Goal: Task Accomplishment & Management: Manage account settings

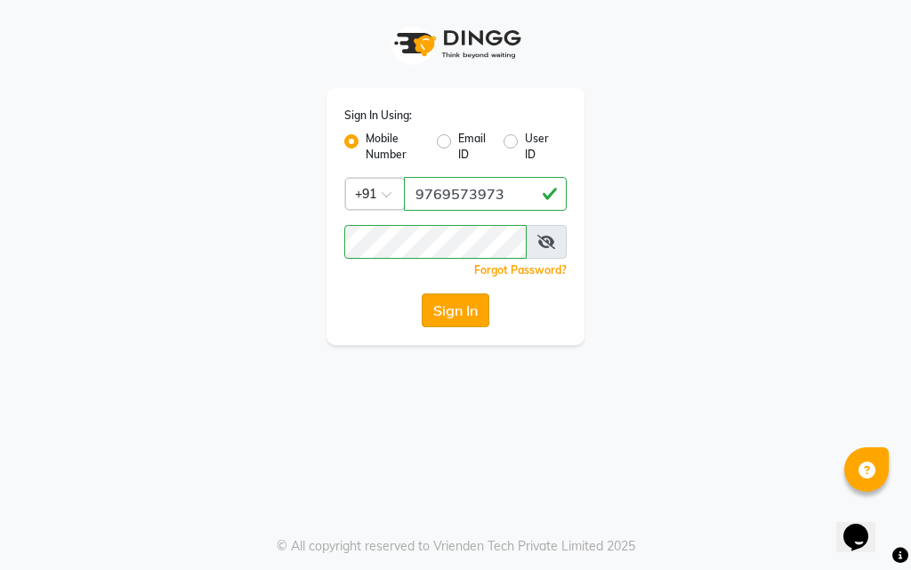
click at [439, 302] on button "Sign In" at bounding box center [455, 310] width 68 height 34
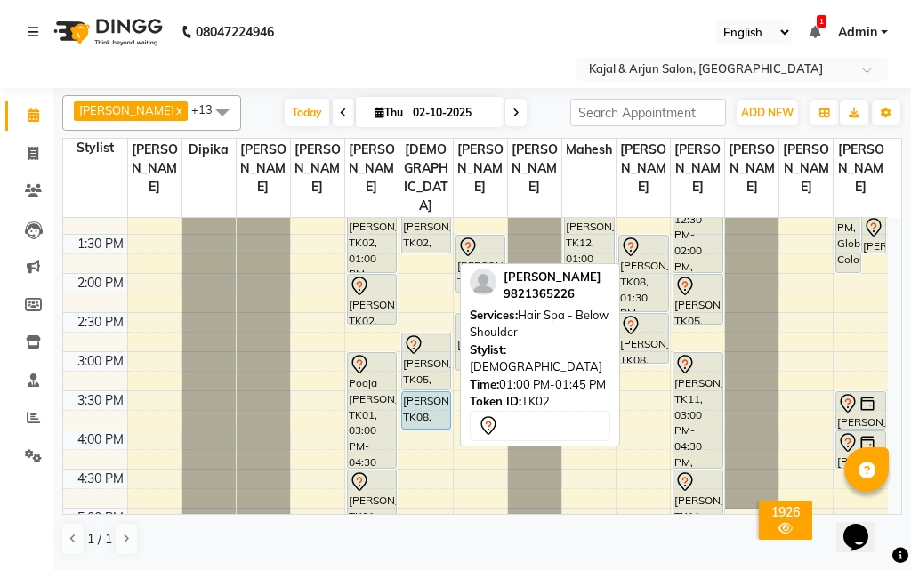
scroll to position [246, 0]
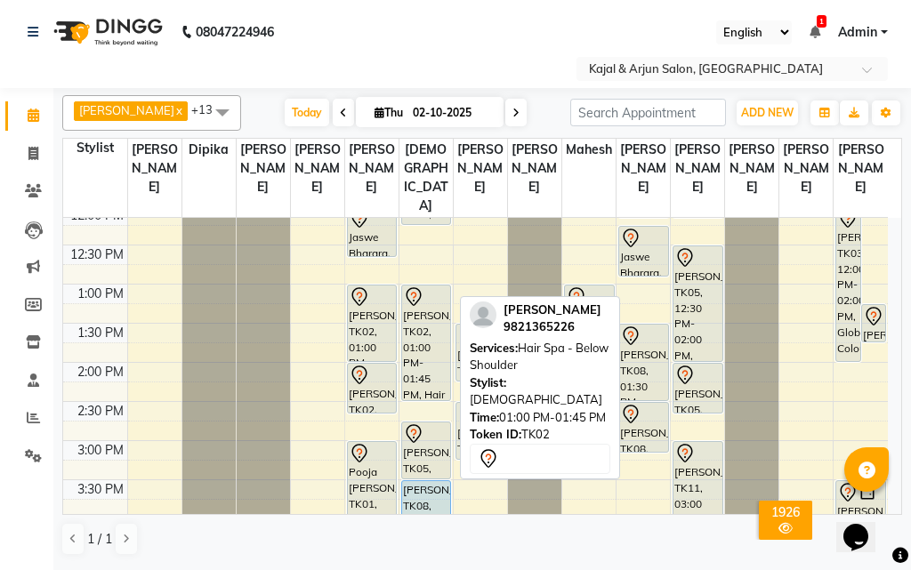
drag, startPoint x: 427, startPoint y: 358, endPoint x: 418, endPoint y: 405, distance: 47.1
click at [418, 405] on div "Priti Arora, TK07, 11:30 AM-12:15 PM, Hair Spa - Upto Shoulder Leena vij, TK02,…" at bounding box center [425, 519] width 53 height 1095
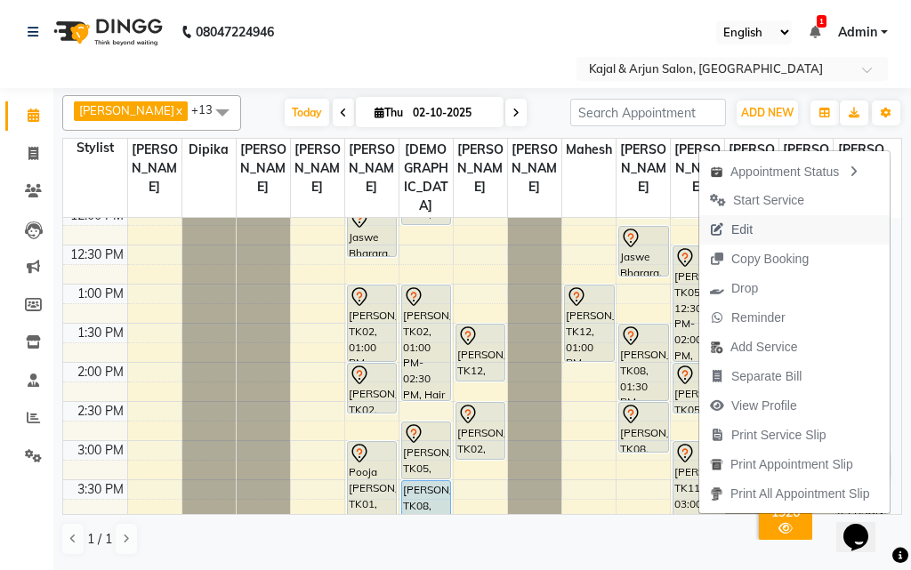
click at [735, 226] on span "Edit" at bounding box center [741, 230] width 21 height 19
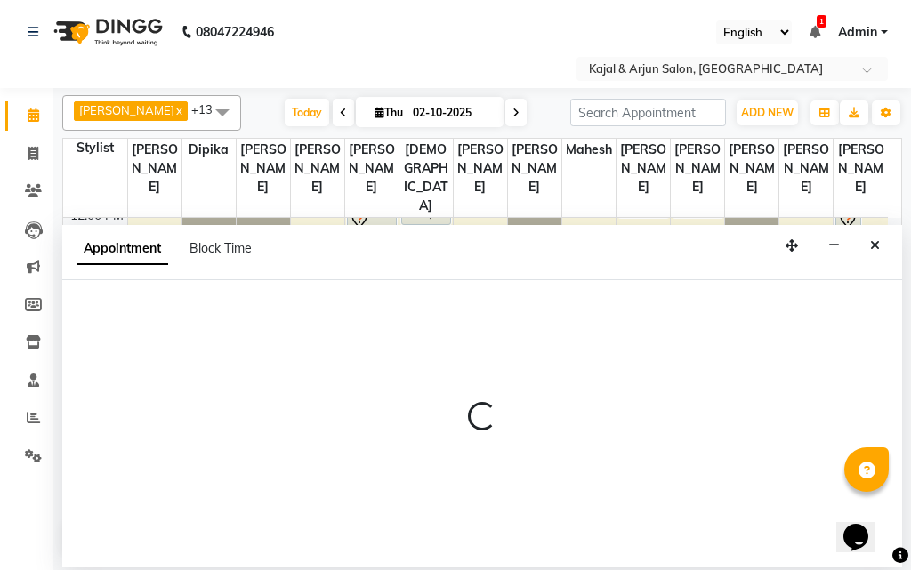
select select "tentative"
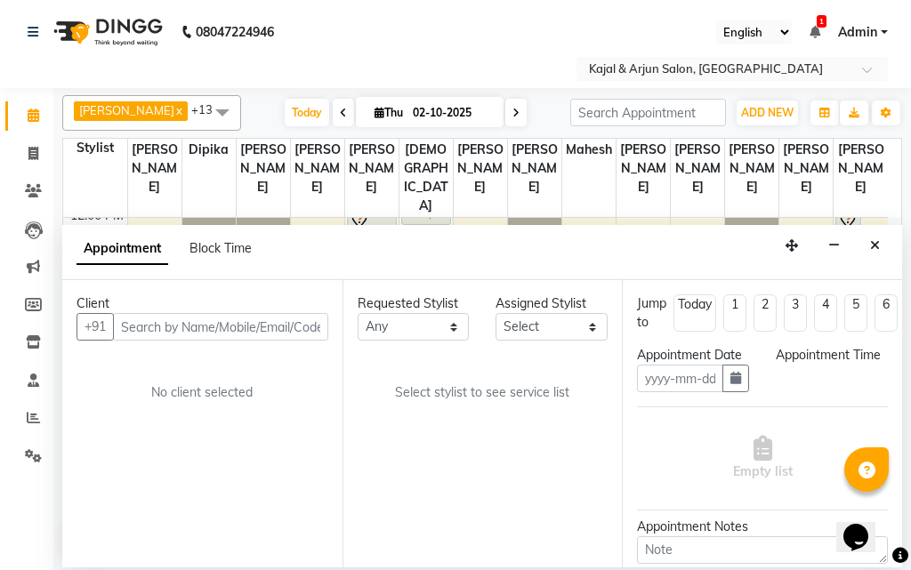
type input "02-10-2025"
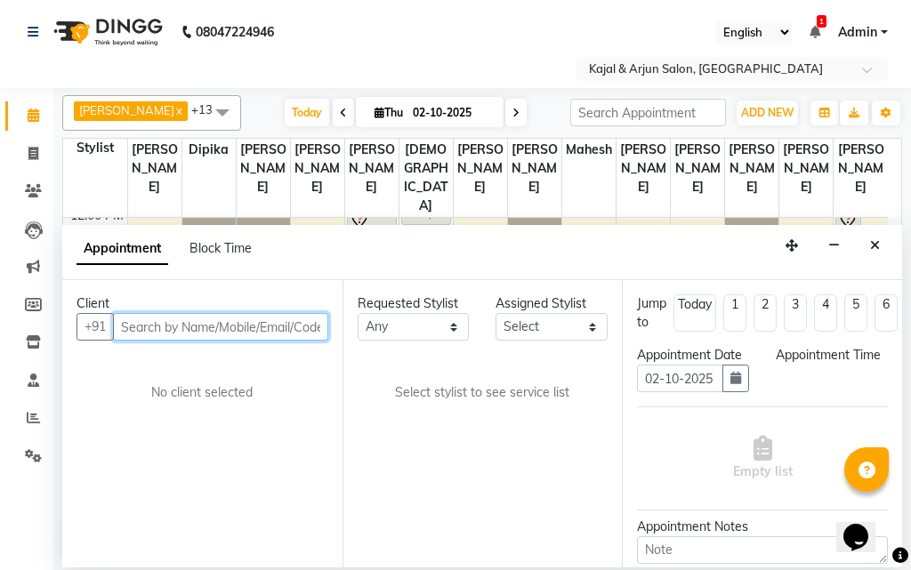
select select "750"
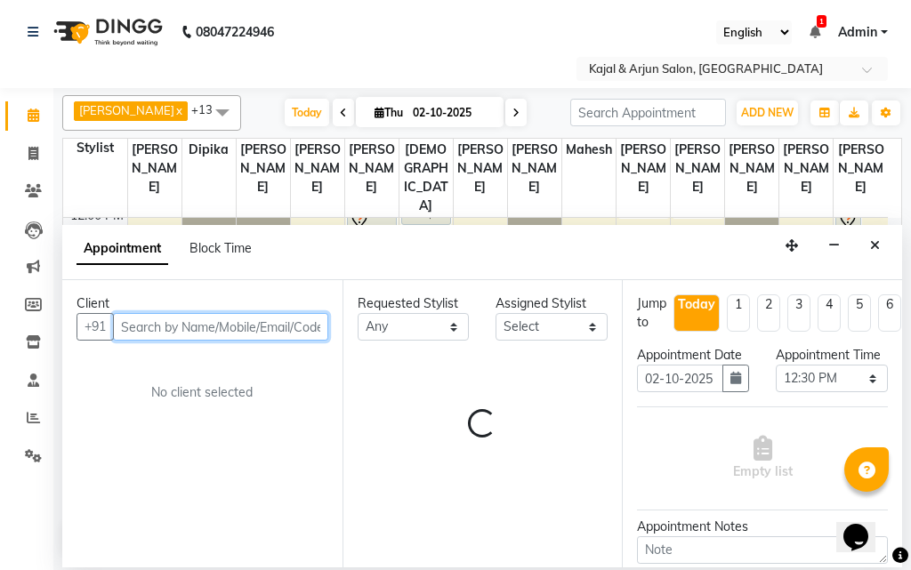
select select "10302"
select select "118"
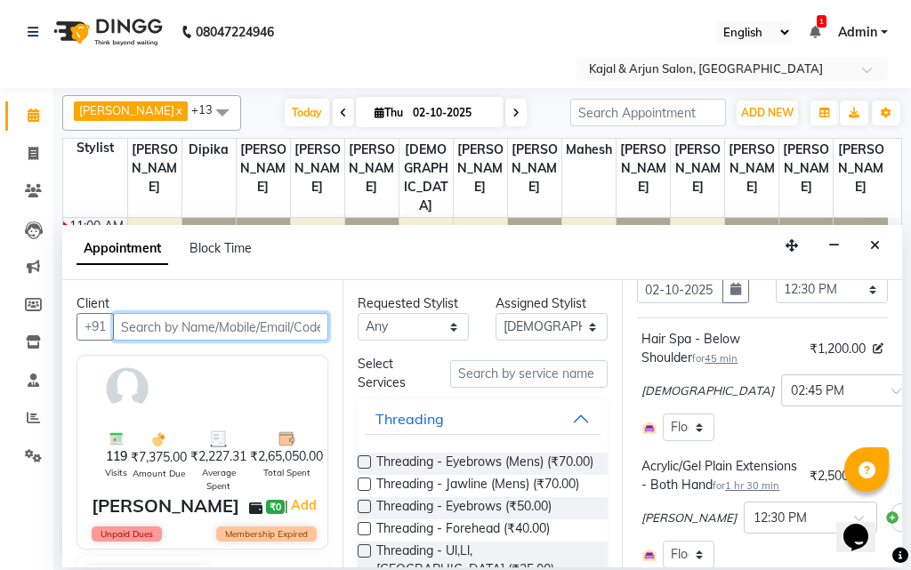
scroll to position [89, 77]
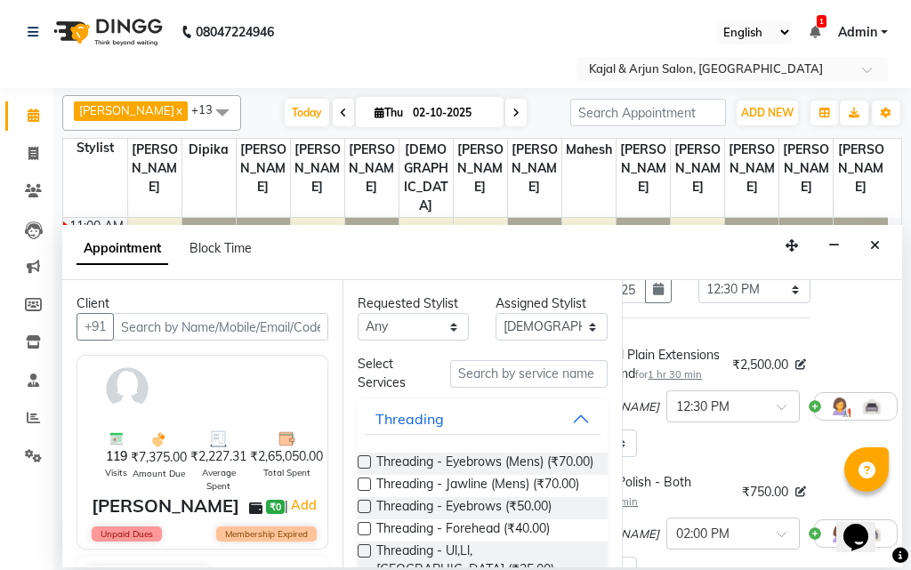
click at [904, 413] on icon at bounding box center [909, 406] width 11 height 12
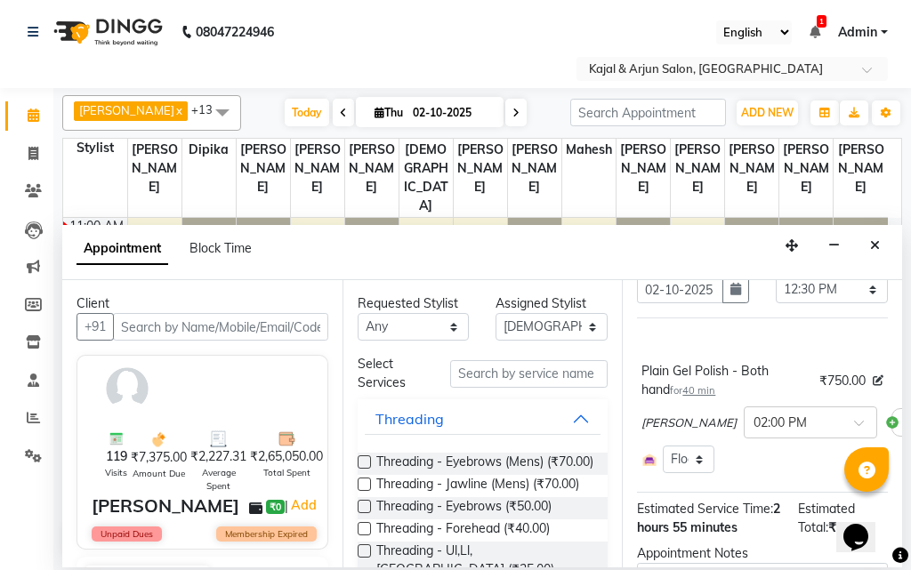
scroll to position [89, 121]
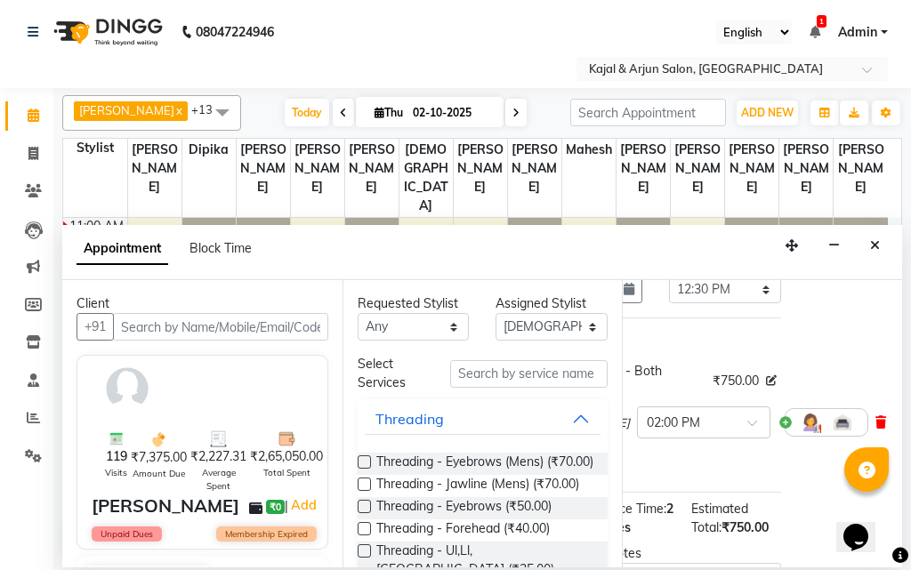
click at [875, 429] on icon at bounding box center [880, 422] width 11 height 12
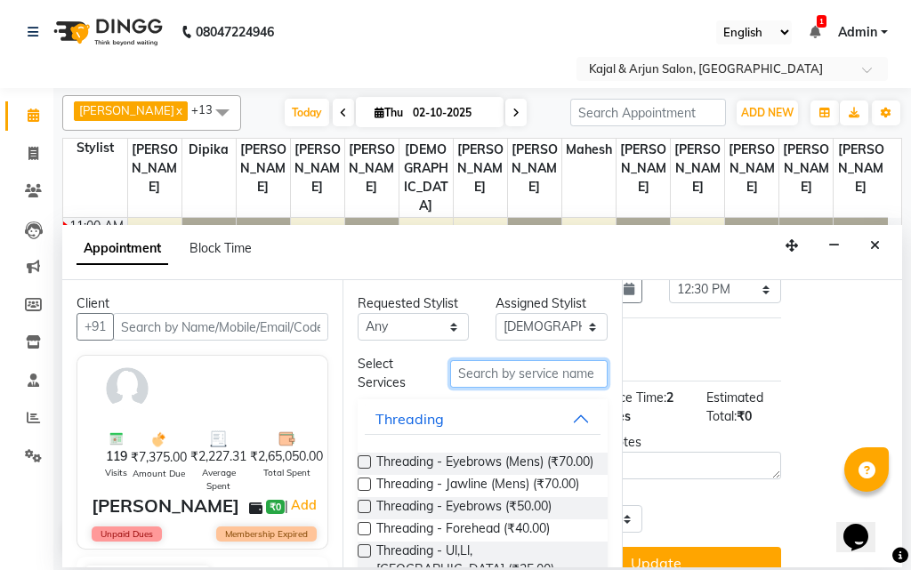
click at [516, 364] on input "text" at bounding box center [529, 374] width 158 height 28
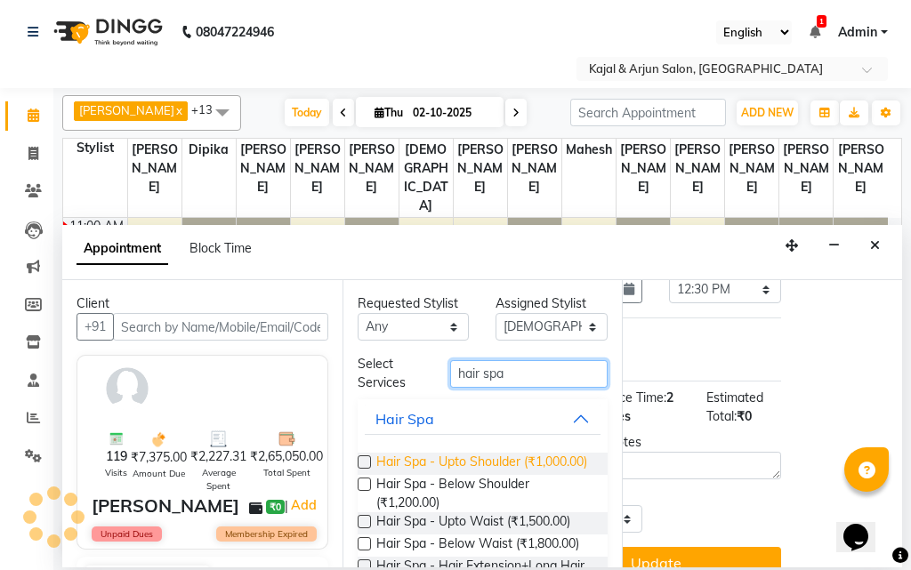
scroll to position [85, 0]
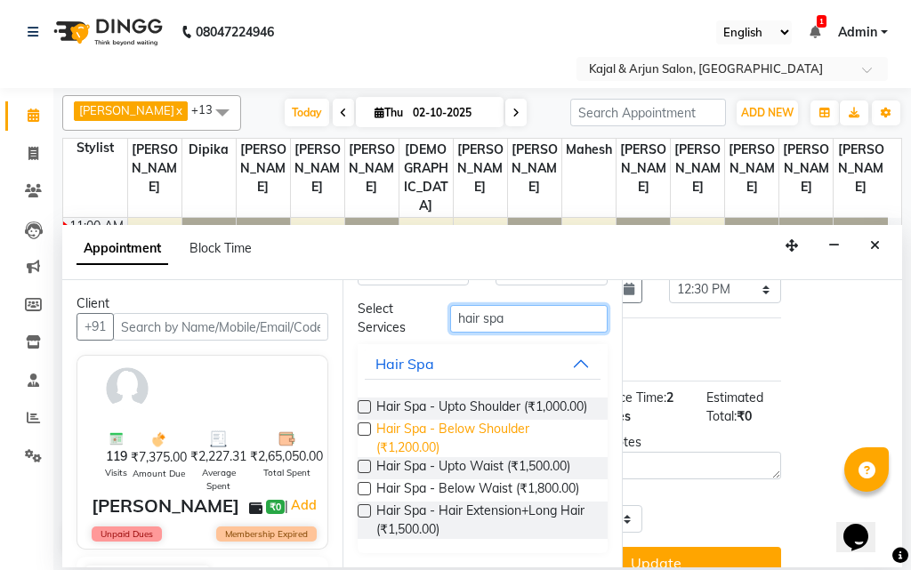
type input "hair spa"
click at [414, 420] on span "Hair Spa - Below Shoulder (₹1,200.00)" at bounding box center [485, 438] width 218 height 37
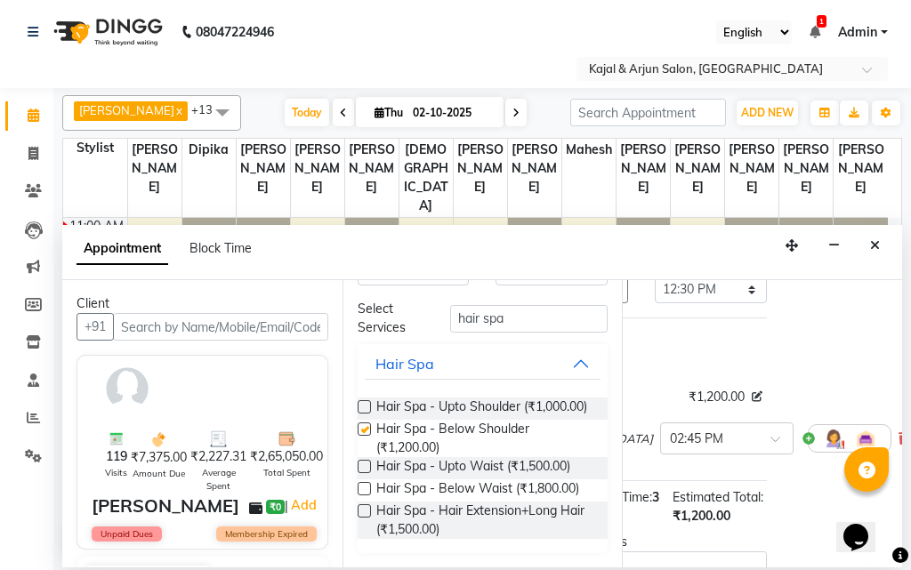
checkbox input "false"
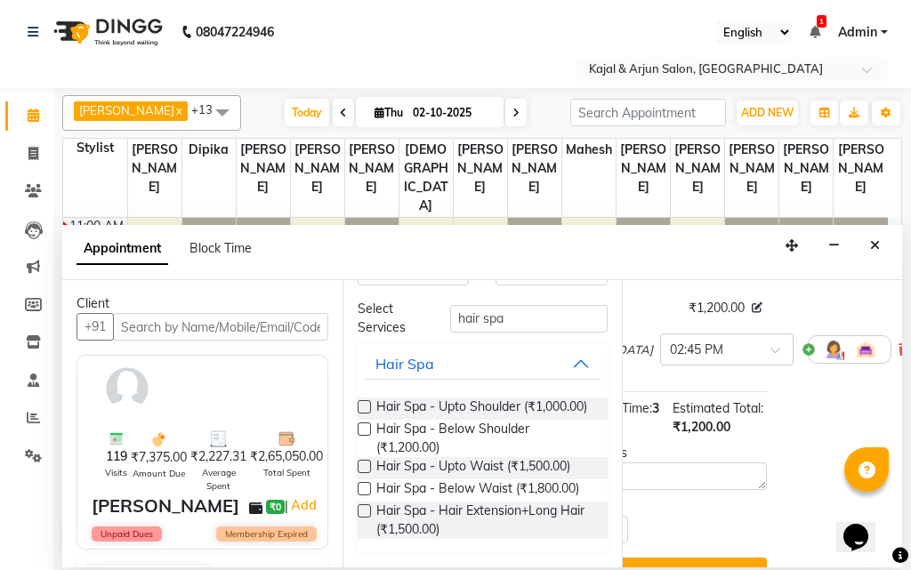
scroll to position [178, 0]
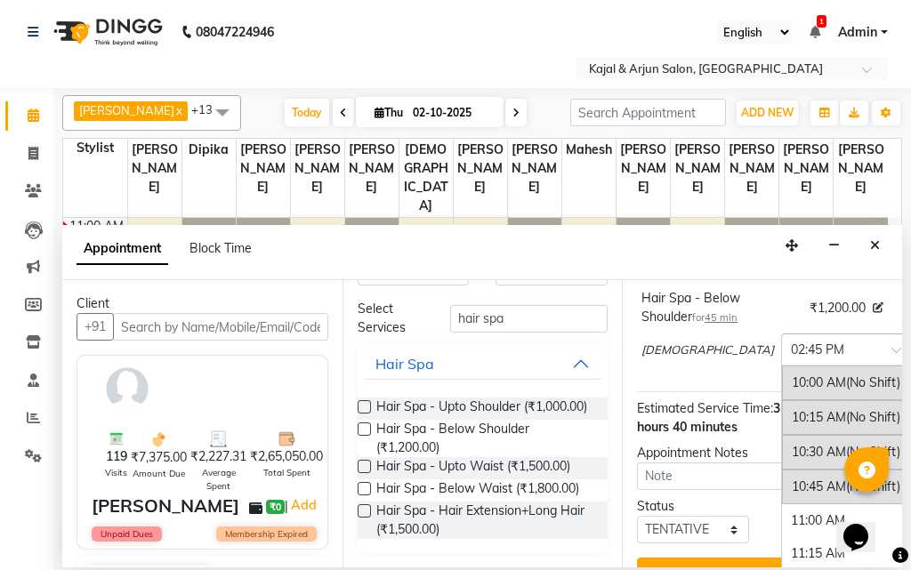
click at [790, 357] on input "text" at bounding box center [829, 348] width 78 height 19
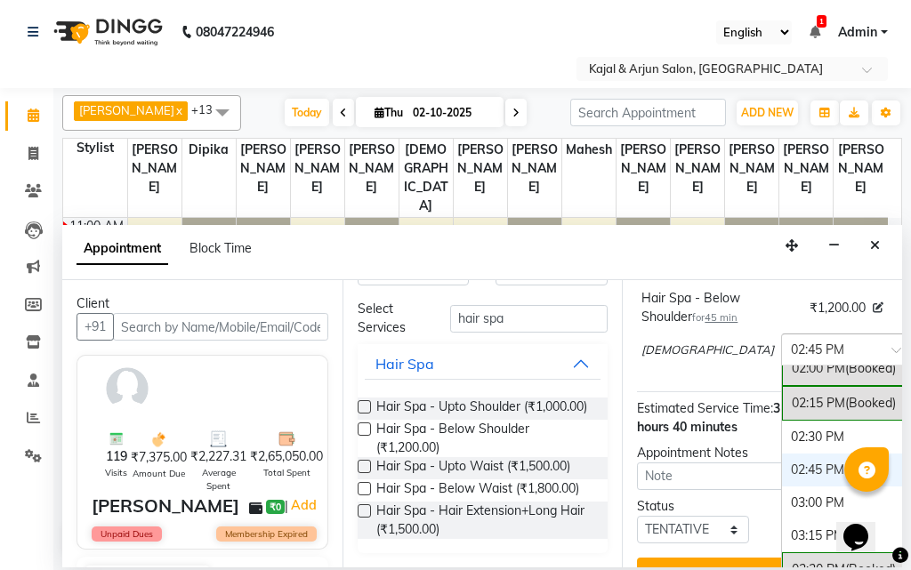
scroll to position [559, 0]
click at [782, 454] on div "02:30 PM" at bounding box center [848, 437] width 132 height 33
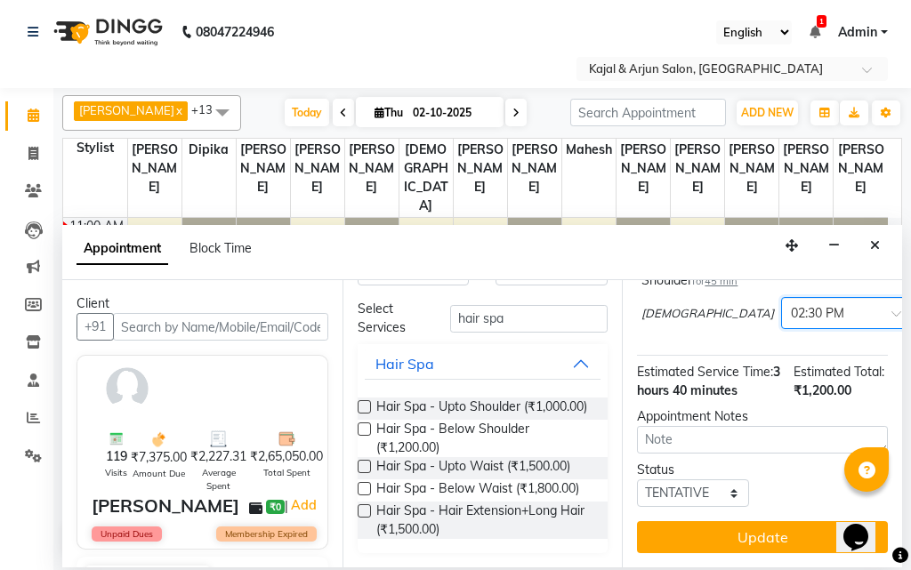
scroll to position [265, 0]
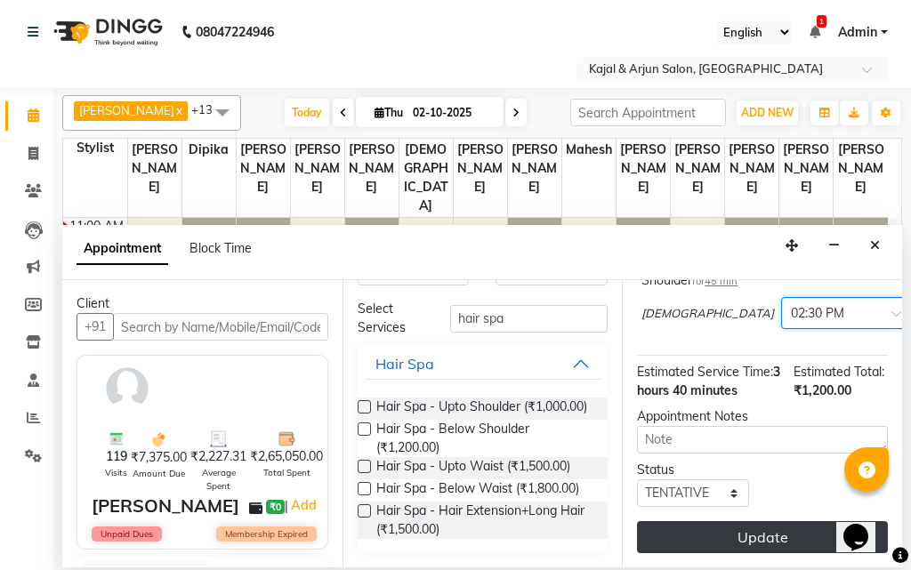
click at [781, 524] on button "Update" at bounding box center [762, 537] width 251 height 32
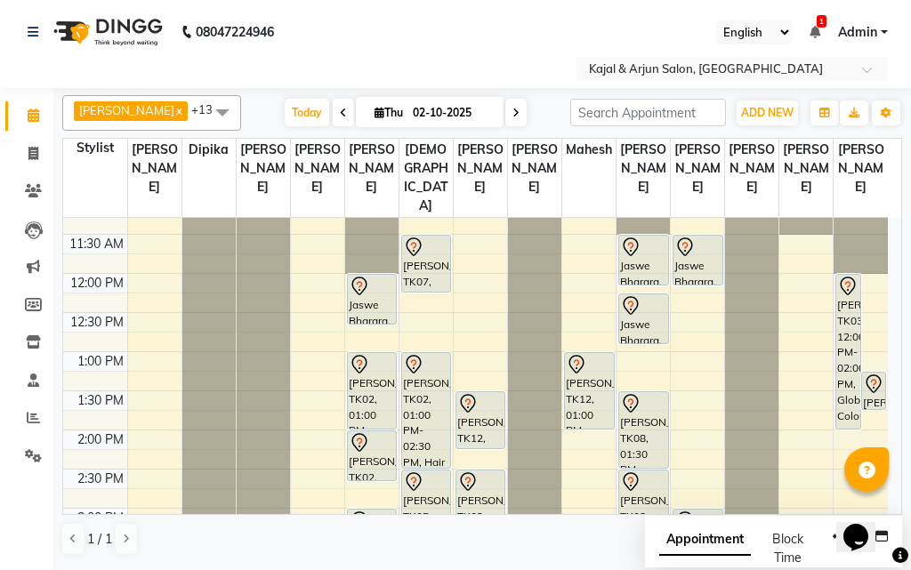
scroll to position [178, 0]
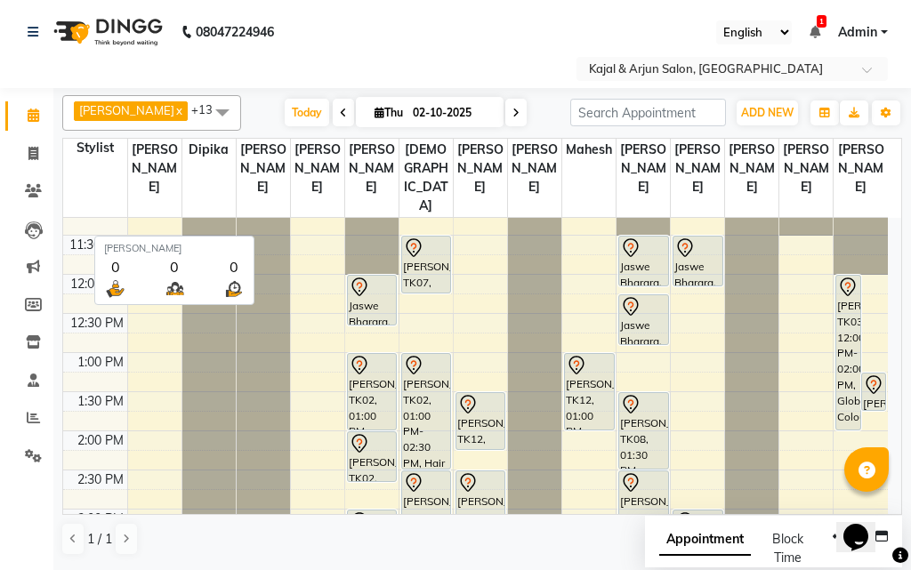
click at [253, 211] on th "[PERSON_NAME]" at bounding box center [263, 178] width 54 height 79
click at [260, 181] on th "[PERSON_NAME]" at bounding box center [263, 178] width 54 height 79
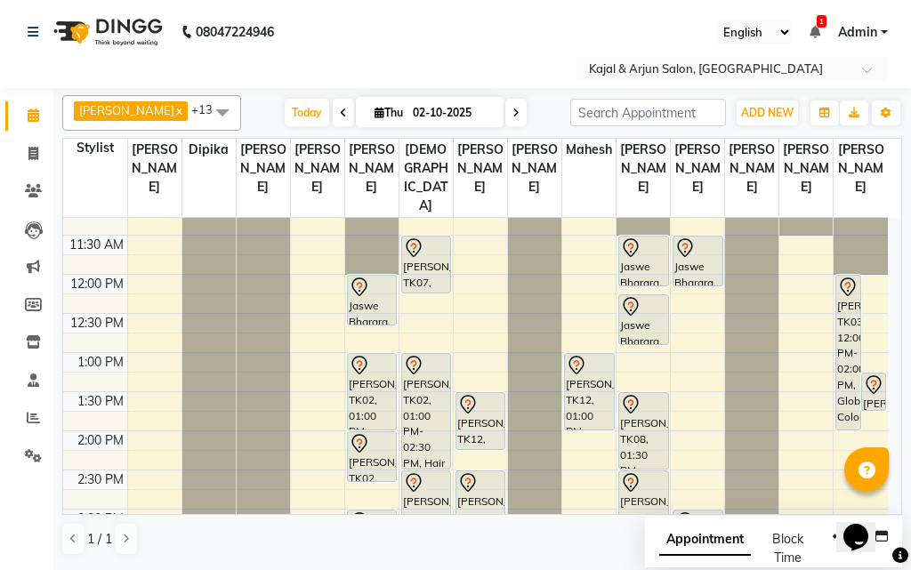
click at [512, 115] on icon at bounding box center [515, 113] width 7 height 11
type input "03-10-2025"
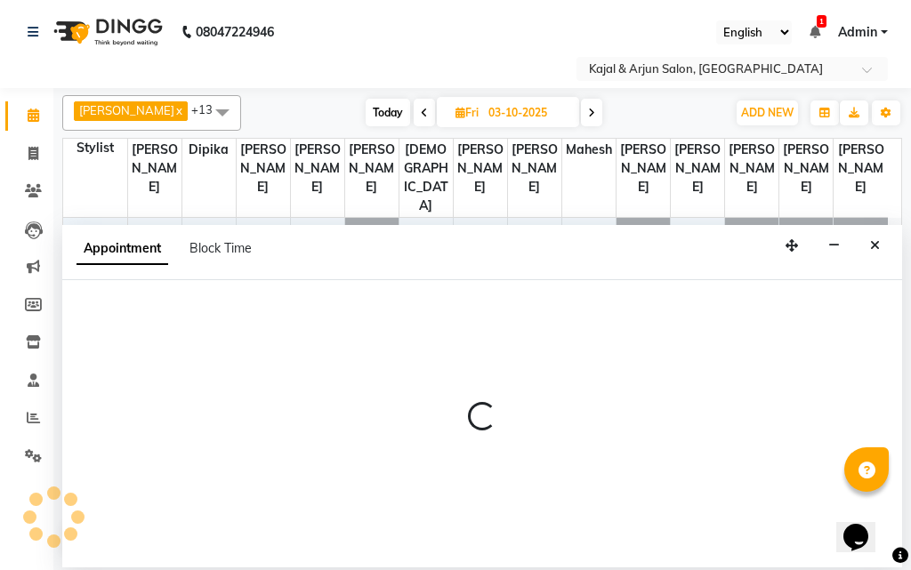
select select "6990"
select select "tentative"
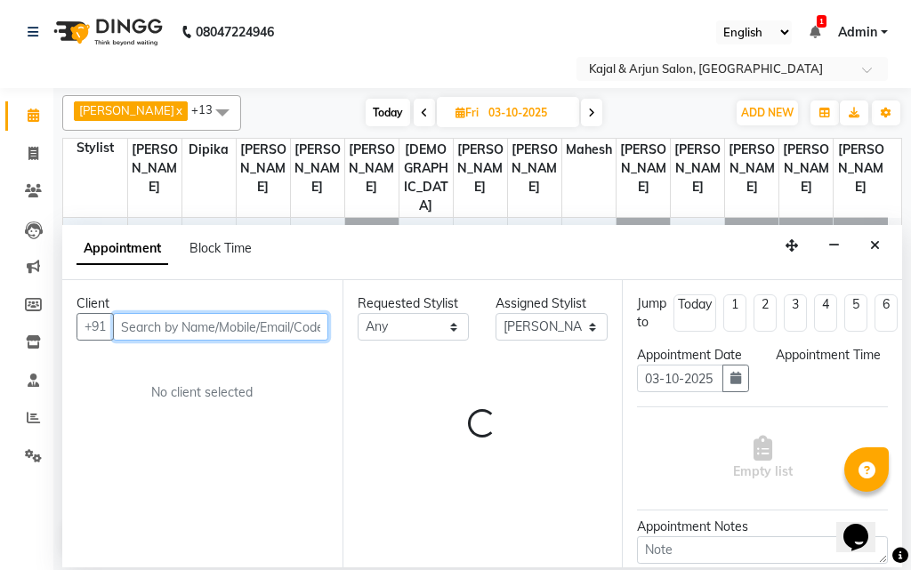
select select "780"
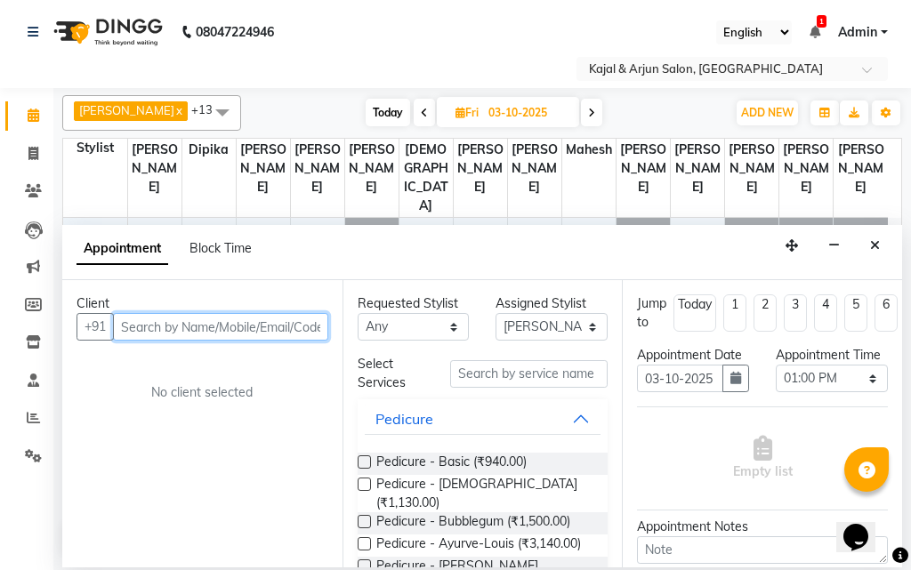
click at [193, 328] on input "text" at bounding box center [220, 327] width 215 height 28
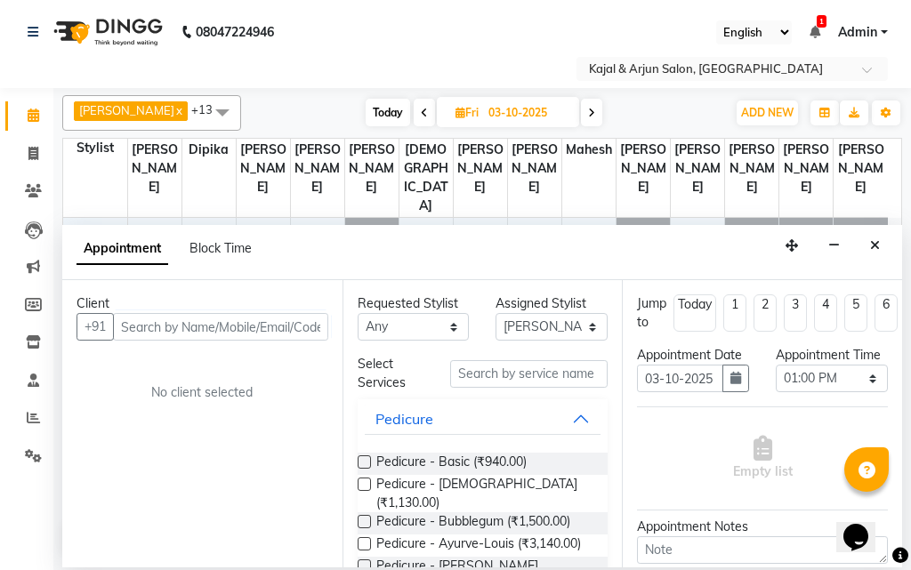
click at [366, 456] on label at bounding box center [363, 461] width 13 height 13
click at [366, 458] on input "checkbox" at bounding box center [363, 464] width 12 height 12
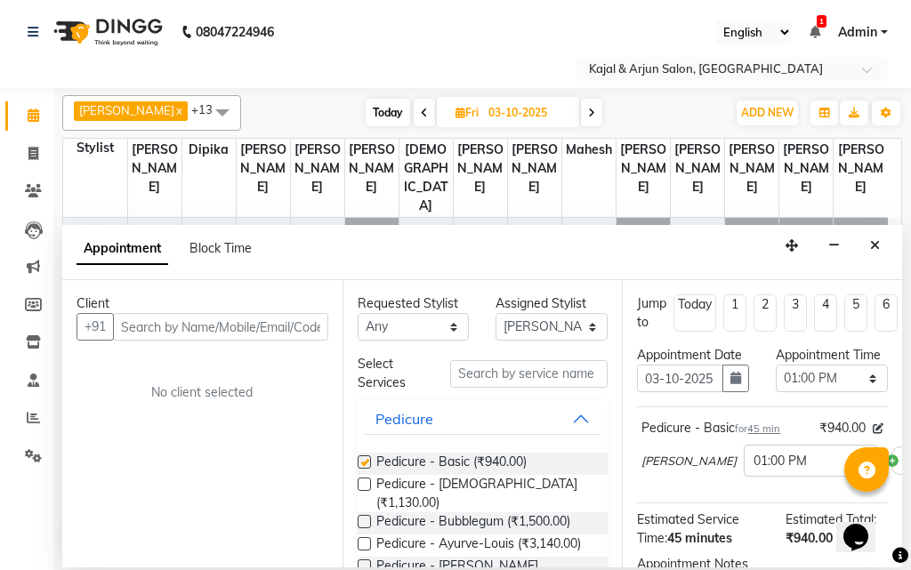
checkbox input "false"
click at [471, 375] on input "text" at bounding box center [529, 374] width 158 height 28
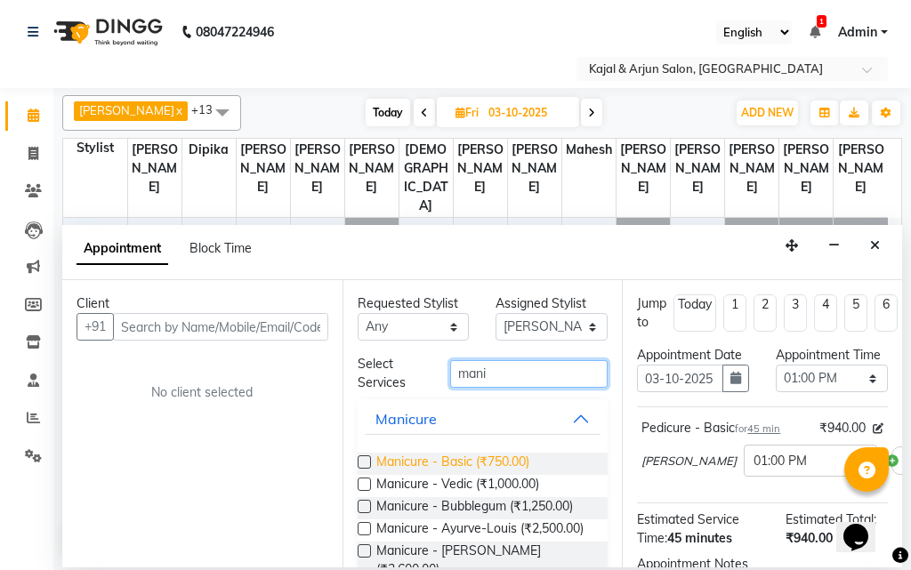
type input "mani"
click at [403, 459] on span "Manicure - Basic (₹750.00)" at bounding box center [452, 464] width 153 height 22
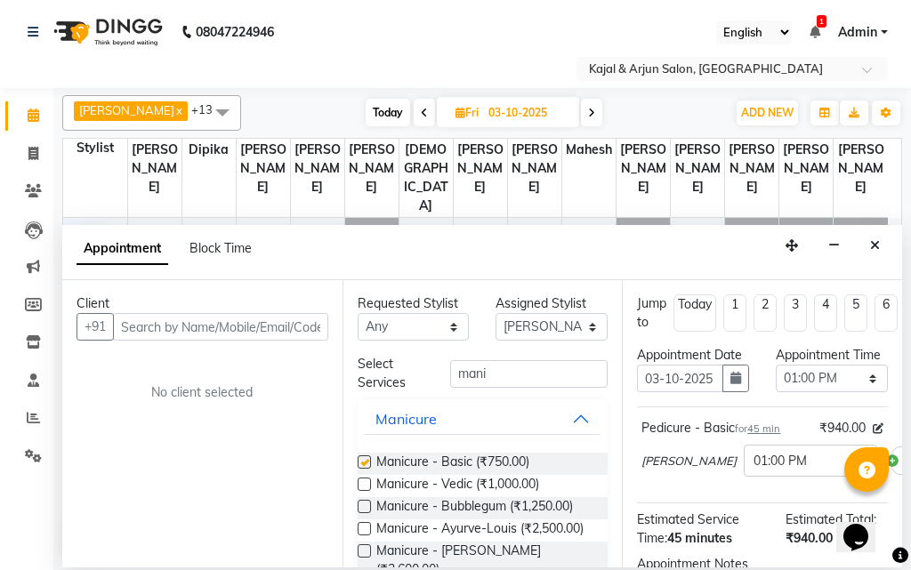
checkbox input "false"
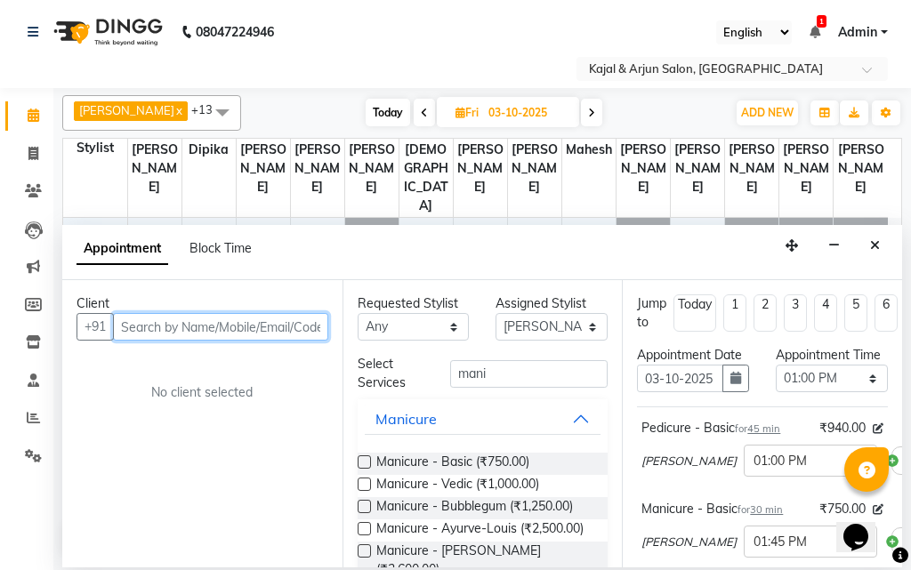
click at [199, 333] on input "text" at bounding box center [220, 327] width 215 height 28
click at [163, 327] on input "text" at bounding box center [220, 327] width 215 height 28
click at [163, 325] on input "text" at bounding box center [220, 327] width 215 height 28
click at [167, 336] on input "text" at bounding box center [220, 327] width 215 height 28
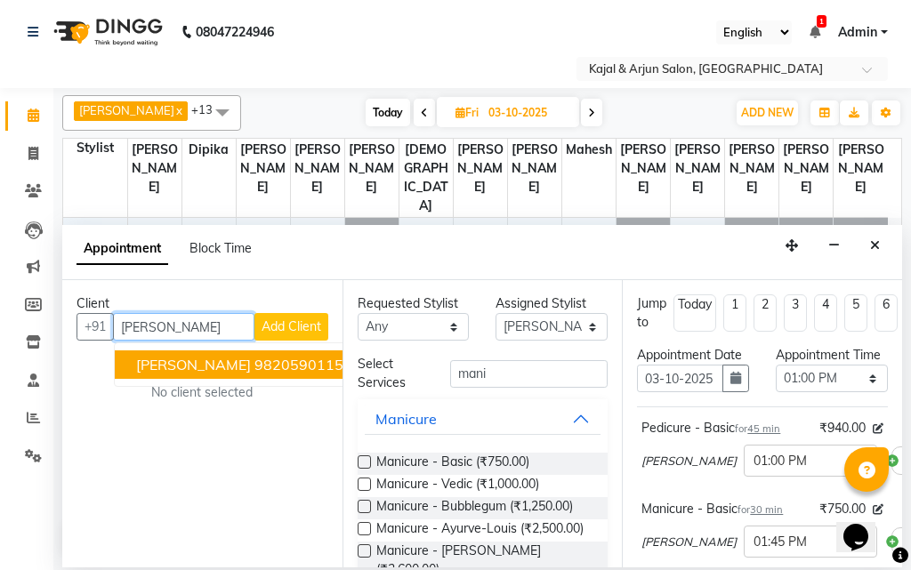
click at [227, 370] on span "[PERSON_NAME]" at bounding box center [193, 365] width 115 height 18
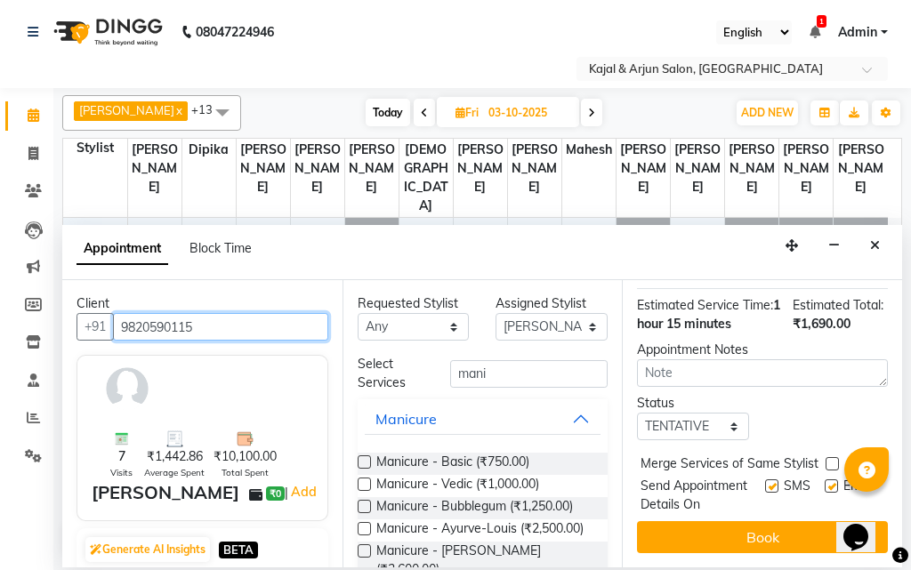
scroll to position [365, 0]
type input "9820590115"
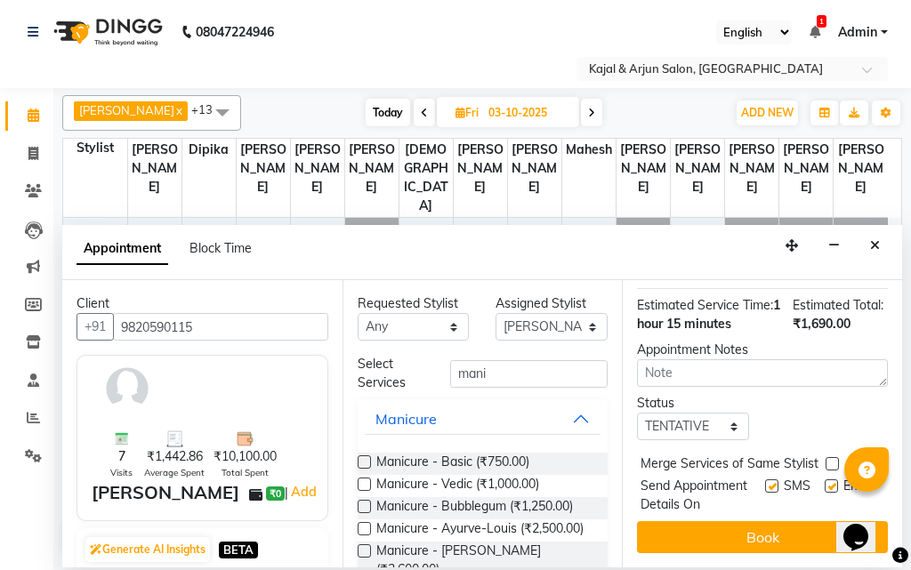
click at [824, 479] on label at bounding box center [830, 485] width 13 height 13
click at [824, 482] on input "checkbox" at bounding box center [830, 488] width 12 height 12
checkbox input "false"
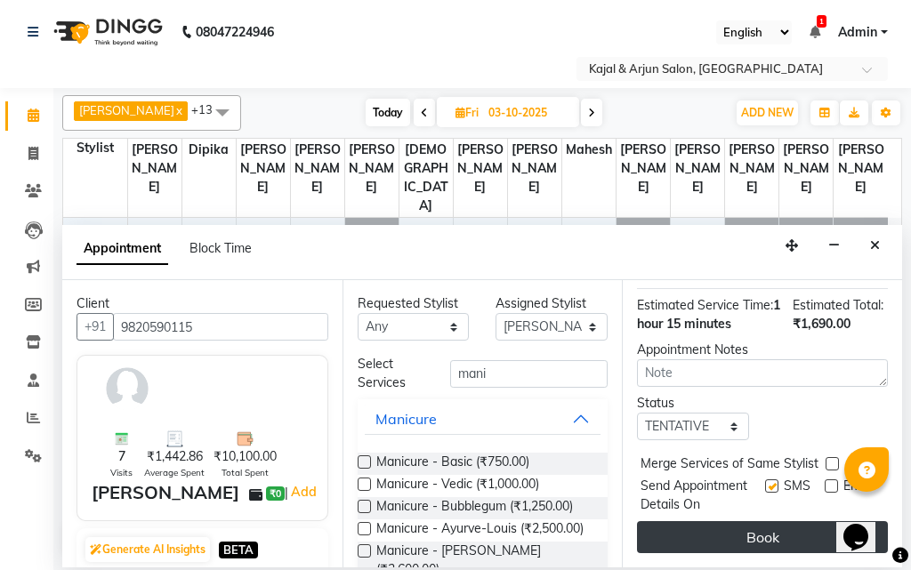
click at [787, 521] on button "Book" at bounding box center [762, 537] width 251 height 32
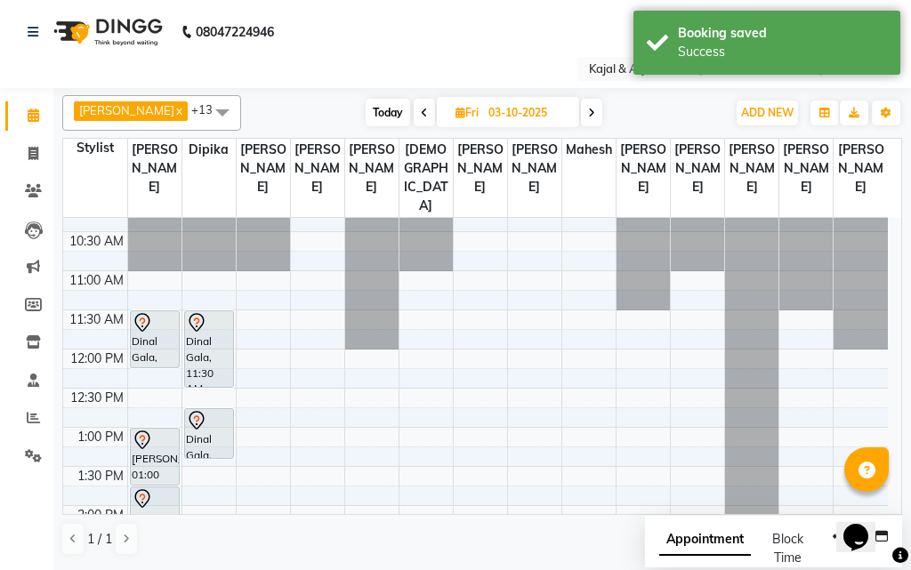
scroll to position [89, 0]
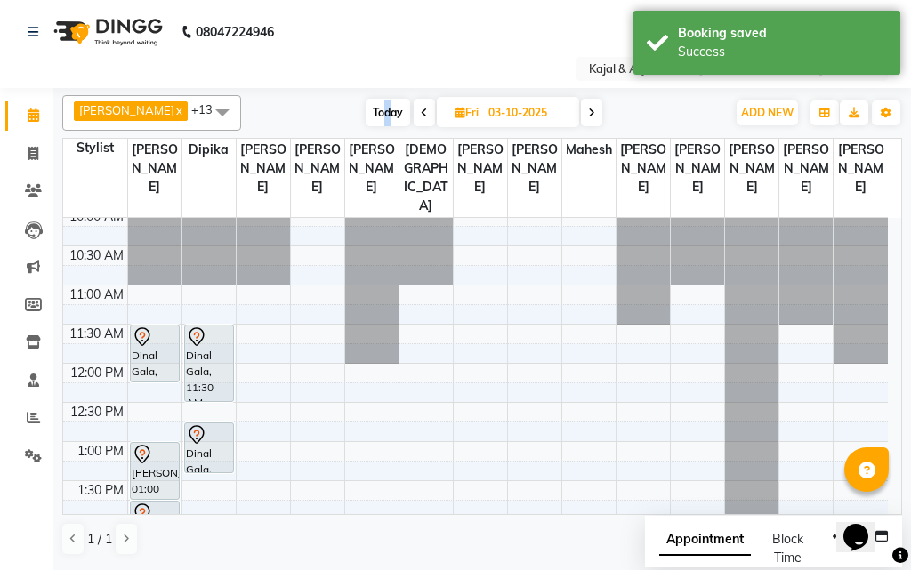
click at [382, 116] on span "Today" at bounding box center [387, 113] width 44 height 28
type input "02-10-2025"
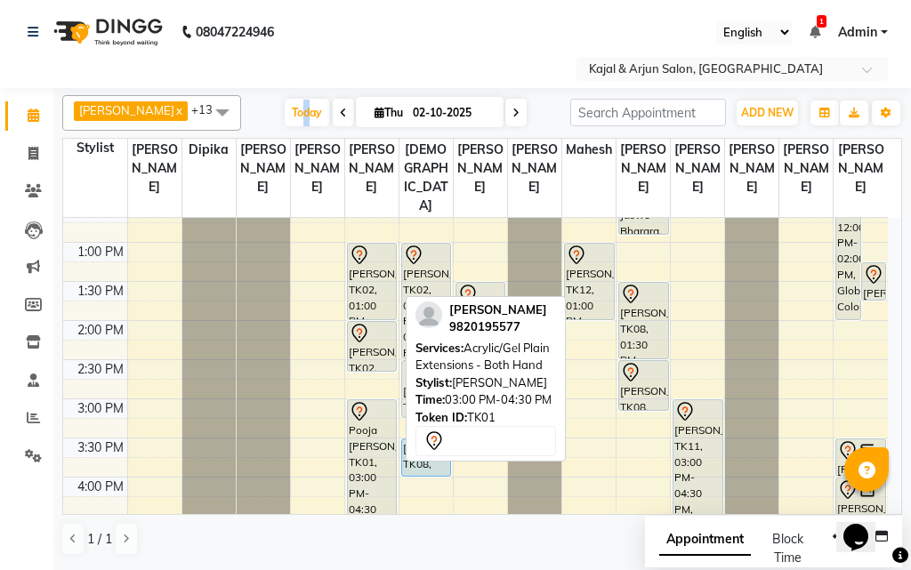
scroll to position [319, 0]
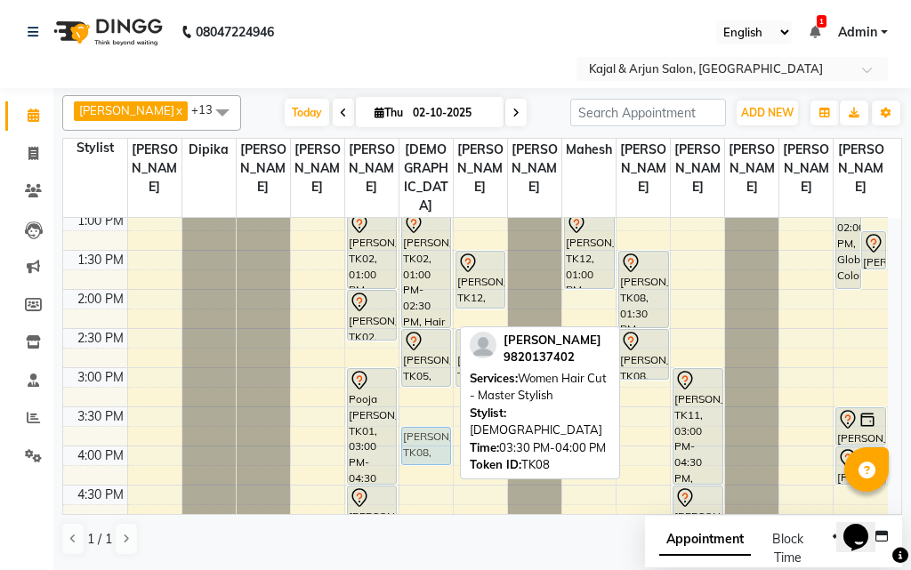
click at [424, 453] on div "Priti Arora, TK07, 11:30 AM-12:15 PM, Hair Spa - Upto Shoulder Leena vij, TK02,…" at bounding box center [425, 446] width 53 height 1095
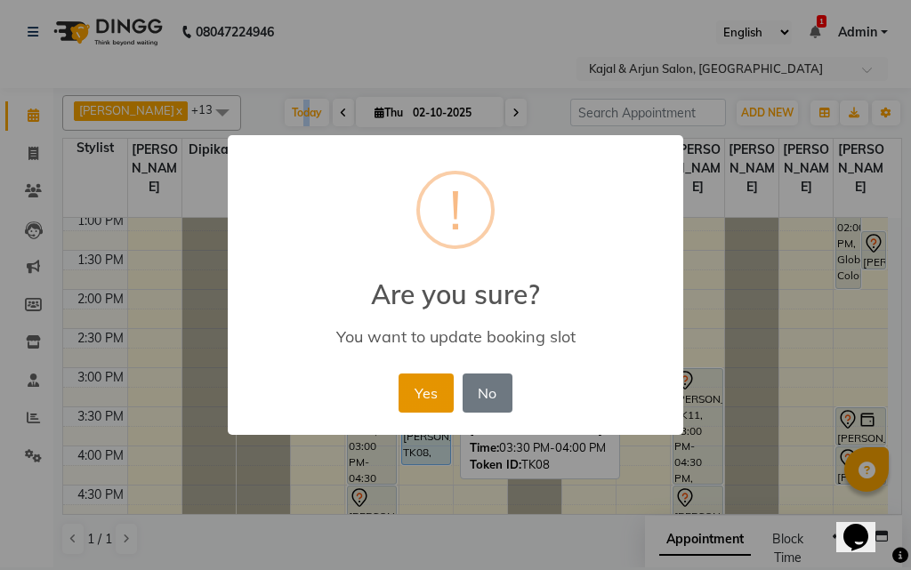
click at [429, 385] on button "Yes" at bounding box center [425, 392] width 54 height 39
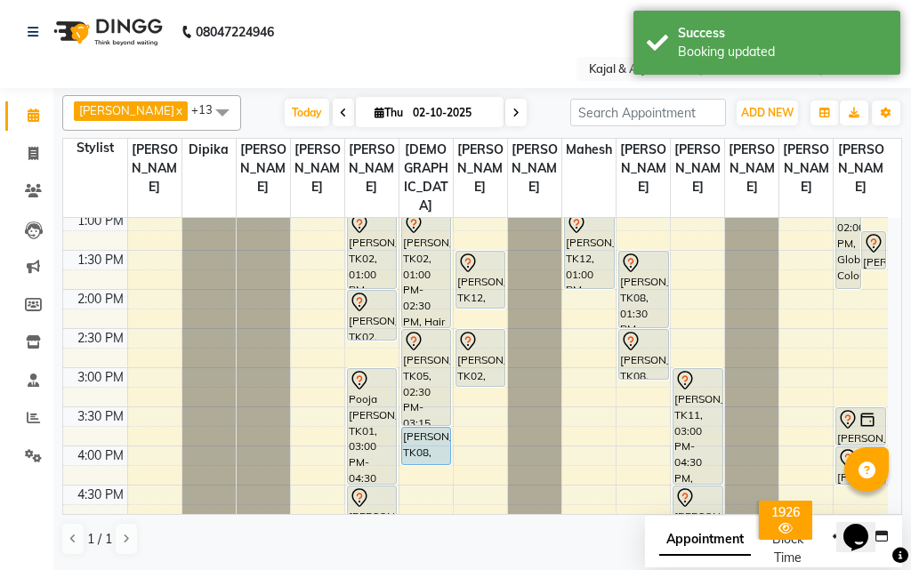
drag, startPoint x: 421, startPoint y: 401, endPoint x: 418, endPoint y: 434, distance: 33.1
click at [418, 434] on div "Priti Arora, TK07, 11:30 AM-12:15 PM, Hair Spa - Upto Shoulder Leena vij, TK02,…" at bounding box center [425, 446] width 53 height 1095
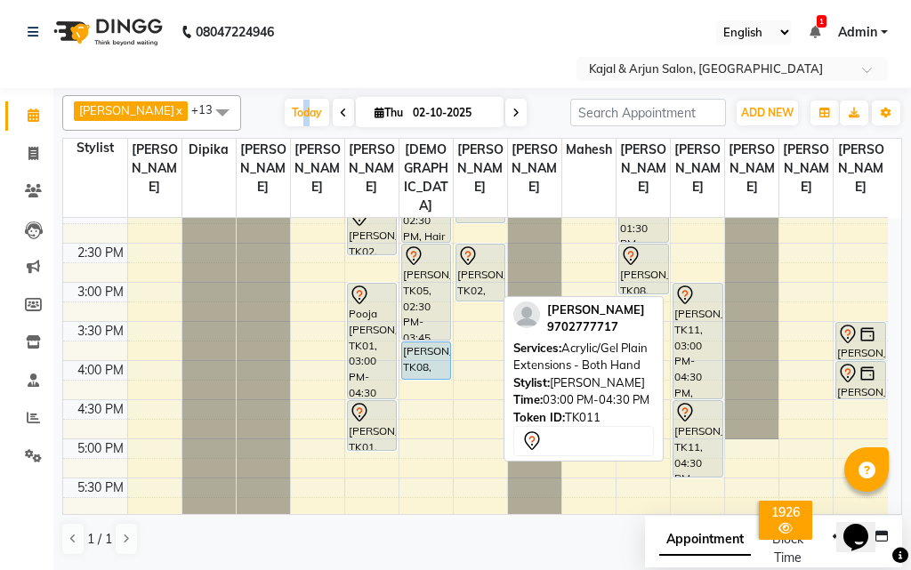
scroll to position [445, 0]
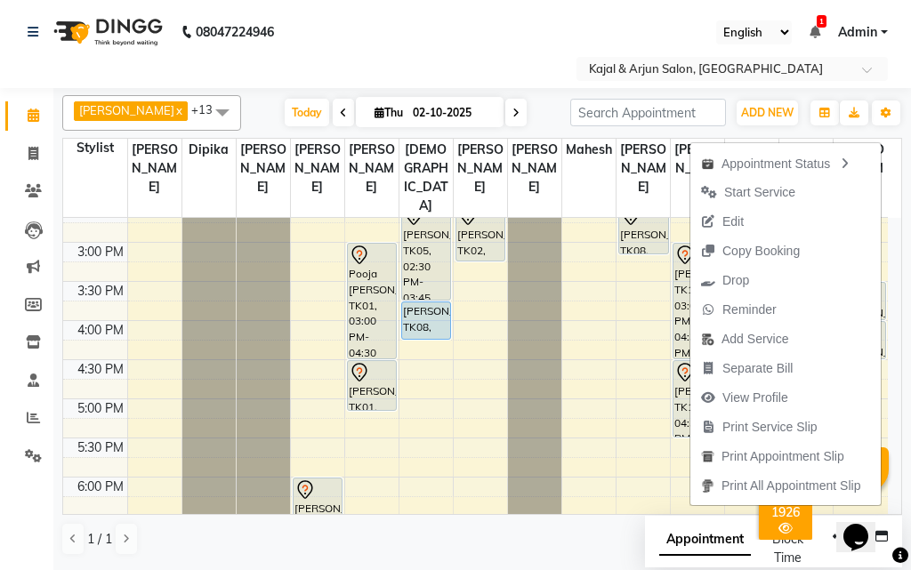
click at [521, 34] on div "English ENGLISH Español العربية मराठी हिंदी ગુજરાતી தமிழ் 中文 1 Notifications no…" at bounding box center [696, 32] width 399 height 24
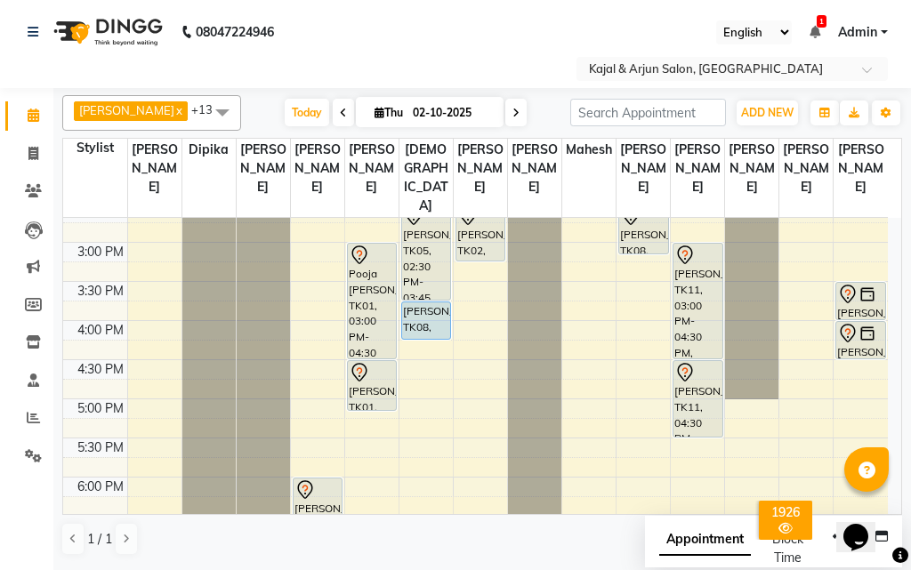
click at [461, 421] on div "9:00 AM 9:30 AM 10:00 AM 10:30 AM 11:00 AM 11:30 AM 12:00 PM 12:30 PM 1:00 PM 1…" at bounding box center [475, 320] width 824 height 1095
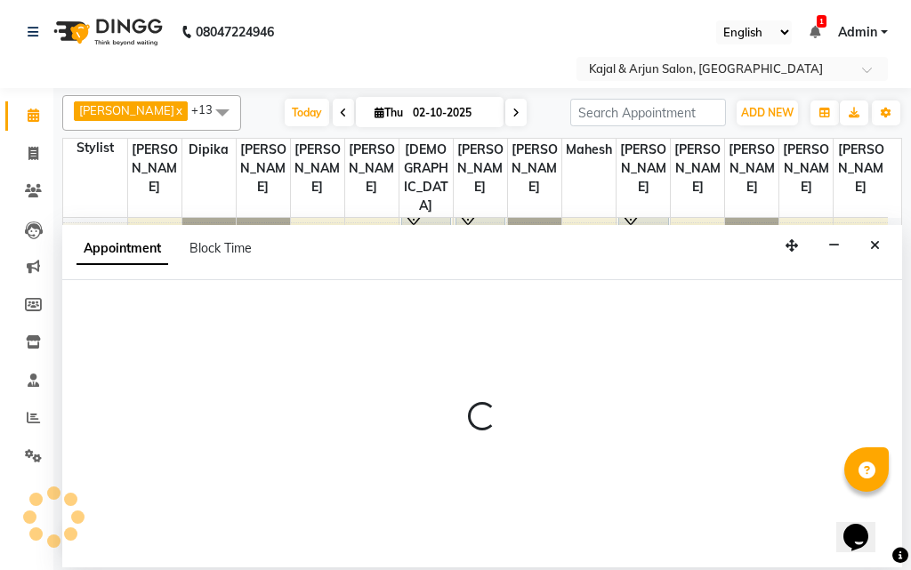
select select "71885"
select select "1020"
select select "tentative"
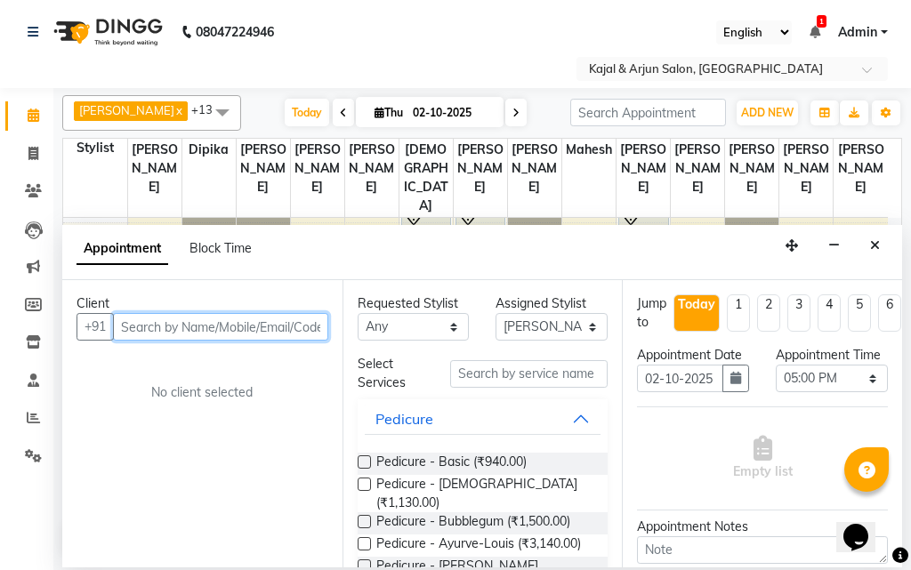
click at [215, 332] on input "text" at bounding box center [220, 327] width 215 height 28
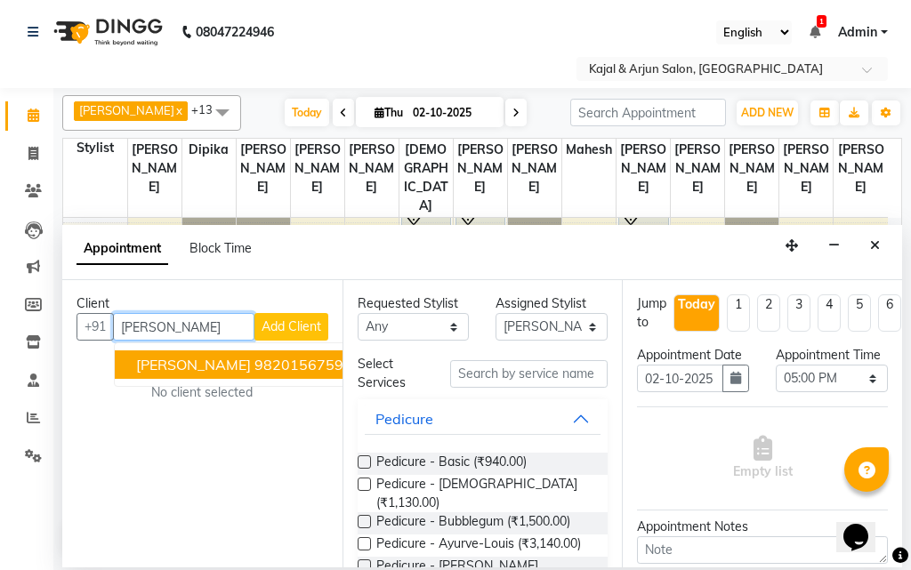
click at [300, 365] on ngb-highlight "9820156759" at bounding box center [298, 365] width 89 height 18
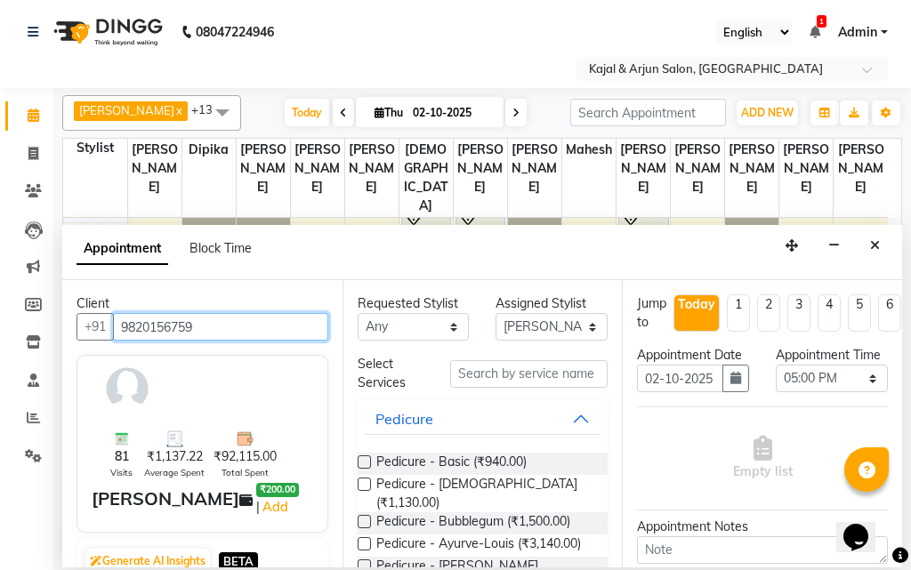
type input "9820156759"
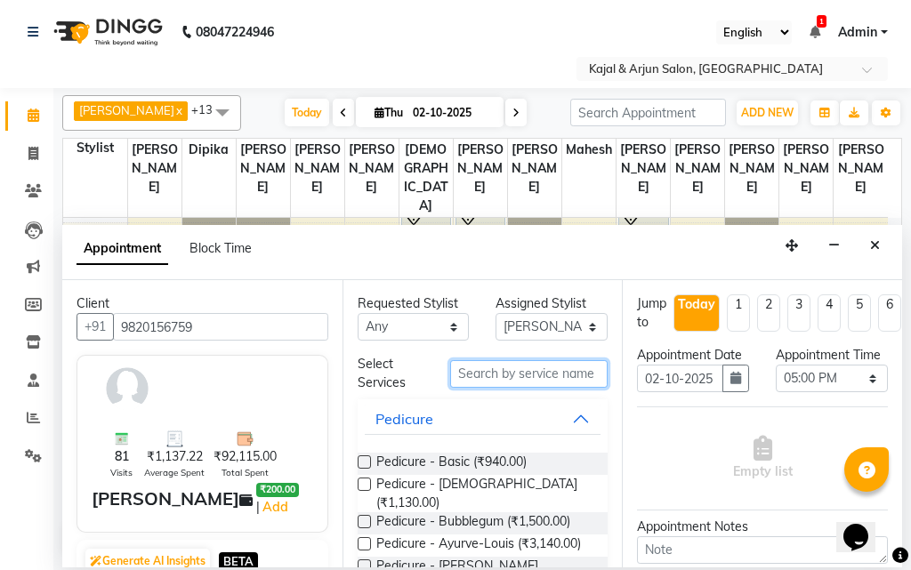
click at [470, 375] on input "text" at bounding box center [529, 374] width 158 height 28
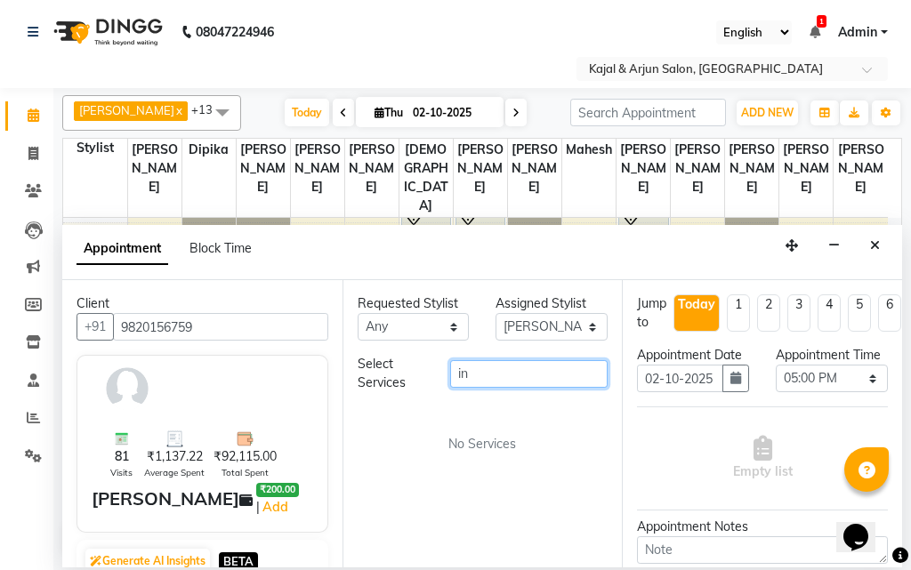
type input "i"
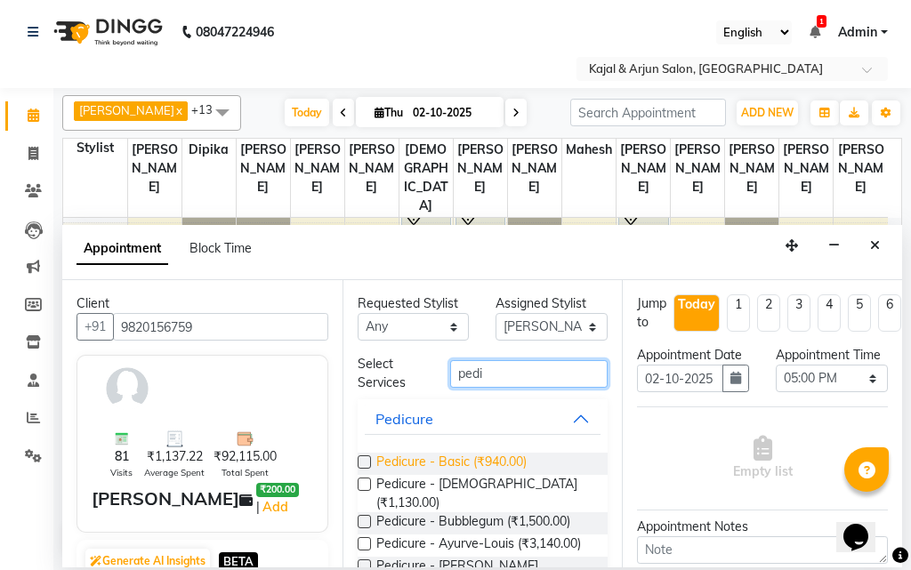
type input "pedi"
click at [461, 460] on span "Pedicure - Basic (₹940.00)" at bounding box center [451, 464] width 150 height 22
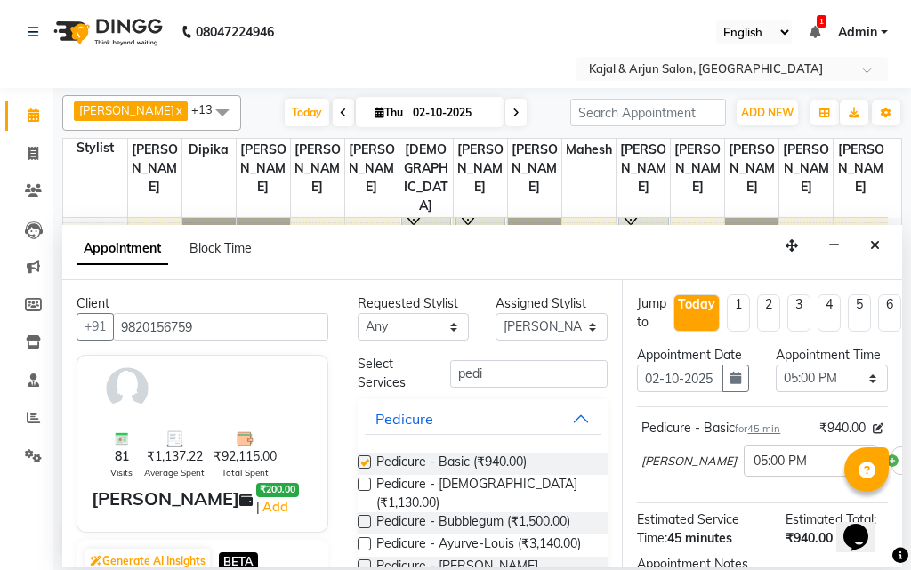
checkbox input "false"
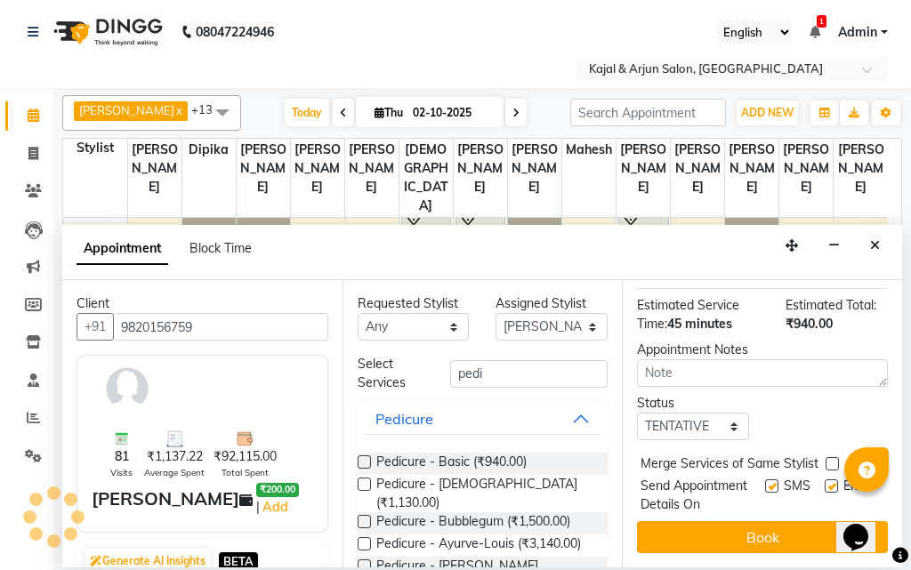
scroll to position [268, 0]
drag, startPoint x: 816, startPoint y: 456, endPoint x: 806, endPoint y: 477, distance: 23.5
click at [824, 479] on label at bounding box center [830, 485] width 13 height 13
click at [824, 482] on input "checkbox" at bounding box center [830, 488] width 12 height 12
checkbox input "false"
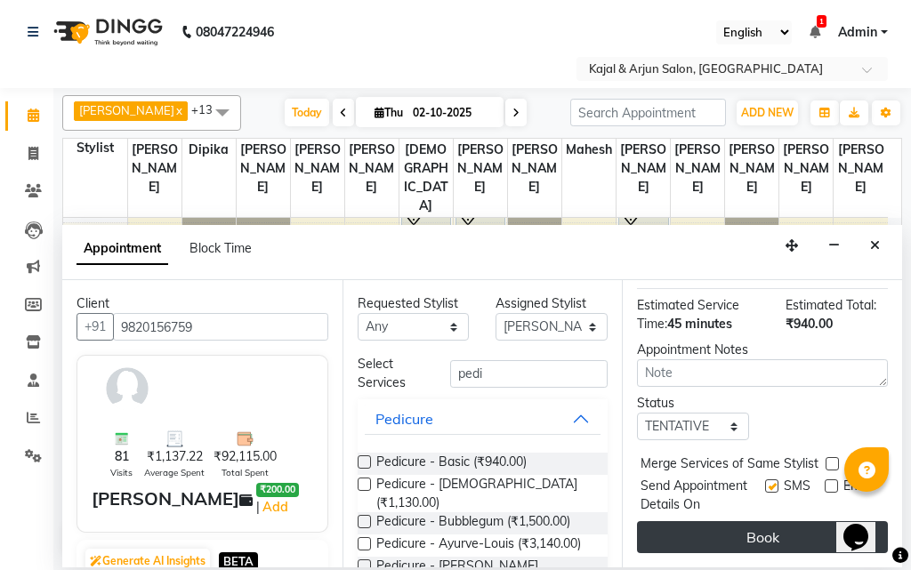
click at [785, 521] on button "Book" at bounding box center [762, 537] width 251 height 32
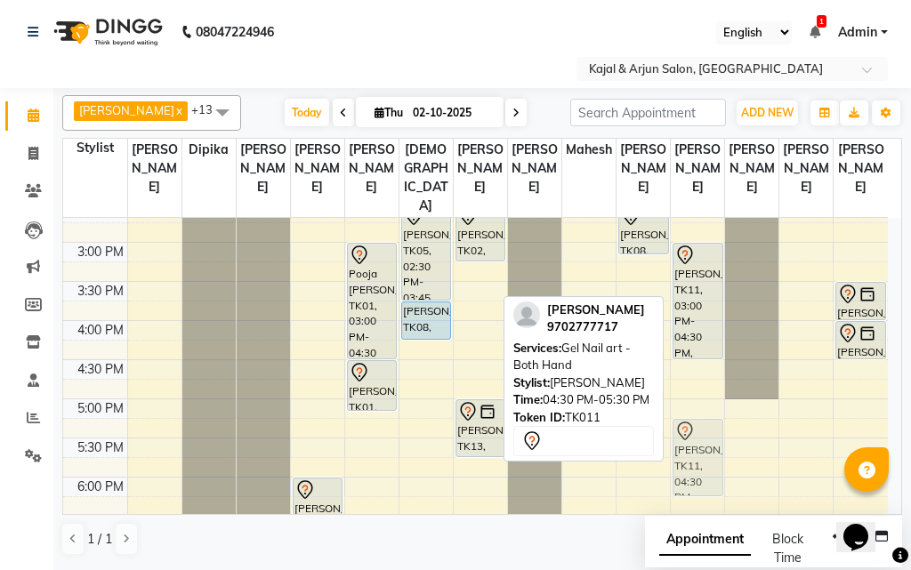
drag, startPoint x: 698, startPoint y: 401, endPoint x: 694, endPoint y: 462, distance: 61.5
click at [694, 462] on div "Jaswe Bharara, TK03, 11:30 AM-12:10 PM, Plain Gel Polish - Both hand Priyanka N…" at bounding box center [696, 320] width 53 height 1095
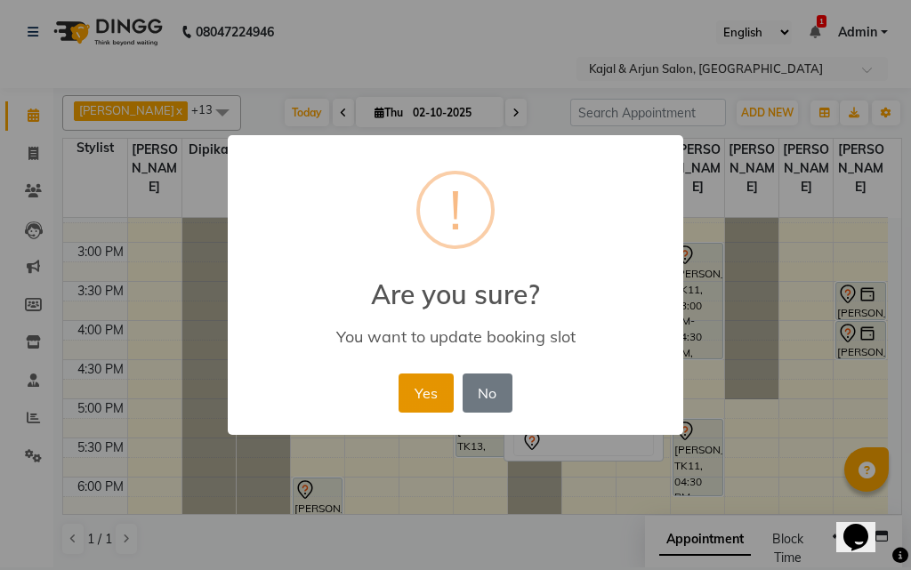
click at [438, 385] on button "Yes" at bounding box center [425, 392] width 54 height 39
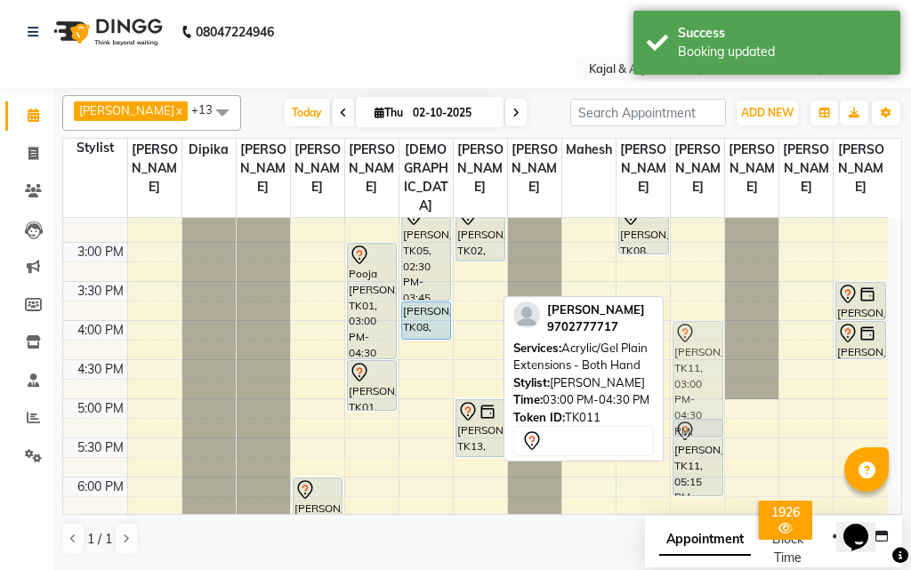
drag, startPoint x: 698, startPoint y: 327, endPoint x: 710, endPoint y: 401, distance: 74.7
click at [710, 401] on div "Jaswe Bharara, TK03, 11:30 AM-12:10 PM, Plain Gel Polish - Both hand Priyanka N…" at bounding box center [696, 320] width 53 height 1095
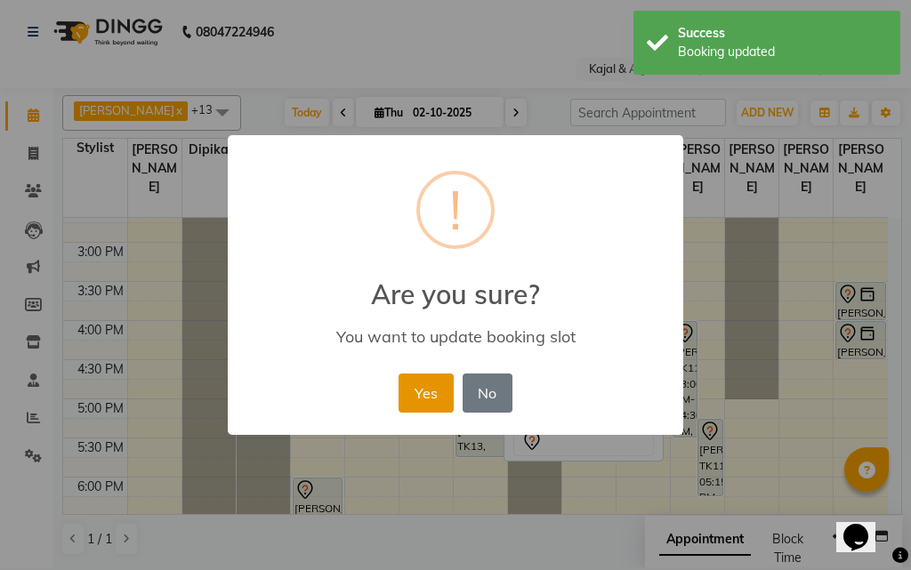
click at [410, 388] on button "Yes" at bounding box center [425, 392] width 54 height 39
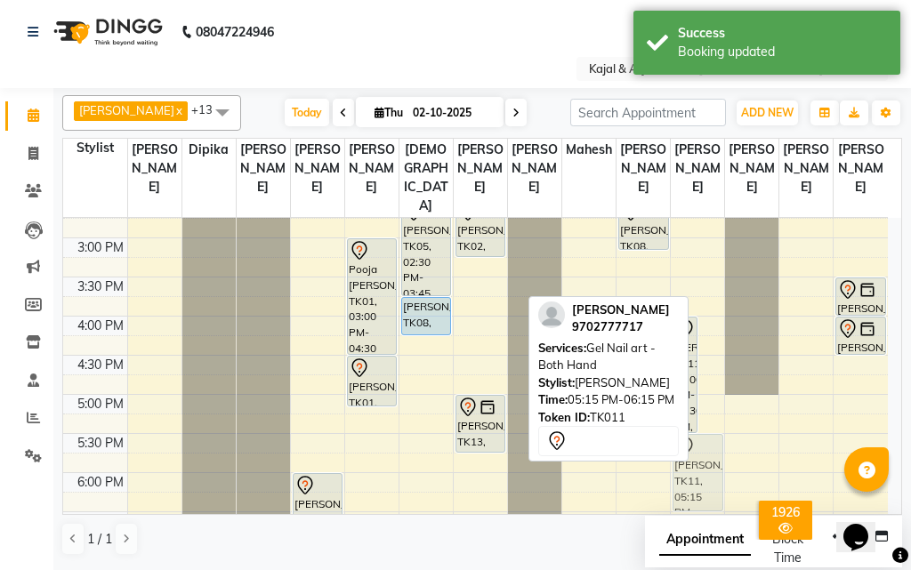
click at [708, 479] on div "Priyanka Naik, TK11, 04:00 PM-05:30 PM, Acrylic/Gel Plain Extensions - Both Han…" at bounding box center [696, 316] width 53 height 1095
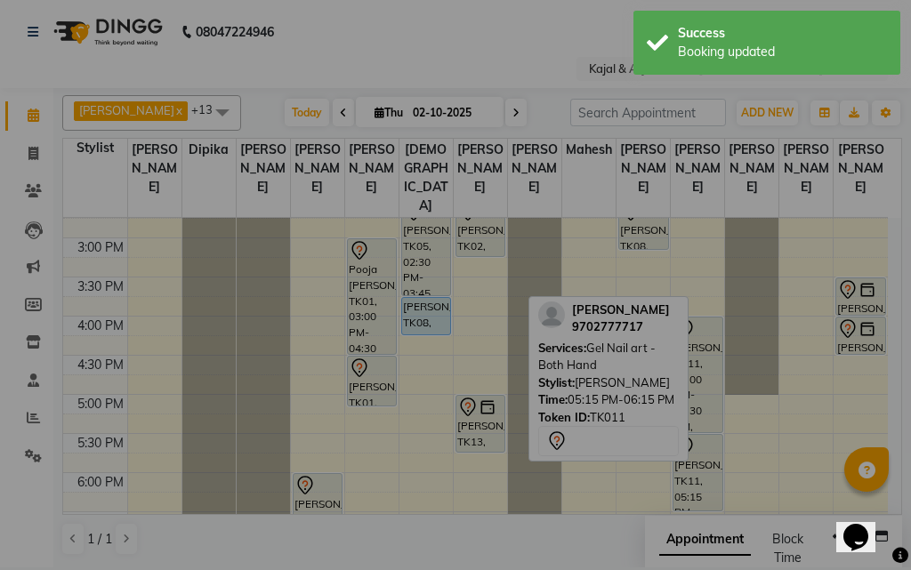
scroll to position [449, 0]
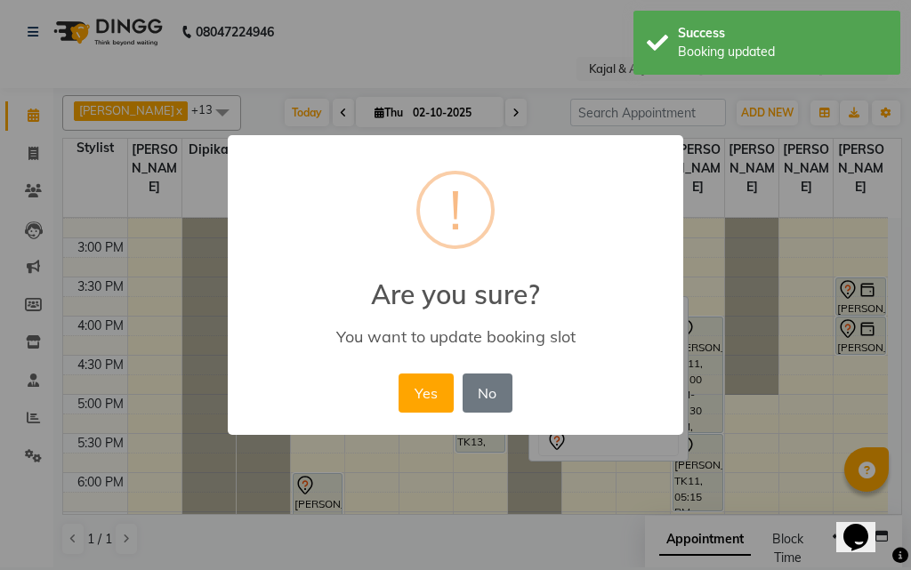
click at [396, 382] on div "Yes No No" at bounding box center [455, 393] width 122 height 48
click at [408, 392] on button "Yes" at bounding box center [425, 392] width 54 height 39
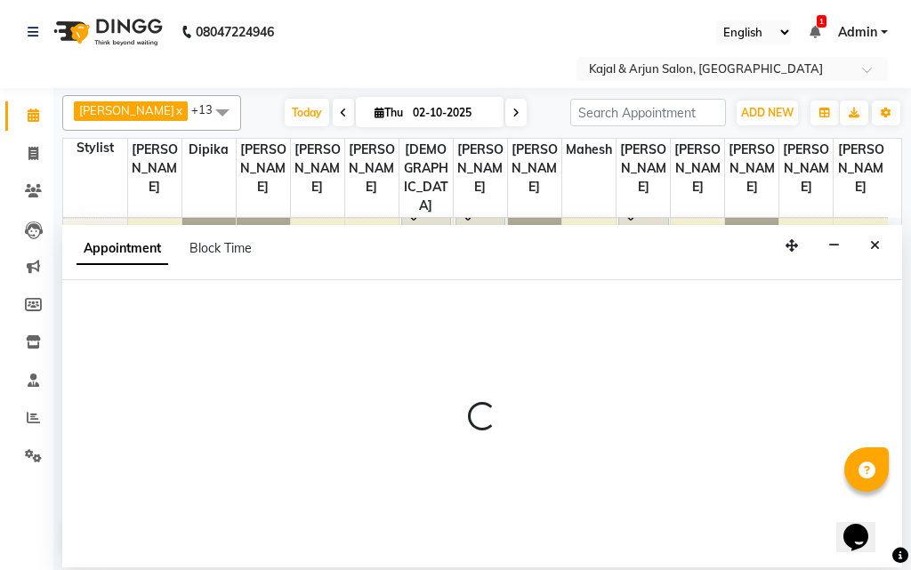
select select "6989"
select select "tentative"
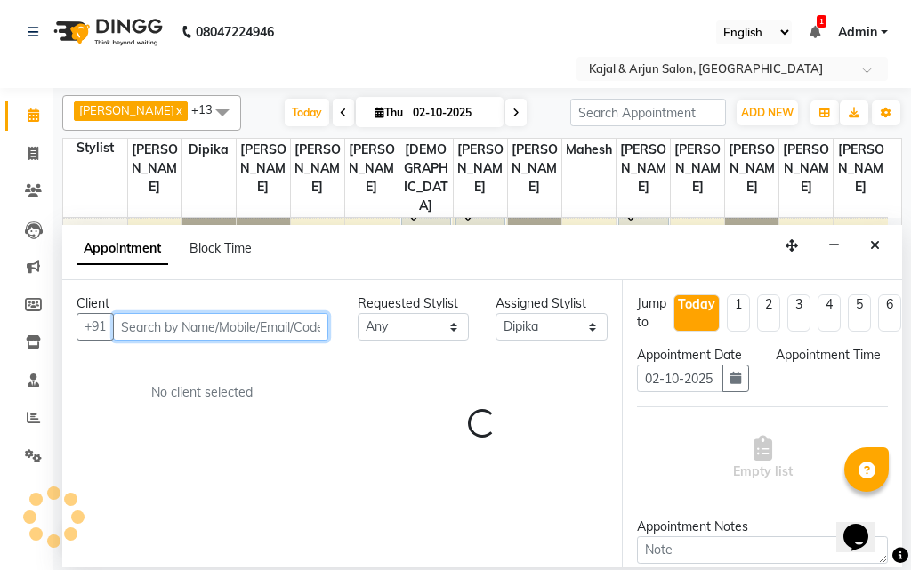
select select "960"
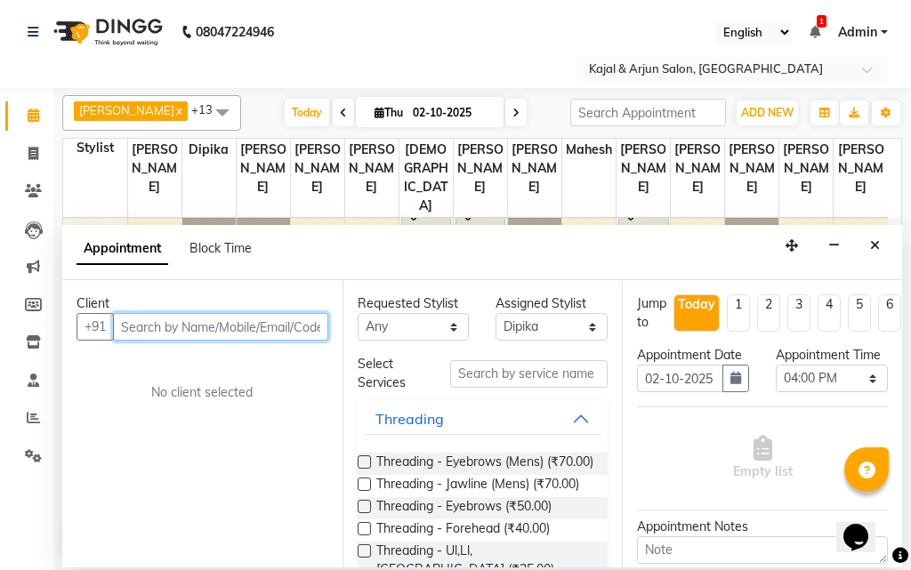
click at [229, 325] on input "text" at bounding box center [220, 327] width 215 height 28
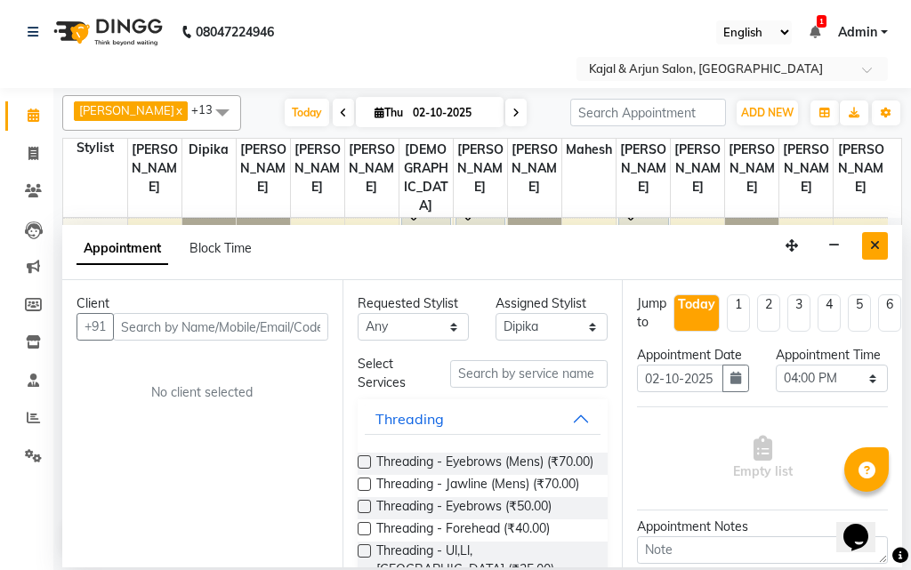
click at [877, 255] on button "Close" at bounding box center [875, 246] width 26 height 28
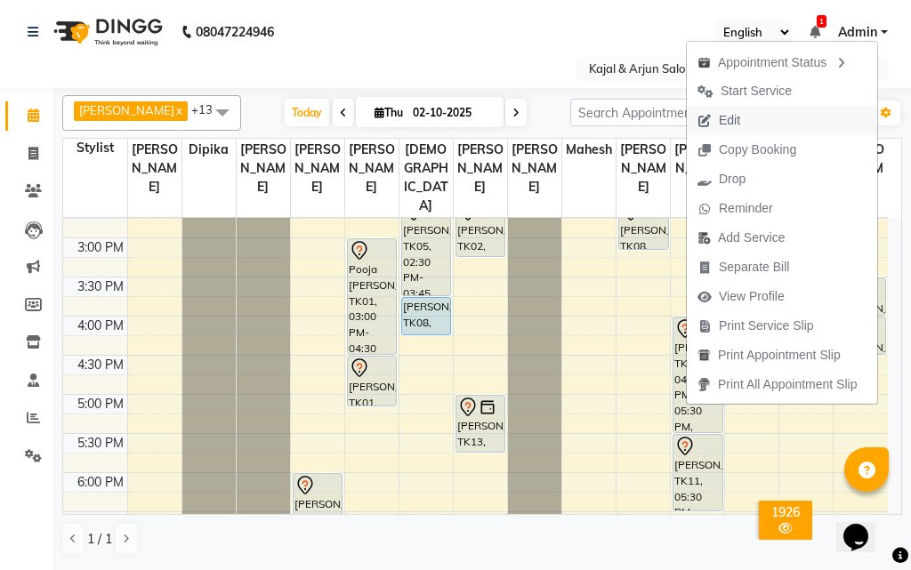
click at [732, 119] on span "Edit" at bounding box center [728, 120] width 21 height 19
select select "tentative"
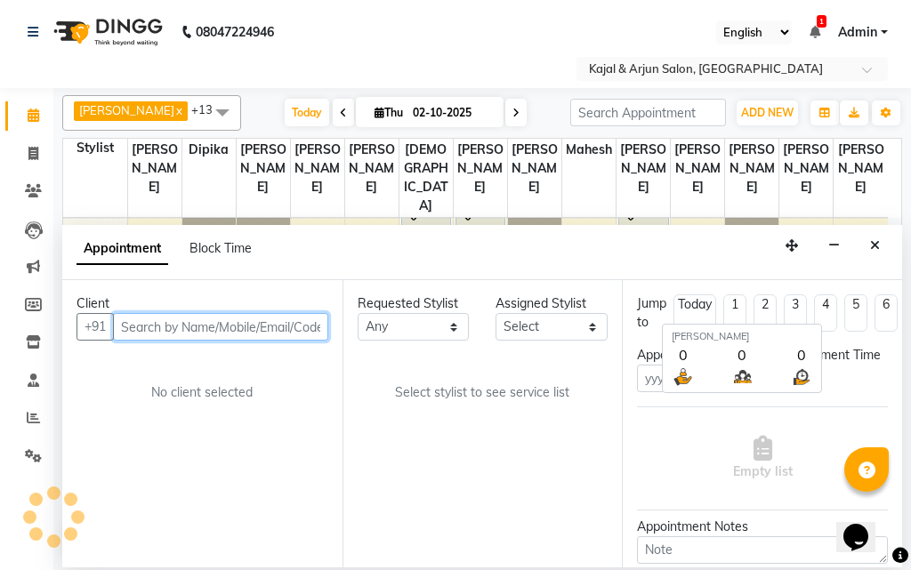
type input "02-10-2025"
select select "960"
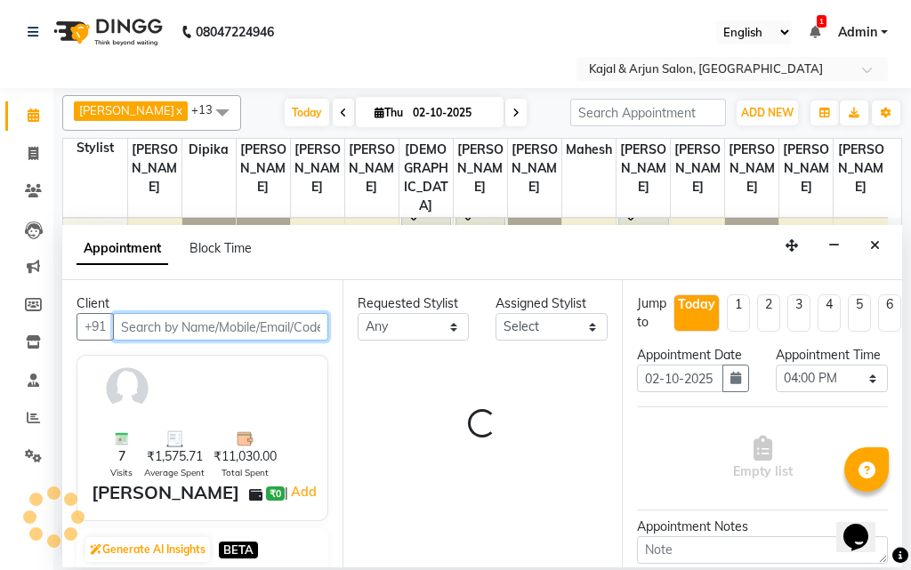
select select "25958"
select select "118"
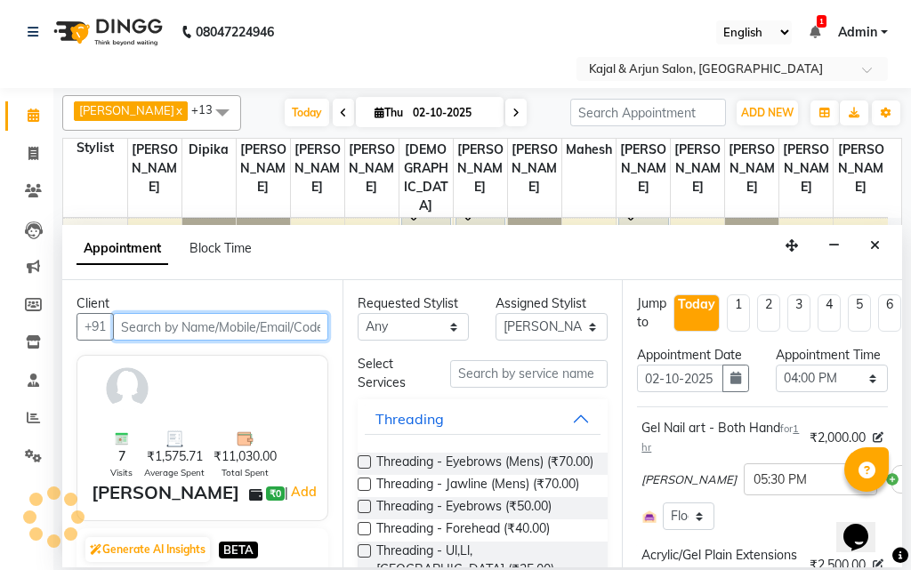
scroll to position [157, 0]
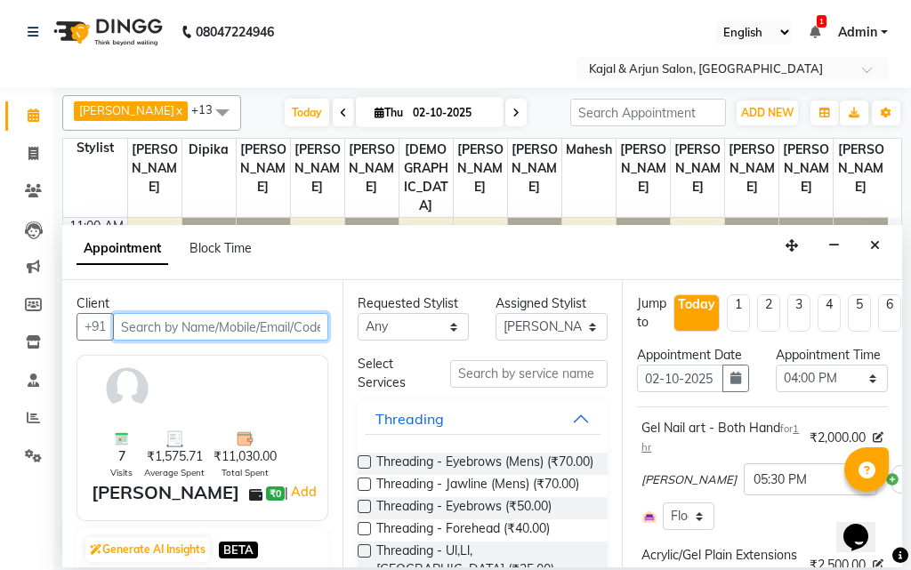
click at [196, 336] on input "text" at bounding box center [220, 327] width 215 height 28
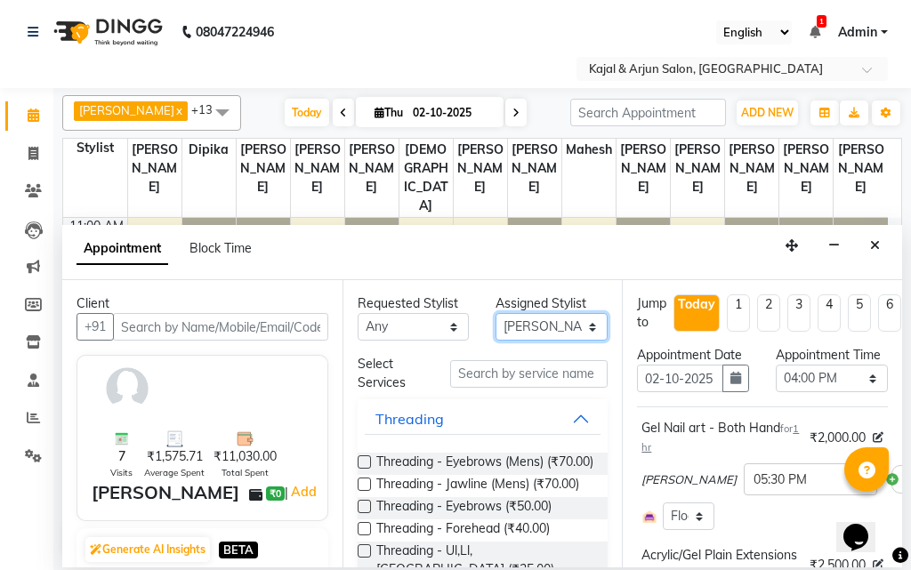
click at [519, 326] on select "Select Arjun Sir [PERSON_NAME] [PERSON_NAME] [PERSON_NAME] [PERSON_NAME] [PERSO…" at bounding box center [551, 327] width 112 height 28
select select "6989"
click at [495, 313] on select "Select Arjun Sir [PERSON_NAME] [PERSON_NAME] [PERSON_NAME] [PERSON_NAME] [PERSO…" at bounding box center [551, 327] width 112 height 28
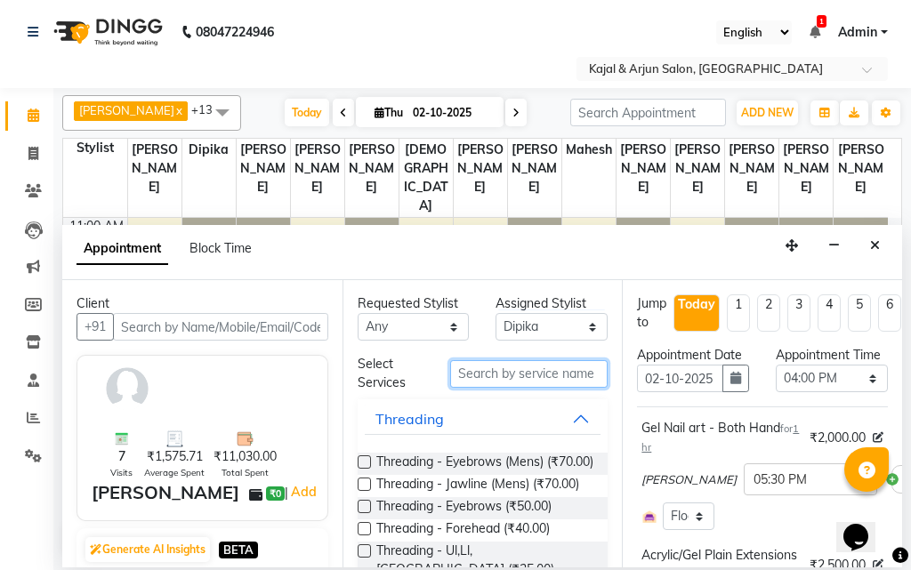
click at [482, 379] on input "text" at bounding box center [529, 374] width 158 height 28
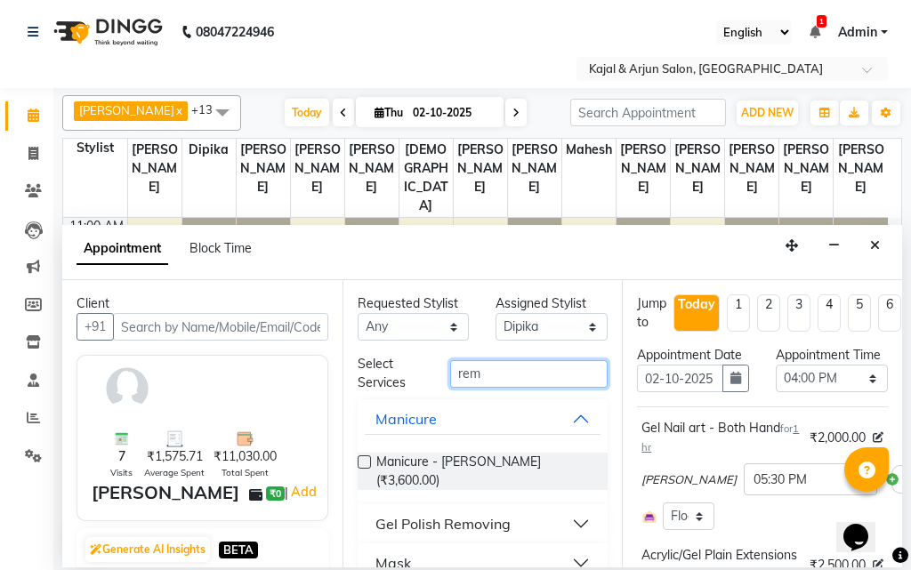
scroll to position [89, 0]
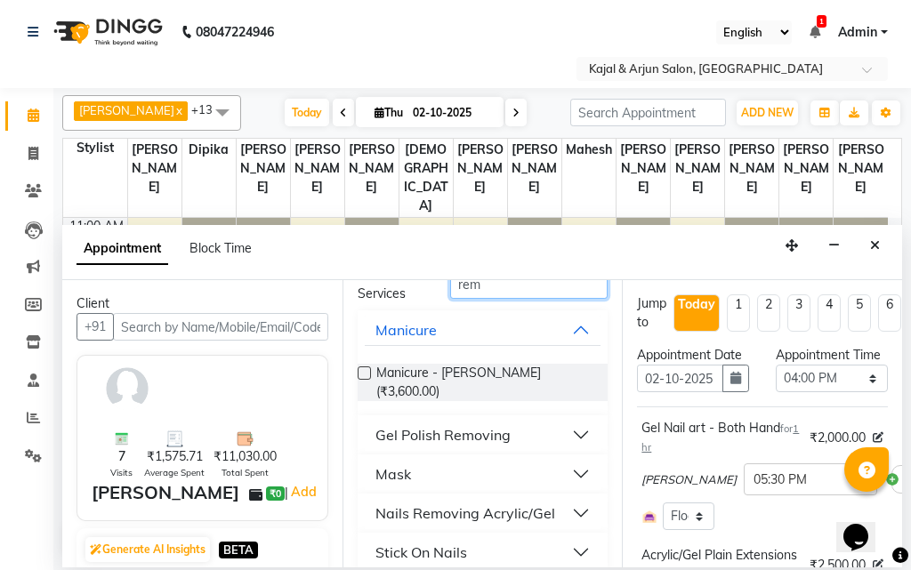
type input "rem"
click at [477, 503] on div "Nails Removing Acrylic/Gel" at bounding box center [465, 512] width 180 height 21
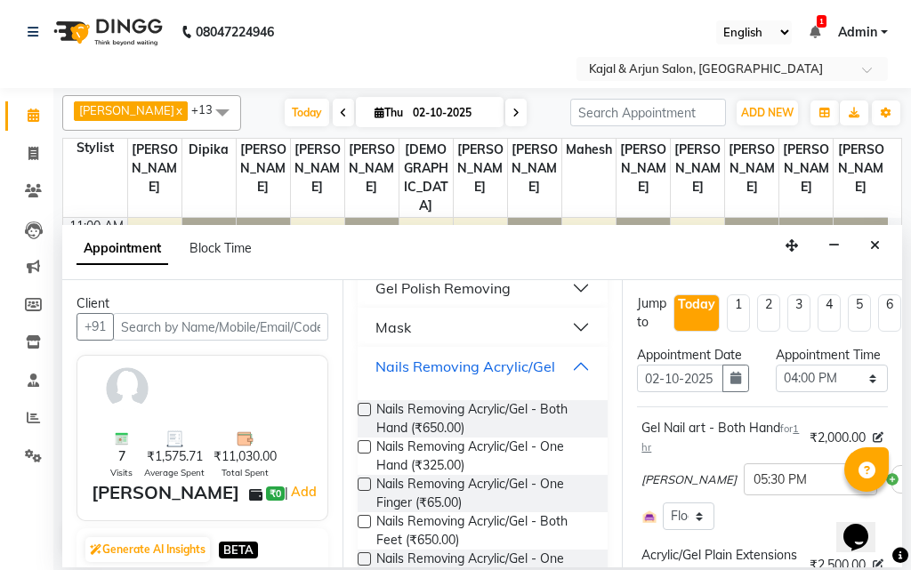
scroll to position [267, 0]
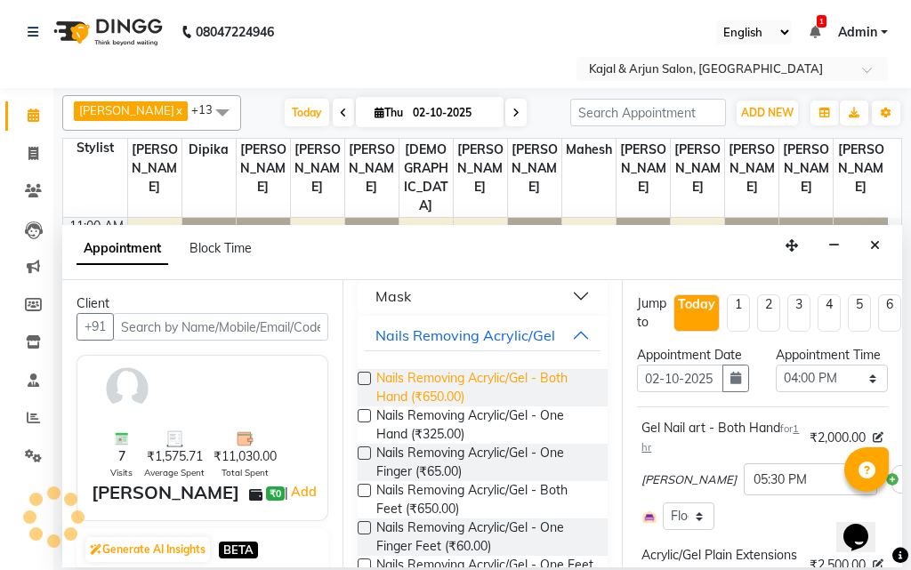
click at [484, 378] on span "Nails Removing Acrylic/Gel - Both Hand (₹650.00)" at bounding box center [485, 387] width 218 height 37
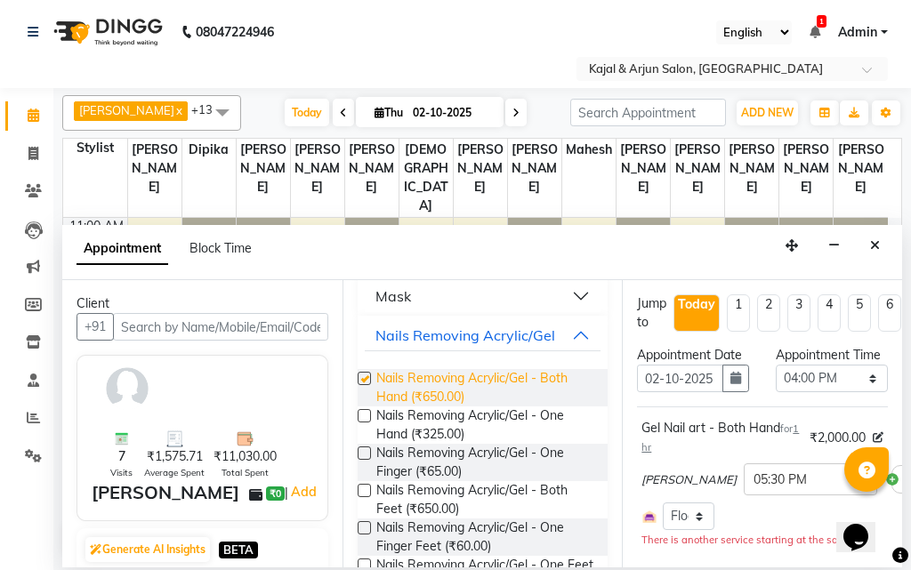
checkbox input "false"
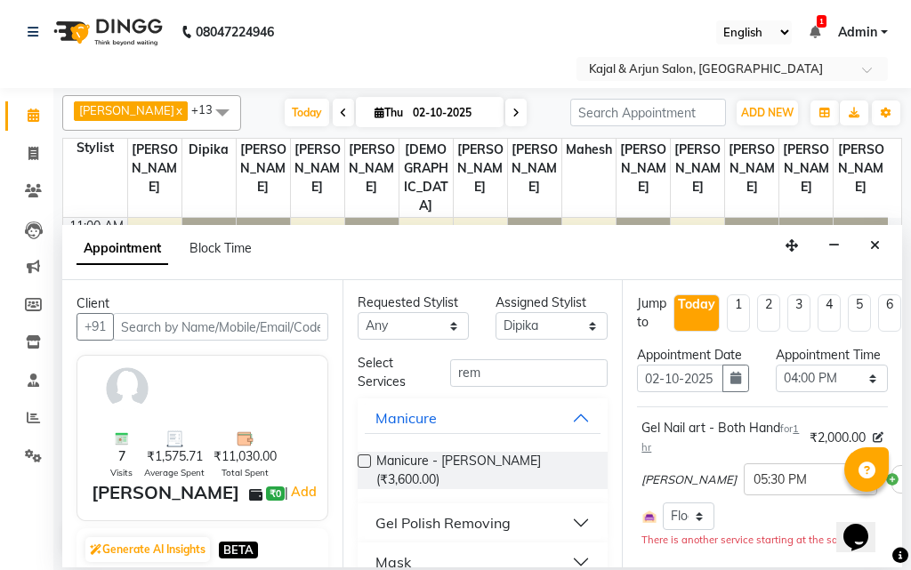
scroll to position [0, 0]
click at [521, 374] on input "rem" at bounding box center [529, 374] width 158 height 28
type input "r"
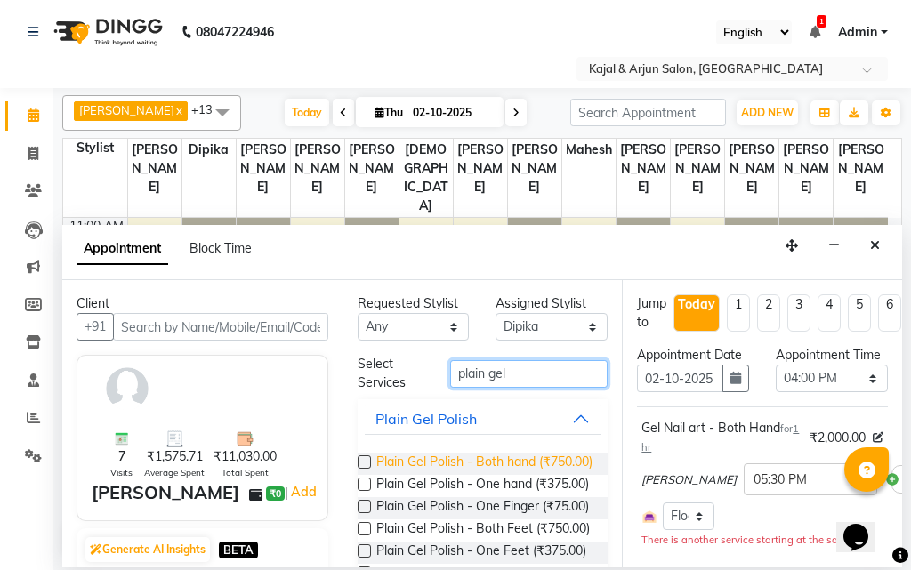
type input "plain gel"
click at [477, 464] on span "Plain Gel Polish - Both hand (₹750.00)" at bounding box center [484, 464] width 216 height 22
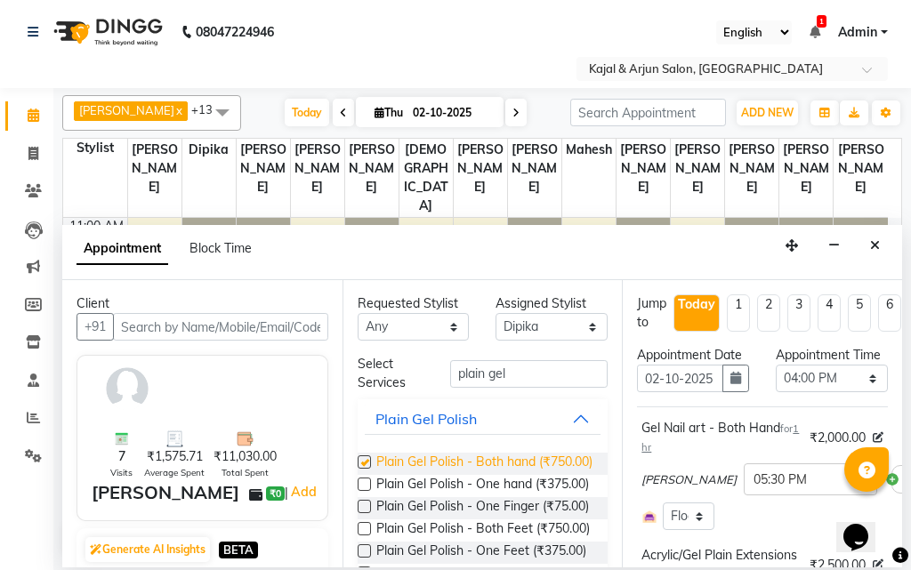
checkbox input "false"
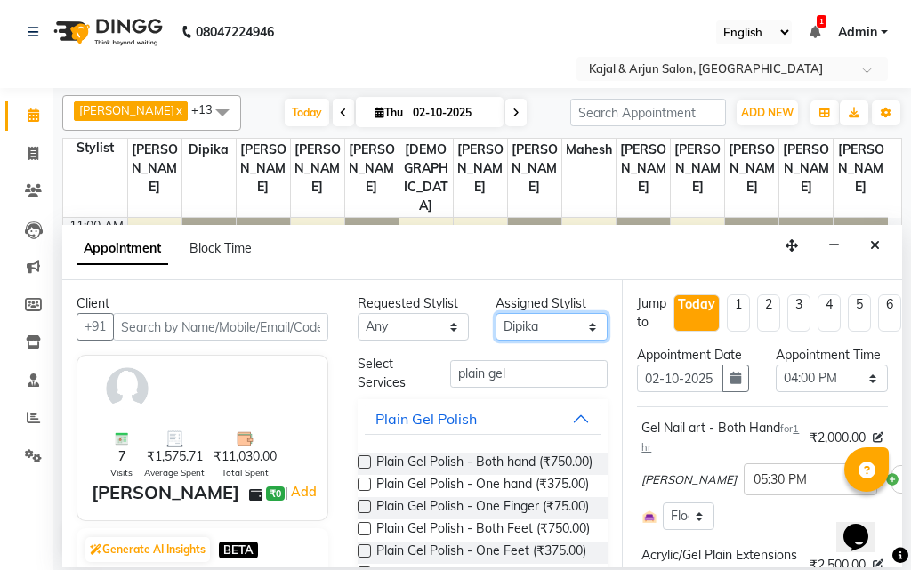
click at [543, 325] on select "Select Arjun Sir [PERSON_NAME] [PERSON_NAME] [PERSON_NAME] [PERSON_NAME] [PERSO…" at bounding box center [551, 327] width 112 height 28
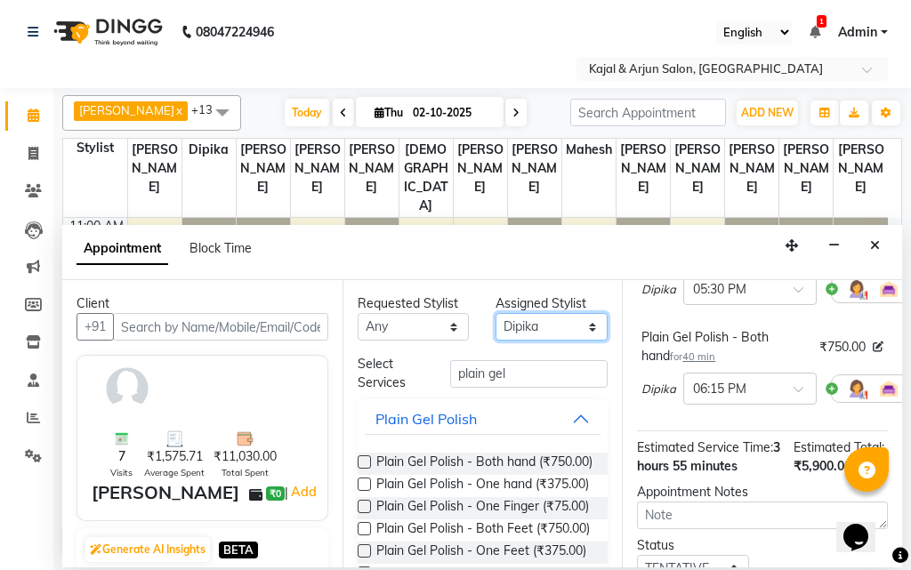
scroll to position [356, 0]
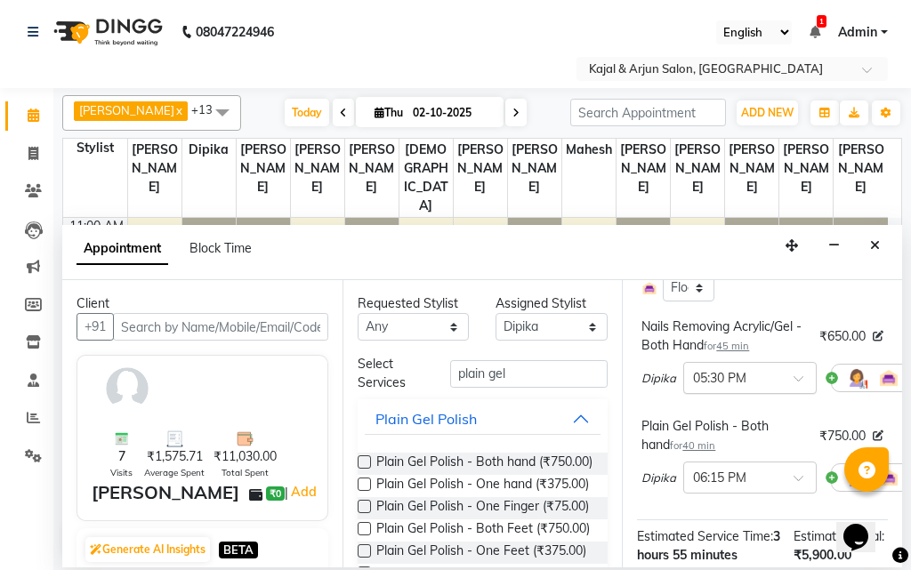
click at [734, 386] on input "text" at bounding box center [732, 376] width 78 height 19
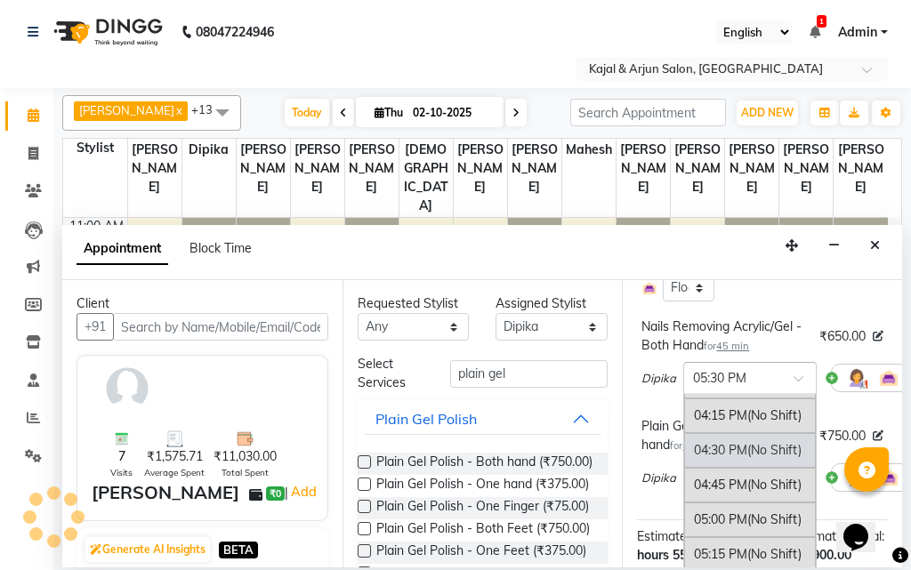
scroll to position [774, 0]
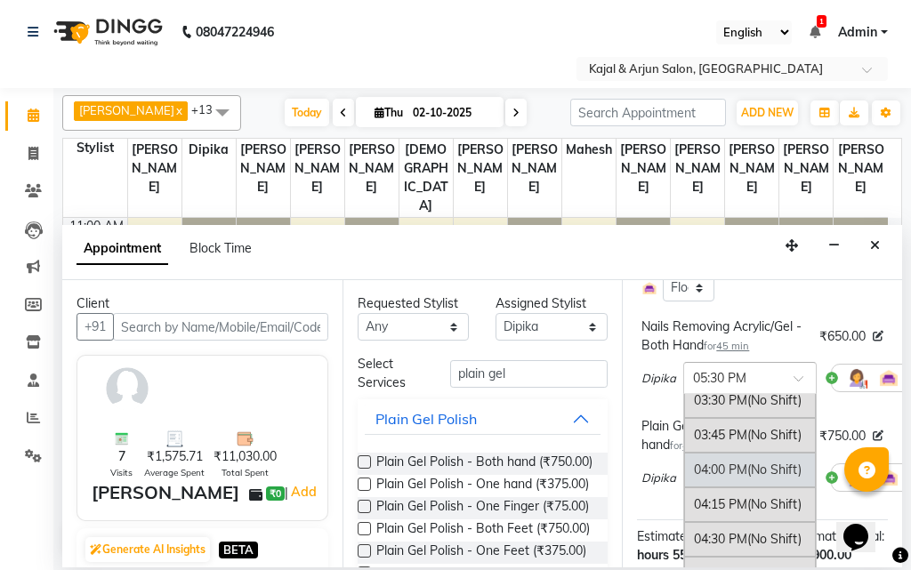
click at [730, 487] on div "04:00 PM (No Shift)" at bounding box center [750, 470] width 132 height 35
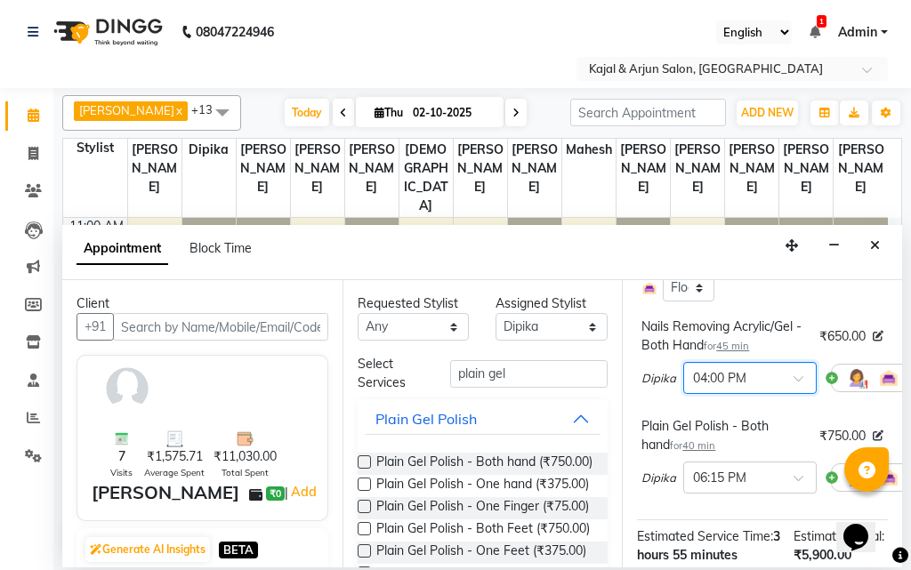
scroll to position [445, 0]
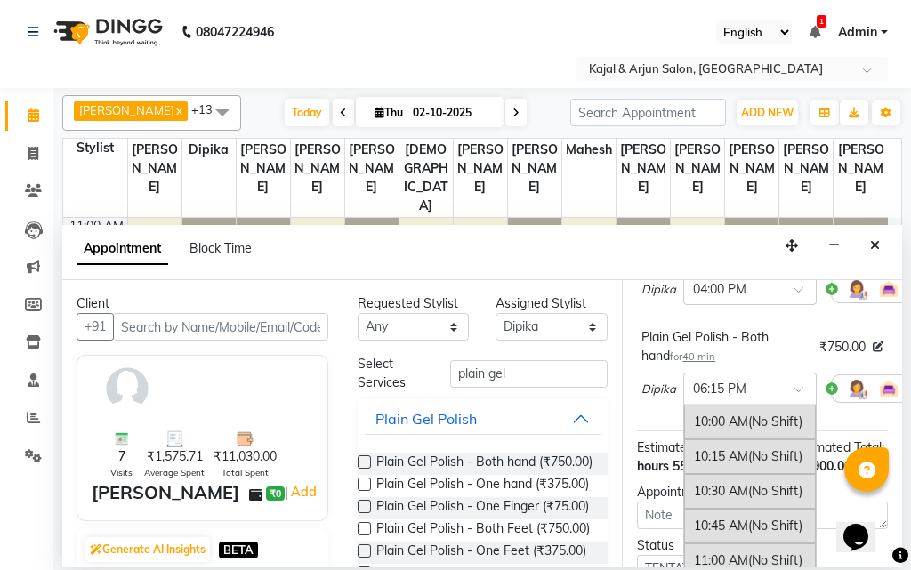
click at [734, 397] on input "text" at bounding box center [732, 387] width 78 height 19
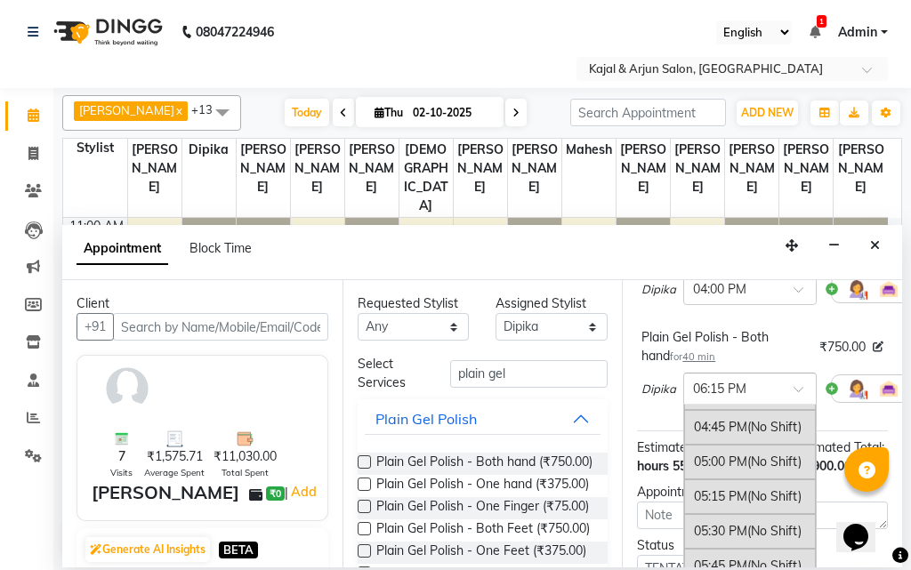
scroll to position [878, 0]
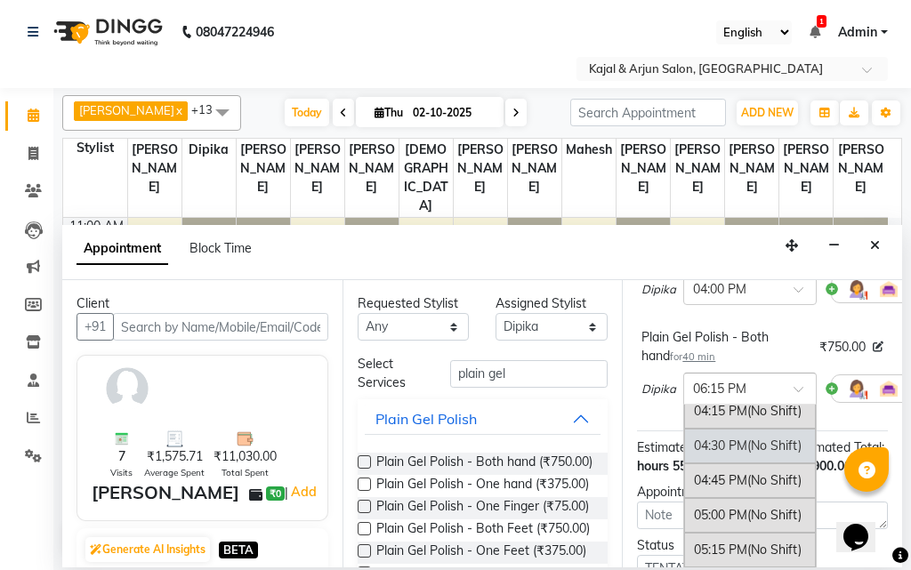
click at [729, 463] on div "04:30 PM (No Shift)" at bounding box center [750, 446] width 132 height 35
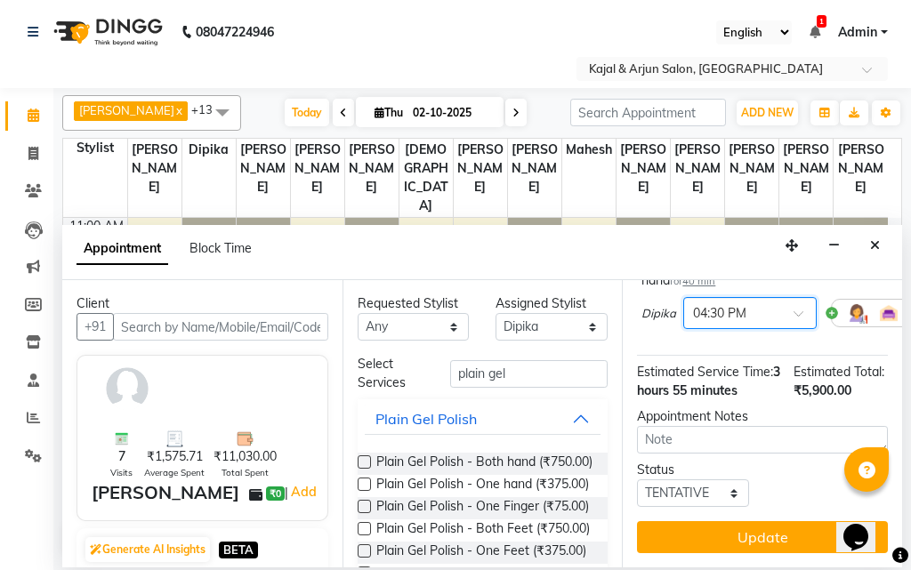
scroll to position [595, 0]
click at [508, 328] on select "Select Arjun Sir [PERSON_NAME] [PERSON_NAME] [PERSON_NAME] [PERSON_NAME] [PERSO…" at bounding box center [551, 327] width 112 height 28
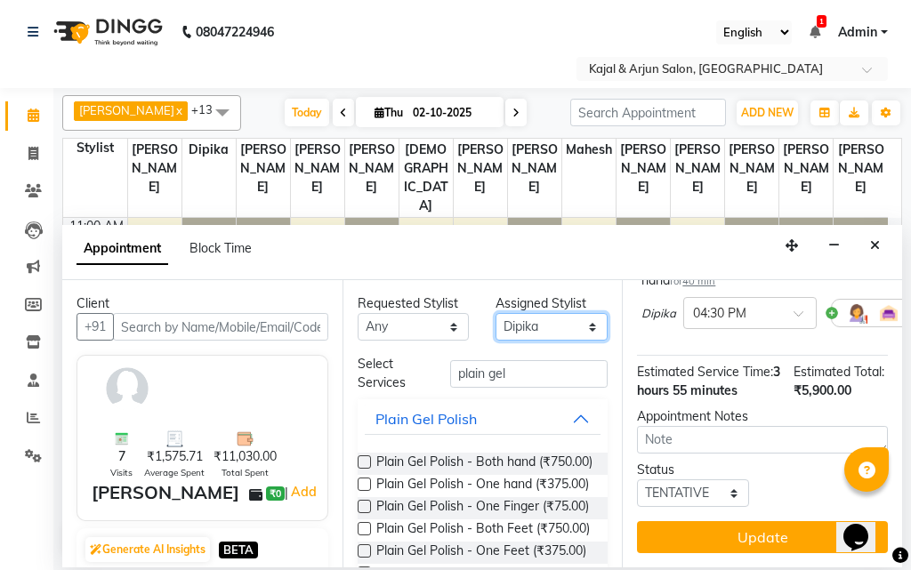
select select "57175"
click at [495, 313] on select "Select Arjun Sir [PERSON_NAME] [PERSON_NAME] [PERSON_NAME] [PERSON_NAME] [PERSO…" at bounding box center [551, 327] width 112 height 28
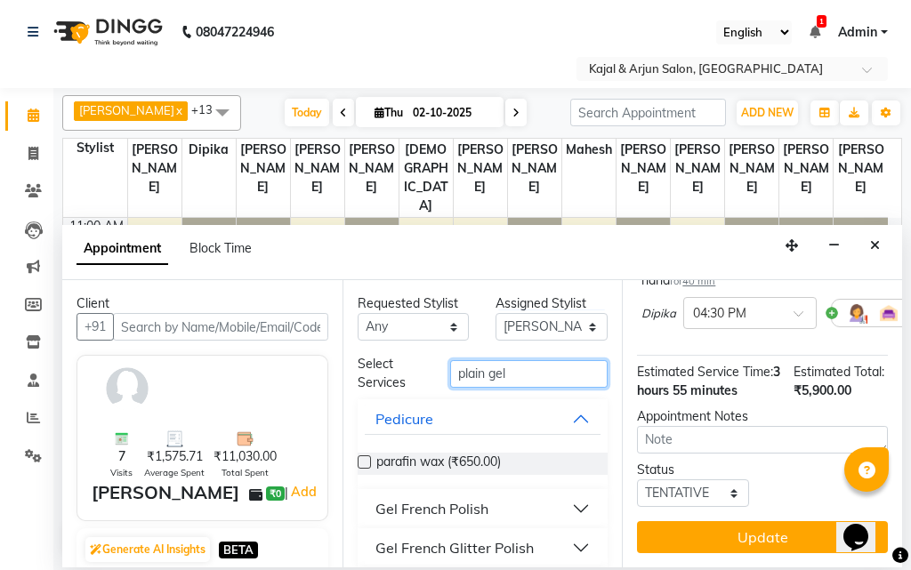
click at [518, 367] on input "plain gel" at bounding box center [529, 374] width 158 height 28
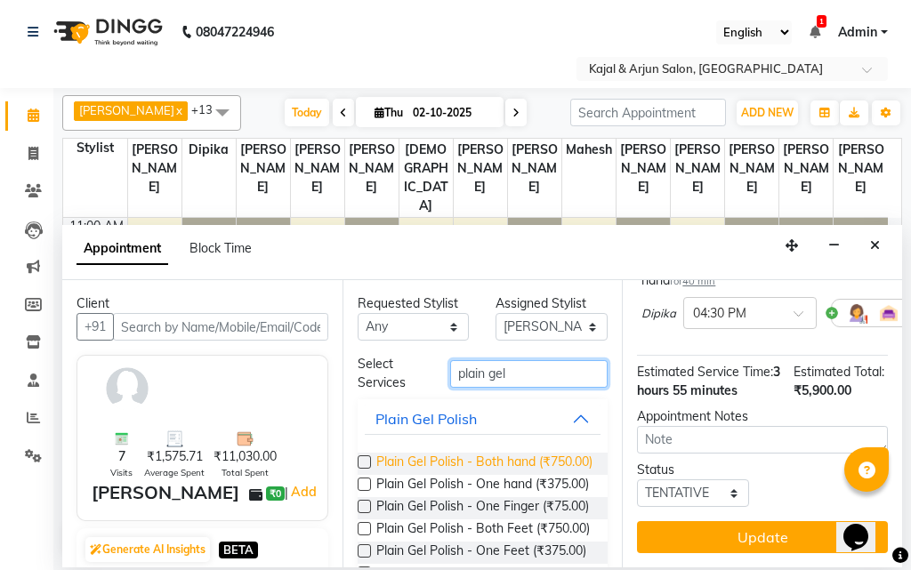
type input "plain gel"
click at [471, 461] on span "Plain Gel Polish - Both hand (₹750.00)" at bounding box center [484, 464] width 216 height 22
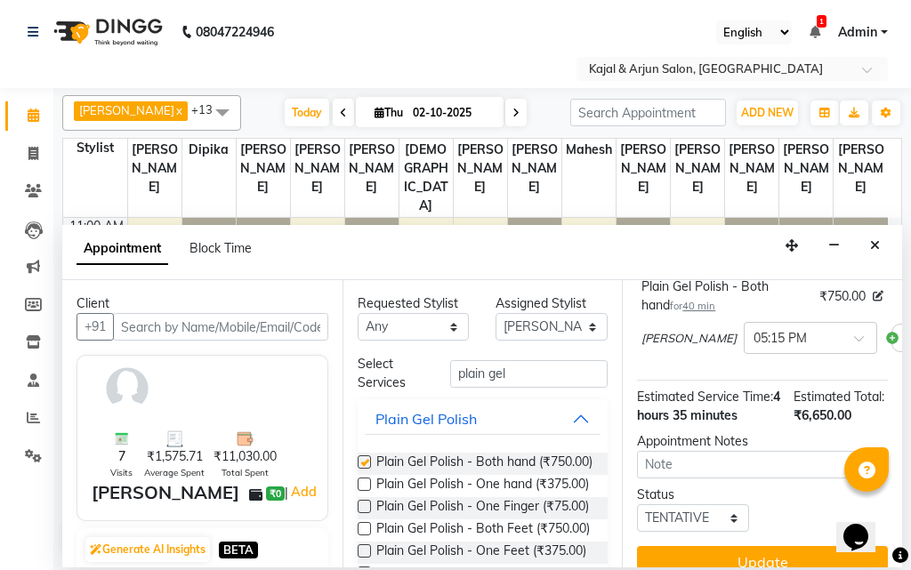
checkbox input "false"
click at [753, 346] on input "text" at bounding box center [792, 336] width 78 height 19
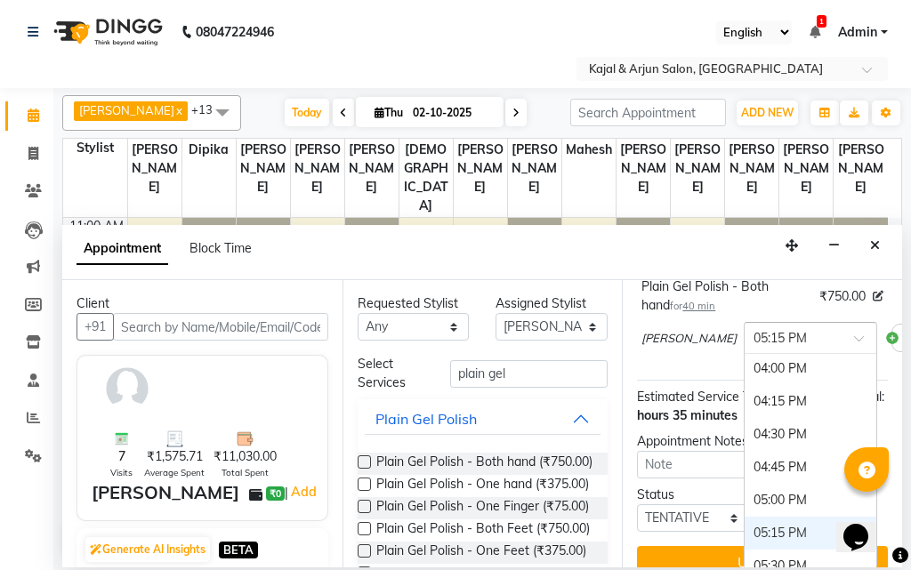
scroll to position [810, 0]
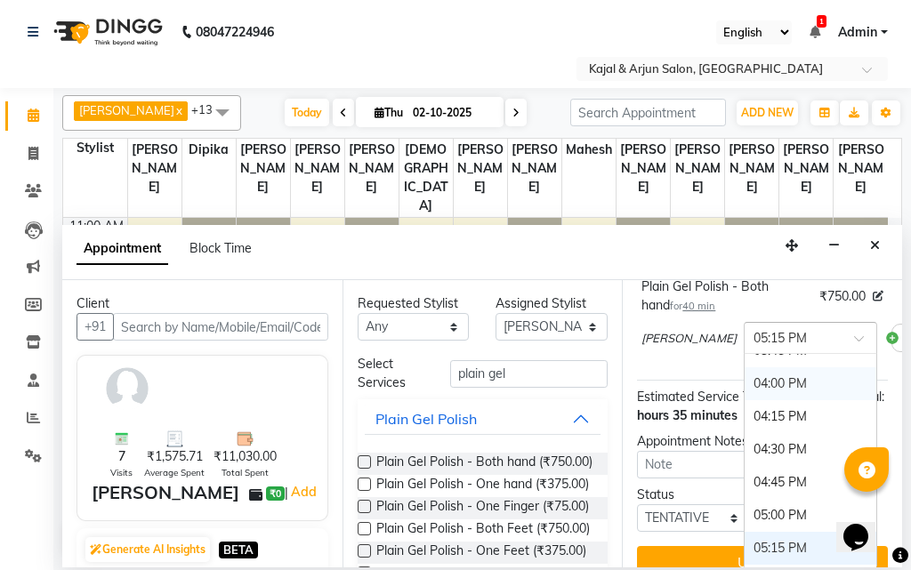
click at [744, 400] on div "04:00 PM" at bounding box center [810, 383] width 132 height 33
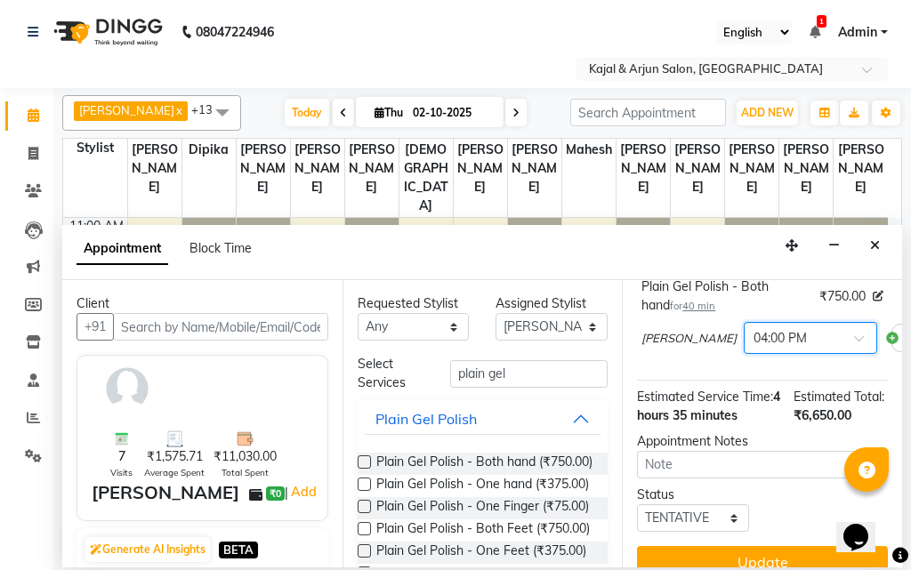
scroll to position [734, 0]
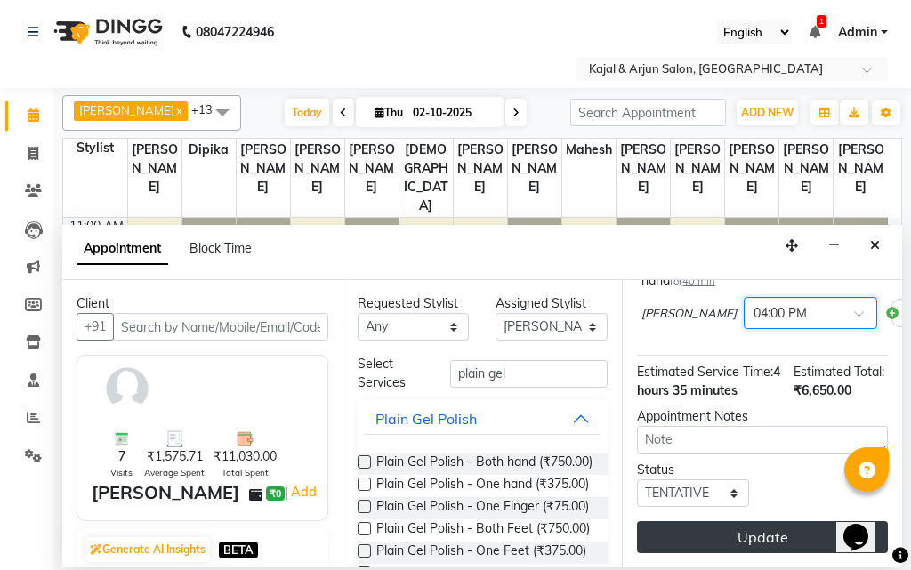
click at [792, 524] on button "Update" at bounding box center [762, 537] width 251 height 32
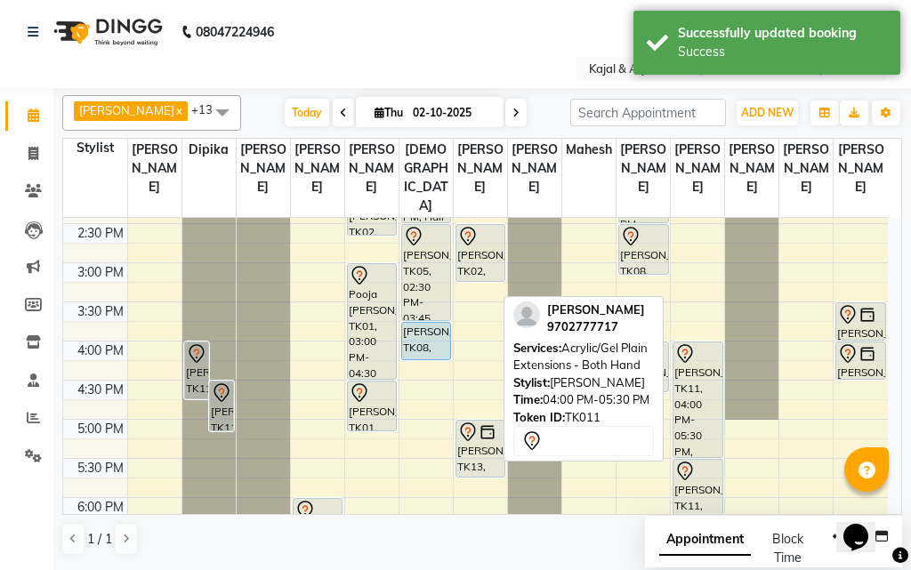
scroll to position [513, 0]
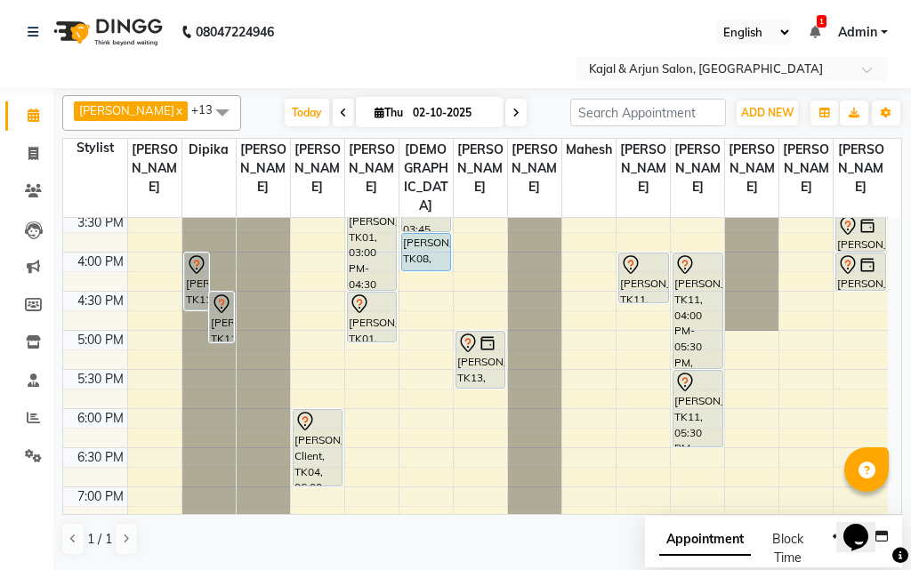
click at [213, 113] on span at bounding box center [223, 112] width 36 height 34
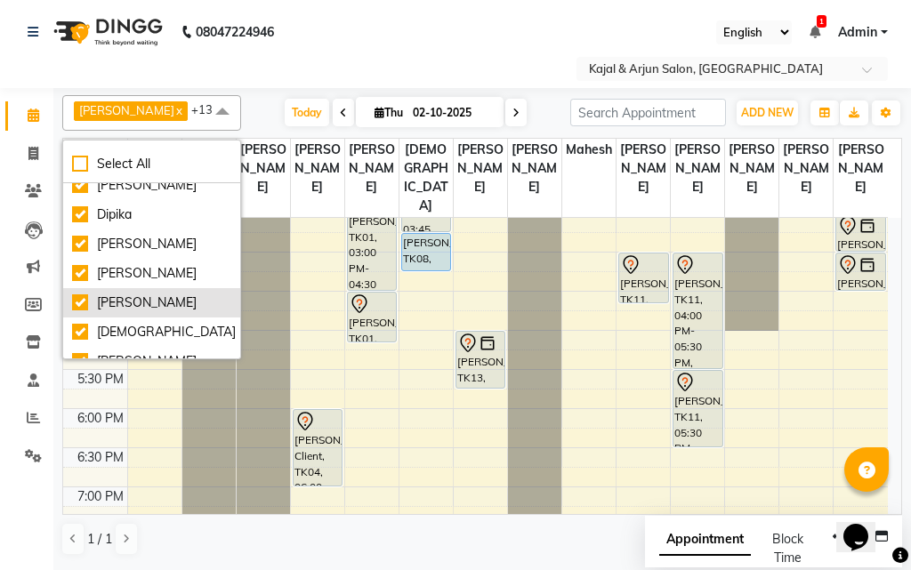
scroll to position [0, 0]
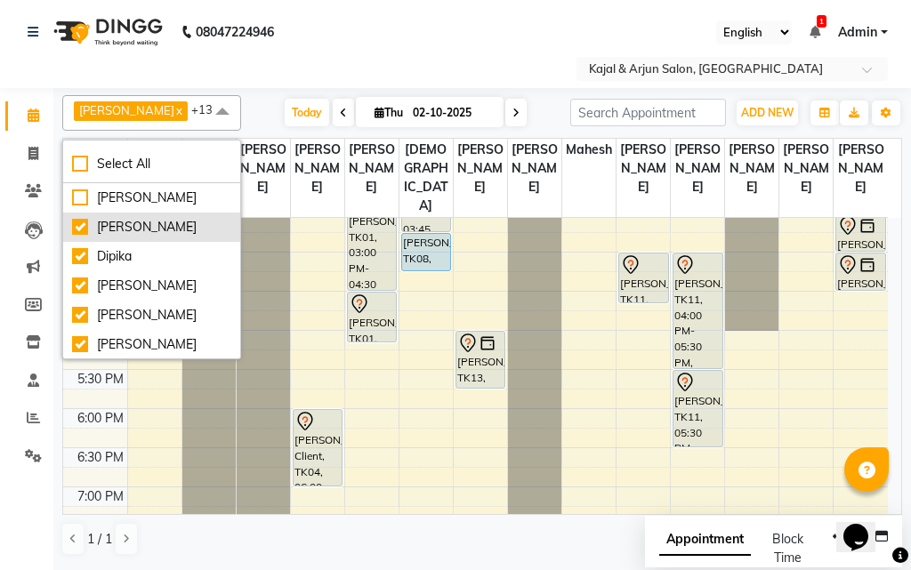
click at [116, 230] on div "[PERSON_NAME]" at bounding box center [151, 227] width 159 height 19
checkbox input "false"
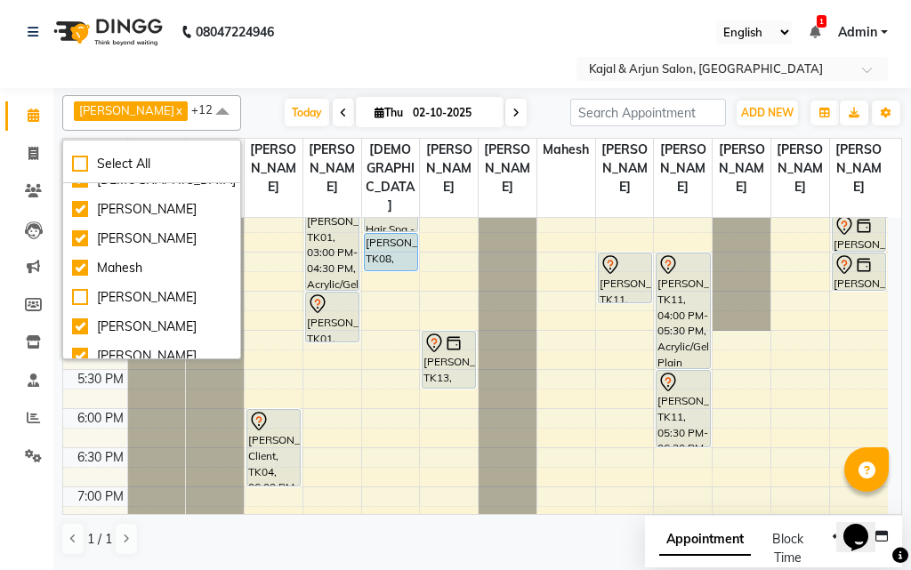
scroll to position [204, 0]
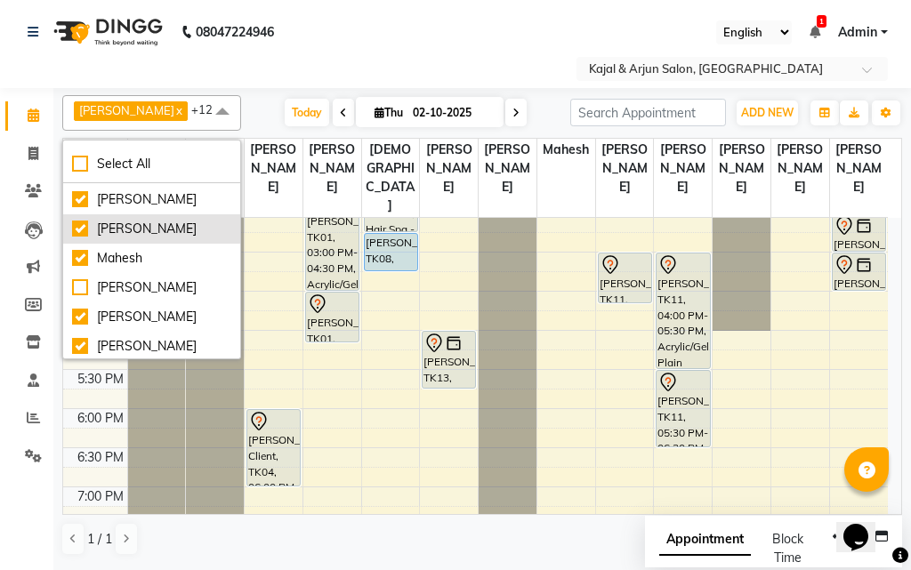
click at [164, 234] on div "[PERSON_NAME]" at bounding box center [151, 229] width 159 height 19
checkbox input "false"
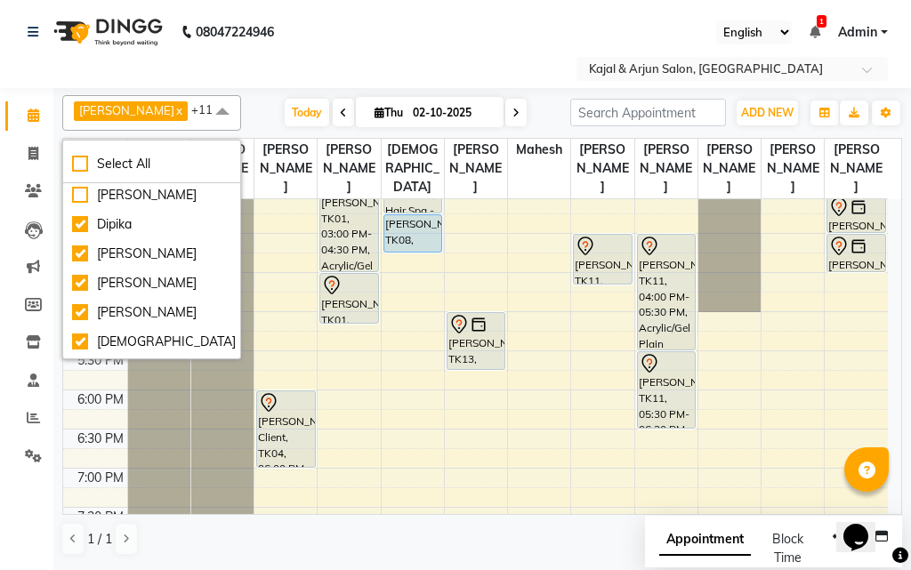
scroll to position [26, 0]
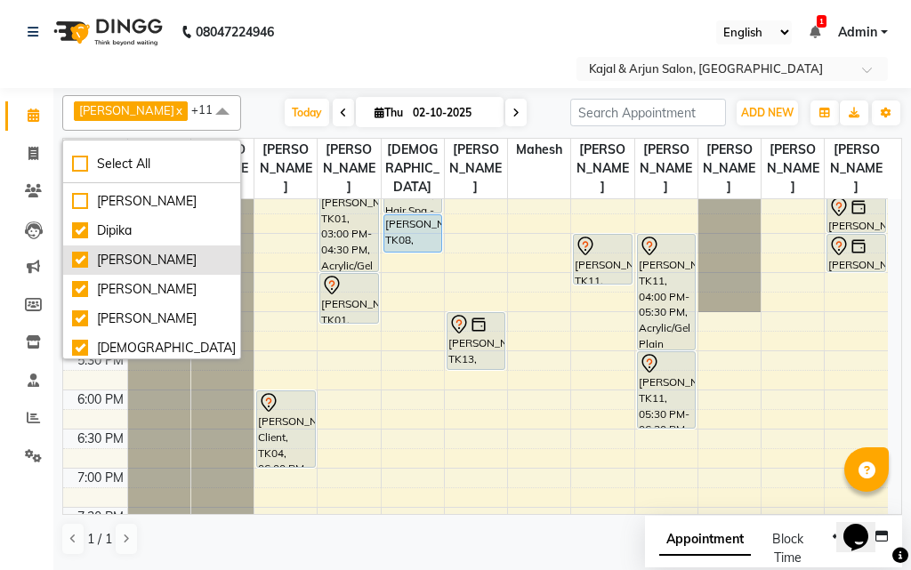
click at [158, 256] on div "[PERSON_NAME]" at bounding box center [151, 260] width 159 height 19
checkbox input "false"
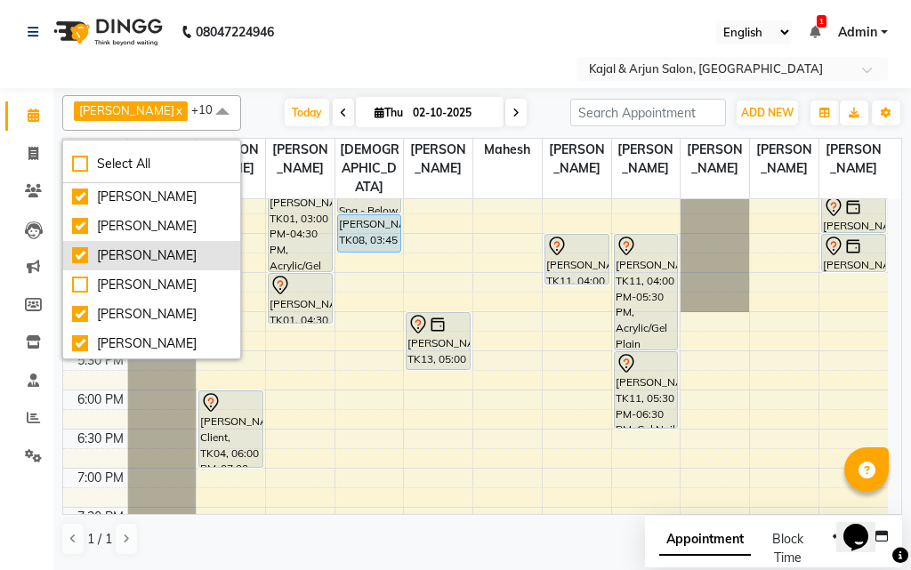
scroll to position [361, 0]
click at [221, 104] on span at bounding box center [223, 112] width 36 height 34
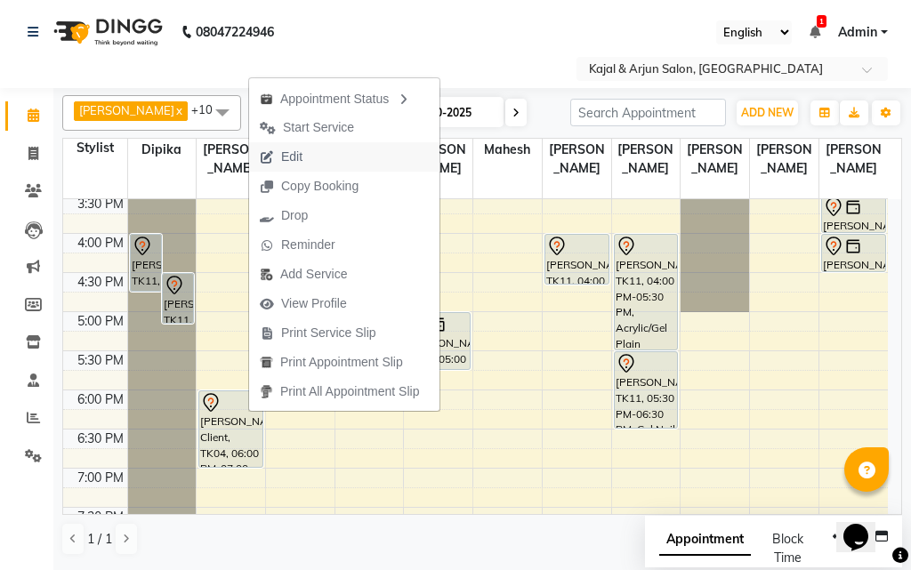
click at [298, 149] on span "Edit" at bounding box center [291, 157] width 21 height 19
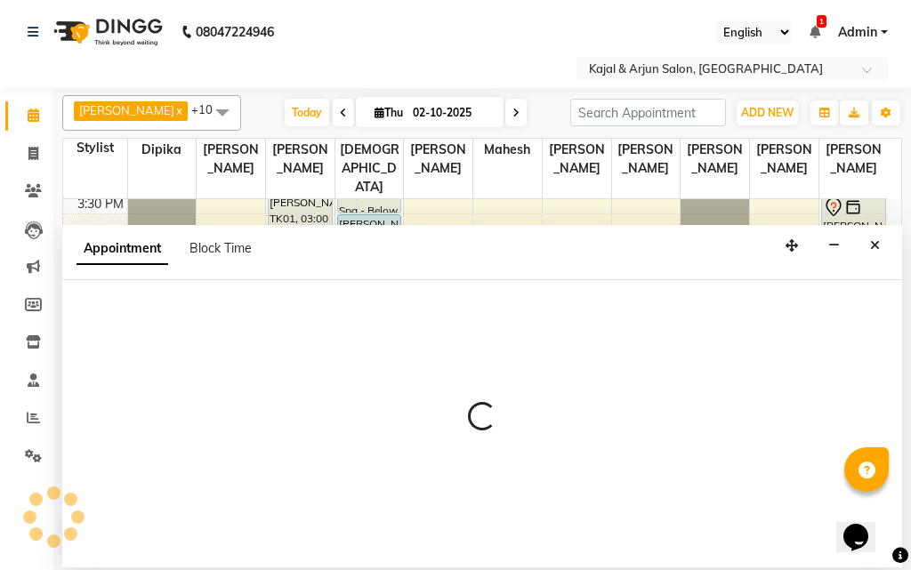
select select "tentative"
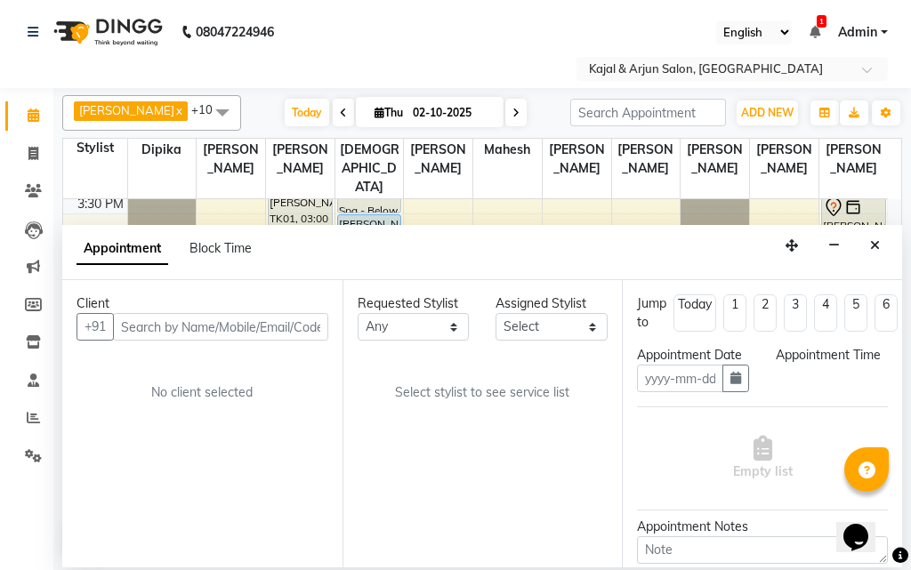
type input "02-10-2025"
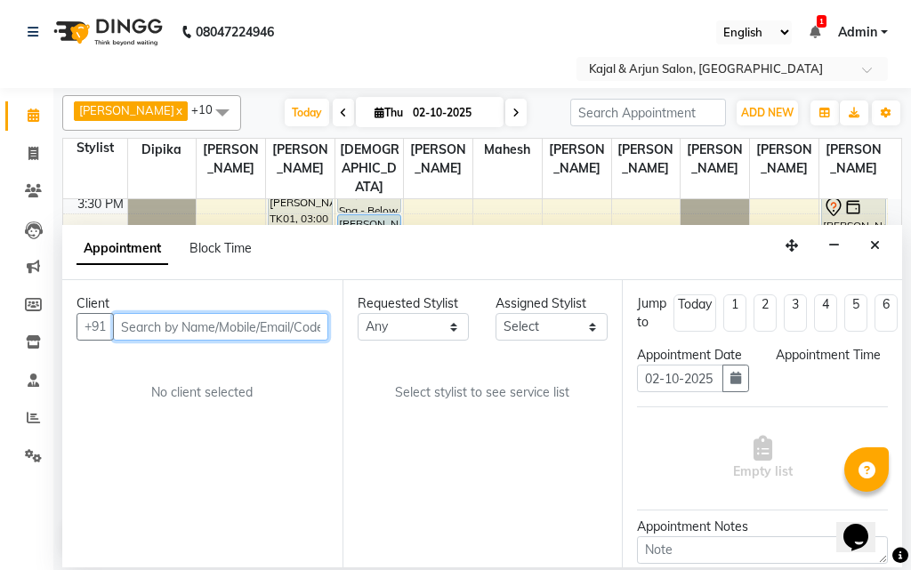
select select "1080"
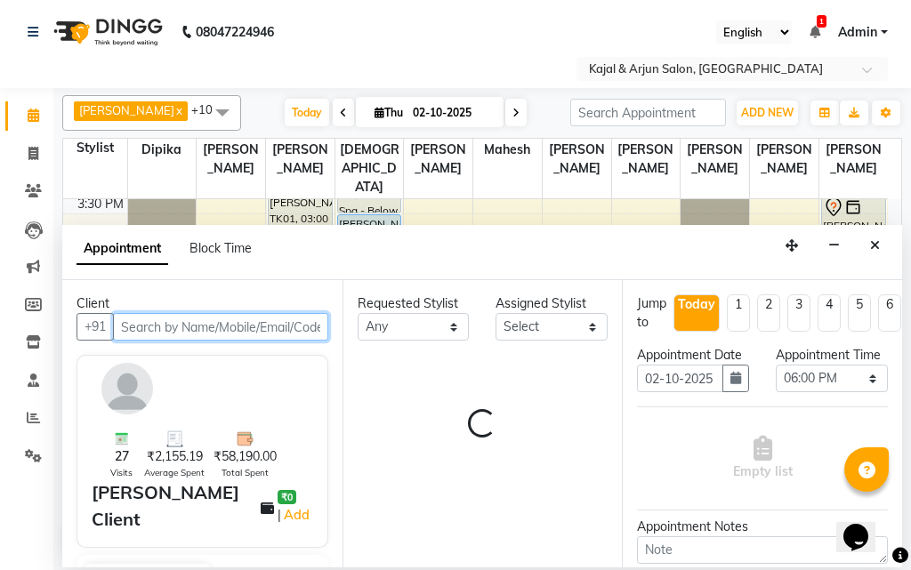
select select "6992"
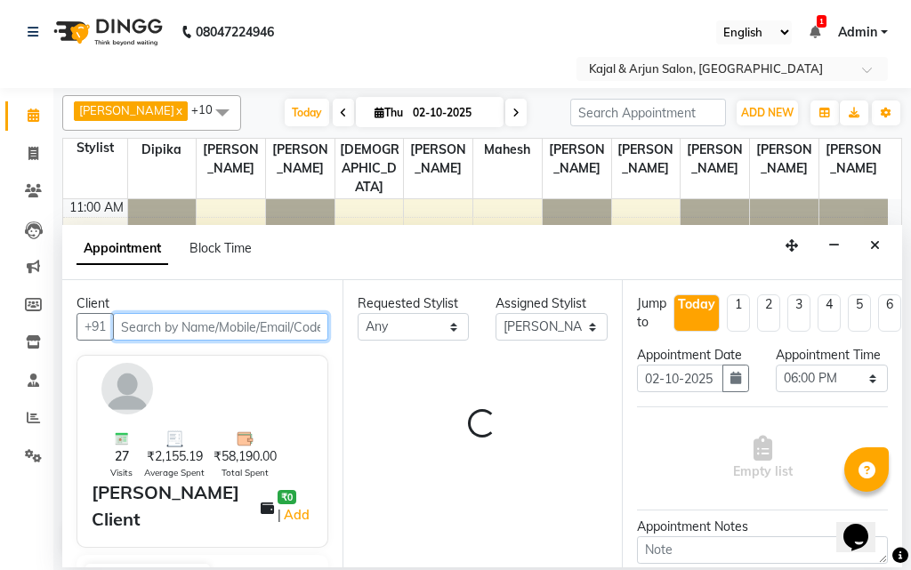
select select "118"
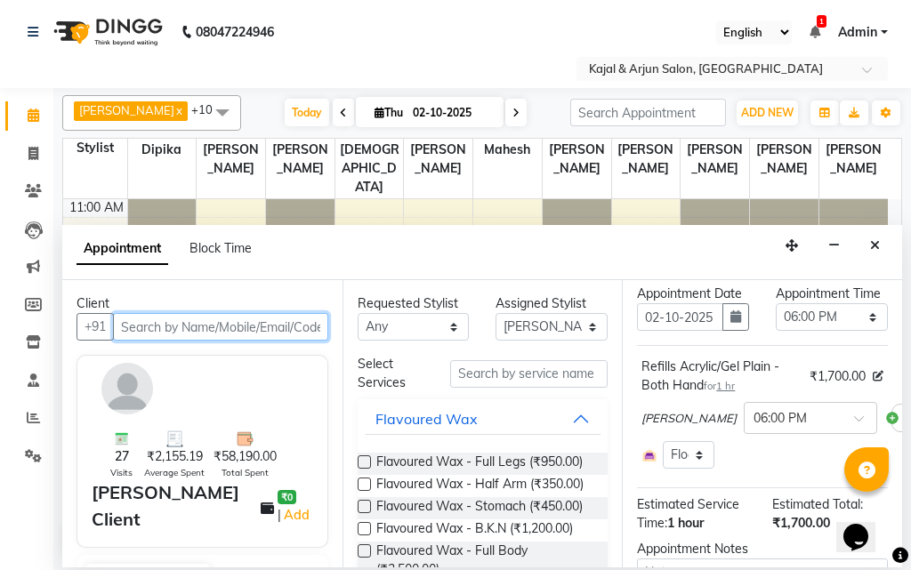
scroll to position [89, 0]
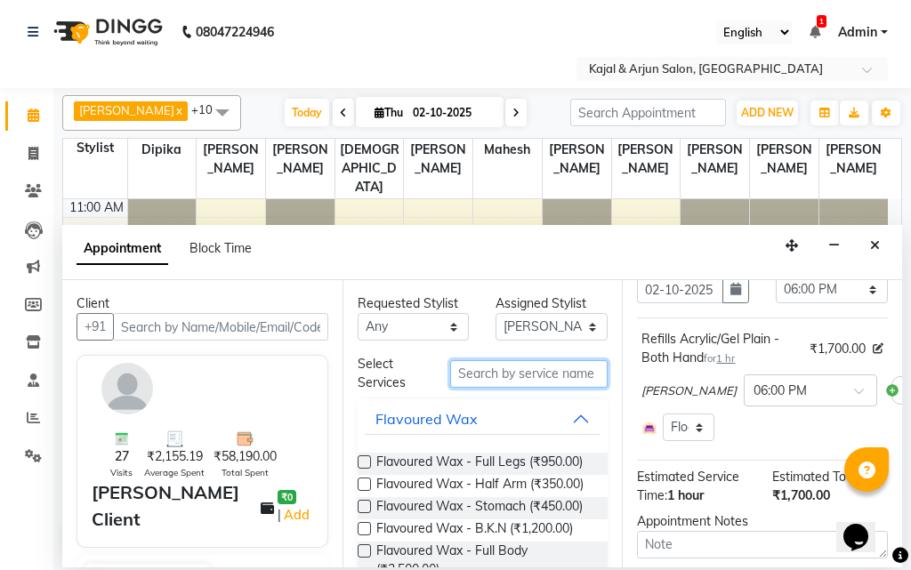
click at [472, 383] on input "text" at bounding box center [529, 374] width 158 height 28
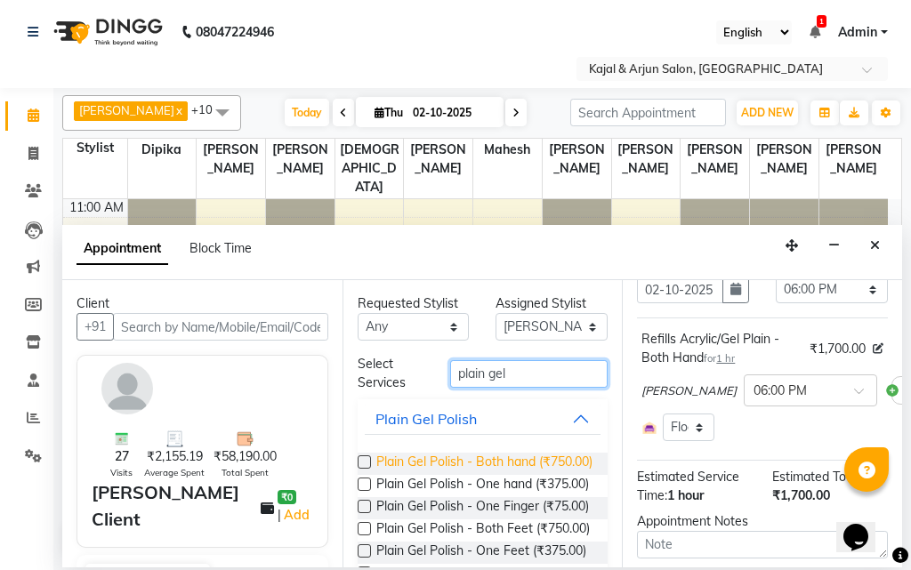
type input "plain gel"
click at [469, 454] on span "Plain Gel Polish - Both hand (₹750.00)" at bounding box center [484, 464] width 216 height 22
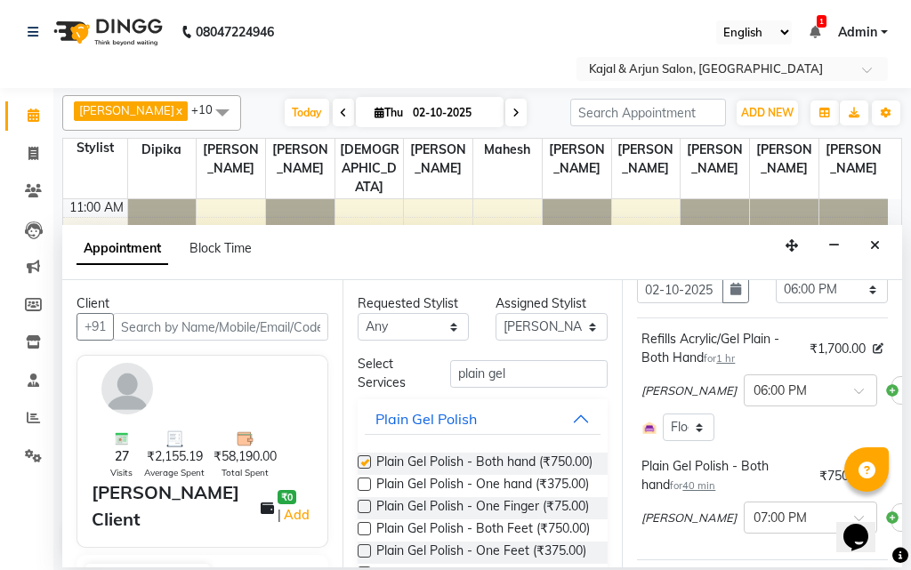
checkbox input "false"
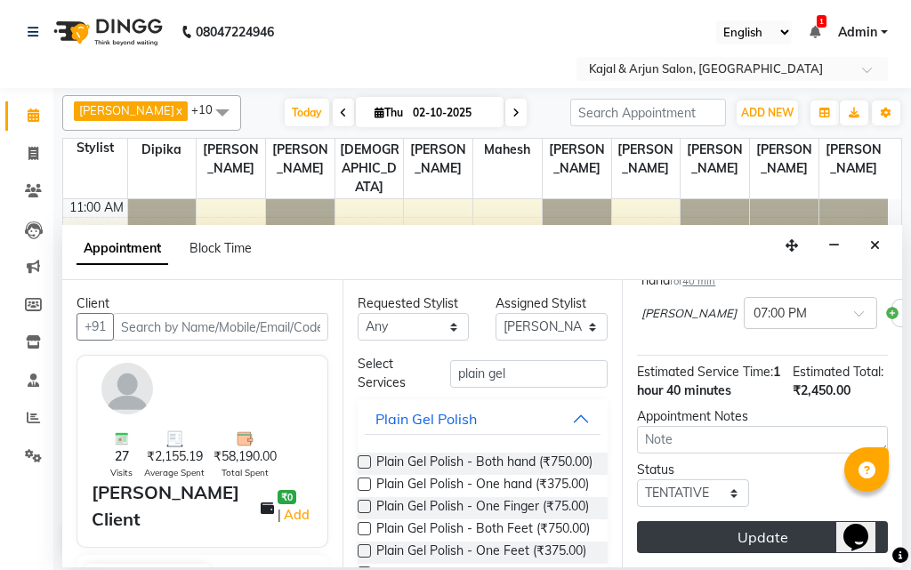
scroll to position [349, 0]
click at [786, 525] on button "Update" at bounding box center [762, 537] width 251 height 32
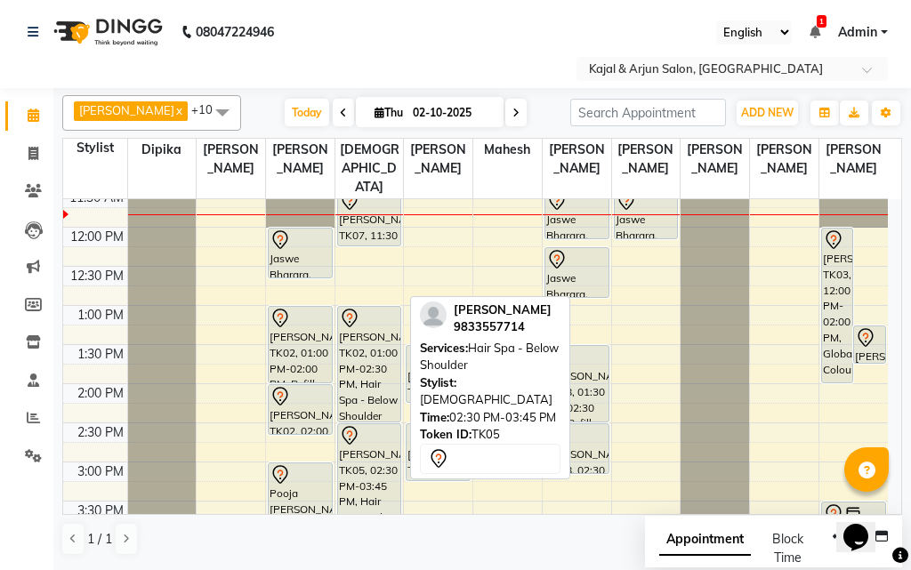
scroll to position [178, 0]
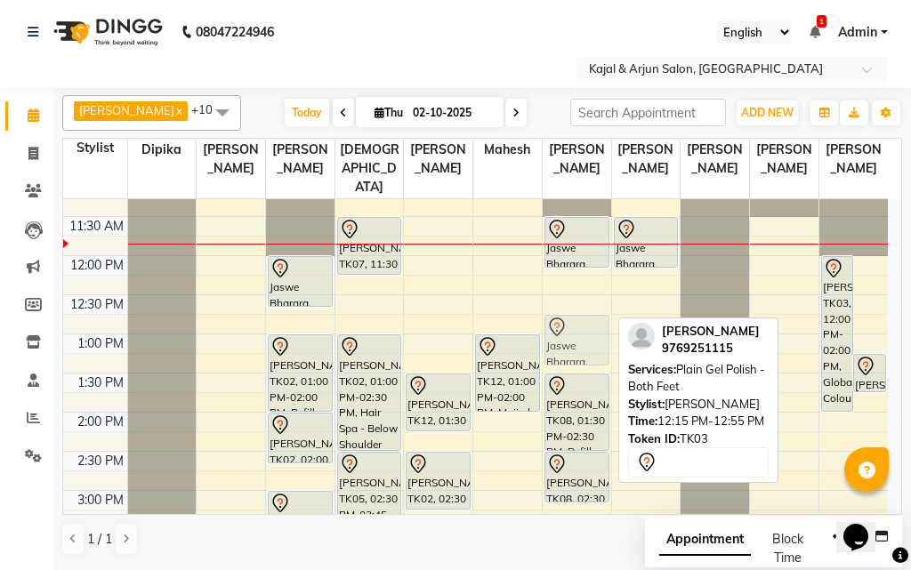
drag, startPoint x: 578, startPoint y: 305, endPoint x: 584, endPoint y: 335, distance: 30.9
click at [584, 335] on div "Jaswe Bharara, TK03, 11:30 AM-12:10 PM, Plain Gel Polish - Both hand Jaswe Bhar…" at bounding box center [576, 568] width 68 height 1095
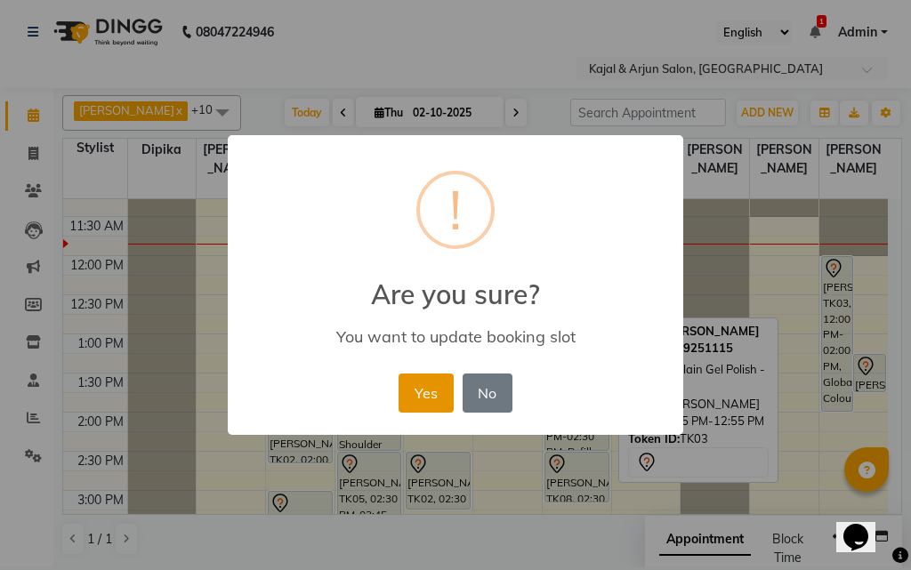
click at [421, 397] on button "Yes" at bounding box center [425, 392] width 54 height 39
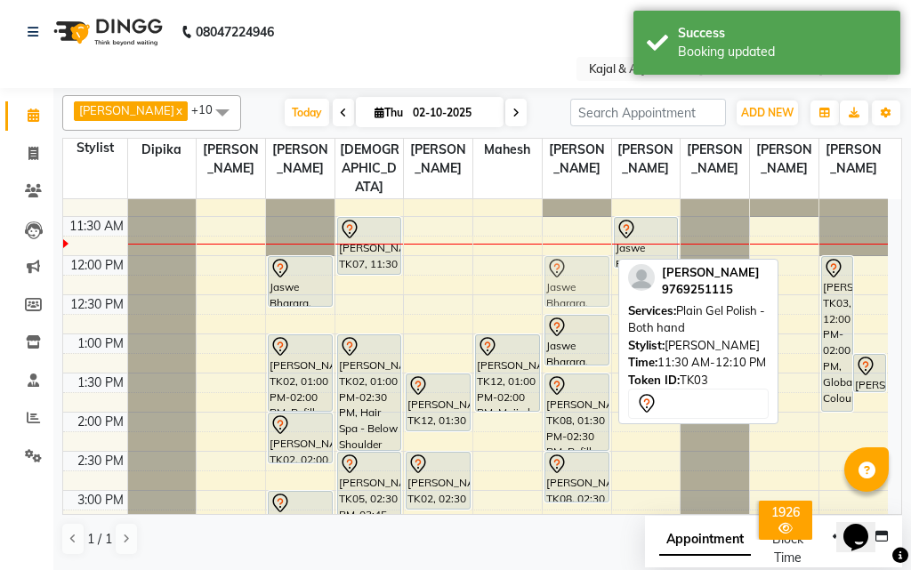
drag, startPoint x: 562, startPoint y: 249, endPoint x: 566, endPoint y: 278, distance: 29.6
click at [566, 278] on div "Jaswe Bharara, TK03, 11:30 AM-12:10 PM, Plain Gel Polish - Both hand Jaswe Bhar…" at bounding box center [576, 568] width 68 height 1095
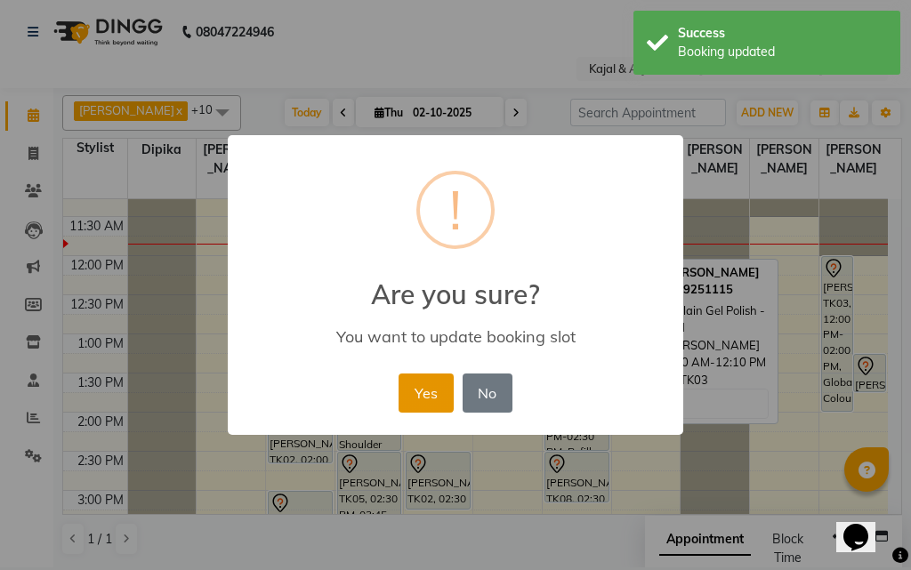
click at [428, 375] on button "Yes" at bounding box center [425, 392] width 54 height 39
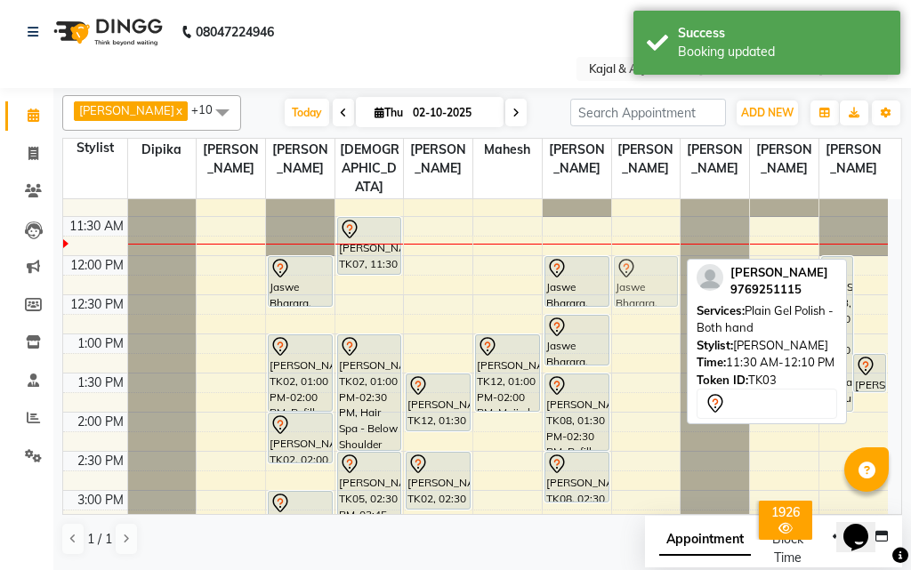
drag, startPoint x: 637, startPoint y: 249, endPoint x: 638, endPoint y: 284, distance: 34.7
click at [638, 284] on div "Jaswe Bharara, TK03, 11:30 AM-12:10 PM, Plain Gel Polish - Both hand Priyanka N…" at bounding box center [646, 568] width 68 height 1095
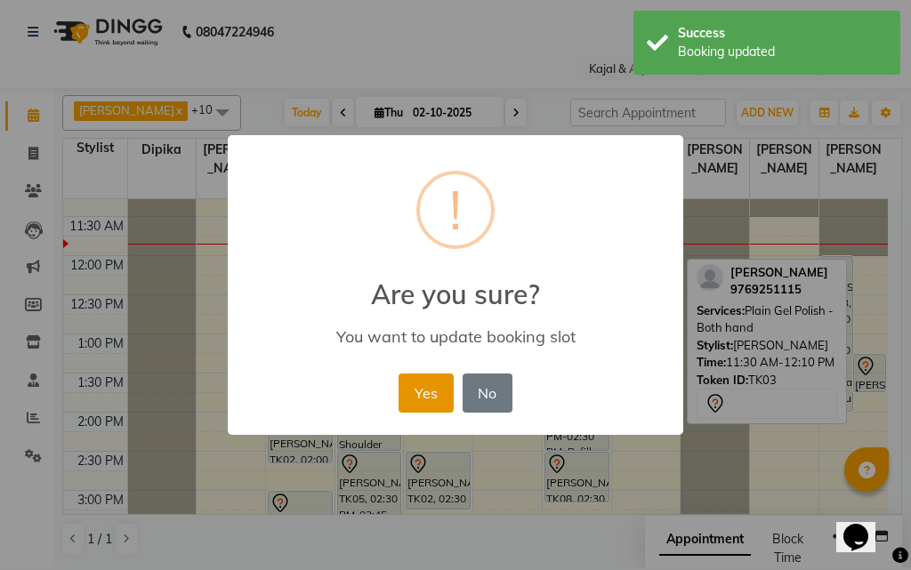
click at [425, 384] on button "Yes" at bounding box center [425, 392] width 54 height 39
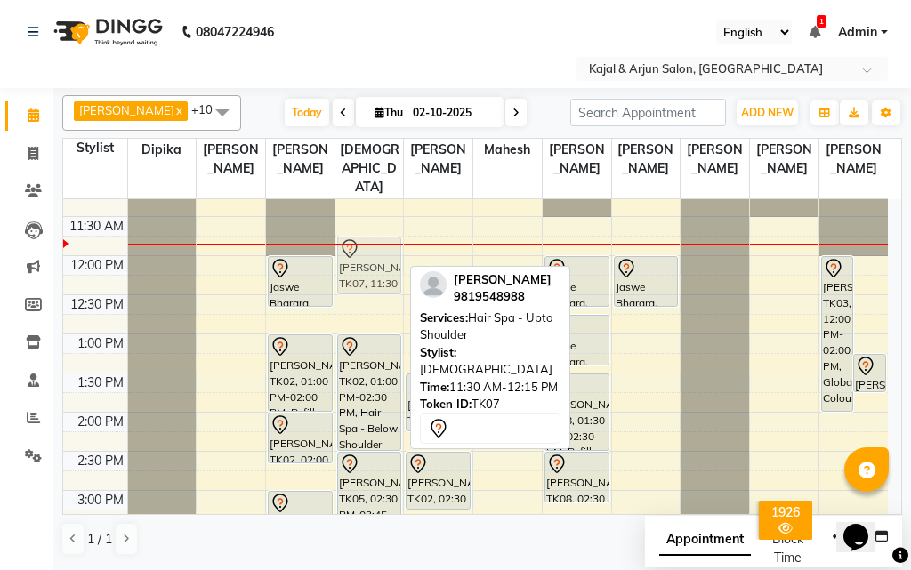
drag, startPoint x: 365, startPoint y: 257, endPoint x: 369, endPoint y: 284, distance: 26.9
click at [369, 284] on div "Priti Arora, TK07, 11:30 AM-12:15 PM, Hair Spa - Upto Shoulder Leena vij, TK02,…" at bounding box center [369, 568] width 68 height 1095
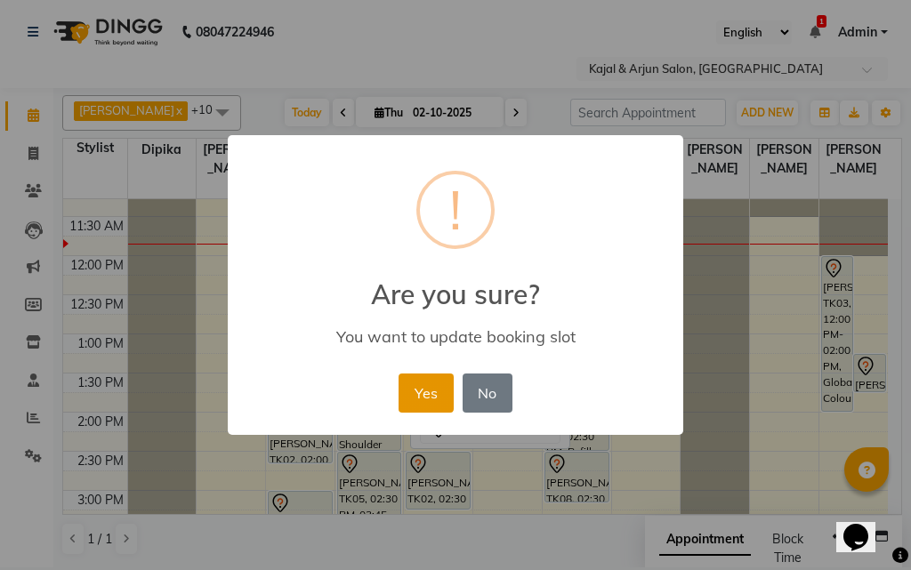
click at [421, 378] on button "Yes" at bounding box center [425, 392] width 54 height 39
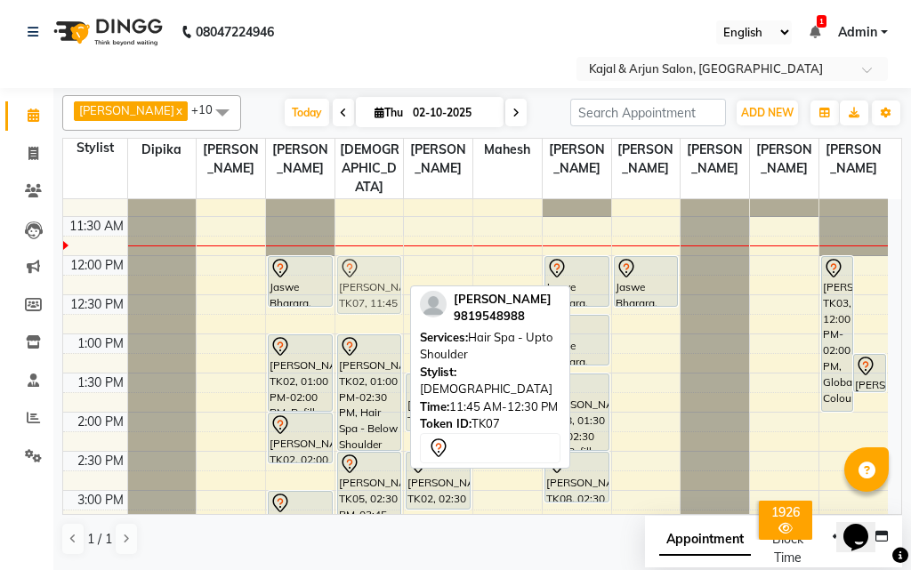
drag, startPoint x: 373, startPoint y: 273, endPoint x: 371, endPoint y: 290, distance: 17.0
click at [371, 290] on div "Priti Arora, TK07, 11:45 AM-12:30 PM, Hair Spa - Upto Shoulder Leena vij, TK02,…" at bounding box center [369, 568] width 68 height 1095
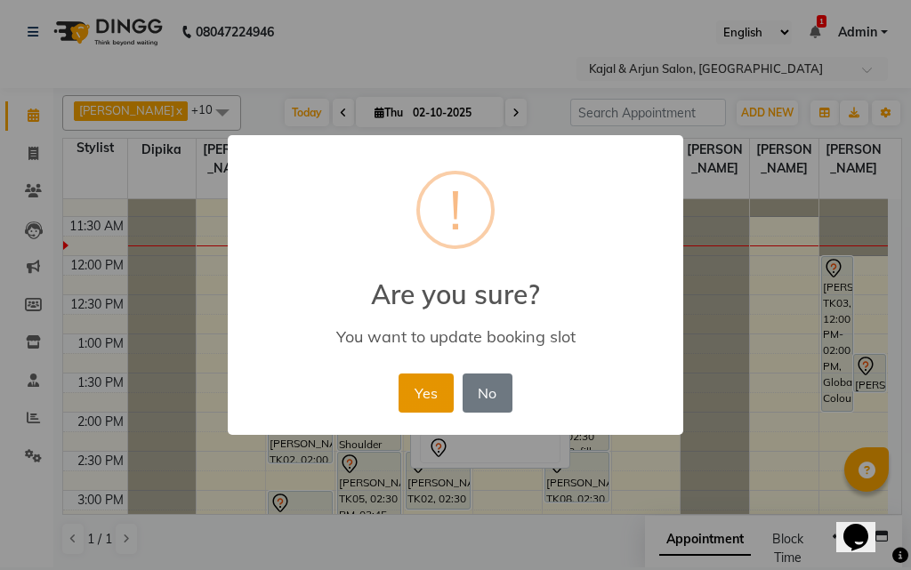
click at [422, 396] on button "Yes" at bounding box center [425, 392] width 54 height 39
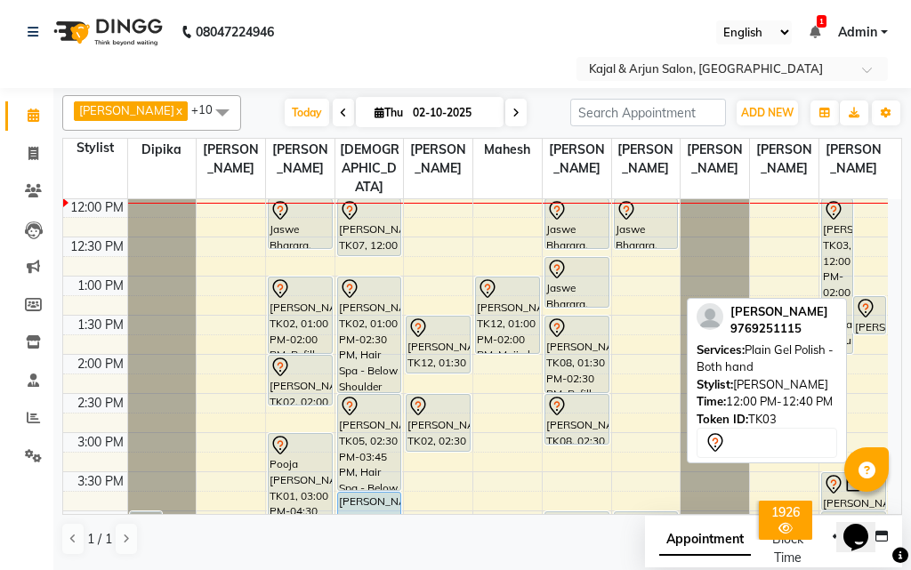
scroll to position [267, 0]
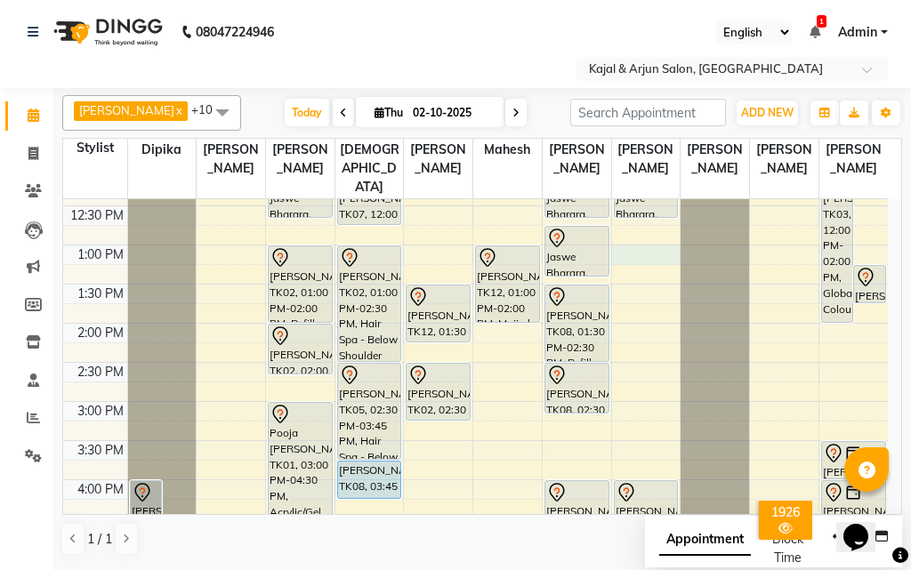
click at [640, 258] on div "9:00 AM 9:30 AM 10:00 AM 10:30 AM 11:00 AM 11:30 AM 12:00 PM 12:30 PM 1:00 PM 1…" at bounding box center [475, 479] width 824 height 1095
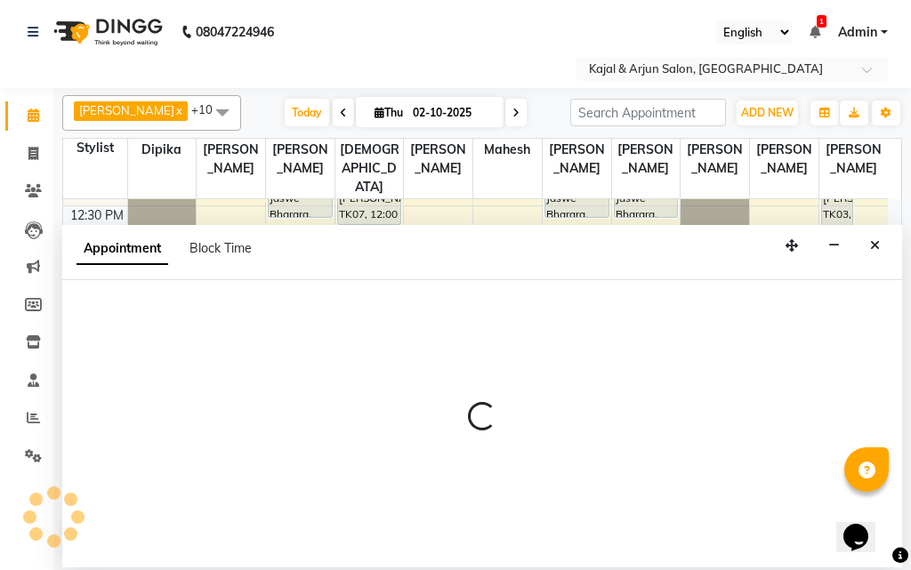
select select "25958"
select select "780"
select select "tentative"
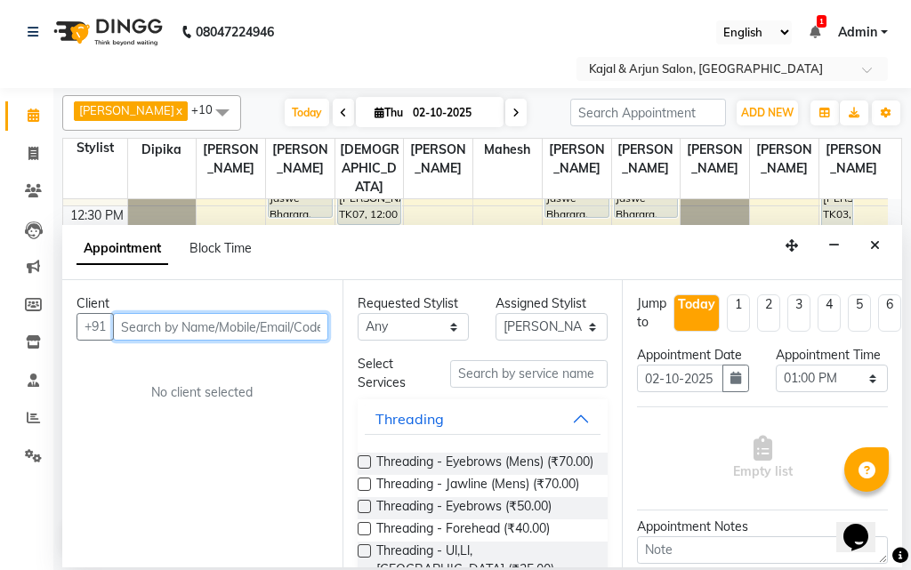
click at [222, 327] on input "text" at bounding box center [220, 327] width 215 height 28
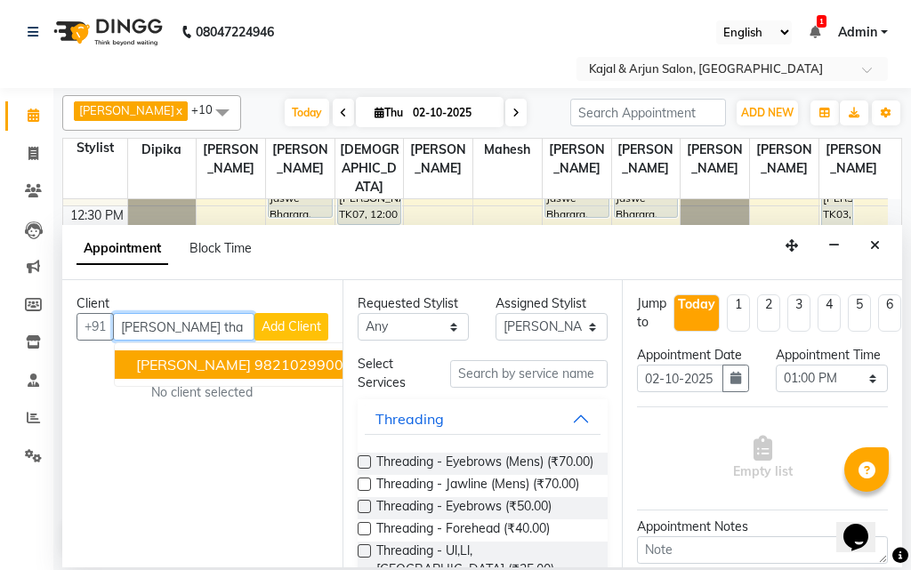
click at [268, 375] on button "Shalini Thakre 9821029900" at bounding box center [240, 364] width 250 height 28
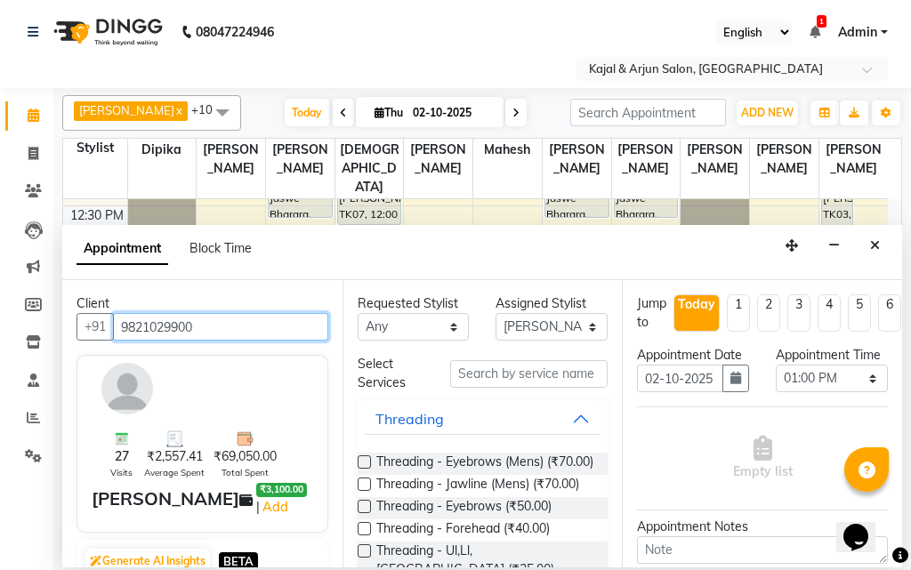
type input "9821029900"
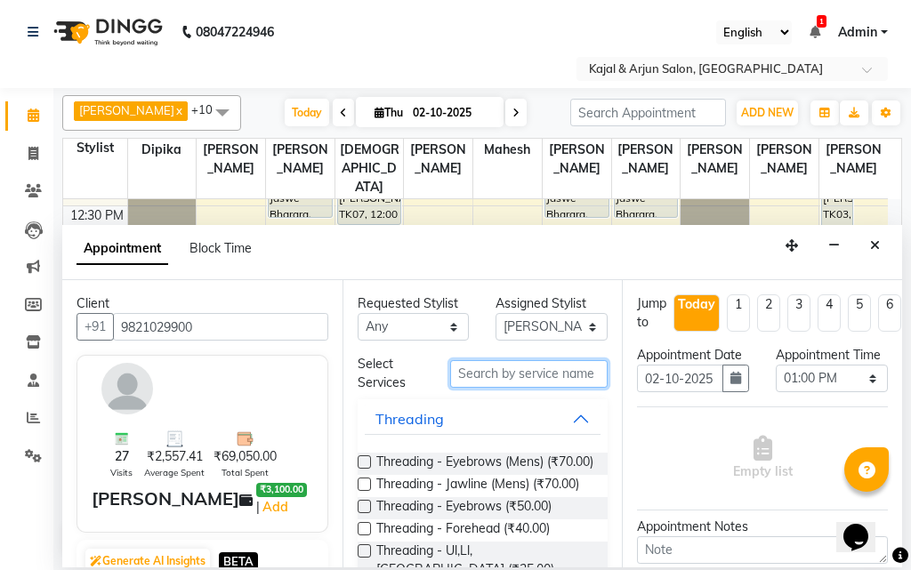
click at [527, 380] on input "text" at bounding box center [529, 374] width 158 height 28
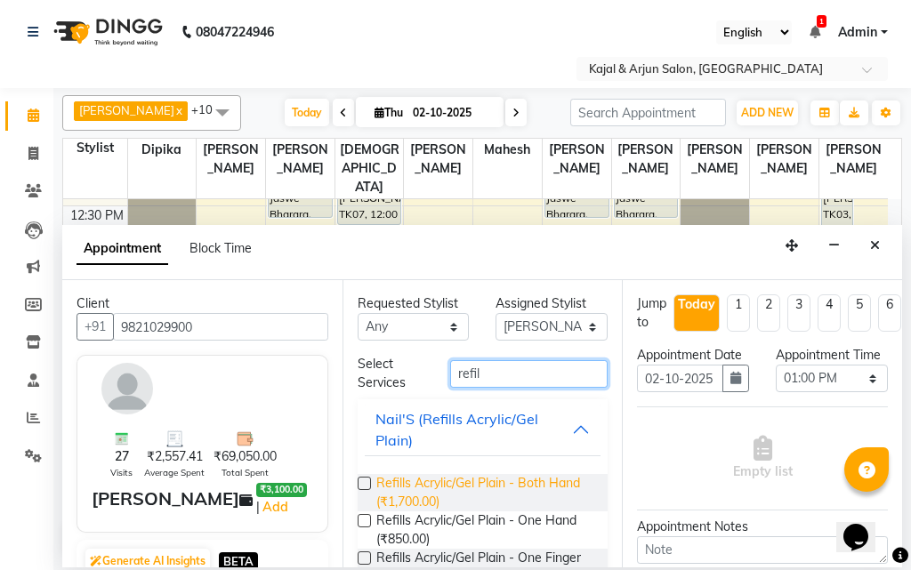
type input "refil"
click at [476, 481] on span "Refills Acrylic/Gel Plain - Both Hand (₹1,700.00)" at bounding box center [485, 492] width 218 height 37
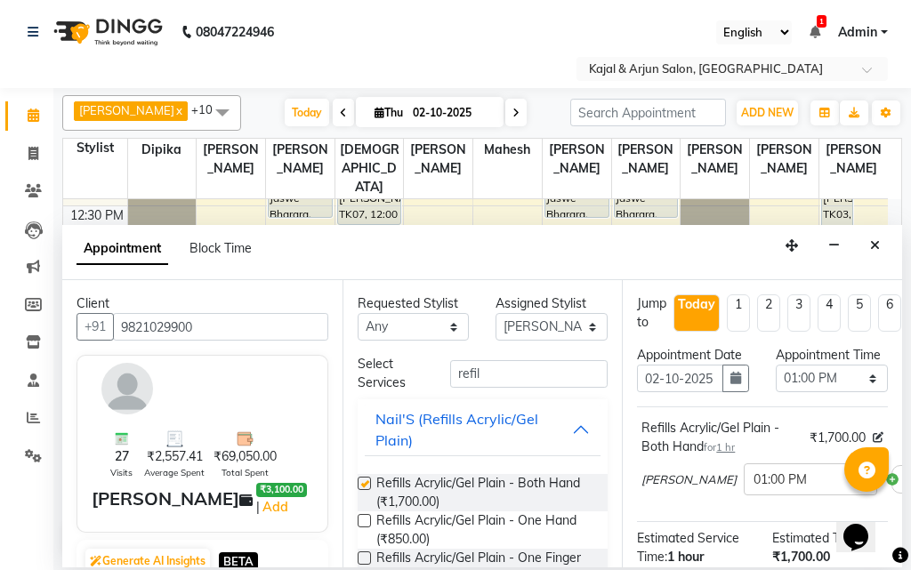
checkbox input "false"
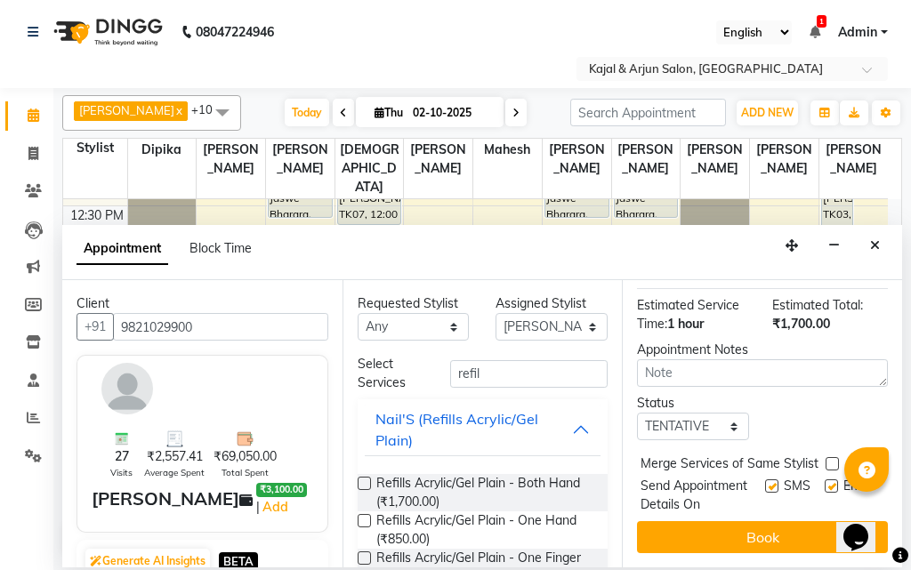
click at [824, 479] on label at bounding box center [830, 485] width 13 height 13
click at [824, 482] on input "checkbox" at bounding box center [830, 488] width 12 height 12
checkbox input "false"
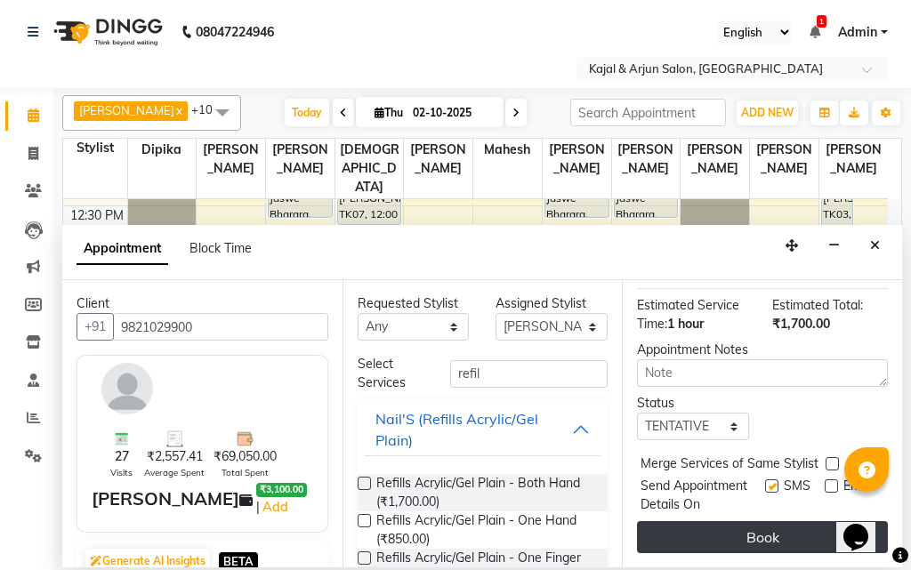
click at [776, 546] on button "Book" at bounding box center [762, 537] width 251 height 32
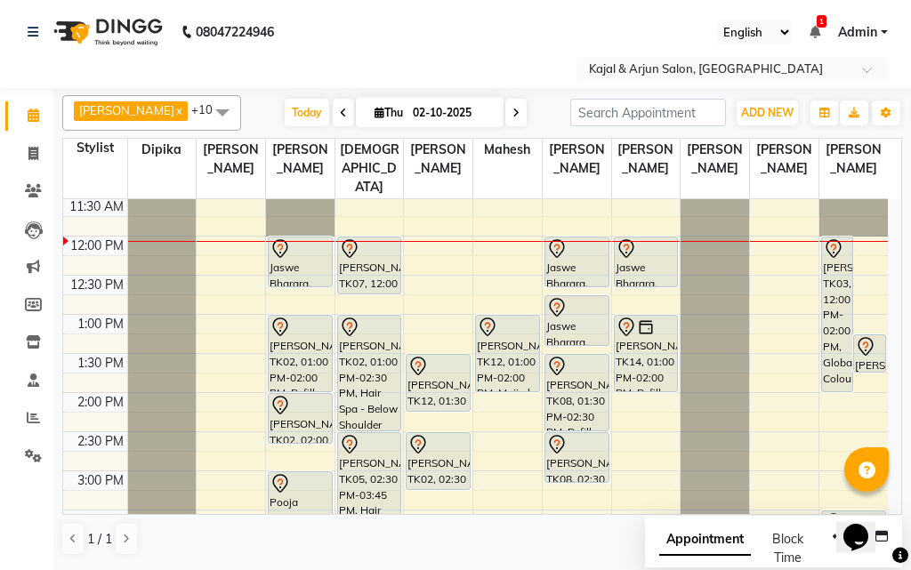
scroll to position [178, 0]
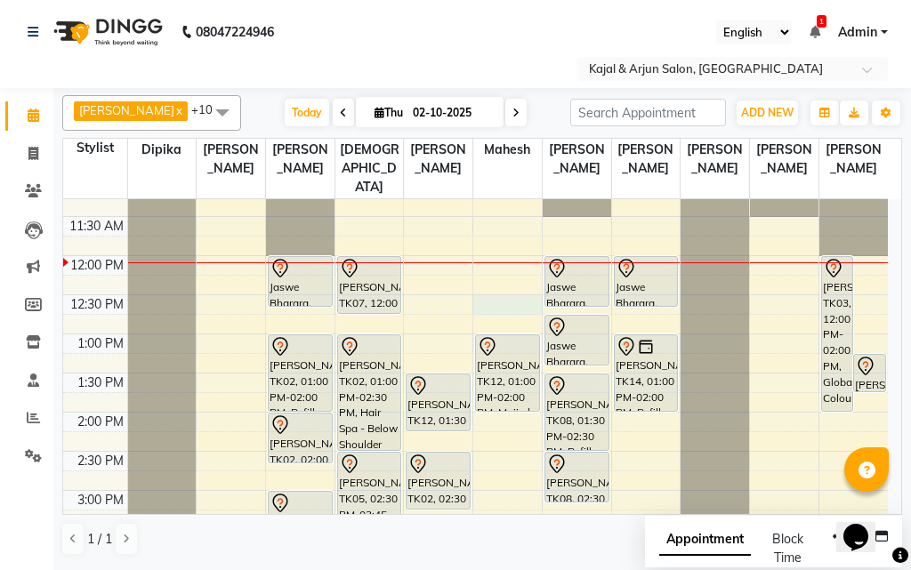
click at [500, 303] on div "9:00 AM 9:30 AM 10:00 AM 10:30 AM 11:00 AM 11:30 AM 12:00 PM 12:30 PM 1:00 PM 1…" at bounding box center [475, 568] width 824 height 1095
select select "45493"
select select "tentative"
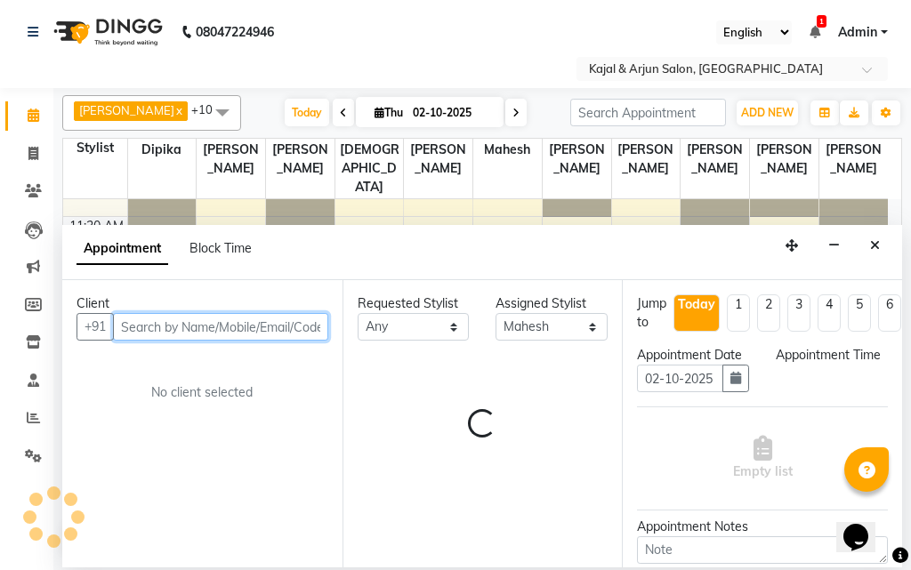
select select "750"
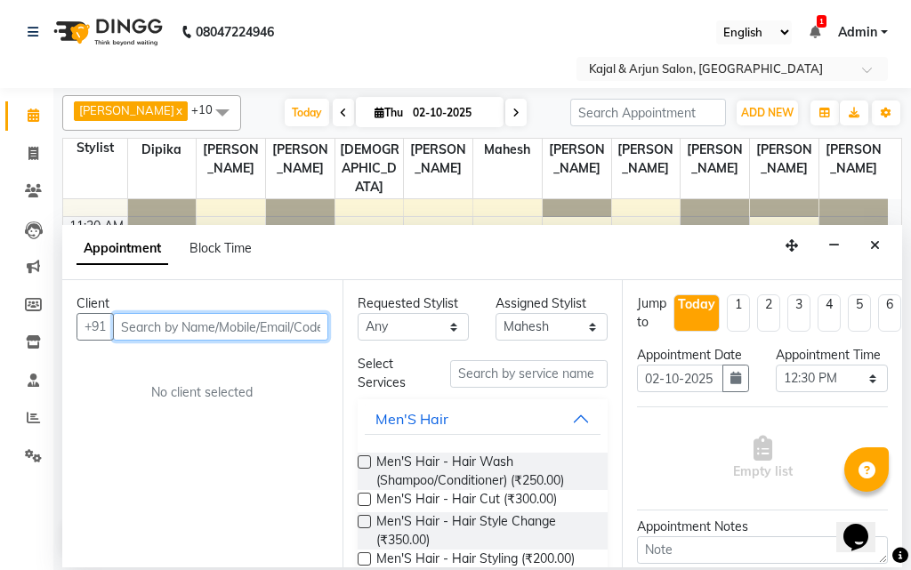
click at [280, 325] on input "text" at bounding box center [220, 327] width 215 height 28
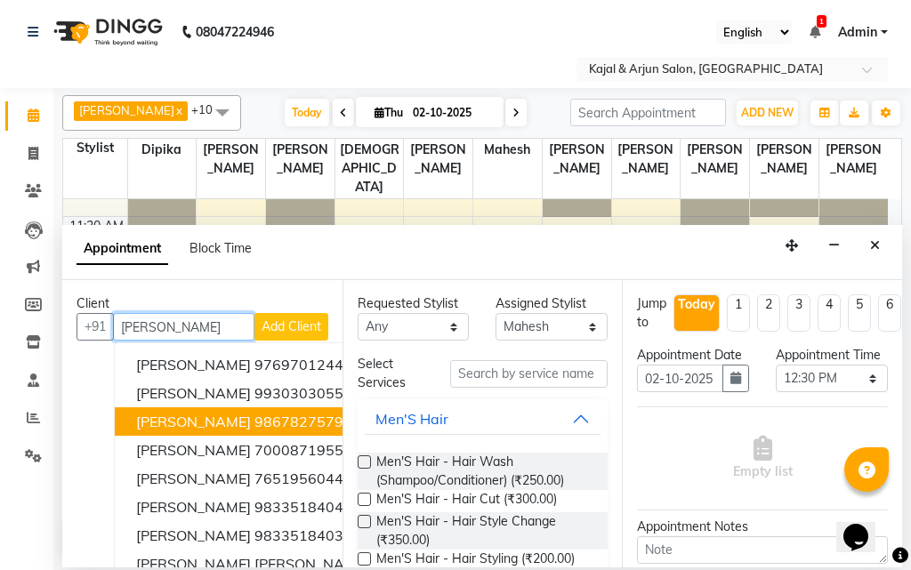
click at [249, 418] on span "Mahima Motwani" at bounding box center [193, 422] width 115 height 18
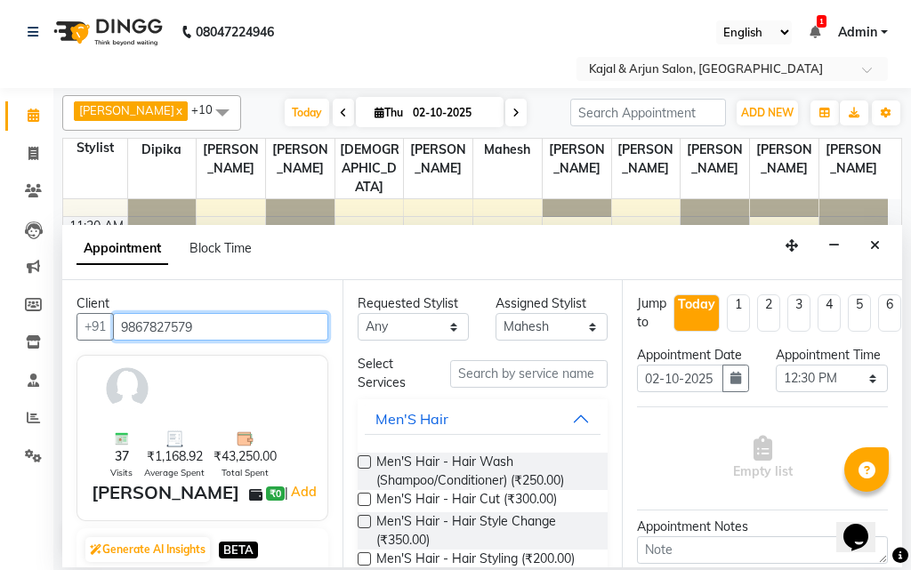
type input "9867827579"
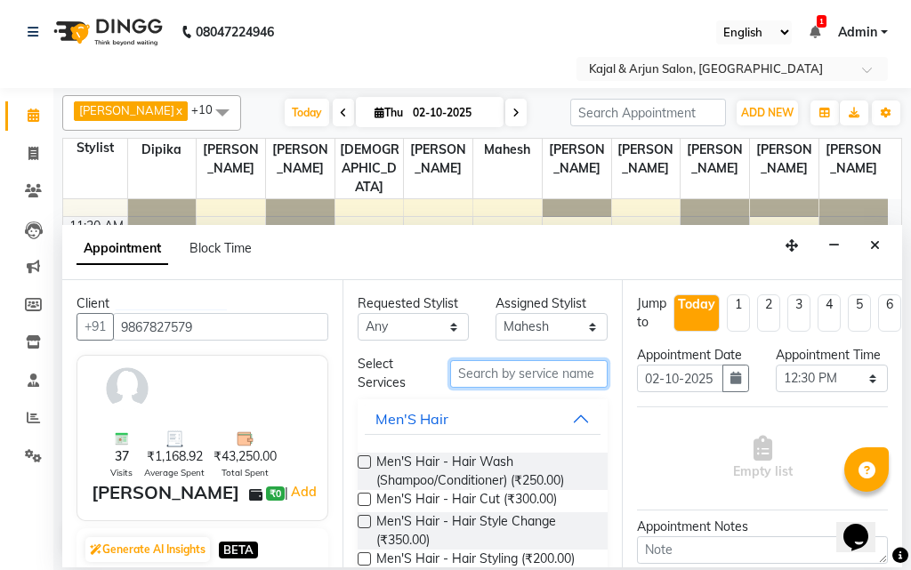
click at [508, 369] on input "text" at bounding box center [529, 374] width 158 height 28
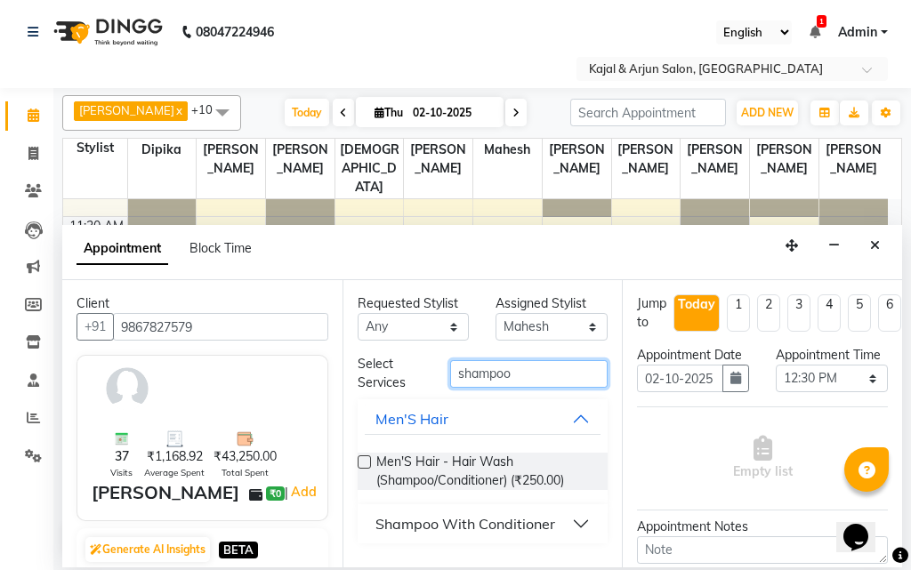
type input "shampoo"
click at [494, 526] on div "Shampoo With Conditioner" at bounding box center [465, 523] width 180 height 21
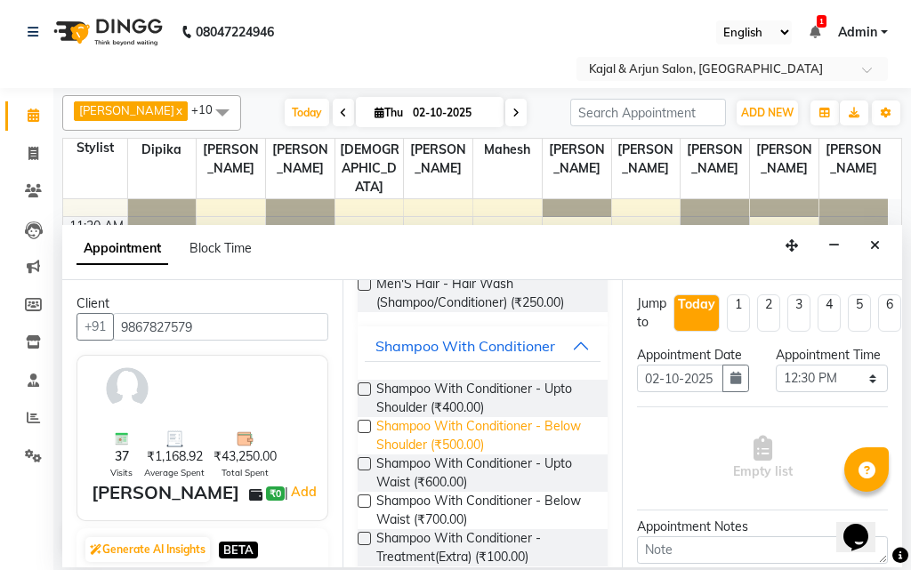
click at [525, 430] on span "Shampoo With Conditioner - Below Shoulder (₹500.00)" at bounding box center [485, 435] width 218 height 37
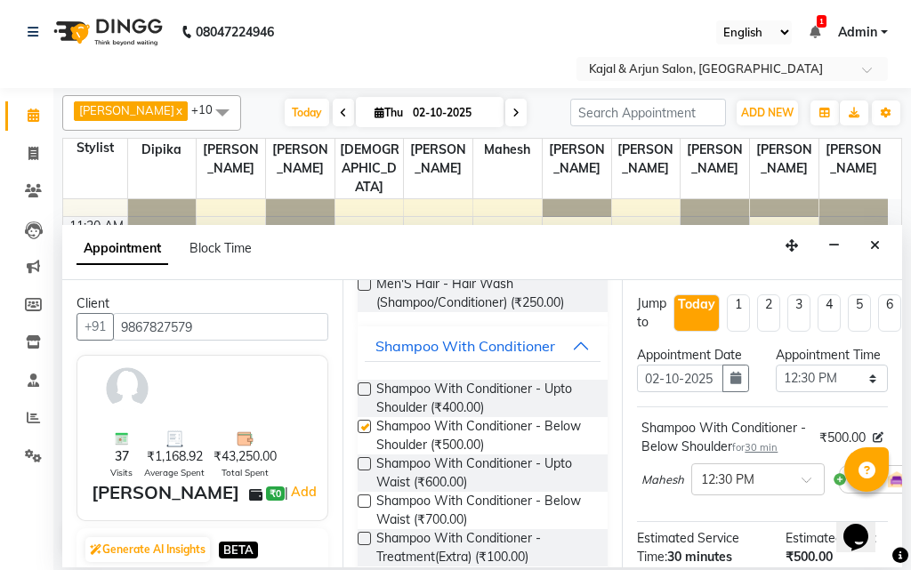
checkbox input "false"
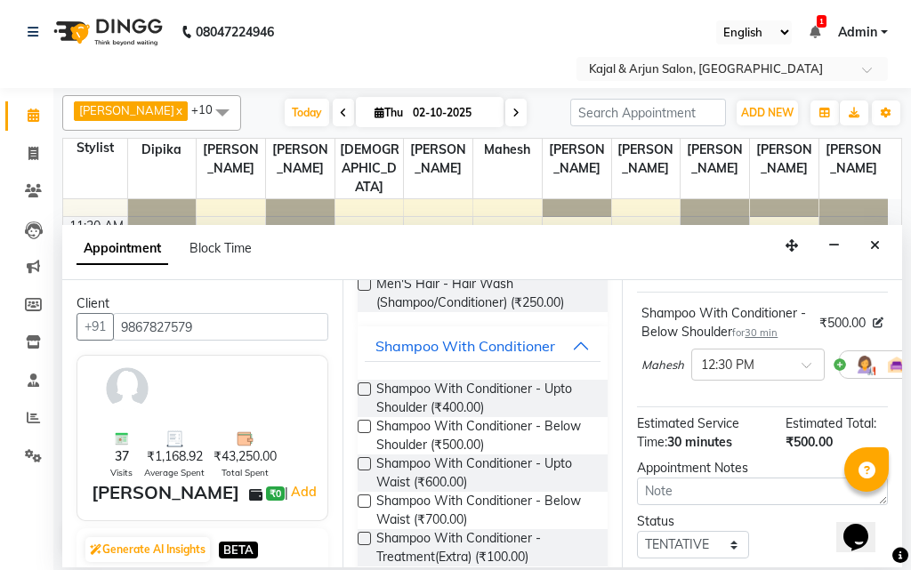
scroll to position [267, 0]
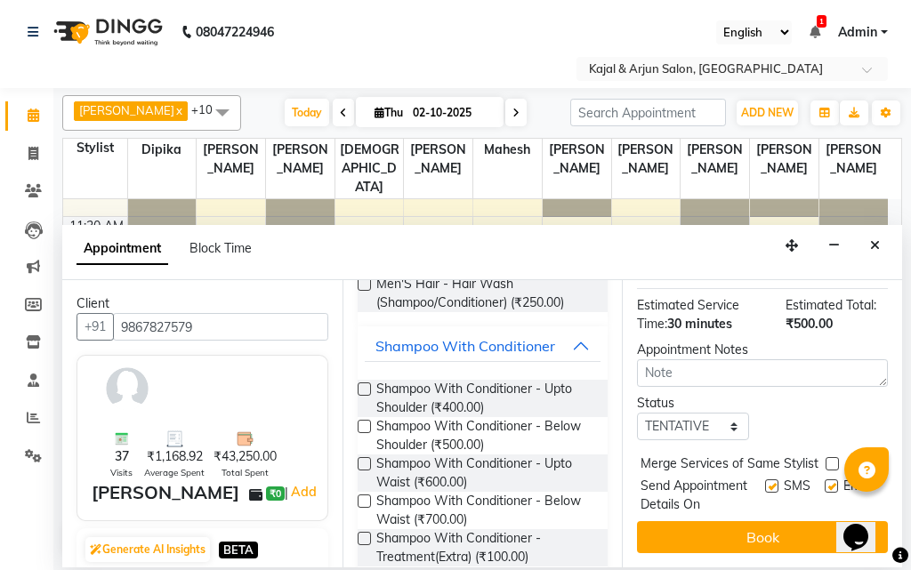
click at [824, 491] on label at bounding box center [830, 485] width 13 height 13
click at [824, 491] on input "checkbox" at bounding box center [830, 488] width 12 height 12
checkbox input "false"
click at [792, 521] on button "Book" at bounding box center [762, 537] width 251 height 32
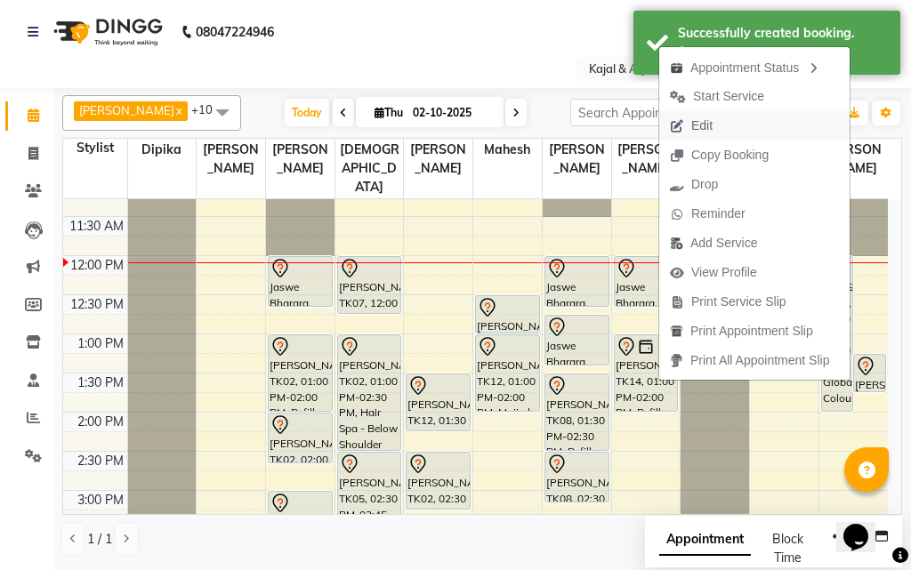
click at [697, 130] on span "Edit" at bounding box center [701, 125] width 21 height 19
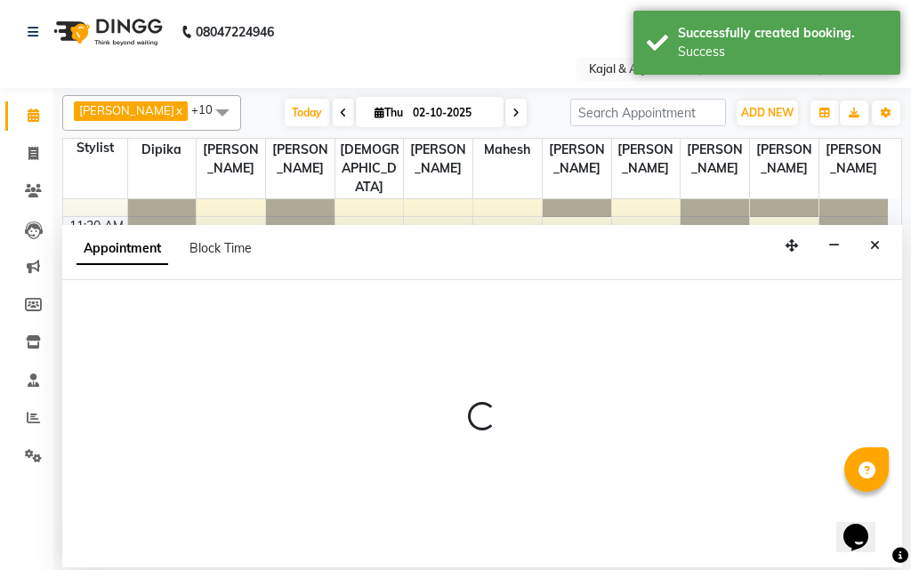
select select "25958"
select select "780"
select select "tentative"
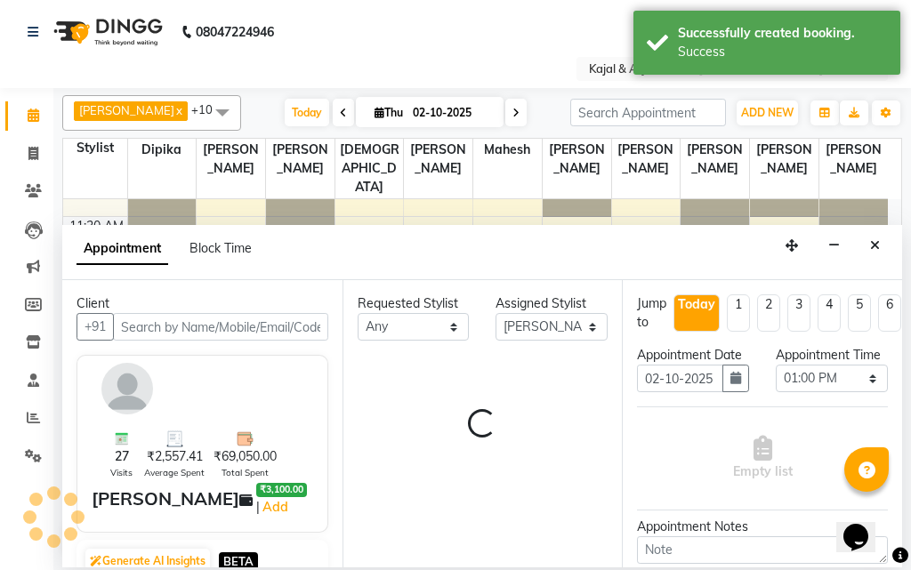
scroll to position [236, 0]
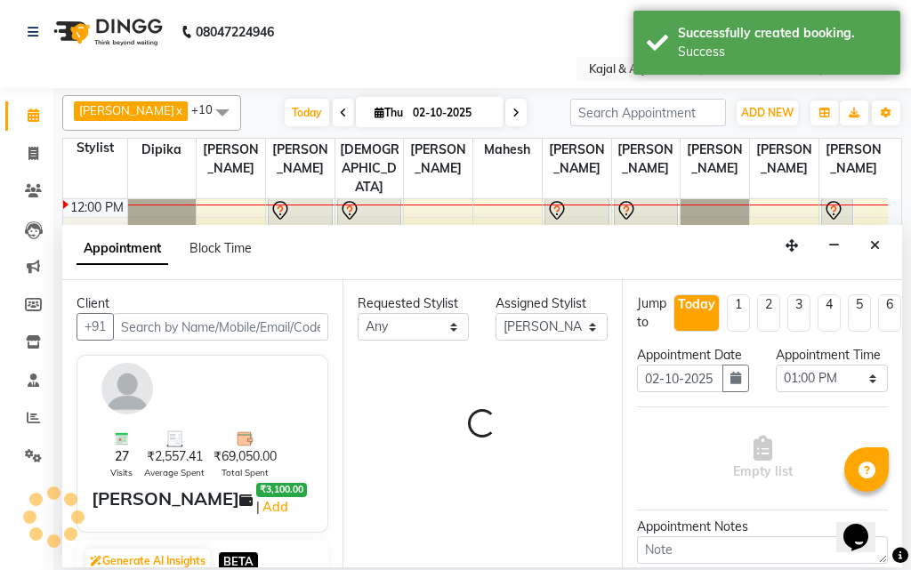
select select "118"
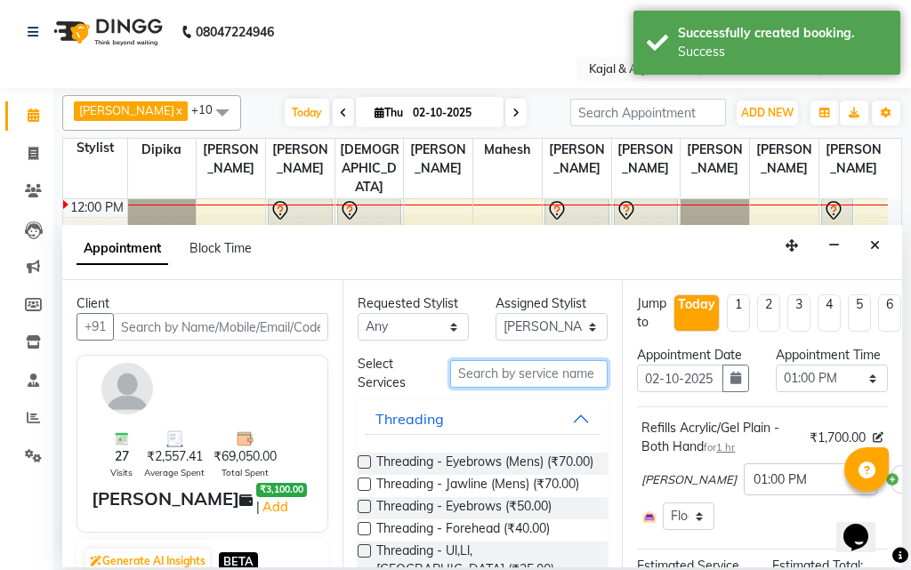
click at [495, 381] on input "text" at bounding box center [529, 374] width 158 height 28
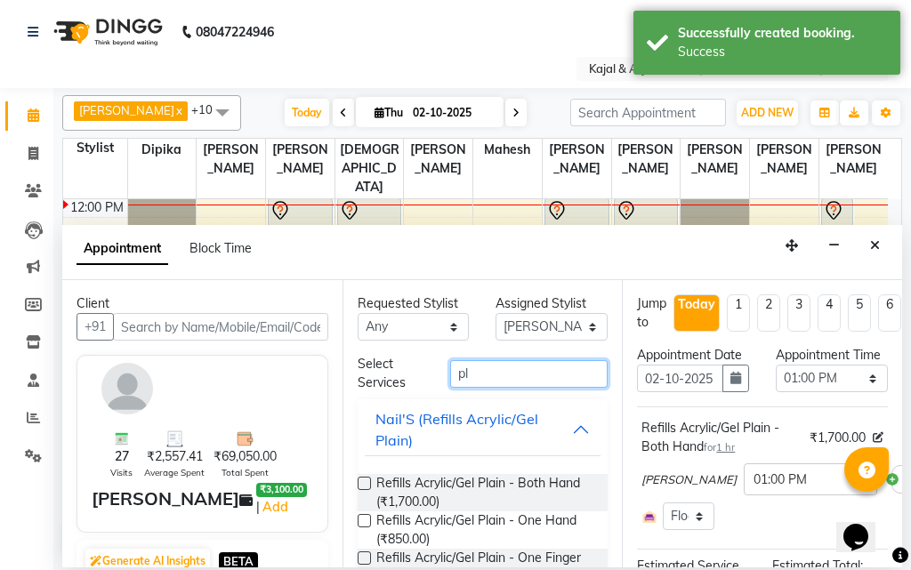
type input "p"
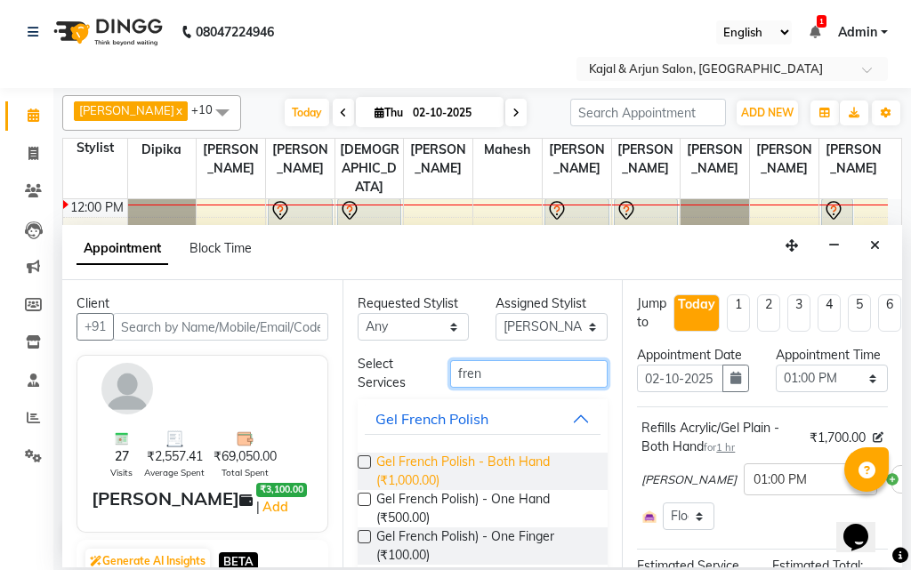
type input "fren"
click at [461, 469] on span "Gel French Polish - Both Hand (₹1,000.00)" at bounding box center [485, 471] width 218 height 37
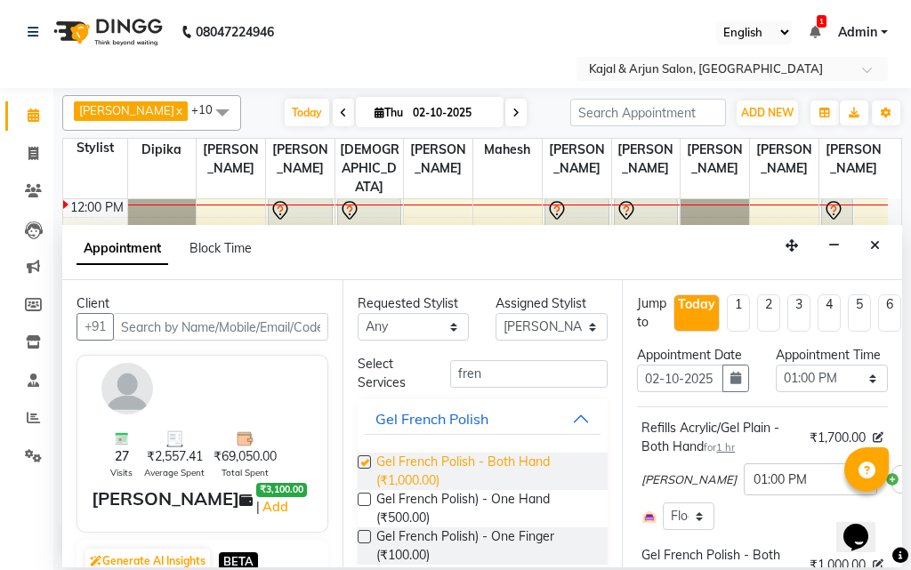
checkbox input "false"
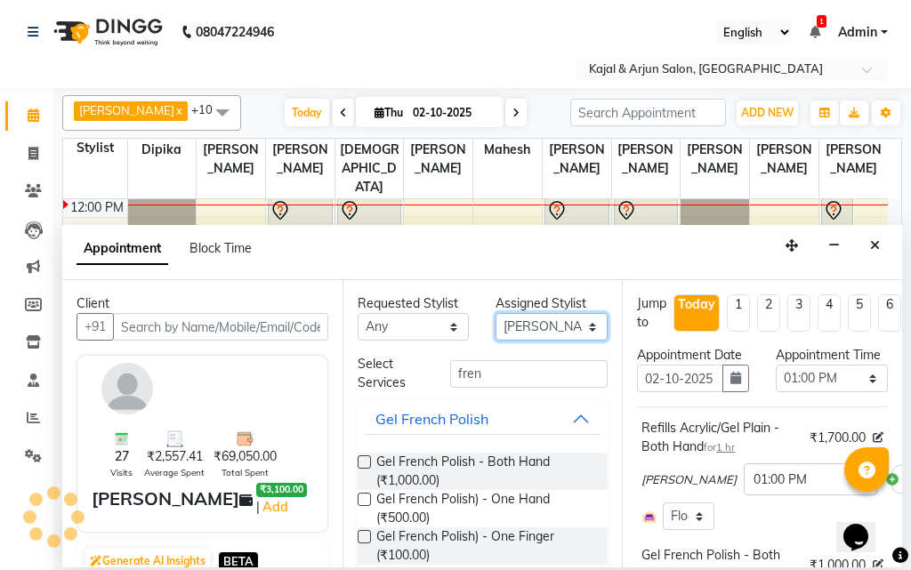
click at [531, 327] on select "Select Arjun Sir [PERSON_NAME] [PERSON_NAME] [PERSON_NAME] [PERSON_NAME] [PERSO…" at bounding box center [551, 327] width 112 height 28
click at [495, 313] on select "Select Arjun Sir [PERSON_NAME] [PERSON_NAME] [PERSON_NAME] [PERSON_NAME] [PERSO…" at bounding box center [551, 327] width 112 height 28
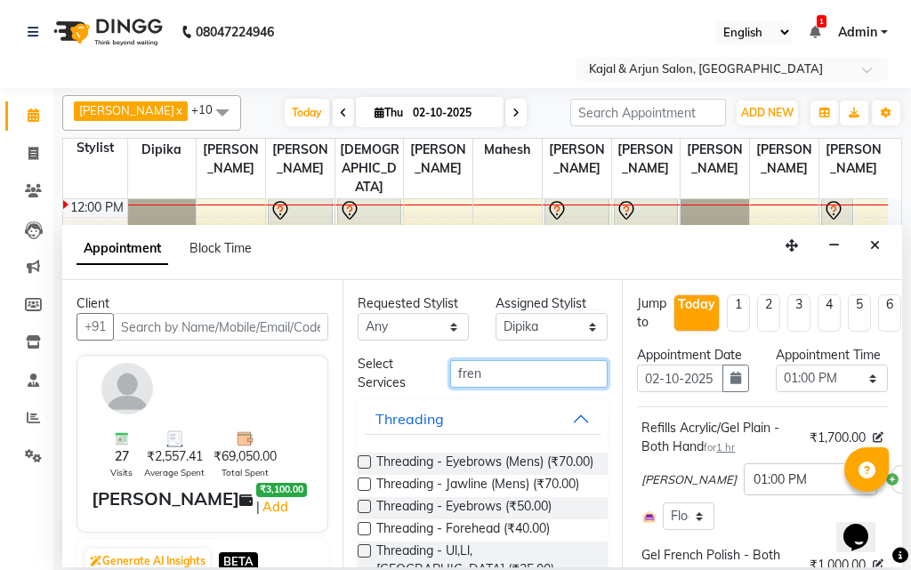
click at [486, 382] on input "fren" at bounding box center [529, 374] width 158 height 28
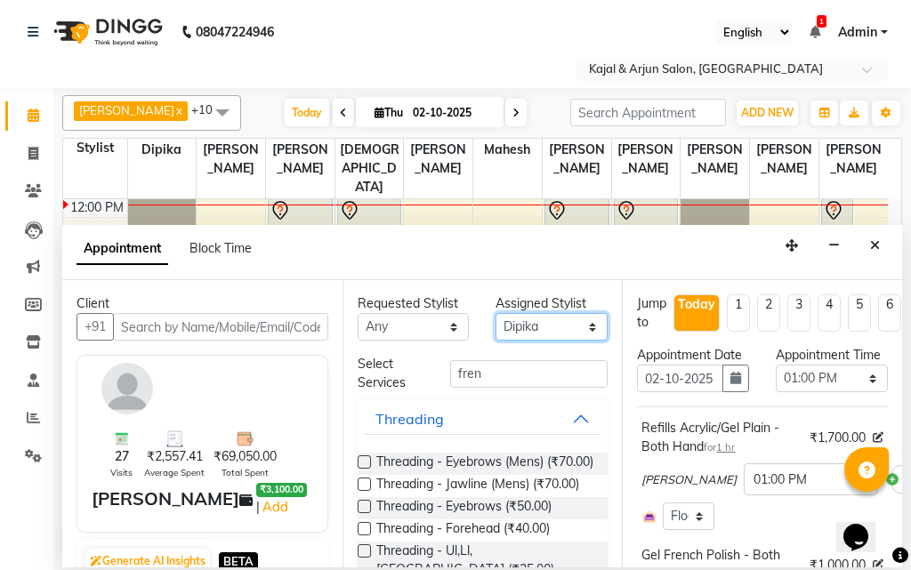
click at [521, 320] on select "Select Arjun Sir [PERSON_NAME] [PERSON_NAME] [PERSON_NAME] [PERSON_NAME] [PERSO…" at bounding box center [551, 327] width 112 height 28
select select "57175"
click at [495, 313] on select "Select Arjun Sir [PERSON_NAME] [PERSON_NAME] [PERSON_NAME] [PERSON_NAME] [PERSO…" at bounding box center [551, 327] width 112 height 28
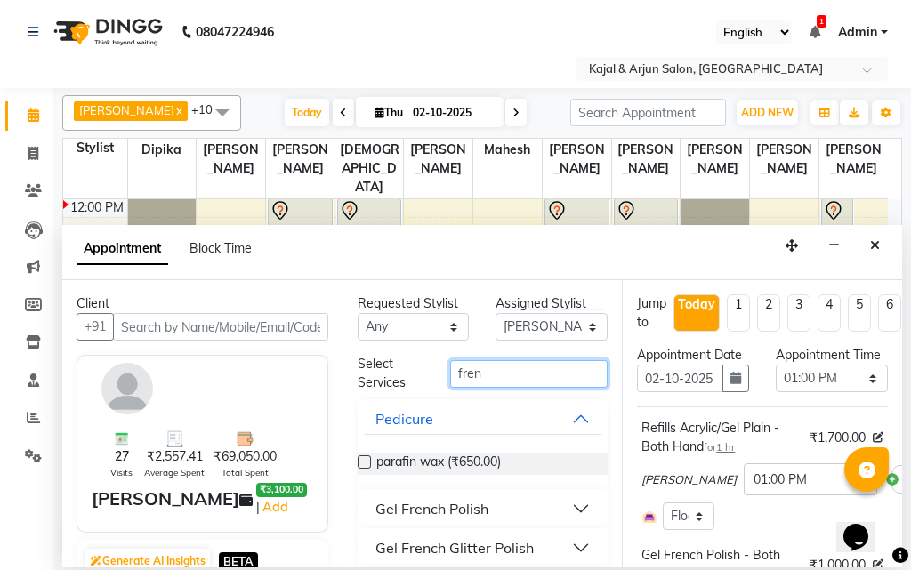
click at [501, 378] on input "fren" at bounding box center [529, 374] width 158 height 28
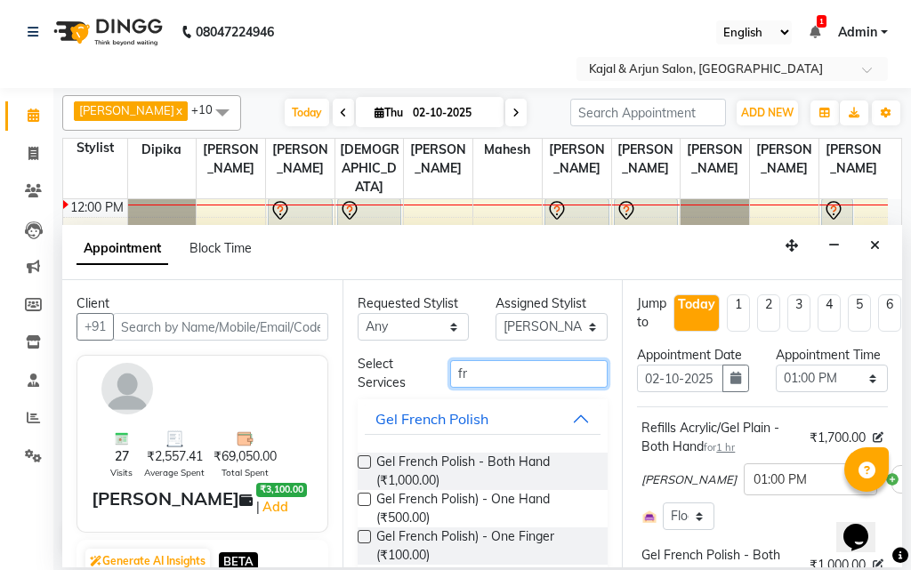
type input "f"
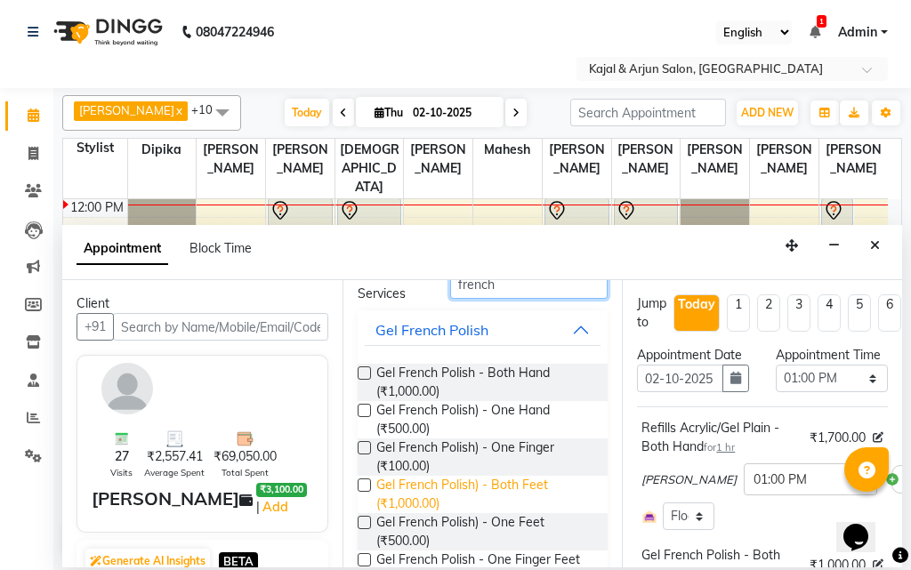
type input "french"
click at [463, 493] on span "Gel French Polish) - Both Feet (₹1,000.00)" at bounding box center [485, 494] width 218 height 37
checkbox input "false"
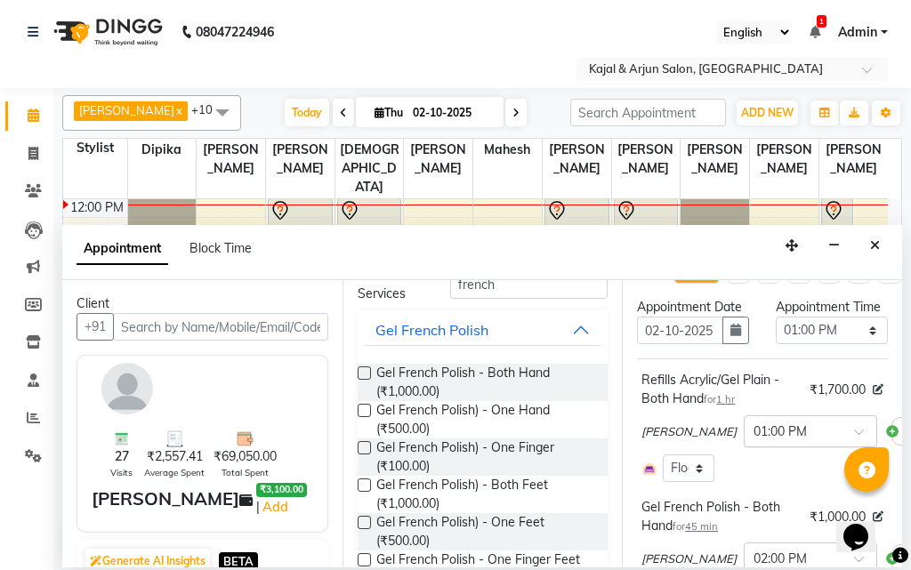
scroll to position [178, 0]
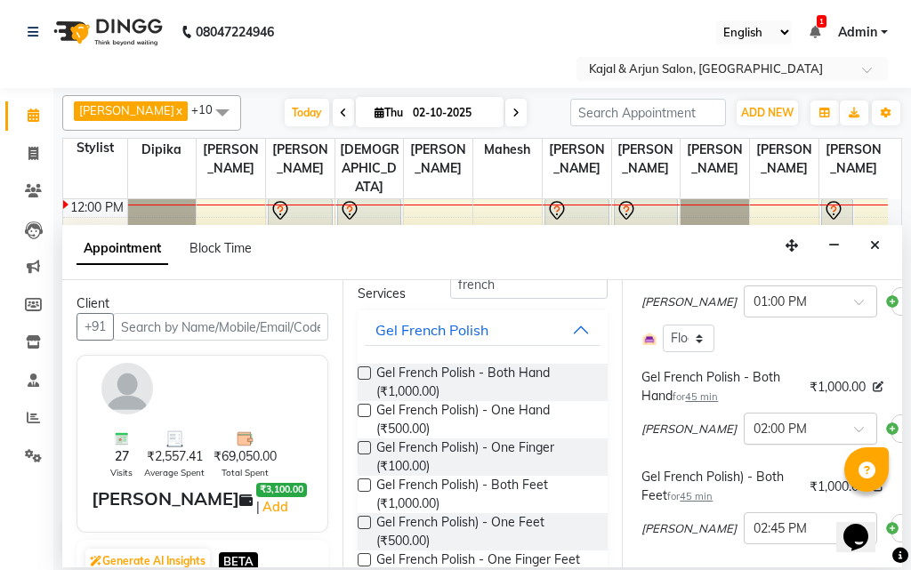
click at [753, 437] on input "text" at bounding box center [792, 427] width 78 height 19
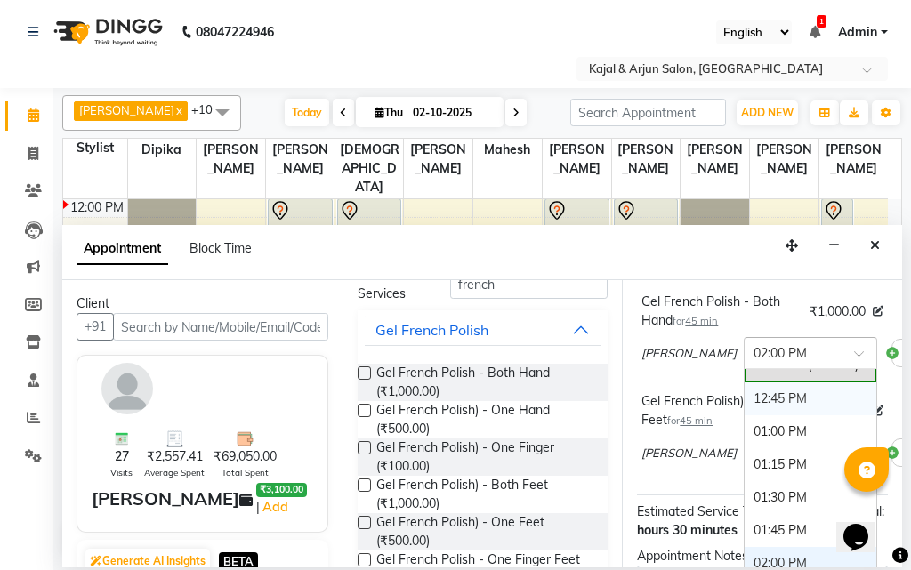
scroll to position [356, 0]
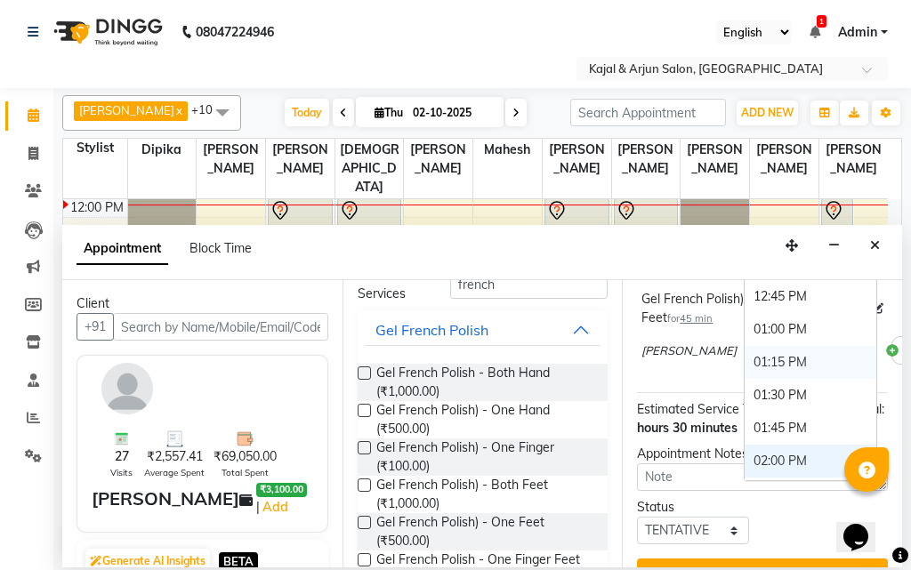
click at [623, 363] on div "Jump to Today 1 2 3 4 5 6 7 8 Weeks Appointment Date 02-10-2025 Appointment Tim…" at bounding box center [762, 423] width 280 height 287
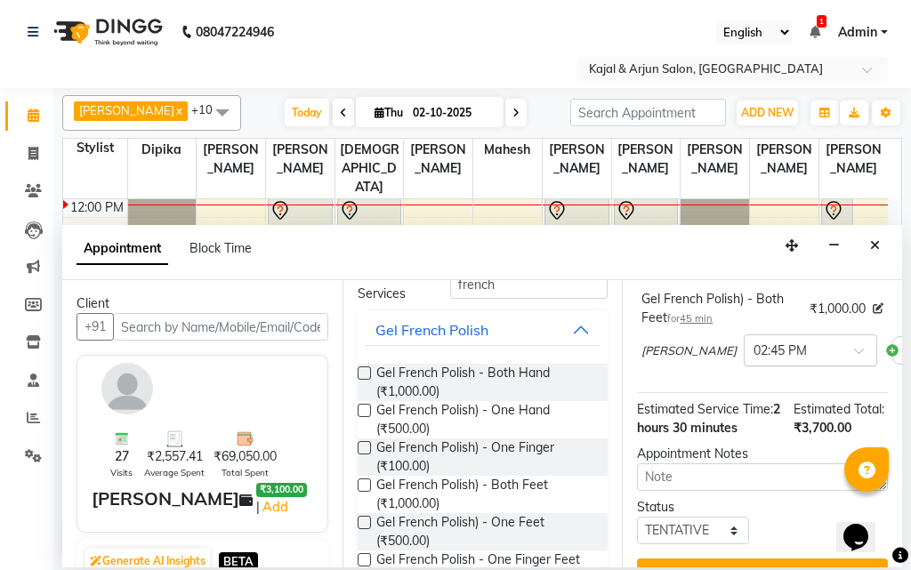
click at [753, 358] on input "text" at bounding box center [792, 349] width 78 height 19
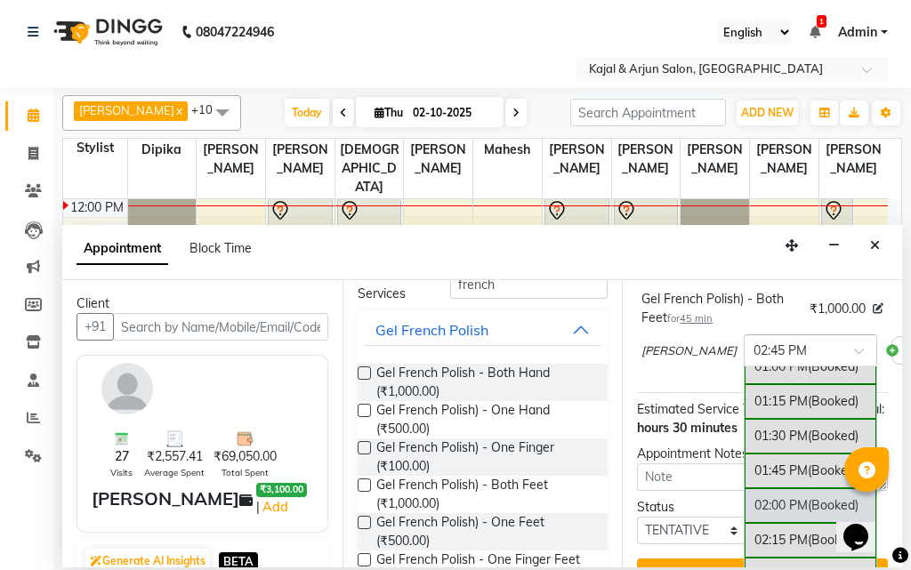
scroll to position [389, 0]
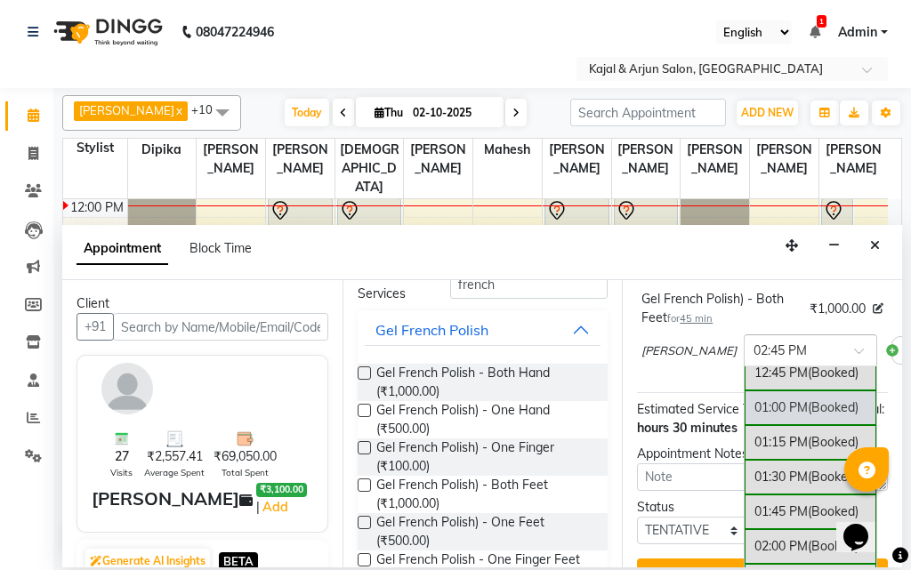
click at [744, 425] on div "01:00 PM (Booked)" at bounding box center [810, 407] width 132 height 35
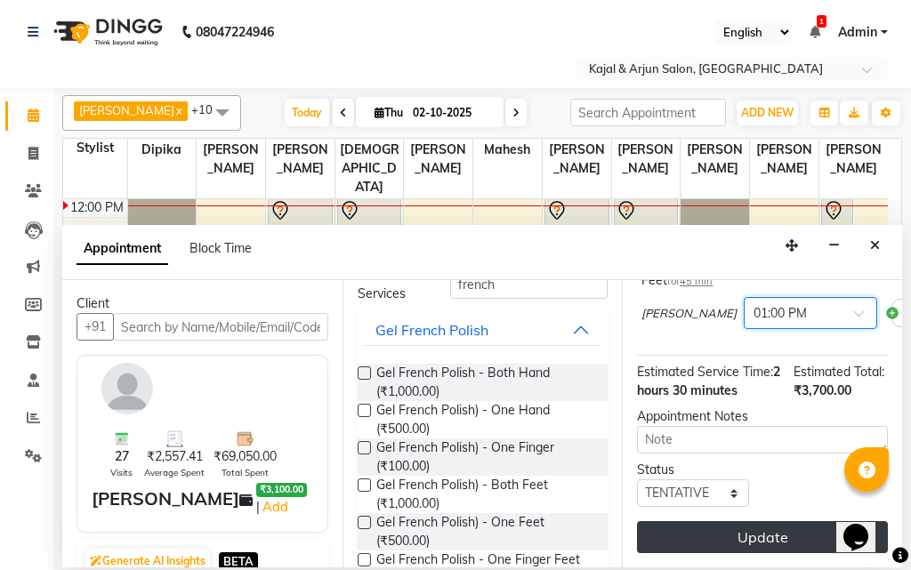
scroll to position [488, 0]
click at [805, 521] on button "Update" at bounding box center [762, 537] width 251 height 32
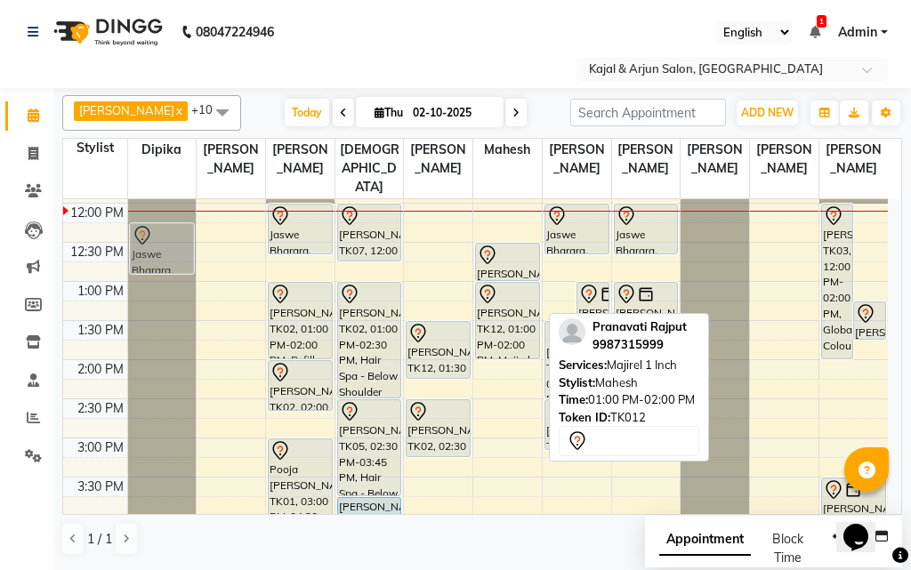
scroll to position [229, 0]
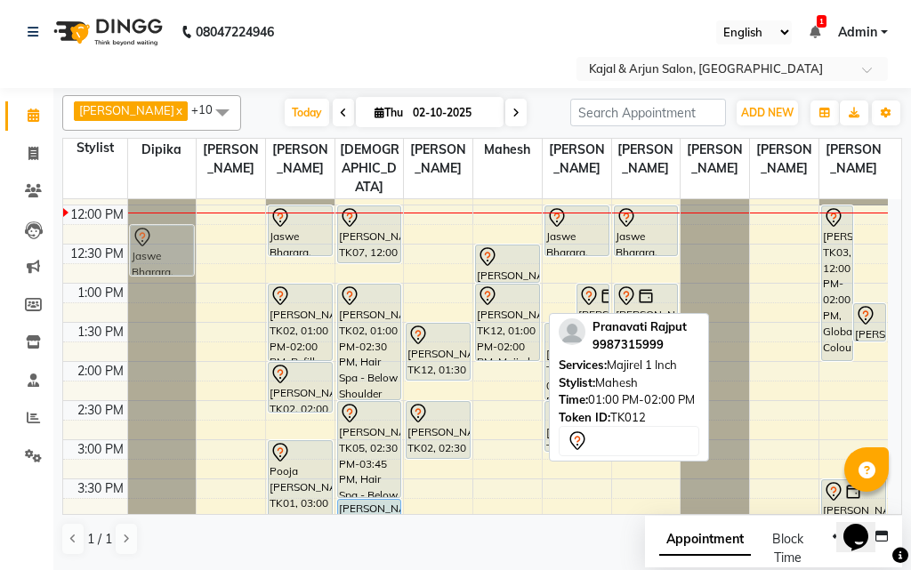
drag, startPoint x: 562, startPoint y: 284, endPoint x: 160, endPoint y: 252, distance: 403.2
click at [160, 252] on tr "Priyanka Naik, TK11, 04:00 PM-04:45 PM, Nails Removing Acrylic/Gel - Both Hand …" at bounding box center [475, 518] width 824 height 1095
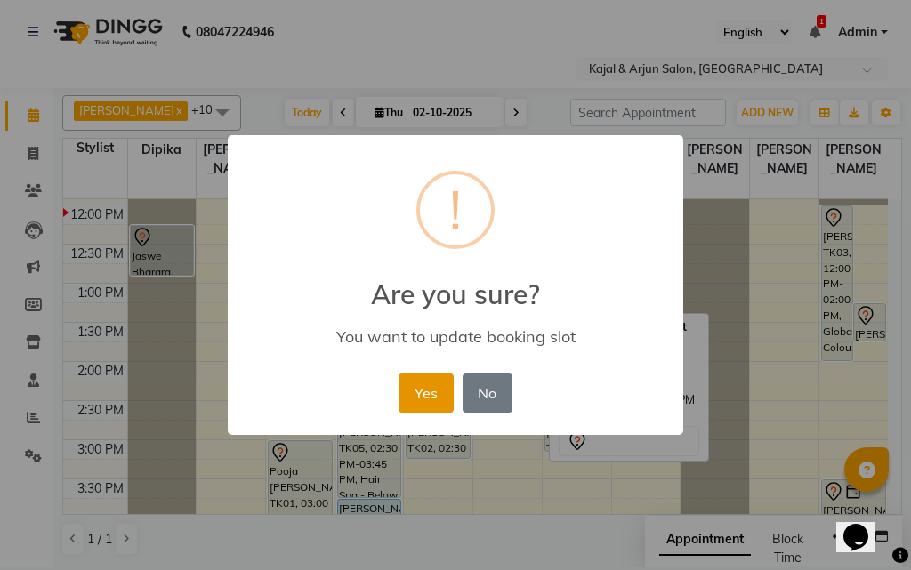
click at [413, 388] on button "Yes" at bounding box center [425, 392] width 54 height 39
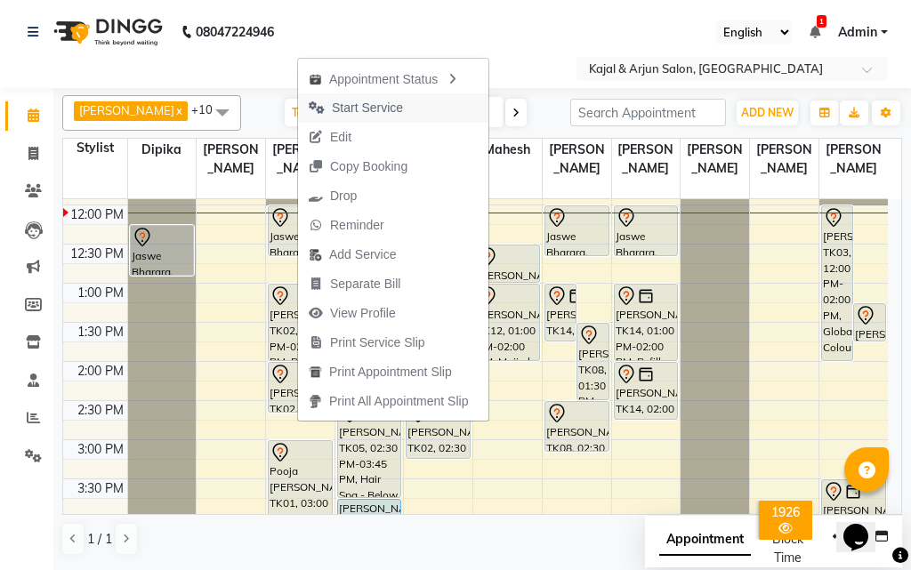
click at [351, 111] on span "Start Service" at bounding box center [367, 108] width 71 height 19
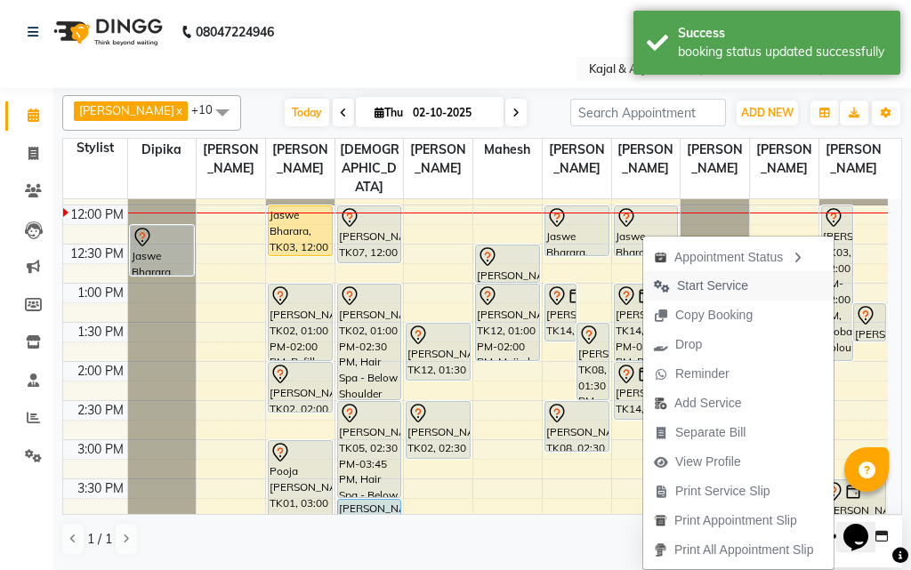
click at [694, 280] on span "Start Service" at bounding box center [712, 286] width 71 height 19
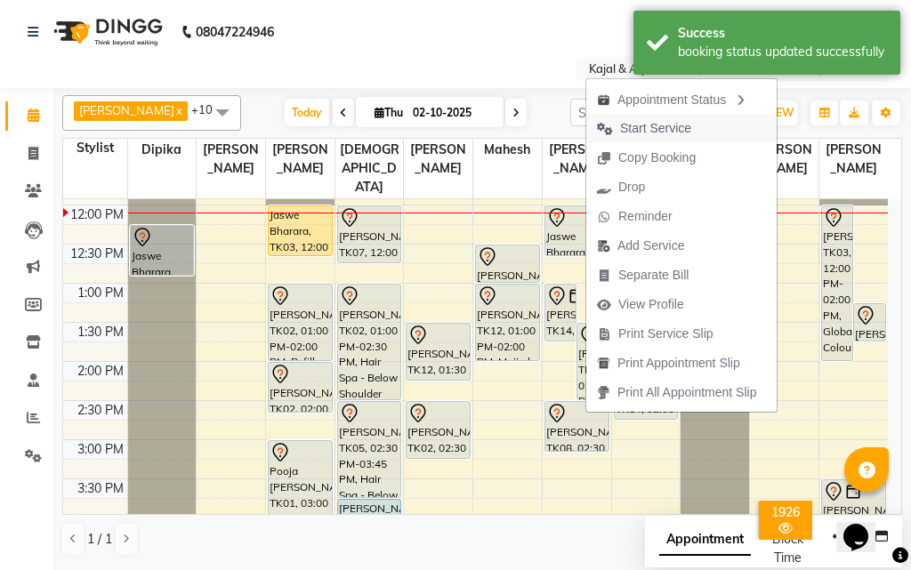
click at [622, 123] on span "Start Service" at bounding box center [655, 128] width 71 height 19
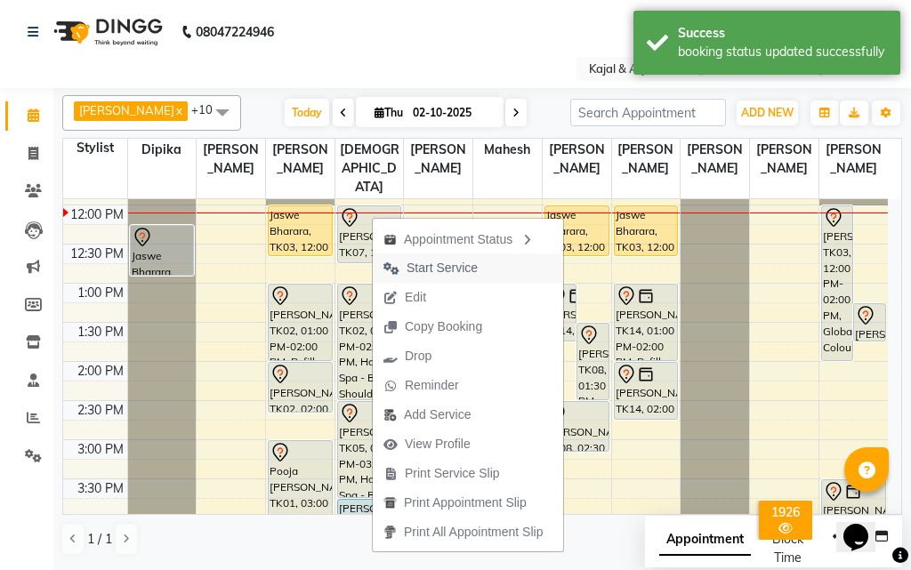
click at [415, 264] on span "Start Service" at bounding box center [441, 268] width 71 height 19
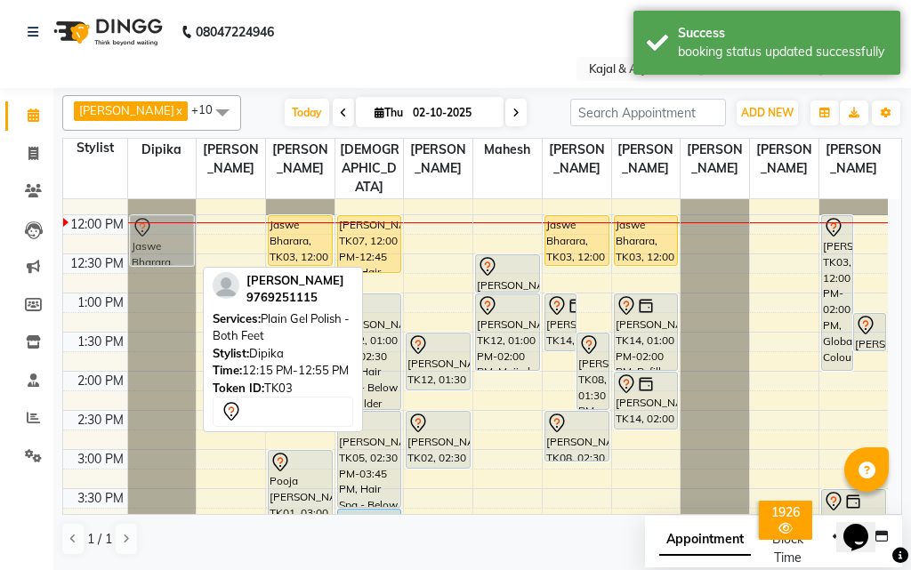
click at [174, 228] on div "Priyanka Naik, TK11, 04:00 PM-04:45 PM, Nails Removing Acrylic/Gel - Both Hand …" at bounding box center [162, 527] width 68 height 1095
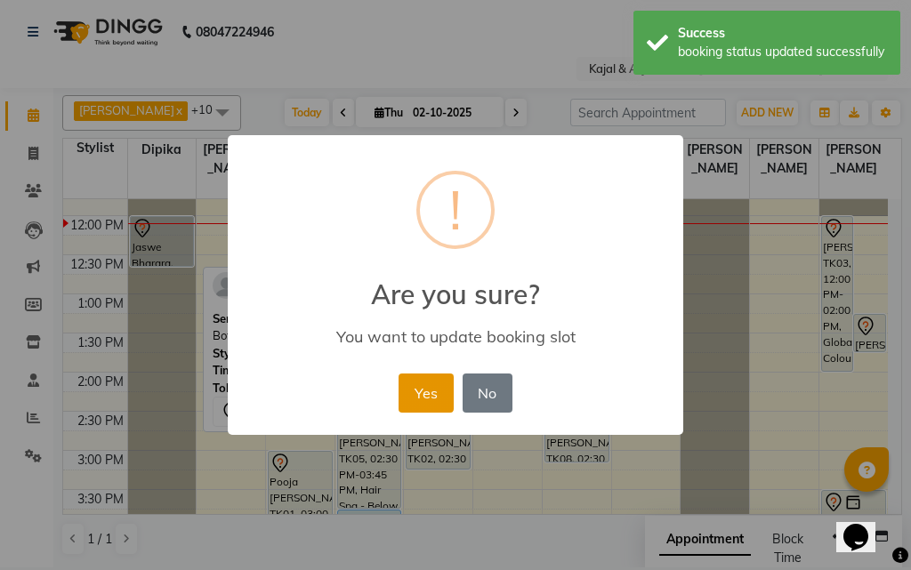
click at [423, 380] on button "Yes" at bounding box center [425, 392] width 54 height 39
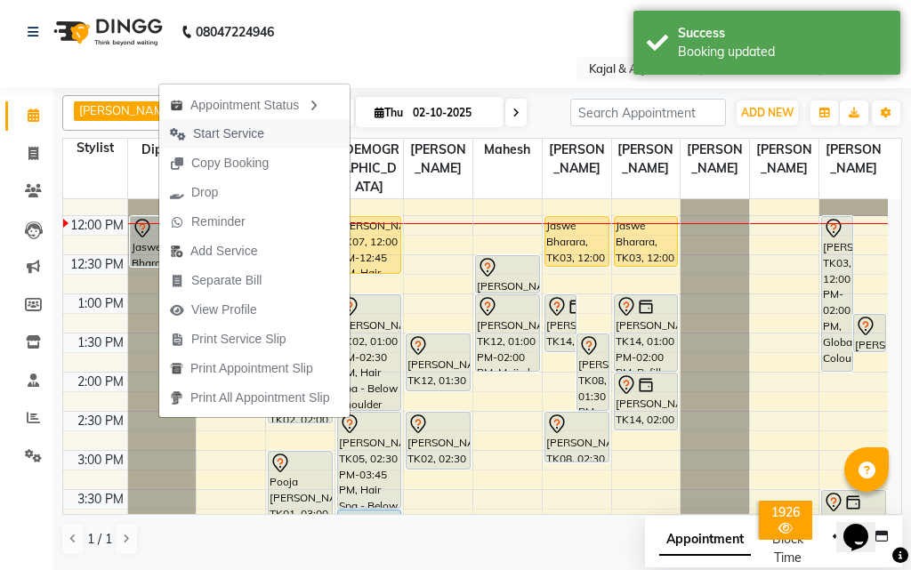
click at [230, 132] on span "Start Service" at bounding box center [228, 133] width 71 height 19
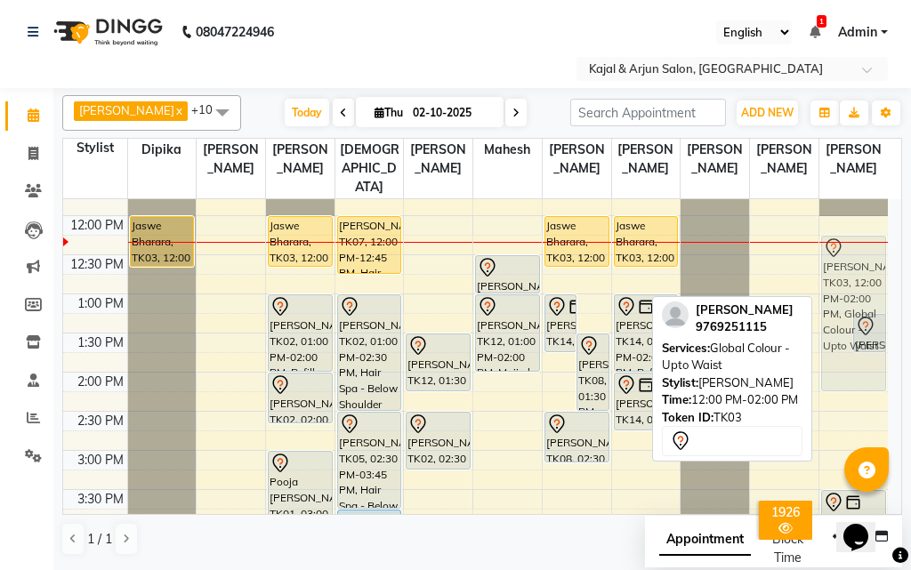
drag, startPoint x: 841, startPoint y: 289, endPoint x: 845, endPoint y: 317, distance: 27.8
click at [845, 317] on div "Jaswe Bharara, TK03, 12:00 PM-02:00 PM, Global Colour - Upto Waist shafak gursa…" at bounding box center [853, 528] width 68 height 1095
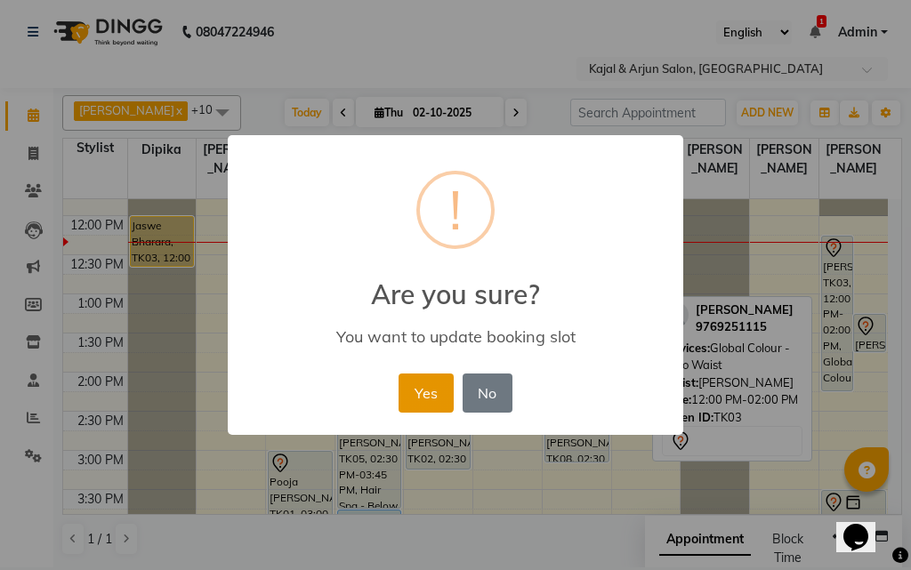
click at [413, 400] on button "Yes" at bounding box center [425, 392] width 54 height 39
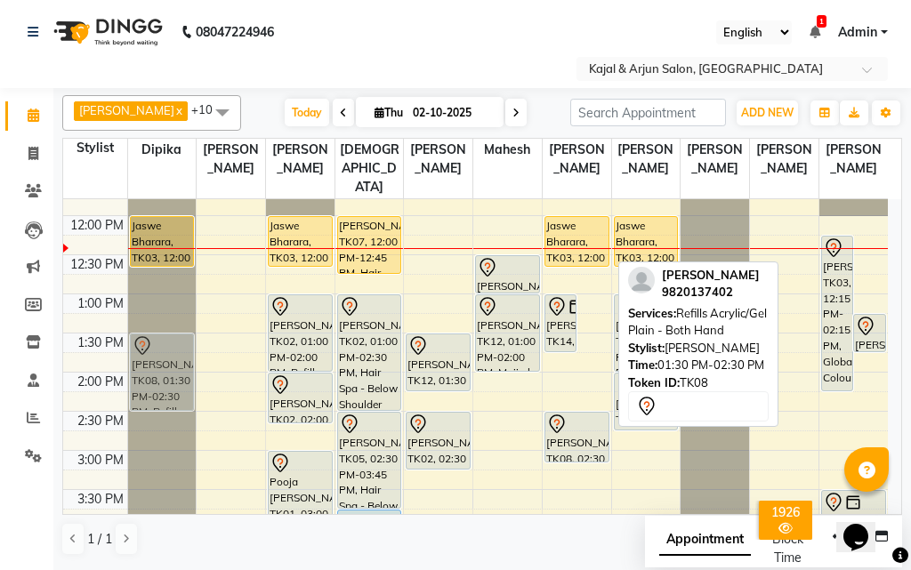
drag, startPoint x: 602, startPoint y: 357, endPoint x: 163, endPoint y: 366, distance: 439.3
click at [159, 361] on tr "Priyanka Naik, TK11, 04:00 PM-04:45 PM, Nails Removing Acrylic/Gel - Both Hand …" at bounding box center [475, 528] width 824 height 1095
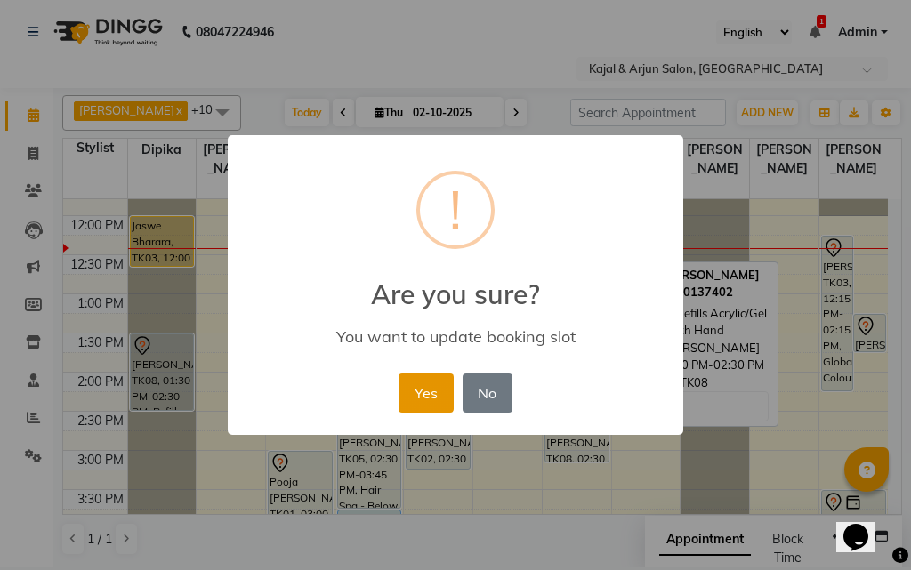
drag, startPoint x: 405, startPoint y: 396, endPoint x: 409, endPoint y: 382, distance: 14.1
click at [405, 396] on button "Yes" at bounding box center [425, 392] width 54 height 39
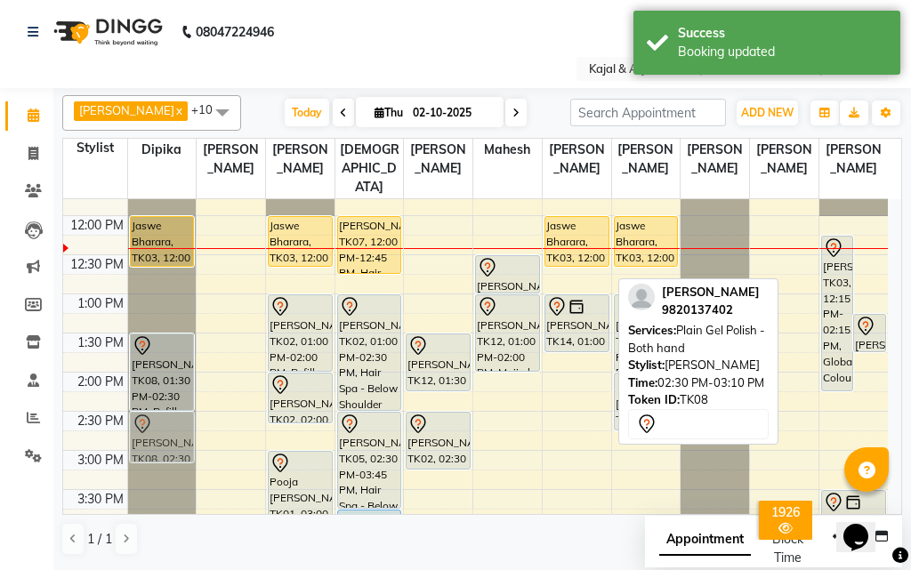
drag, startPoint x: 581, startPoint y: 441, endPoint x: 157, endPoint y: 447, distance: 423.3
click at [157, 447] on tr "Priyanka Naik, TK11, 04:00 PM-04:45 PM, Nails Removing Acrylic/Gel - Both Hand …" at bounding box center [475, 528] width 824 height 1095
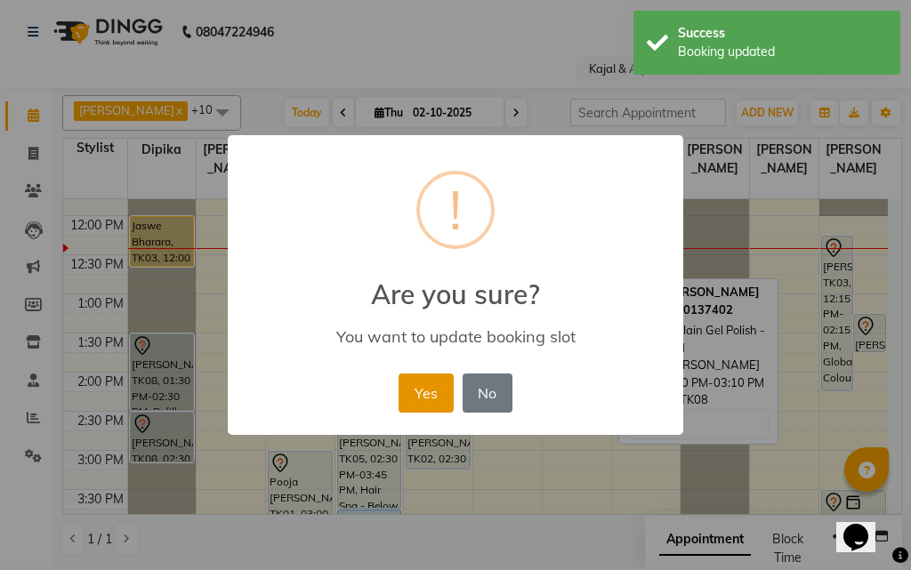
click at [414, 386] on button "Yes" at bounding box center [425, 392] width 54 height 39
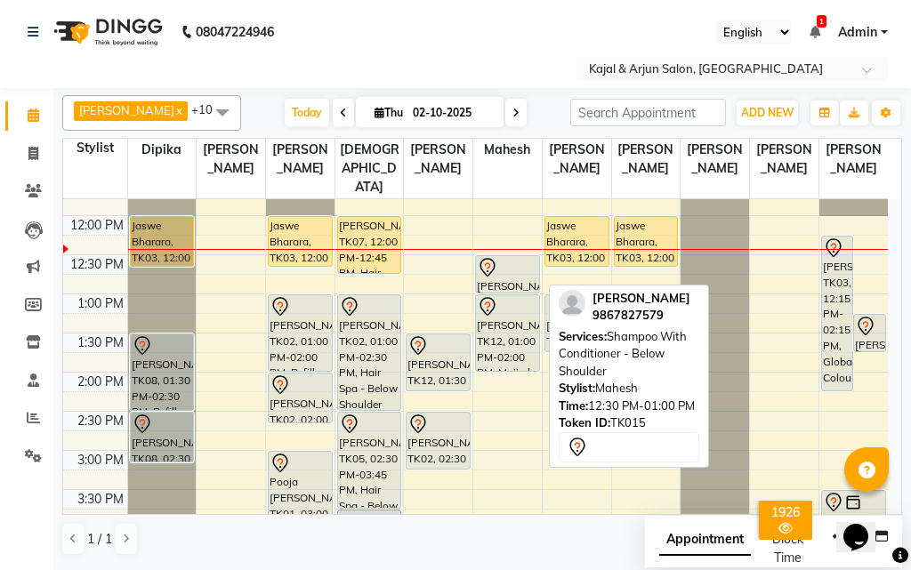
click at [508, 269] on div at bounding box center [507, 267] width 61 height 21
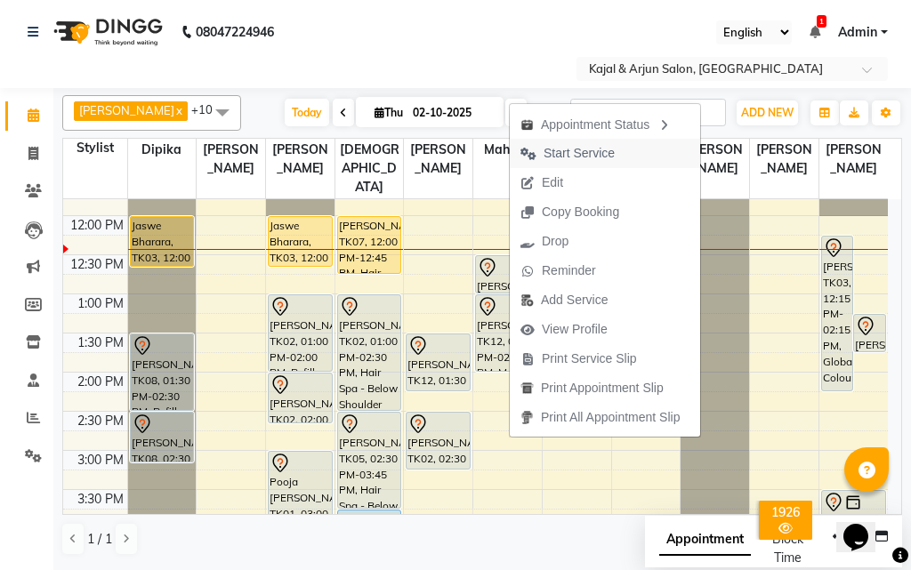
click at [562, 153] on span "Start Service" at bounding box center [578, 153] width 71 height 19
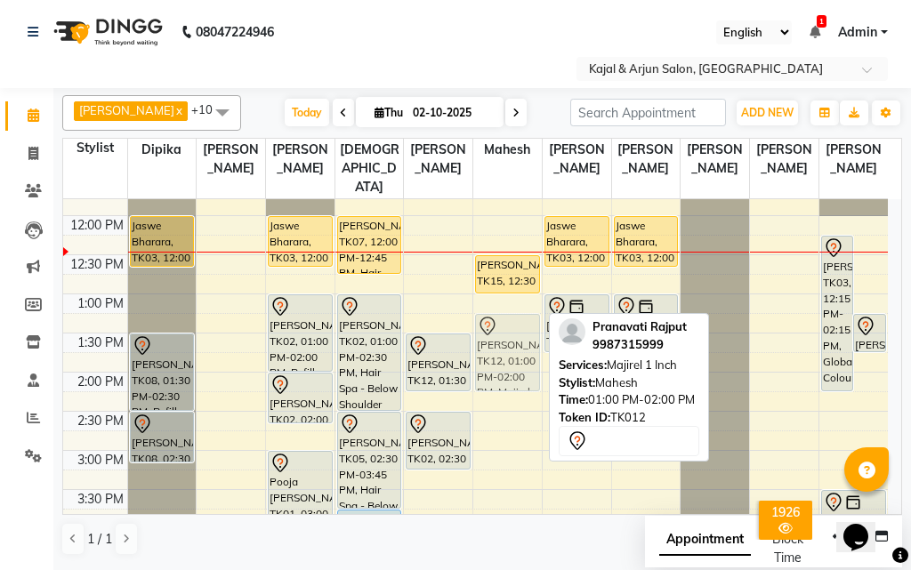
drag, startPoint x: 499, startPoint y: 328, endPoint x: 499, endPoint y: 340, distance: 11.6
click at [499, 340] on div "Mahima Motwani, TK15, 12:30 PM-01:00 PM, Shampoo With Conditioner - Below Shoul…" at bounding box center [507, 528] width 68 height 1095
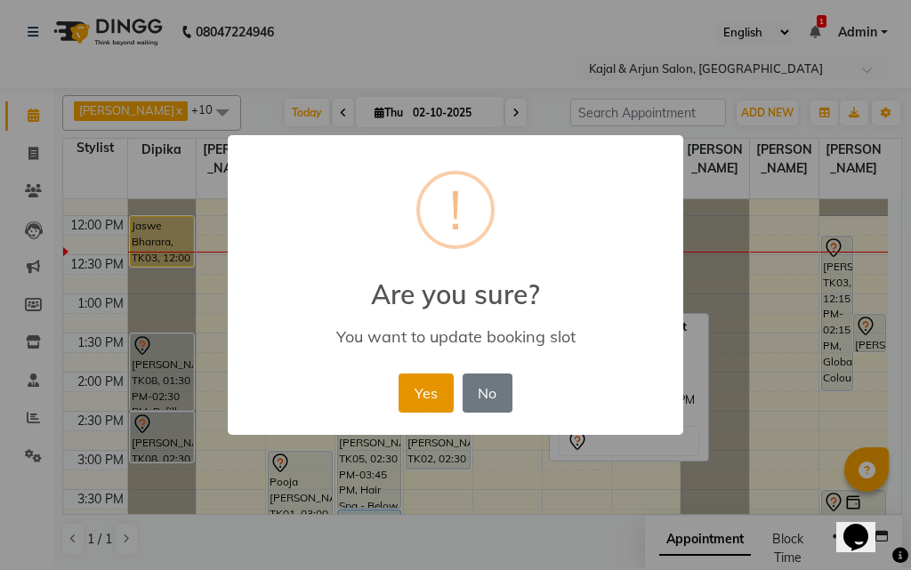
click at [440, 395] on button "Yes" at bounding box center [425, 392] width 54 height 39
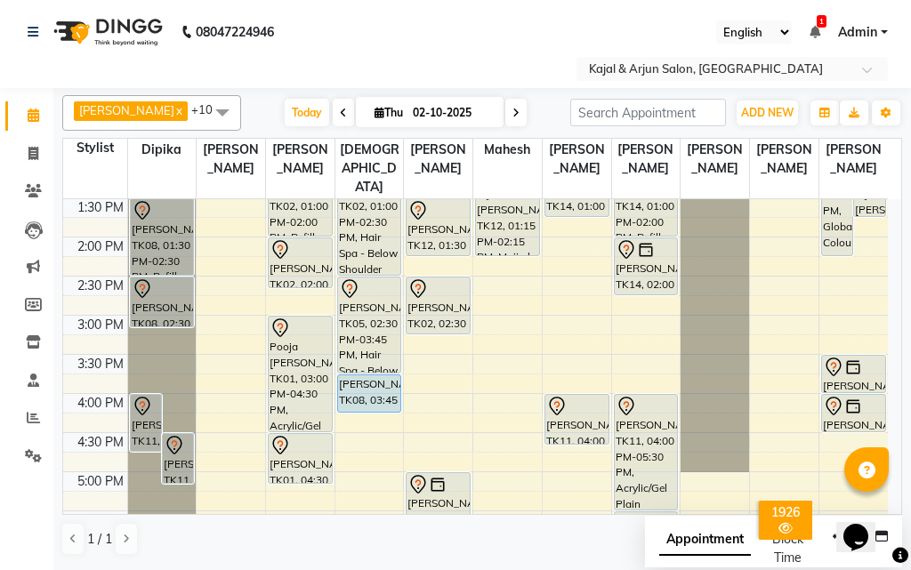
scroll to position [396, 0]
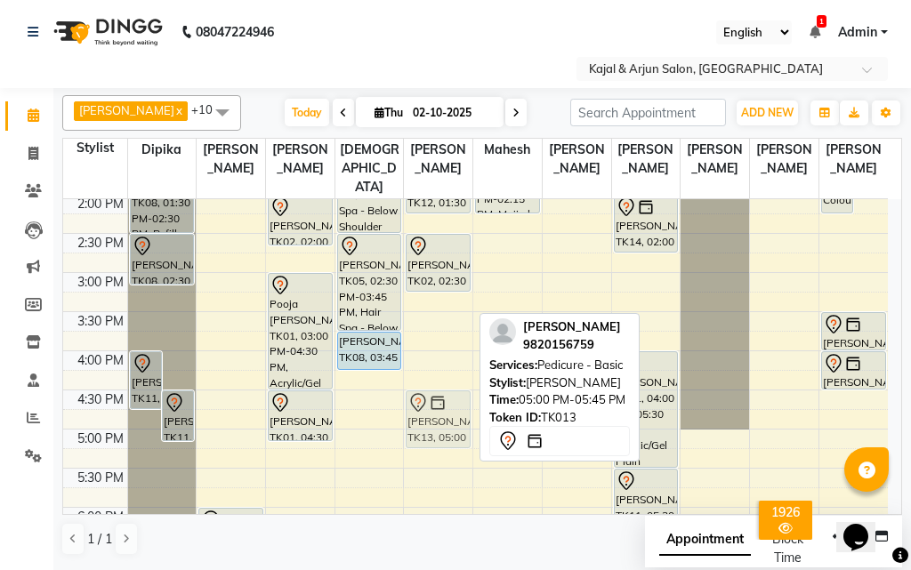
drag, startPoint x: 431, startPoint y: 461, endPoint x: 429, endPoint y: 426, distance: 34.8
click at [429, 426] on div "Pranavati Rajput, TK12, 01:30 PM-02:15 PM, Pedicure - Basic Leena vij, TK02, 02…" at bounding box center [438, 350] width 68 height 1095
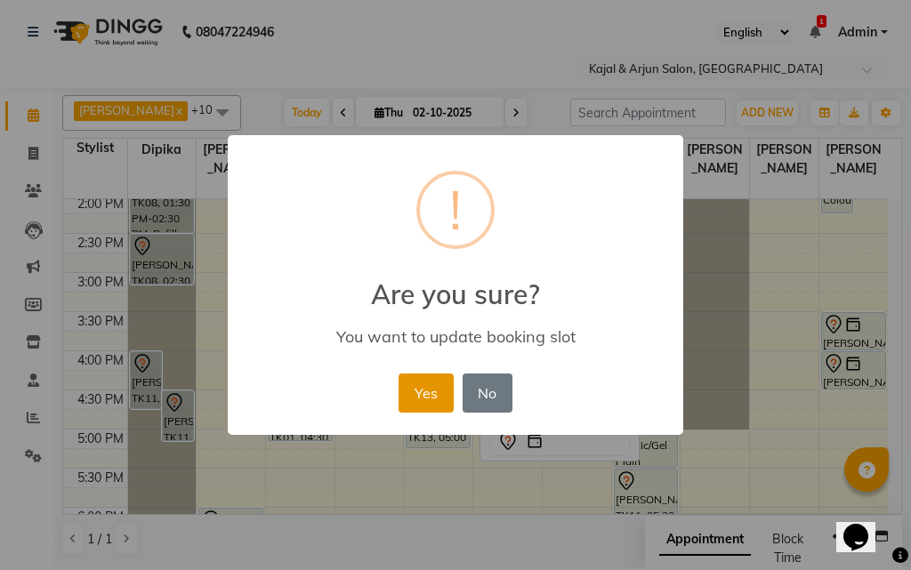
click at [445, 402] on button "Yes" at bounding box center [425, 392] width 54 height 39
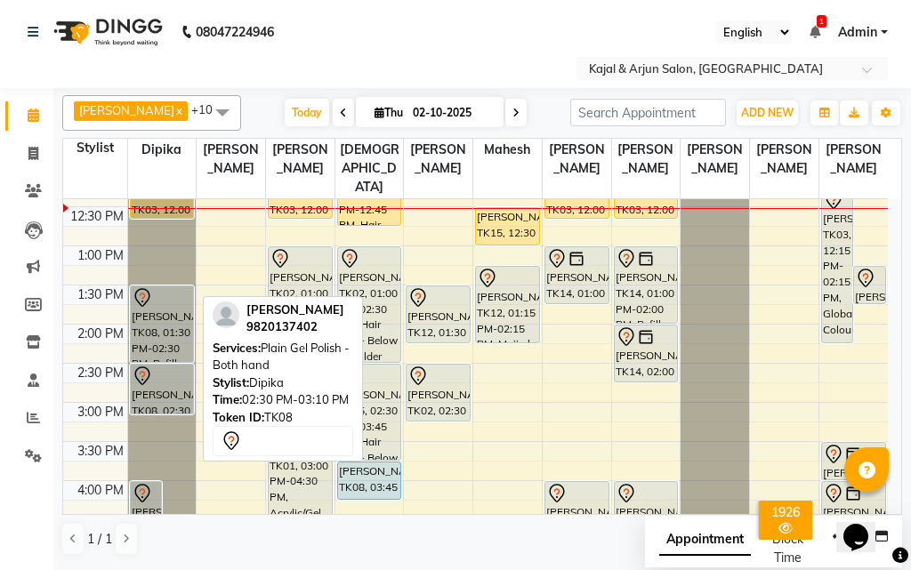
scroll to position [307, 0]
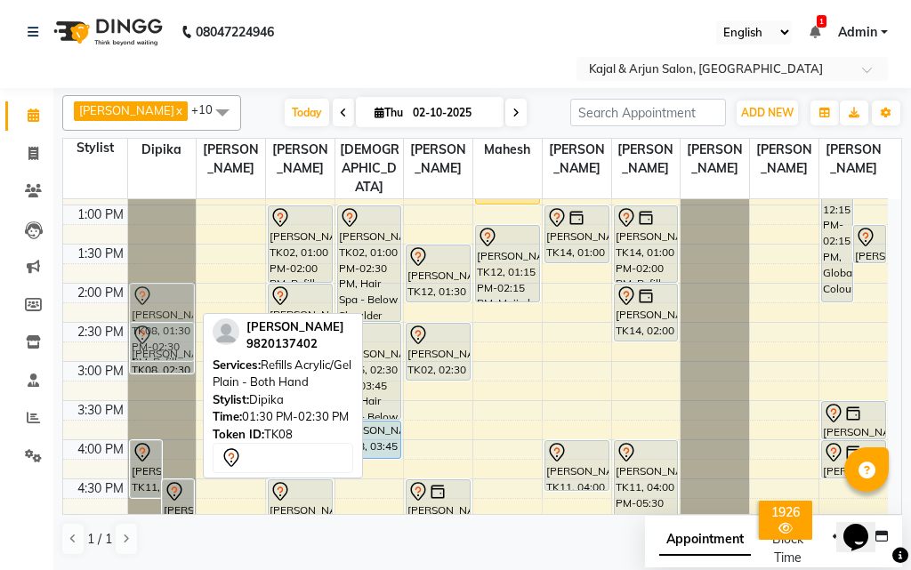
drag, startPoint x: 159, startPoint y: 279, endPoint x: 156, endPoint y: 326, distance: 47.2
click at [156, 326] on div "Priyanka Naik, TK11, 04:00 PM-04:45 PM, Nails Removing Acrylic/Gel - Both Hand …" at bounding box center [162, 439] width 68 height 1095
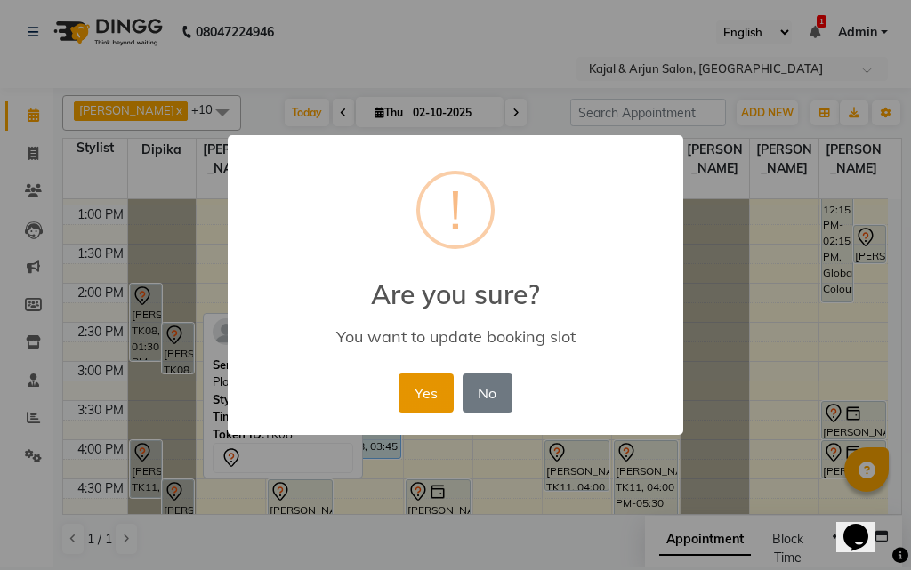
click at [421, 392] on button "Yes" at bounding box center [425, 392] width 54 height 39
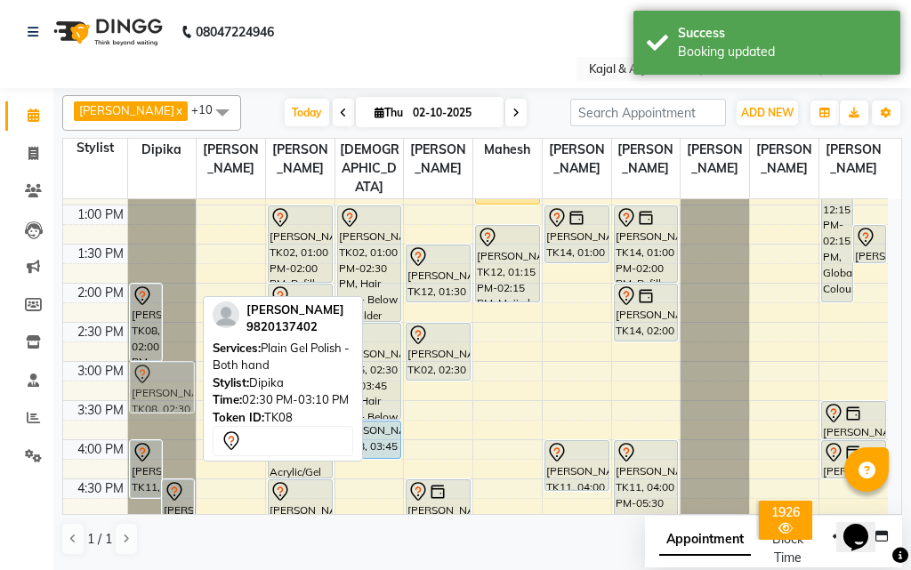
drag, startPoint x: 179, startPoint y: 349, endPoint x: 165, endPoint y: 396, distance: 48.1
click at [165, 396] on div "Tony Oberoi, TK08, 02:00 PM-03:00 PM, Refills Acrylic/Gel Plain - Both Hand Ton…" at bounding box center [162, 439] width 68 height 1095
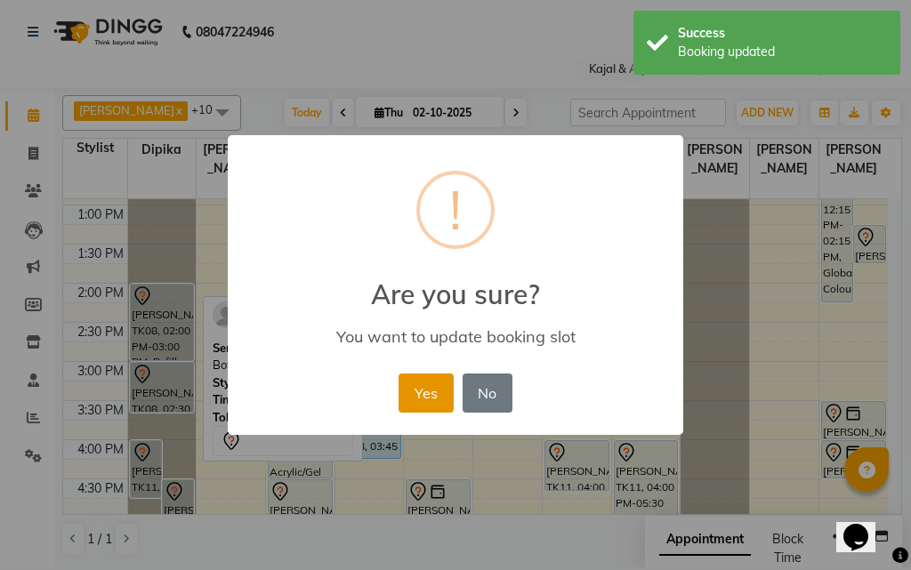
click at [423, 395] on button "Yes" at bounding box center [425, 392] width 54 height 39
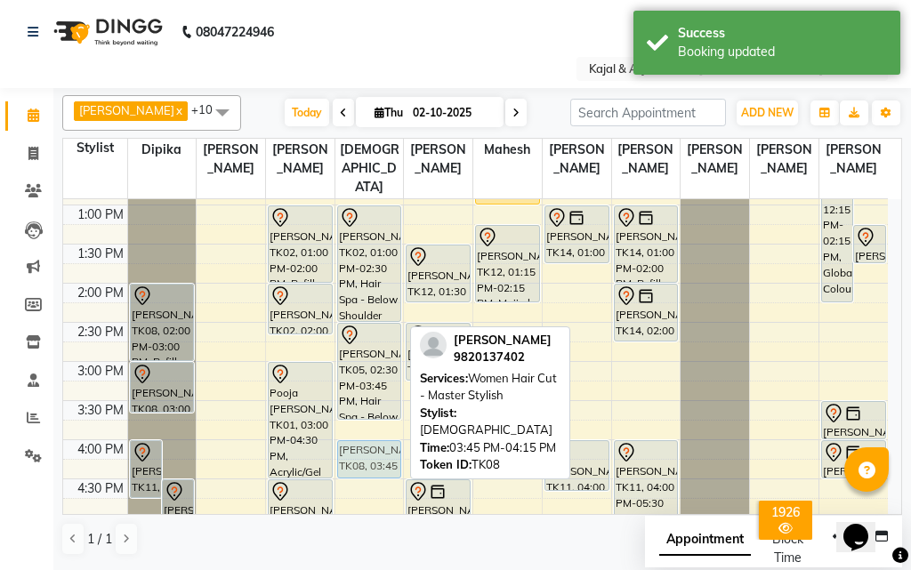
drag, startPoint x: 379, startPoint y: 441, endPoint x: 382, endPoint y: 459, distance: 18.1
click at [382, 459] on div "Priti Arora, TK07, 12:00 PM-12:45 PM, Hair Spa - Upto Shoulder Leena vij, TK02,…" at bounding box center [369, 439] width 68 height 1095
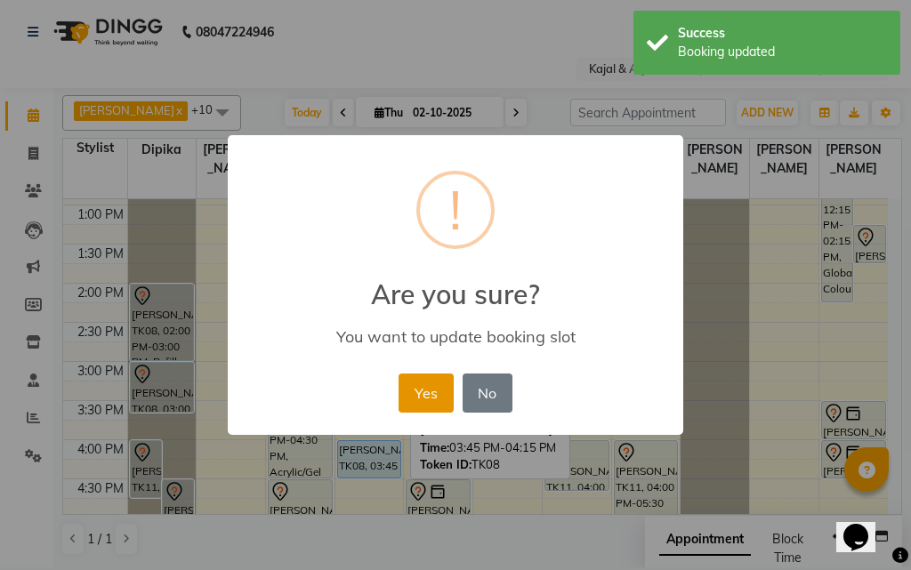
click at [445, 390] on button "Yes" at bounding box center [425, 392] width 54 height 39
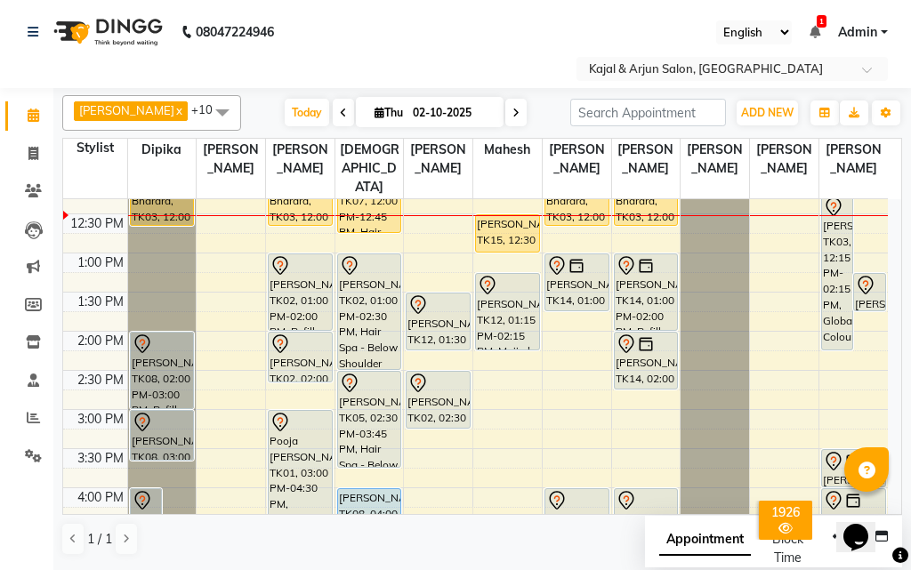
scroll to position [218, 0]
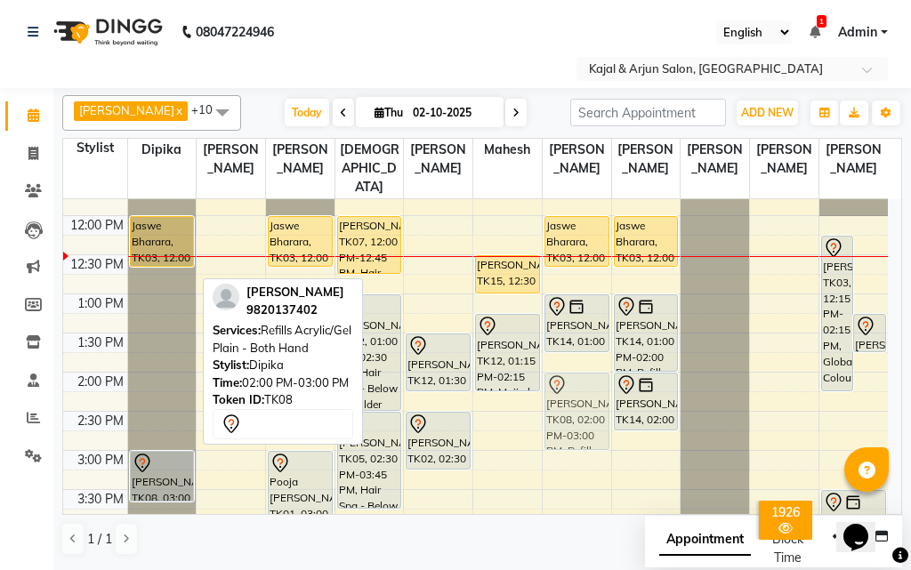
drag, startPoint x: 165, startPoint y: 413, endPoint x: 570, endPoint y: 407, distance: 404.6
click at [570, 407] on tr "Priyanka Naik, TK11, 04:00 PM-04:45 PM, Nails Removing Acrylic/Gel - Both Hand …" at bounding box center [475, 528] width 824 height 1095
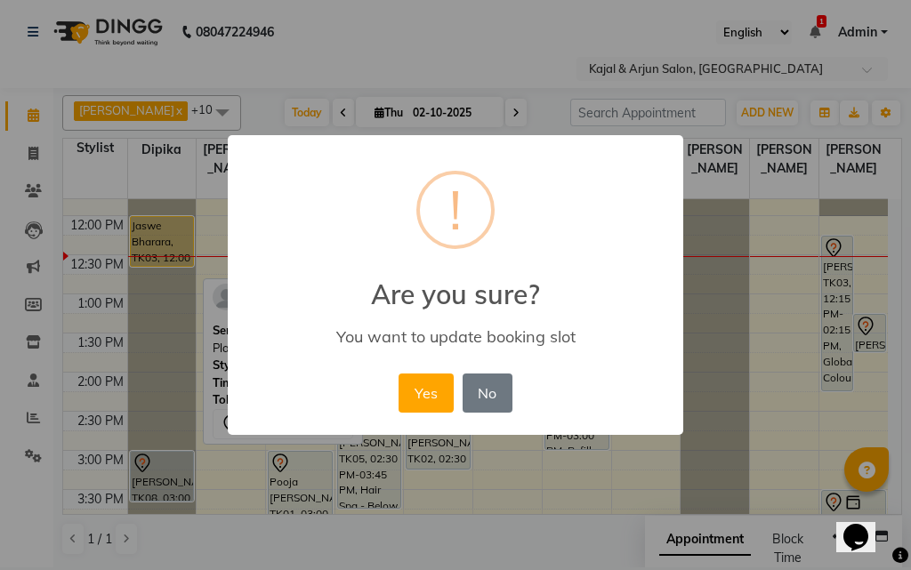
drag, startPoint x: 408, startPoint y: 389, endPoint x: 356, endPoint y: 396, distance: 52.9
click at [409, 389] on button "Yes" at bounding box center [425, 392] width 54 height 39
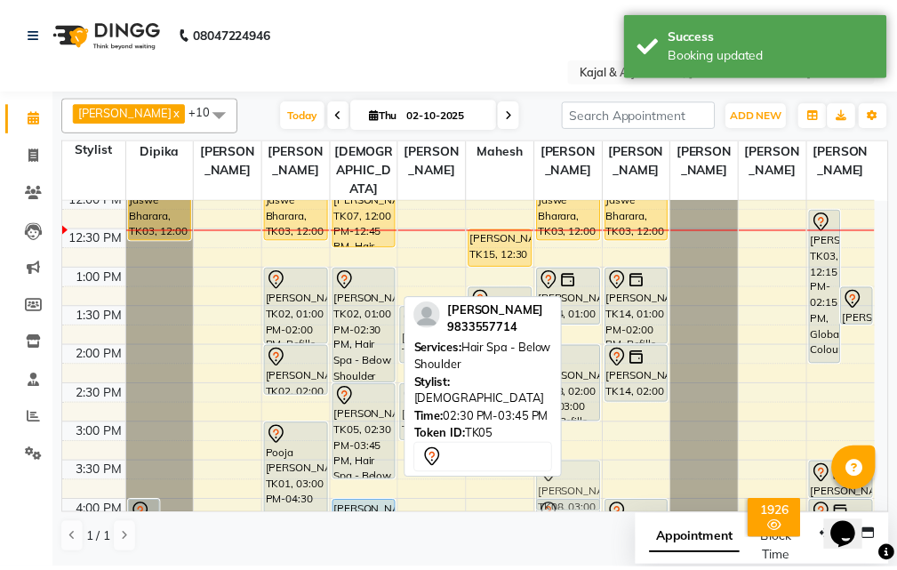
scroll to position [253, 0]
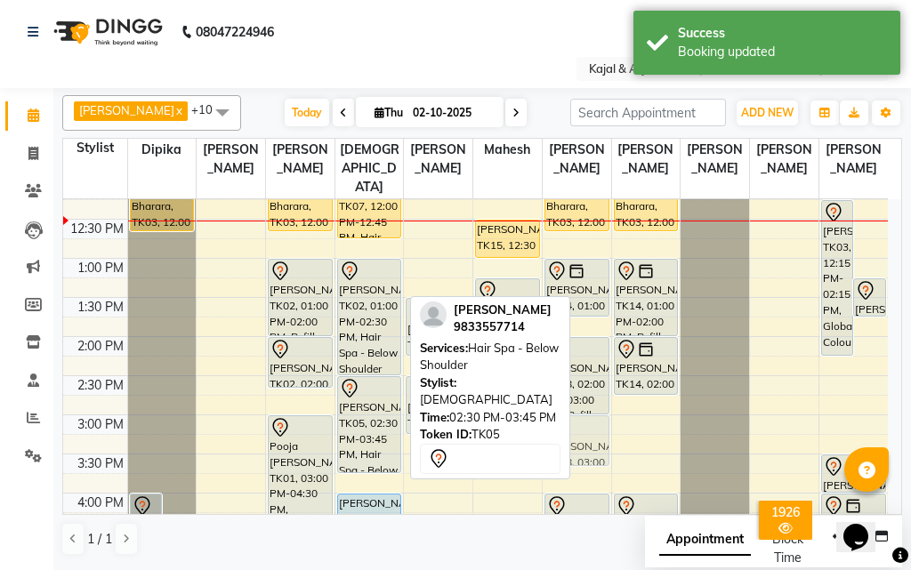
drag, startPoint x: 149, startPoint y: 481, endPoint x: 579, endPoint y: 445, distance: 430.9
click at [579, 445] on tr "Priyanka Naik, TK11, 04:00 PM-04:45 PM, Nails Removing Acrylic/Gel - Both Hand …" at bounding box center [475, 493] width 824 height 1095
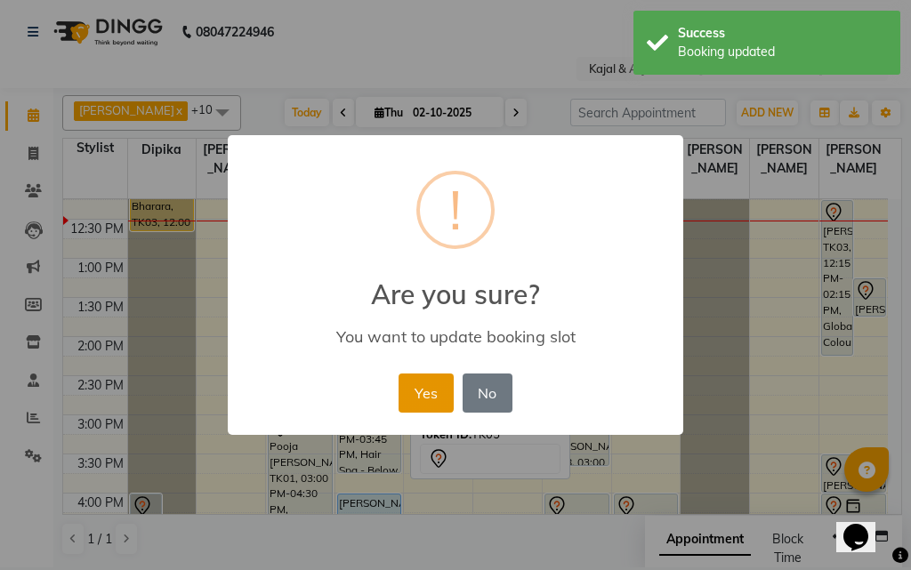
click at [422, 387] on button "Yes" at bounding box center [425, 392] width 54 height 39
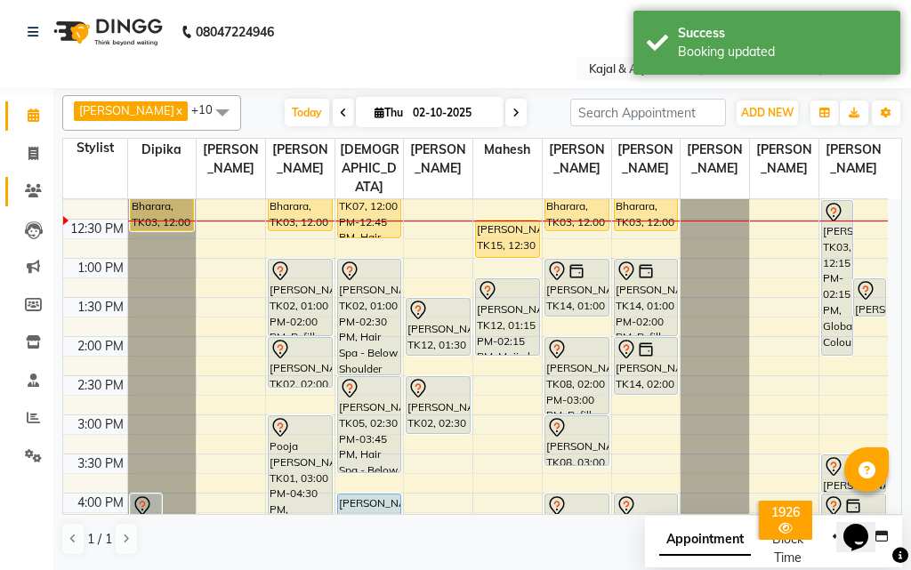
click at [31, 180] on link "Clients" at bounding box center [26, 191] width 43 height 29
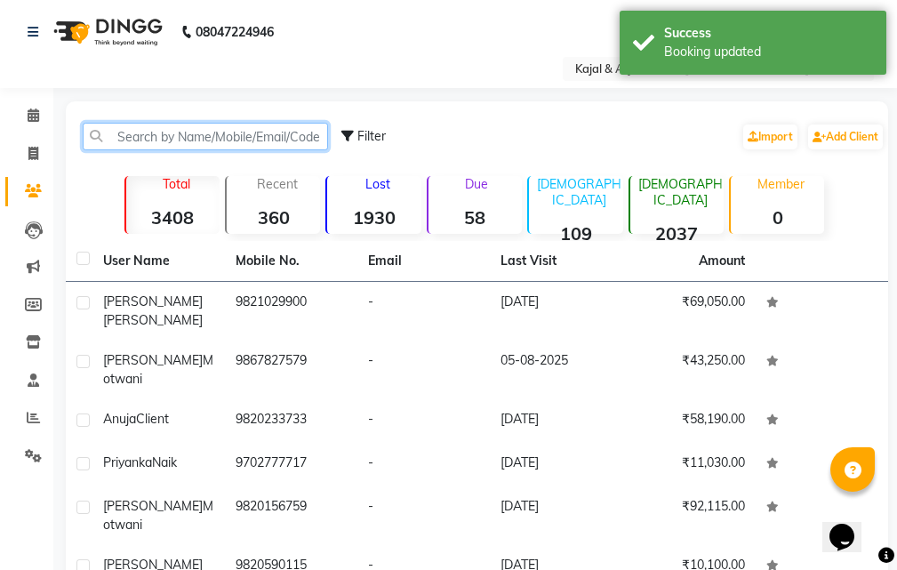
click at [173, 140] on input "text" at bounding box center [205, 137] width 245 height 28
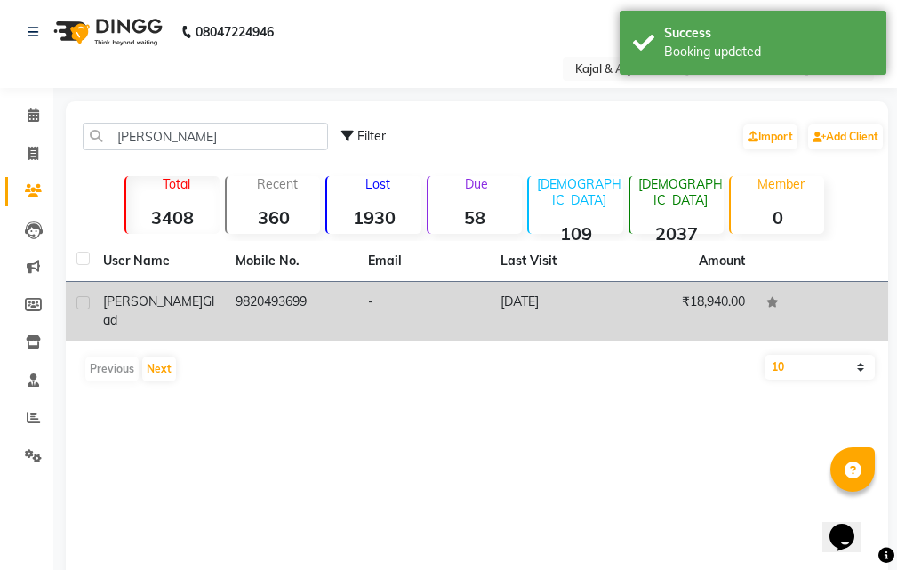
click at [219, 294] on td "Tony Glad" at bounding box center [158, 311] width 132 height 59
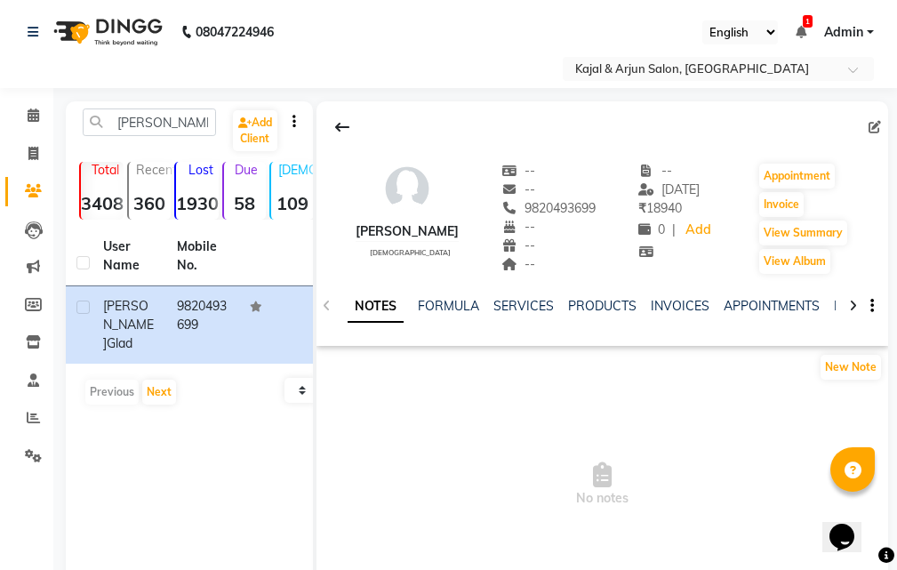
scroll to position [89, 0]
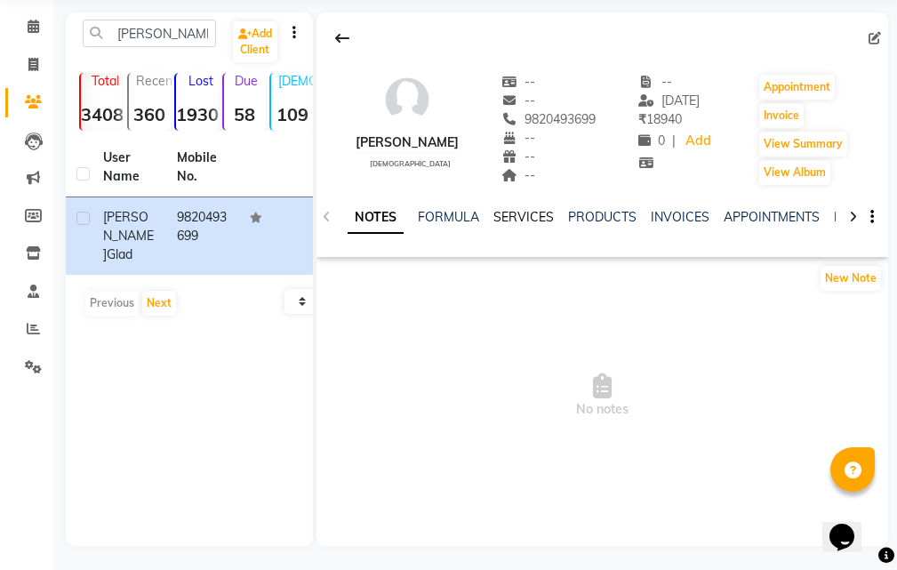
click at [534, 224] on link "SERVICES" at bounding box center [523, 217] width 60 height 16
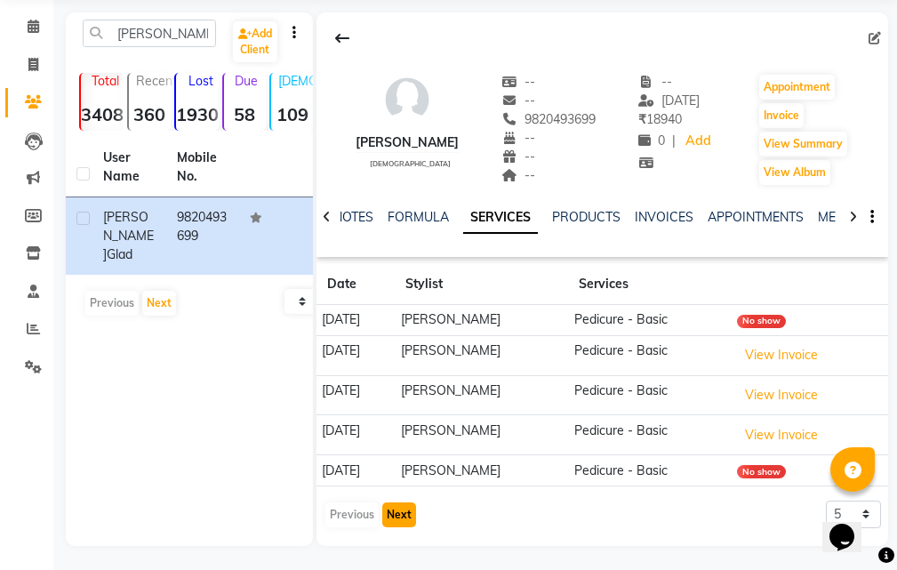
click at [385, 517] on button "Next" at bounding box center [399, 514] width 34 height 25
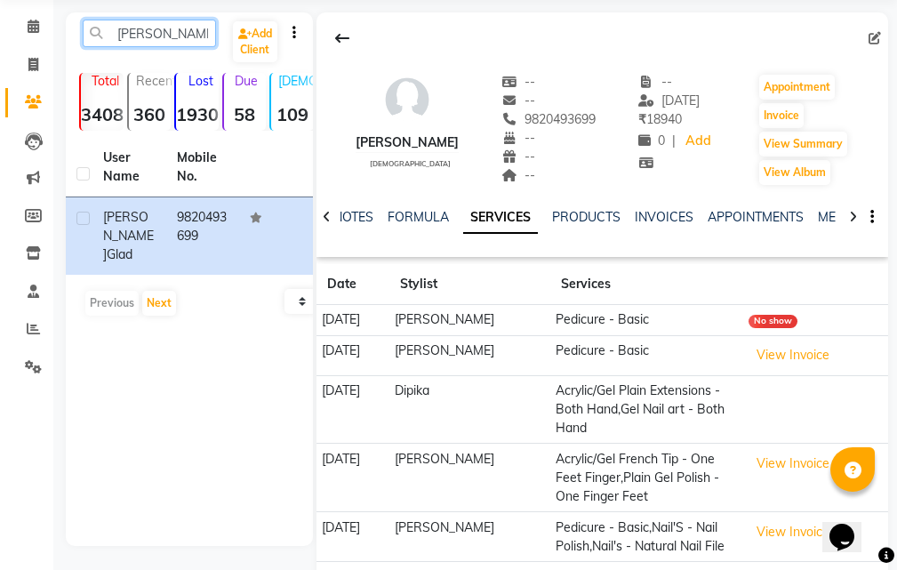
click at [173, 33] on input "tony g" at bounding box center [149, 34] width 133 height 28
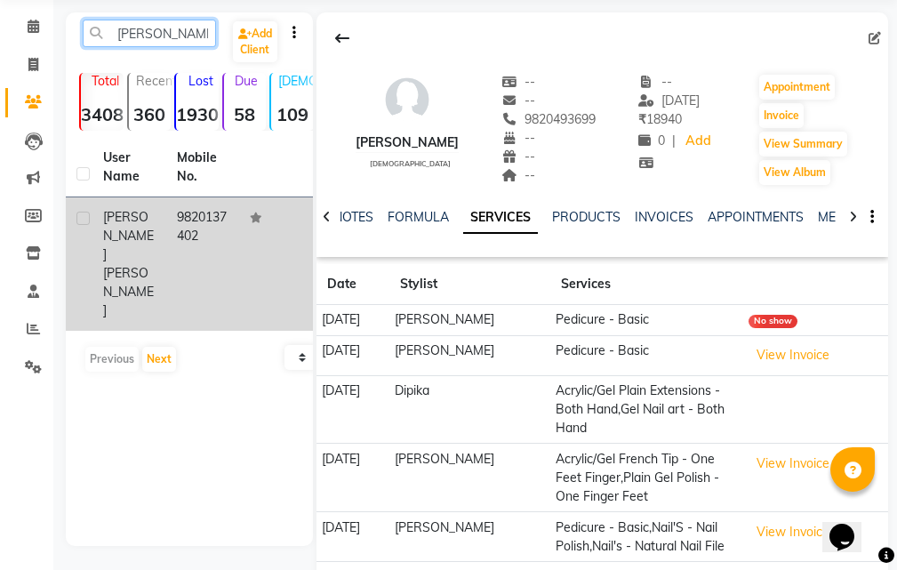
type input "tony ob"
click at [190, 219] on td "9820137402" at bounding box center [203, 263] width 74 height 133
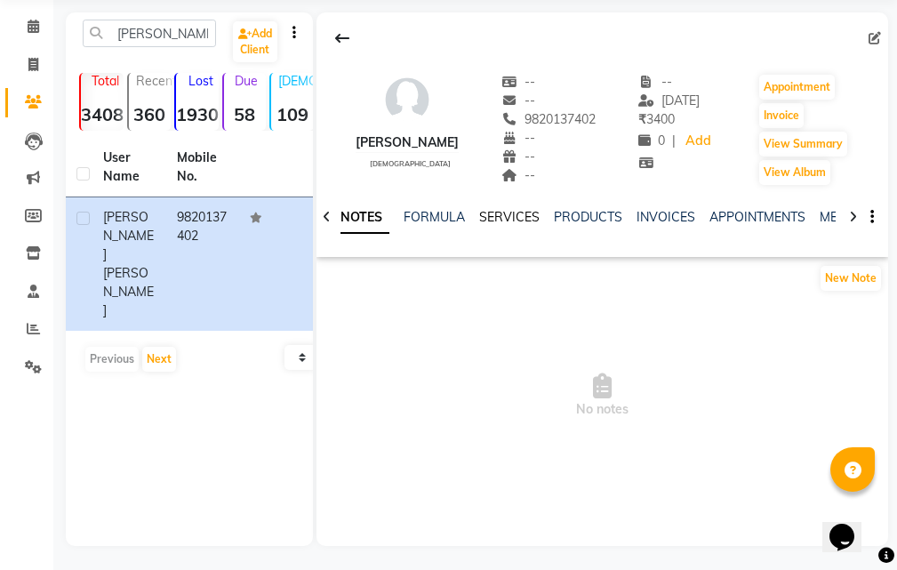
click at [493, 215] on link "SERVICES" at bounding box center [509, 217] width 60 height 16
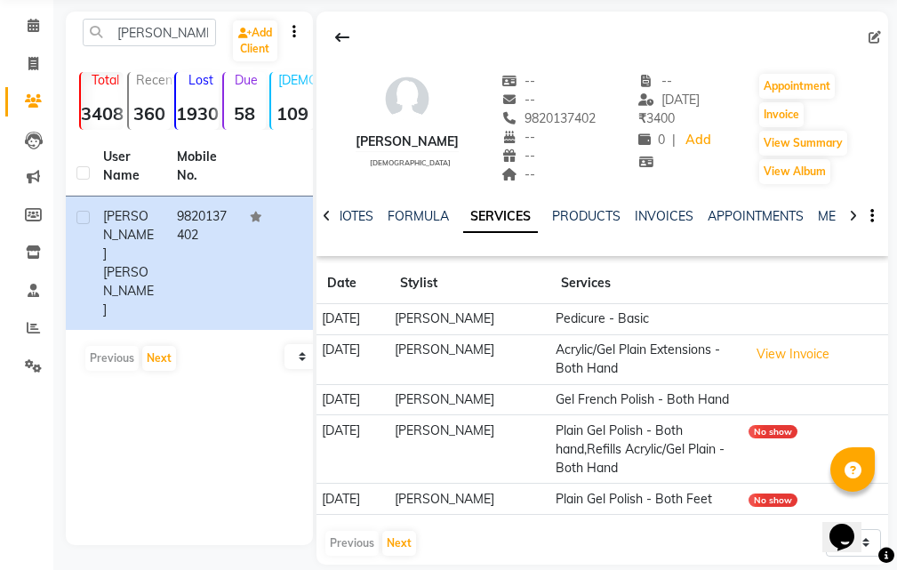
scroll to position [148, 0]
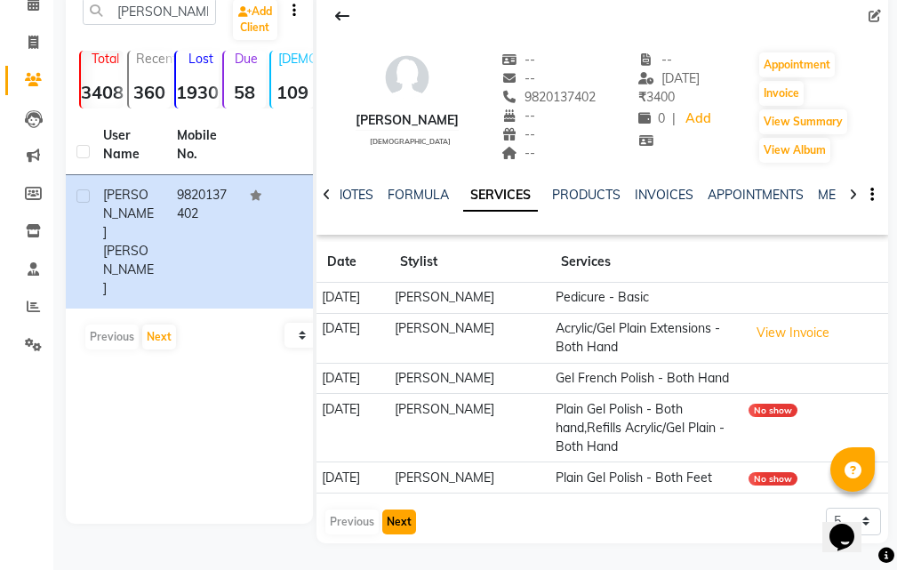
click at [387, 522] on button "Next" at bounding box center [399, 521] width 34 height 25
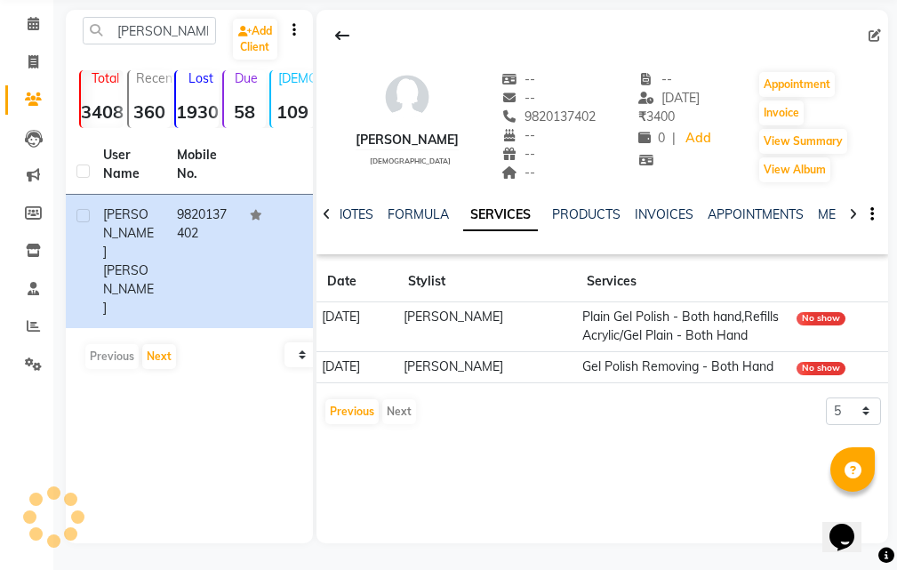
scroll to position [92, 0]
click at [346, 424] on button "Previous" at bounding box center [351, 411] width 53 height 25
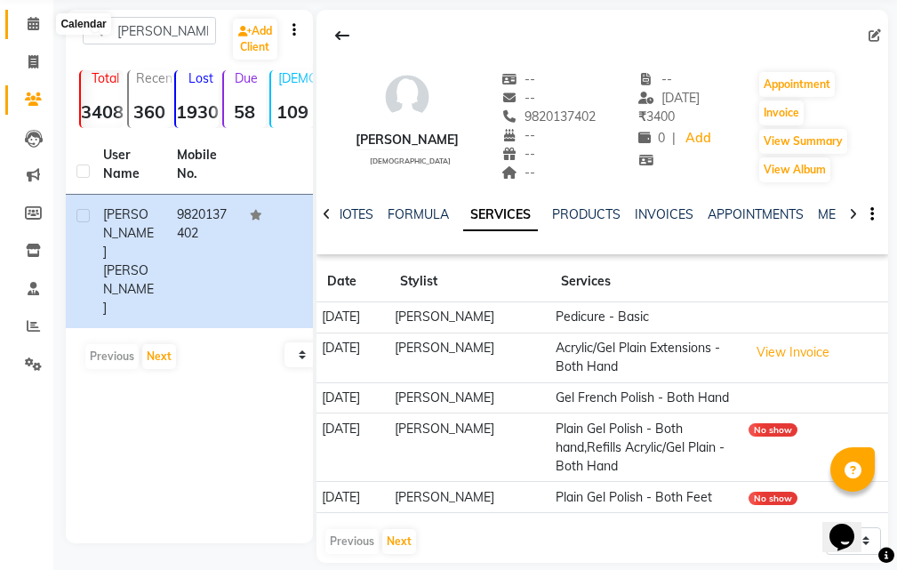
click at [35, 24] on icon at bounding box center [34, 23] width 12 height 13
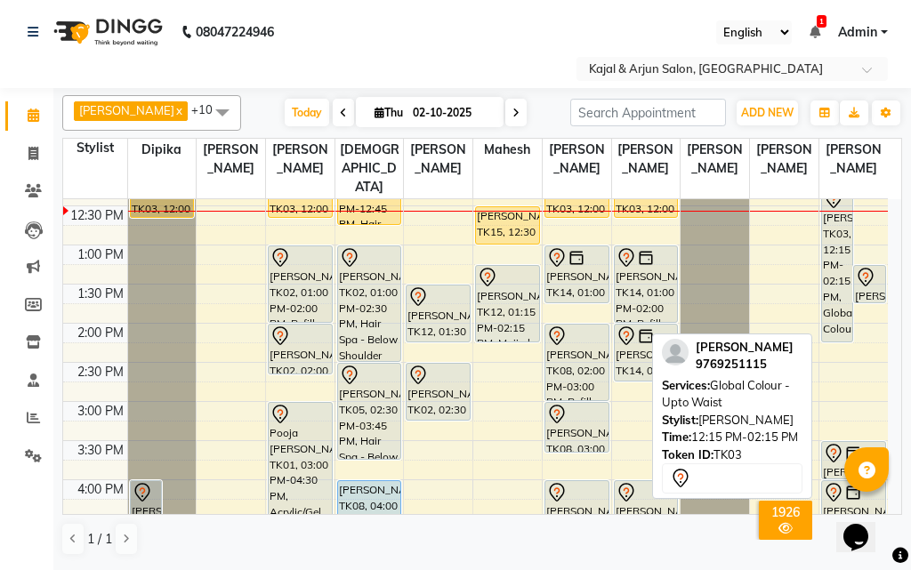
scroll to position [178, 0]
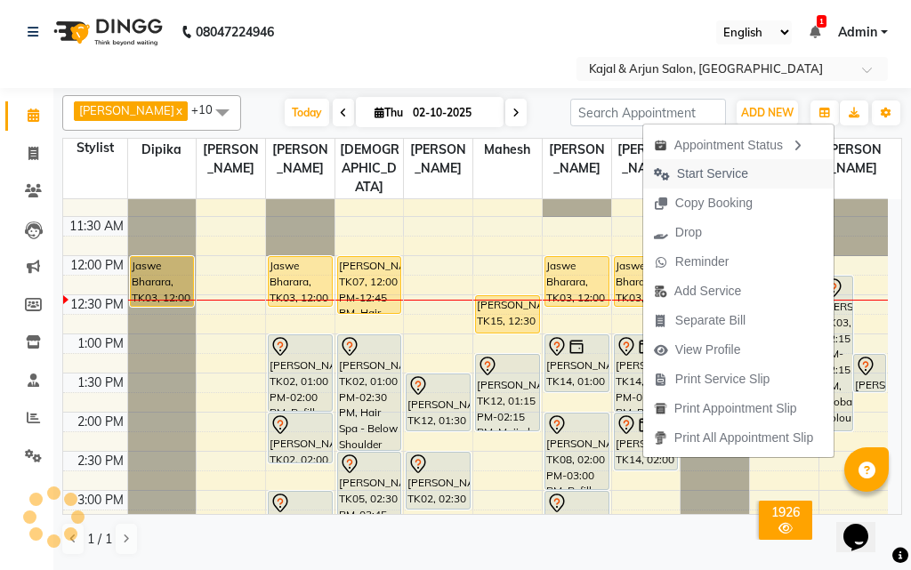
click at [681, 172] on span "Start Service" at bounding box center [712, 173] width 71 height 19
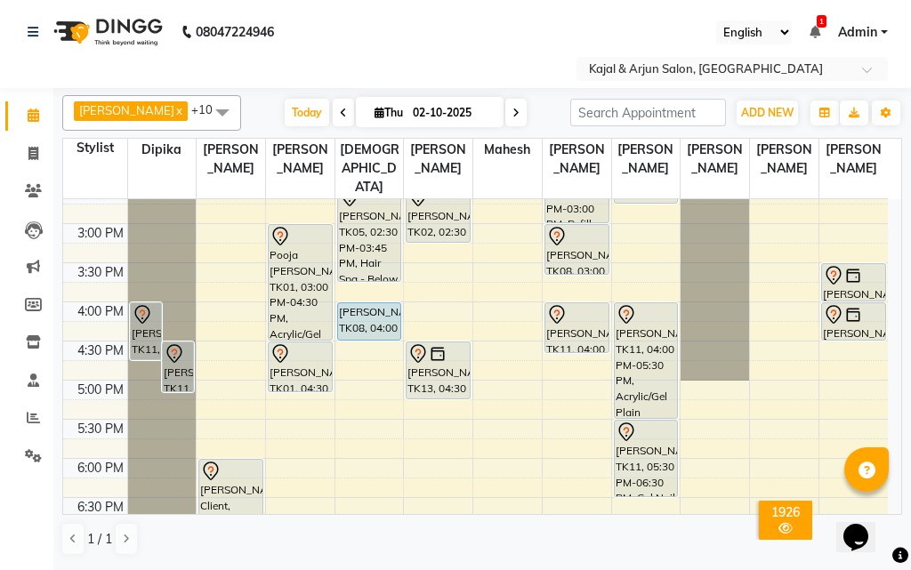
scroll to position [534, 0]
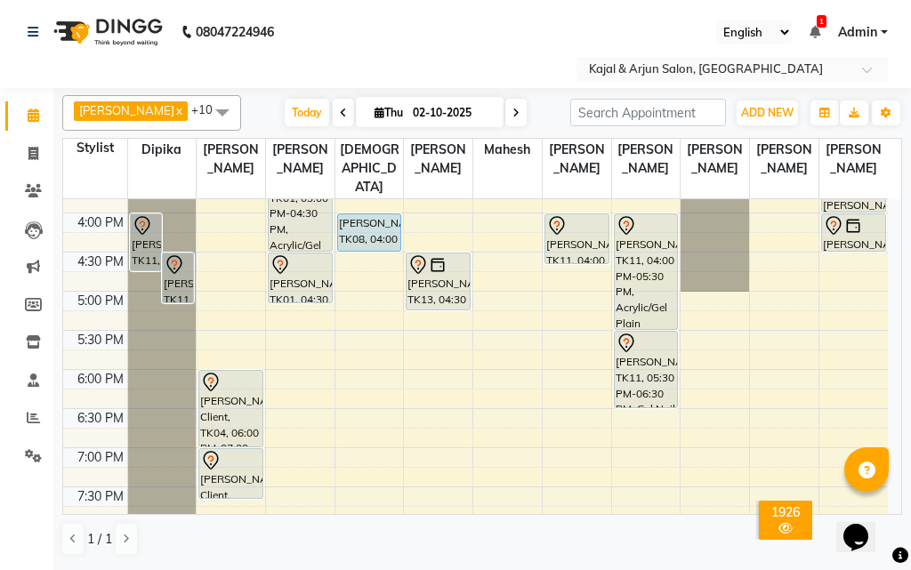
click at [496, 371] on div "9:00 AM 9:30 AM 10:00 AM 10:30 AM 11:00 AM 11:30 AM 12:00 PM 12:30 PM 1:00 PM 1…" at bounding box center [475, 213] width 824 height 1095
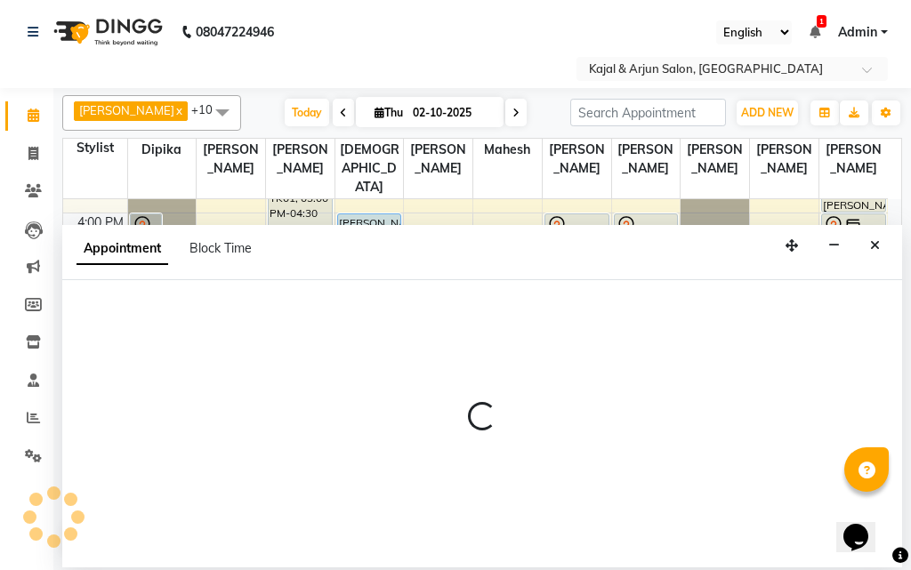
select select "45493"
select select "tentative"
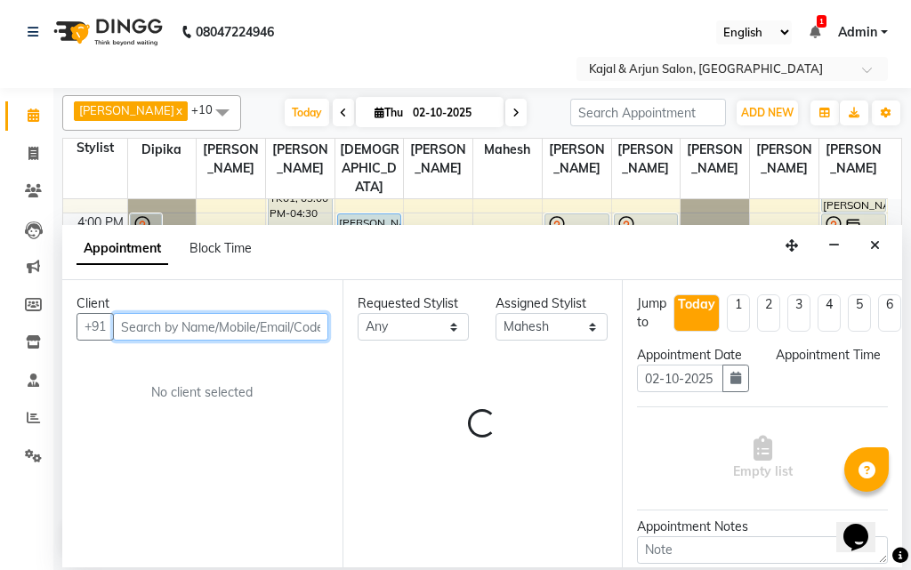
select select "1080"
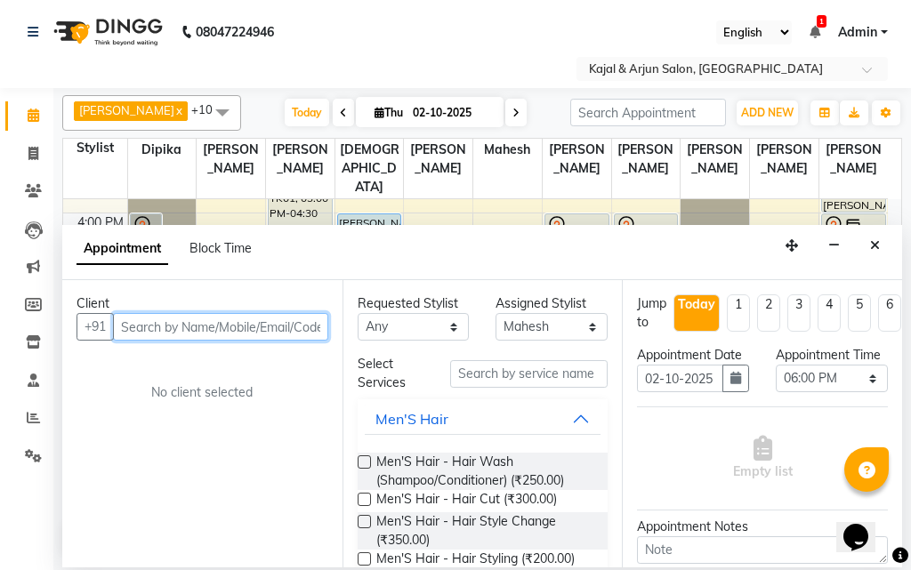
click at [153, 325] on input "text" at bounding box center [220, 327] width 215 height 28
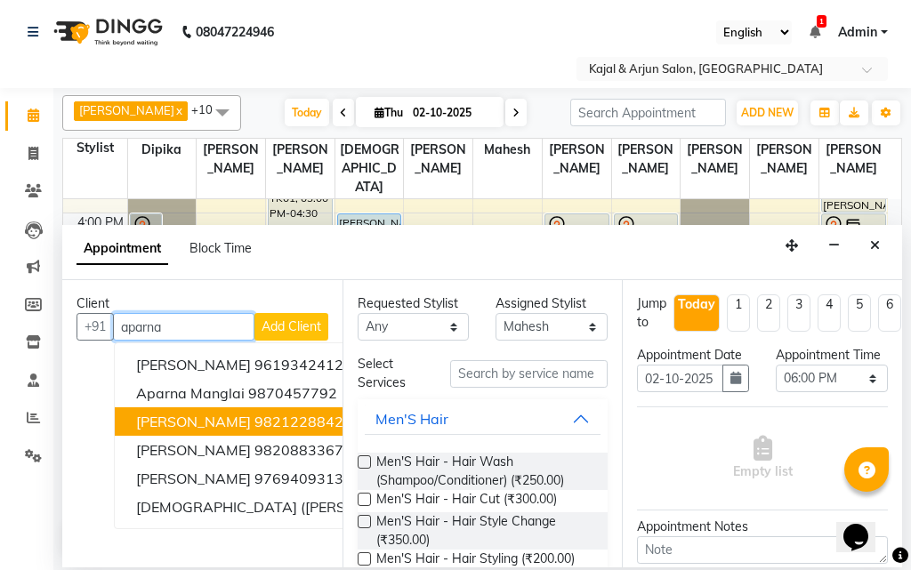
click at [235, 435] on button "Aparna Sharma 9821228842" at bounding box center [345, 421] width 460 height 28
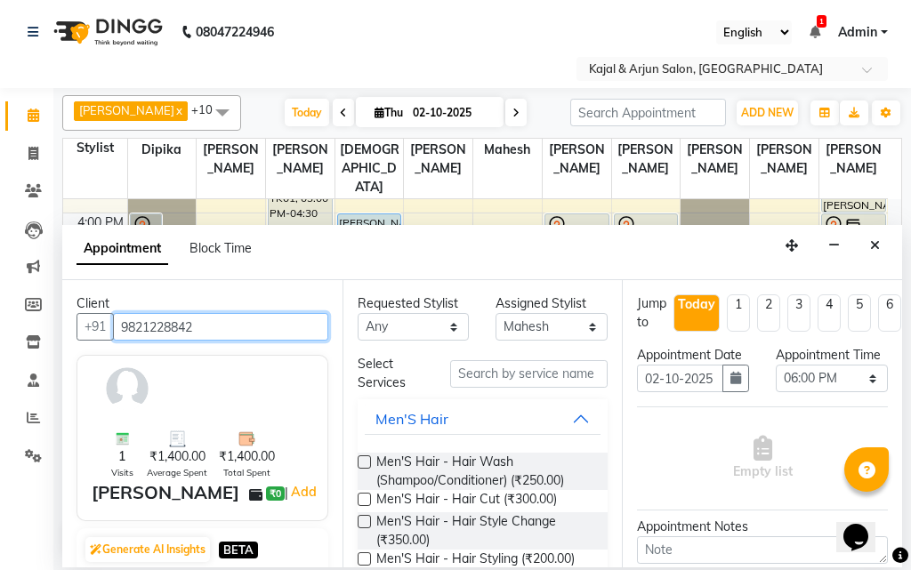
click at [223, 328] on input "9821228842" at bounding box center [220, 327] width 215 height 28
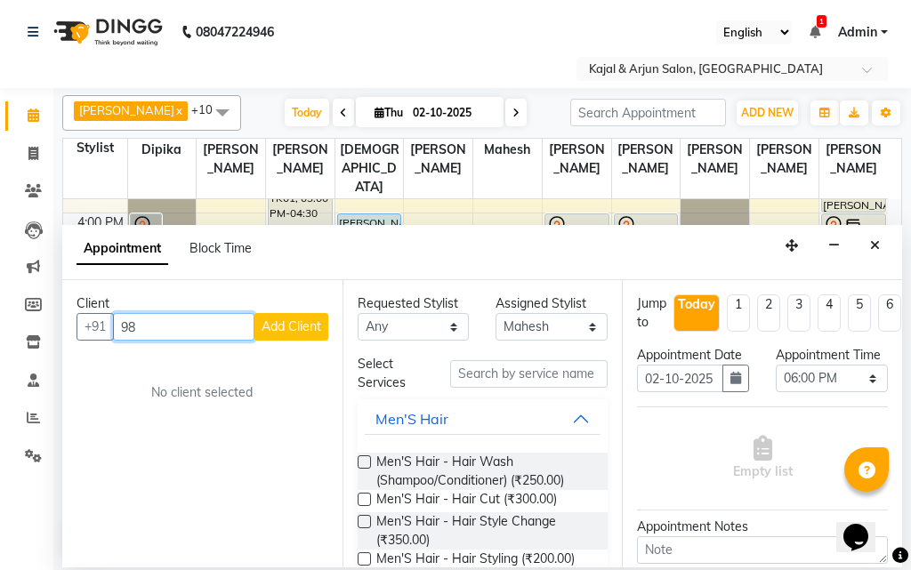
type input "9"
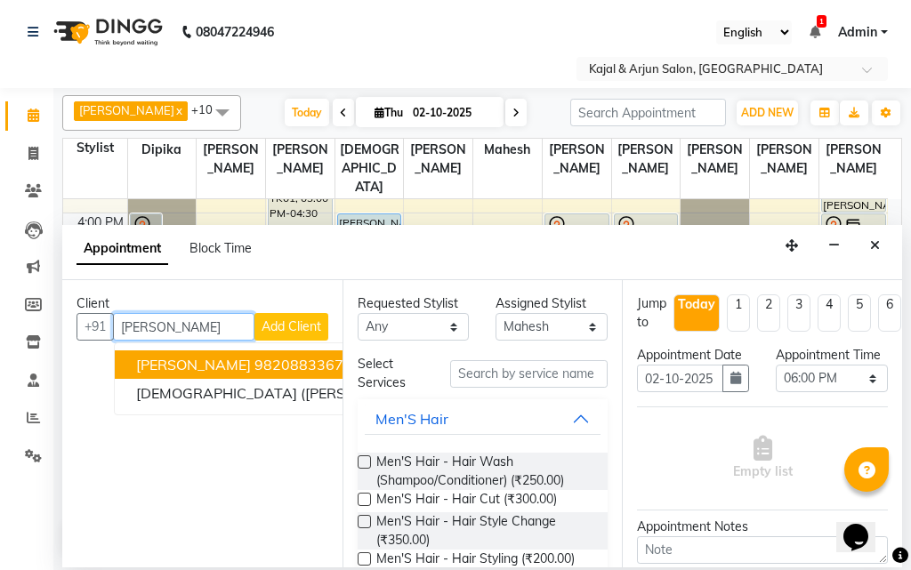
click at [229, 373] on span "[PERSON_NAME]" at bounding box center [193, 365] width 115 height 18
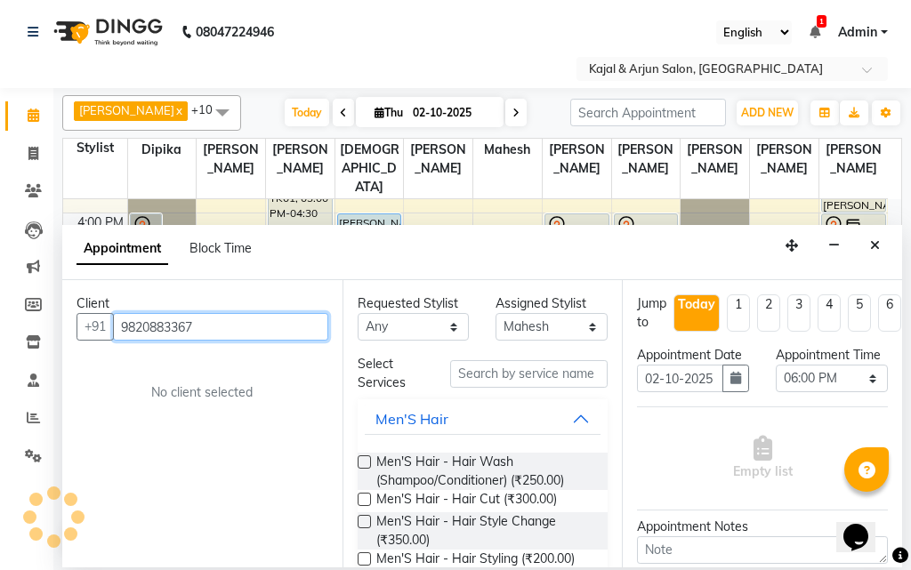
type input "9820883367"
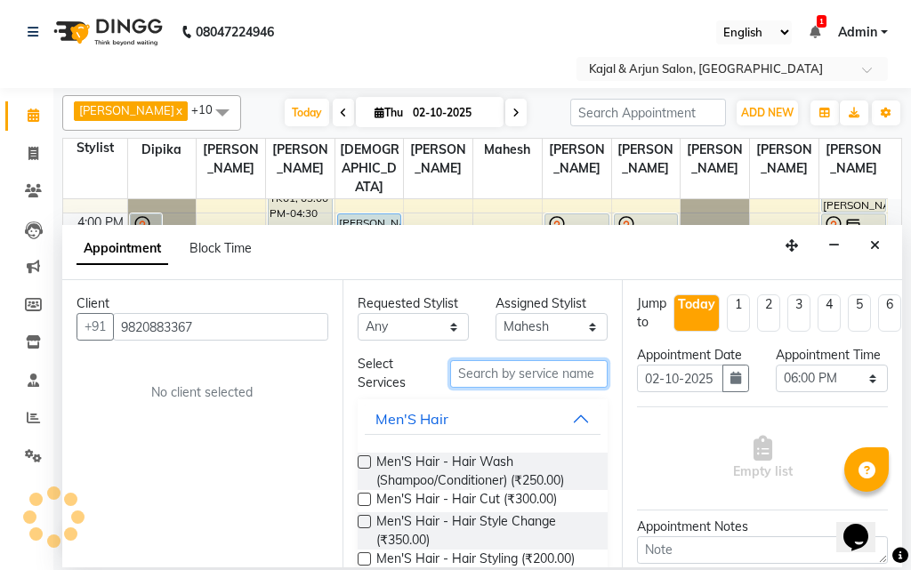
click at [543, 376] on input "text" at bounding box center [529, 374] width 158 height 28
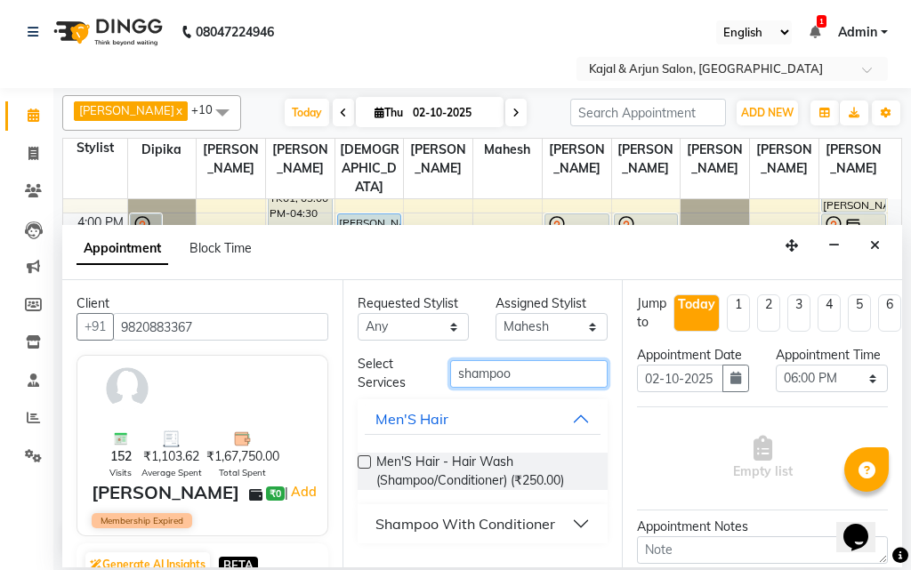
type input "shampoo"
click at [516, 510] on button "Shampoo With Conditioner" at bounding box center [483, 524] width 237 height 32
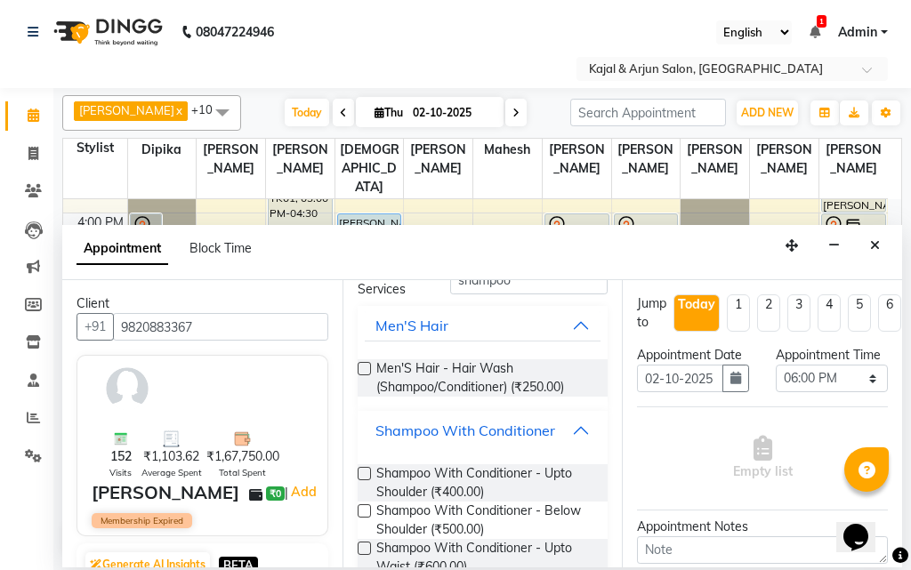
scroll to position [178, 0]
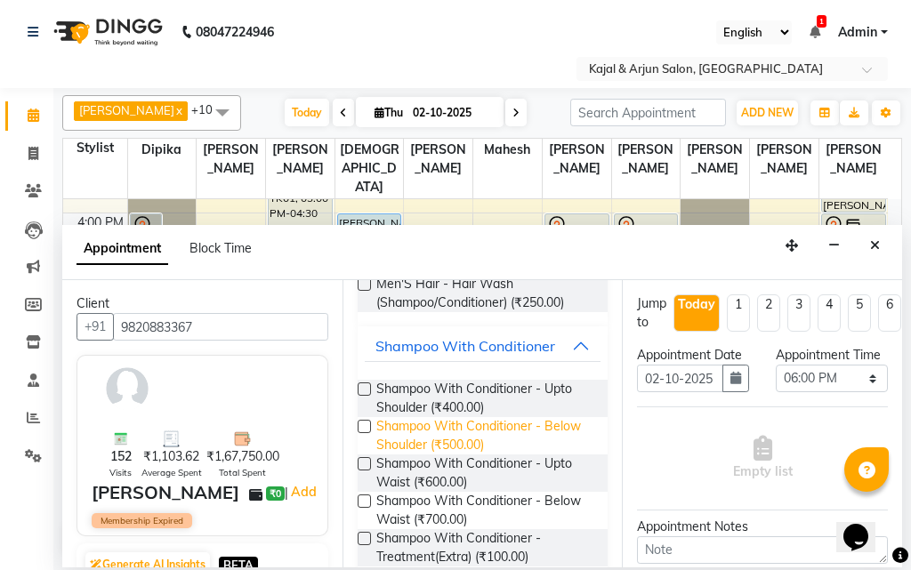
click at [521, 441] on span "Shampoo With Conditioner - Below Shoulder (₹500.00)" at bounding box center [485, 435] width 218 height 37
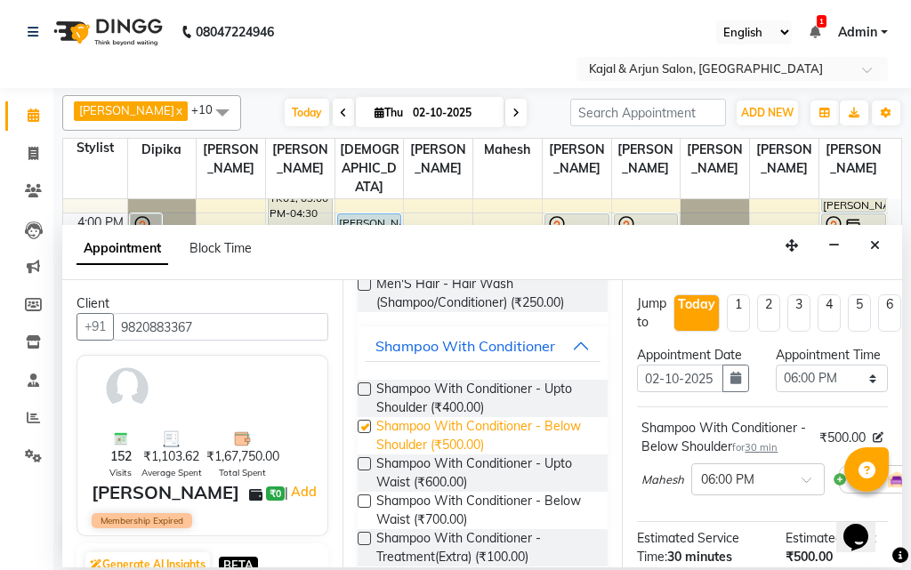
checkbox input "false"
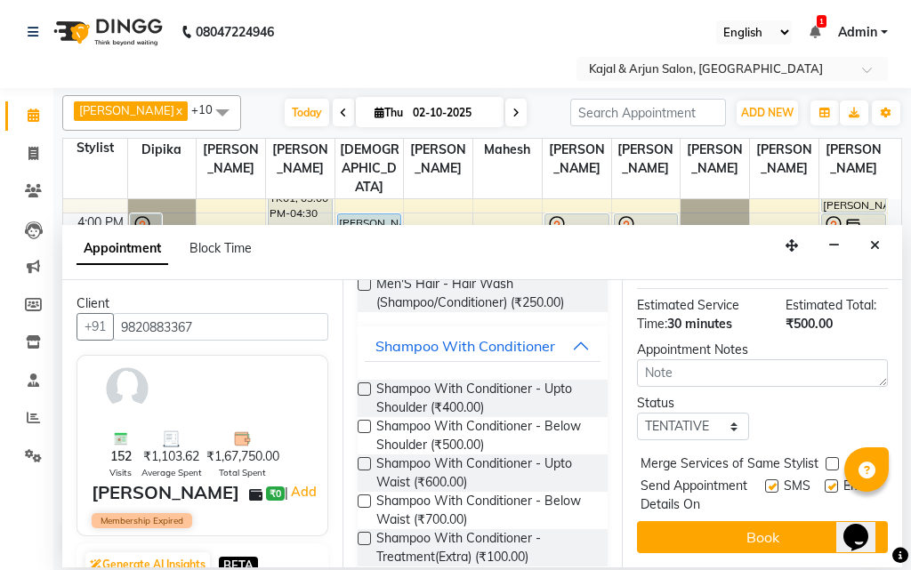
click at [824, 487] on label at bounding box center [830, 485] width 13 height 13
click at [824, 487] on input "checkbox" at bounding box center [830, 488] width 12 height 12
checkbox input "false"
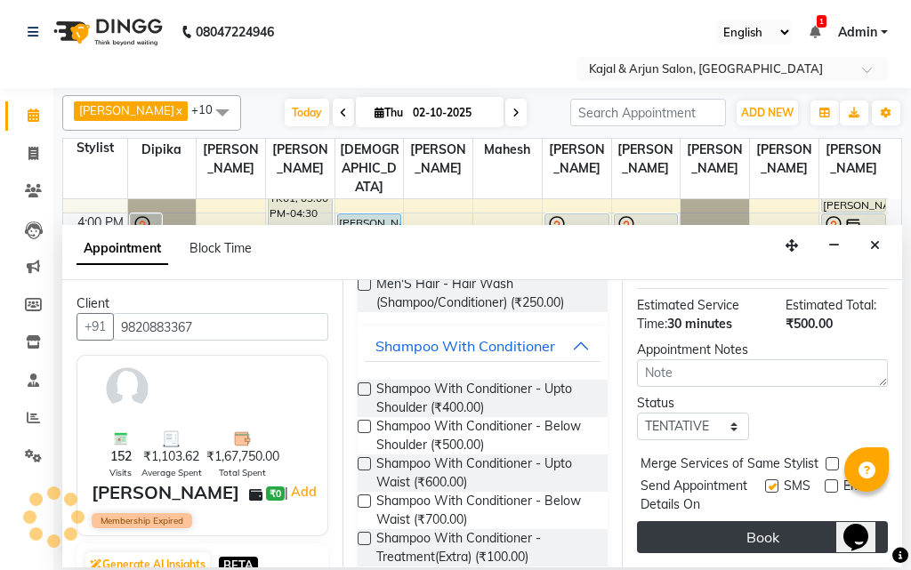
click at [789, 521] on button "Book" at bounding box center [762, 537] width 251 height 32
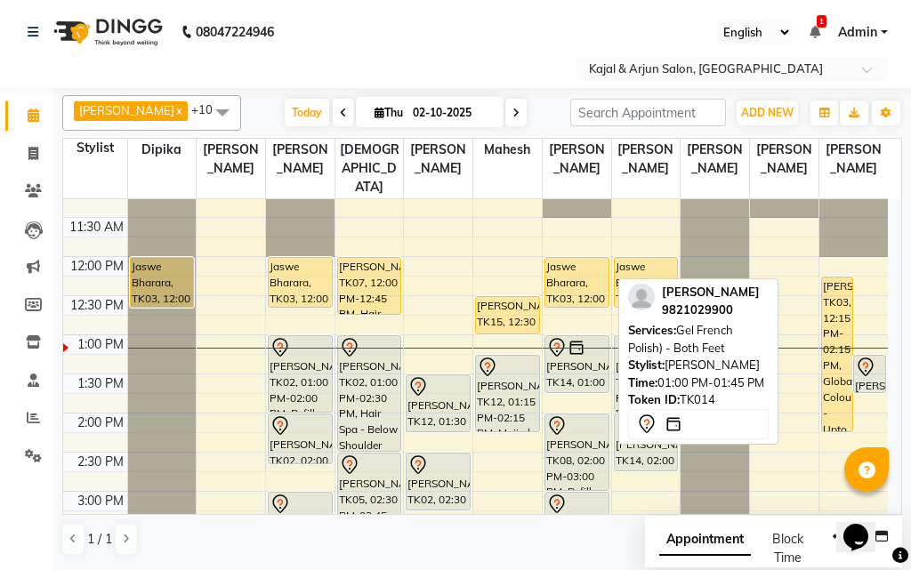
scroll to position [221, 0]
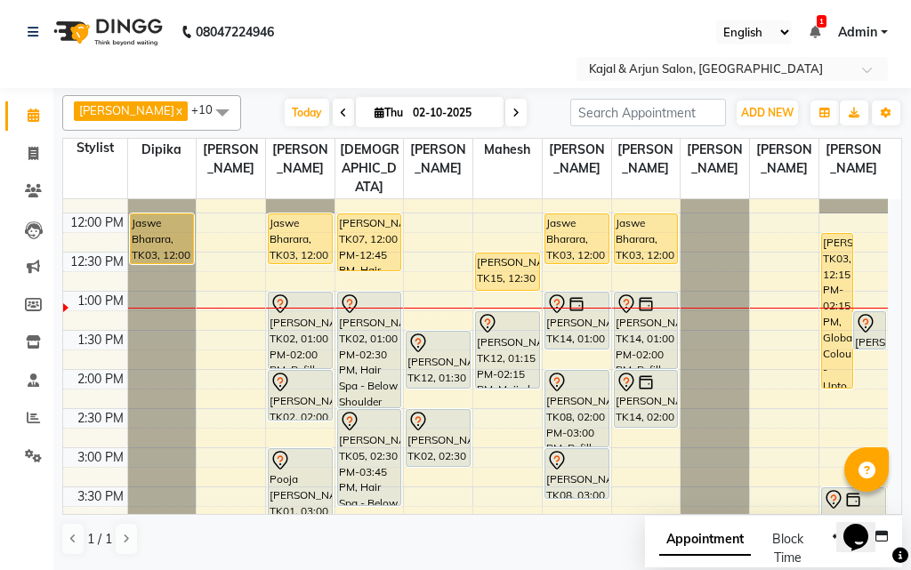
click at [471, 52] on nav "08047224946 Select Location × Kajal & Arjun Salon, Lokhandwala English ENGLISH …" at bounding box center [455, 44] width 911 height 88
click at [477, 36] on nav "08047224946 Select Location × Kajal & Arjun Salon, Lokhandwala English ENGLISH …" at bounding box center [455, 44] width 911 height 88
click at [29, 188] on icon at bounding box center [33, 190] width 17 height 13
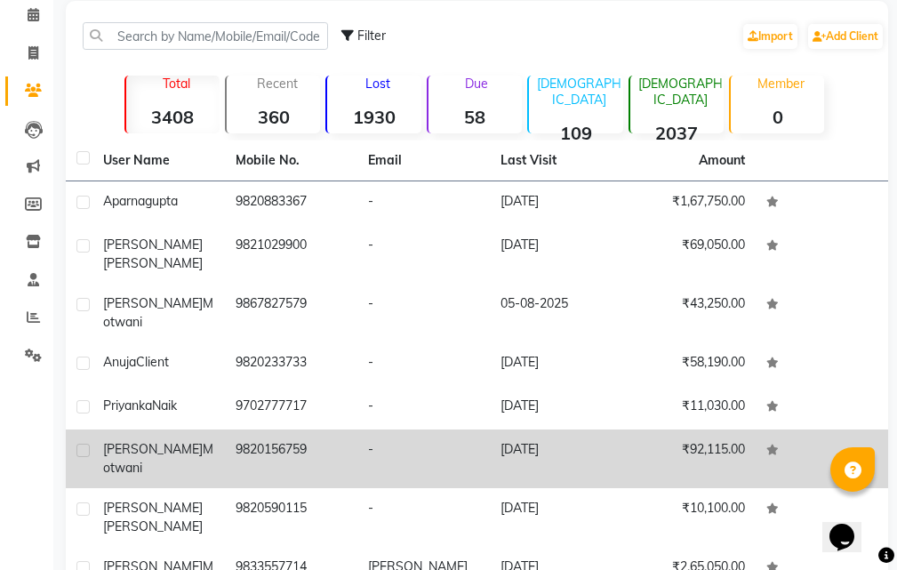
scroll to position [254, 0]
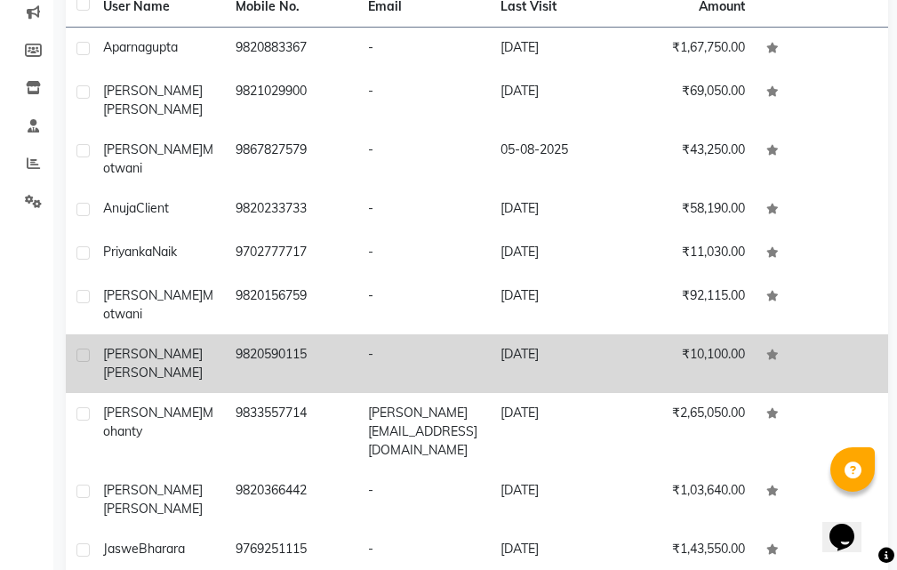
click at [168, 529] on td "Jaswe Bharara" at bounding box center [158, 551] width 132 height 44
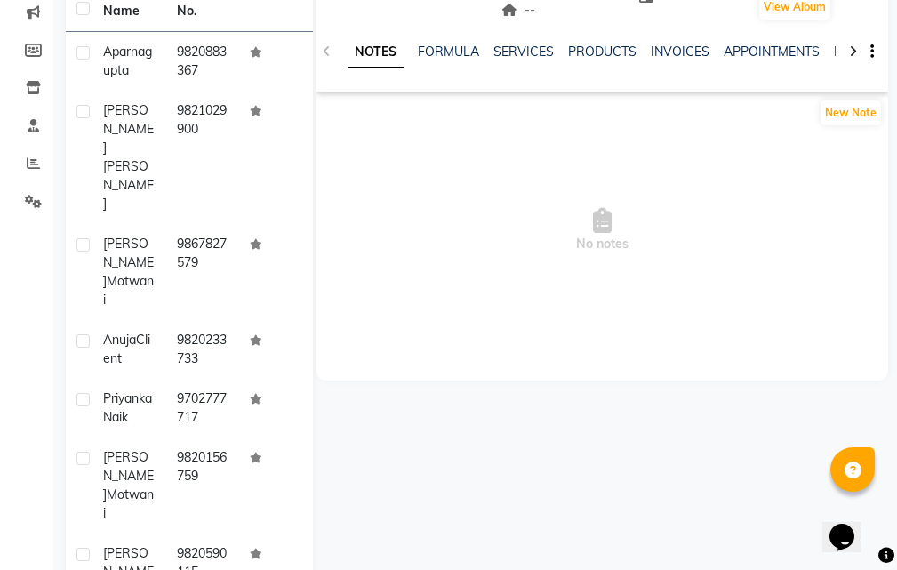
scroll to position [76, 0]
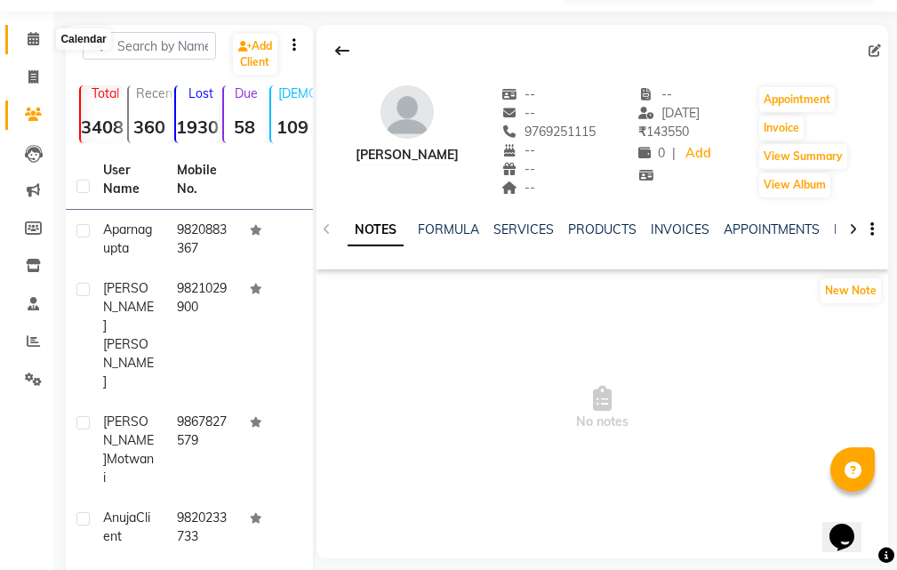
click at [34, 45] on span at bounding box center [33, 39] width 31 height 20
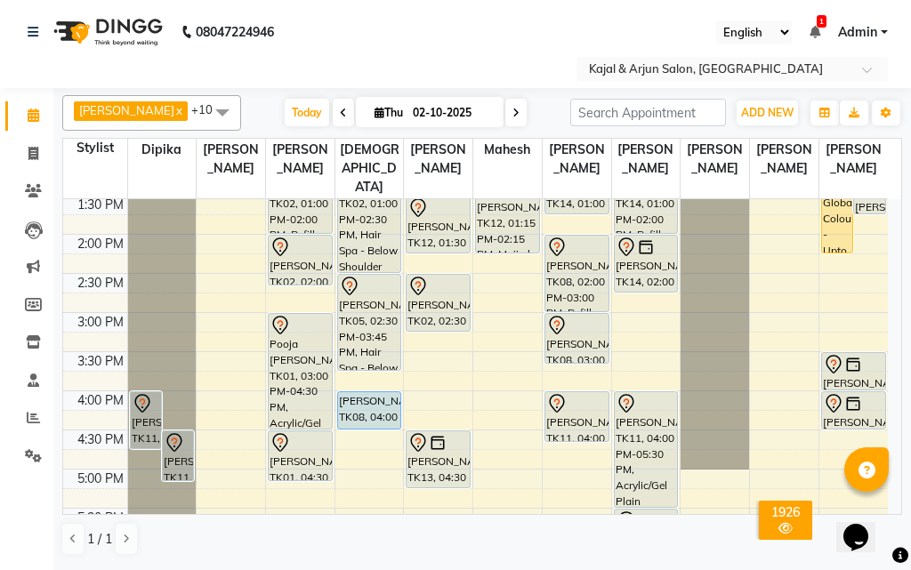
scroll to position [267, 0]
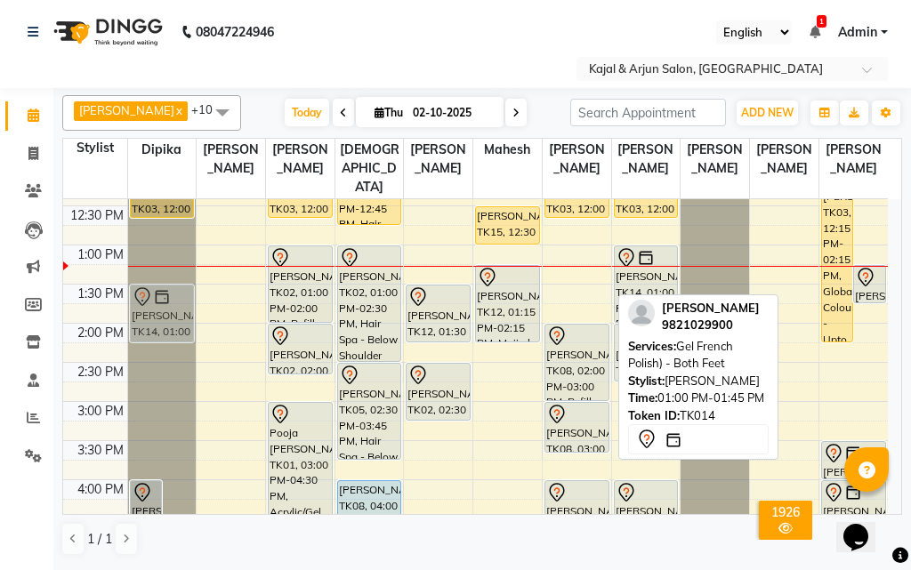
drag, startPoint x: 563, startPoint y: 284, endPoint x: 139, endPoint y: 319, distance: 425.6
click at [139, 319] on tr "Priyanka Naik, TK11, 04:00 PM-04:45 PM, Nails Removing Acrylic/Gel - Both Hand …" at bounding box center [475, 479] width 824 height 1095
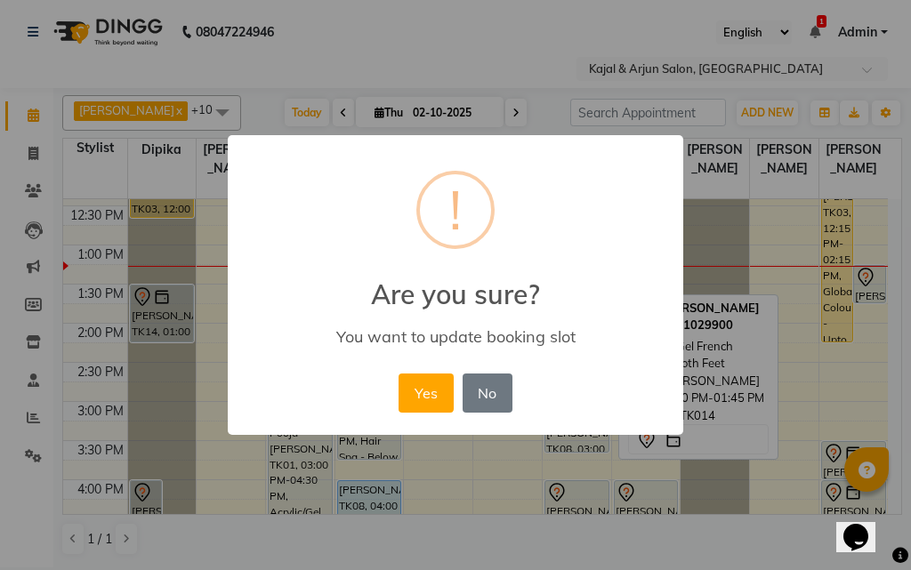
click at [426, 393] on button "Yes" at bounding box center [425, 392] width 54 height 39
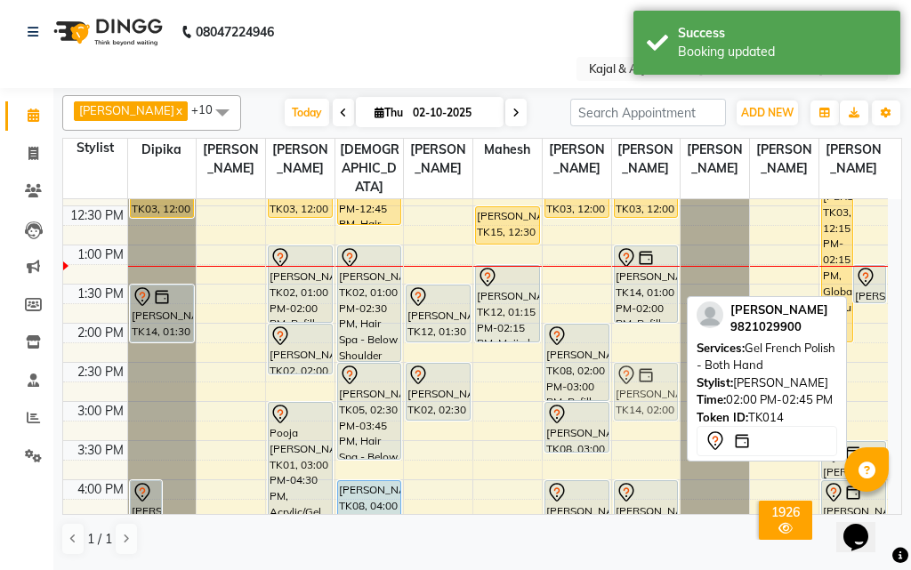
drag, startPoint x: 660, startPoint y: 354, endPoint x: 668, endPoint y: 401, distance: 47.8
click at [668, 401] on div "Jaswe Bharara, TK03, 12:00 PM-12:40 PM, Plain Gel Polish - Both hand Shalini Th…" at bounding box center [646, 479] width 68 height 1095
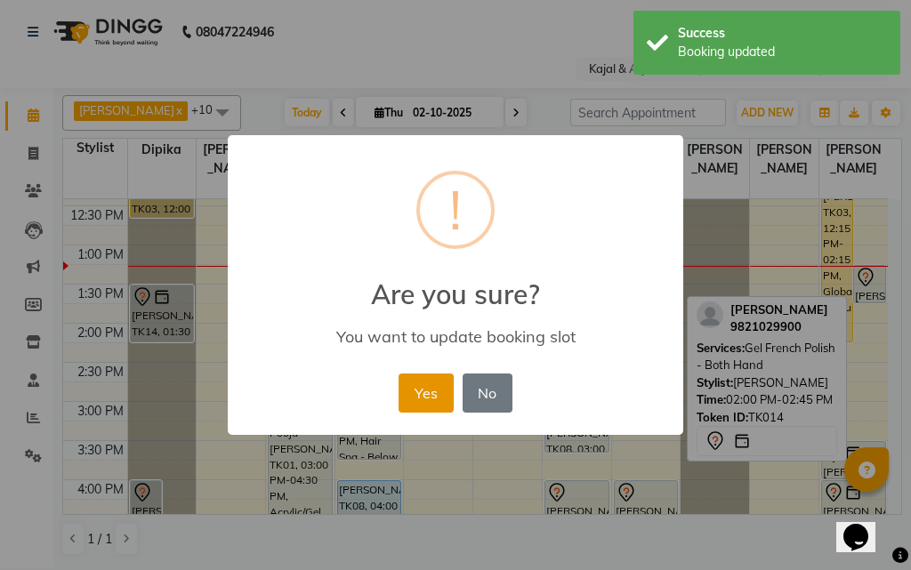
click at [426, 379] on button "Yes" at bounding box center [425, 392] width 54 height 39
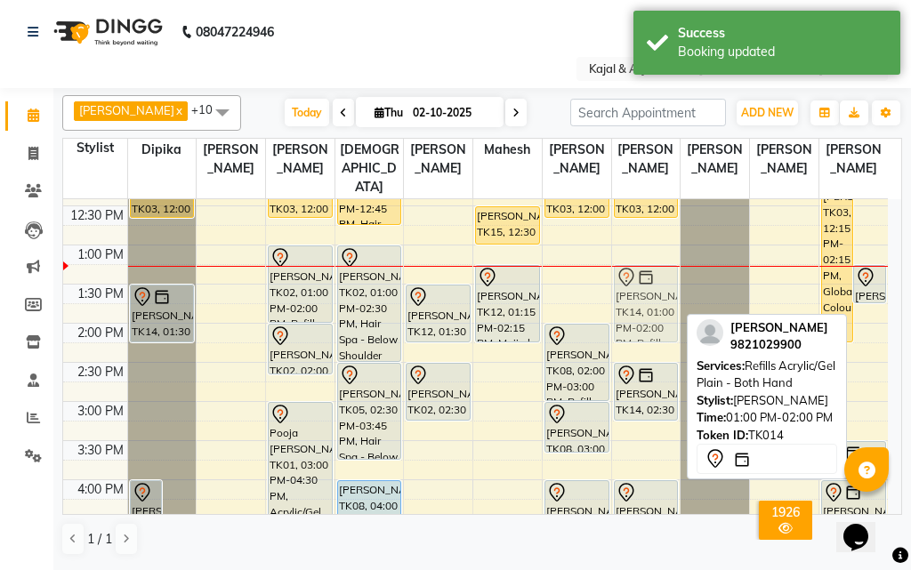
drag, startPoint x: 635, startPoint y: 295, endPoint x: 636, endPoint y: 314, distance: 18.7
click at [636, 314] on div "Jaswe Bharara, TK03, 12:00 PM-12:40 PM, Plain Gel Polish - Both hand Shalini Th…" at bounding box center [646, 479] width 68 height 1095
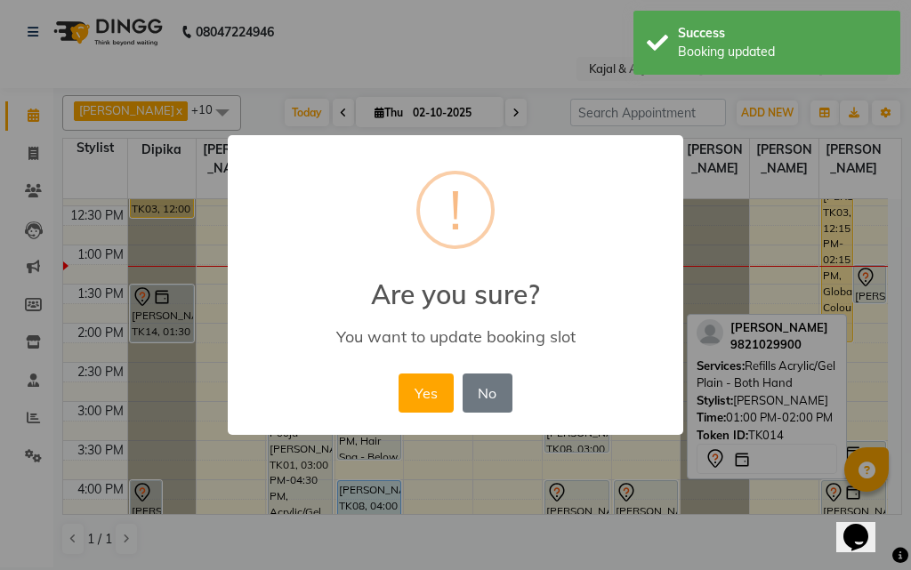
click at [439, 382] on button "Yes" at bounding box center [425, 392] width 54 height 39
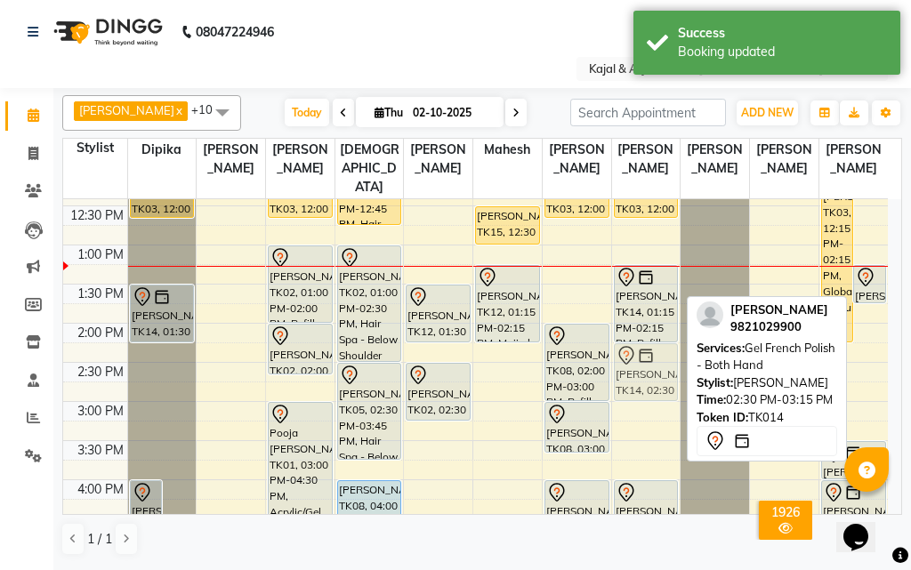
drag, startPoint x: 665, startPoint y: 391, endPoint x: 664, endPoint y: 375, distance: 16.0
click at [664, 375] on div "Jaswe Bharara, TK03, 12:00 PM-12:40 PM, Plain Gel Polish - Both hand Shalini Th…" at bounding box center [646, 479] width 68 height 1095
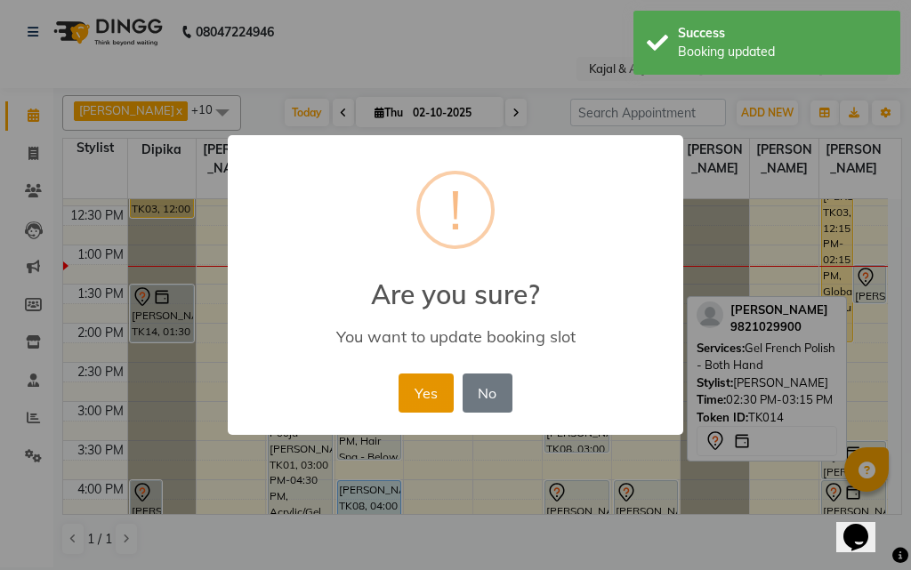
click at [434, 389] on button "Yes" at bounding box center [425, 392] width 54 height 39
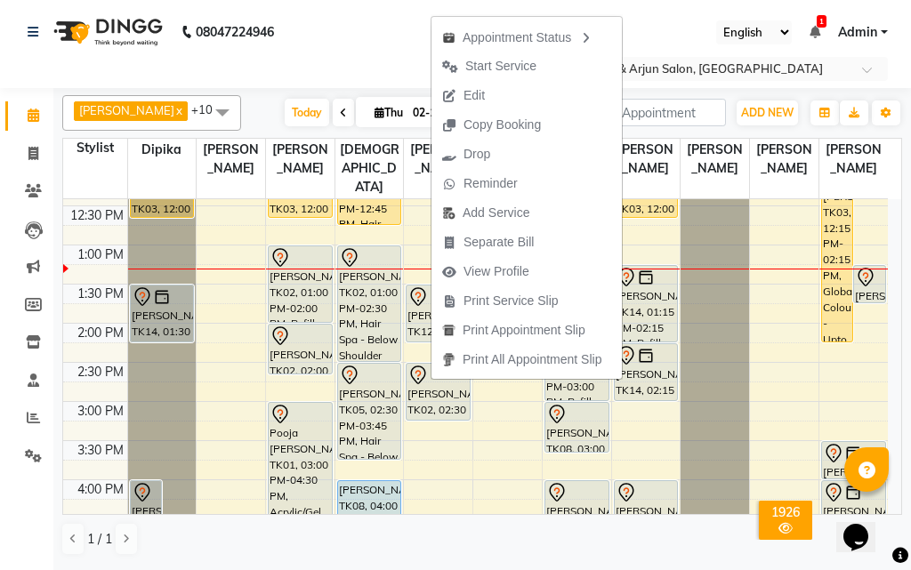
click at [903, 401] on div "Himanshu Patel x Umesh x Kajal Mam x Rupa Kashyap x Taj Ahamad x Priyanka Navna…" at bounding box center [481, 327] width 857 height 479
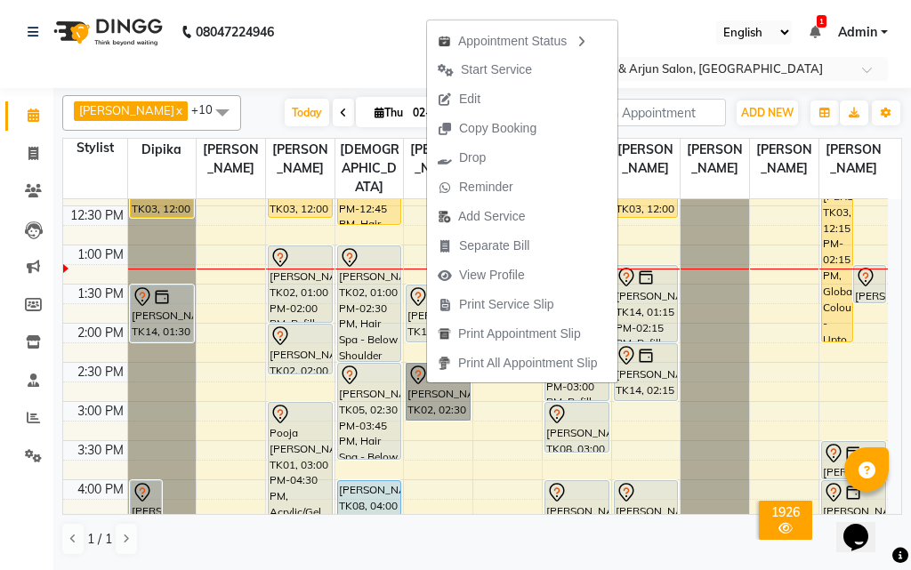
scroll to position [270, 0]
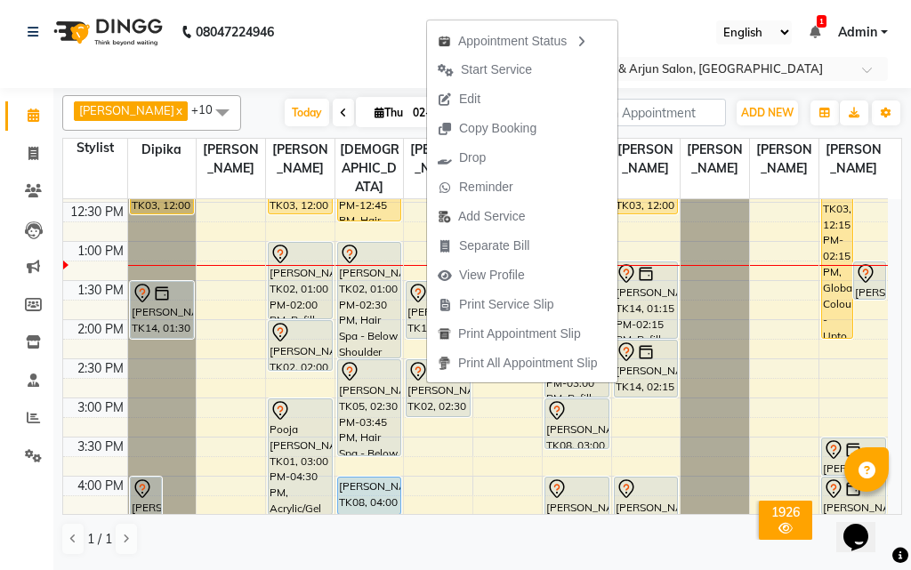
click at [346, 47] on nav "08047224946 Select Location × Kajal & Arjun Salon, Lokhandwala English ENGLISH …" at bounding box center [455, 44] width 911 height 88
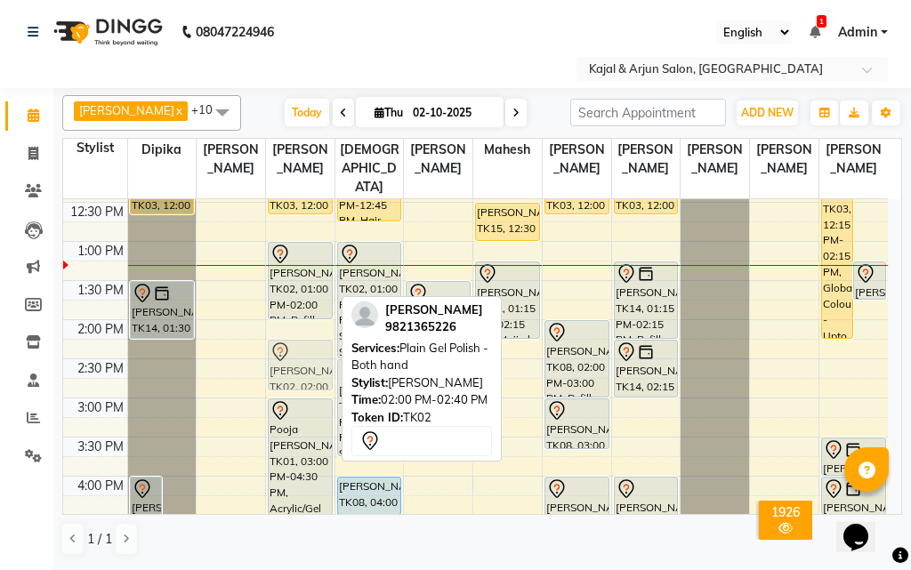
drag, startPoint x: 294, startPoint y: 344, endPoint x: 292, endPoint y: 365, distance: 21.5
click at [292, 365] on div "Jaswe Bharara, TK03, 12:00 PM-12:40 PM, Plain Gel Polish - Both Feet Leena vij,…" at bounding box center [300, 476] width 68 height 1095
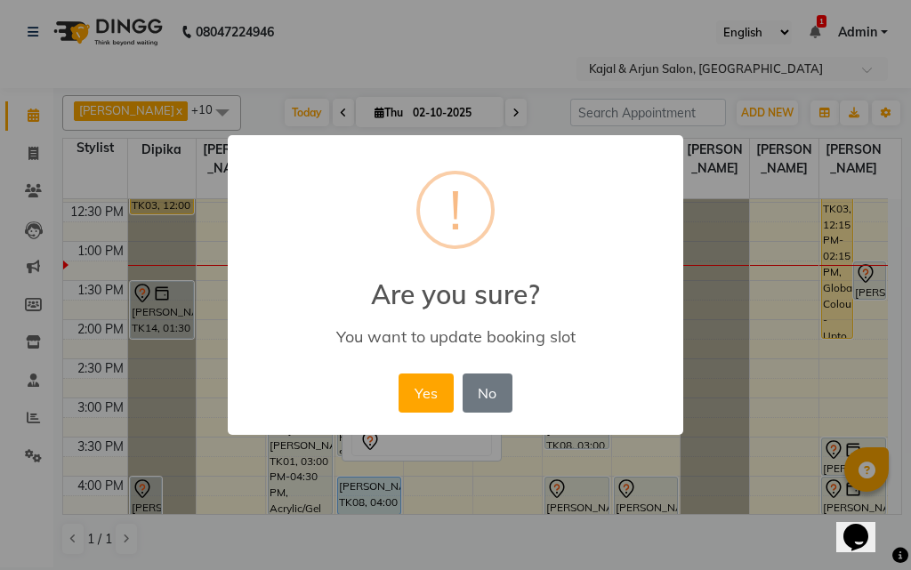
click at [431, 394] on button "Yes" at bounding box center [425, 392] width 54 height 39
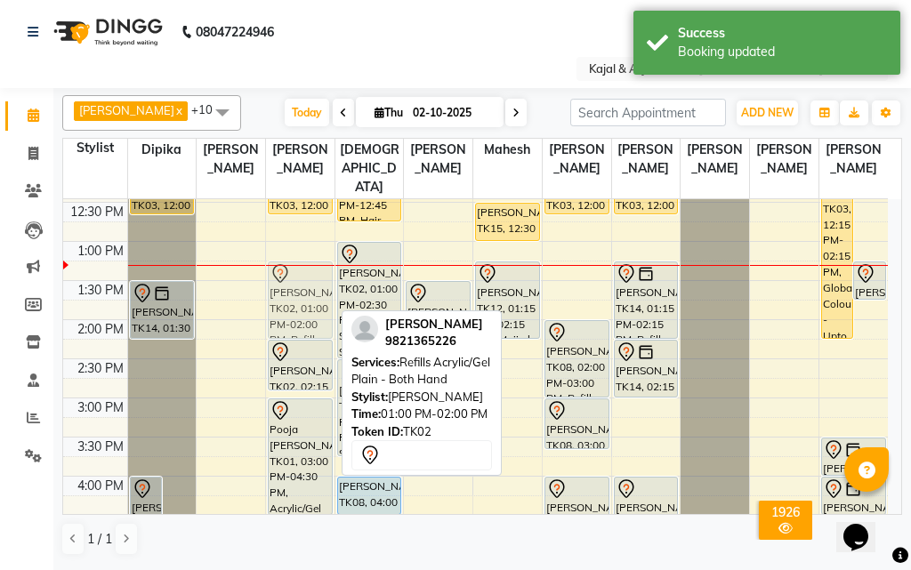
drag, startPoint x: 299, startPoint y: 288, endPoint x: 296, endPoint y: 309, distance: 20.6
click at [296, 309] on div "Jaswe Bharara, TK03, 12:00 PM-12:40 PM, Plain Gel Polish - Both Feet Leena vij,…" at bounding box center [300, 476] width 68 height 1095
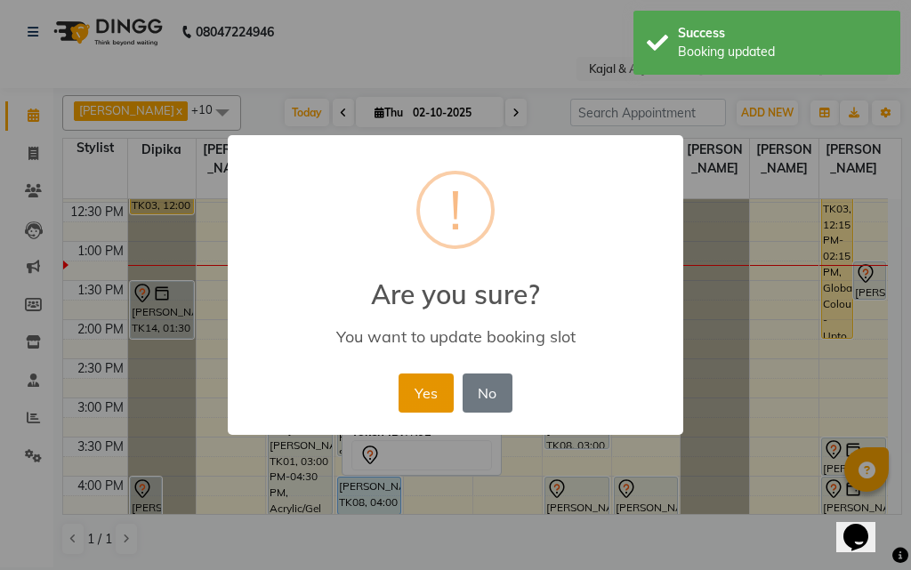
click at [417, 391] on button "Yes" at bounding box center [425, 392] width 54 height 39
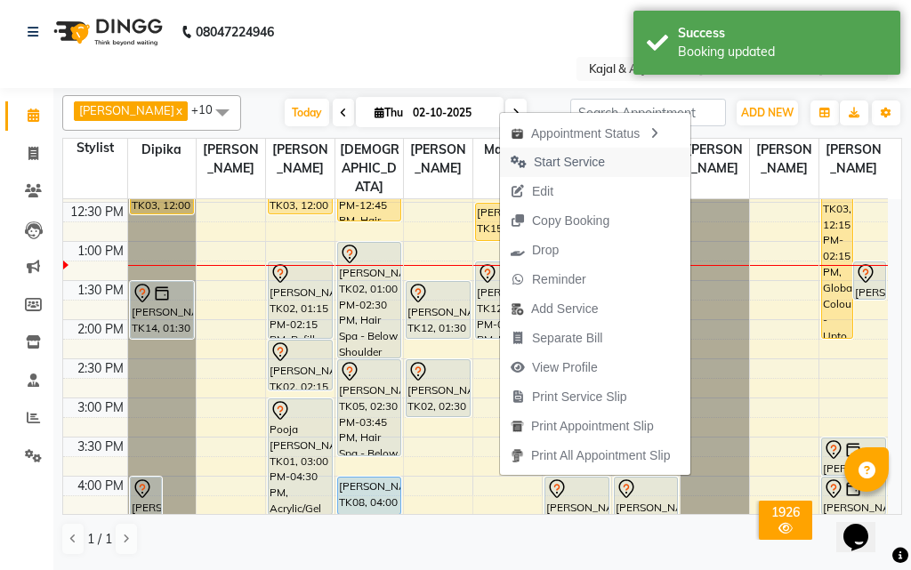
click at [543, 151] on span "Start Service" at bounding box center [558, 162] width 116 height 29
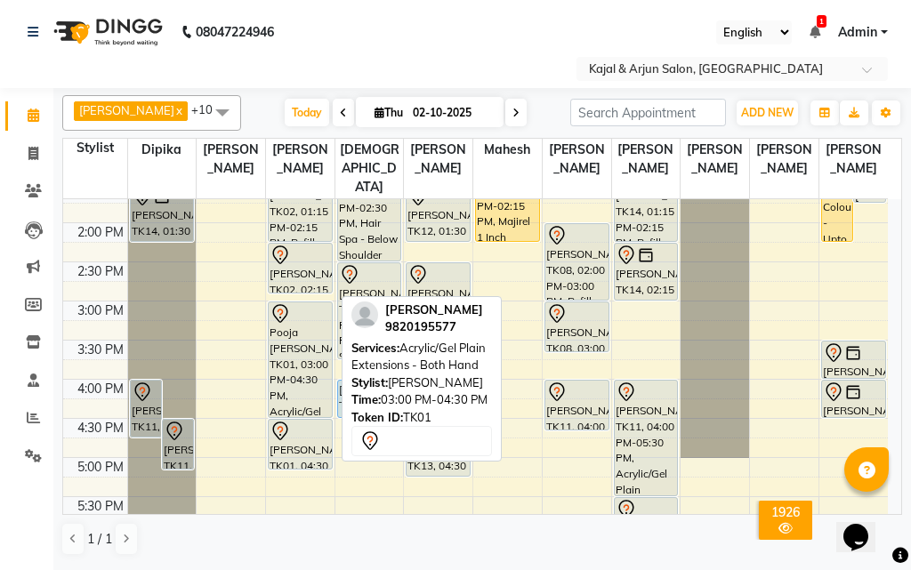
scroll to position [448, 0]
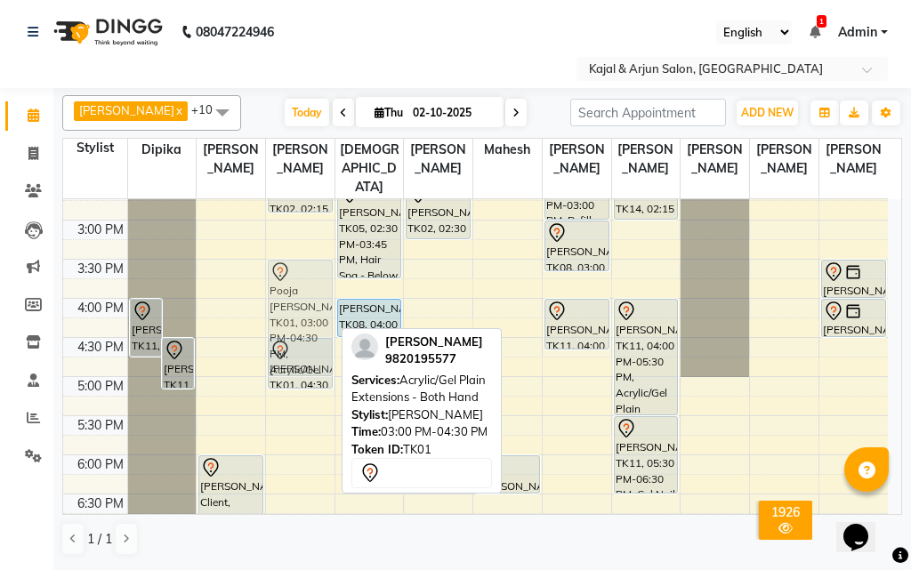
drag, startPoint x: 301, startPoint y: 278, endPoint x: 297, endPoint y: 311, distance: 33.1
click at [297, 311] on div "Jaswe Bharara, TK03, 12:00 PM-12:40 PM, Plain Gel Polish - Both Feet Leena vij,…" at bounding box center [300, 298] width 68 height 1095
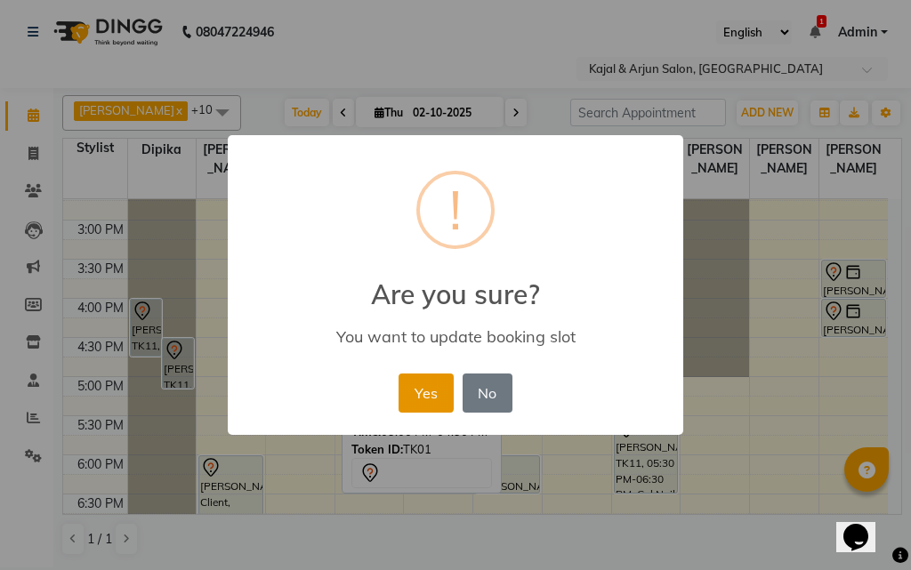
click at [434, 388] on button "Yes" at bounding box center [425, 392] width 54 height 39
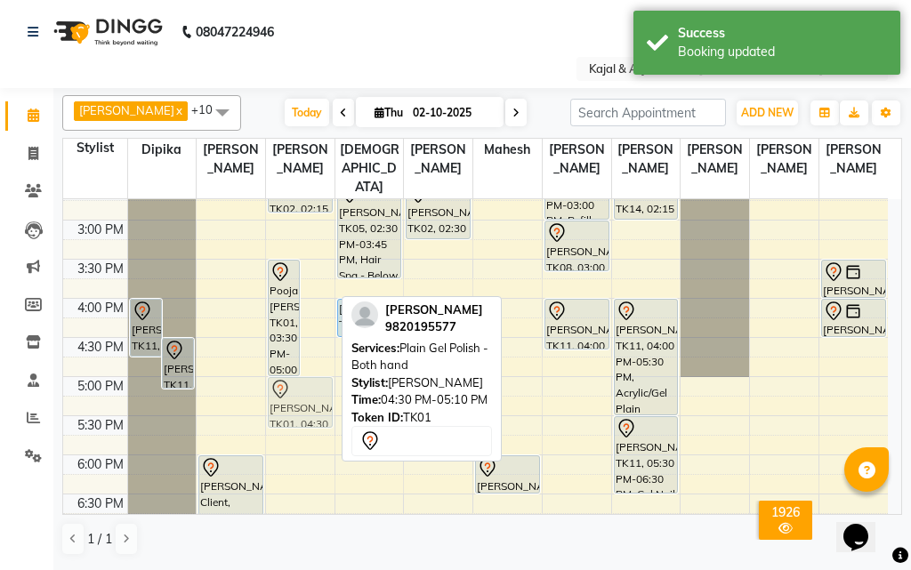
drag, startPoint x: 313, startPoint y: 358, endPoint x: 317, endPoint y: 397, distance: 38.4
click at [317, 397] on div "Pooja Chabria, TK01, 03:30 PM-05:00 PM, Acrylic/Gel Plain Extensions - Both Han…" at bounding box center [300, 298] width 68 height 1095
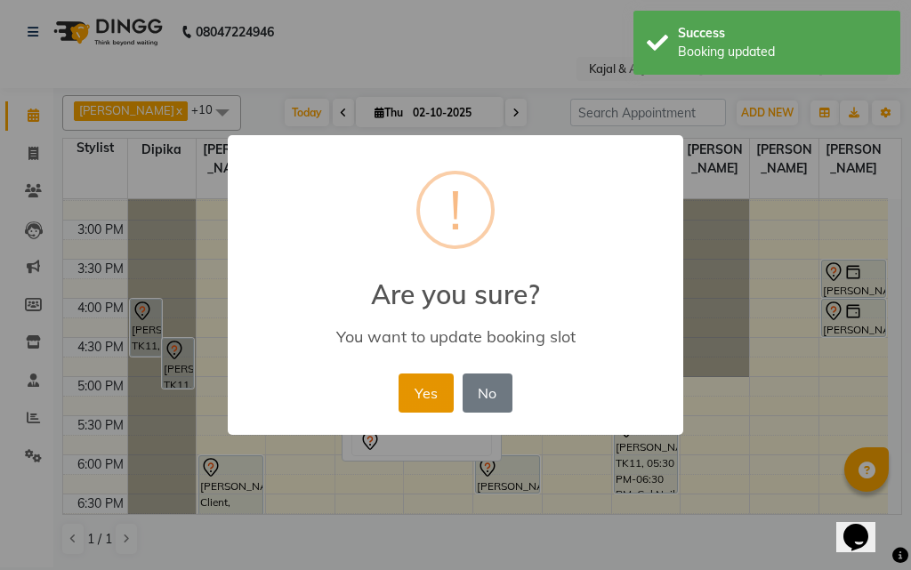
click at [421, 393] on button "Yes" at bounding box center [425, 392] width 54 height 39
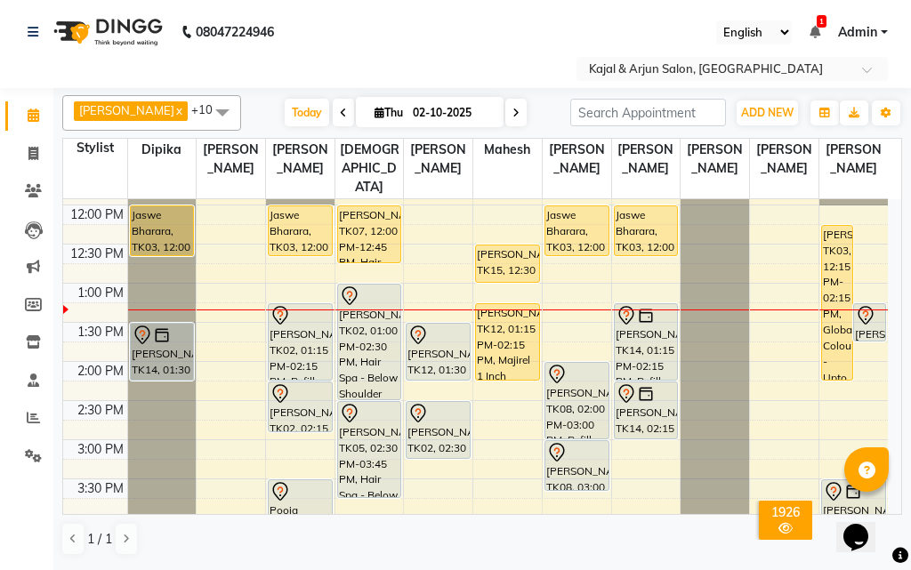
scroll to position [270, 0]
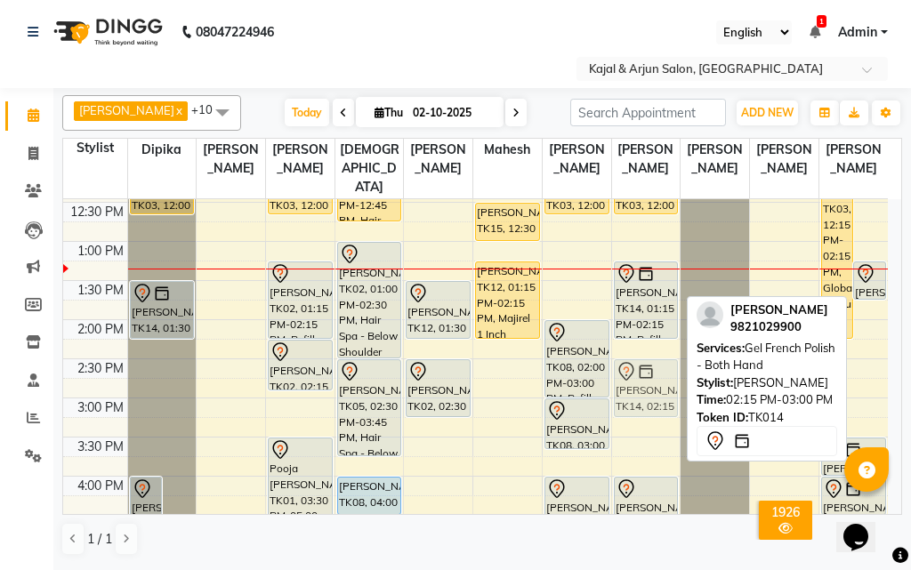
click at [636, 388] on div "Jaswe Bharara, TK03, 12:00 PM-12:40 PM, Plain Gel Polish - Both hand Shalini Th…" at bounding box center [646, 476] width 68 height 1095
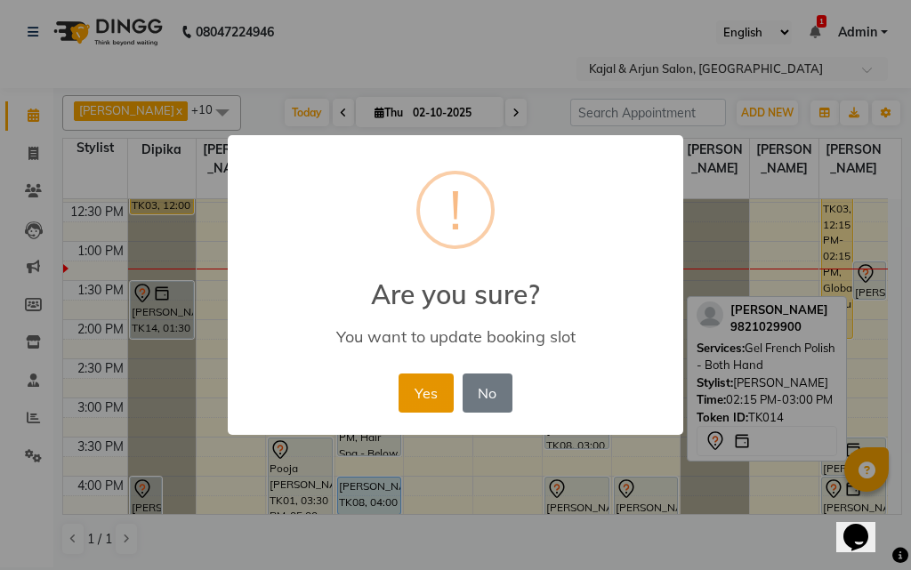
click at [403, 401] on button "Yes" at bounding box center [425, 392] width 54 height 39
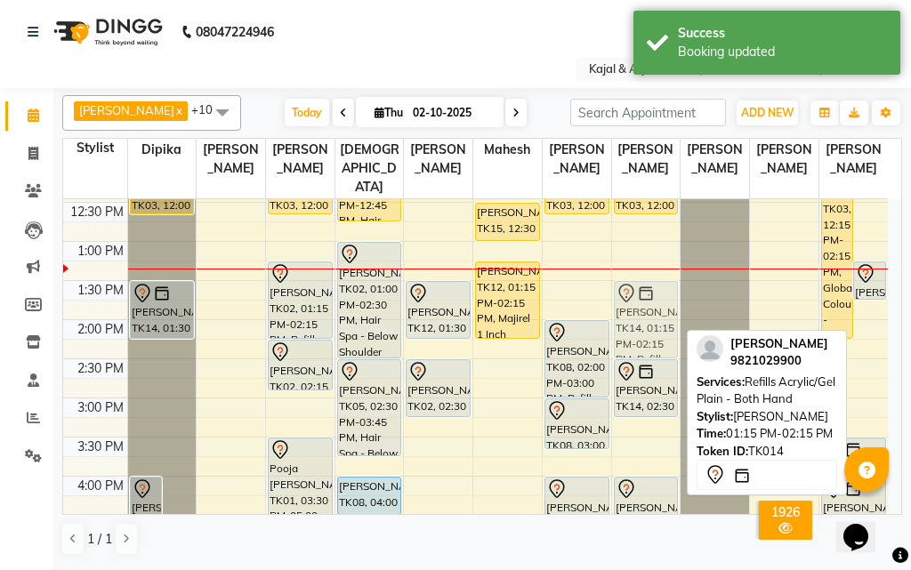
drag, startPoint x: 642, startPoint y: 309, endPoint x: 638, endPoint y: 330, distance: 21.6
click at [638, 330] on div "Jaswe Bharara, TK03, 12:00 PM-12:40 PM, Plain Gel Polish - Both hand Shalini Th…" at bounding box center [646, 476] width 68 height 1095
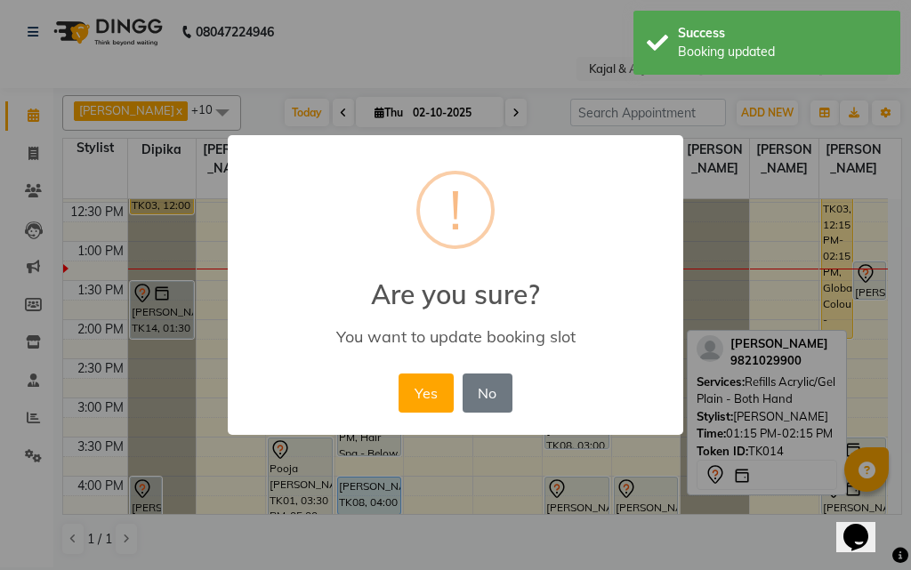
click at [428, 382] on button "Yes" at bounding box center [425, 392] width 54 height 39
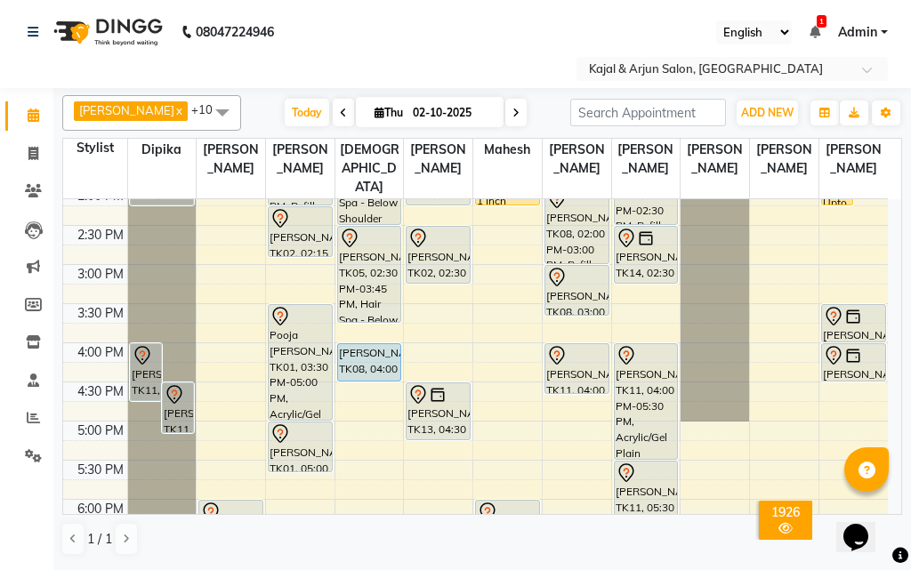
scroll to position [315, 0]
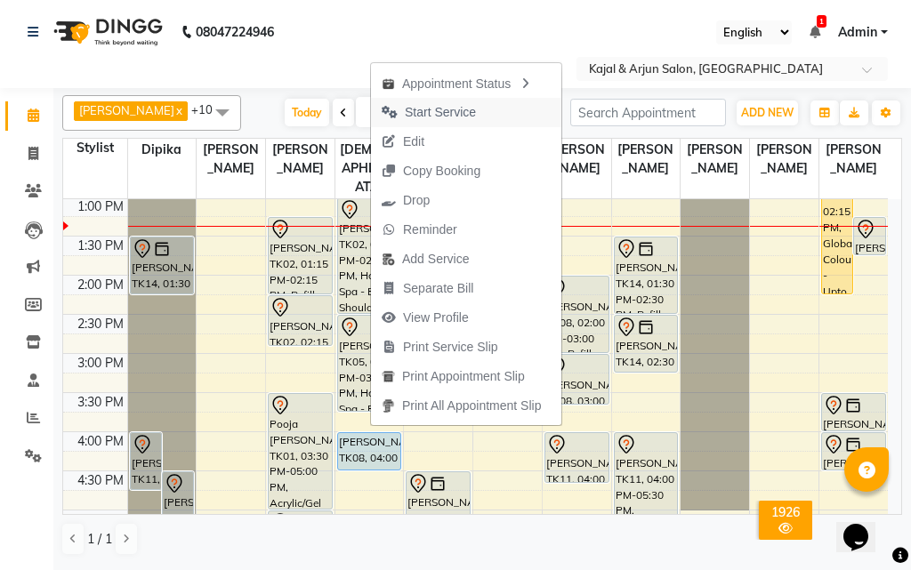
click at [429, 115] on span "Start Service" at bounding box center [440, 112] width 71 height 19
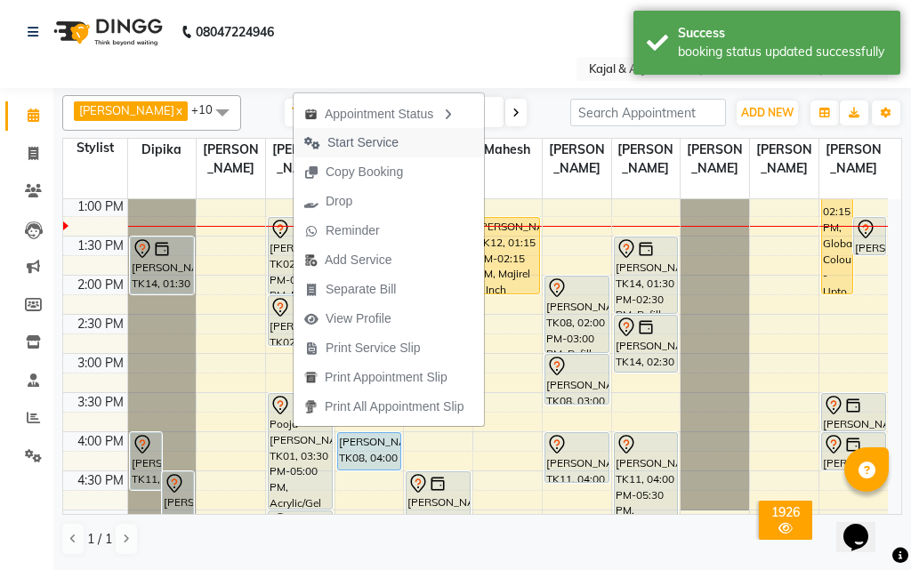
click at [344, 148] on span "Start Service" at bounding box center [362, 142] width 71 height 19
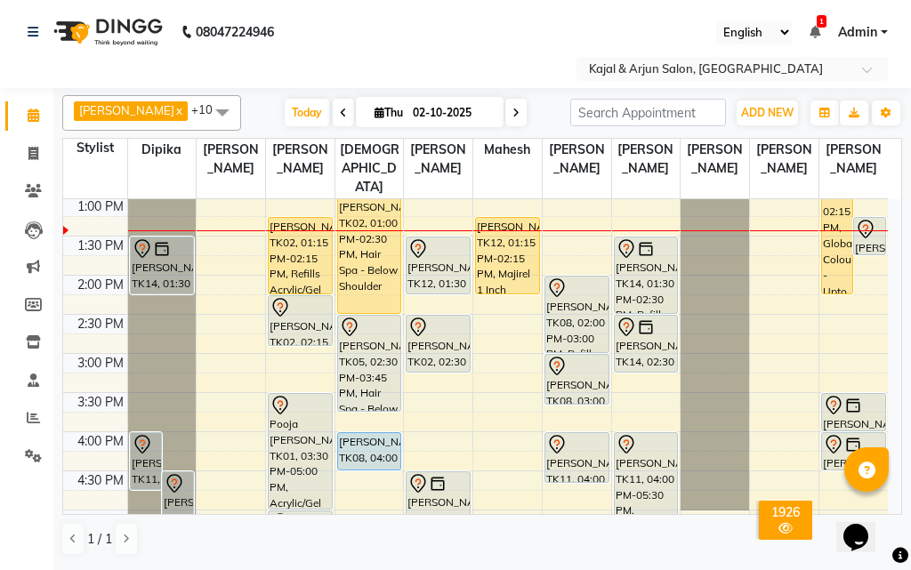
click at [515, 115] on span at bounding box center [515, 113] width 21 height 28
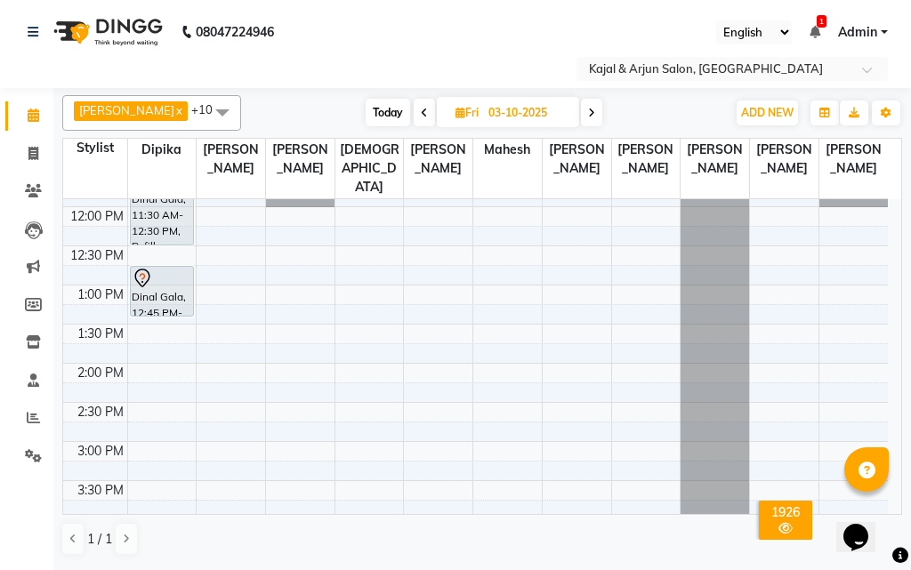
scroll to position [267, 0]
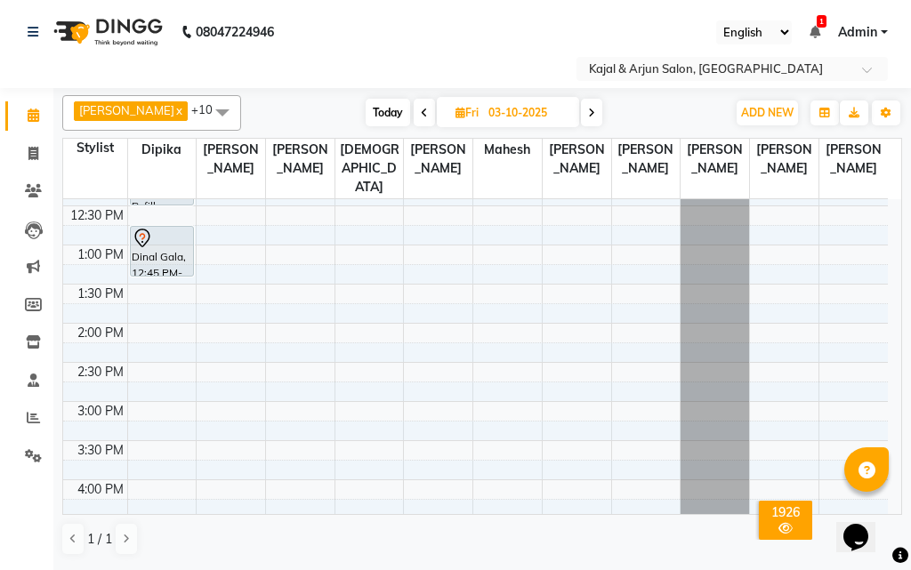
click at [390, 113] on span "Today" at bounding box center [387, 113] width 44 height 28
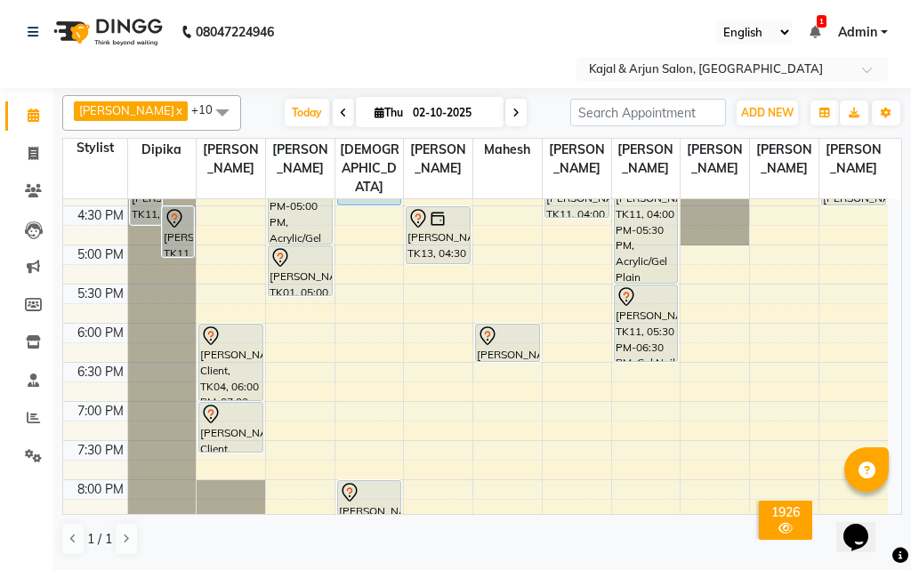
scroll to position [581, 0]
click at [512, 115] on icon at bounding box center [515, 113] width 7 height 11
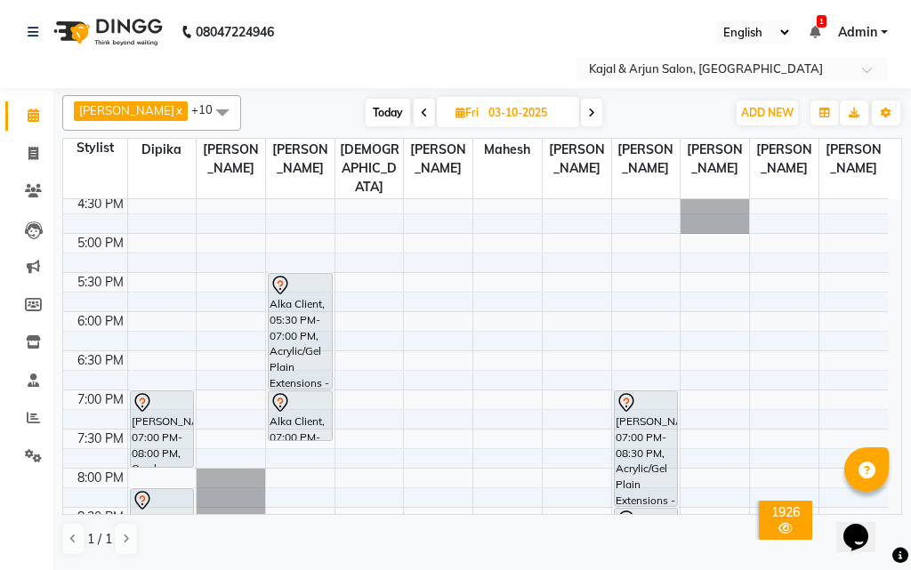
scroll to position [622, 0]
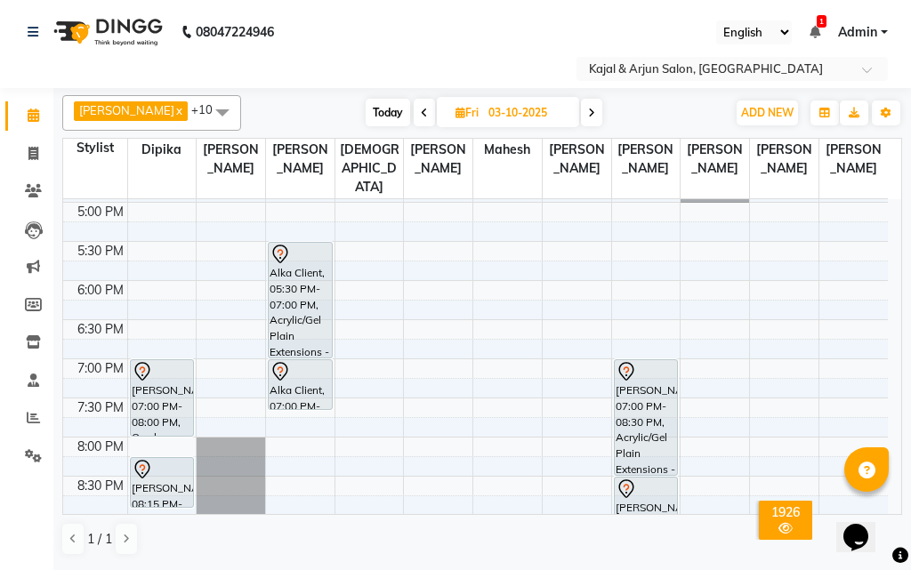
click at [372, 107] on span "Today" at bounding box center [387, 113] width 44 height 28
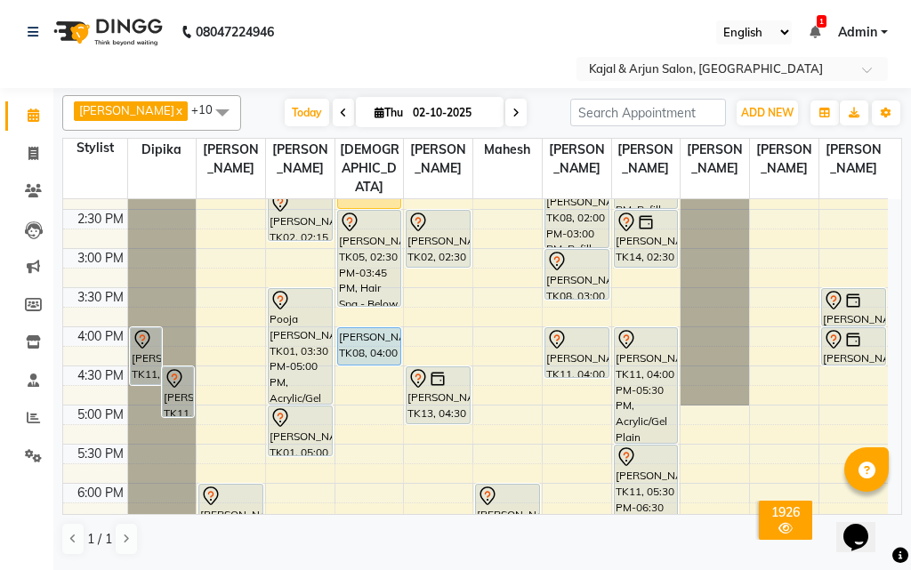
scroll to position [403, 0]
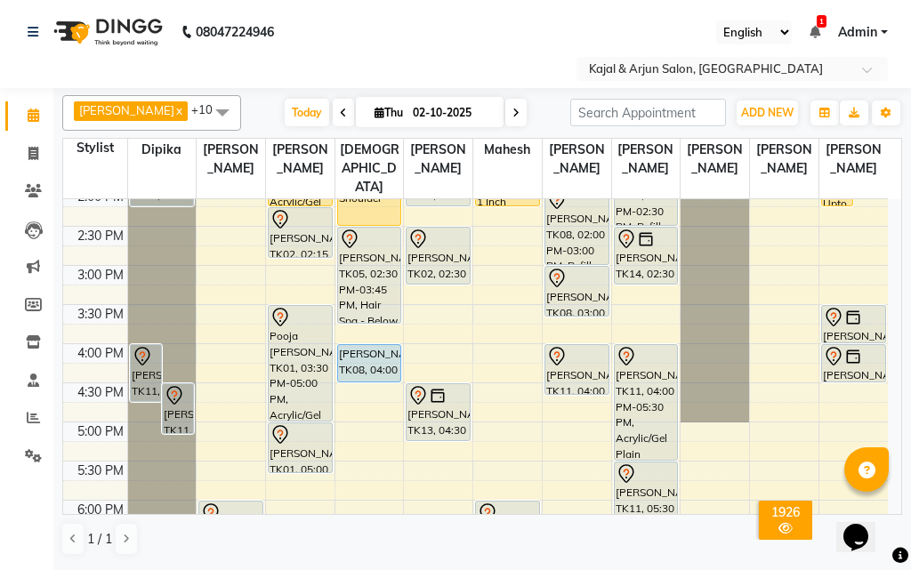
click at [505, 116] on span at bounding box center [515, 113] width 21 height 28
type input "03-10-2025"
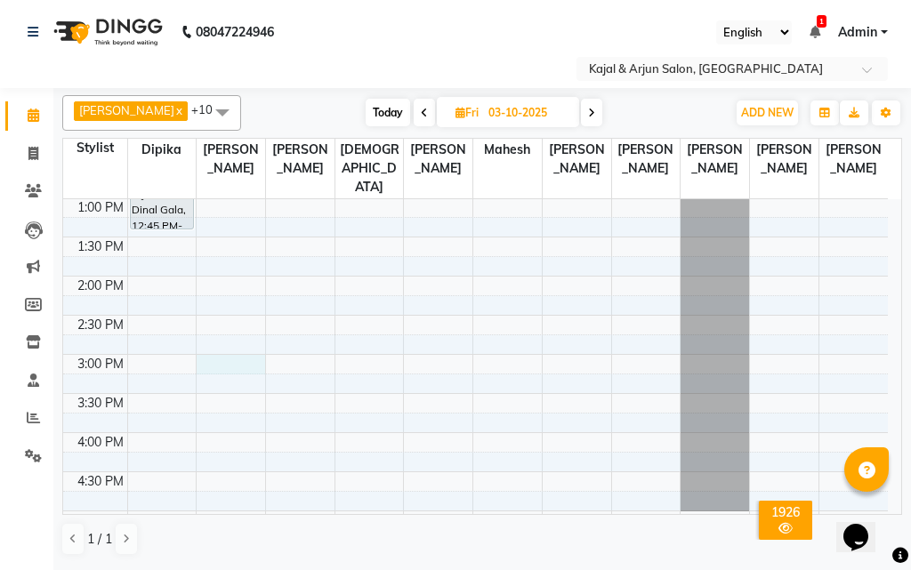
click at [229, 368] on div "9:00 AM 9:30 AM 10:00 AM 10:30 AM 11:00 AM 11:30 AM 12:00 PM 12:30 PM 1:00 PM 1…" at bounding box center [475, 432] width 824 height 1095
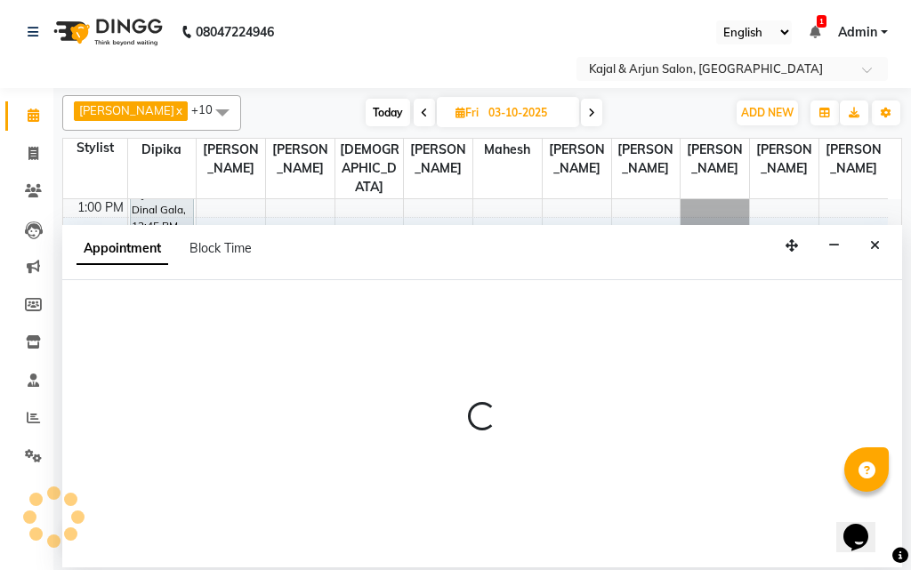
select select "6992"
select select "900"
select select "tentative"
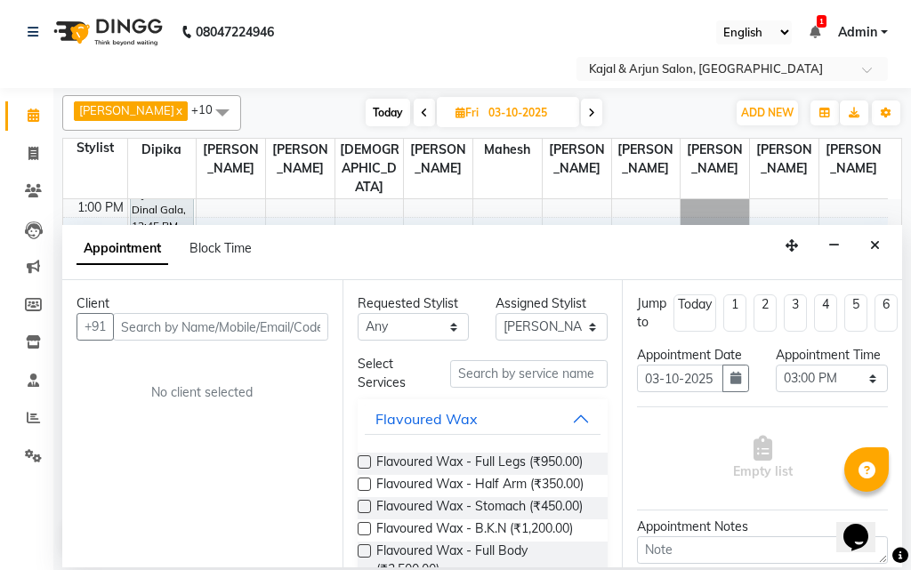
click at [262, 331] on input "text" at bounding box center [220, 327] width 215 height 28
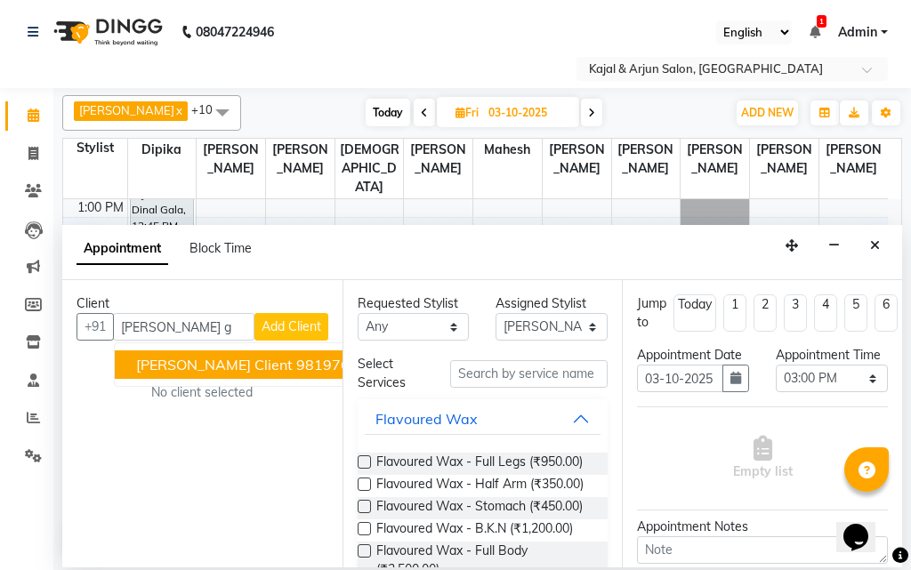
click at [218, 362] on span "[PERSON_NAME] Client" at bounding box center [214, 365] width 156 height 18
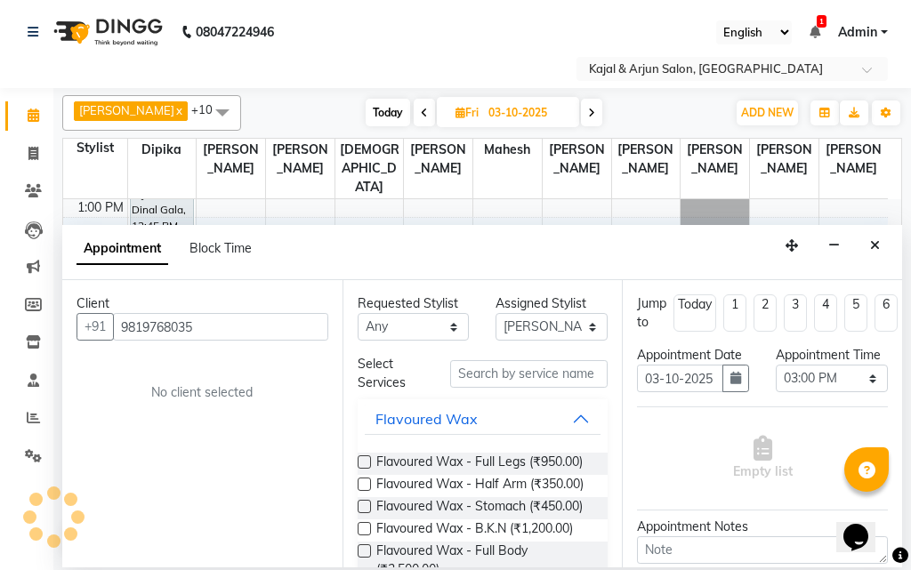
type input "9819768035"
click at [463, 370] on input "text" at bounding box center [529, 374] width 158 height 28
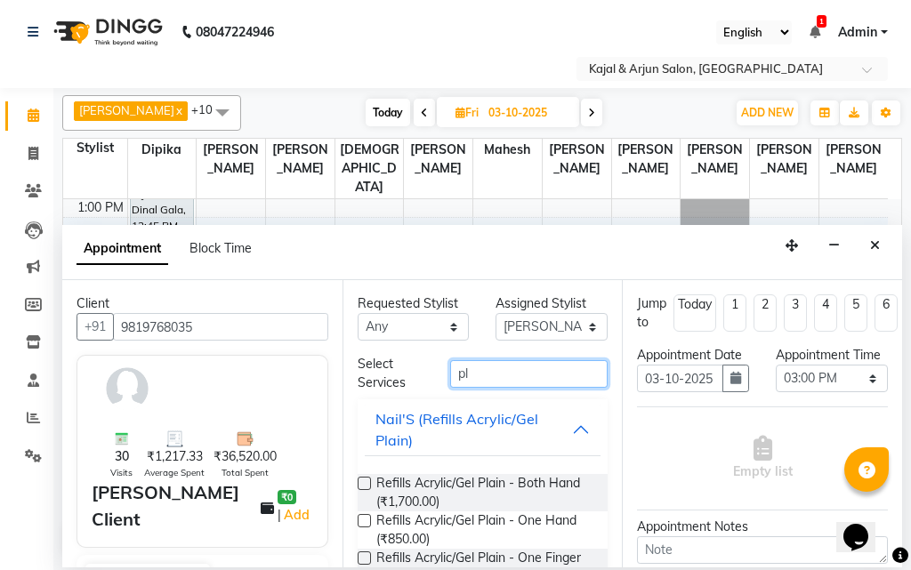
type input "p"
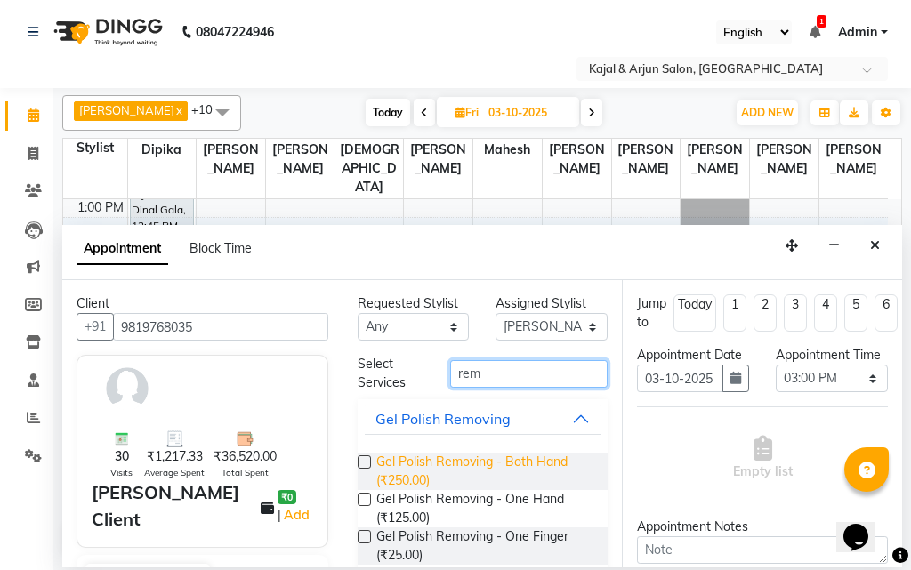
type input "rem"
click at [447, 458] on span "Gel Polish Removing - Both Hand (₹250.00)" at bounding box center [485, 471] width 218 height 37
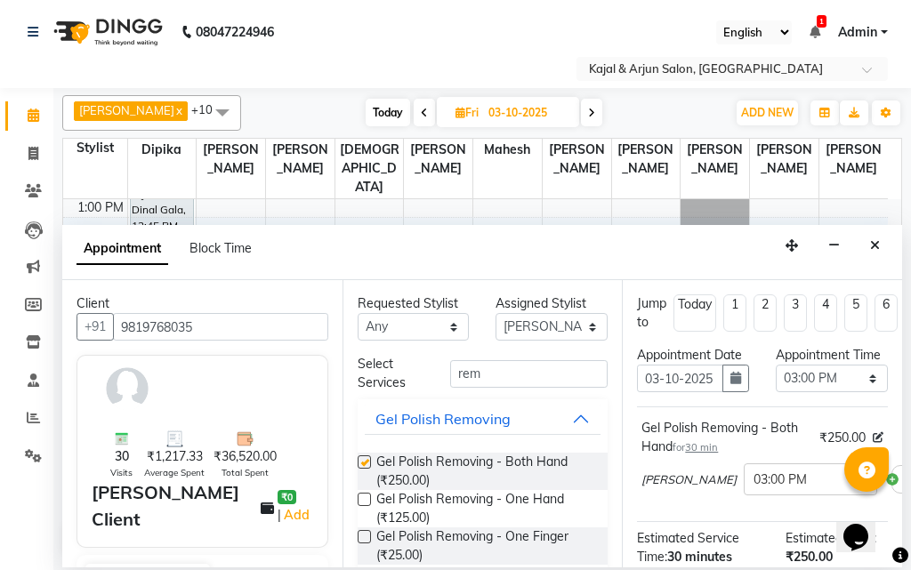
checkbox input "false"
click at [509, 371] on input "rem" at bounding box center [529, 374] width 158 height 28
type input "r"
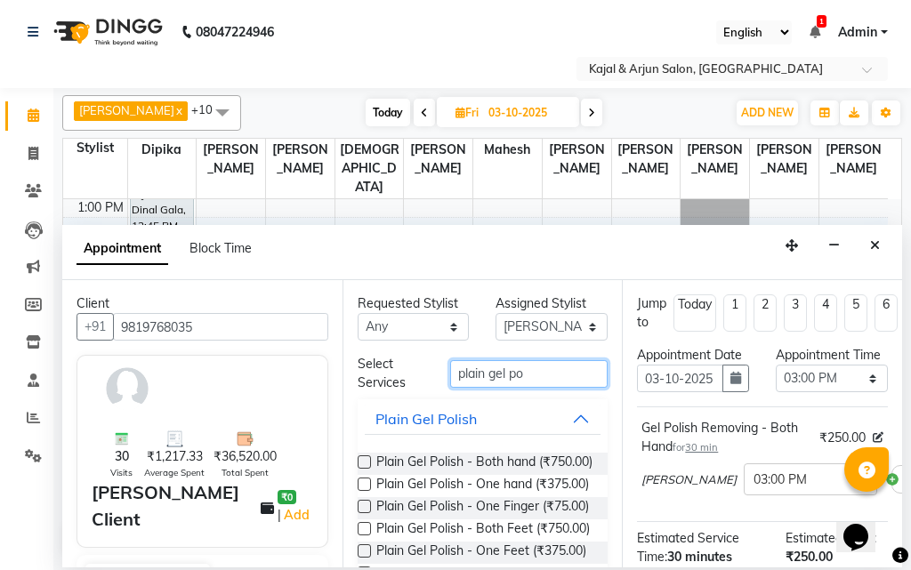
type input "plain gel po"
click at [479, 452] on div "Plain Gel Polish - Both hand (₹750.00) Plain Gel Polish - One hand (₹375.00) Pl…" at bounding box center [482, 526] width 251 height 177
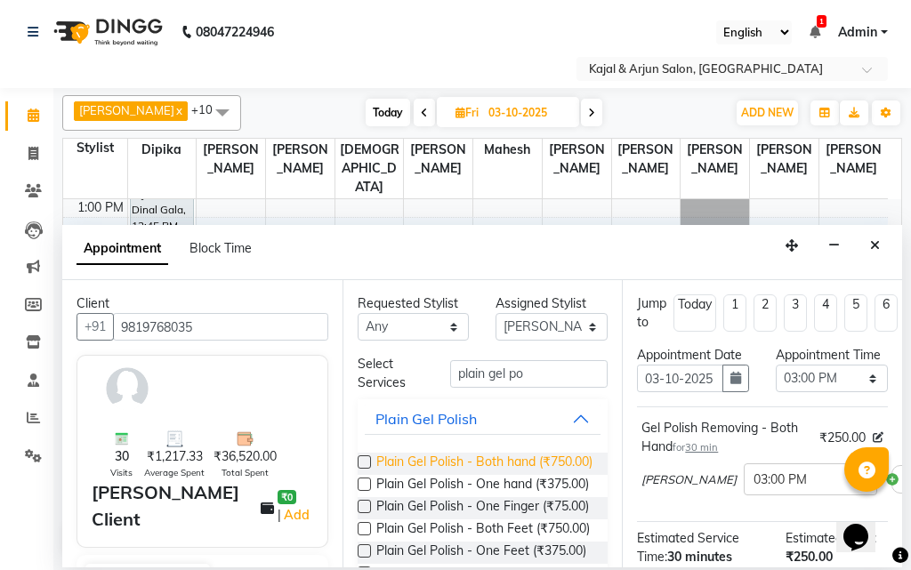
click at [477, 472] on span "Plain Gel Polish - Both hand (₹750.00)" at bounding box center [484, 464] width 216 height 22
checkbox input "false"
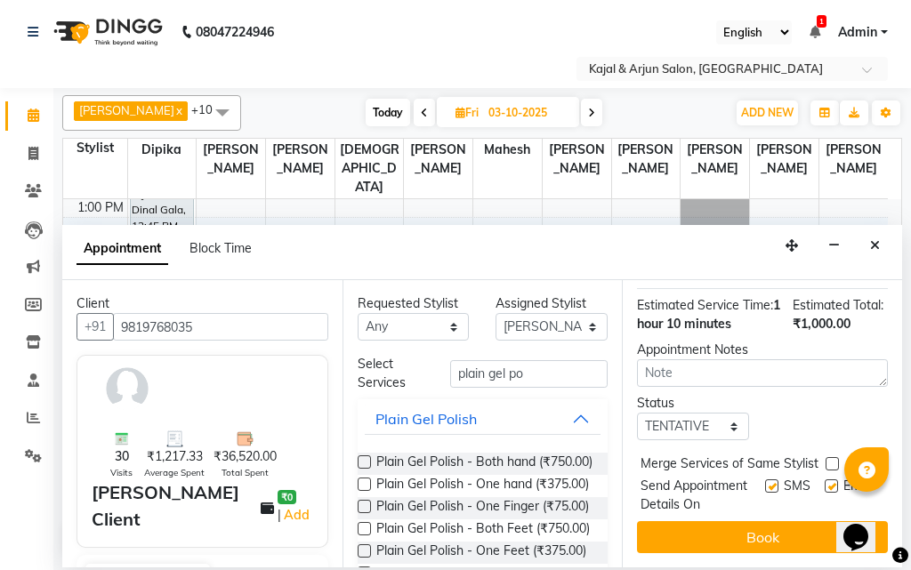
scroll to position [407, 0]
click at [824, 479] on label at bounding box center [830, 485] width 13 height 13
click at [824, 482] on input "checkbox" at bounding box center [830, 488] width 12 height 12
checkbox input "false"
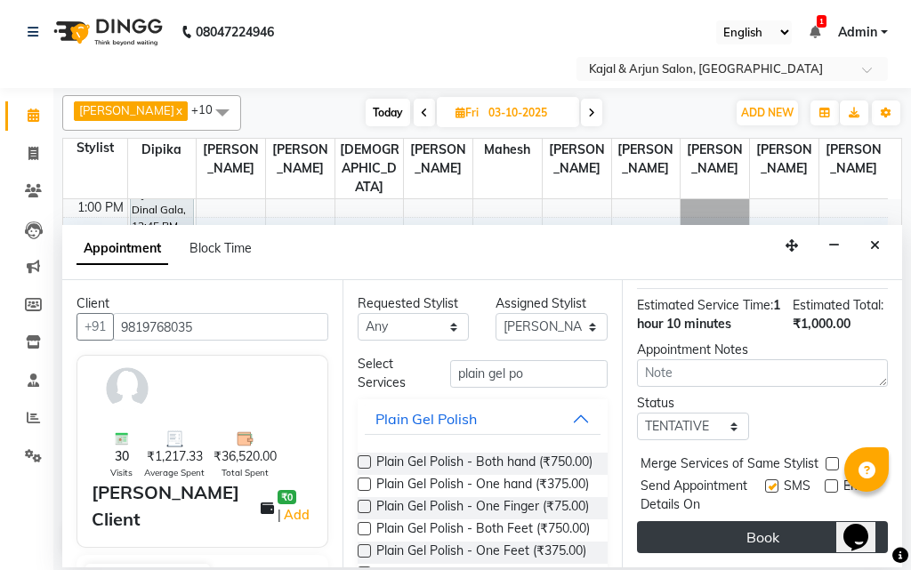
click at [795, 521] on button "Book" at bounding box center [762, 537] width 251 height 32
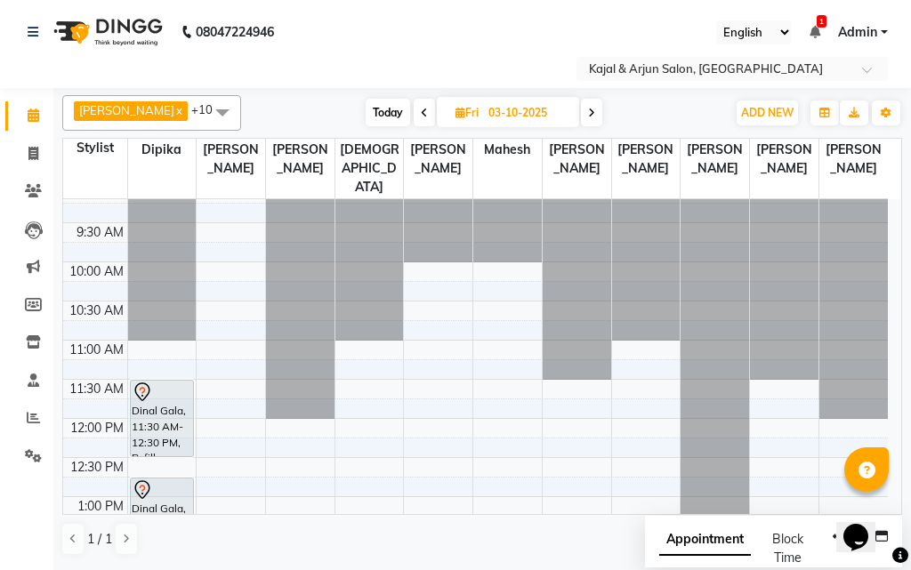
scroll to position [0, 0]
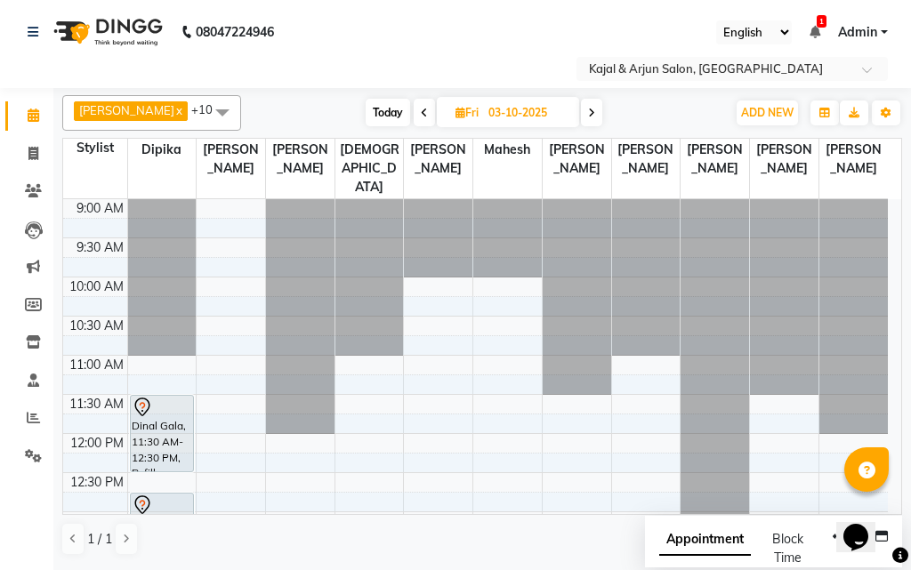
click at [385, 105] on span "Today" at bounding box center [387, 113] width 44 height 28
type input "02-10-2025"
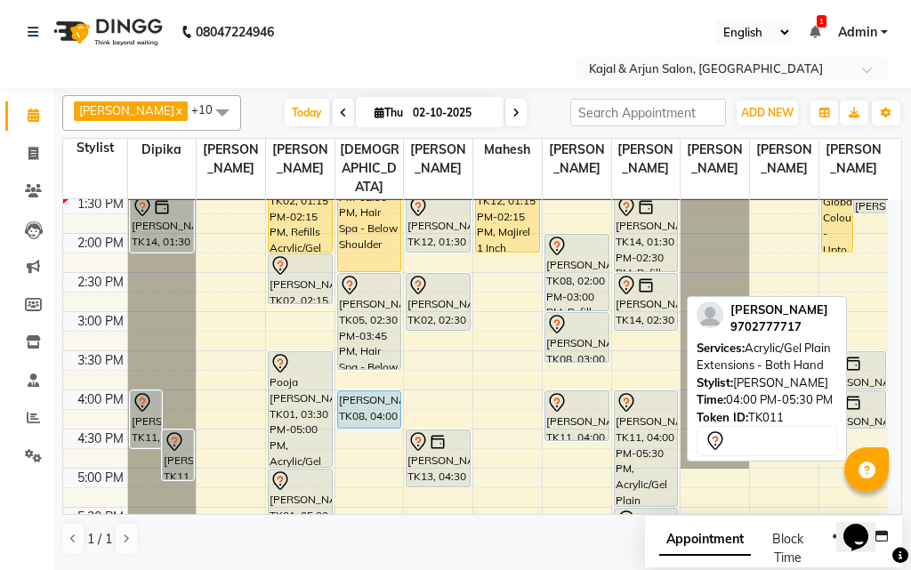
scroll to position [314, 0]
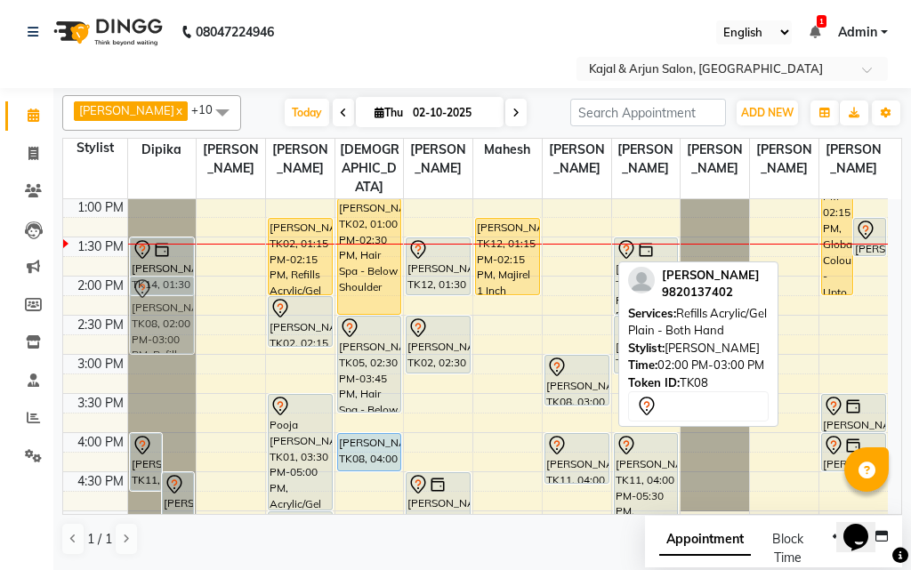
drag, startPoint x: 582, startPoint y: 318, endPoint x: 171, endPoint y: 323, distance: 411.7
click at [171, 323] on tr "Priyanka Naik, TK11, 04:00 PM-04:45 PM, Nails Removing Acrylic/Gel - Both Hand …" at bounding box center [475, 432] width 824 height 1095
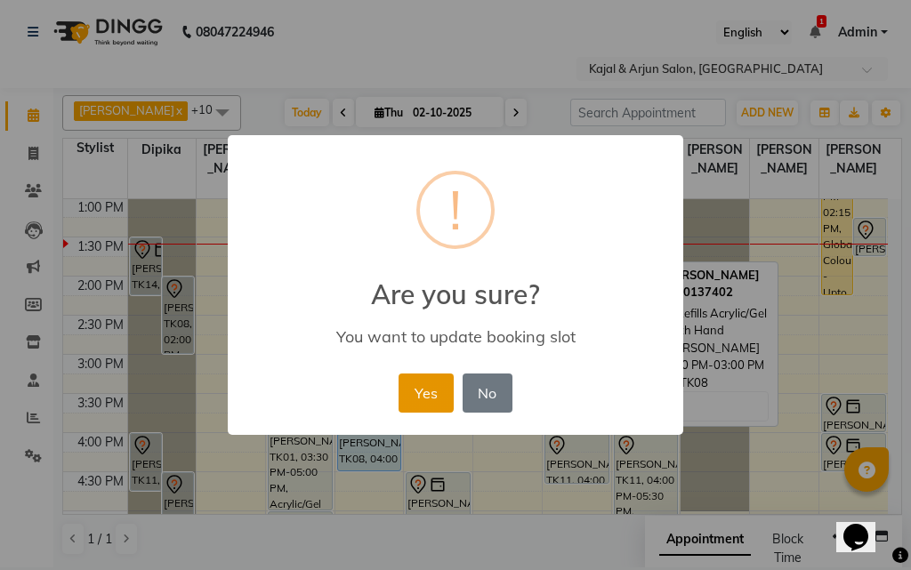
click at [421, 394] on button "Yes" at bounding box center [425, 392] width 54 height 39
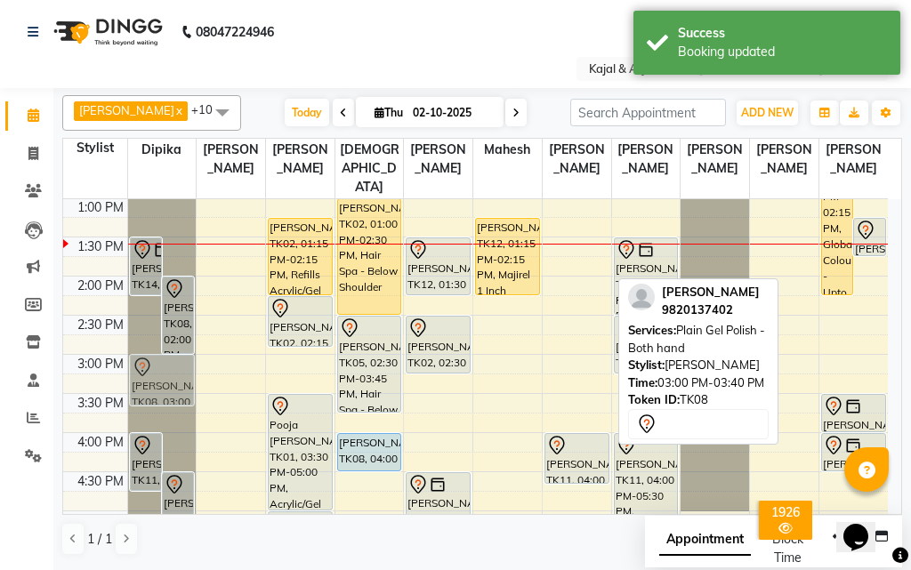
drag, startPoint x: 563, startPoint y: 392, endPoint x: 163, endPoint y: 397, distance: 400.2
click at [163, 397] on tr "Shalini Thakre, TK14, 01:30 PM-02:15 PM, Gel French Polish) - Both Feet Tony Ob…" at bounding box center [475, 432] width 824 height 1095
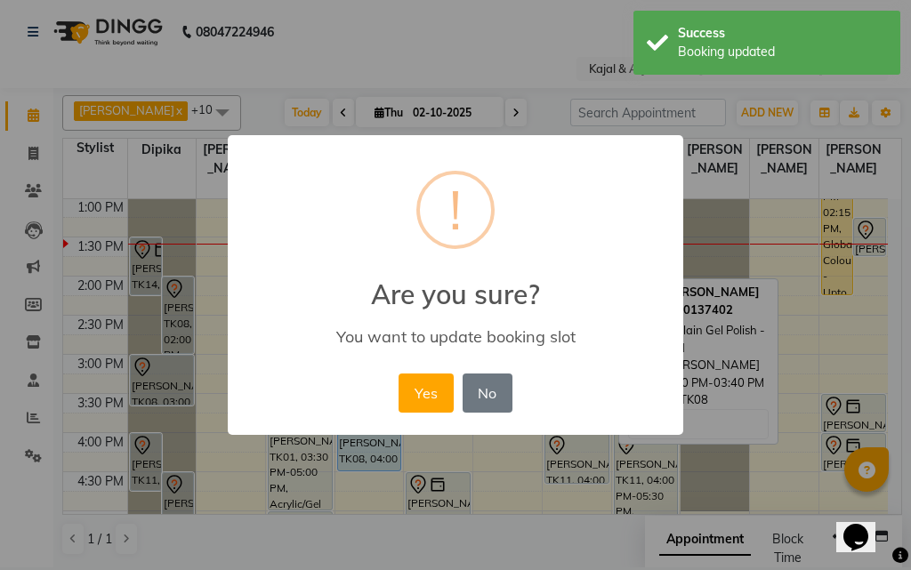
drag, startPoint x: 411, startPoint y: 387, endPoint x: 312, endPoint y: 356, distance: 103.5
click at [411, 388] on button "Yes" at bounding box center [425, 392] width 54 height 39
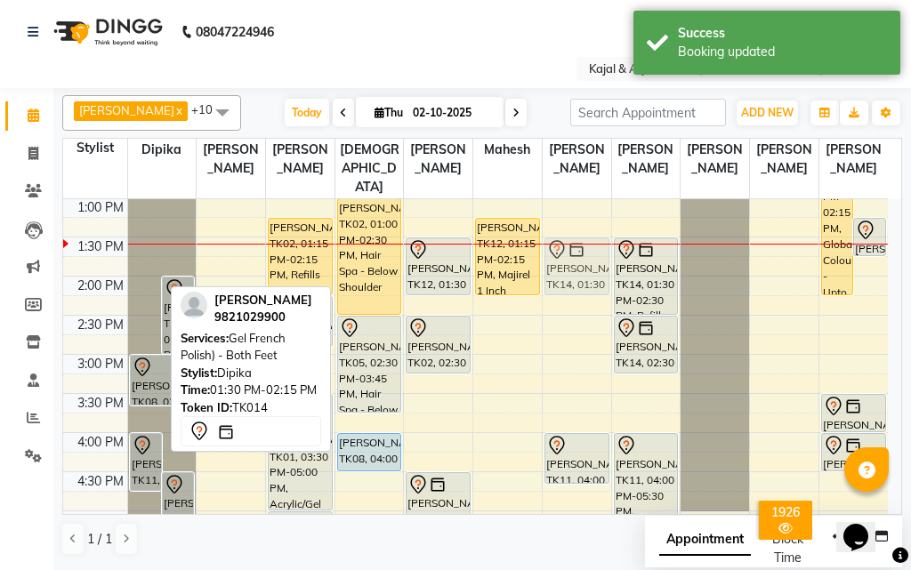
drag, startPoint x: 137, startPoint y: 264, endPoint x: 563, endPoint y: 265, distance: 425.9
click at [563, 265] on tr "Shalini Thakre, TK14, 01:30 PM-02:15 PM, Gel French Polish) - Both Feet Tony Ob…" at bounding box center [475, 432] width 824 height 1095
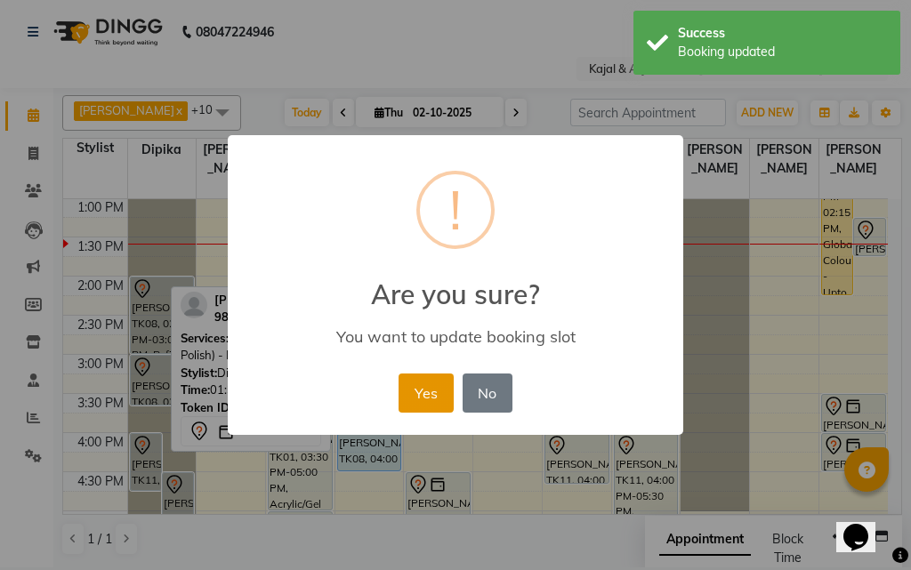
click at [429, 387] on button "Yes" at bounding box center [425, 392] width 54 height 39
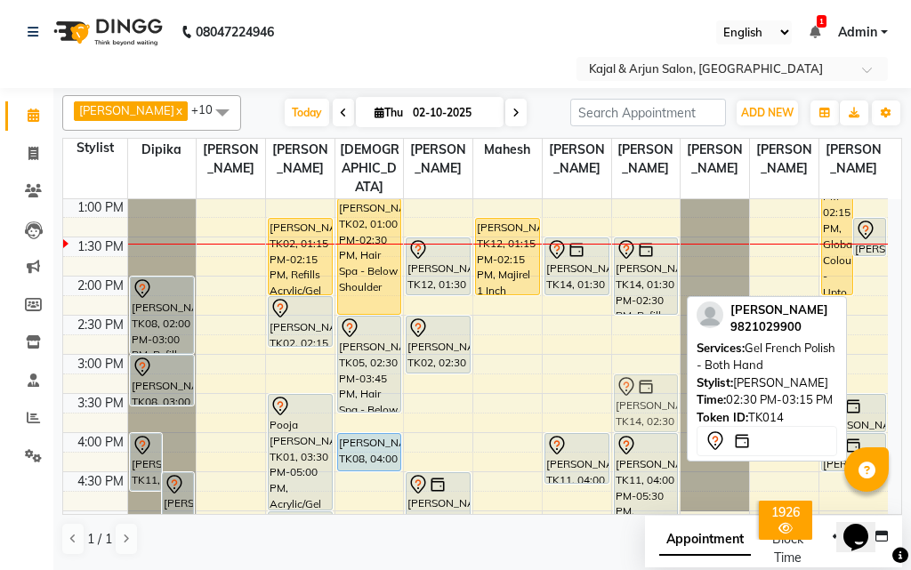
drag, startPoint x: 649, startPoint y: 341, endPoint x: 656, endPoint y: 389, distance: 49.4
click at [656, 389] on div "Jaswe Bharara, TK03, 12:00 PM-12:40 PM, Plain Gel Polish - Both hand Shalini Th…" at bounding box center [646, 432] width 68 height 1095
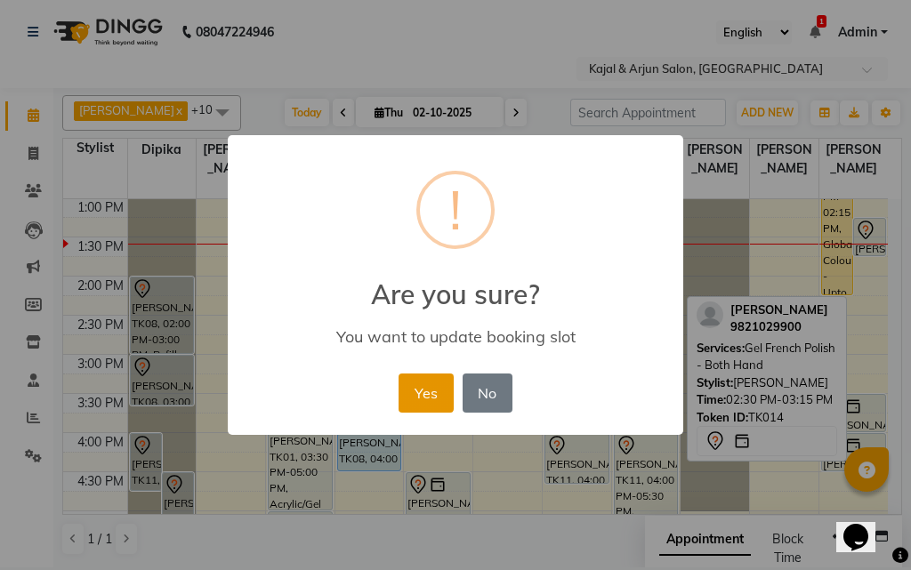
click at [436, 391] on button "Yes" at bounding box center [425, 392] width 54 height 39
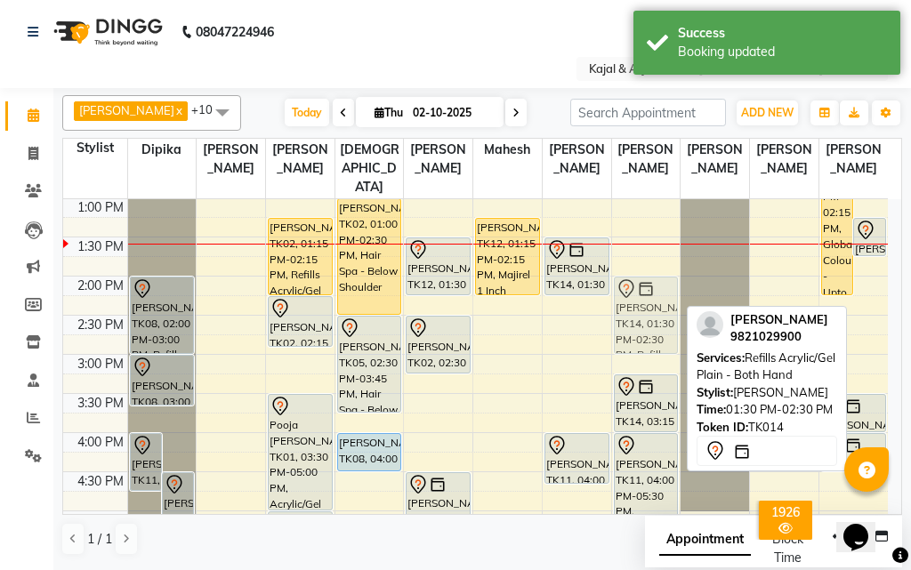
drag, startPoint x: 624, startPoint y: 292, endPoint x: 637, endPoint y: 337, distance: 47.0
click at [637, 337] on div "Jaswe Bharara, TK03, 12:00 PM-12:40 PM, Plain Gel Polish - Both hand Shalini Th…" at bounding box center [646, 432] width 68 height 1095
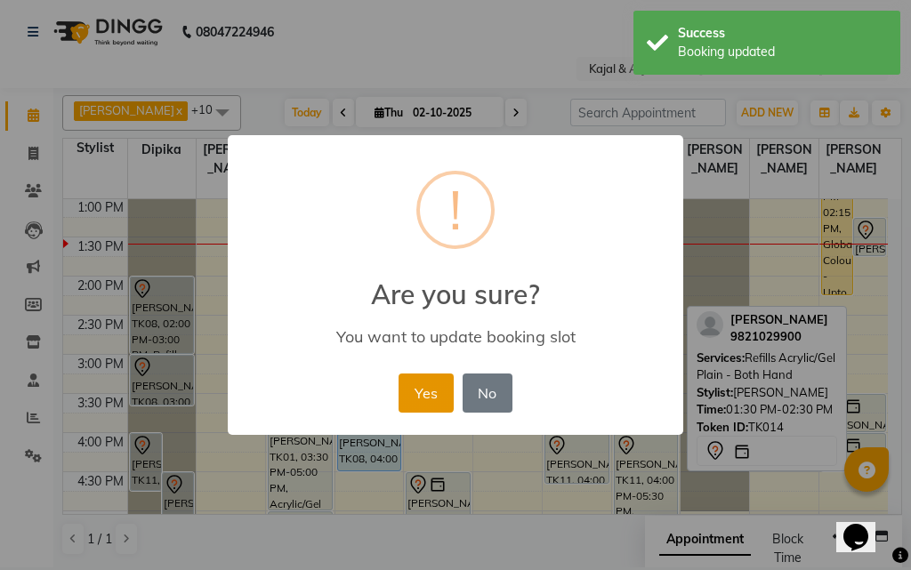
drag, startPoint x: 402, startPoint y: 403, endPoint x: 436, endPoint y: 405, distance: 33.8
click at [405, 403] on button "Yes" at bounding box center [425, 392] width 54 height 39
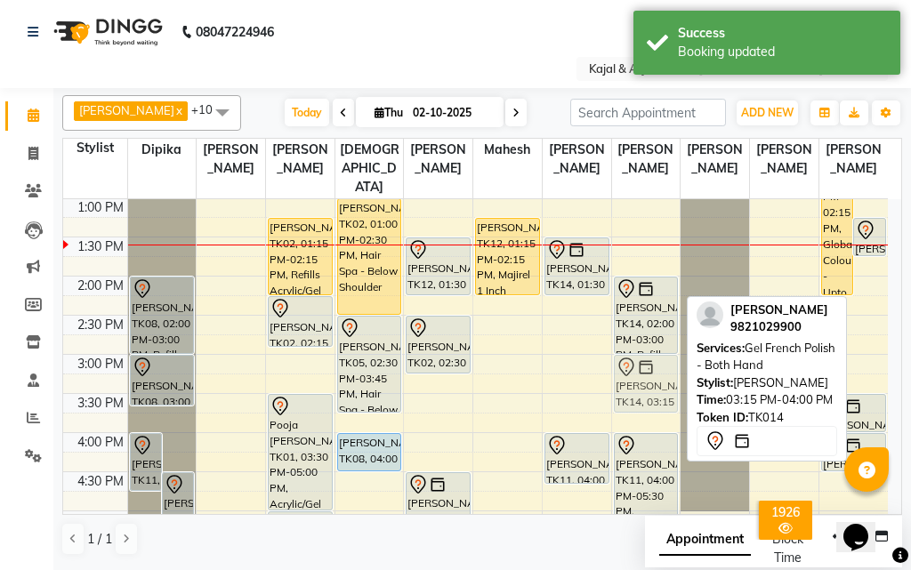
drag, startPoint x: 633, startPoint y: 381, endPoint x: 632, endPoint y: 369, distance: 12.5
click at [632, 369] on div "Jaswe Bharara, TK03, 12:00 PM-12:40 PM, Plain Gel Polish - Both hand Shalini Th…" at bounding box center [646, 432] width 68 height 1095
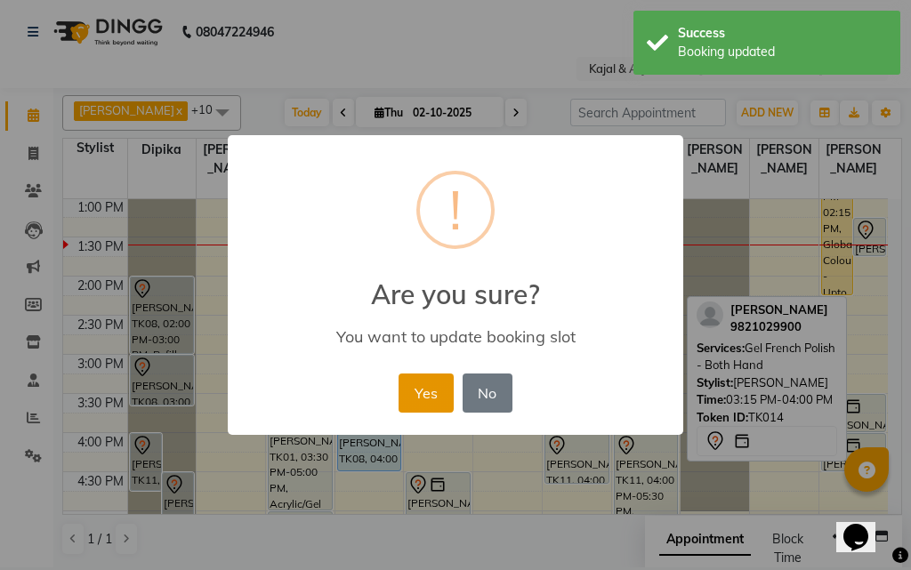
click at [420, 388] on button "Yes" at bounding box center [425, 392] width 54 height 39
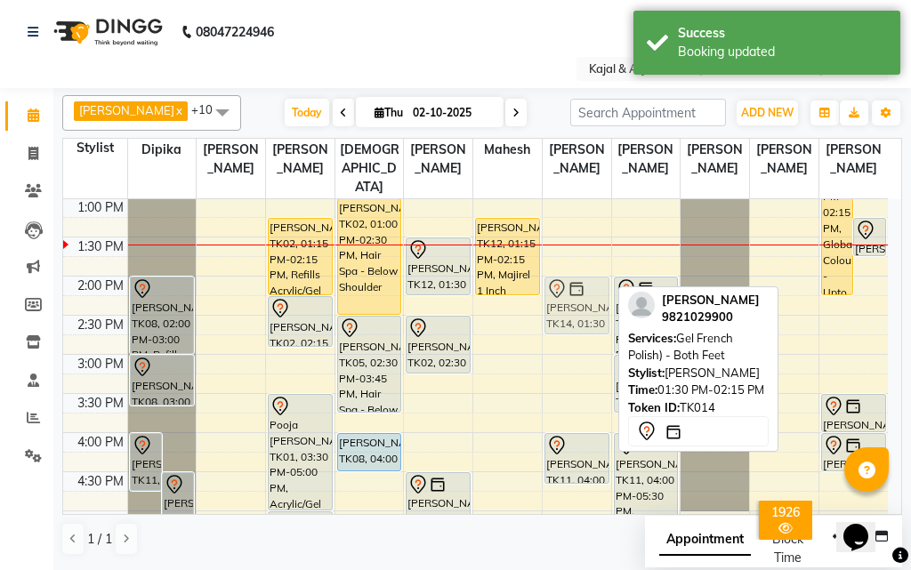
drag, startPoint x: 569, startPoint y: 275, endPoint x: 575, endPoint y: 309, distance: 34.4
click at [575, 309] on div "Jaswe Bharara, TK03, 12:00 PM-12:40 PM, Plain Gel Polish - Both hand Shalini Th…" at bounding box center [576, 432] width 68 height 1095
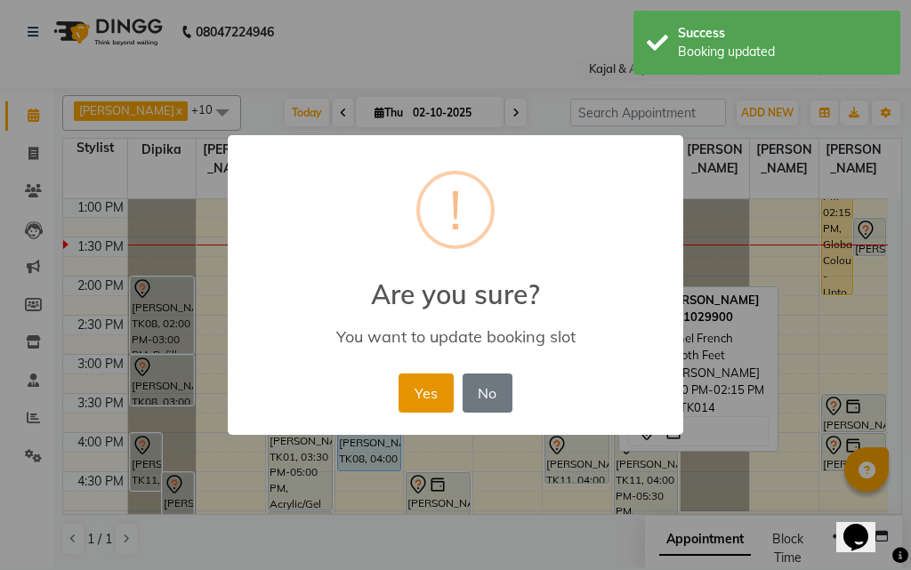
click at [432, 385] on button "Yes" at bounding box center [425, 392] width 54 height 39
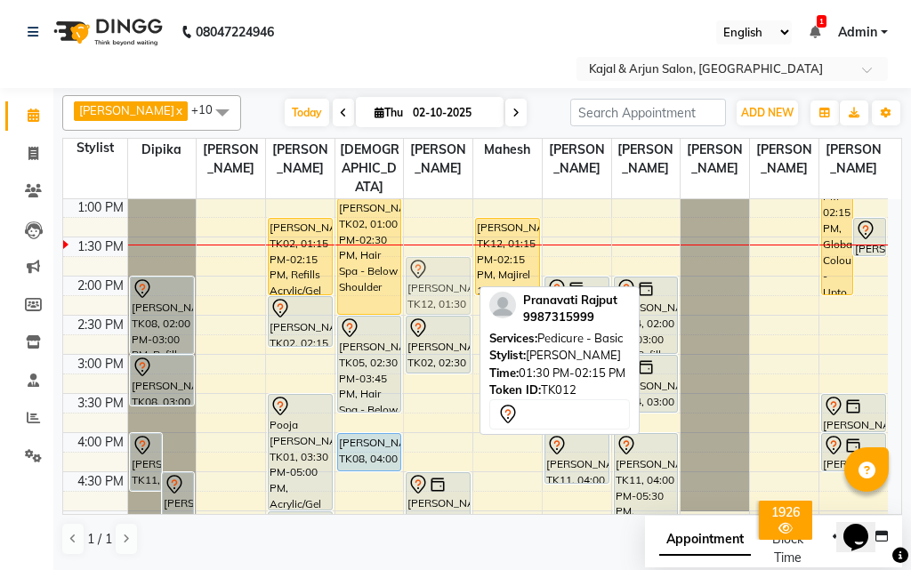
click at [439, 281] on div "Pranavati Rajput, TK12, 01:30 PM-02:15 PM, Pedicure - Basic Leena vij, TK02, 02…" at bounding box center [438, 432] width 68 height 1095
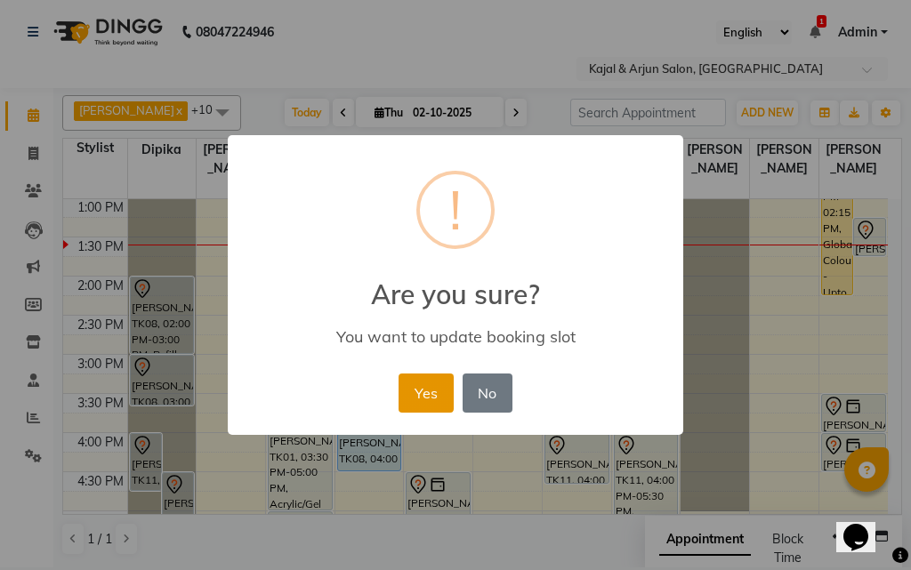
click at [422, 381] on button "Yes" at bounding box center [425, 392] width 54 height 39
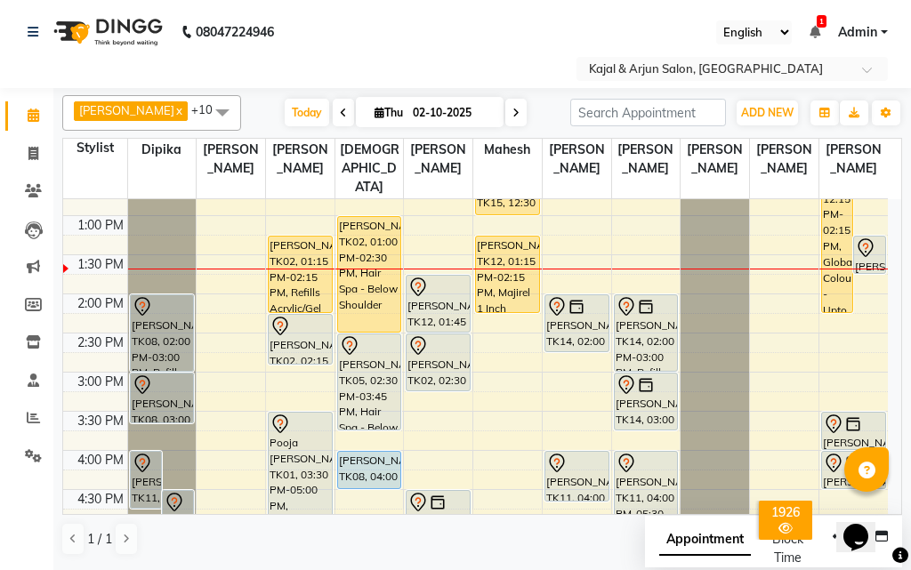
scroll to position [317, 0]
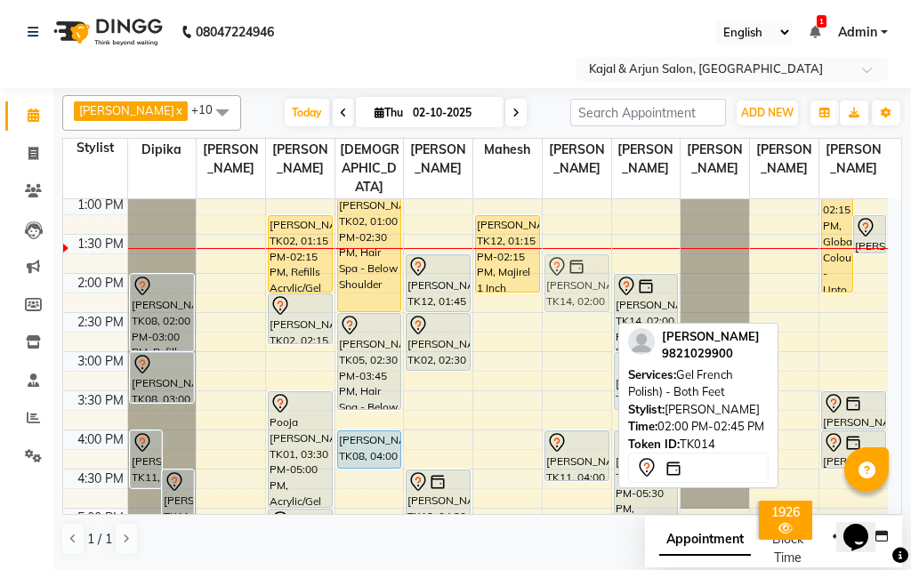
drag, startPoint x: 583, startPoint y: 300, endPoint x: 583, endPoint y: 275, distance: 24.9
click at [583, 275] on div "Jaswe Bharara, TK03, 12:00 PM-12:40 PM, Plain Gel Polish - Both hand Shalini Th…" at bounding box center [576, 430] width 68 height 1095
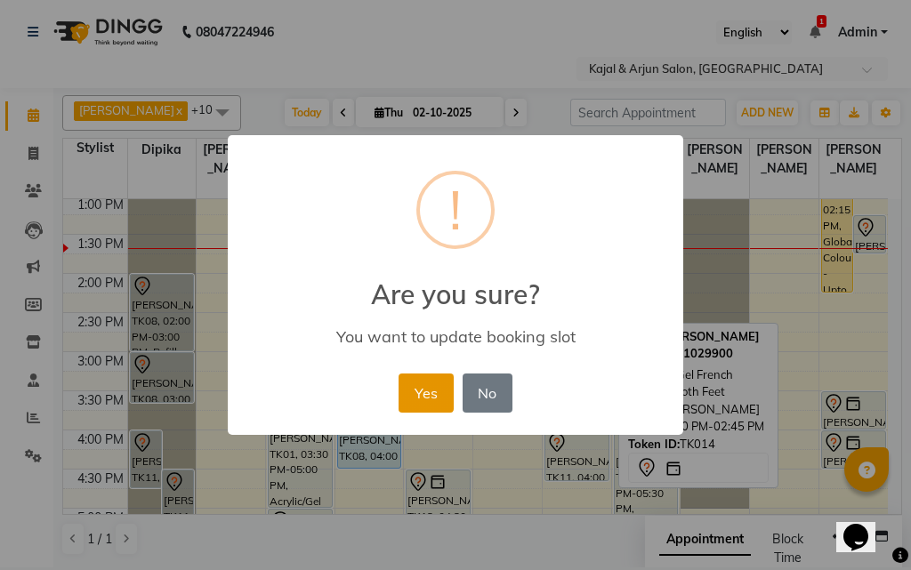
click at [423, 390] on button "Yes" at bounding box center [425, 392] width 54 height 39
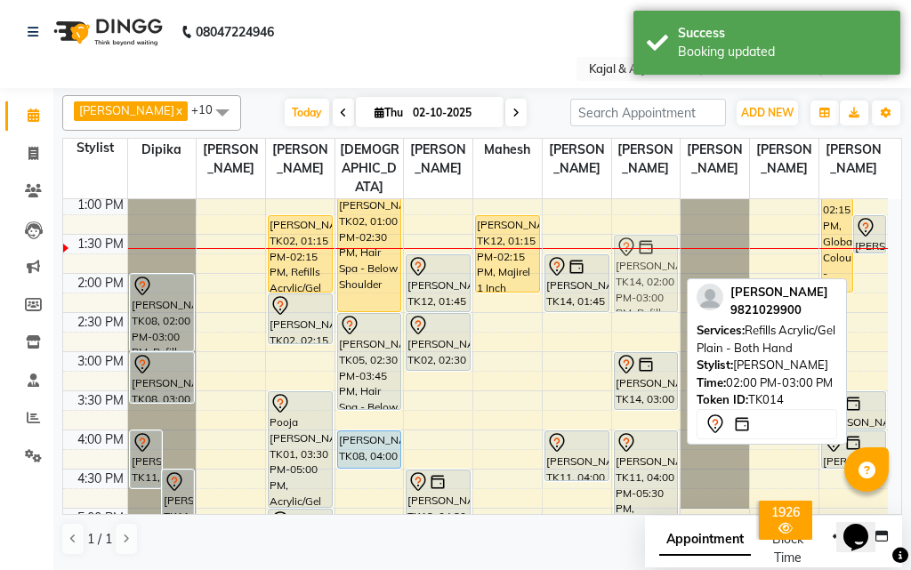
click at [646, 277] on div "Jaswe Bharara, TK03, 12:00 PM-12:40 PM, Plain Gel Polish - Both hand Shalini Th…" at bounding box center [646, 430] width 68 height 1095
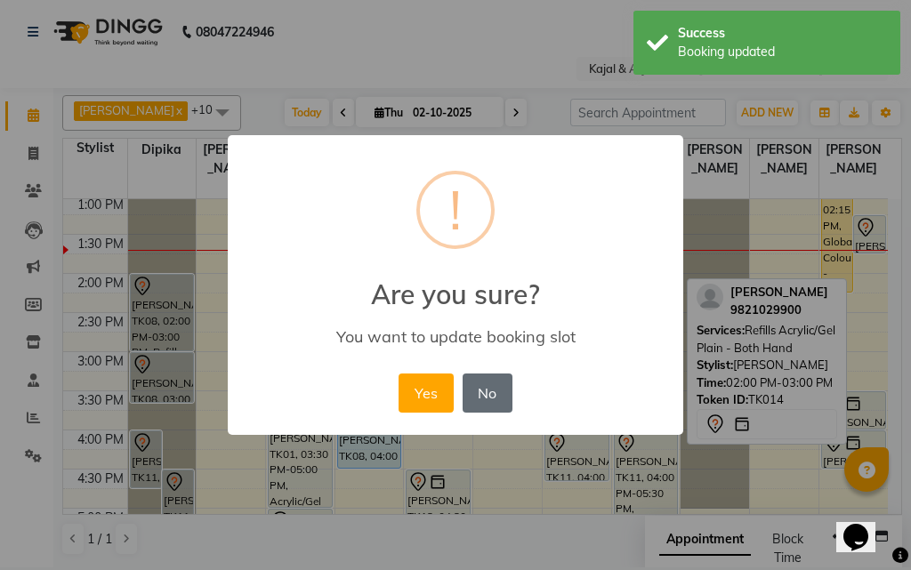
click at [487, 398] on button "No" at bounding box center [487, 392] width 50 height 39
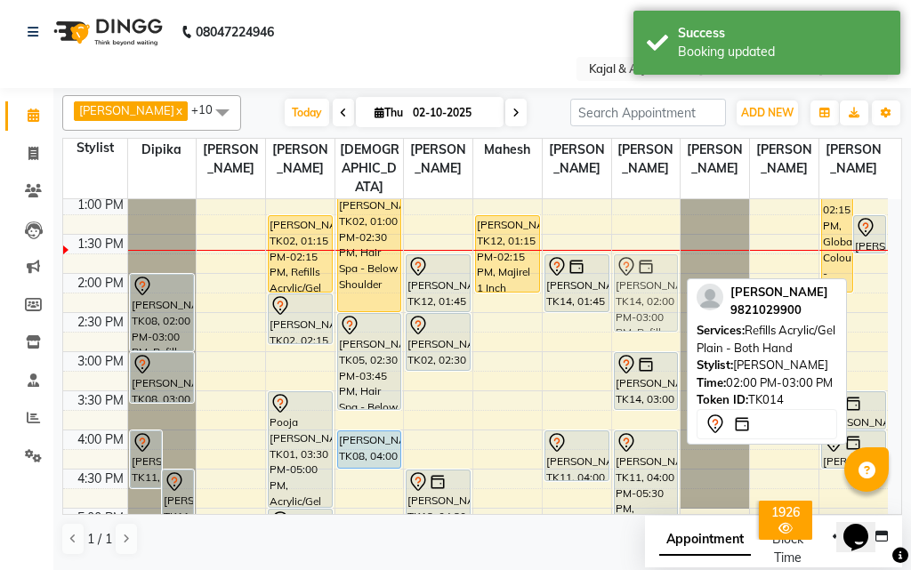
click at [636, 284] on div "Jaswe Bharara, TK03, 12:00 PM-12:40 PM, Plain Gel Polish - Both hand Shalini Th…" at bounding box center [646, 430] width 68 height 1095
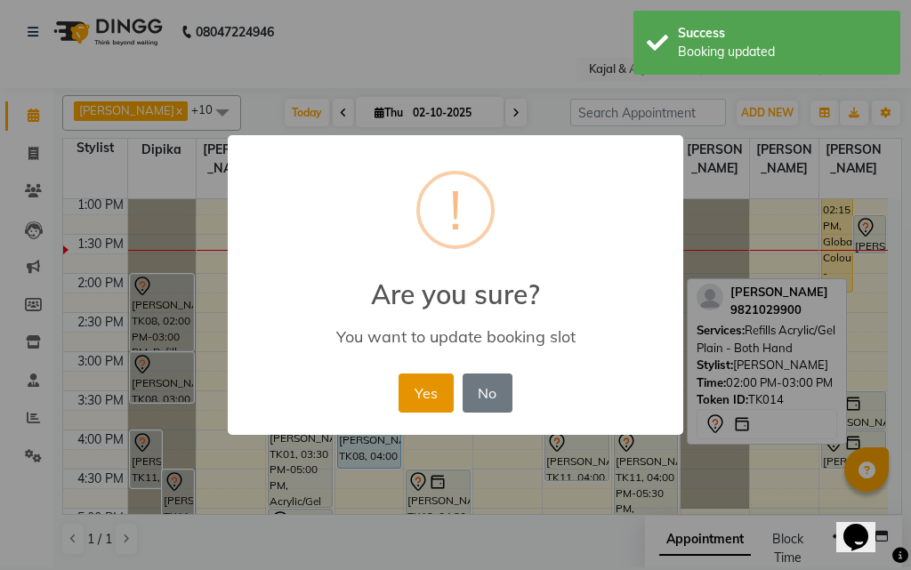
click at [442, 378] on button "Yes" at bounding box center [425, 392] width 54 height 39
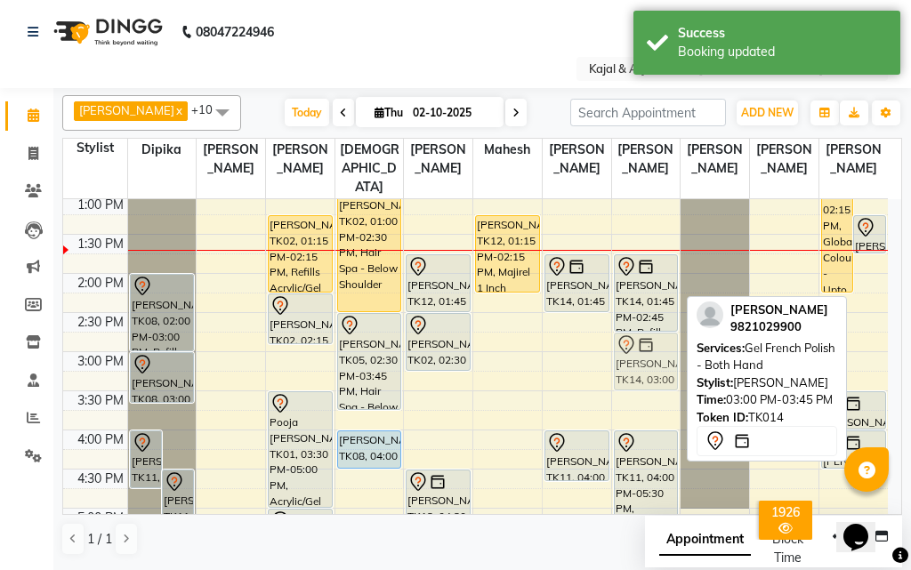
click at [630, 363] on div "Jaswe Bharara, TK03, 12:00 PM-12:40 PM, Plain Gel Polish - Both hand Shalini Th…" at bounding box center [646, 430] width 68 height 1095
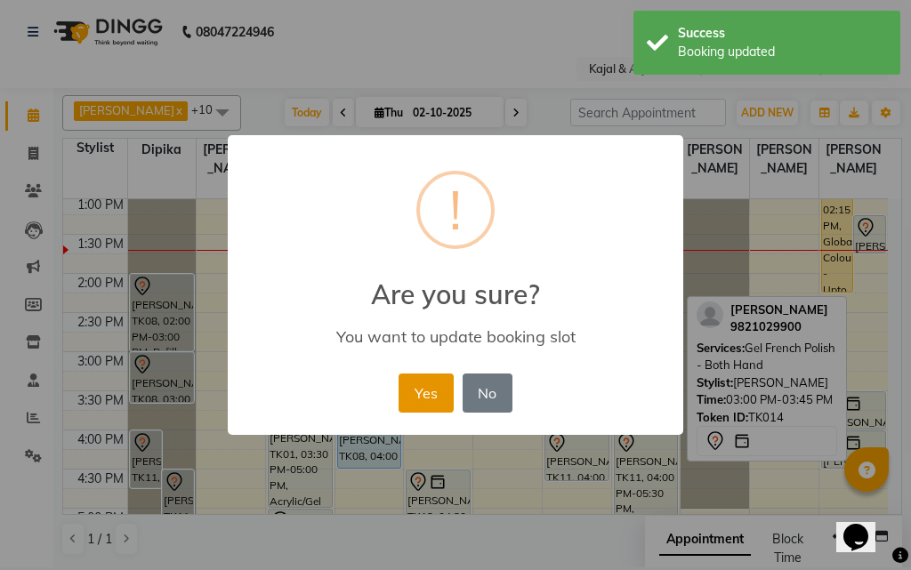
click at [432, 391] on button "Yes" at bounding box center [425, 392] width 54 height 39
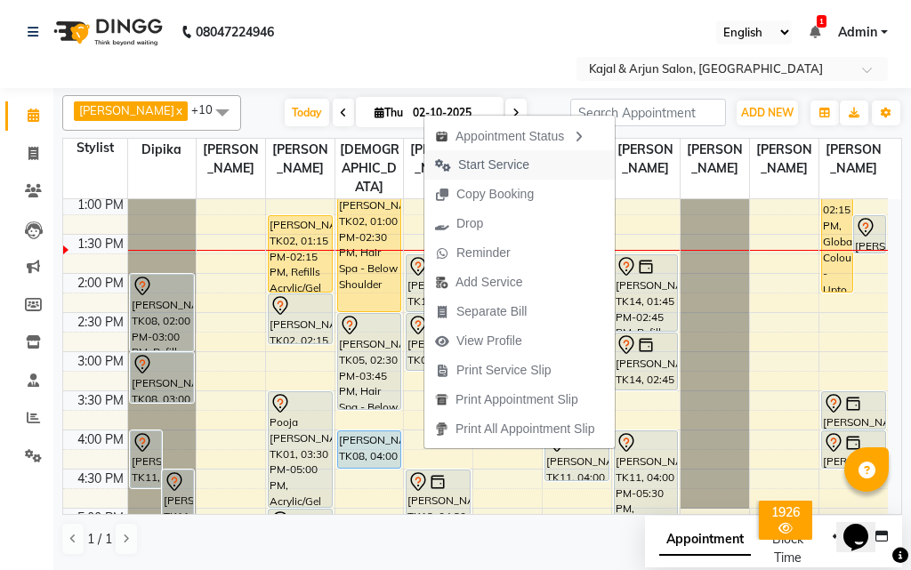
click at [471, 168] on span "Start Service" at bounding box center [493, 165] width 71 height 19
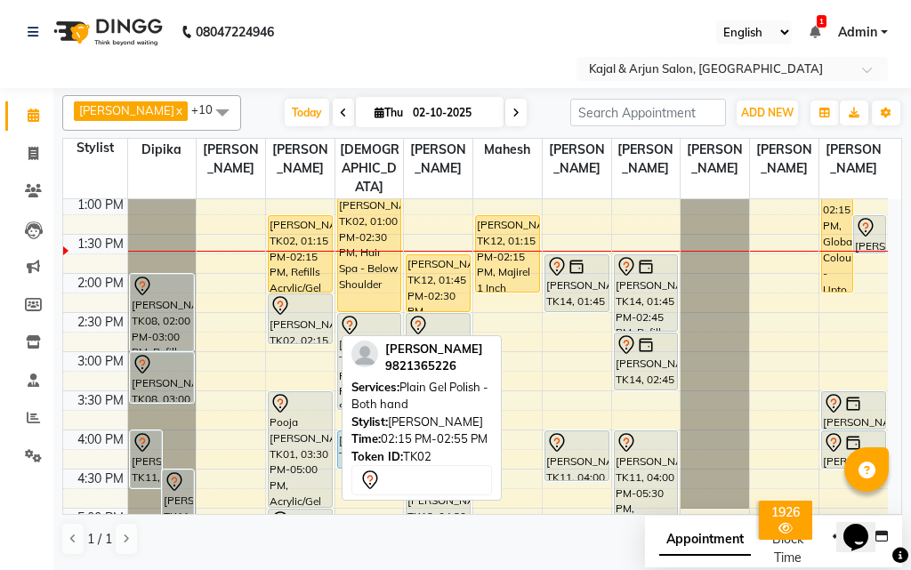
click at [305, 323] on div "Leena vij, TK02, 02:15 PM-02:55 PM, Plain Gel Polish - Both hand" at bounding box center [300, 318] width 63 height 49
drag, startPoint x: 305, startPoint y: 323, endPoint x: 305, endPoint y: 364, distance: 40.9
click at [305, 364] on div "Jaswe Bharara, TK03, 12:00 PM-12:40 PM, Plain Gel Polish - Both Feet Leena vij,…" at bounding box center [300, 430] width 68 height 1095
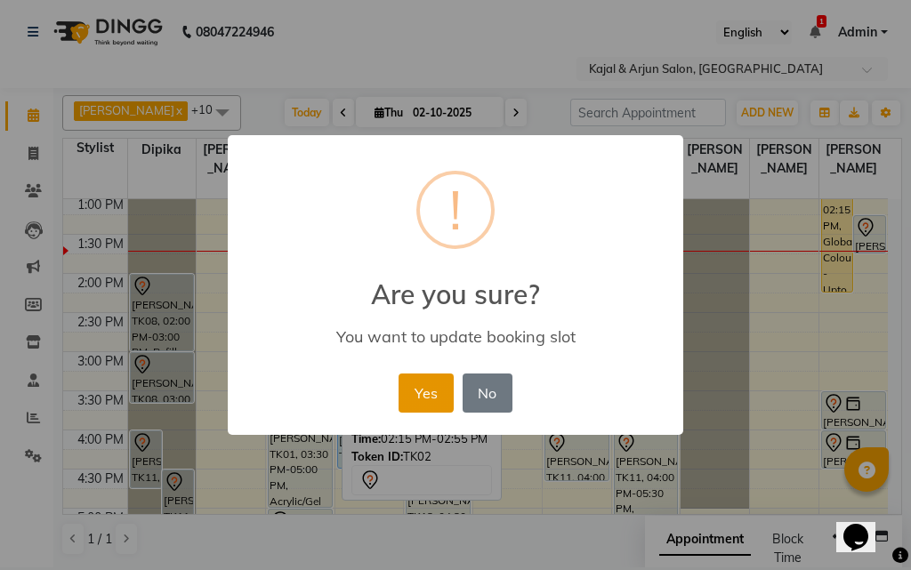
click at [418, 392] on button "Yes" at bounding box center [425, 392] width 54 height 39
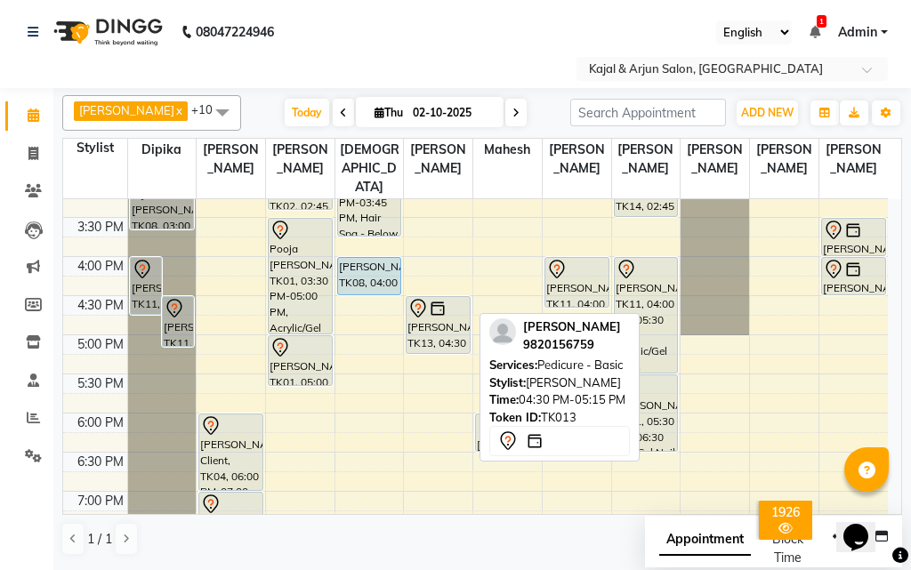
scroll to position [494, 0]
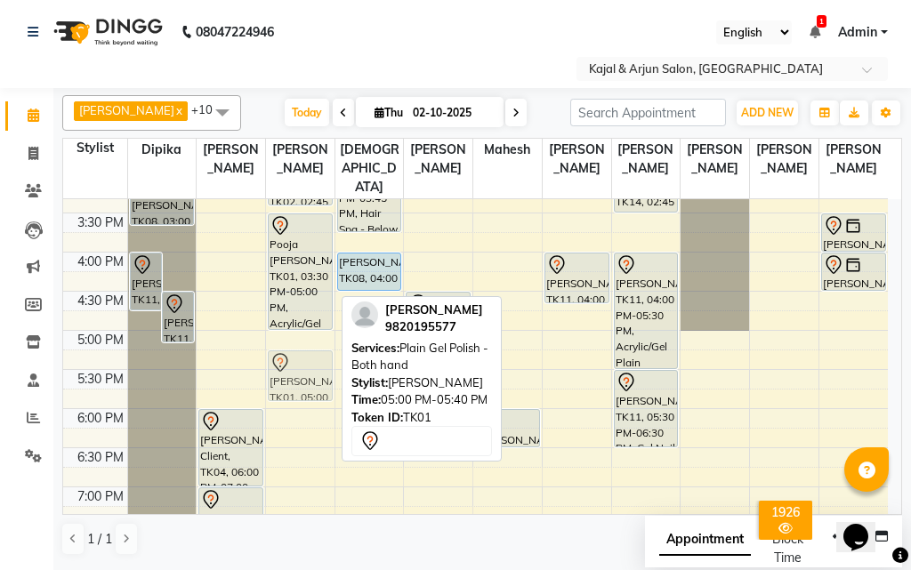
drag, startPoint x: 314, startPoint y: 365, endPoint x: 312, endPoint y: 387, distance: 22.3
click at [312, 387] on div "Jaswe Bharara, TK03, 12:00 PM-12:40 PM, Plain Gel Polish - Both Feet Leena vij,…" at bounding box center [300, 252] width 68 height 1095
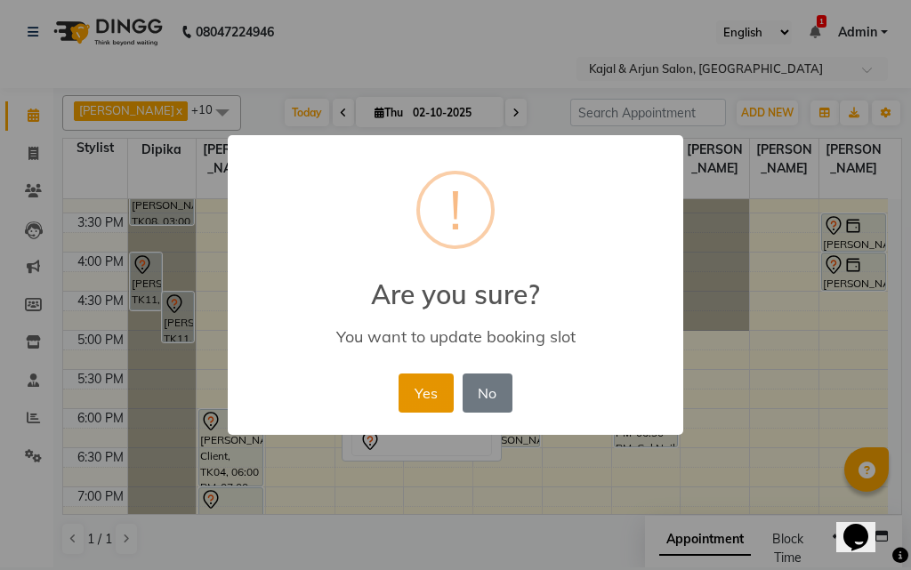
click at [429, 393] on button "Yes" at bounding box center [425, 392] width 54 height 39
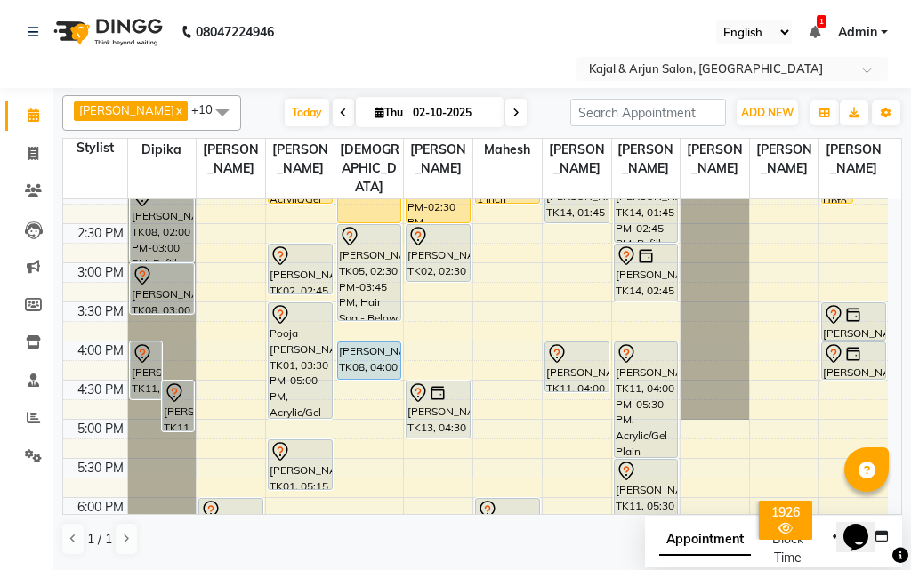
scroll to position [317, 0]
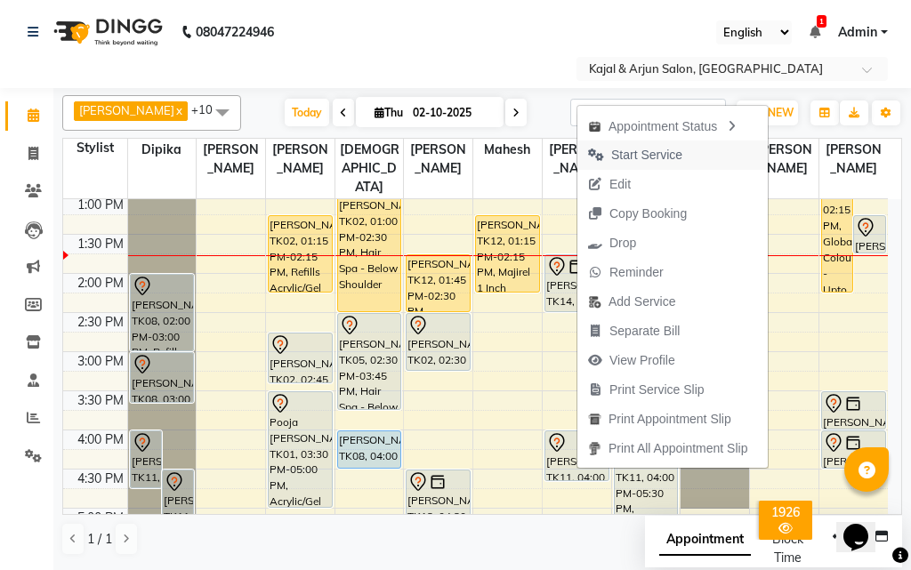
click at [619, 158] on span "Start Service" at bounding box center [646, 155] width 71 height 19
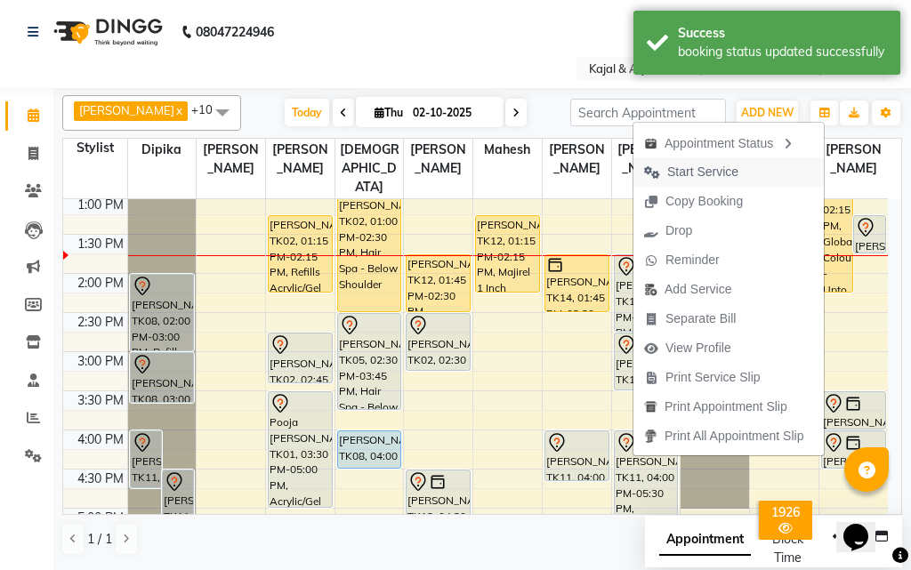
click at [670, 171] on span "Start Service" at bounding box center [702, 172] width 71 height 19
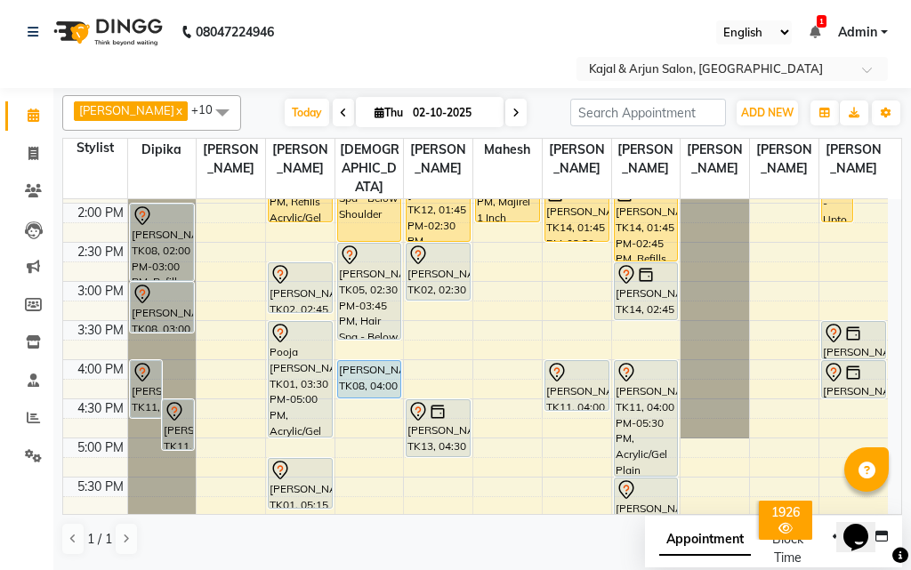
scroll to position [405, 0]
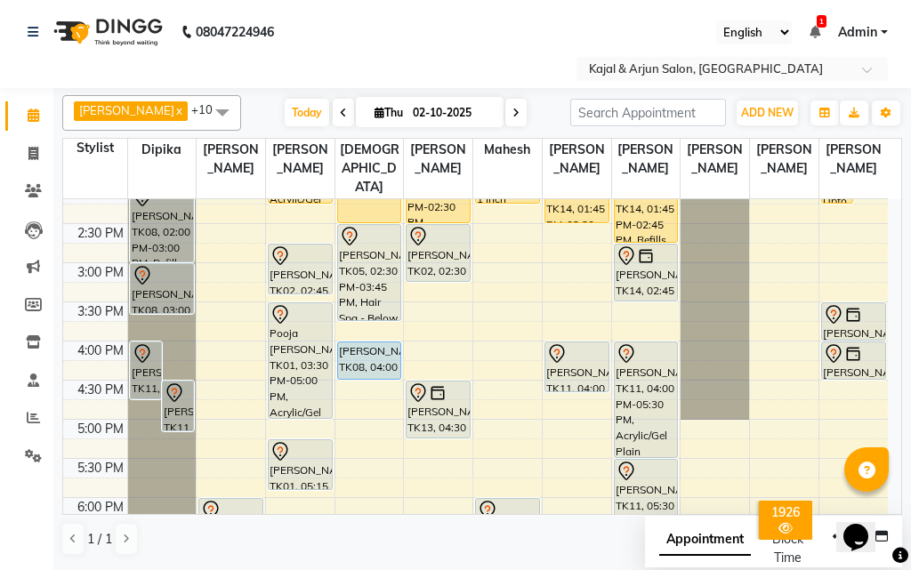
click at [477, 275] on div "9:00 AM 9:30 AM 10:00 AM 10:30 AM 11:00 AM 11:30 AM 12:00 PM 12:30 PM 1:00 PM 1…" at bounding box center [475, 341] width 824 height 1095
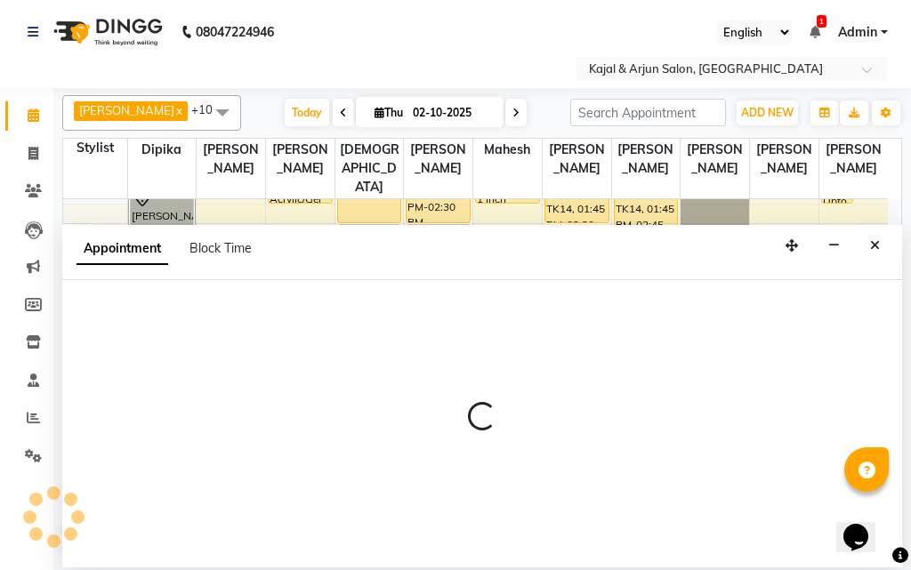
select select "45493"
select select "900"
select select "tentative"
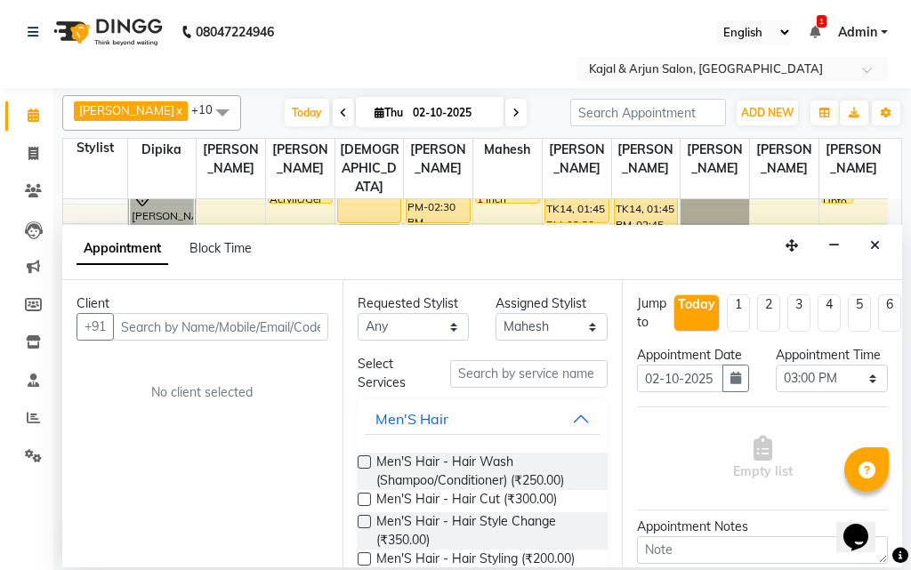
click at [253, 332] on input "text" at bounding box center [220, 327] width 215 height 28
click at [253, 324] on input "text" at bounding box center [220, 327] width 215 height 28
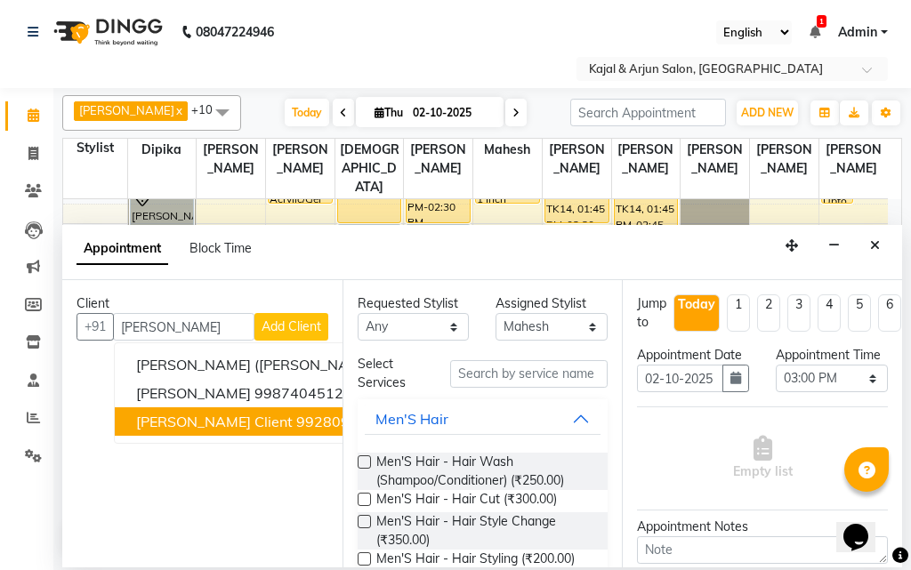
click at [296, 420] on ngb-highlight "9928097000" at bounding box center [340, 422] width 89 height 18
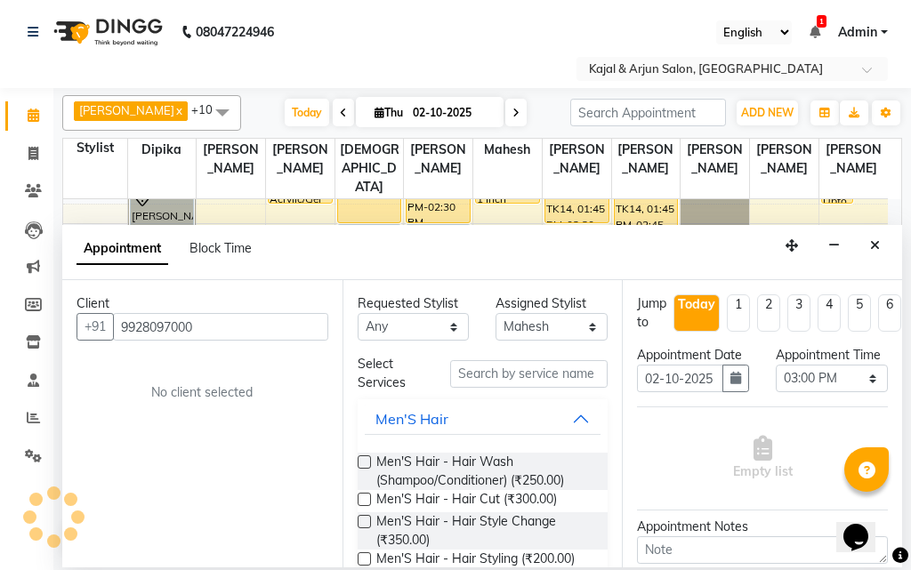
type input "9928097000"
click at [492, 373] on input "text" at bounding box center [529, 374] width 158 height 28
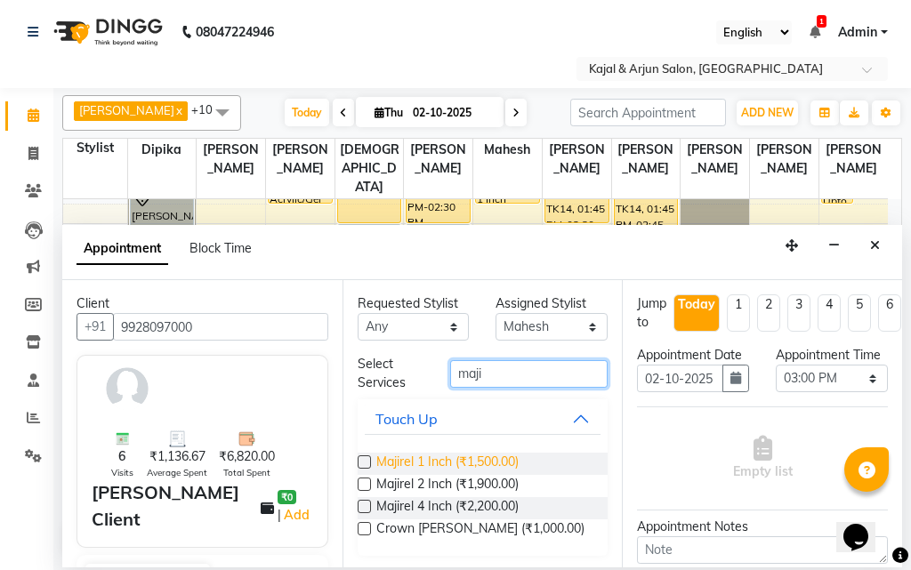
type input "maji"
click at [478, 458] on span "Majirel 1 Inch (₹1,500.00)" at bounding box center [447, 464] width 142 height 22
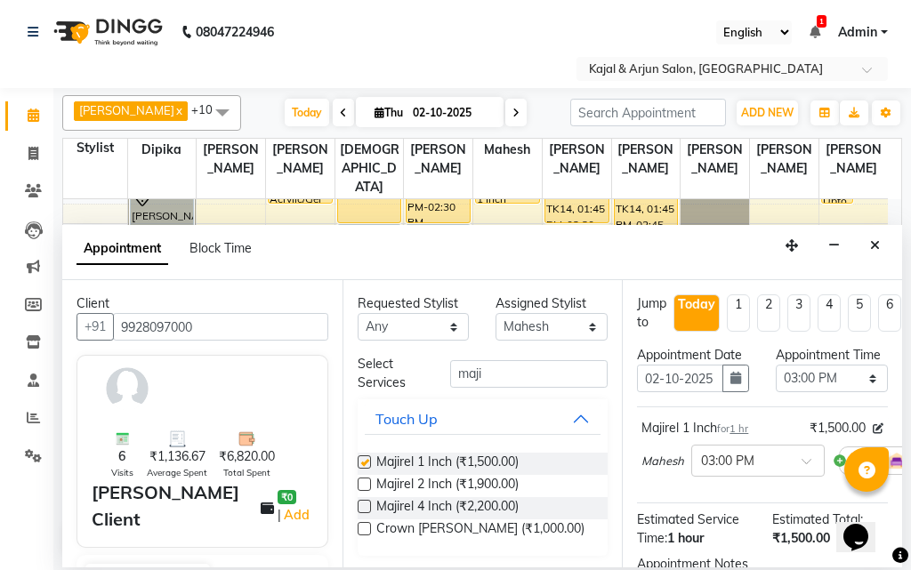
checkbox input "false"
click at [501, 375] on input "maji" at bounding box center [529, 374] width 158 height 28
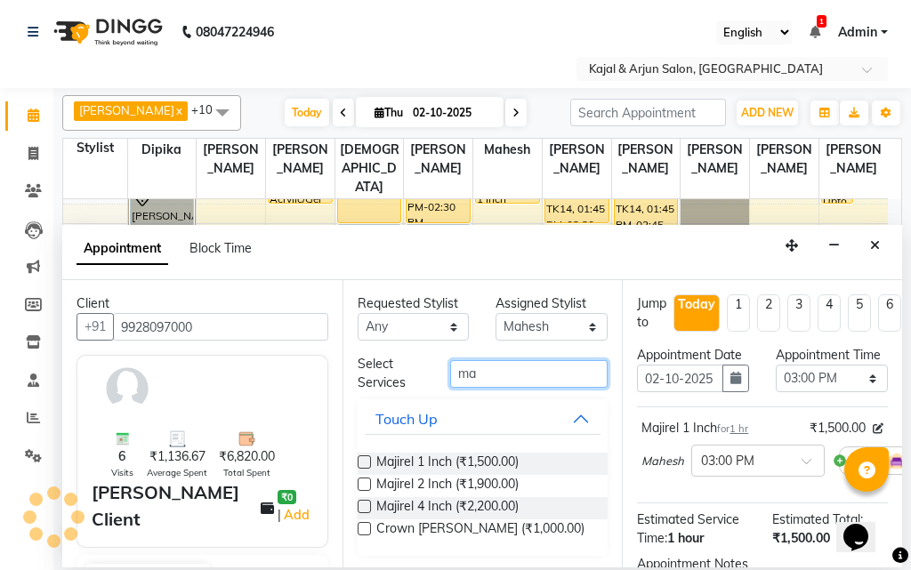
type input "m"
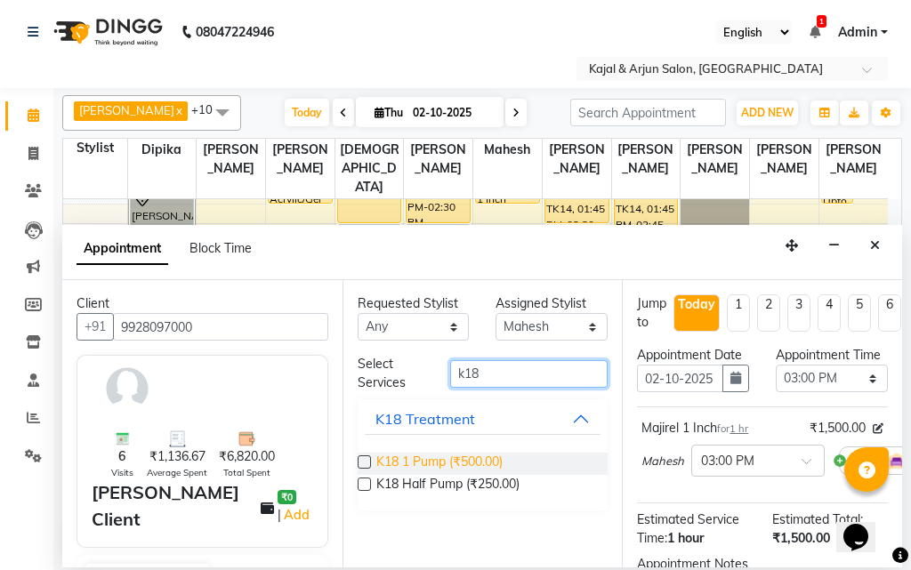
type input "k18"
click at [479, 461] on span "K18 1 Pump (₹500.00)" at bounding box center [439, 464] width 126 height 22
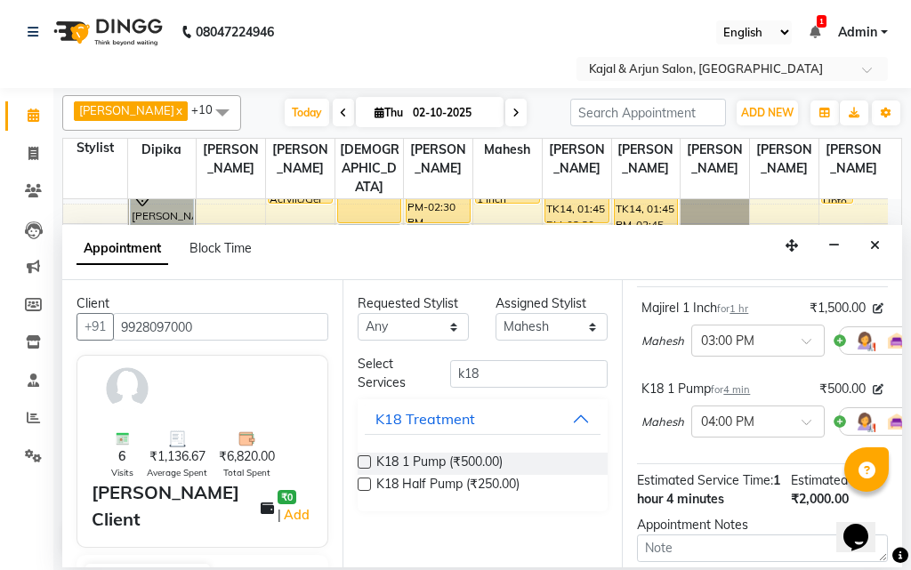
scroll to position [89, 0]
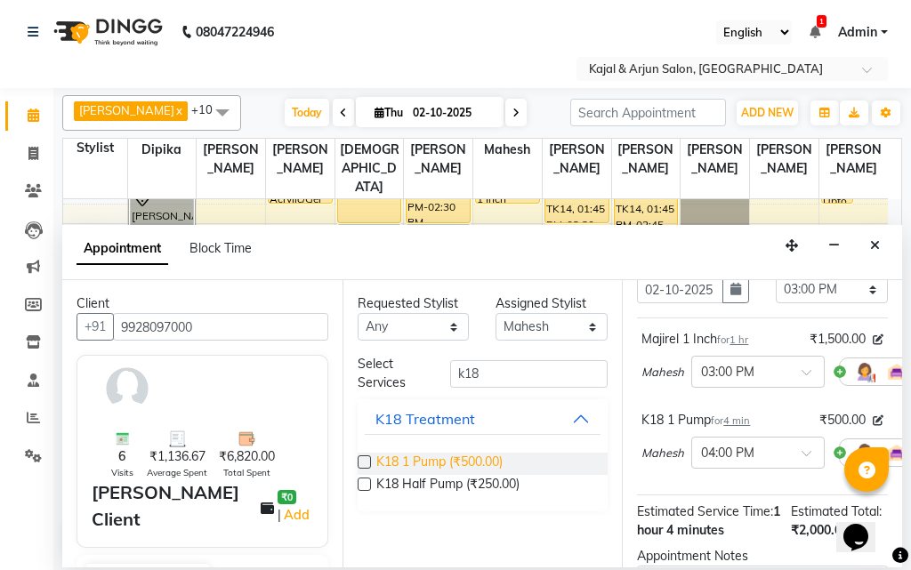
click at [473, 454] on span "K18 1 Pump (₹500.00)" at bounding box center [439, 464] width 126 height 22
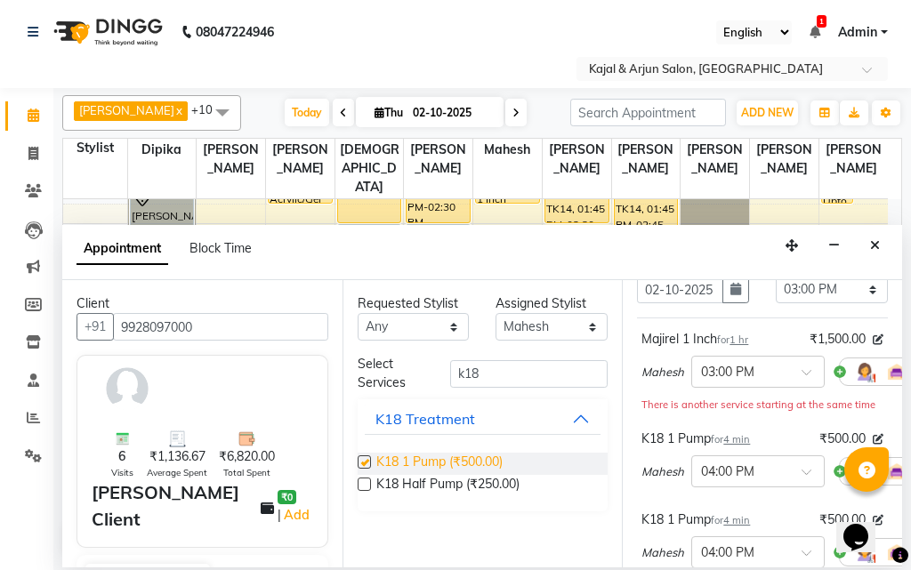
checkbox input "false"
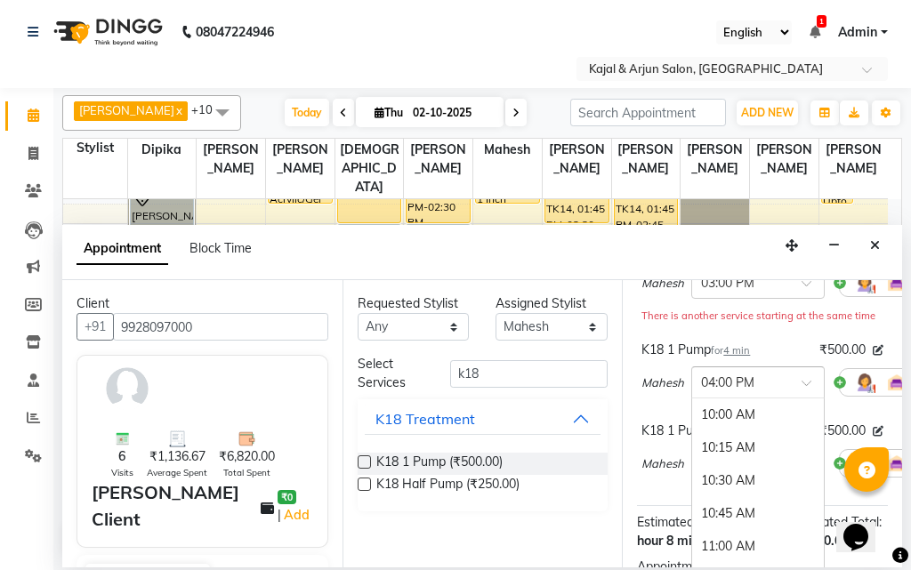
click at [733, 390] on input "text" at bounding box center [740, 381] width 78 height 19
click at [745, 464] on div "04:15 PM" at bounding box center [758, 447] width 132 height 33
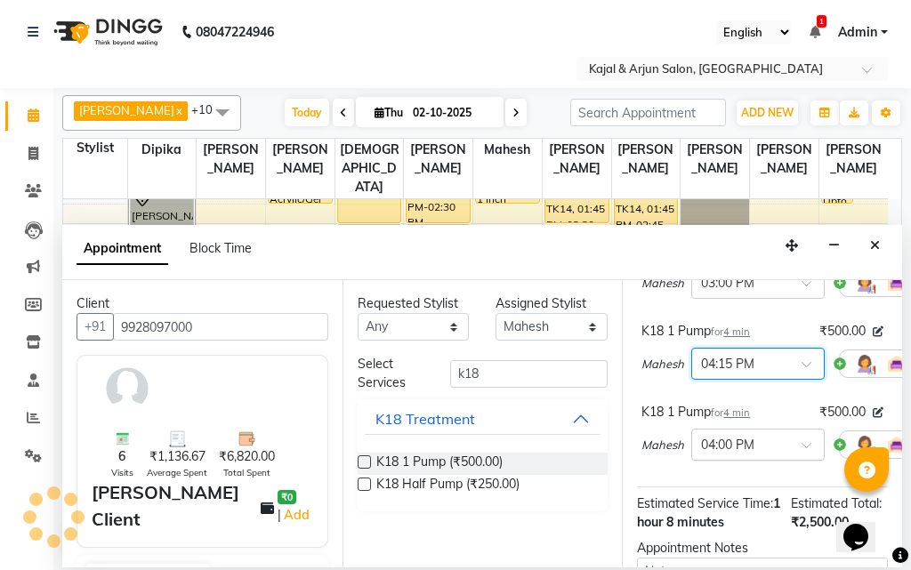
click at [736, 453] on input "text" at bounding box center [740, 443] width 78 height 19
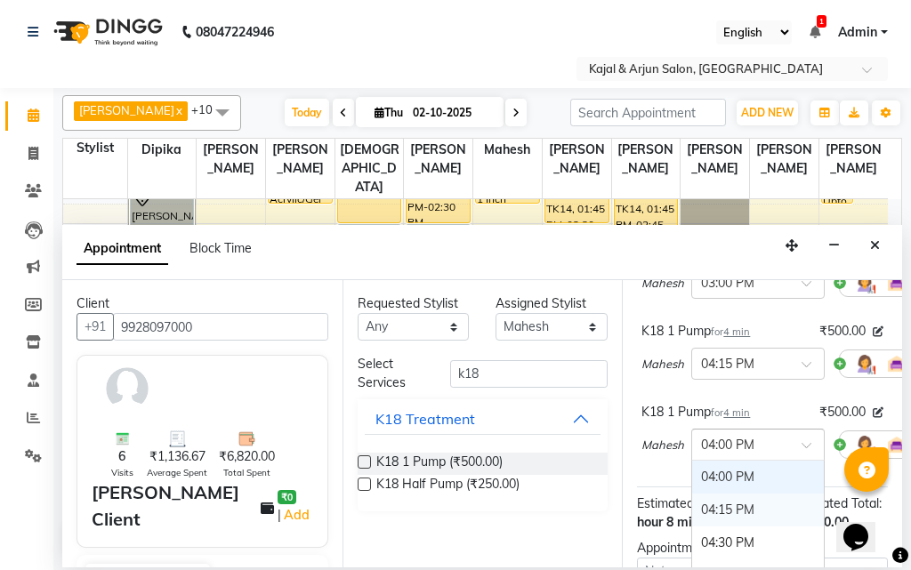
click at [745, 518] on div "04:15 PM" at bounding box center [758, 509] width 132 height 33
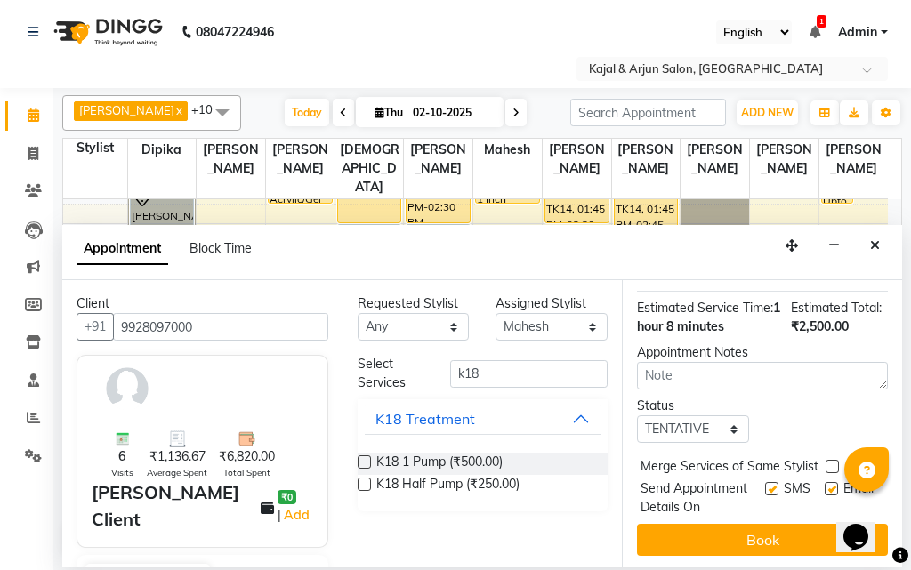
scroll to position [445, 0]
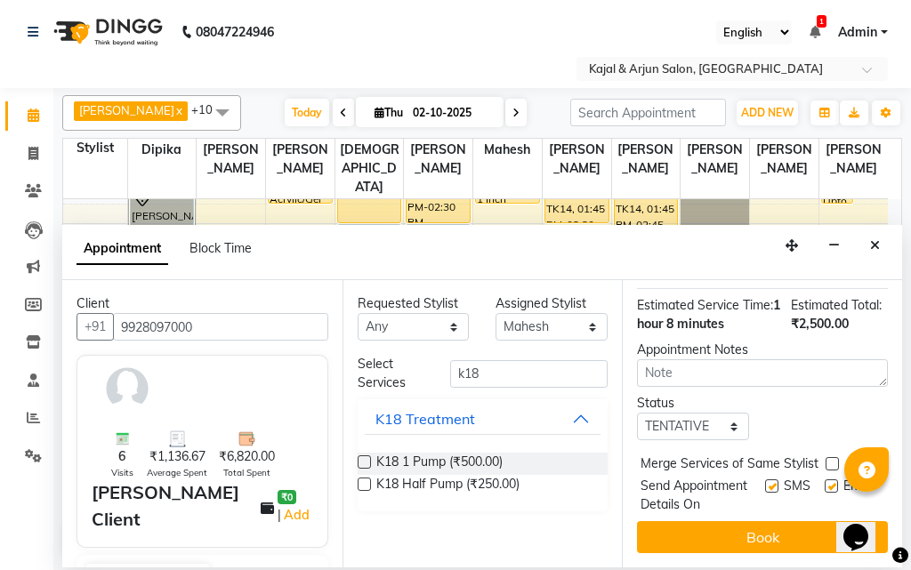
click at [824, 479] on label at bounding box center [830, 485] width 13 height 13
click at [824, 482] on input "checkbox" at bounding box center [830, 488] width 12 height 12
checkbox input "false"
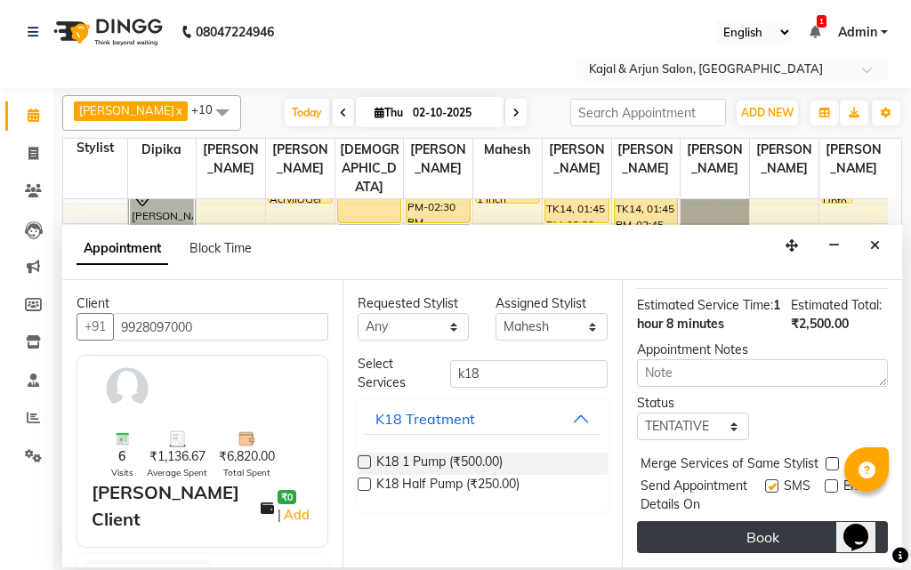
click at [781, 521] on button "Book" at bounding box center [762, 537] width 251 height 32
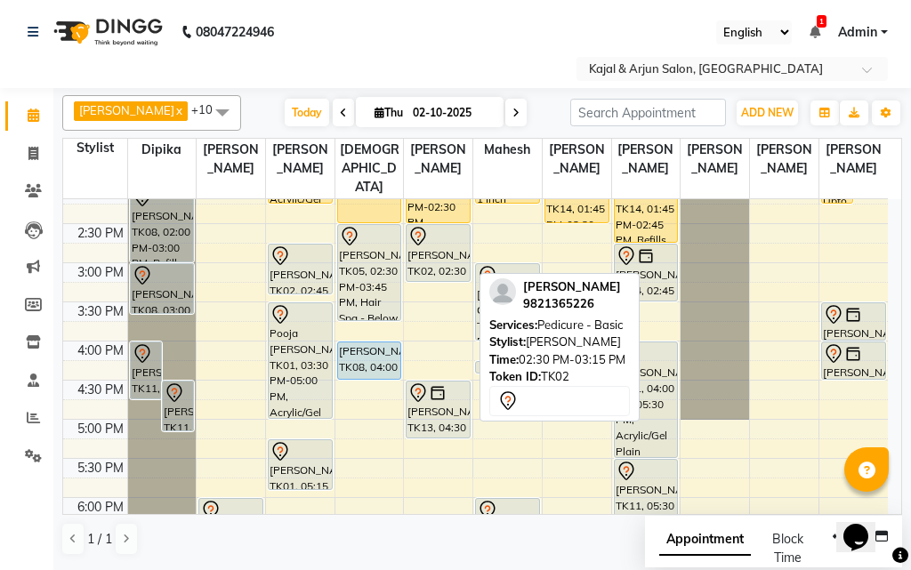
scroll to position [317, 0]
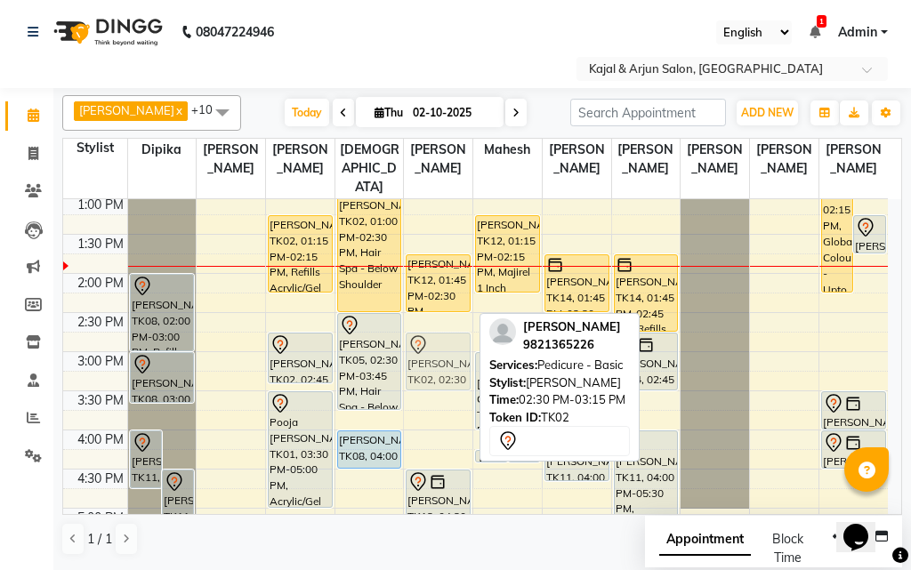
drag, startPoint x: 435, startPoint y: 344, endPoint x: 439, endPoint y: 363, distance: 19.2
click at [439, 363] on div "Pranavati Rajput, TK12, 01:45 PM-02:30 PM, Pedicure - Basic Leena vij, TK02, 02…" at bounding box center [438, 430] width 68 height 1095
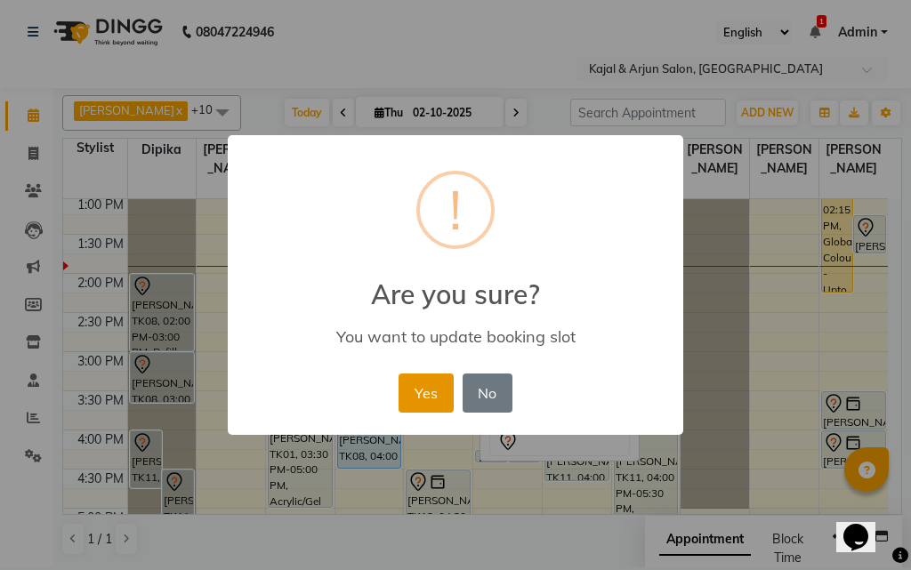
click at [425, 395] on button "Yes" at bounding box center [425, 392] width 54 height 39
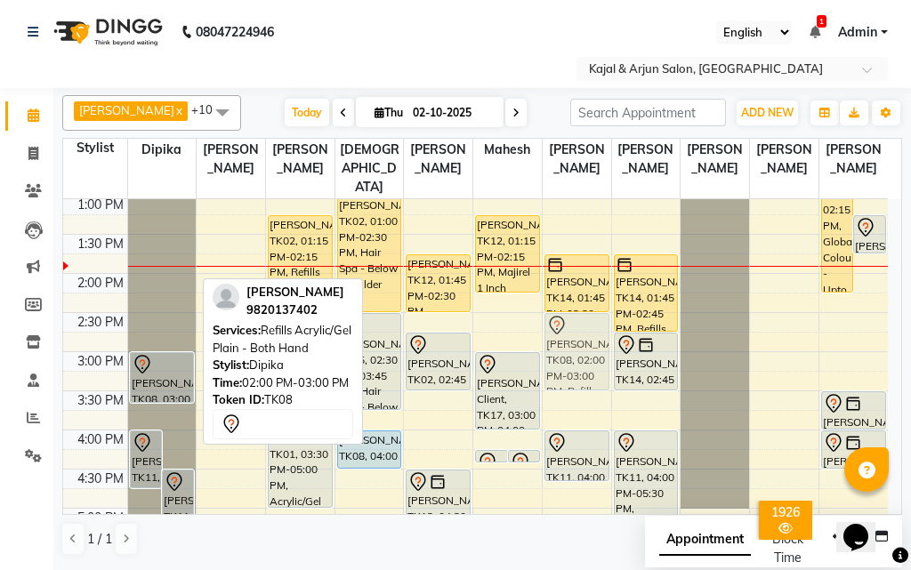
drag, startPoint x: 148, startPoint y: 305, endPoint x: 561, endPoint y: 352, distance: 416.1
click at [561, 352] on tr "Priyanka Naik, TK11, 04:00 PM-04:45 PM, Nails Removing Acrylic/Gel - Both Hand …" at bounding box center [475, 430] width 824 height 1095
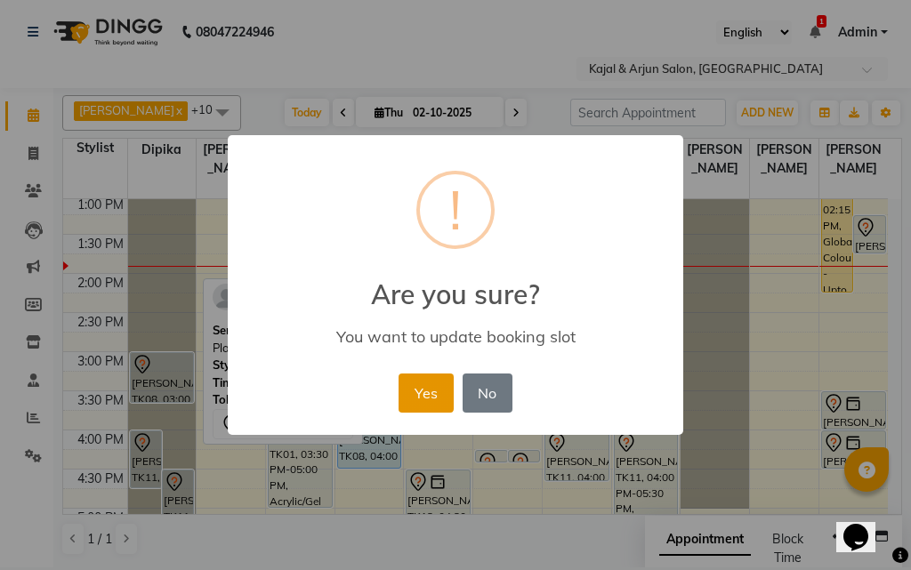
click at [444, 387] on button "Yes" at bounding box center [425, 392] width 54 height 39
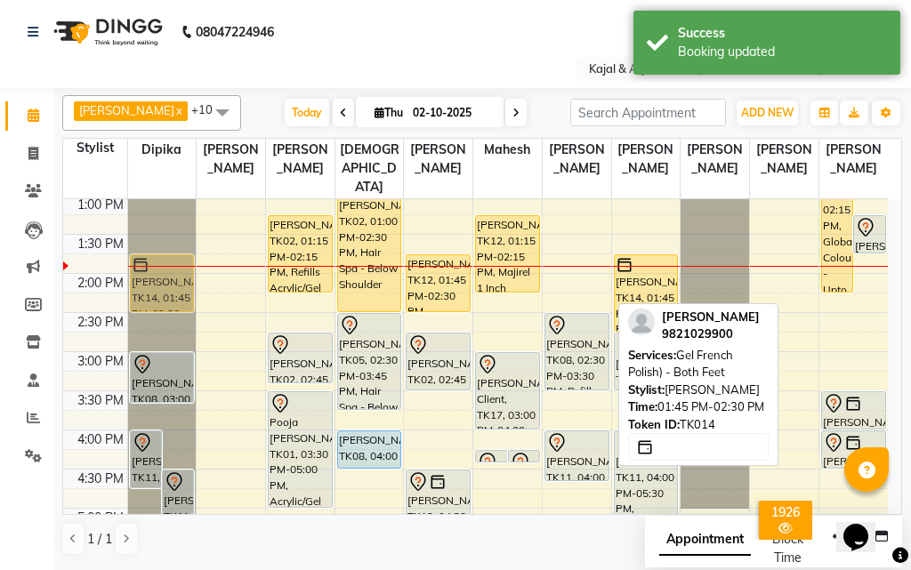
drag, startPoint x: 582, startPoint y: 285, endPoint x: 173, endPoint y: 285, distance: 409.0
click at [173, 285] on tr "Priyanka Naik, TK11, 04:00 PM-04:45 PM, Nails Removing Acrylic/Gel - Both Hand …" at bounding box center [475, 430] width 824 height 1095
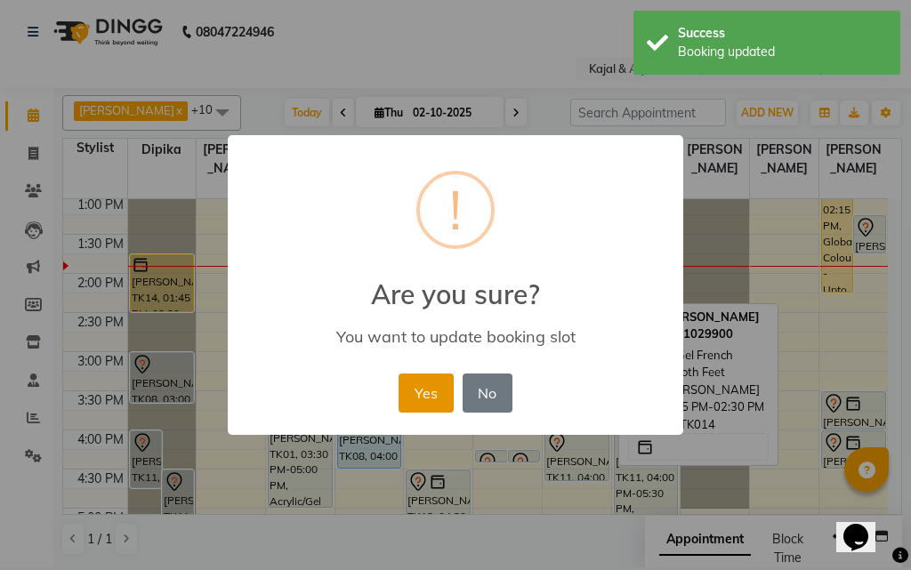
click at [437, 378] on button "Yes" at bounding box center [425, 392] width 54 height 39
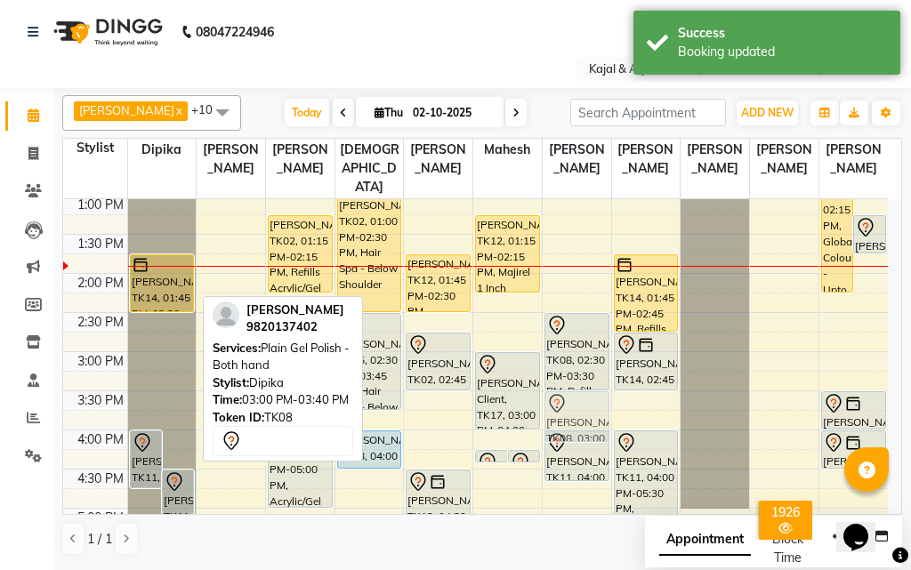
drag, startPoint x: 153, startPoint y: 372, endPoint x: 577, endPoint y: 414, distance: 426.3
click at [577, 414] on tr "Priyanka Naik, TK11, 04:00 PM-04:45 PM, Nails Removing Acrylic/Gel - Both Hand …" at bounding box center [475, 430] width 824 height 1095
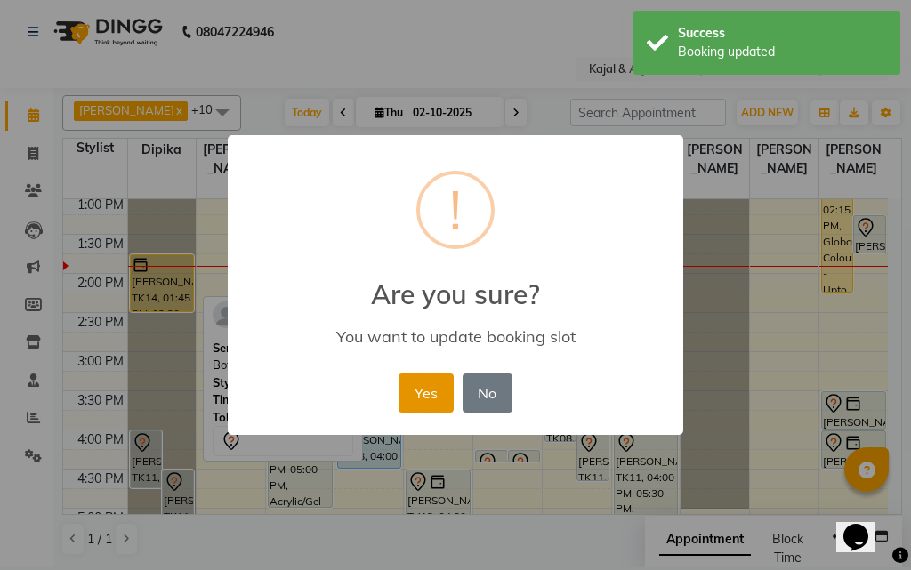
click at [429, 390] on button "Yes" at bounding box center [425, 392] width 54 height 39
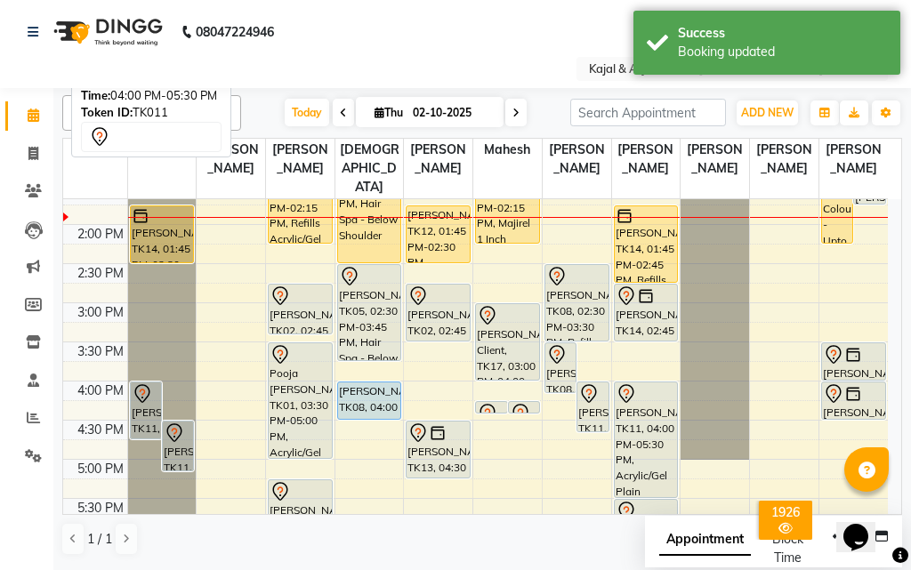
scroll to position [405, 0]
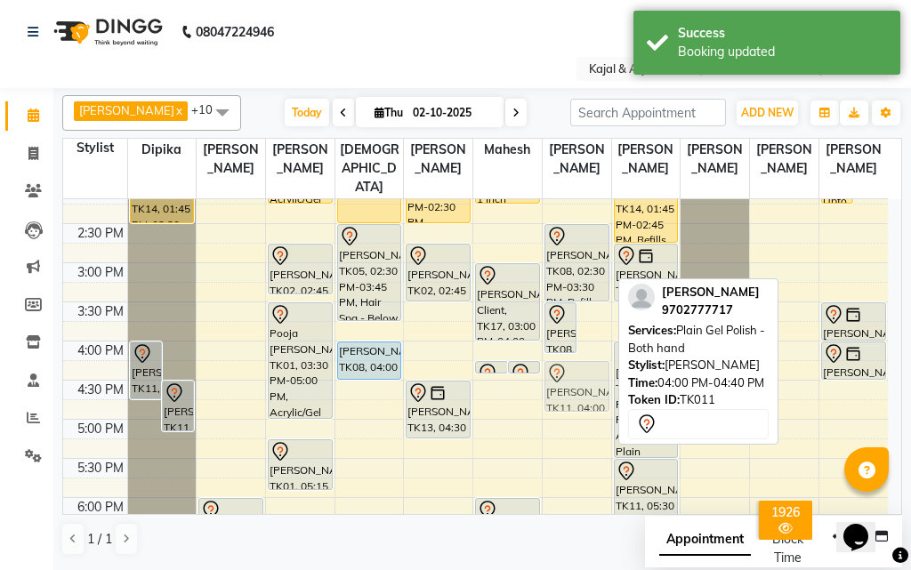
drag, startPoint x: 594, startPoint y: 367, endPoint x: 590, endPoint y: 375, distance: 9.2
click at [586, 384] on div "Tony Oberoi, TK08, 03:30 PM-04:10 PM, Plain Gel Polish - Both hand Priyanka Nai…" at bounding box center [576, 341] width 68 height 1095
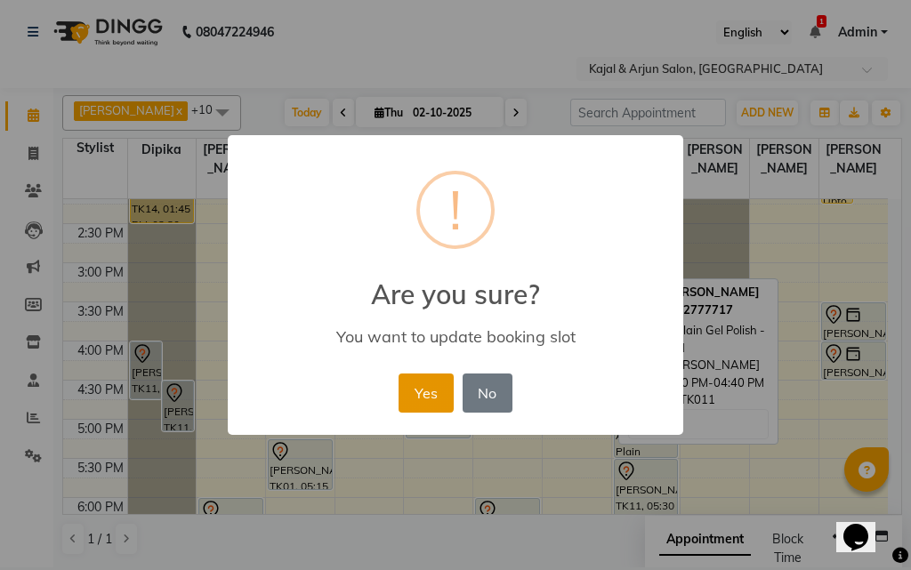
click at [429, 386] on button "Yes" at bounding box center [425, 392] width 54 height 39
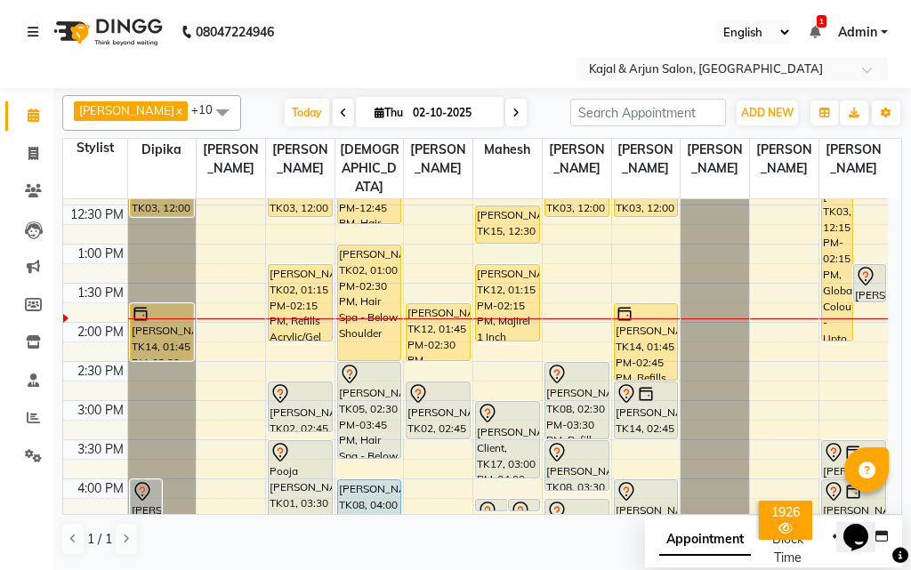
scroll to position [275, 0]
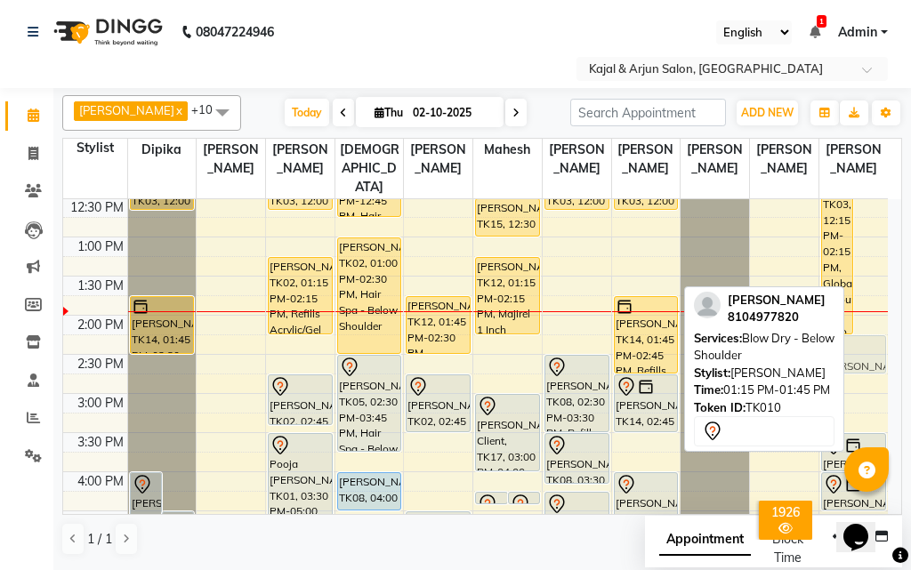
drag, startPoint x: 871, startPoint y: 282, endPoint x: 881, endPoint y: 352, distance: 71.1
click at [881, 352] on div "Jaswe Bharara, TK03, 12:15 PM-02:15 PM, Global Colour - Upto Waist shafak gursa…" at bounding box center [853, 471] width 68 height 1095
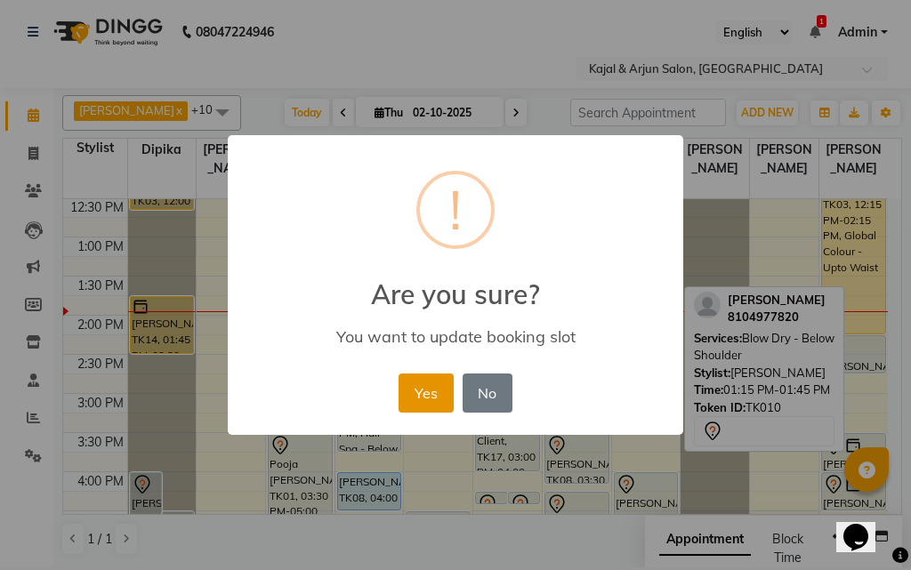
click at [440, 391] on button "Yes" at bounding box center [425, 392] width 54 height 39
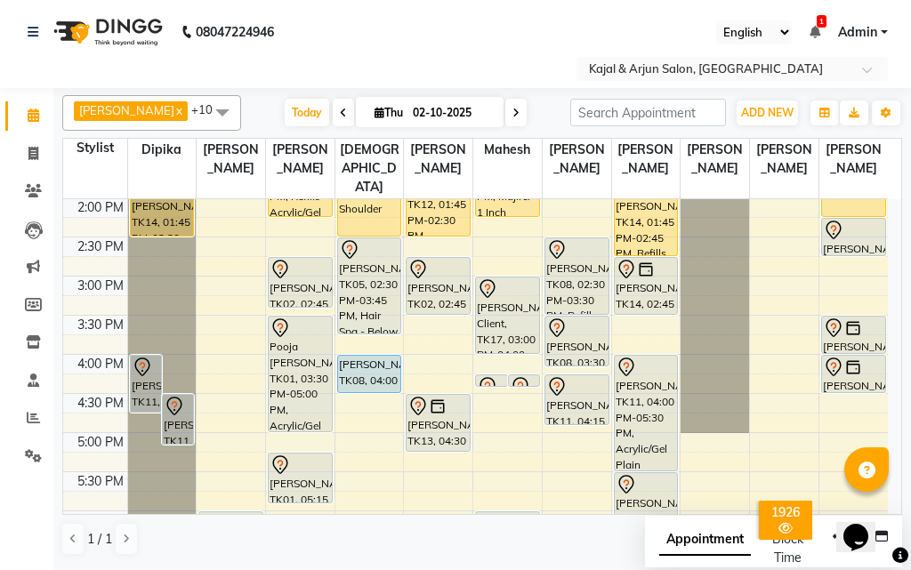
scroll to position [303, 0]
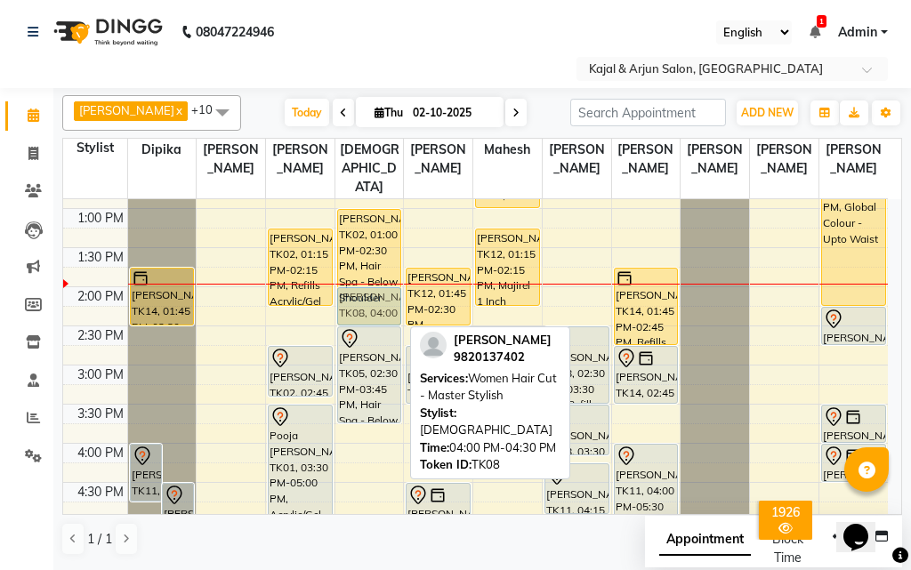
drag, startPoint x: 377, startPoint y: 460, endPoint x: 364, endPoint y: 304, distance: 156.2
click at [364, 304] on div "Priti Arora, TK07, 12:00 PM-12:45 PM, Hair Spa - Upto Shoulder Leena vij, TK02,…" at bounding box center [369, 443] width 68 height 1095
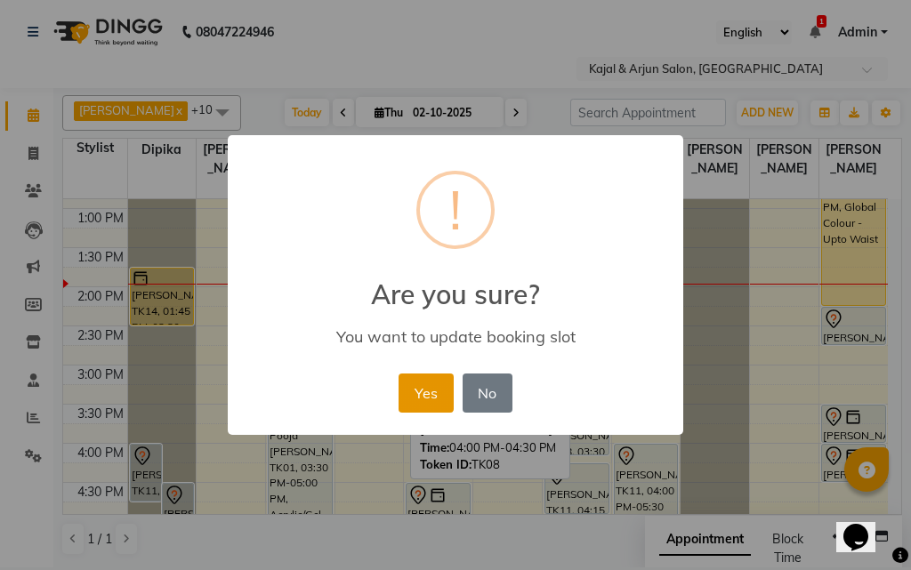
click at [422, 389] on button "Yes" at bounding box center [425, 392] width 54 height 39
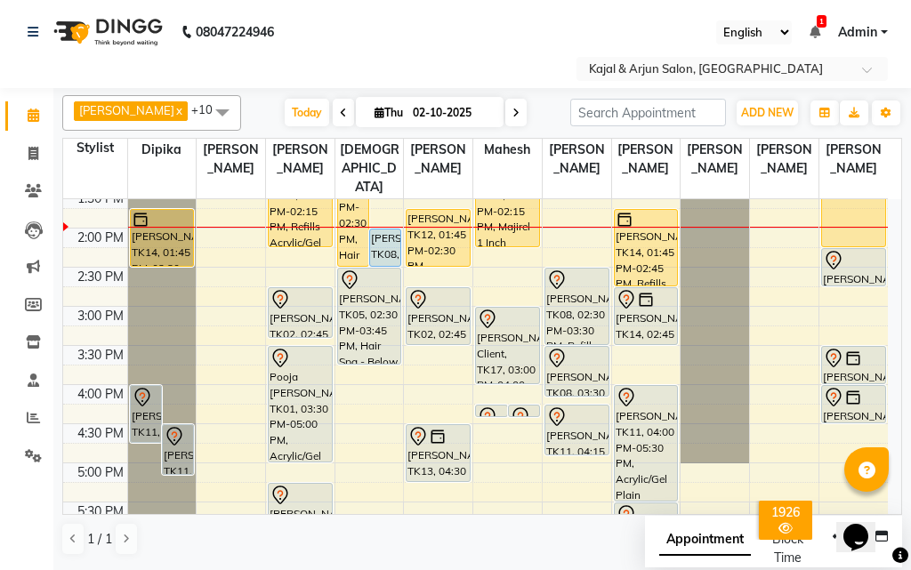
scroll to position [392, 0]
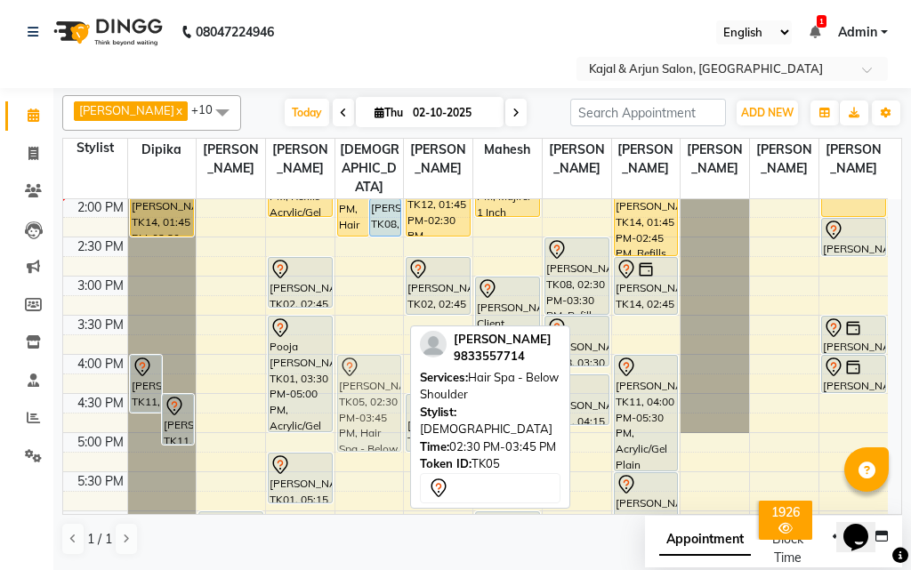
drag, startPoint x: 370, startPoint y: 288, endPoint x: 382, endPoint y: 401, distance: 113.6
click at [382, 401] on div "Leena vij, TK02, 01:00 PM-02:30 PM, Hair Spa - Below Shoulder Tony Oberoi, TK08…" at bounding box center [369, 354] width 68 height 1095
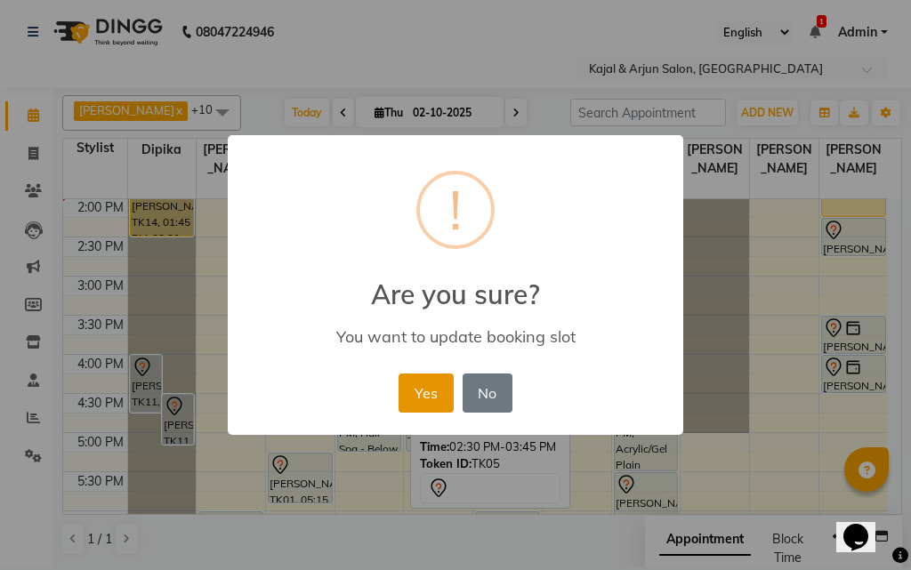
click at [436, 386] on button "Yes" at bounding box center [425, 392] width 54 height 39
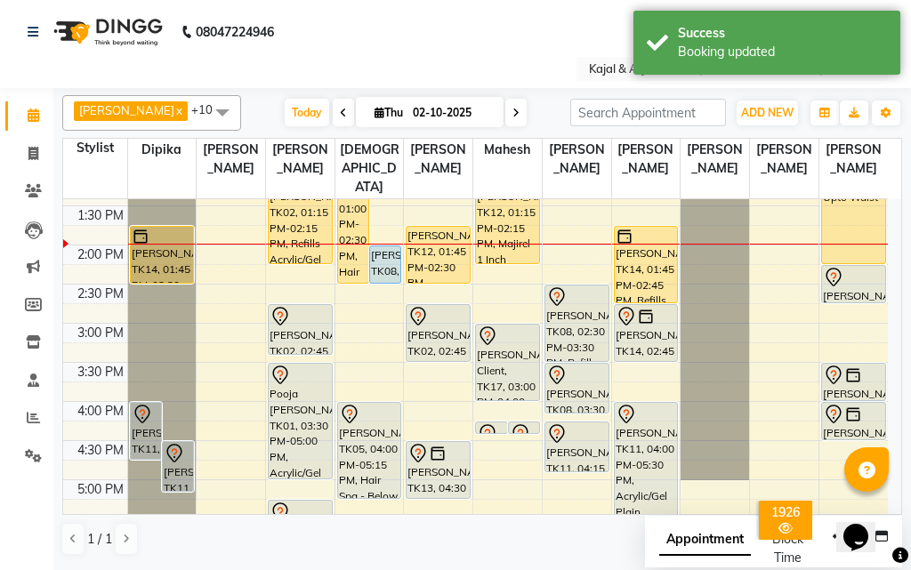
scroll to position [303, 0]
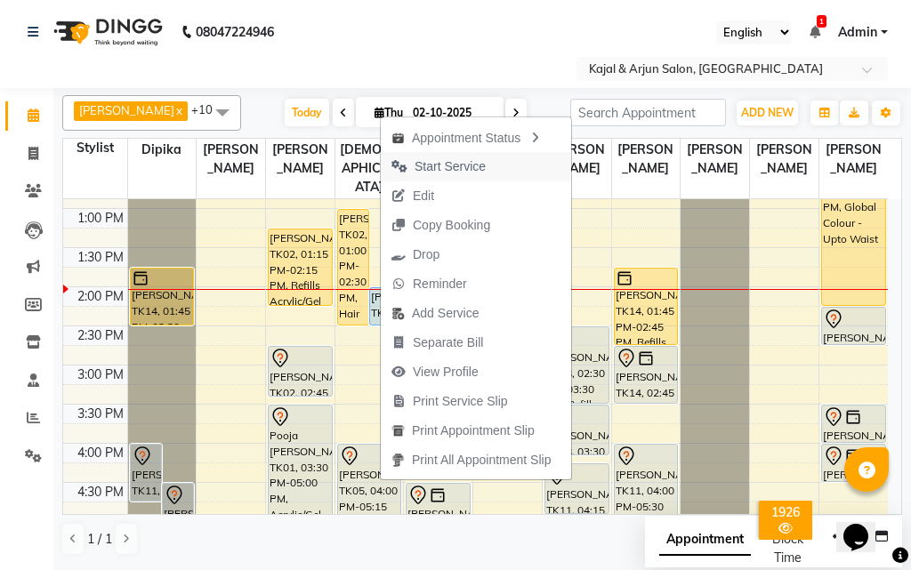
click at [430, 167] on span "Start Service" at bounding box center [449, 166] width 71 height 19
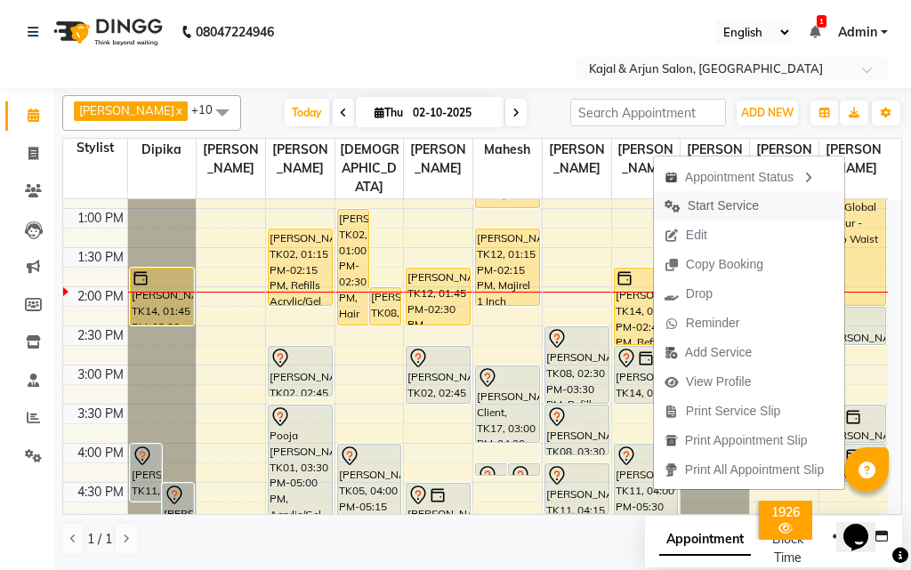
click at [706, 201] on span "Start Service" at bounding box center [722, 206] width 71 height 19
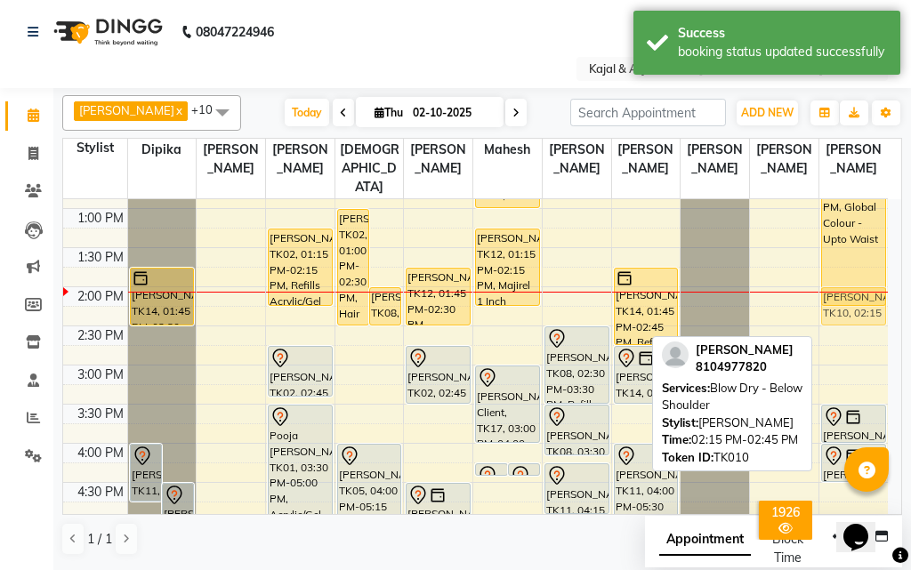
drag, startPoint x: 848, startPoint y: 318, endPoint x: 848, endPoint y: 302, distance: 16.0
click at [848, 302] on div "Jaswe Bharara, TK03, 12:15 PM-02:15 PM, Global Colour - Upto Waist shafak gursa…" at bounding box center [853, 443] width 68 height 1095
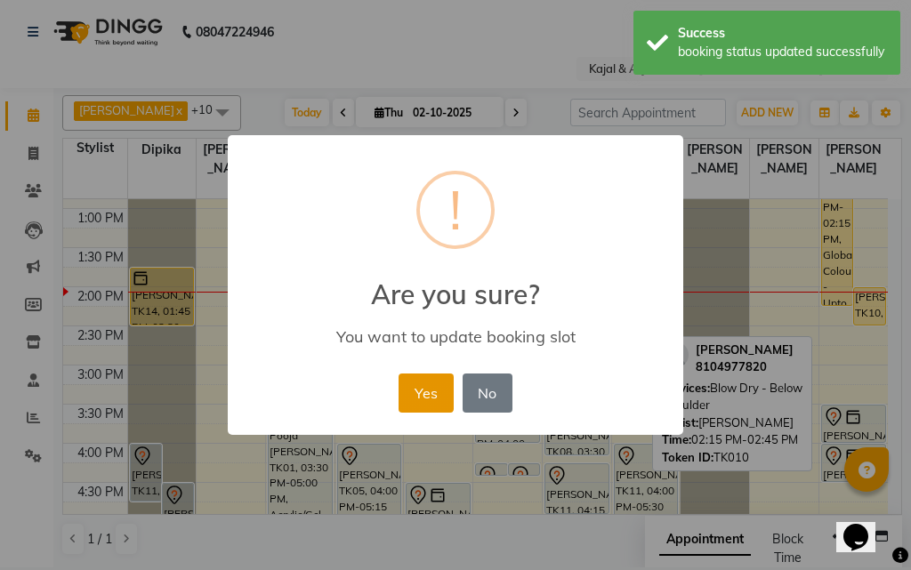
click at [438, 382] on button "Yes" at bounding box center [425, 392] width 54 height 39
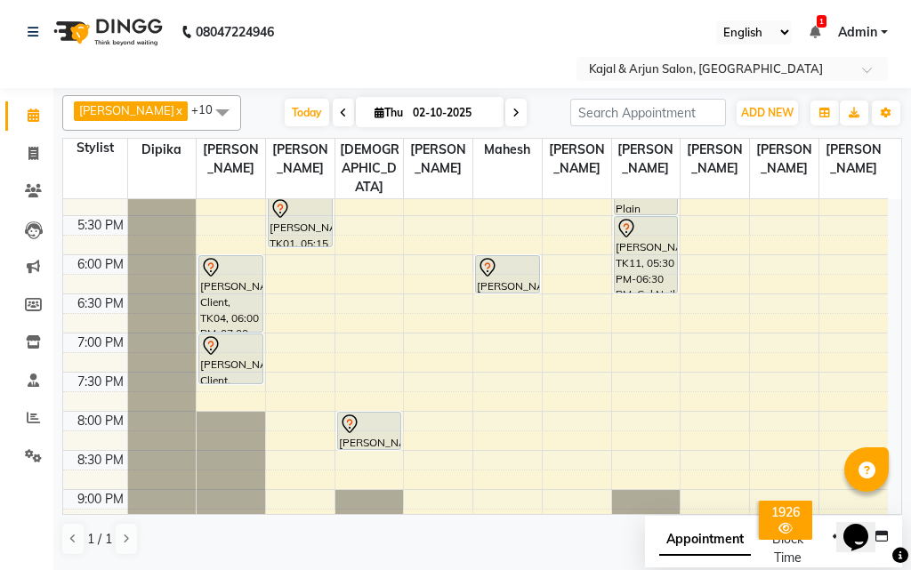
scroll to position [607, 0]
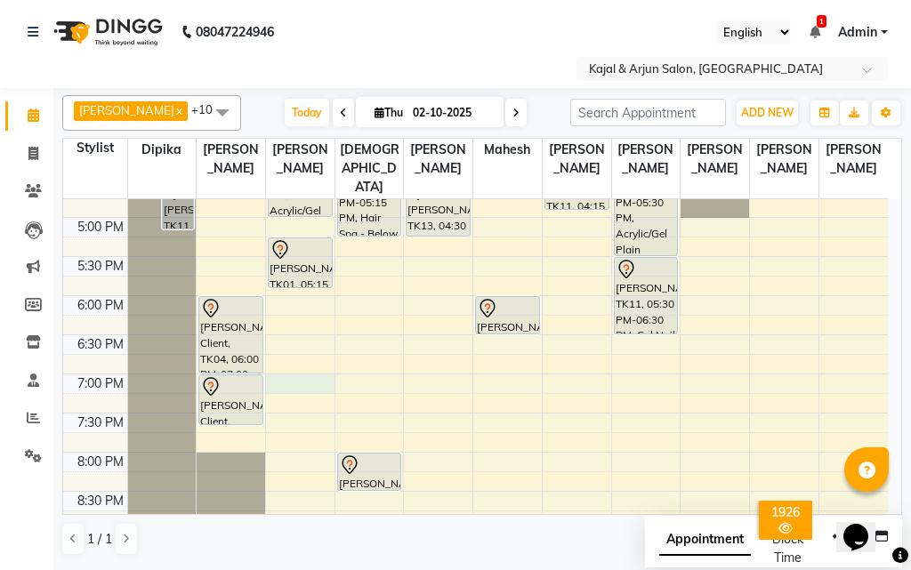
click at [273, 379] on div "9:00 AM 9:30 AM 10:00 AM 10:30 AM 11:00 AM 11:30 AM 12:00 PM 12:30 PM 1:00 PM 1…" at bounding box center [475, 139] width 824 height 1095
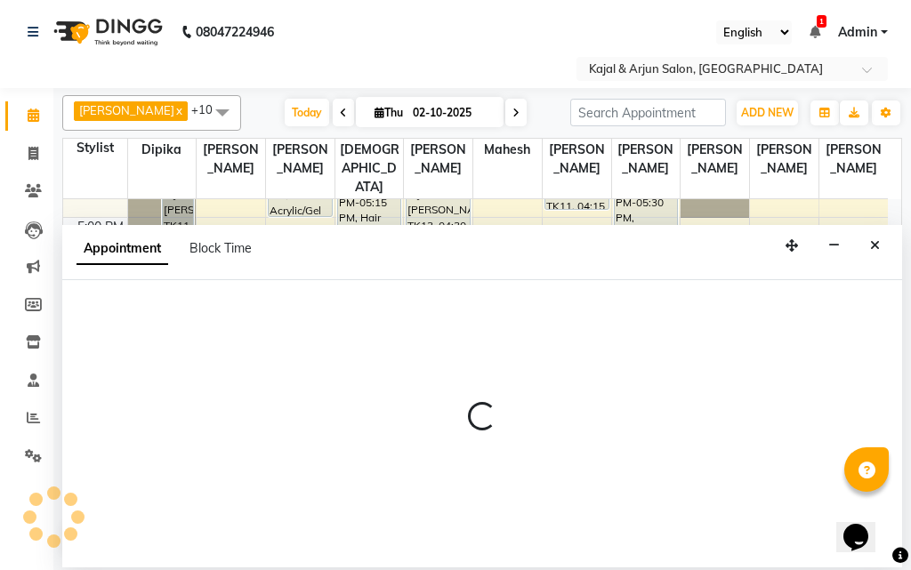
select select "6987"
select select "tentative"
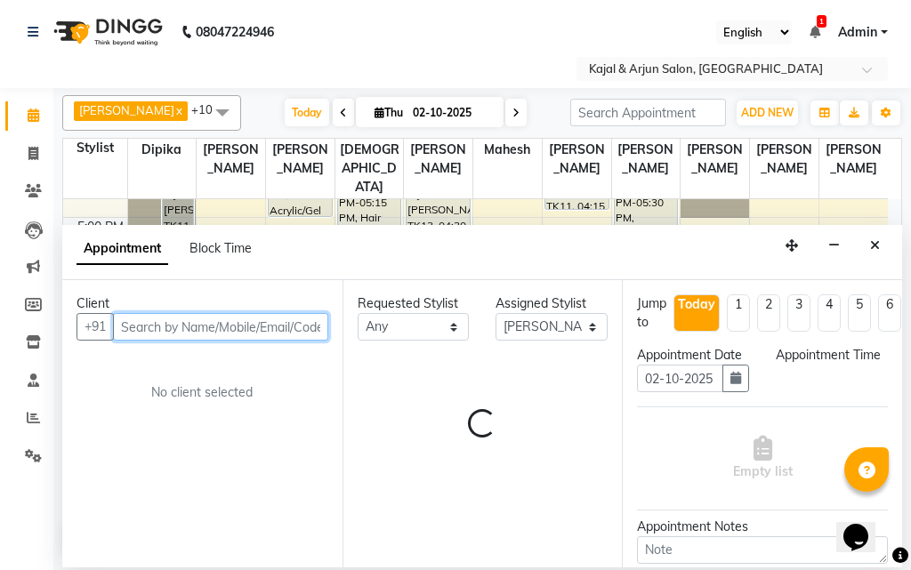
select select "1140"
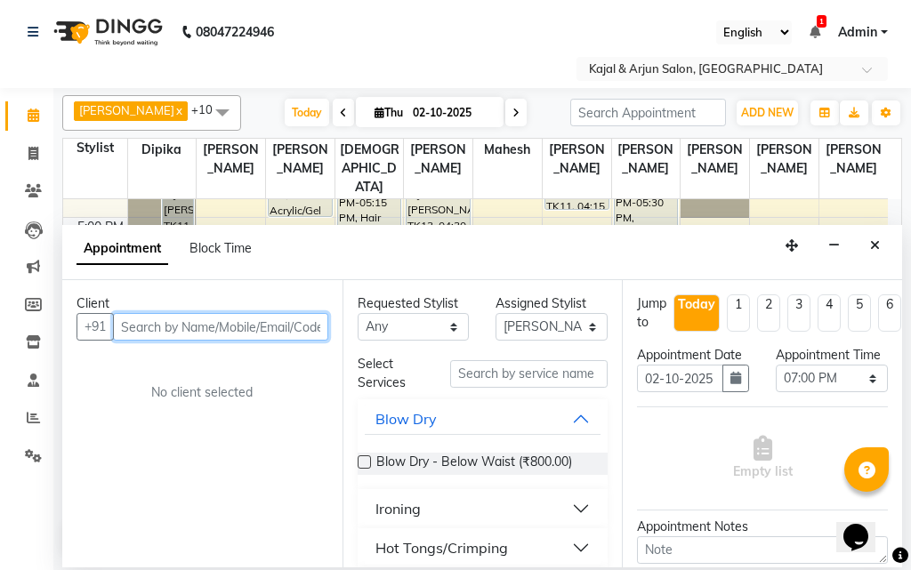
click at [152, 334] on input "text" at bounding box center [220, 327] width 215 height 28
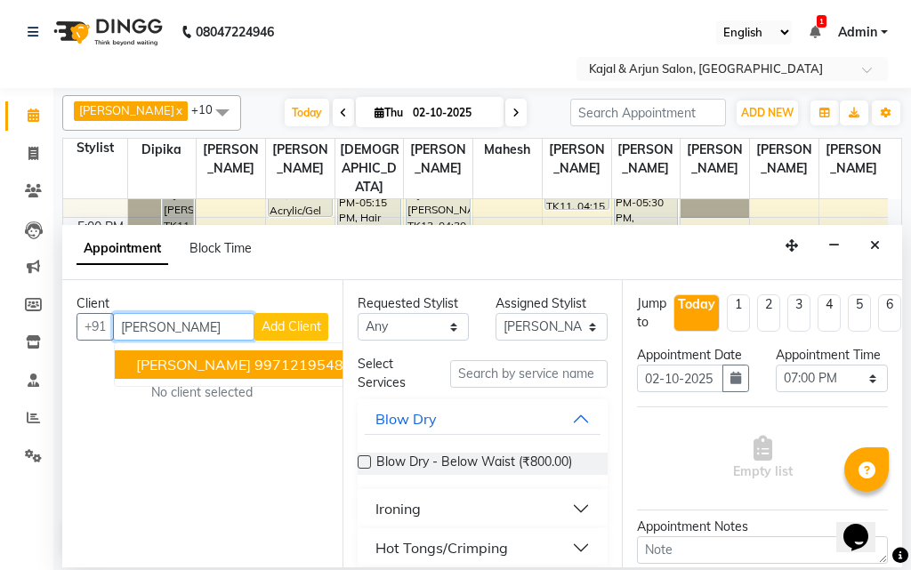
click at [161, 369] on span "[PERSON_NAME]" at bounding box center [193, 365] width 115 height 18
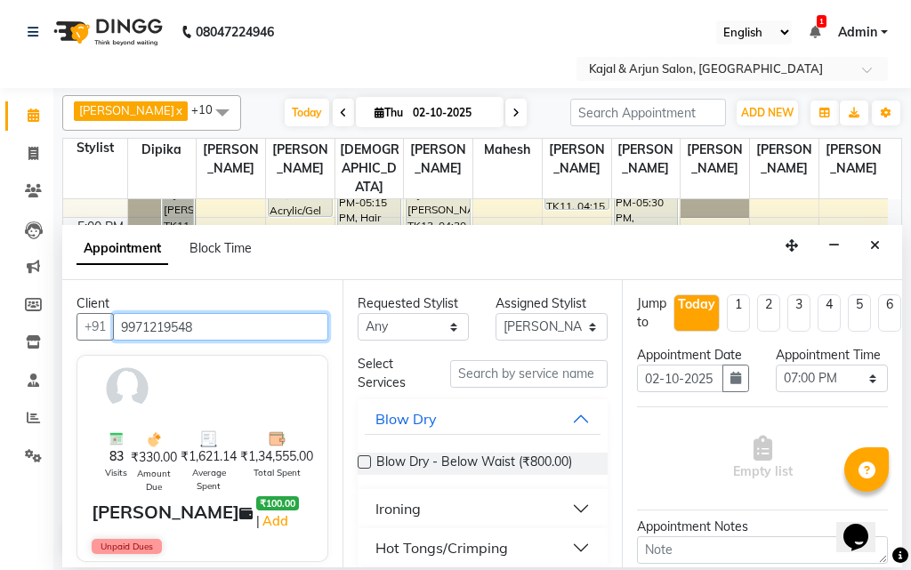
type input "9971219548"
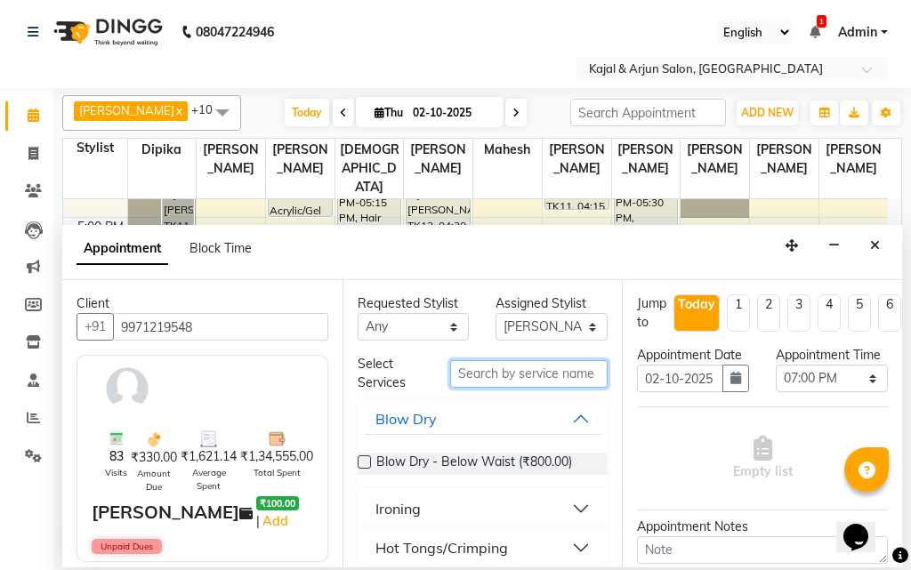
click at [535, 382] on input "text" at bounding box center [529, 374] width 158 height 28
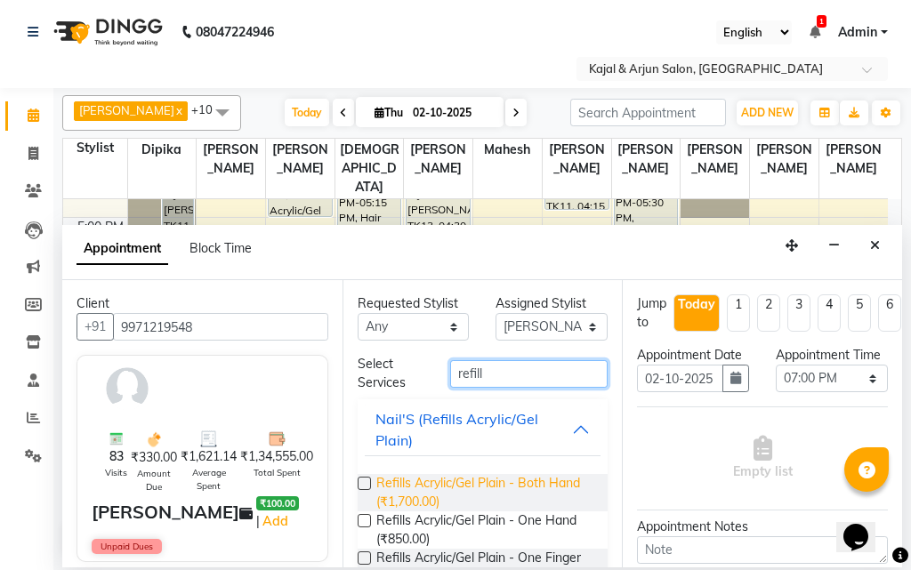
type input "refill"
click at [438, 478] on span "Refills Acrylic/Gel Plain - Both Hand (₹1,700.00)" at bounding box center [485, 492] width 218 height 37
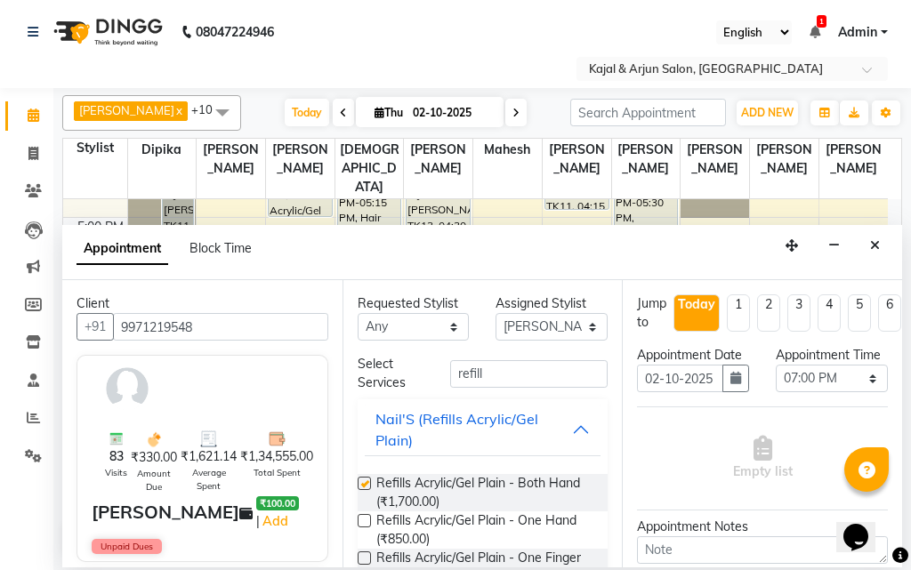
checkbox input "false"
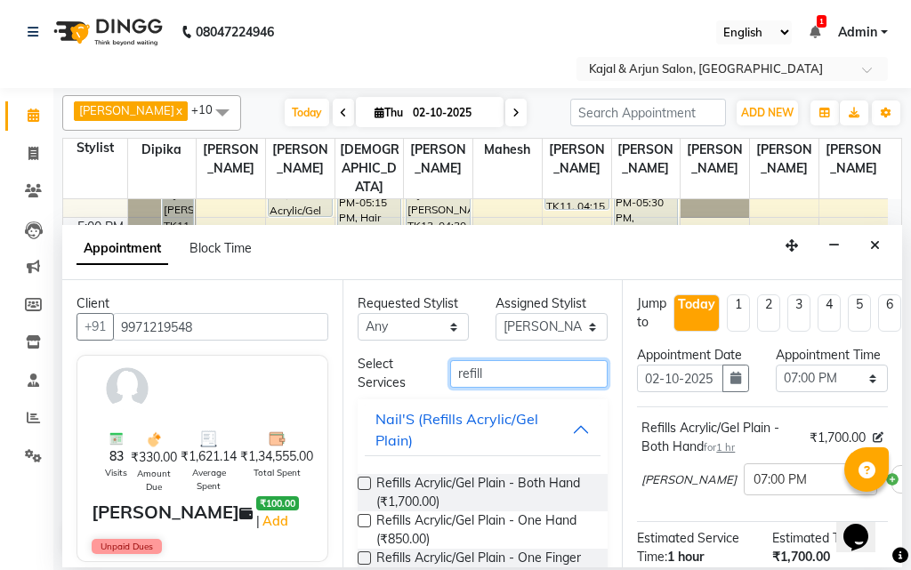
click at [516, 377] on input "refill" at bounding box center [529, 374] width 158 height 28
type input "r"
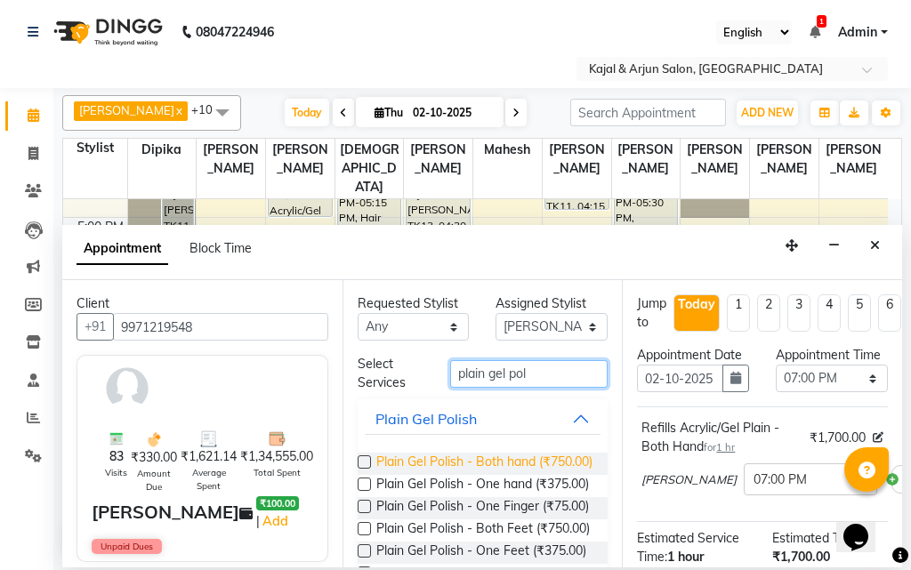
type input "plain gel pol"
click at [442, 464] on span "Plain Gel Polish - Both hand (₹750.00)" at bounding box center [484, 464] width 216 height 22
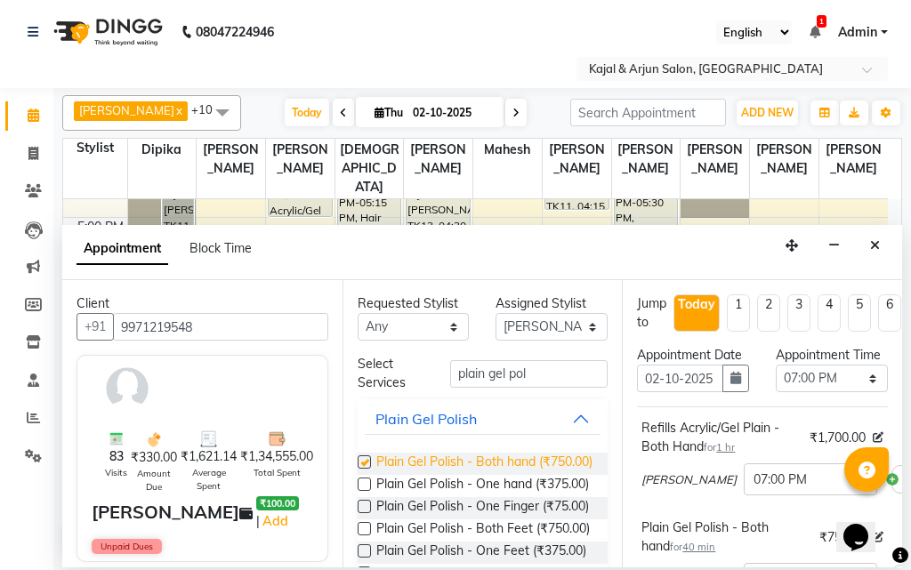
checkbox input "false"
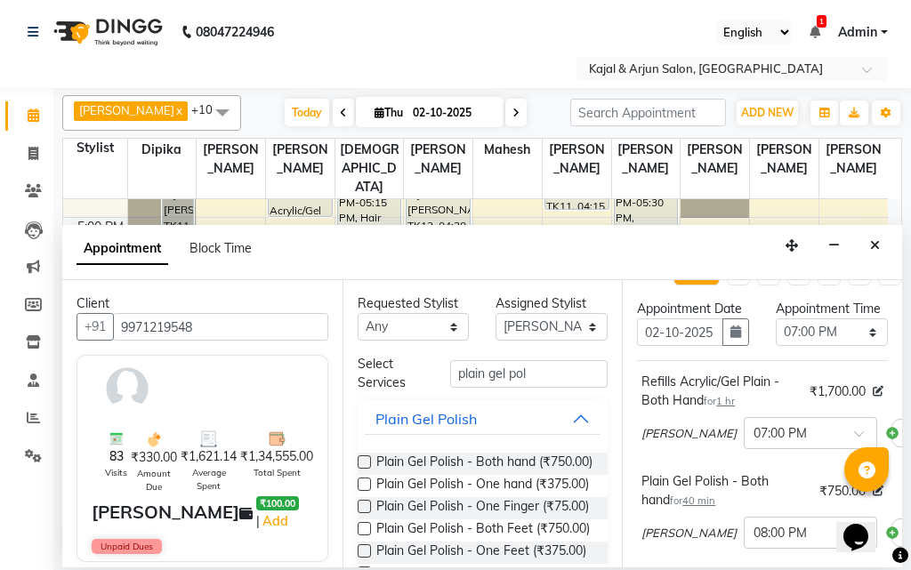
scroll to position [89, 0]
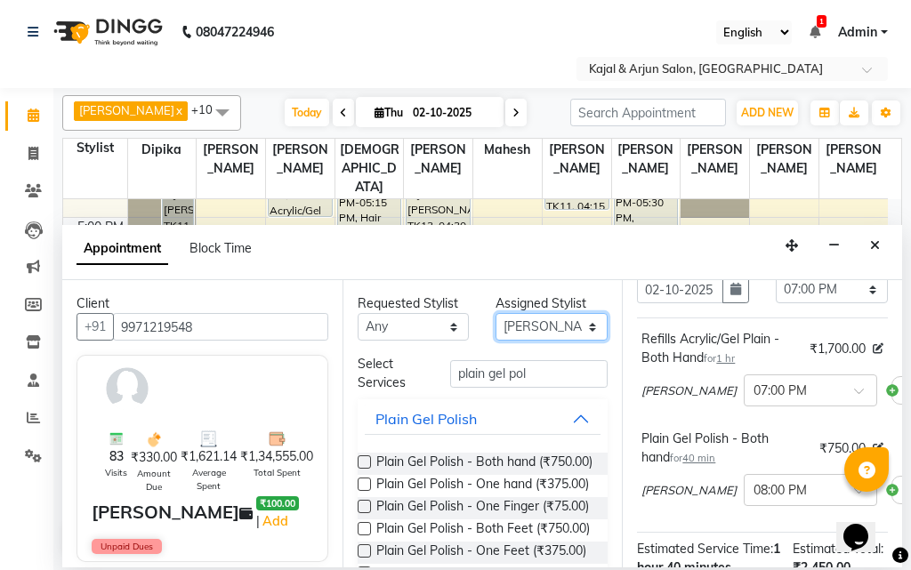
click at [524, 327] on select "Select Arjun Sir [PERSON_NAME] [PERSON_NAME] [PERSON_NAME] [PERSON_NAME] [PERSO…" at bounding box center [551, 327] width 112 height 28
select select "28460"
click at [495, 313] on select "Select Arjun Sir [PERSON_NAME] [PERSON_NAME] [PERSON_NAME] [PERSON_NAME] [PERSO…" at bounding box center [551, 327] width 112 height 28
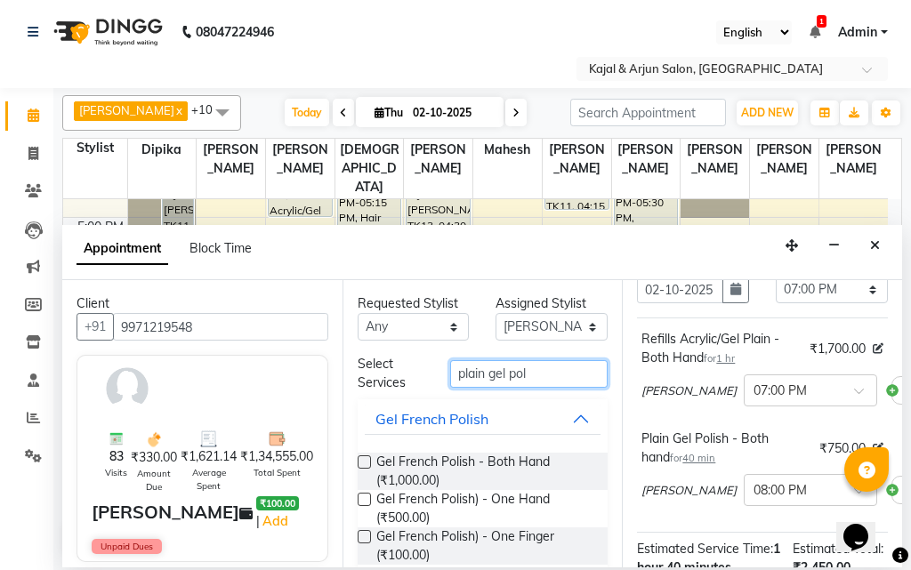
click at [537, 373] on input "plain gel pol" at bounding box center [529, 374] width 158 height 28
type input "p"
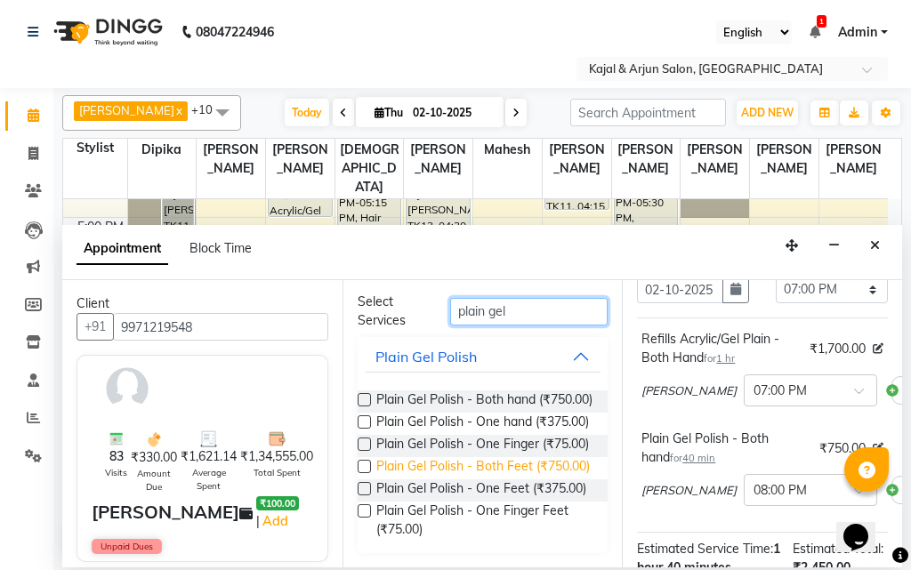
type input "plain gel"
click at [474, 479] on span "Plain Gel Polish - Both Feet (₹750.00)" at bounding box center [482, 468] width 213 height 22
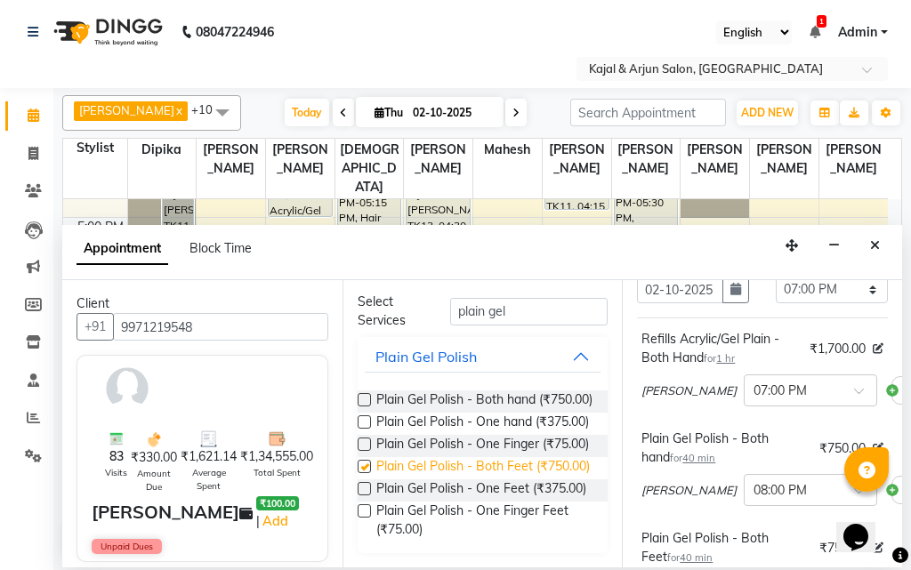
checkbox input "false"
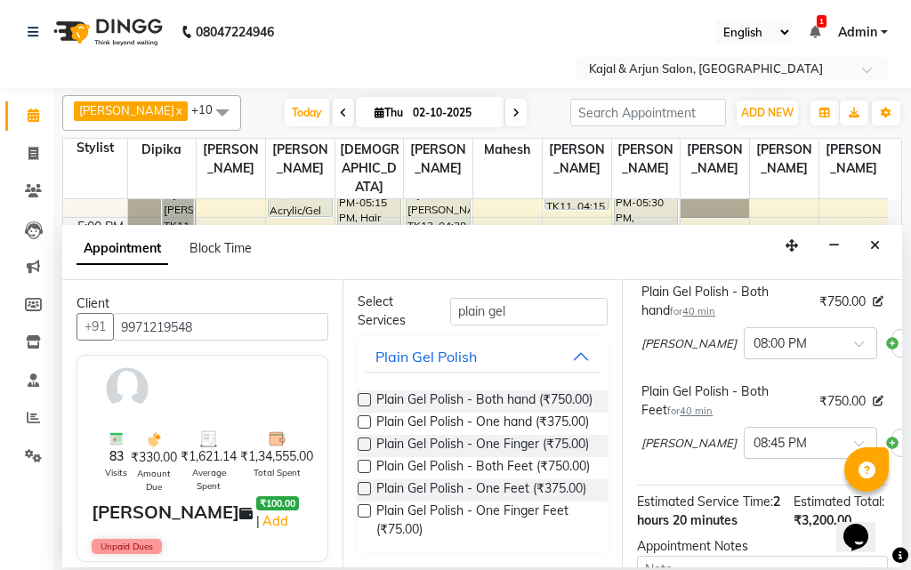
scroll to position [267, 0]
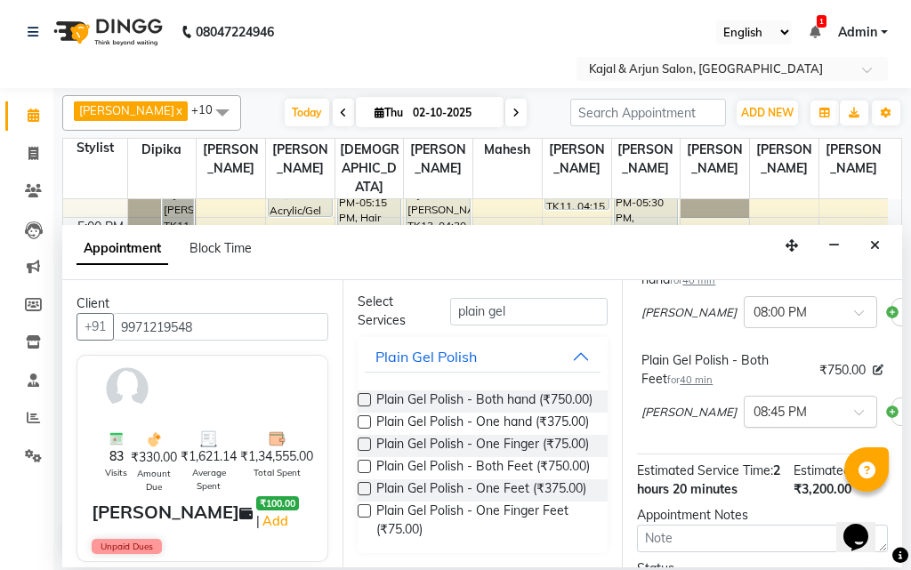
click at [751, 428] on div "× 08:45 PM" at bounding box center [809, 412] width 133 height 32
click at [744, 510] on div "07:00 PM" at bounding box center [810, 494] width 132 height 33
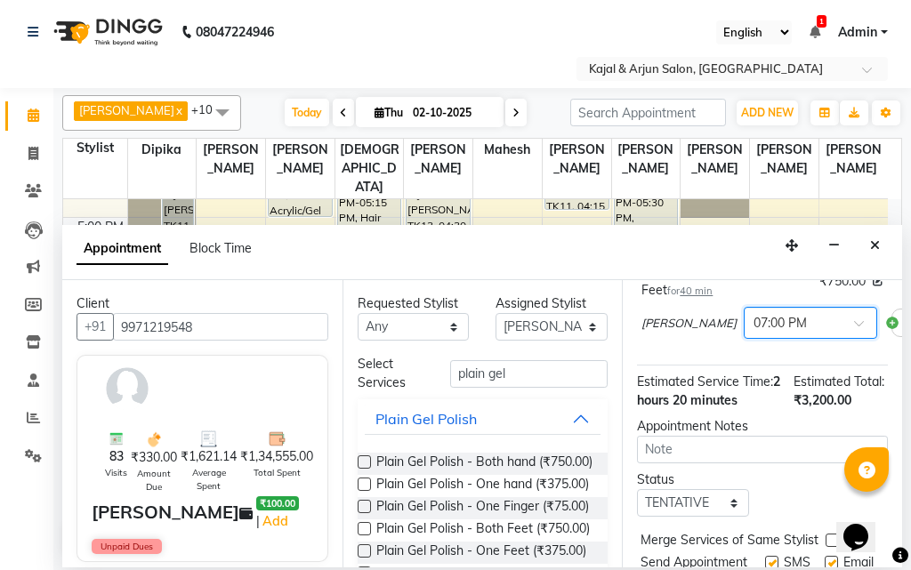
scroll to position [374, 121]
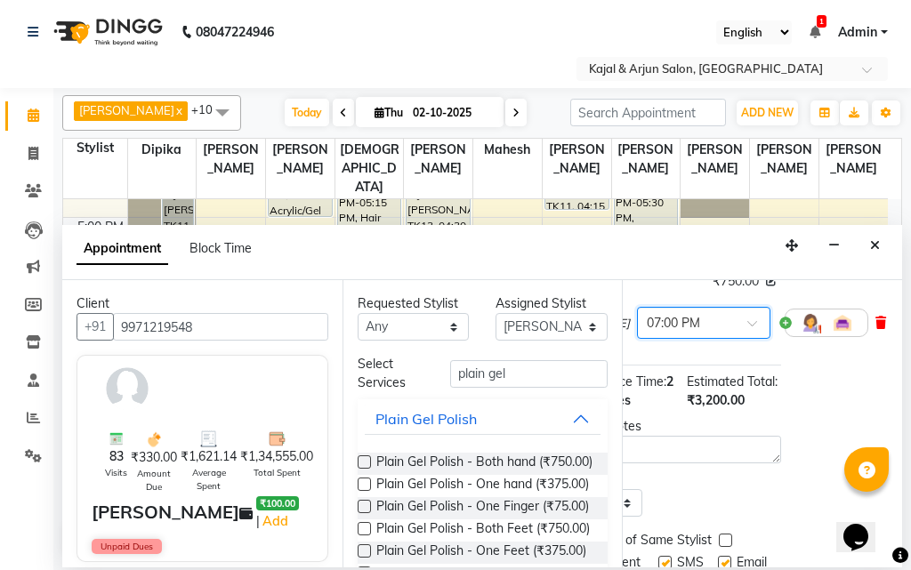
click at [875, 329] on icon at bounding box center [880, 323] width 11 height 12
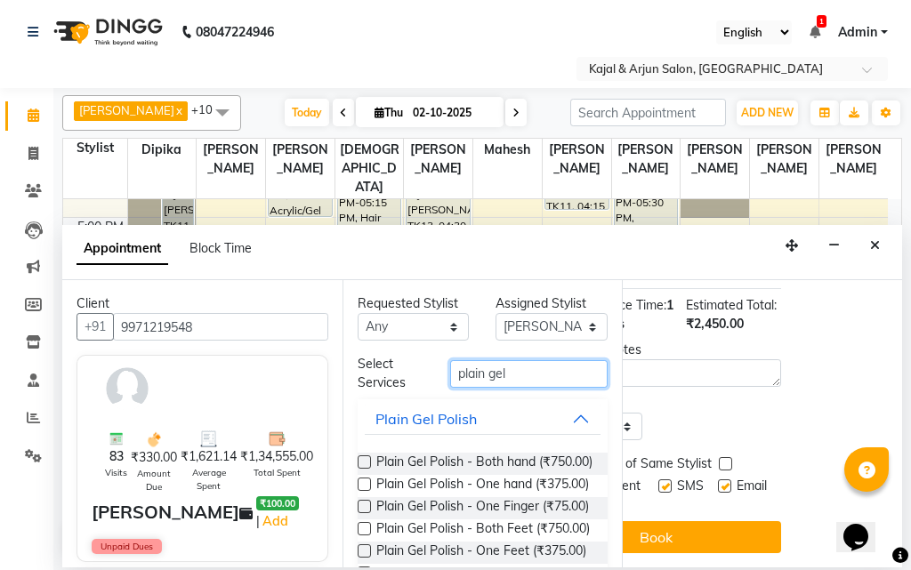
drag, startPoint x: 508, startPoint y: 371, endPoint x: 424, endPoint y: 381, distance: 84.2
click at [424, 381] on div "Select Services plain gel" at bounding box center [482, 373] width 277 height 37
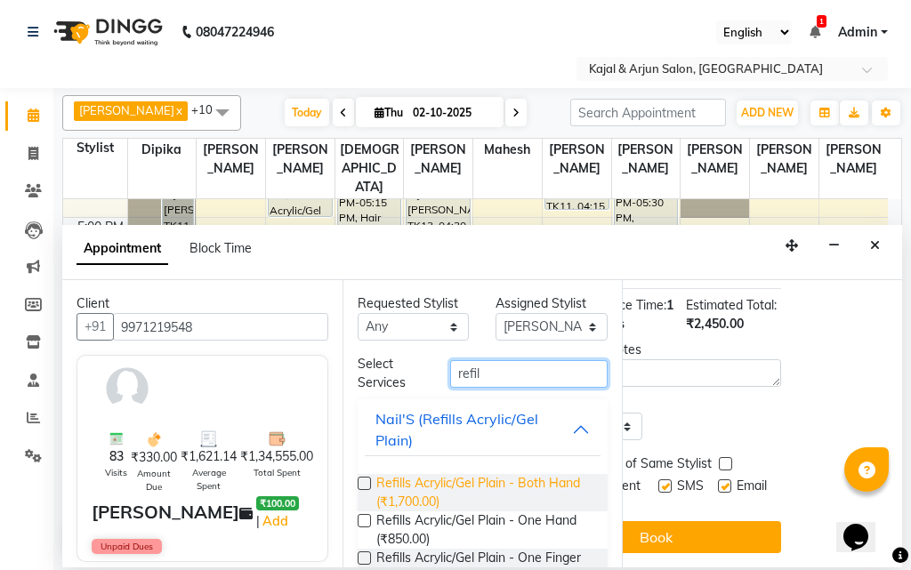
type input "refil"
click at [471, 489] on span "Refills Acrylic/Gel Plain - Both Hand (₹1,700.00)" at bounding box center [485, 492] width 218 height 37
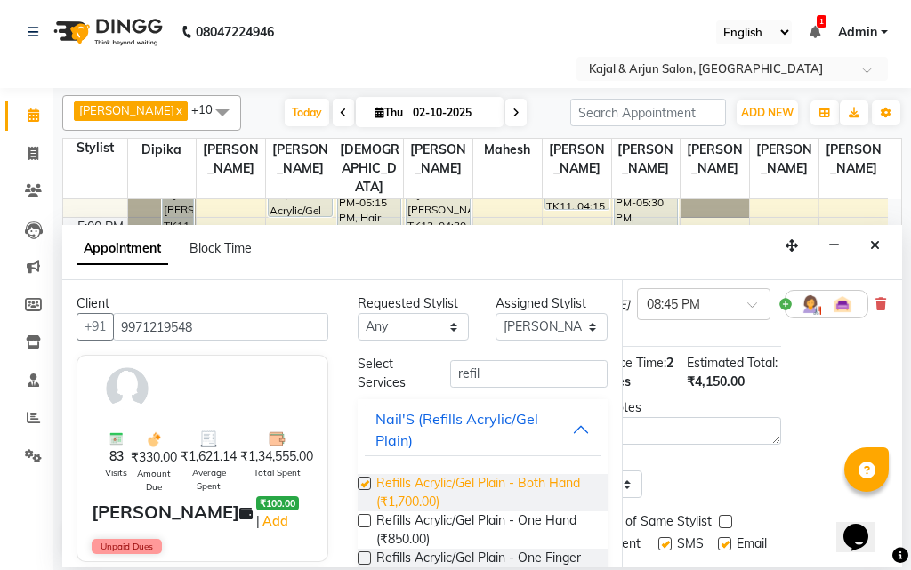
checkbox input "false"
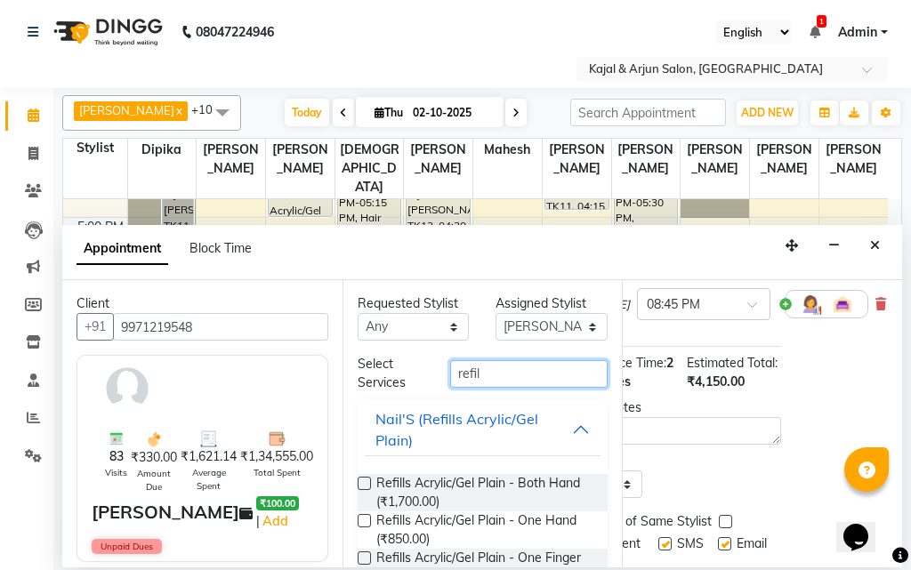
click at [518, 370] on input "refil" at bounding box center [529, 374] width 158 height 28
type input "r"
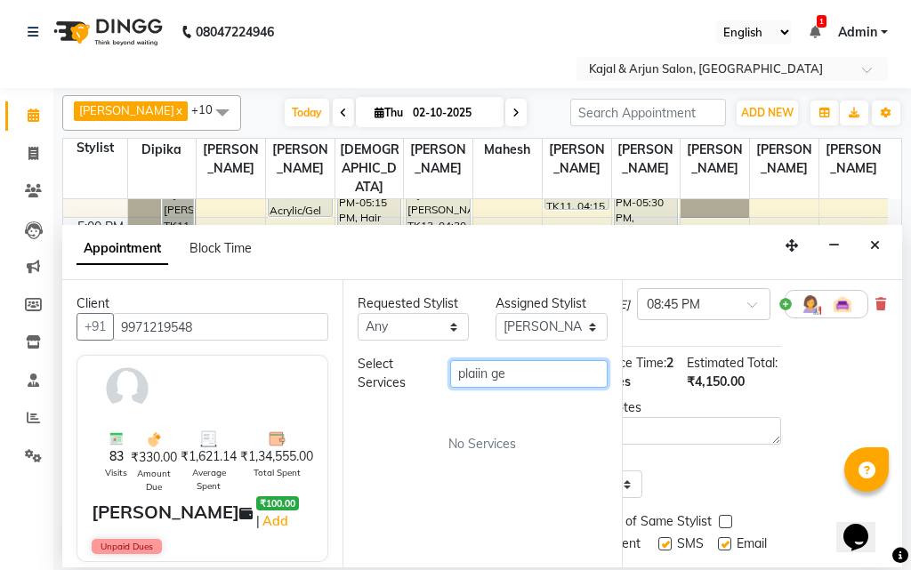
click at [482, 371] on input "plaiin ge" at bounding box center [529, 374] width 158 height 28
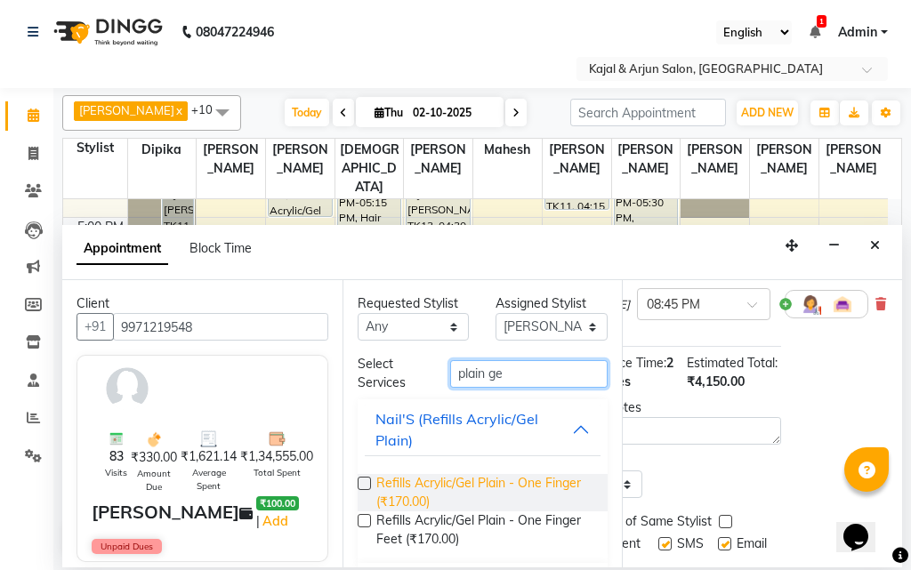
scroll to position [88, 0]
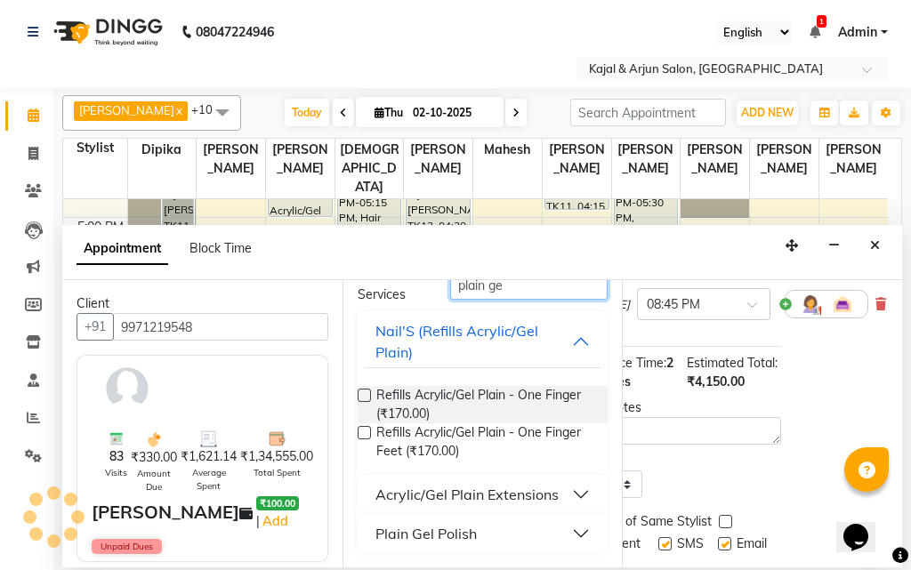
click at [527, 292] on input "plain ge" at bounding box center [529, 286] width 158 height 28
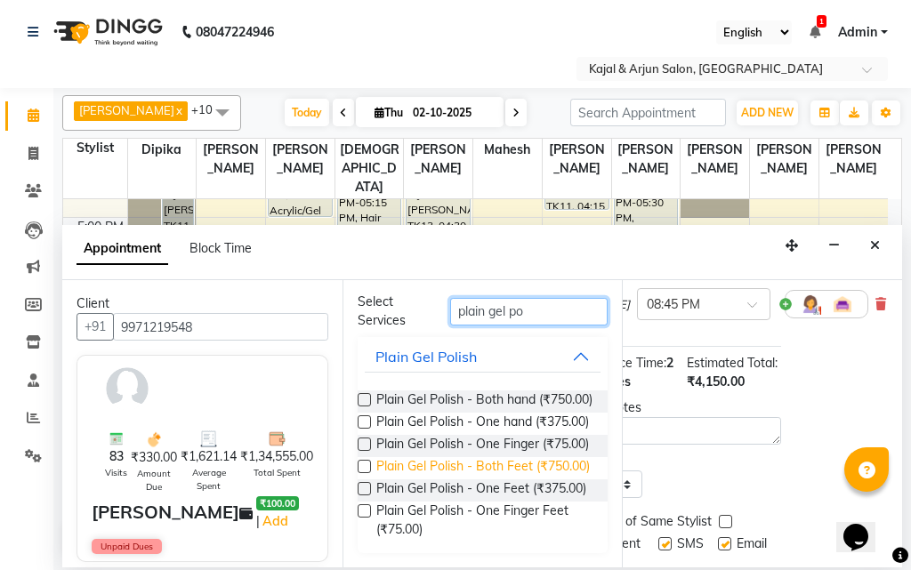
type input "plain gel po"
click at [490, 479] on span "Plain Gel Polish - Both Feet (₹750.00)" at bounding box center [482, 468] width 213 height 22
checkbox input "false"
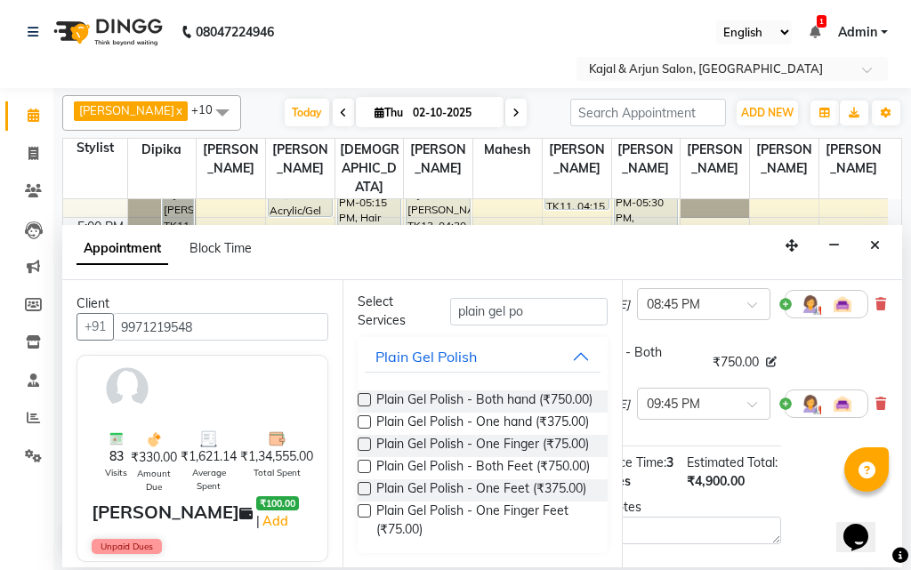
scroll to position [374, 0]
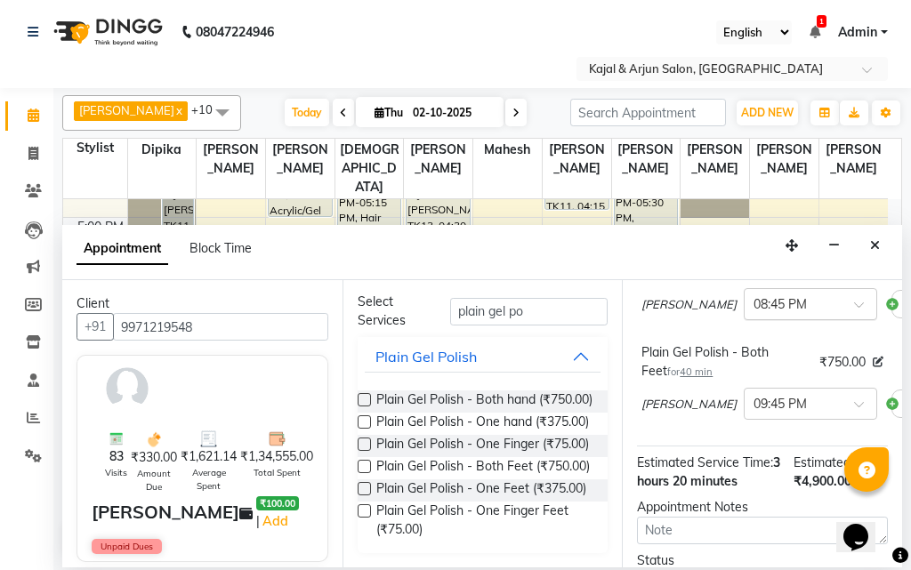
click at [753, 314] on div "× 08:45 PM" at bounding box center [796, 304] width 104 height 19
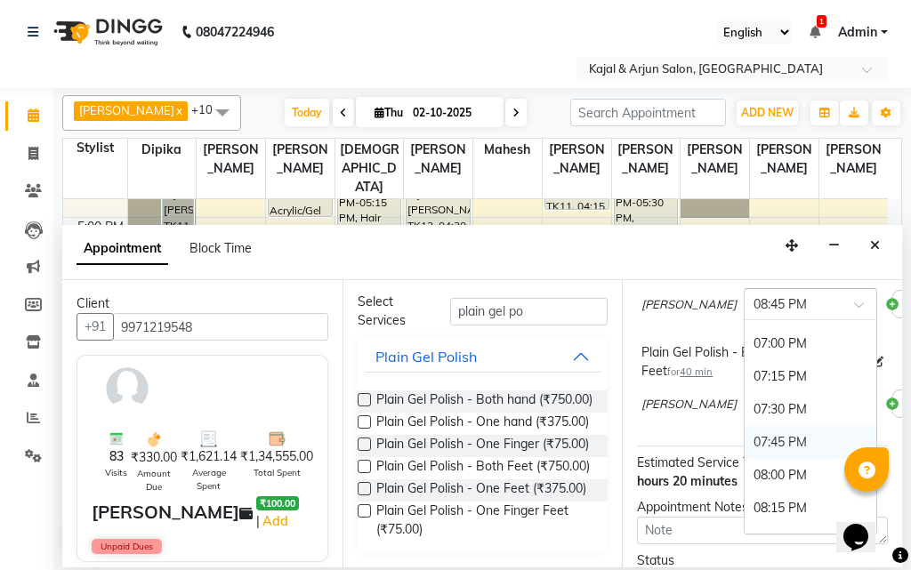
scroll to position [1183, 0]
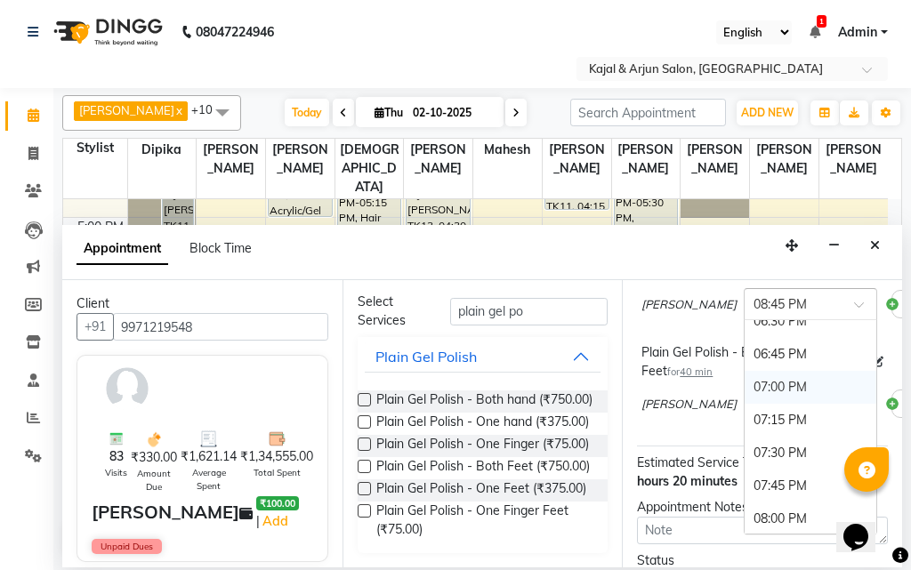
click at [744, 404] on div "07:00 PM" at bounding box center [810, 387] width 132 height 33
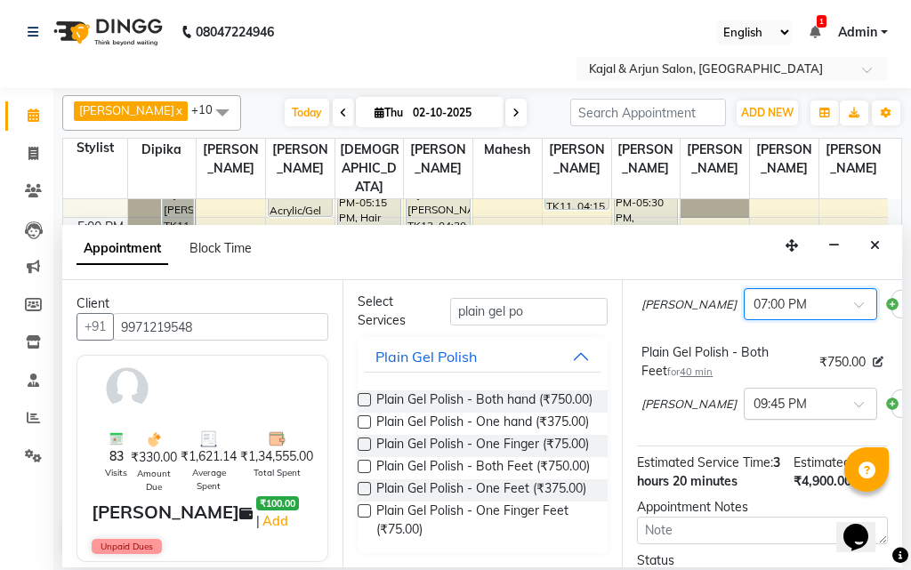
click at [753, 412] on input "text" at bounding box center [792, 402] width 78 height 19
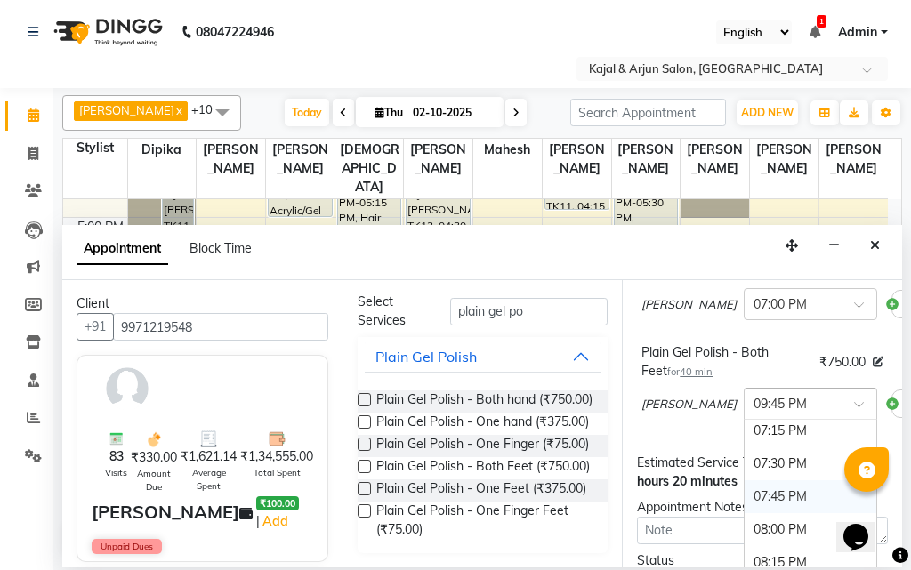
scroll to position [1361, 0]
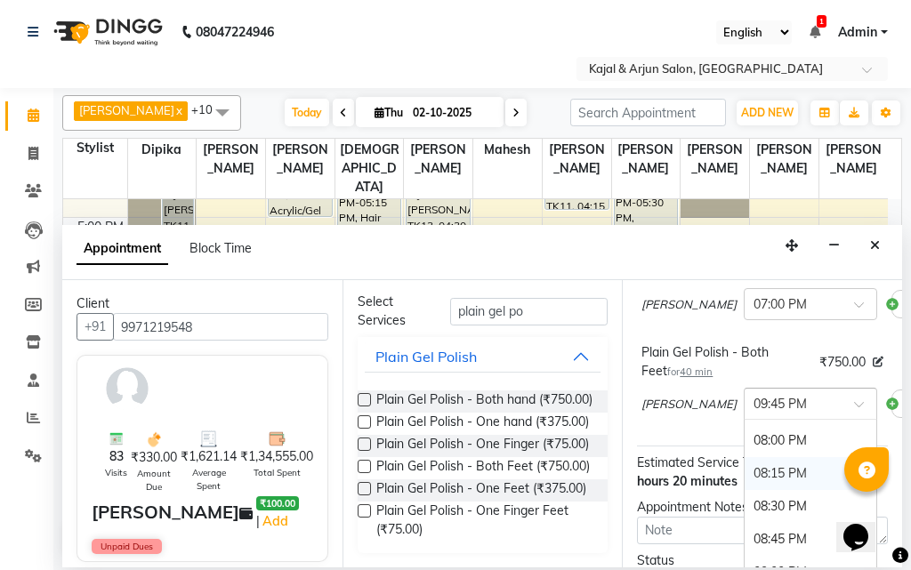
click at [744, 490] on div "08:15 PM" at bounding box center [810, 473] width 132 height 33
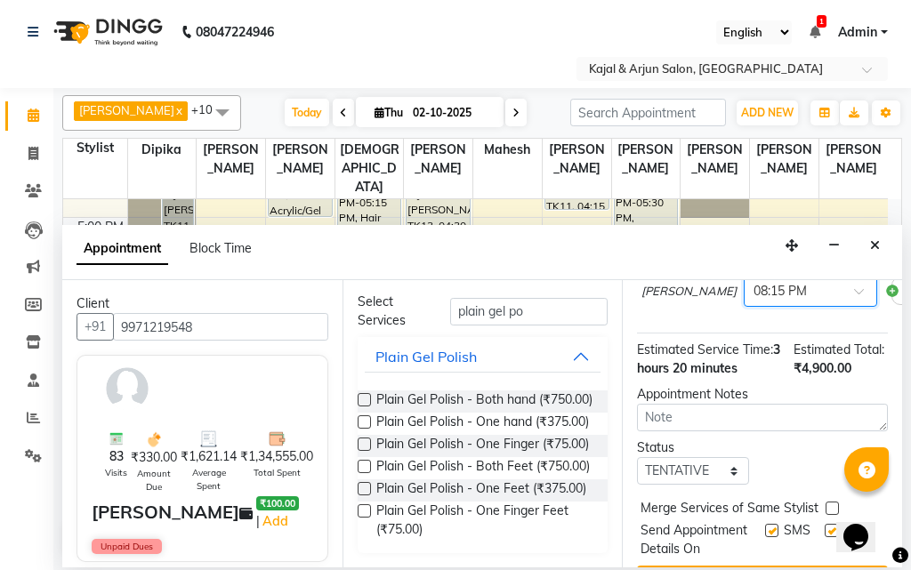
scroll to position [612, 0]
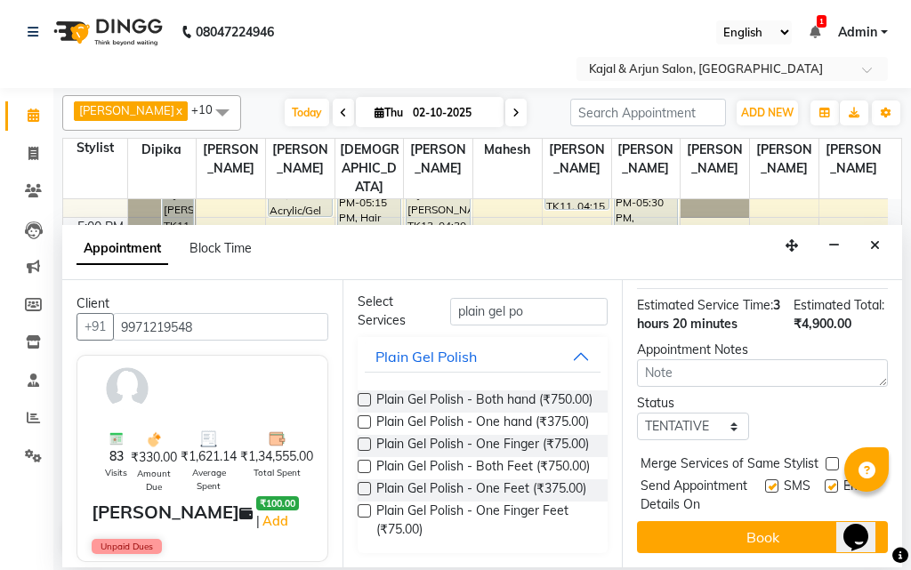
click at [824, 479] on label at bounding box center [830, 485] width 13 height 13
click at [824, 482] on input "checkbox" at bounding box center [830, 488] width 12 height 12
checkbox input "false"
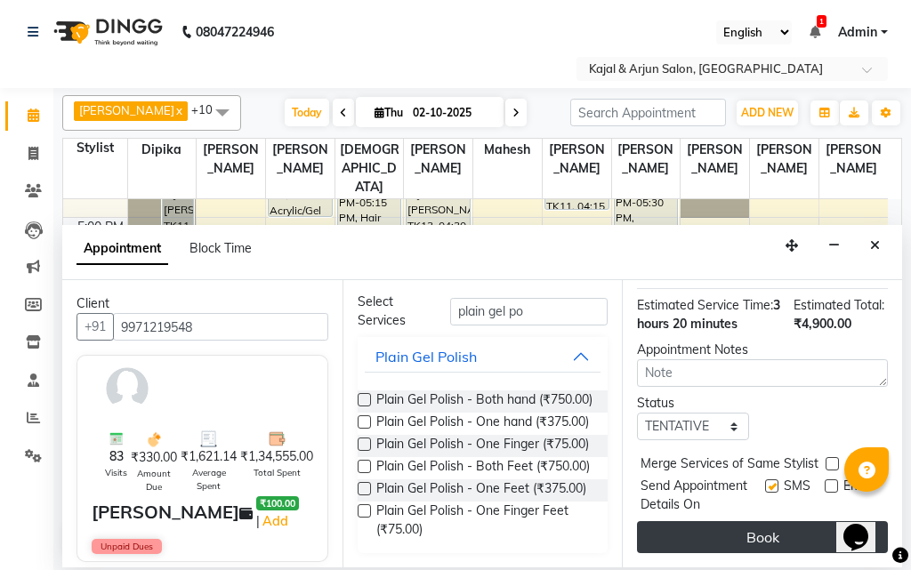
click at [796, 521] on button "Book" at bounding box center [762, 537] width 251 height 32
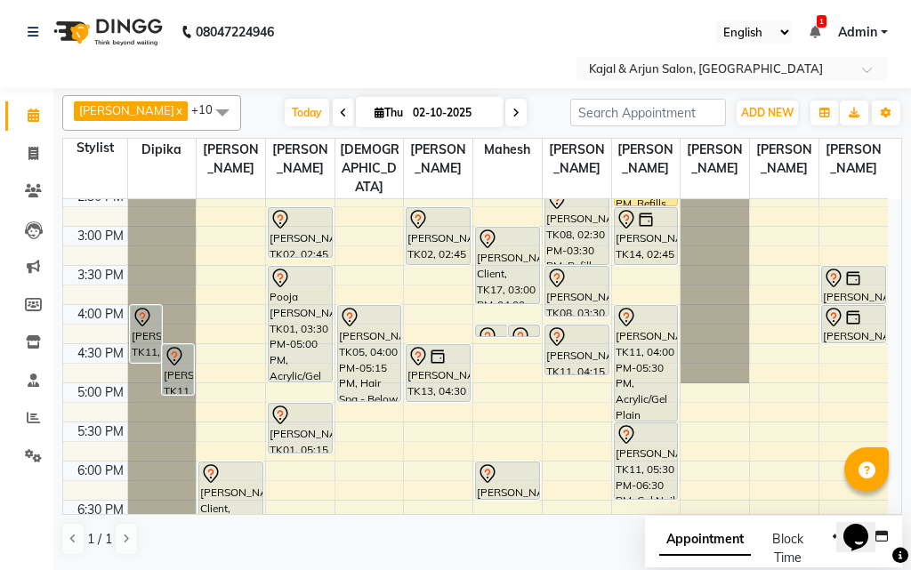
scroll to position [383, 0]
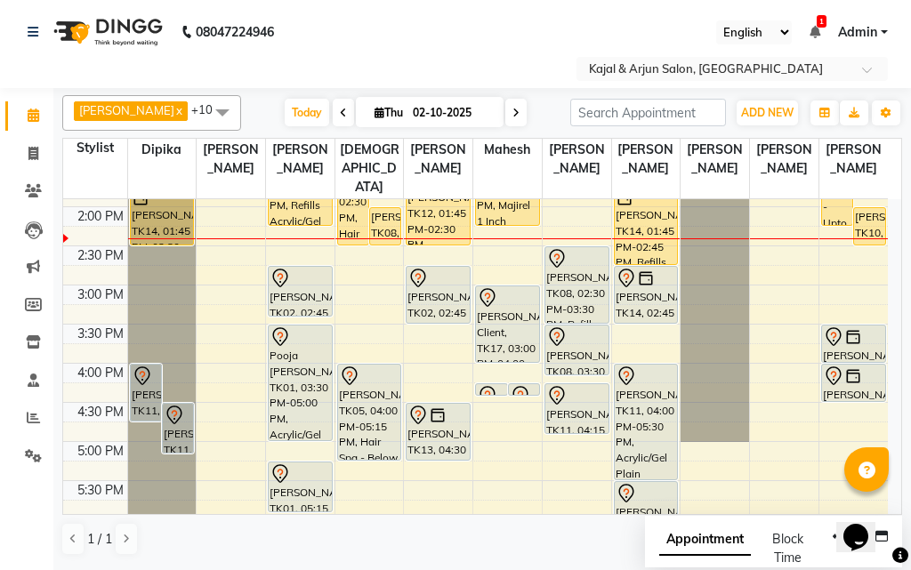
click at [438, 492] on div "9:00 AM 9:30 AM 10:00 AM 10:30 AM 11:00 AM 11:30 AM 12:00 PM 12:30 PM 1:00 PM 1…" at bounding box center [475, 363] width 824 height 1095
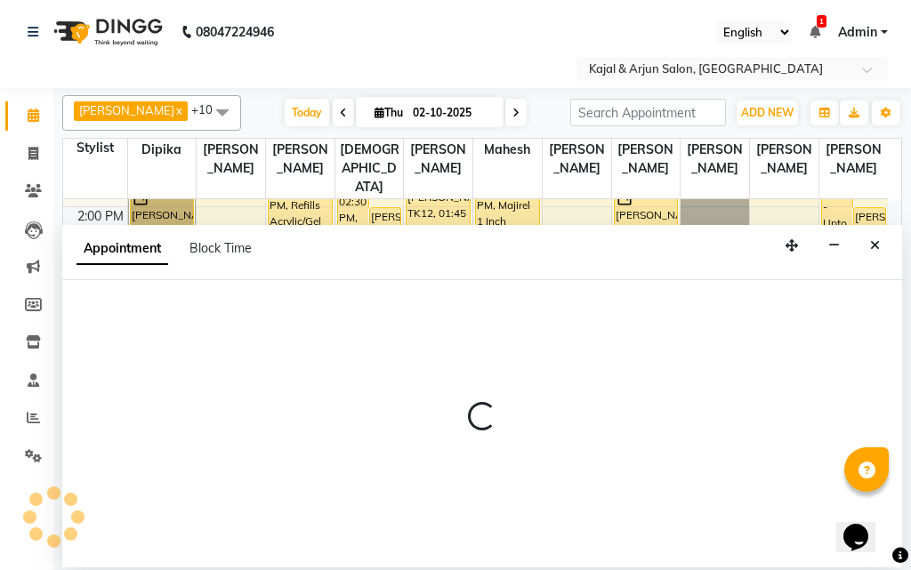
select select "71885"
select select "tentative"
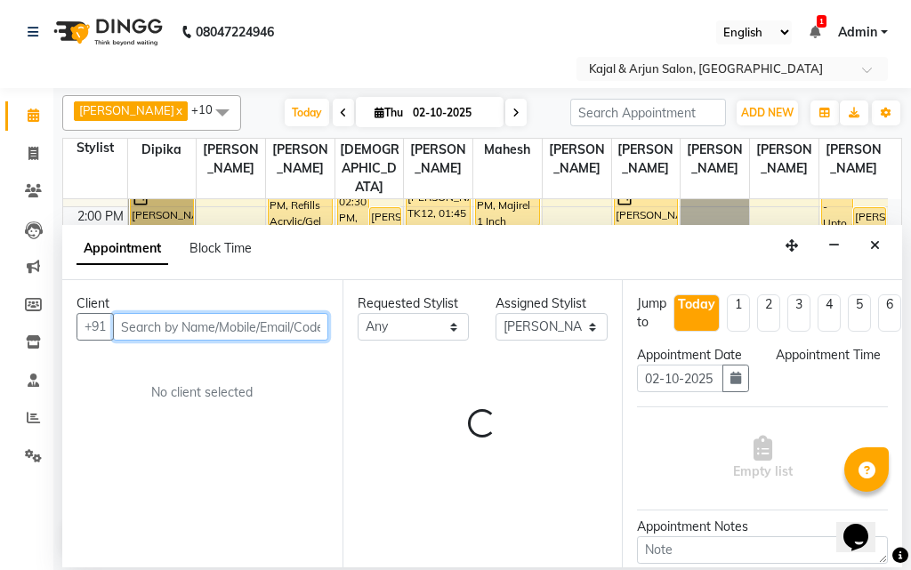
select select "1050"
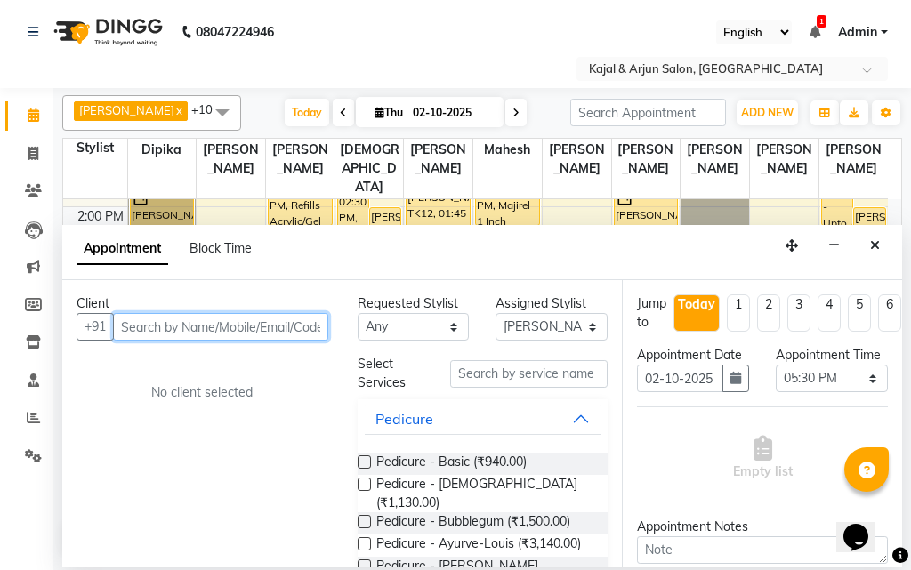
drag, startPoint x: 196, startPoint y: 325, endPoint x: 205, endPoint y: 318, distance: 11.4
click at [197, 326] on input "text" at bounding box center [220, 327] width 215 height 28
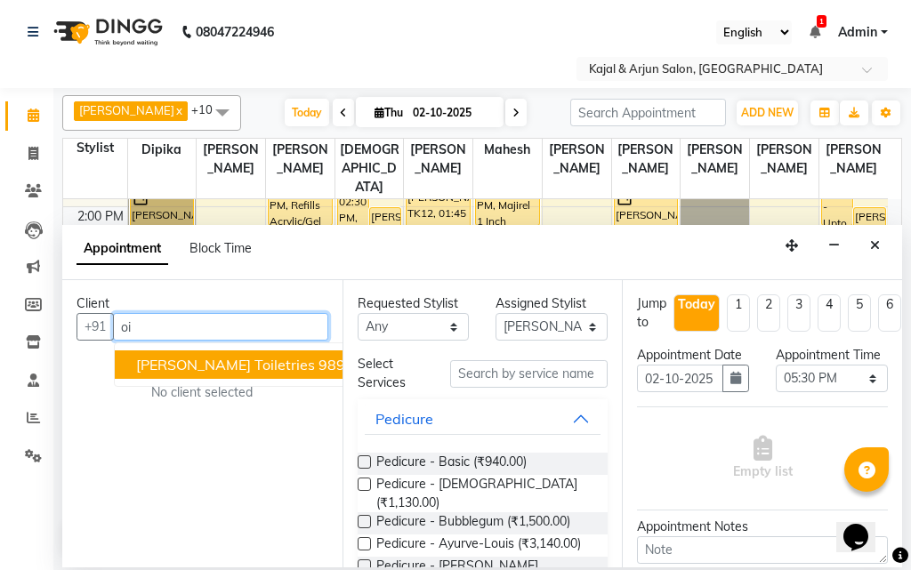
type input "o"
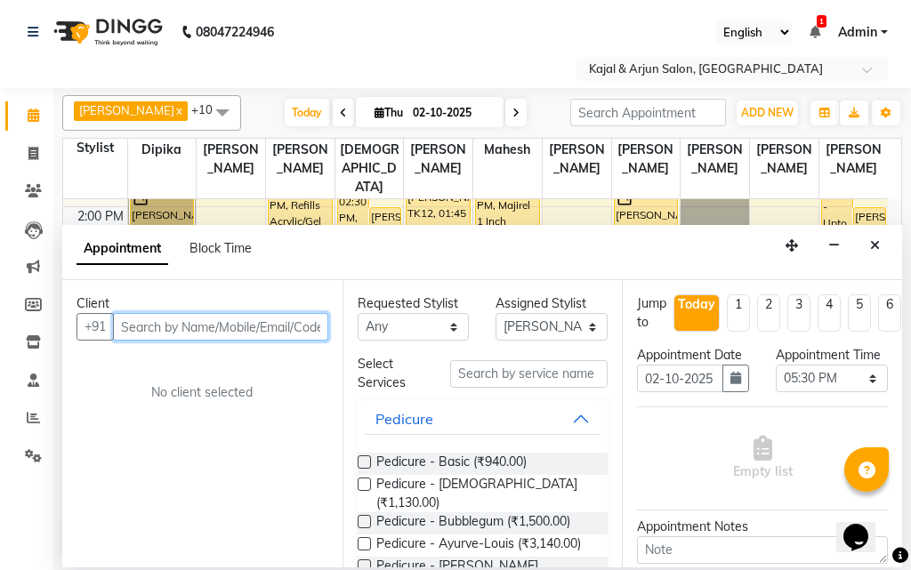
click at [161, 318] on input "text" at bounding box center [220, 327] width 215 height 28
click at [272, 325] on input "text" at bounding box center [220, 327] width 215 height 28
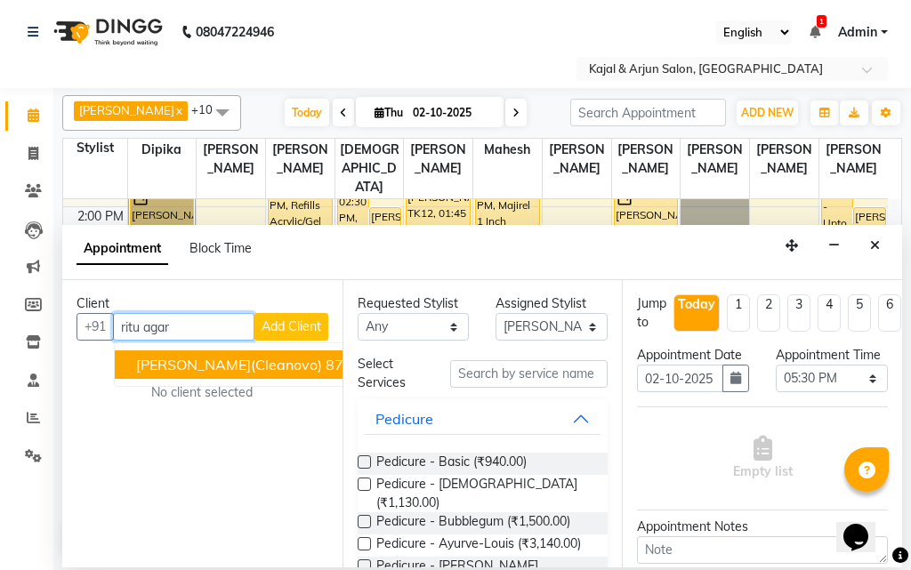
click at [235, 366] on span "[PERSON_NAME](Cleanovo)" at bounding box center [229, 365] width 186 height 18
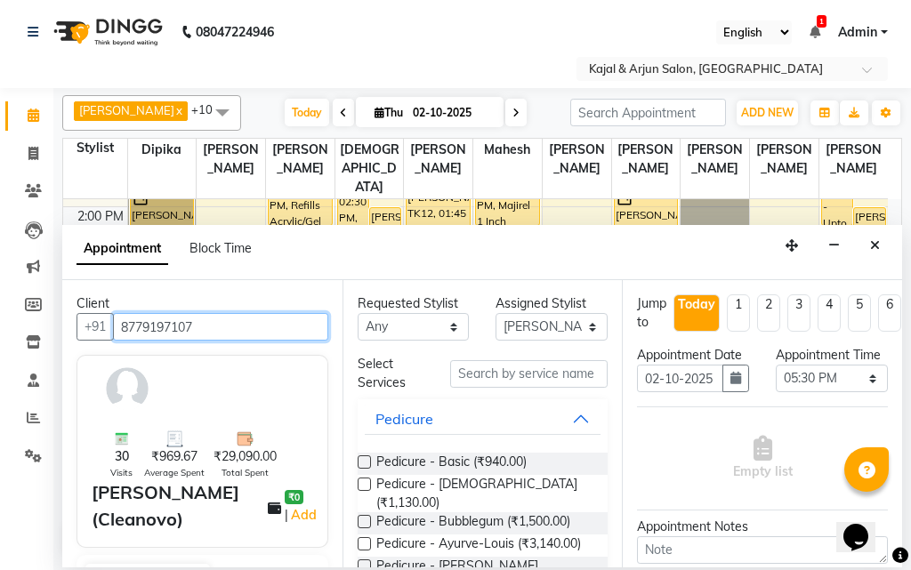
type input "8779197107"
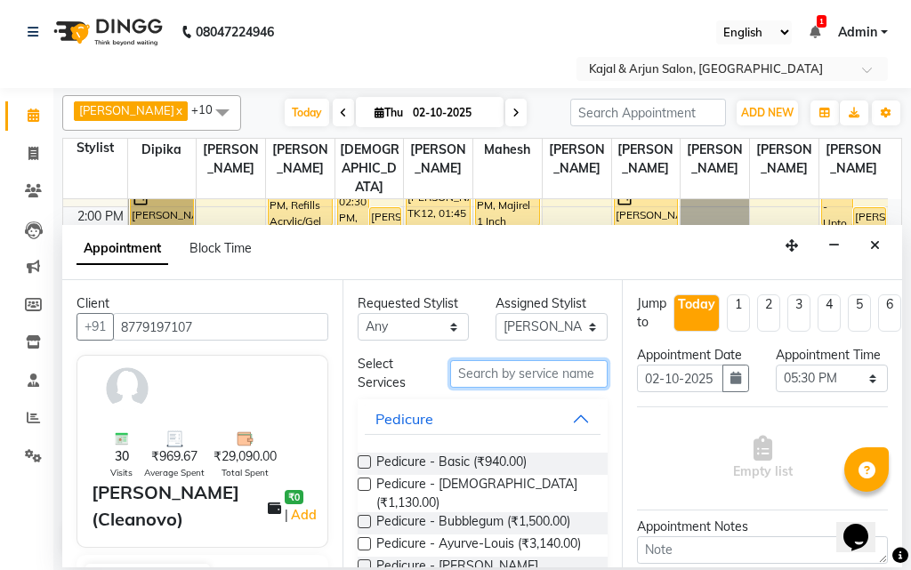
click at [493, 374] on input "text" at bounding box center [529, 374] width 158 height 28
click at [478, 375] on input "text" at bounding box center [529, 374] width 158 height 28
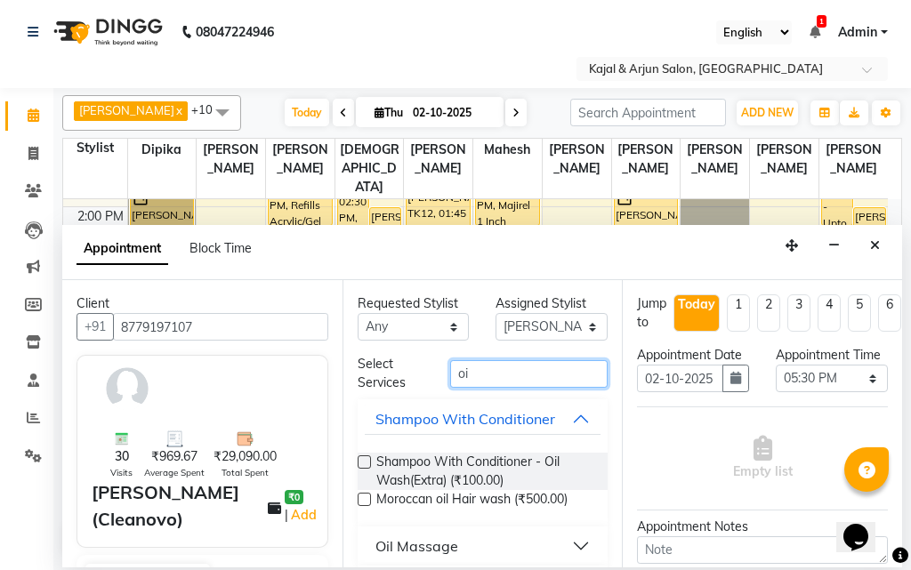
scroll to position [52, 0]
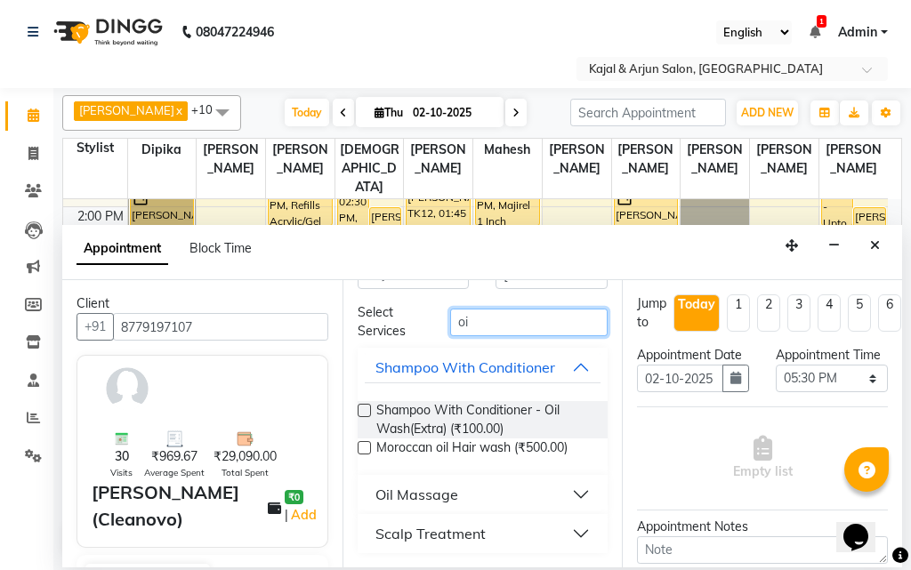
type input "oi"
click at [459, 494] on button "Oil Massage" at bounding box center [483, 494] width 237 height 32
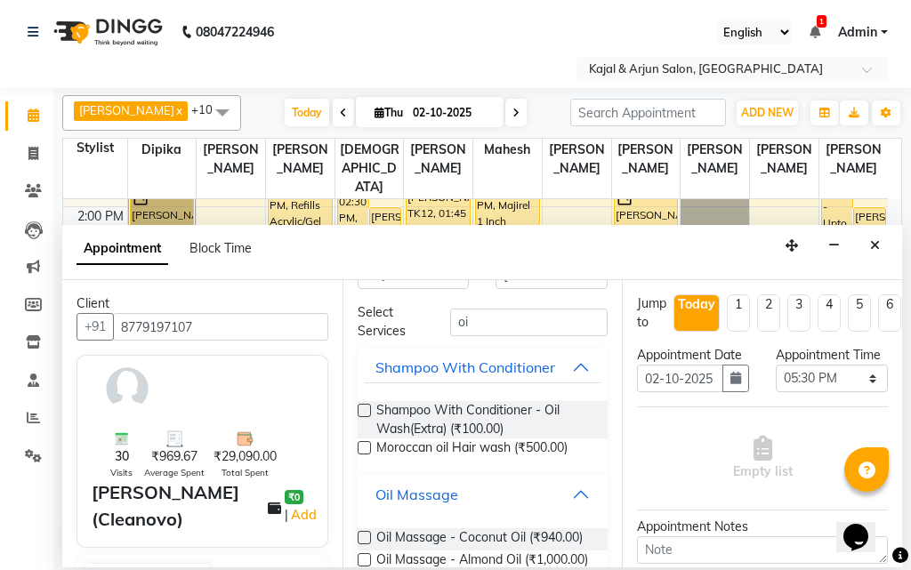
scroll to position [140, 0]
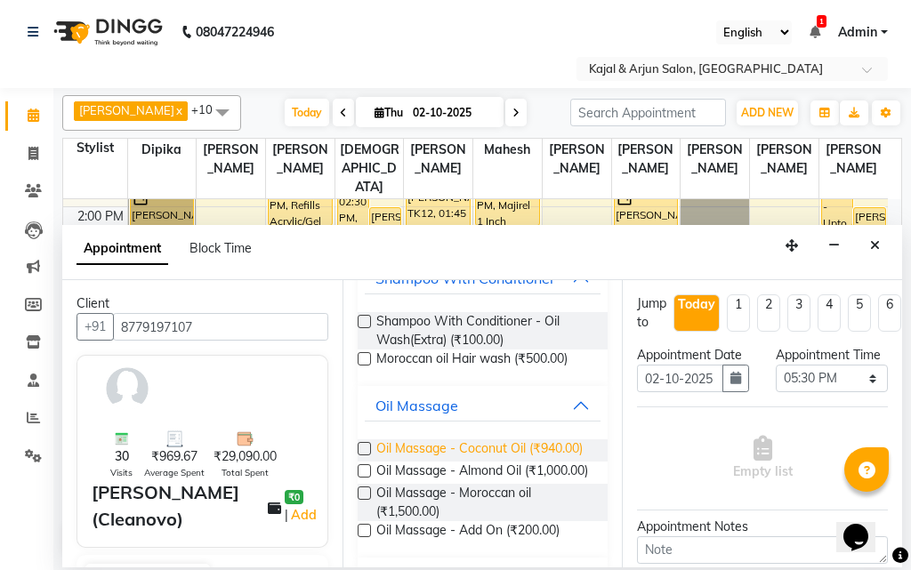
click at [470, 461] on span "Oil Massage - Coconut Oil (₹940.00)" at bounding box center [479, 450] width 206 height 22
checkbox input "false"
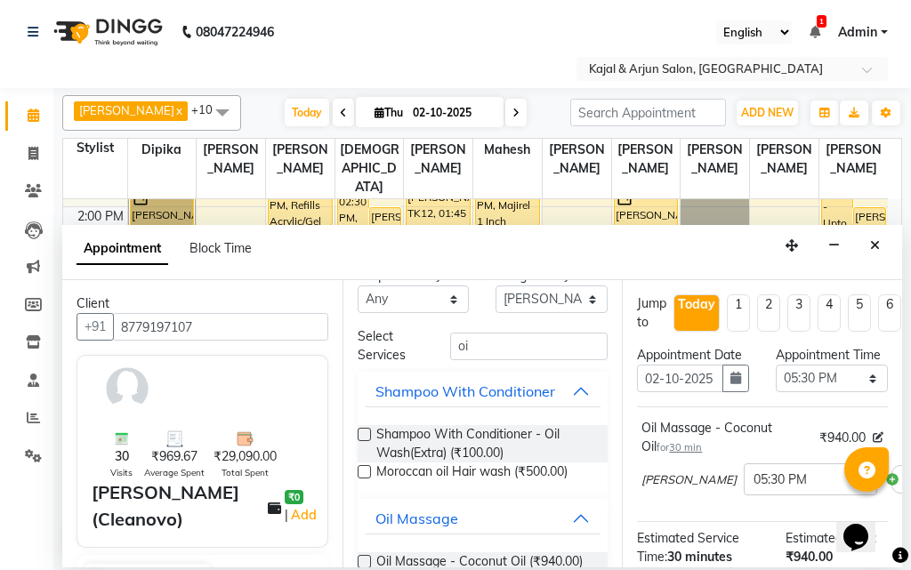
scroll to position [0, 0]
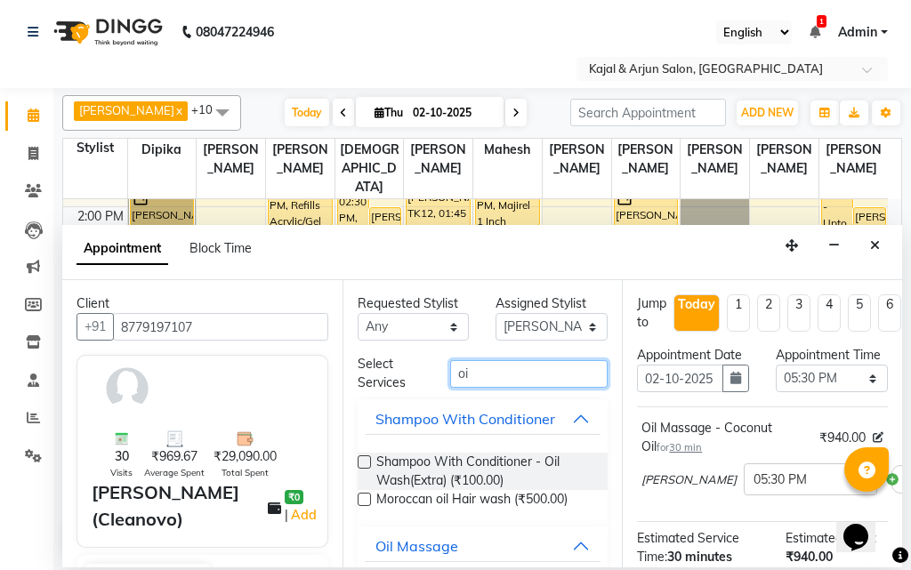
click at [502, 372] on input "oi" at bounding box center [529, 374] width 158 height 28
type input "o"
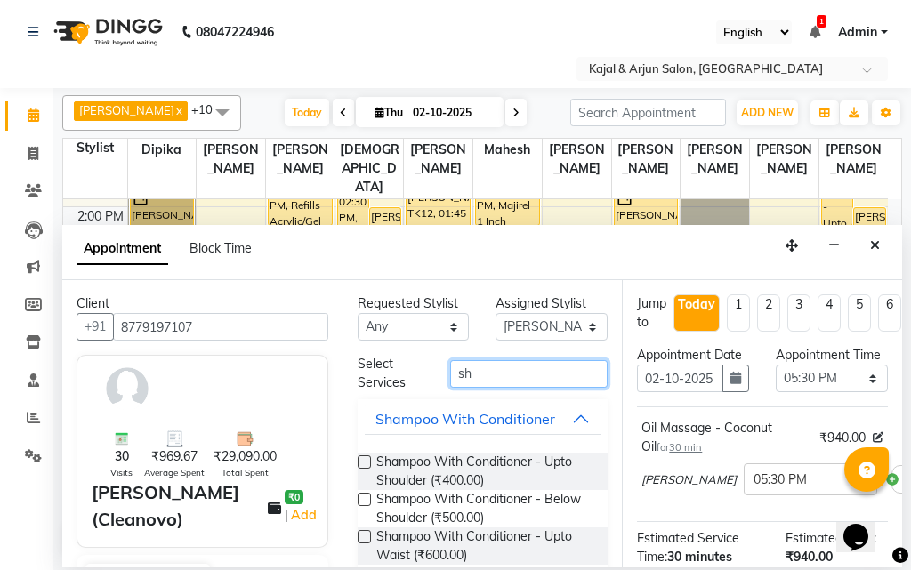
type input "s"
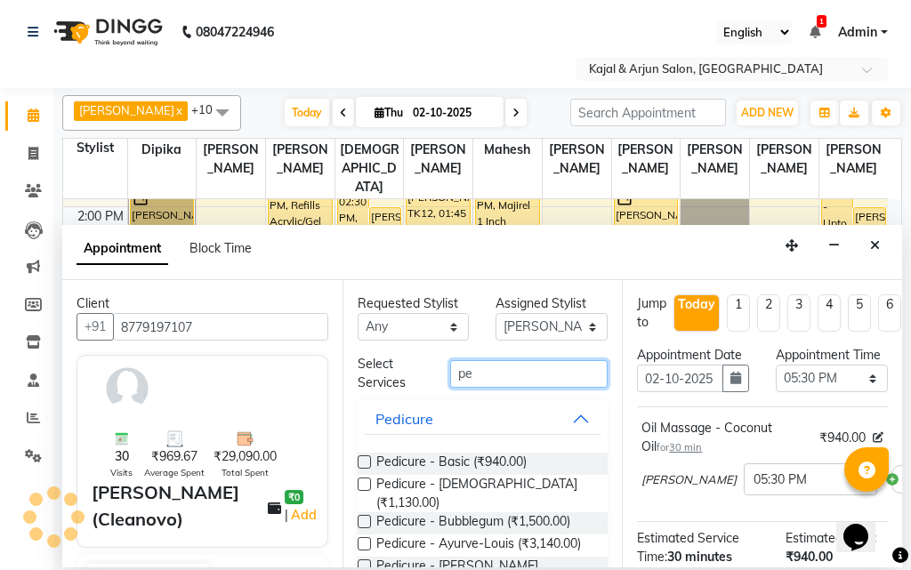
type input "p"
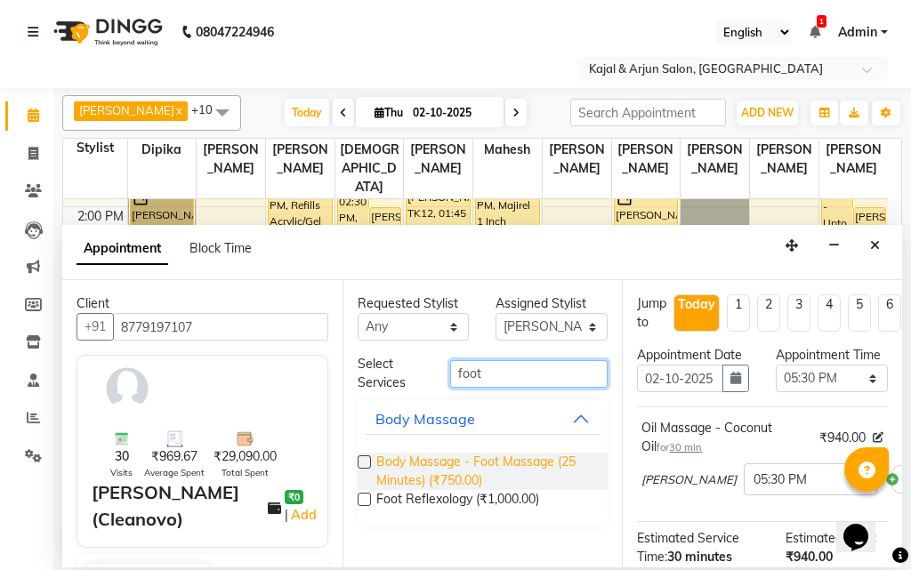
type input "foot"
click at [489, 469] on span "Body Massage - Foot Massage (25 Minutes) (₹750.00)" at bounding box center [485, 471] width 218 height 37
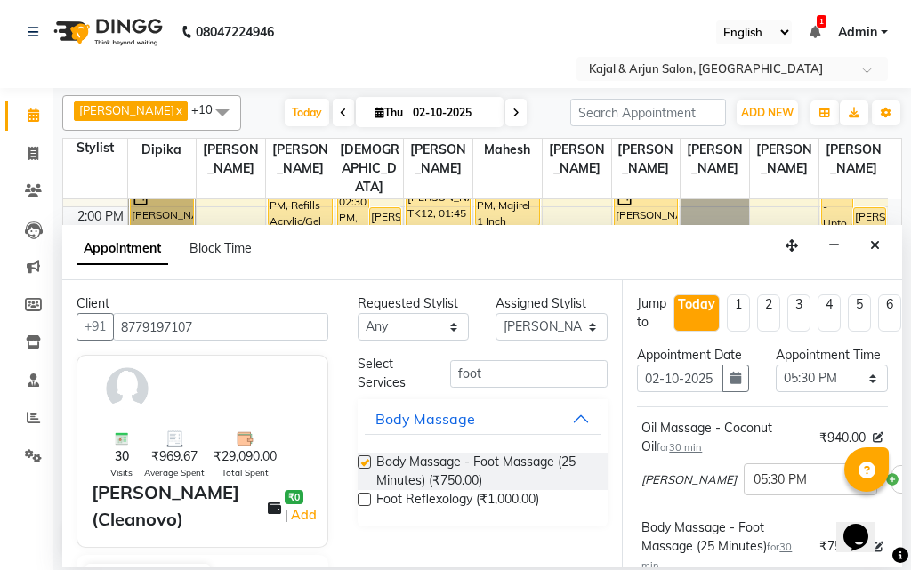
checkbox input "false"
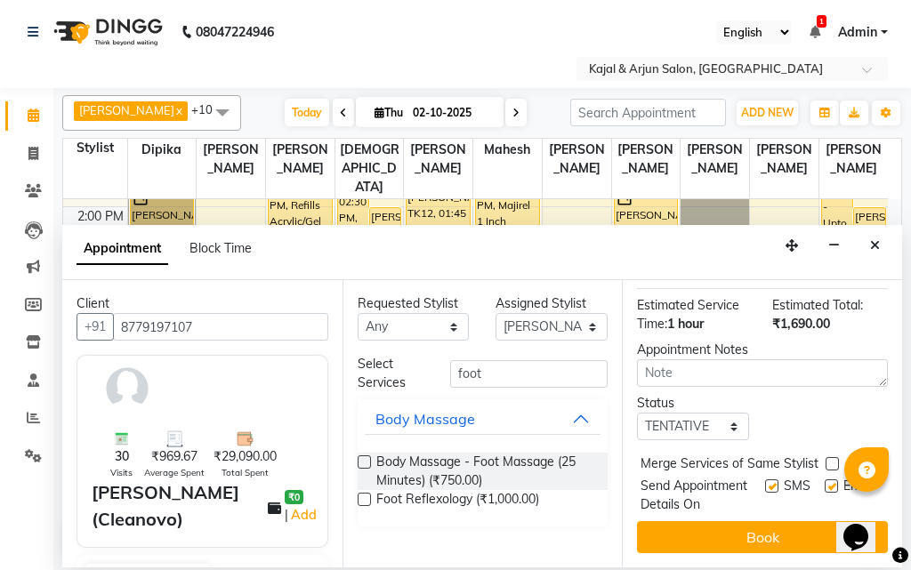
scroll to position [407, 0]
click at [824, 479] on label at bounding box center [830, 485] width 13 height 13
click at [824, 482] on input "checkbox" at bounding box center [830, 488] width 12 height 12
checkbox input "false"
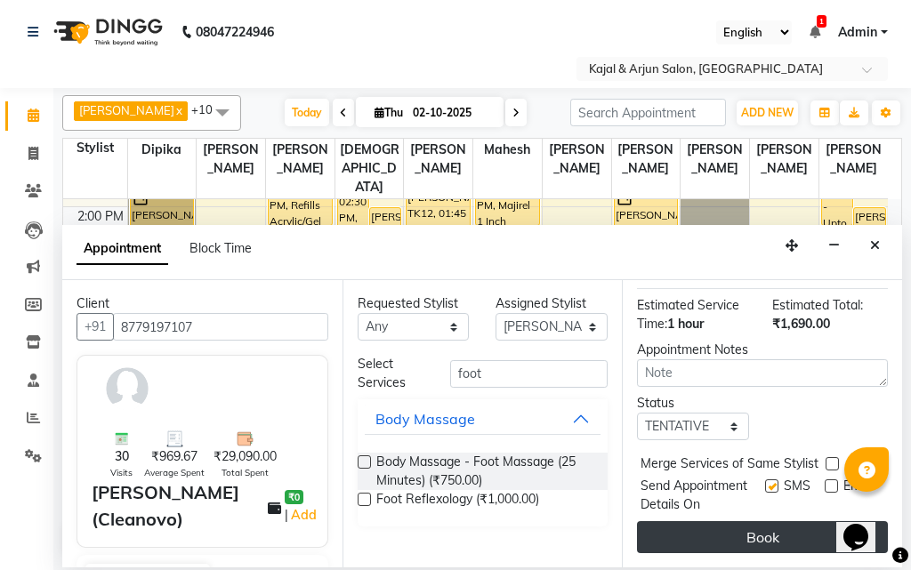
click at [767, 521] on button "Book" at bounding box center [762, 537] width 251 height 32
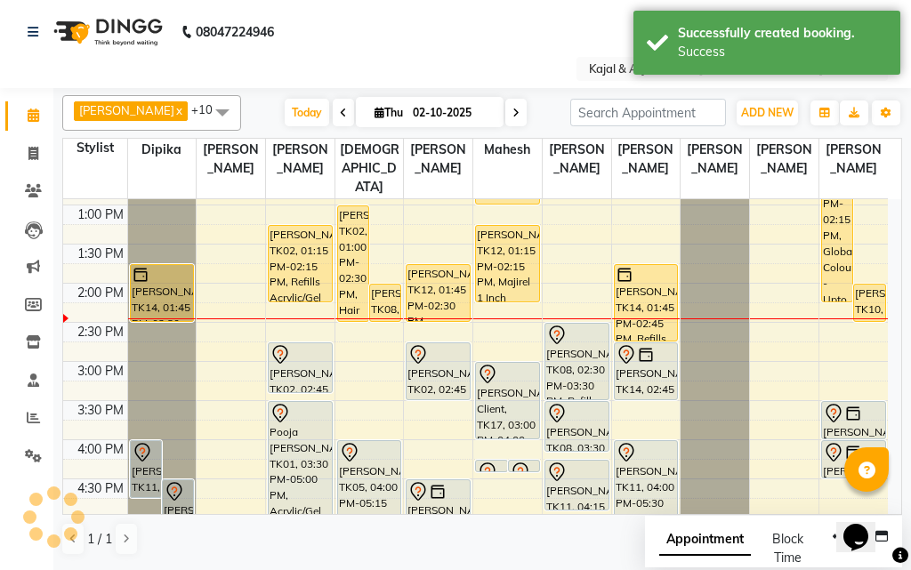
scroll to position [294, 0]
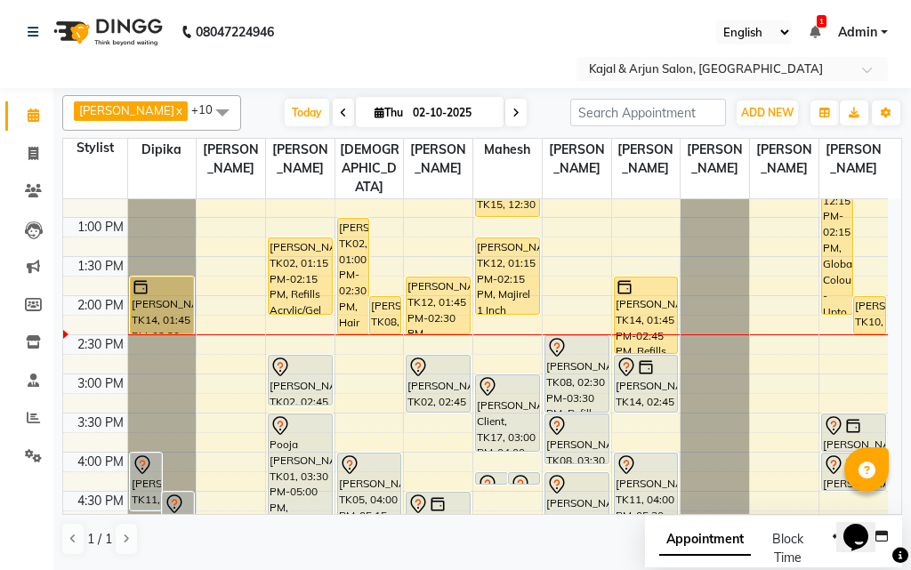
click at [435, 35] on nav "08047224946 Select Location × Kajal & Arjun Salon, Lokhandwala English ENGLISH …" at bounding box center [455, 44] width 911 height 88
click at [423, 40] on nav "08047224946 Select Location × Kajal & Arjun Salon, Lokhandwala English ENGLISH …" at bounding box center [455, 44] width 911 height 88
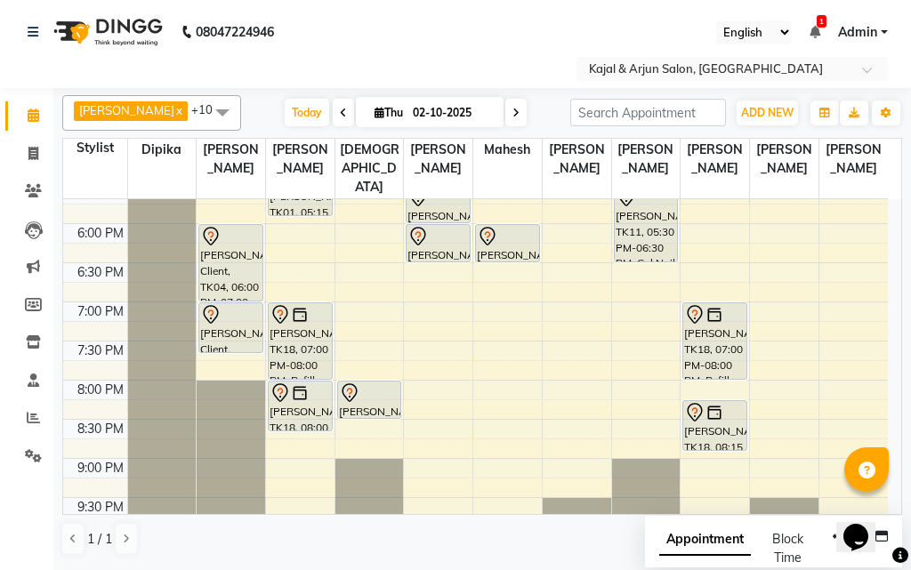
scroll to position [650, 0]
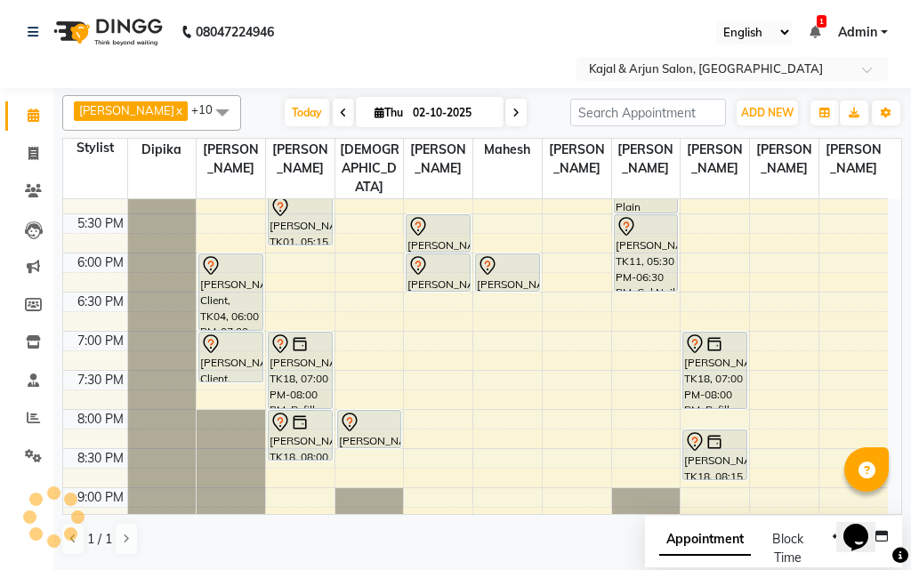
click at [354, 257] on div "9:00 AM 9:30 AM 10:00 AM 10:30 AM 11:00 AM 11:30 AM 12:00 PM 12:30 PM 1:00 PM 1…" at bounding box center [475, 96] width 824 height 1095
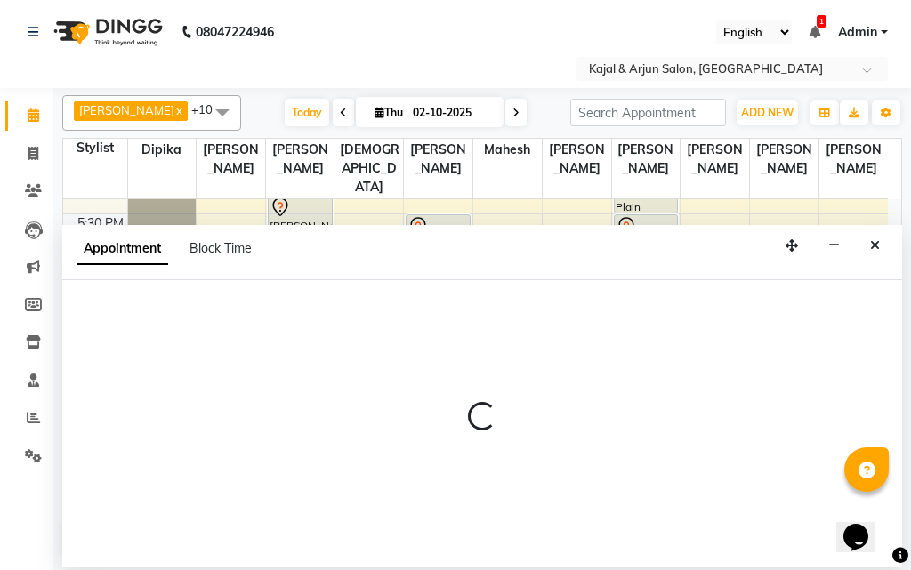
select select "10302"
select select "1080"
select select "tentative"
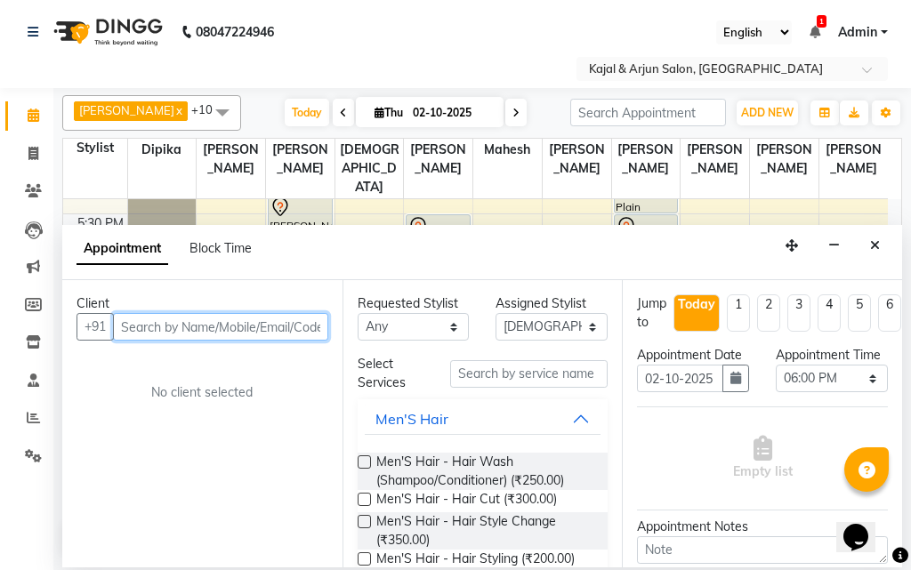
click at [201, 336] on input "text" at bounding box center [220, 327] width 215 height 28
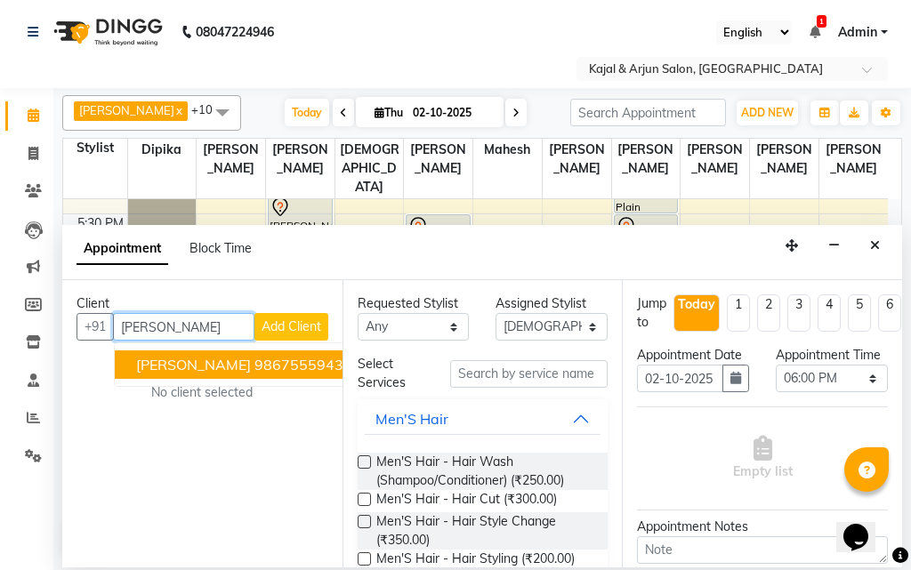
click at [195, 364] on span "[PERSON_NAME]" at bounding box center [193, 365] width 115 height 18
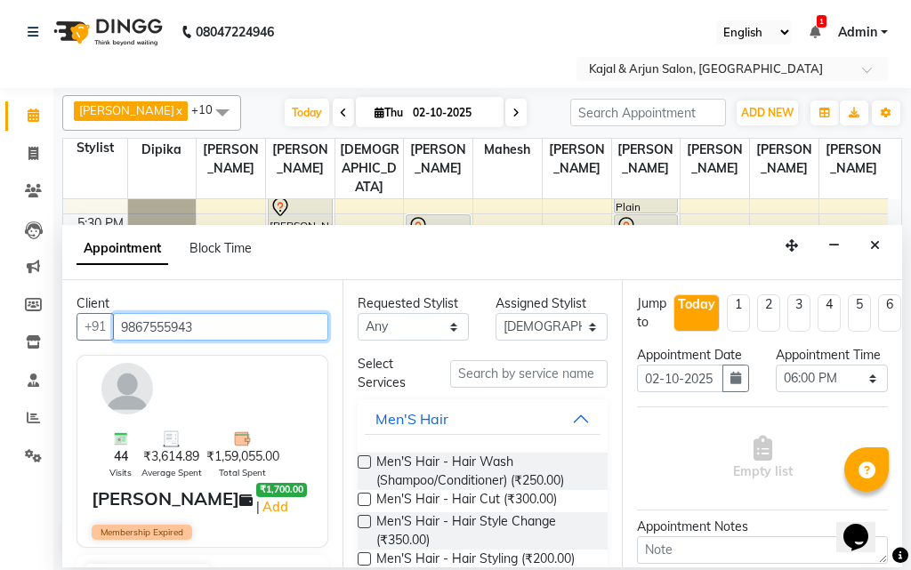
type input "9867555943"
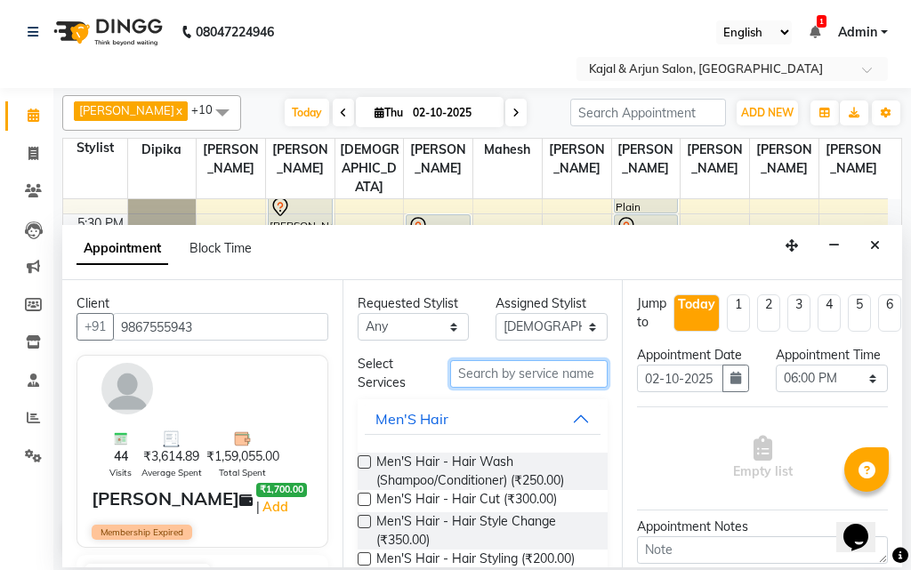
click at [471, 375] on input "text" at bounding box center [529, 374] width 158 height 28
click at [473, 372] on input "text" at bounding box center [529, 374] width 158 height 28
click at [869, 246] on button "Close" at bounding box center [875, 246] width 26 height 28
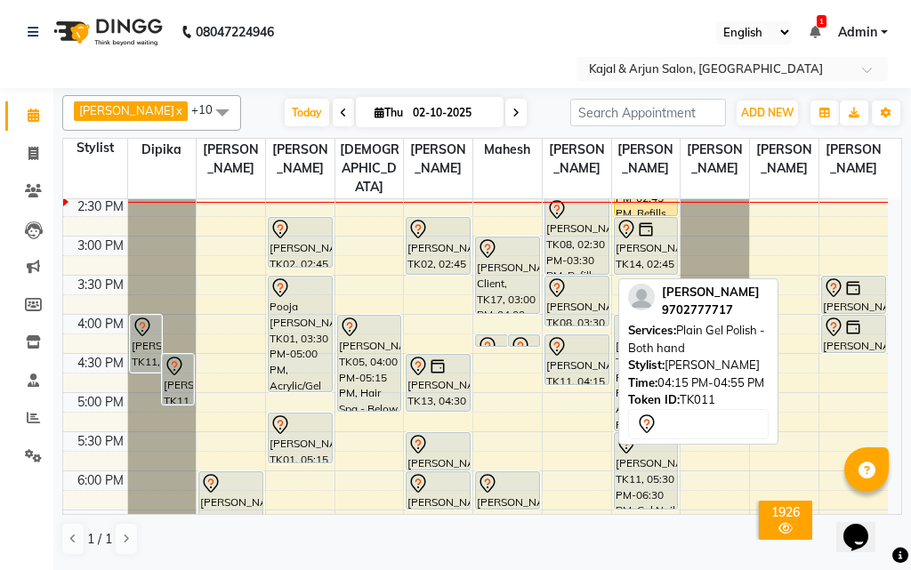
scroll to position [476, 0]
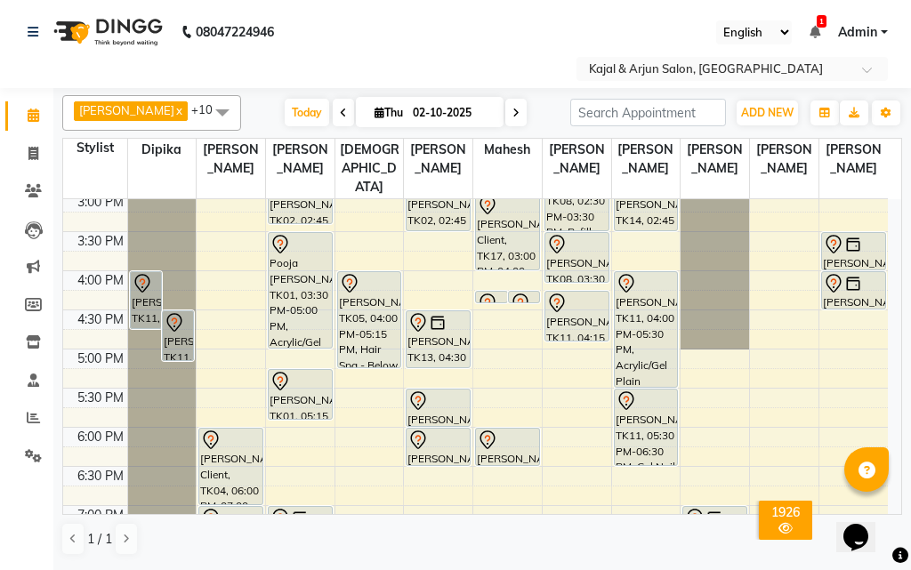
click at [713, 359] on div "9:00 AM 9:30 AM 10:00 AM 10:30 AM 11:00 AM 11:30 AM 12:00 PM 12:30 PM 1:00 PM 1…" at bounding box center [475, 270] width 824 height 1095
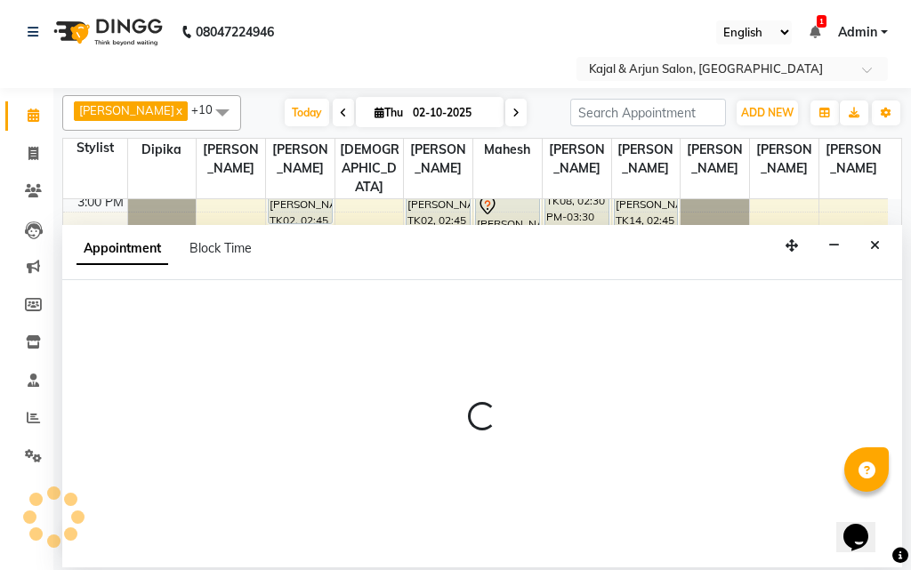
select select "28460"
select select "1020"
select select "tentative"
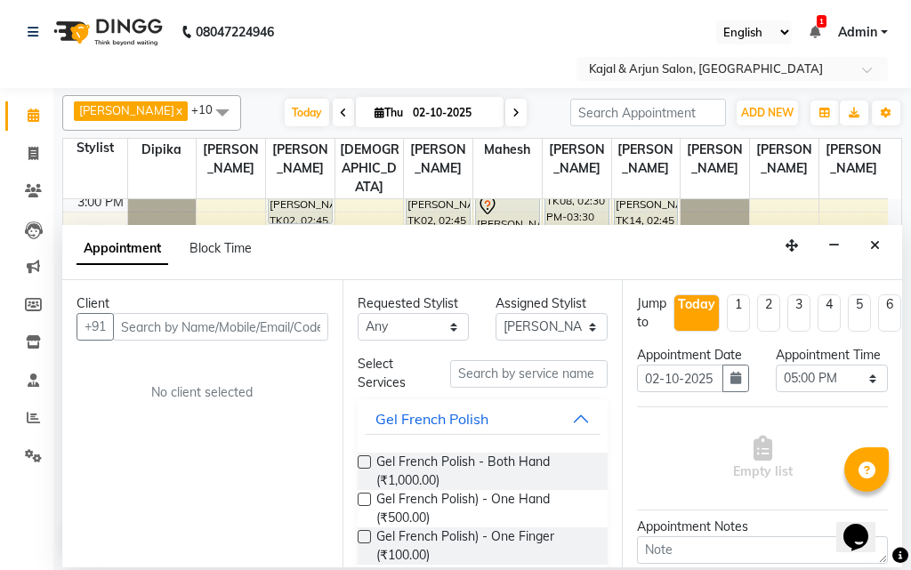
click at [201, 329] on input "text" at bounding box center [220, 327] width 215 height 28
click at [201, 327] on input "text" at bounding box center [220, 327] width 215 height 28
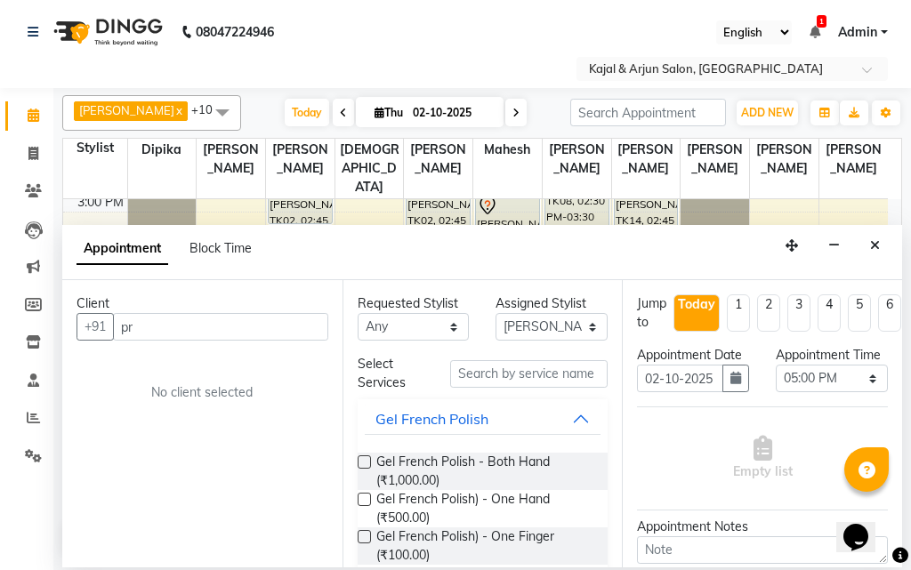
type input "p"
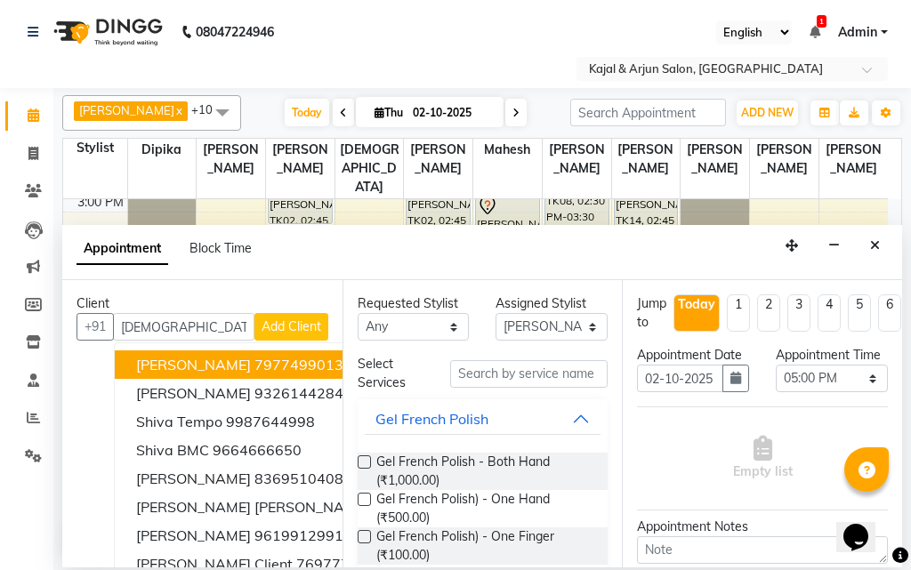
type input "[DEMOGRAPHIC_DATA]"
click at [258, 290] on div "Client +91 shiva Avinash Shivaji 7977499013 Avinash Shivaji 9326144284 Shiva Te…" at bounding box center [202, 423] width 280 height 287
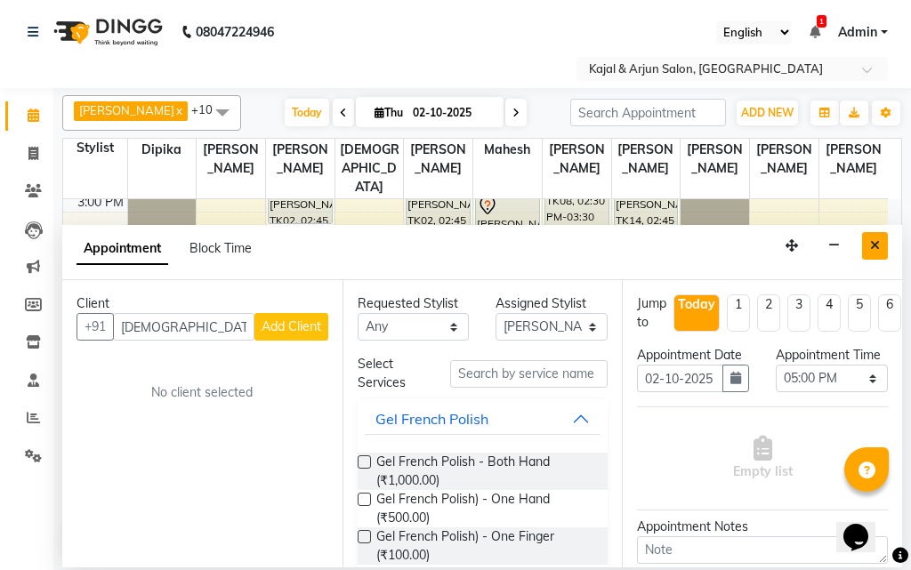
click at [871, 247] on icon "Close" at bounding box center [875, 245] width 10 height 12
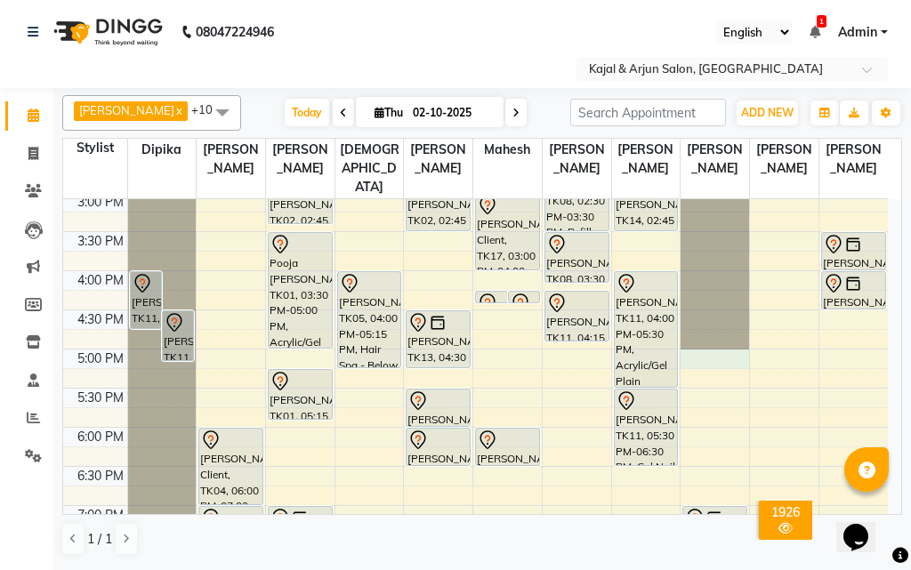
click at [707, 361] on div "9:00 AM 9:30 AM 10:00 AM 10:30 AM 11:00 AM 11:30 AM 12:00 PM 12:30 PM 1:00 PM 1…" at bounding box center [475, 270] width 824 height 1095
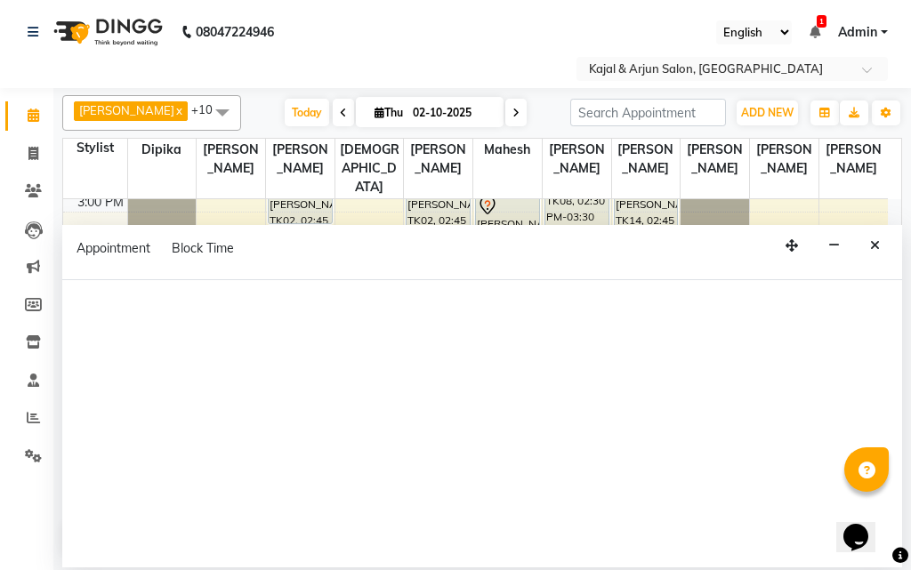
select select "28460"
select select "tentative"
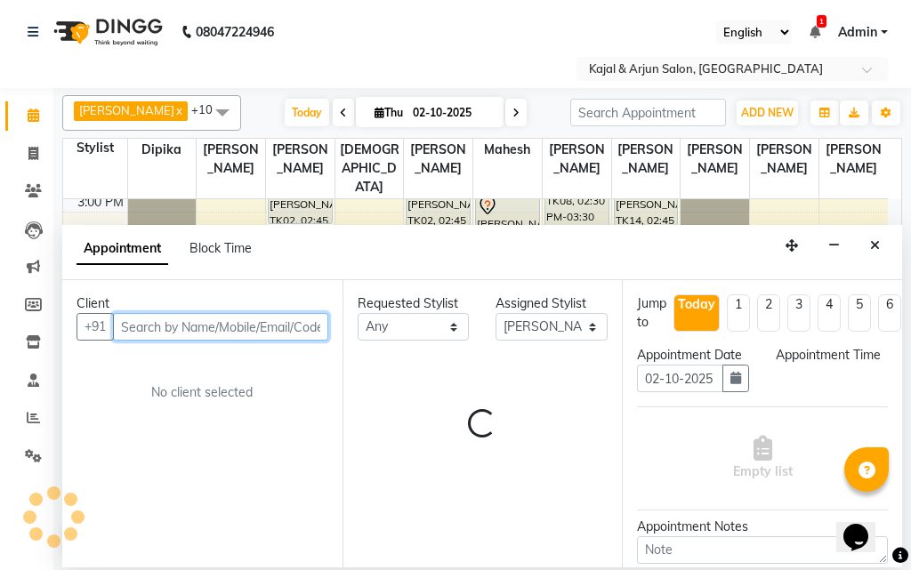
select select "1020"
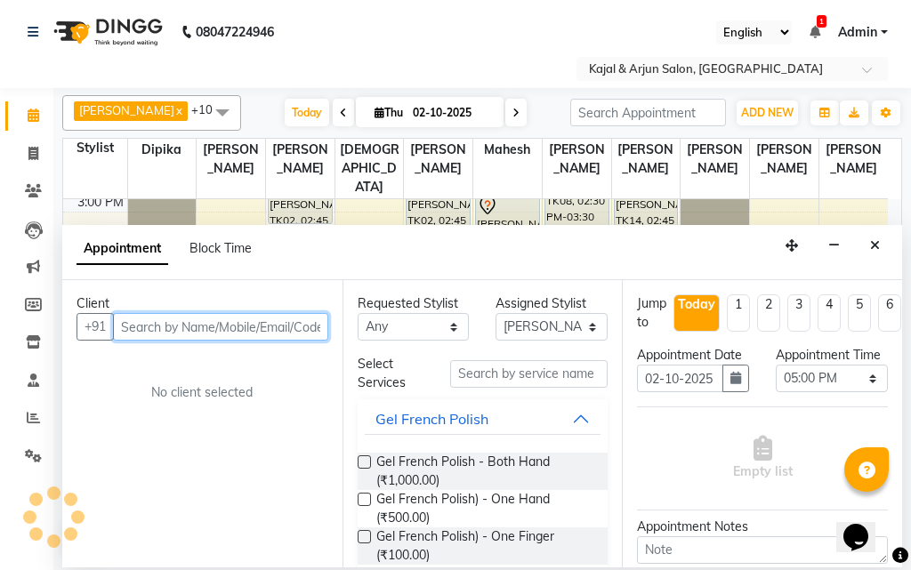
click at [260, 332] on input "text" at bounding box center [220, 327] width 215 height 28
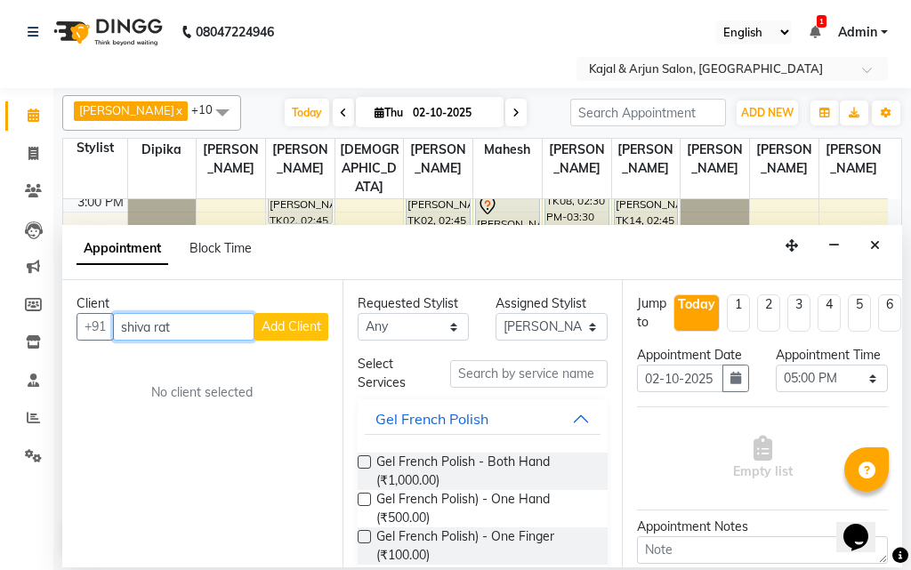
click at [150, 328] on input "shiva rat" at bounding box center [183, 327] width 141 height 28
click at [192, 330] on input "shivani rat" at bounding box center [183, 327] width 141 height 28
type input "s"
type input "9926099660"
click at [300, 331] on span "Add Client" at bounding box center [291, 326] width 60 height 16
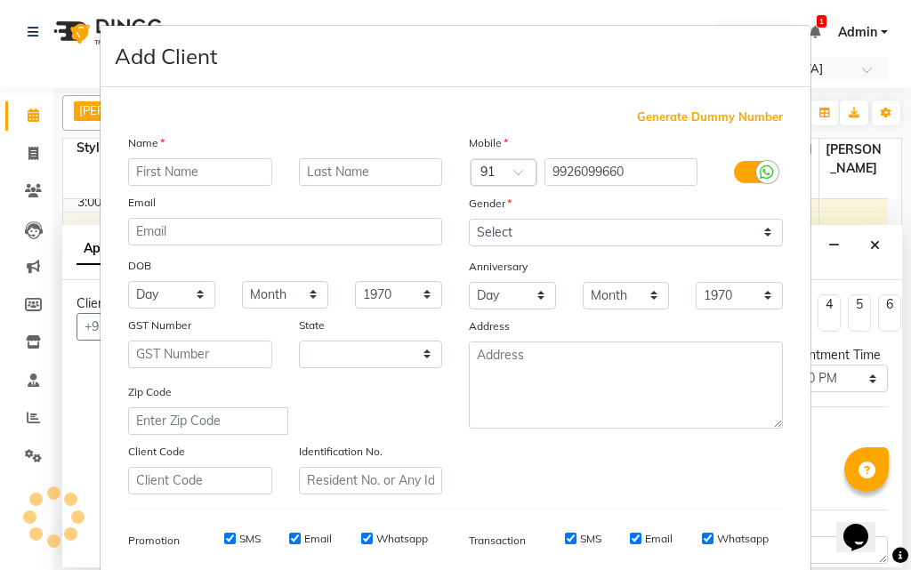
select select "22"
click at [185, 175] on input "text" at bounding box center [200, 172] width 144 height 28
type input "Shivani"
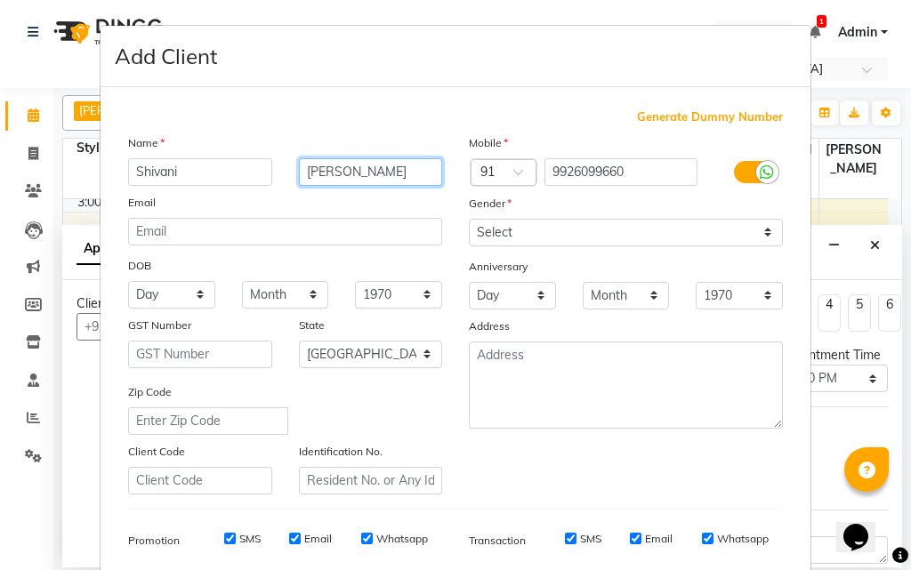
type input "Rathore"
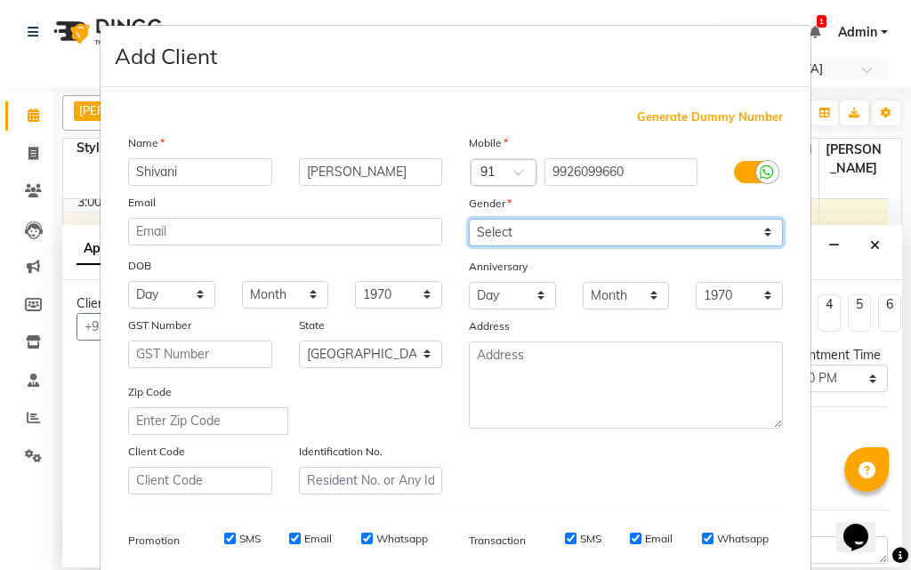
drag, startPoint x: 525, startPoint y: 226, endPoint x: 528, endPoint y: 237, distance: 11.2
click at [525, 226] on select "Select Male Female Other Prefer Not To Say" at bounding box center [626, 233] width 314 height 28
select select "female"
click at [469, 219] on select "Select Male Female Other Prefer Not To Say" at bounding box center [626, 233] width 314 height 28
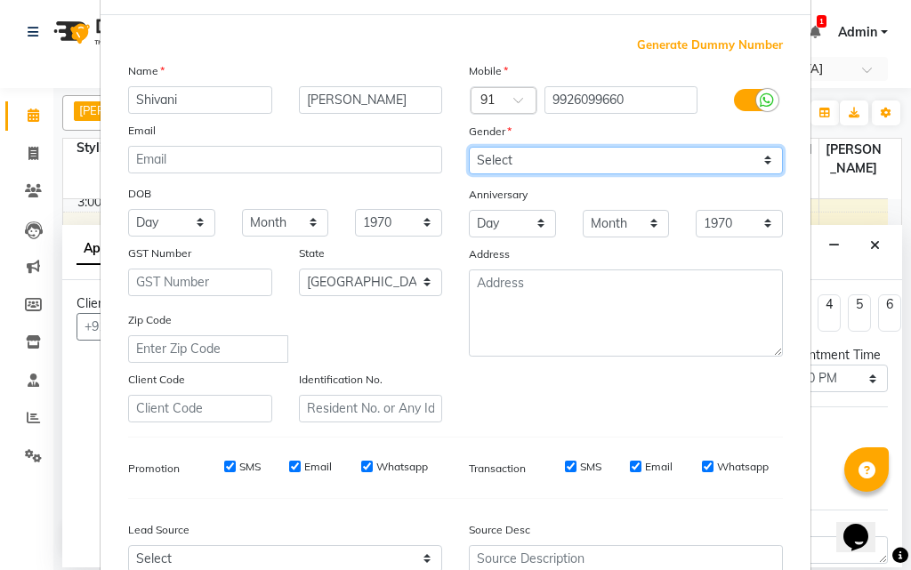
scroll to position [251, 0]
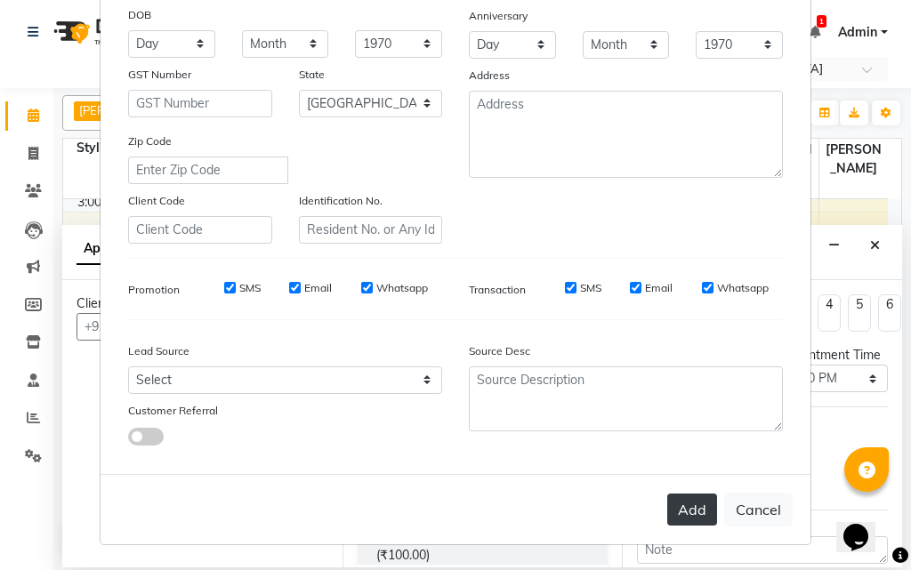
click at [680, 501] on button "Add" at bounding box center [692, 509] width 50 height 32
select select
select select "null"
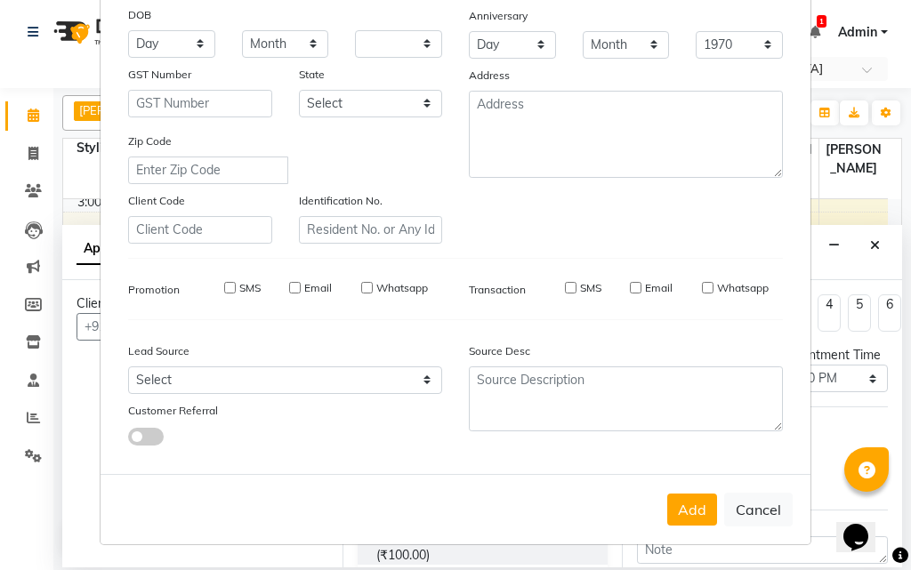
select select
checkbox input "false"
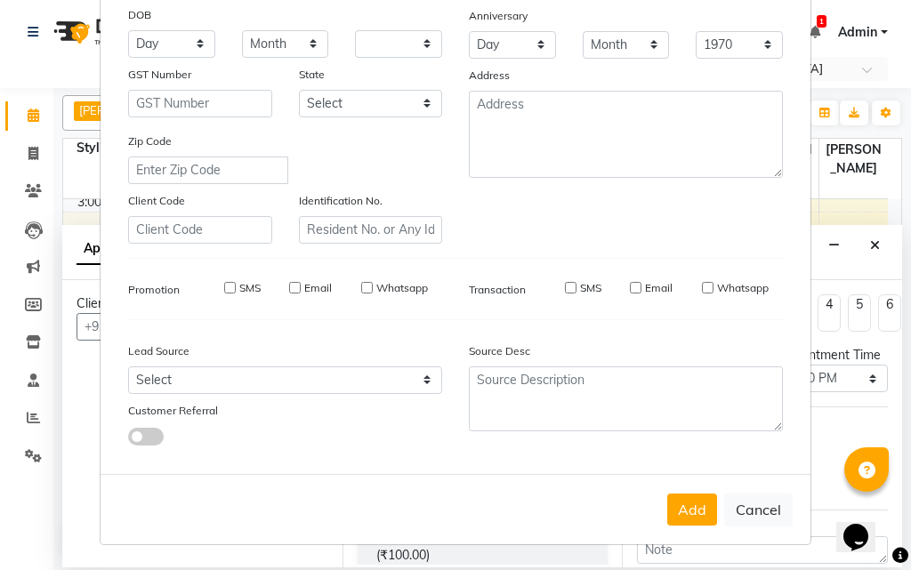
checkbox input "false"
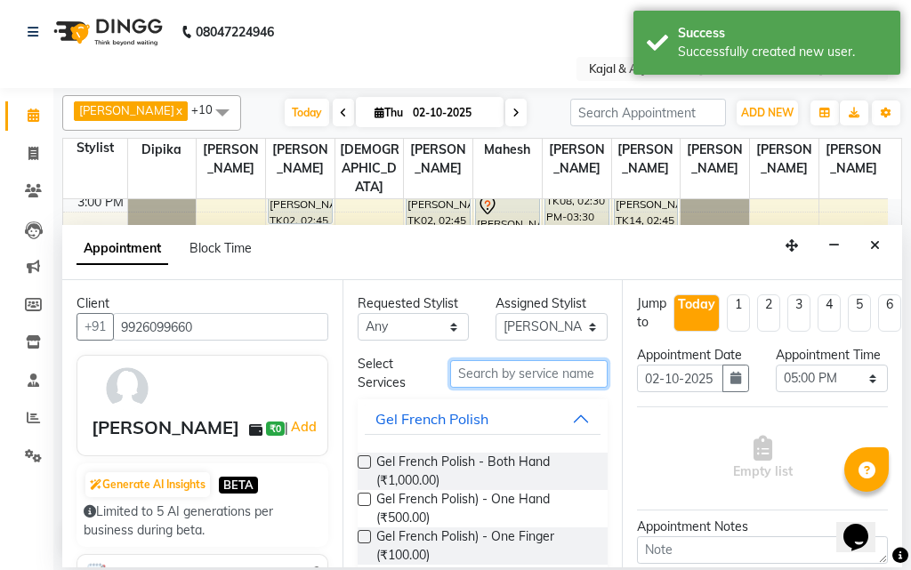
click at [496, 367] on input "text" at bounding box center [529, 374] width 158 height 28
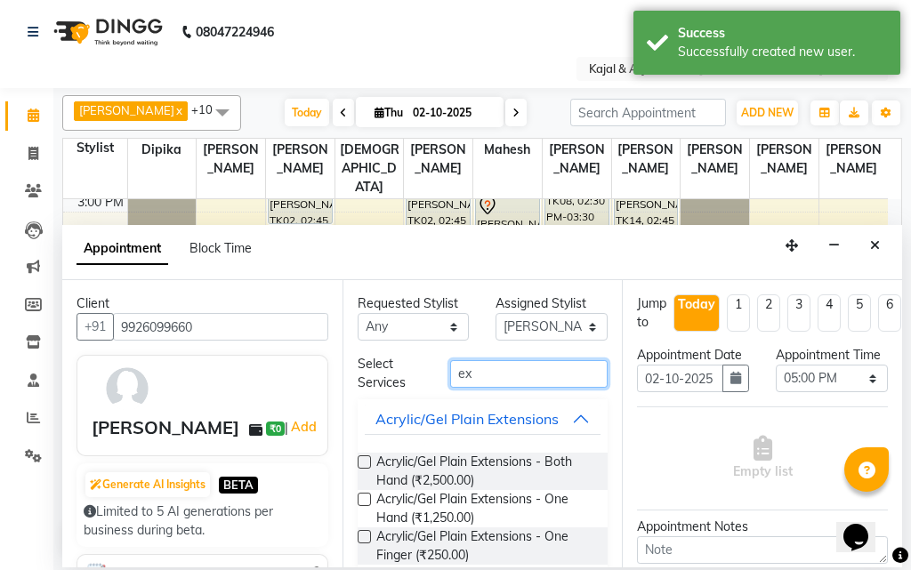
type input "e"
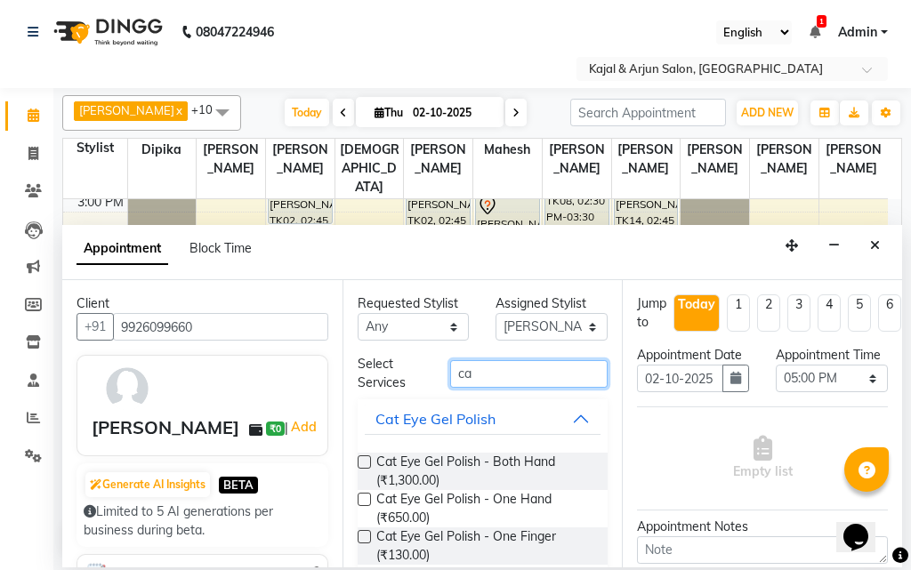
type input "c"
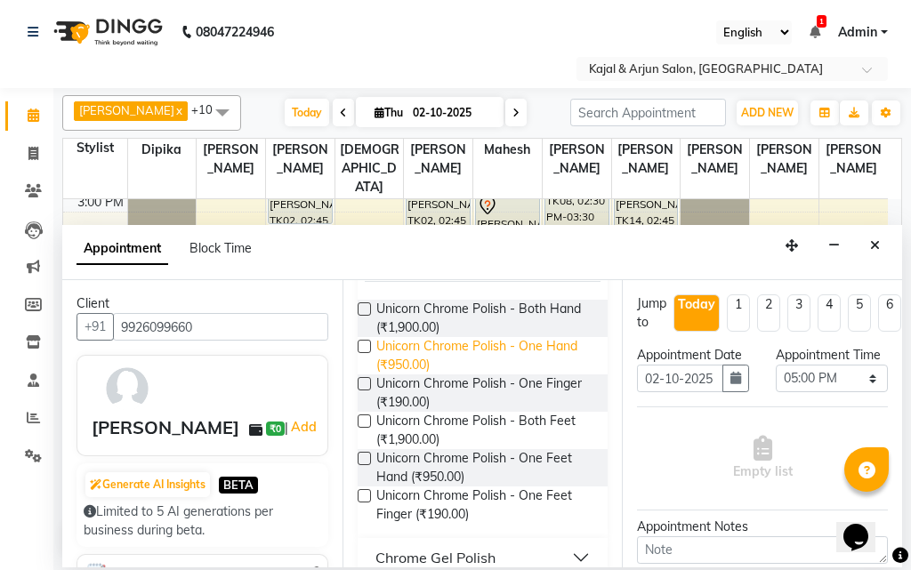
scroll to position [177, 0]
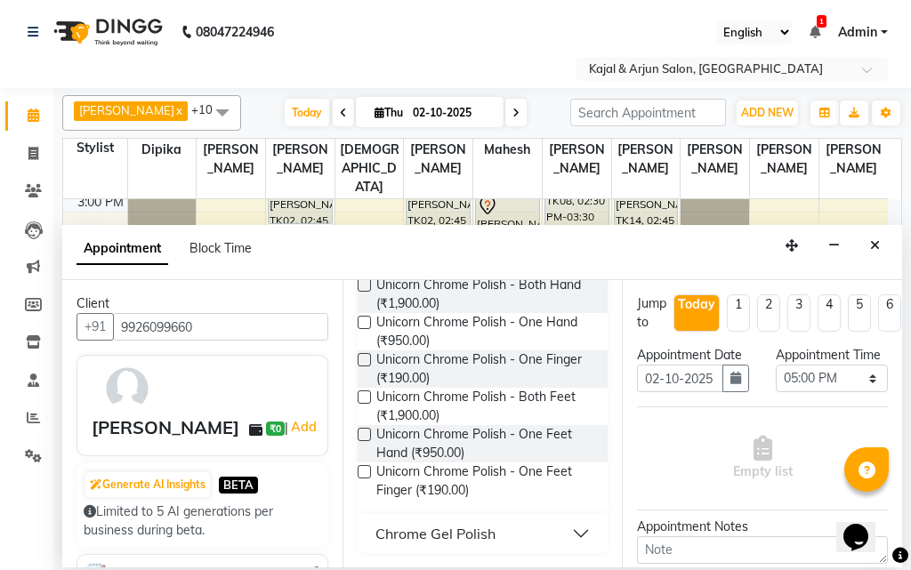
type input "chrome"
click at [459, 526] on div "Chrome Gel Polish" at bounding box center [435, 533] width 120 height 21
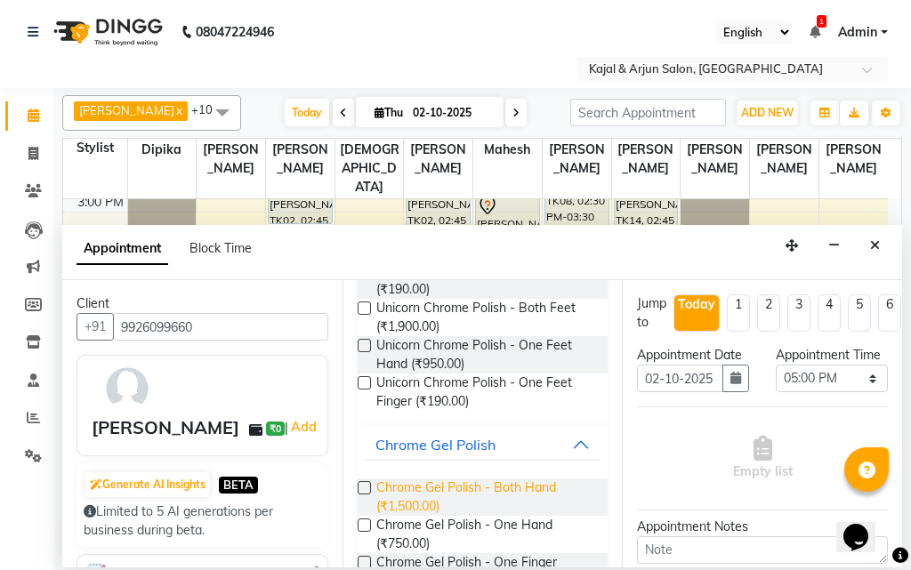
click at [463, 489] on span "Chrome Gel Polish - Both Hand (₹1,500.00)" at bounding box center [485, 496] width 218 height 37
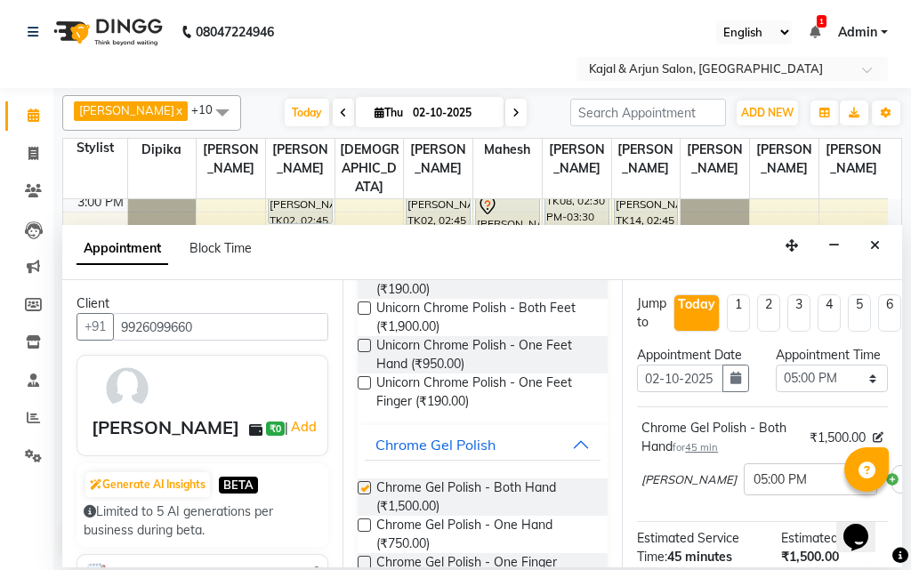
checkbox input "false"
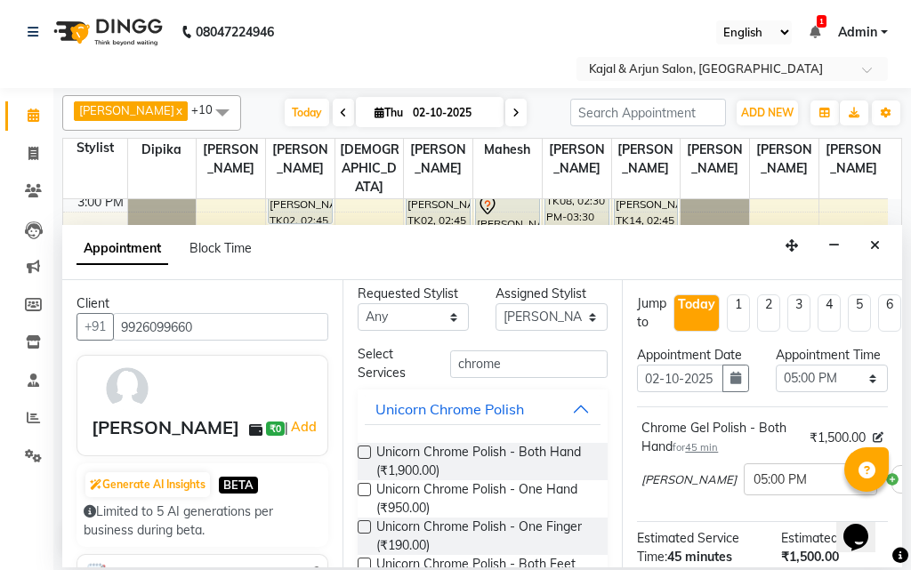
scroll to position [0, 0]
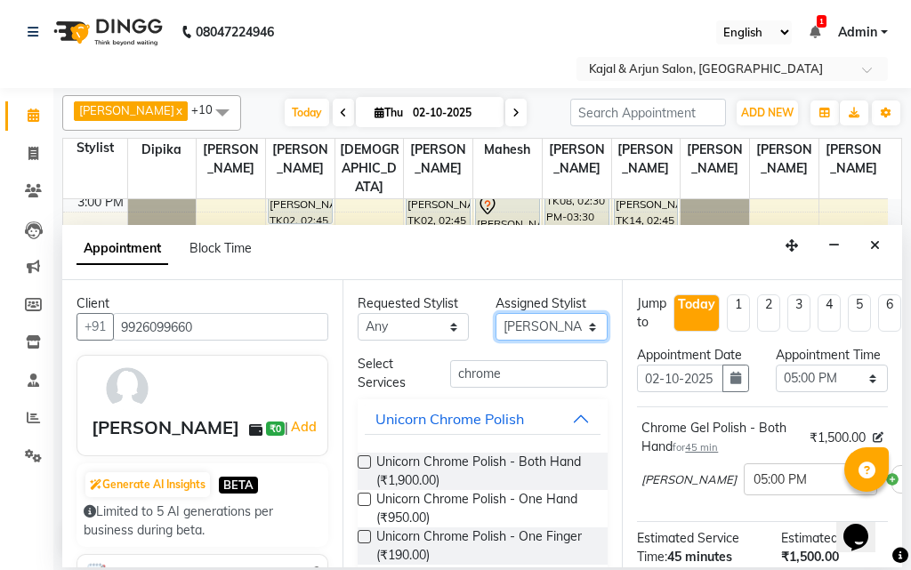
click at [517, 328] on select "Select Arjun Sir [PERSON_NAME] [PERSON_NAME] [PERSON_NAME] [PERSON_NAME] [PERSO…" at bounding box center [551, 327] width 112 height 28
select select "57175"
click at [495, 313] on select "Select Arjun Sir [PERSON_NAME] [PERSON_NAME] [PERSON_NAME] [PERSON_NAME] [PERSO…" at bounding box center [551, 327] width 112 height 28
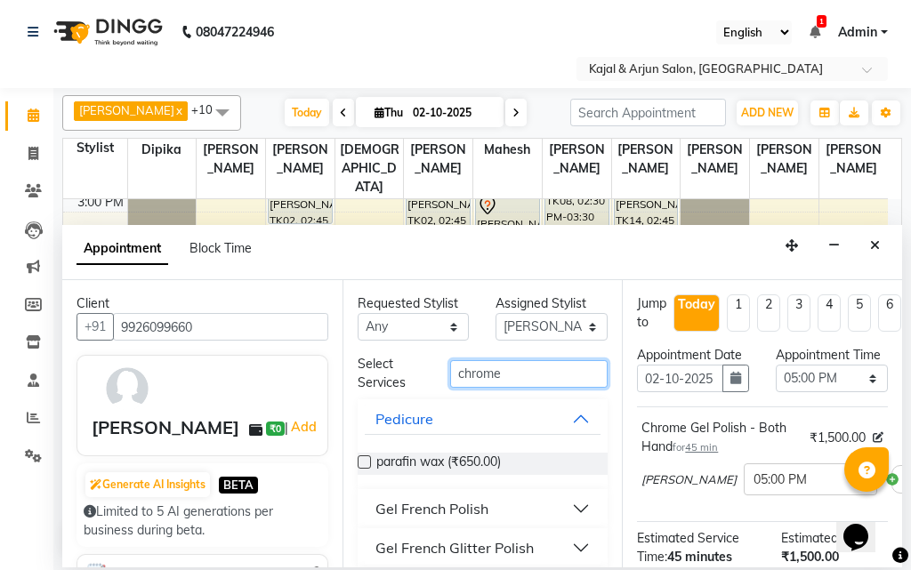
click at [507, 384] on input "chrome" at bounding box center [529, 374] width 158 height 28
type input "c"
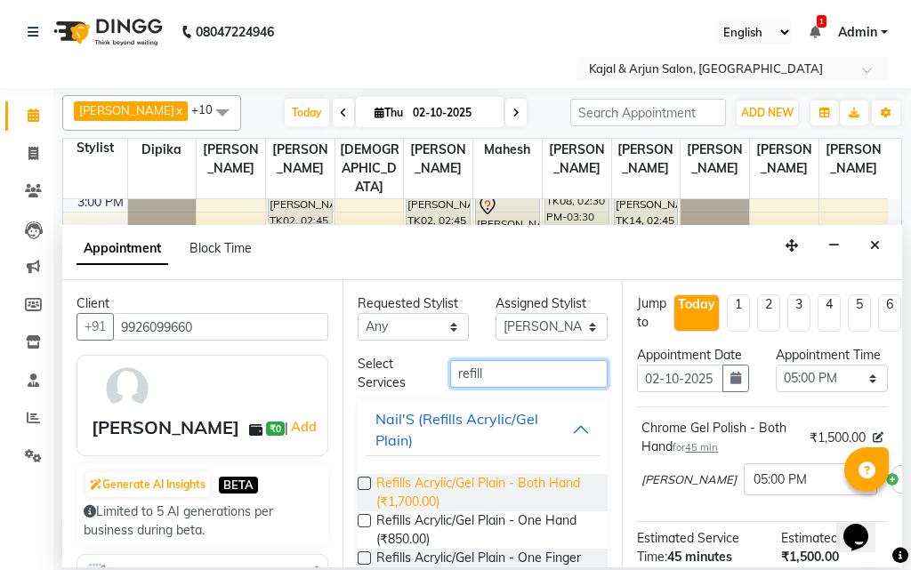
type input "refill"
click at [445, 487] on span "Refills Acrylic/Gel Plain - Both Hand (₹1,700.00)" at bounding box center [485, 492] width 218 height 37
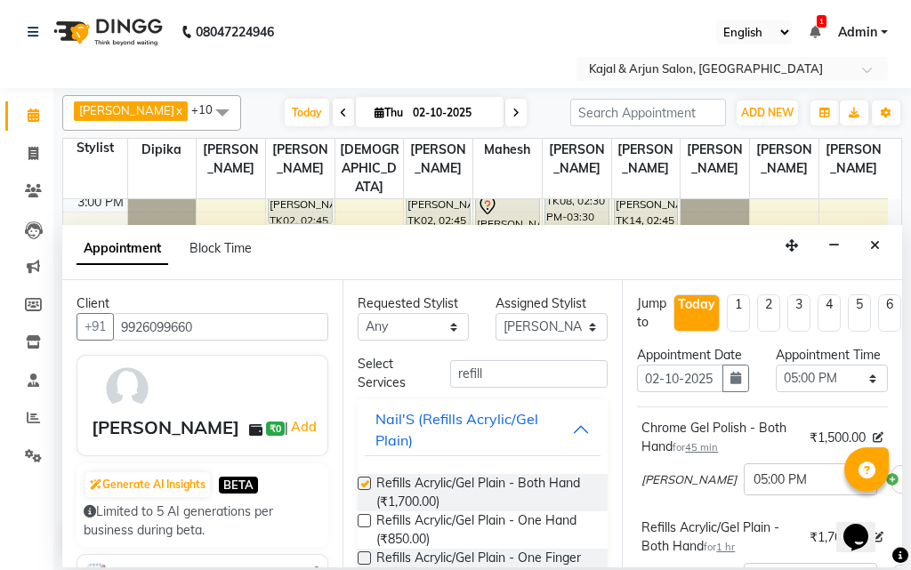
checkbox input "false"
click at [485, 377] on input "refill" at bounding box center [529, 374] width 158 height 28
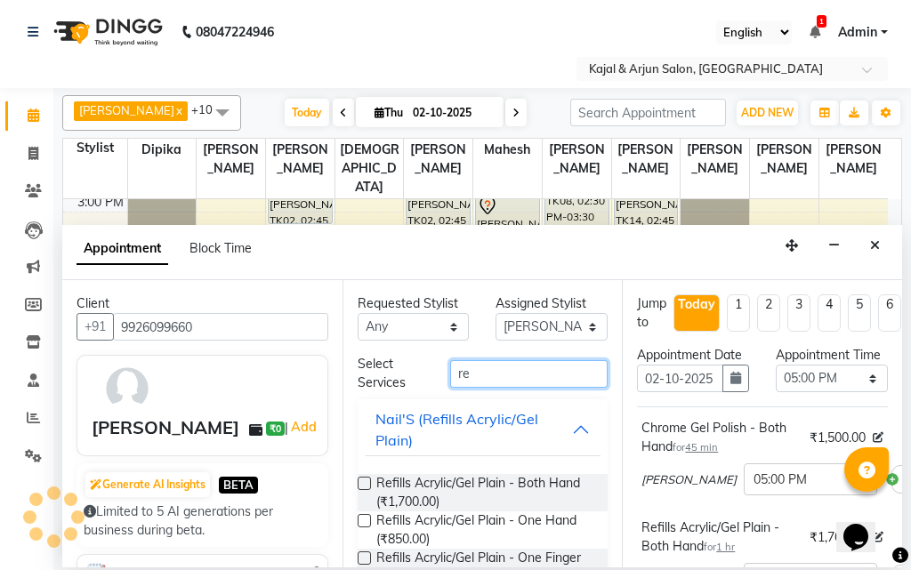
type input "r"
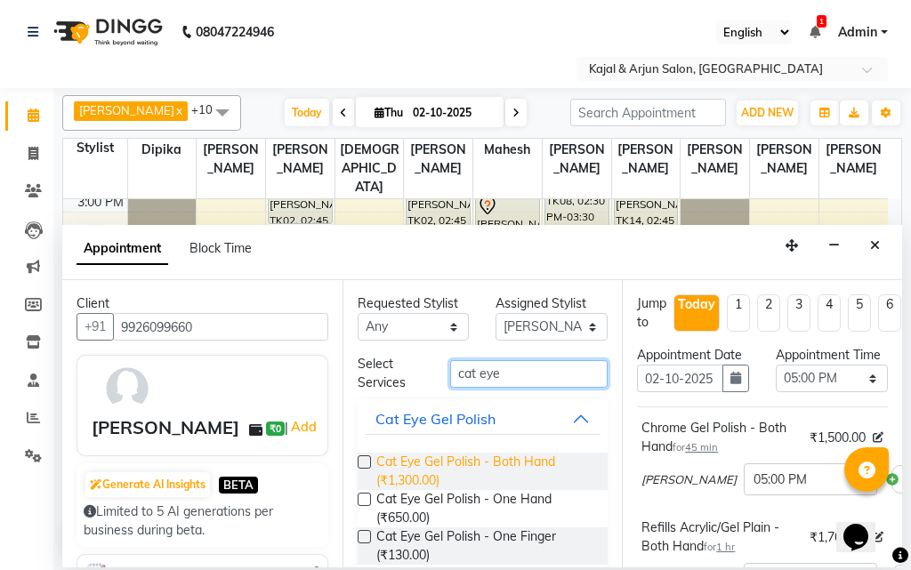
type input "cat eye"
click at [503, 459] on span "Cat Eye Gel Polish - Both Hand (₹1,300.00)" at bounding box center [485, 471] width 218 height 37
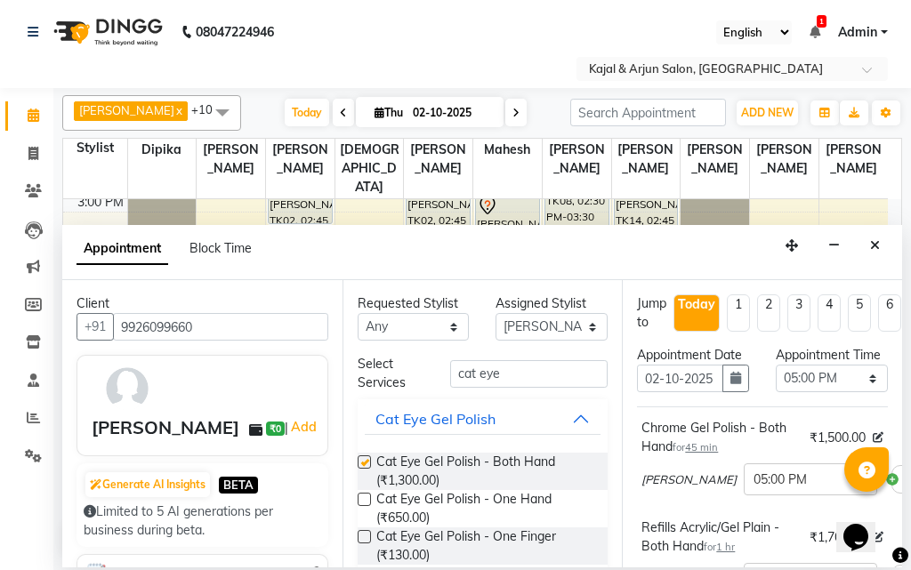
checkbox input "false"
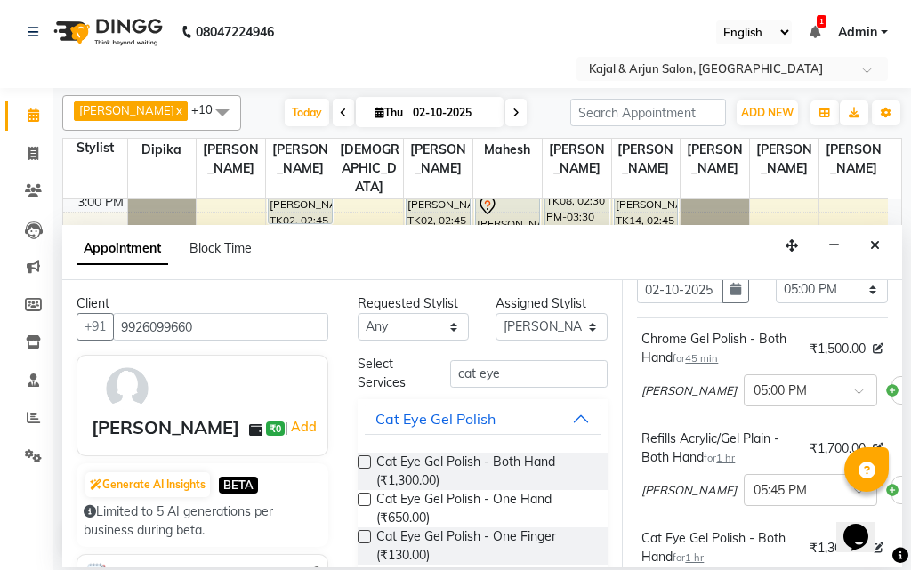
scroll to position [267, 0]
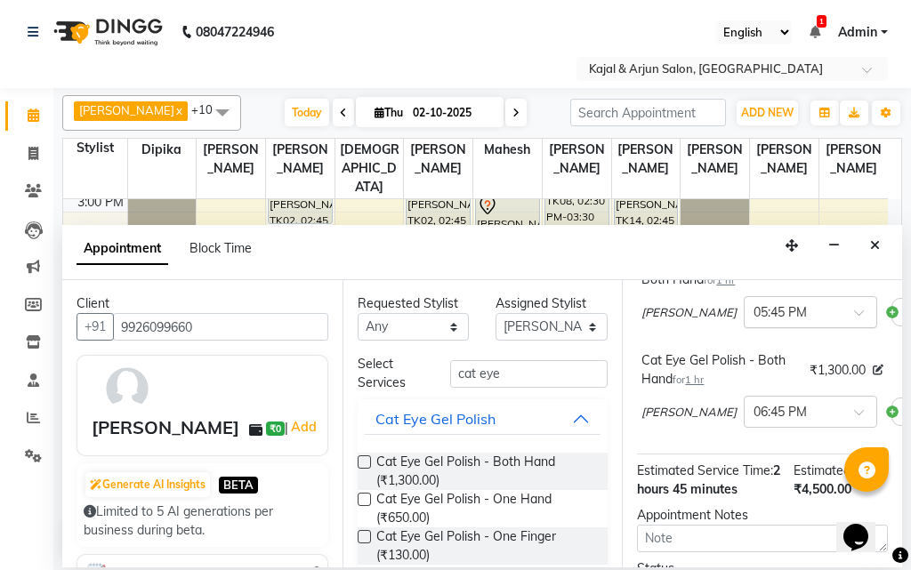
click at [753, 320] on input "text" at bounding box center [792, 310] width 78 height 19
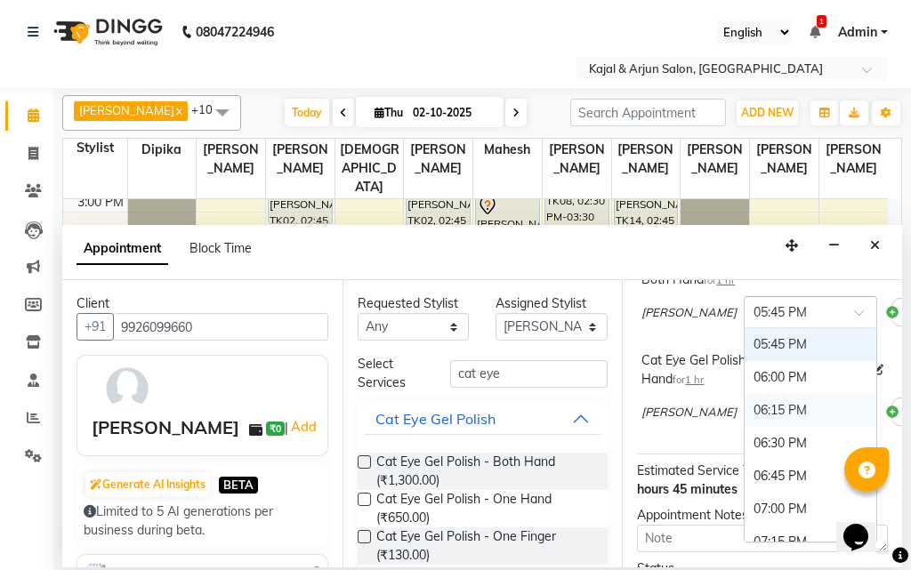
scroll to position [965, 0]
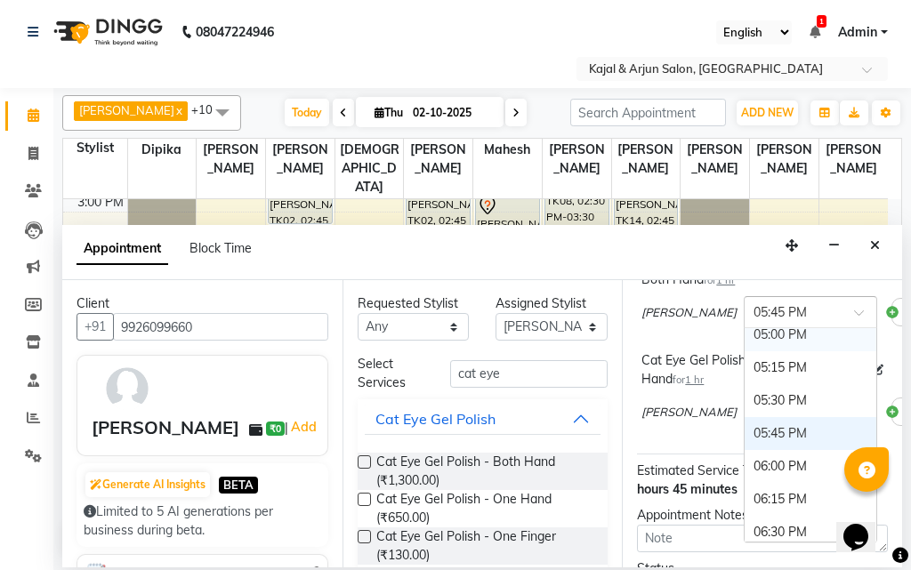
click at [744, 351] on div "05:00 PM" at bounding box center [810, 334] width 132 height 33
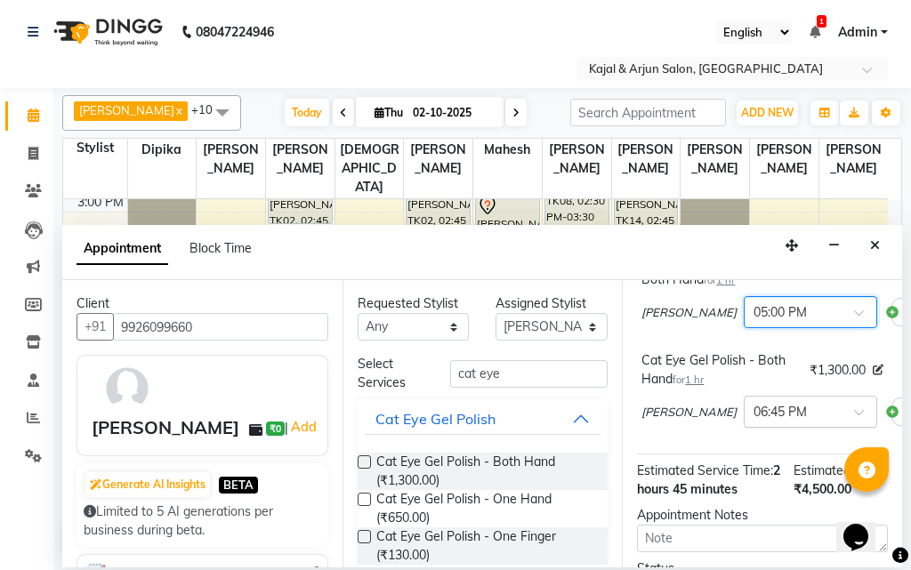
click at [753, 420] on input "text" at bounding box center [792, 410] width 78 height 19
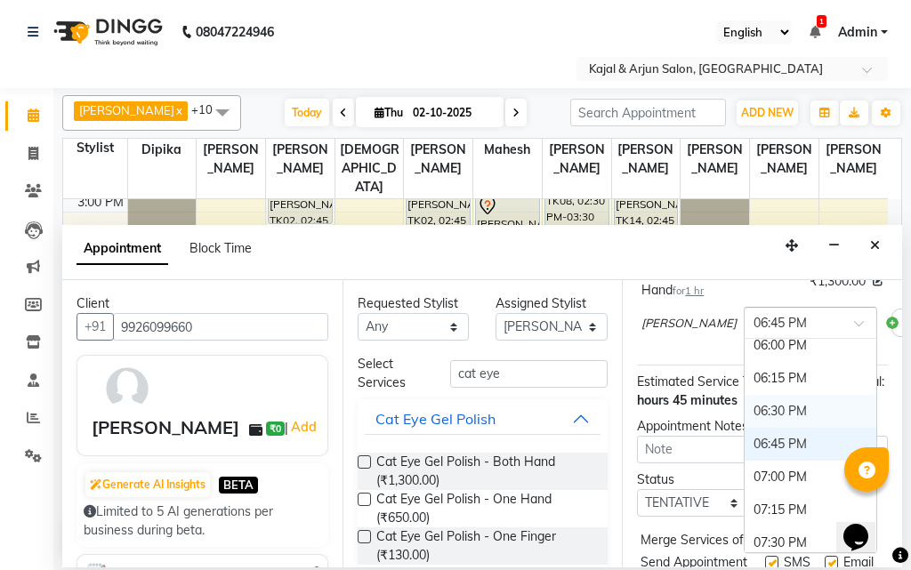
scroll to position [1007, 0]
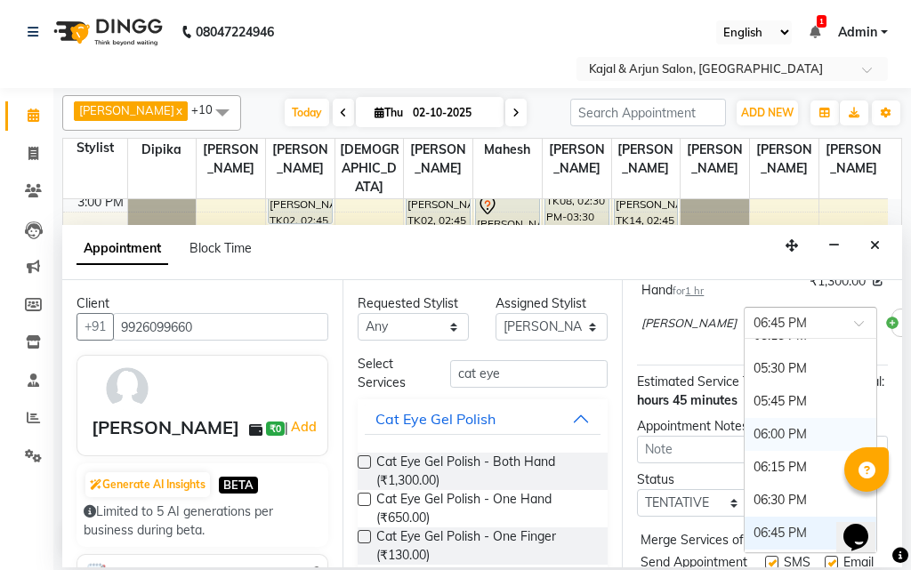
click at [744, 451] on div "06:00 PM" at bounding box center [810, 434] width 132 height 33
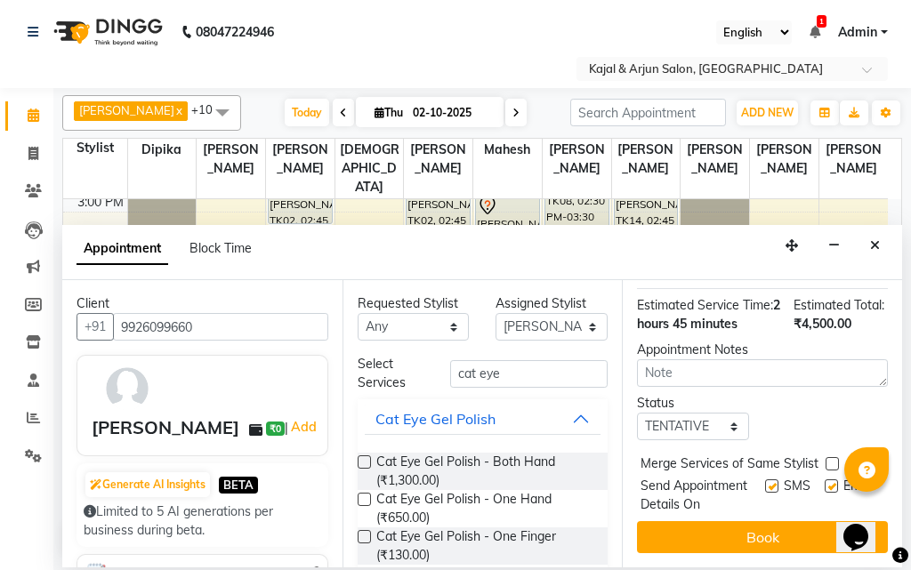
scroll to position [544, 0]
click at [824, 479] on label at bounding box center [830, 485] width 13 height 13
click at [824, 482] on input "checkbox" at bounding box center [830, 488] width 12 height 12
checkbox input "false"
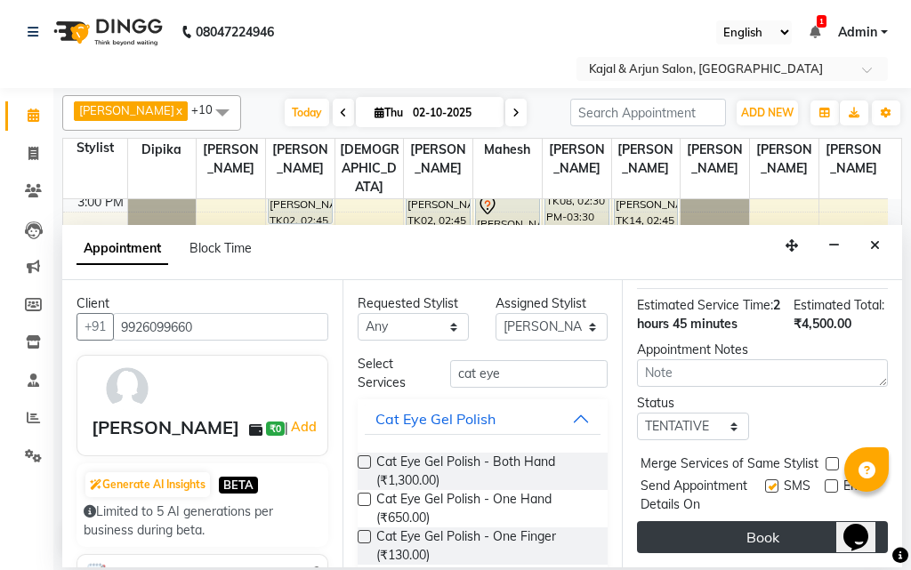
click at [795, 521] on button "Book" at bounding box center [762, 537] width 251 height 32
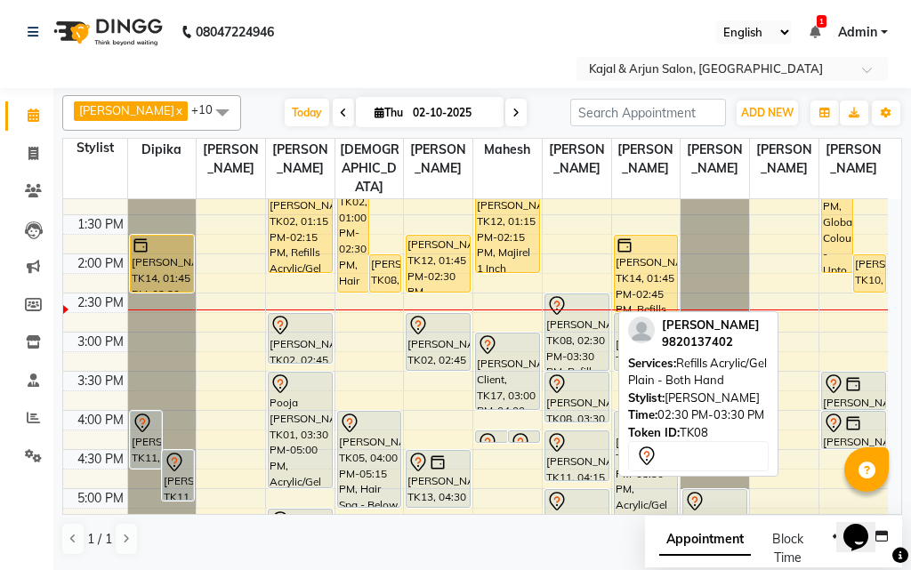
scroll to position [298, 0]
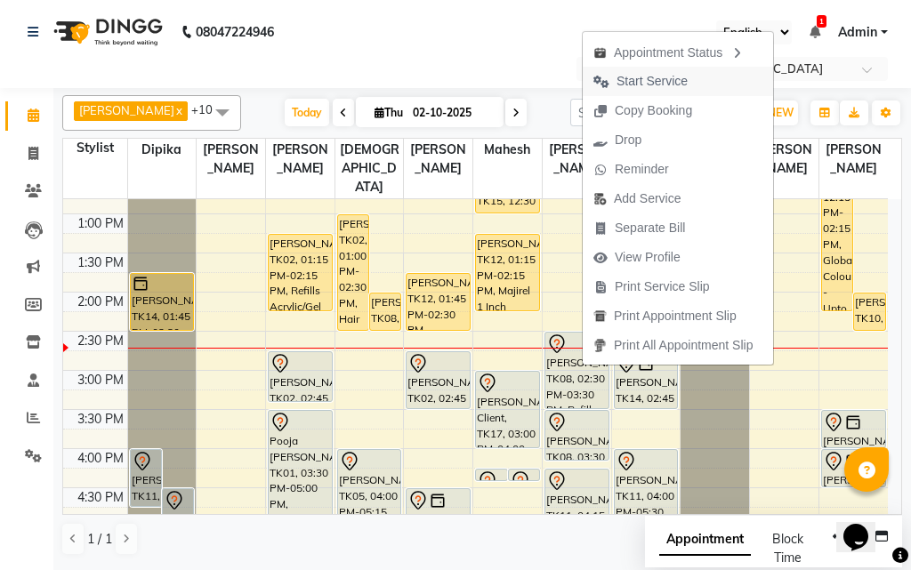
click at [632, 78] on span "Start Service" at bounding box center [651, 81] width 71 height 19
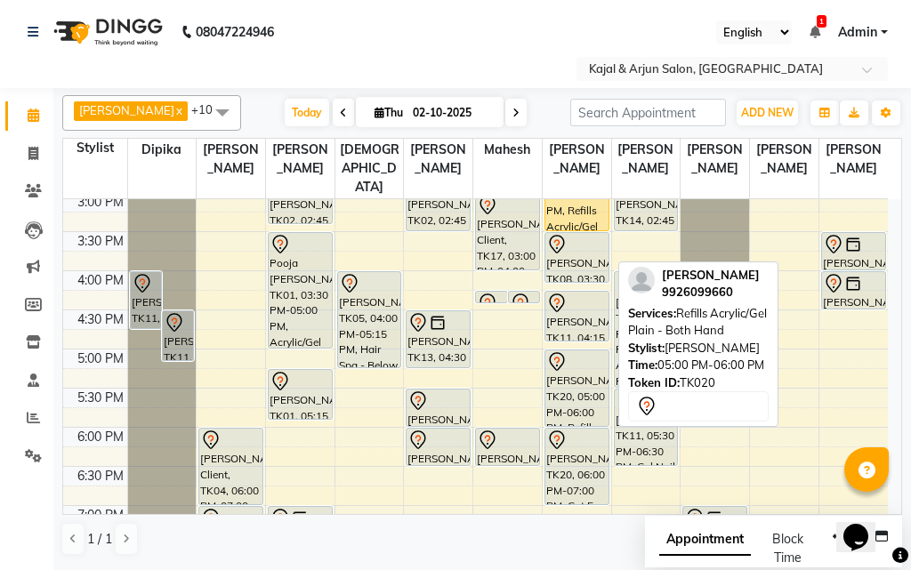
scroll to position [387, 0]
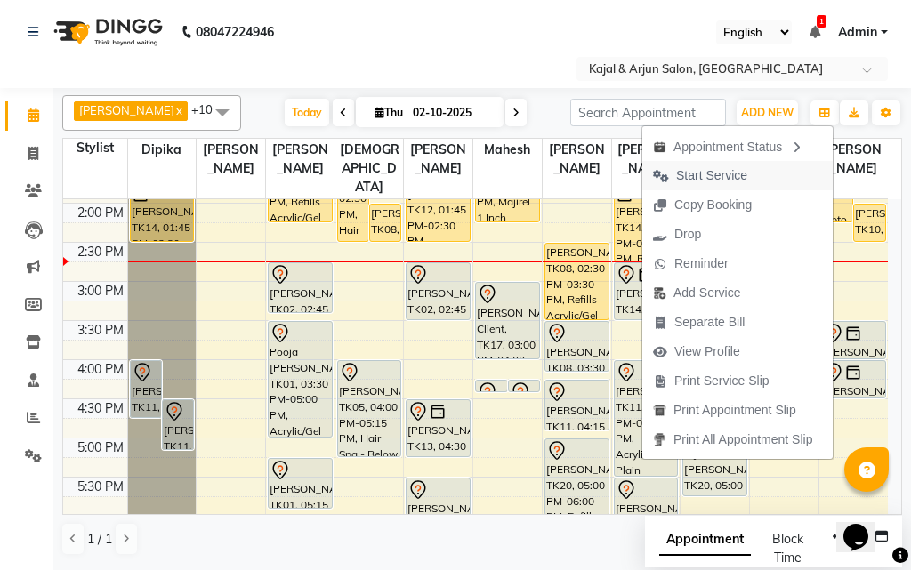
click at [686, 171] on span "Start Service" at bounding box center [711, 175] width 71 height 19
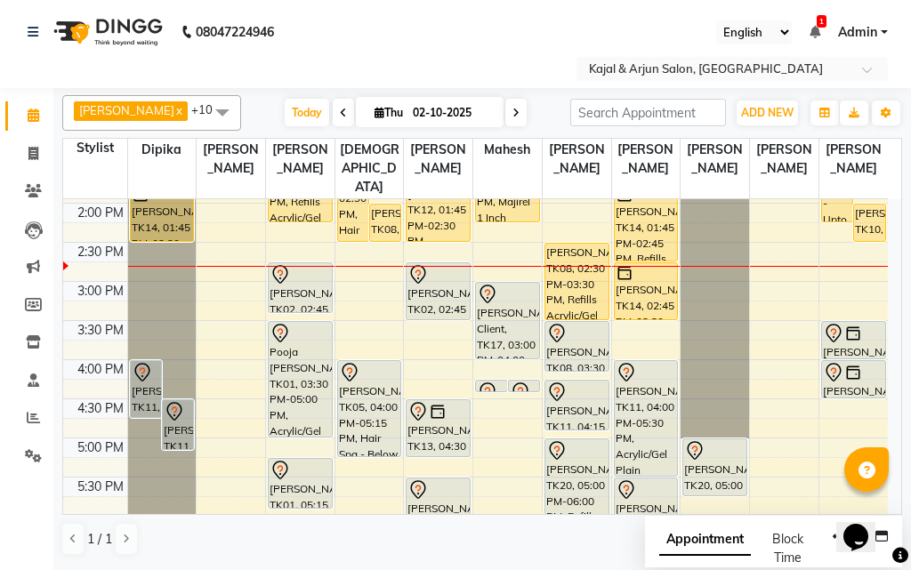
click at [422, 43] on nav "08047224946 Select Location × Kajal & Arjun Salon, Lokhandwala English ENGLISH …" at bounding box center [455, 44] width 911 height 88
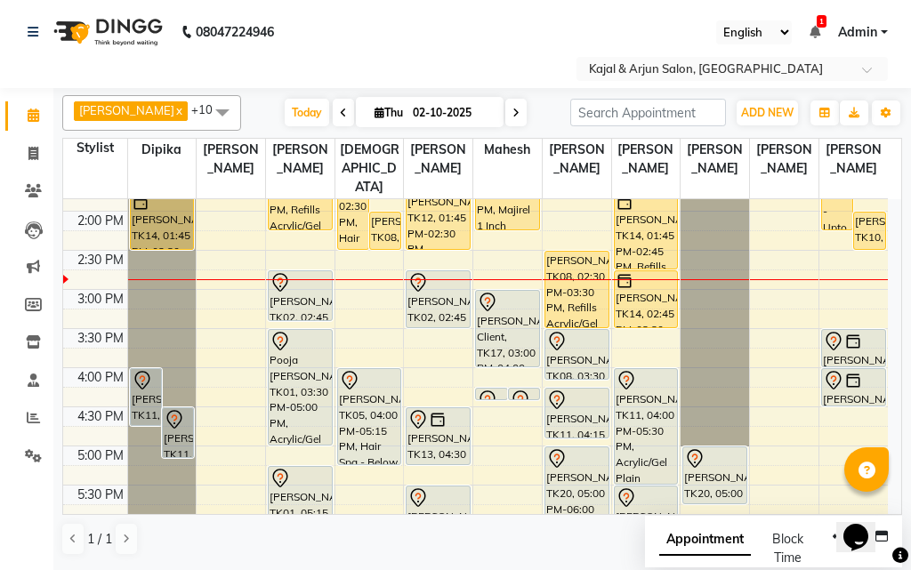
scroll to position [335, 0]
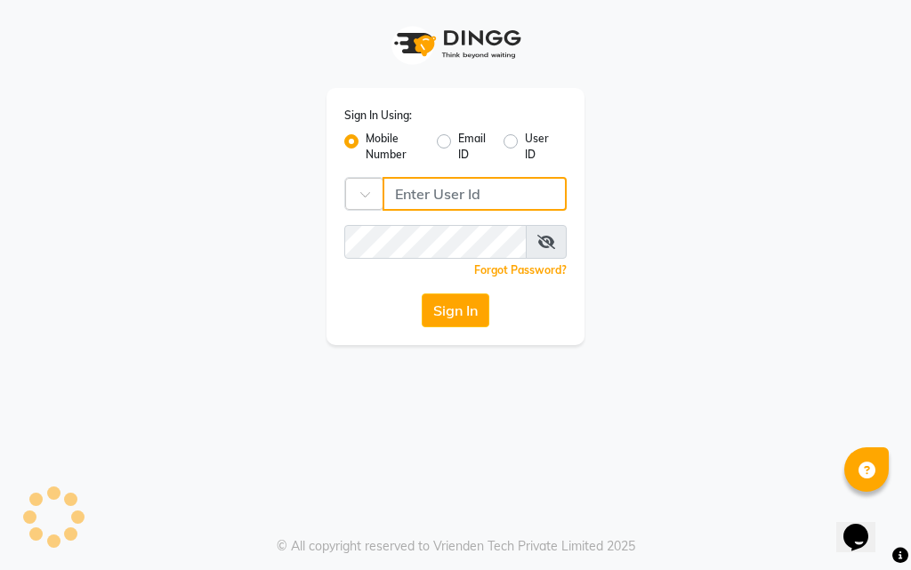
type input "9769573973"
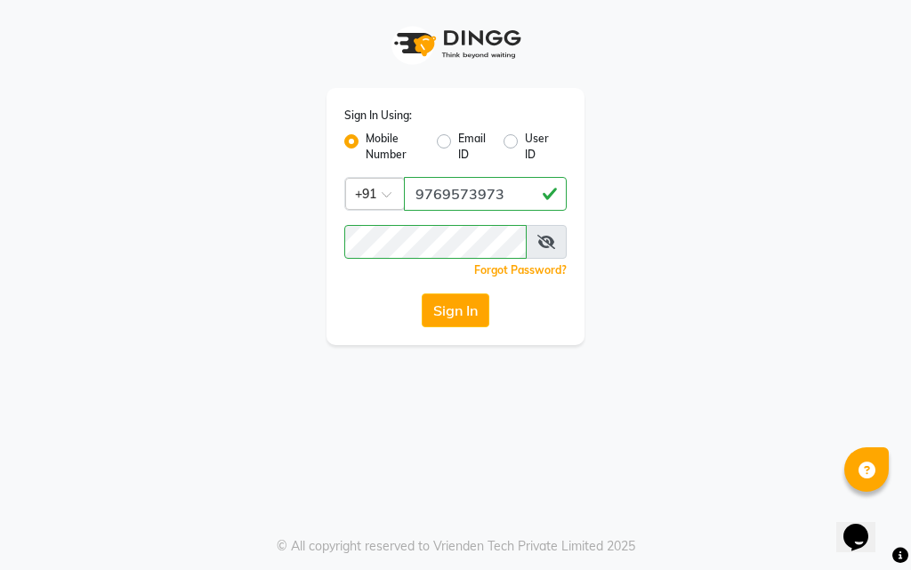
click at [437, 312] on button "Sign In" at bounding box center [455, 310] width 68 height 34
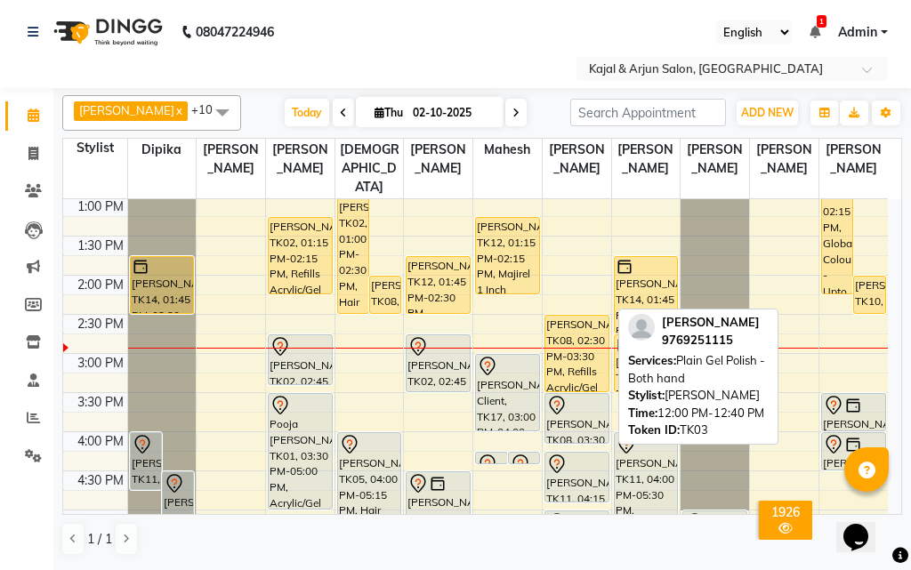
scroll to position [356, 0]
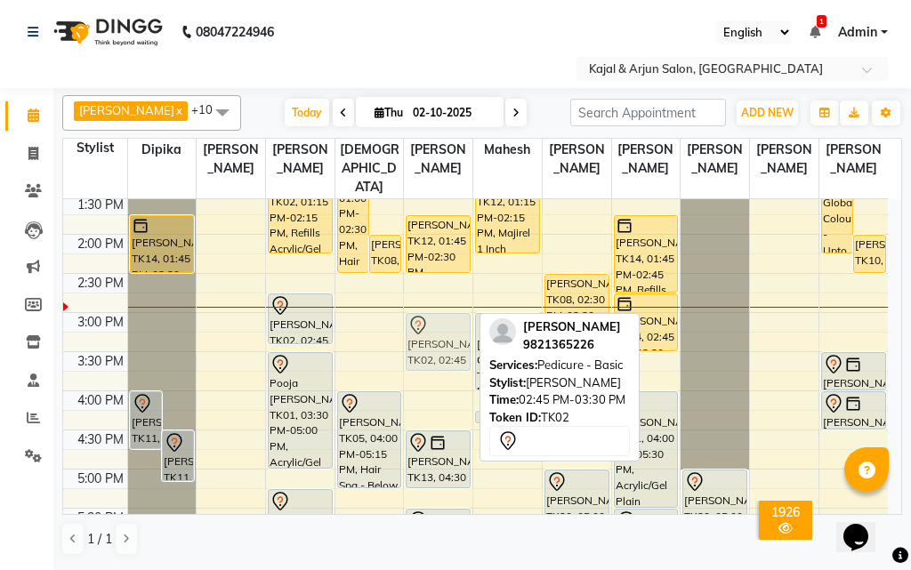
drag, startPoint x: 425, startPoint y: 319, endPoint x: 425, endPoint y: 340, distance: 20.5
click at [425, 340] on div "Pranavati Rajput, TK12, 01:45 PM-02:30 PM, Pedicure - Basic Leena vij, TK02, 02…" at bounding box center [438, 391] width 68 height 1095
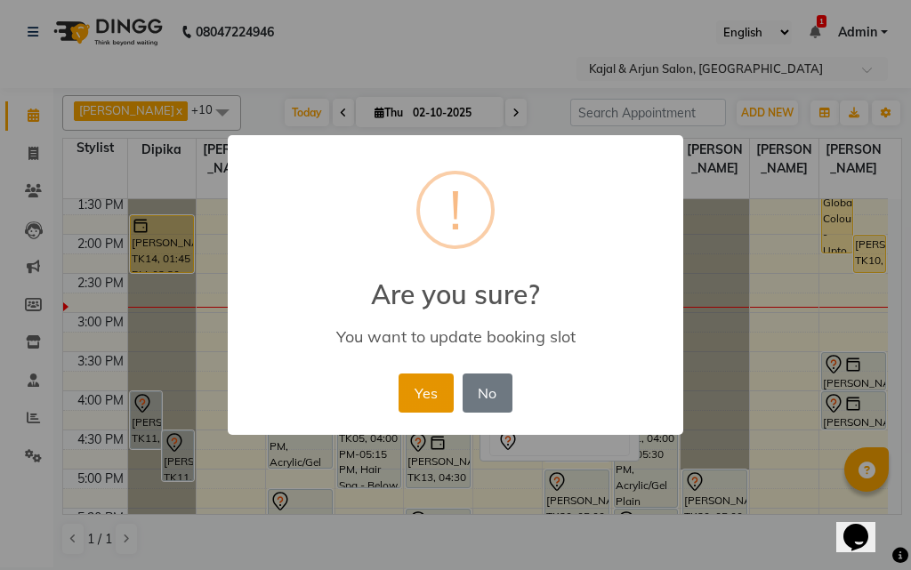
click at [442, 382] on button "Yes" at bounding box center [425, 392] width 54 height 39
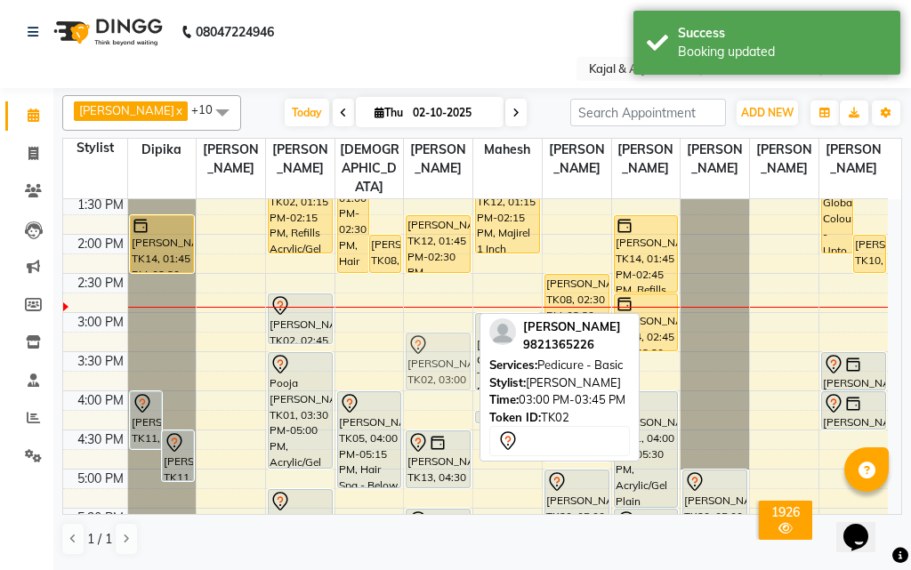
drag, startPoint x: 440, startPoint y: 337, endPoint x: 440, endPoint y: 353, distance: 16.0
click at [440, 353] on div "Pranavati Rajput, TK12, 01:45 PM-02:30 PM, Pedicure - Basic Leena vij, TK02, 03…" at bounding box center [438, 391] width 68 height 1095
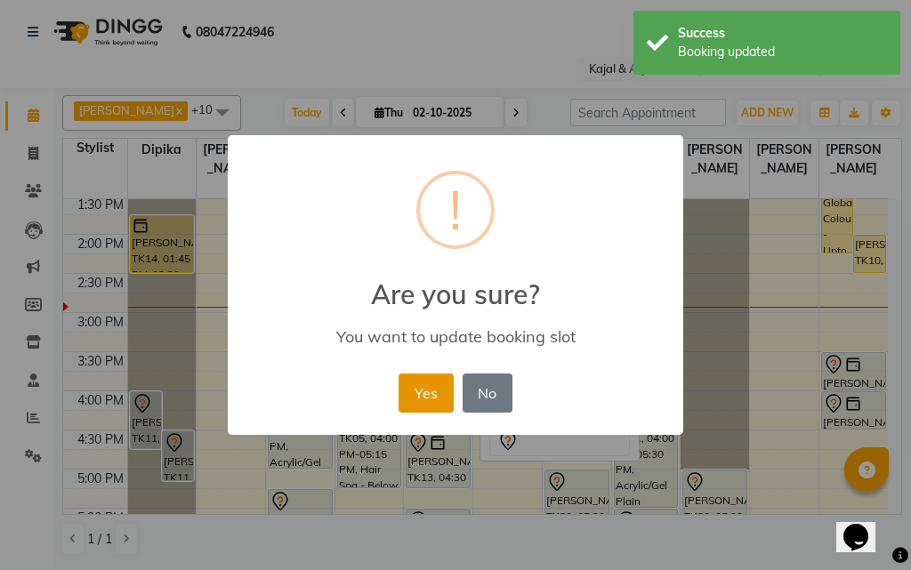
click at [423, 388] on button "Yes" at bounding box center [425, 392] width 54 height 39
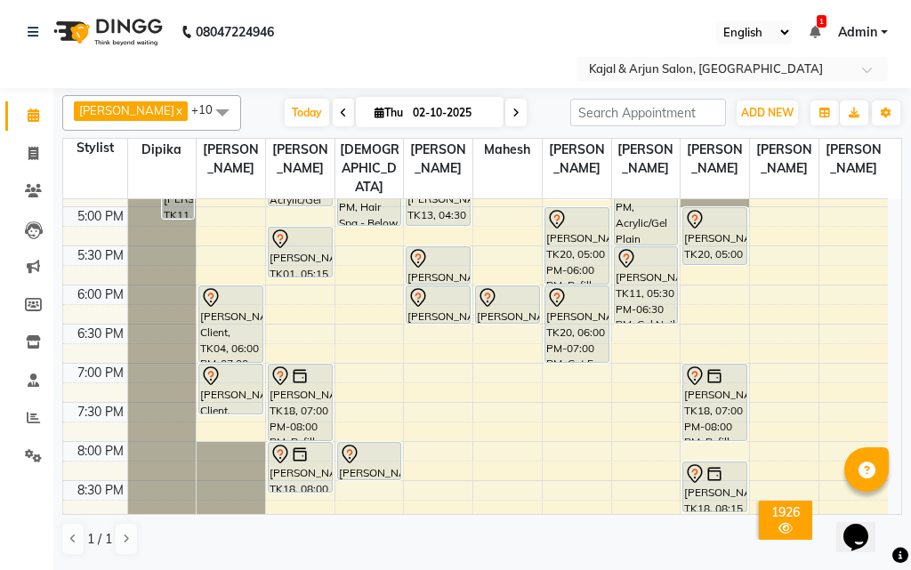
scroll to position [622, 0]
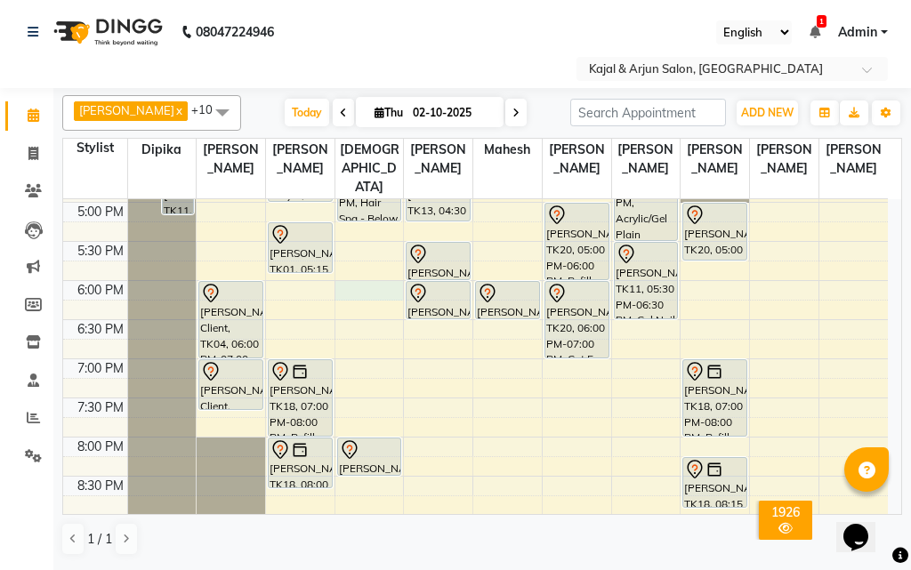
click at [358, 291] on div "9:00 AM 9:30 AM 10:00 AM 10:30 AM 11:00 AM 11:30 AM 12:00 PM 12:30 PM 1:00 PM 1…" at bounding box center [475, 124] width 824 height 1095
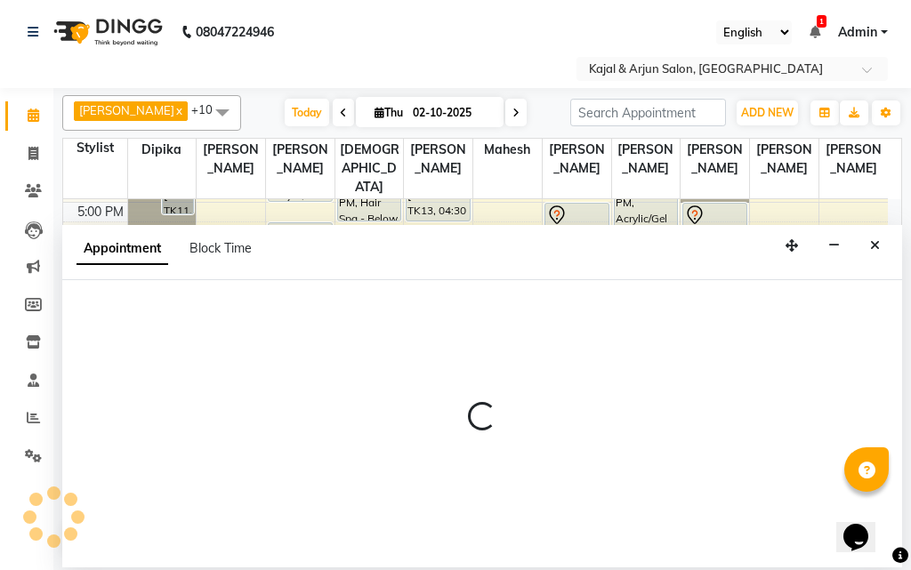
select select "10302"
select select "1080"
select select "tentative"
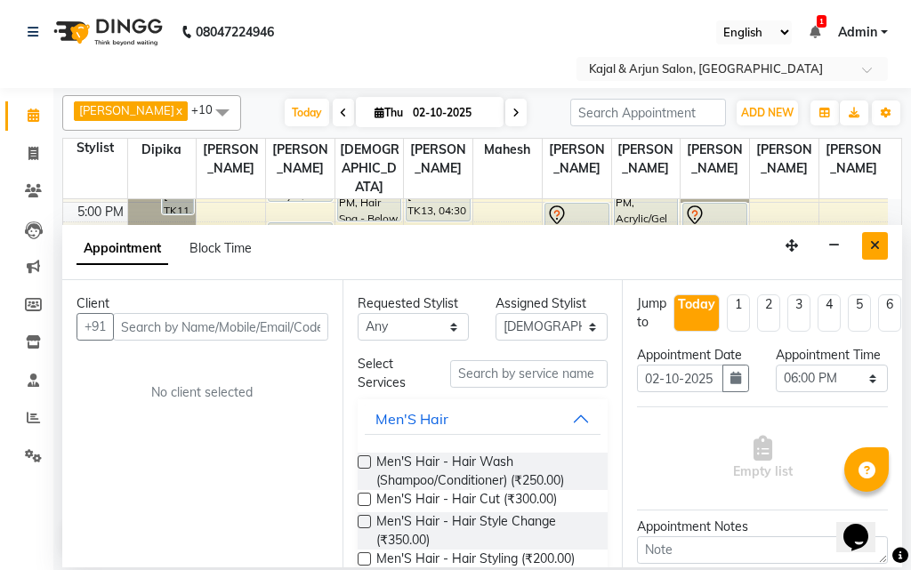
click at [873, 245] on icon "Close" at bounding box center [875, 245] width 10 height 12
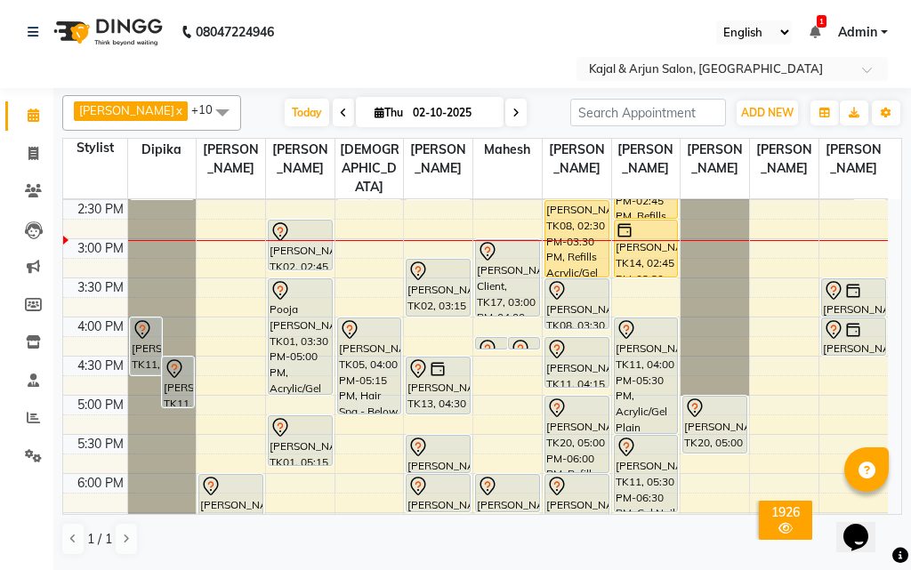
scroll to position [387, 0]
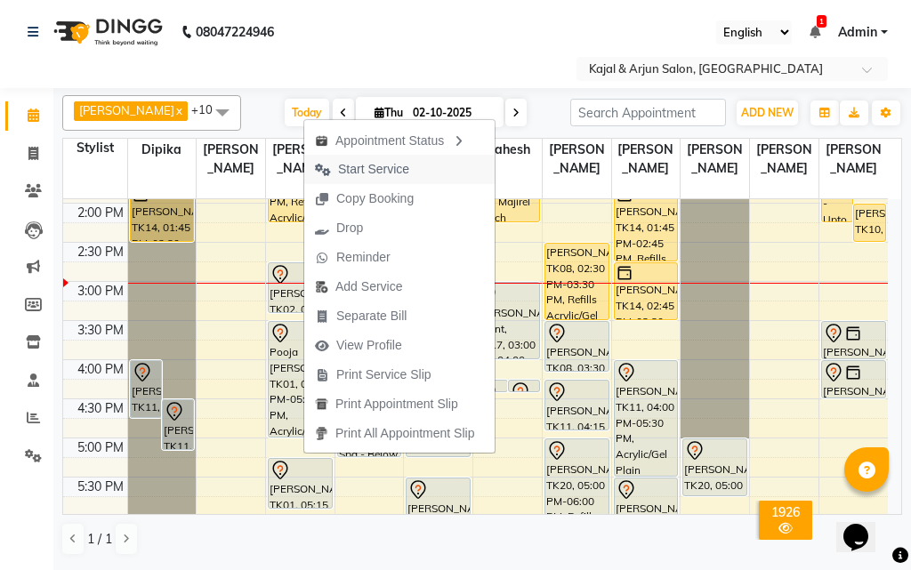
click at [350, 171] on span "Start Service" at bounding box center [373, 169] width 71 height 19
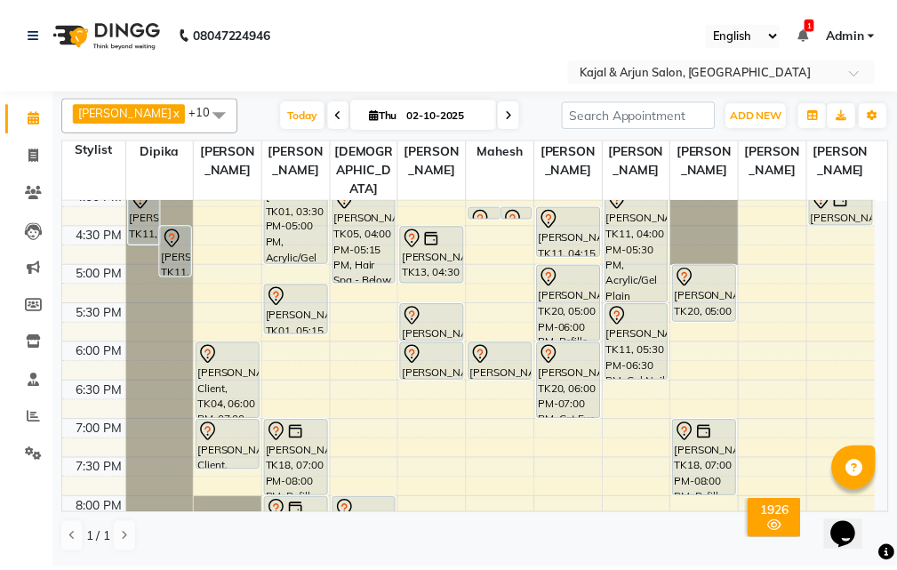
scroll to position [565, 0]
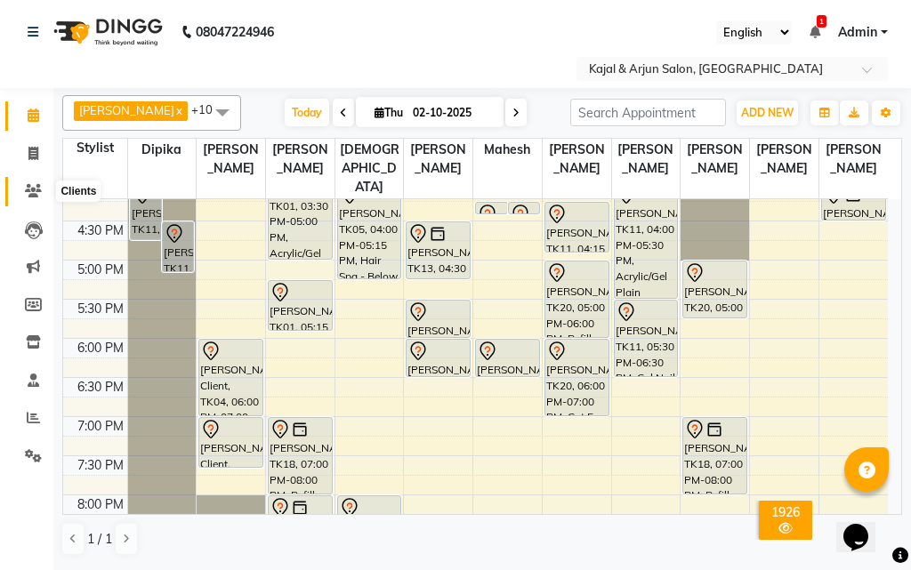
click at [36, 189] on icon at bounding box center [33, 190] width 17 height 13
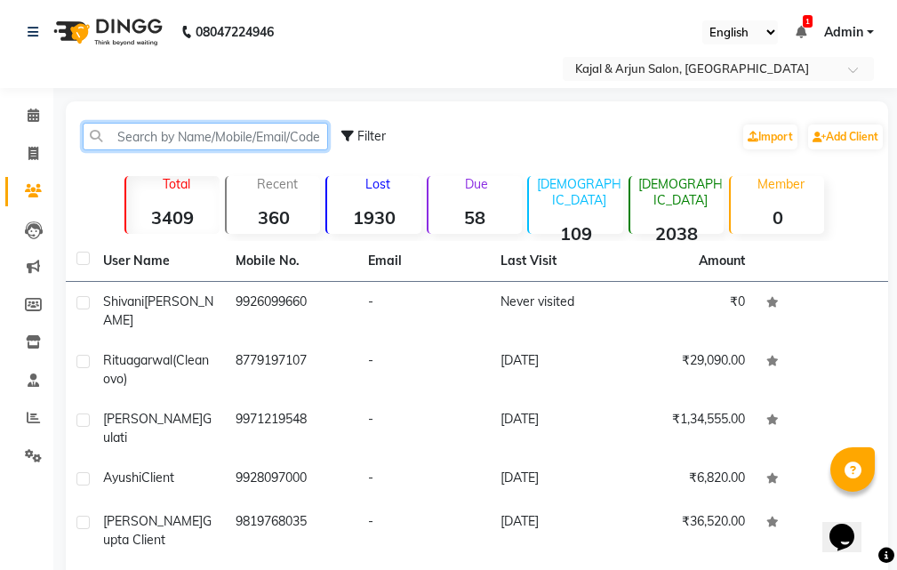
click at [201, 137] on input "text" at bounding box center [205, 137] width 245 height 28
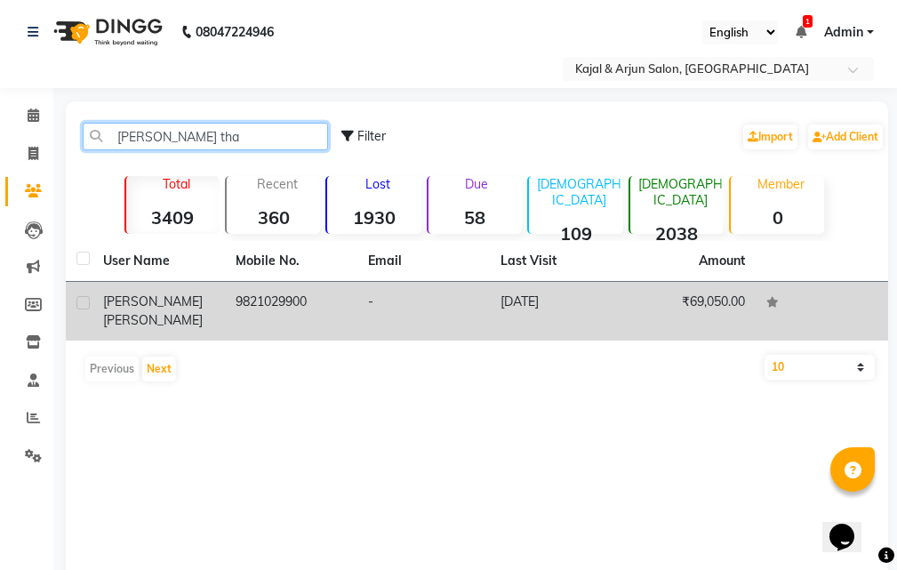
type input "shalini tha"
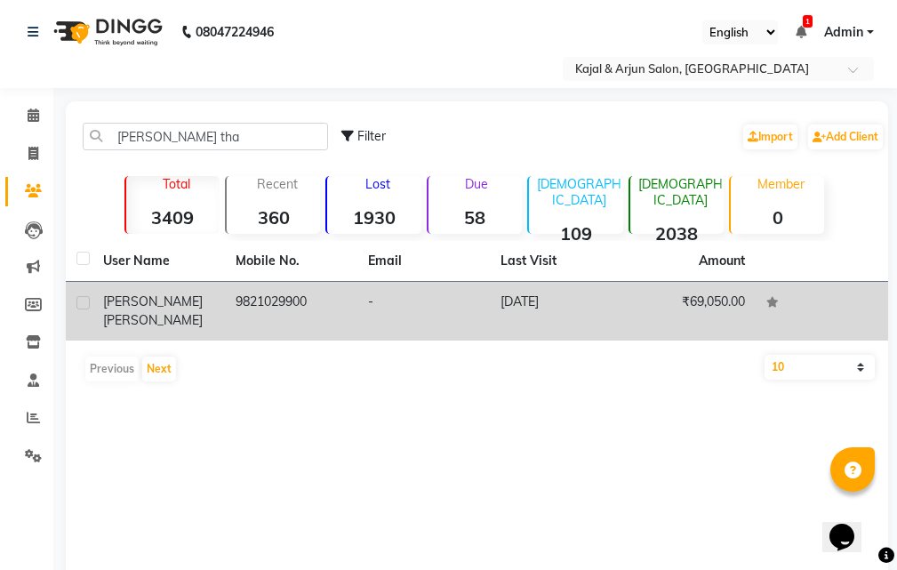
click at [197, 299] on div "Shalini Thakre" at bounding box center [158, 311] width 111 height 37
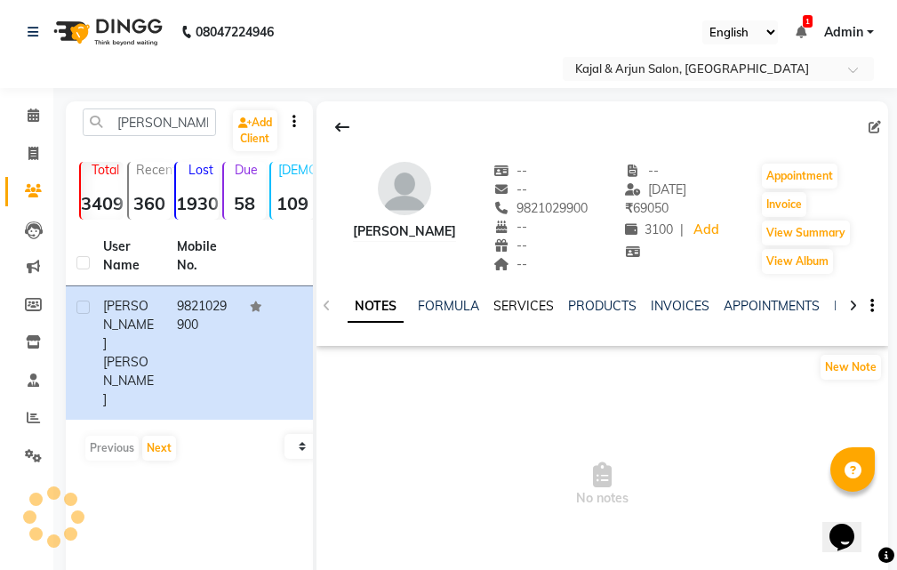
click at [513, 306] on link "SERVICES" at bounding box center [523, 306] width 60 height 16
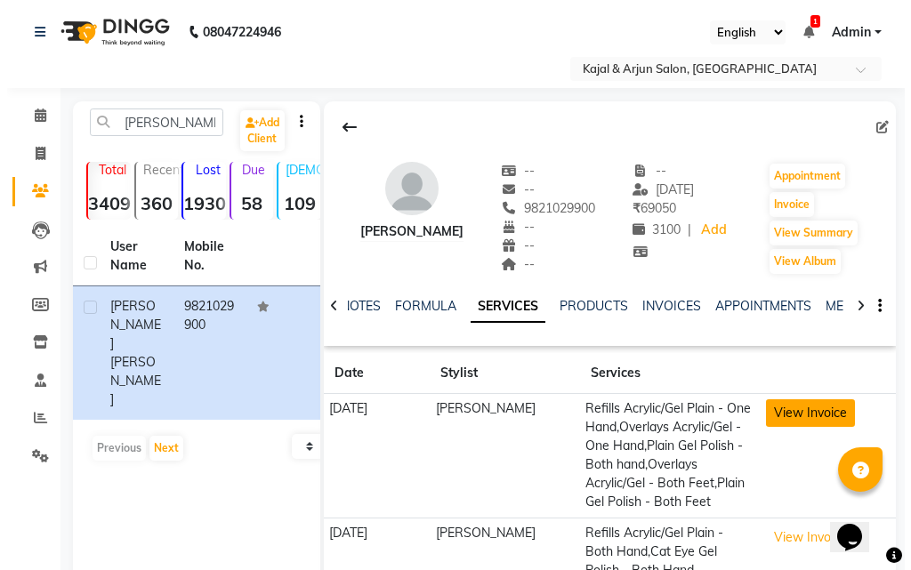
scroll to position [178, 0]
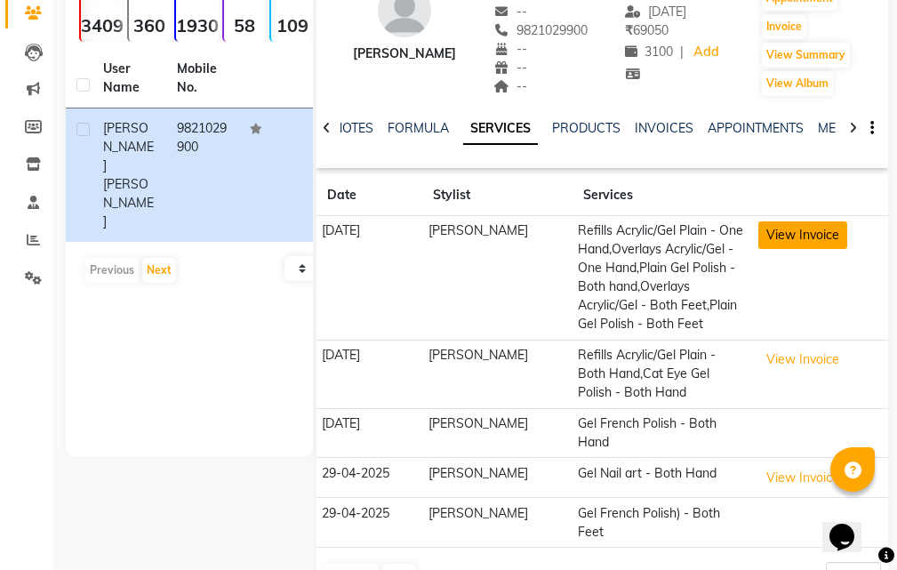
click at [817, 230] on button "View Invoice" at bounding box center [802, 235] width 89 height 28
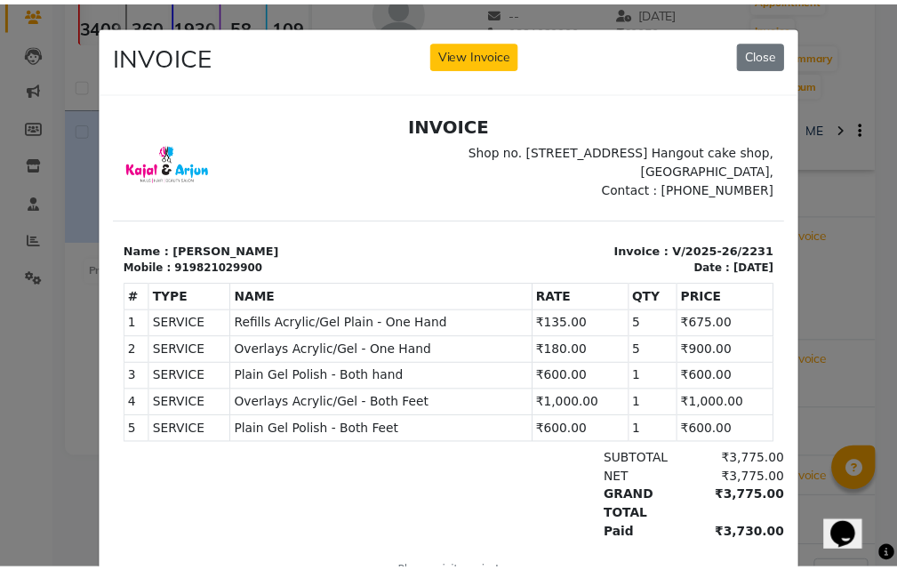
scroll to position [0, 0]
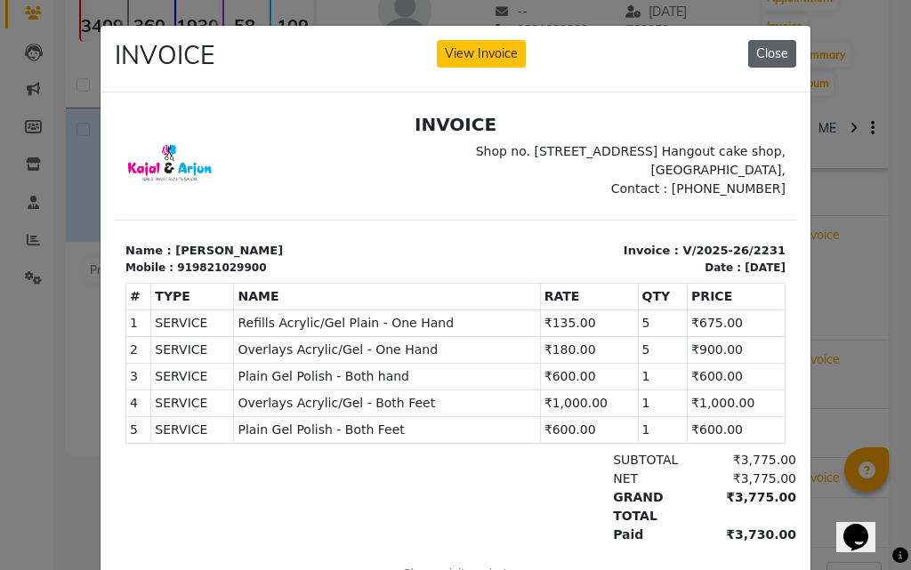
click at [783, 52] on button "Close" at bounding box center [772, 54] width 48 height 28
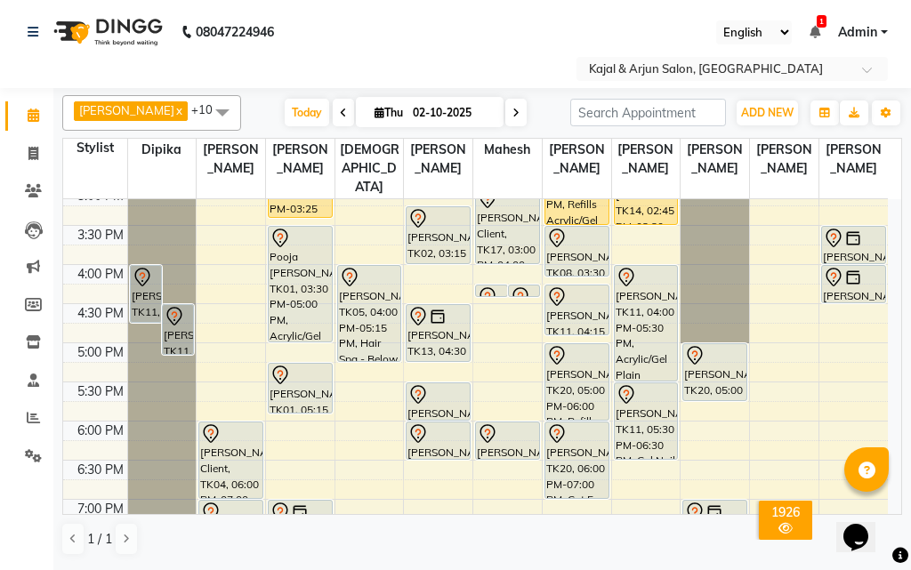
scroll to position [369, 0]
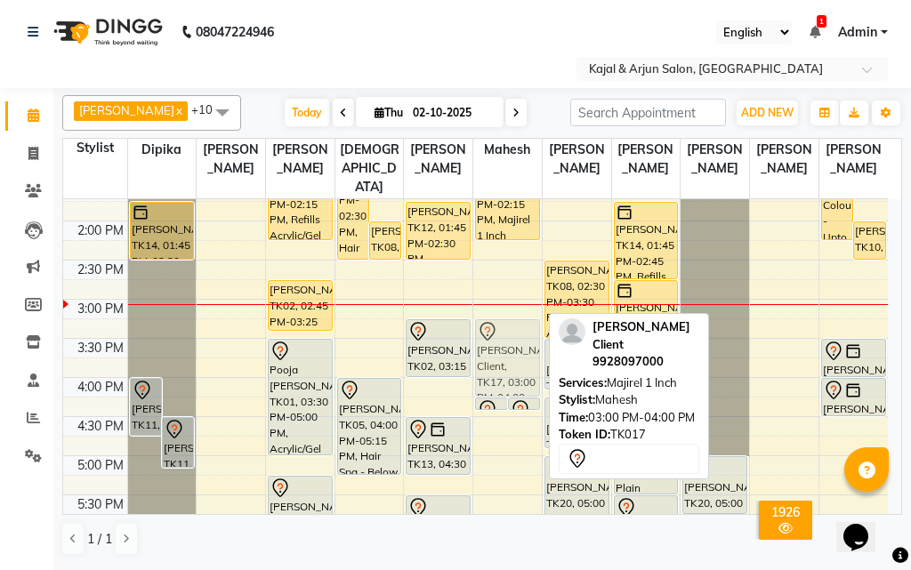
drag, startPoint x: 509, startPoint y: 336, endPoint x: 510, endPoint y: 349, distance: 13.5
click at [510, 349] on div "Ayushi Client, TK17, 04:15 PM-04:19 PM, K18 1 Pump Ayushi Client, TK17, 04:15 P…" at bounding box center [507, 377] width 68 height 1095
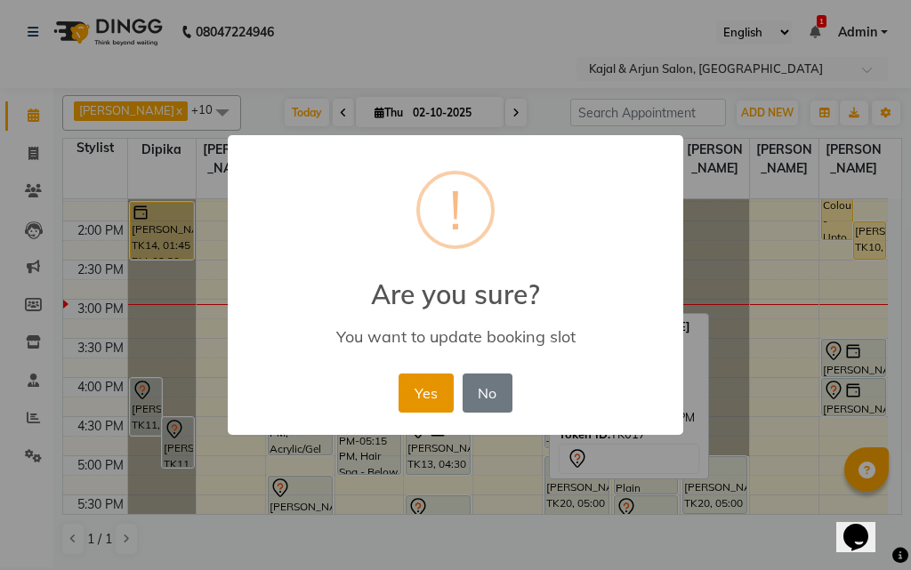
click at [421, 383] on button "Yes" at bounding box center [425, 392] width 54 height 39
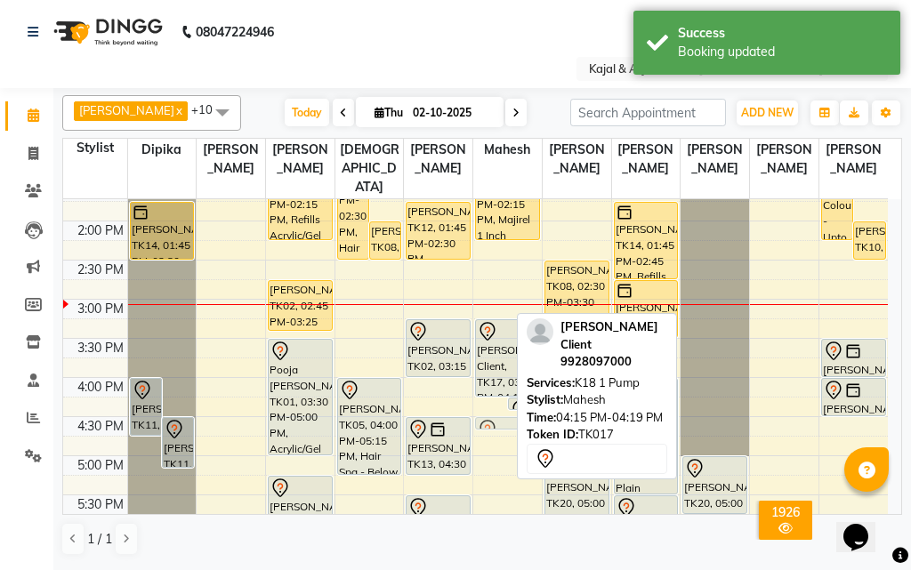
drag, startPoint x: 485, startPoint y: 402, endPoint x: 486, endPoint y: 420, distance: 17.9
click at [486, 420] on div "Ayushi Client, TK17, 04:15 PM-04:19 PM, K18 1 Pump Ayushi Client, TK17, 04:15 P…" at bounding box center [507, 377] width 68 height 1095
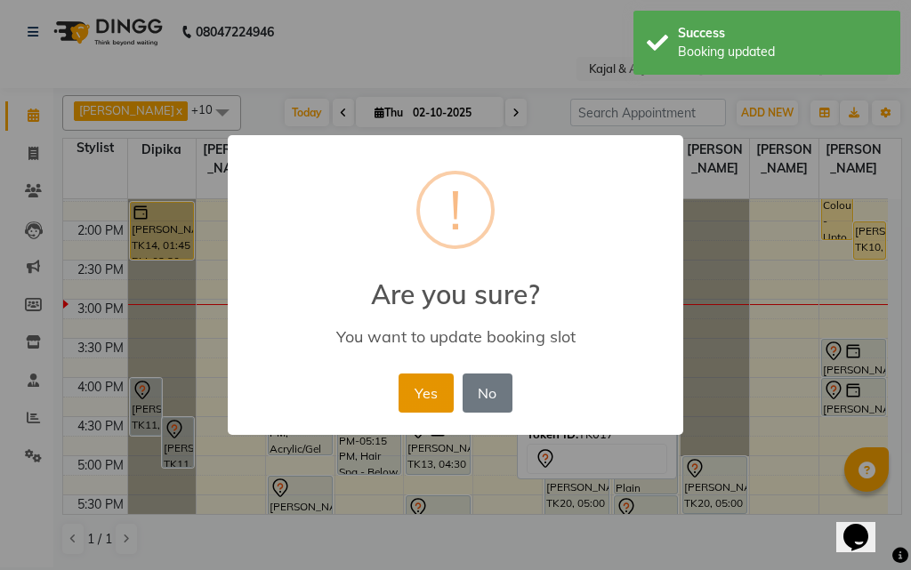
click at [437, 403] on button "Yes" at bounding box center [425, 392] width 54 height 39
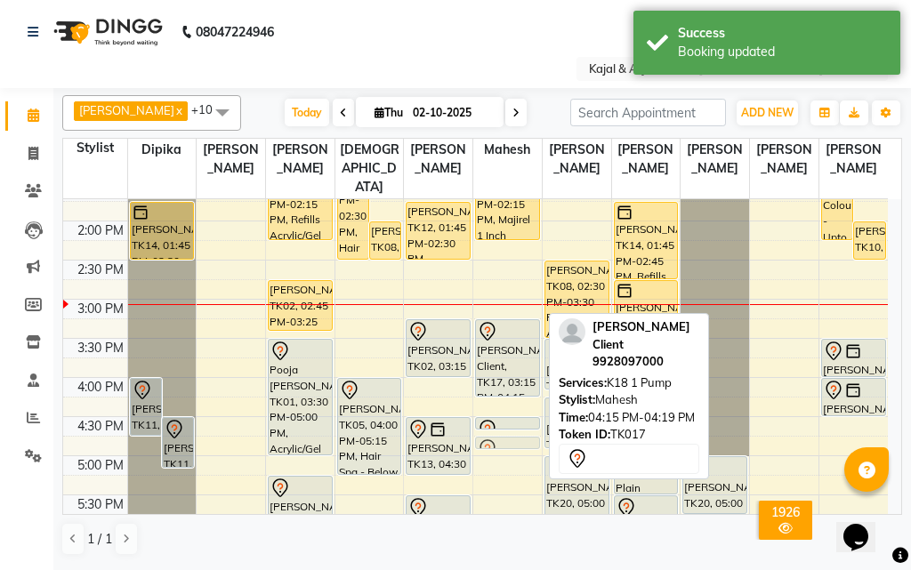
drag, startPoint x: 521, startPoint y: 404, endPoint x: 521, endPoint y: 440, distance: 36.5
click at [521, 440] on div "Mahima Motwani, TK15, 12:30 PM-01:00 PM, Shampoo With Conditioner - Below Shoul…" at bounding box center [507, 377] width 68 height 1095
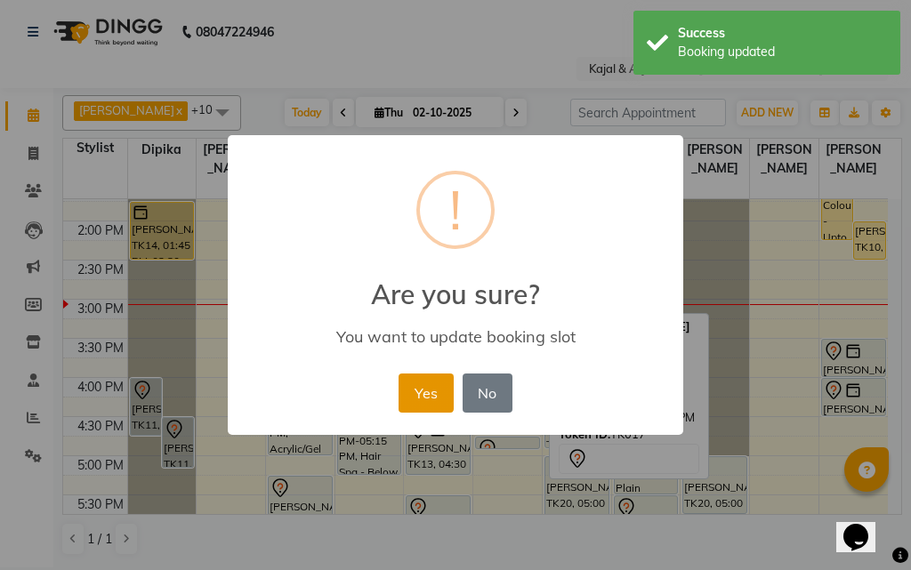
click at [413, 405] on button "Yes" at bounding box center [425, 392] width 54 height 39
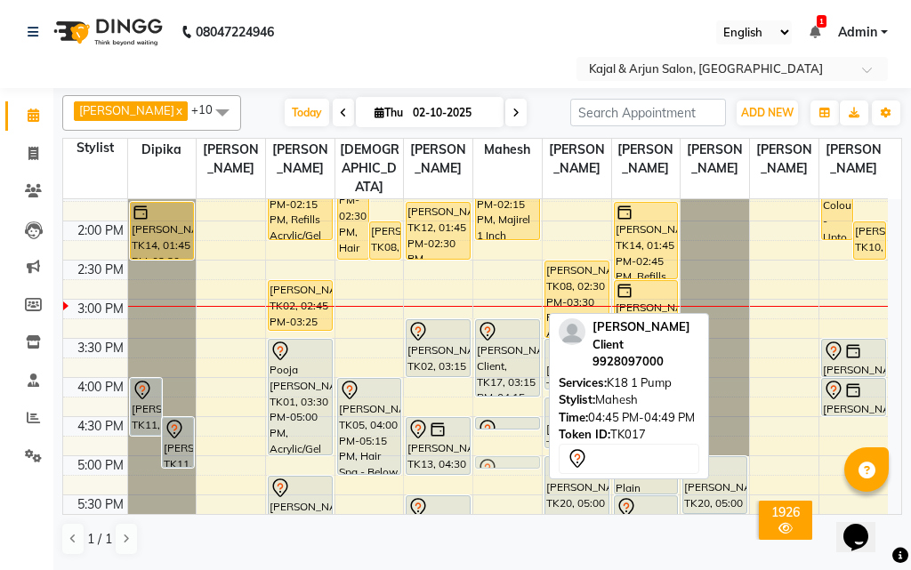
drag, startPoint x: 506, startPoint y: 438, endPoint x: 506, endPoint y: 454, distance: 16.0
click at [506, 454] on div "9:00 AM 9:30 AM 10:00 AM 10:30 AM 11:00 AM 11:30 AM 12:00 PM 12:30 PM 1:00 PM 1…" at bounding box center [475, 377] width 824 height 1095
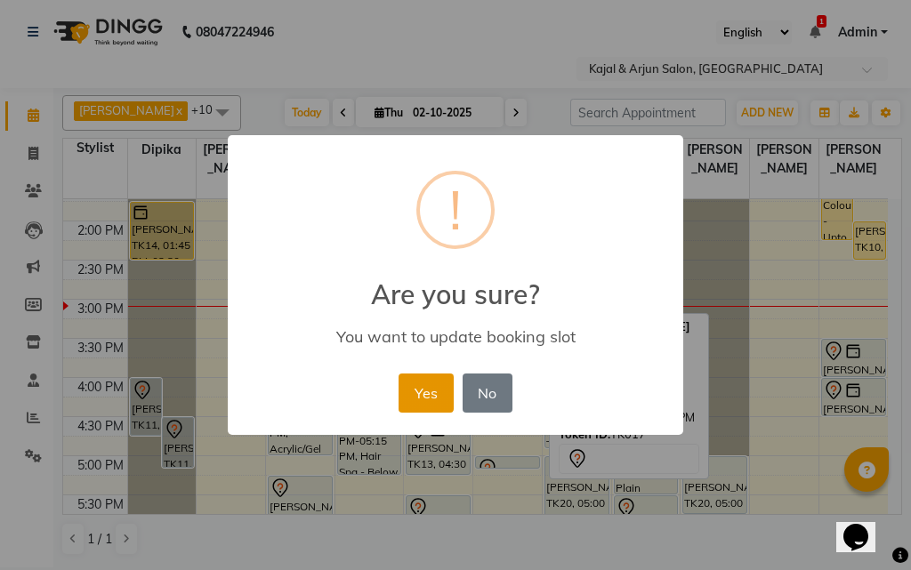
click at [414, 384] on button "Yes" at bounding box center [425, 392] width 54 height 39
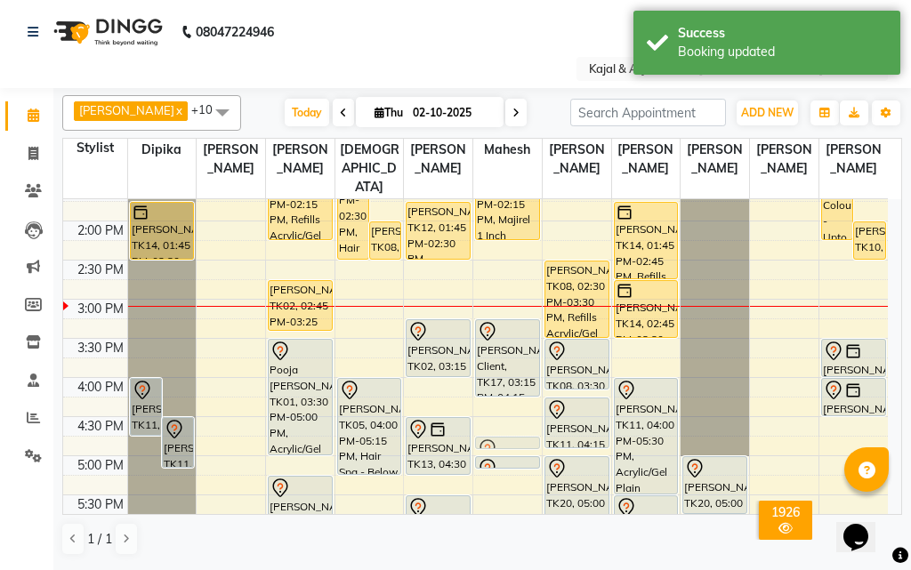
drag, startPoint x: 513, startPoint y: 421, endPoint x: 514, endPoint y: 441, distance: 19.6
click at [515, 450] on div "Mahima Motwani, TK15, 12:30 PM-01:00 PM, Shampoo With Conditioner - Below Shoul…" at bounding box center [507, 377] width 68 height 1095
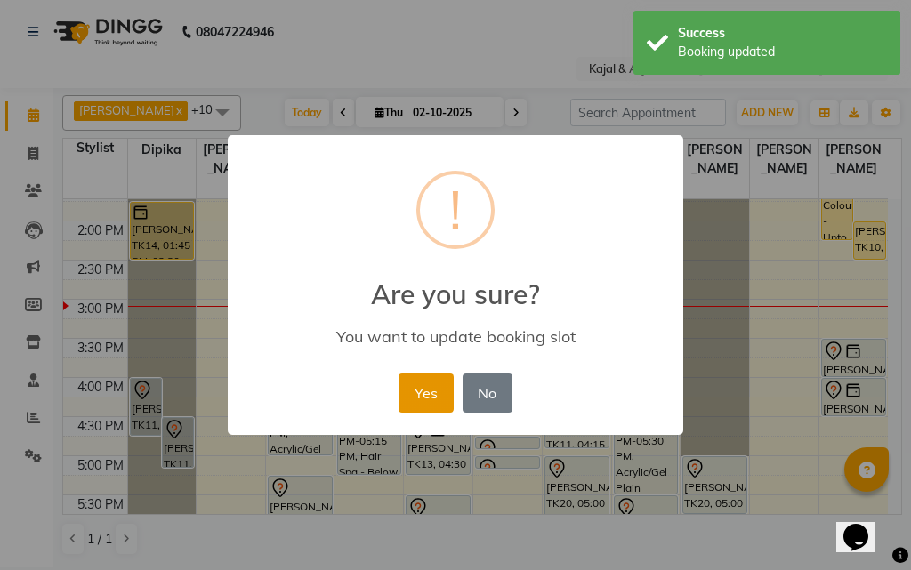
click at [432, 388] on button "Yes" at bounding box center [425, 392] width 54 height 39
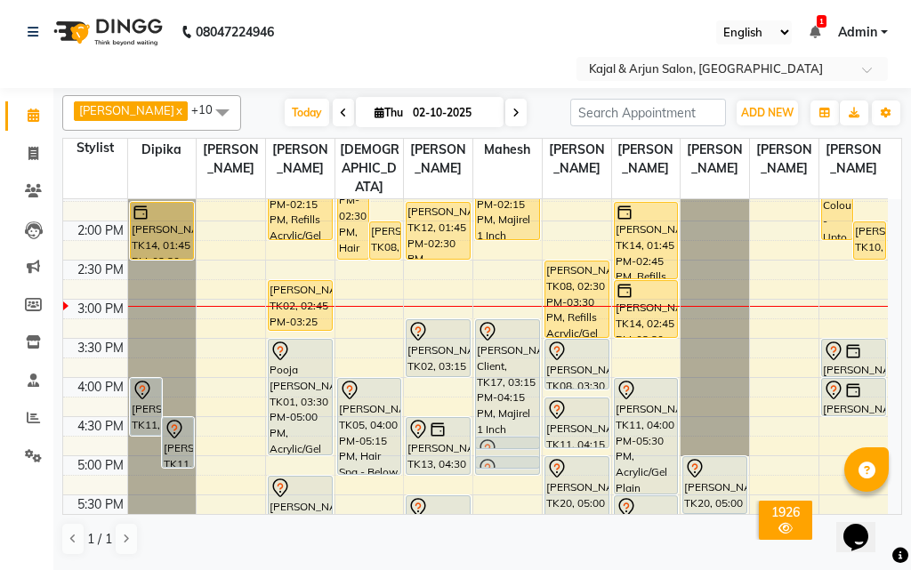
drag, startPoint x: 503, startPoint y: 397, endPoint x: 509, endPoint y: 463, distance: 67.0
click at [509, 463] on div "Mahima Motwani, TK15, 12:30 PM-01:00 PM, Shampoo With Conditioner - Below Shoul…" at bounding box center [507, 377] width 68 height 1095
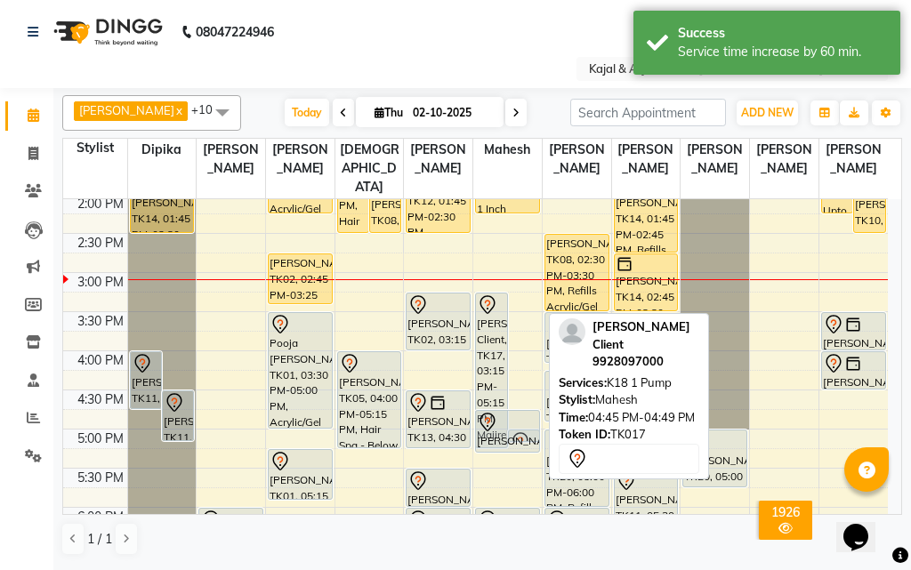
scroll to position [396, 0]
drag, startPoint x: 521, startPoint y: 444, endPoint x: 509, endPoint y: 455, distance: 17.0
click at [509, 455] on div "9:00 AM 9:30 AM 10:00 AM 10:30 AM 11:00 AM 11:30 AM 12:00 PM 12:30 PM 1:00 PM 1…" at bounding box center [475, 350] width 824 height 1095
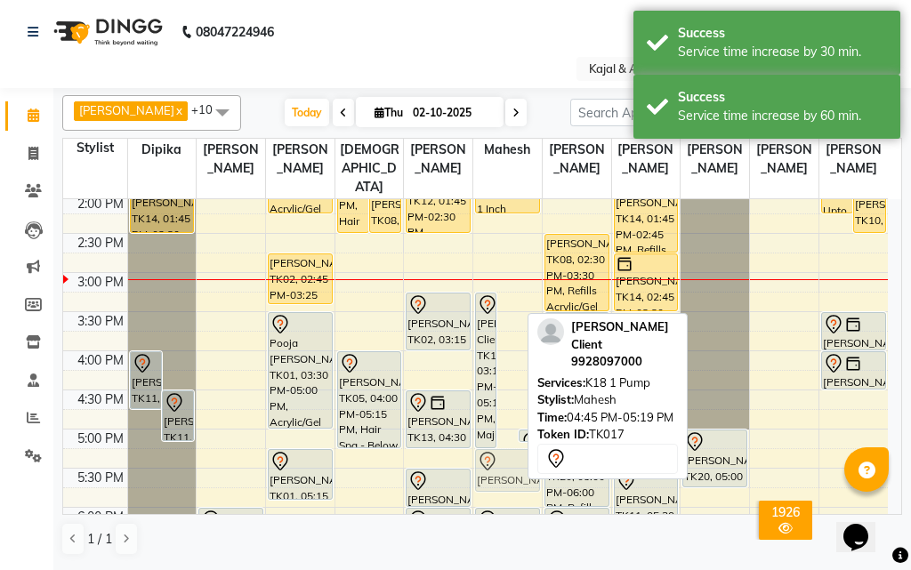
drag, startPoint x: 503, startPoint y: 433, endPoint x: 495, endPoint y: 462, distance: 30.4
click at [495, 462] on div "Ayushi Client, TK17, 03:15 PM-05:15 PM, Majirel 1 Inch Ayushi Client, TK17, 04:…" at bounding box center [507, 350] width 68 height 1095
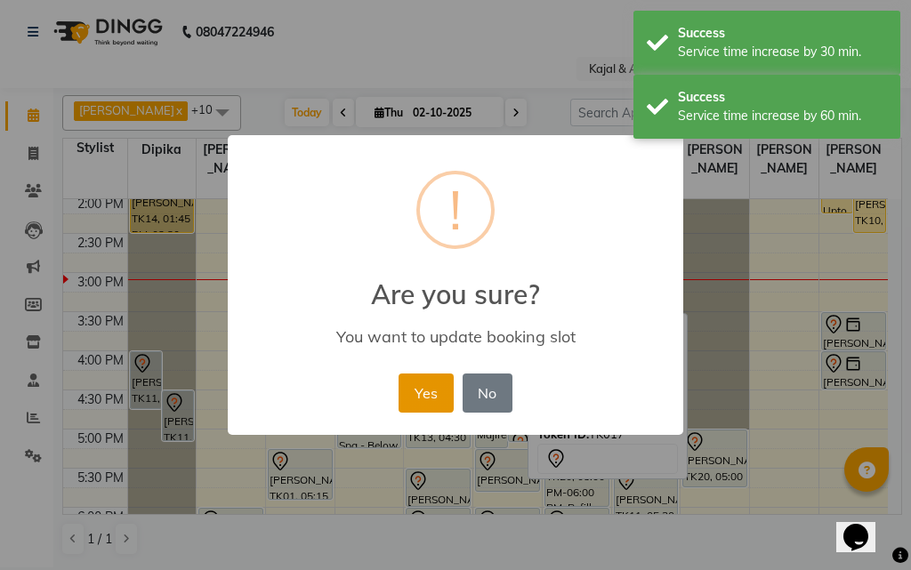
click at [429, 386] on button "Yes" at bounding box center [425, 392] width 54 height 39
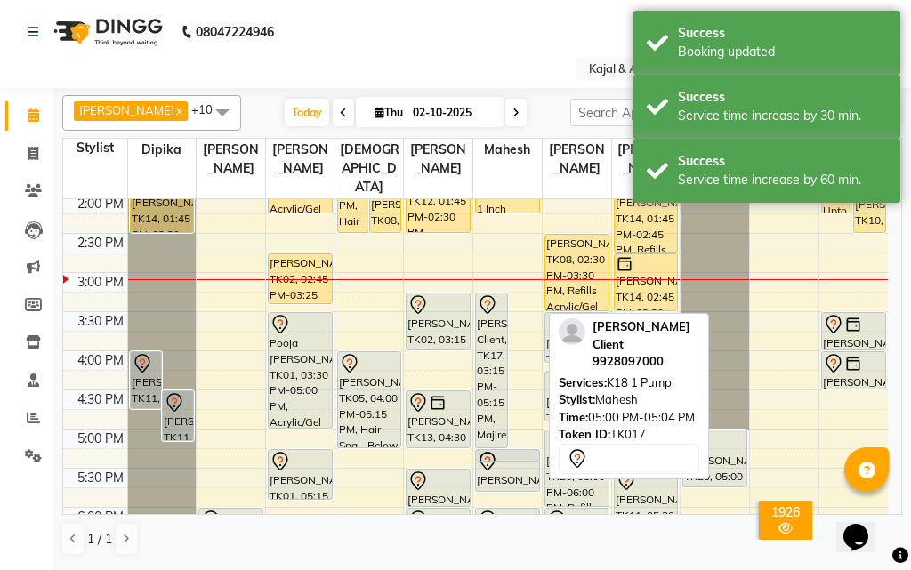
drag, startPoint x: 515, startPoint y: 435, endPoint x: 515, endPoint y: 461, distance: 25.8
click at [515, 461] on div "Ayushi Client, TK17, 03:15 PM-05:15 PM, Majirel 1 Inch Ayushi Client, TK17, 05:…" at bounding box center [507, 350] width 68 height 1095
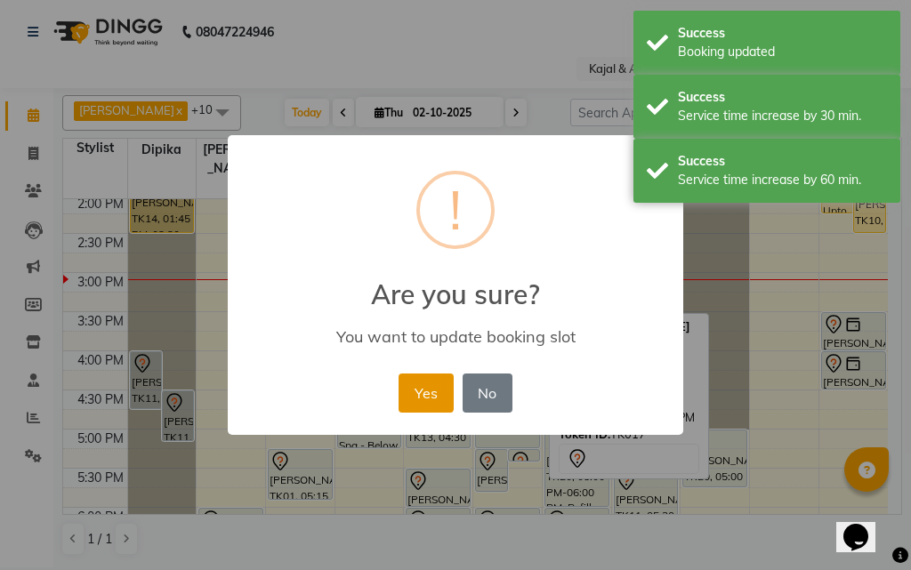
click at [436, 398] on button "Yes" at bounding box center [425, 392] width 54 height 39
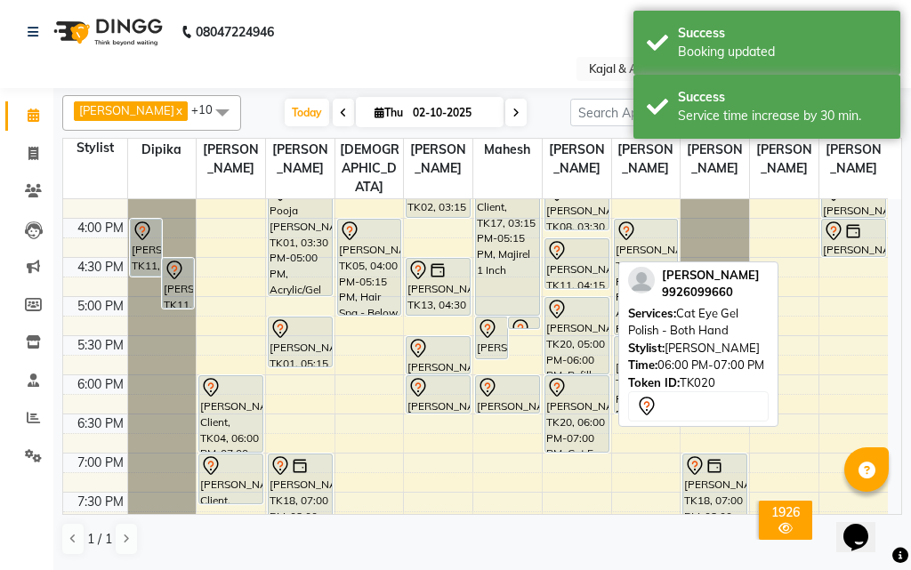
scroll to position [485, 0]
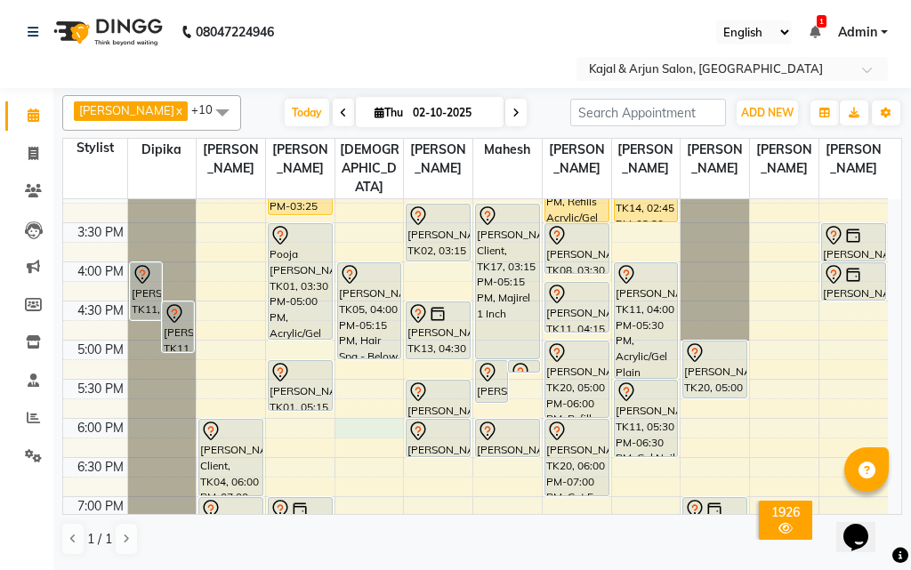
click at [359, 425] on div "9:00 AM 9:30 AM 10:00 AM 10:30 AM 11:00 AM 11:30 AM 12:00 PM 12:30 PM 1:00 PM 1…" at bounding box center [475, 262] width 824 height 1095
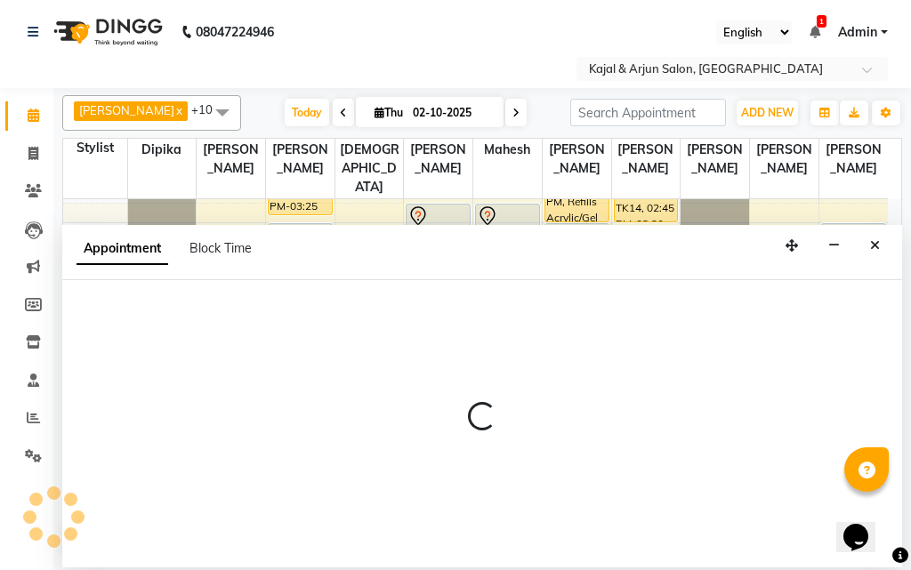
select select "10302"
select select "tentative"
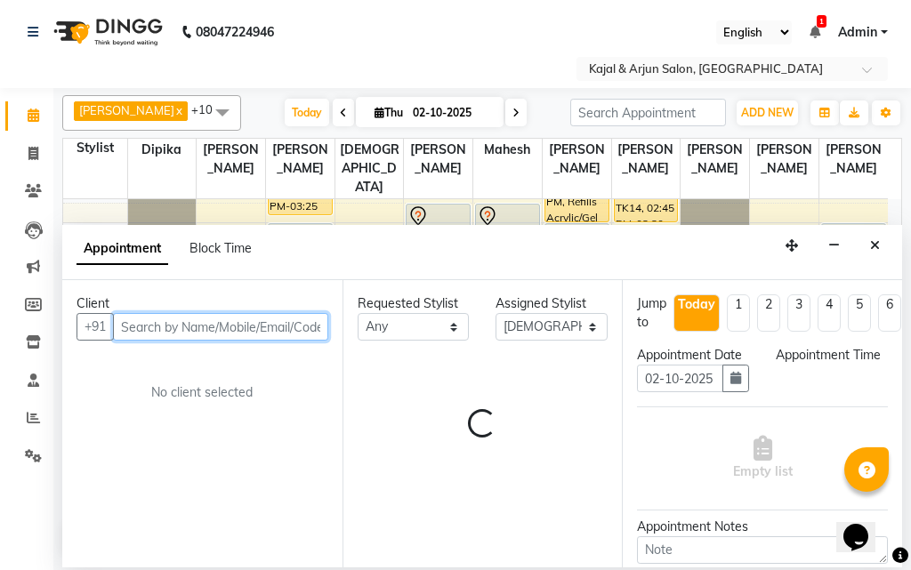
select select "1080"
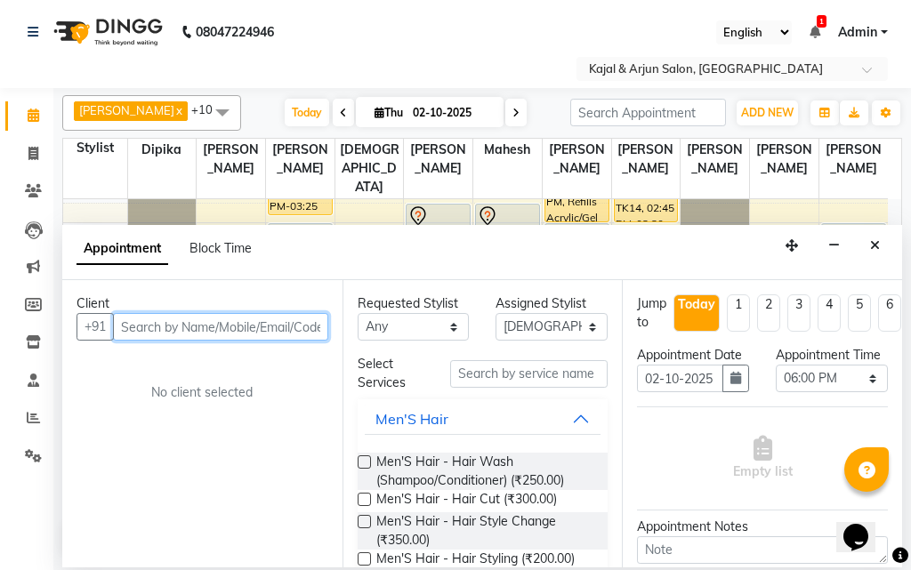
click at [189, 319] on input "text" at bounding box center [220, 327] width 215 height 28
click at [211, 327] on input "seena ahm" at bounding box center [183, 327] width 141 height 28
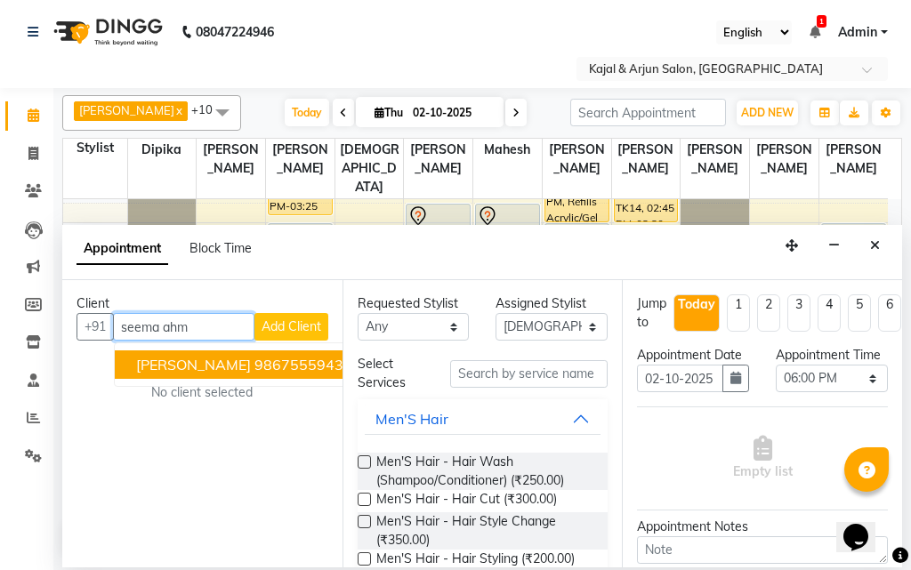
click at [254, 358] on ngb-highlight "9867555943" at bounding box center [298, 365] width 89 height 18
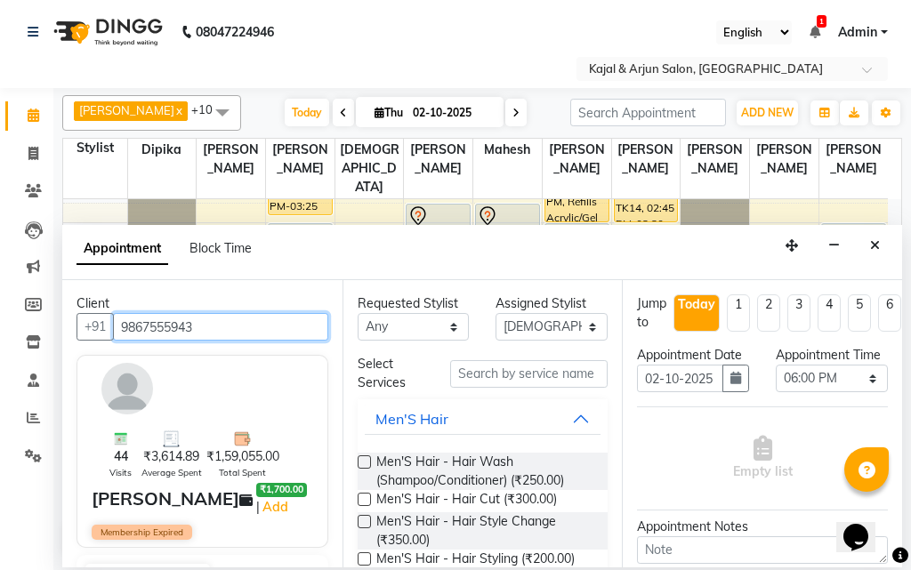
type input "9867555943"
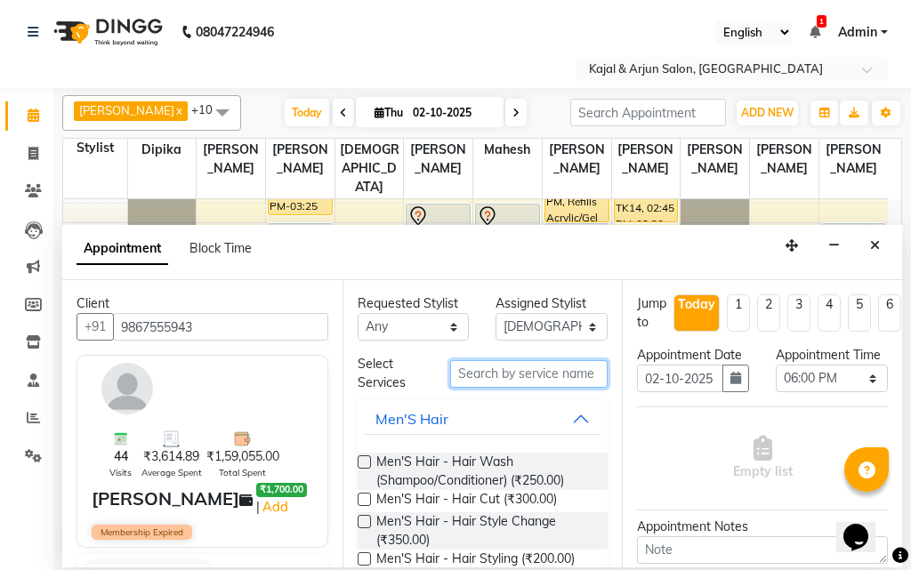
click at [477, 381] on input "text" at bounding box center [529, 374] width 158 height 28
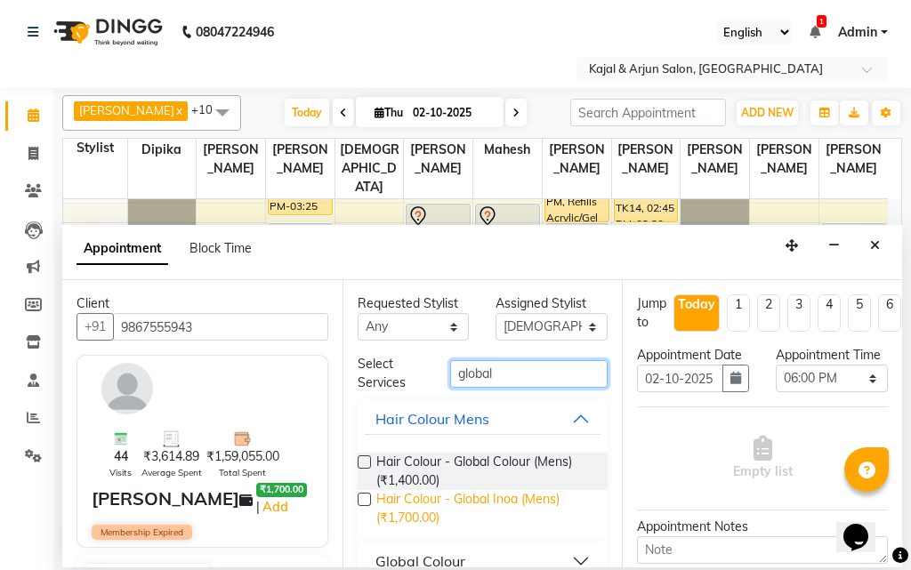
scroll to position [28, 0]
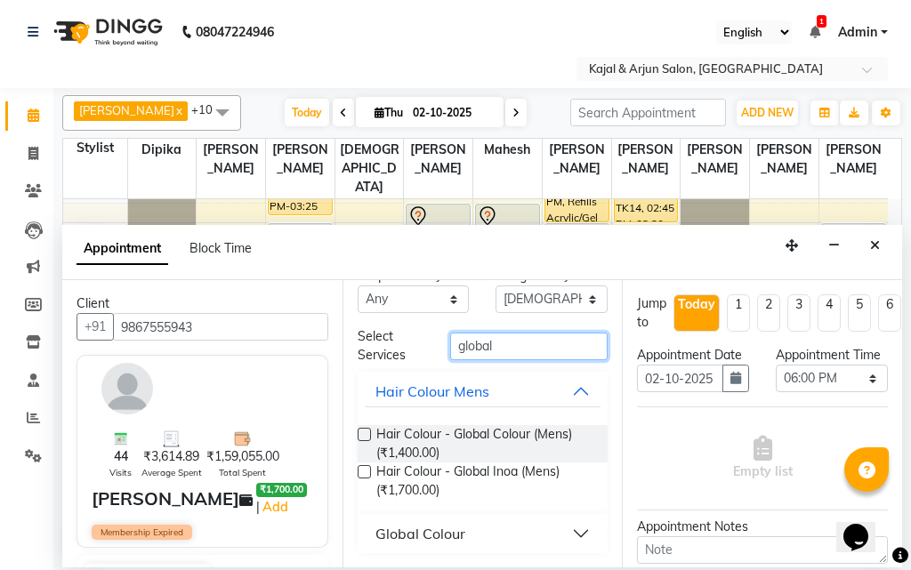
type input "global"
click at [433, 529] on div "Global Colour" at bounding box center [420, 533] width 90 height 21
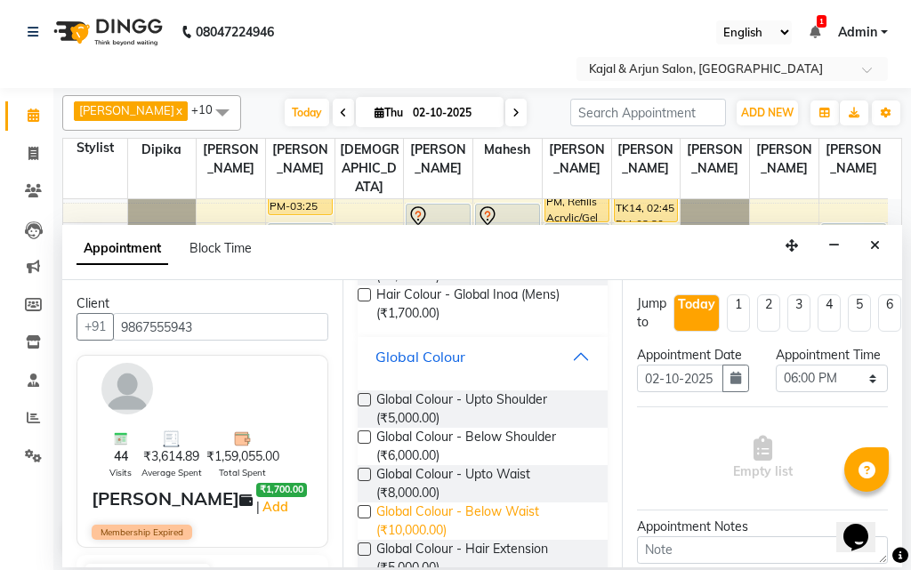
scroll to position [205, 0]
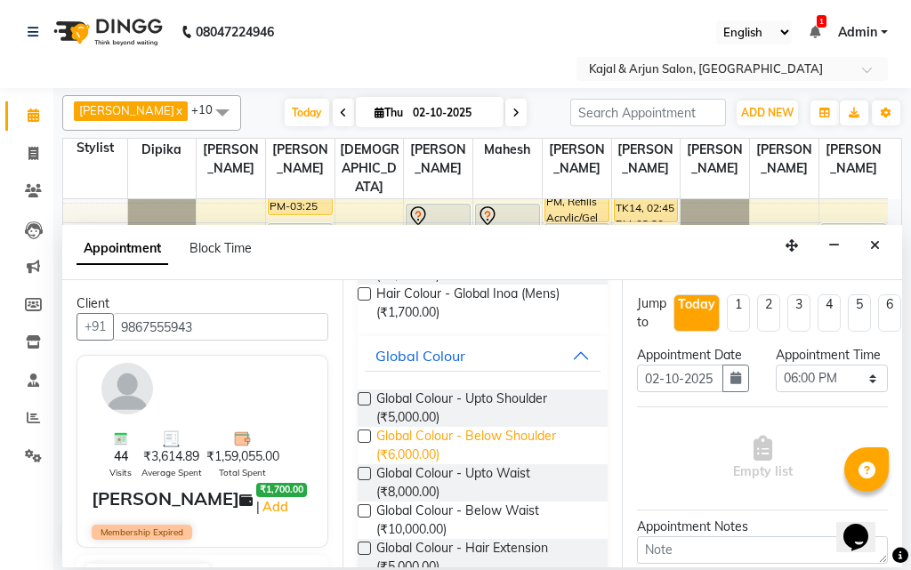
click at [452, 446] on span "Global Colour - Below Shoulder (₹6,000.00)" at bounding box center [485, 445] width 218 height 37
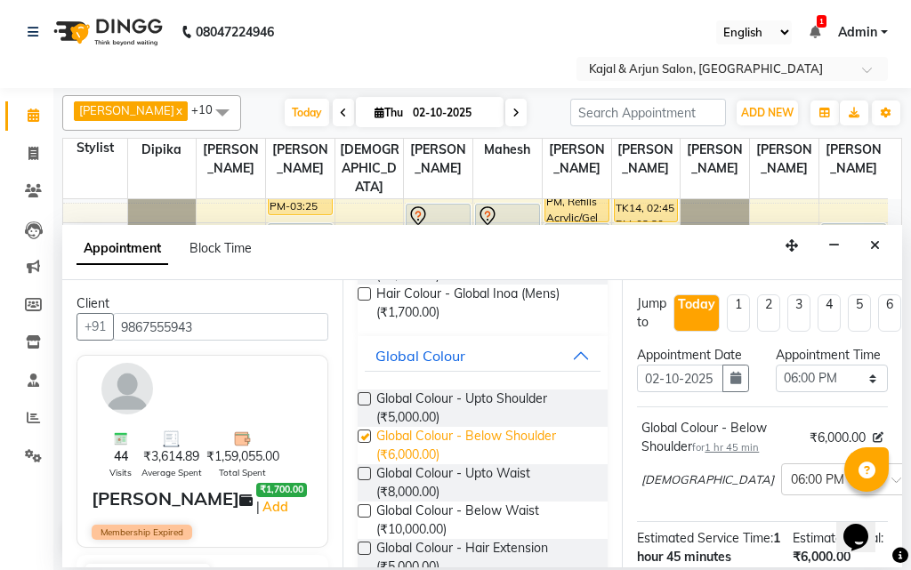
checkbox input "false"
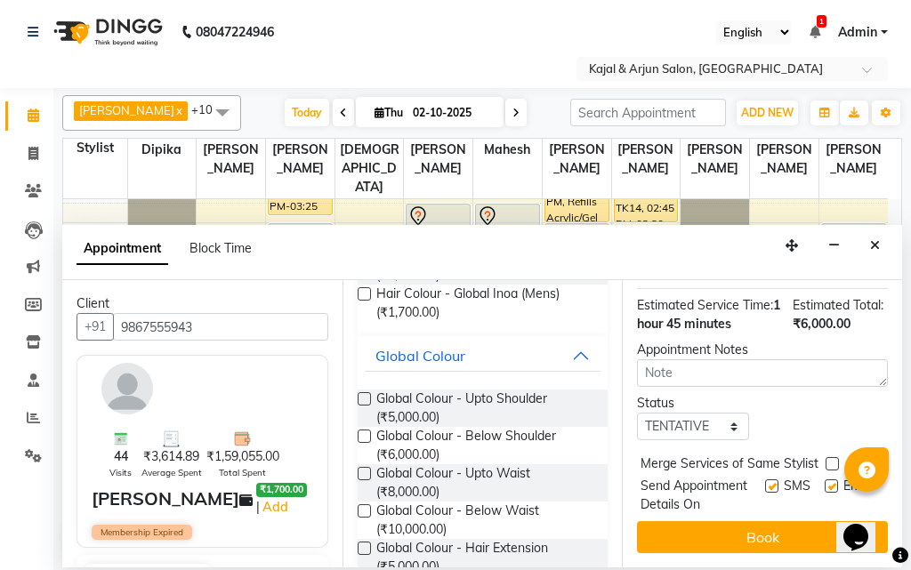
scroll to position [267, 0]
click at [824, 493] on label at bounding box center [830, 485] width 13 height 13
click at [824, 493] on input "checkbox" at bounding box center [830, 488] width 12 height 12
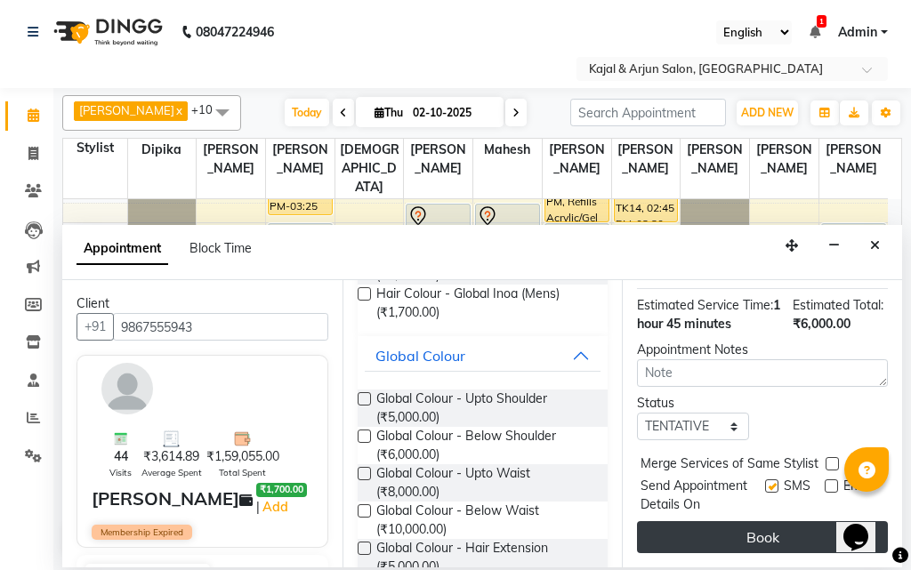
scroll to position [302, 0]
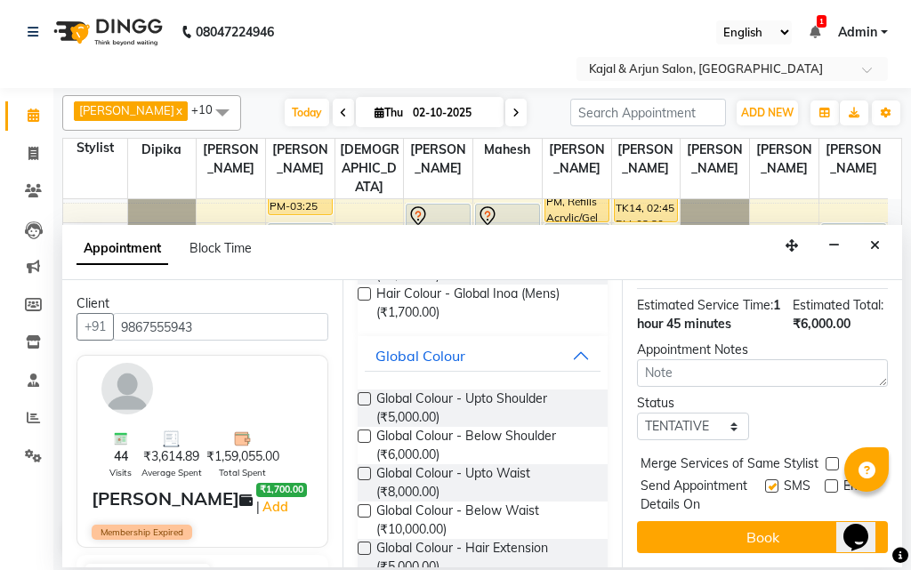
click at [765, 479] on label at bounding box center [771, 485] width 13 height 13
click at [765, 482] on input "checkbox" at bounding box center [771, 488] width 12 height 12
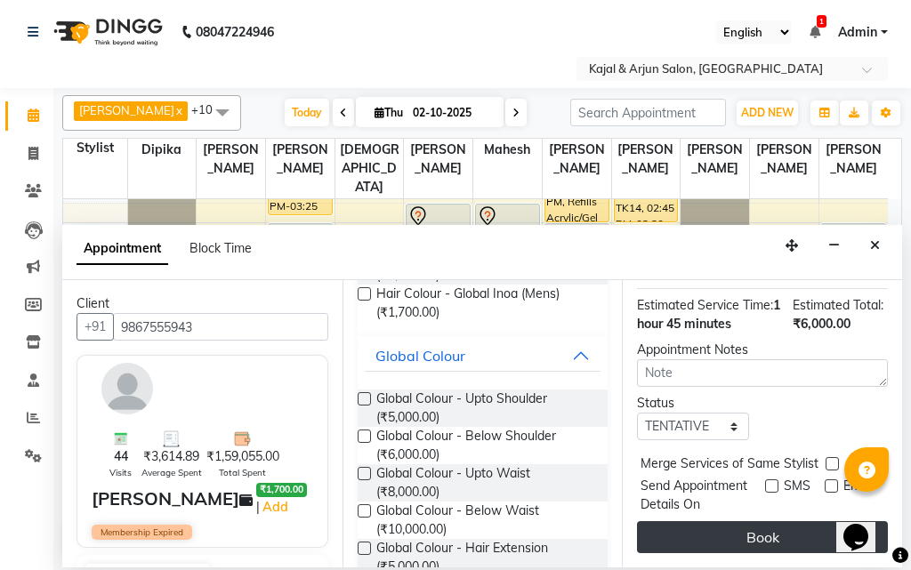
click at [764, 521] on button "Book" at bounding box center [762, 537] width 251 height 32
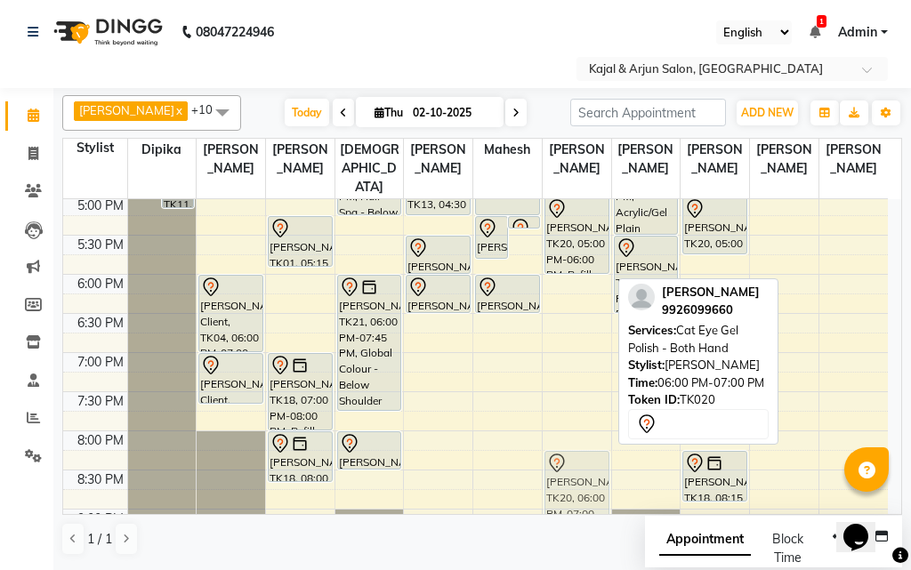
scroll to position [630, 0]
drag, startPoint x: 560, startPoint y: 301, endPoint x: 534, endPoint y: 454, distance: 155.2
click at [534, 454] on div "9:00 AM 9:30 AM 10:00 AM 10:30 AM 11:00 AM 11:30 AM 12:00 PM 12:30 PM 1:00 PM 1…" at bounding box center [475, 117] width 824 height 1095
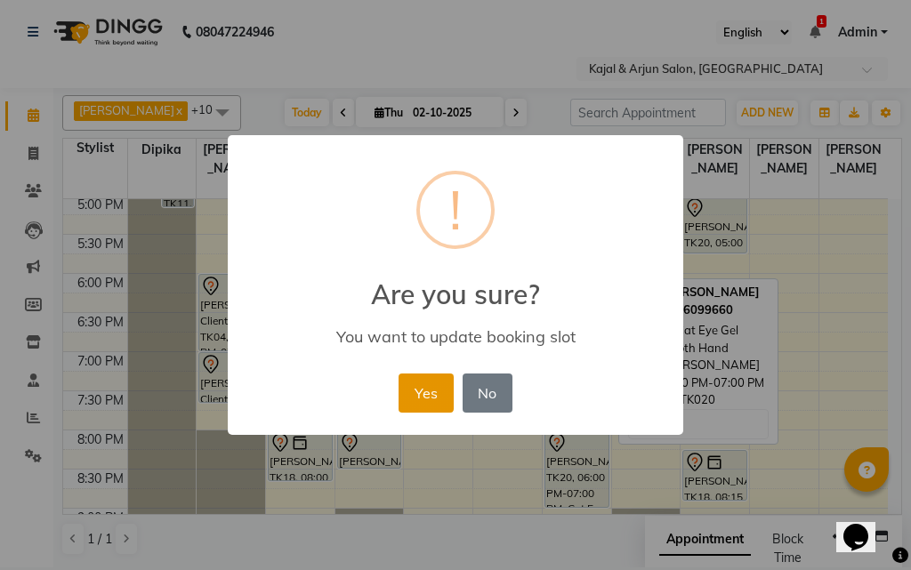
click at [417, 386] on button "Yes" at bounding box center [425, 392] width 54 height 39
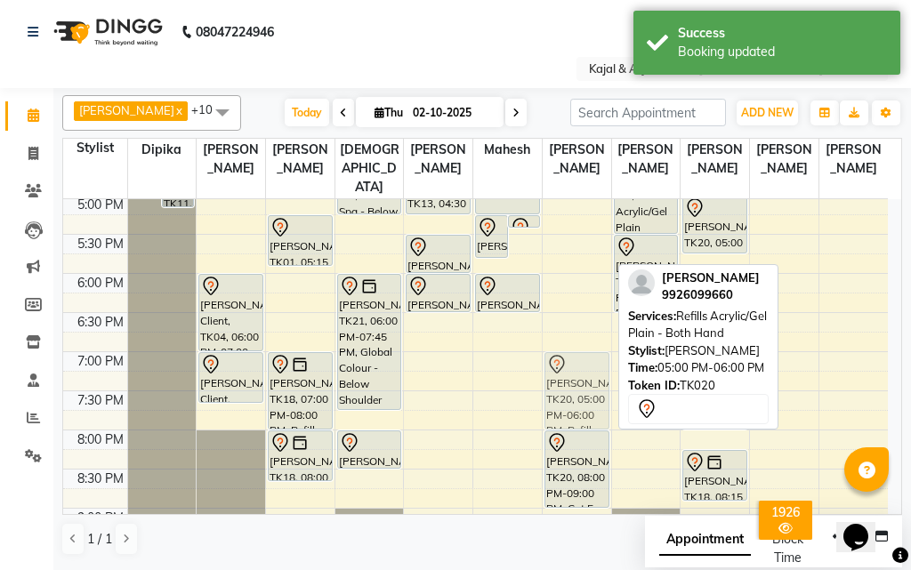
drag, startPoint x: 592, startPoint y: 238, endPoint x: 593, endPoint y: 397, distance: 159.2
click at [593, 397] on div "Jaswe Bharara, TK03, 12:00 PM-12:40 PM, Plain Gel Polish - Both hand Tony Obero…" at bounding box center [576, 117] width 68 height 1095
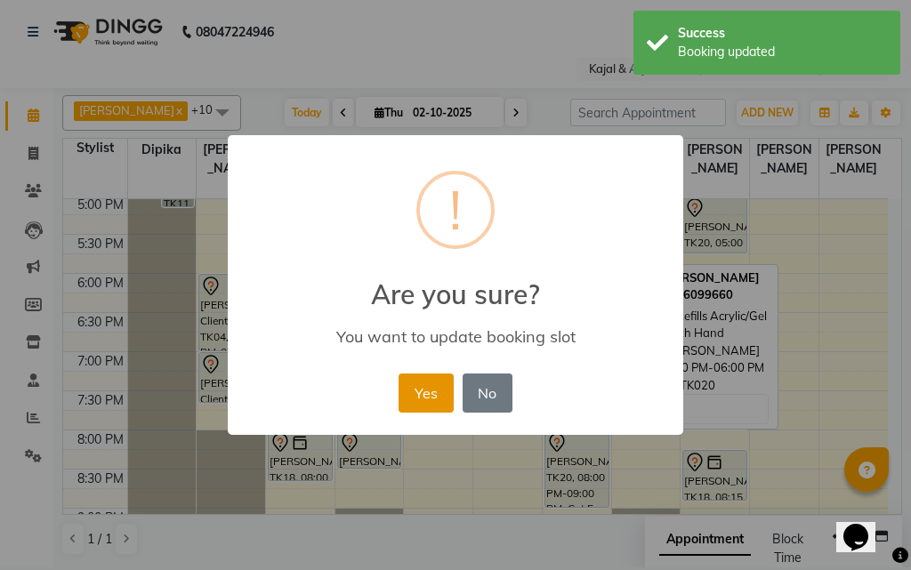
click at [437, 379] on button "Yes" at bounding box center [425, 392] width 54 height 39
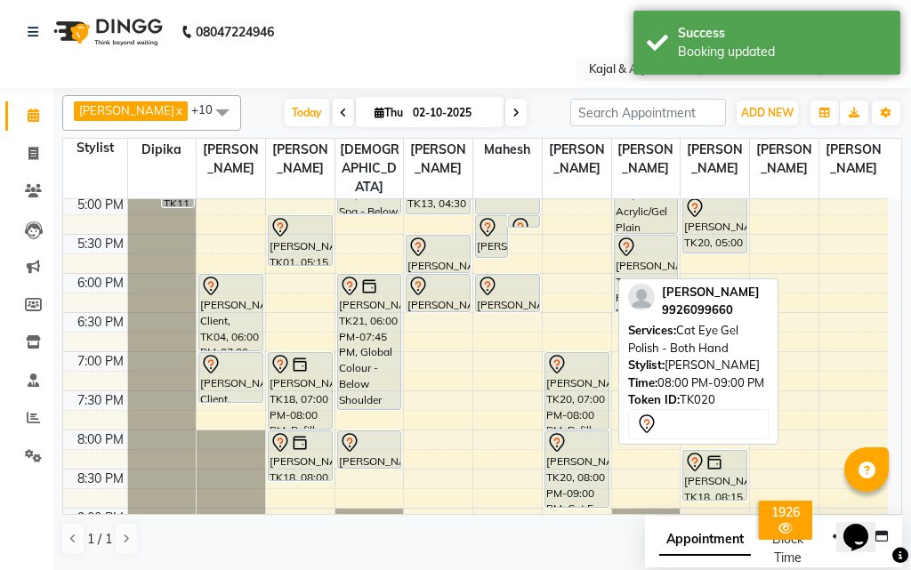
scroll to position [718, 0]
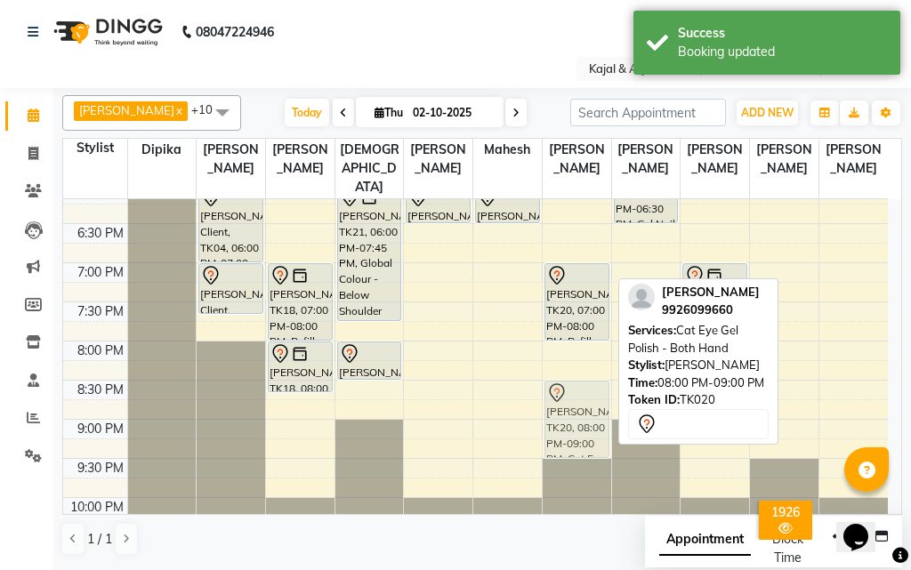
drag, startPoint x: 561, startPoint y: 375, endPoint x: 564, endPoint y: 412, distance: 36.6
click at [564, 412] on div "Jaswe Bharara, TK03, 12:00 PM-12:40 PM, Plain Gel Polish - Both hand Tony Obero…" at bounding box center [576, 28] width 68 height 1095
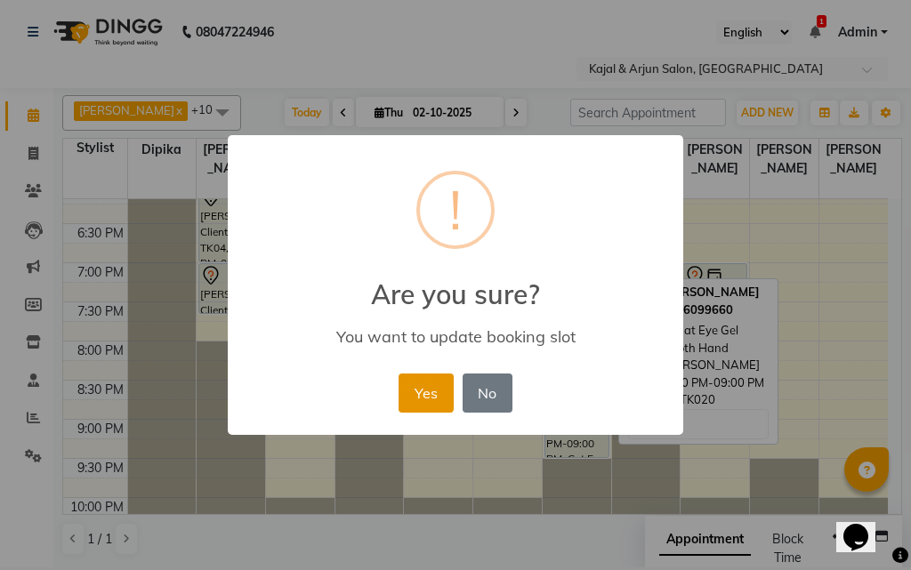
click at [429, 387] on button "Yes" at bounding box center [425, 392] width 54 height 39
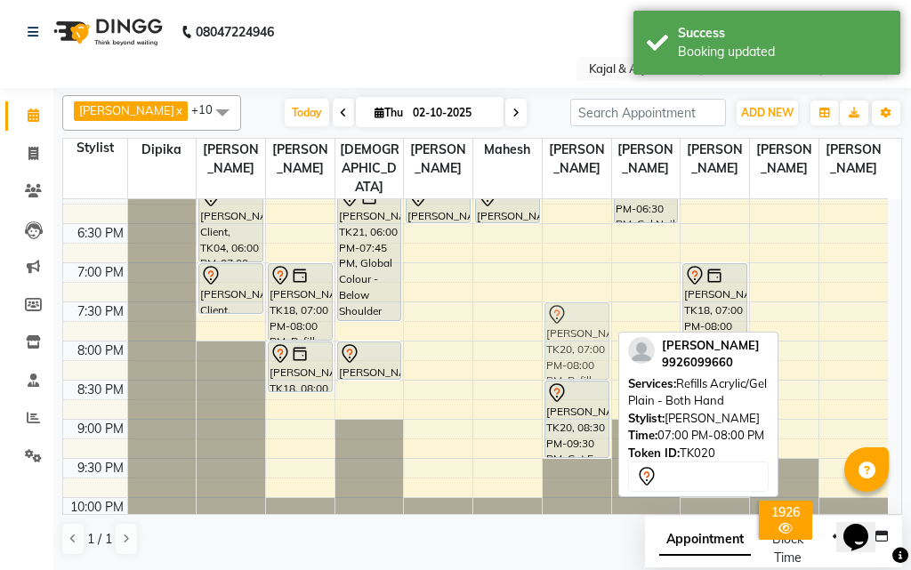
drag, startPoint x: 555, startPoint y: 304, endPoint x: 564, endPoint y: 347, distance: 43.6
click at [564, 347] on div "Jaswe Bharara, TK03, 12:00 PM-12:40 PM, Plain Gel Polish - Both hand Tony Obero…" at bounding box center [576, 28] width 68 height 1095
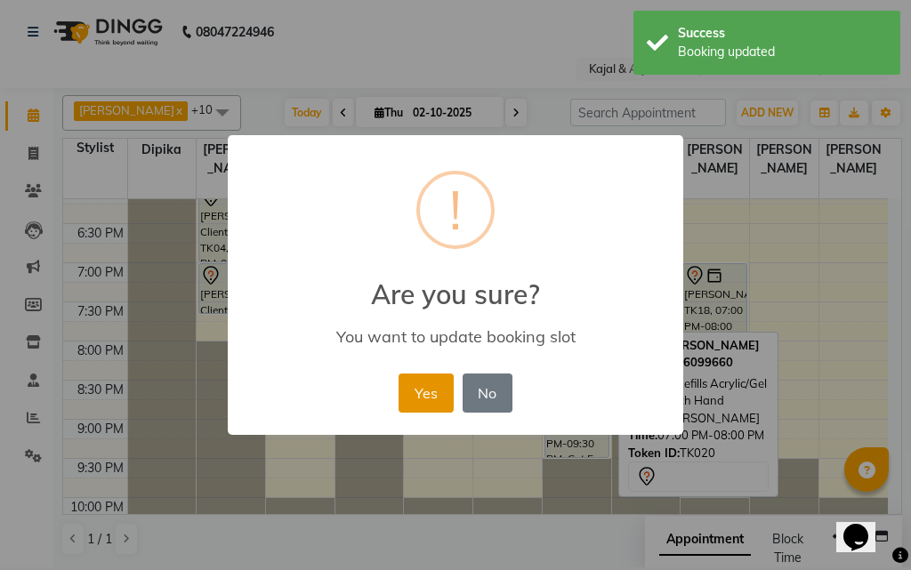
click at [436, 389] on button "Yes" at bounding box center [425, 392] width 54 height 39
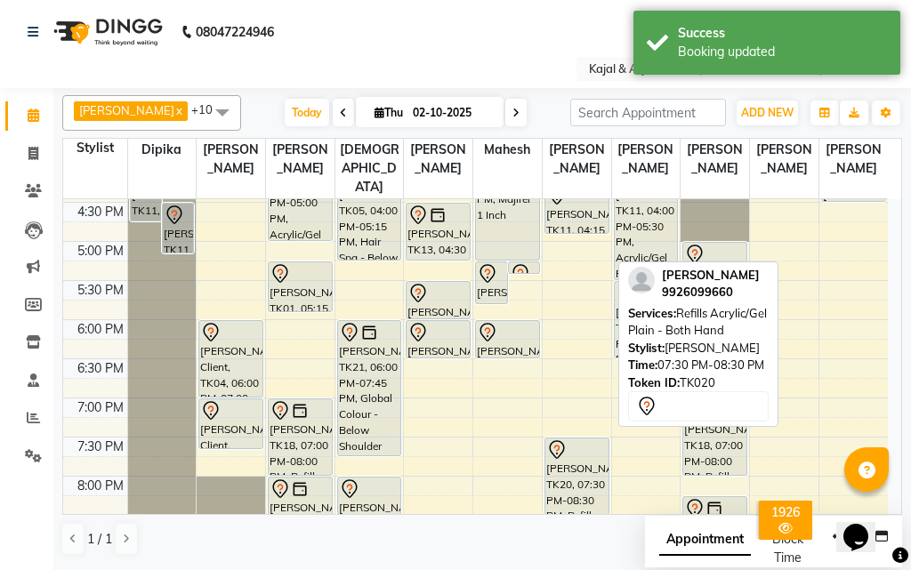
scroll to position [541, 0]
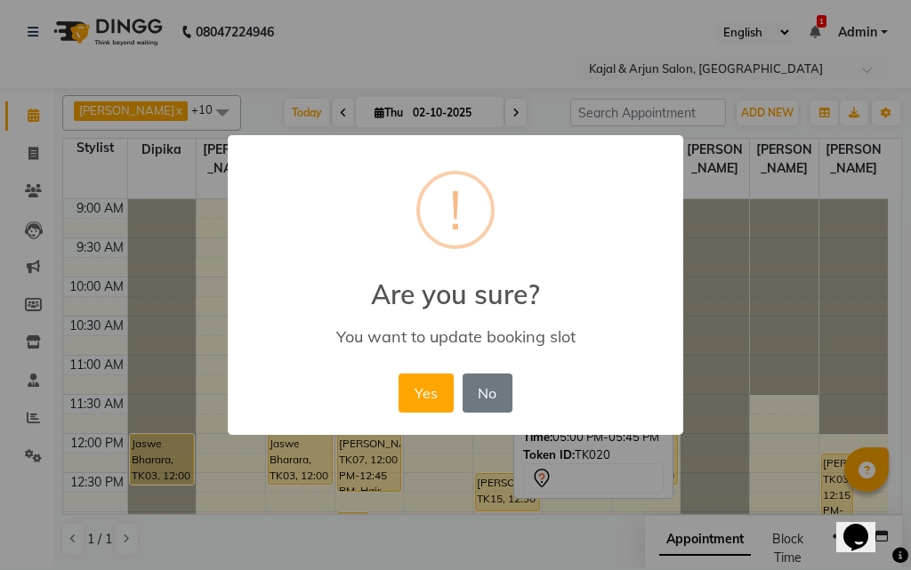
scroll to position [541, 0]
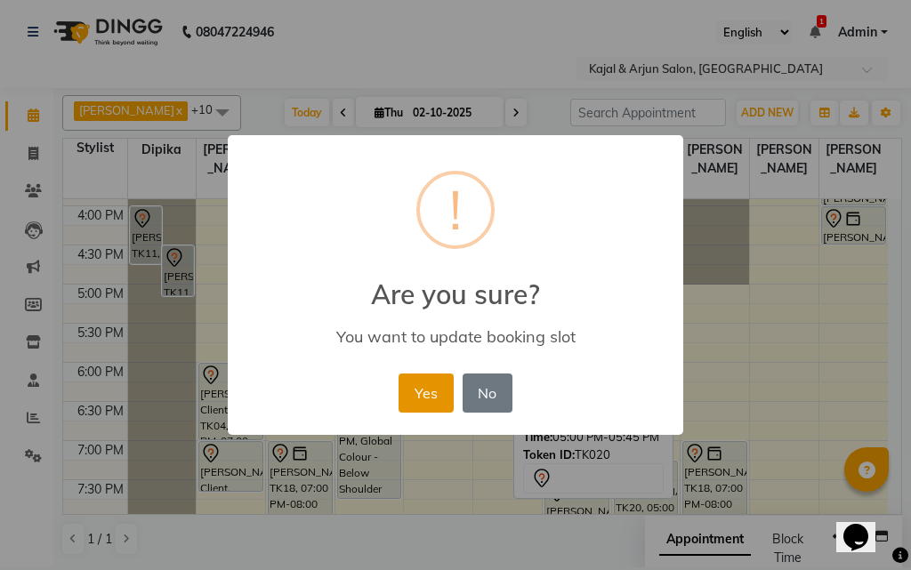
click at [417, 383] on button "Yes" at bounding box center [425, 392] width 54 height 39
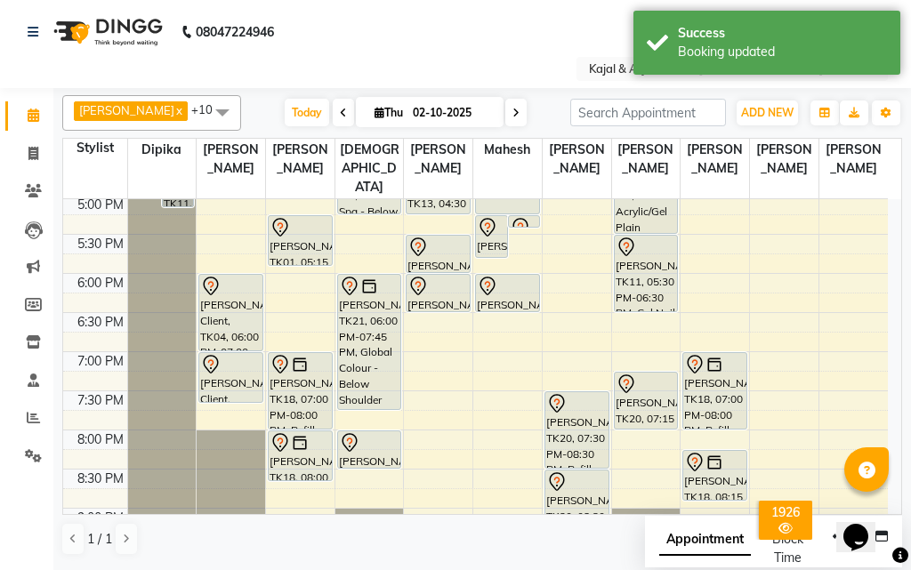
scroll to position [718, 0]
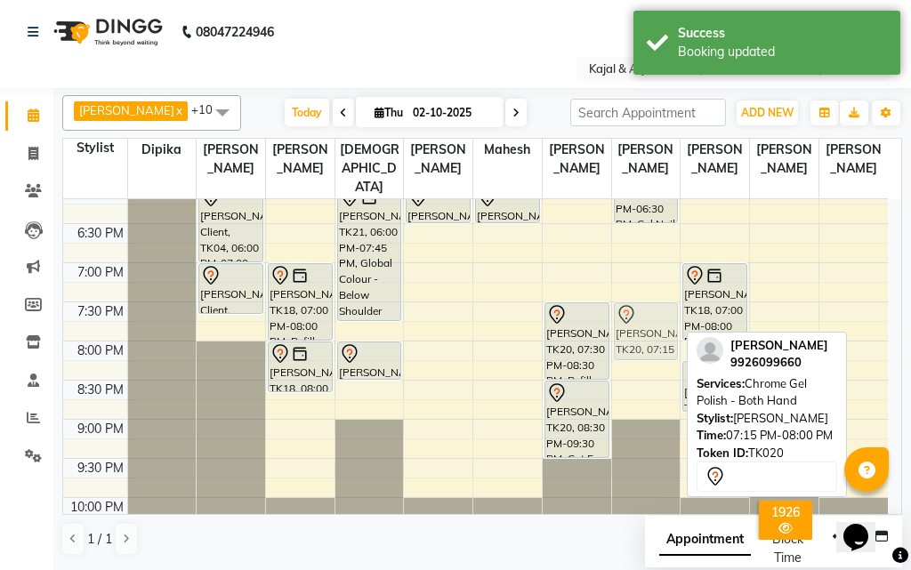
drag, startPoint x: 653, startPoint y: 308, endPoint x: 658, endPoint y: 331, distance: 23.7
click at [658, 331] on div "Jaswe Bharara, TK03, 12:00 PM-12:40 PM, Plain Gel Polish - Both hand [PERSON_NA…" at bounding box center [646, 28] width 68 height 1095
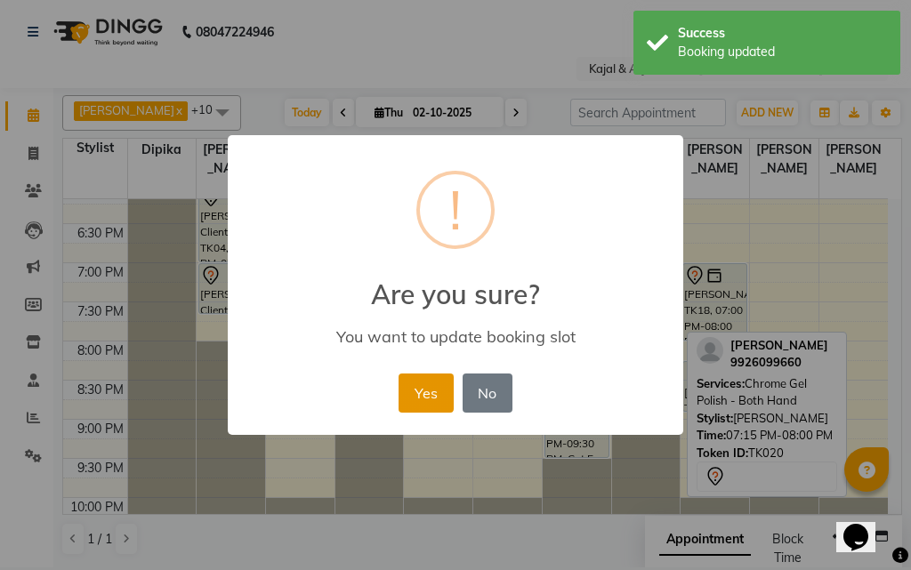
click at [421, 386] on button "Yes" at bounding box center [425, 392] width 54 height 39
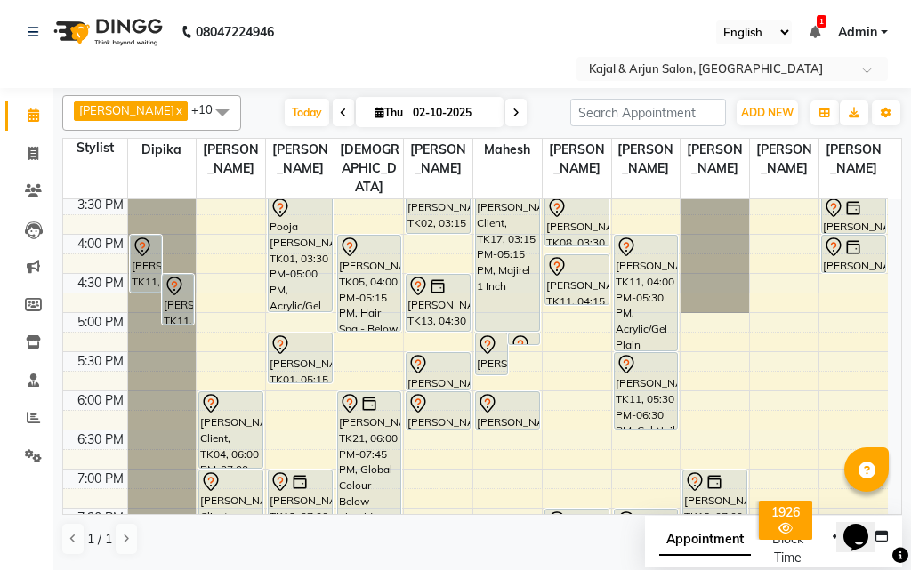
scroll to position [513, 0]
click at [222, 322] on div "9:00 AM 9:30 AM 10:00 AM 10:30 AM 11:00 AM 11:30 AM 12:00 PM 12:30 PM 1:00 PM 1…" at bounding box center [475, 233] width 824 height 1095
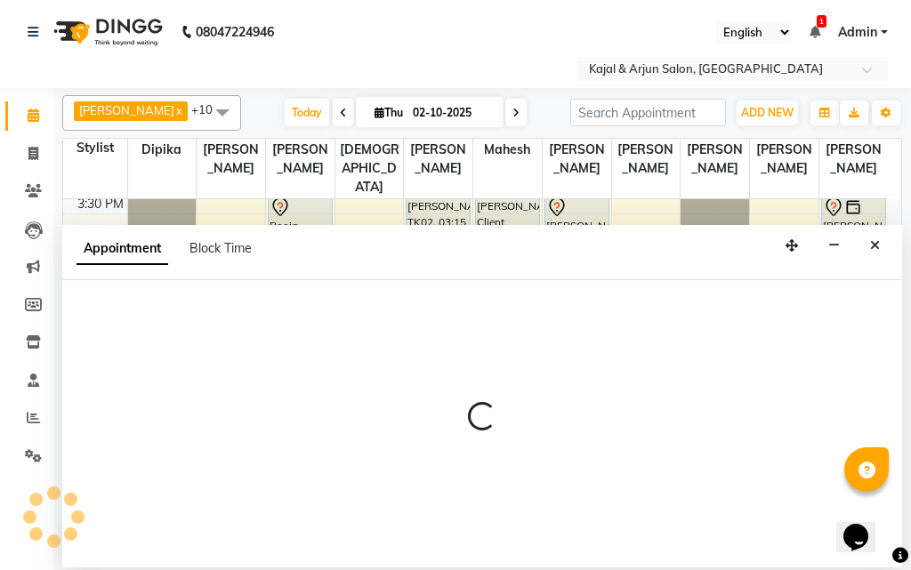
select select "6992"
select select "1020"
select select "tentative"
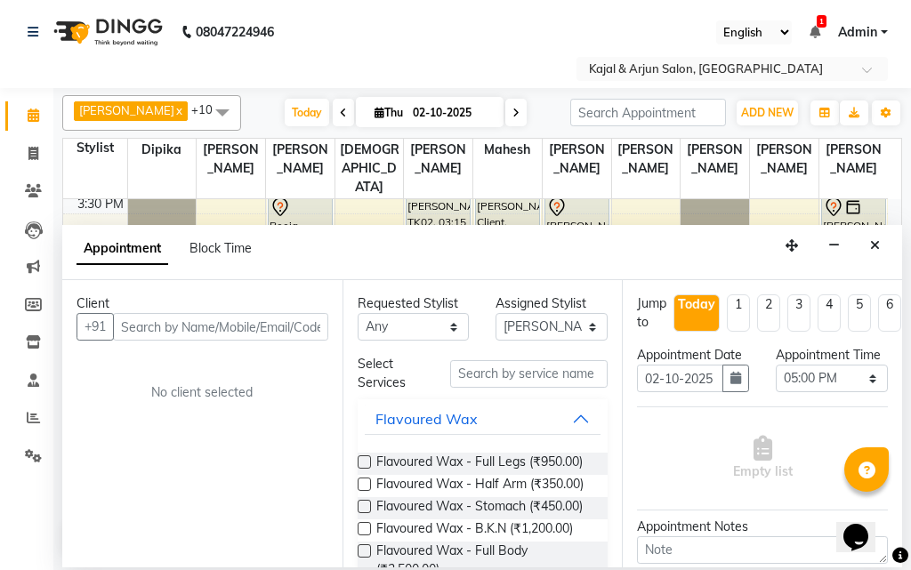
click at [164, 330] on input "text" at bounding box center [220, 327] width 215 height 28
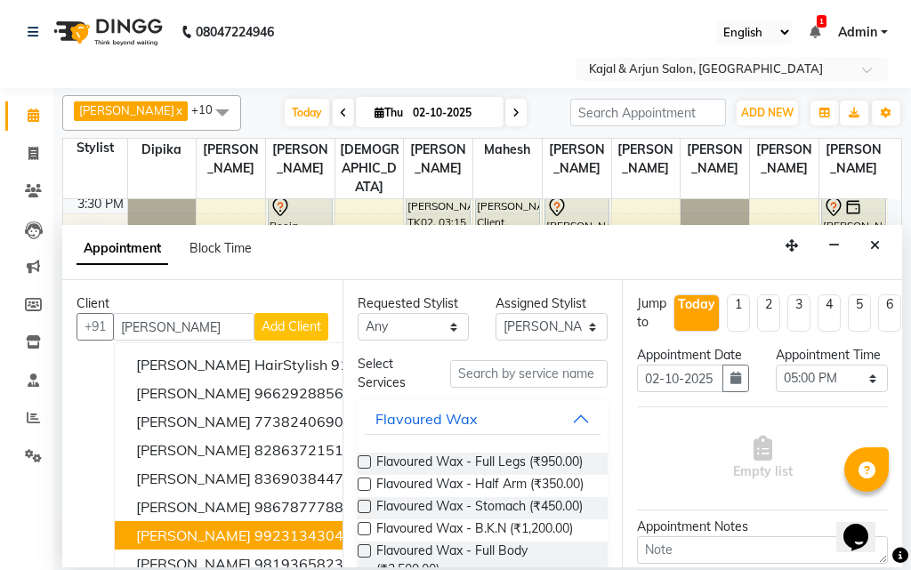
click at [245, 531] on span "[PERSON_NAME]" at bounding box center [193, 535] width 115 height 18
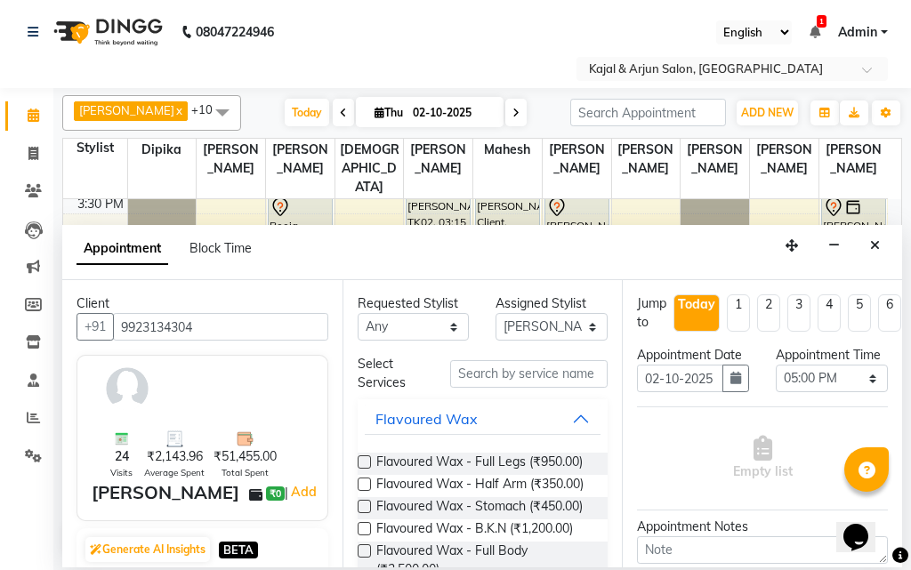
type input "9923134304"
click at [528, 370] on input "text" at bounding box center [529, 374] width 158 height 28
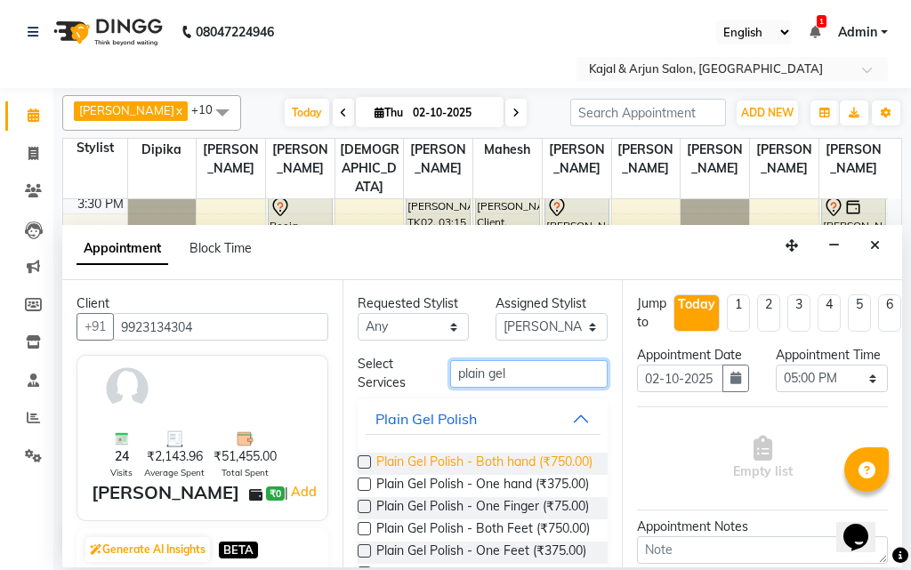
type input "plain gel"
click at [490, 460] on span "Plain Gel Polish - Both hand (₹750.00)" at bounding box center [484, 464] width 216 height 22
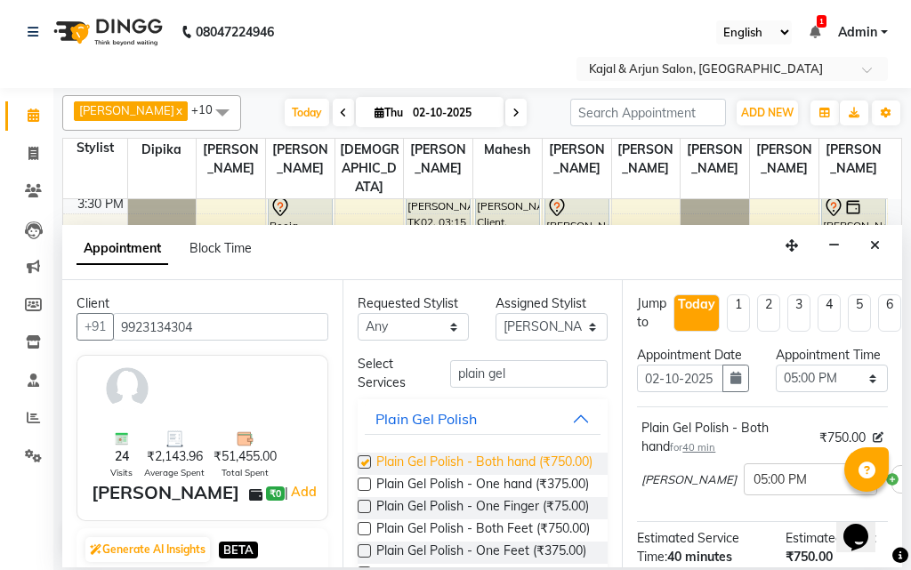
checkbox input "false"
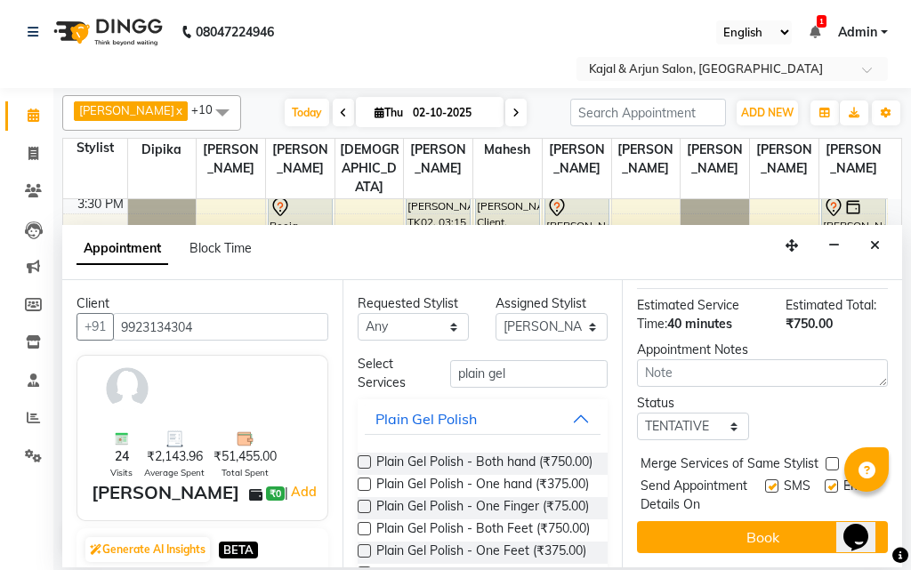
scroll to position [267, 0]
click at [824, 479] on label at bounding box center [830, 485] width 13 height 13
click at [824, 482] on input "checkbox" at bounding box center [830, 488] width 12 height 12
checkbox input "false"
click at [782, 526] on div "Jump to [DATE] 1 2 3 4 5 6 7 8 Weeks Appointment Date [DATE] Appointment Time S…" at bounding box center [762, 423] width 280 height 287
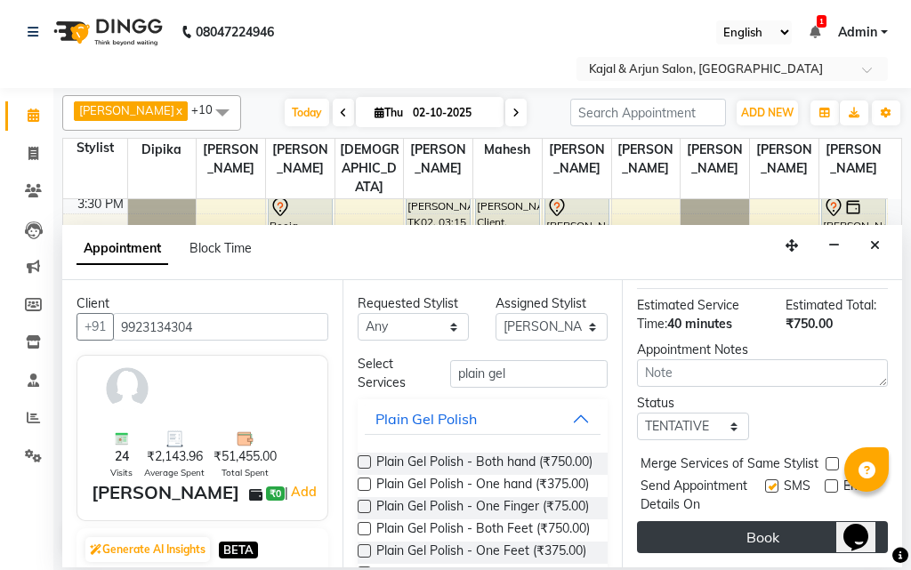
click at [759, 549] on button "Book" at bounding box center [762, 537] width 251 height 32
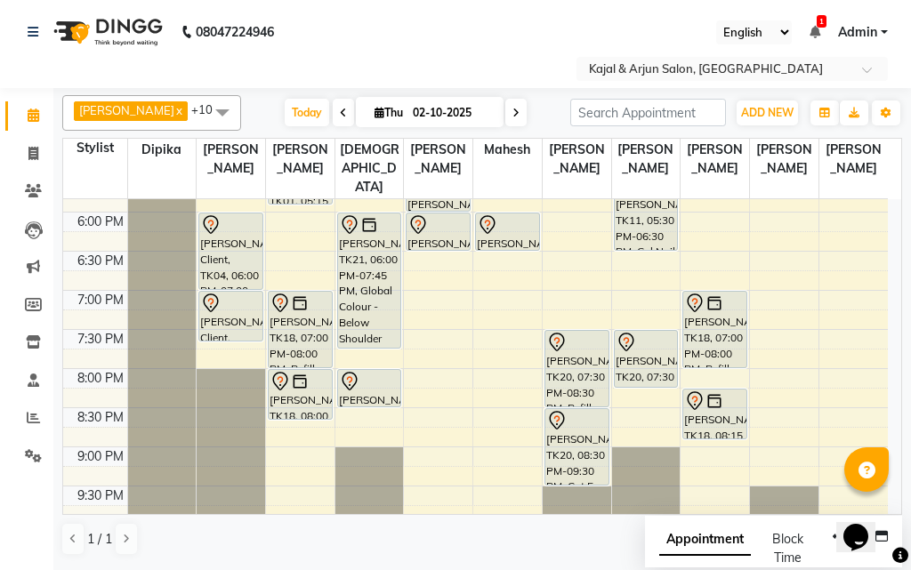
scroll to position [602, 0]
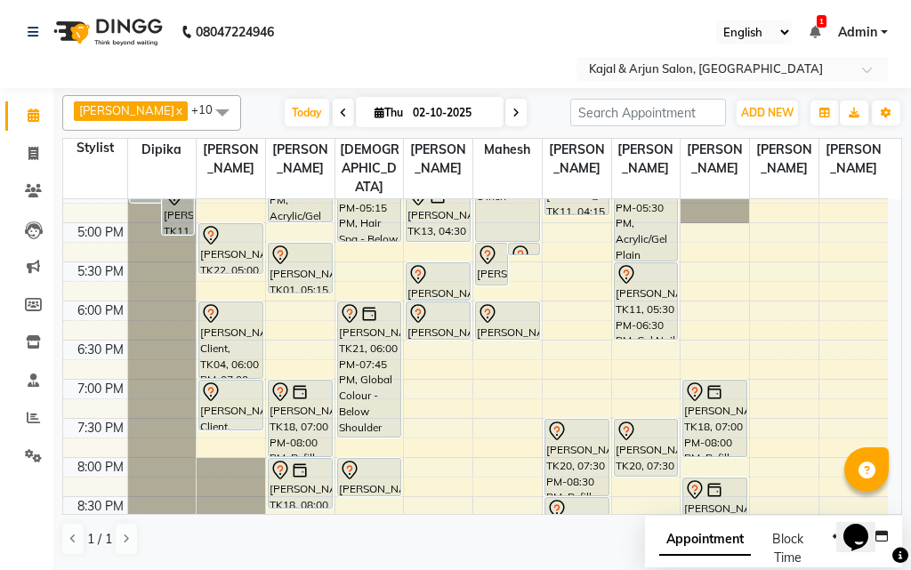
click at [512, 117] on icon at bounding box center [515, 113] width 7 height 11
type input "03-10-2025"
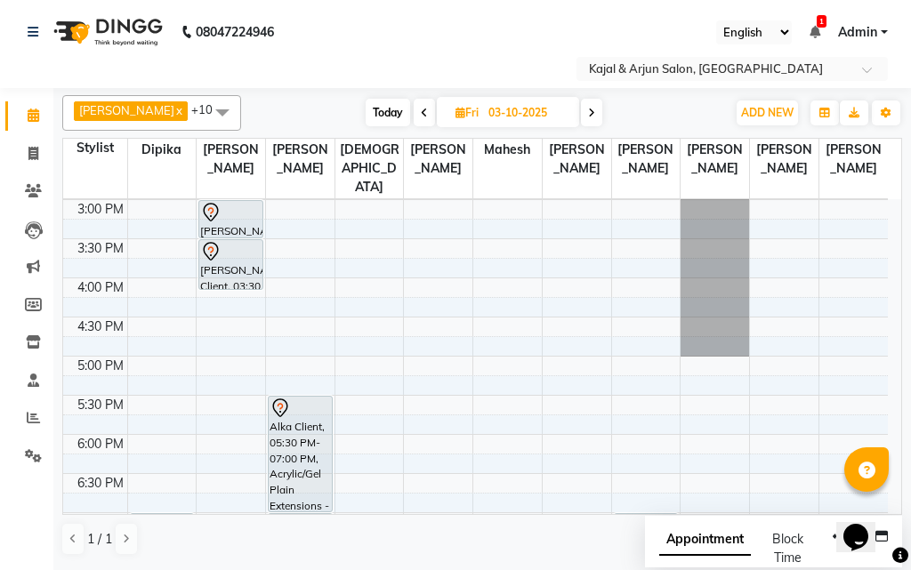
scroll to position [470, 0]
click at [221, 108] on span at bounding box center [223, 112] width 36 height 34
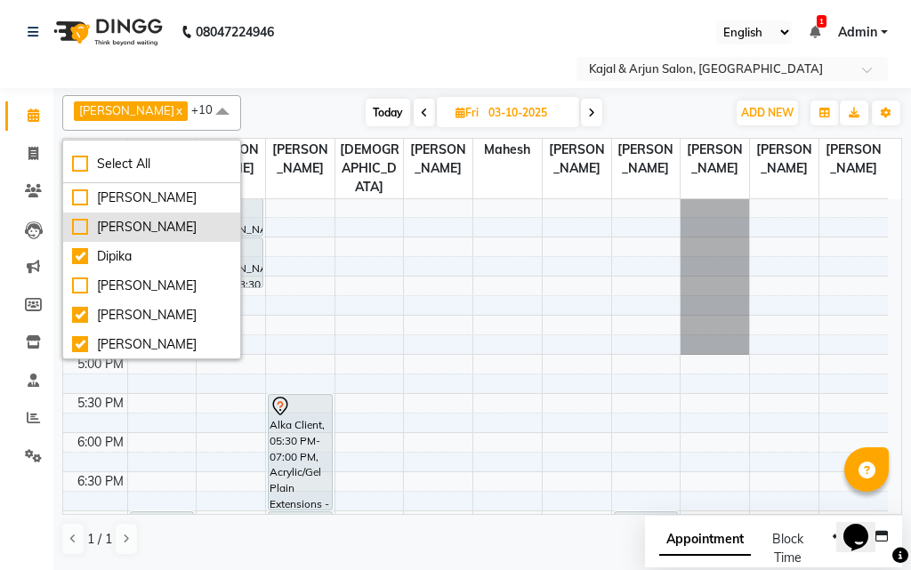
click at [109, 221] on div "[PERSON_NAME]" at bounding box center [151, 227] width 159 height 19
checkbox input "true"
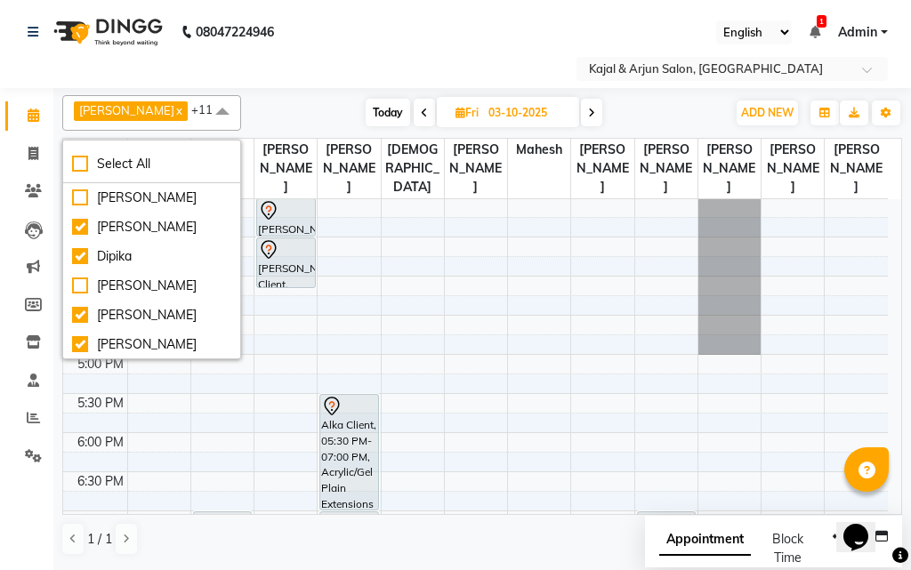
click at [295, 63] on div "Select Location × Kajal & Arjun Salon, [GEOGRAPHIC_DATA]" at bounding box center [455, 69] width 882 height 24
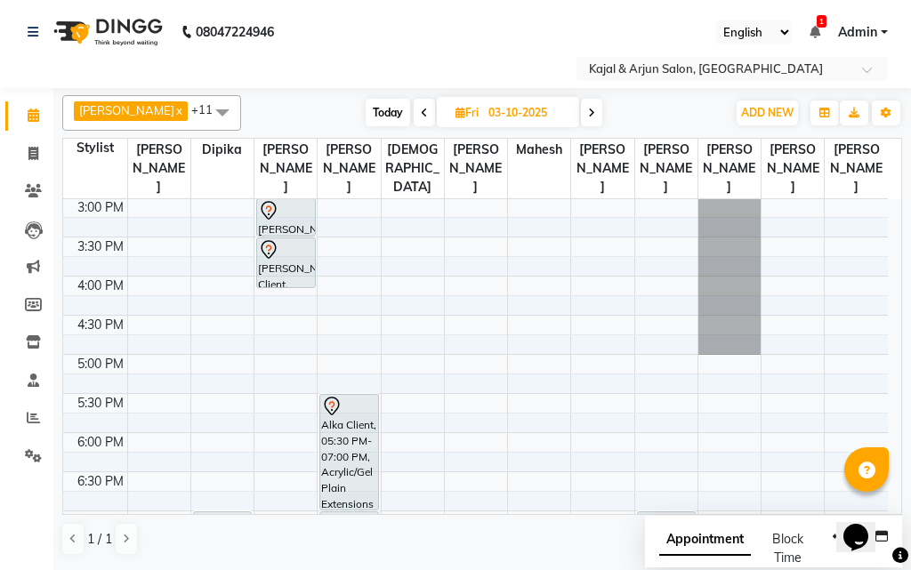
click at [277, 366] on div "9:00 AM 9:30 AM 10:00 AM 10:30 AM 11:00 AM 11:30 AM 12:00 PM 12:30 PM 1:00 PM 1…" at bounding box center [475, 276] width 824 height 1095
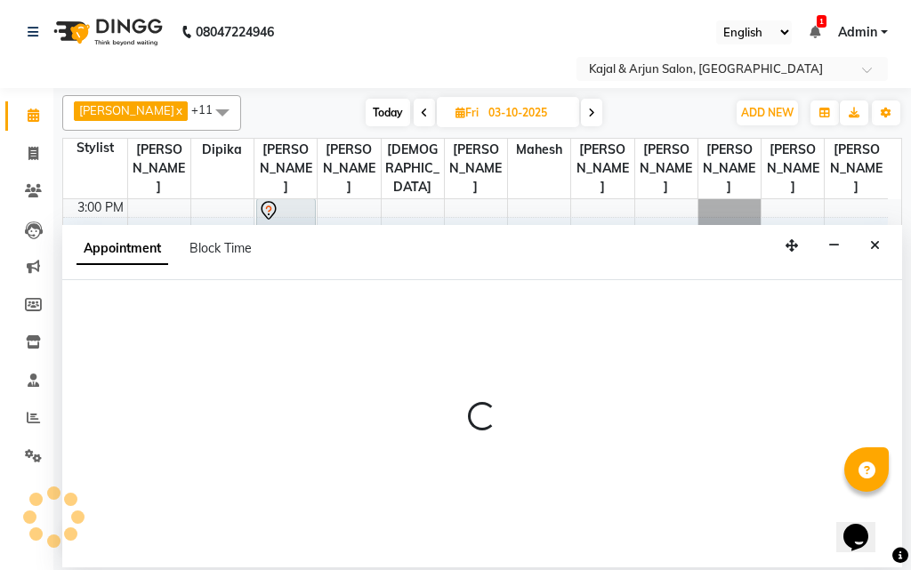
select select "6992"
select select "tentative"
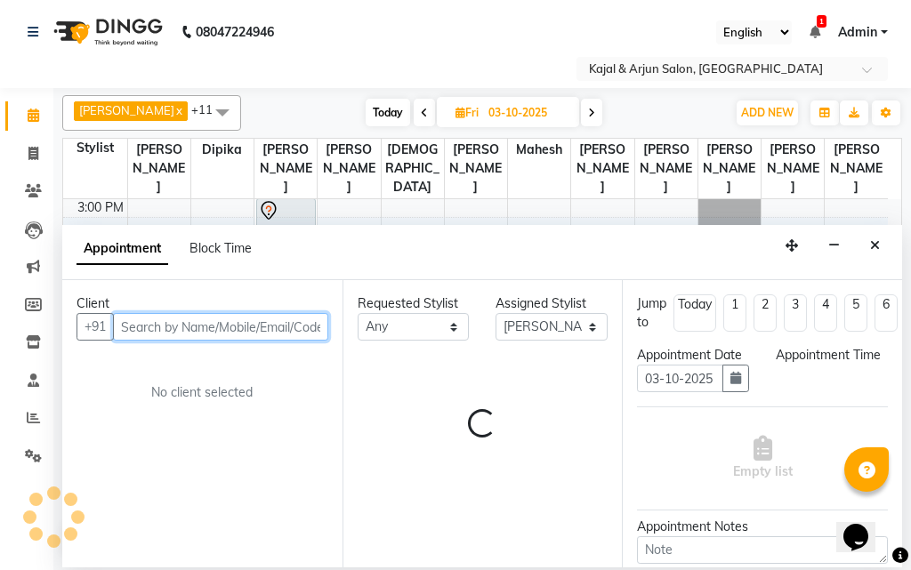
select select "1020"
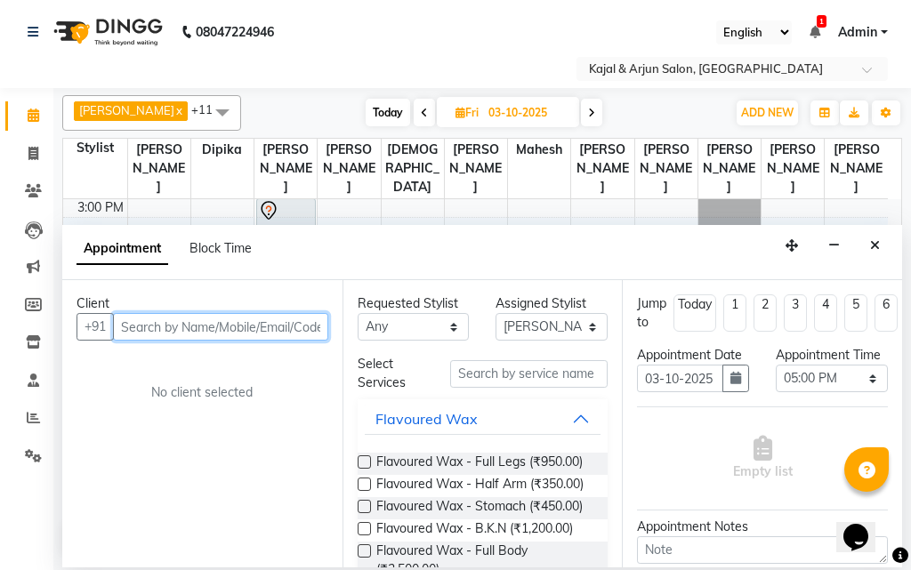
click at [191, 334] on input "text" at bounding box center [220, 327] width 215 height 28
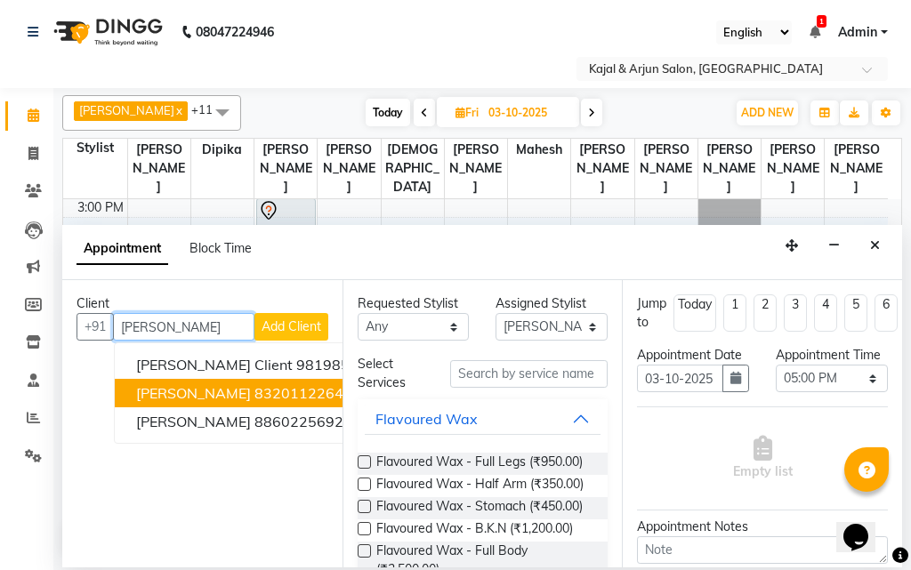
click at [254, 398] on ngb-highlight "8320112264" at bounding box center [298, 393] width 89 height 18
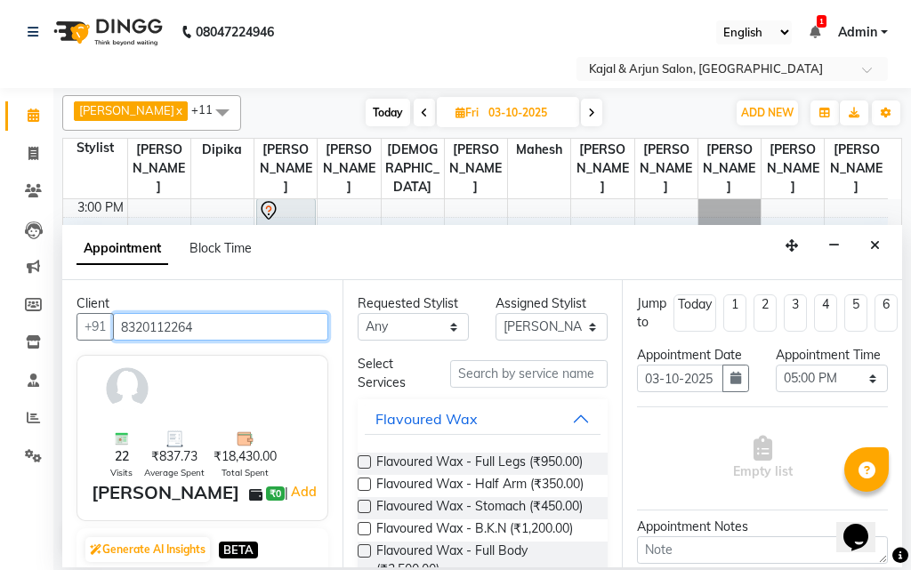
type input "8320112264"
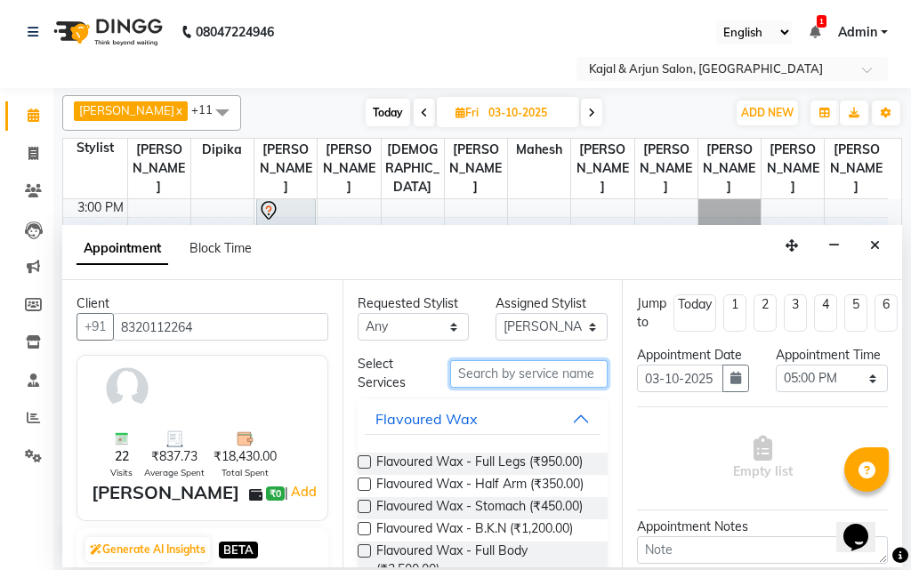
click at [518, 379] on input "text" at bounding box center [529, 374] width 158 height 28
click at [520, 374] on input "plain gel" at bounding box center [529, 374] width 158 height 28
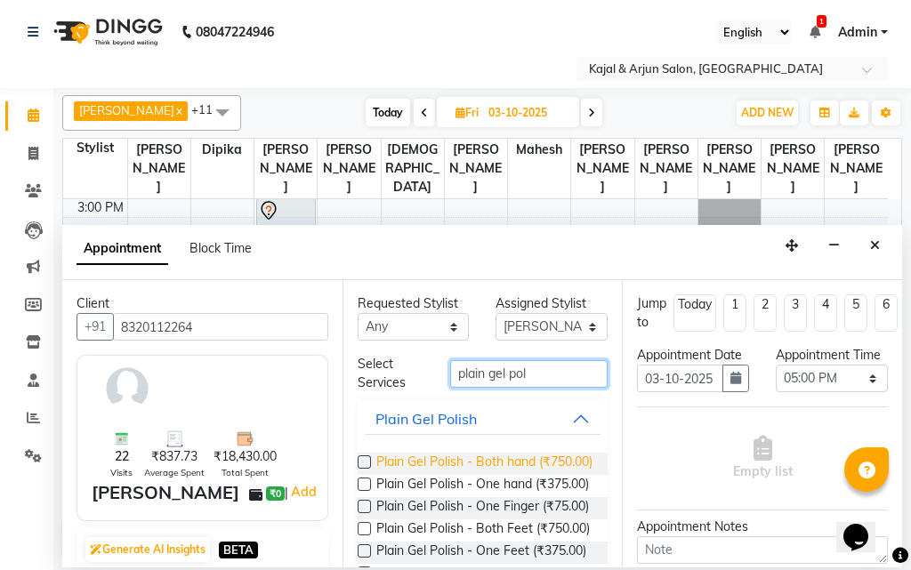
type input "plain gel pol"
click at [489, 459] on span "Plain Gel Polish - Both hand (₹750.00)" at bounding box center [484, 464] width 216 height 22
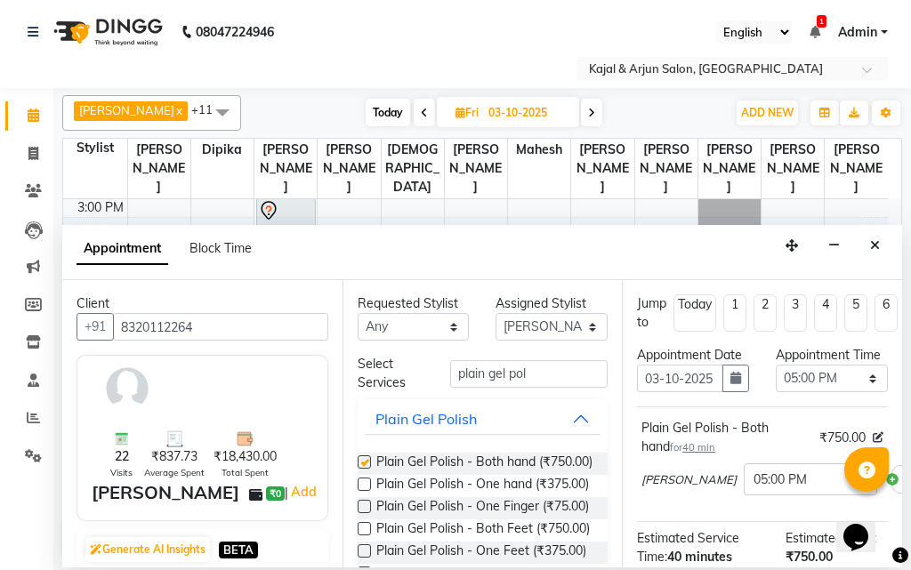
checkbox input "false"
click at [533, 331] on select "Select Arjun Sir [PERSON_NAME] [PERSON_NAME] [PERSON_NAME] [PERSON_NAME] [PERSO…" at bounding box center [551, 327] width 112 height 28
select select "6990"
click at [495, 313] on select "Select Arjun Sir [PERSON_NAME] [PERSON_NAME] [PERSON_NAME] [PERSON_NAME] [PERSO…" at bounding box center [551, 327] width 112 height 28
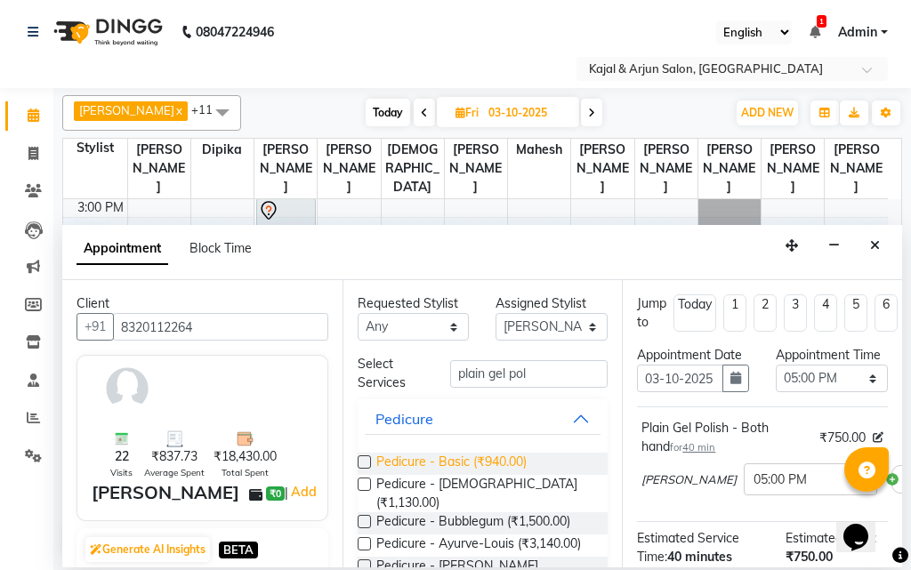
click at [463, 464] on span "Pedicure - Basic (₹940.00)" at bounding box center [451, 464] width 150 height 22
checkbox input "false"
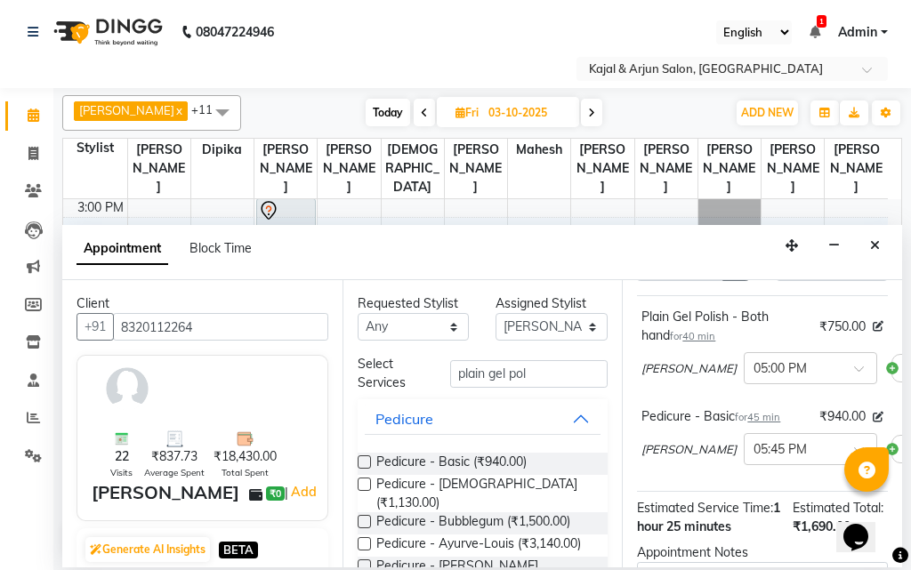
scroll to position [178, 0]
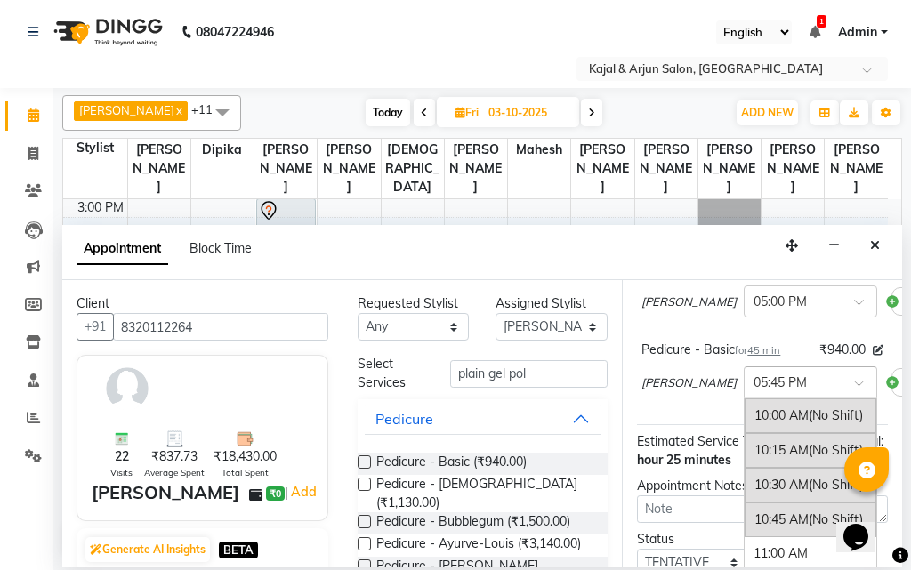
click at [753, 390] on input "text" at bounding box center [792, 381] width 78 height 19
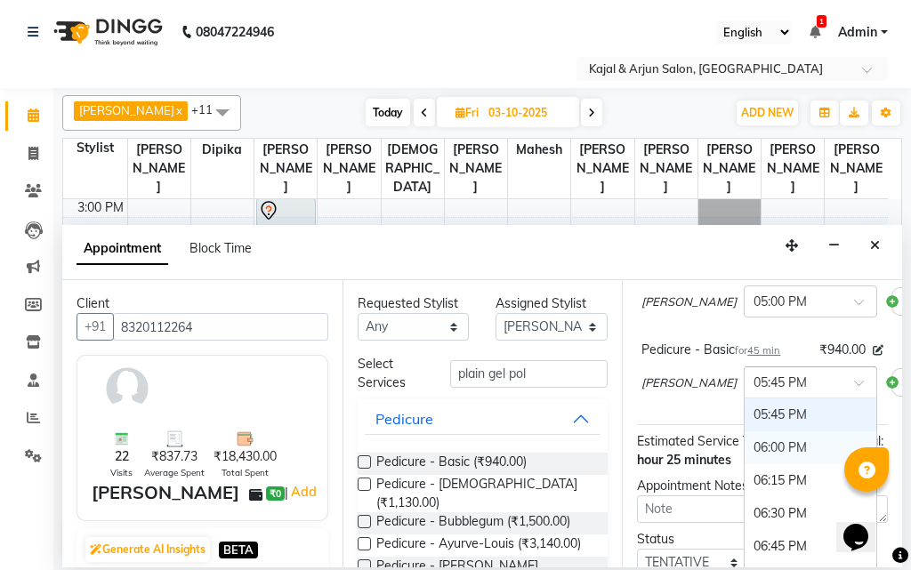
scroll to position [952, 0]
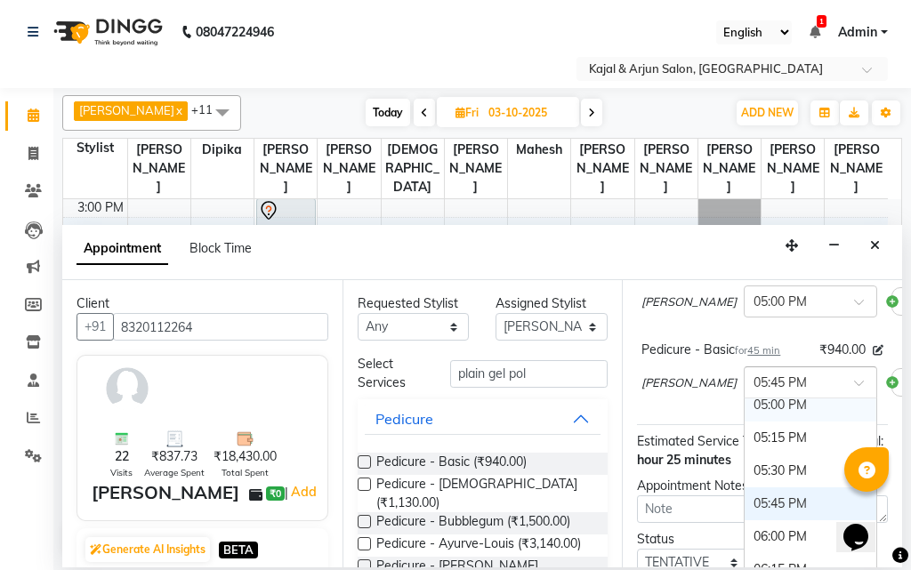
click at [743, 419] on ng-dropdown-panel "10:00 AM (No Shift) 10:15 AM (No Shift) 10:30 AM (No Shift) 10:45 AM (No Shift)…" at bounding box center [809, 504] width 133 height 215
click at [744, 421] on div "05:00 PM" at bounding box center [810, 405] width 132 height 33
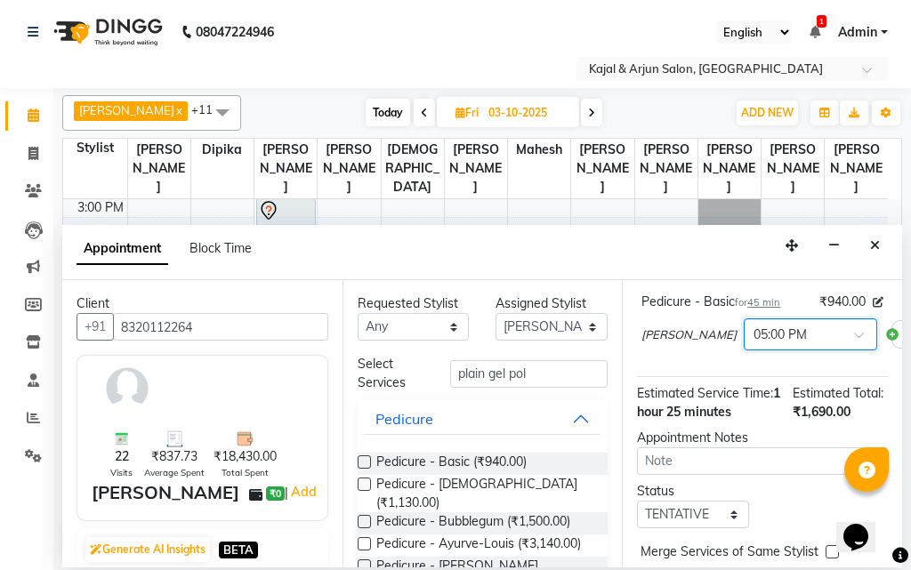
scroll to position [356, 0]
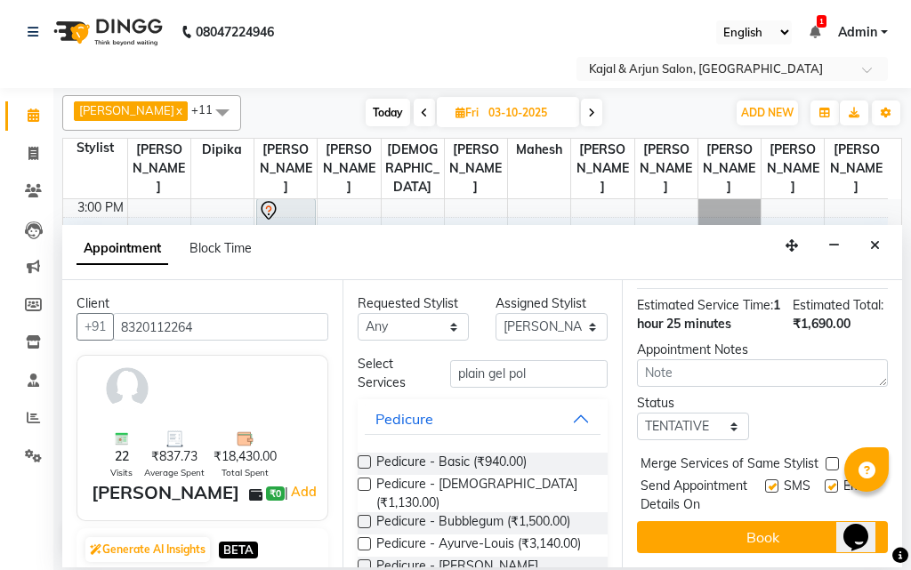
drag, startPoint x: 813, startPoint y: 503, endPoint x: 793, endPoint y: 507, distance: 19.9
click at [824, 493] on label at bounding box center [830, 485] width 13 height 13
click at [824, 493] on input "checkbox" at bounding box center [830, 488] width 12 height 12
checkbox input "false"
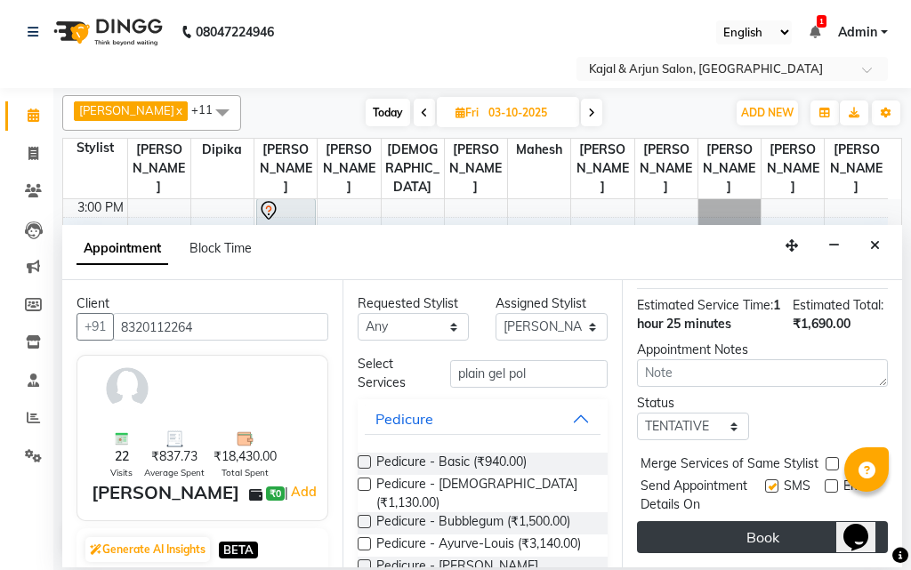
scroll to position [405, 0]
click at [786, 521] on button "Book" at bounding box center [762, 537] width 251 height 32
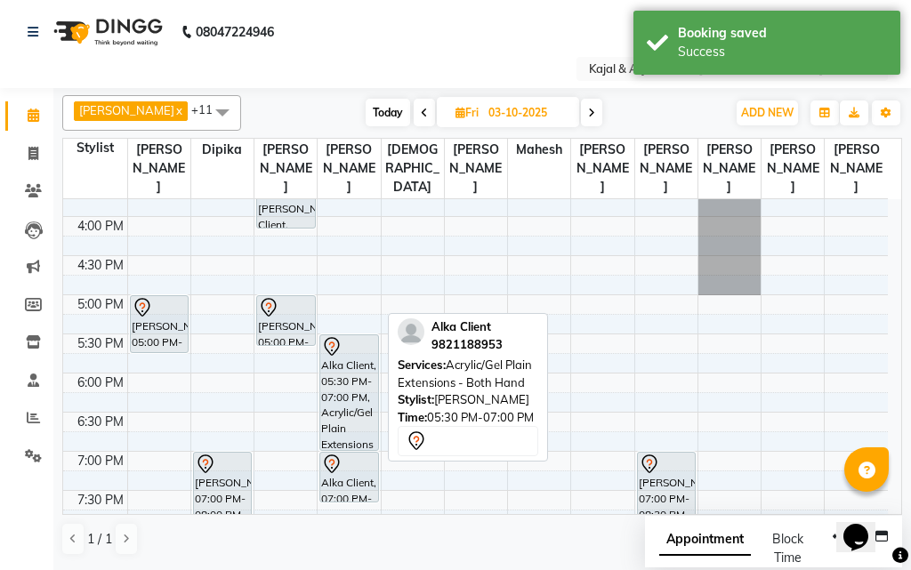
scroll to position [559, 0]
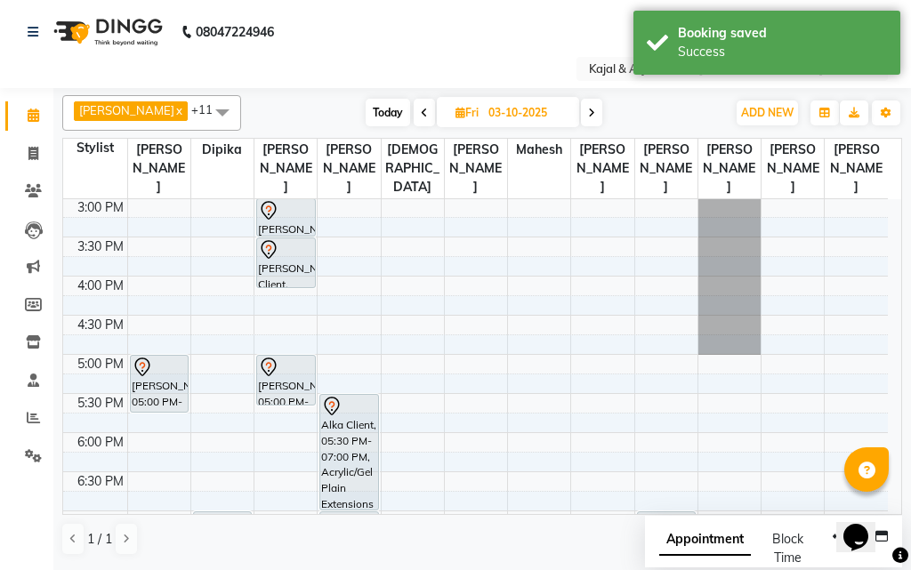
click at [385, 118] on span "Today" at bounding box center [387, 113] width 44 height 28
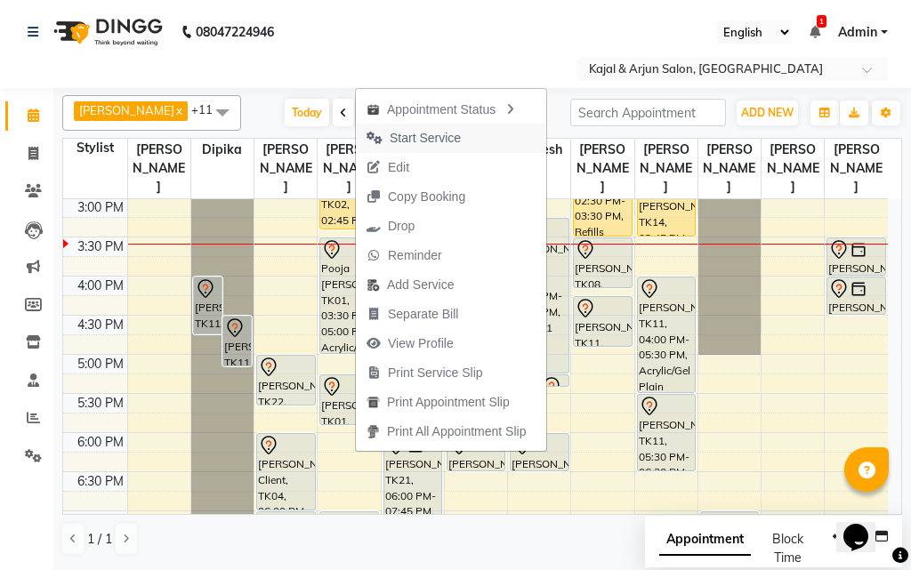
click at [396, 134] on span "Start Service" at bounding box center [424, 138] width 71 height 19
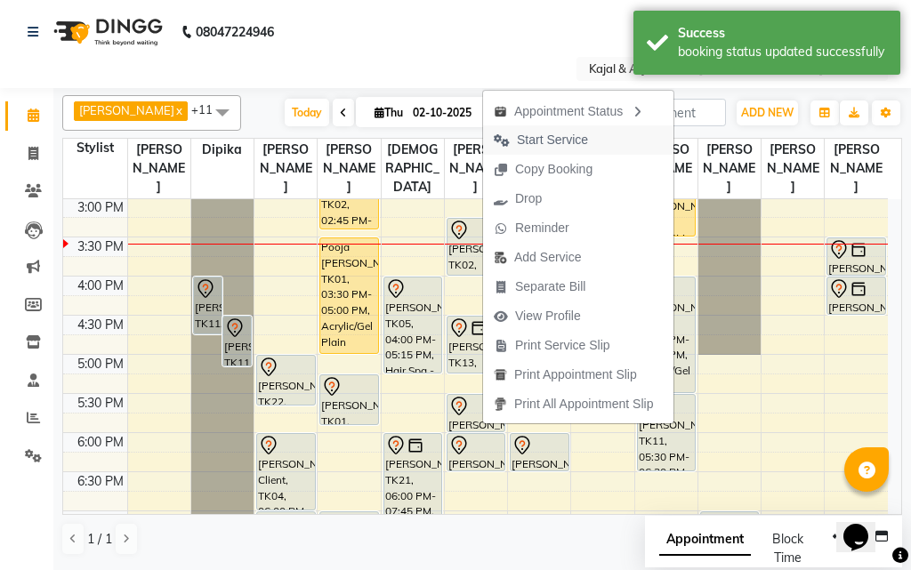
click at [517, 134] on span "Start Service" at bounding box center [552, 140] width 71 height 19
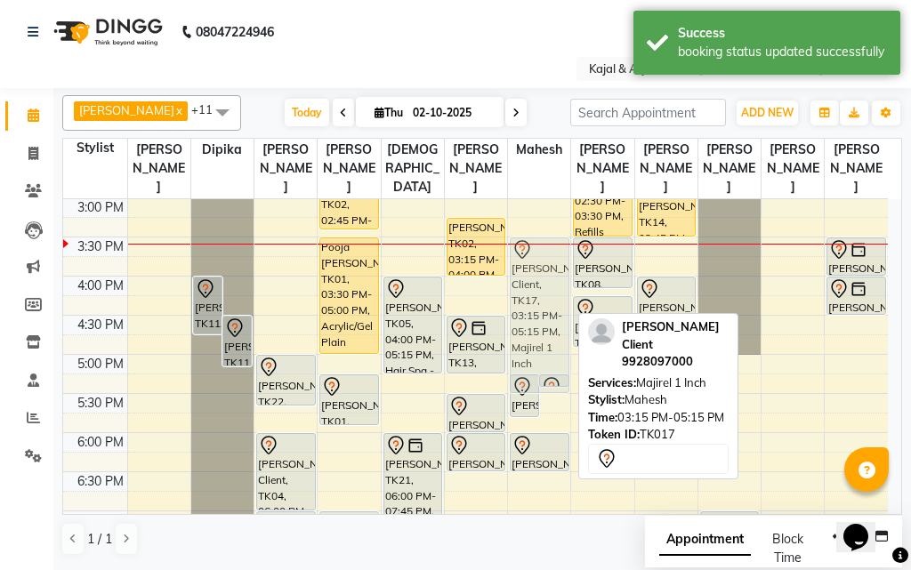
click at [539, 282] on div "[PERSON_NAME] Client, TK17, 05:15 PM-05:49 PM, K18 1 Pump [PERSON_NAME] Client,…" at bounding box center [539, 276] width 62 height 1095
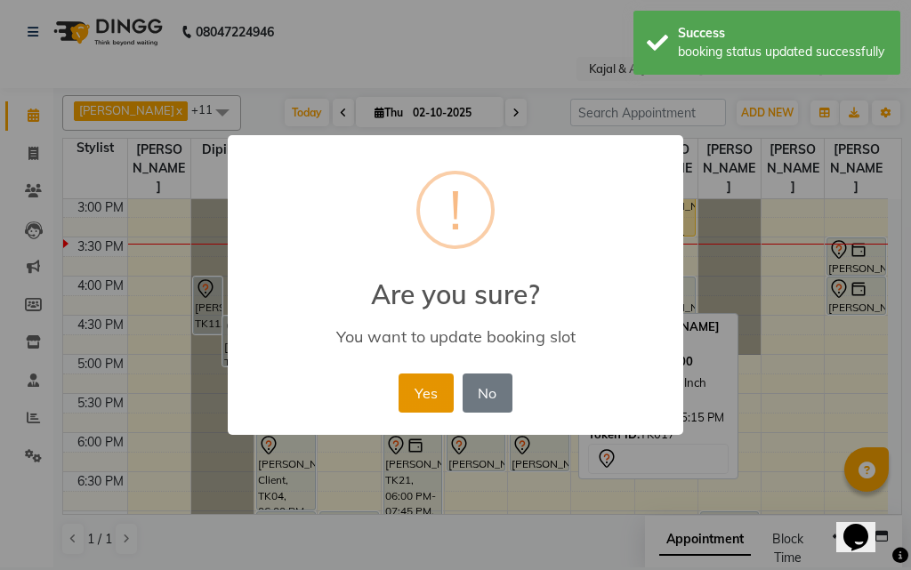
click at [442, 381] on button "Yes" at bounding box center [425, 392] width 54 height 39
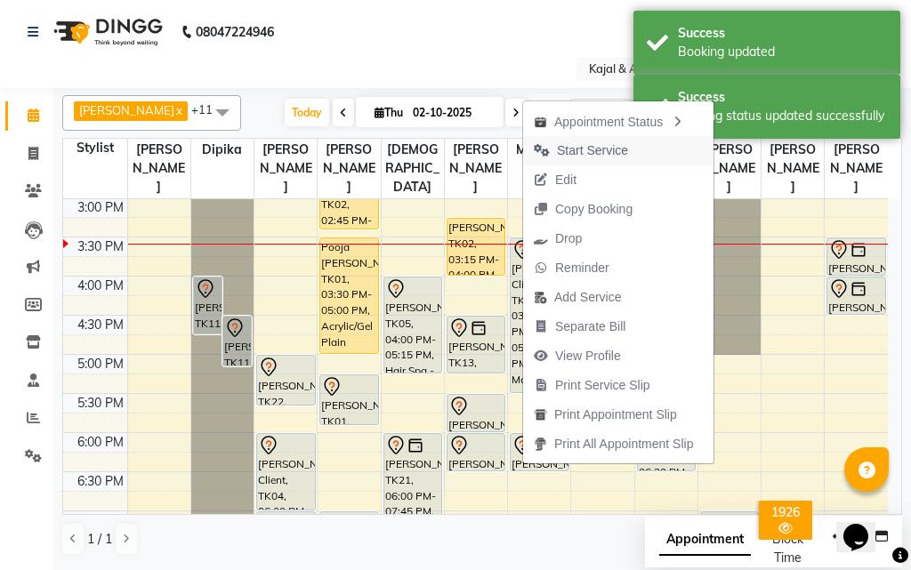
click at [570, 154] on span "Start Service" at bounding box center [592, 150] width 71 height 19
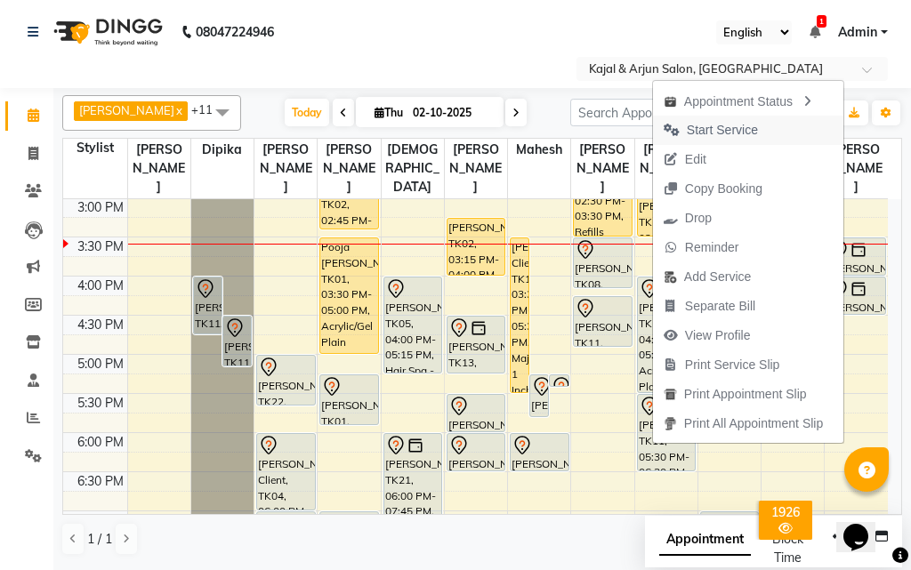
click at [725, 132] on span "Start Service" at bounding box center [721, 130] width 71 height 19
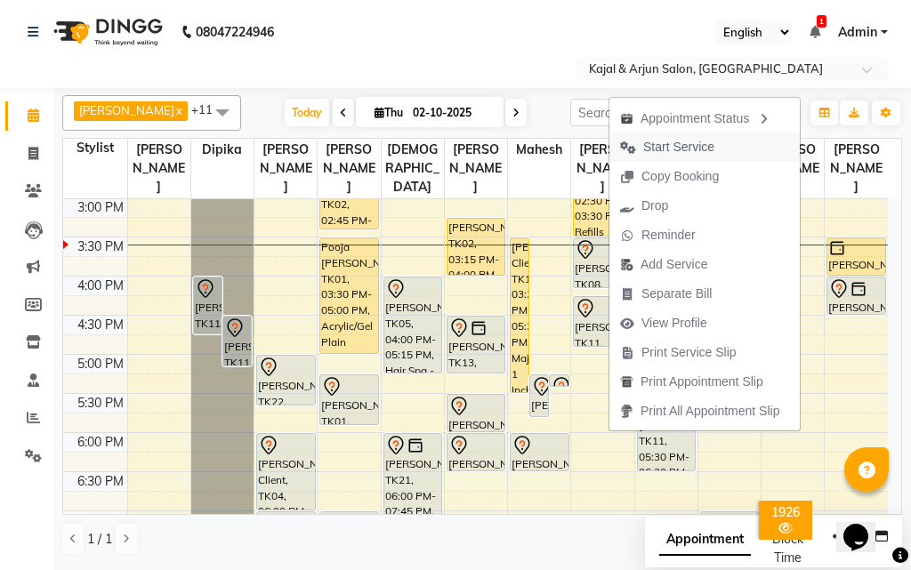
click at [648, 141] on span "Start Service" at bounding box center [678, 147] width 71 height 19
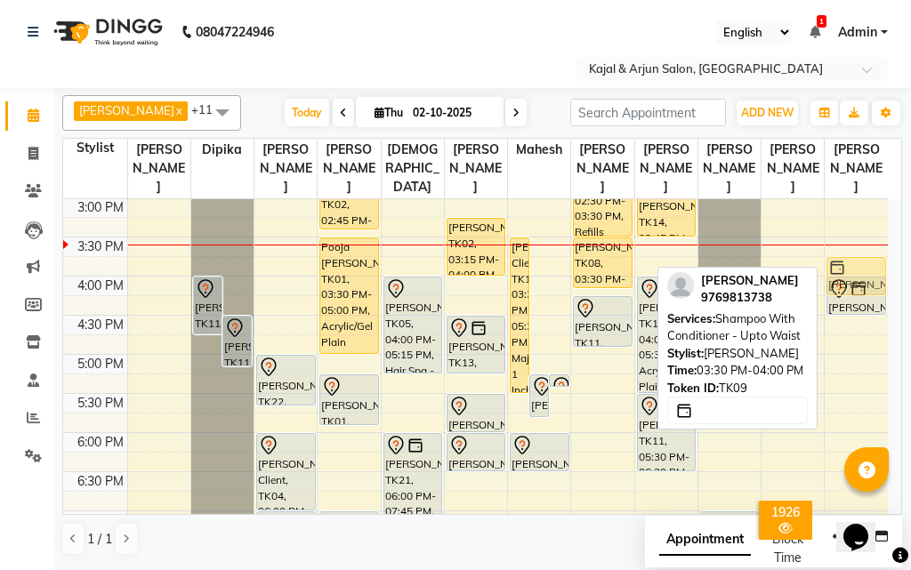
drag, startPoint x: 852, startPoint y: 254, endPoint x: 853, endPoint y: 264, distance: 9.8
click at [853, 264] on div "Jaswe Bharara, TK03, 12:15 PM-02:15 PM, Global Colour - Upto Waist [PERSON_NAME…" at bounding box center [855, 276] width 63 height 1095
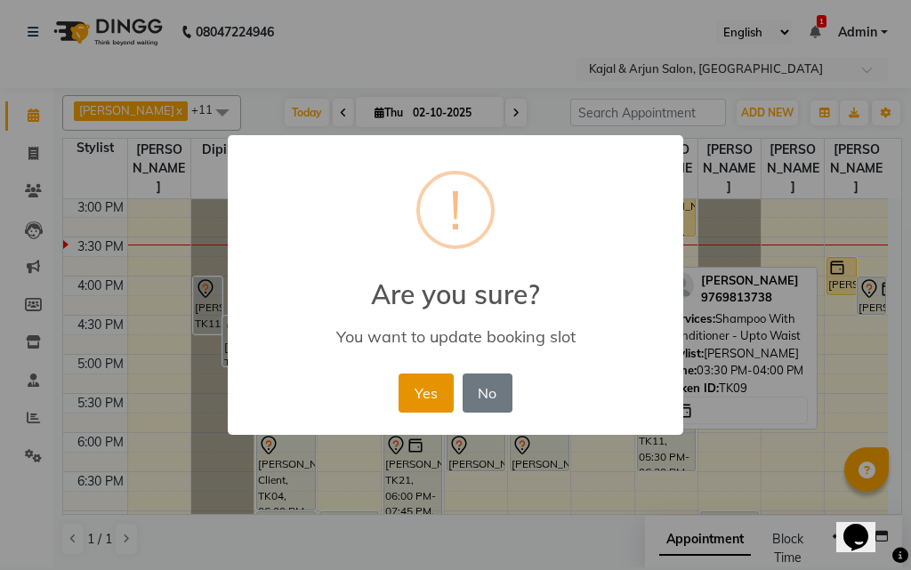
click at [444, 384] on button "Yes" at bounding box center [425, 392] width 54 height 39
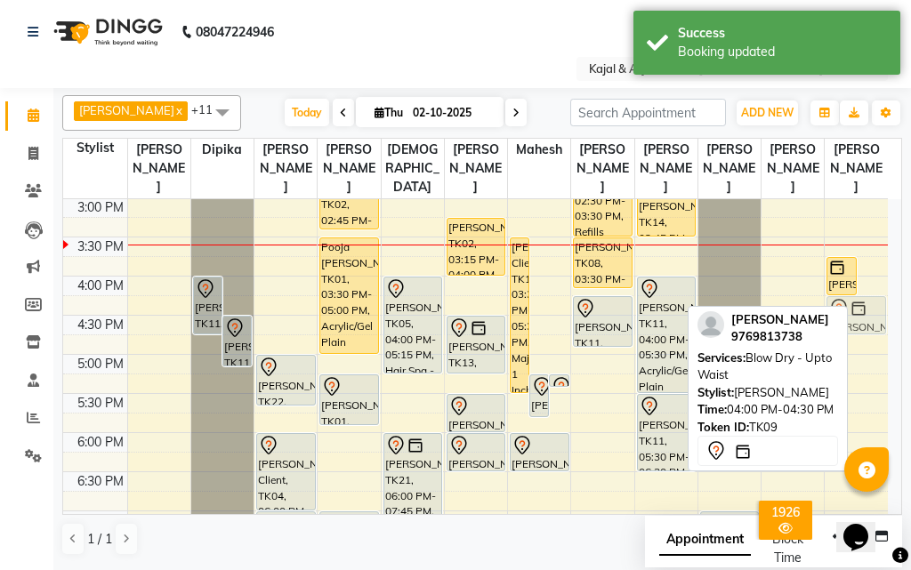
drag, startPoint x: 869, startPoint y: 291, endPoint x: 869, endPoint y: 305, distance: 14.2
click at [869, 305] on div "Jaswe Bharara, TK03, 12:15 PM-02:15 PM, Global Colour - Upto Waist [PERSON_NAME…" at bounding box center [855, 276] width 63 height 1095
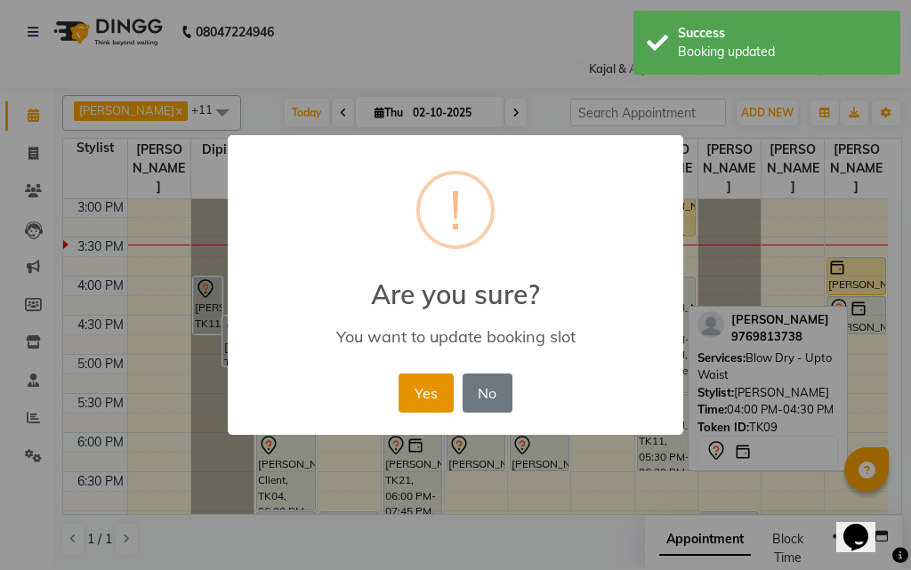
click at [436, 389] on button "Yes" at bounding box center [425, 392] width 54 height 39
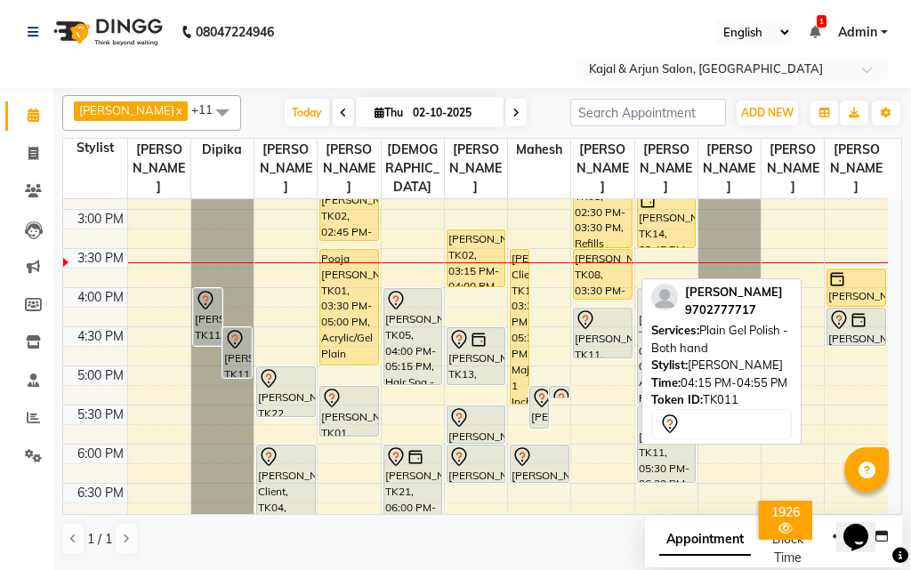
scroll to position [487, 0]
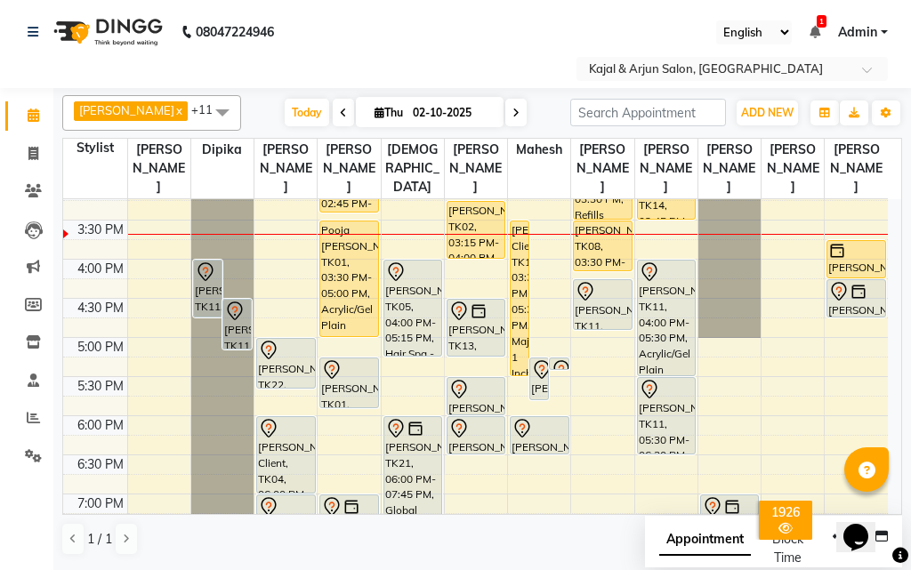
click at [512, 112] on icon at bounding box center [515, 113] width 7 height 11
type input "03-10-2025"
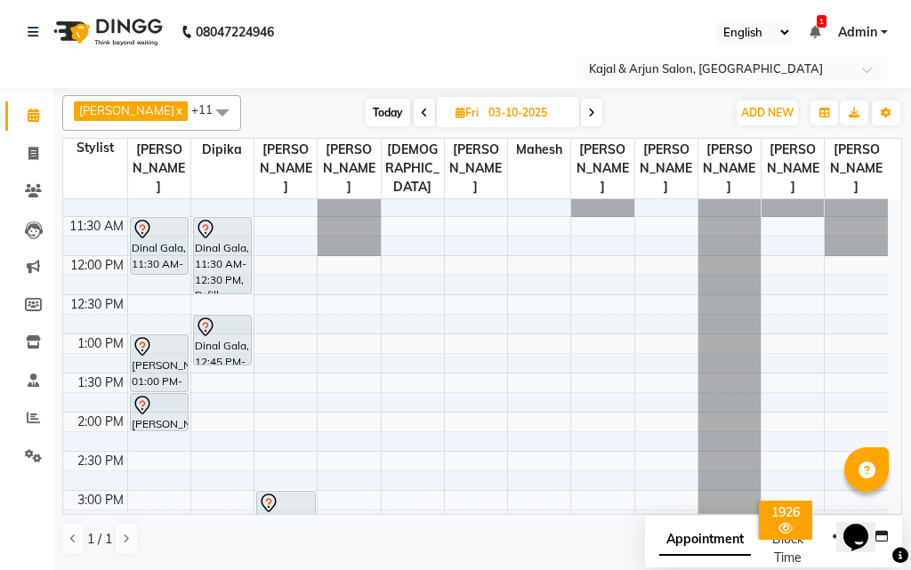
scroll to position [267, 0]
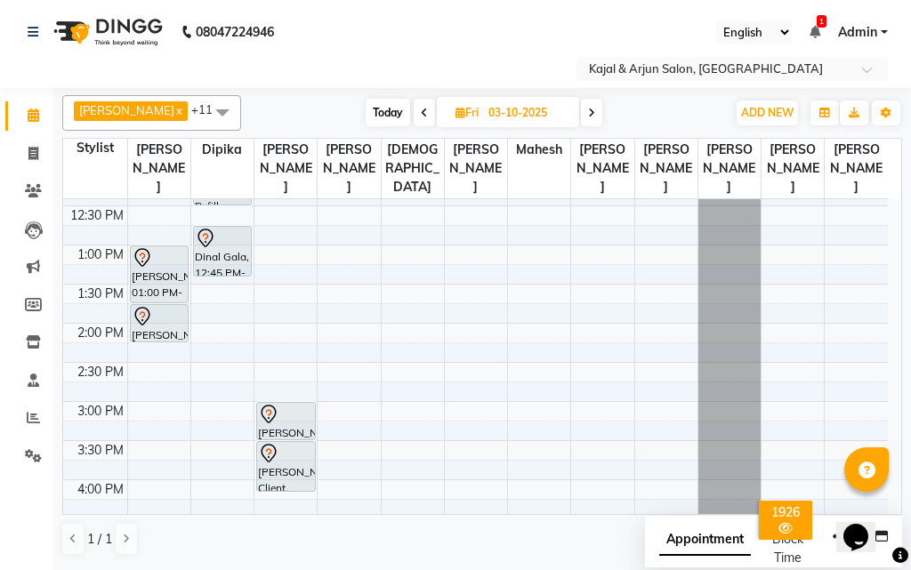
click at [333, 295] on div "9:00 AM 9:30 AM 10:00 AM 10:30 AM 11:00 AM 11:30 AM 12:00 PM 12:30 PM 1:00 PM 1…" at bounding box center [475, 479] width 824 height 1095
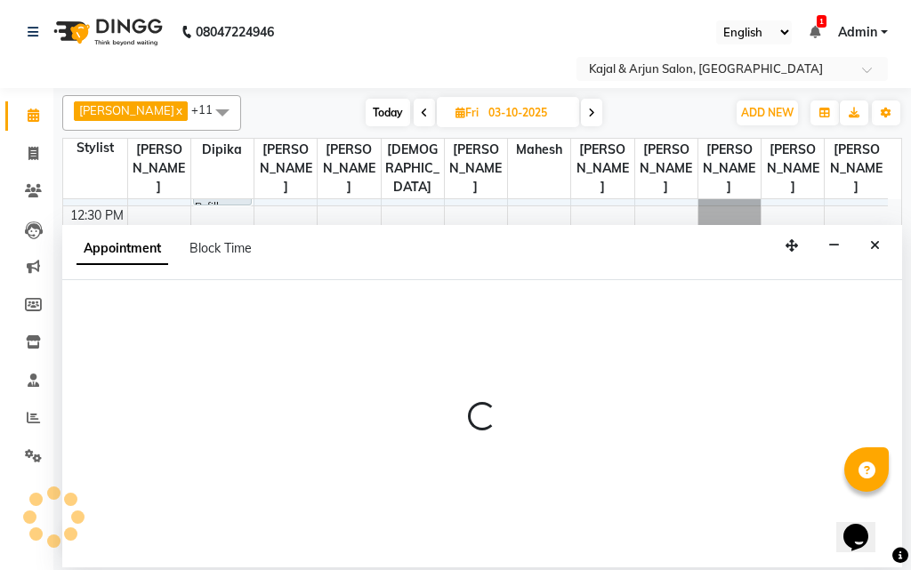
select select "6987"
select select "tentative"
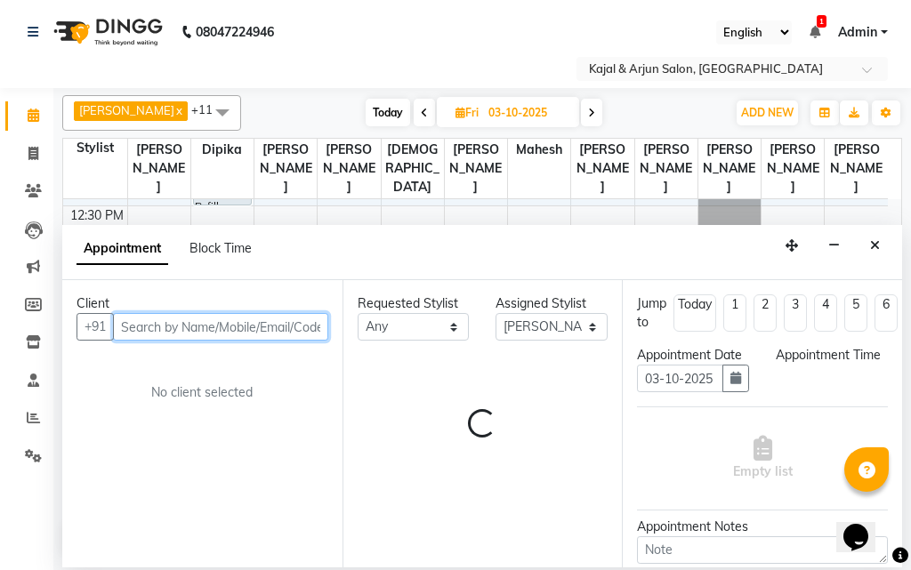
select select "810"
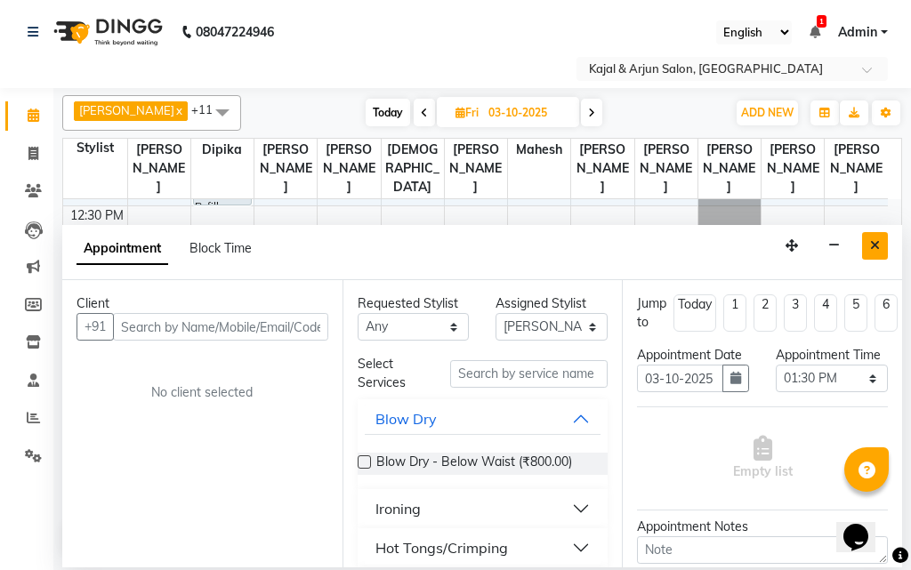
click at [879, 247] on icon "Close" at bounding box center [875, 245] width 10 height 12
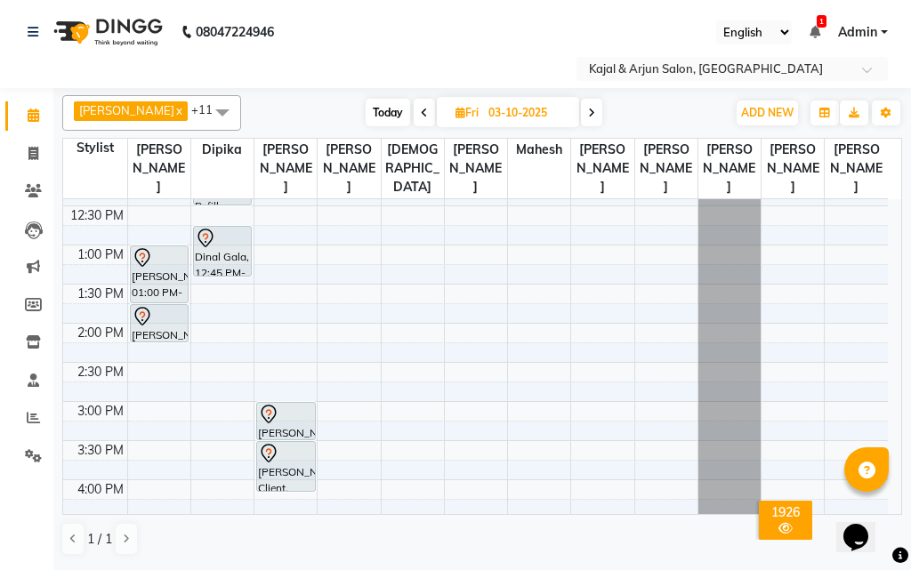
click at [339, 293] on div "9:00 AM 9:30 AM 10:00 AM 10:30 AM 11:00 AM 11:30 AM 12:00 PM 12:30 PM 1:00 PM 1…" at bounding box center [475, 479] width 824 height 1095
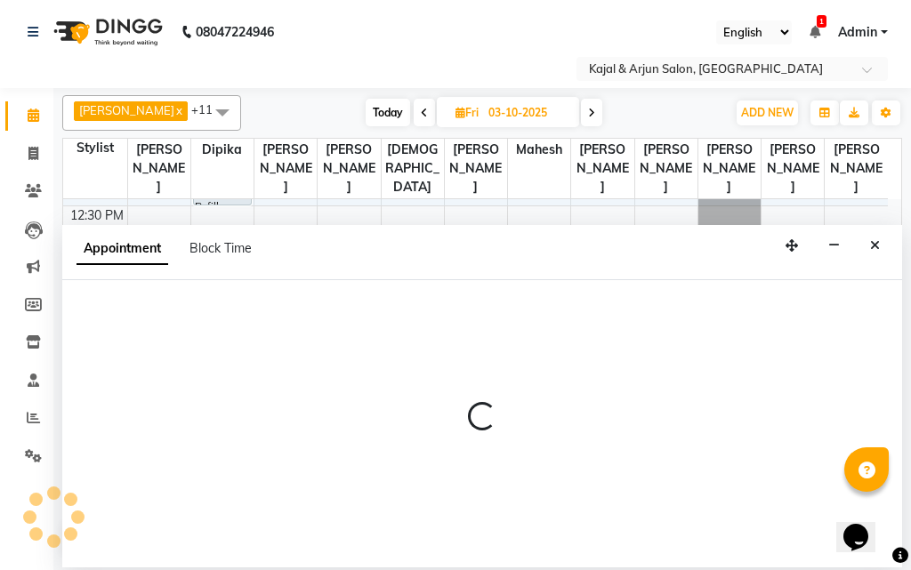
select select "6987"
select select "810"
select select "tentative"
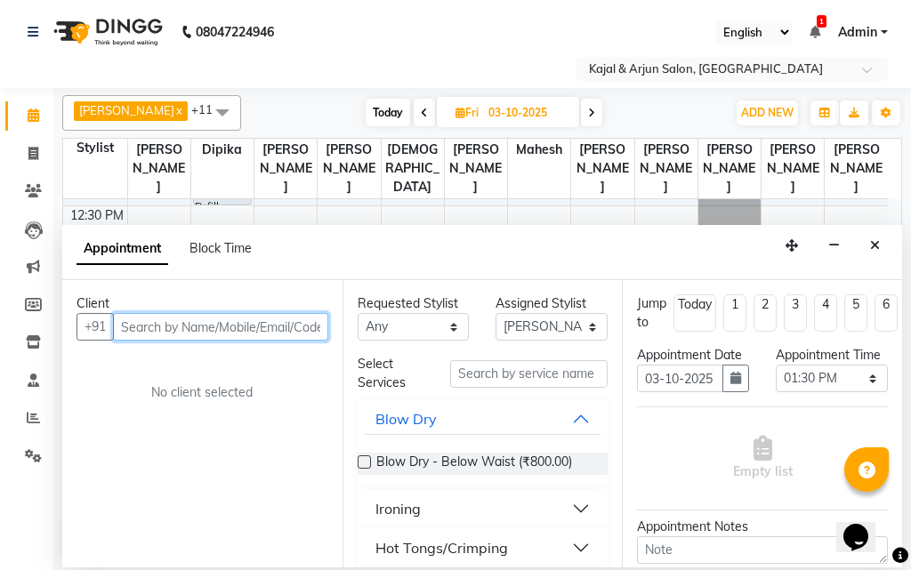
click at [139, 320] on input "text" at bounding box center [220, 327] width 215 height 28
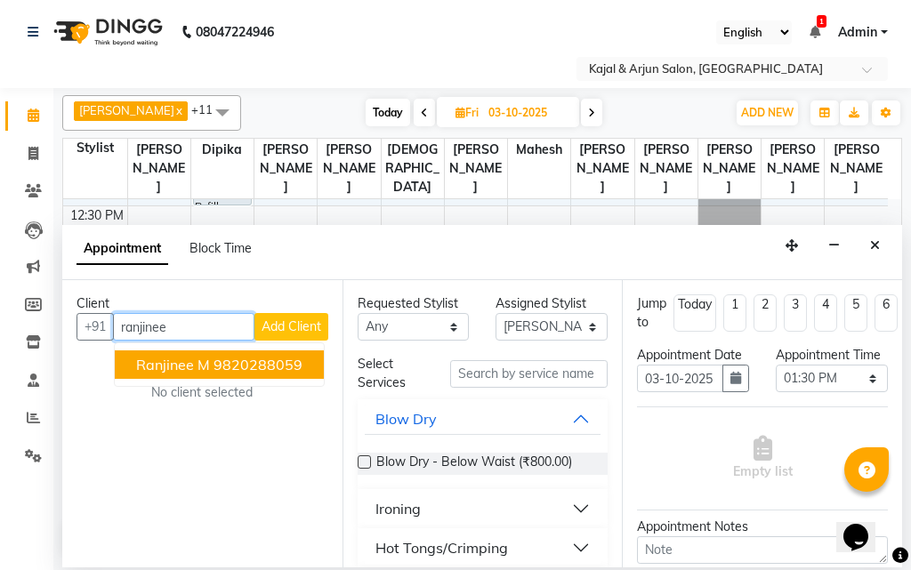
click at [186, 358] on span "Ranjinee M" at bounding box center [173, 365] width 74 height 18
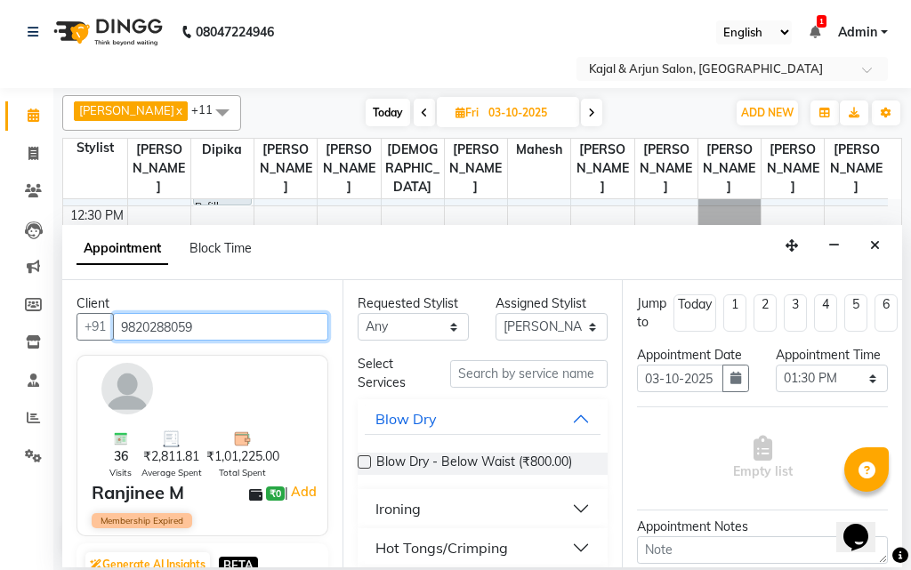
type input "9820288059"
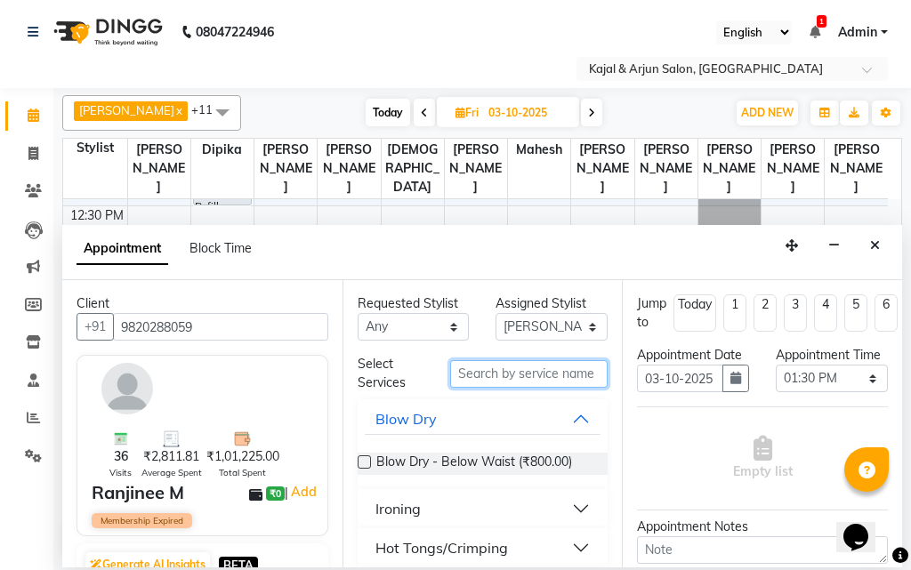
click at [459, 370] on input "text" at bounding box center [529, 374] width 158 height 28
click at [465, 373] on input "text" at bounding box center [529, 374] width 158 height 28
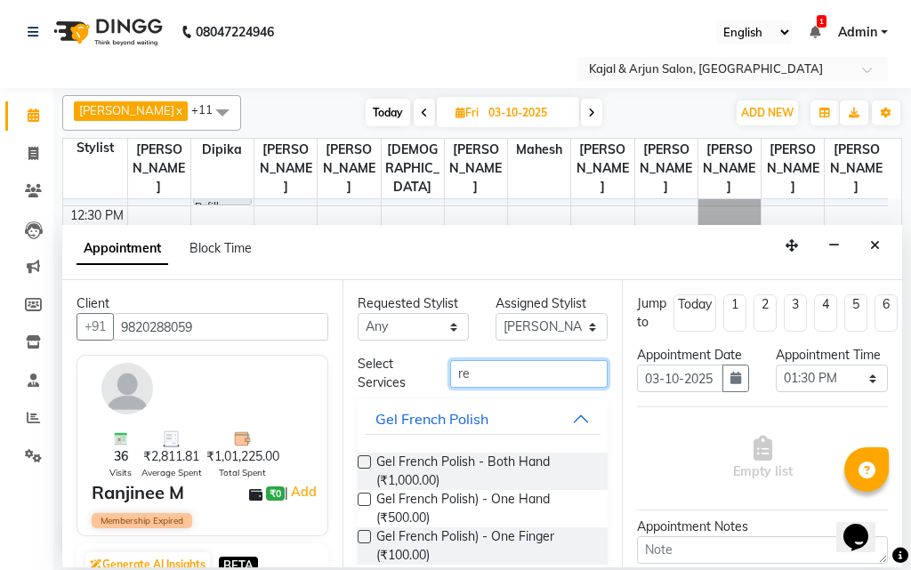
type input "r"
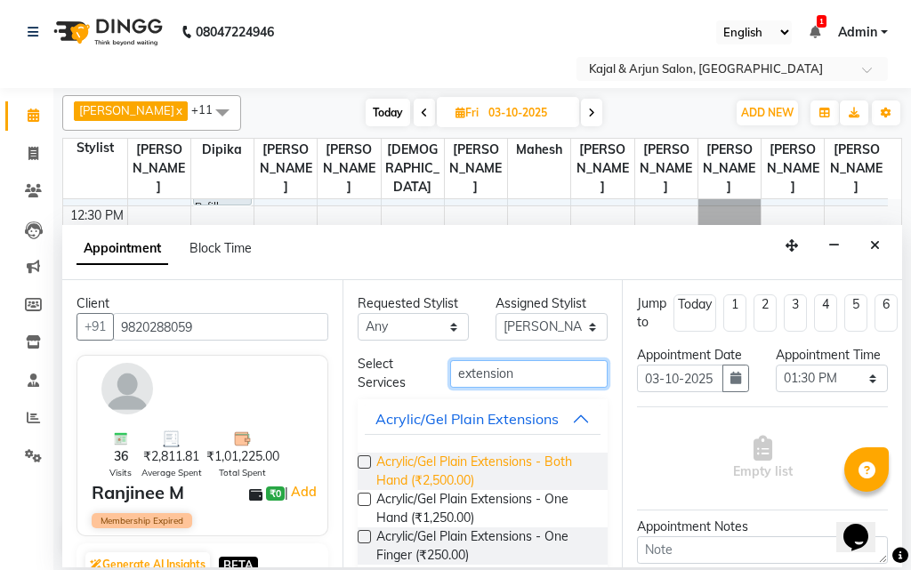
type input "extension"
click at [455, 460] on span "Acrylic/Gel Plain Extensions - Both Hand (₹2,500.00)" at bounding box center [485, 471] width 218 height 37
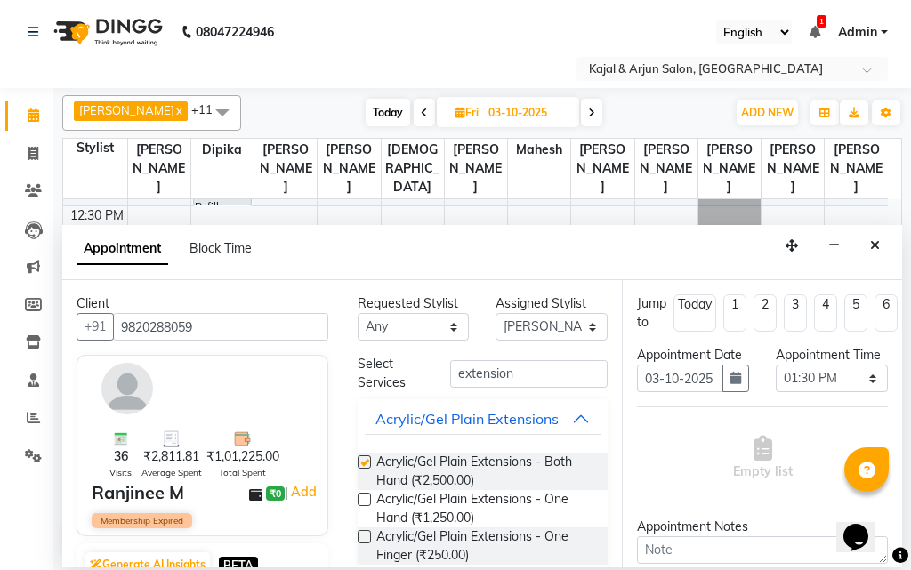
checkbox input "false"
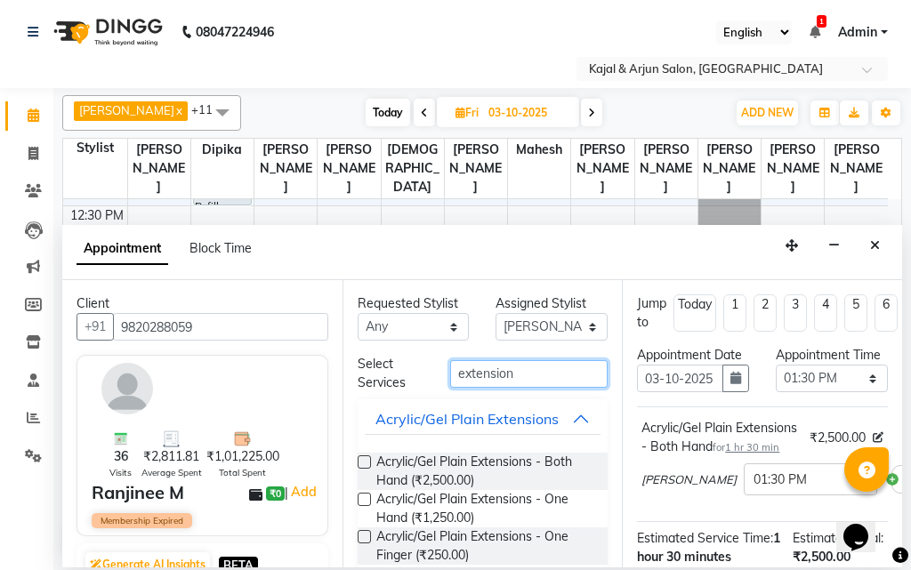
click at [508, 374] on input "extension" at bounding box center [529, 374] width 158 height 28
click at [509, 373] on input "extension" at bounding box center [529, 374] width 158 height 28
type input "e"
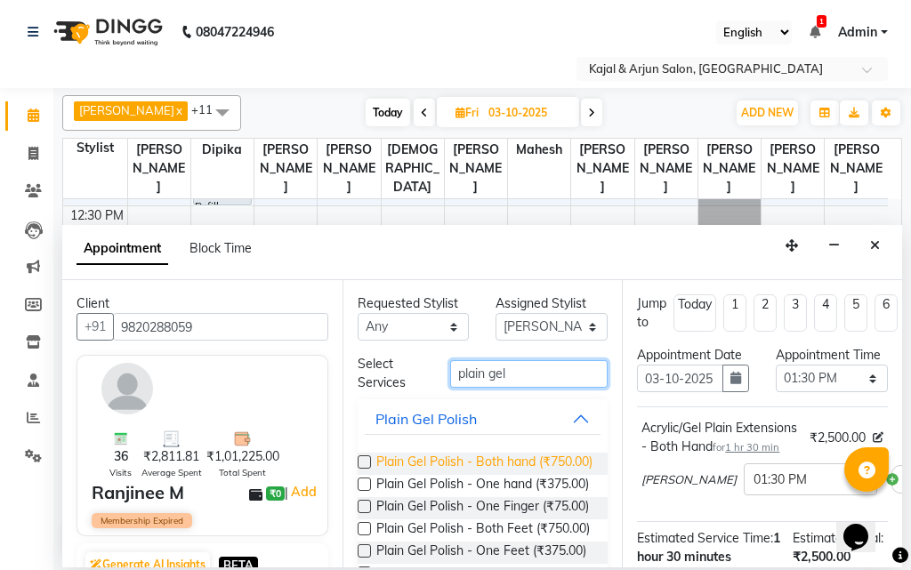
type input "plain gel"
click at [485, 467] on span "Plain Gel Polish - Both hand (₹750.00)" at bounding box center [484, 464] width 216 height 22
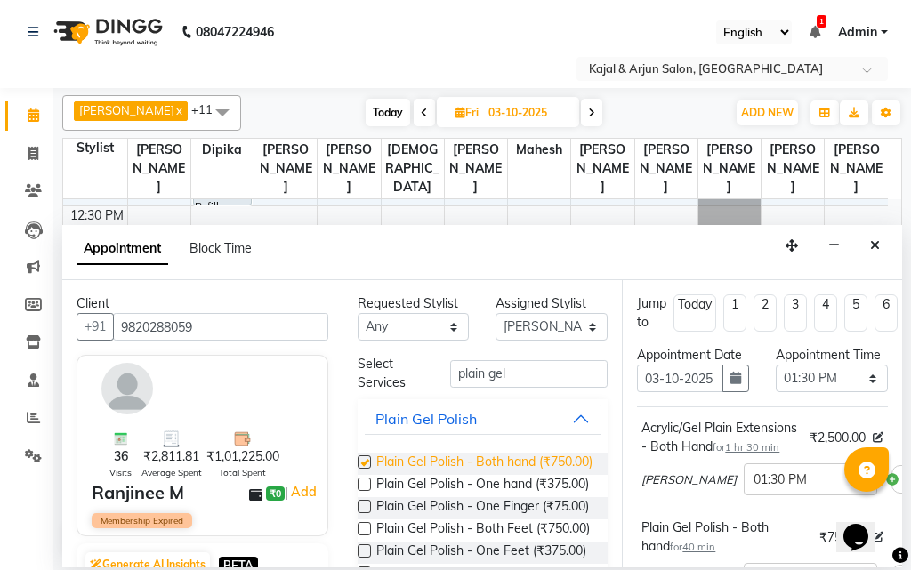
checkbox input "false"
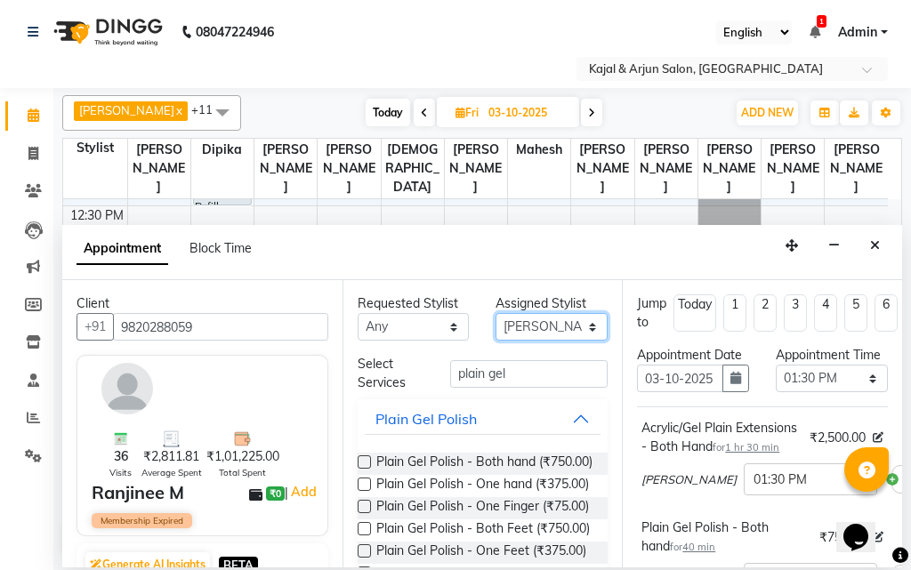
click at [534, 327] on select "Select Arjun Sir [PERSON_NAME] [PERSON_NAME] [PERSON_NAME] [PERSON_NAME] [PERSO…" at bounding box center [551, 327] width 112 height 28
select select "57175"
click at [495, 313] on select "Select Arjun Sir [PERSON_NAME] [PERSON_NAME] [PERSON_NAME] [PERSON_NAME] [PERSO…" at bounding box center [551, 327] width 112 height 28
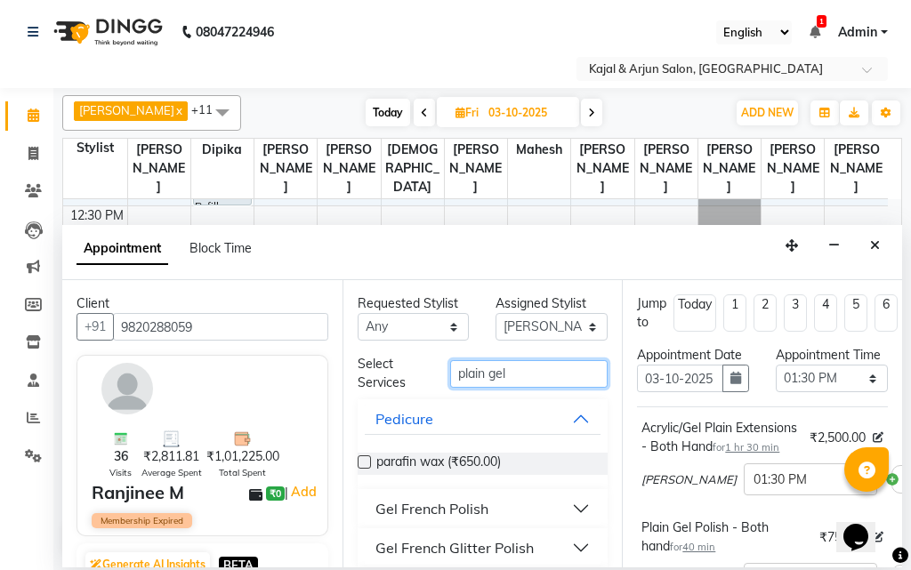
click at [519, 382] on input "plain gel" at bounding box center [529, 374] width 158 height 28
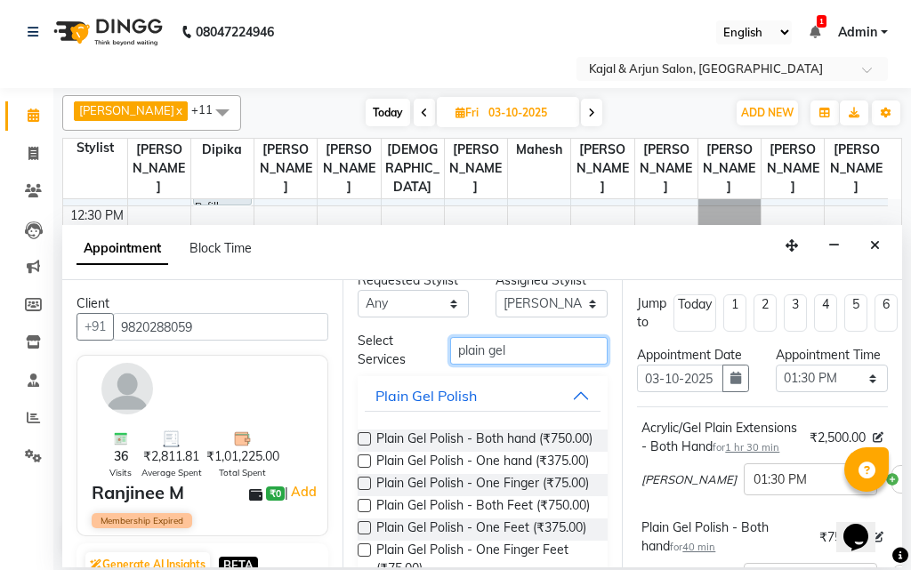
scroll to position [89, 0]
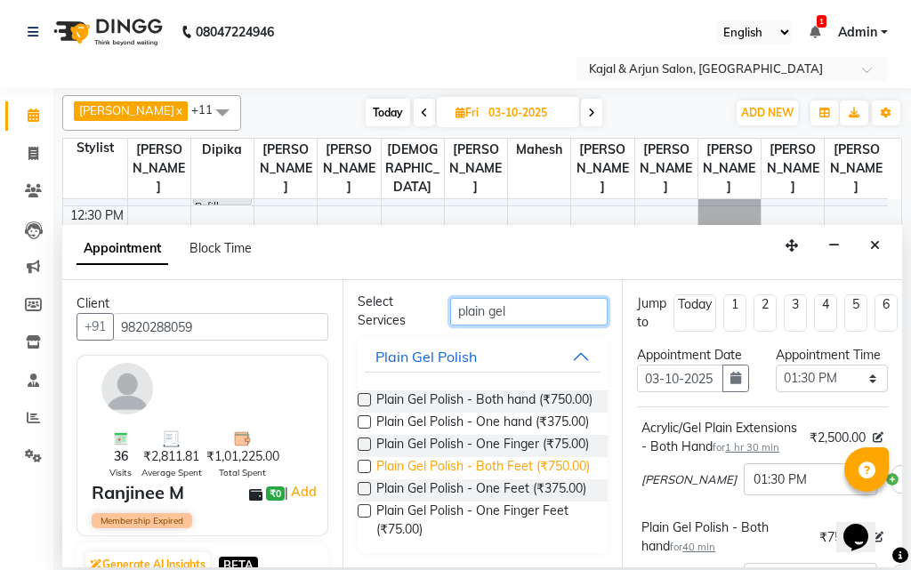
type input "plain gel"
click at [488, 479] on span "Plain Gel Polish - Both Feet (₹750.00)" at bounding box center [482, 468] width 213 height 22
checkbox input "false"
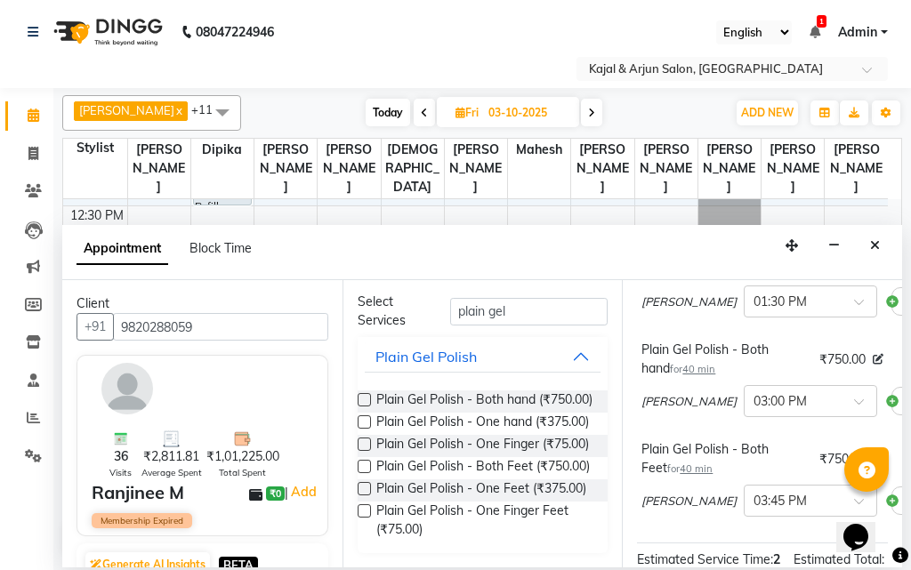
scroll to position [267, 0]
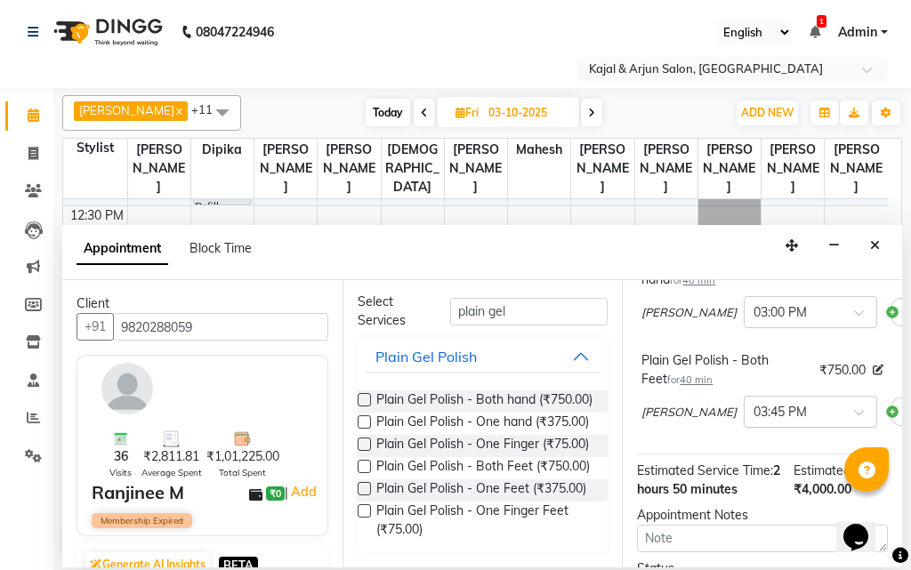
click at [753, 420] on input "text" at bounding box center [792, 410] width 78 height 19
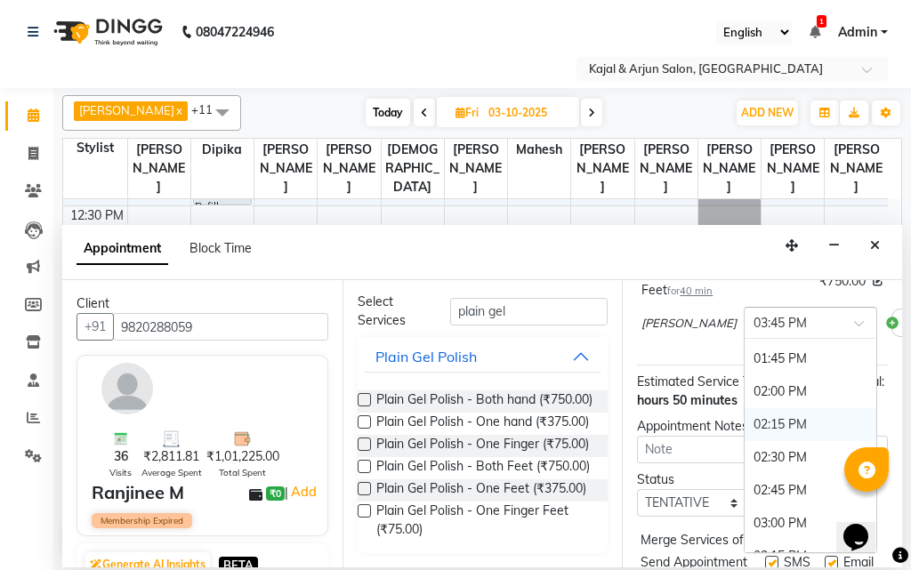
scroll to position [412, 0]
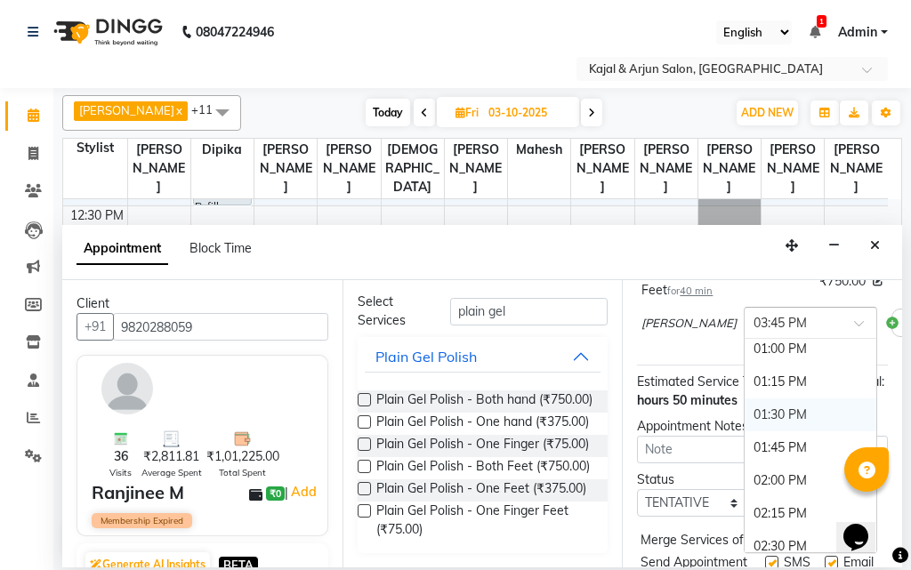
click at [754, 431] on div "01:30 PM" at bounding box center [810, 414] width 132 height 33
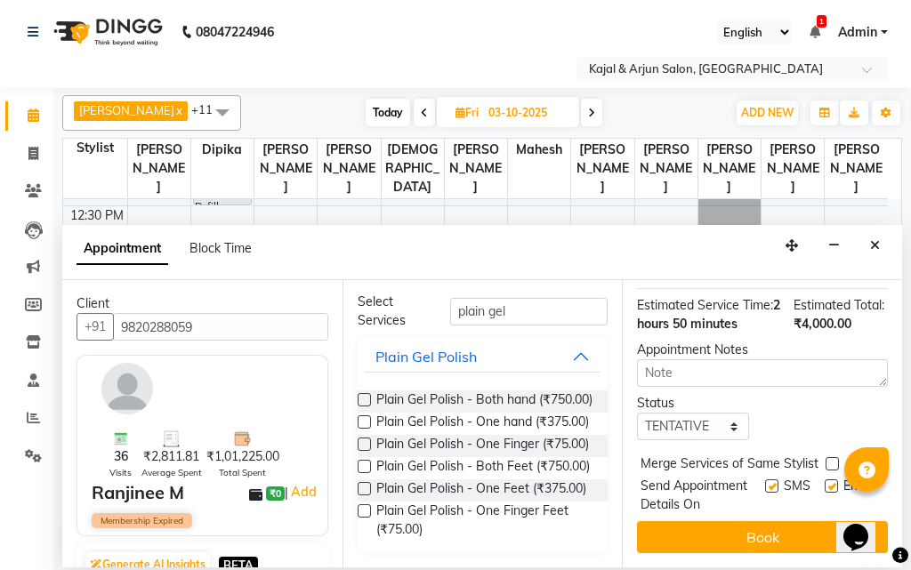
scroll to position [552, 0]
click at [824, 479] on label at bounding box center [830, 485] width 13 height 13
click at [824, 482] on input "checkbox" at bounding box center [830, 488] width 12 height 12
checkbox input "false"
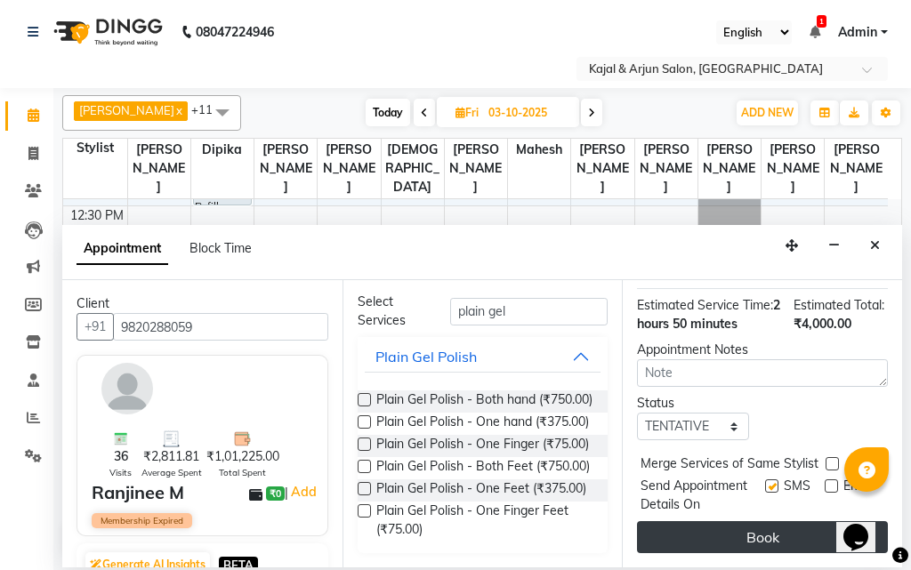
click at [796, 522] on button "Book" at bounding box center [762, 537] width 251 height 32
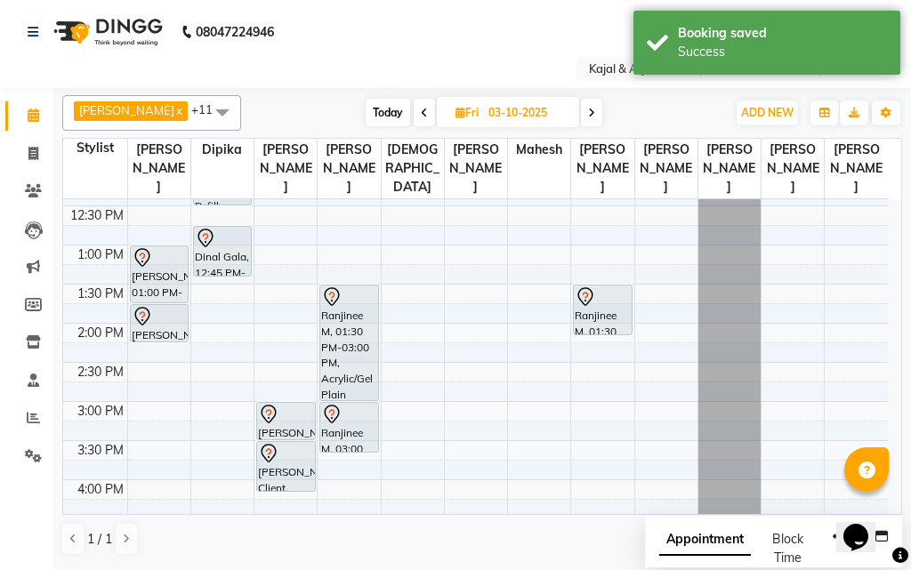
click at [380, 113] on span "Today" at bounding box center [387, 113] width 44 height 28
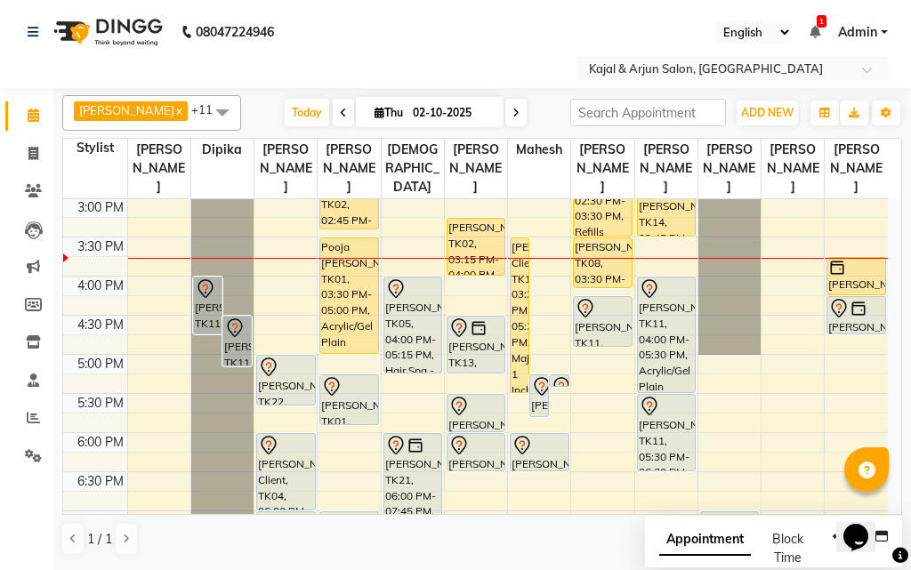
click at [505, 114] on span at bounding box center [515, 113] width 21 height 28
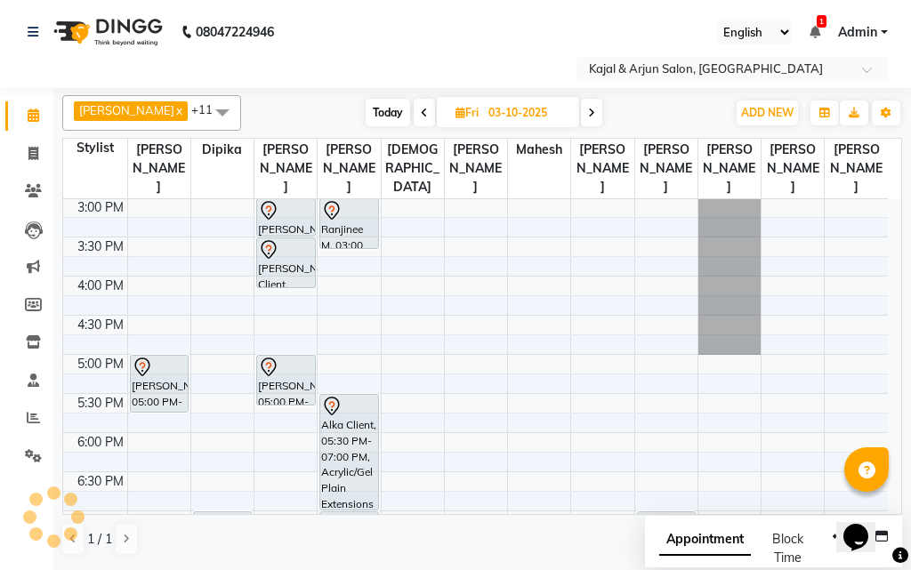
click at [588, 113] on icon at bounding box center [591, 113] width 7 height 11
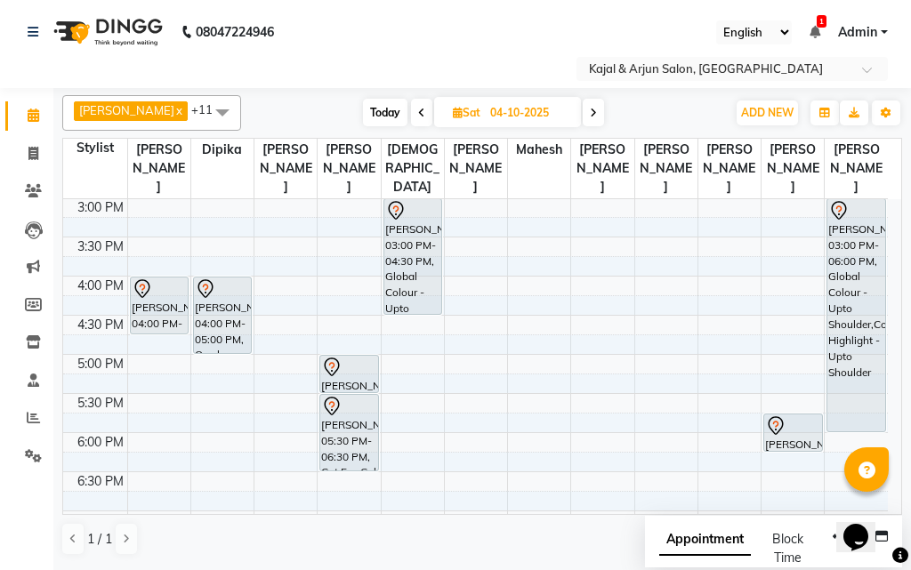
click at [591, 116] on icon at bounding box center [593, 113] width 7 height 11
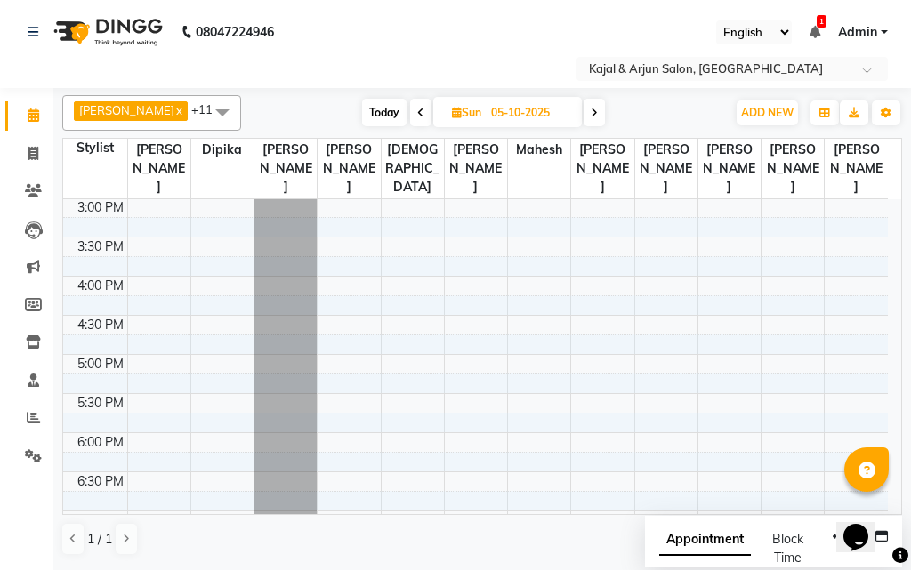
click at [591, 116] on icon at bounding box center [593, 113] width 7 height 11
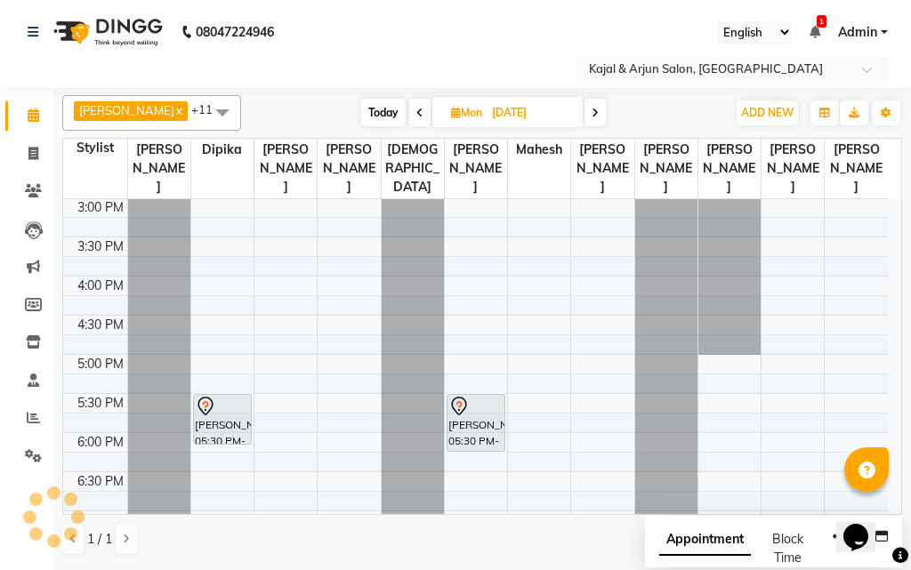
click at [591, 116] on icon at bounding box center [594, 113] width 7 height 11
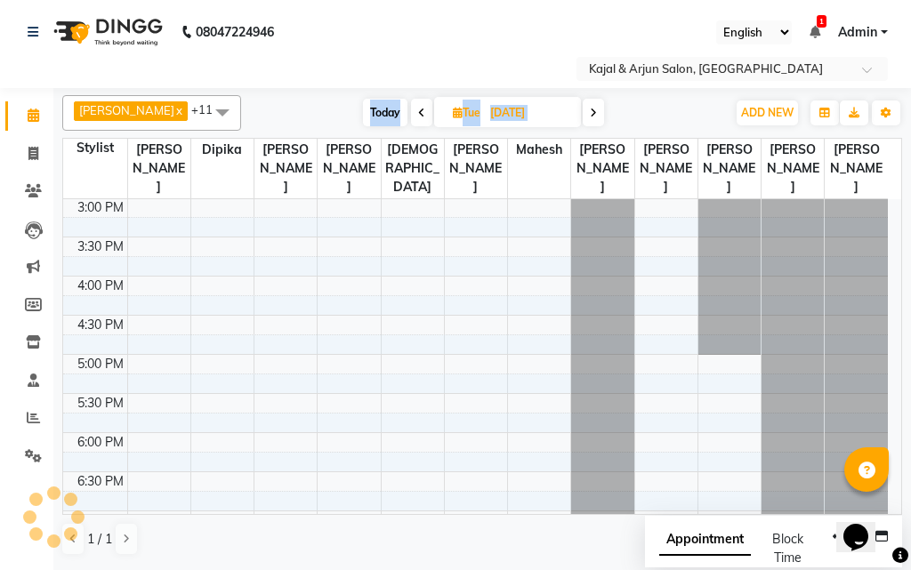
click at [591, 116] on icon at bounding box center [593, 113] width 7 height 11
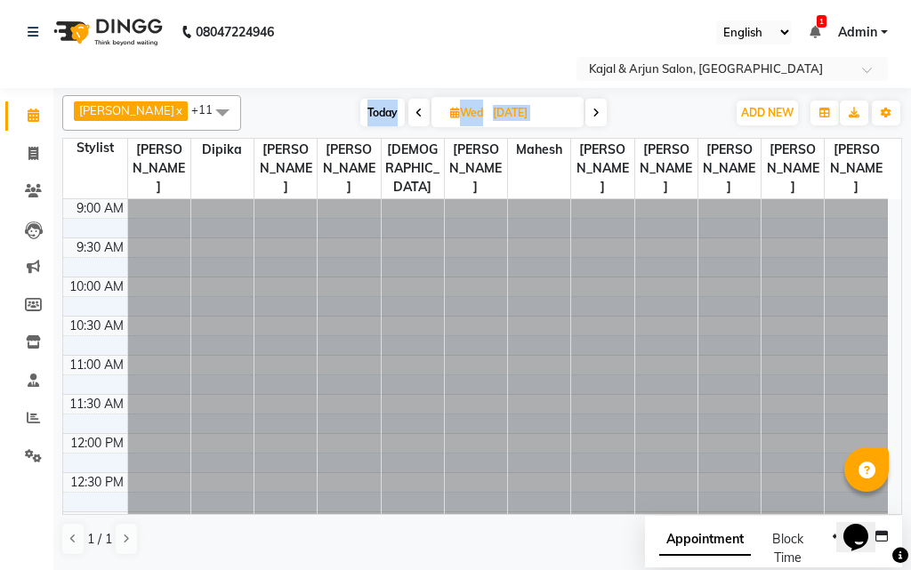
click at [592, 114] on icon at bounding box center [595, 113] width 7 height 11
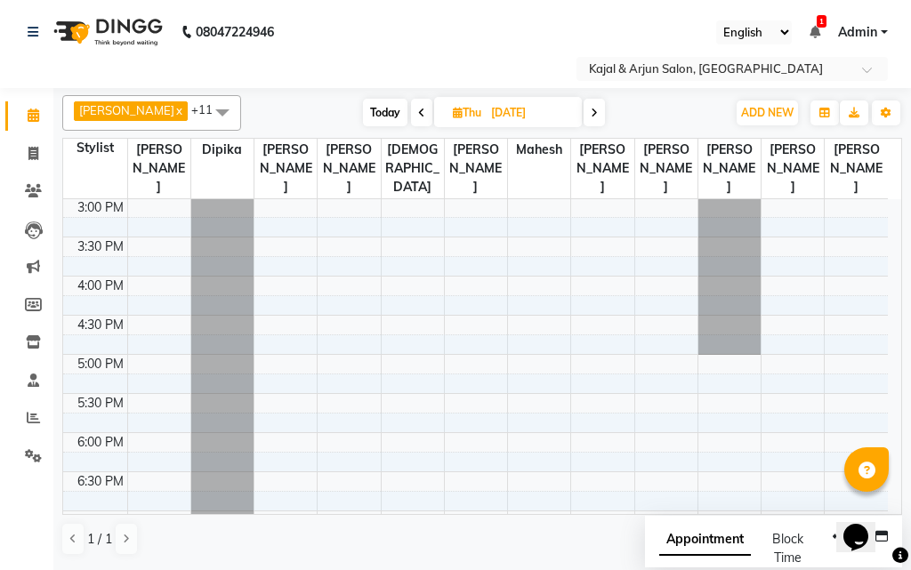
click at [592, 114] on icon at bounding box center [593, 113] width 7 height 11
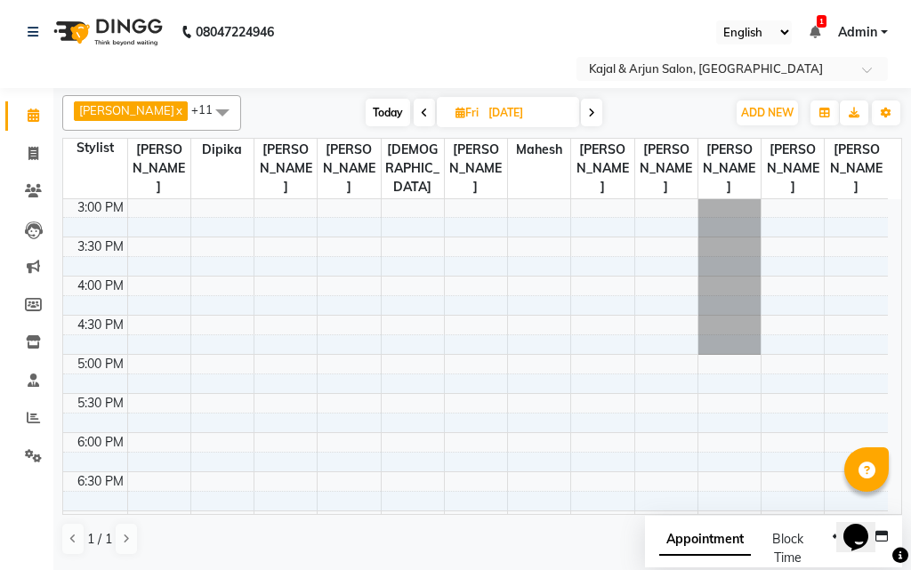
scroll to position [470, 0]
click at [382, 116] on span "Today" at bounding box center [387, 113] width 44 height 28
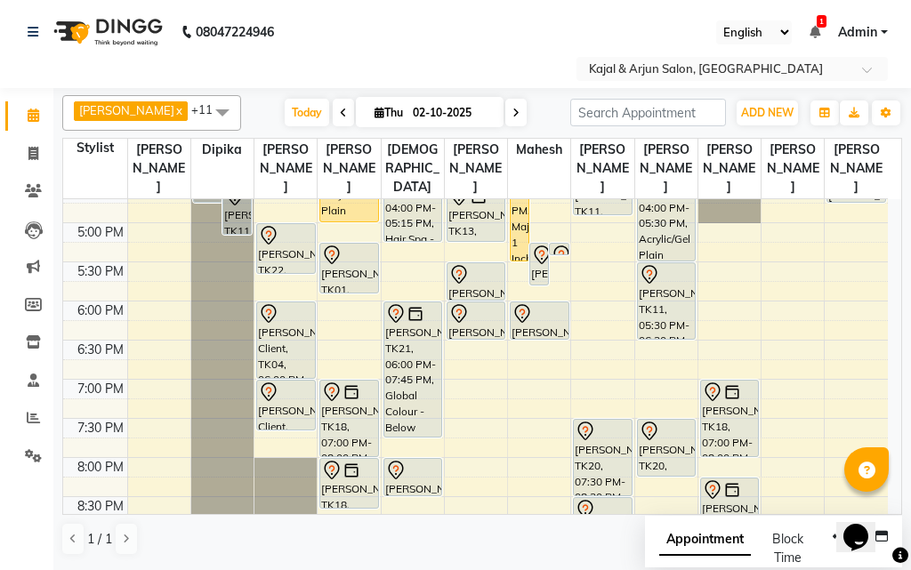
scroll to position [513, 0]
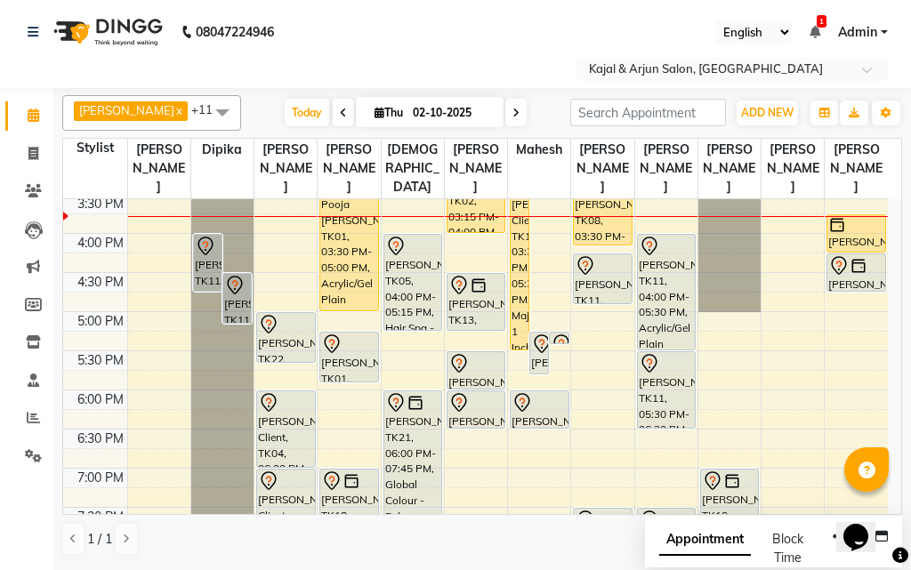
click at [512, 114] on icon at bounding box center [515, 113] width 7 height 11
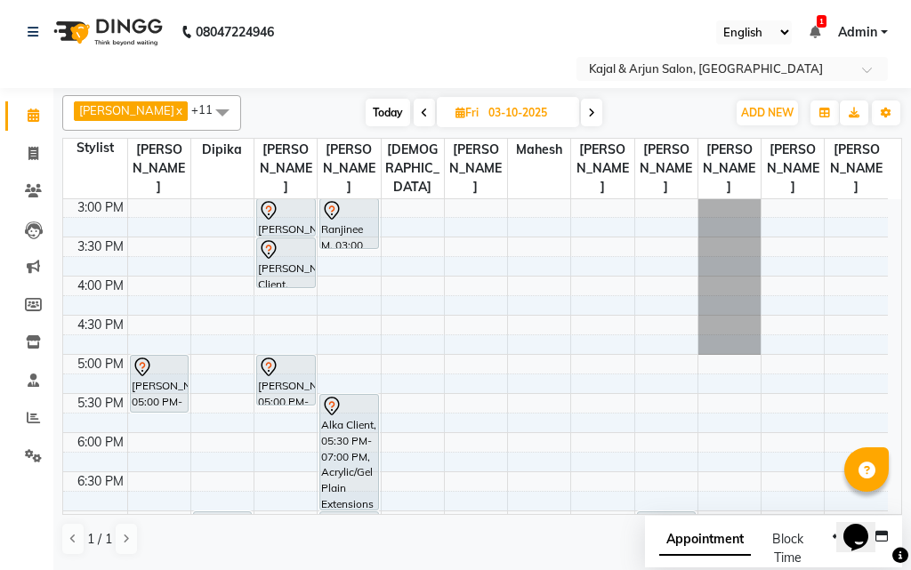
click at [583, 109] on span at bounding box center [591, 113] width 21 height 28
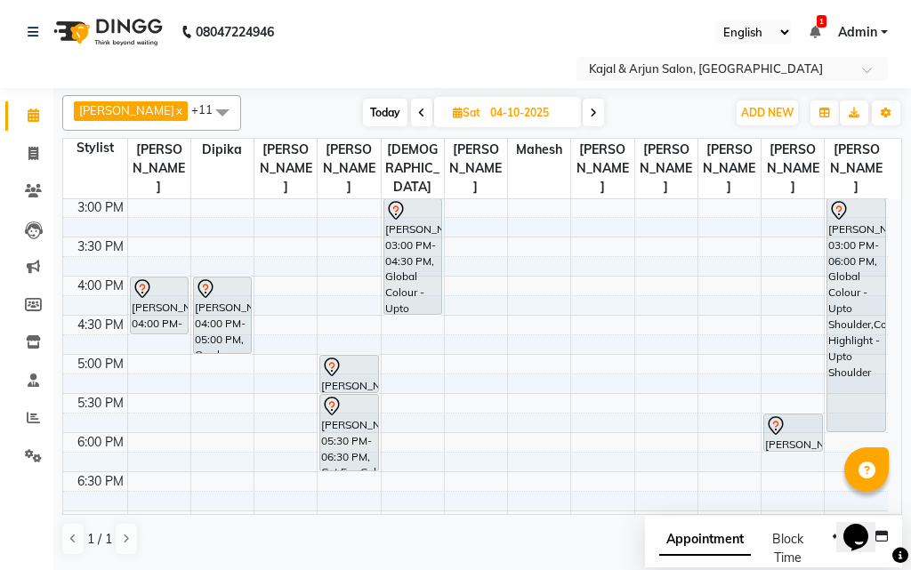
click at [592, 114] on icon at bounding box center [593, 113] width 7 height 11
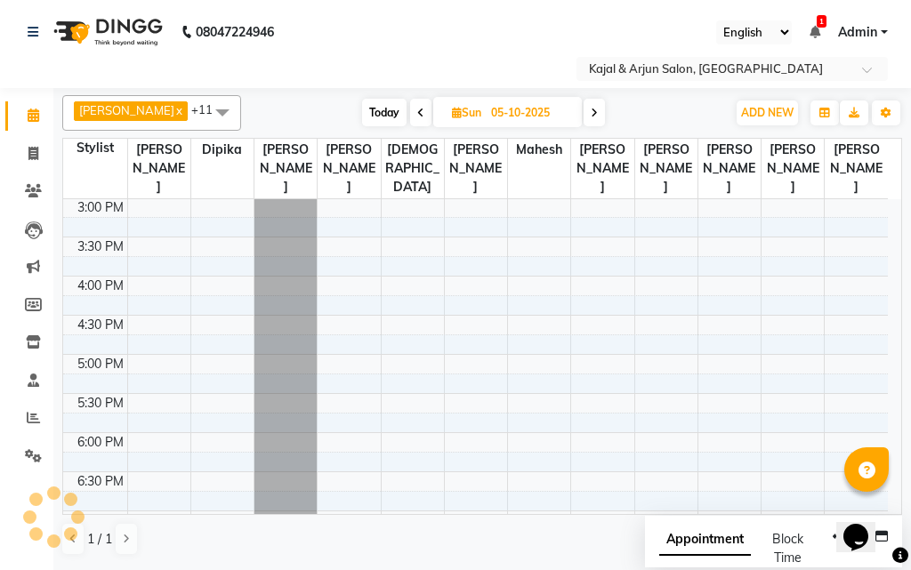
click at [592, 114] on icon at bounding box center [593, 113] width 7 height 11
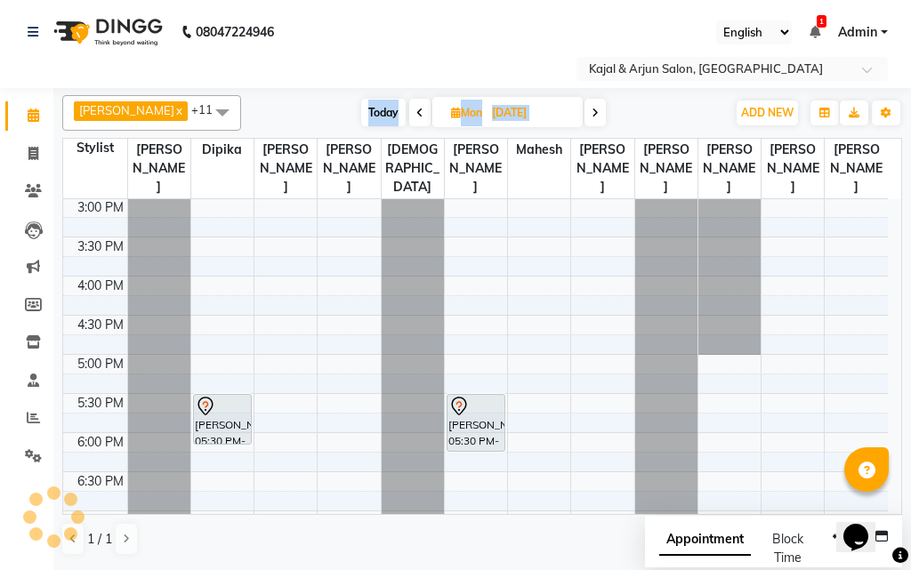
click at [592, 114] on icon at bounding box center [594, 113] width 7 height 11
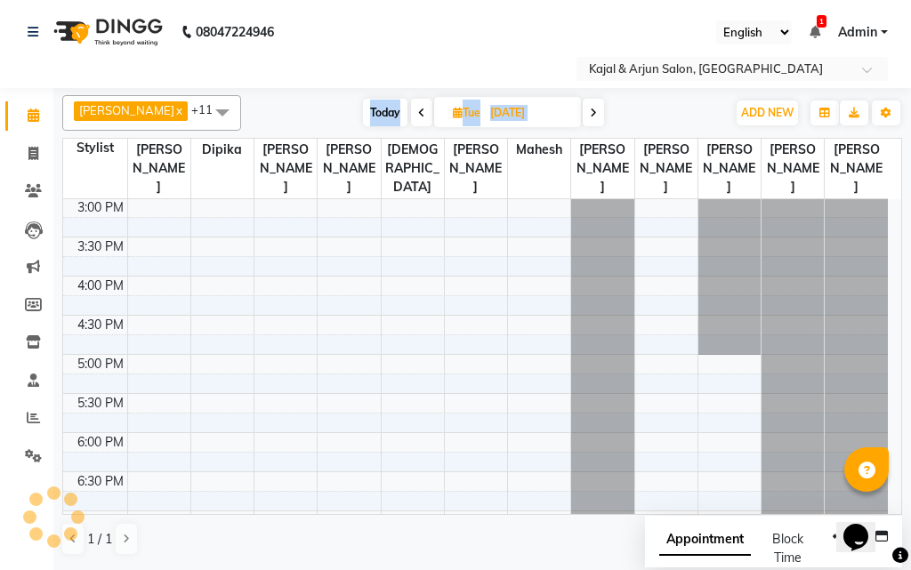
click at [592, 114] on icon at bounding box center [593, 113] width 7 height 11
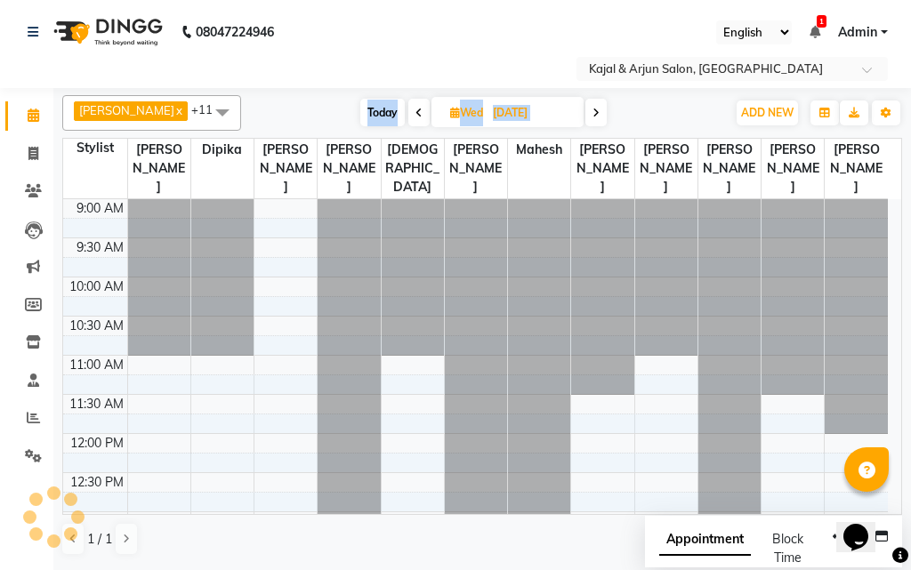
click at [592, 113] on icon at bounding box center [595, 113] width 7 height 11
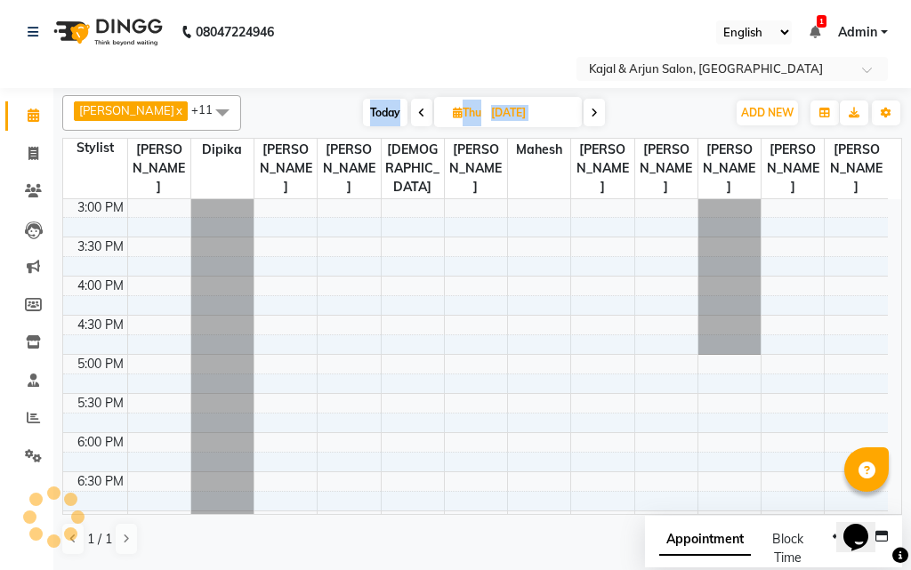
click at [592, 113] on icon at bounding box center [593, 113] width 7 height 11
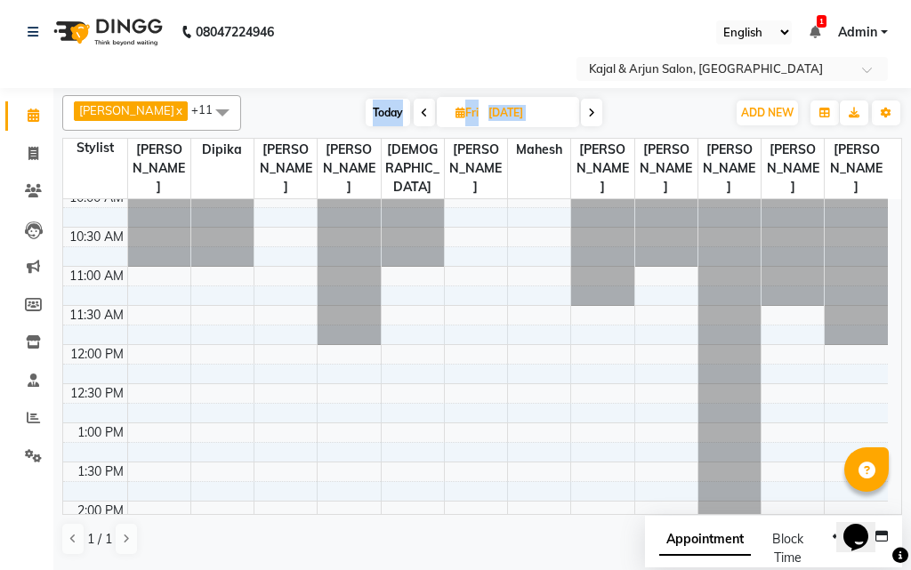
scroll to position [115, 0]
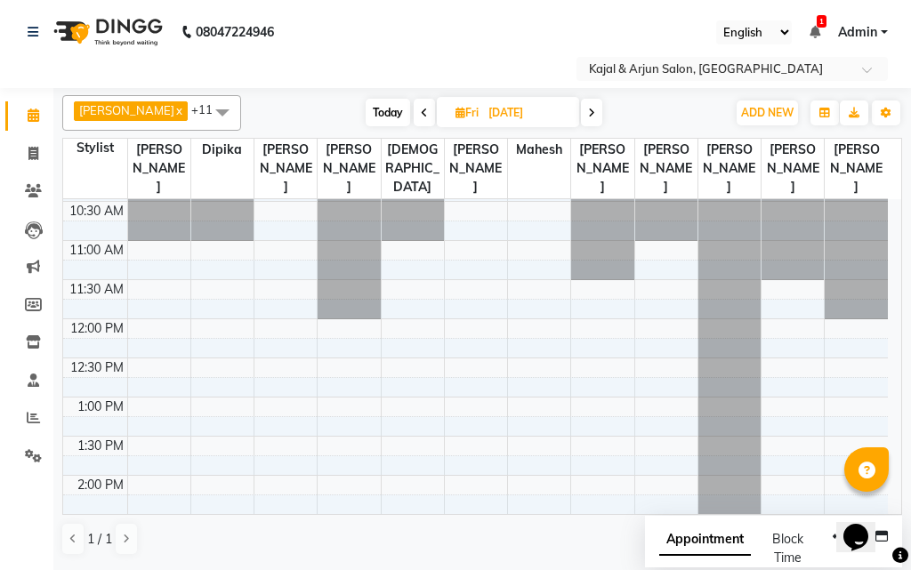
click at [501, 62] on div "Select Location × Kajal & Arjun Salon, [GEOGRAPHIC_DATA]" at bounding box center [455, 69] width 882 height 24
click at [593, 116] on span at bounding box center [591, 113] width 21 height 28
type input "[DATE]"
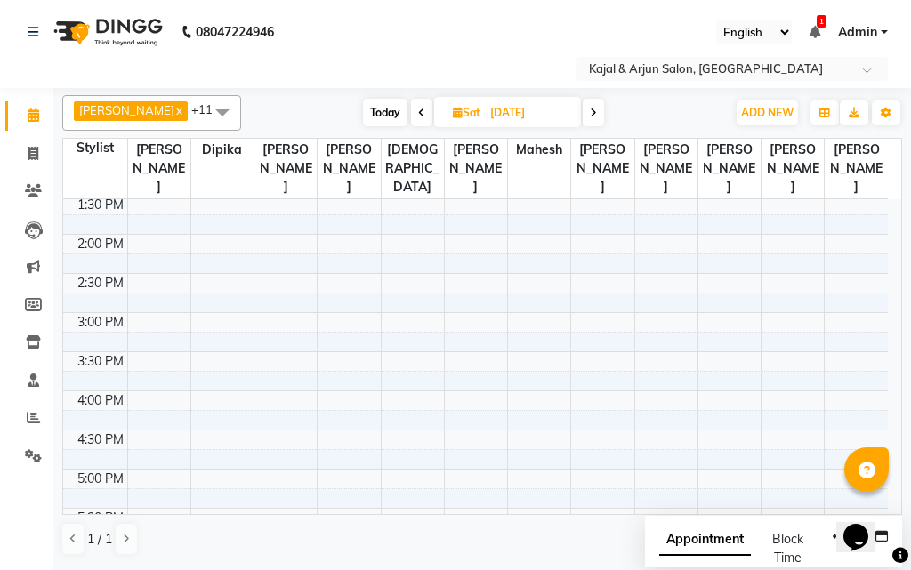
scroll to position [445, 0]
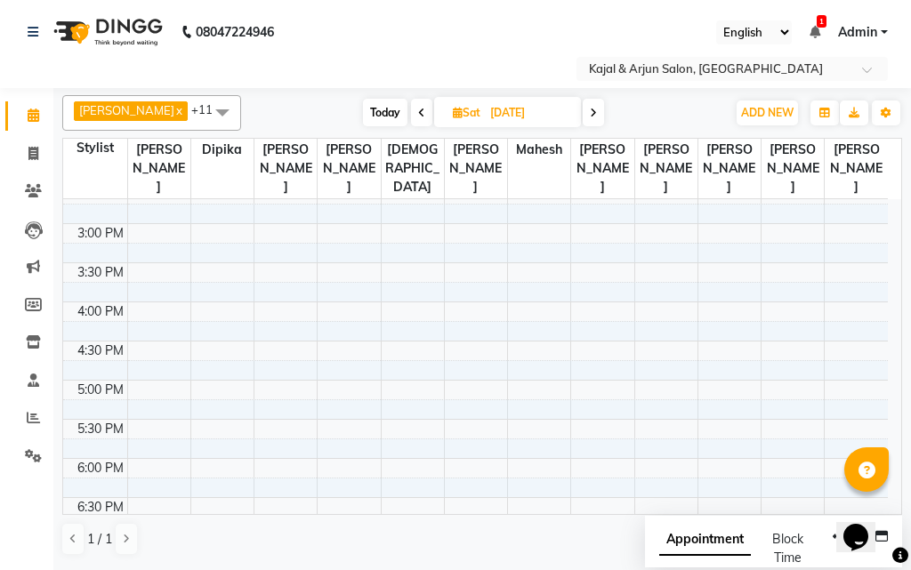
click at [216, 311] on div "9:00 AM 9:30 AM 10:00 AM 10:30 AM 11:00 AM 11:30 AM 12:00 PM 12:30 PM 1:00 PM 1…" at bounding box center [475, 302] width 824 height 1095
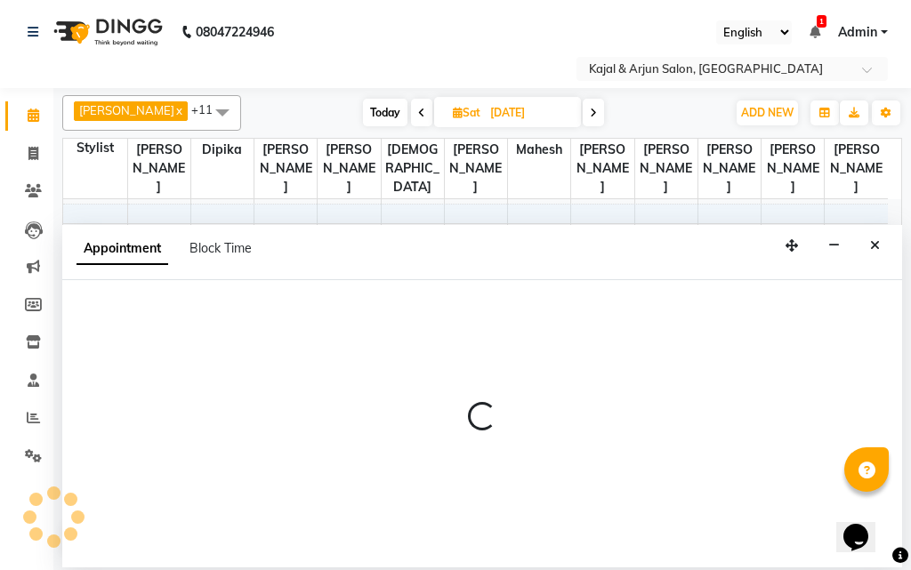
select select "6989"
select select "960"
select select "tentative"
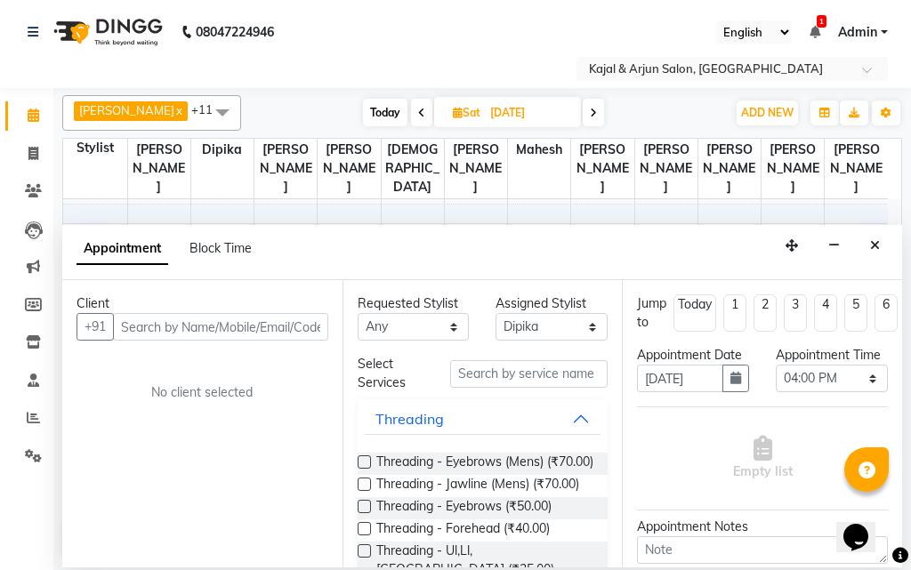
click at [167, 329] on input "text" at bounding box center [220, 327] width 215 height 28
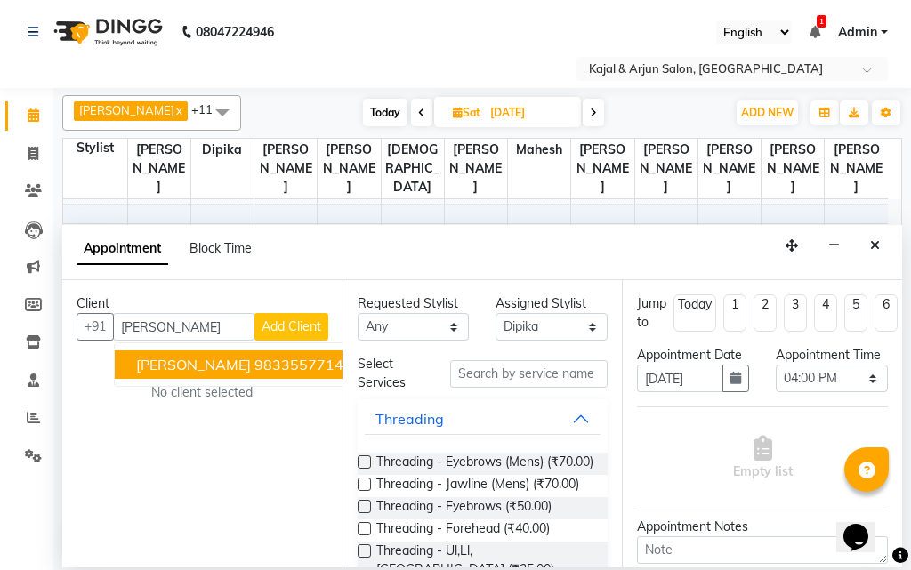
click at [177, 361] on span "[PERSON_NAME]" at bounding box center [193, 365] width 115 height 18
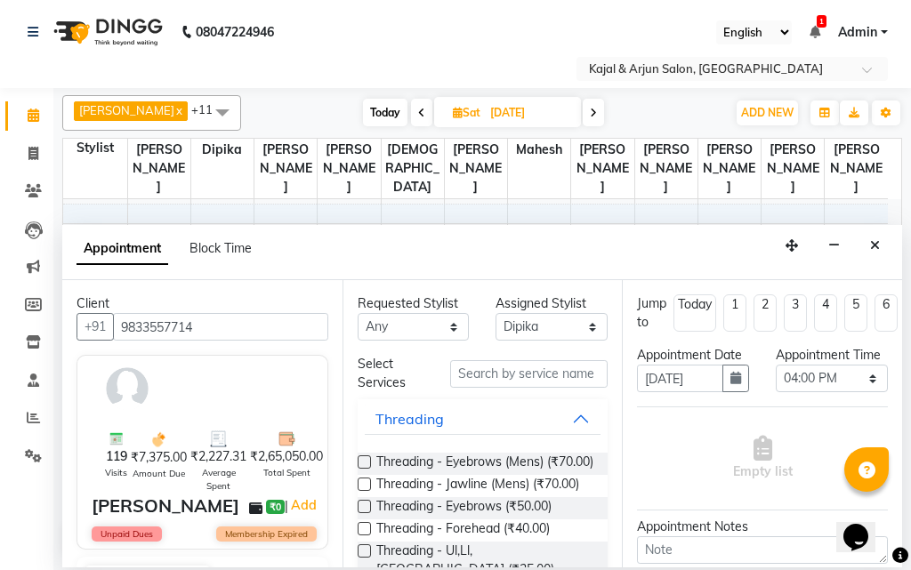
type input "9833557714"
click at [474, 375] on input "text" at bounding box center [529, 374] width 158 height 28
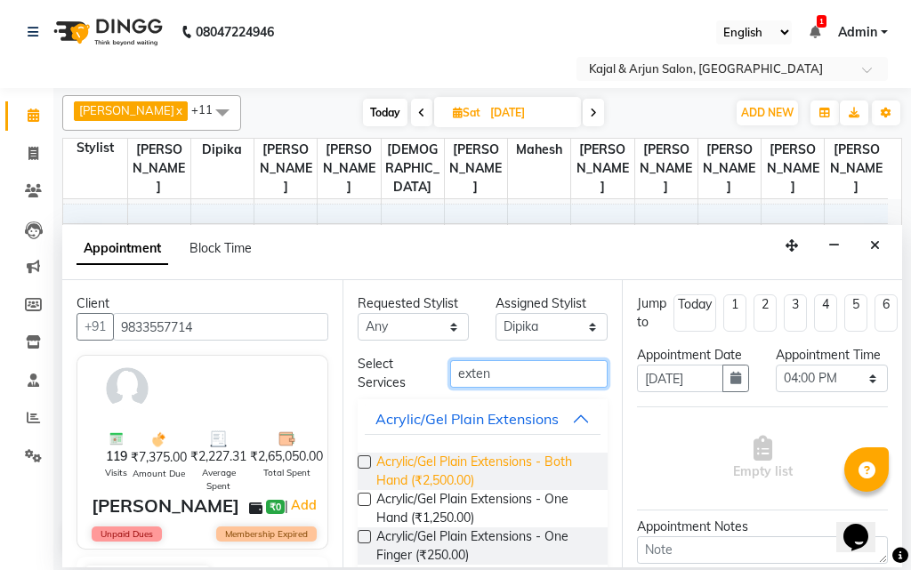
type input "exten"
click at [449, 460] on span "Acrylic/Gel Plain Extensions - Both Hand (₹2,500.00)" at bounding box center [485, 471] width 218 height 37
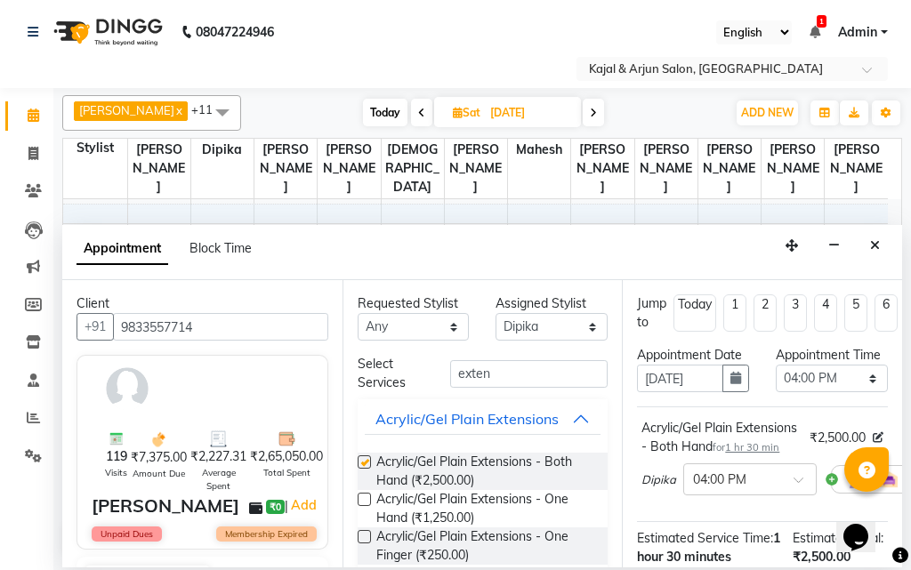
checkbox input "false"
click at [516, 382] on input "exten" at bounding box center [529, 374] width 158 height 28
type input "e"
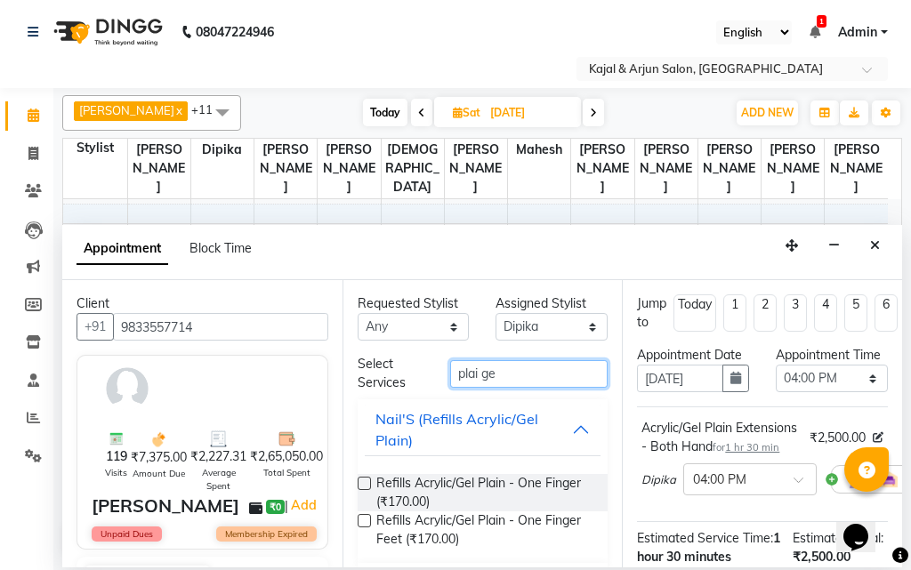
click at [473, 373] on input "plai ge" at bounding box center [529, 374] width 158 height 28
click at [518, 368] on input "plain ge" at bounding box center [529, 374] width 158 height 28
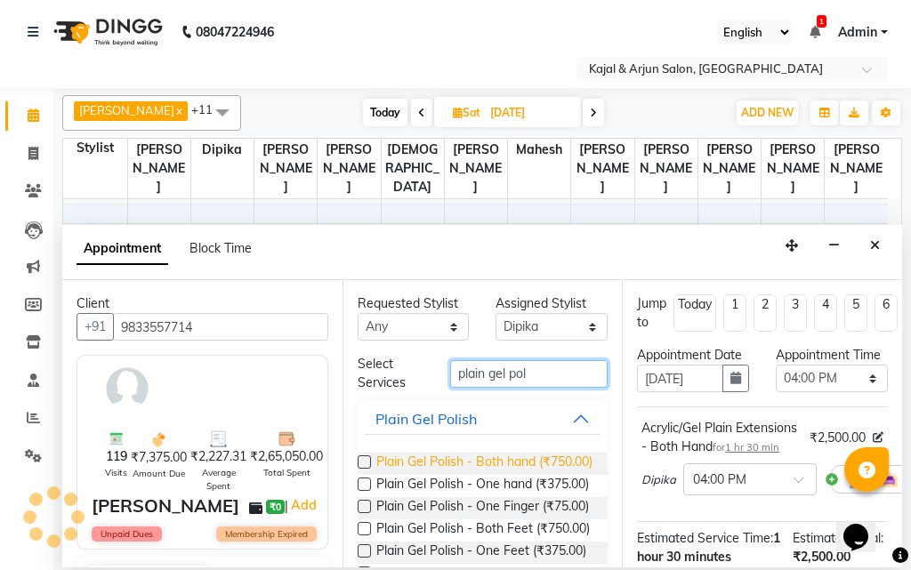
type input "plain gel pol"
click at [477, 461] on span "Plain Gel Polish - Both hand (₹750.00)" at bounding box center [484, 464] width 216 height 22
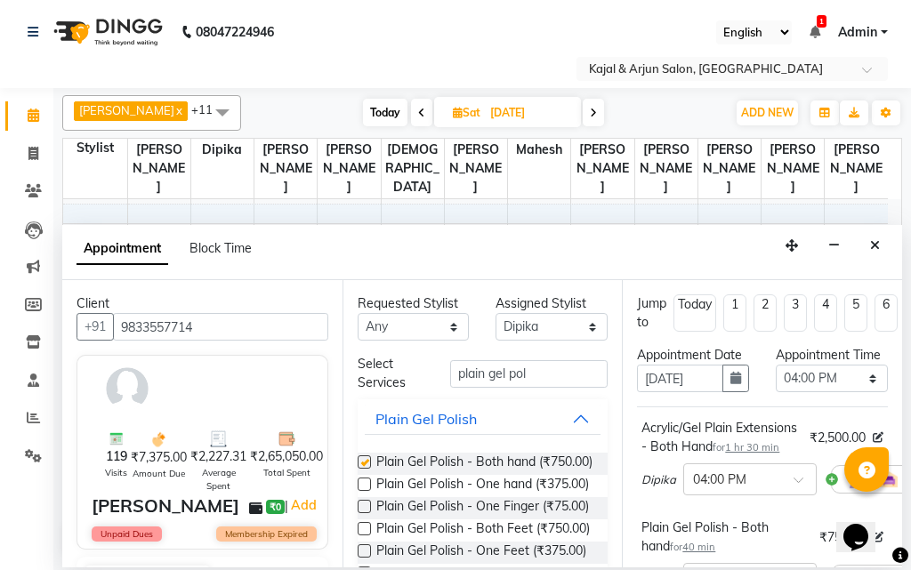
checkbox input "false"
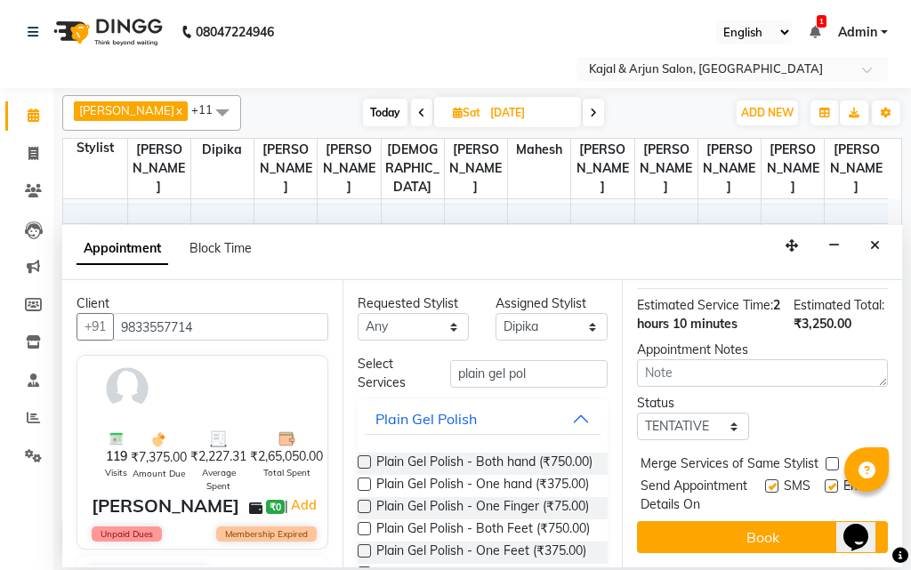
scroll to position [421, 0]
click at [824, 479] on label at bounding box center [830, 485] width 13 height 13
click at [824, 482] on input "checkbox" at bounding box center [830, 488] width 12 height 12
checkbox input "false"
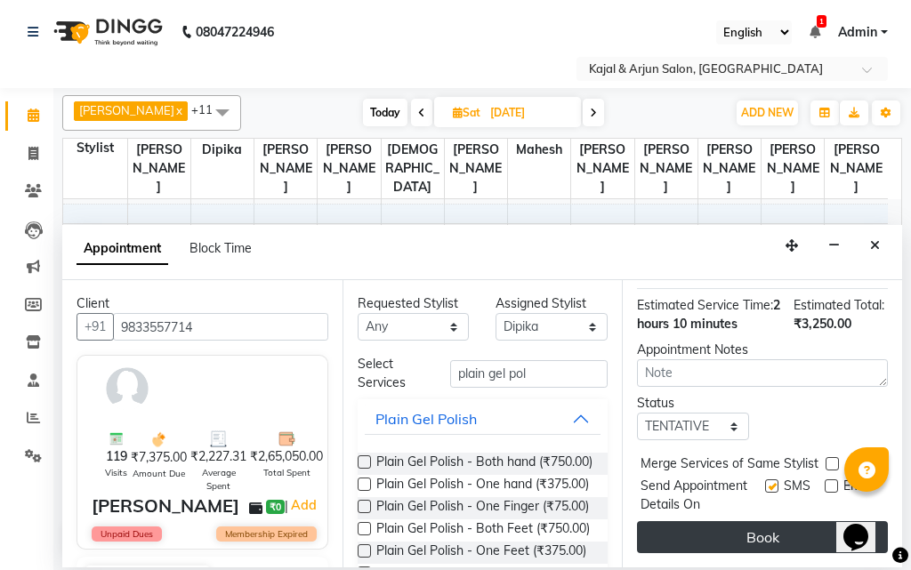
click at [757, 522] on button "Book" at bounding box center [762, 537] width 251 height 32
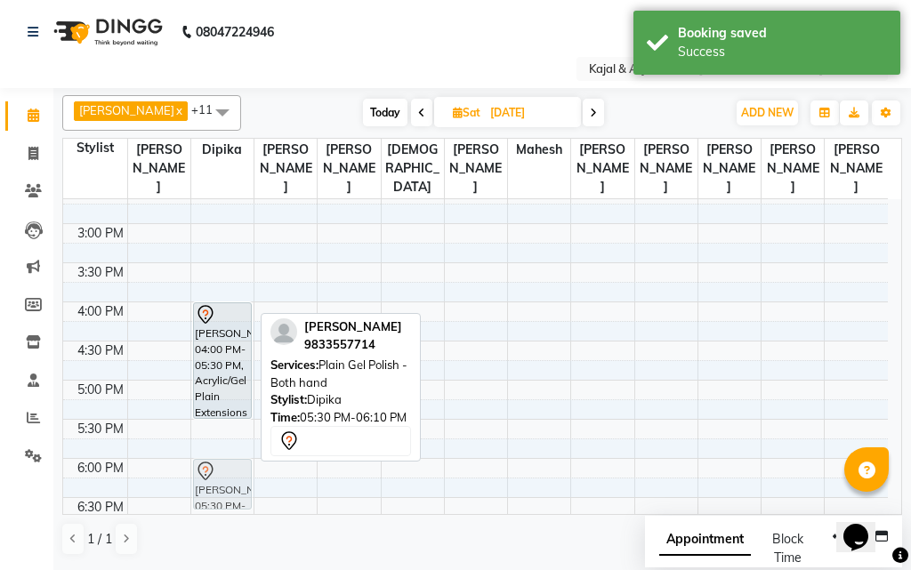
drag, startPoint x: 208, startPoint y: 437, endPoint x: 208, endPoint y: 470, distance: 33.8
click at [208, 470] on div "[PERSON_NAME], 04:00 PM-05:30 PM, Acrylic/Gel Plain Extensions - Both Hand [PER…" at bounding box center [222, 302] width 62 height 1095
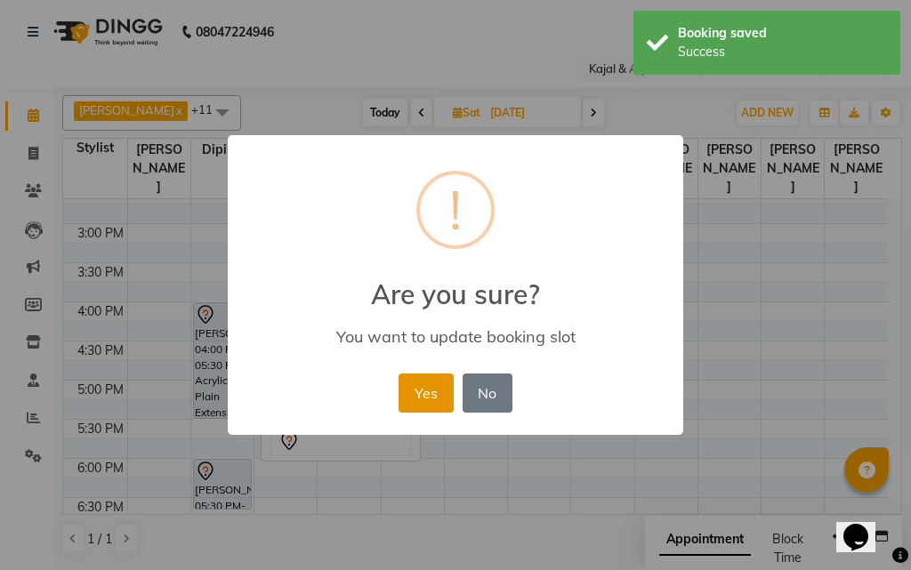
drag, startPoint x: 416, startPoint y: 399, endPoint x: 317, endPoint y: 399, distance: 99.6
click at [415, 399] on button "Yes" at bounding box center [425, 392] width 54 height 39
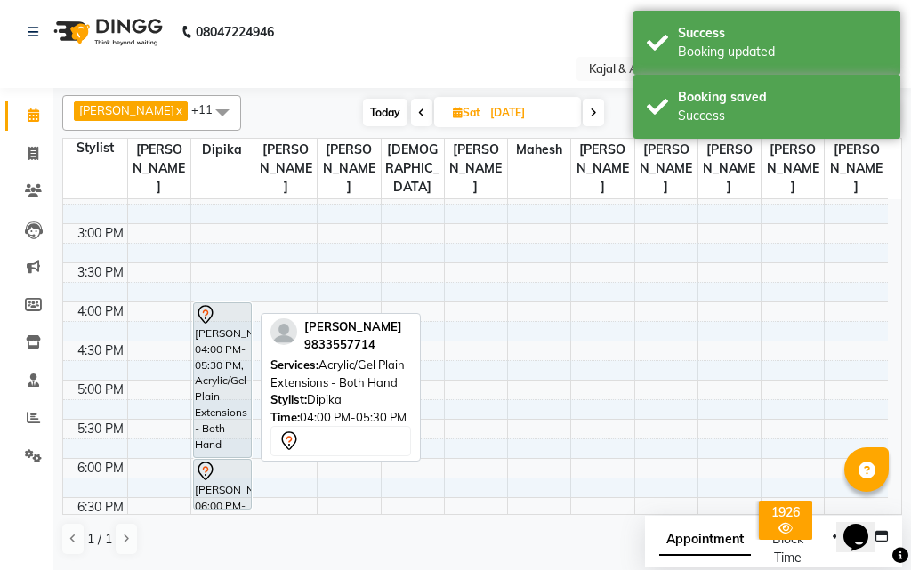
drag, startPoint x: 221, startPoint y: 414, endPoint x: 221, endPoint y: 445, distance: 30.2
click at [221, 445] on div "[PERSON_NAME], 04:00 PM-05:30 PM, Acrylic/Gel Plain Extensions - Both Hand [PER…" at bounding box center [222, 302] width 62 height 1095
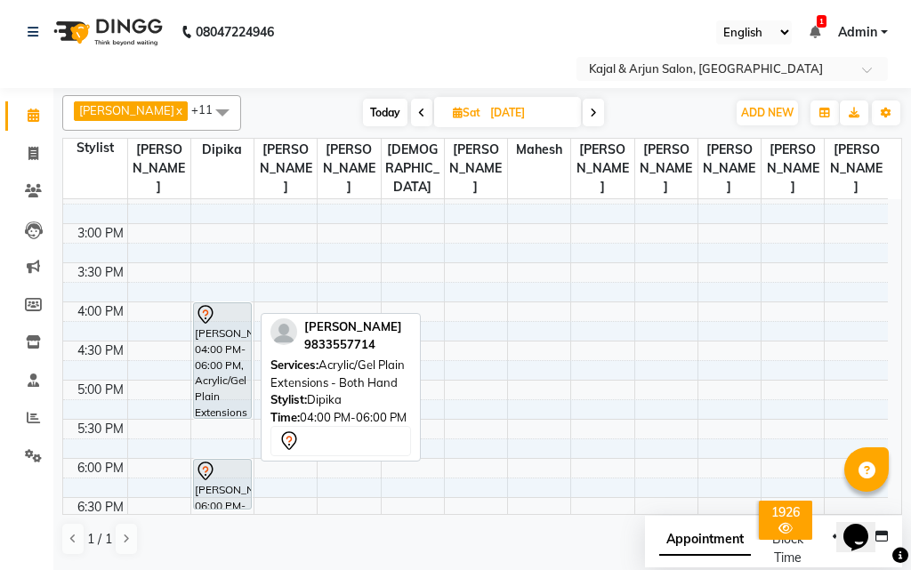
drag, startPoint x: 218, startPoint y: 454, endPoint x: 228, endPoint y: 417, distance: 38.6
click at [228, 417] on div "[PERSON_NAME], 04:00 PM-06:00 PM, Acrylic/Gel Plain Extensions - Both Hand [PER…" at bounding box center [222, 302] width 62 height 1095
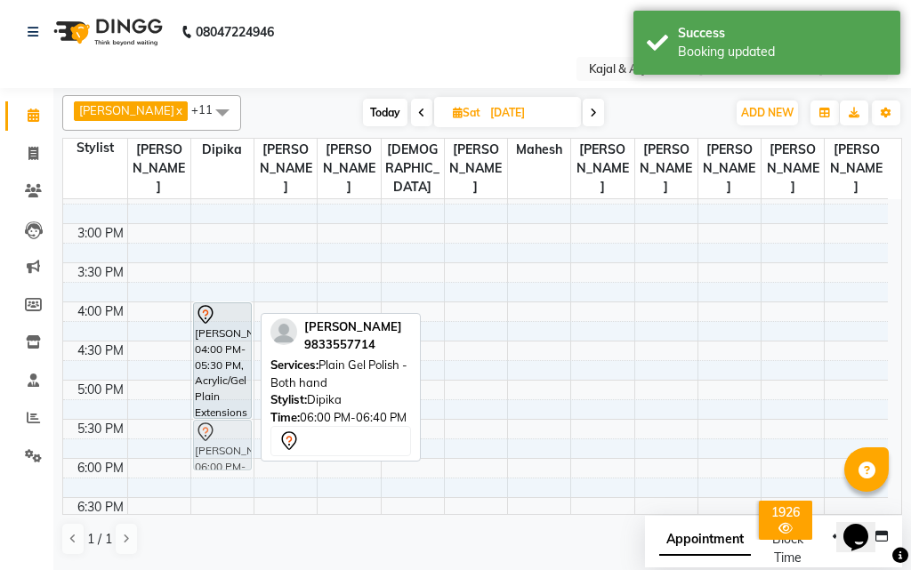
drag, startPoint x: 217, startPoint y: 469, endPoint x: 217, endPoint y: 430, distance: 38.2
click at [217, 430] on div "[PERSON_NAME], 04:00 PM-05:30 PM, Acrylic/Gel Plain Extensions - Both Hand [PER…" at bounding box center [222, 302] width 62 height 1095
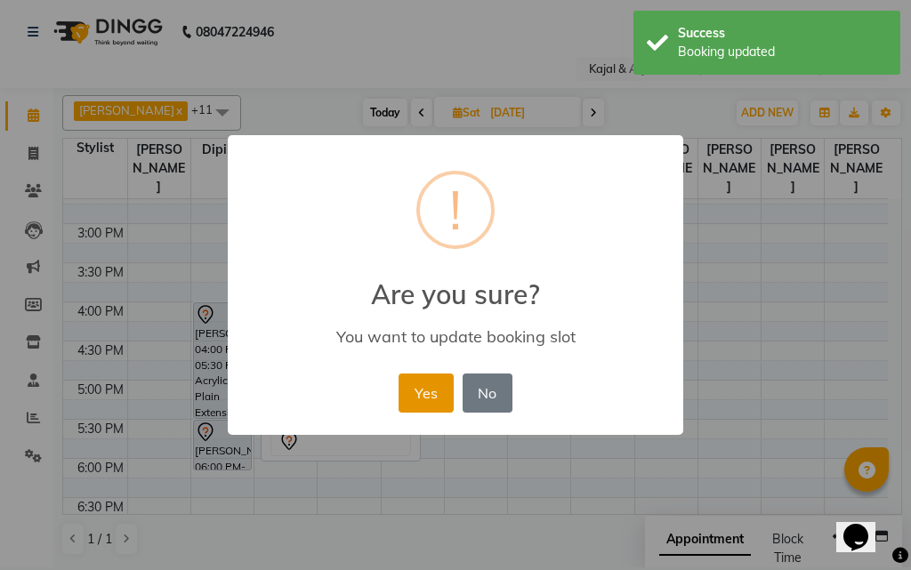
click at [420, 400] on button "Yes" at bounding box center [425, 392] width 54 height 39
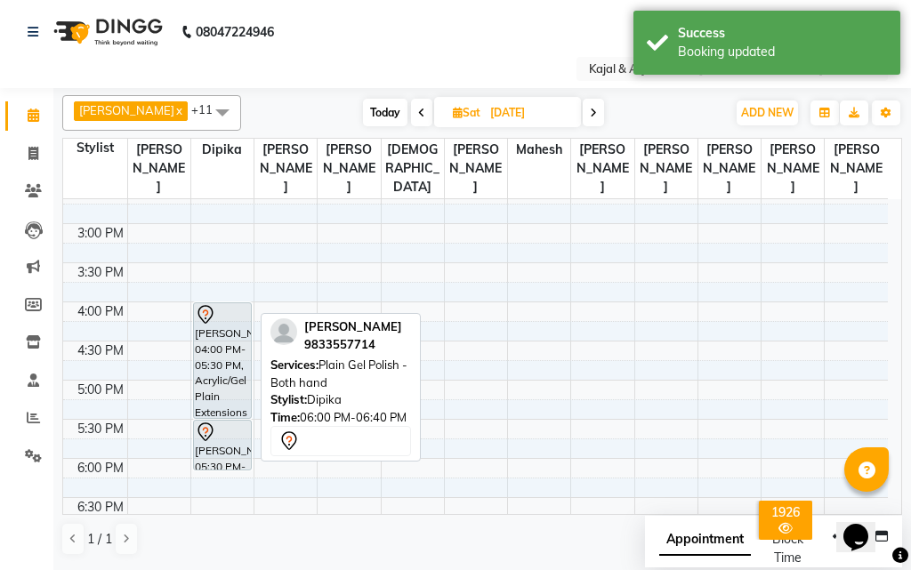
click at [384, 108] on span "Today" at bounding box center [385, 113] width 44 height 28
type input "02-10-2025"
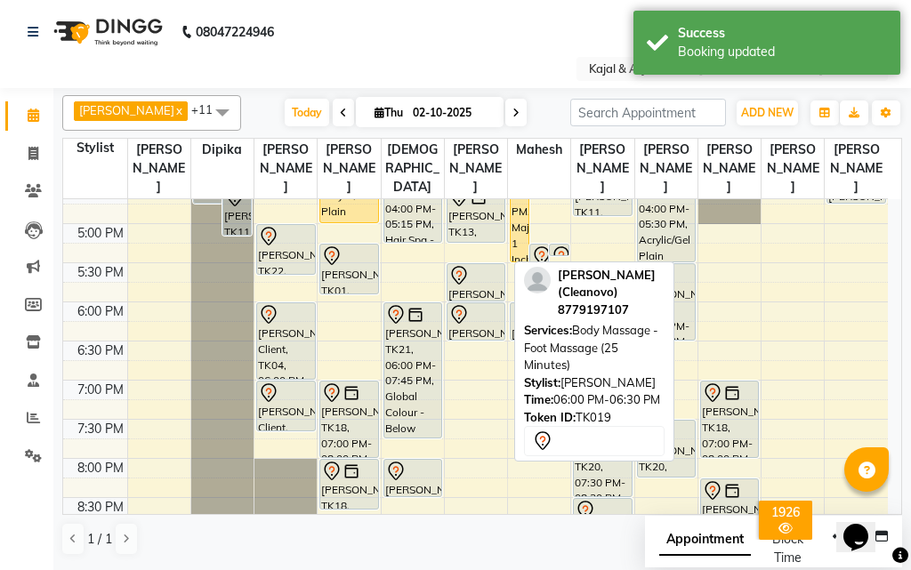
scroll to position [559, 0]
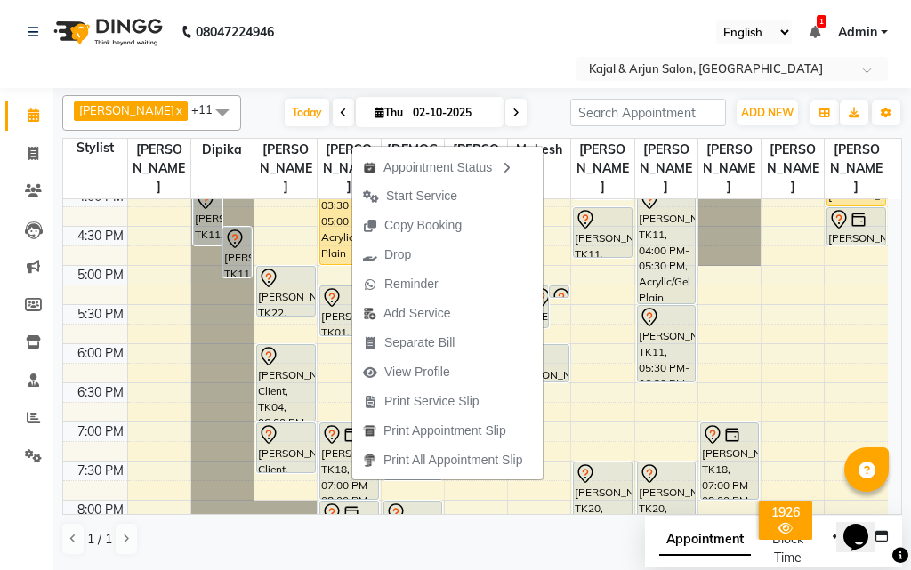
click at [478, 6] on nav "08047224946 Select Location × Kajal & Arjun Salon, Lokhandwala English ENGLISH …" at bounding box center [455, 44] width 911 height 88
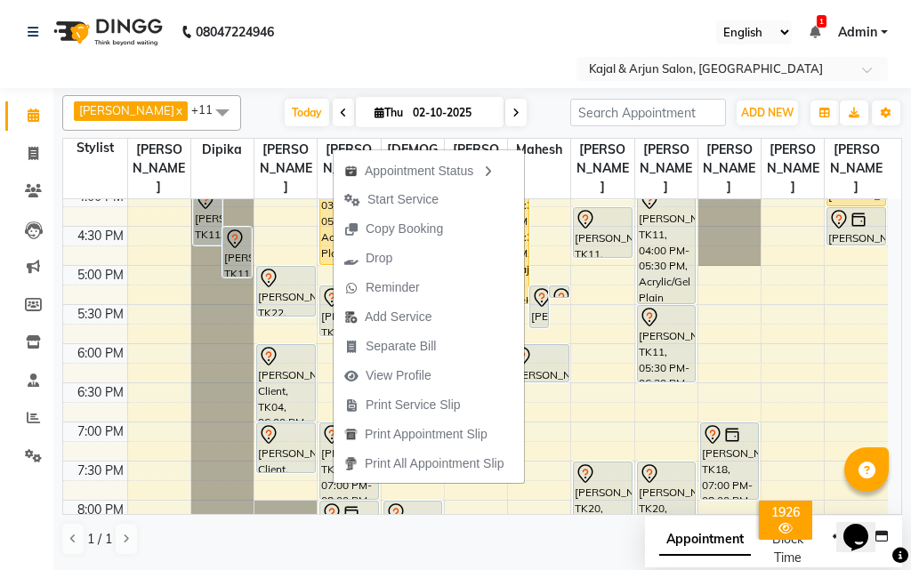
click at [443, 56] on nav "08047224946 Select Location × Kajal & Arjun Salon, Lokhandwala English ENGLISH …" at bounding box center [455, 44] width 911 height 88
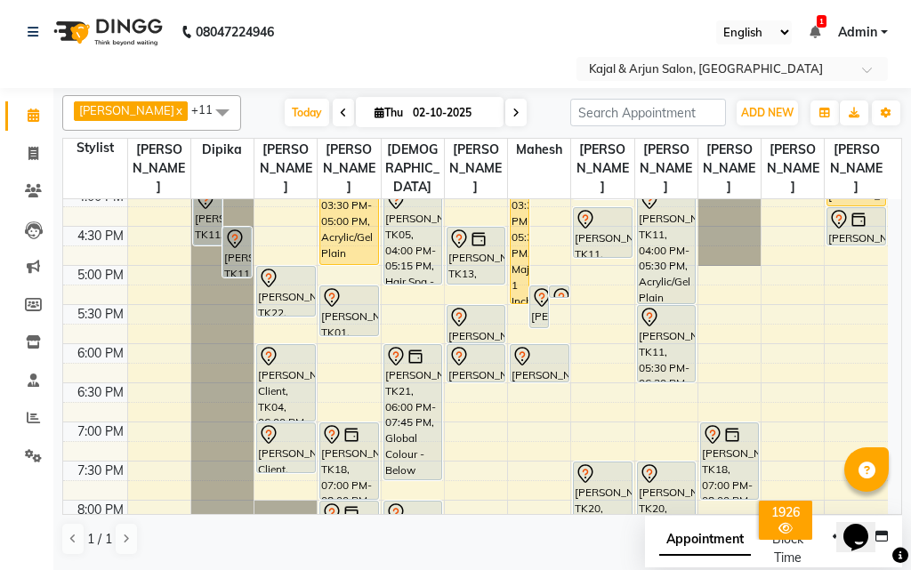
scroll to position [470, 0]
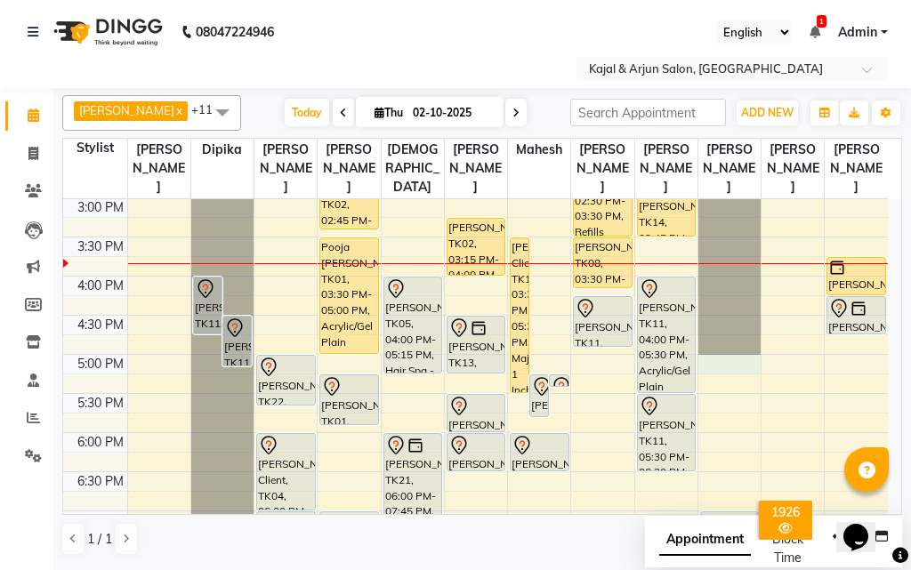
click at [713, 364] on div "9:00 AM 9:30 AM 10:00 AM 10:30 AM 11:00 AM 11:30 AM 12:00 PM 12:30 PM 1:00 PM 1…" at bounding box center [475, 276] width 824 height 1095
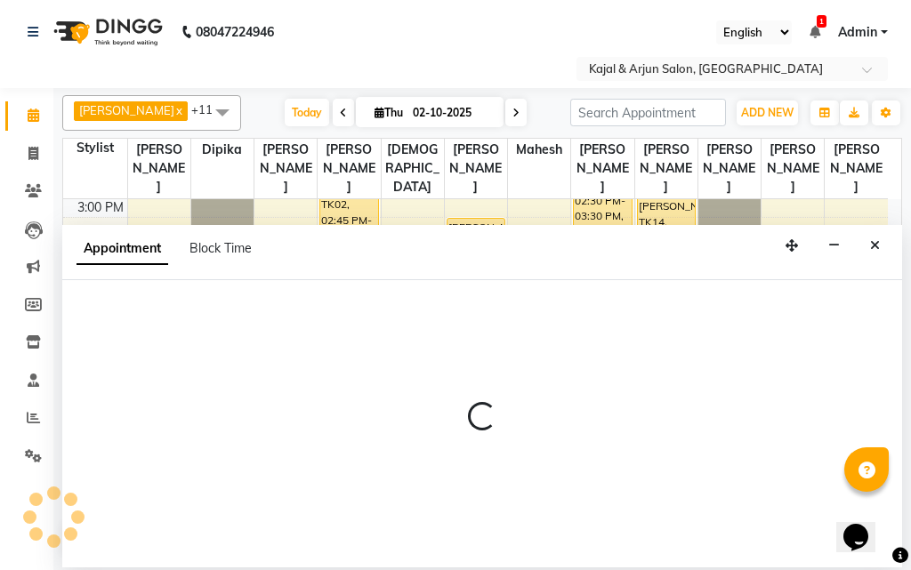
select select "28460"
select select "1020"
select select "tentative"
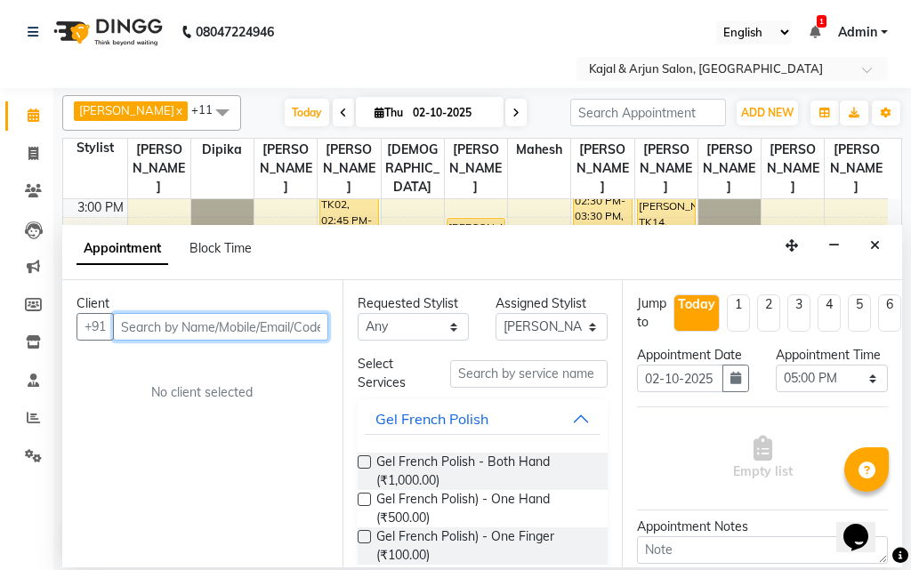
click at [196, 335] on input "text" at bounding box center [220, 327] width 215 height 28
click at [196, 329] on input "text" at bounding box center [220, 327] width 215 height 28
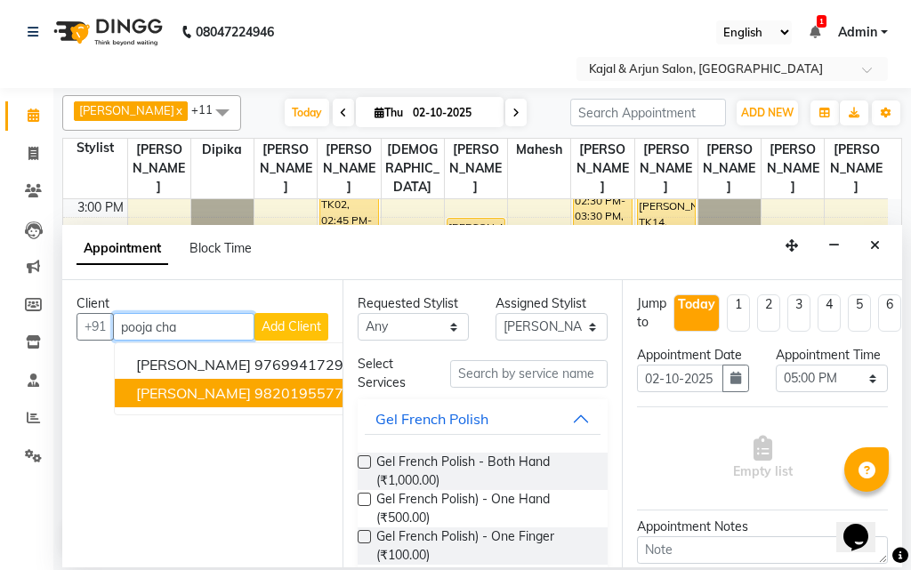
click at [225, 389] on span "[PERSON_NAME]" at bounding box center [193, 393] width 115 height 18
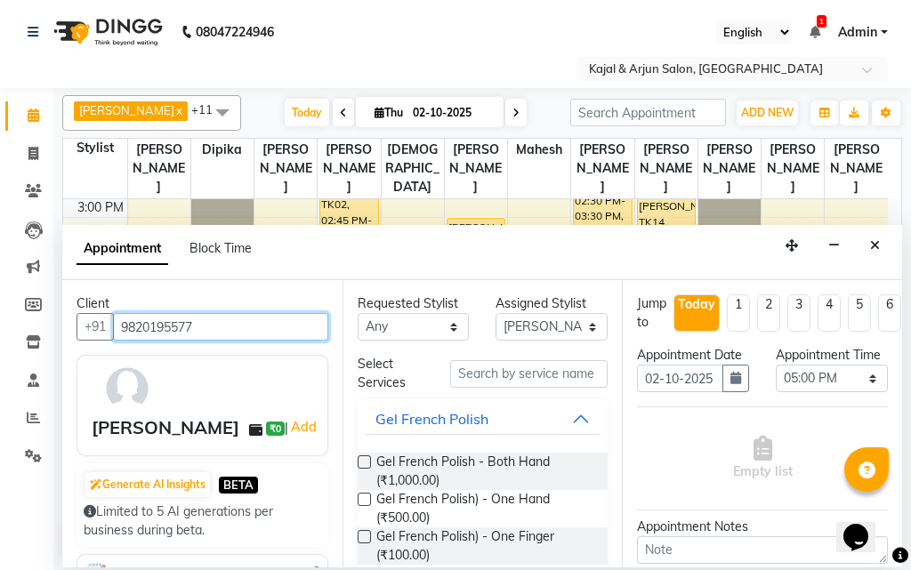
type input "9820195577"
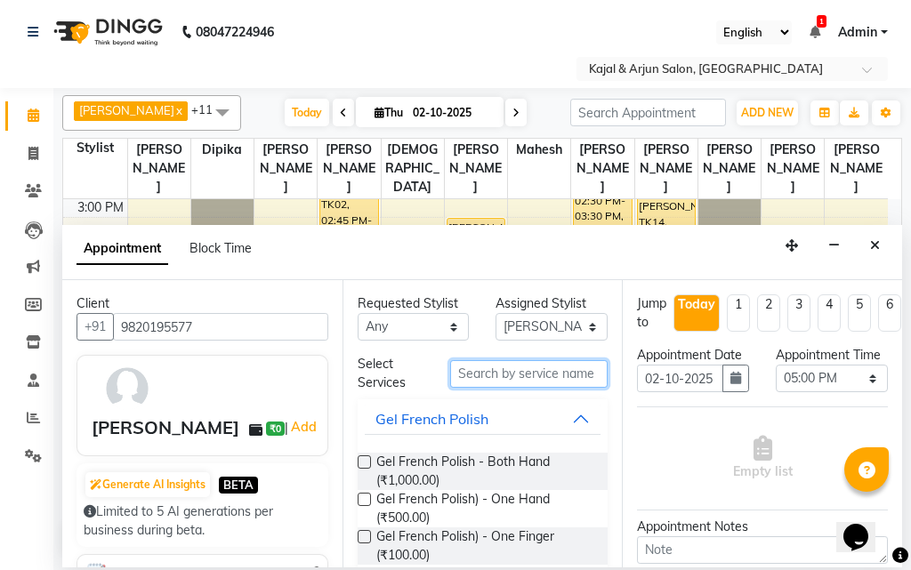
click at [460, 374] on input "text" at bounding box center [529, 374] width 158 height 28
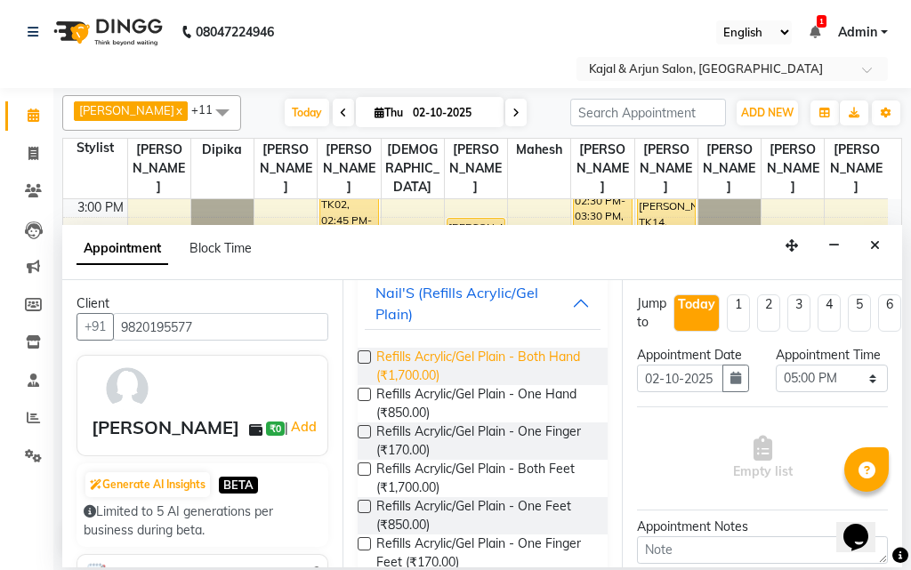
scroll to position [159, 0]
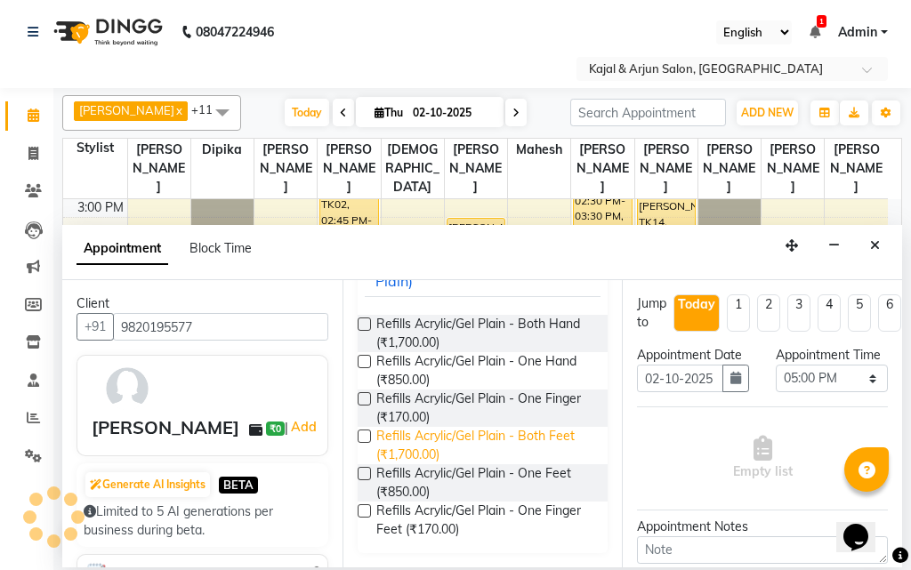
type input "refill"
click at [408, 449] on span "Refills Acrylic/Gel Plain - Both Feet (₹1,700.00)" at bounding box center [485, 445] width 218 height 37
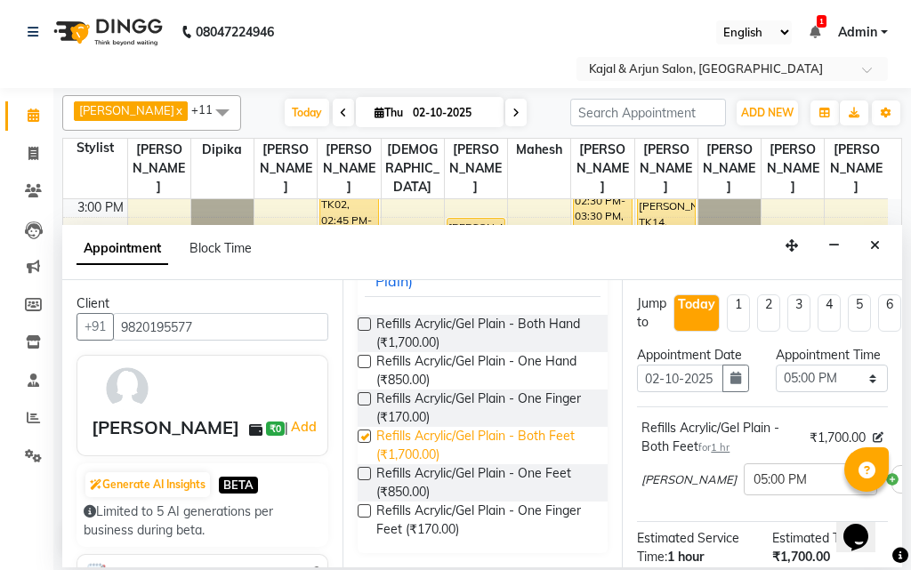
checkbox input "false"
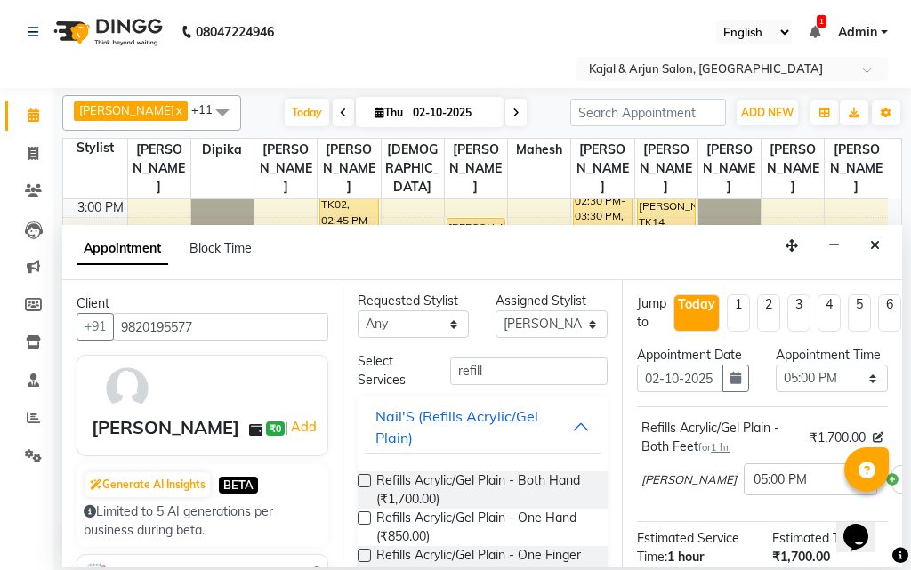
scroll to position [0, 0]
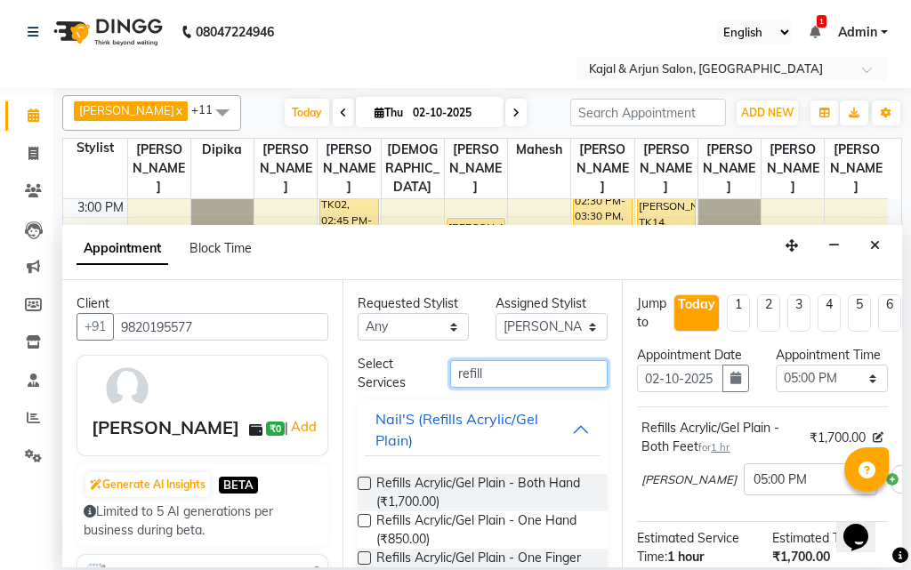
click at [482, 378] on input "refill" at bounding box center [529, 374] width 158 height 28
type input "r"
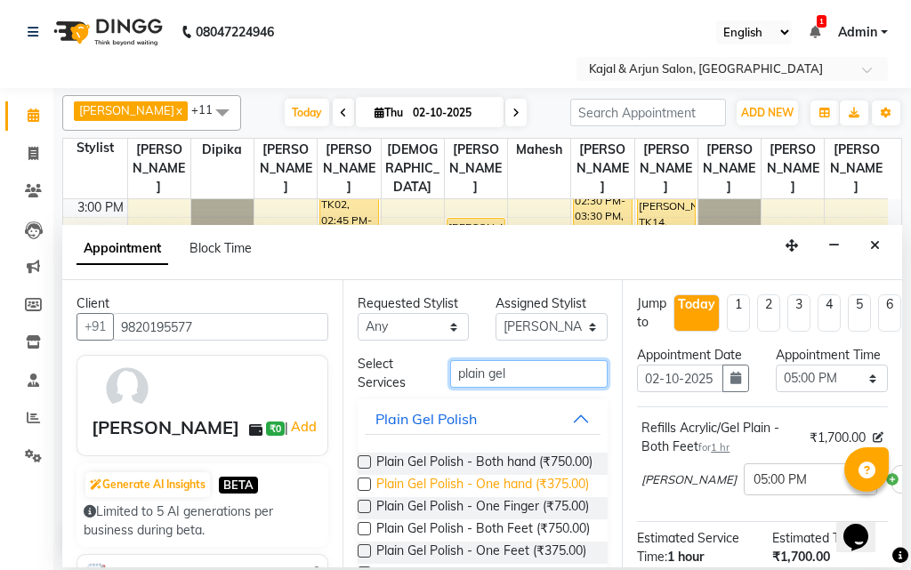
scroll to position [89, 0]
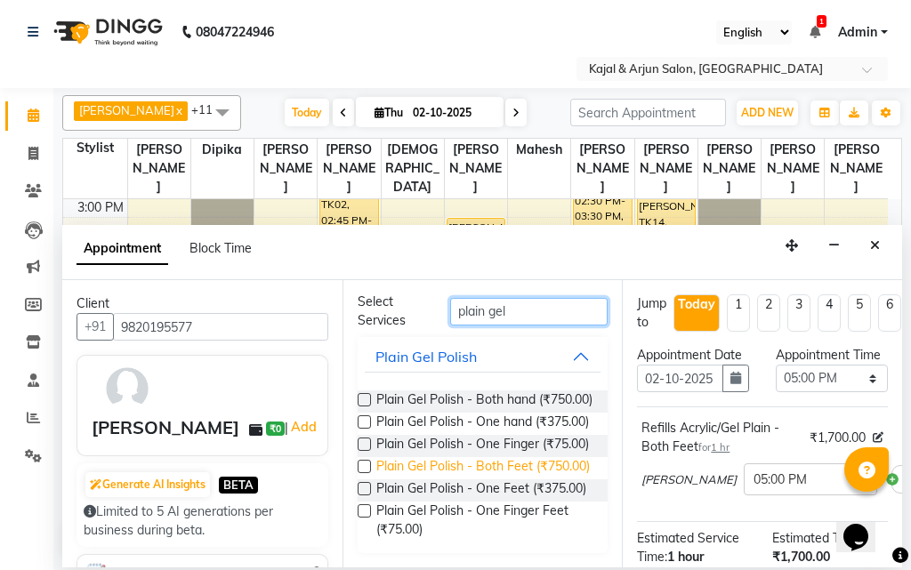
type input "plain gel"
click at [473, 479] on span "Plain Gel Polish - Both Feet (₹750.00)" at bounding box center [482, 468] width 213 height 22
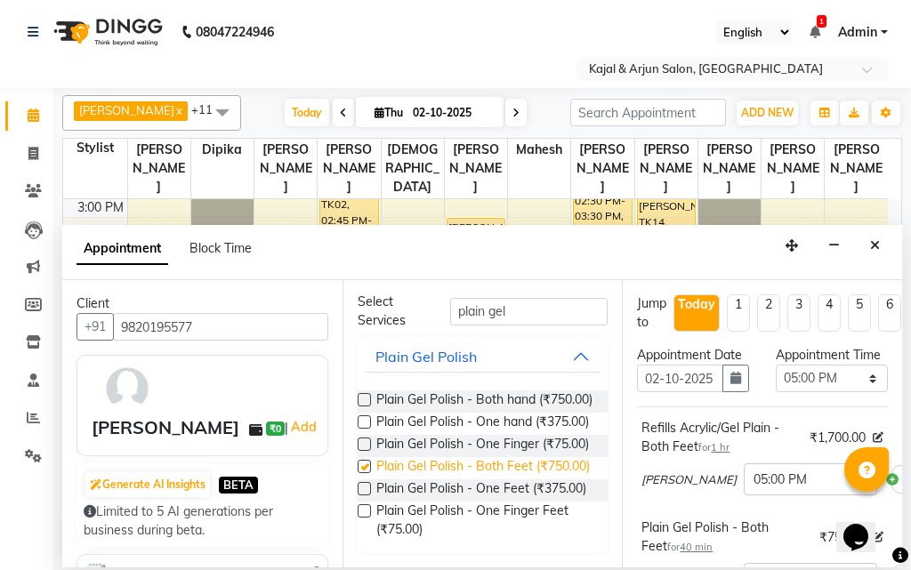
checkbox input "false"
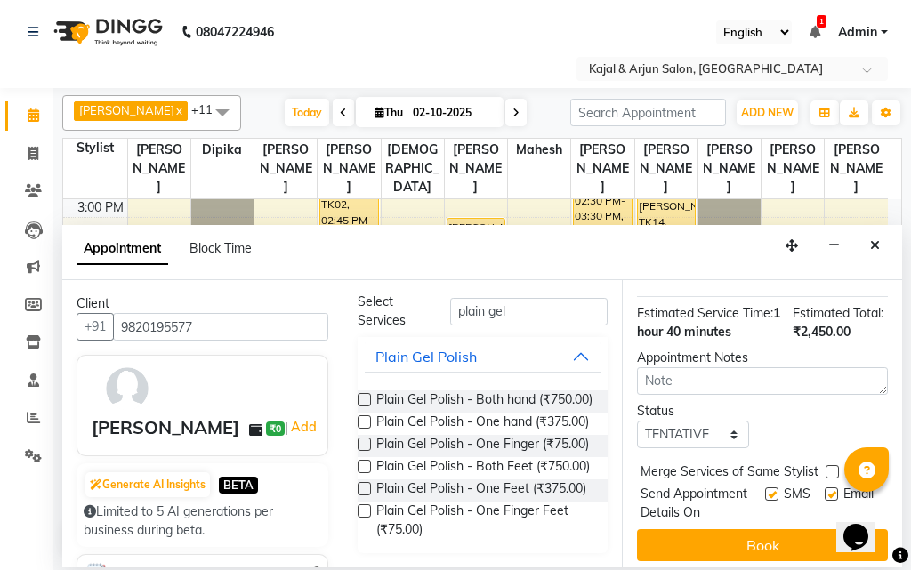
scroll to position [356, 0]
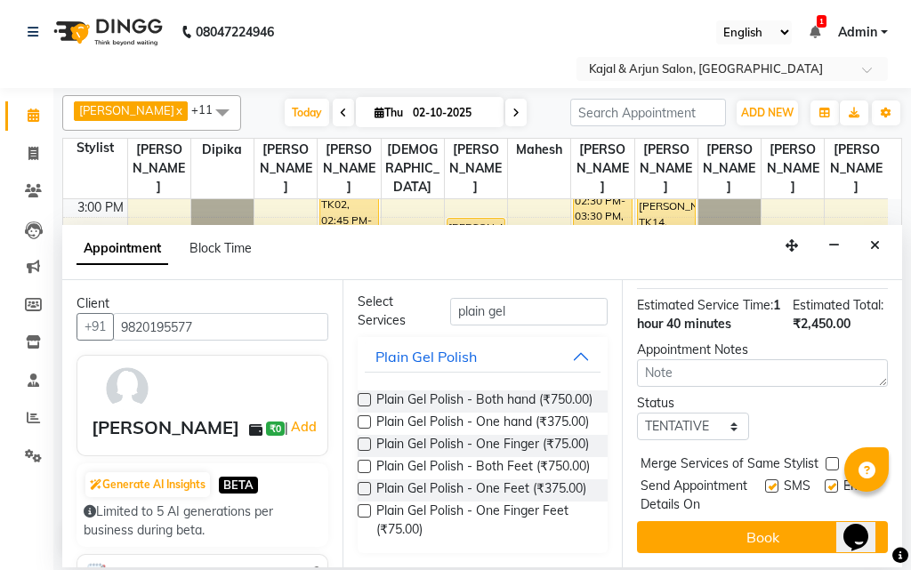
click at [824, 493] on label at bounding box center [830, 485] width 13 height 13
click at [824, 493] on input "checkbox" at bounding box center [830, 488] width 12 height 12
checkbox input "false"
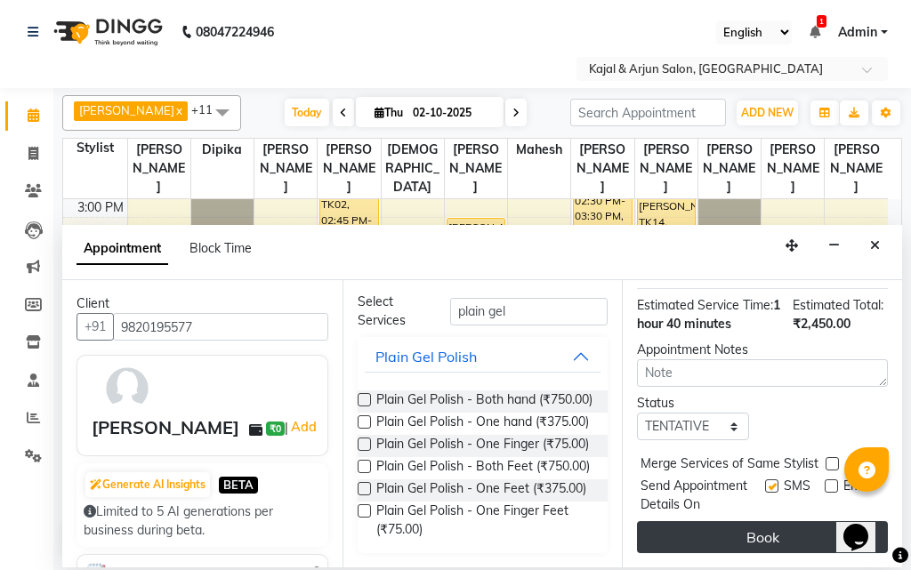
click at [798, 521] on button "Book" at bounding box center [762, 537] width 251 height 32
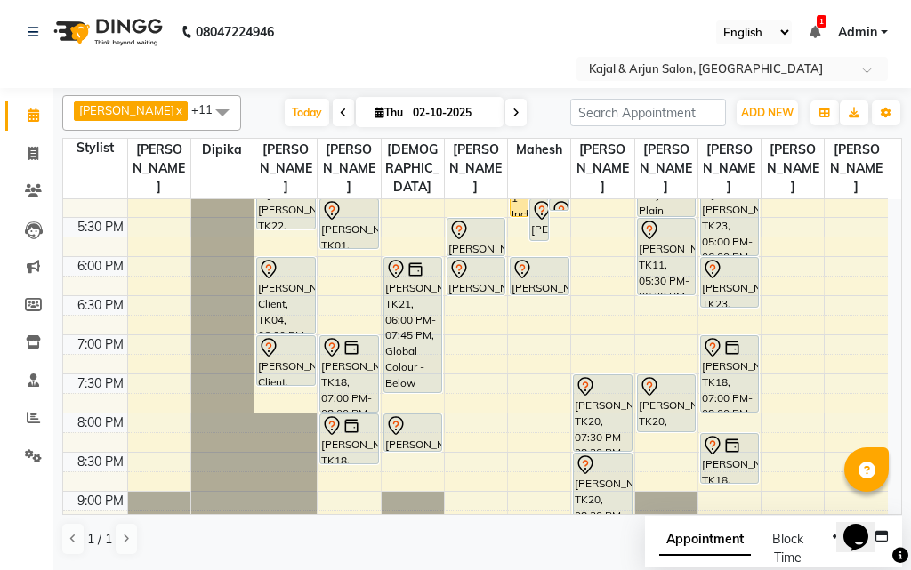
scroll to position [648, 0]
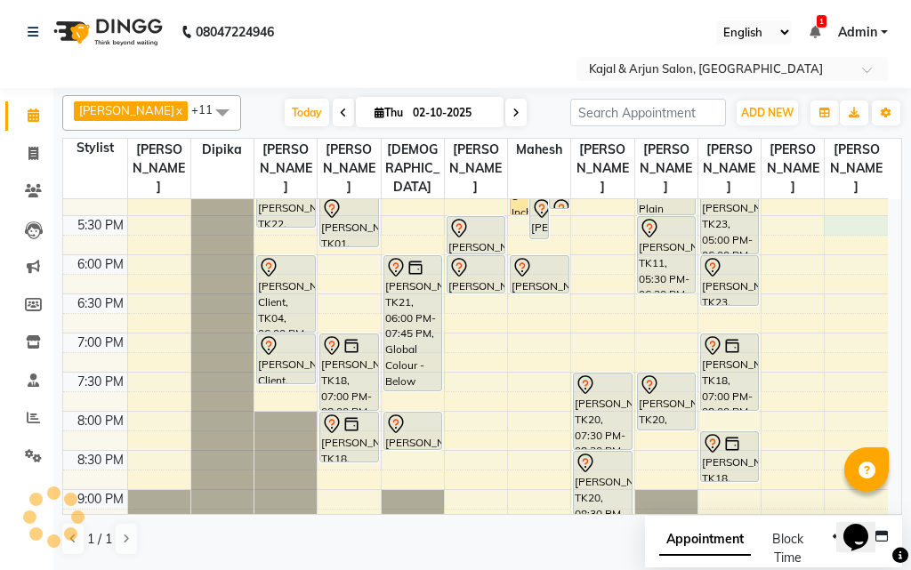
click at [854, 223] on div "9:00 AM 9:30 AM 10:00 AM 10:30 AM 11:00 AM 11:30 AM 12:00 PM 12:30 PM 1:00 PM 1…" at bounding box center [475, 98] width 824 height 1095
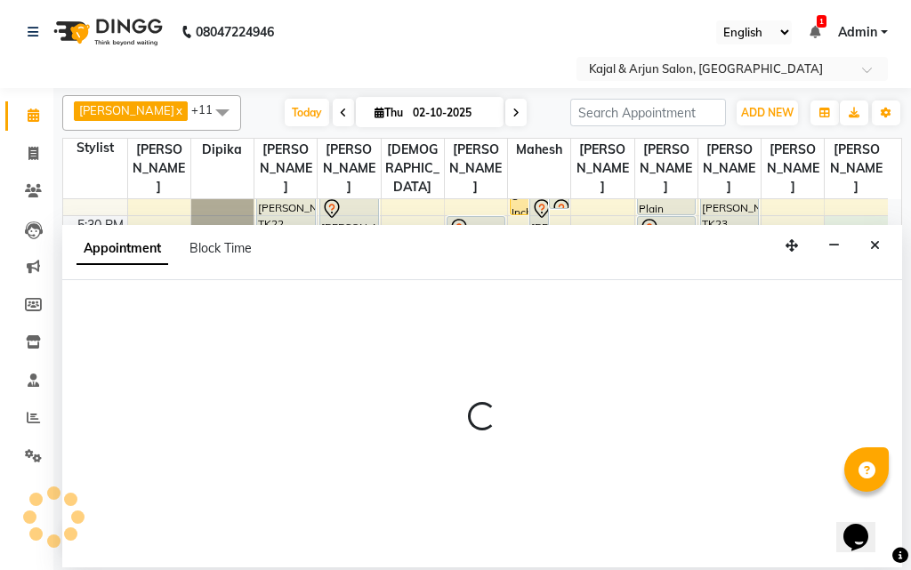
select select "13660"
select select "1050"
select select "tentative"
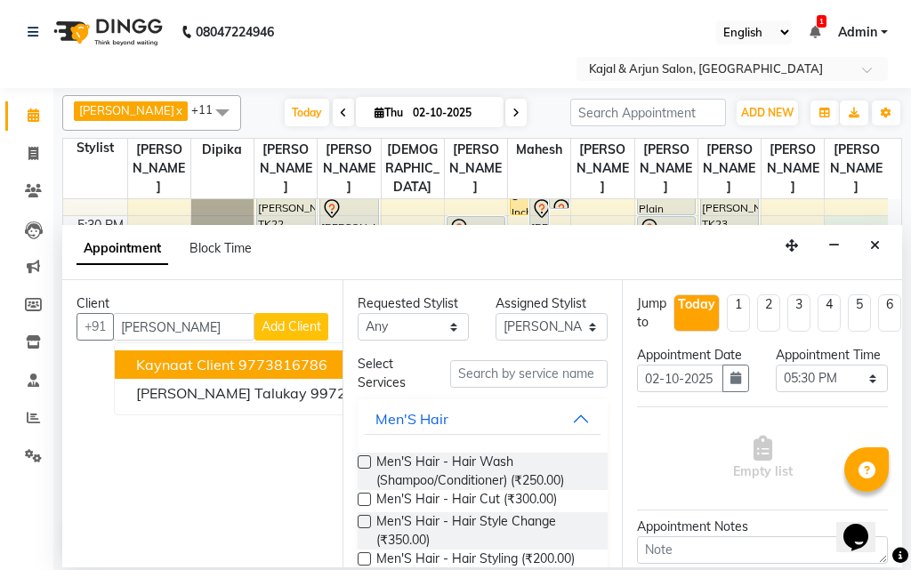
click at [257, 369] on ngb-highlight "9773816786" at bounding box center [282, 365] width 89 height 18
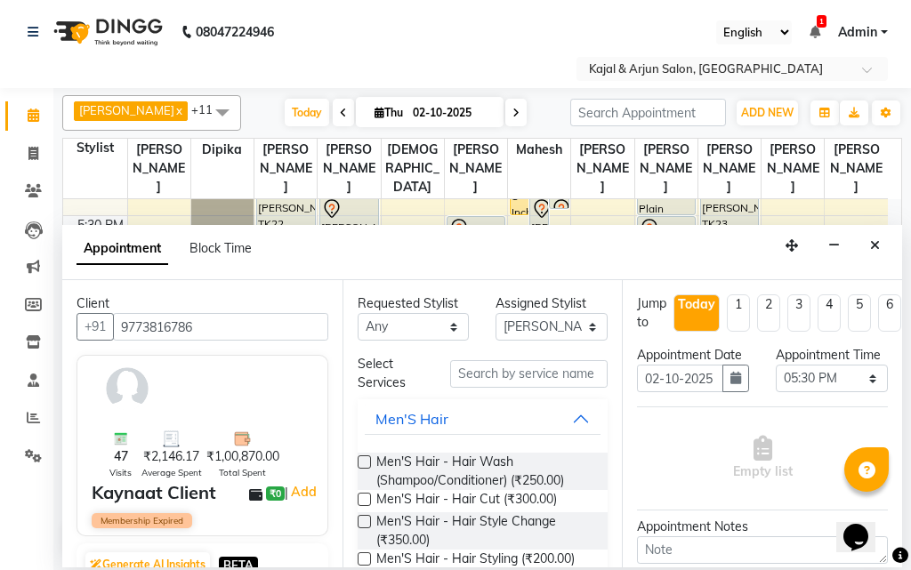
type input "9773816786"
click at [513, 368] on input "text" at bounding box center [529, 374] width 158 height 28
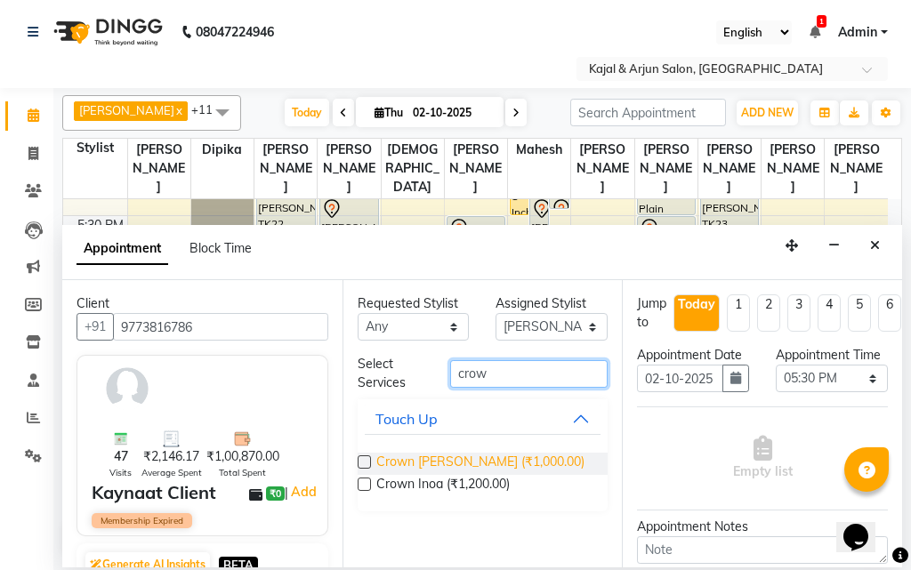
type input "crow"
click at [453, 461] on span "Crown [PERSON_NAME] (₹1,000.00)" at bounding box center [480, 464] width 208 height 22
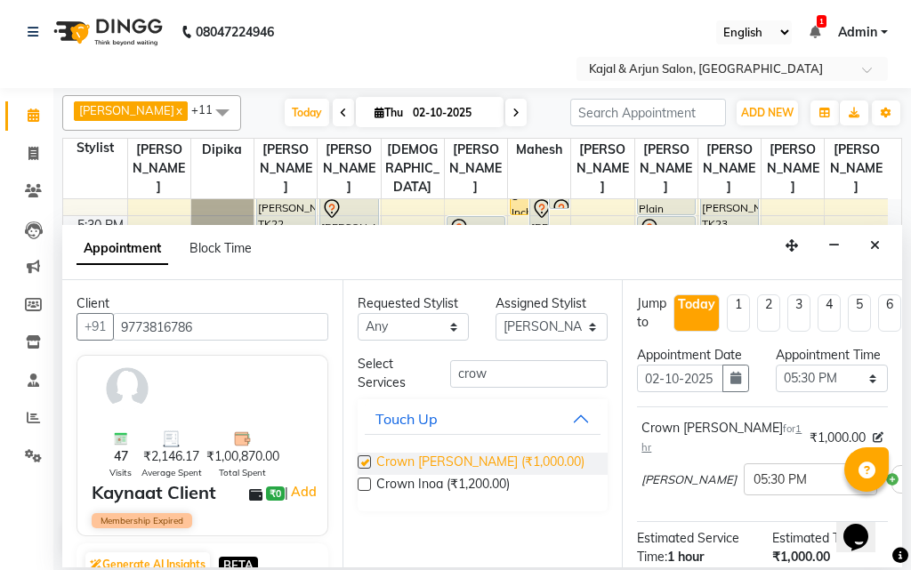
checkbox input "false"
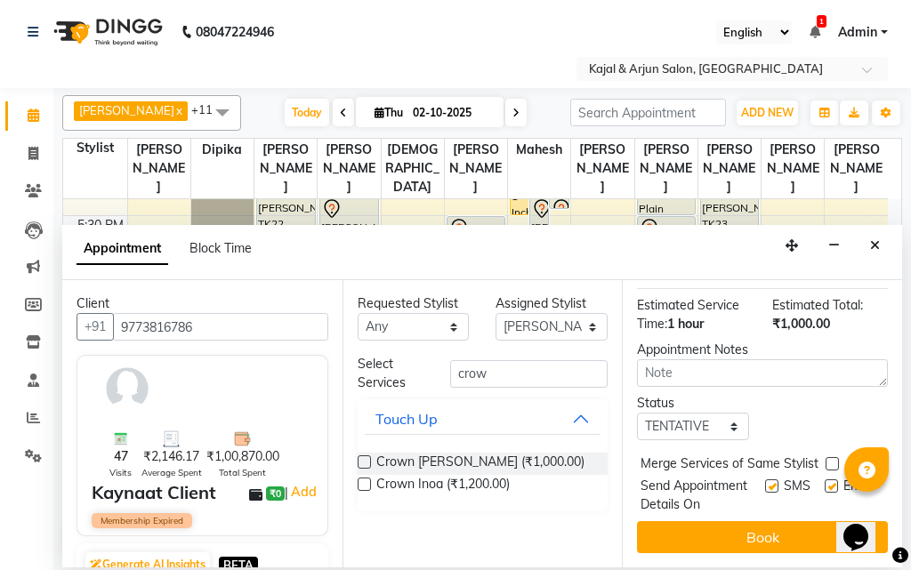
scroll to position [268, 0]
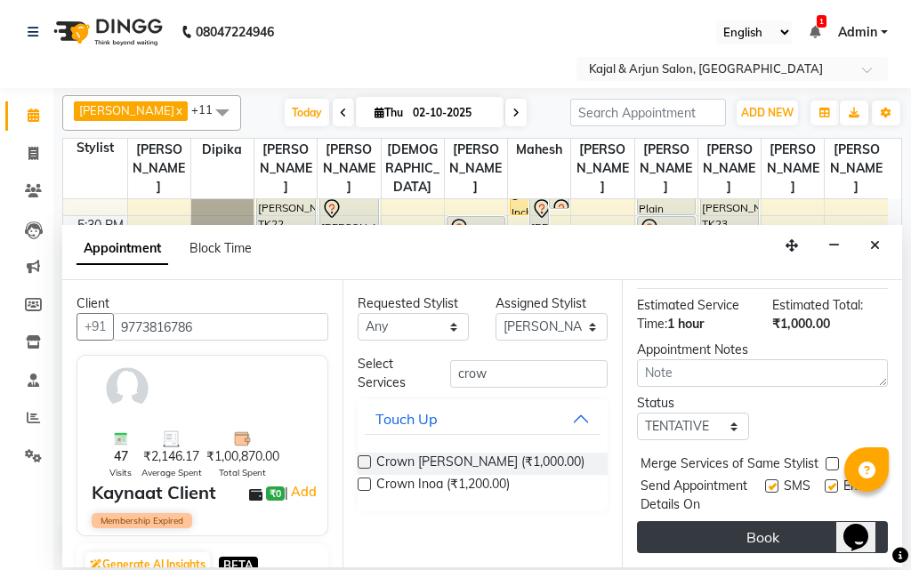
click at [755, 521] on button "Book" at bounding box center [762, 537] width 251 height 32
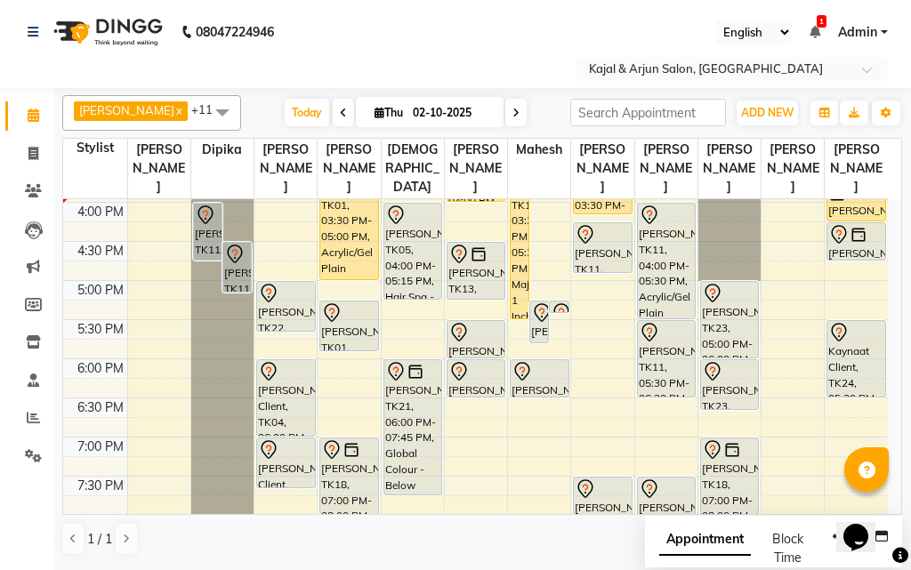
scroll to position [513, 0]
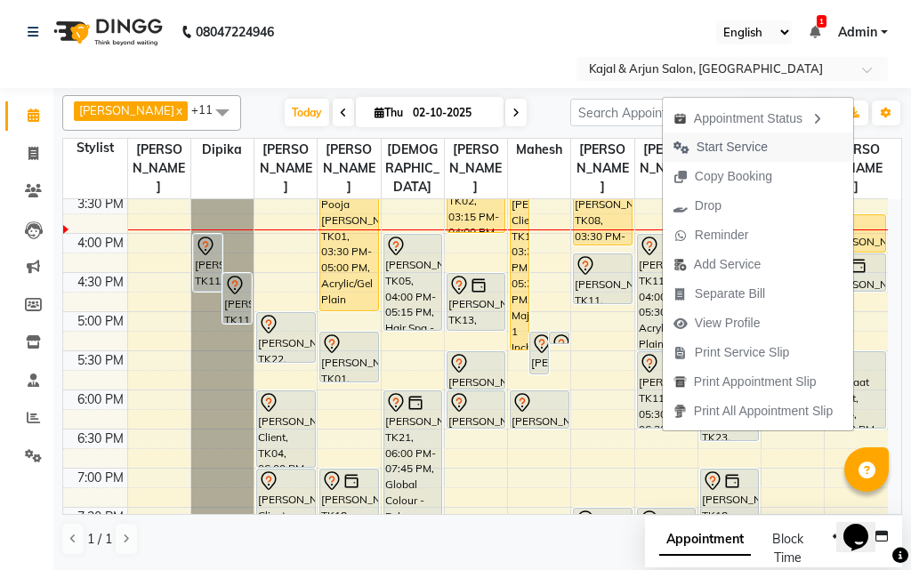
click at [774, 138] on button "Start Service" at bounding box center [757, 146] width 190 height 29
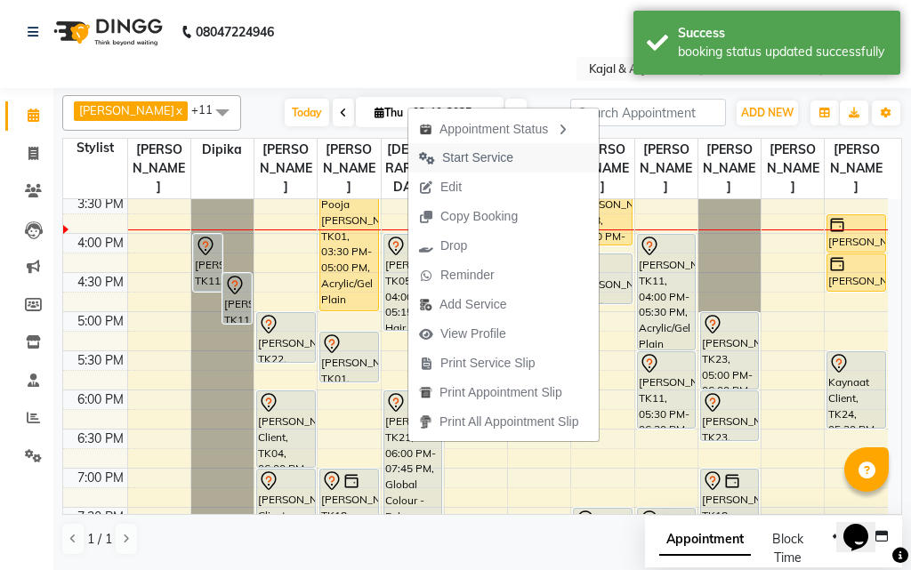
click at [513, 156] on span "Start Service" at bounding box center [466, 157] width 116 height 29
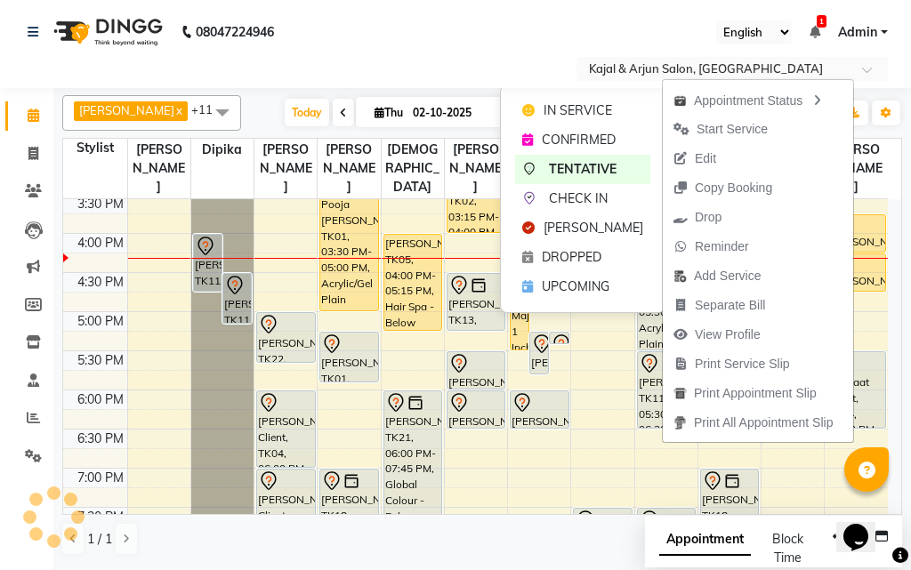
click at [822, 99] on icon "button" at bounding box center [816, 100] width 14 height 12
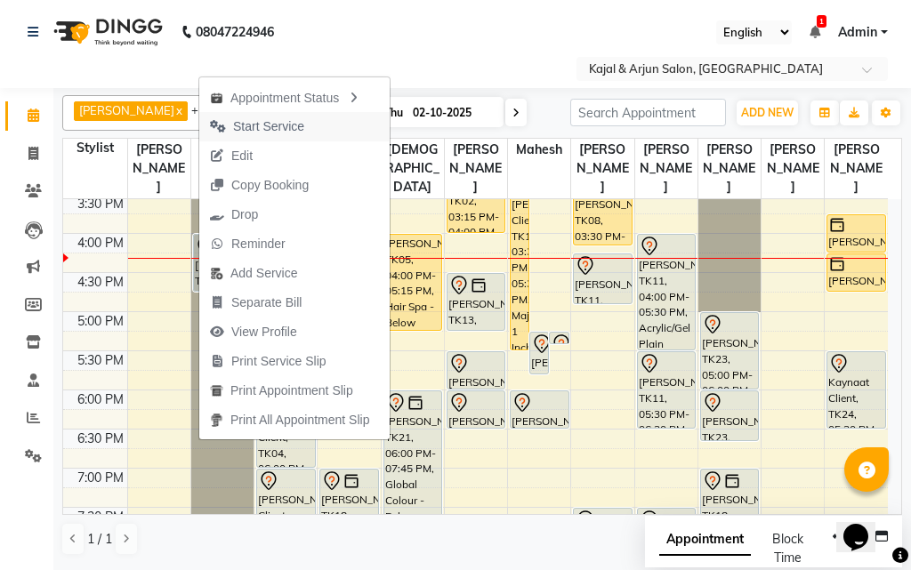
click at [292, 118] on span "Start Service" at bounding box center [268, 126] width 71 height 19
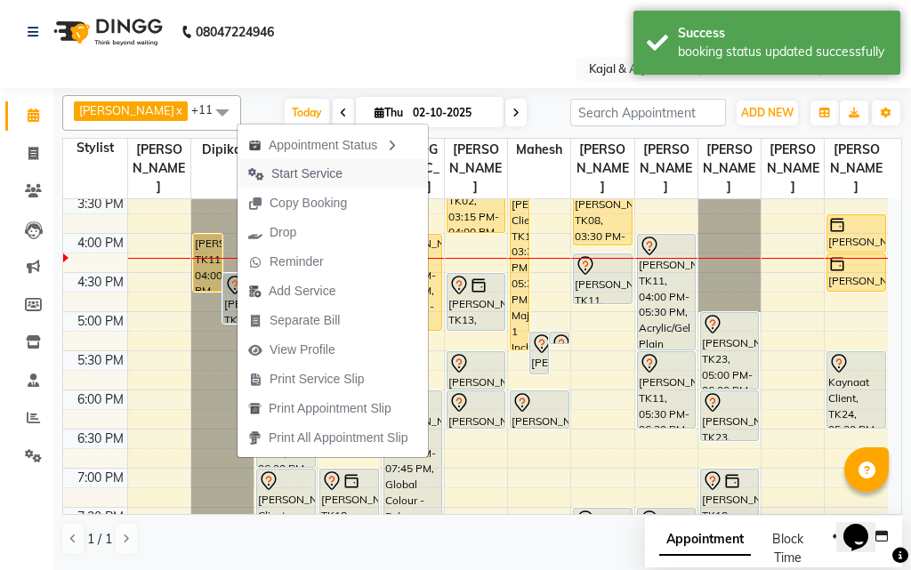
click at [329, 171] on span "Start Service" at bounding box center [306, 173] width 71 height 19
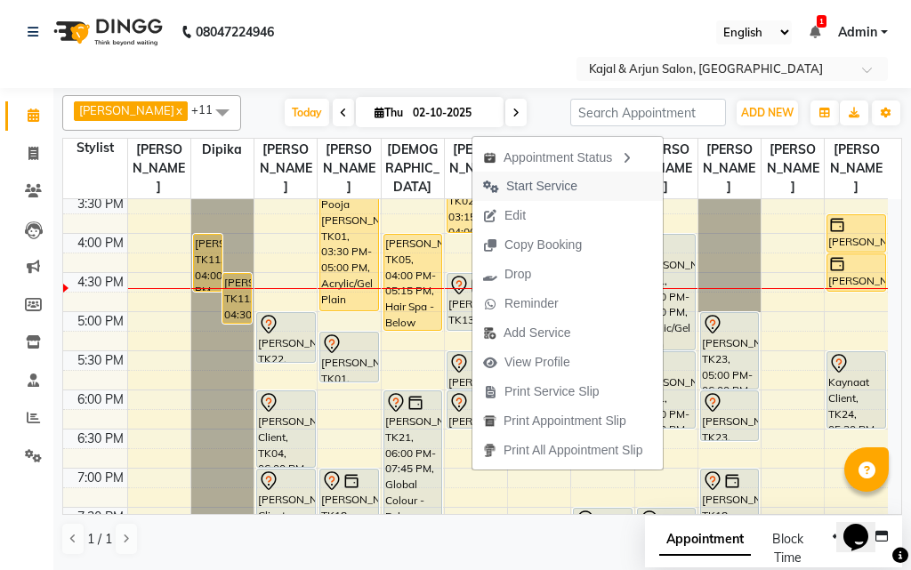
click at [521, 183] on span "Start Service" at bounding box center [541, 186] width 71 height 19
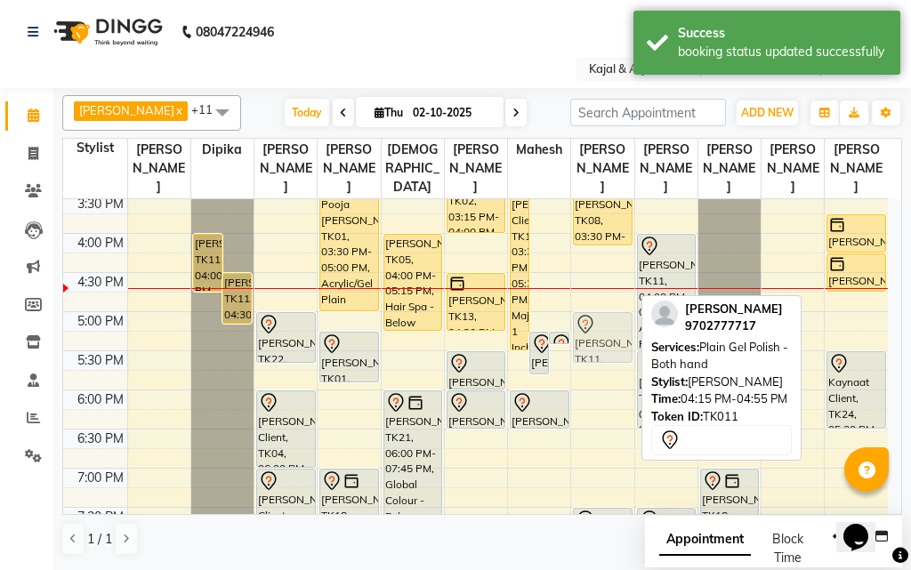
drag, startPoint x: 603, startPoint y: 296, endPoint x: 607, endPoint y: 350, distance: 54.4
click at [607, 350] on div "Jaswe Bharara, TK03, 12:00 PM-12:40 PM, Plain Gel Polish - Both hand [PERSON_NA…" at bounding box center [602, 233] width 62 height 1095
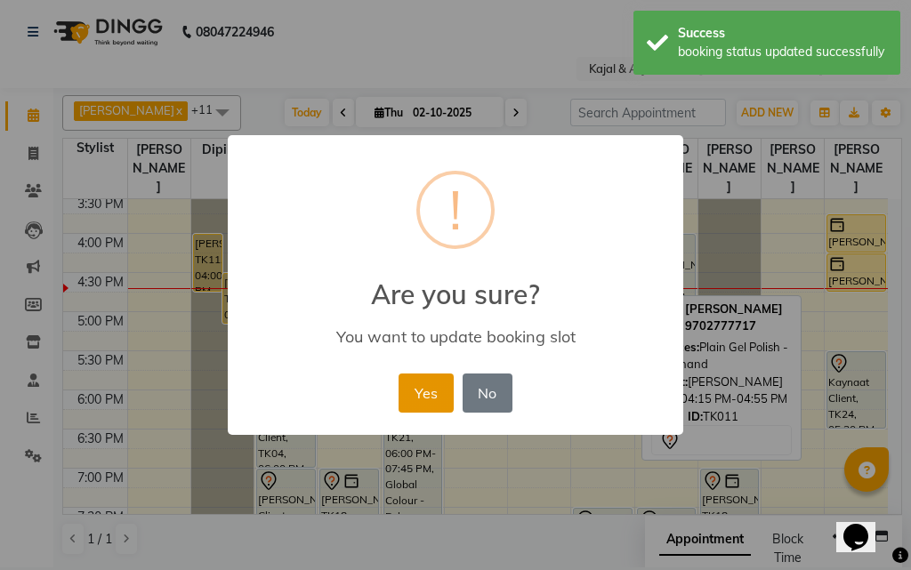
click at [418, 395] on button "Yes" at bounding box center [425, 392] width 54 height 39
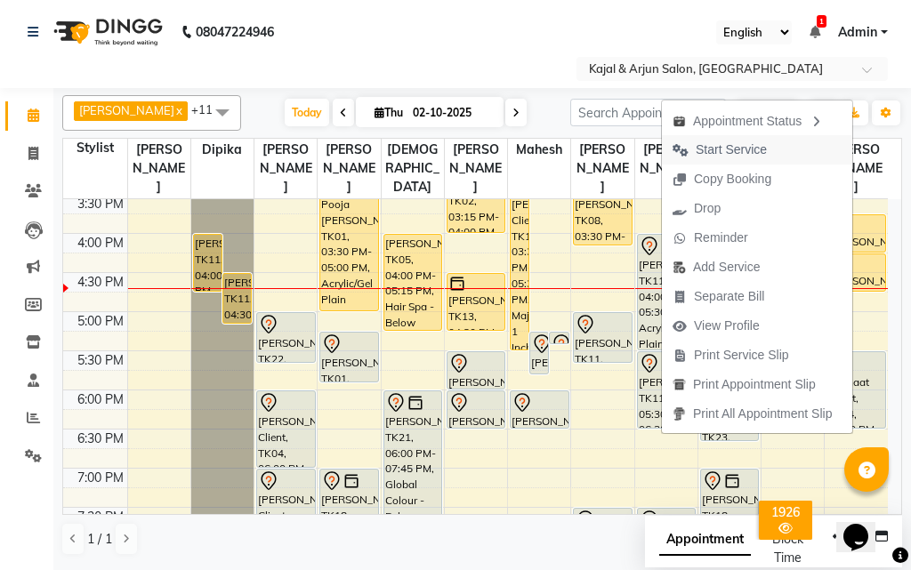
click at [701, 153] on span "Start Service" at bounding box center [730, 149] width 71 height 19
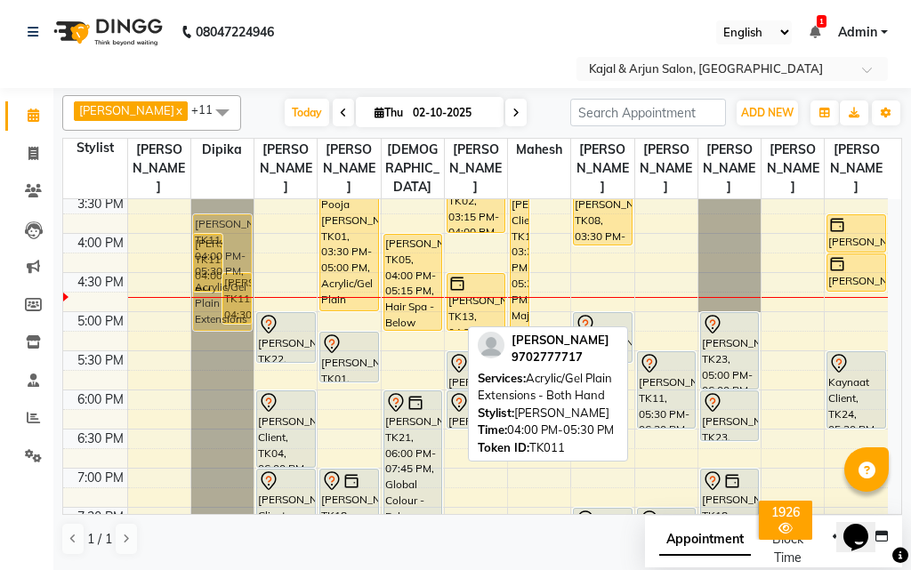
scroll to position [512, 0]
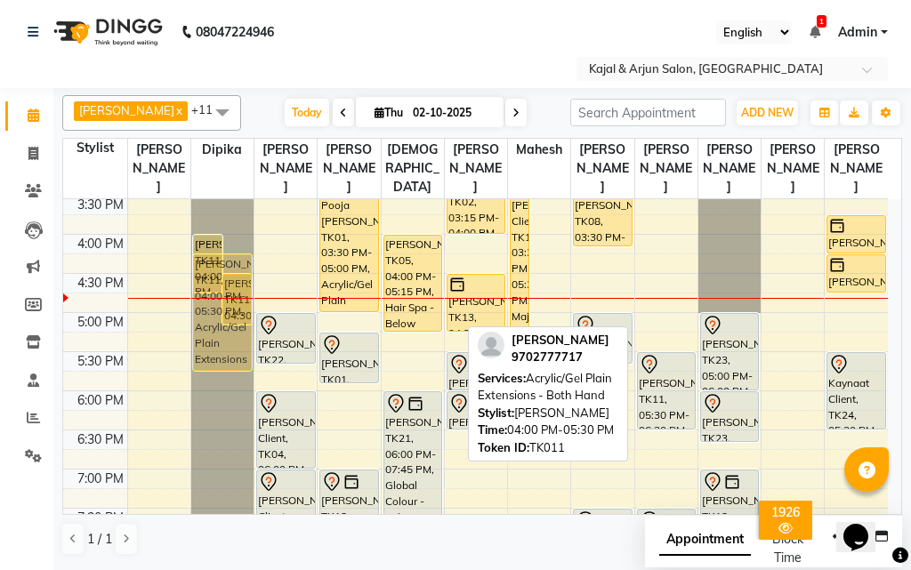
drag, startPoint x: 670, startPoint y: 265, endPoint x: 214, endPoint y: 276, distance: 455.4
click at [214, 276] on tr "[PERSON_NAME], TK11, 04:00 PM-04:45 PM, Nails Removing Acrylic/Gel - Both Hand …" at bounding box center [475, 234] width 824 height 1095
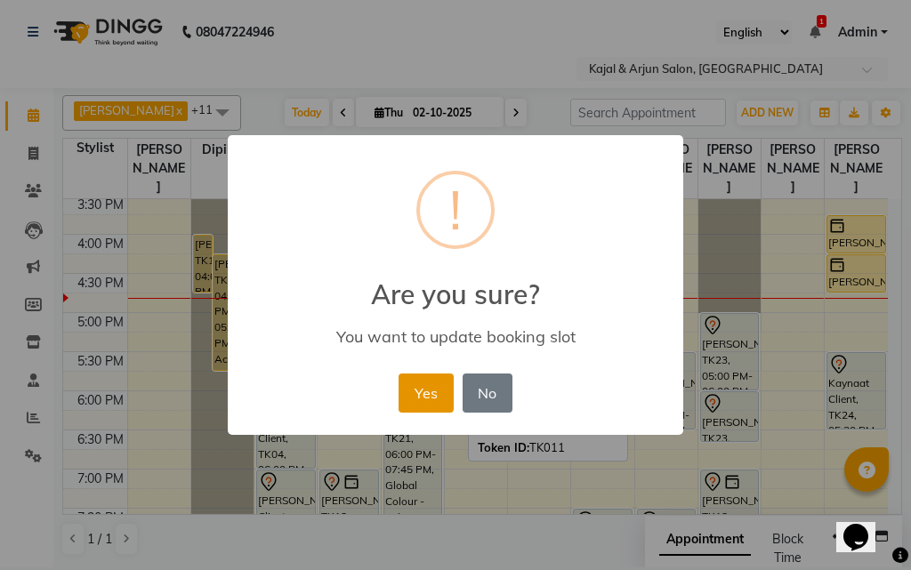
click at [429, 382] on button "Yes" at bounding box center [425, 392] width 54 height 39
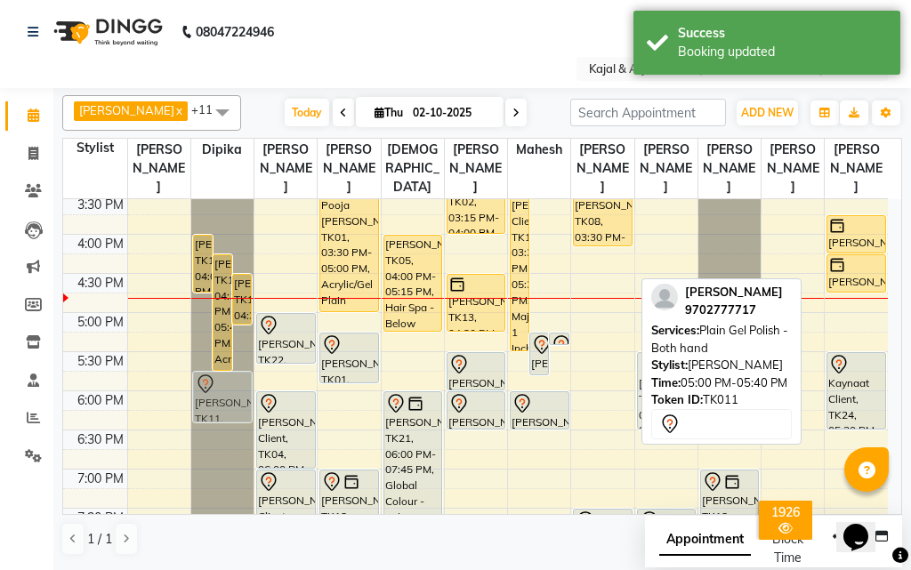
drag, startPoint x: 609, startPoint y: 336, endPoint x: 225, endPoint y: 394, distance: 388.4
click at [225, 394] on tr "[PERSON_NAME], TK11, 04:00 PM-04:45 PM, Nails Removing Acrylic/Gel - Both Hand …" at bounding box center [475, 234] width 824 height 1095
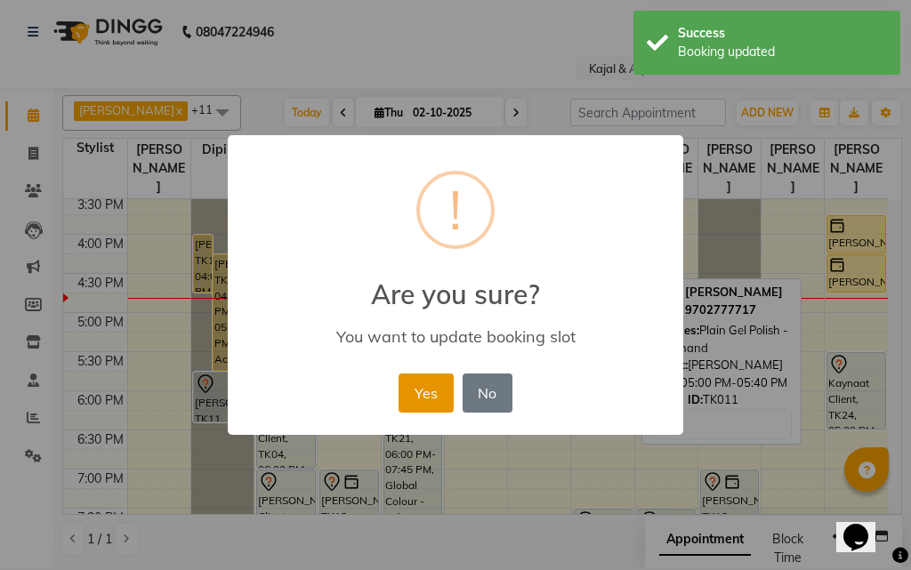
click at [407, 392] on button "Yes" at bounding box center [425, 392] width 54 height 39
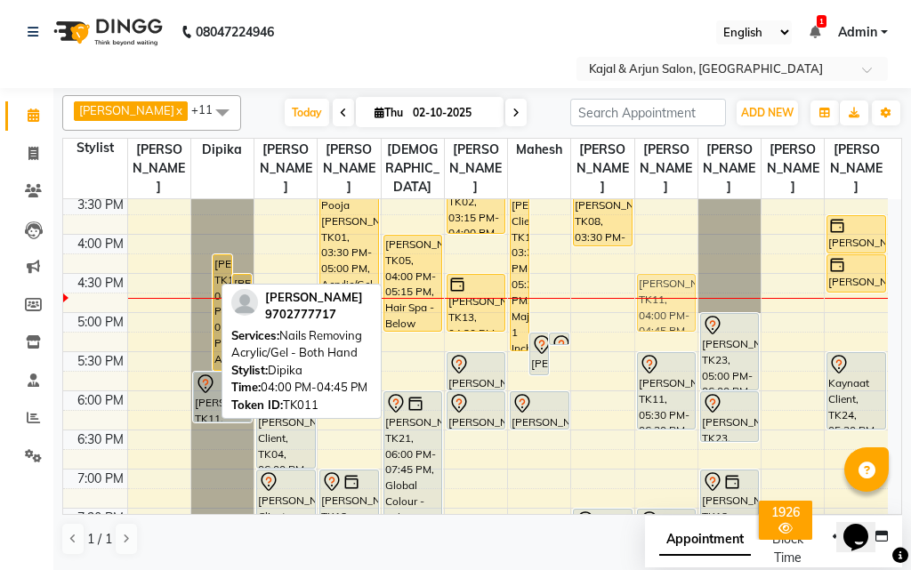
drag, startPoint x: 205, startPoint y: 256, endPoint x: 664, endPoint y: 301, distance: 461.8
click at [664, 301] on tr "[PERSON_NAME], TK11, 04:00 PM-04:45 PM, Nails Removing Acrylic/Gel - Both Hand …" at bounding box center [475, 234] width 824 height 1095
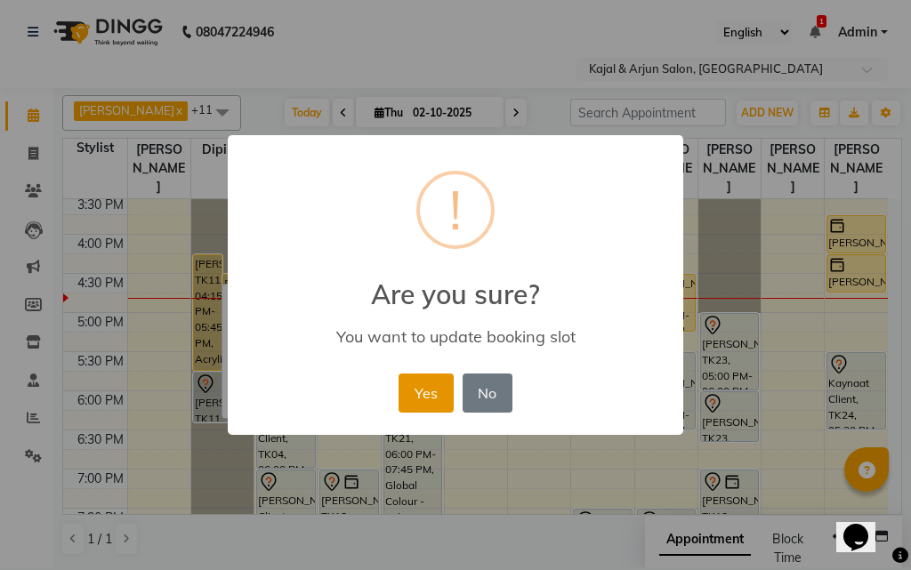
click at [431, 382] on button "Yes" at bounding box center [425, 392] width 54 height 39
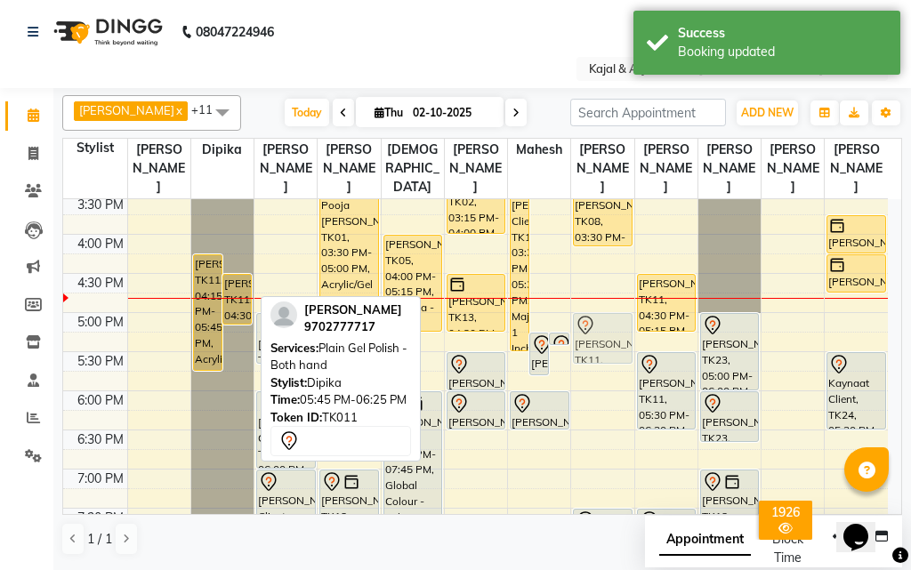
drag, startPoint x: 209, startPoint y: 404, endPoint x: 614, endPoint y: 336, distance: 410.2
click at [614, 336] on tr "[PERSON_NAME], TK11, 04:15 PM-05:45 PM, Acrylic/Gel Plain Extensions - Both Han…" at bounding box center [475, 234] width 824 height 1095
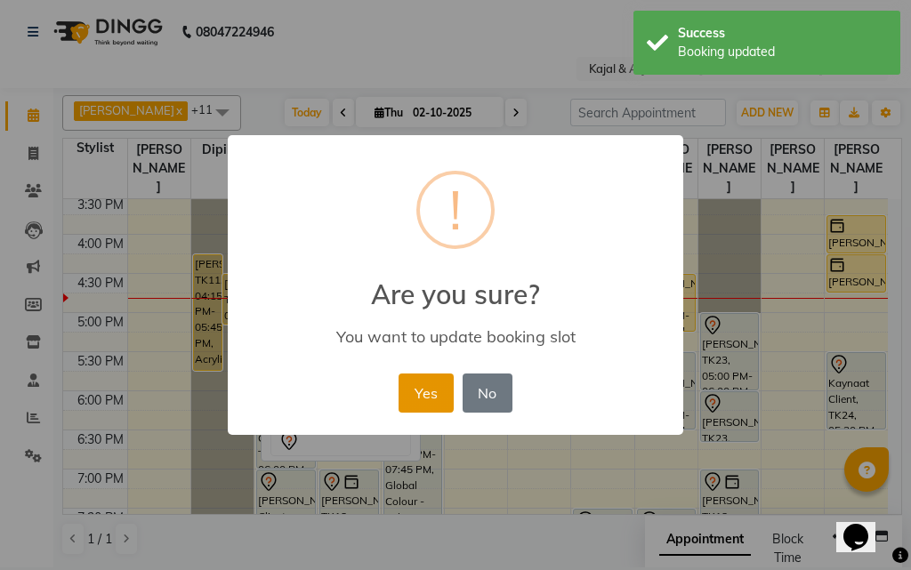
click at [418, 402] on button "Yes" at bounding box center [425, 392] width 54 height 39
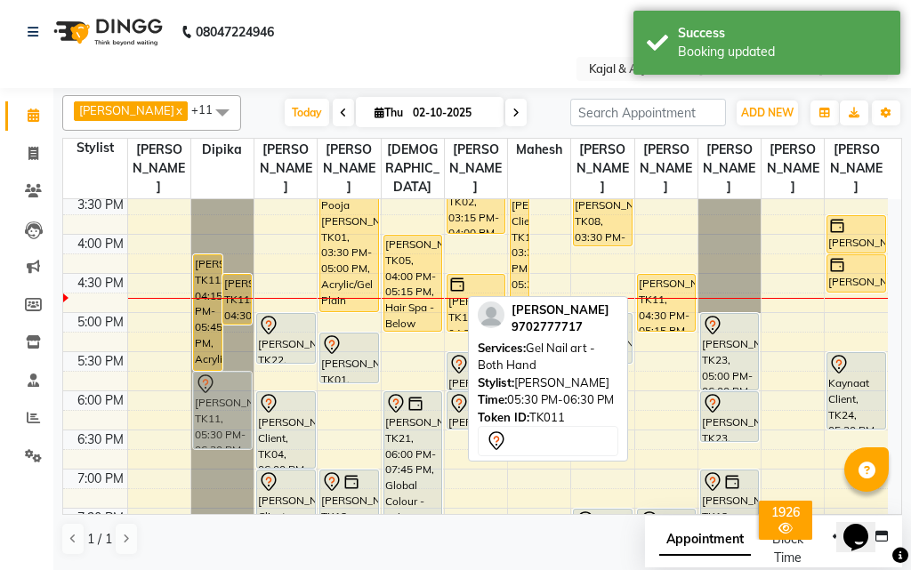
drag, startPoint x: 669, startPoint y: 373, endPoint x: 222, endPoint y: 390, distance: 446.7
click at [222, 390] on tr "[PERSON_NAME], TK11, 04:15 PM-05:45 PM, Acrylic/Gel Plain Extensions - Both Han…" at bounding box center [475, 234] width 824 height 1095
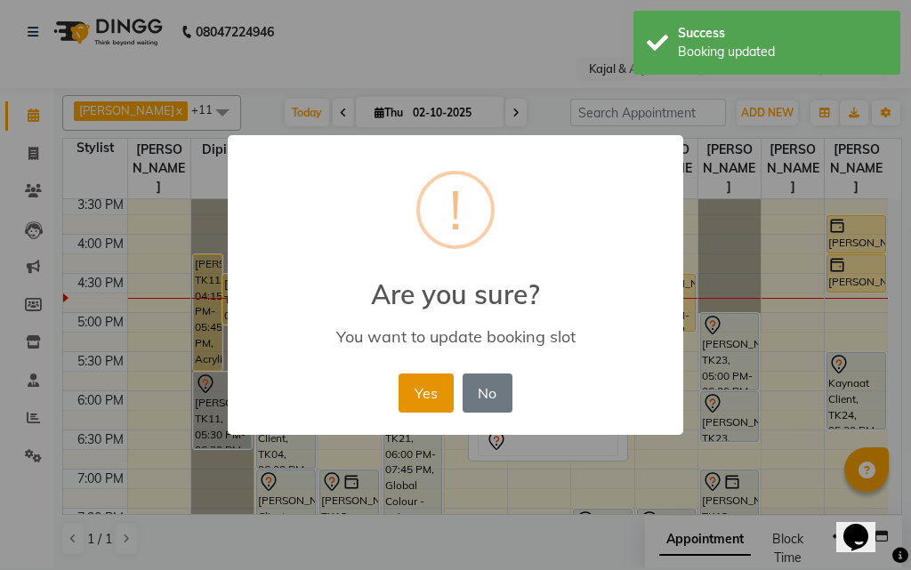
click at [421, 381] on button "Yes" at bounding box center [425, 392] width 54 height 39
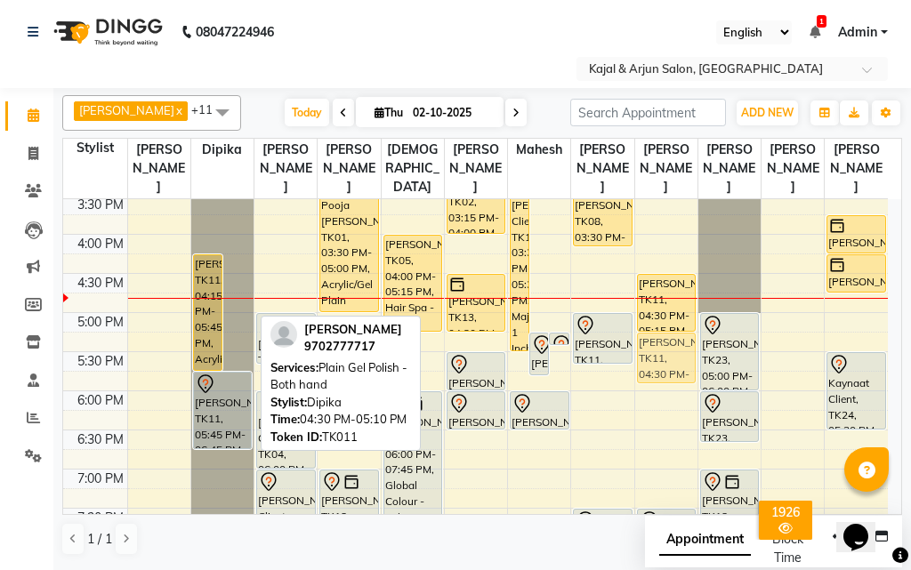
drag, startPoint x: 240, startPoint y: 288, endPoint x: 660, endPoint y: 351, distance: 424.4
click at [660, 351] on tr "[PERSON_NAME], TK11, 04:15 PM-05:45 PM, Acrylic/Gel Plain Extensions - Both Han…" at bounding box center [475, 234] width 824 height 1095
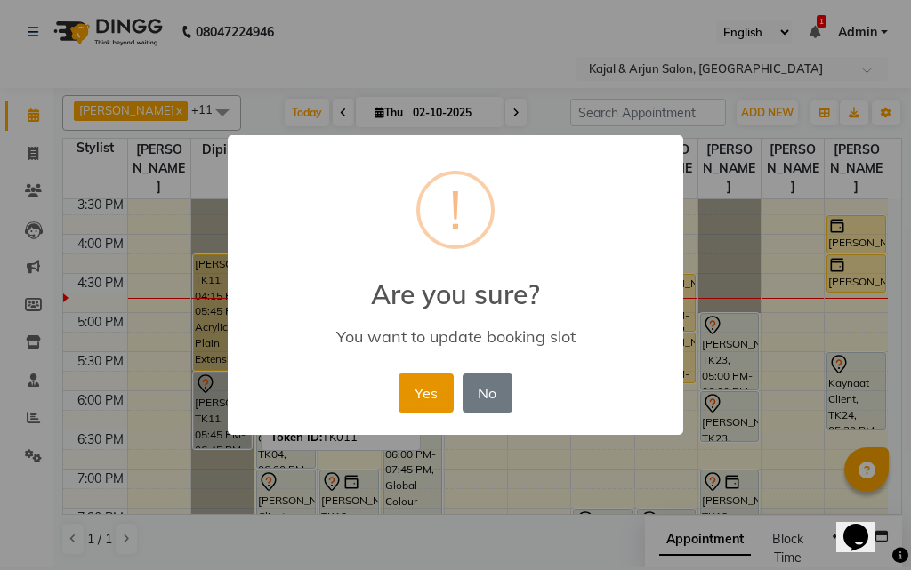
click at [422, 391] on button "Yes" at bounding box center [425, 392] width 54 height 39
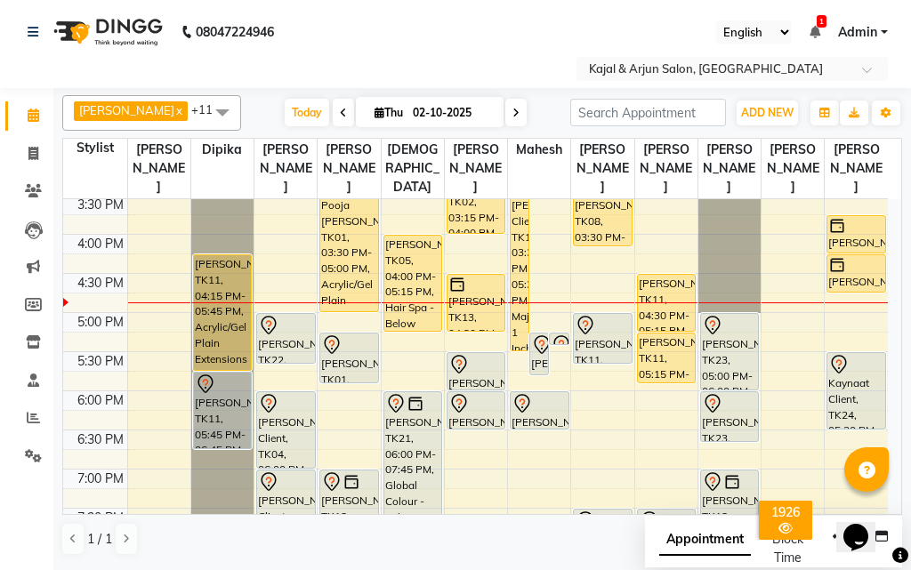
click at [512, 114] on icon at bounding box center [515, 113] width 7 height 11
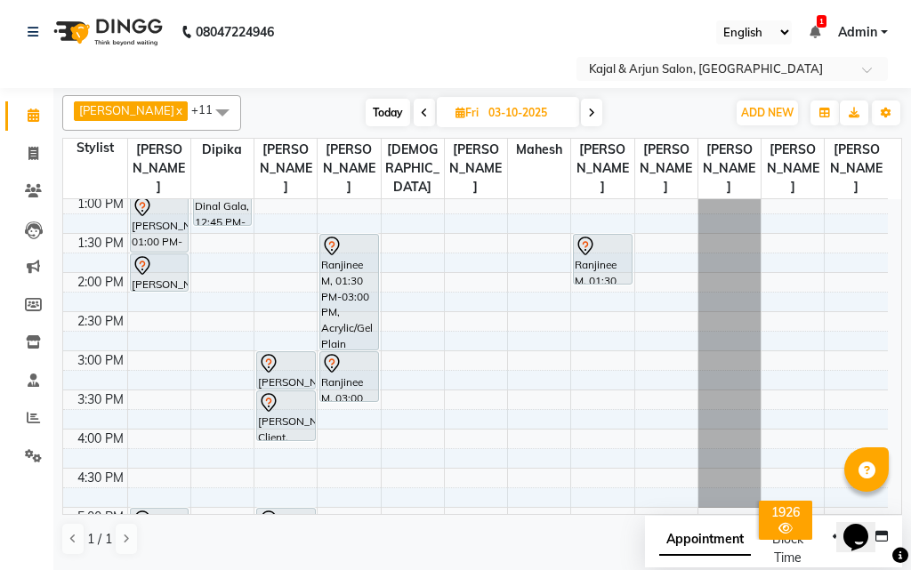
scroll to position [371, 0]
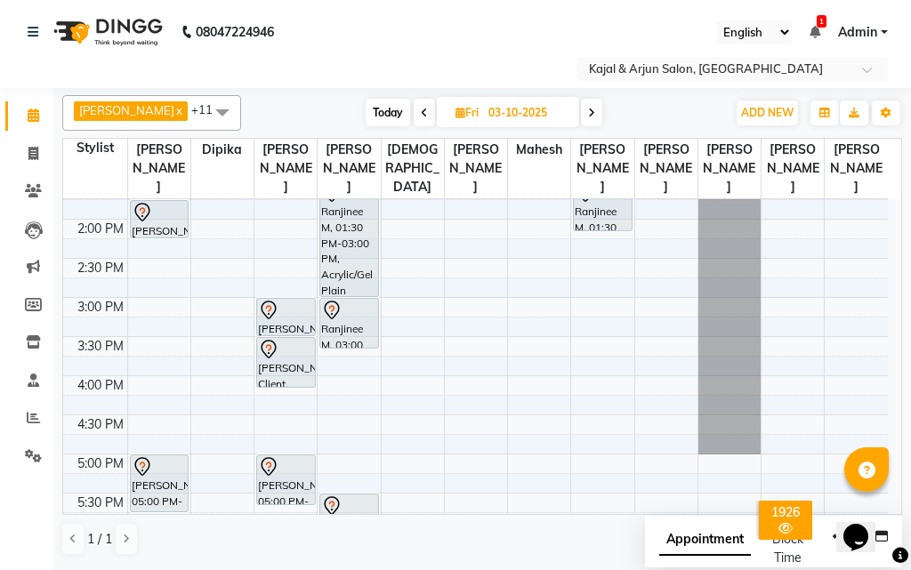
click at [595, 118] on span at bounding box center [591, 113] width 21 height 28
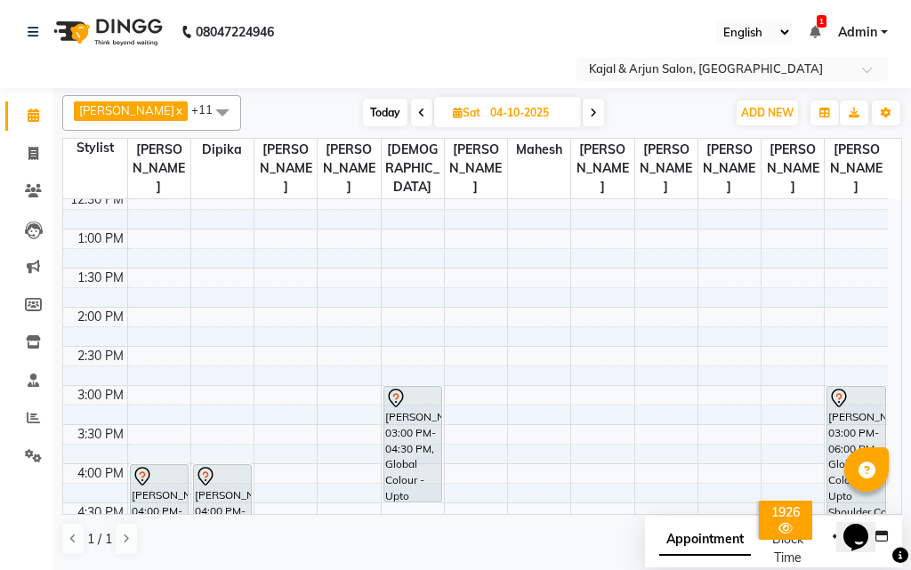
scroll to position [282, 0]
click at [590, 114] on icon at bounding box center [593, 113] width 7 height 11
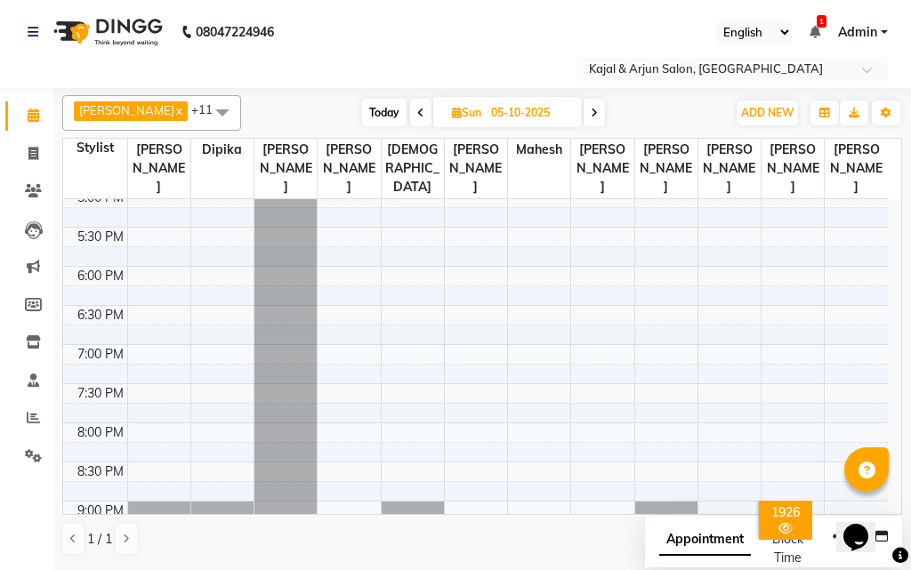
scroll to position [638, 0]
click at [417, 108] on icon at bounding box center [420, 113] width 7 height 11
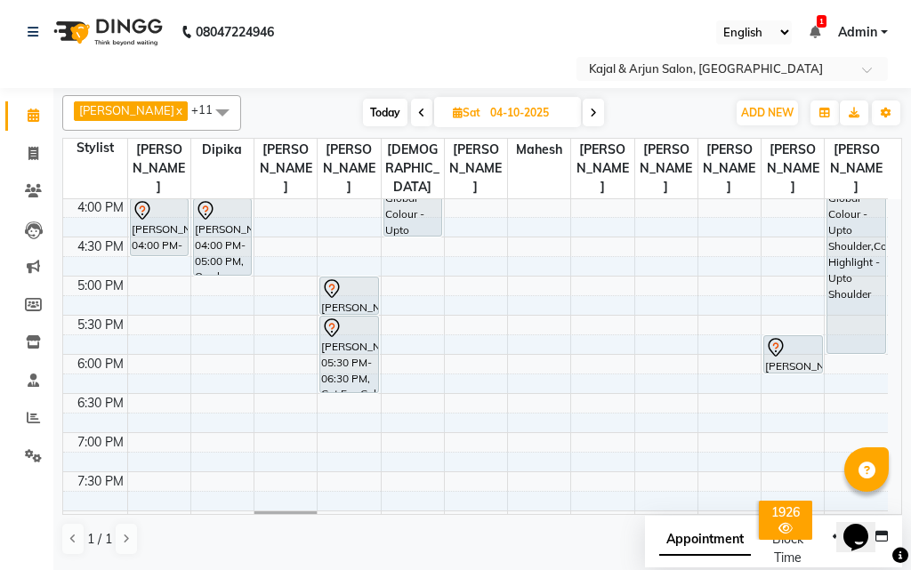
click at [418, 110] on icon at bounding box center [421, 113] width 7 height 11
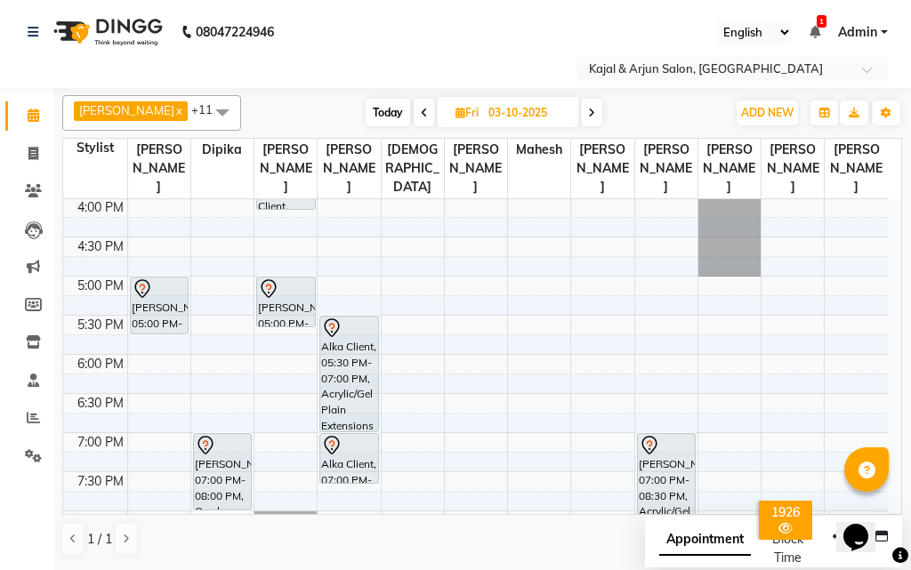
click at [583, 115] on span at bounding box center [591, 113] width 21 height 28
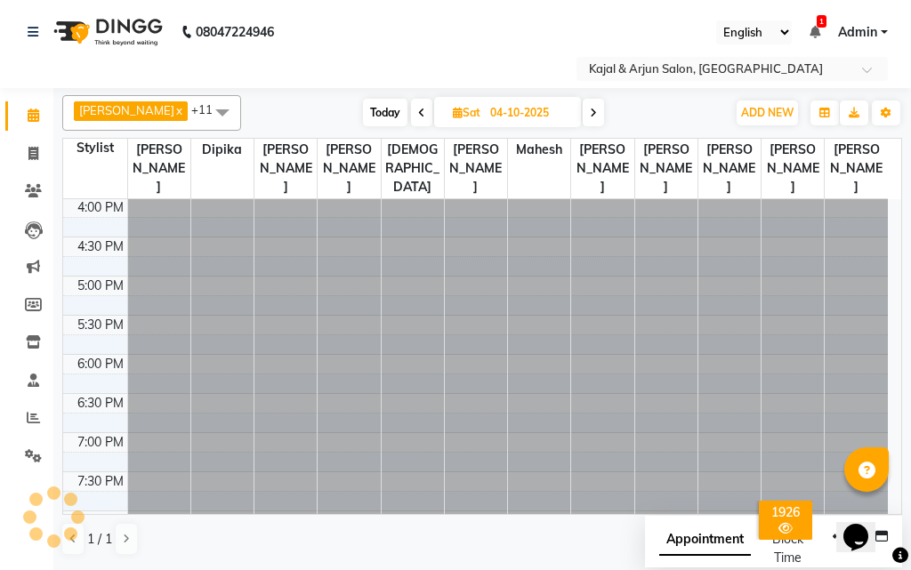
click at [583, 115] on span at bounding box center [592, 113] width 21 height 28
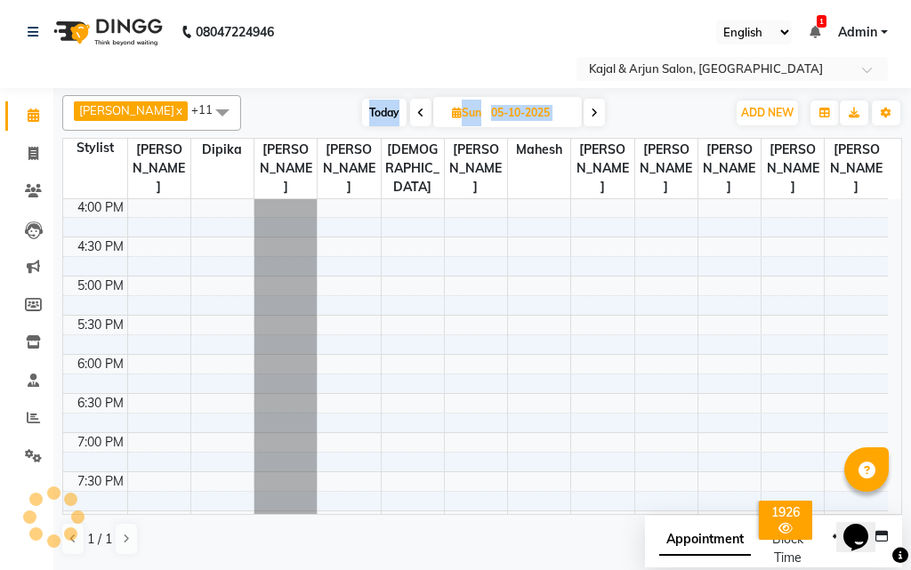
click at [583, 115] on span at bounding box center [593, 113] width 21 height 28
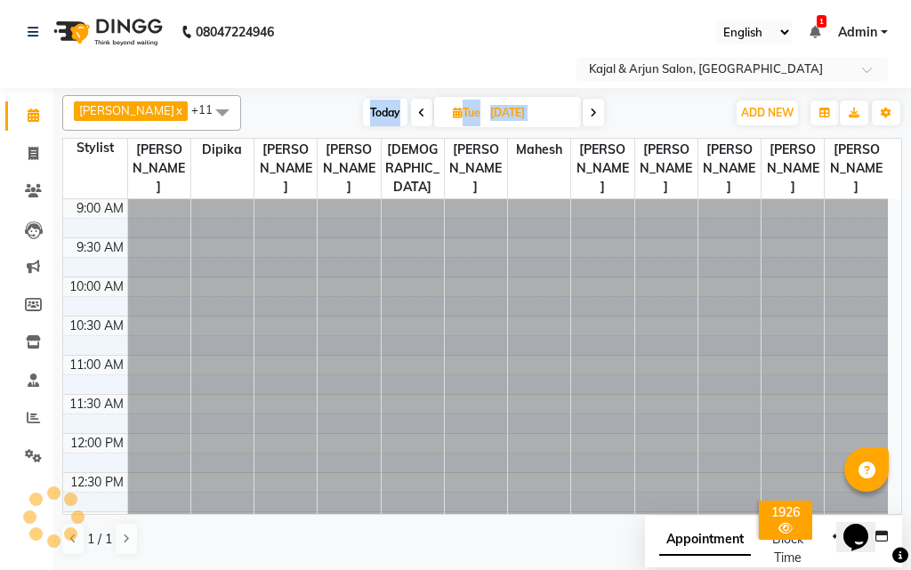
click at [583, 115] on span at bounding box center [592, 113] width 21 height 28
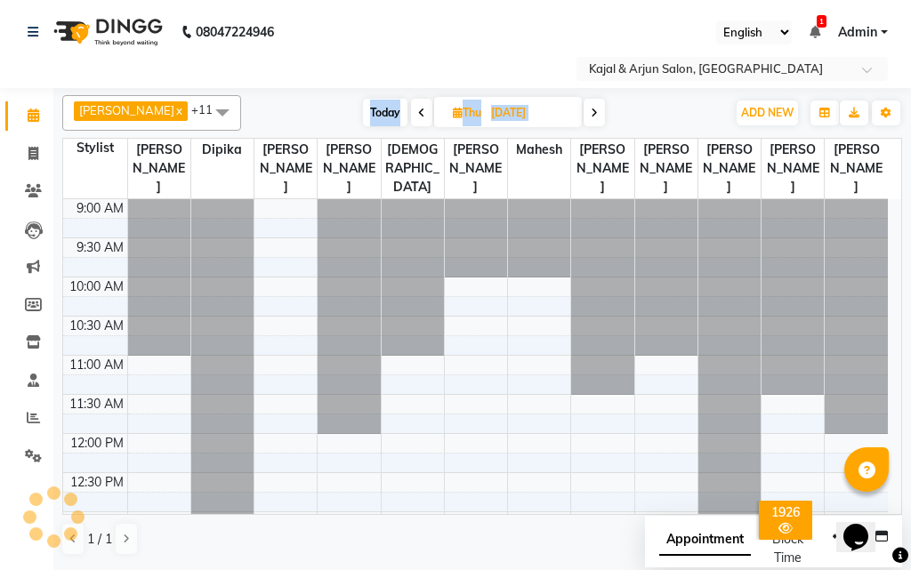
click at [584, 115] on span at bounding box center [593, 113] width 21 height 28
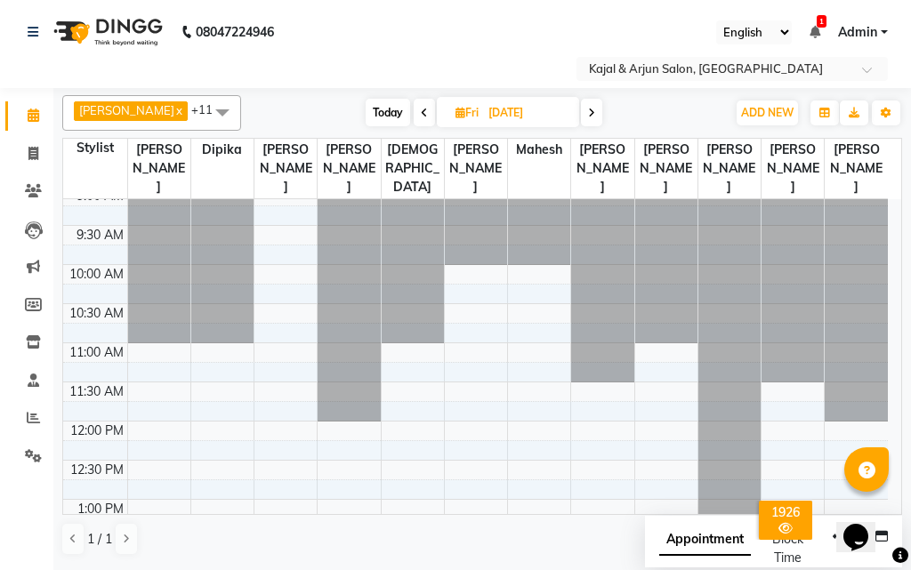
scroll to position [0, 0]
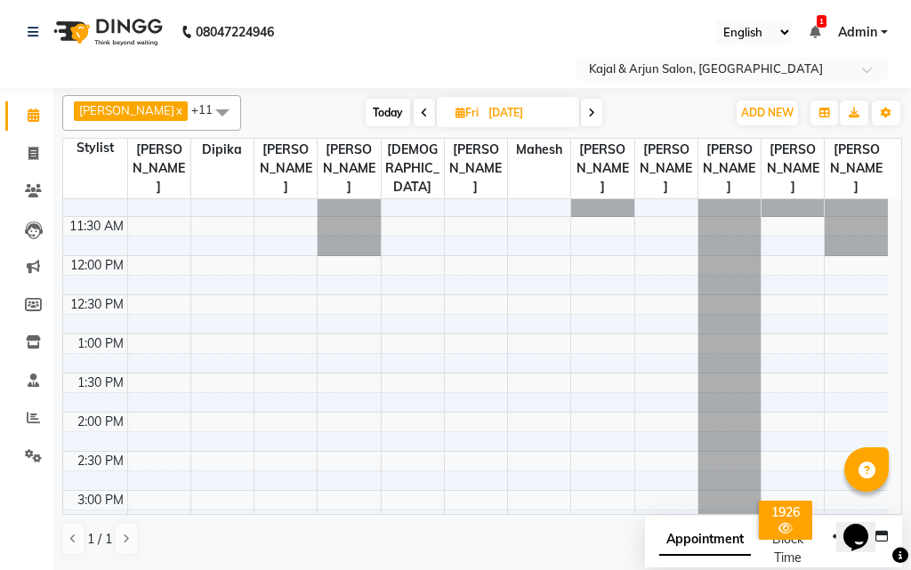
click at [588, 113] on icon at bounding box center [591, 113] width 7 height 11
type input "[DATE]"
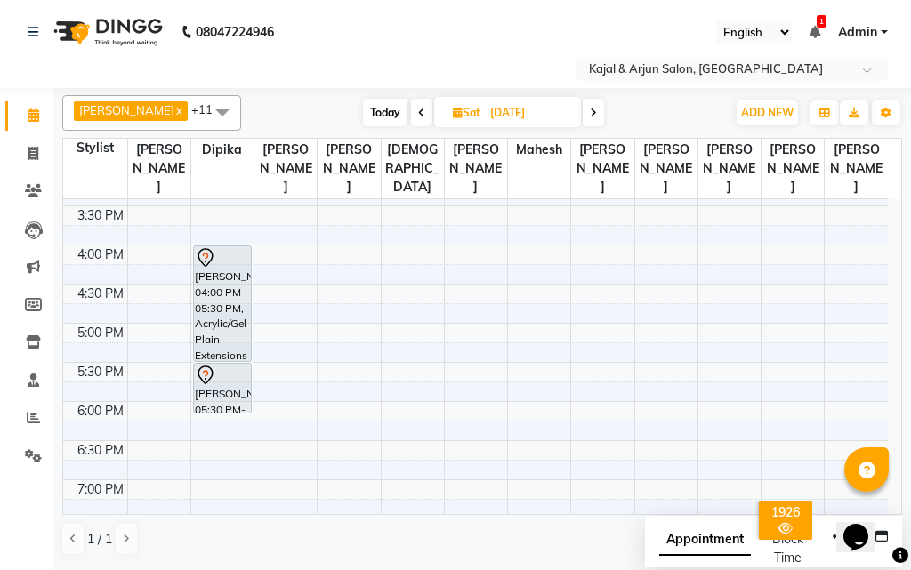
scroll to position [460, 0]
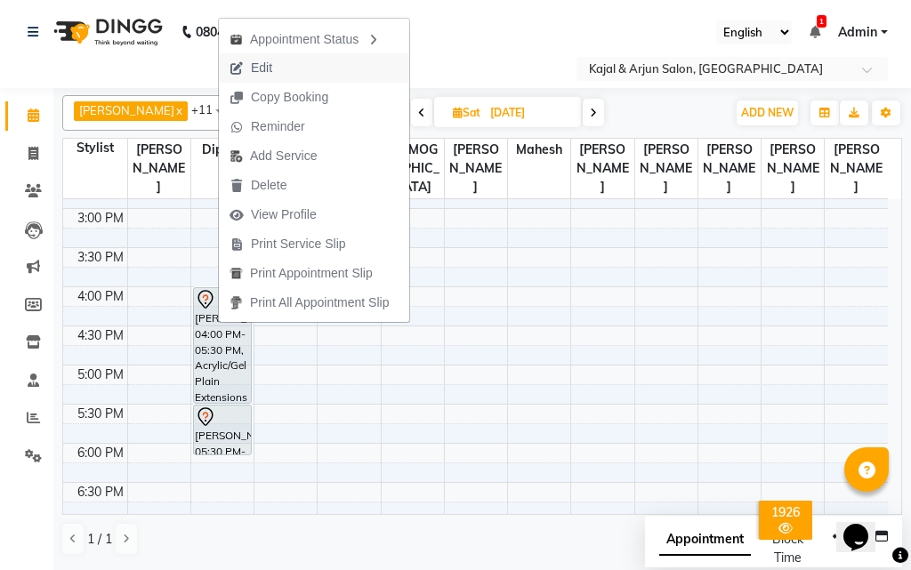
click at [269, 66] on span "Edit" at bounding box center [261, 68] width 21 height 19
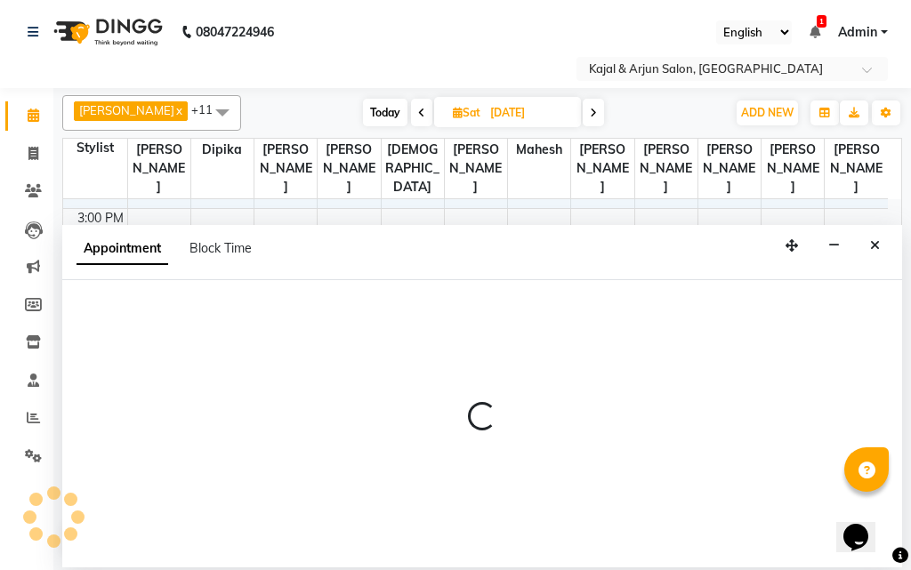
select select "960"
select select "tentative"
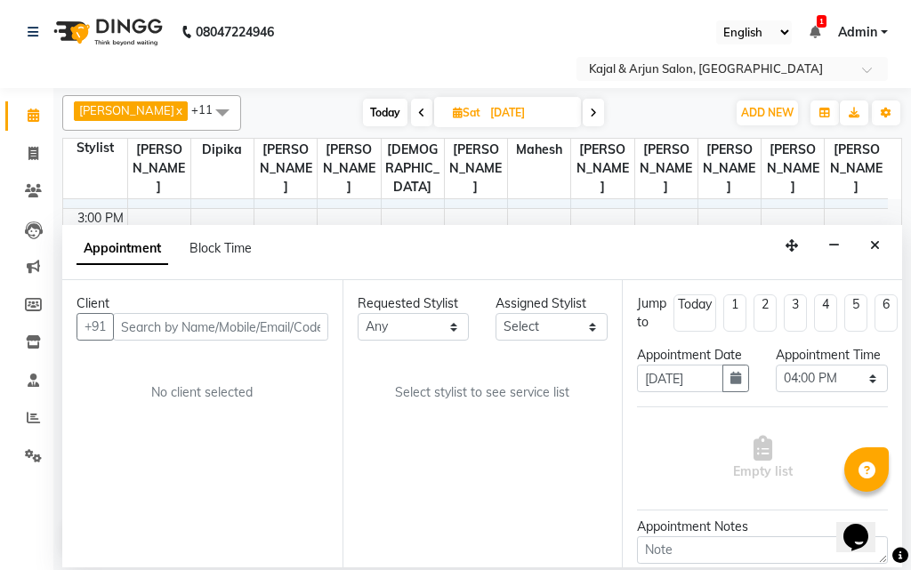
scroll to position [549, 0]
select select "6989"
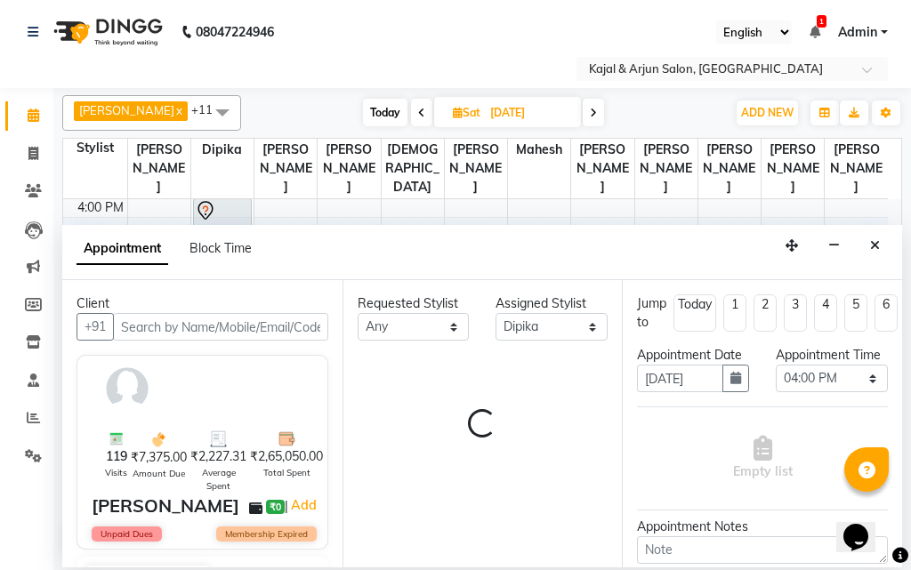
select select "118"
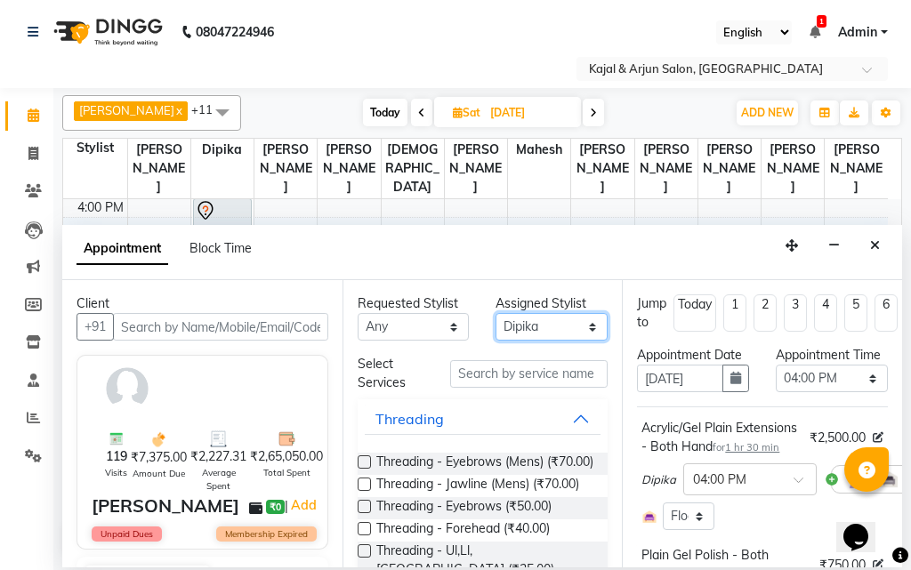
click at [561, 329] on select "Select Arjun Sir [PERSON_NAME] [PERSON_NAME] [PERSON_NAME] [PERSON_NAME] [PERSO…" at bounding box center [551, 327] width 112 height 28
select select "6990"
click at [495, 313] on select "Select Arjun Sir [PERSON_NAME] [PERSON_NAME] [PERSON_NAME] [PERSON_NAME] [PERSO…" at bounding box center [551, 327] width 112 height 28
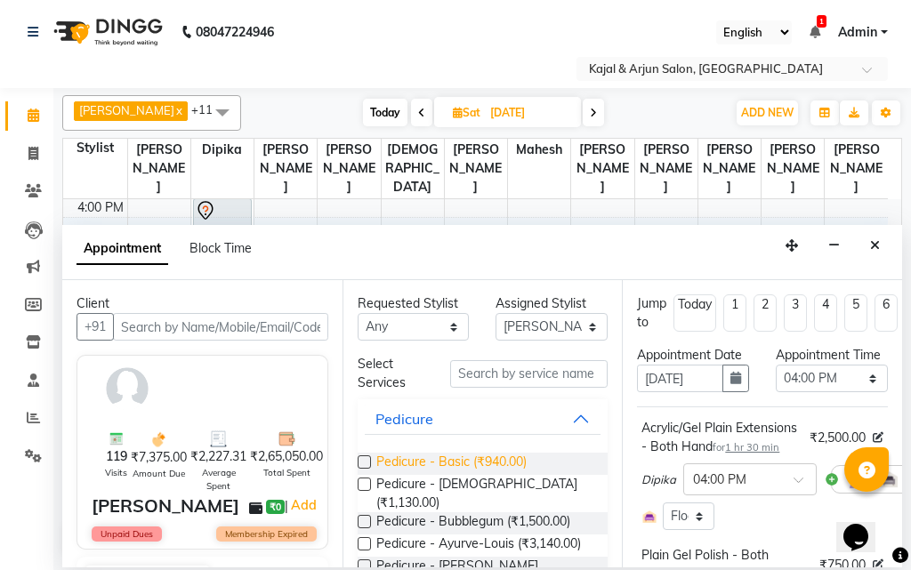
click at [498, 462] on span "Pedicure - Basic (₹940.00)" at bounding box center [451, 464] width 150 height 22
checkbox input "false"
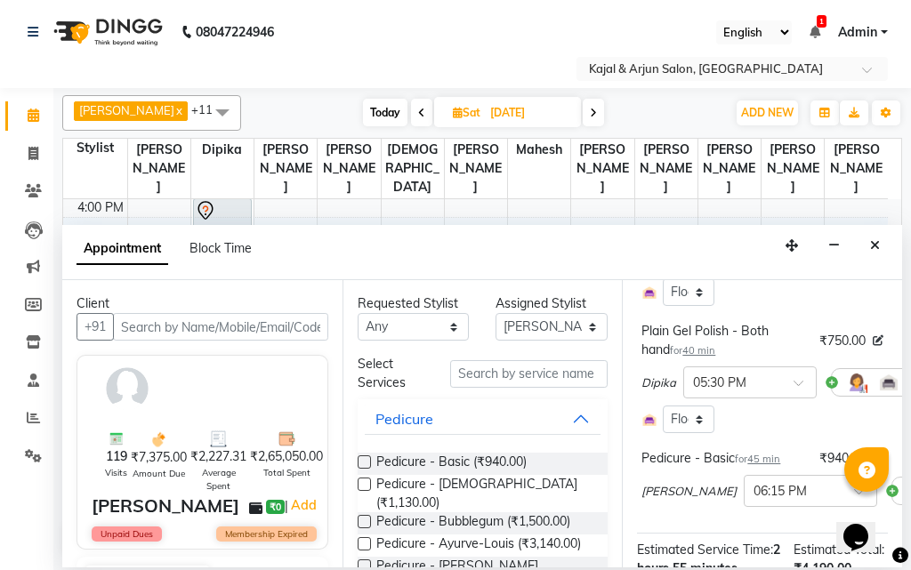
scroll to position [267, 0]
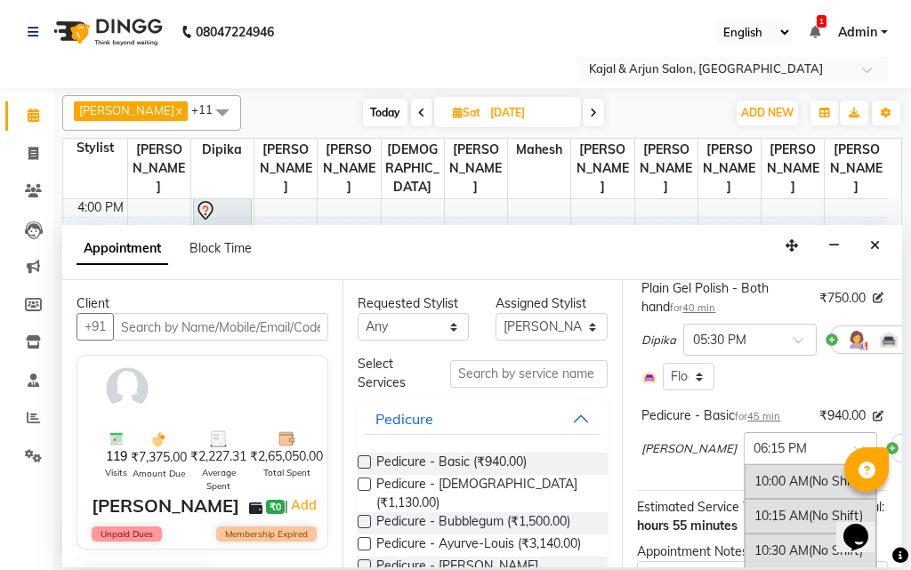
click at [753, 456] on input "text" at bounding box center [792, 446] width 78 height 19
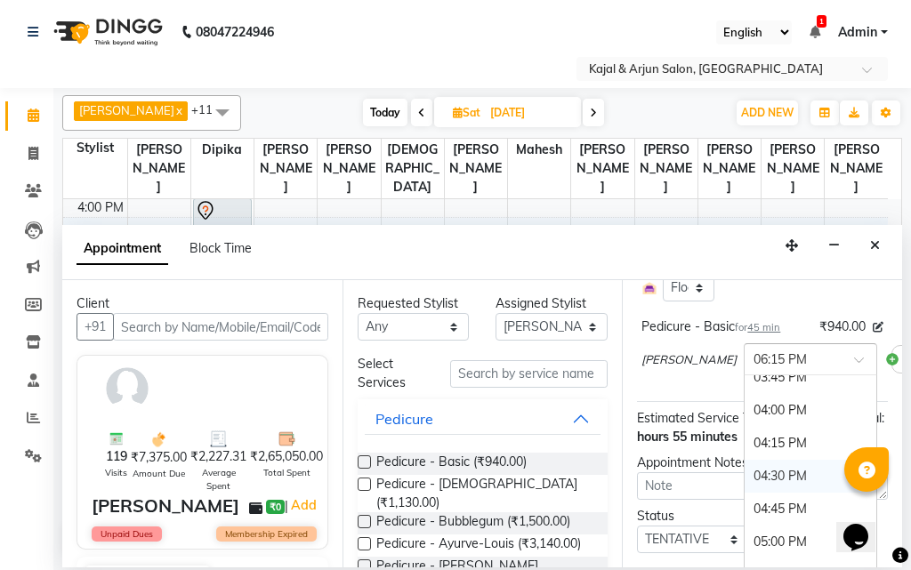
scroll to position [737, 0]
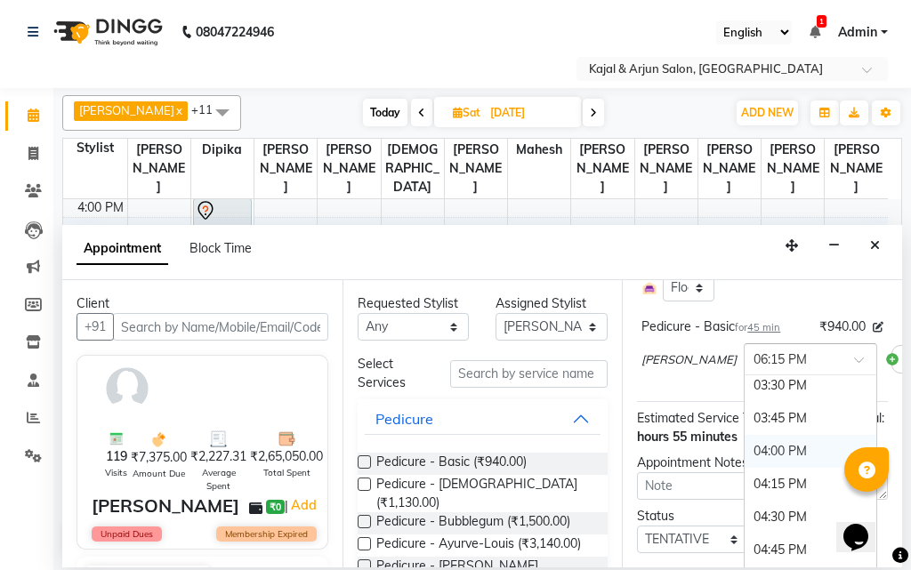
click at [744, 468] on div "04:00 PM" at bounding box center [810, 451] width 132 height 33
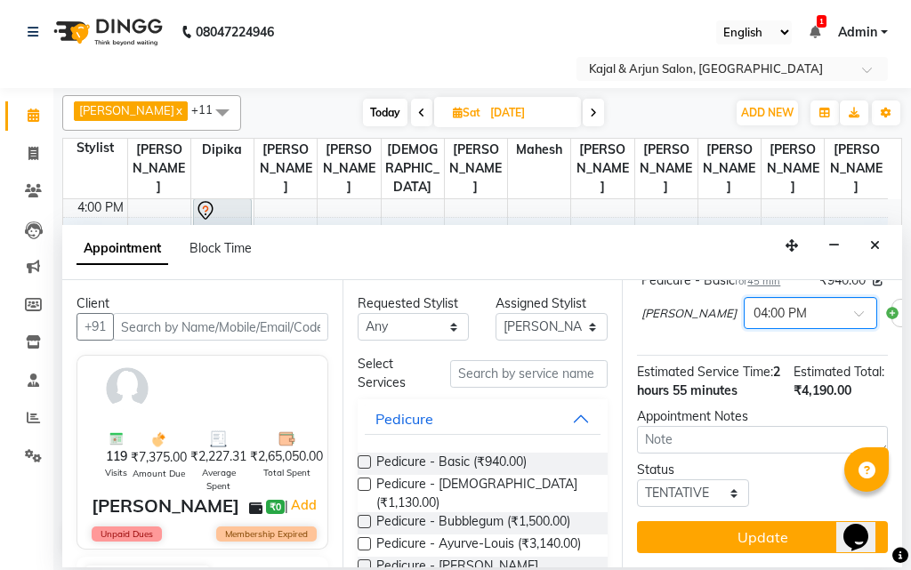
scroll to position [490, 0]
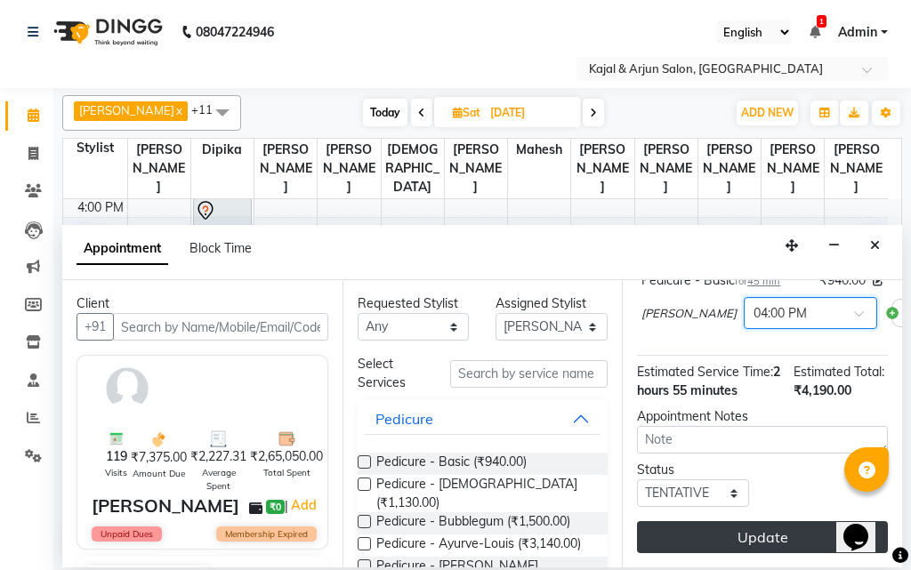
click at [761, 525] on button "Update" at bounding box center [762, 537] width 251 height 32
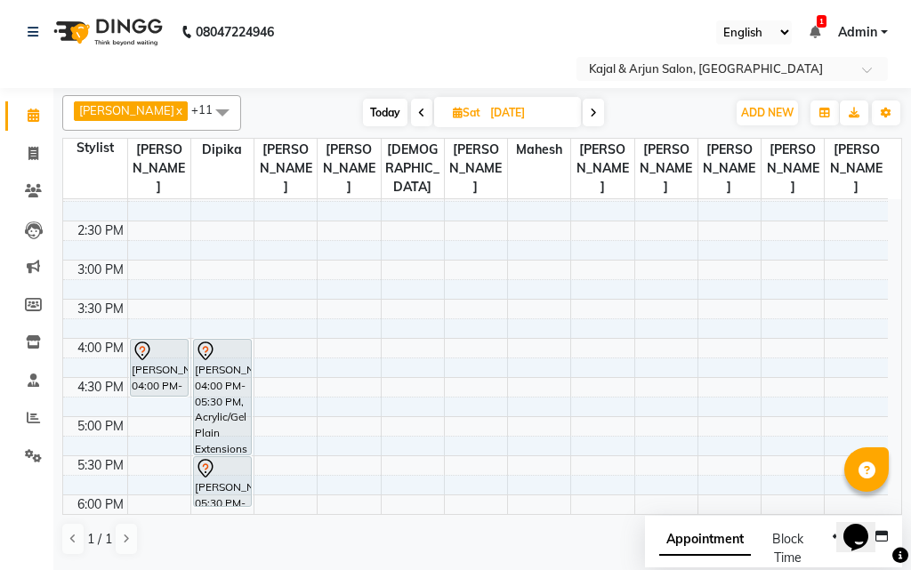
scroll to position [285, 0]
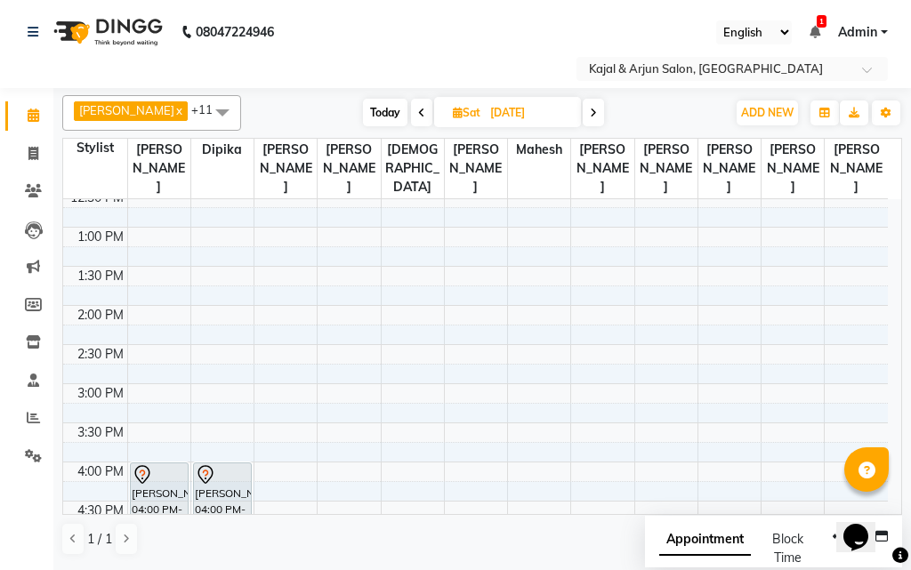
click at [382, 104] on span "Today" at bounding box center [385, 113] width 44 height 28
type input "02-10-2025"
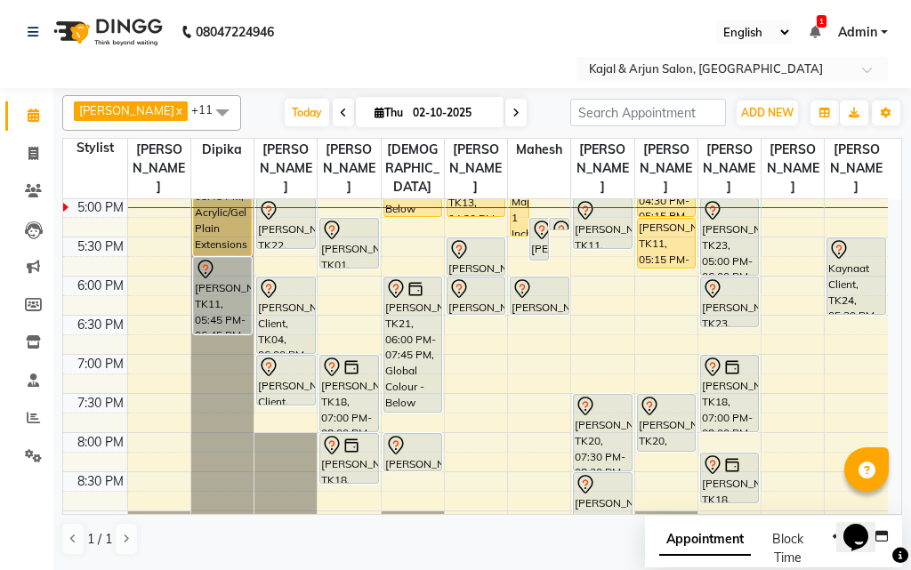
scroll to position [538, 0]
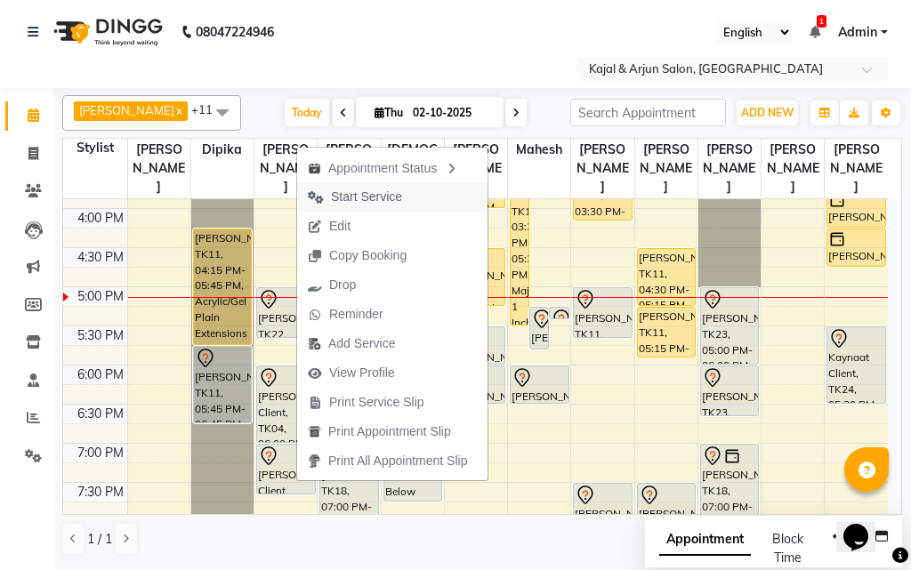
click at [367, 192] on span "Start Service" at bounding box center [366, 197] width 71 height 19
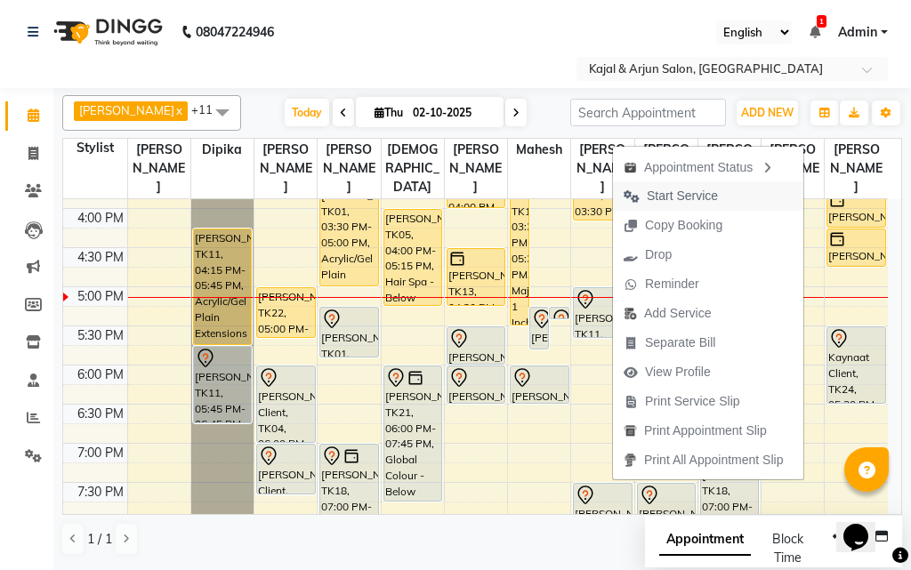
click at [674, 196] on span "Start Service" at bounding box center [681, 196] width 71 height 19
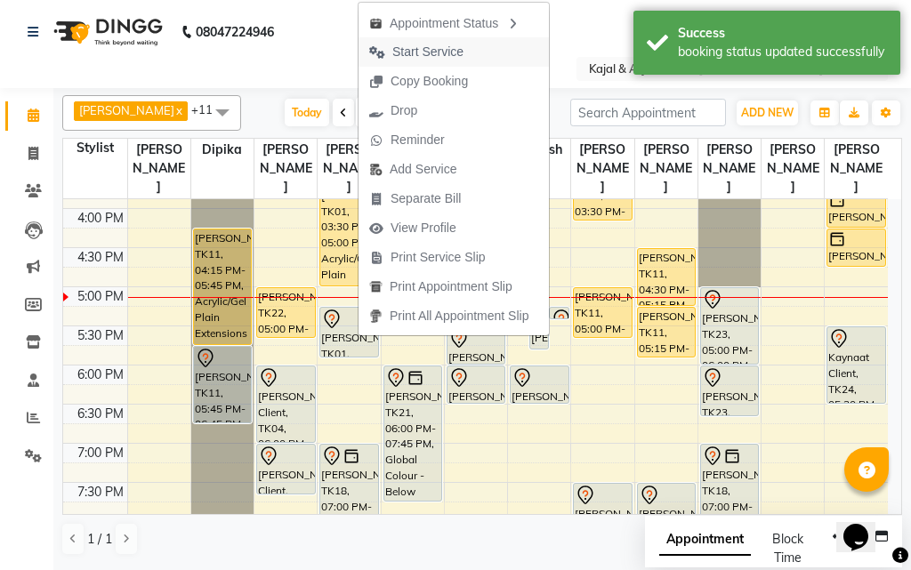
click at [488, 49] on button "Start Service" at bounding box center [453, 51] width 190 height 29
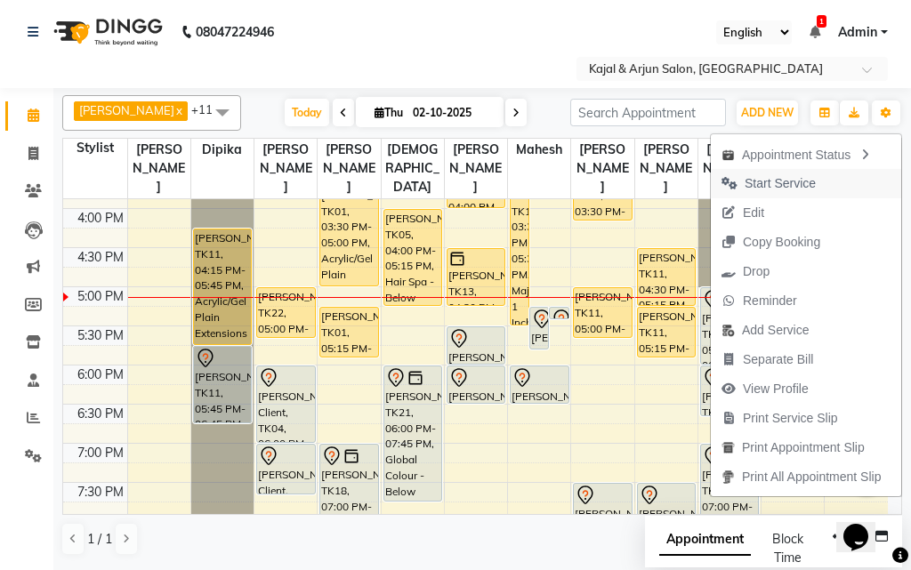
click at [759, 183] on span "Start Service" at bounding box center [779, 183] width 71 height 19
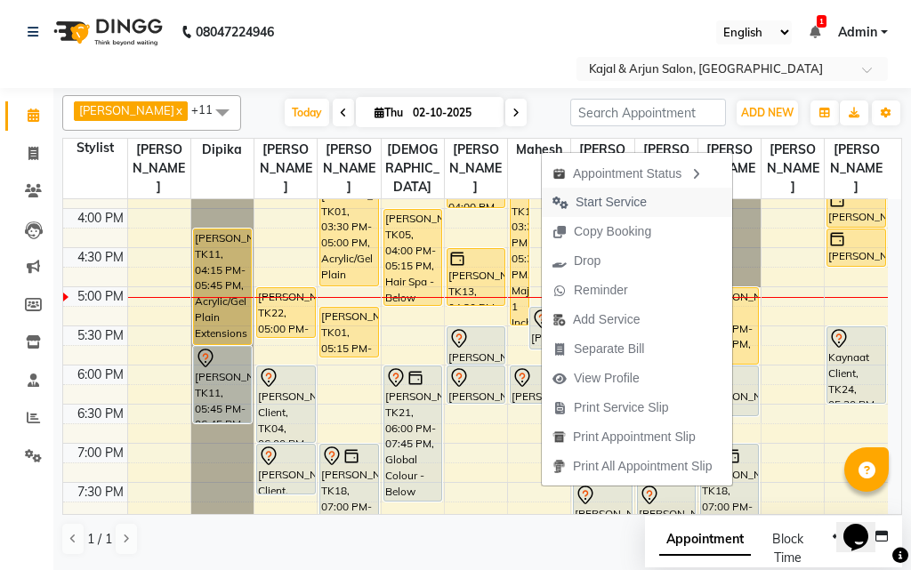
click at [628, 199] on span "Start Service" at bounding box center [610, 202] width 71 height 19
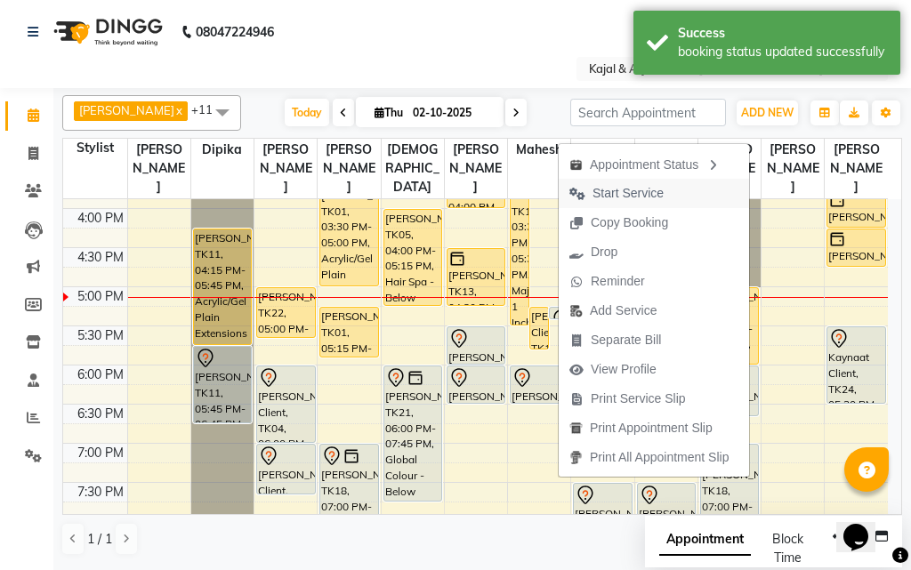
click at [647, 190] on span "Start Service" at bounding box center [627, 193] width 71 height 19
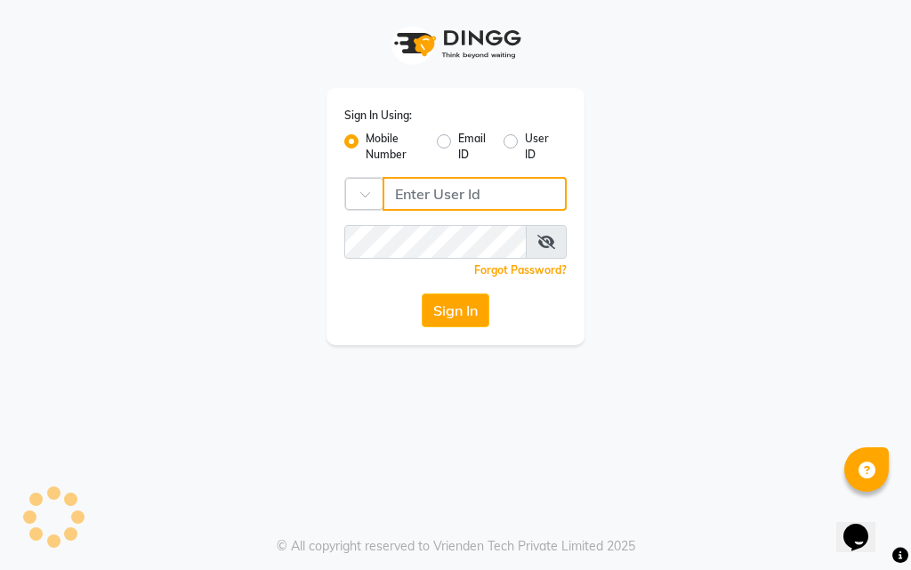
type input "9769573973"
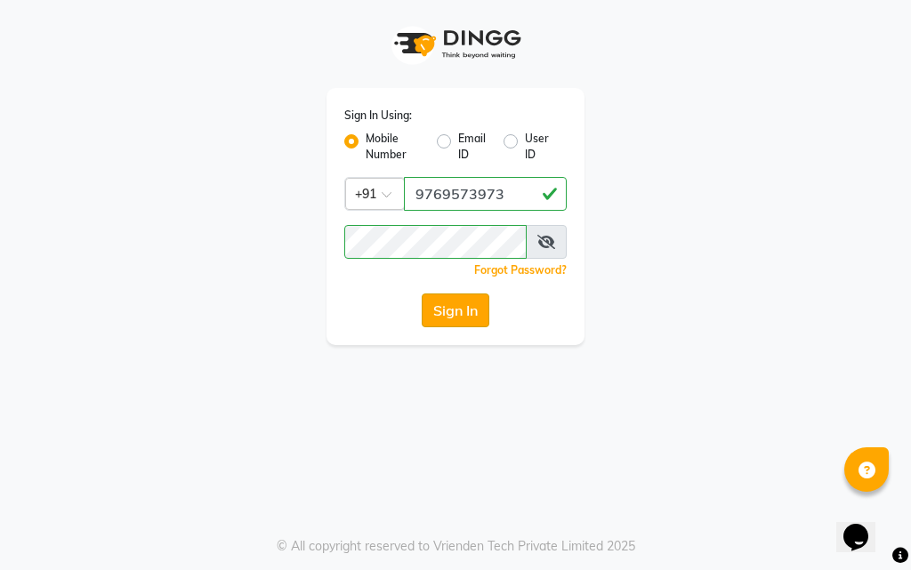
click at [467, 303] on button "Sign In" at bounding box center [455, 310] width 68 height 34
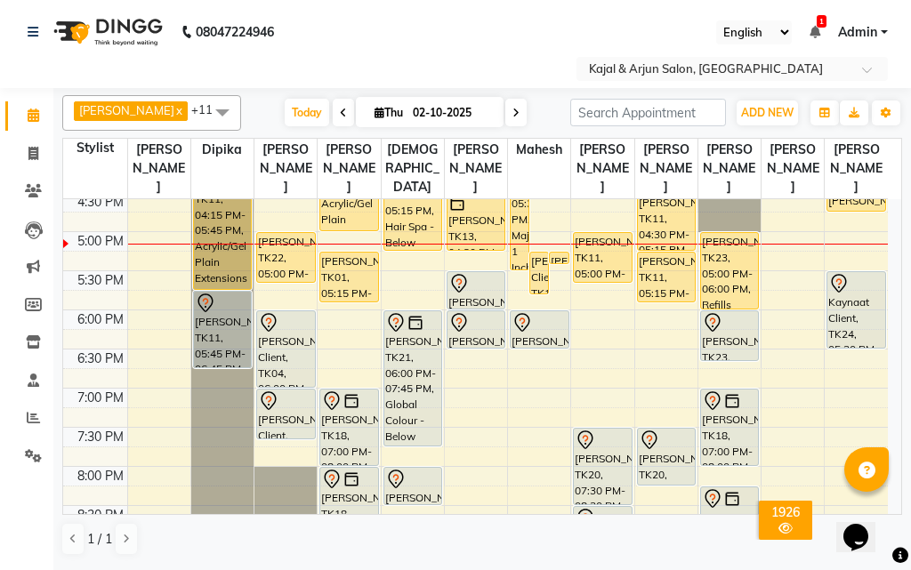
scroll to position [513, 0]
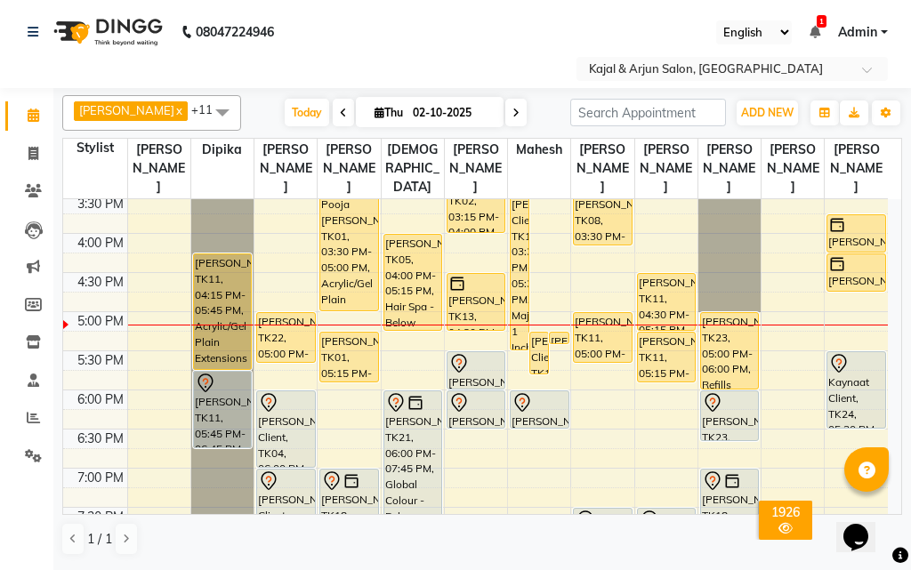
click at [512, 111] on icon at bounding box center [515, 113] width 7 height 11
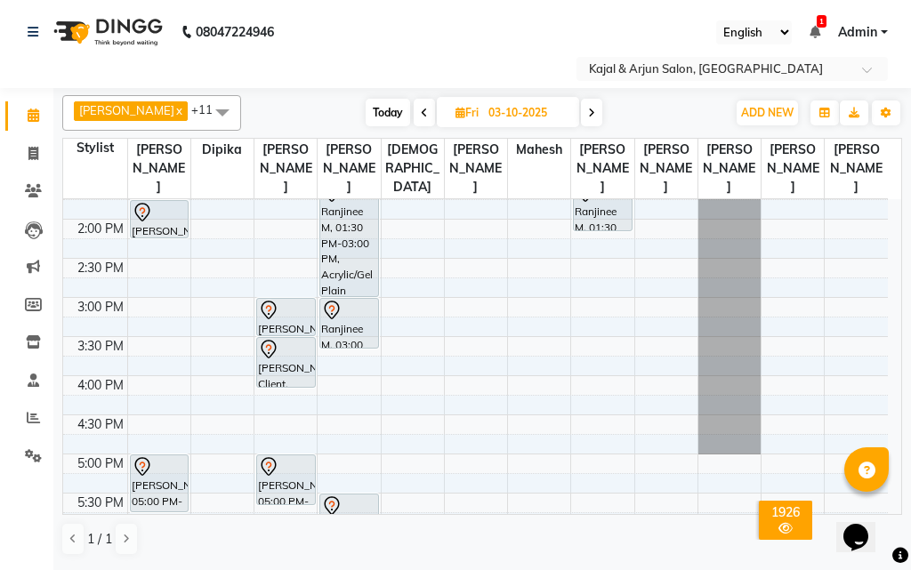
scroll to position [424, 0]
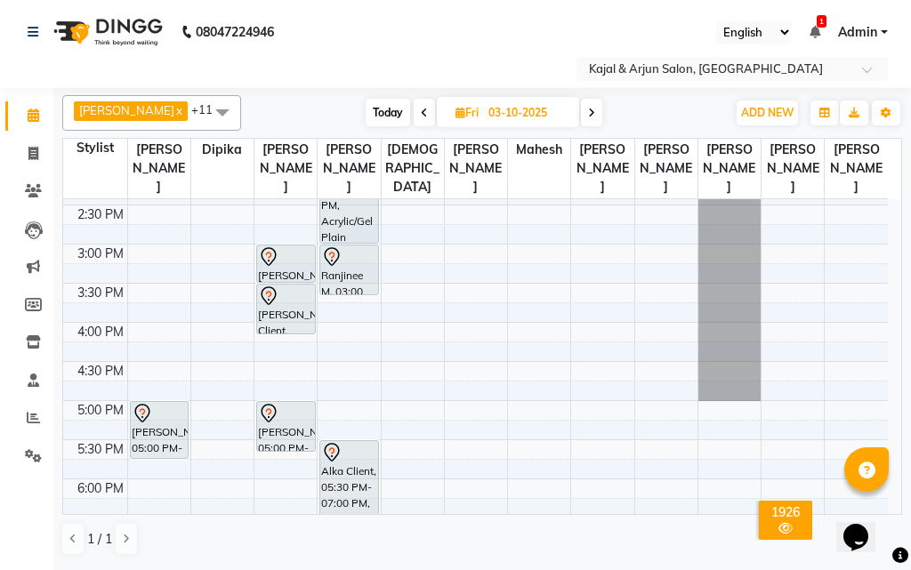
click at [421, 108] on icon at bounding box center [424, 113] width 7 height 11
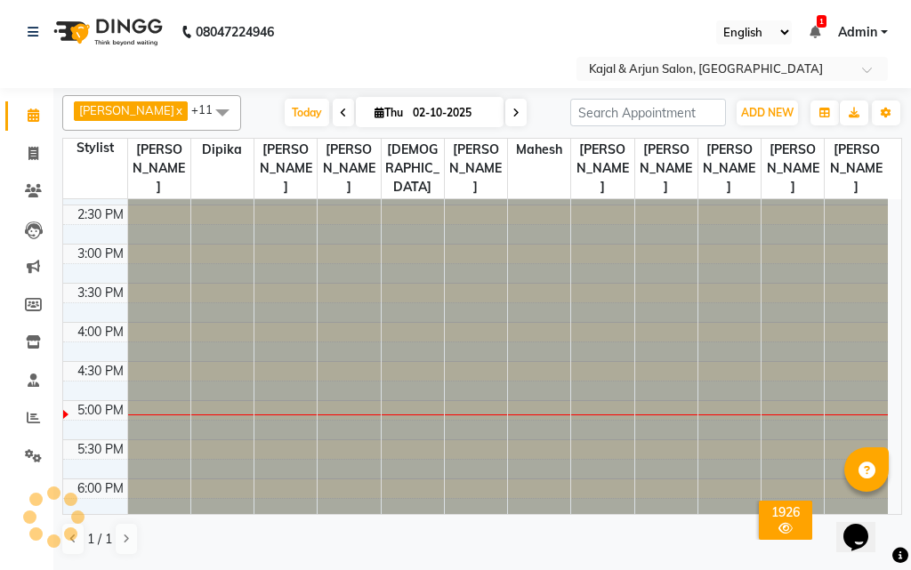
scroll to position [627, 0]
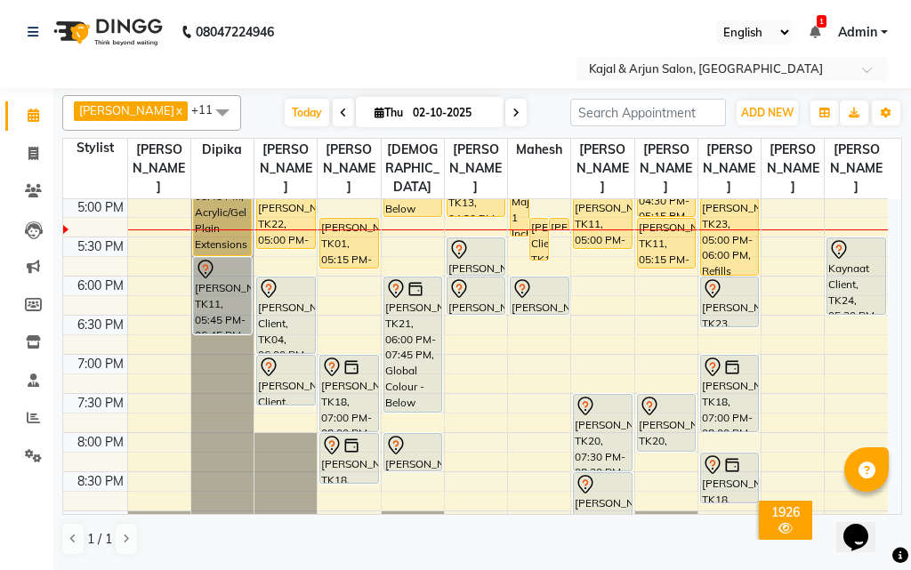
click at [512, 110] on icon at bounding box center [515, 113] width 7 height 11
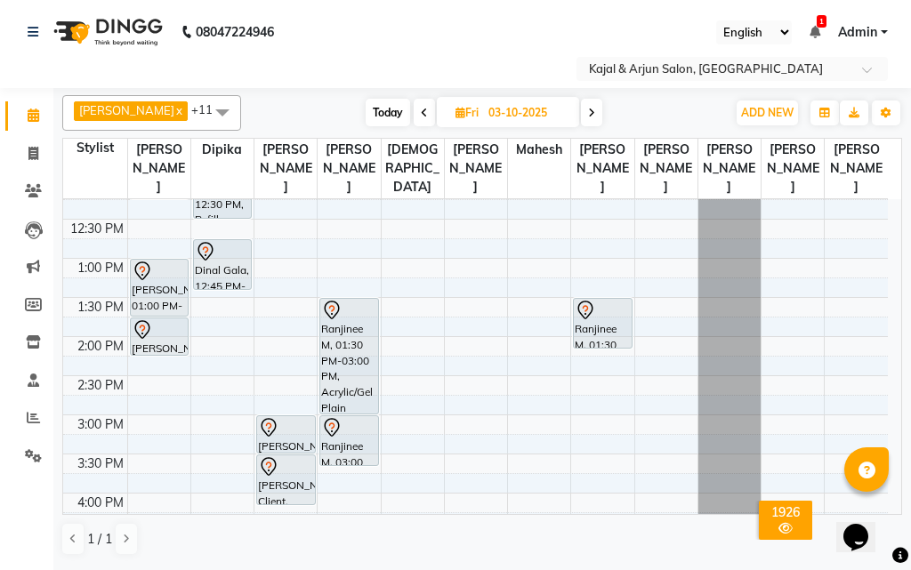
scroll to position [182, 0]
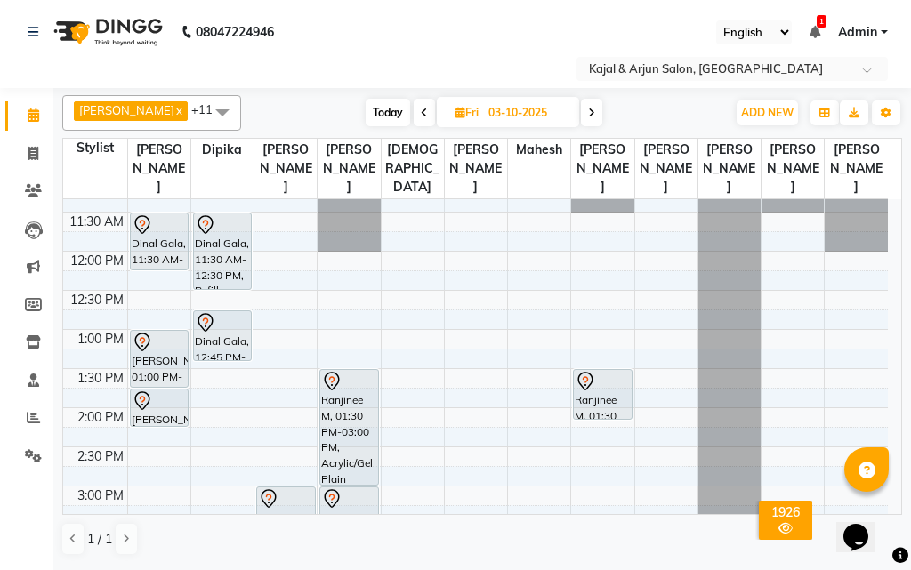
click at [421, 112] on icon at bounding box center [424, 113] width 7 height 11
type input "02-10-2025"
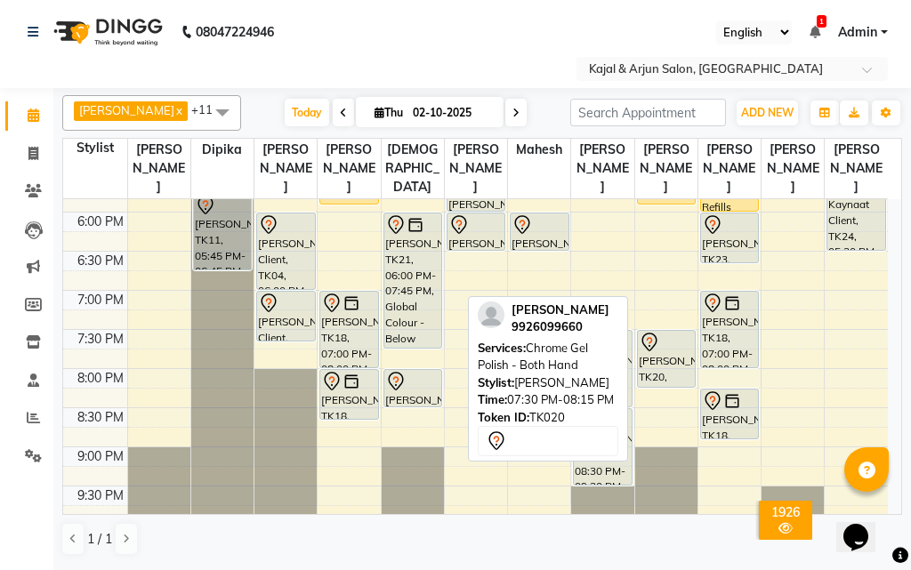
scroll to position [602, 0]
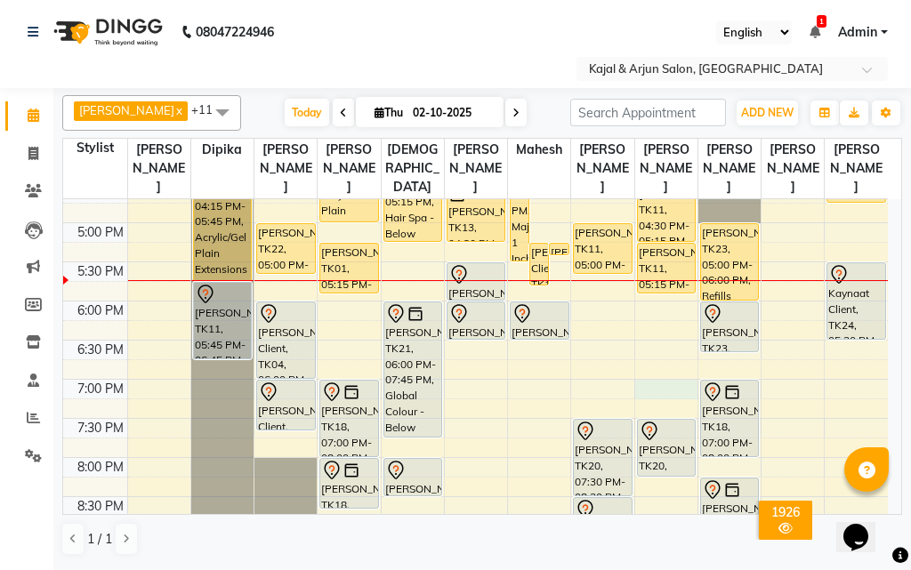
click at [665, 383] on div "9:00 AM 9:30 AM 10:00 AM 10:30 AM 11:00 AM 11:30 AM 12:00 PM 12:30 PM 1:00 PM 1…" at bounding box center [475, 144] width 824 height 1095
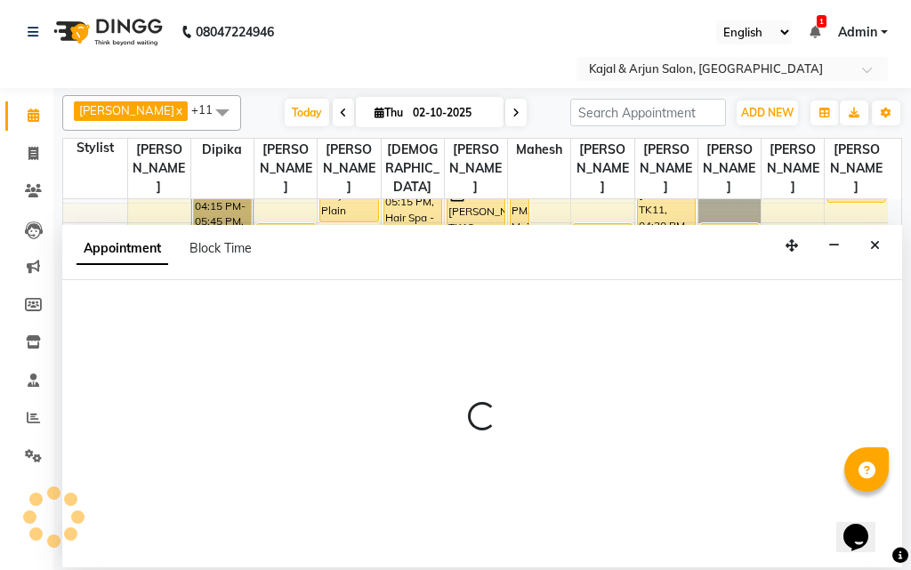
select select "25958"
select select "1140"
select select "tentative"
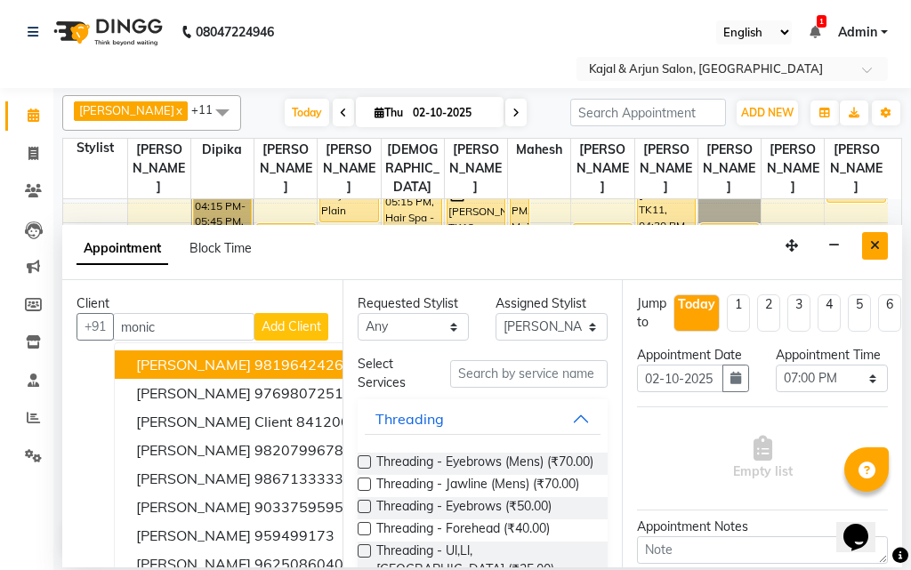
type input "monic"
click at [879, 240] on icon "Close" at bounding box center [875, 245] width 10 height 12
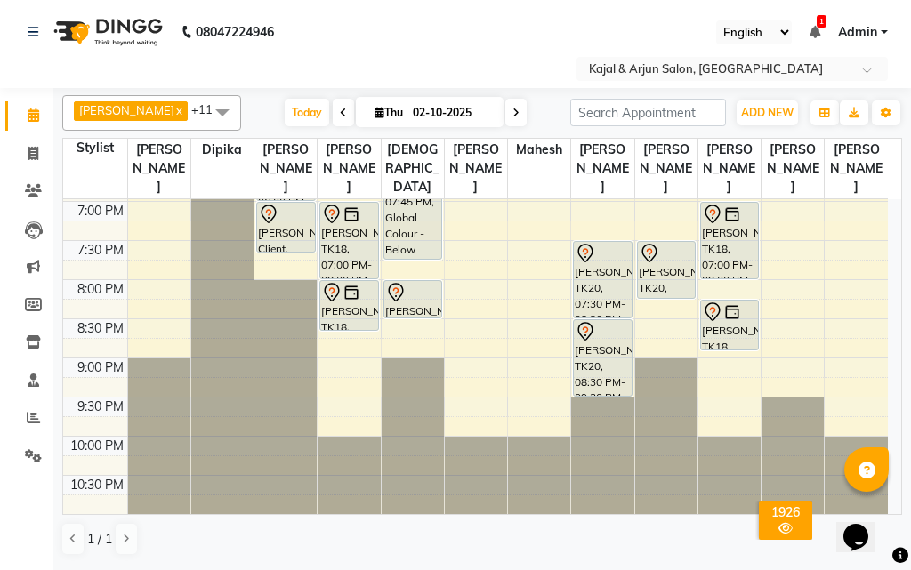
scroll to position [691, 0]
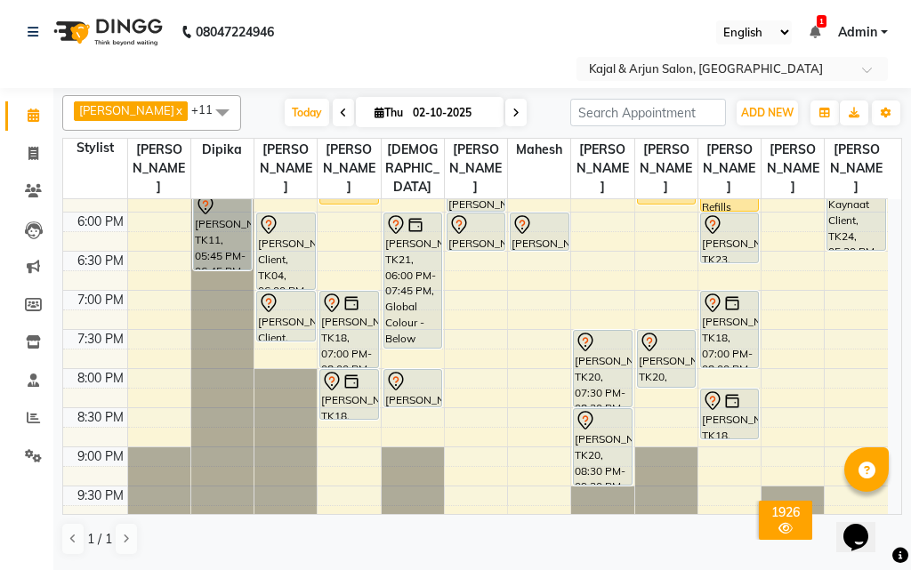
click at [512, 108] on icon at bounding box center [515, 113] width 7 height 11
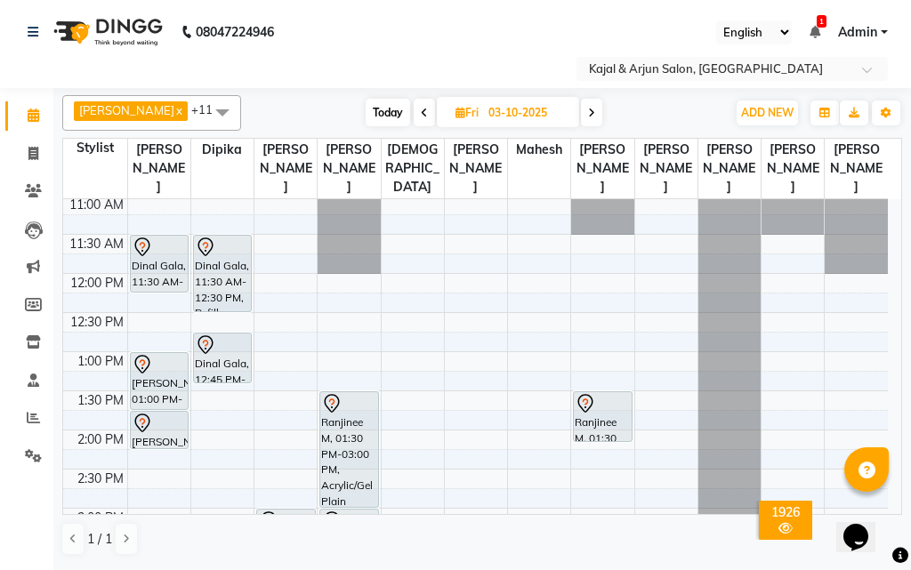
scroll to position [157, 0]
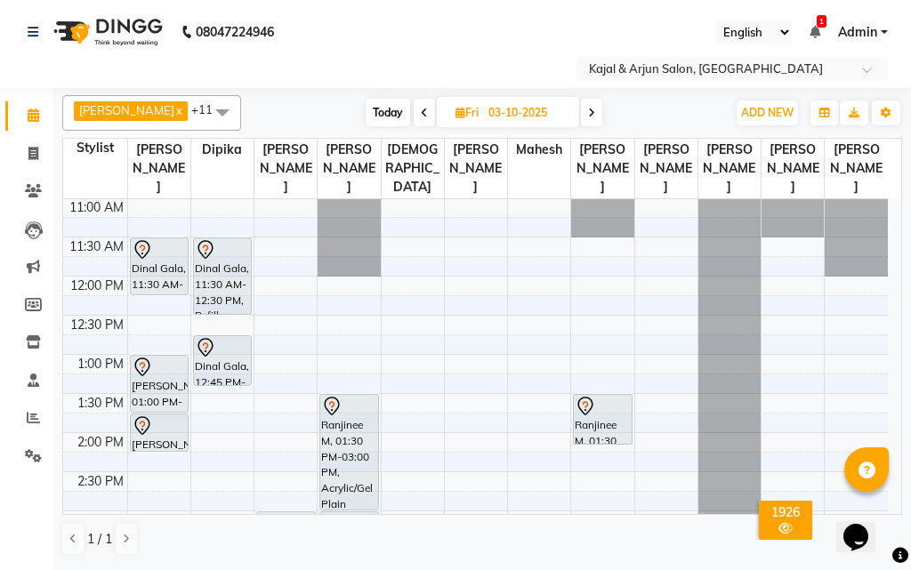
click at [421, 108] on icon at bounding box center [424, 113] width 7 height 11
type input "02-10-2025"
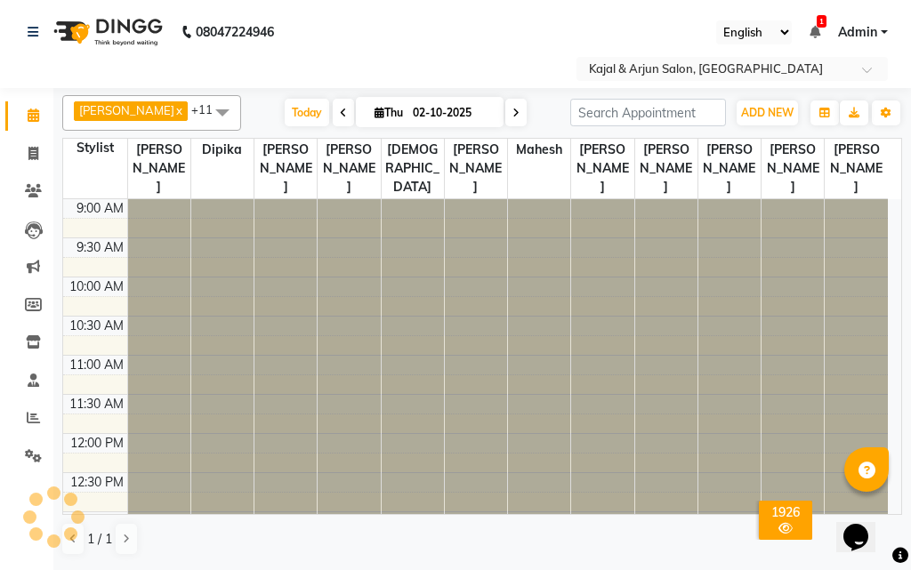
scroll to position [627, 0]
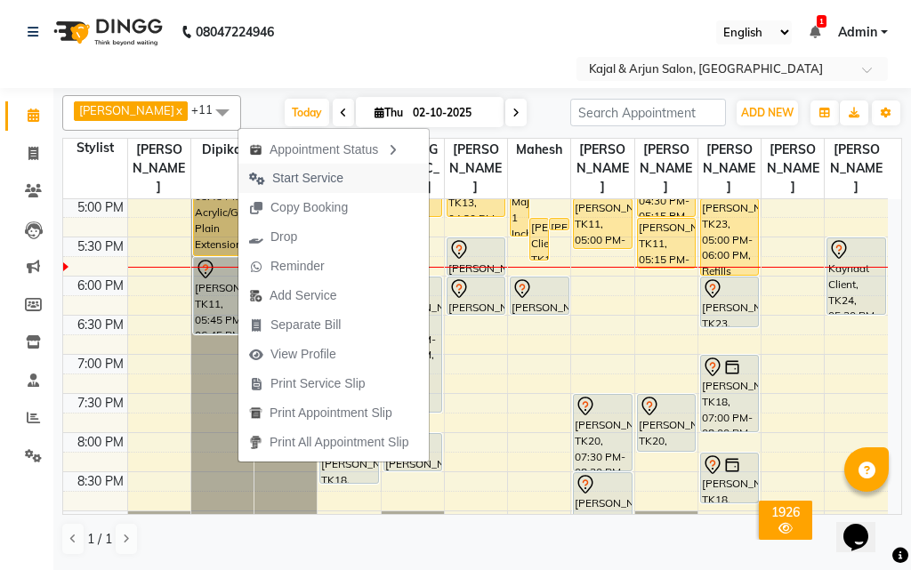
click at [356, 175] on button "Start Service" at bounding box center [333, 178] width 190 height 29
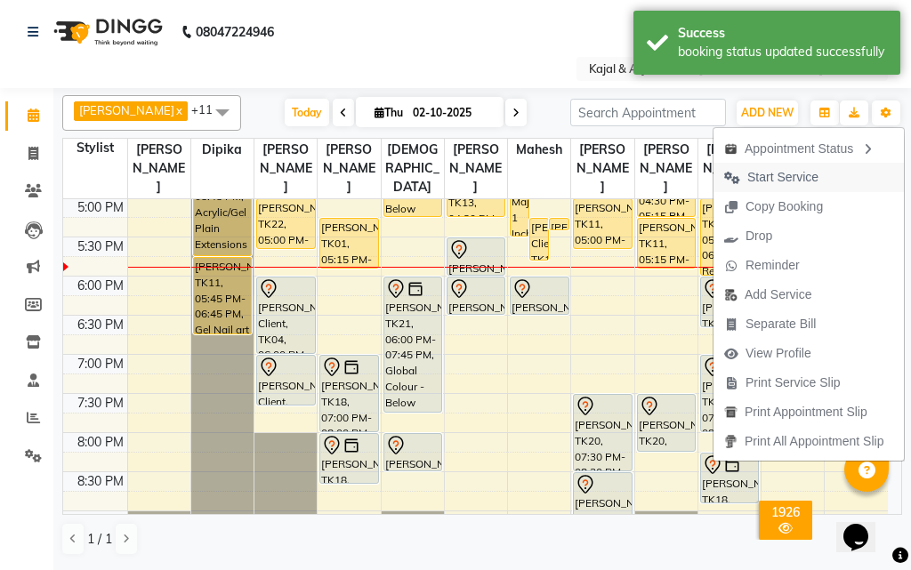
click at [768, 178] on span "Start Service" at bounding box center [782, 177] width 71 height 19
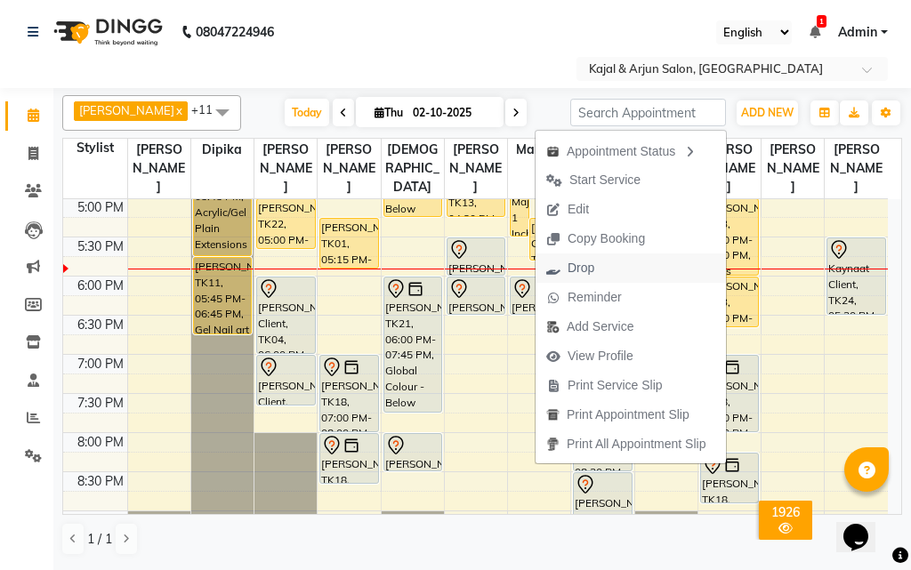
click at [598, 262] on span "Drop" at bounding box center [569, 267] width 69 height 29
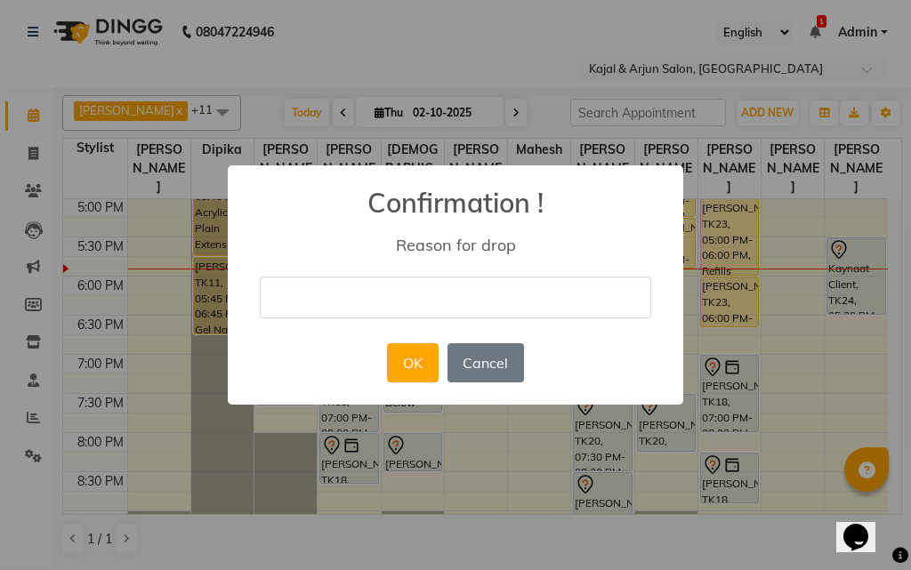
click at [525, 295] on input "text" at bounding box center [455, 298] width 391 height 42
click at [517, 292] on input "text" at bounding box center [455, 298] width 391 height 42
click at [393, 292] on input "text" at bounding box center [455, 298] width 391 height 42
drag, startPoint x: 373, startPoint y: 293, endPoint x: 362, endPoint y: 298, distance: 11.6
drag, startPoint x: 362, startPoint y: 298, endPoint x: 343, endPoint y: 296, distance: 18.8
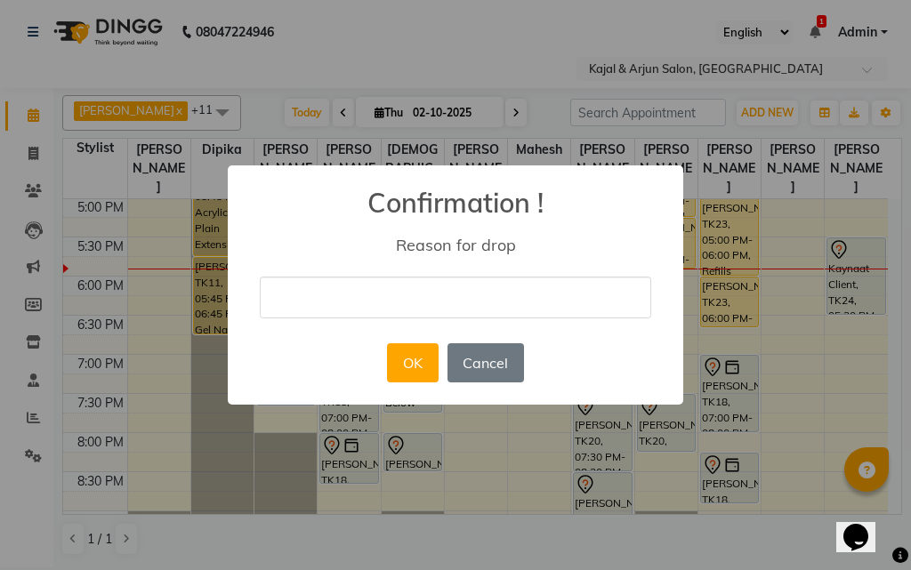
drag, startPoint x: 343, startPoint y: 296, endPoint x: 326, endPoint y: 293, distance: 17.1
drag, startPoint x: 326, startPoint y: 293, endPoint x: 627, endPoint y: 300, distance: 300.6
click at [627, 300] on input "text" at bounding box center [455, 298] width 391 height 42
click at [429, 357] on button "OK" at bounding box center [412, 362] width 51 height 39
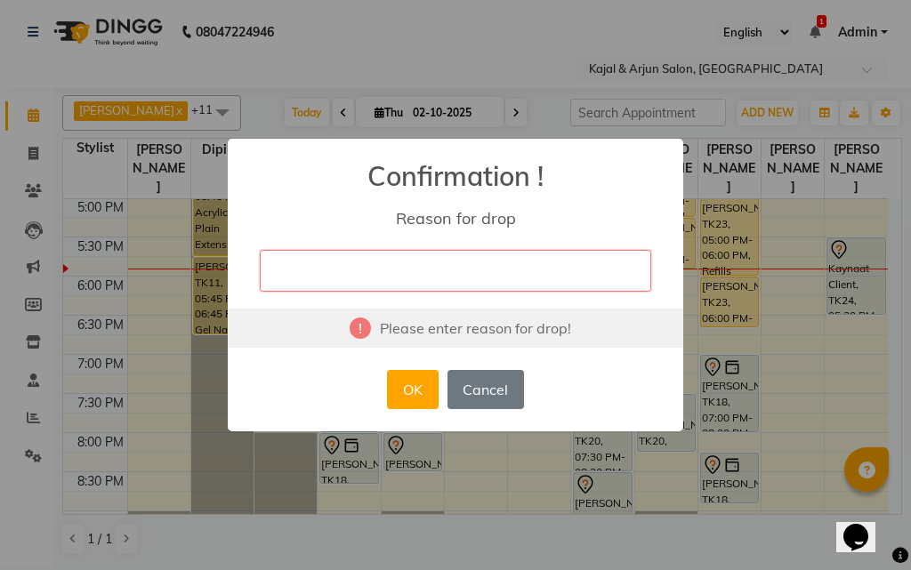
click at [485, 332] on div "Please enter reason for drop!" at bounding box center [455, 328] width 455 height 39
click at [501, 266] on input "text" at bounding box center [455, 271] width 391 height 42
click at [421, 377] on button "OK" at bounding box center [412, 389] width 51 height 39
click at [468, 271] on input "text" at bounding box center [455, 271] width 391 height 42
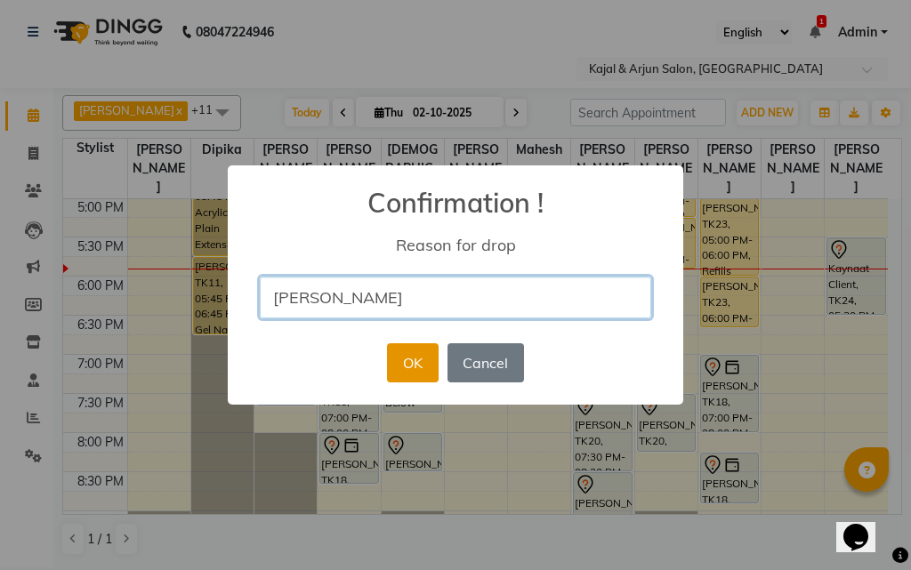
type input "[PERSON_NAME]"
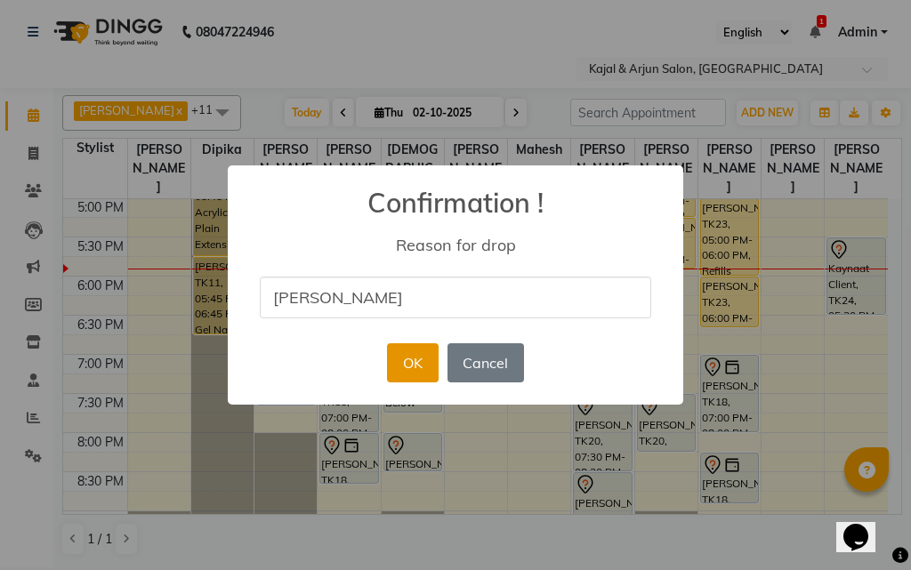
click at [429, 359] on button "OK" at bounding box center [412, 362] width 51 height 39
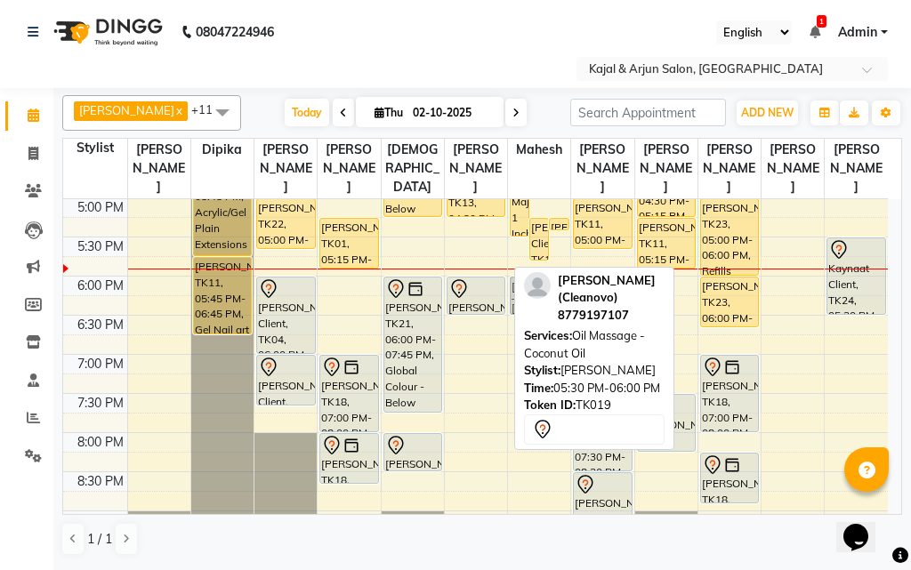
drag, startPoint x: 474, startPoint y: 250, endPoint x: 542, endPoint y: 293, distance: 80.4
click at [542, 293] on div "[PERSON_NAME] x [PERSON_NAME] x Kajal Mam x [PERSON_NAME] x [PERSON_NAME] x Pri…" at bounding box center [481, 325] width 839 height 475
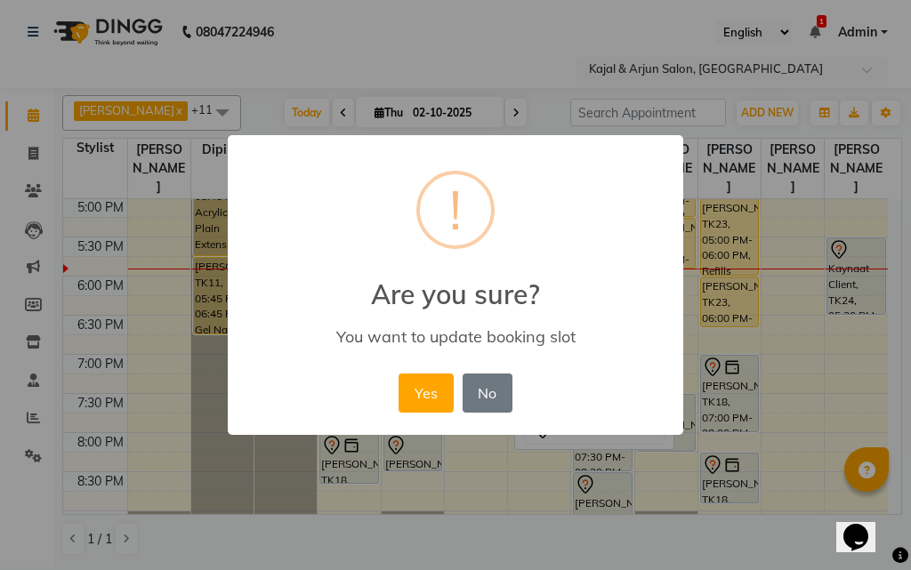
click at [428, 383] on button "Yes" at bounding box center [425, 392] width 54 height 39
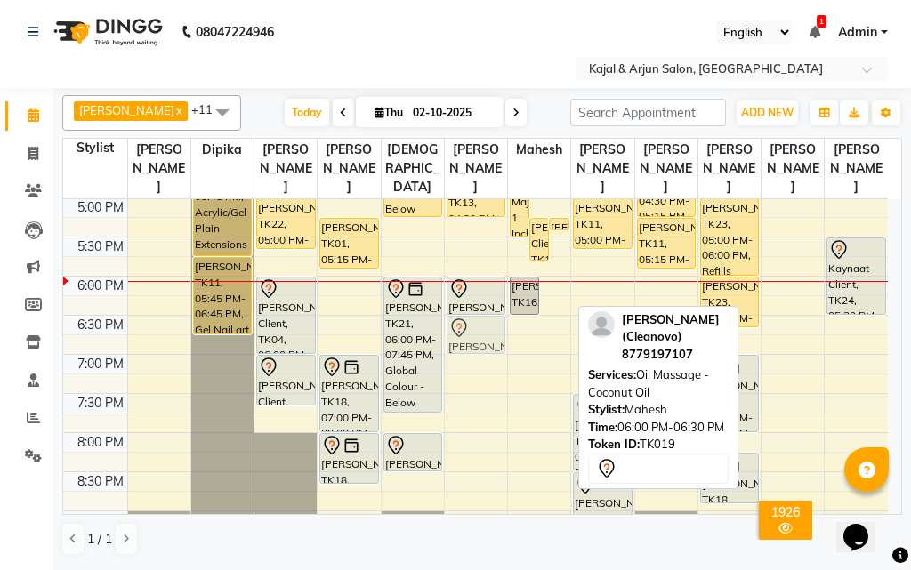
drag, startPoint x: 557, startPoint y: 292, endPoint x: 481, endPoint y: 330, distance: 84.7
click at [481, 330] on tr "Jaswe Bharara, TK03, 12:00 PM-12:40 PM, Plain Gel Polish - Both Feet [PERSON_NA…" at bounding box center [475, 119] width 824 height 1095
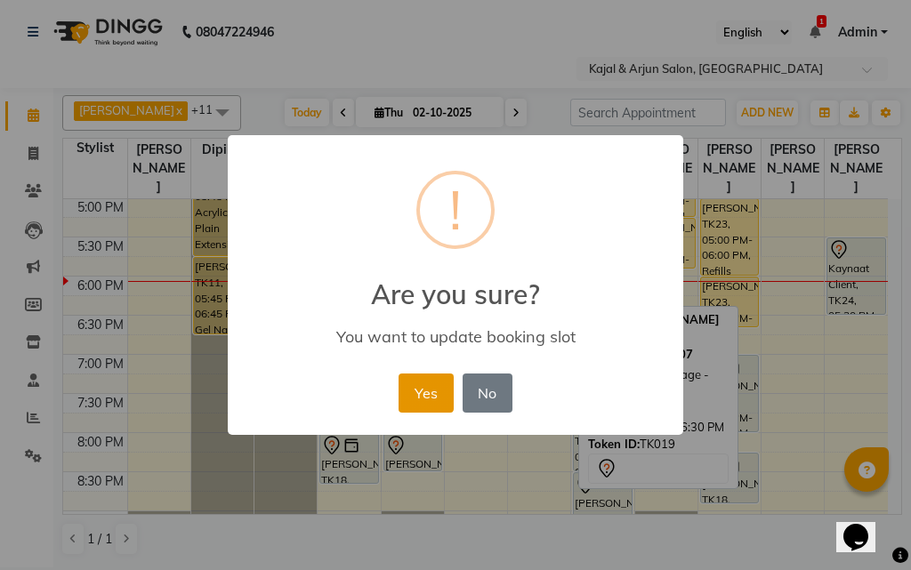
click at [425, 383] on button "Yes" at bounding box center [425, 392] width 54 height 39
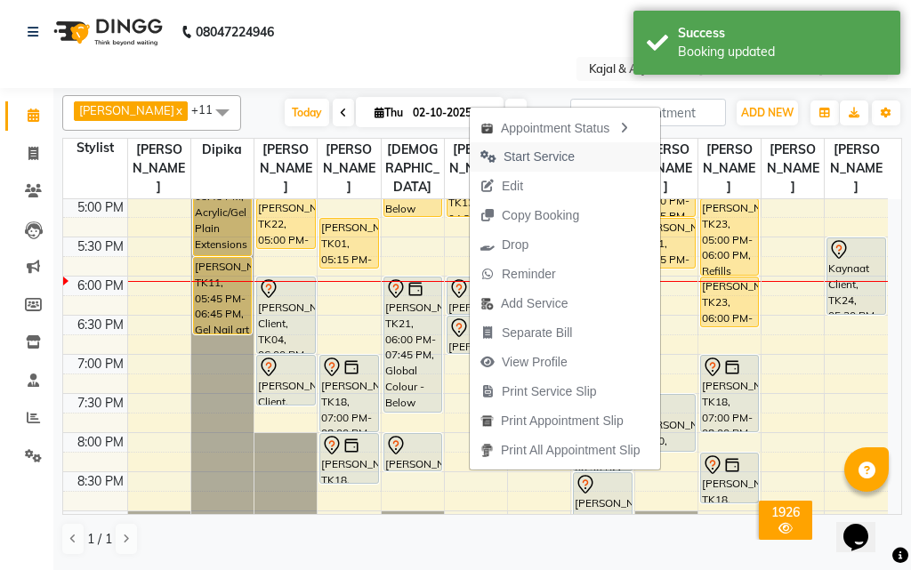
click at [570, 155] on span "Start Service" at bounding box center [538, 157] width 71 height 19
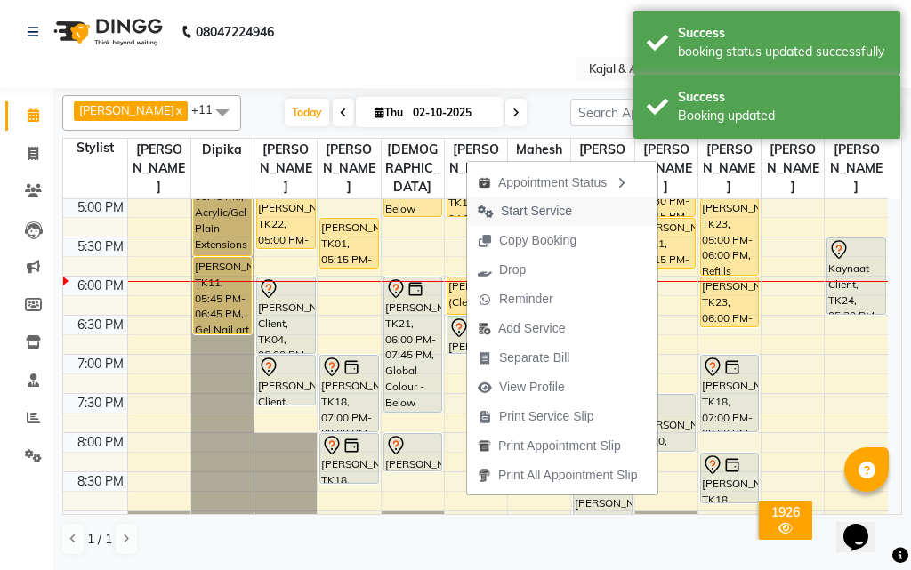
click at [554, 210] on span "Start Service" at bounding box center [536, 211] width 71 height 19
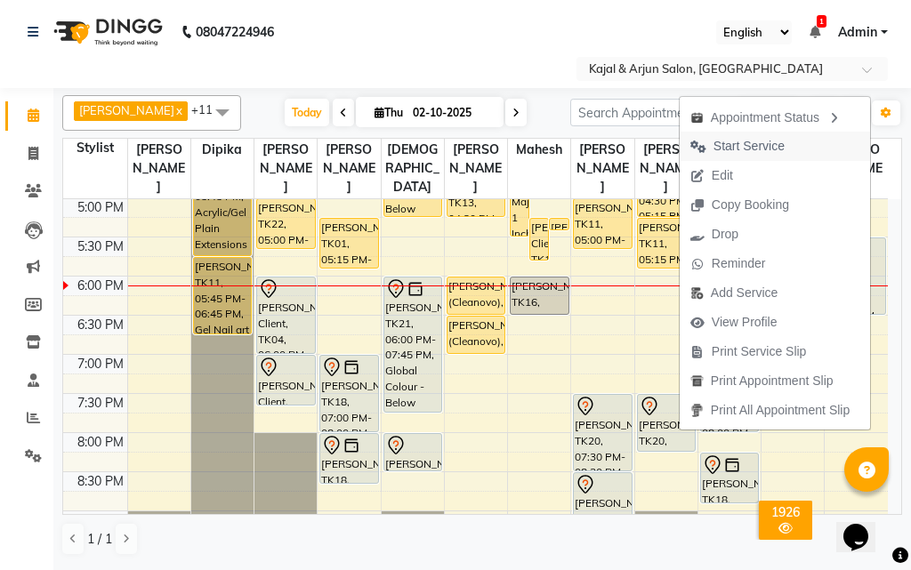
click at [797, 142] on button "Start Service" at bounding box center [774, 146] width 190 height 29
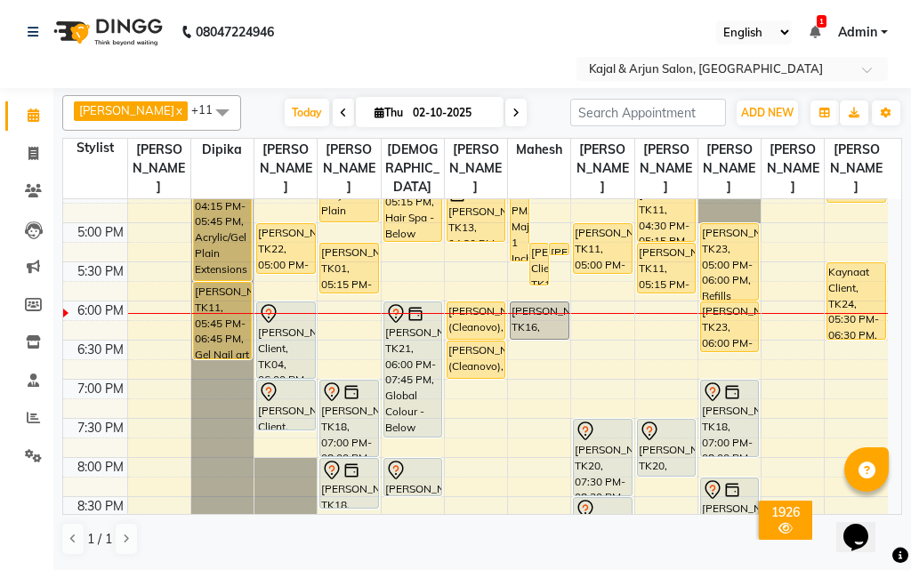
scroll to position [691, 0]
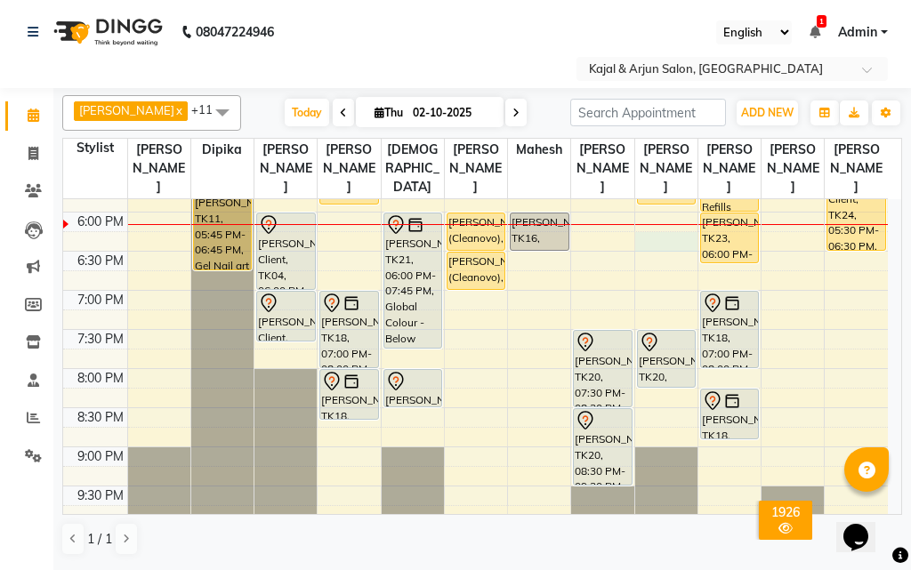
click at [662, 238] on div "9:00 AM 9:30 AM 10:00 AM 10:30 AM 11:00 AM 11:30 AM 12:00 PM 12:30 PM 1:00 PM 1…" at bounding box center [475, 55] width 824 height 1095
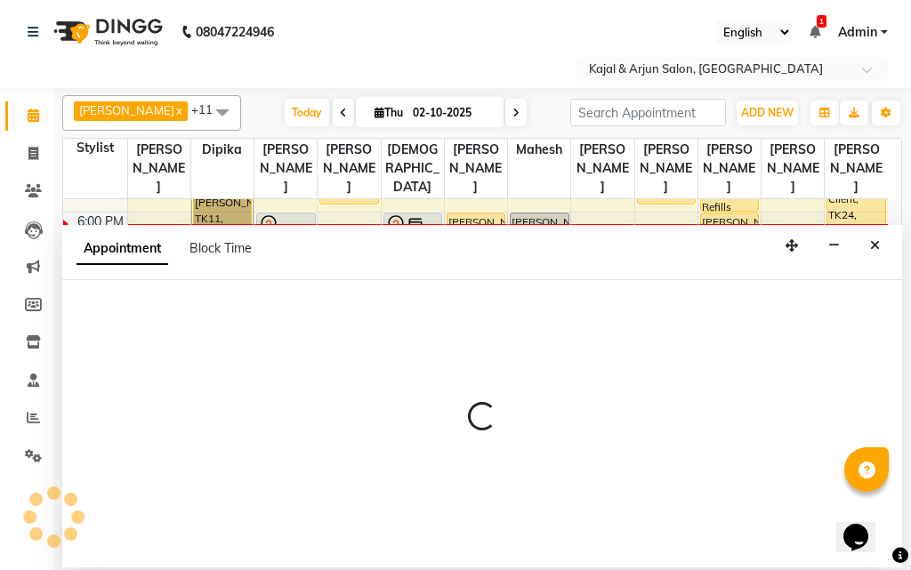
select select "25958"
select select "1095"
select select "tentative"
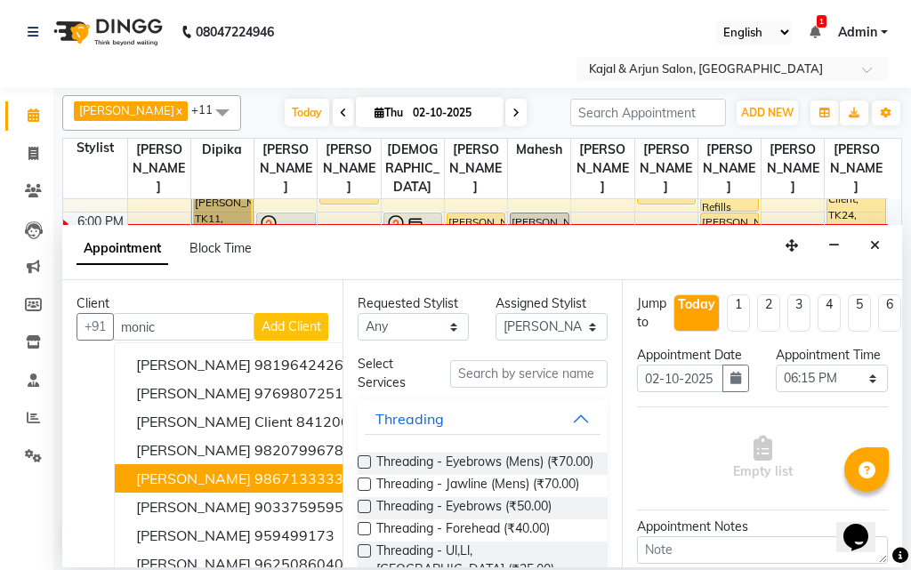
click at [272, 479] on ngb-highlight "9867133333" at bounding box center [298, 478] width 89 height 18
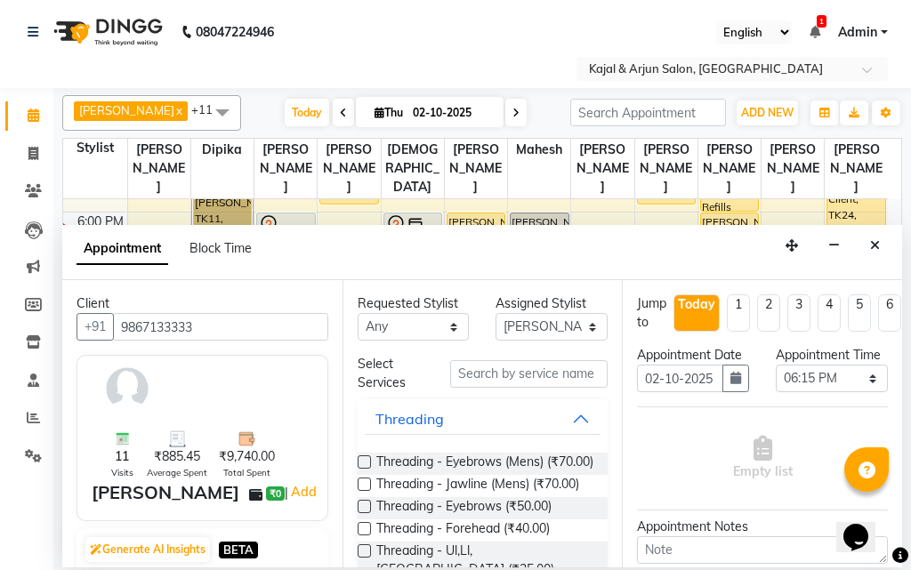
type input "9867133333"
click at [517, 365] on input "text" at bounding box center [529, 374] width 158 height 28
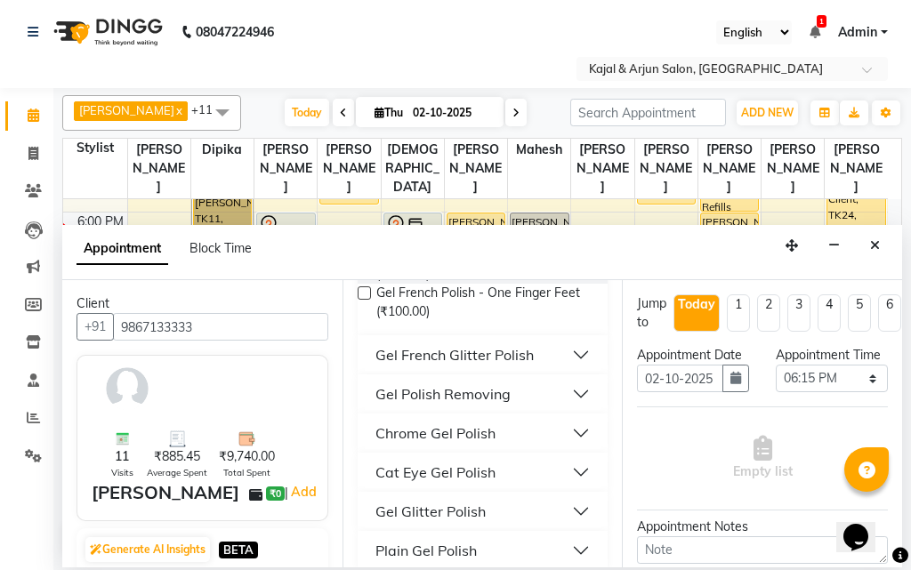
scroll to position [373, 0]
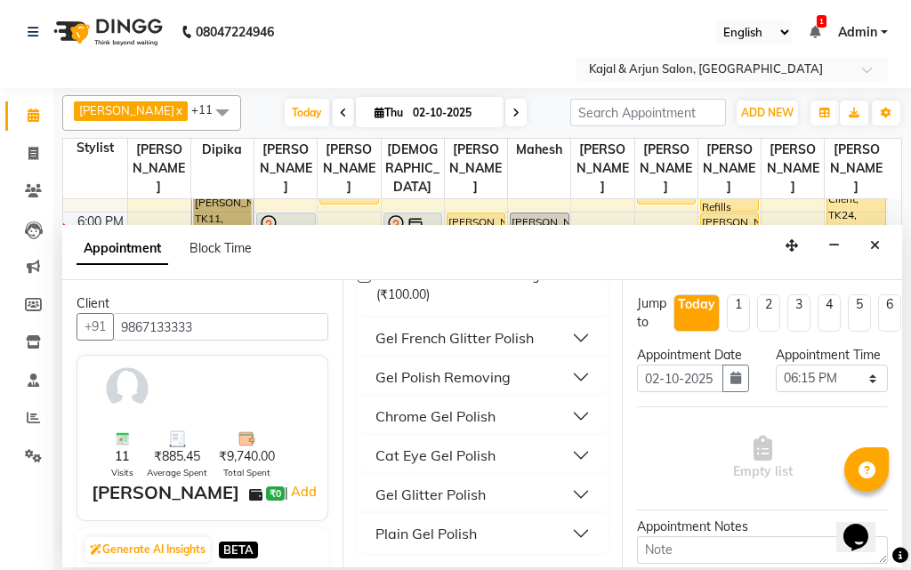
type input "gel polis"
click at [429, 529] on div "Plain Gel Polish" at bounding box center [425, 533] width 101 height 21
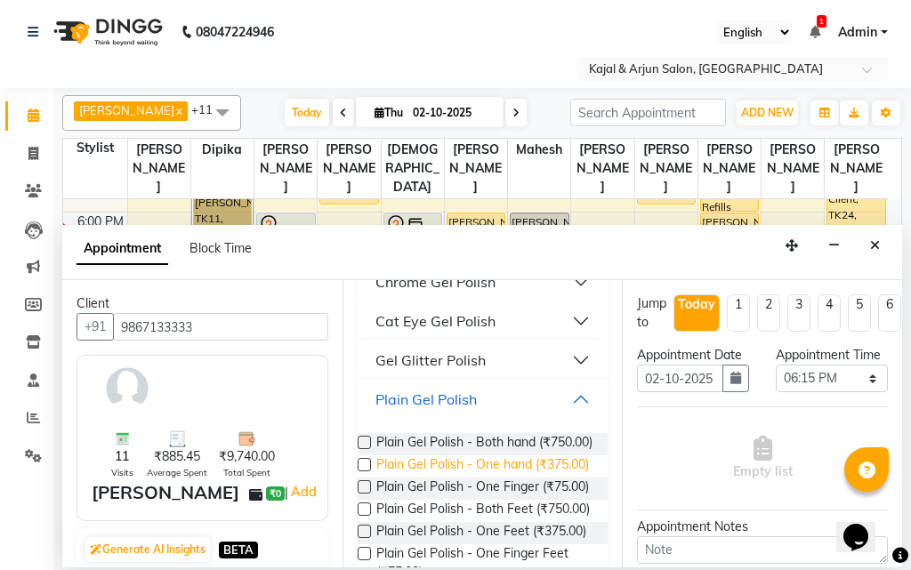
scroll to position [550, 0]
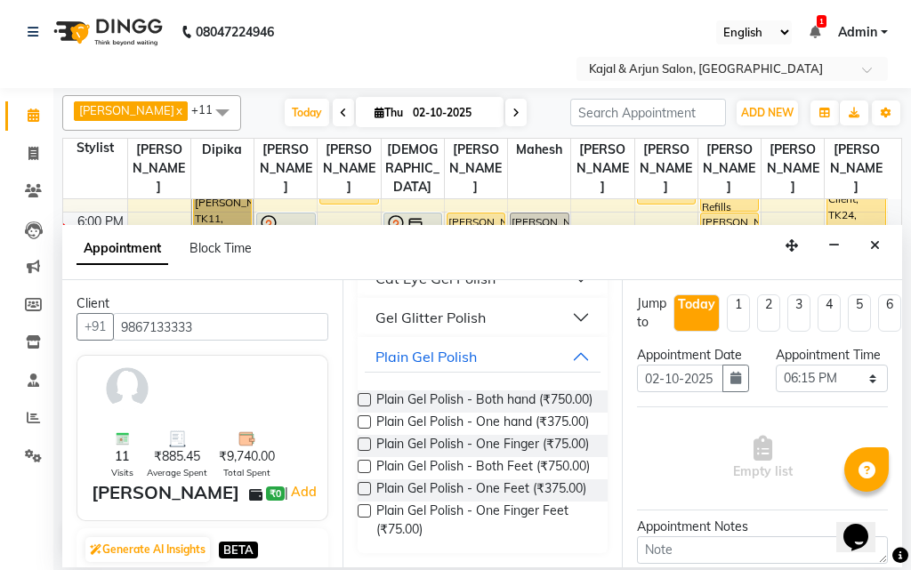
click at [365, 394] on label at bounding box center [363, 399] width 13 height 13
click at [365, 396] on input "checkbox" at bounding box center [363, 402] width 12 height 12
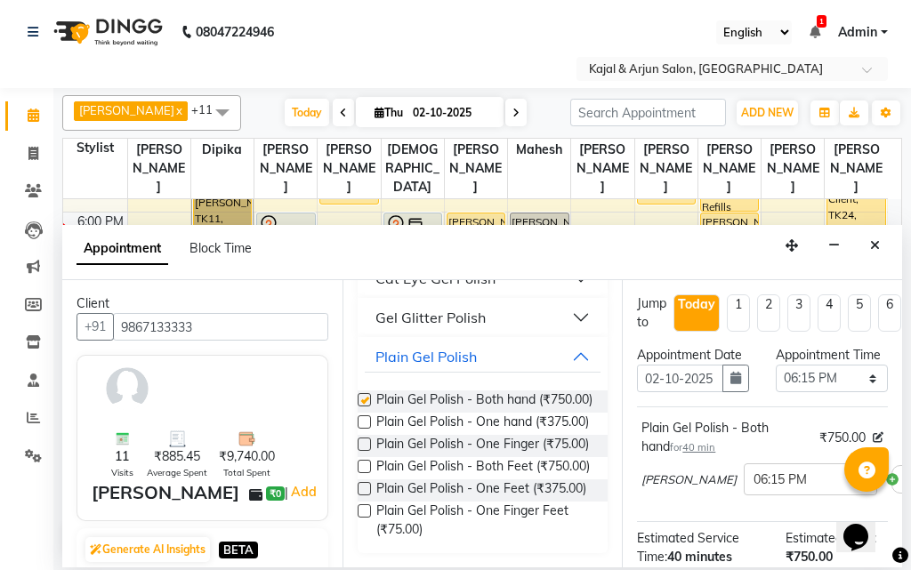
checkbox input "false"
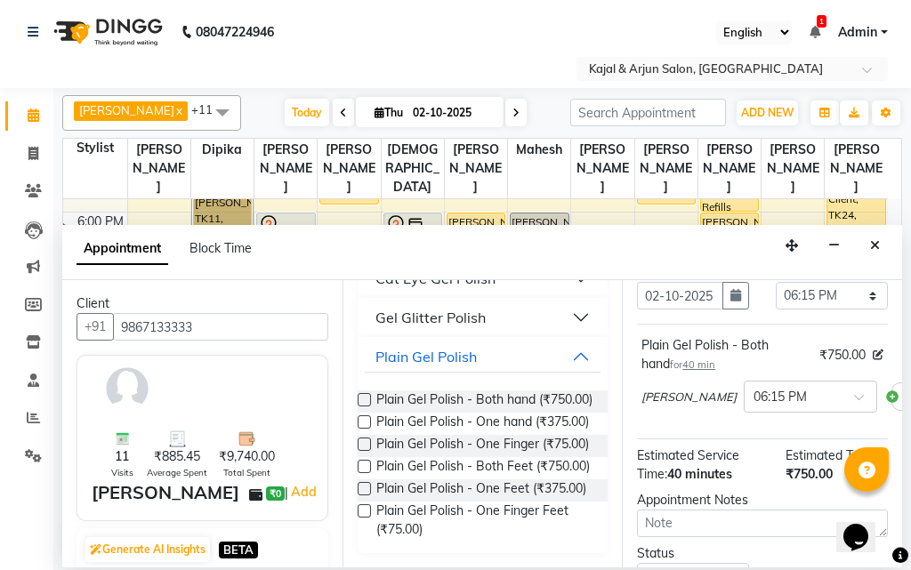
scroll to position [286, 0]
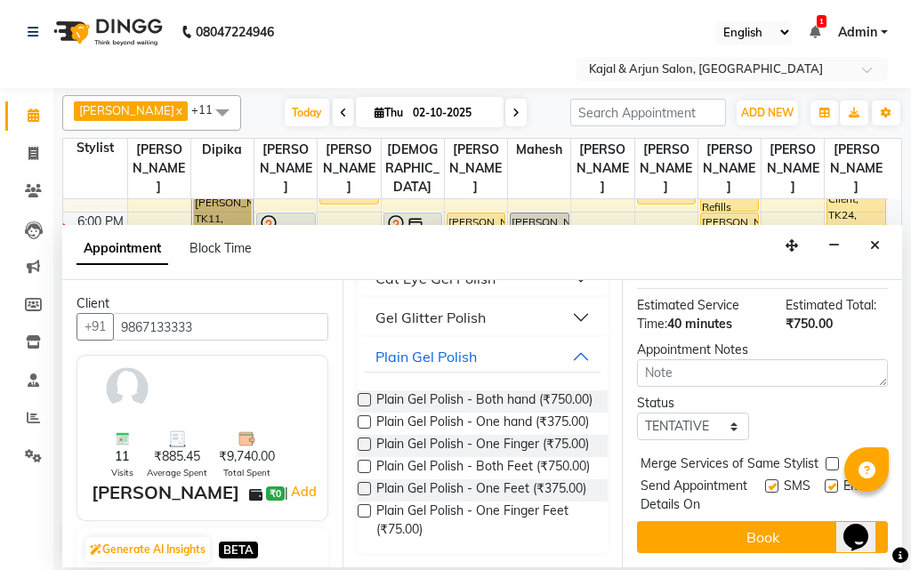
click at [765, 479] on label at bounding box center [771, 485] width 13 height 13
click at [765, 482] on input "checkbox" at bounding box center [771, 488] width 12 height 12
checkbox input "false"
click at [824, 479] on label at bounding box center [830, 485] width 13 height 13
click at [824, 482] on input "checkbox" at bounding box center [830, 488] width 12 height 12
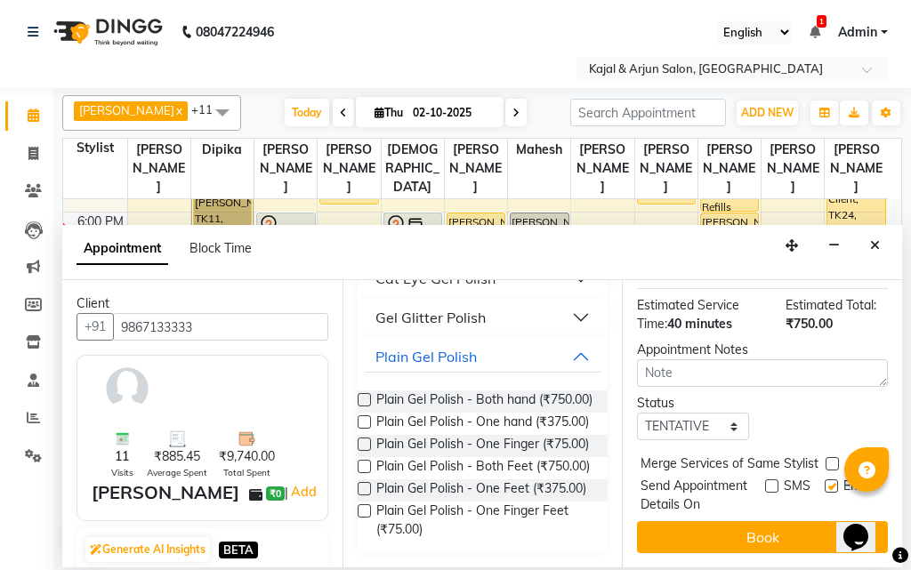
checkbox input "false"
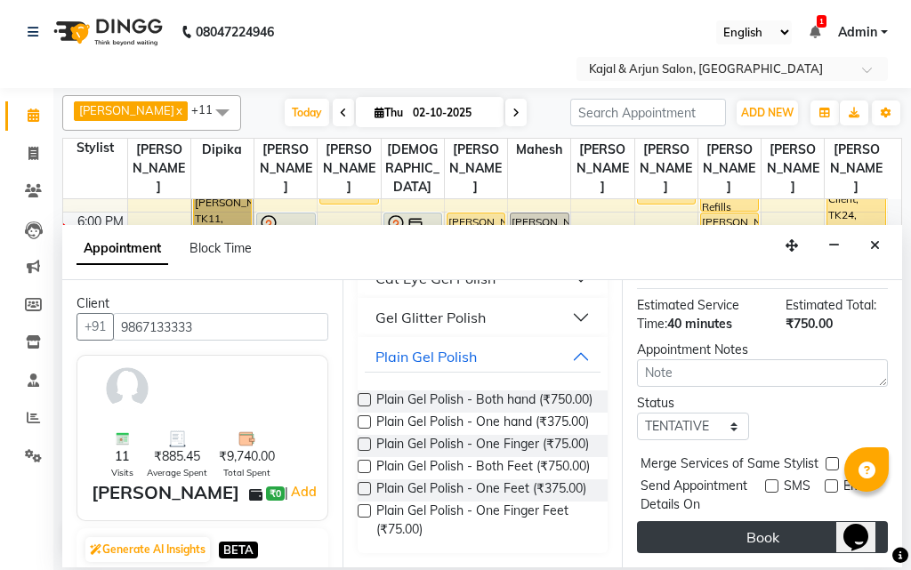
click at [768, 523] on button "Book" at bounding box center [762, 537] width 251 height 32
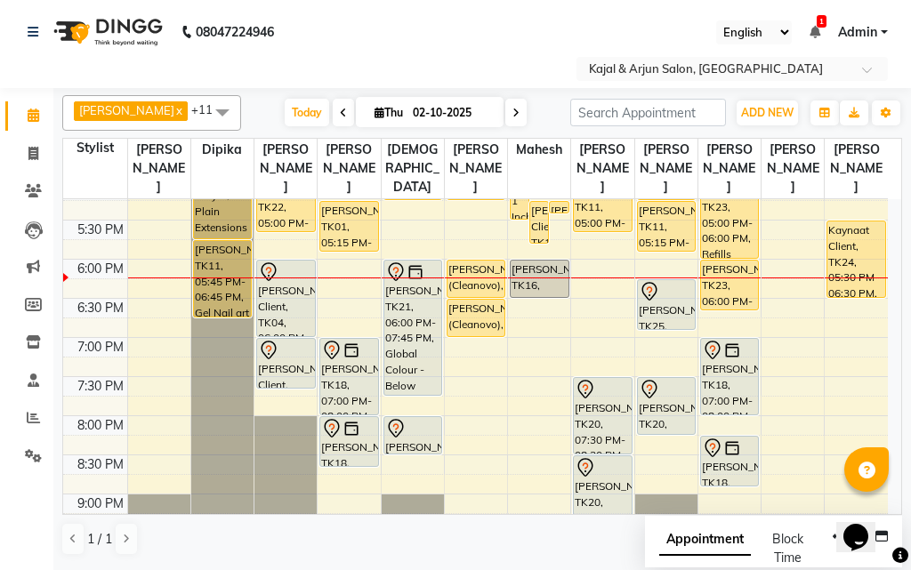
scroll to position [602, 0]
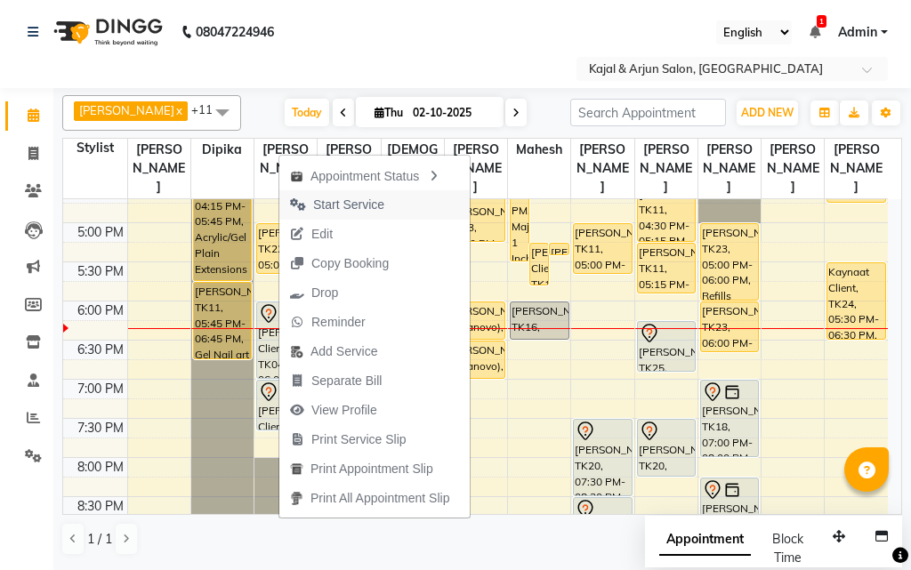
click at [366, 200] on span "Start Service" at bounding box center [348, 205] width 71 height 19
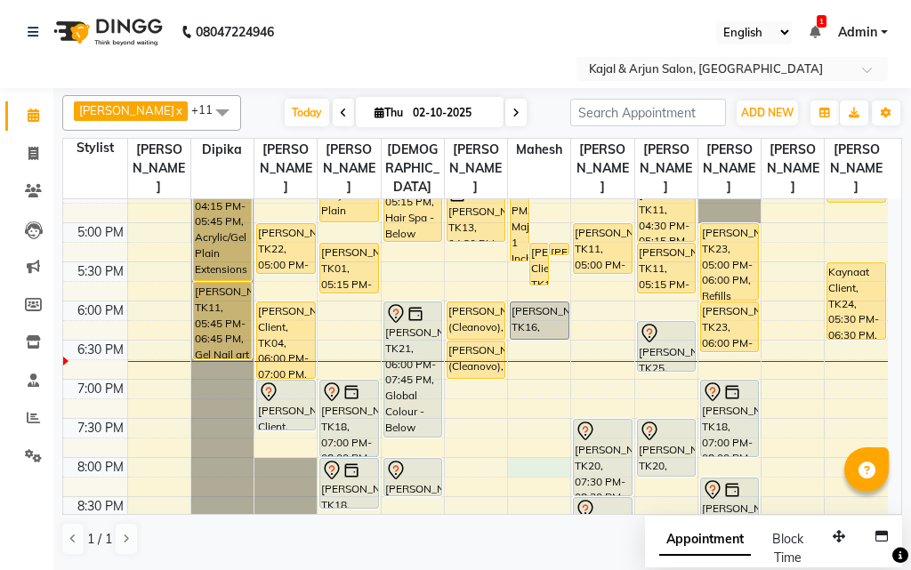
click at [534, 464] on div "9:00 AM 9:30 AM 10:00 AM 10:30 AM 11:00 AM 11:30 AM 12:00 PM 12:30 PM 1:00 PM 1…" at bounding box center [475, 144] width 824 height 1095
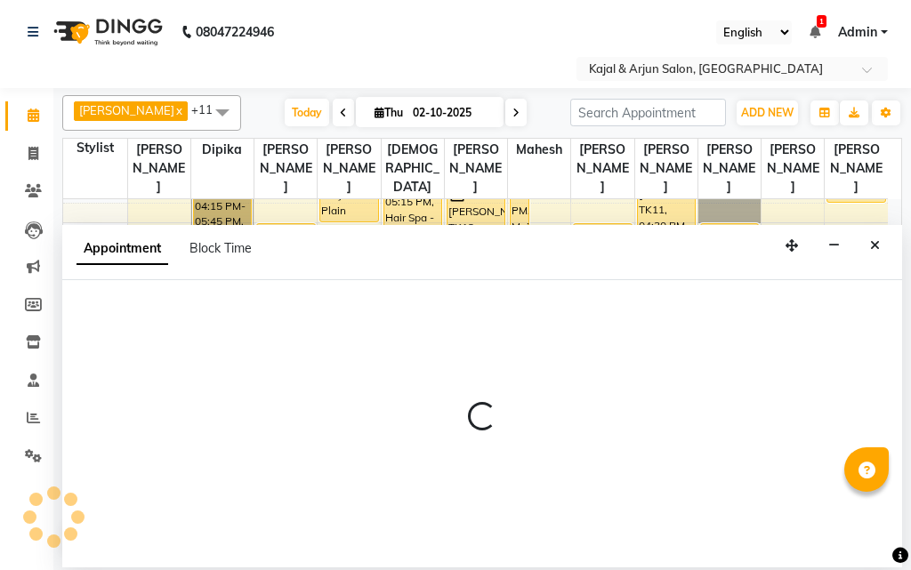
select select "45493"
select select "tentative"
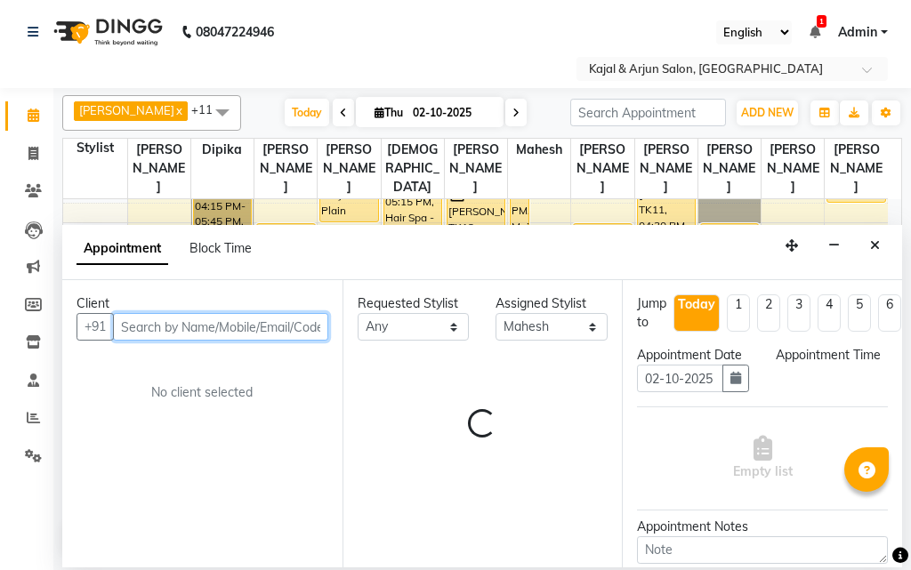
select select "1200"
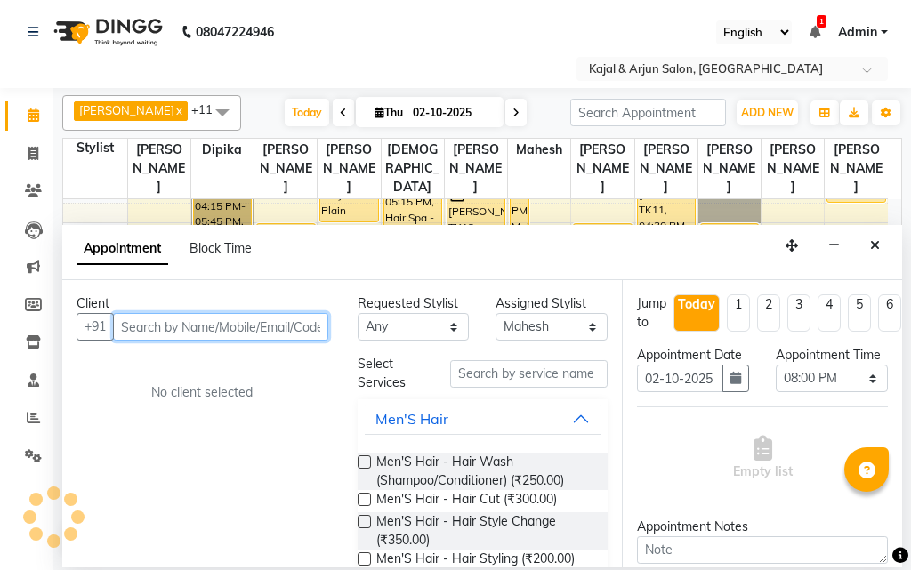
click at [302, 317] on input "text" at bounding box center [220, 327] width 215 height 28
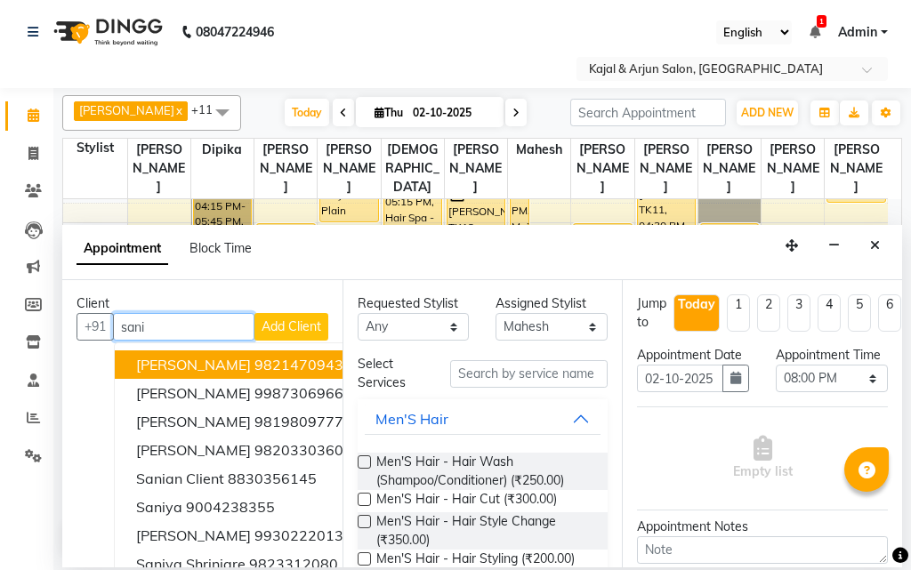
click at [239, 360] on button "[PERSON_NAME][GEOGRAPHIC_DATA]" at bounding box center [240, 364] width 250 height 28
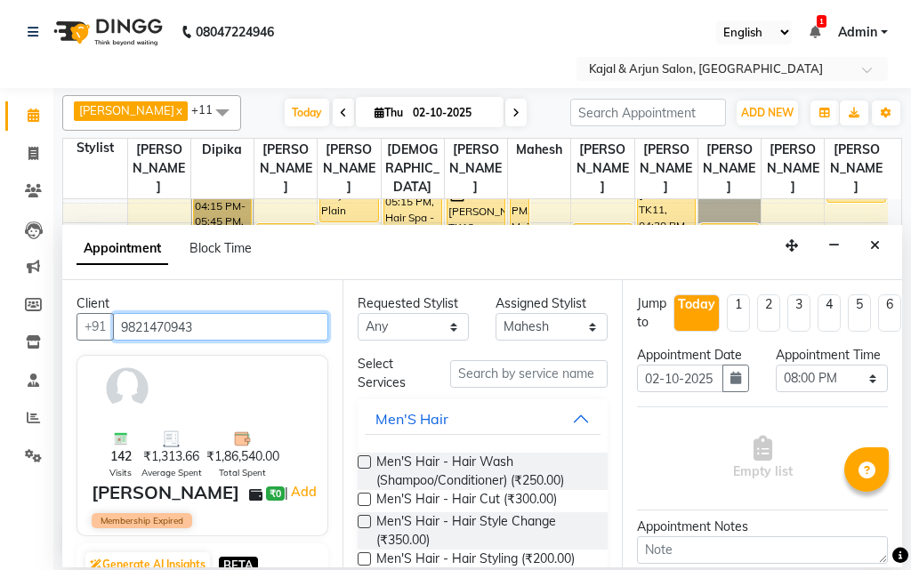
type input "9821470943"
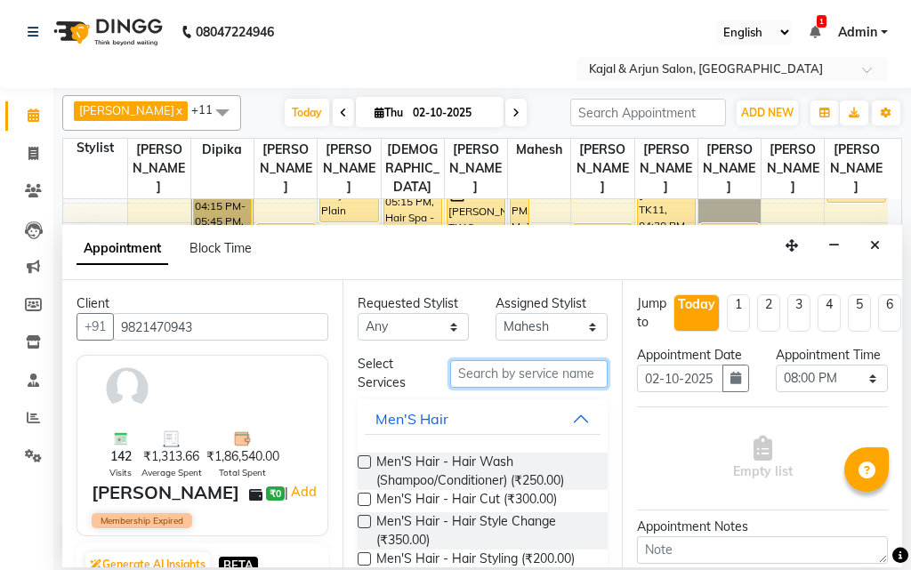
click at [471, 369] on input "text" at bounding box center [529, 374] width 158 height 28
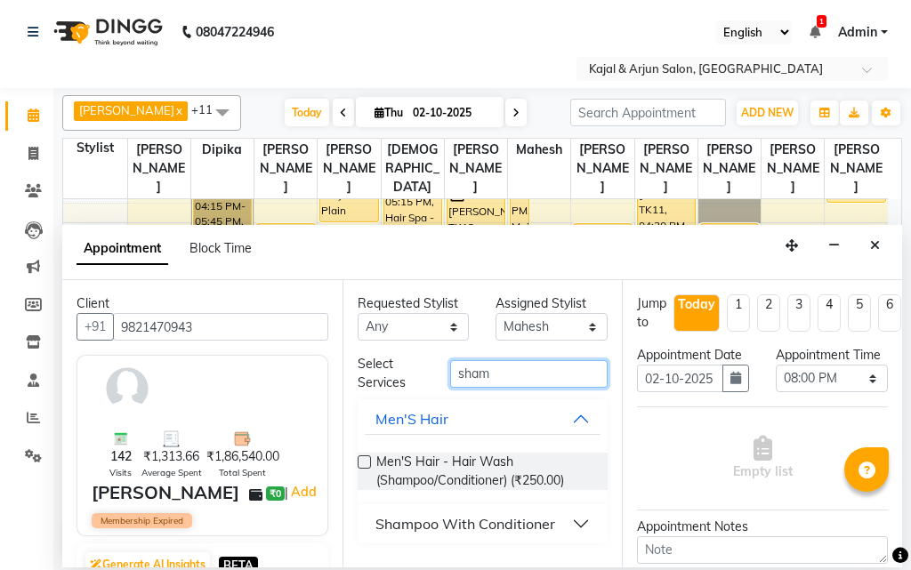
type input "sham"
click at [446, 526] on div "Shampoo With Conditioner" at bounding box center [465, 523] width 180 height 21
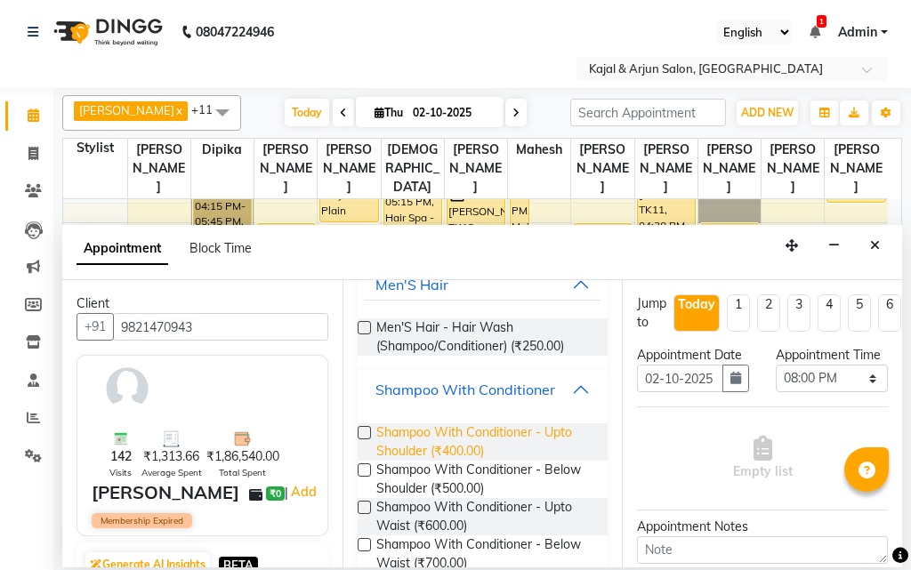
scroll to position [178, 0]
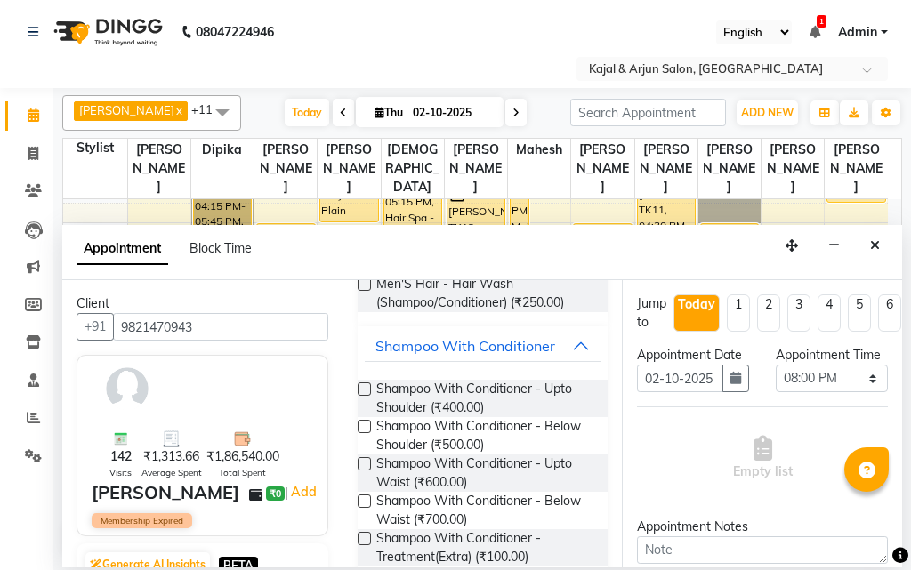
click at [365, 383] on label at bounding box center [363, 388] width 13 height 13
click at [365, 385] on input "checkbox" at bounding box center [363, 391] width 12 height 12
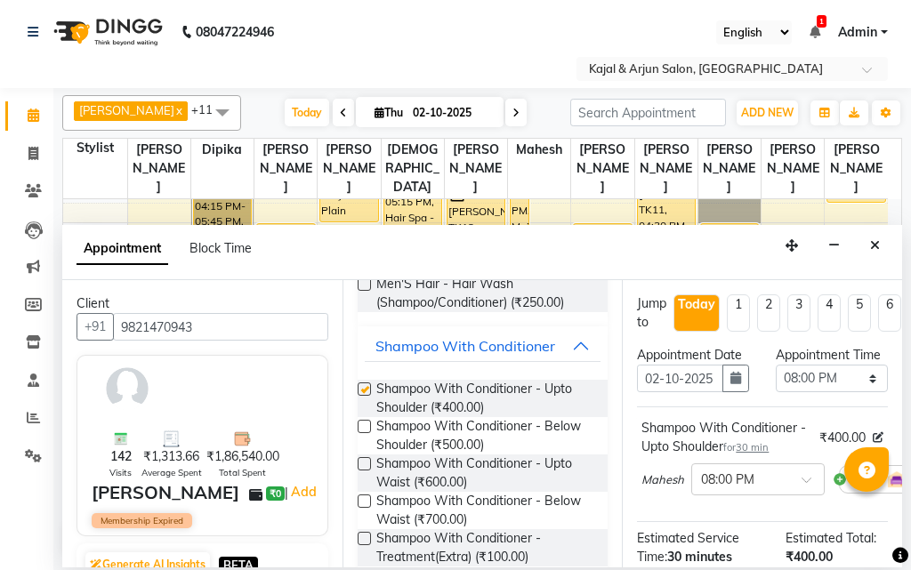
checkbox input "false"
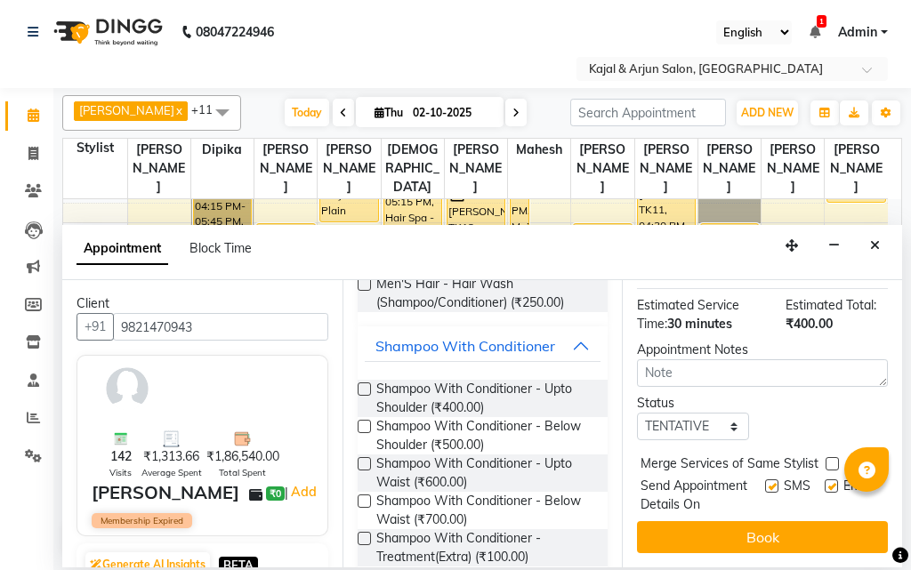
scroll to position [302, 0]
click at [765, 479] on label at bounding box center [771, 485] width 13 height 13
click at [765, 482] on input "checkbox" at bounding box center [771, 488] width 12 height 12
checkbox input "false"
click at [824, 479] on label at bounding box center [830, 485] width 13 height 13
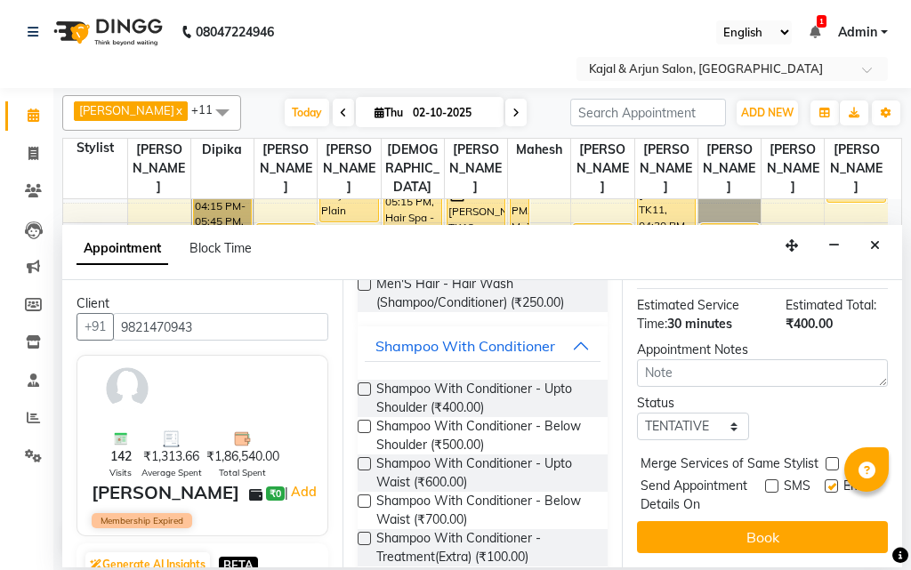
click at [824, 482] on input "checkbox" at bounding box center [830, 488] width 12 height 12
checkbox input "false"
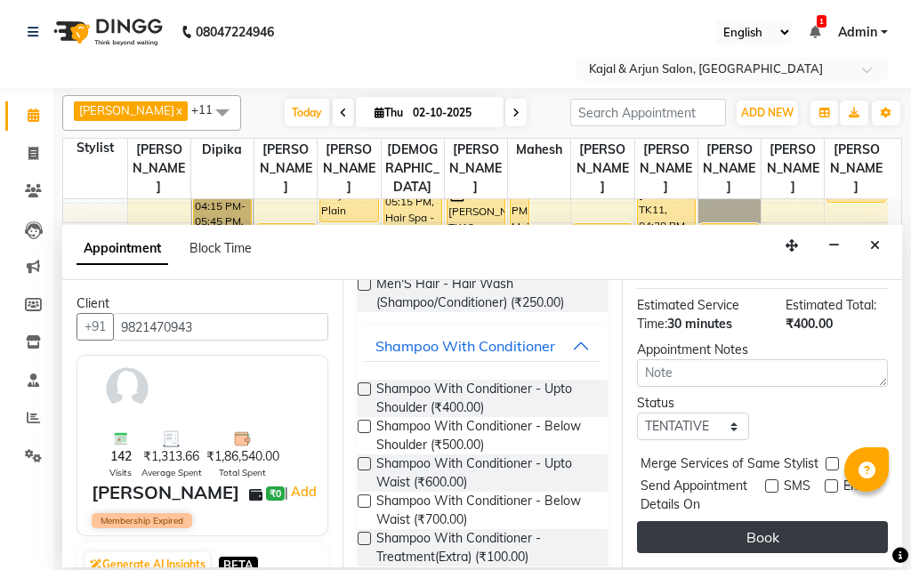
click at [768, 521] on button "Book" at bounding box center [762, 537] width 251 height 32
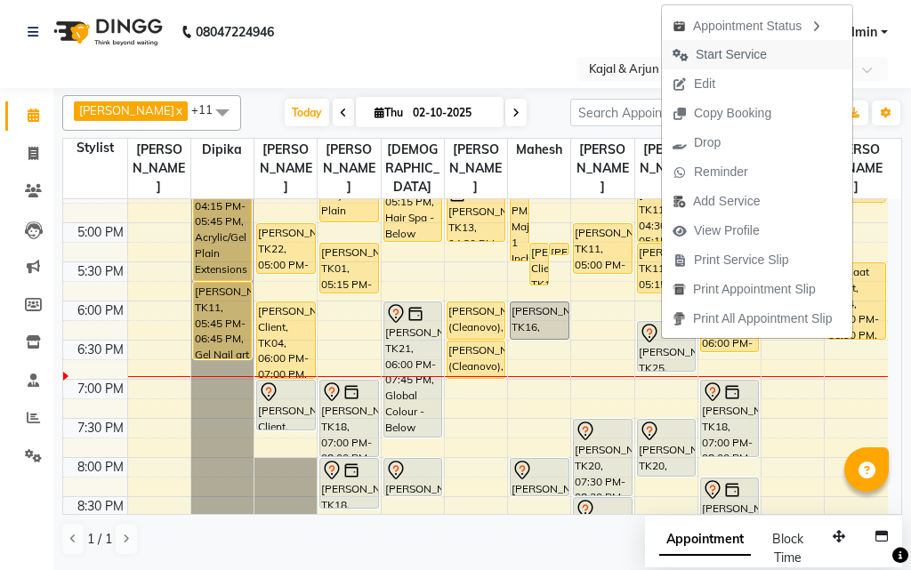
click at [753, 51] on span "Start Service" at bounding box center [730, 54] width 71 height 19
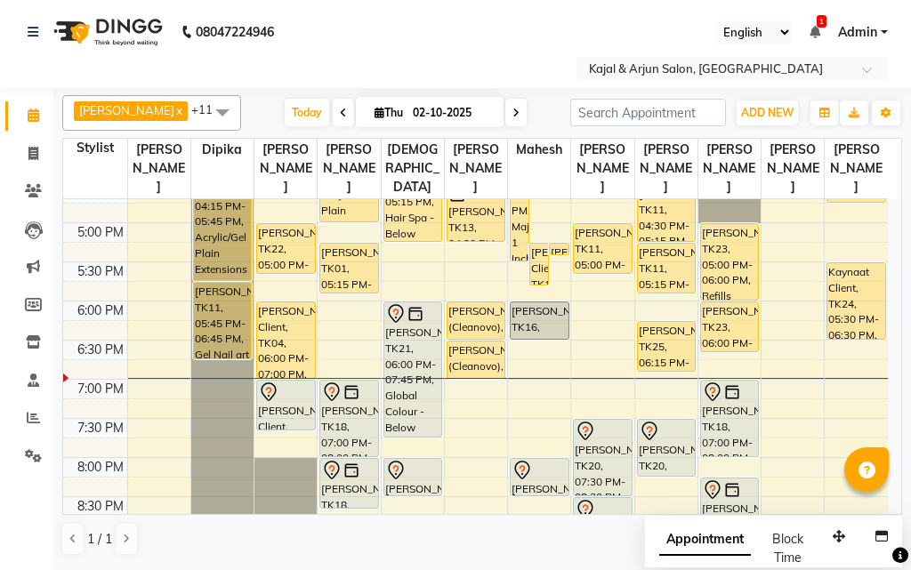
click at [512, 109] on icon at bounding box center [515, 113] width 7 height 11
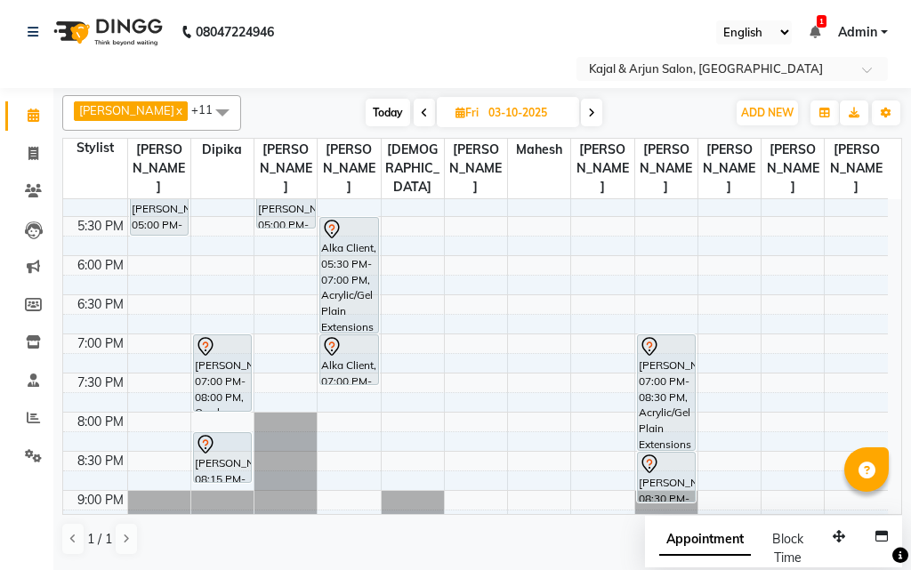
scroll to position [616, 0]
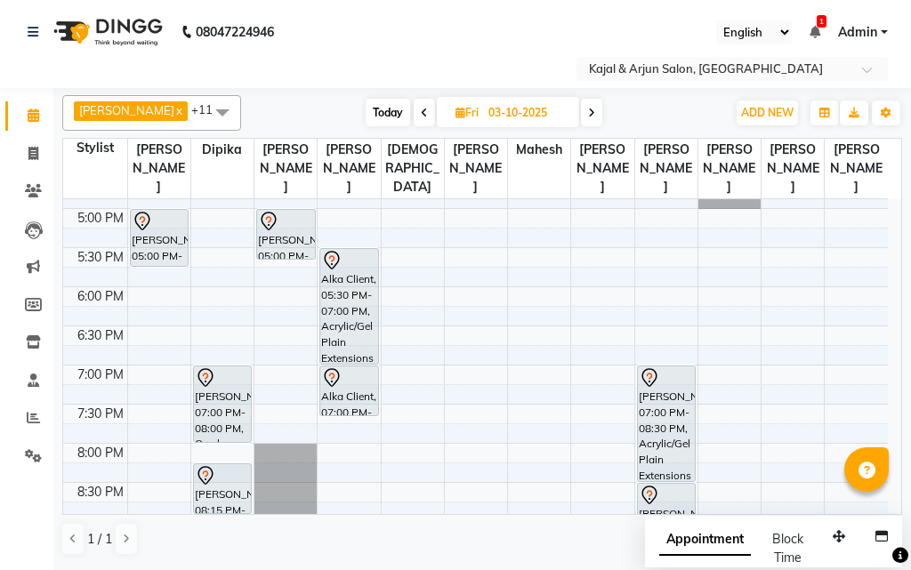
click at [588, 108] on icon at bounding box center [591, 113] width 7 height 11
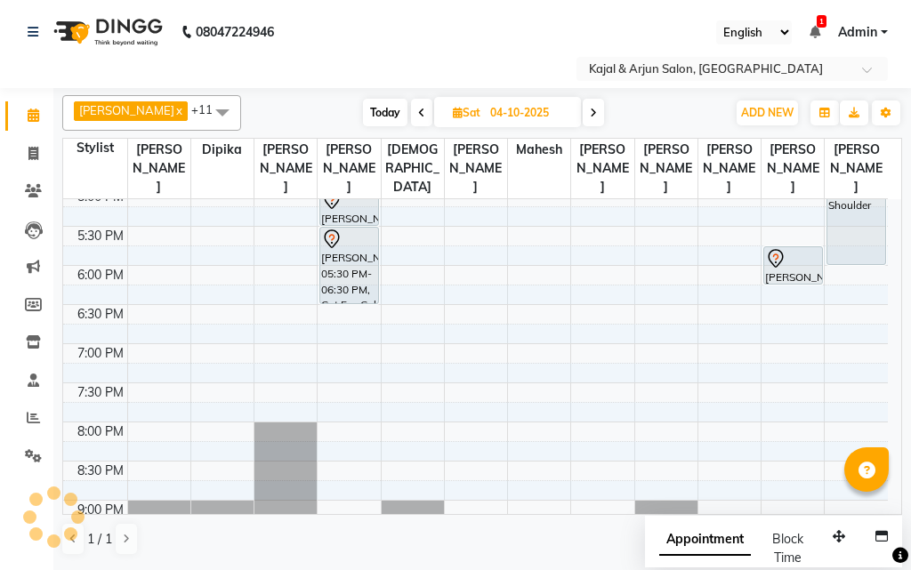
scroll to position [705, 0]
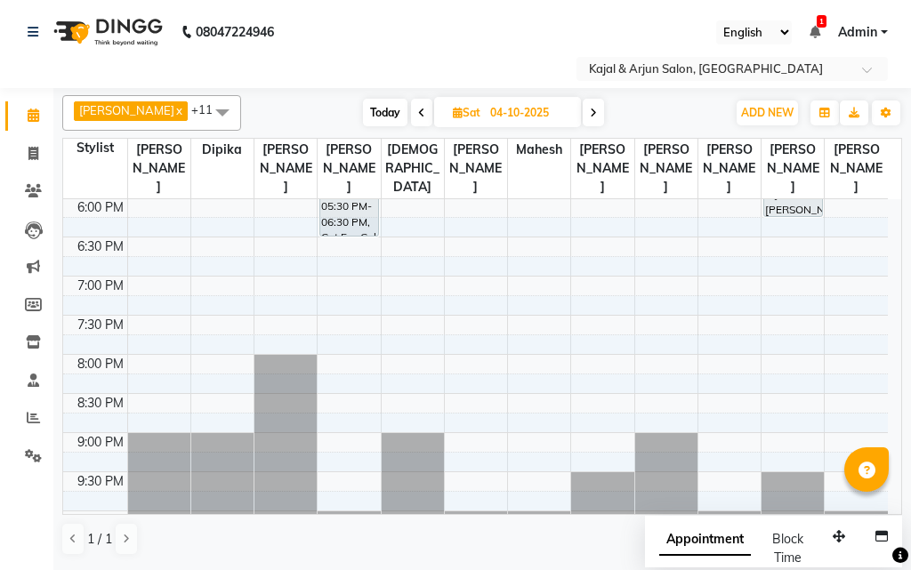
click at [418, 111] on icon at bounding box center [421, 113] width 7 height 11
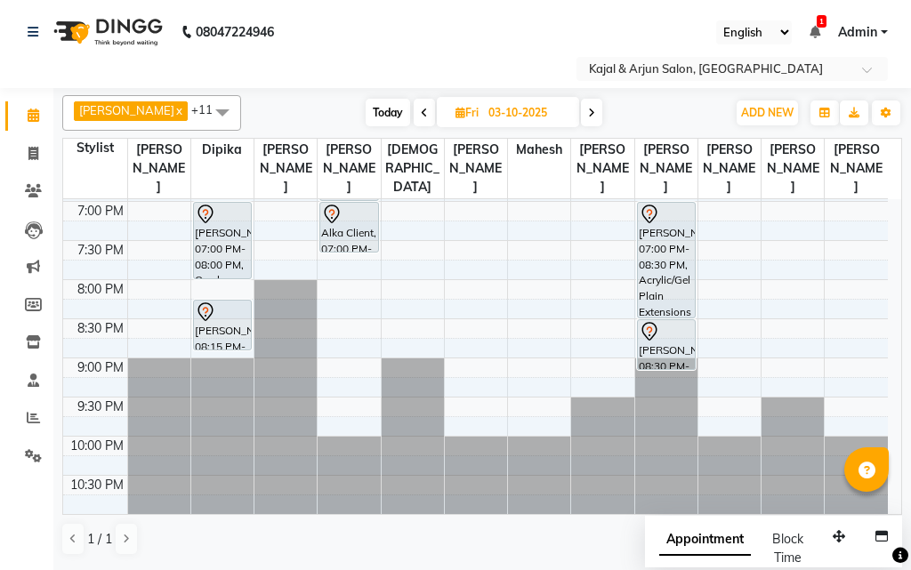
click at [421, 111] on icon at bounding box center [424, 113] width 7 height 11
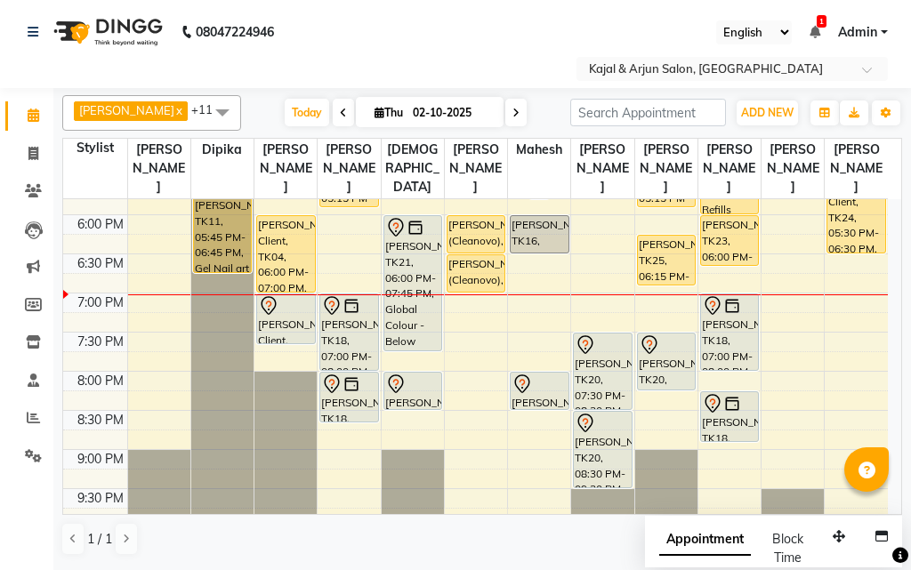
scroll to position [602, 0]
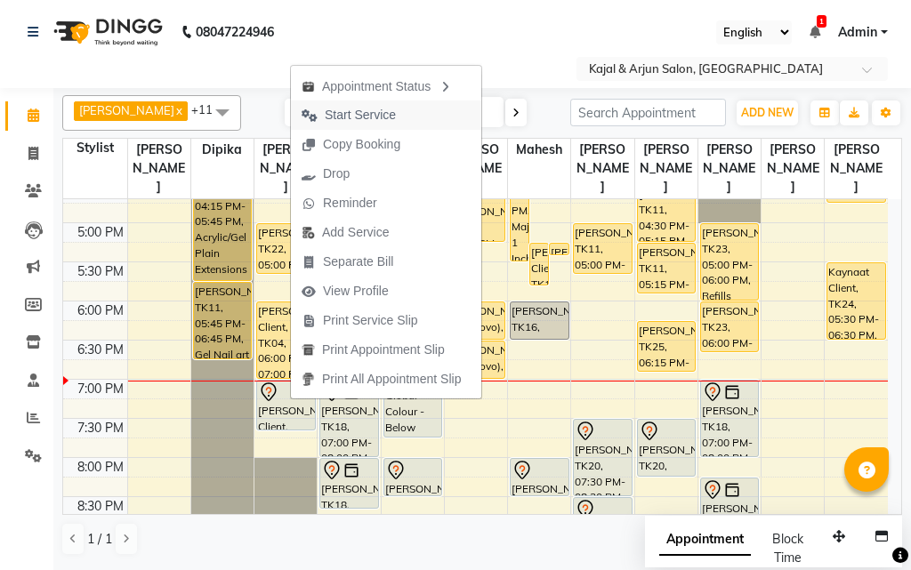
click at [432, 116] on button "Start Service" at bounding box center [386, 114] width 190 height 29
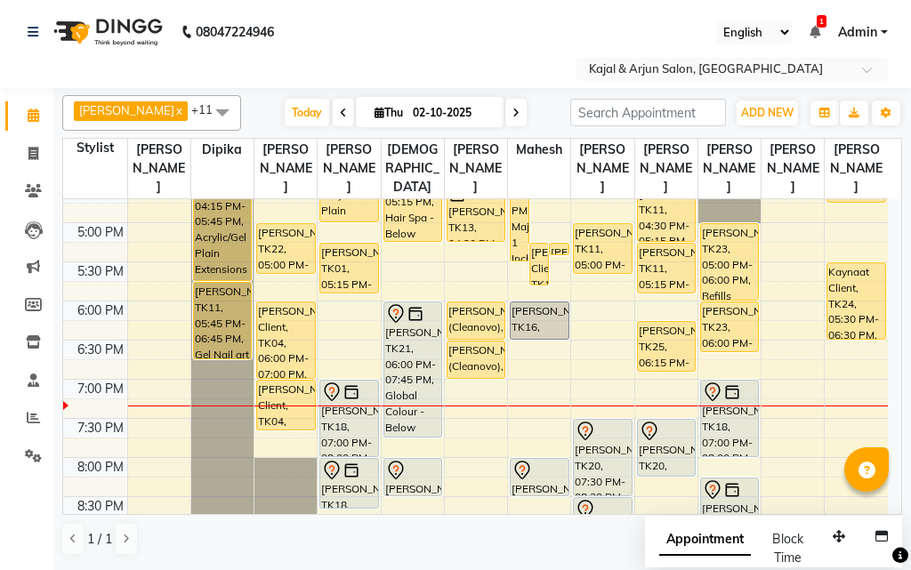
click at [512, 108] on icon at bounding box center [515, 113] width 7 height 11
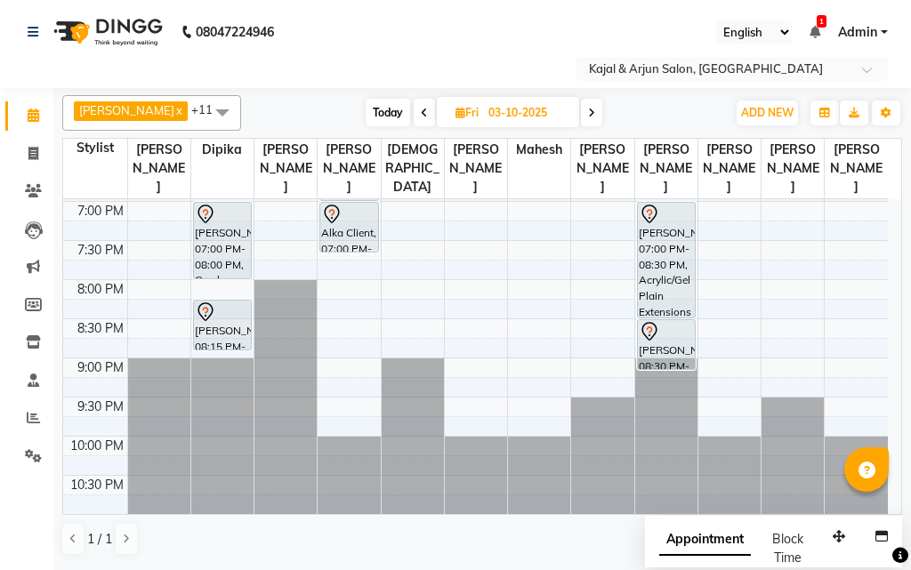
click at [590, 110] on icon at bounding box center [591, 113] width 7 height 11
type input "04-10-2025"
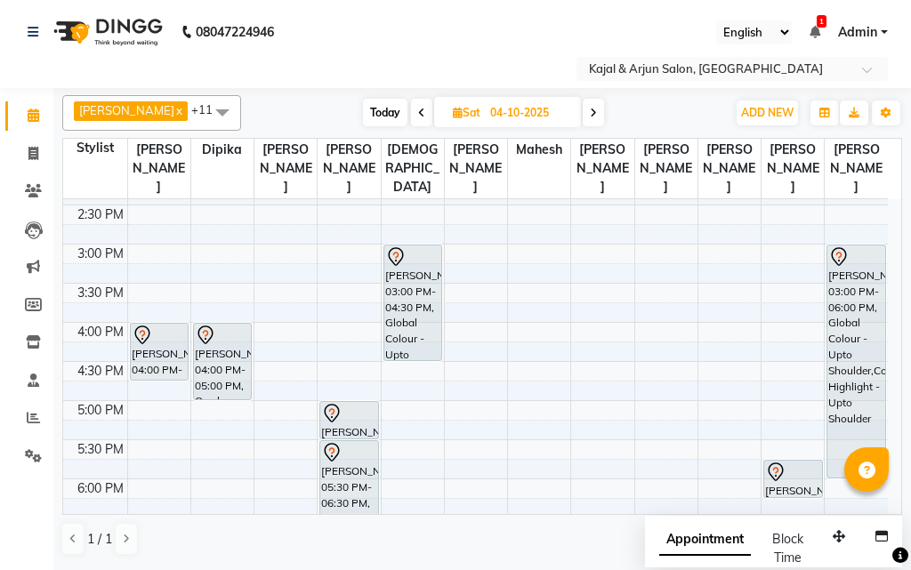
scroll to position [513, 0]
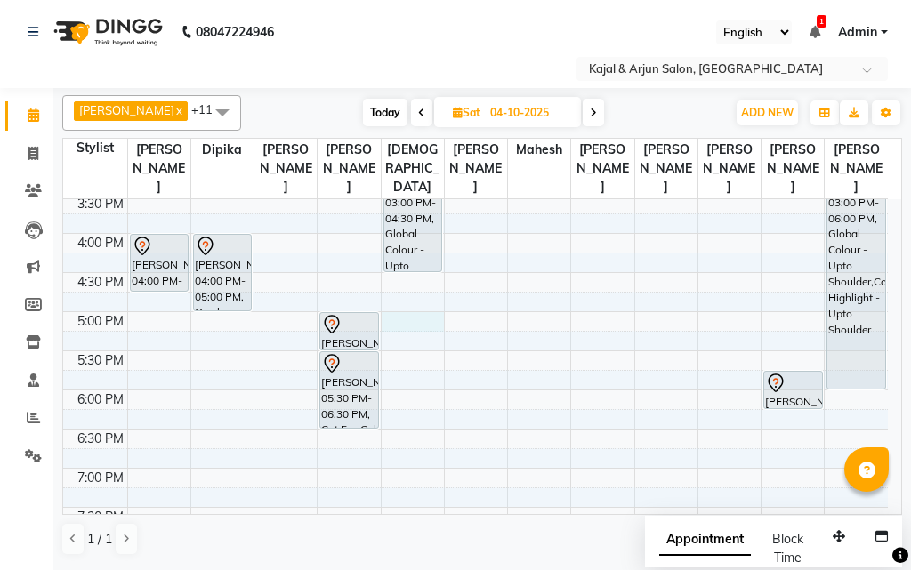
click at [411, 325] on div "9:00 AM 9:30 AM 10:00 AM 10:30 AM 11:00 AM 11:30 AM 12:00 PM 12:30 PM 1:00 PM 1…" at bounding box center [475, 233] width 824 height 1095
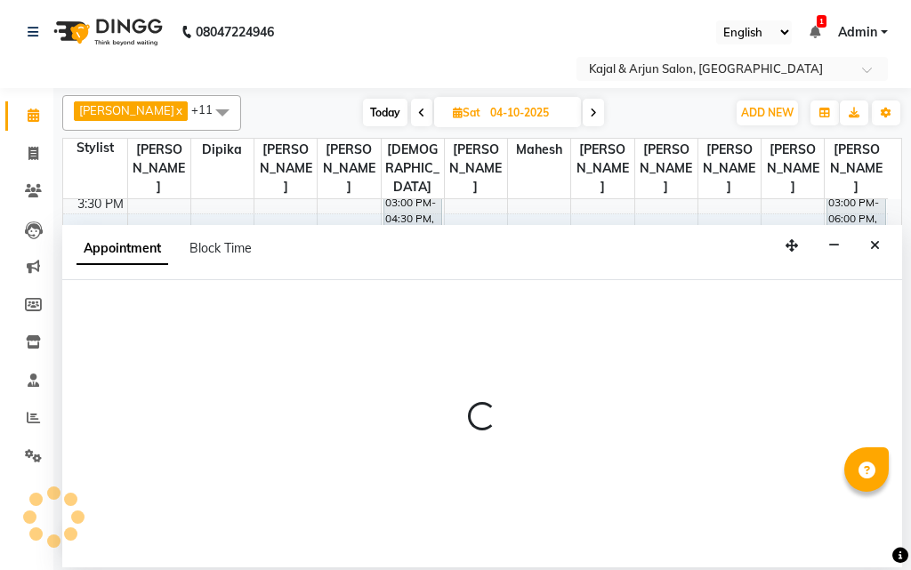
select select "10302"
select select "1020"
select select "tentative"
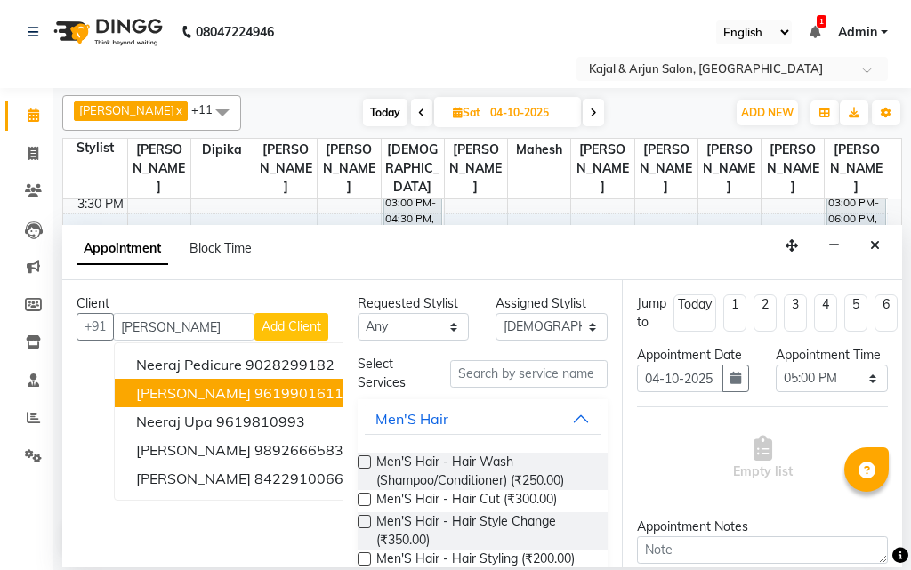
click at [206, 394] on span "[PERSON_NAME]" at bounding box center [193, 393] width 115 height 18
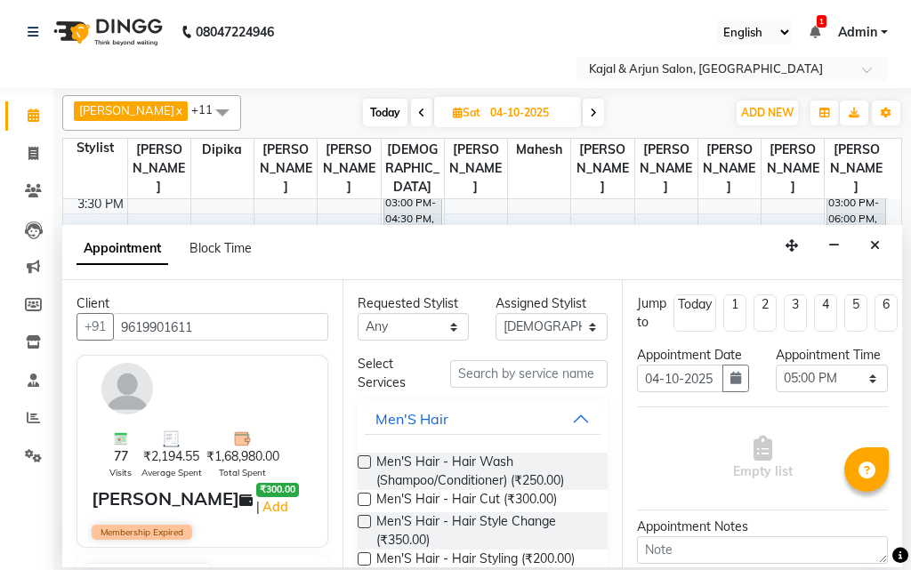
type input "9619901611"
click at [517, 368] on input "text" at bounding box center [529, 374] width 158 height 28
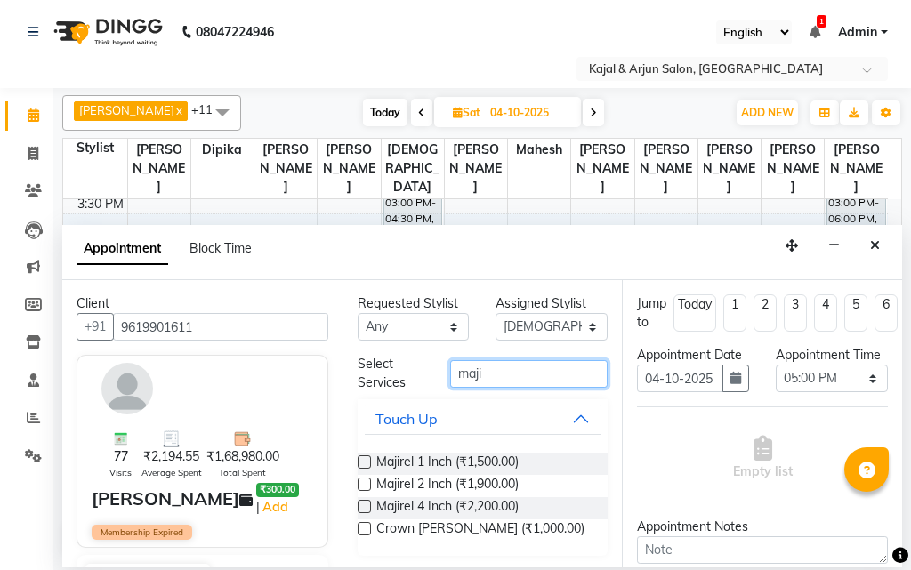
type input "maji"
click at [362, 461] on label at bounding box center [363, 461] width 13 height 13
click at [362, 461] on input "checkbox" at bounding box center [363, 464] width 12 height 12
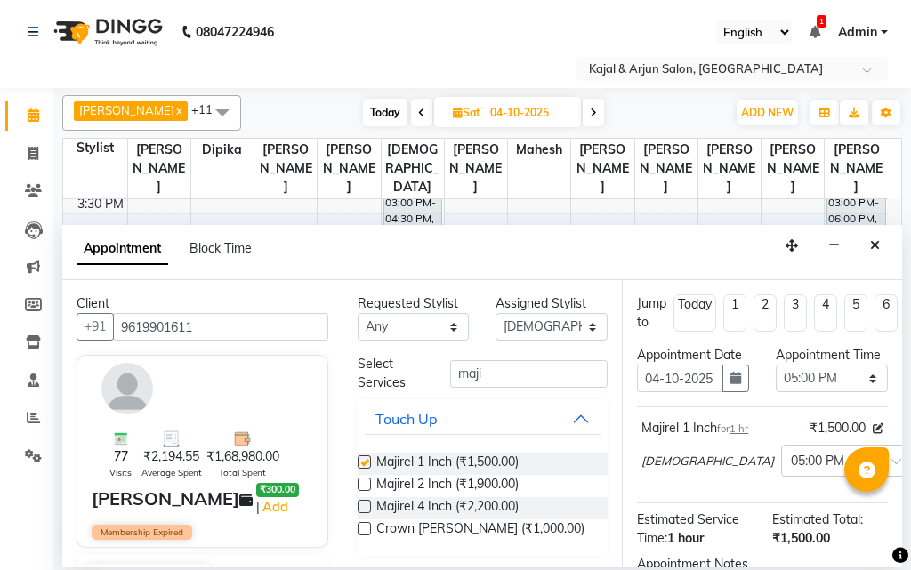
checkbox input "false"
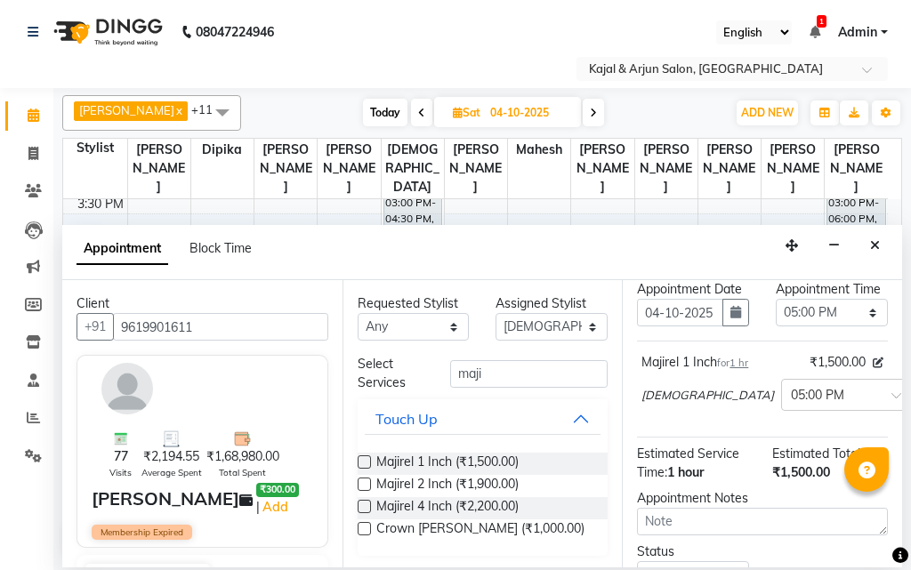
scroll to position [265, 0]
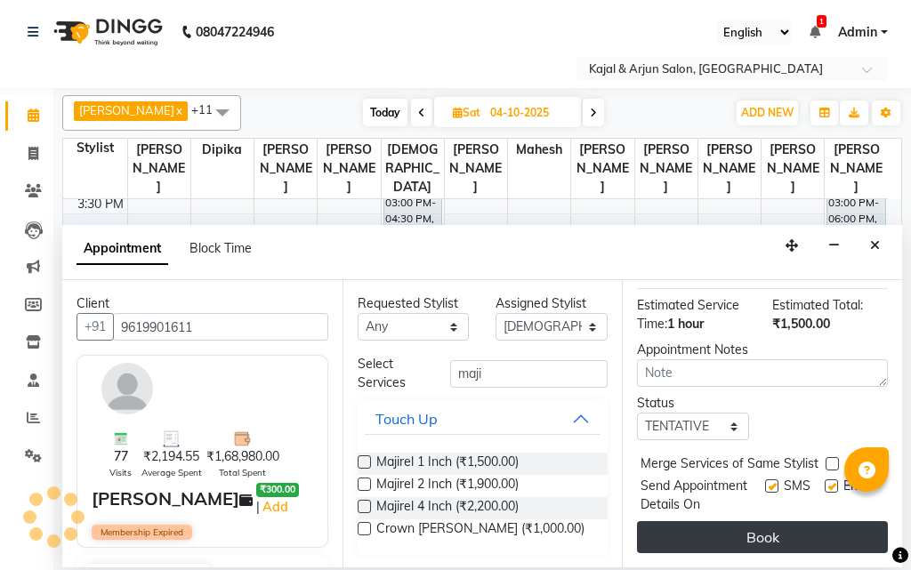
click at [726, 521] on button "Book" at bounding box center [762, 537] width 251 height 32
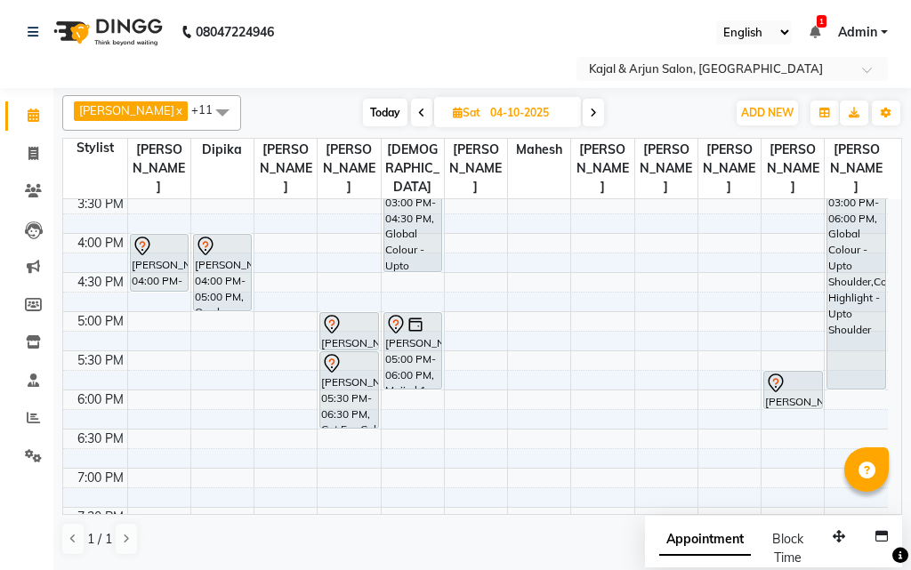
click at [418, 111] on icon at bounding box center [421, 113] width 7 height 11
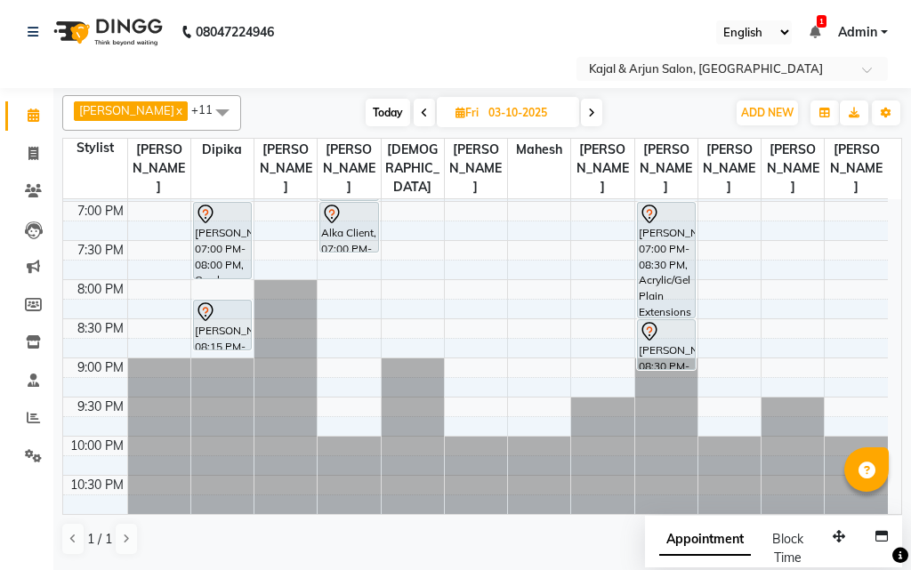
click at [421, 110] on icon at bounding box center [424, 113] width 7 height 11
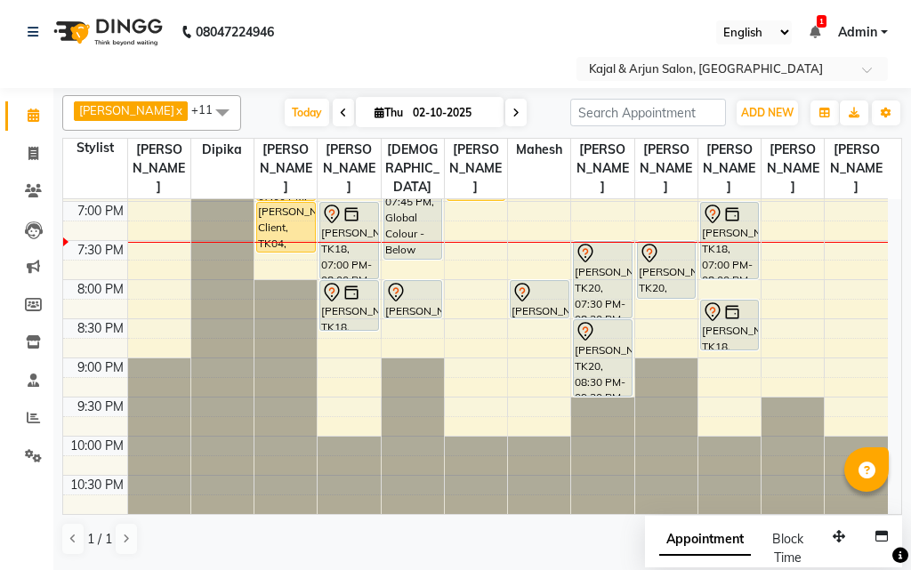
click at [512, 110] on icon at bounding box center [515, 113] width 7 height 11
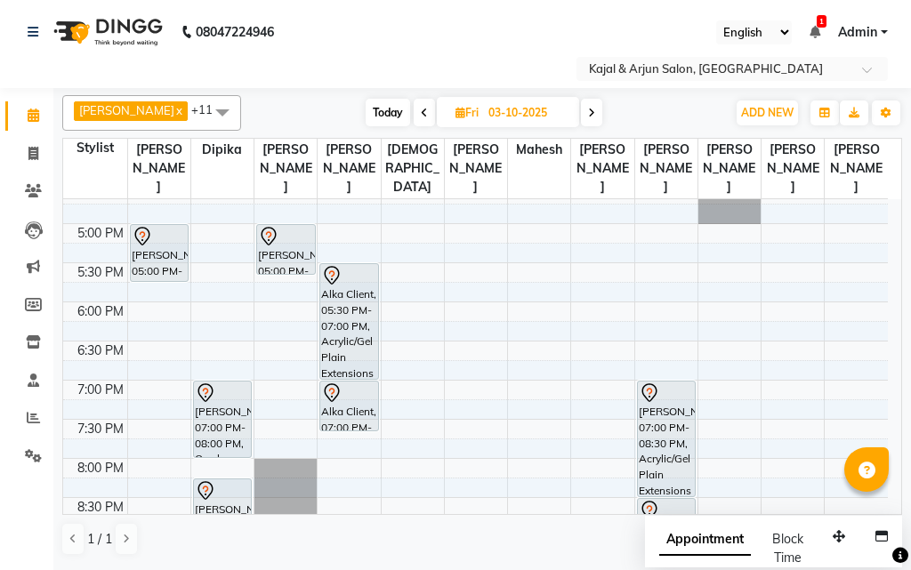
scroll to position [602, 0]
click at [590, 112] on icon at bounding box center [591, 113] width 7 height 11
type input "04-10-2025"
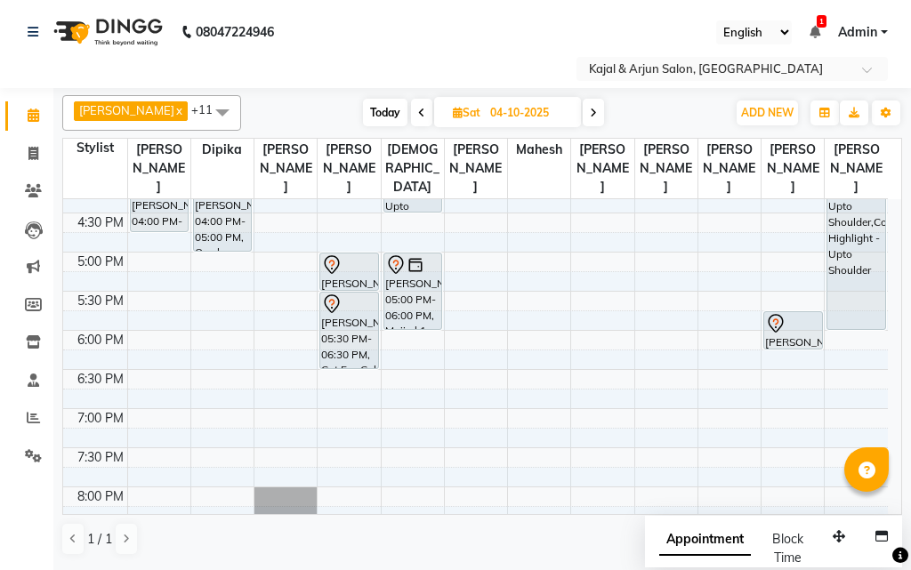
scroll to position [691, 0]
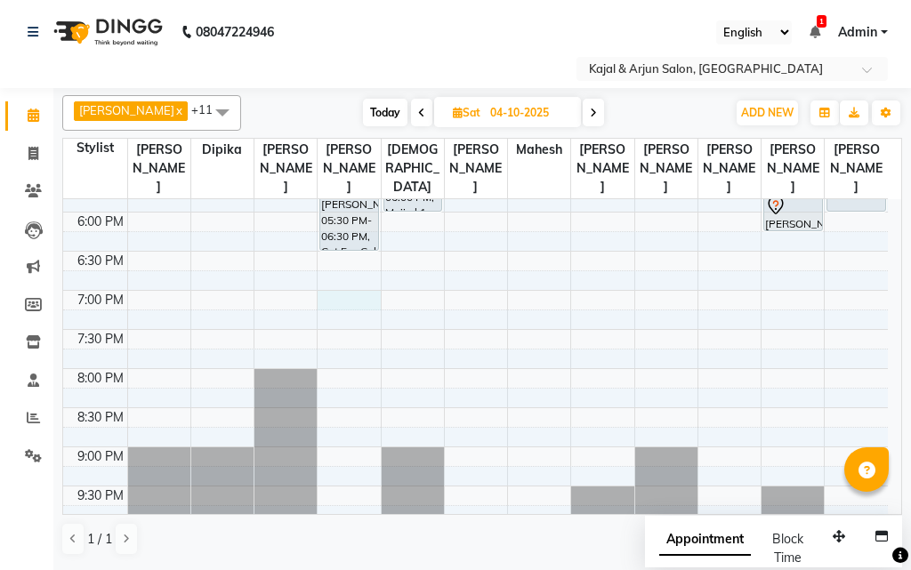
click at [348, 298] on div "9:00 AM 9:30 AM 10:00 AM 10:30 AM 11:00 AM 11:30 AM 12:00 PM 12:30 PM 1:00 PM 1…" at bounding box center [475, 55] width 824 height 1095
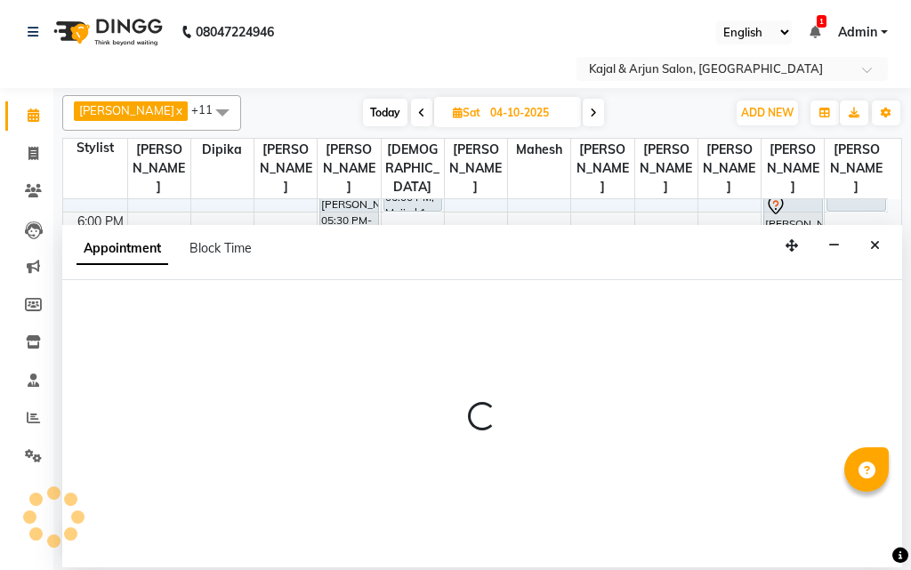
select select "6987"
select select "1140"
select select "tentative"
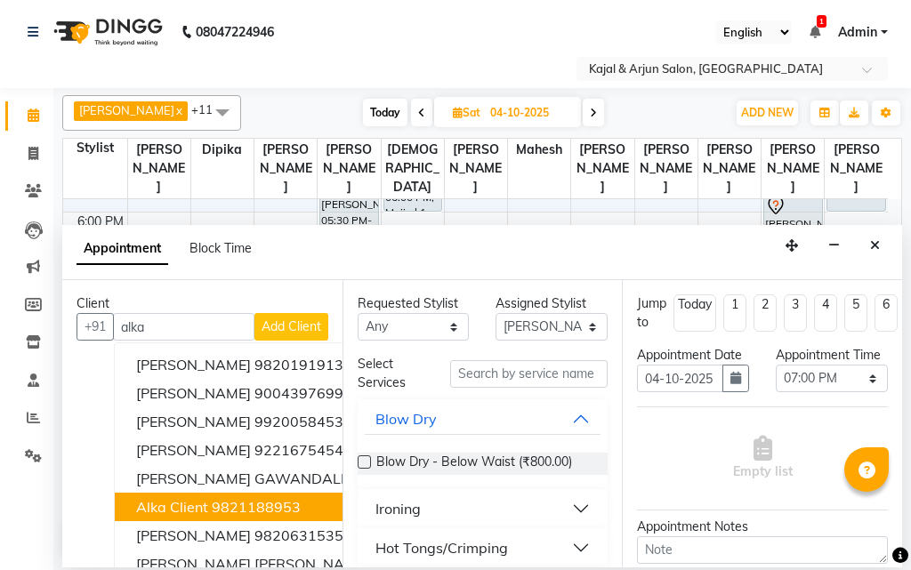
click at [253, 505] on ngb-highlight "9821188953" at bounding box center [256, 507] width 89 height 18
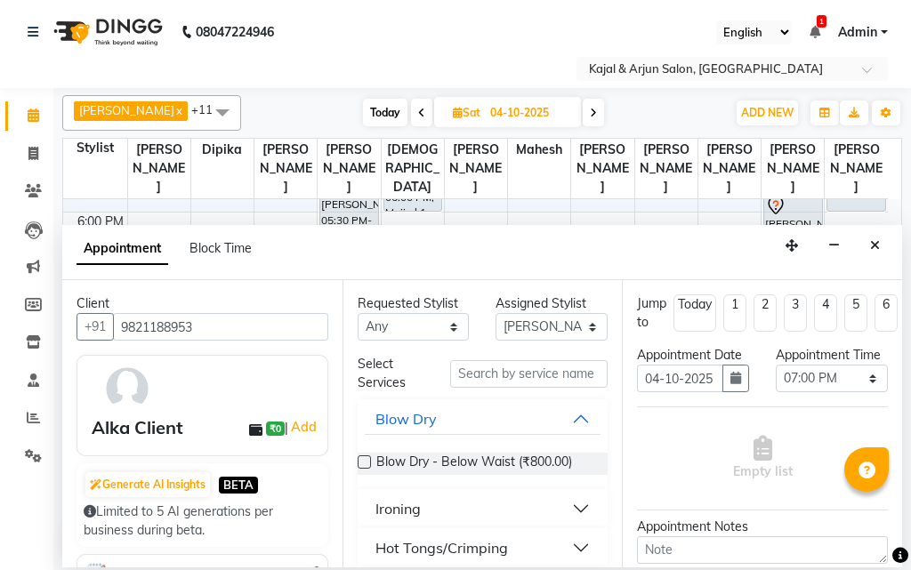
type input "9821188953"
click at [489, 373] on input "text" at bounding box center [529, 374] width 158 height 28
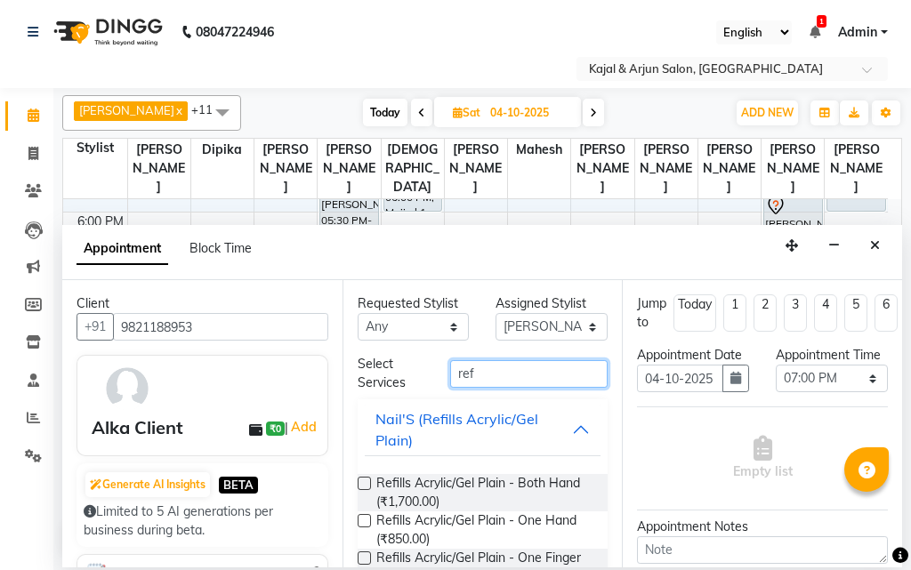
type input "ref"
click at [366, 481] on label at bounding box center [363, 483] width 13 height 13
click at [366, 481] on input "checkbox" at bounding box center [363, 485] width 12 height 12
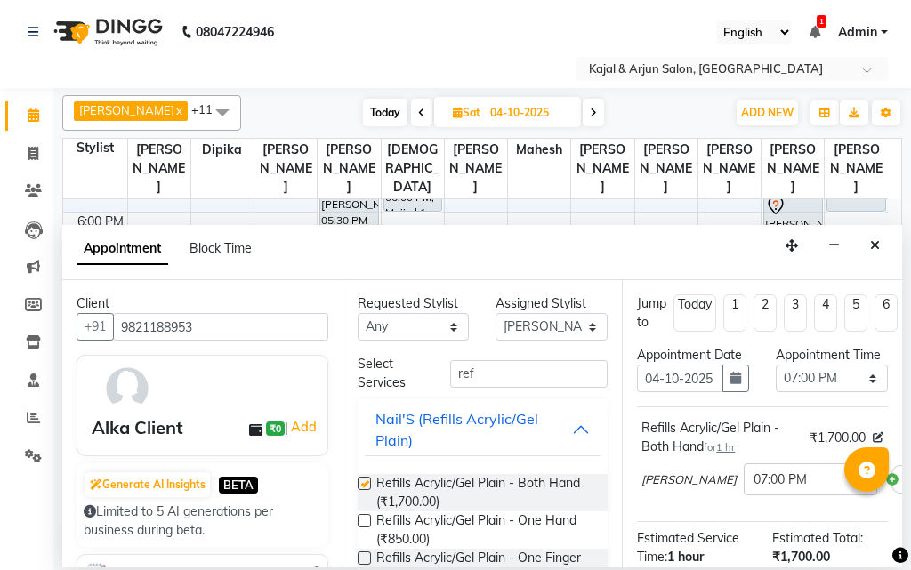
checkbox input "false"
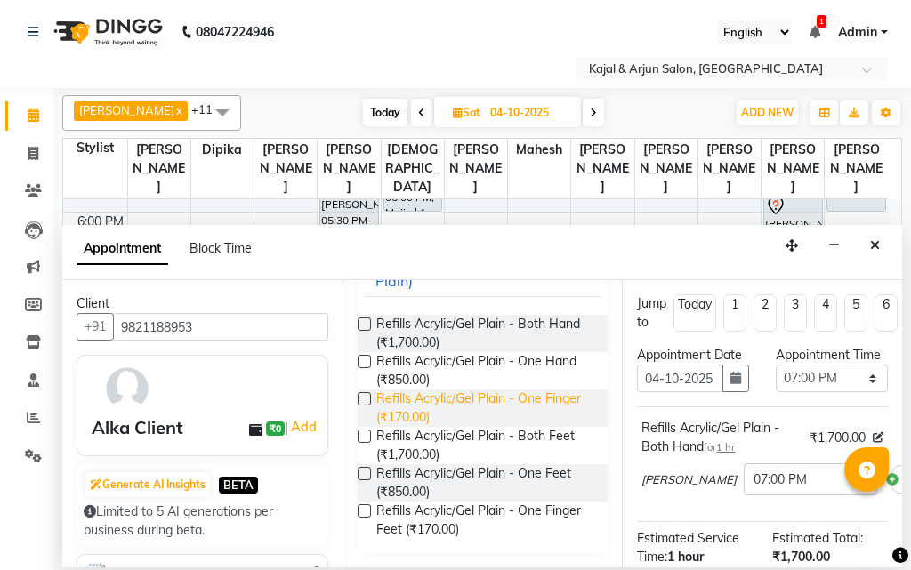
scroll to position [70, 0]
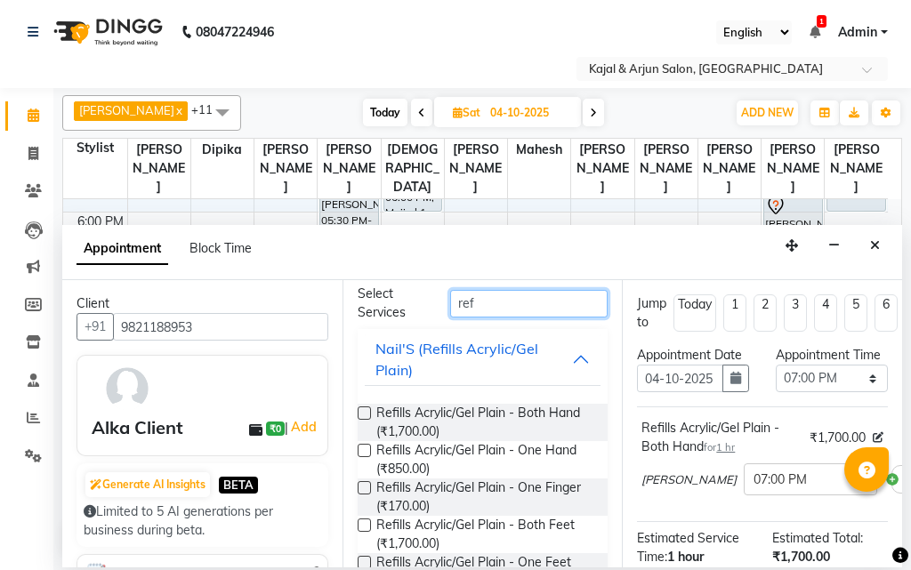
click at [480, 301] on input "ref" at bounding box center [529, 304] width 158 height 28
type input "r"
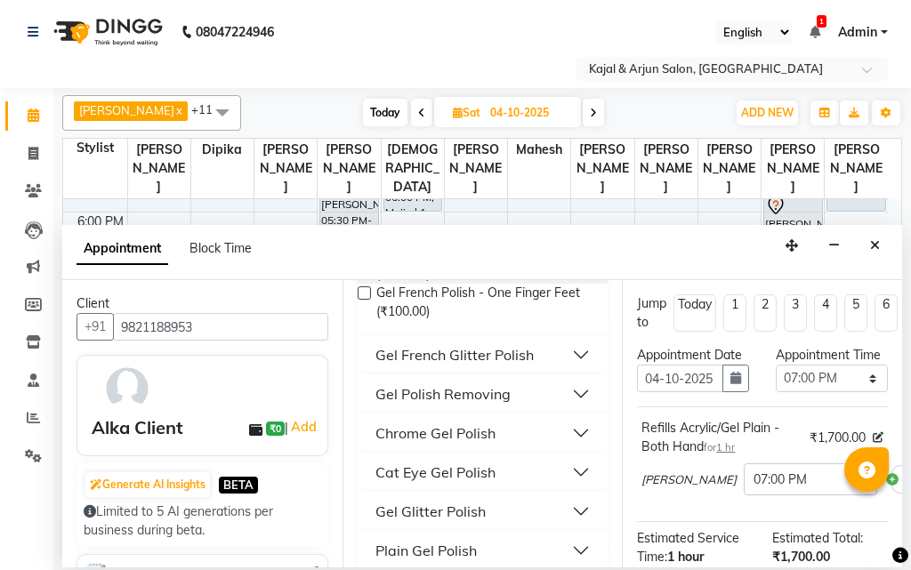
scroll to position [373, 0]
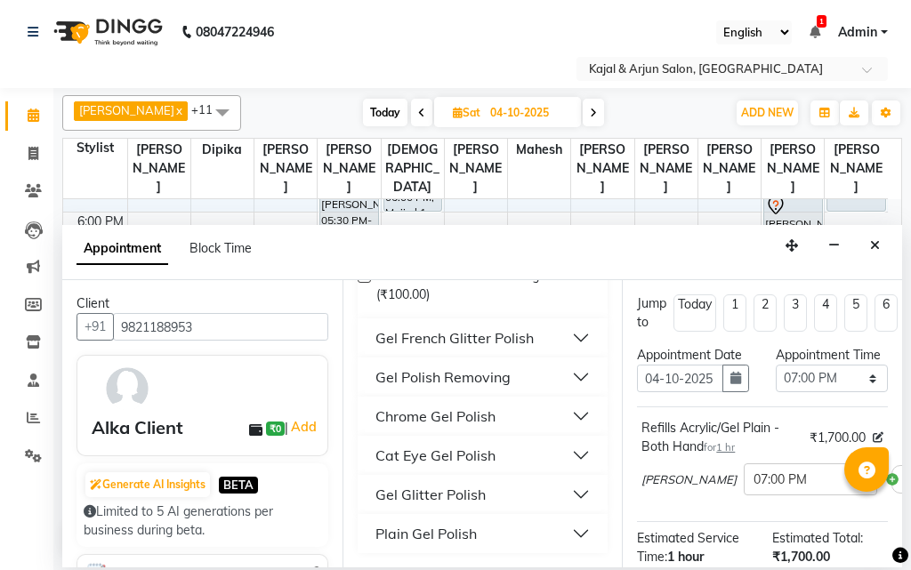
type input "gel po"
click at [473, 534] on div "Plain Gel Polish" at bounding box center [425, 533] width 101 height 21
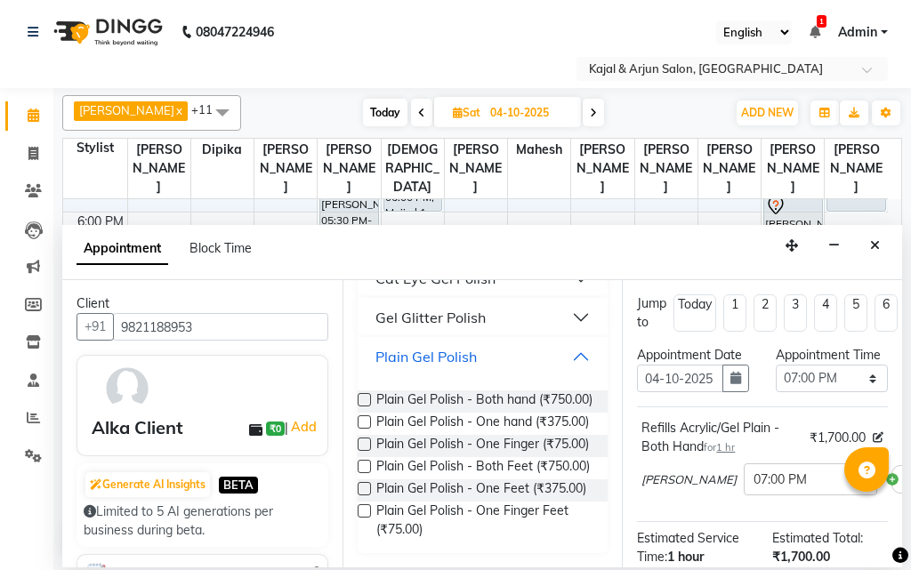
scroll to position [625, 0]
click at [365, 393] on label at bounding box center [363, 399] width 13 height 13
click at [365, 396] on input "checkbox" at bounding box center [363, 402] width 12 height 12
checkbox input "false"
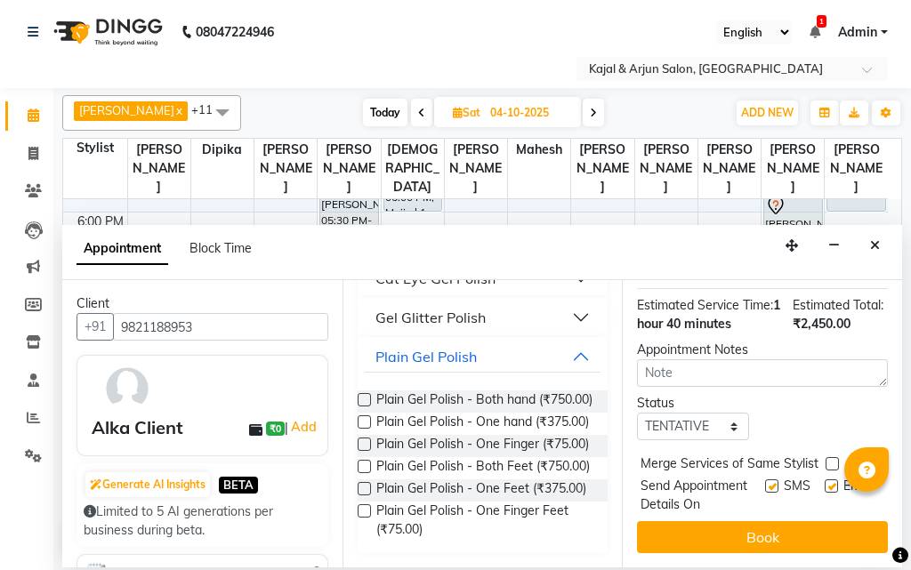
scroll to position [407, 0]
click at [765, 479] on label at bounding box center [771, 485] width 13 height 13
click at [765, 482] on input "checkbox" at bounding box center [771, 488] width 12 height 12
checkbox input "false"
click at [824, 477] on div "Email" at bounding box center [855, 495] width 63 height 37
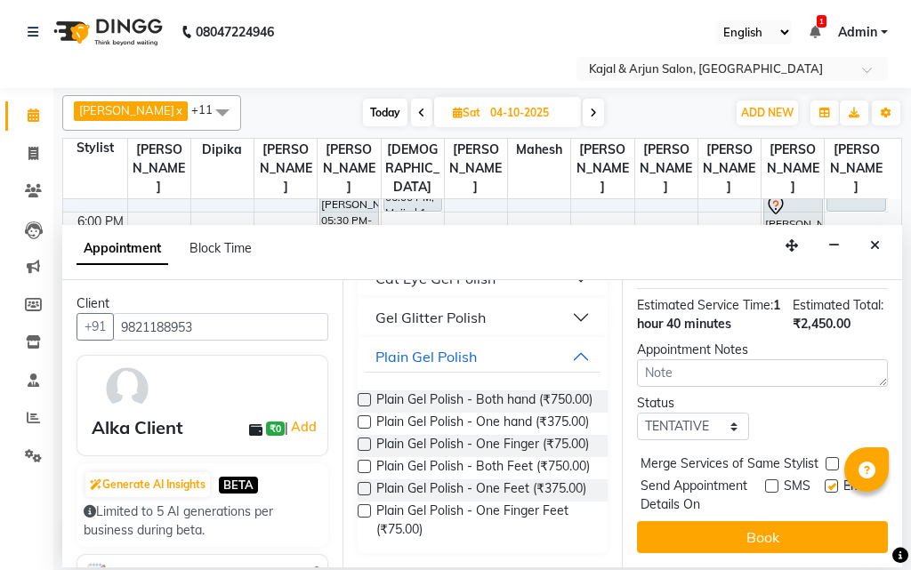
click at [824, 479] on label at bounding box center [830, 485] width 13 height 13
click at [824, 482] on input "checkbox" at bounding box center [830, 488] width 12 height 12
checkbox input "false"
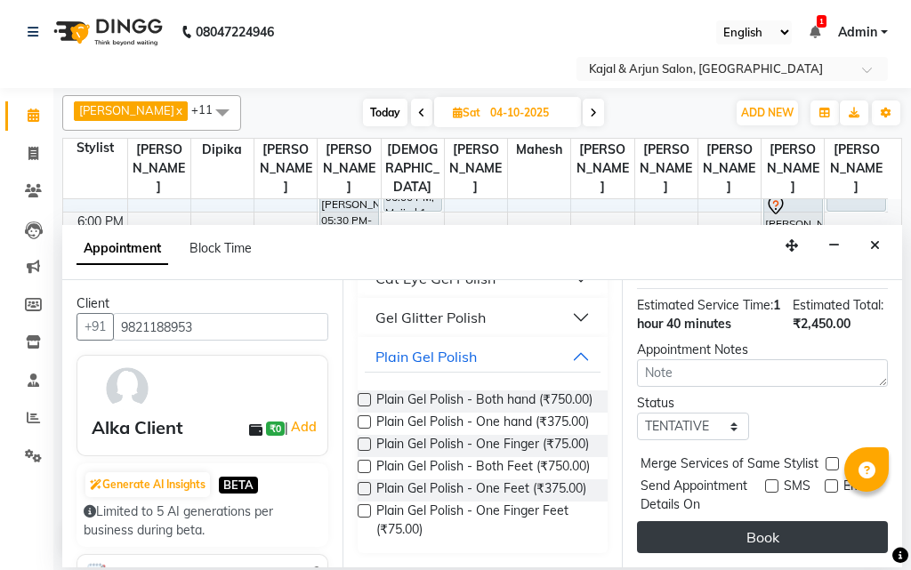
click at [762, 521] on button "Book" at bounding box center [762, 537] width 251 height 32
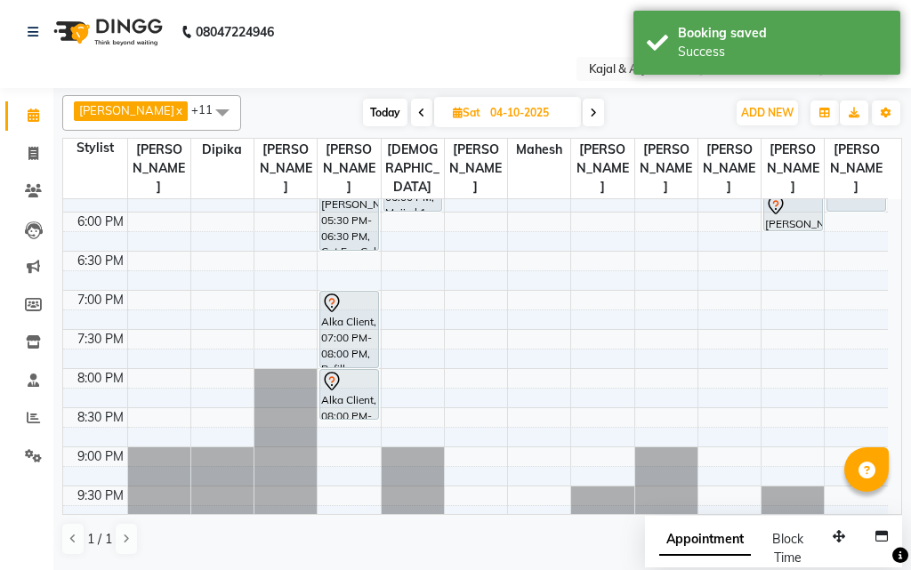
click at [419, 109] on icon at bounding box center [421, 113] width 7 height 11
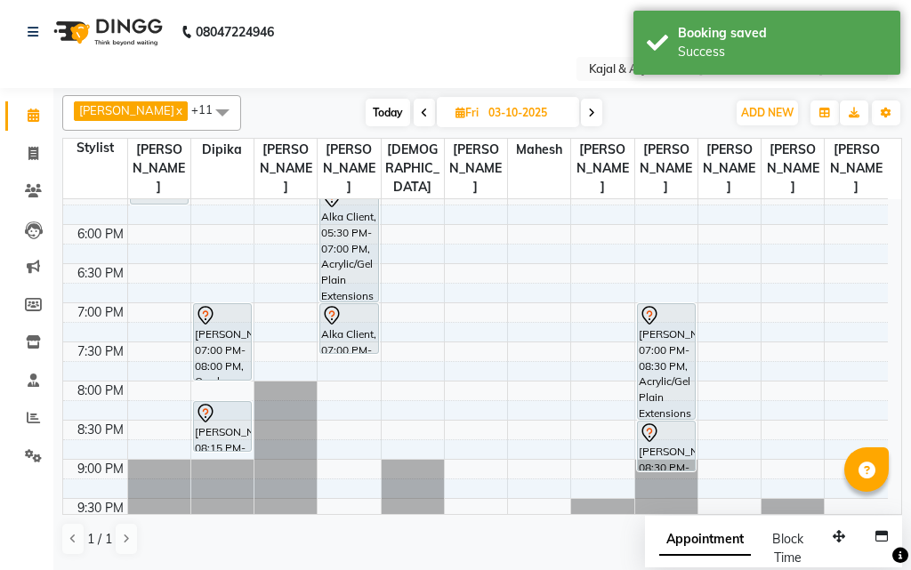
scroll to position [691, 0]
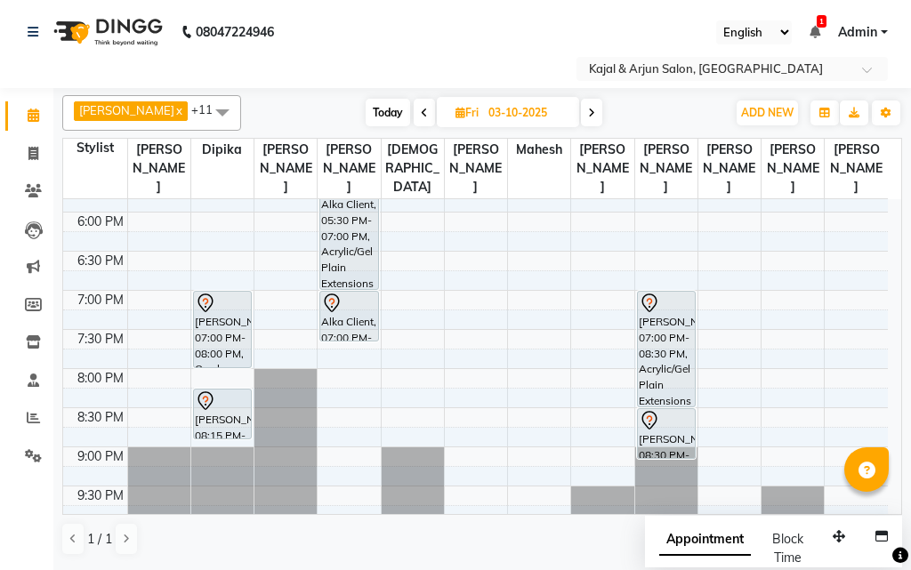
click at [588, 109] on icon at bounding box center [591, 113] width 7 height 11
type input "04-10-2025"
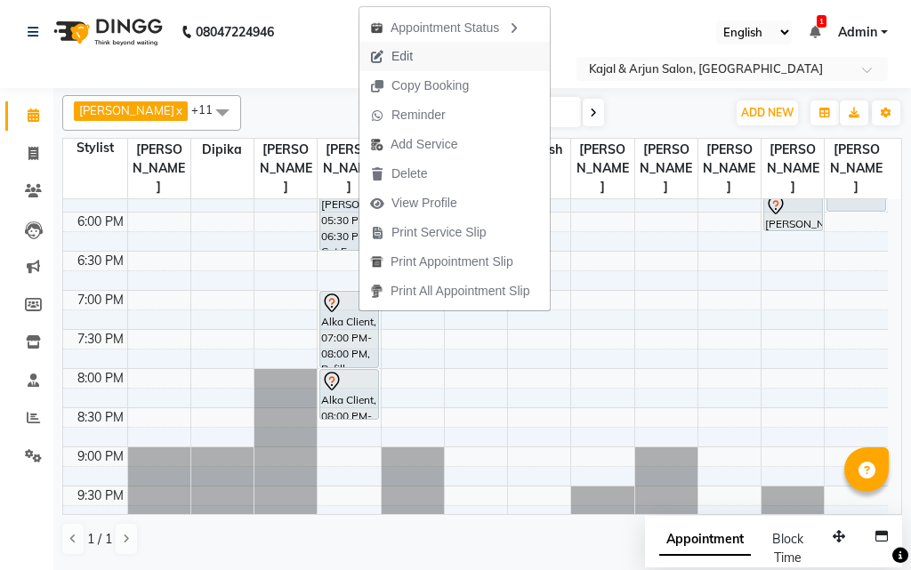
click at [427, 51] on button "Edit" at bounding box center [454, 56] width 190 height 29
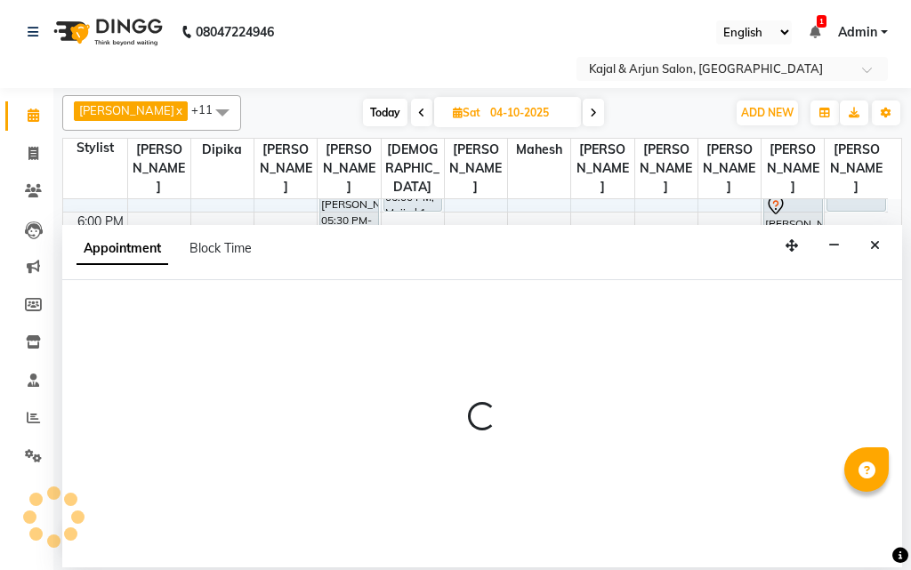
select select "tentative"
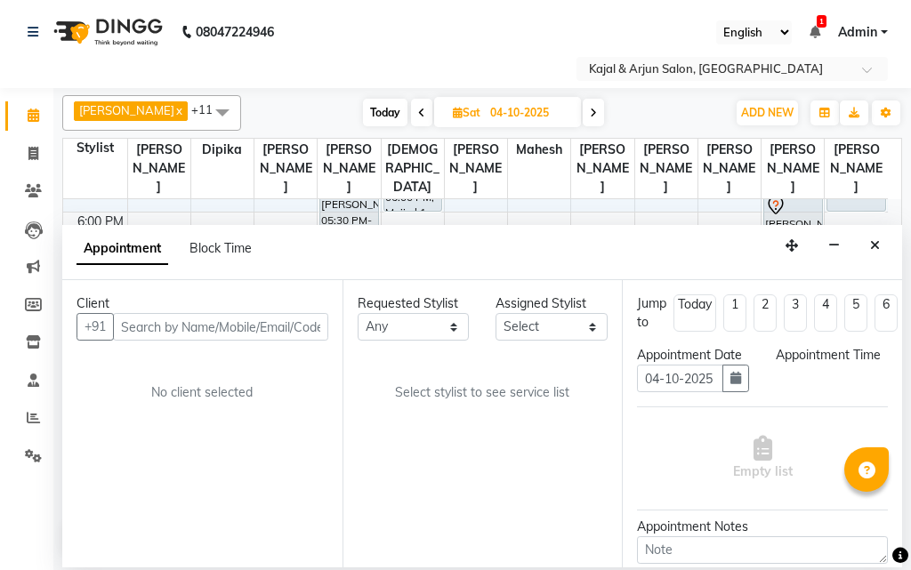
select select "6987"
select select "1140"
select select "118"
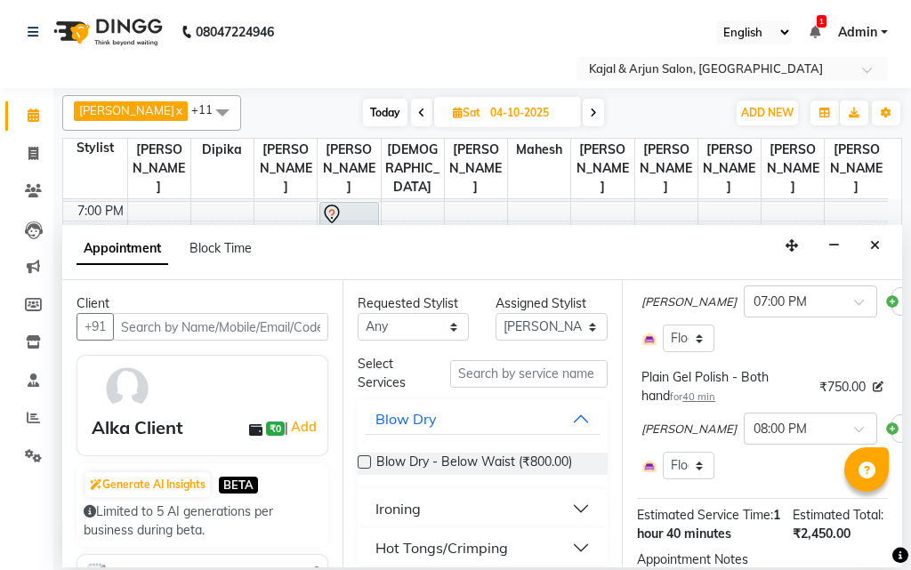
scroll to position [89, 0]
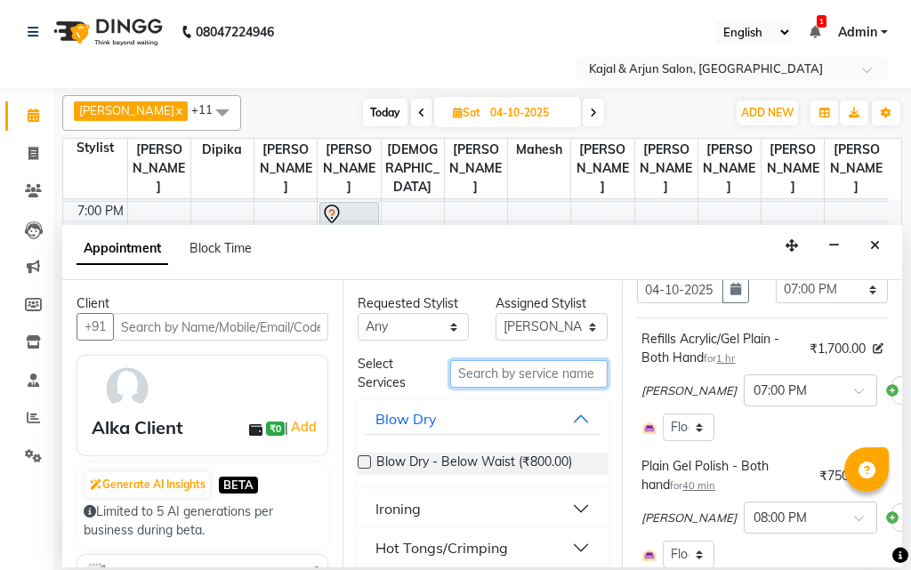
click at [493, 368] on input "text" at bounding box center [529, 374] width 158 height 28
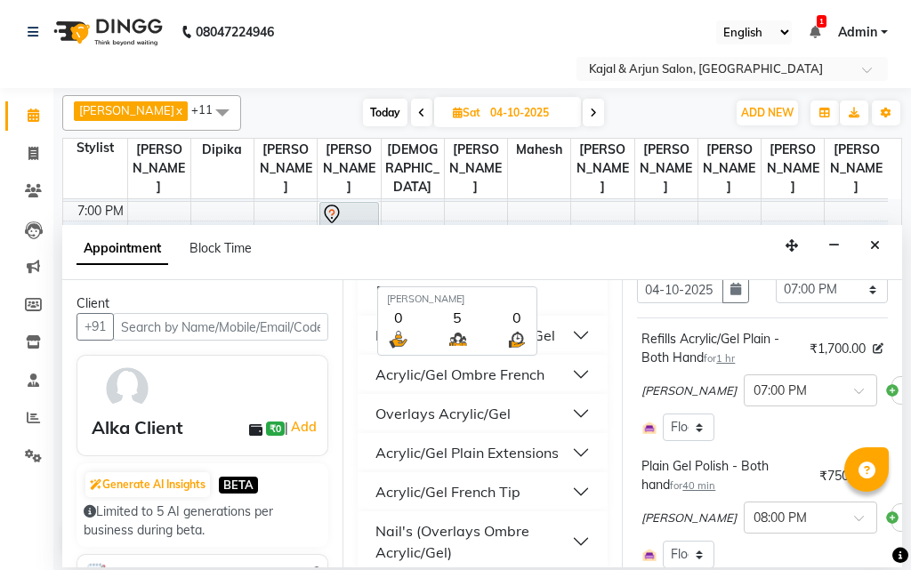
scroll to position [415, 0]
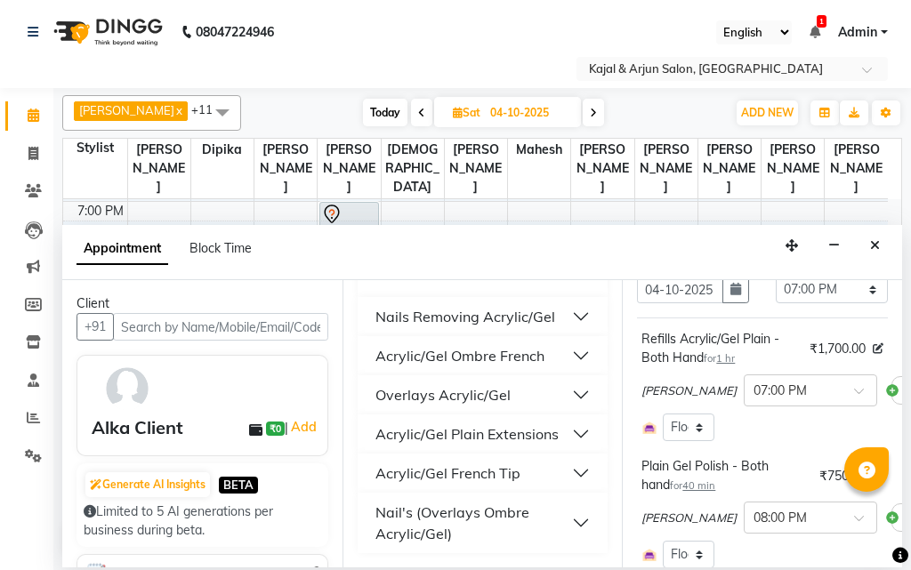
type input "acryli"
click at [486, 435] on div "Acrylic/Gel Plain Extensions" at bounding box center [466, 433] width 183 height 21
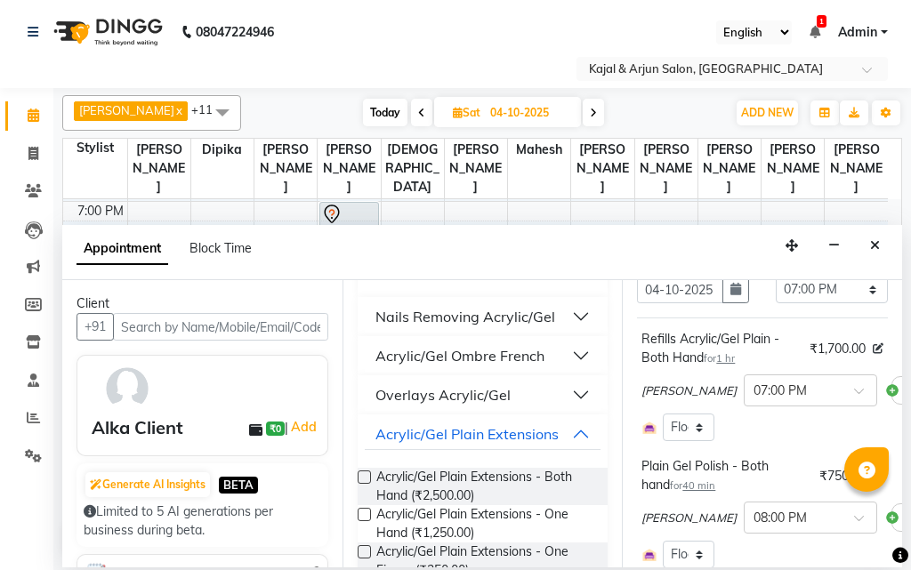
click at [364, 475] on label at bounding box center [363, 476] width 13 height 13
click at [364, 475] on input "checkbox" at bounding box center [363, 479] width 12 height 12
checkbox input "false"
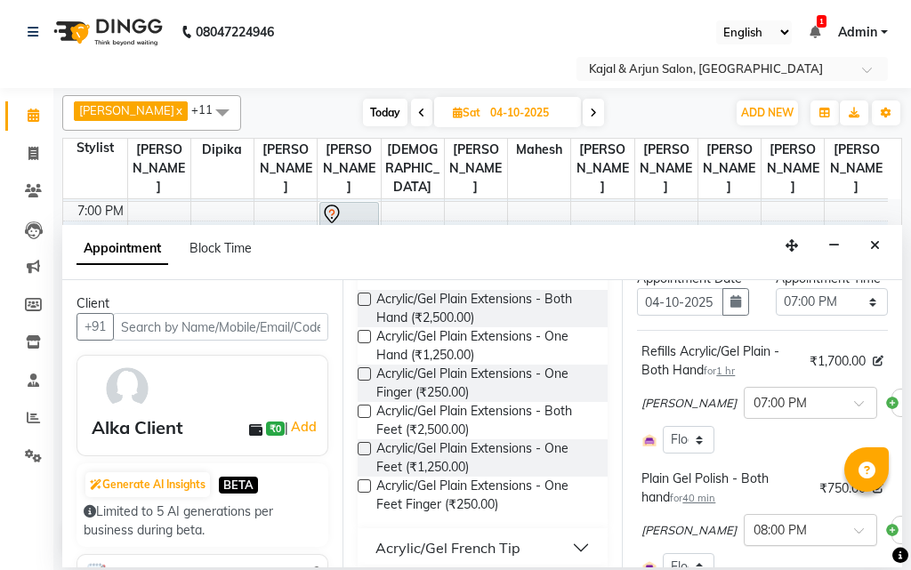
scroll to position [53, 0]
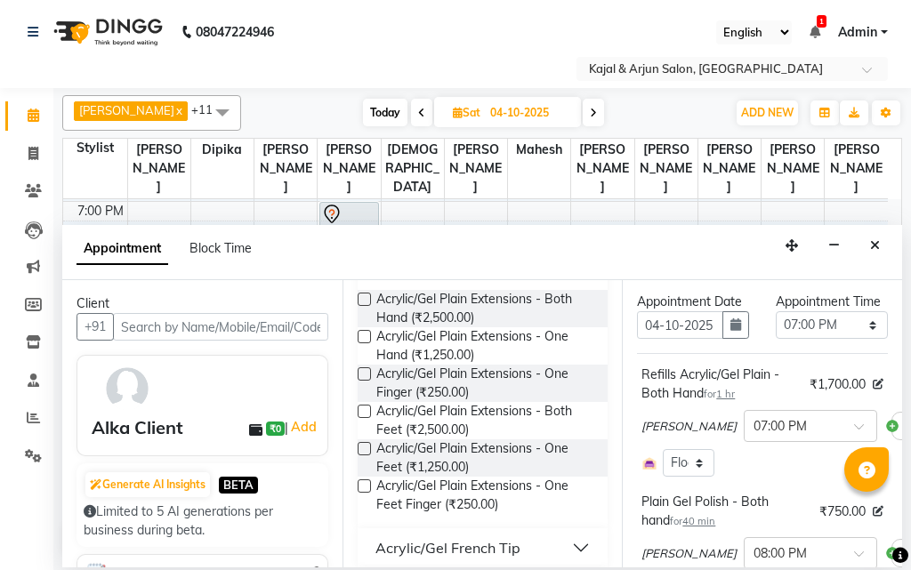
click at [812, 553] on div "[PERSON_NAME] × 08:00 PM" at bounding box center [807, 553] width 333 height 46
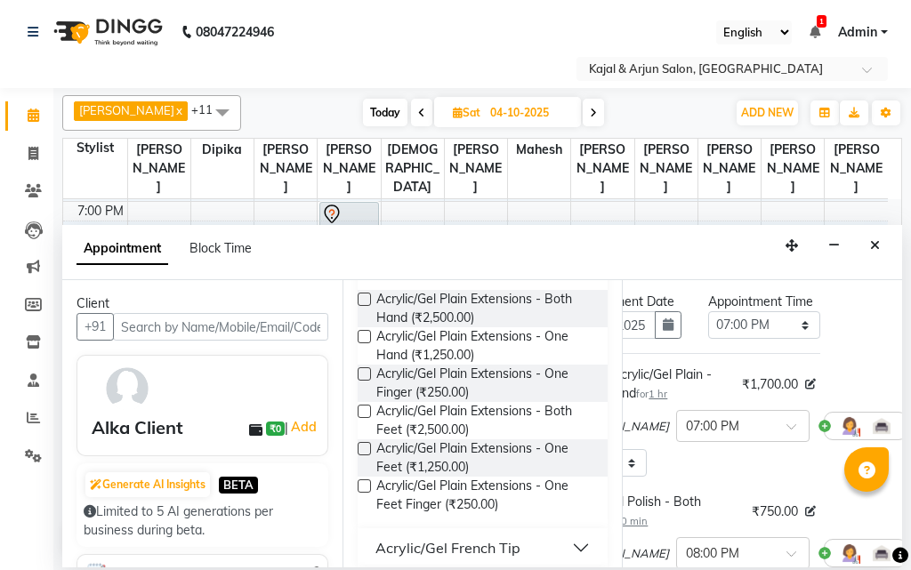
scroll to position [53, 120]
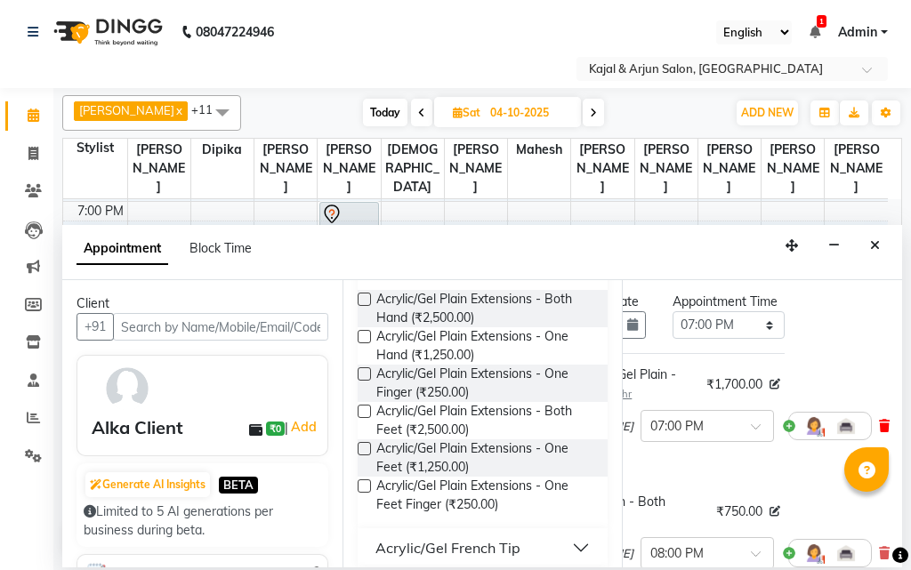
click at [879, 432] on icon at bounding box center [884, 426] width 11 height 12
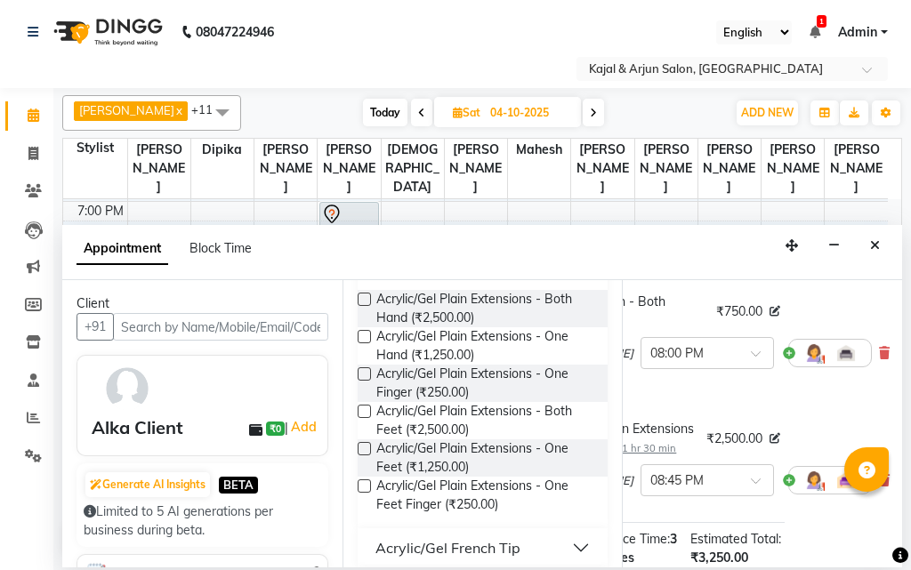
scroll to position [142, 0]
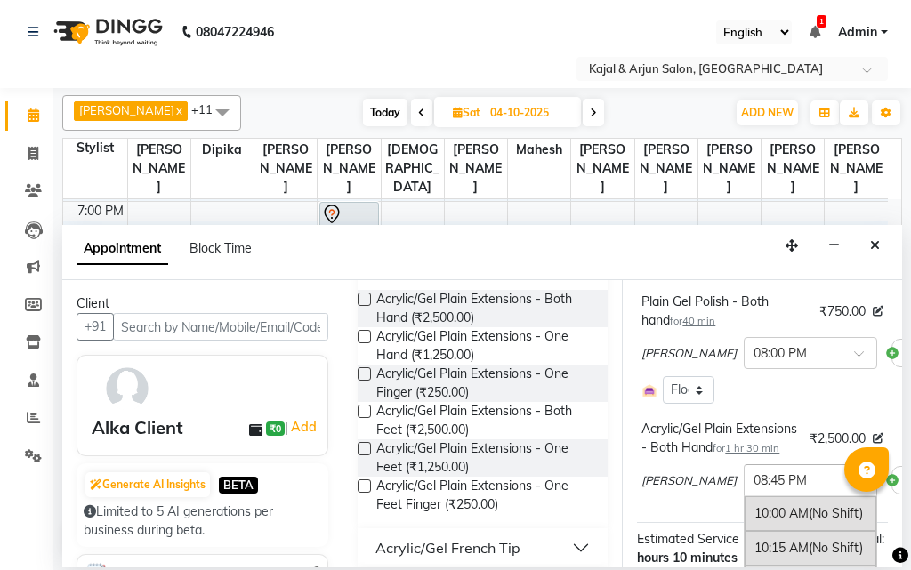
click at [854, 495] on span at bounding box center [865, 486] width 22 height 19
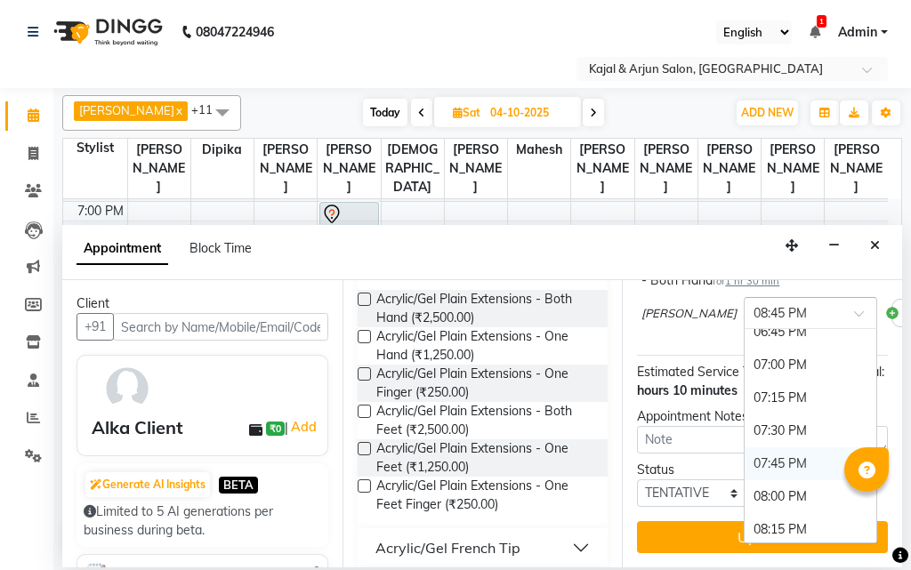
scroll to position [1159, 0]
click at [744, 413] on div "07:00 PM" at bounding box center [810, 396] width 132 height 33
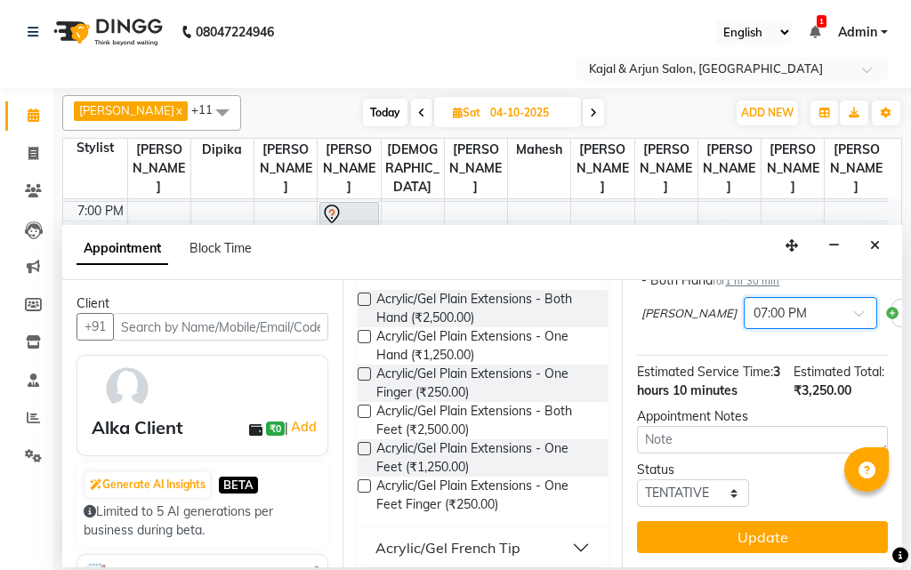
scroll to position [384, 0]
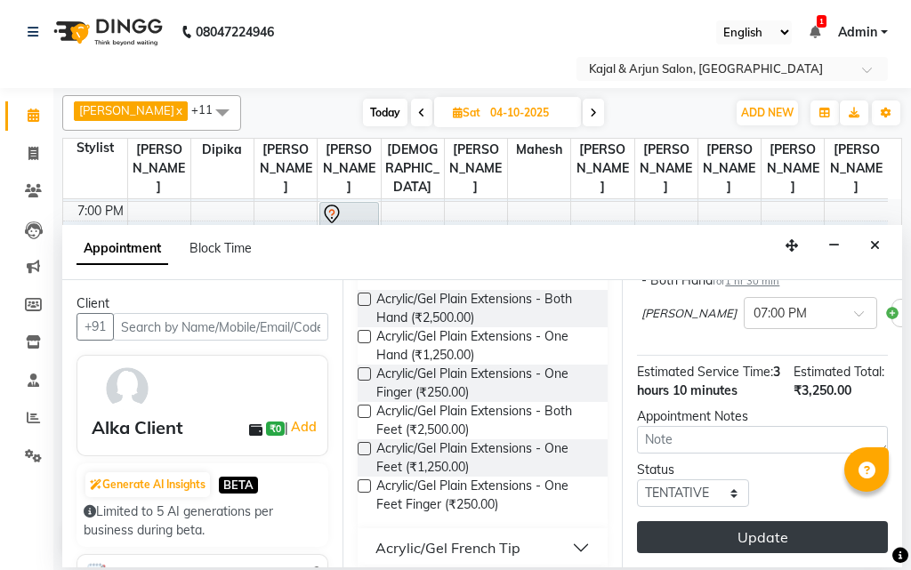
click at [752, 521] on button "Update" at bounding box center [762, 537] width 251 height 32
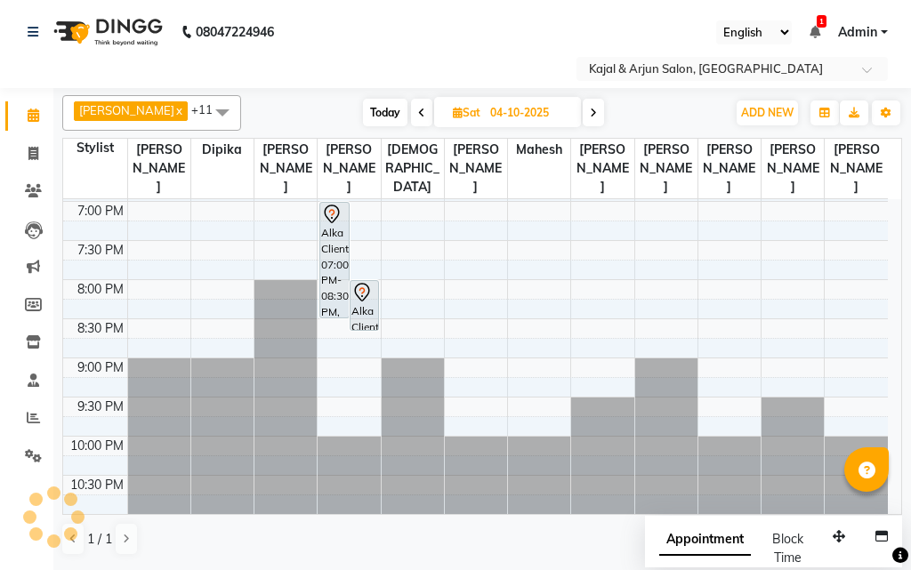
click at [418, 109] on icon at bounding box center [421, 113] width 7 height 11
type input "03-10-2025"
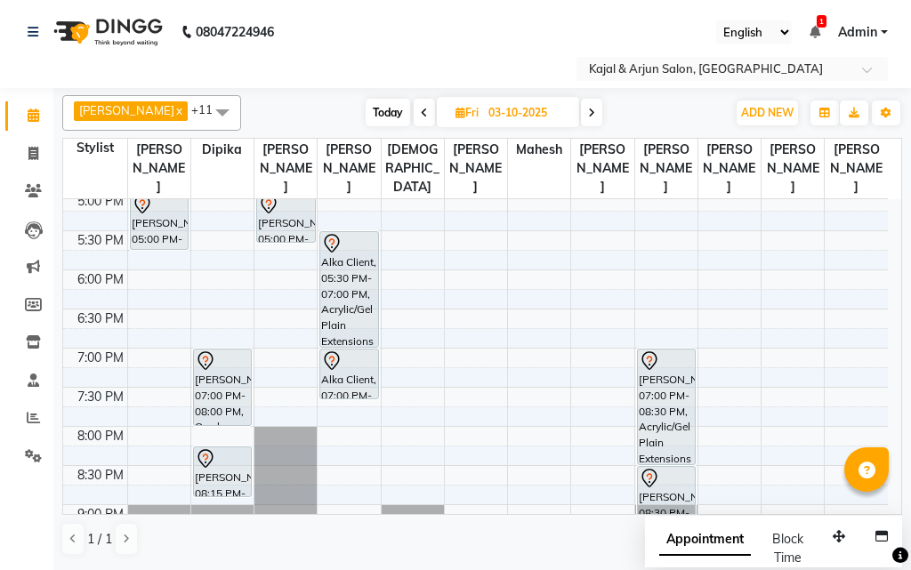
scroll to position [602, 0]
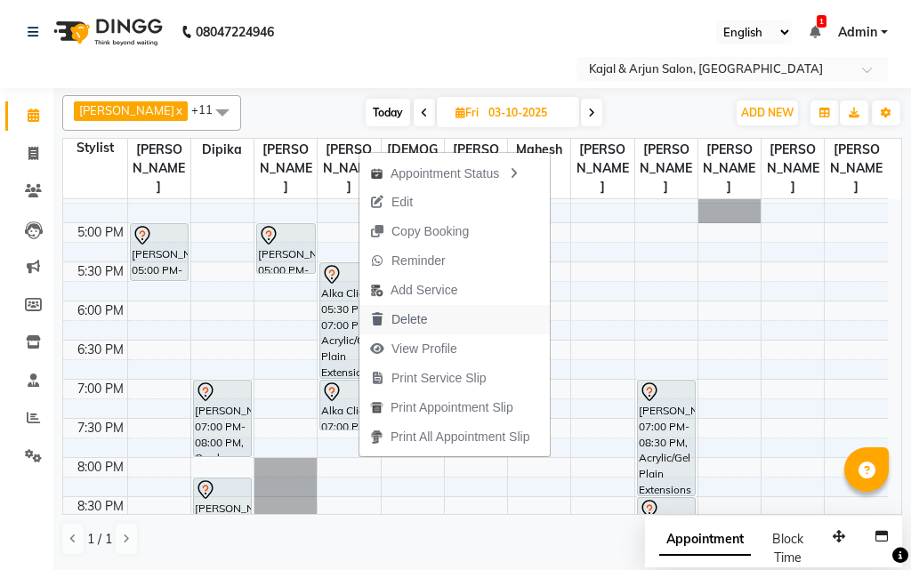
click at [405, 315] on span "Delete" at bounding box center [409, 319] width 36 height 19
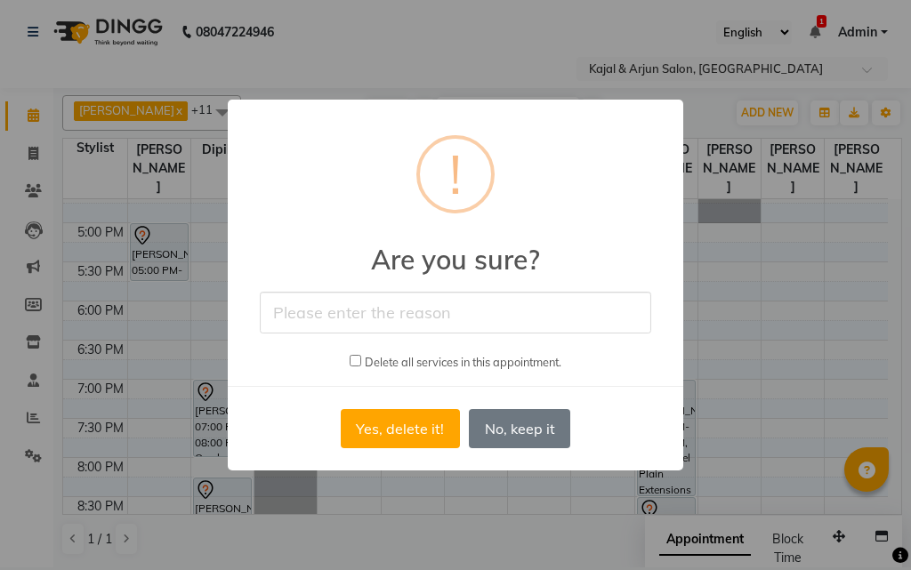
click at [352, 359] on input "checkbox" at bounding box center [355, 361] width 12 height 12
checkbox input "true"
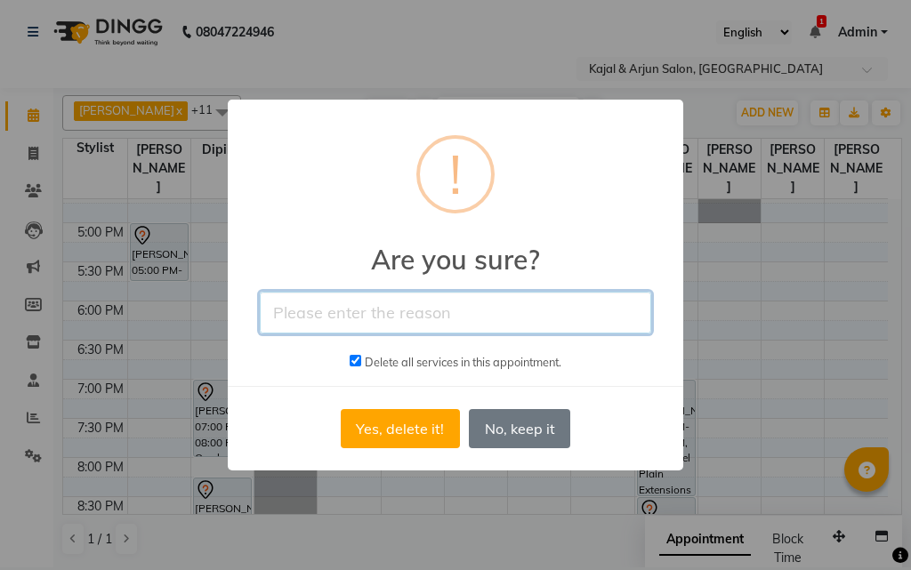
click at [353, 306] on input "text" at bounding box center [455, 313] width 391 height 42
type input "[PERSON_NAME]"
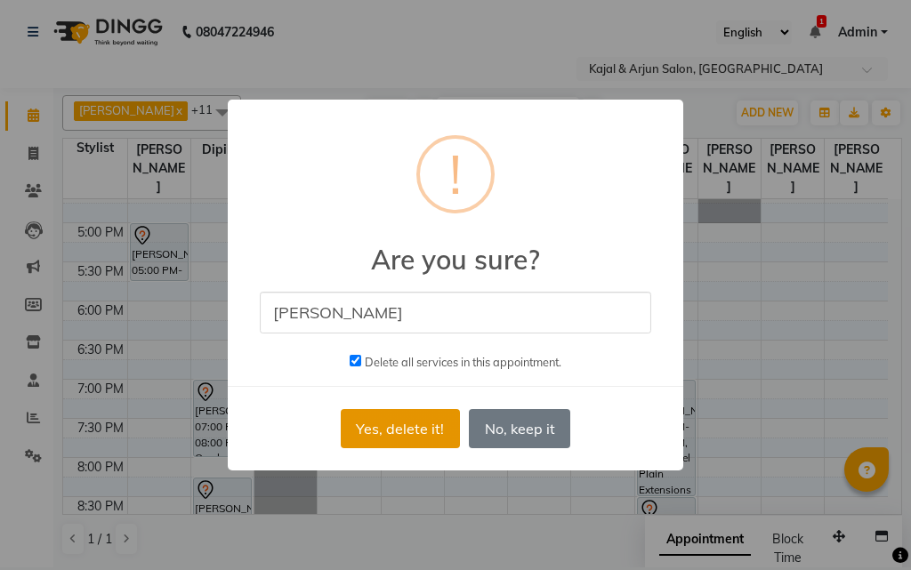
click at [405, 422] on button "Yes, delete it!" at bounding box center [400, 428] width 119 height 39
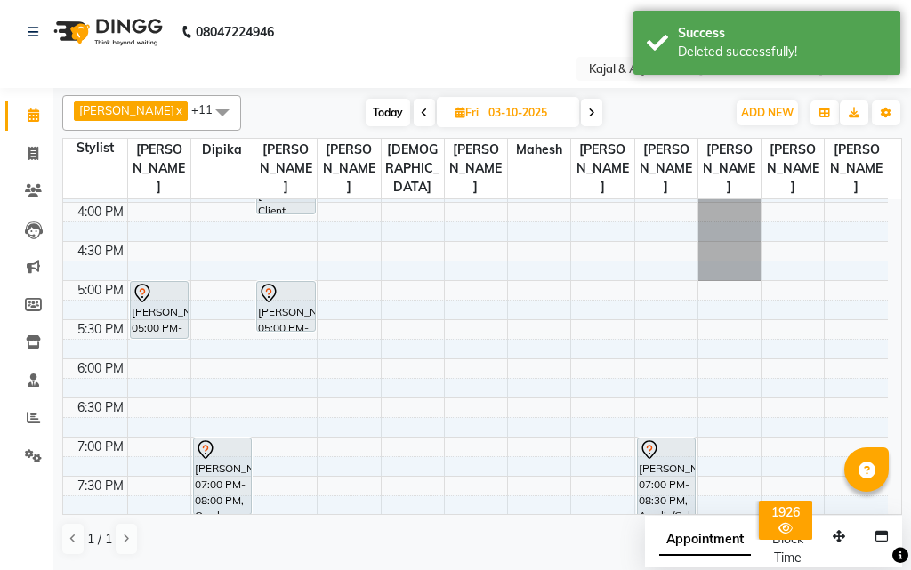
scroll to position [513, 0]
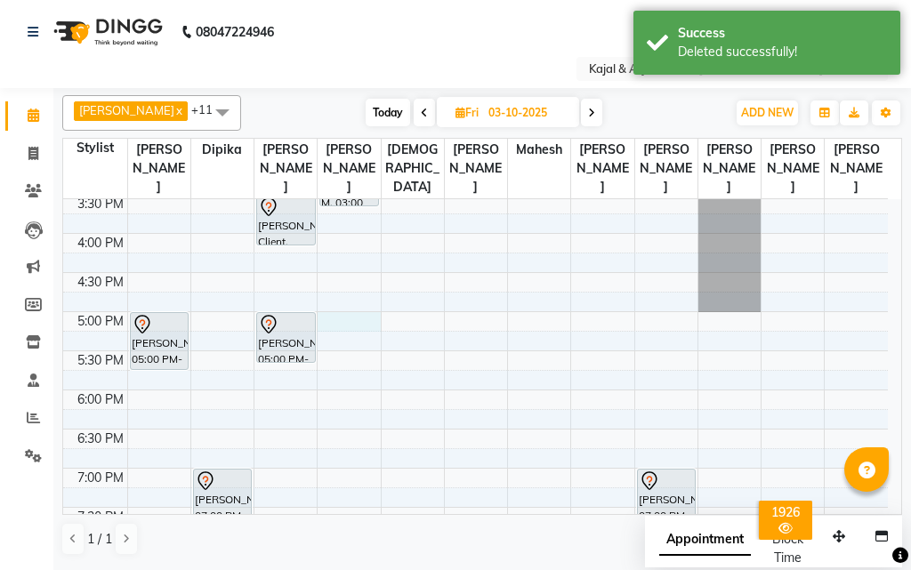
click at [347, 315] on div "9:00 AM 9:30 AM 10:00 AM 10:30 AM 11:00 AM 11:30 AM 12:00 PM 12:30 PM 1:00 PM 1…" at bounding box center [475, 233] width 824 height 1095
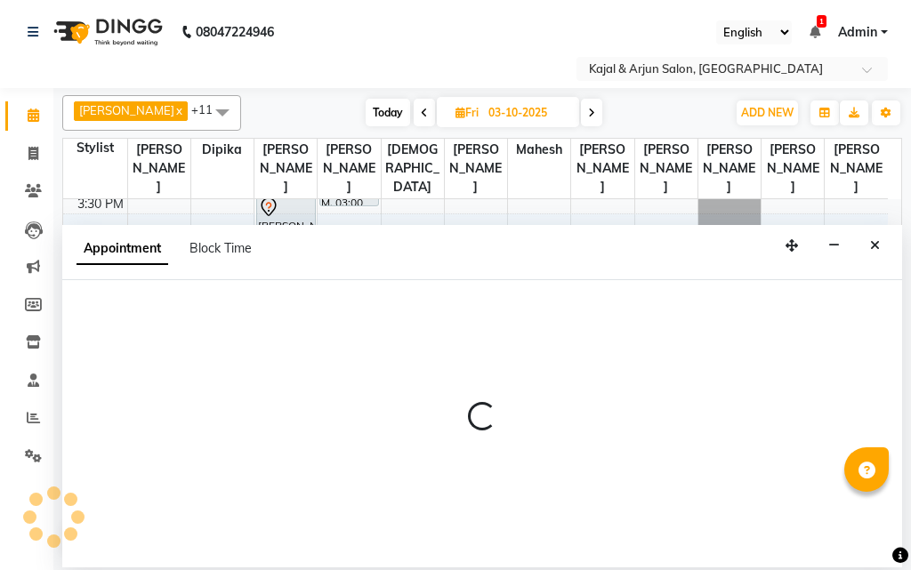
select select "6987"
select select "tentative"
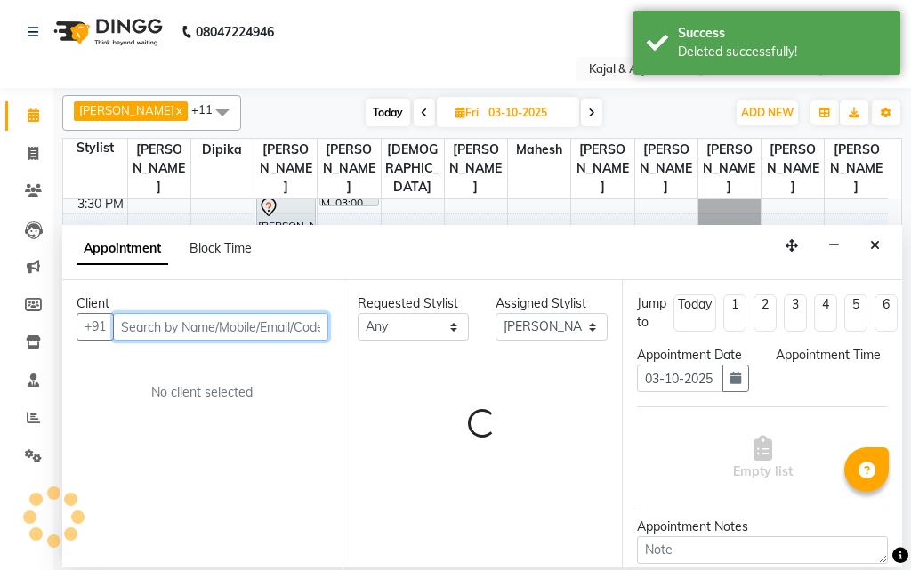
select select "1020"
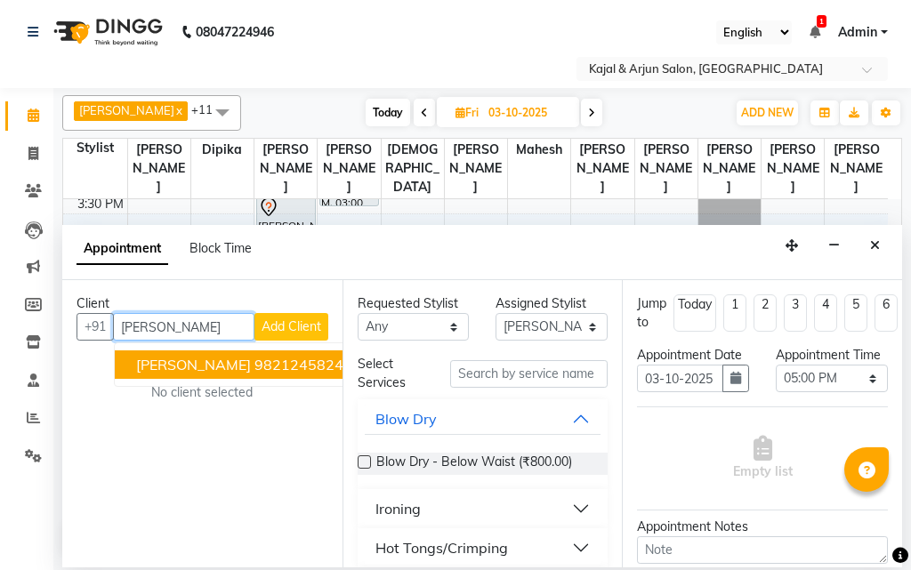
click at [261, 356] on ngb-highlight "9821245824" at bounding box center [298, 365] width 89 height 18
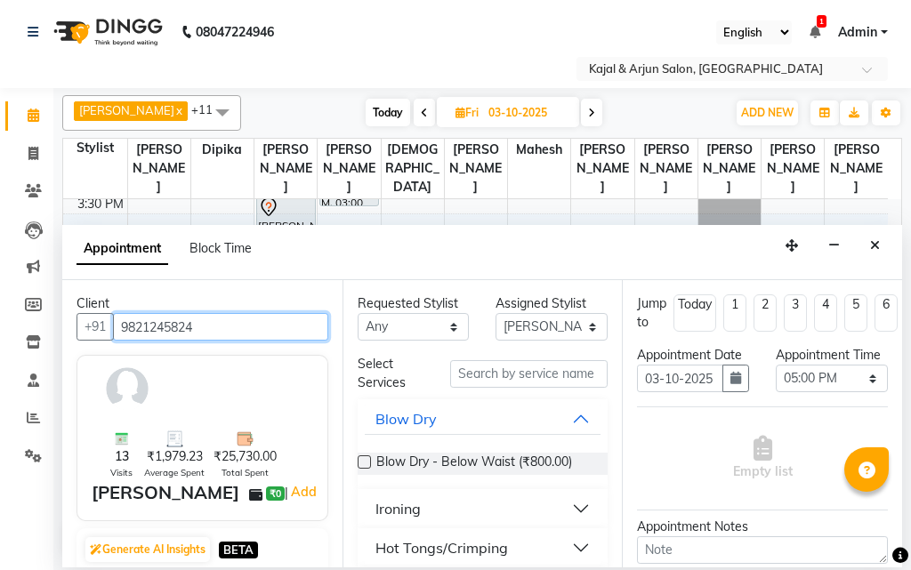
type input "9821245824"
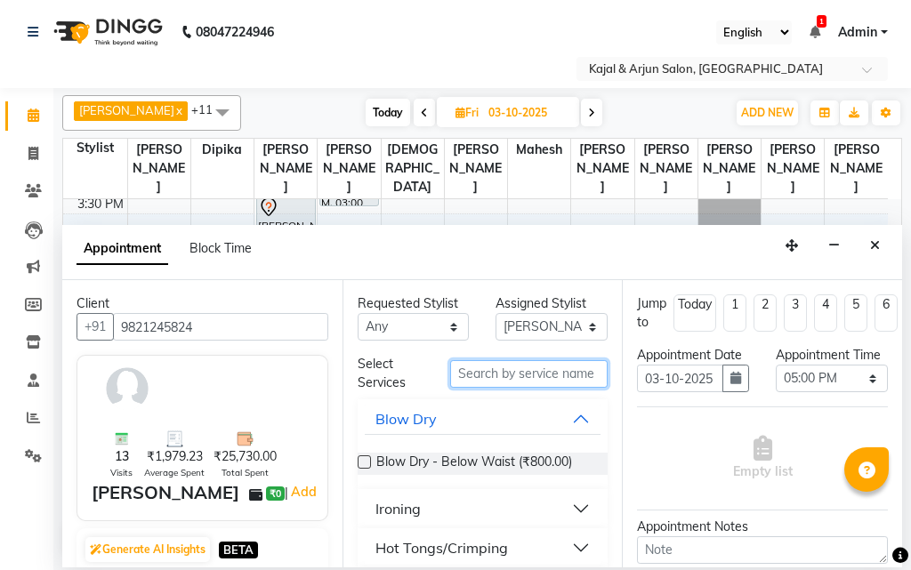
click at [484, 368] on input "text" at bounding box center [529, 374] width 158 height 28
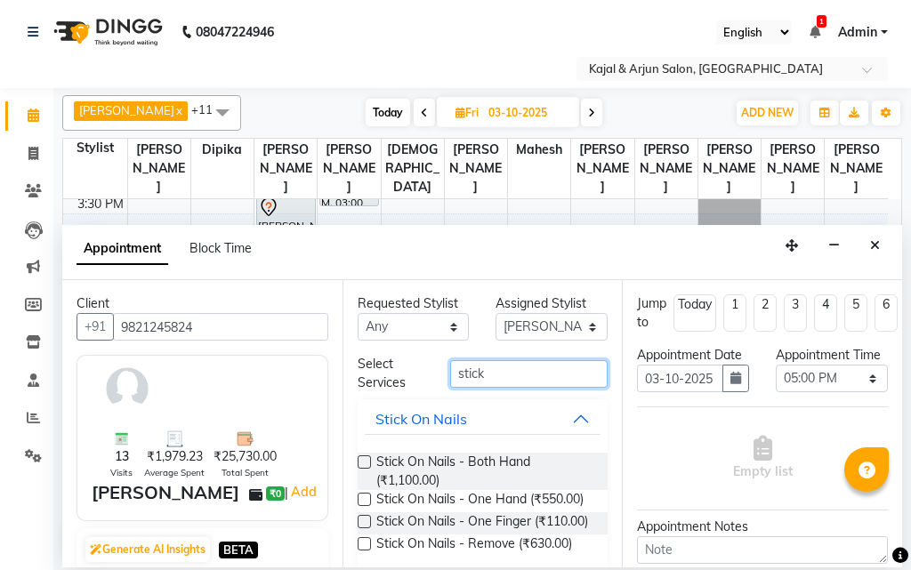
type input "stick"
click at [360, 463] on label at bounding box center [363, 461] width 13 height 13
click at [360, 463] on input "checkbox" at bounding box center [363, 464] width 12 height 12
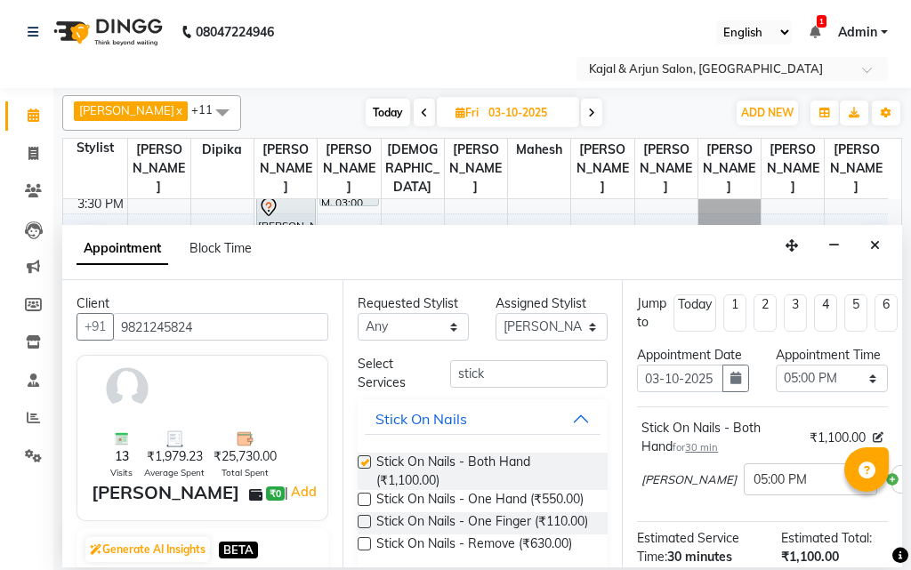
checkbox input "false"
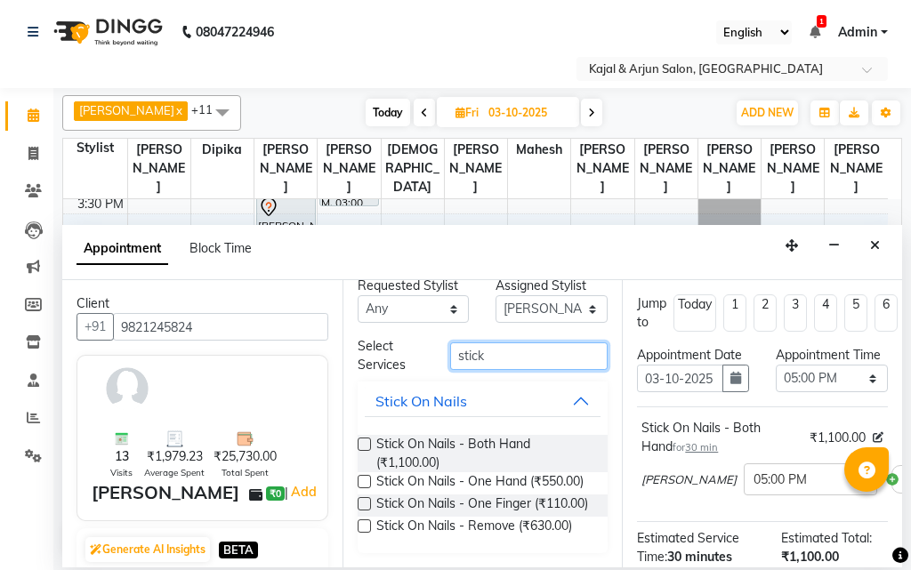
click at [500, 342] on input "stick" at bounding box center [529, 356] width 158 height 28
type input "s"
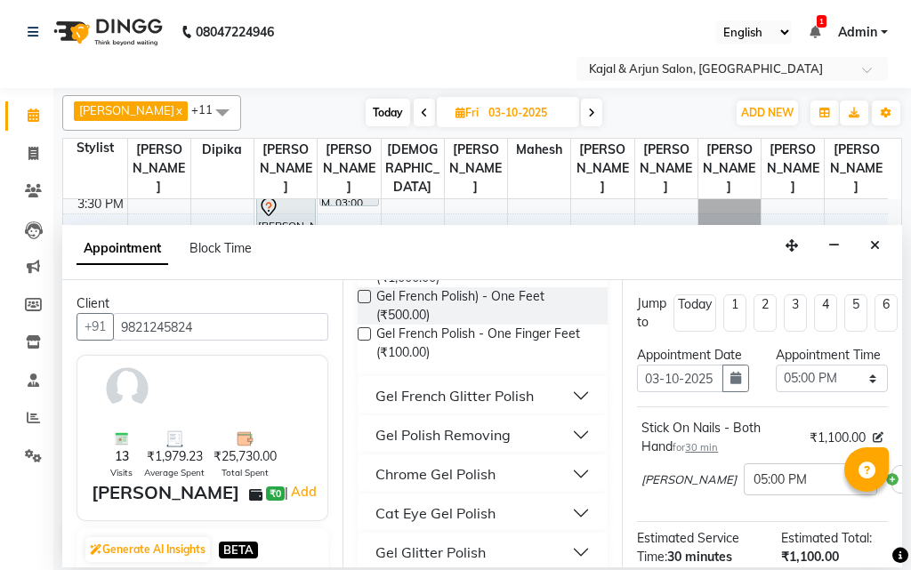
scroll to position [373, 0]
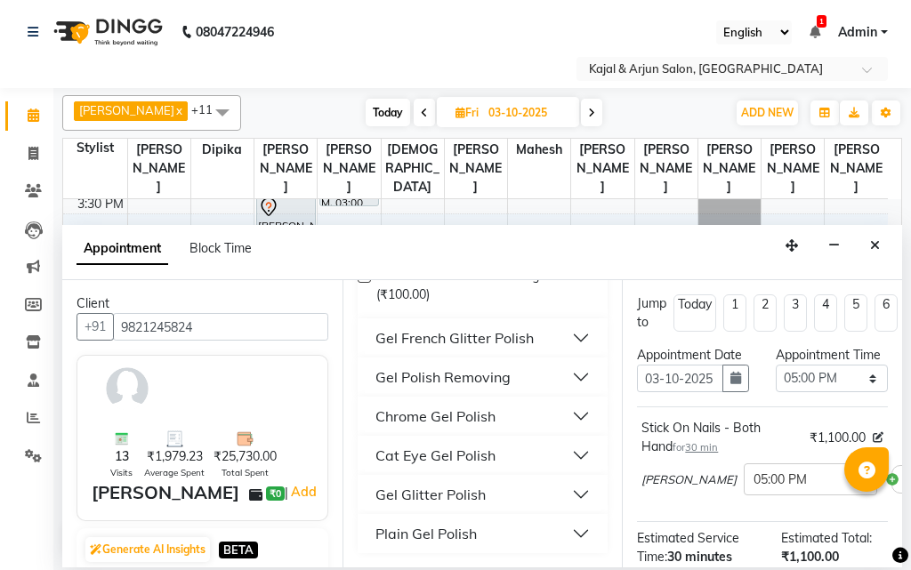
type input "gel po"
click at [442, 525] on div "Plain Gel Polish" at bounding box center [425, 533] width 101 height 21
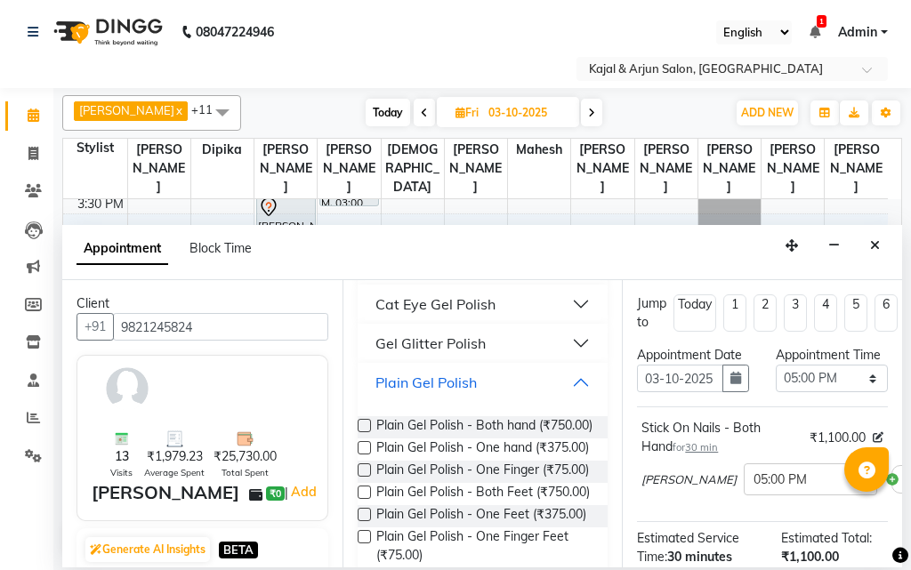
scroll to position [550, 0]
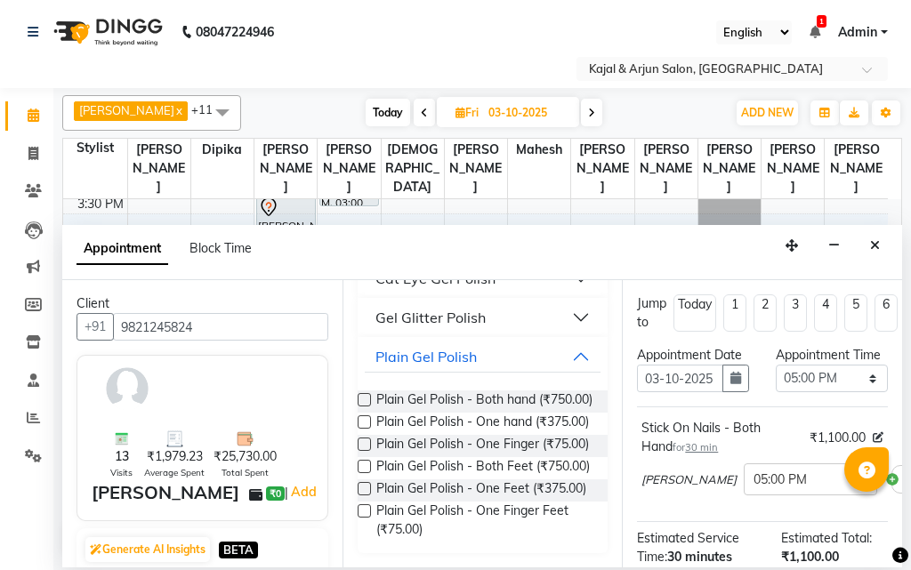
click at [366, 397] on label at bounding box center [363, 399] width 13 height 13
click at [366, 397] on input "checkbox" at bounding box center [363, 402] width 12 height 12
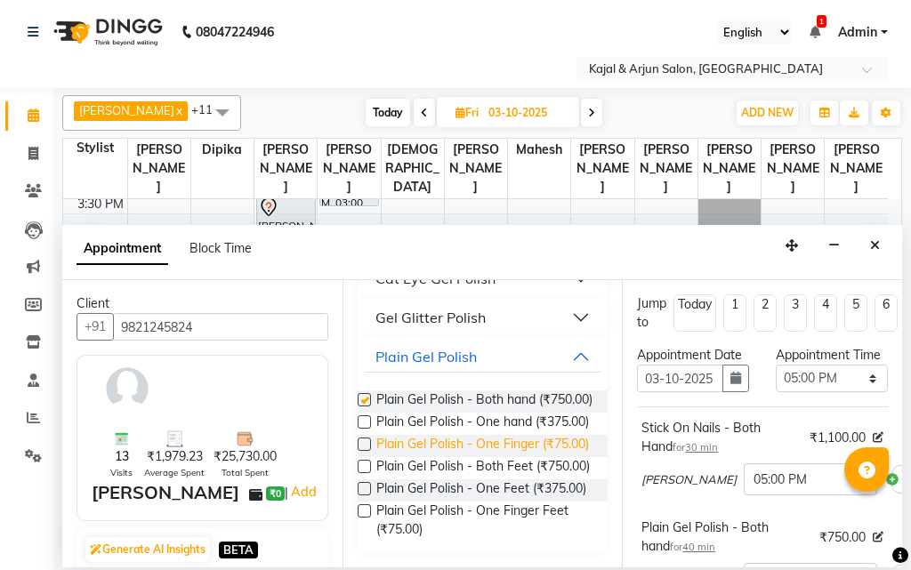
checkbox input "false"
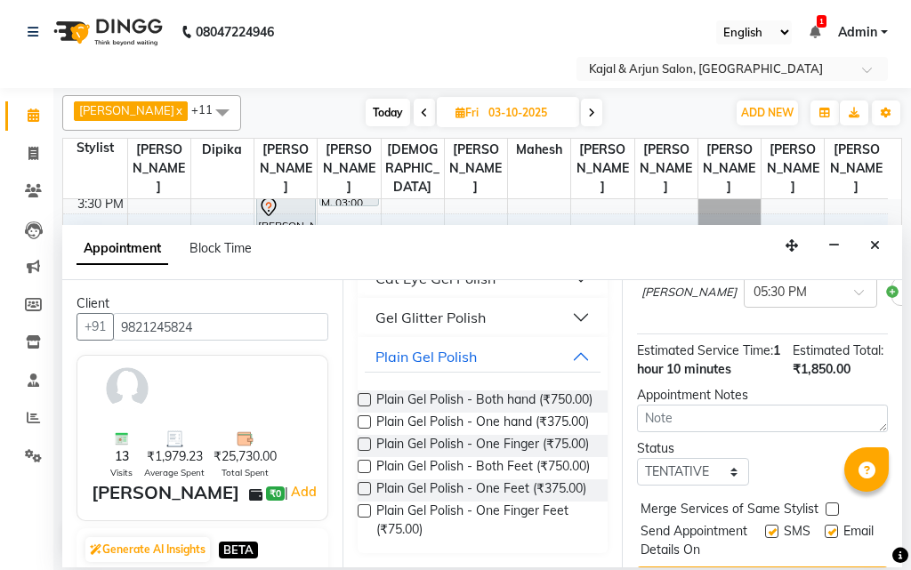
scroll to position [407, 0]
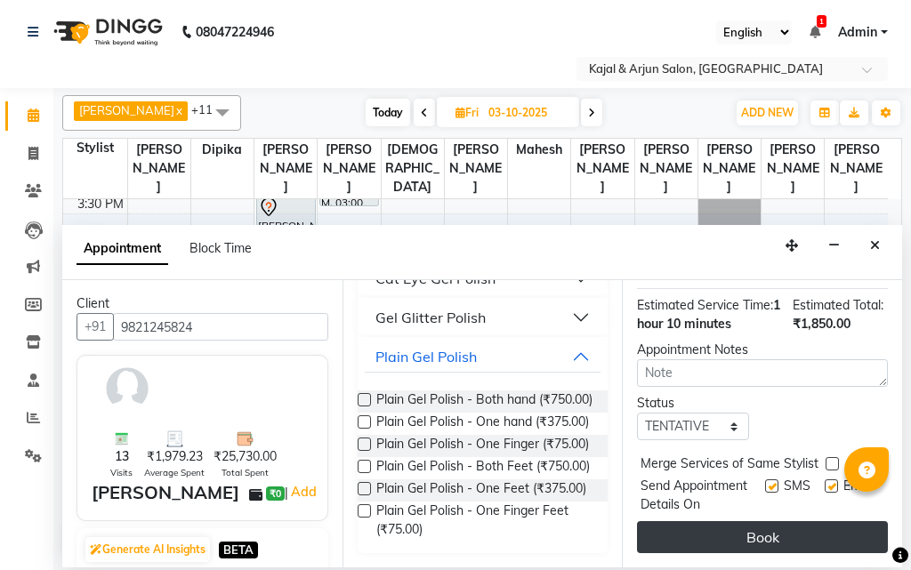
click at [745, 521] on button "Book" at bounding box center [762, 537] width 251 height 32
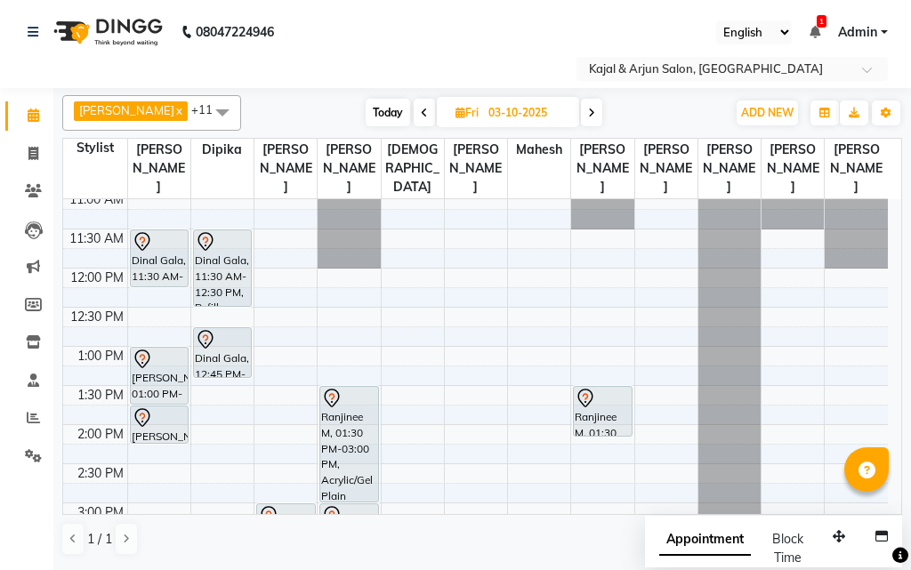
scroll to position [178, 0]
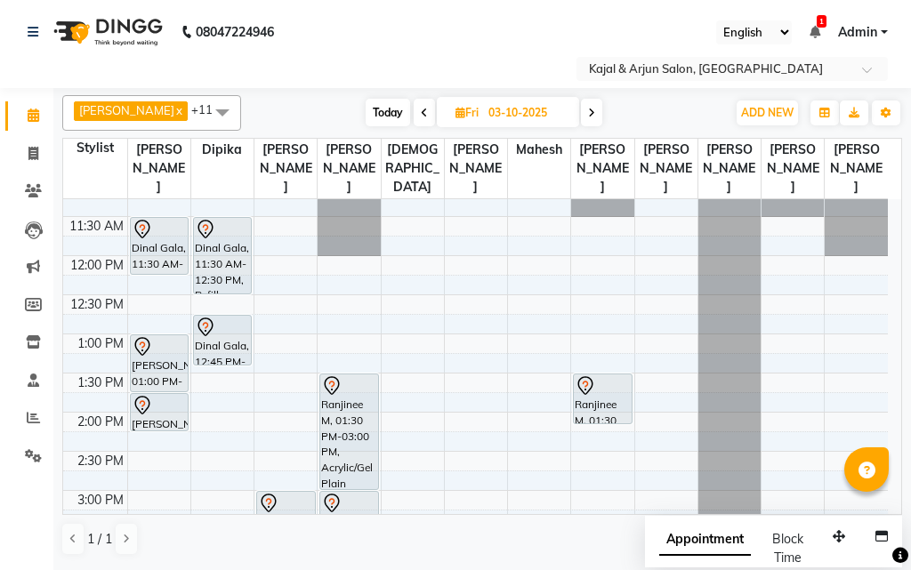
click at [663, 454] on div "9:00 AM 9:30 AM 10:00 AM 10:30 AM 11:00 AM 11:30 AM 12:00 PM 12:30 PM 1:00 PM 1…" at bounding box center [475, 568] width 824 height 1095
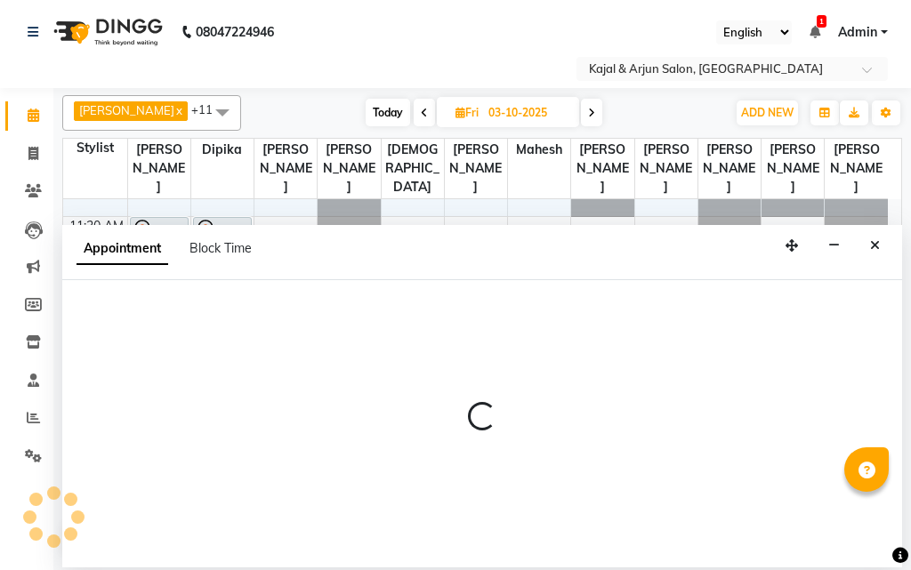
select select "25958"
select select "tentative"
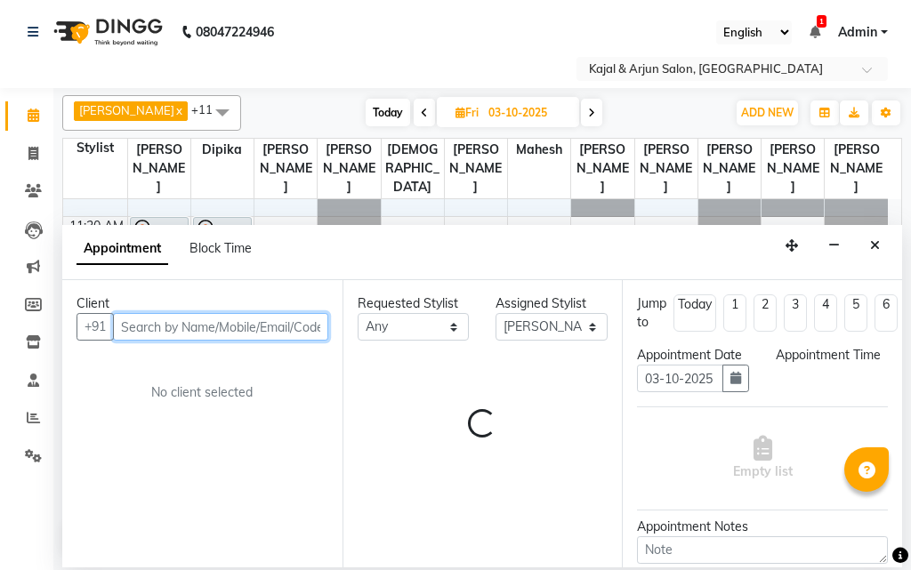
select select "870"
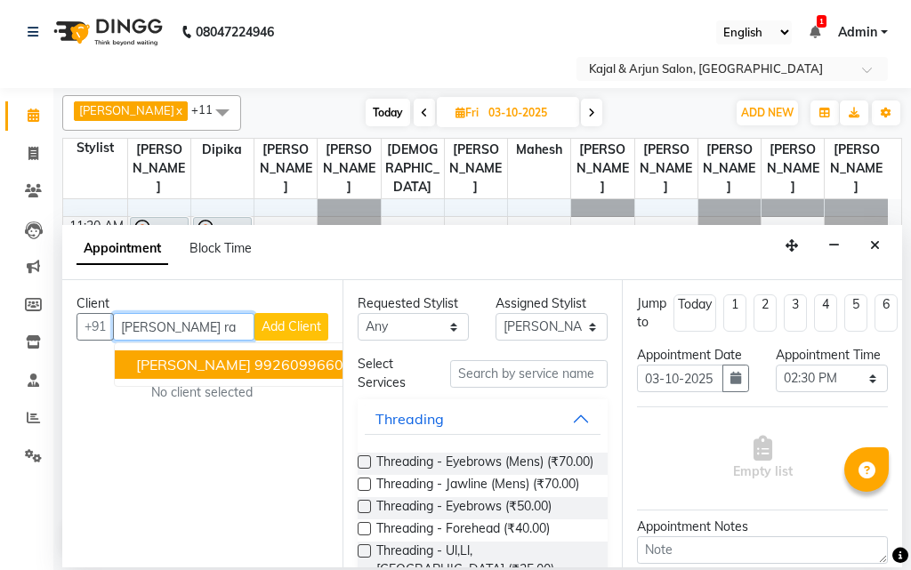
click at [301, 354] on button "[PERSON_NAME] 9926099660" at bounding box center [240, 364] width 250 height 28
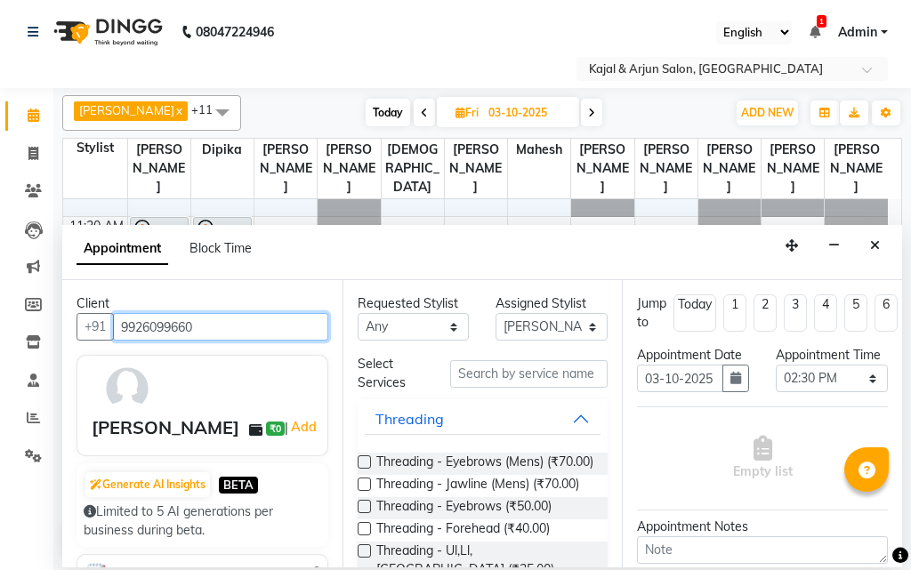
type input "9926099660"
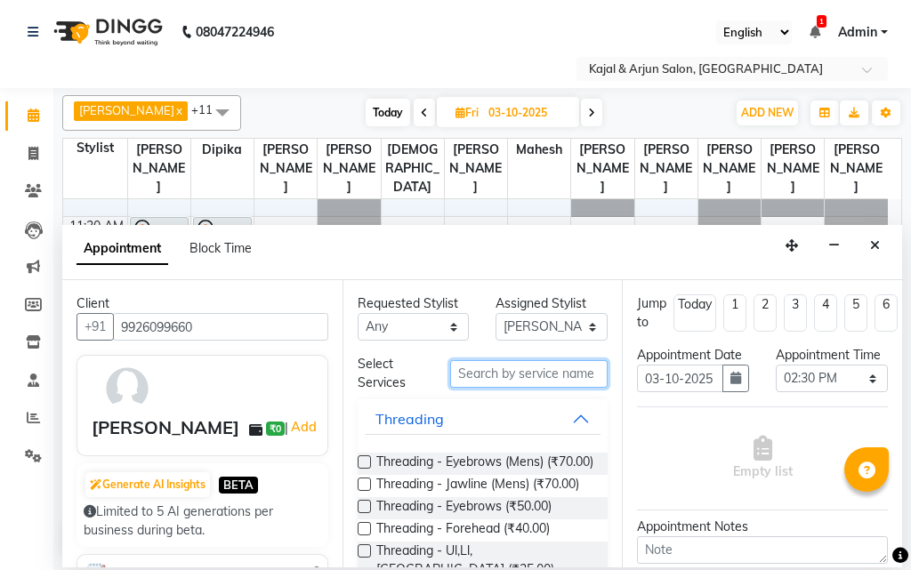
click at [476, 372] on input "text" at bounding box center [529, 374] width 158 height 28
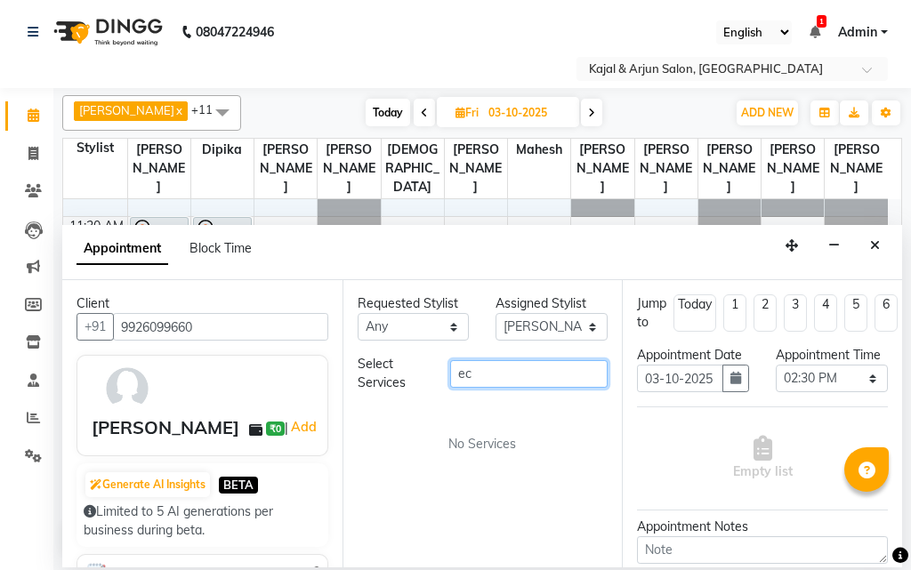
type input "e"
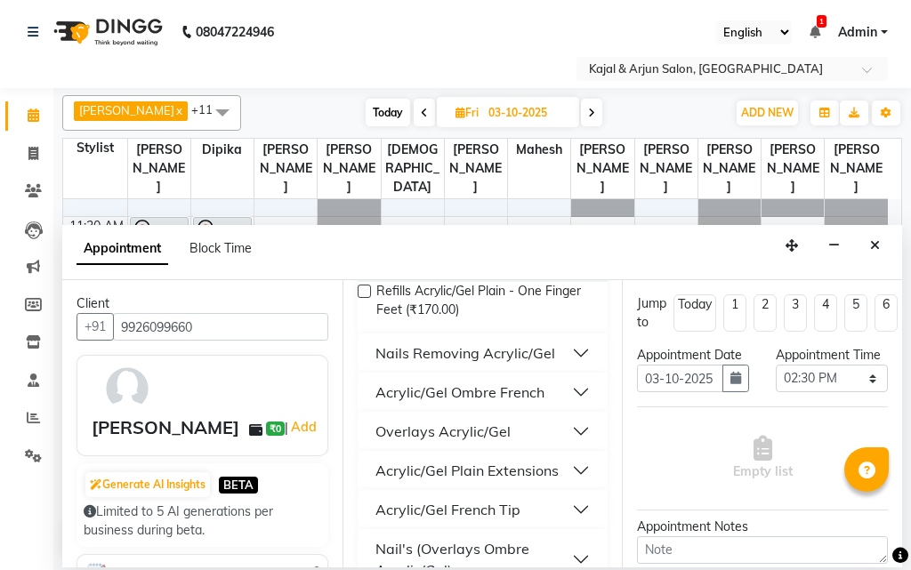
scroll to position [415, 0]
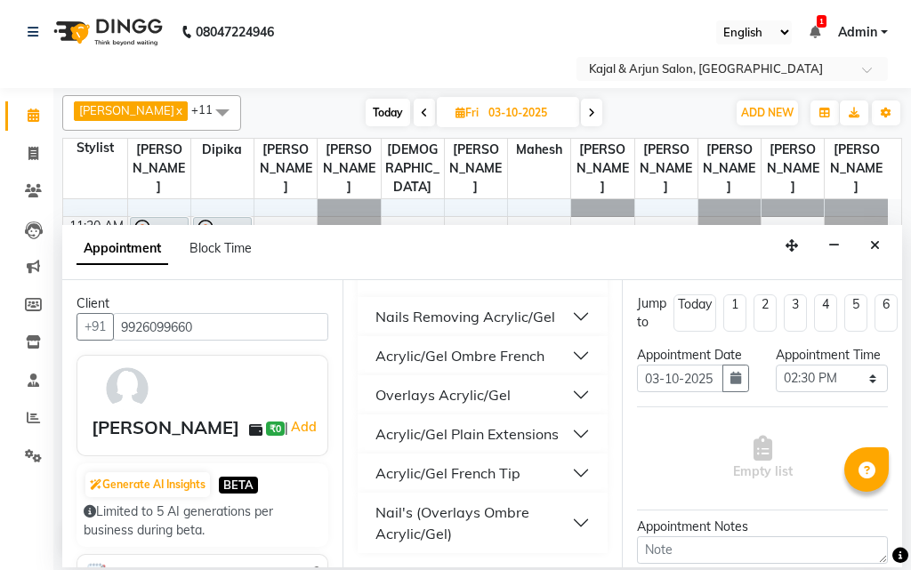
type input "acr"
click at [520, 426] on div "Acrylic/Gel Plain Extensions" at bounding box center [466, 433] width 183 height 21
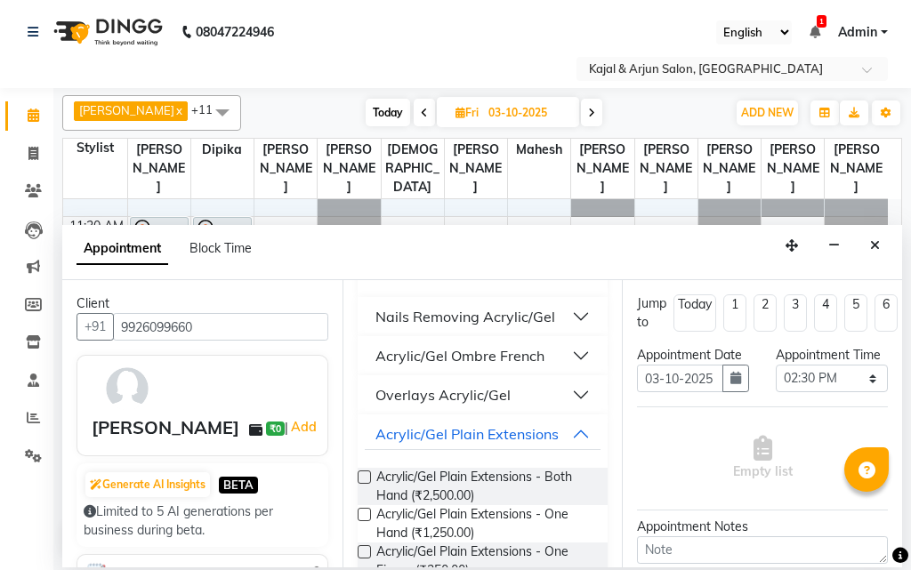
click at [362, 477] on label at bounding box center [363, 476] width 13 height 13
click at [362, 477] on input "checkbox" at bounding box center [363, 479] width 12 height 12
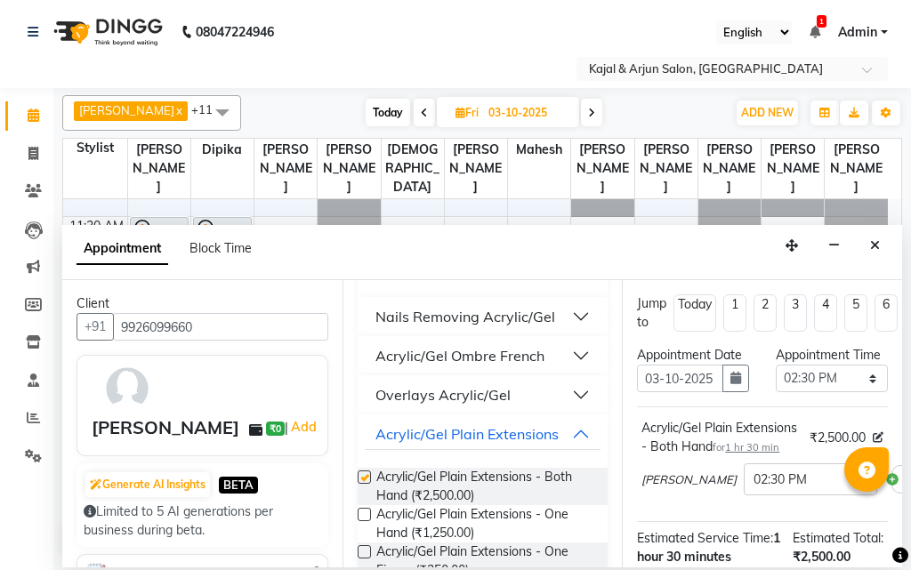
checkbox input "false"
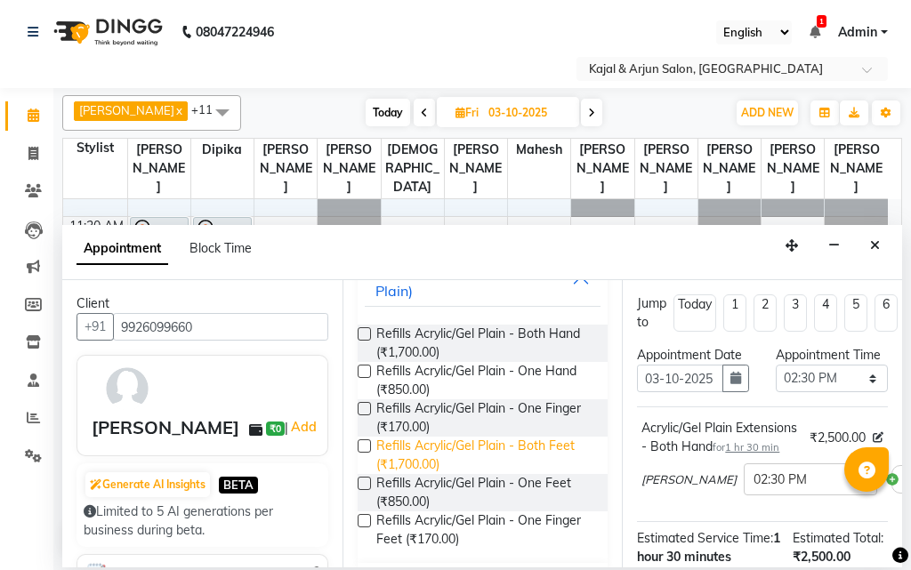
scroll to position [60, 0]
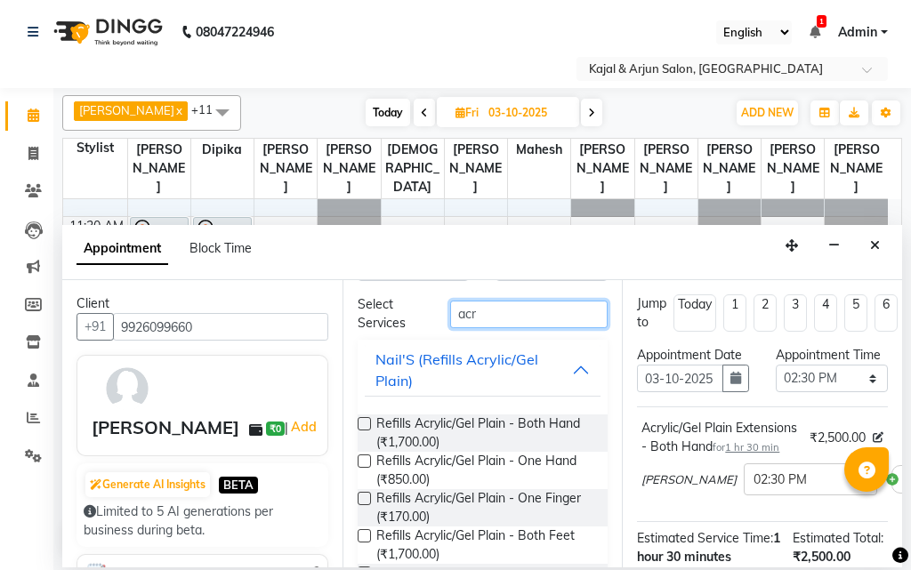
click at [496, 320] on input "acr" at bounding box center [529, 315] width 158 height 28
type input "a"
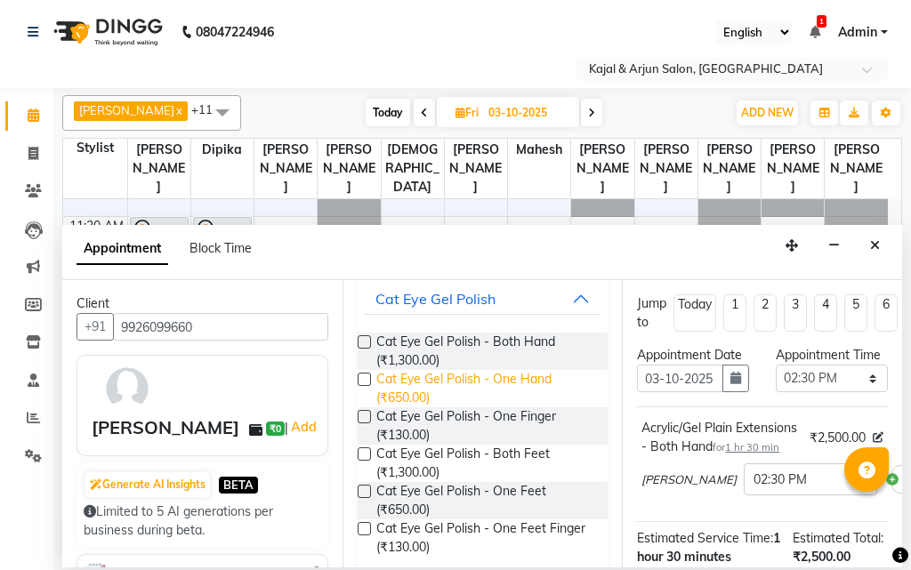
scroll to position [625, 0]
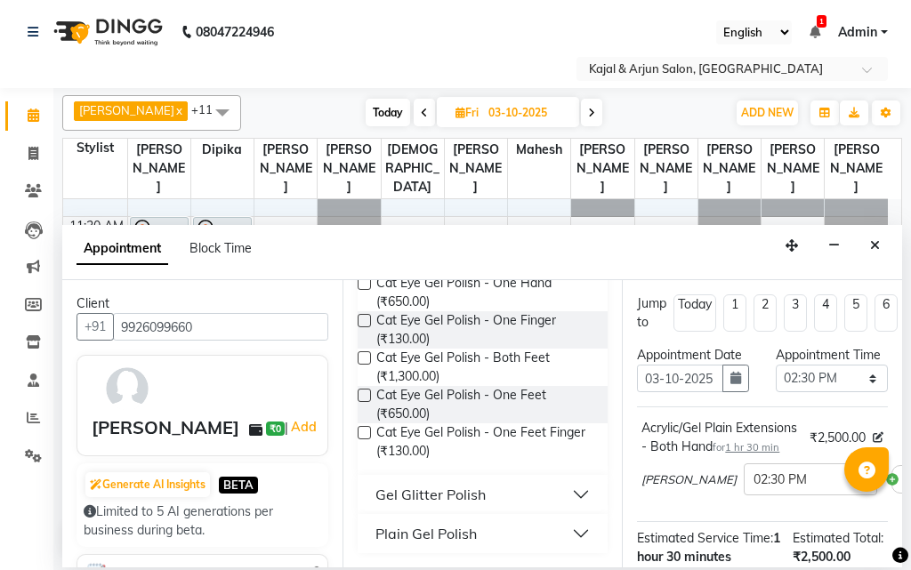
type input "gel po"
click at [446, 523] on div "Plain Gel Polish" at bounding box center [425, 533] width 101 height 21
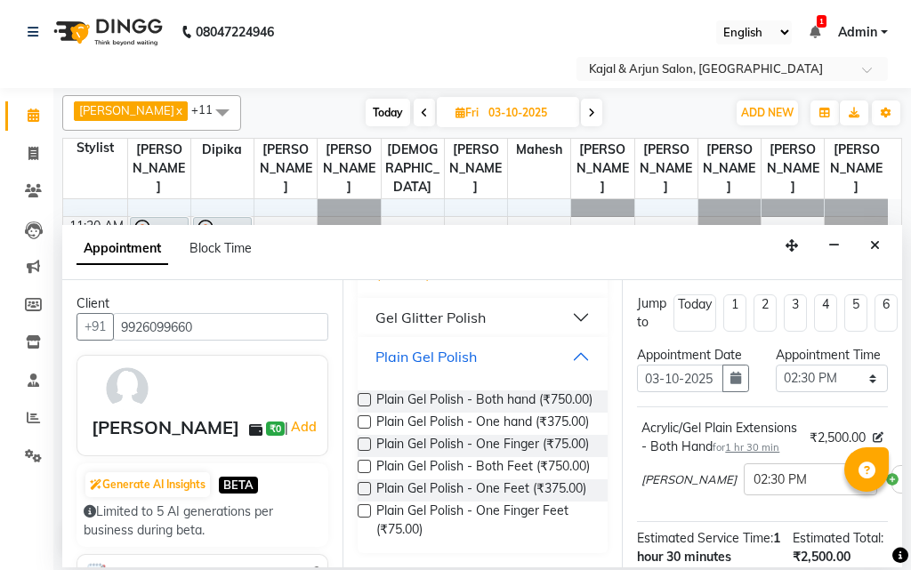
scroll to position [878, 0]
click at [365, 390] on div "Plain Gel Polish - Both hand (₹750.00)" at bounding box center [482, 401] width 251 height 22
click at [366, 393] on label at bounding box center [363, 399] width 13 height 13
click at [366, 396] on input "checkbox" at bounding box center [363, 402] width 12 height 12
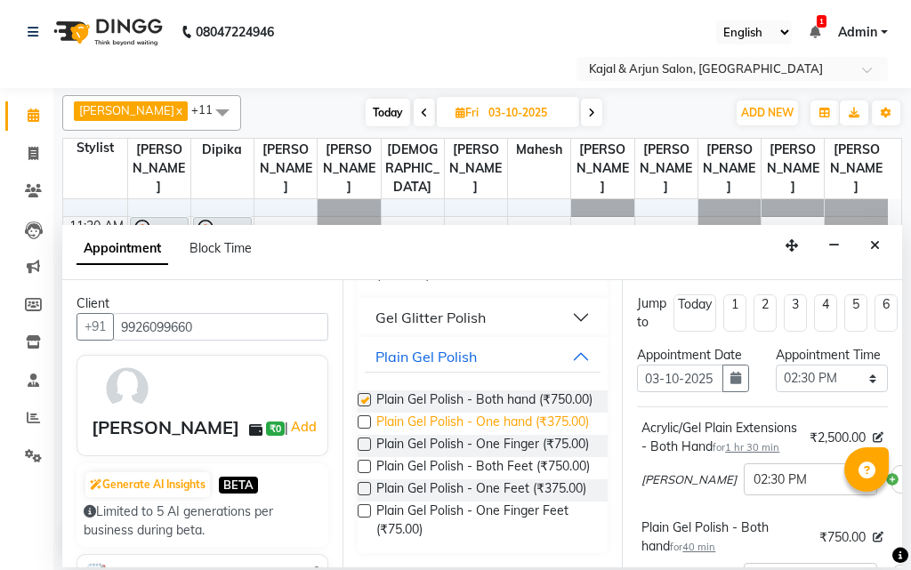
checkbox input "false"
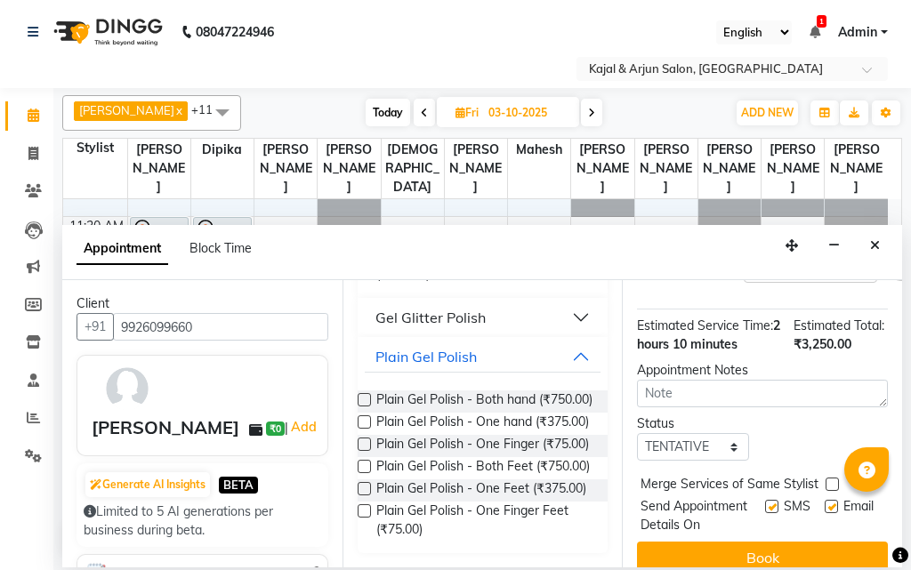
scroll to position [426, 0]
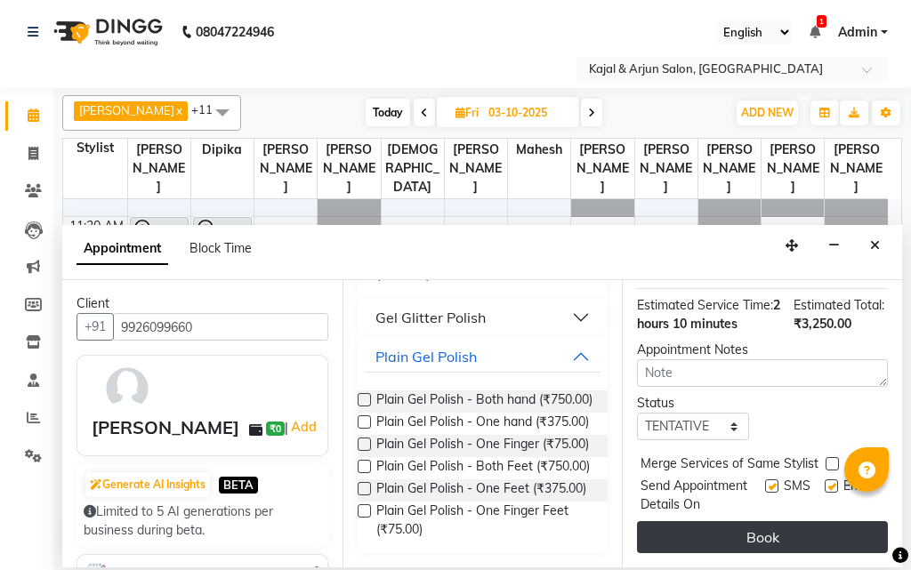
click at [731, 521] on button "Book" at bounding box center [762, 537] width 251 height 32
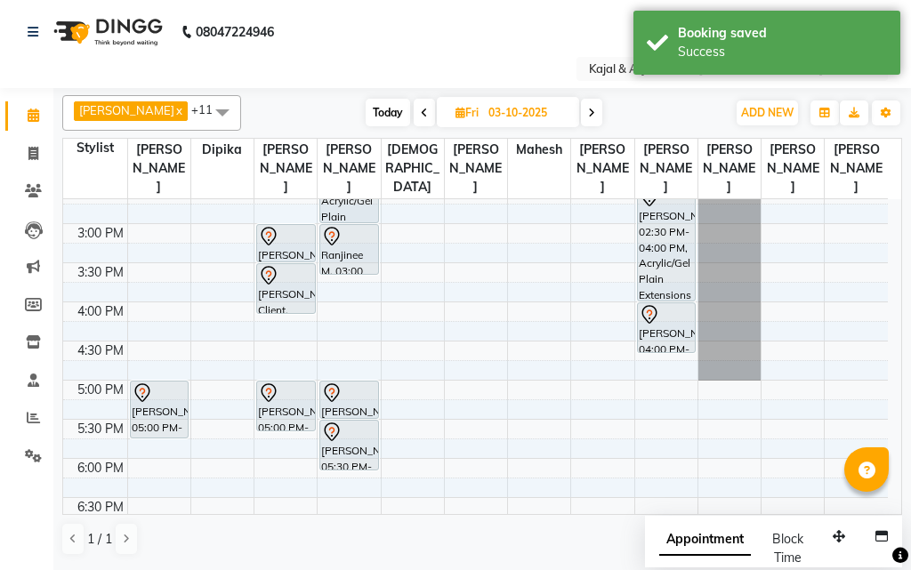
scroll to position [356, 0]
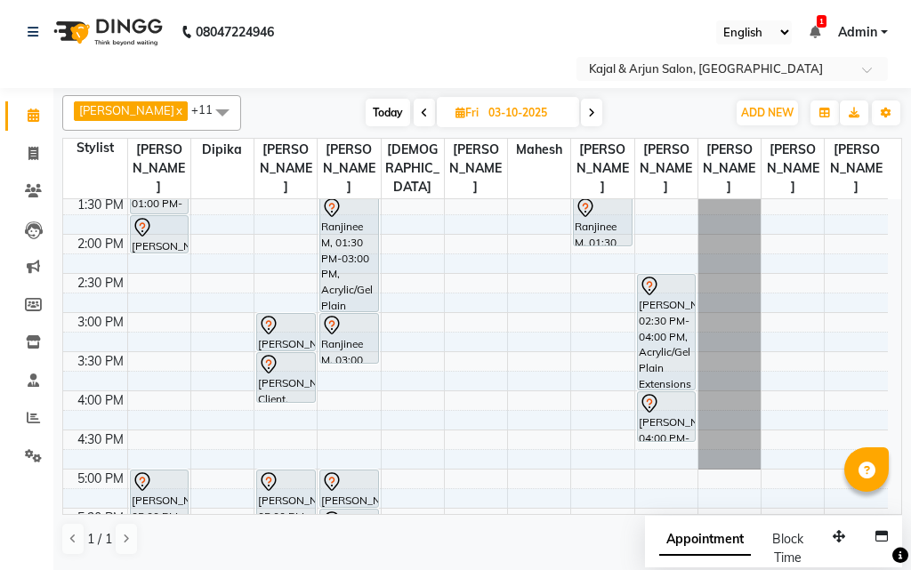
click at [421, 109] on icon at bounding box center [424, 113] width 7 height 11
type input "02-10-2025"
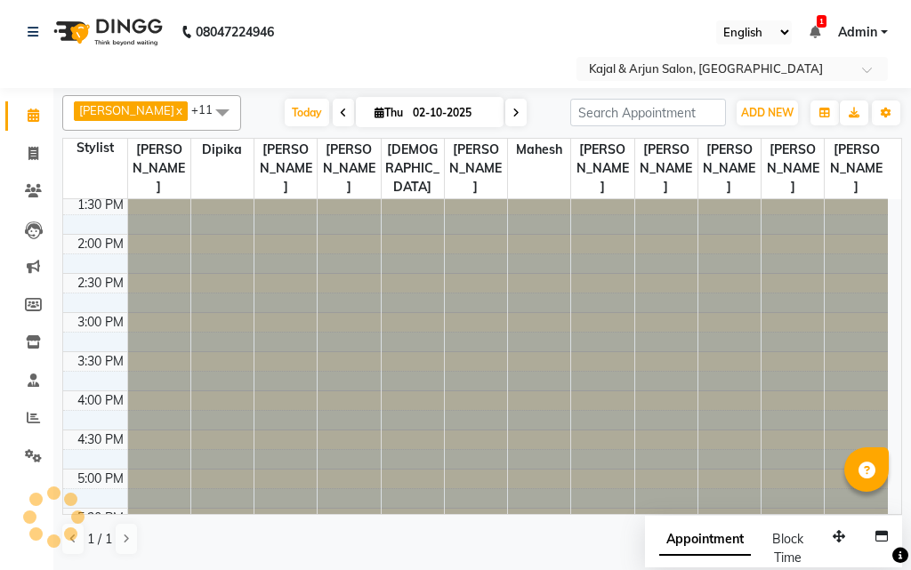
scroll to position [780, 0]
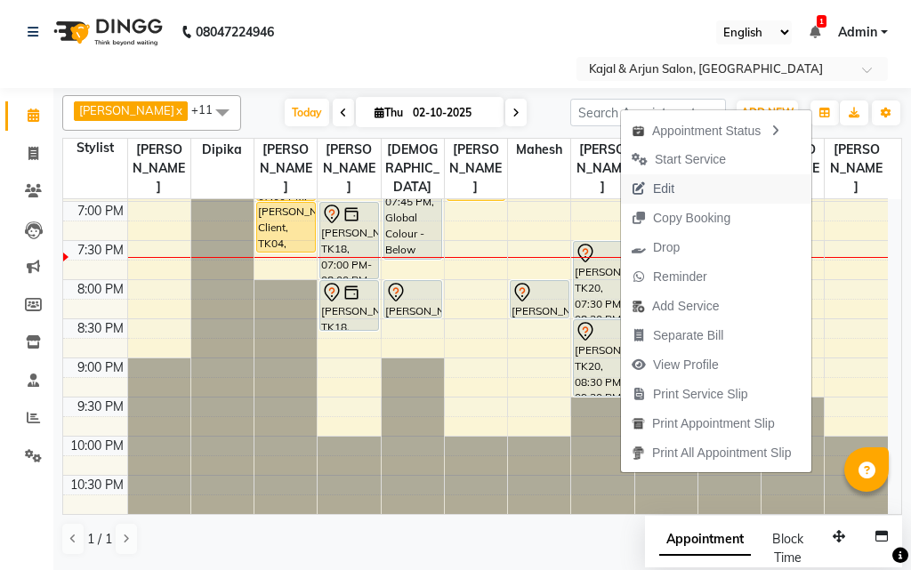
click at [675, 182] on span "Edit" at bounding box center [653, 188] width 64 height 29
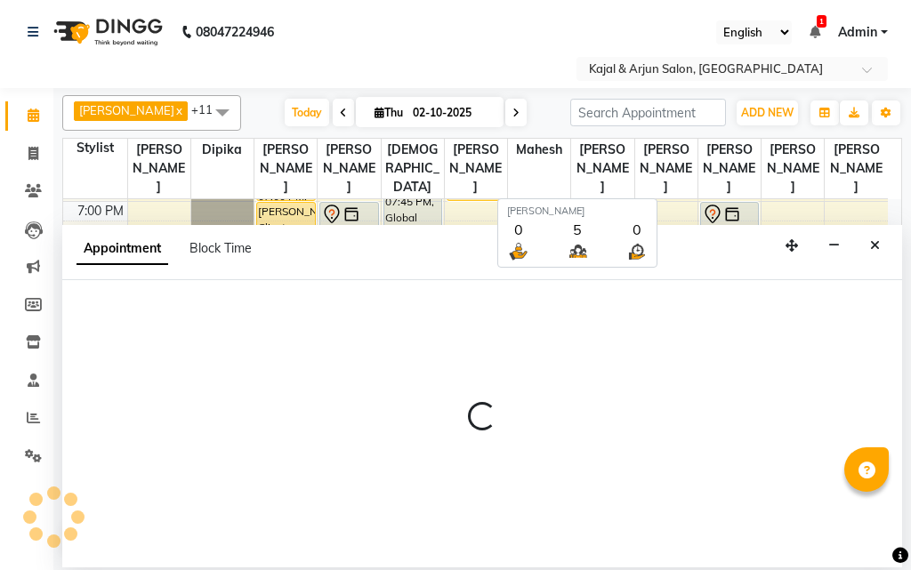
select select "tentative"
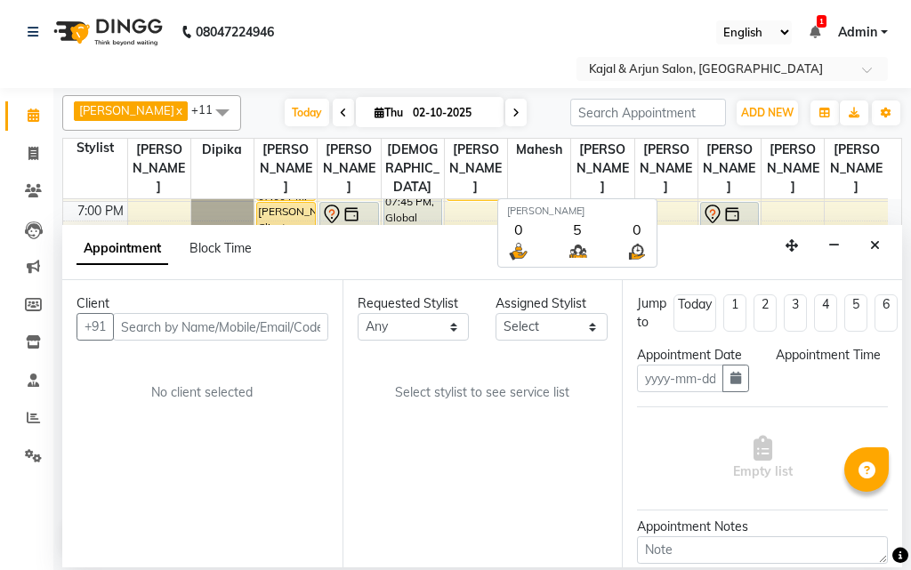
type input "02-10-2025"
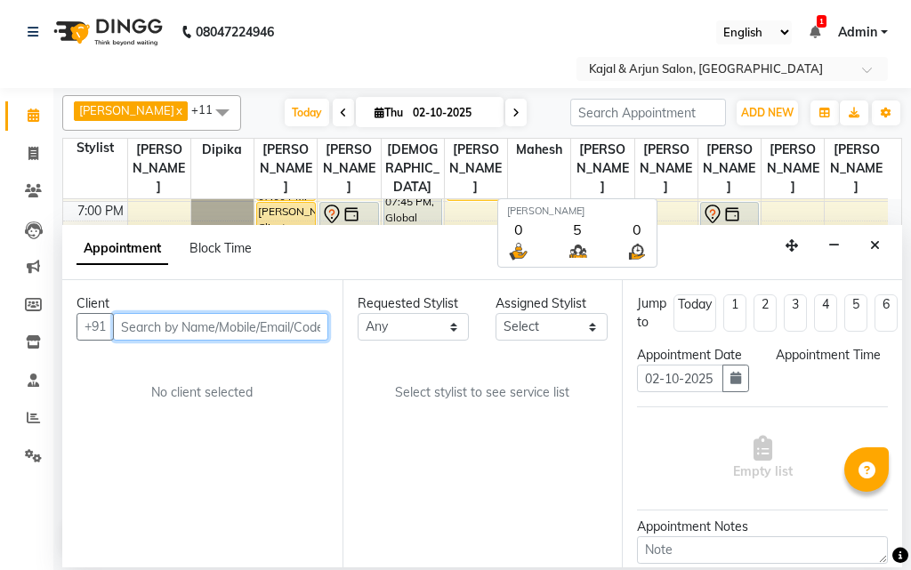
select select "1170"
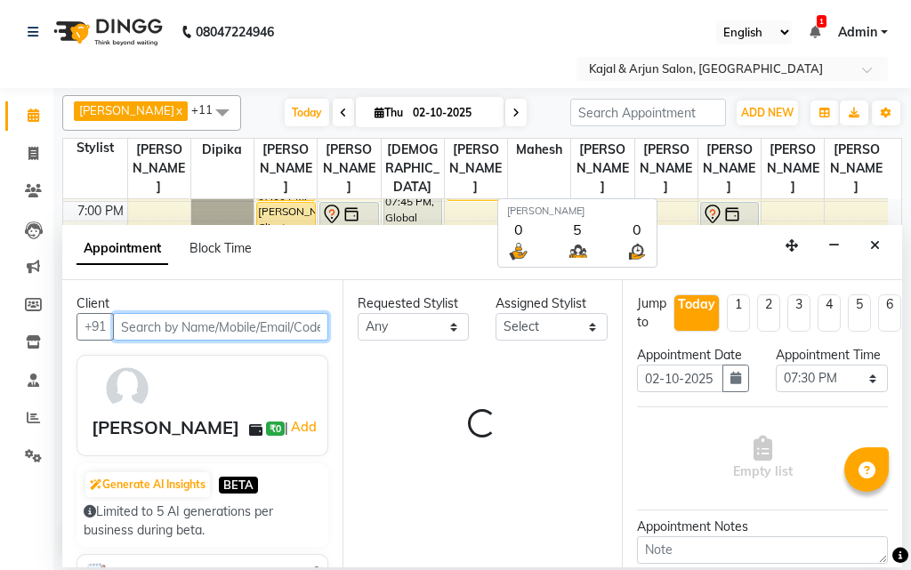
select select "57175"
select select "118"
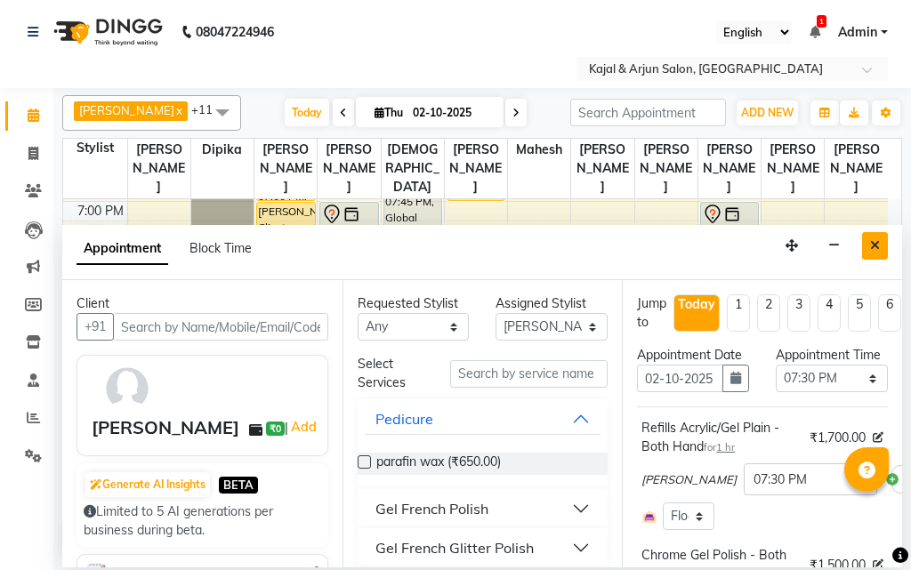
click at [875, 241] on icon "Close" at bounding box center [875, 245] width 10 height 12
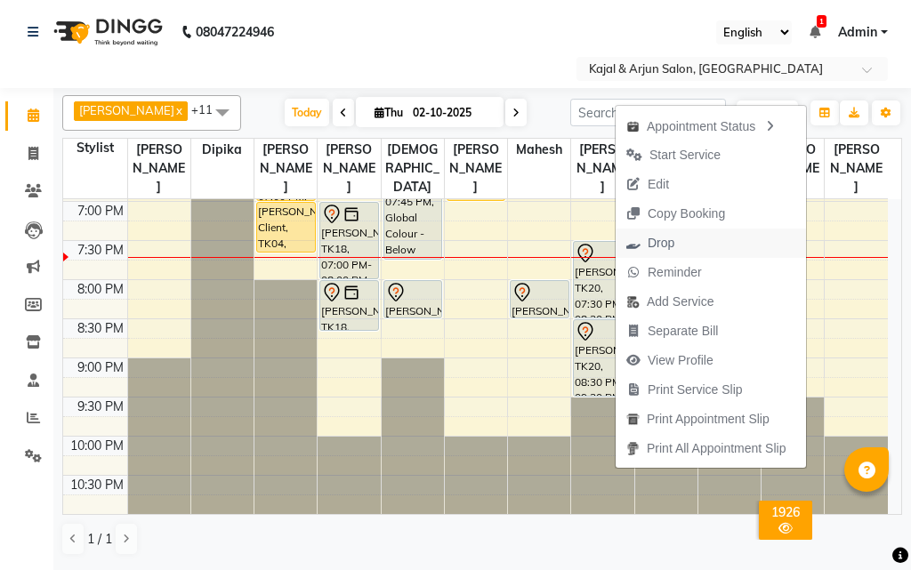
click at [684, 244] on span "Drop" at bounding box center [649, 243] width 69 height 29
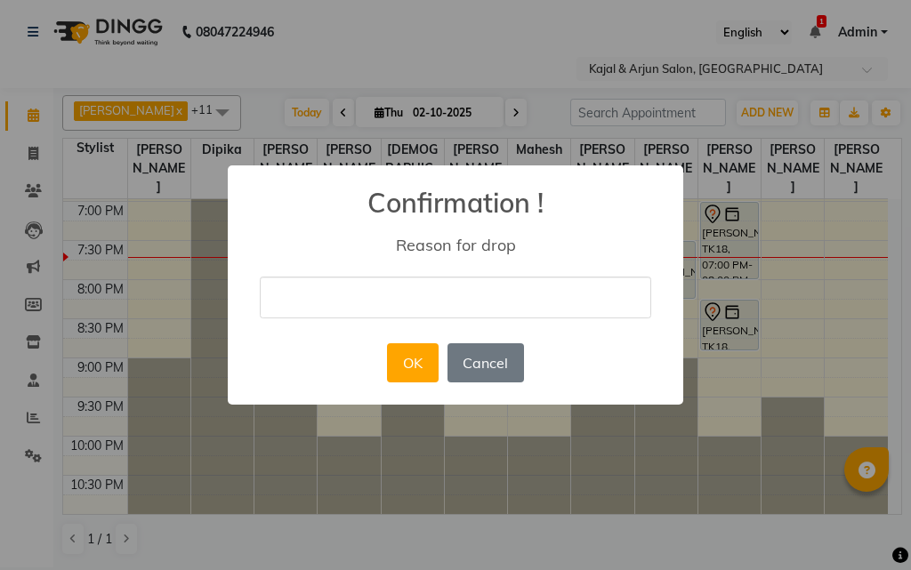
click at [485, 282] on input "text" at bounding box center [455, 298] width 391 height 42
type input "[PERSON_NAME]"
click at [420, 360] on button "OK" at bounding box center [412, 362] width 51 height 39
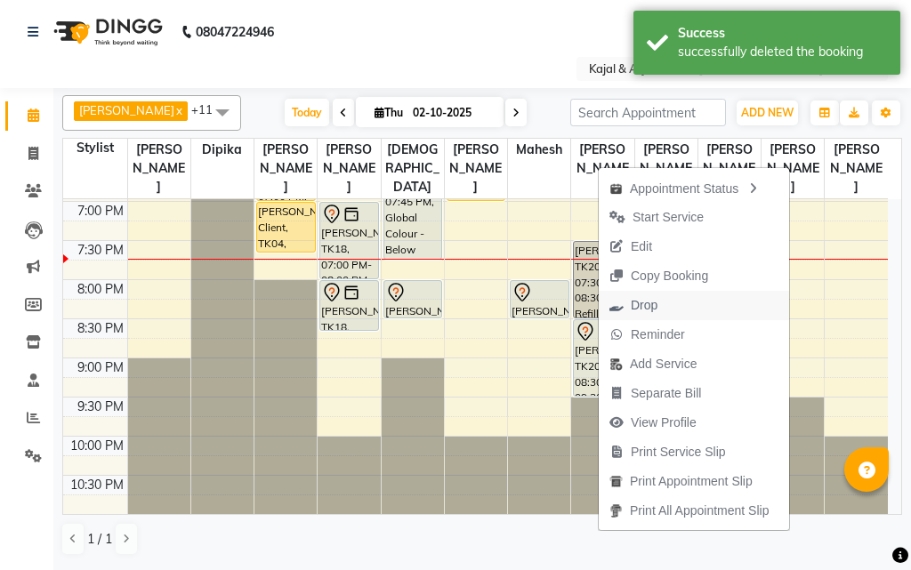
click at [648, 301] on span "Drop" at bounding box center [643, 305] width 27 height 19
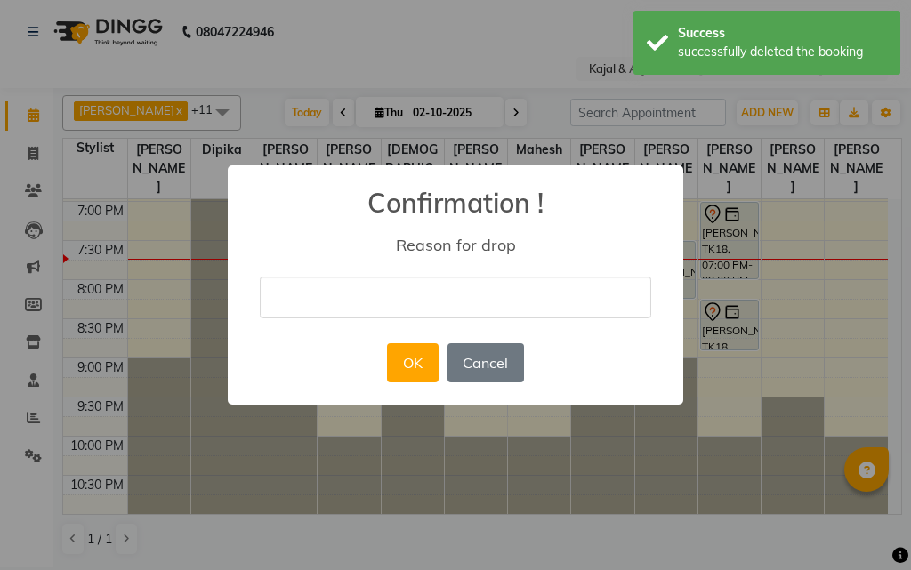
click at [432, 296] on input "text" at bounding box center [455, 298] width 391 height 42
type input "[PERSON_NAME]"
click at [407, 357] on button "OK" at bounding box center [412, 362] width 51 height 39
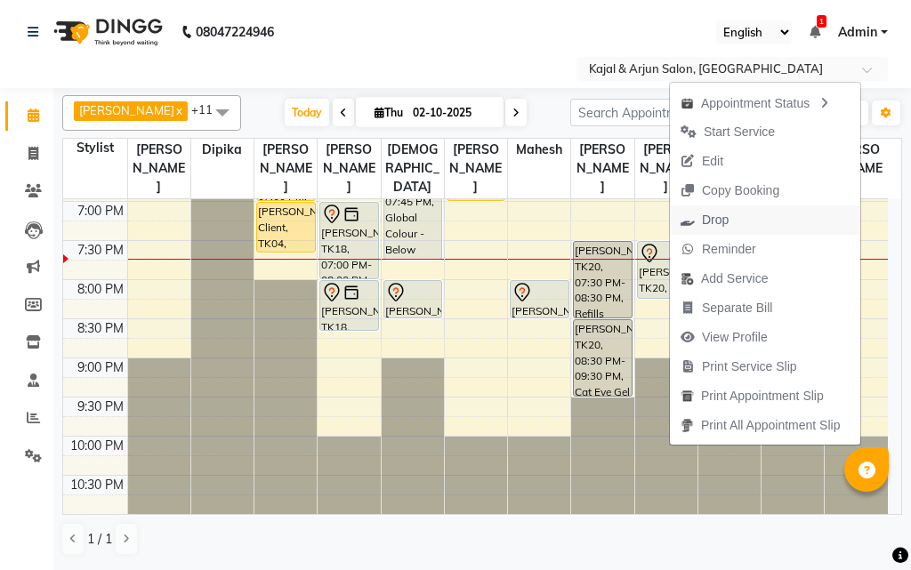
click at [703, 213] on span "Drop" at bounding box center [715, 220] width 27 height 19
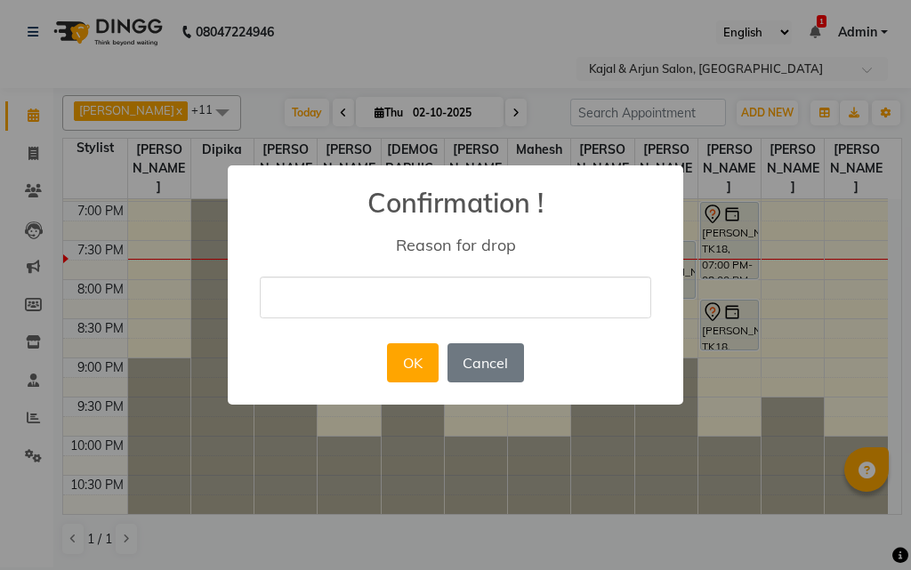
click at [404, 288] on input "text" at bounding box center [455, 298] width 391 height 42
type input "[PERSON_NAME]"
click at [417, 361] on button "OK" at bounding box center [412, 362] width 51 height 39
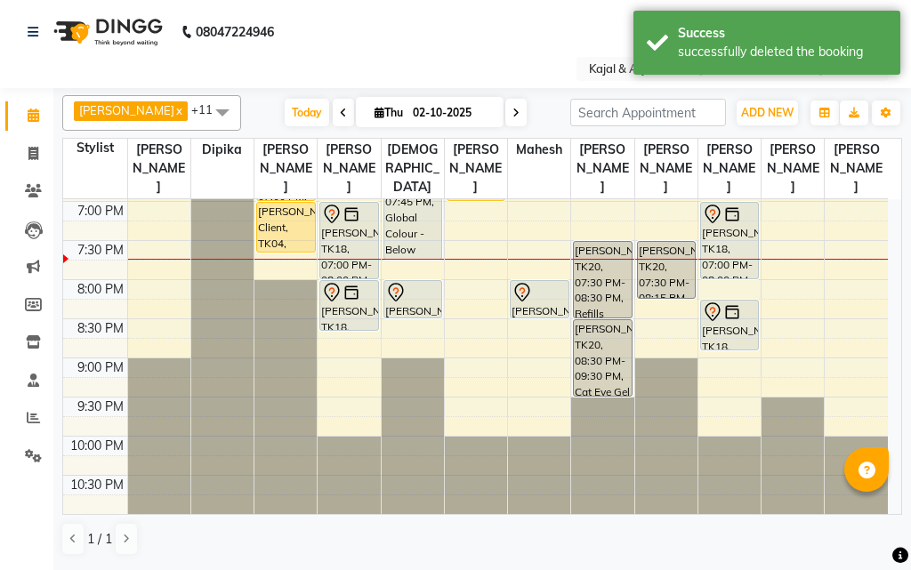
scroll to position [691, 0]
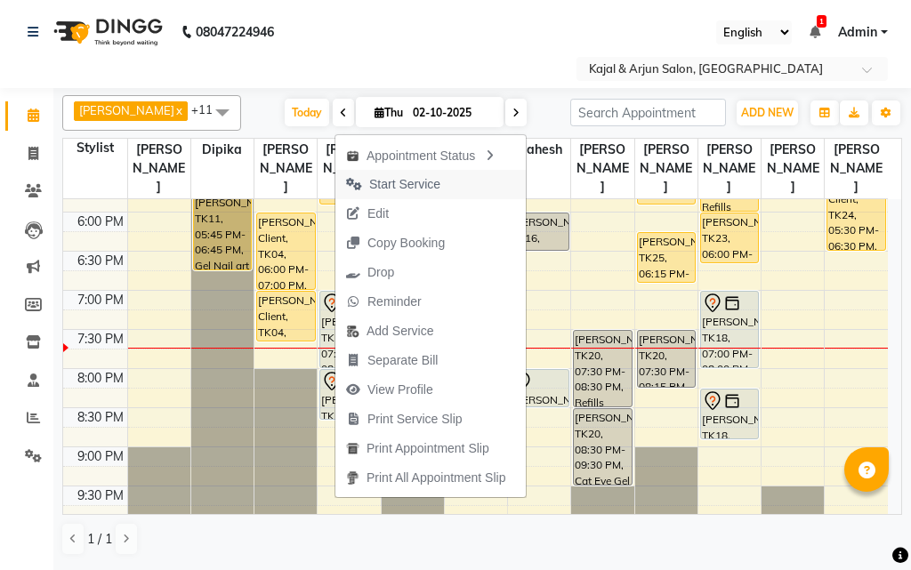
click at [452, 181] on button "Start Service" at bounding box center [430, 184] width 190 height 29
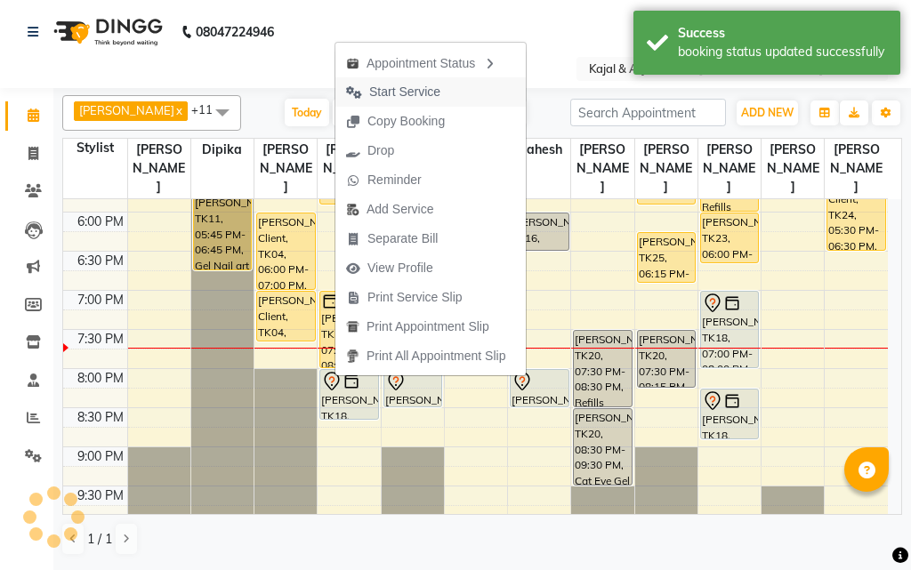
click at [446, 86] on span "Start Service" at bounding box center [393, 91] width 116 height 29
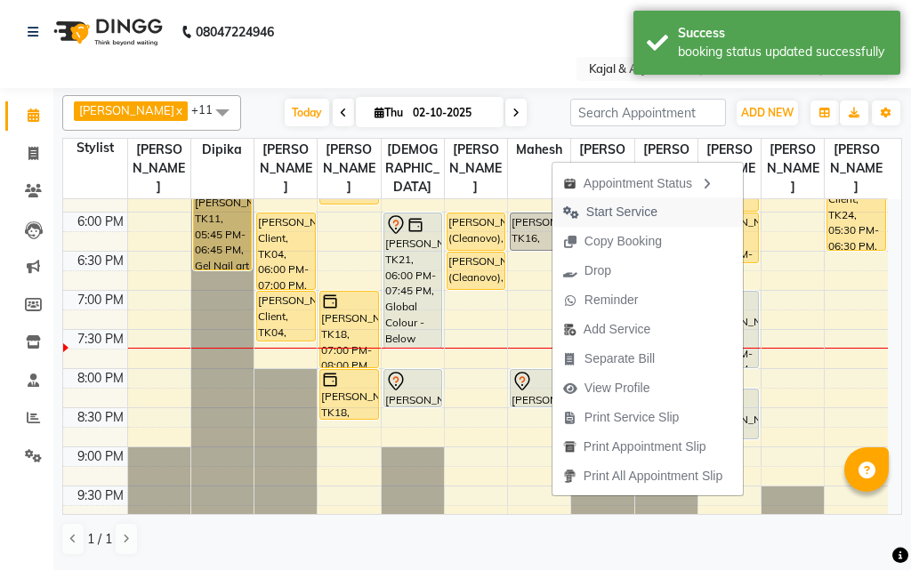
click at [638, 208] on span "Start Service" at bounding box center [621, 212] width 71 height 19
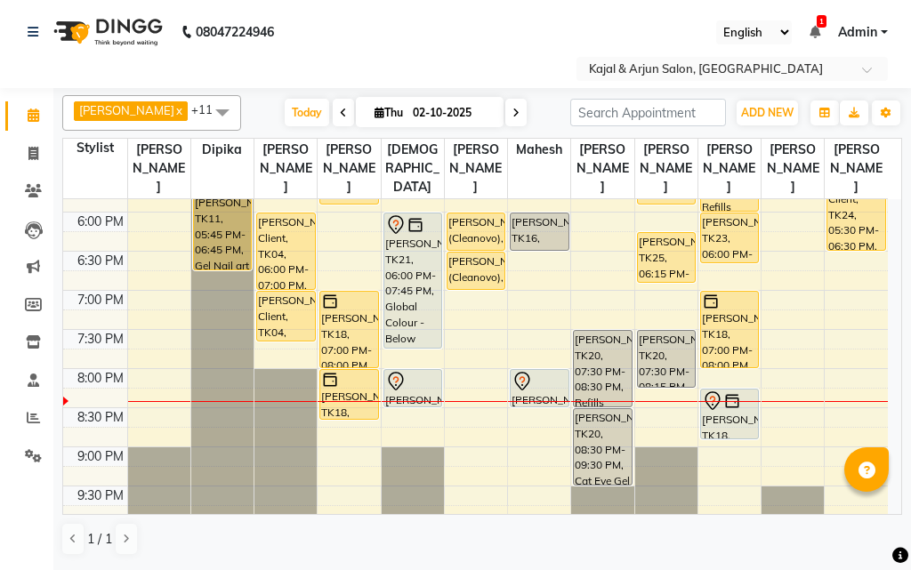
click at [512, 110] on icon at bounding box center [515, 113] width 7 height 11
type input "03-10-2025"
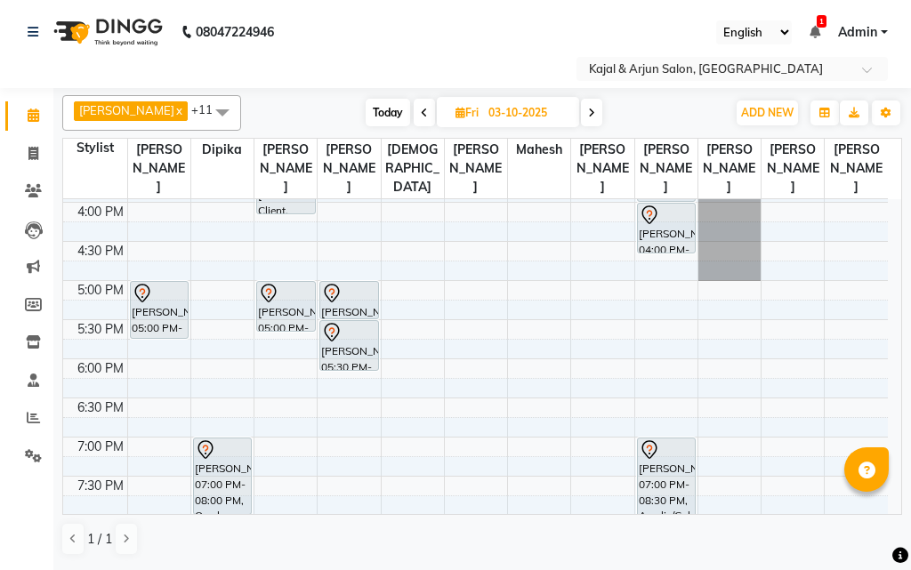
scroll to position [513, 0]
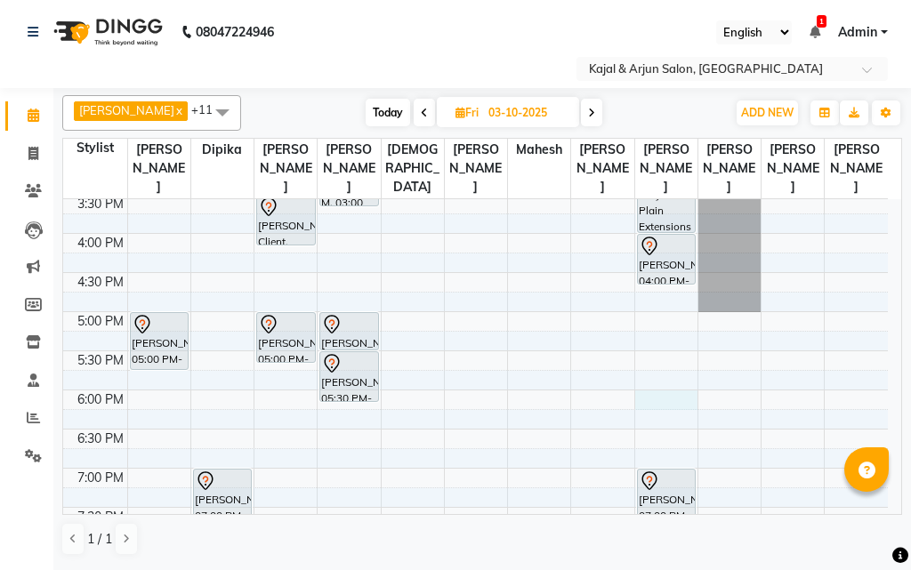
click at [663, 396] on div "9:00 AM 9:30 AM 10:00 AM 10:30 AM 11:00 AM 11:30 AM 12:00 PM 12:30 PM 1:00 PM 1…" at bounding box center [475, 233] width 824 height 1095
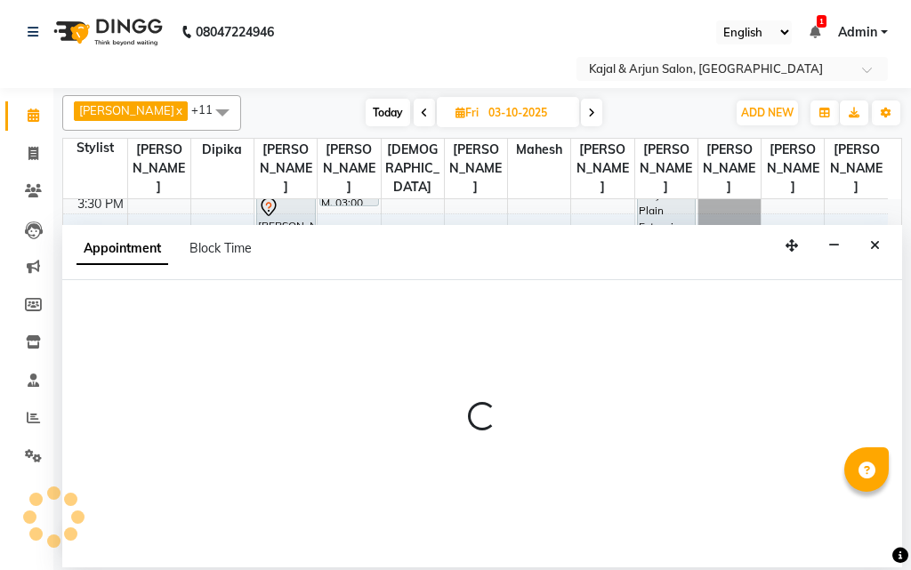
select select "25958"
select select "1080"
select select "tentative"
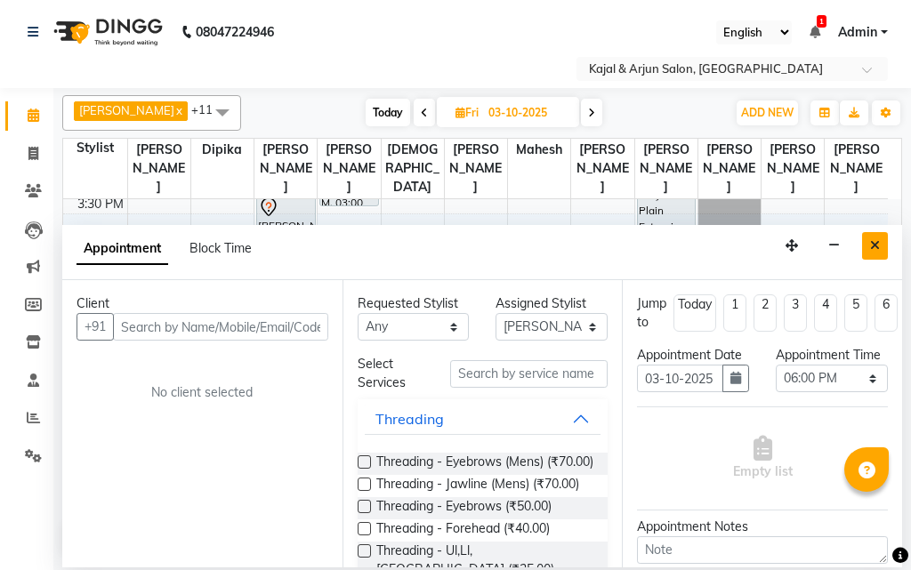
click at [872, 242] on icon "Close" at bounding box center [875, 245] width 10 height 12
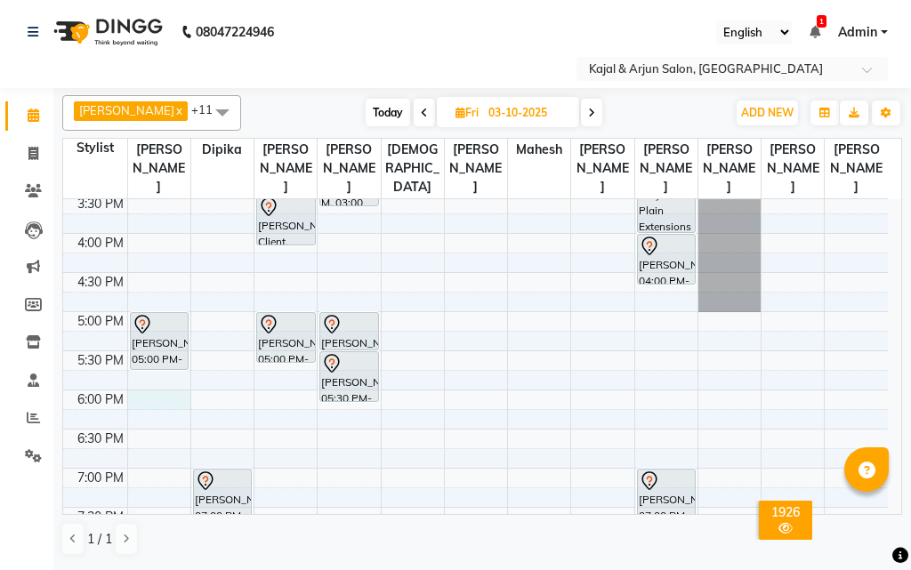
click at [160, 401] on div "9:00 AM 9:30 AM 10:00 AM 10:30 AM 11:00 AM 11:30 AM 12:00 PM 12:30 PM 1:00 PM 1…" at bounding box center [475, 233] width 824 height 1095
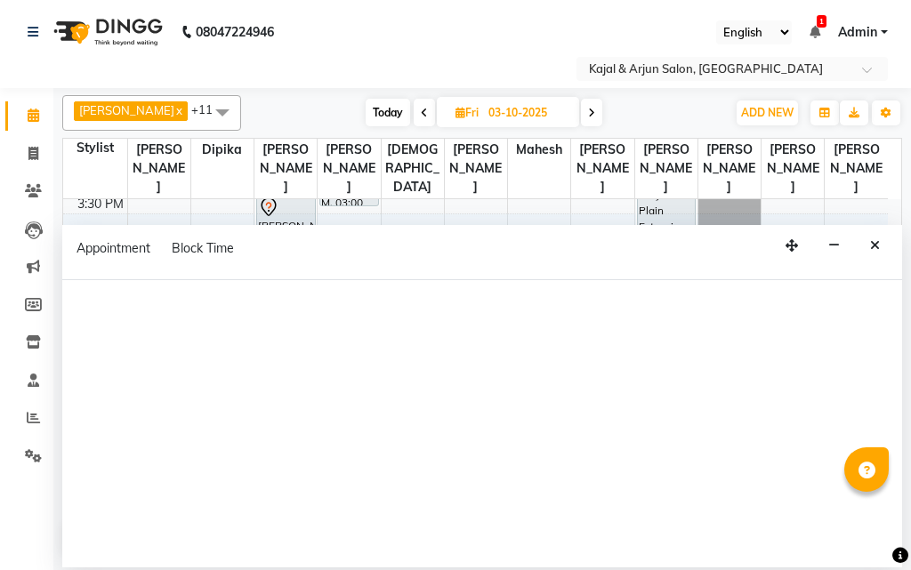
select select "6990"
select select "tentative"
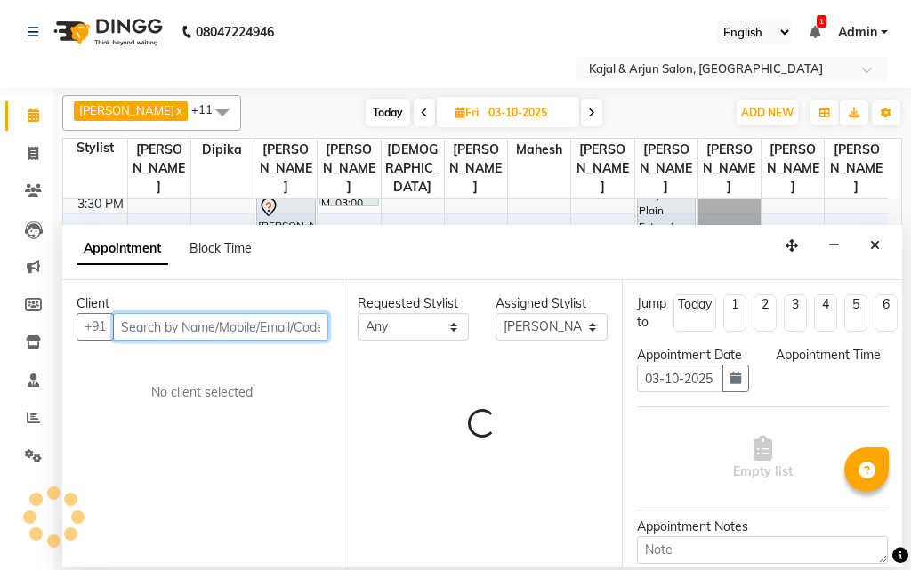
select select "1080"
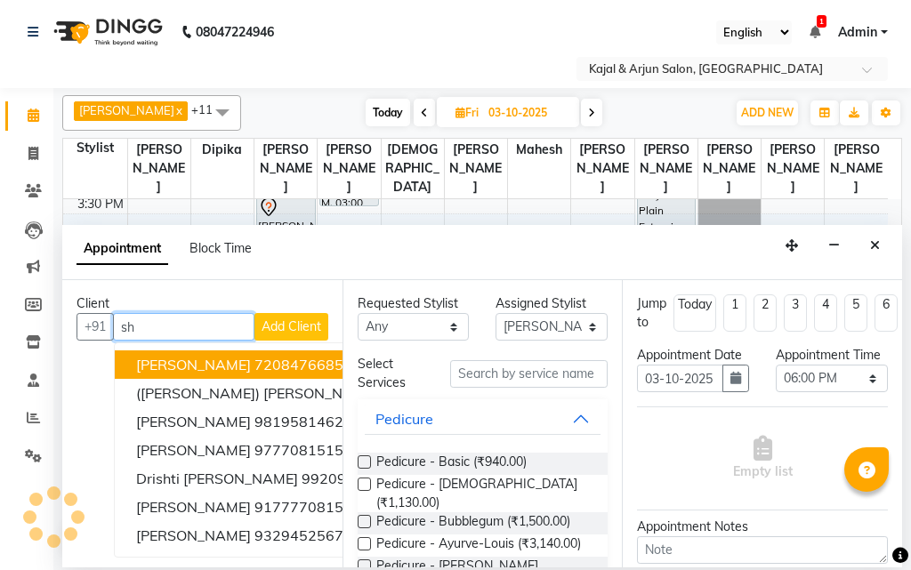
type input "s"
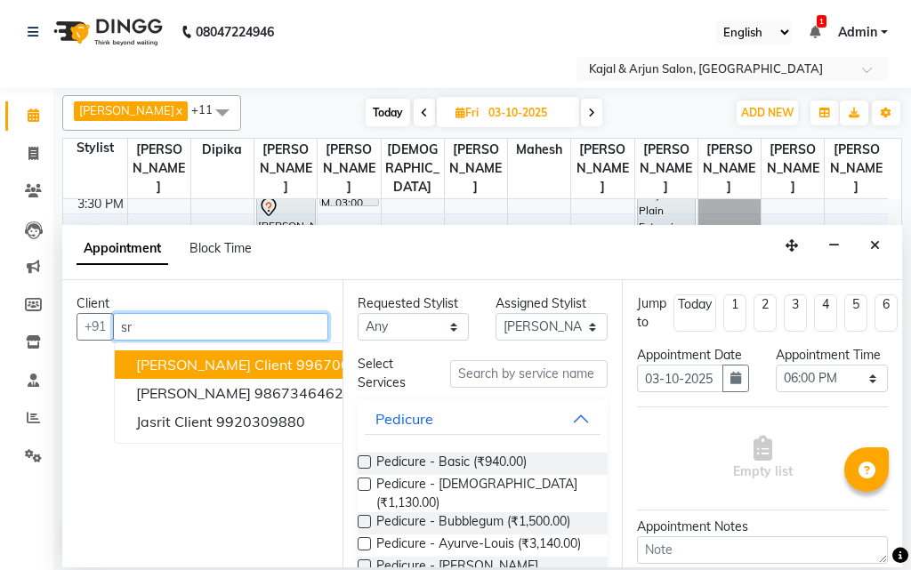
type input "s"
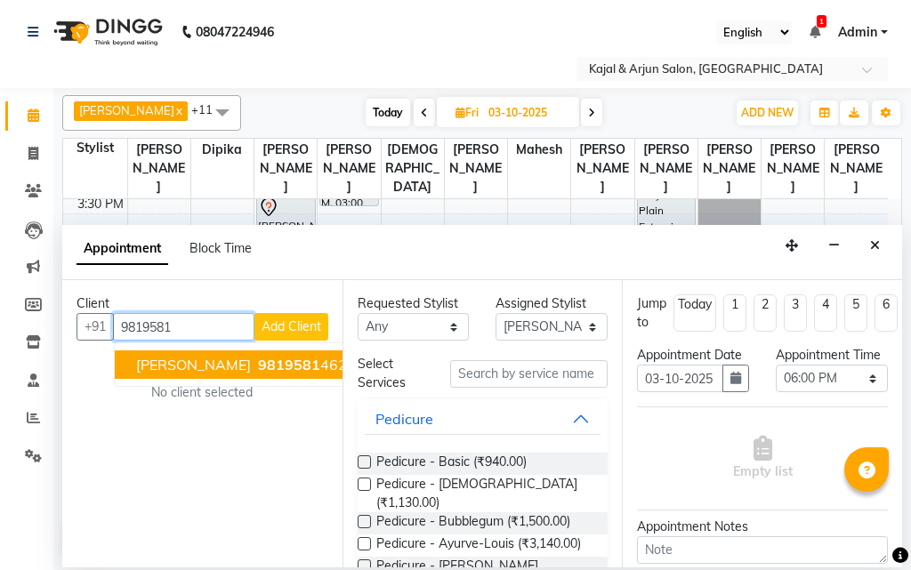
click at [211, 364] on span "[PERSON_NAME]" at bounding box center [193, 365] width 115 height 18
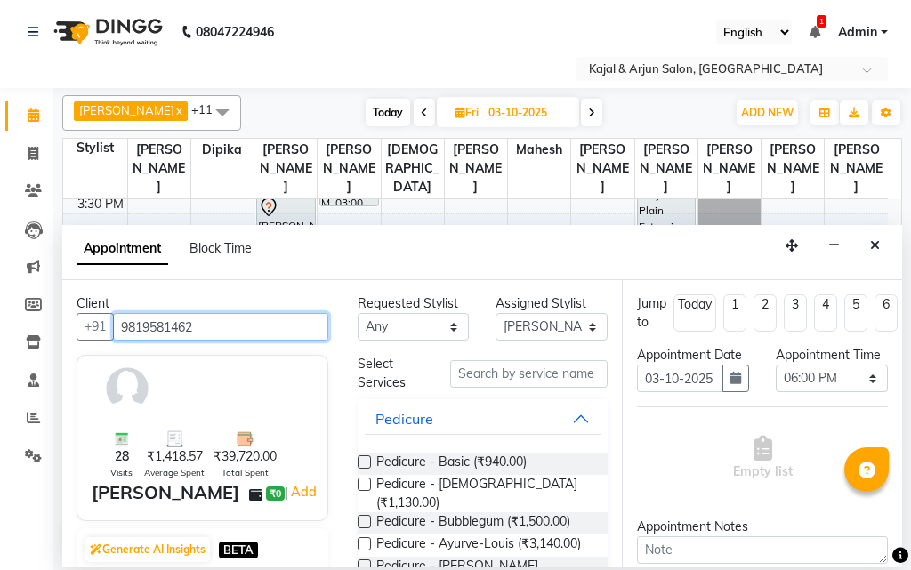
type input "9819581462"
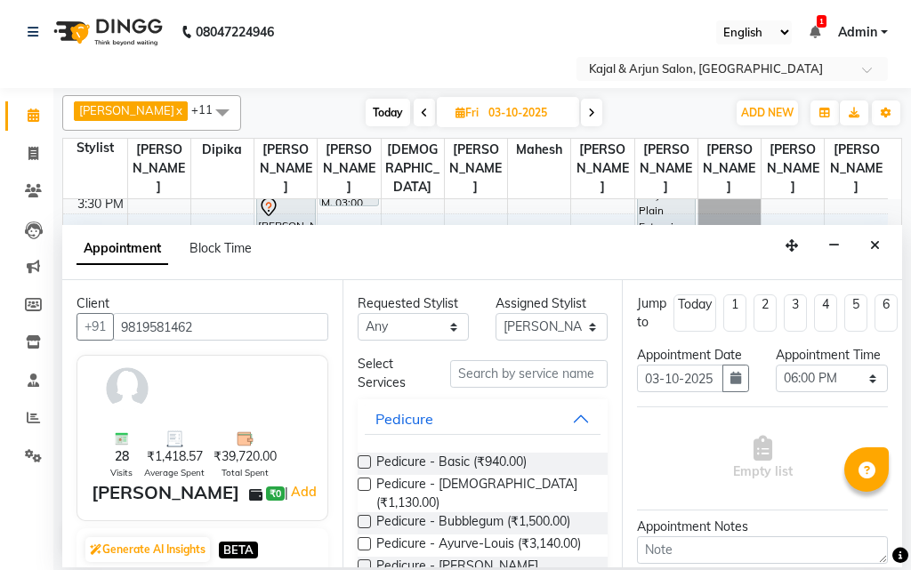
click at [363, 458] on label at bounding box center [363, 461] width 13 height 13
click at [363, 458] on input "checkbox" at bounding box center [363, 464] width 12 height 12
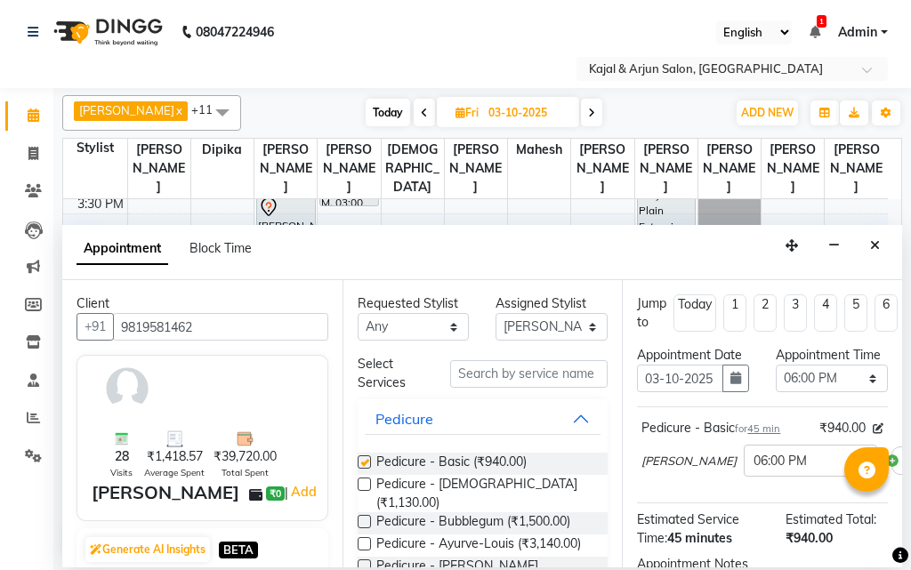
checkbox input "false"
click at [581, 325] on select "Select Arjun Sir [PERSON_NAME] [PERSON_NAME] [PERSON_NAME] [PERSON_NAME] [PERSO…" at bounding box center [551, 327] width 112 height 28
select select "25958"
click at [495, 313] on select "Select Arjun Sir [PERSON_NAME] [PERSON_NAME] [PERSON_NAME] [PERSON_NAME] [PERSO…" at bounding box center [551, 327] width 112 height 28
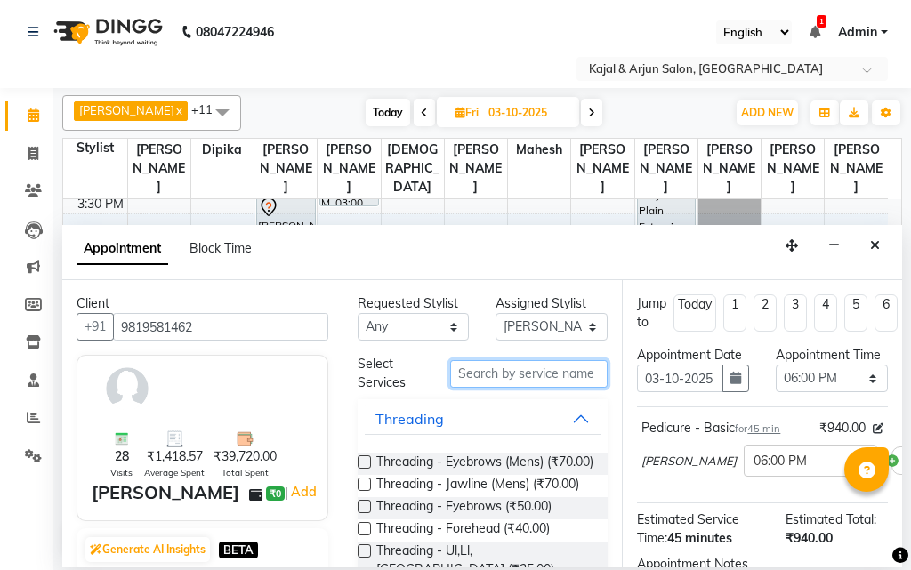
click at [490, 371] on input "text" at bounding box center [529, 374] width 158 height 28
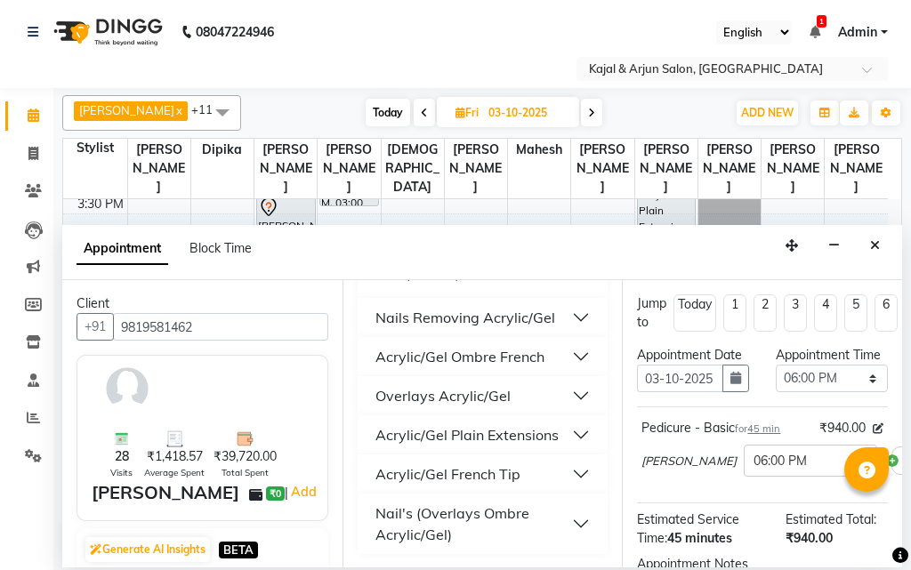
scroll to position [415, 0]
type input "acry"
click at [501, 429] on div "Acrylic/Gel Plain Extensions" at bounding box center [466, 433] width 183 height 21
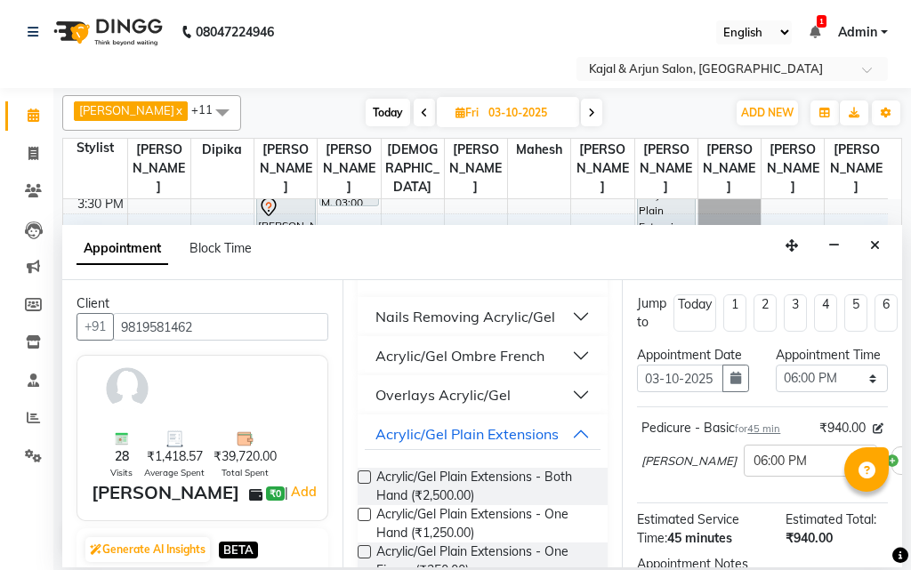
click at [365, 474] on label at bounding box center [363, 476] width 13 height 13
click at [365, 474] on input "checkbox" at bounding box center [363, 479] width 12 height 12
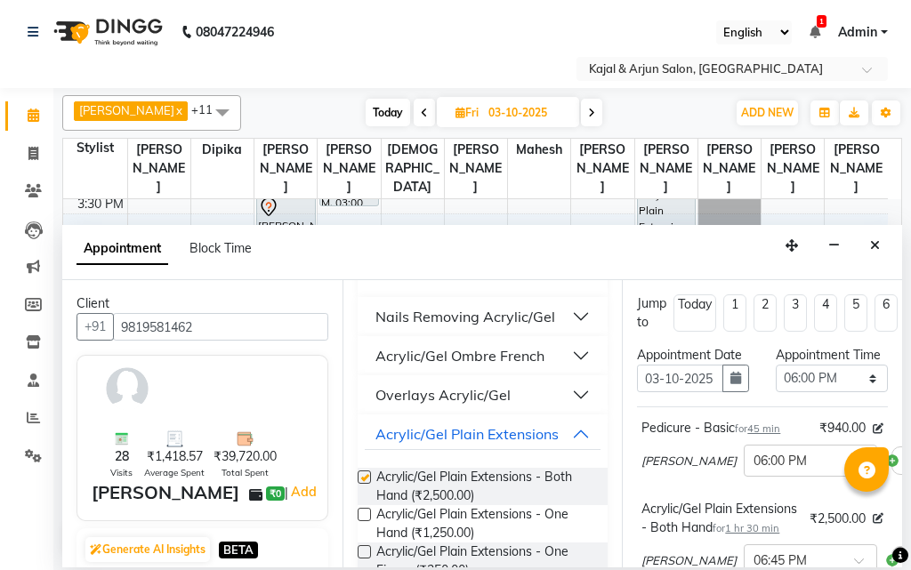
checkbox input "false"
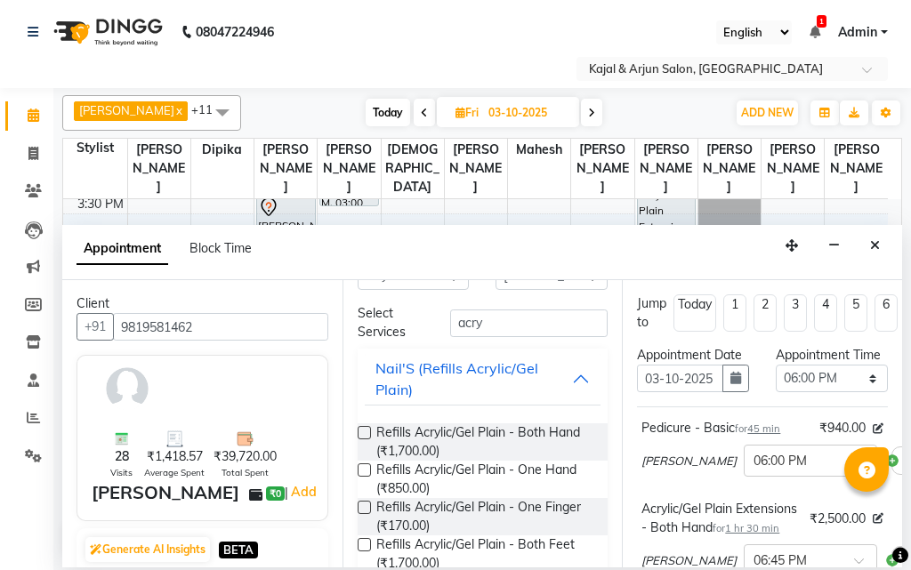
scroll to position [0, 0]
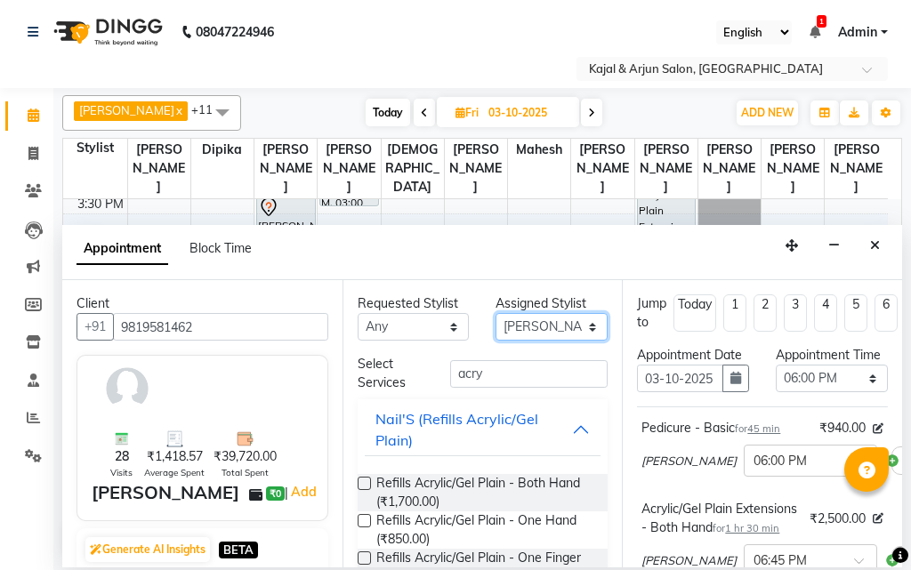
click at [576, 323] on select "Select Arjun Sir [PERSON_NAME] [PERSON_NAME] [PERSON_NAME] [PERSON_NAME] [PERSO…" at bounding box center [551, 327] width 112 height 28
select select "28460"
click at [495, 313] on select "Select Arjun Sir [PERSON_NAME] [PERSON_NAME] [PERSON_NAME] [PERSON_NAME] [PERSO…" at bounding box center [551, 327] width 112 height 28
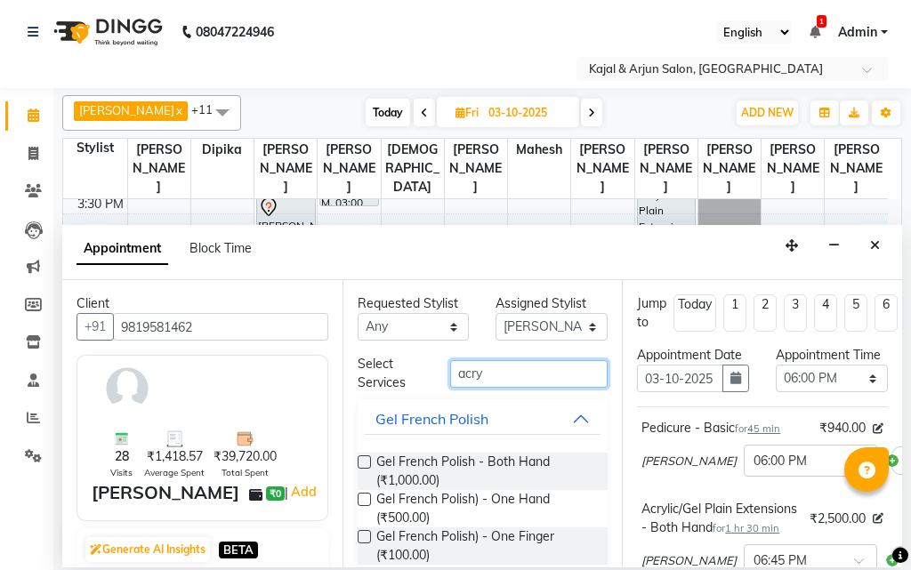
click at [523, 369] on input "acry" at bounding box center [529, 374] width 158 height 28
type input "a"
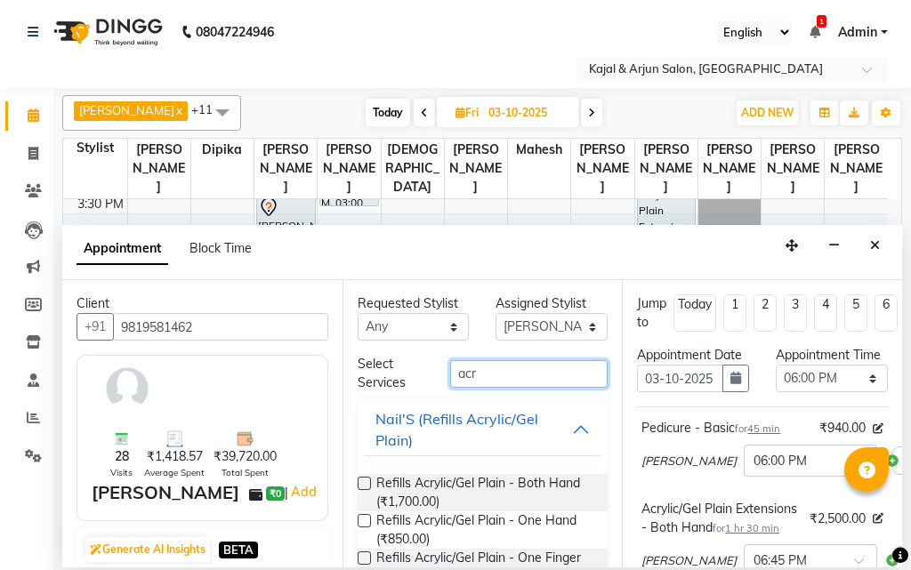
type input "acry"
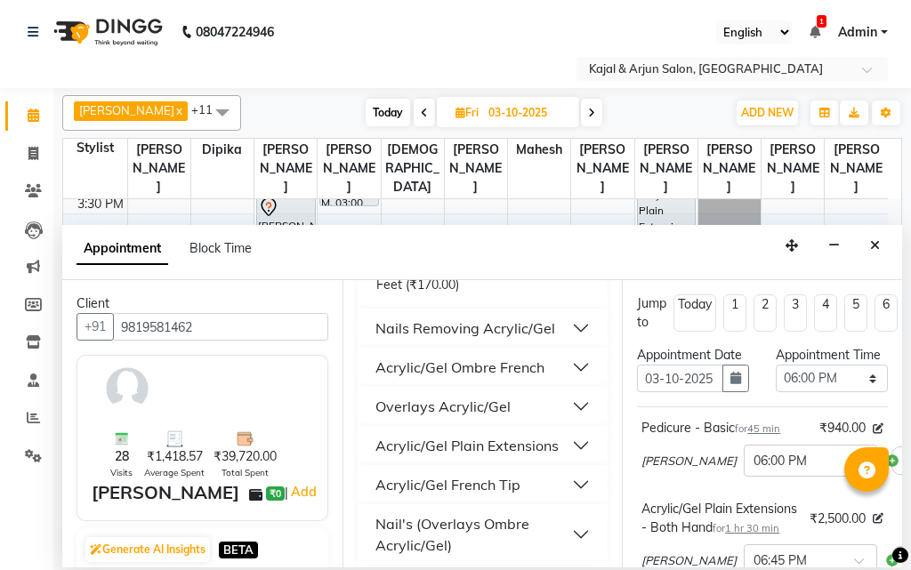
scroll to position [415, 0]
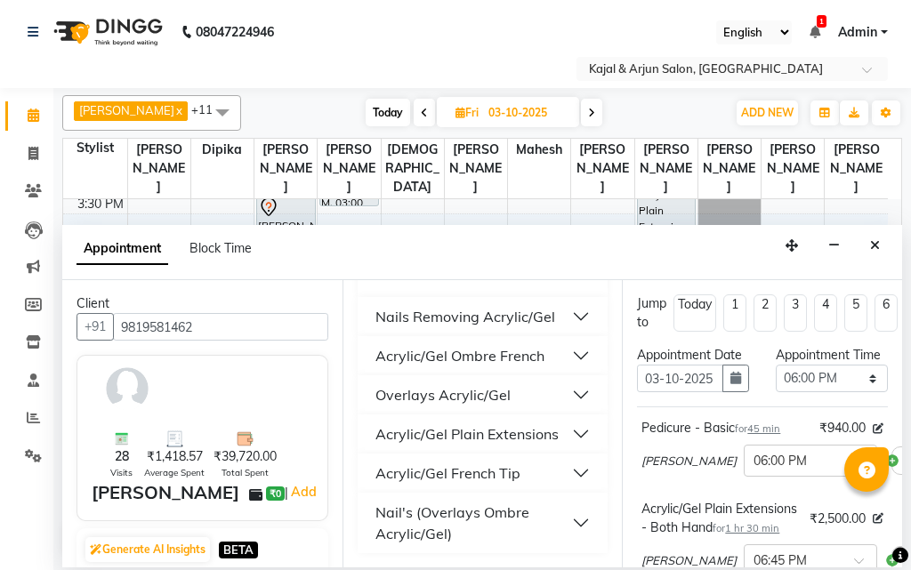
click at [514, 435] on div "Acrylic/Gel Plain Extensions" at bounding box center [466, 433] width 183 height 21
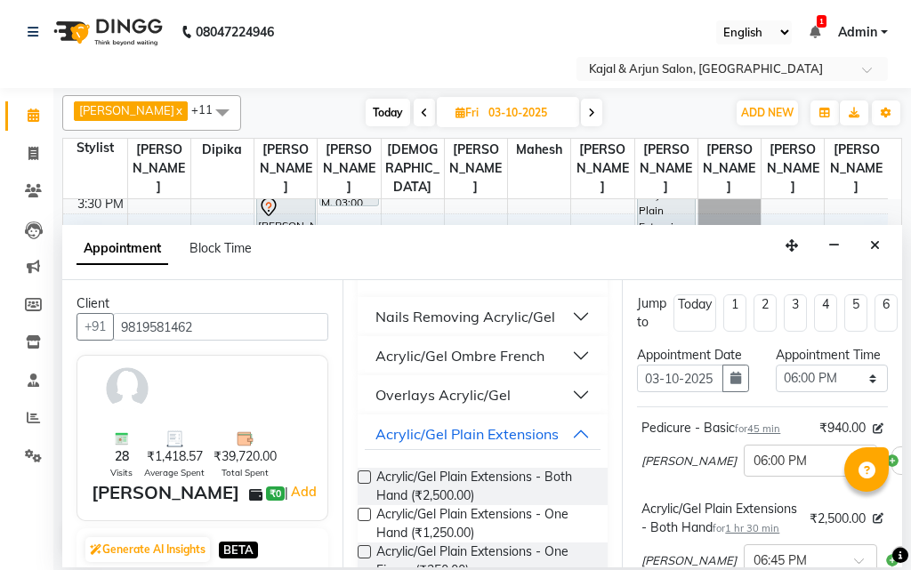
click at [360, 474] on label at bounding box center [363, 476] width 13 height 13
click at [360, 474] on input "checkbox" at bounding box center [363, 479] width 12 height 12
checkbox input "false"
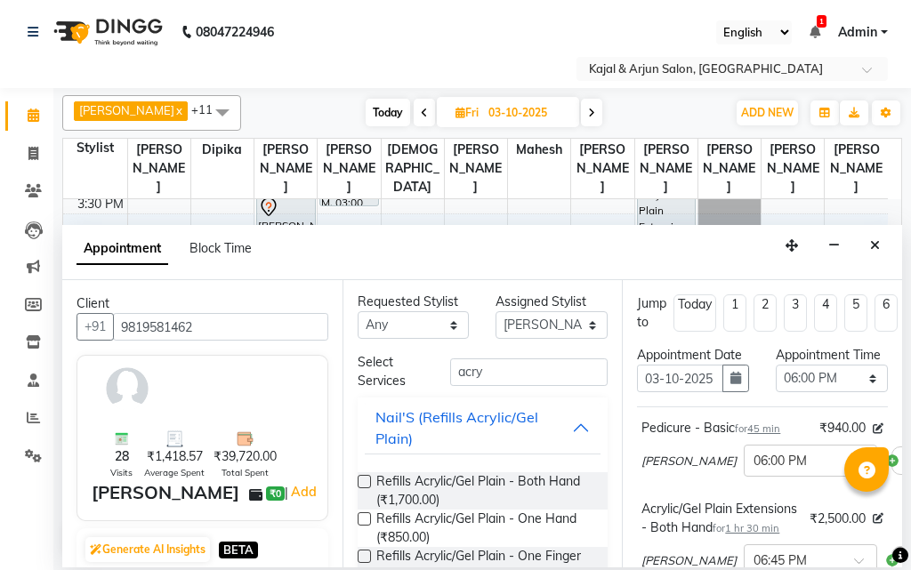
scroll to position [0, 0]
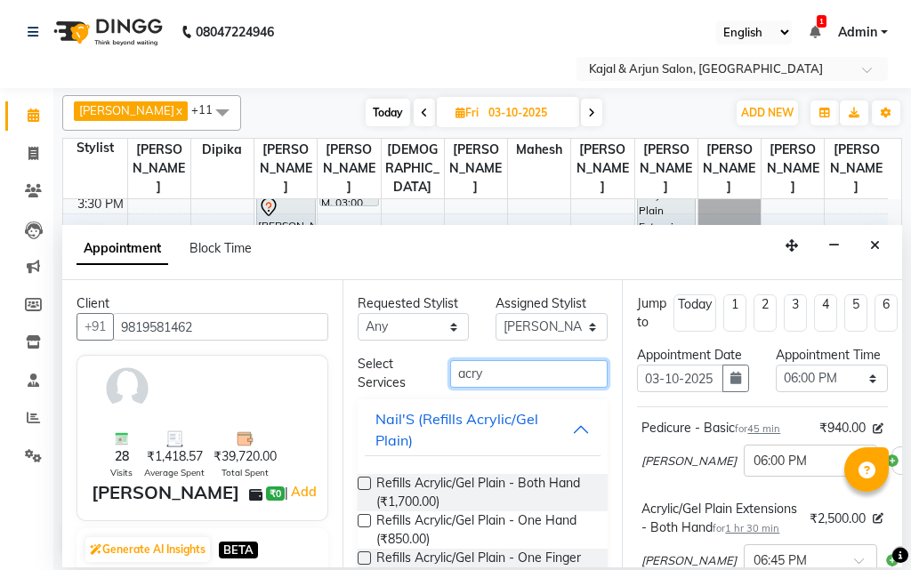
click at [493, 376] on input "acry" at bounding box center [529, 374] width 158 height 28
type input "a"
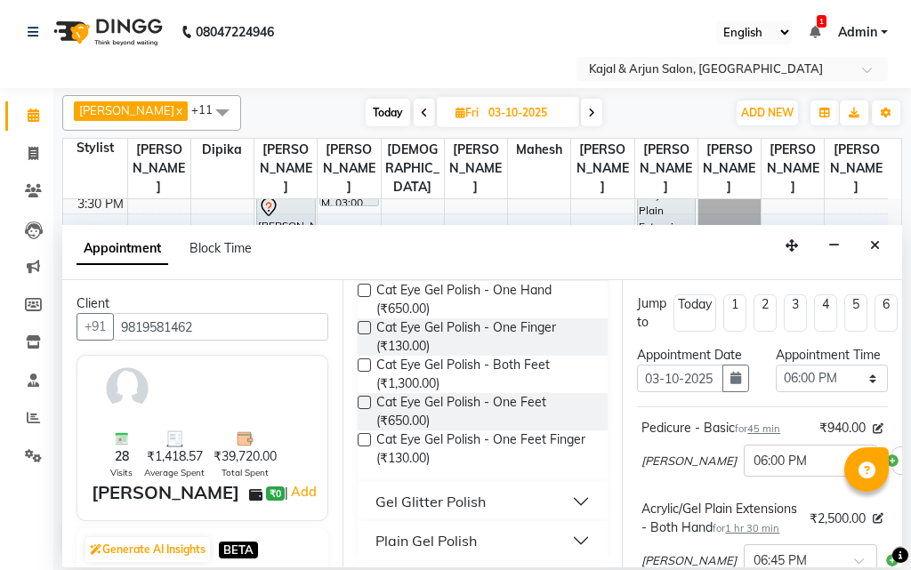
scroll to position [625, 0]
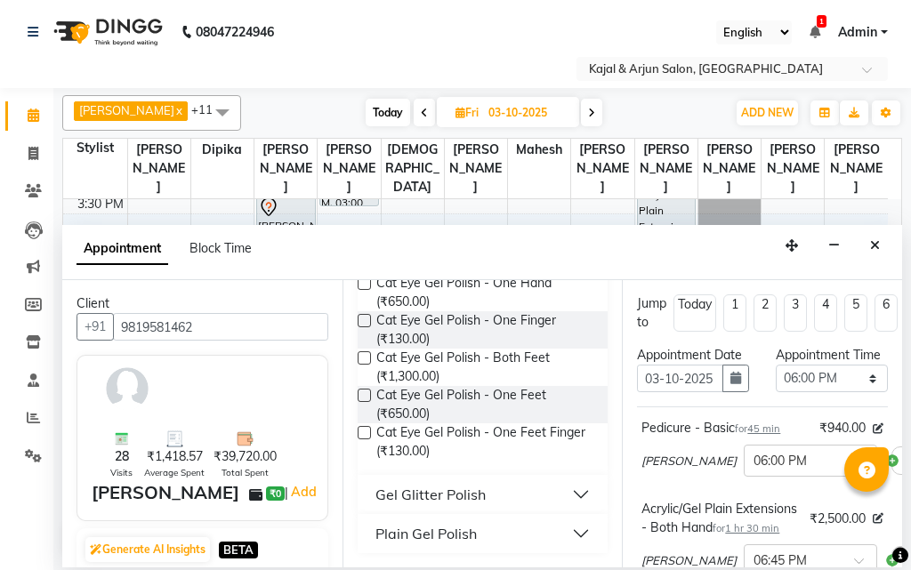
type input "gel pol"
click at [445, 534] on div "Plain Gel Polish" at bounding box center [425, 533] width 101 height 21
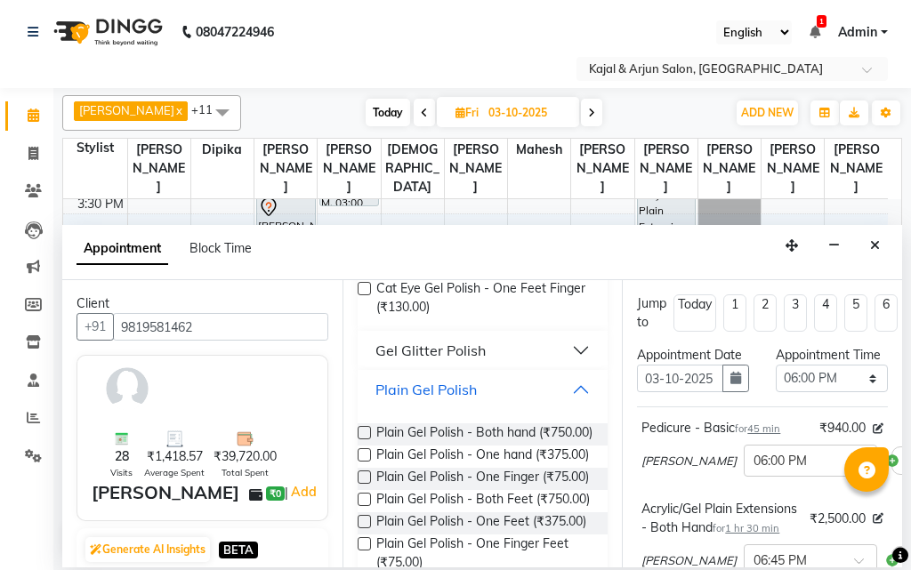
scroll to position [803, 0]
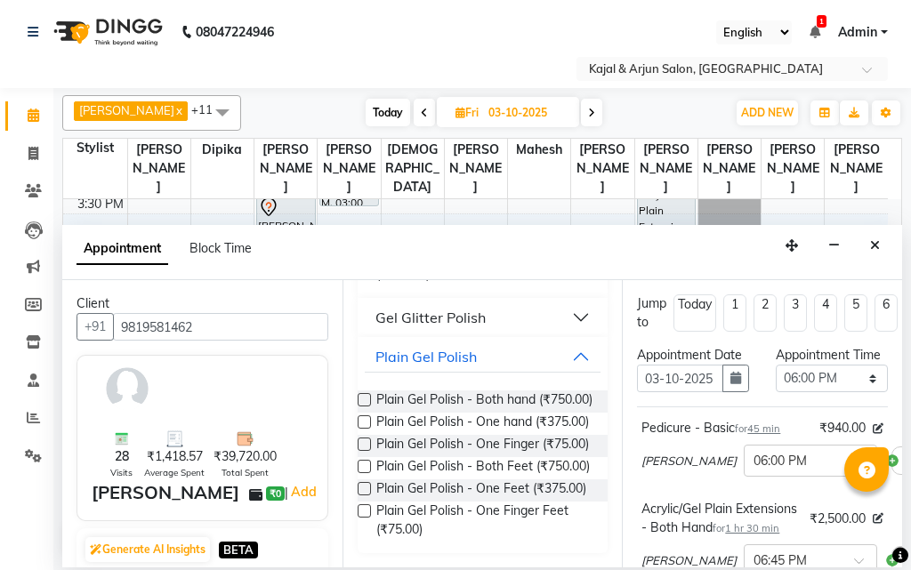
click at [363, 393] on label at bounding box center [363, 399] width 13 height 13
click at [363, 396] on input "checkbox" at bounding box center [363, 402] width 12 height 12
checkbox input "false"
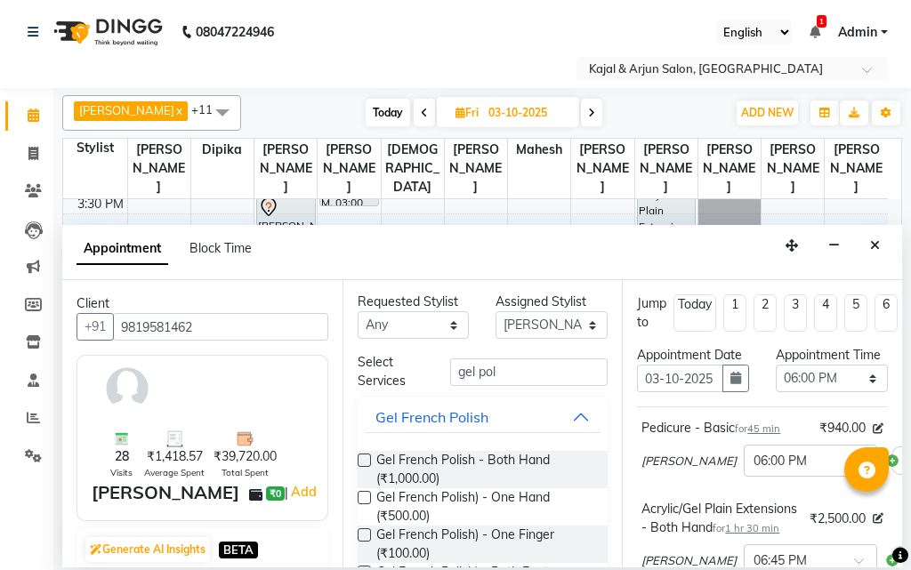
scroll to position [0, 0]
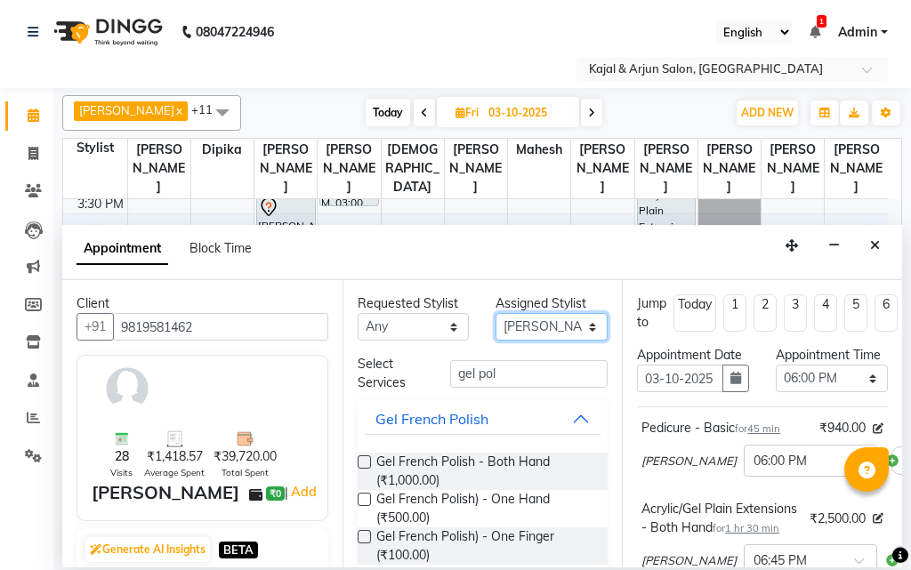
click at [578, 325] on select "Select Arjun Sir [PERSON_NAME] [PERSON_NAME] [PERSON_NAME] [PERSON_NAME] [PERSO…" at bounding box center [551, 327] width 112 height 28
select select "72745"
click at [495, 313] on select "Select Arjun Sir [PERSON_NAME] [PERSON_NAME] [PERSON_NAME] [PERSON_NAME] [PERSO…" at bounding box center [551, 327] width 112 height 28
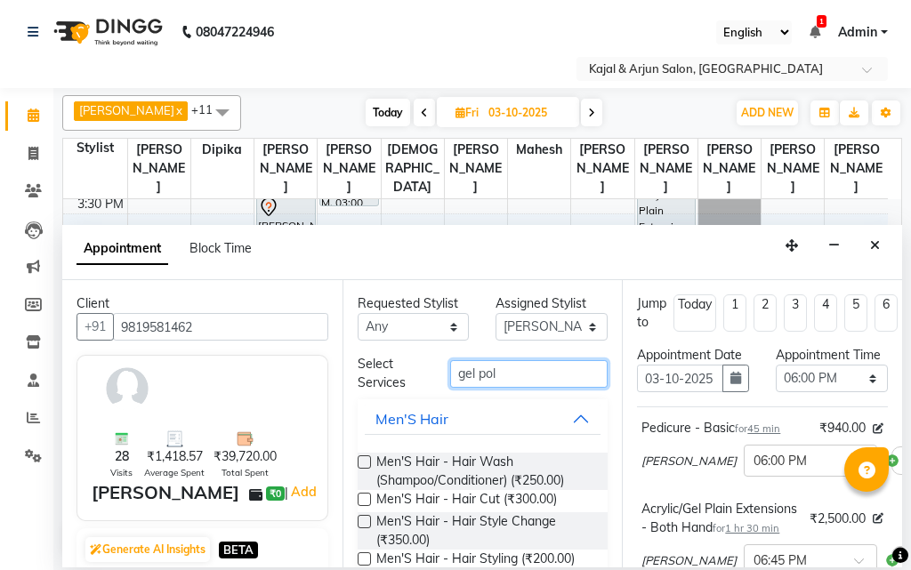
click at [502, 373] on input "gel pol" at bounding box center [529, 374] width 158 height 28
type input "g"
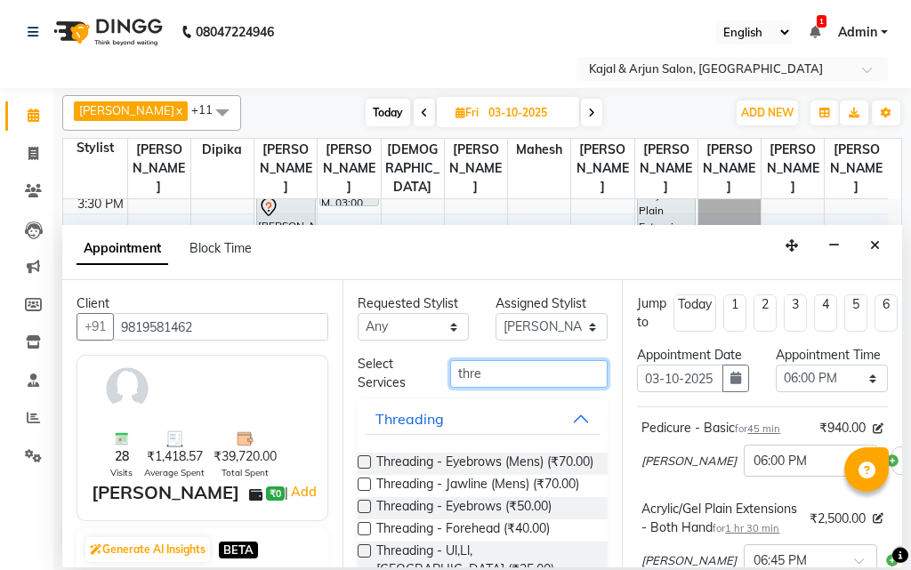
type input "thre"
click at [361, 513] on label at bounding box center [363, 506] width 13 height 13
click at [361, 514] on input "checkbox" at bounding box center [363, 508] width 12 height 12
checkbox input "false"
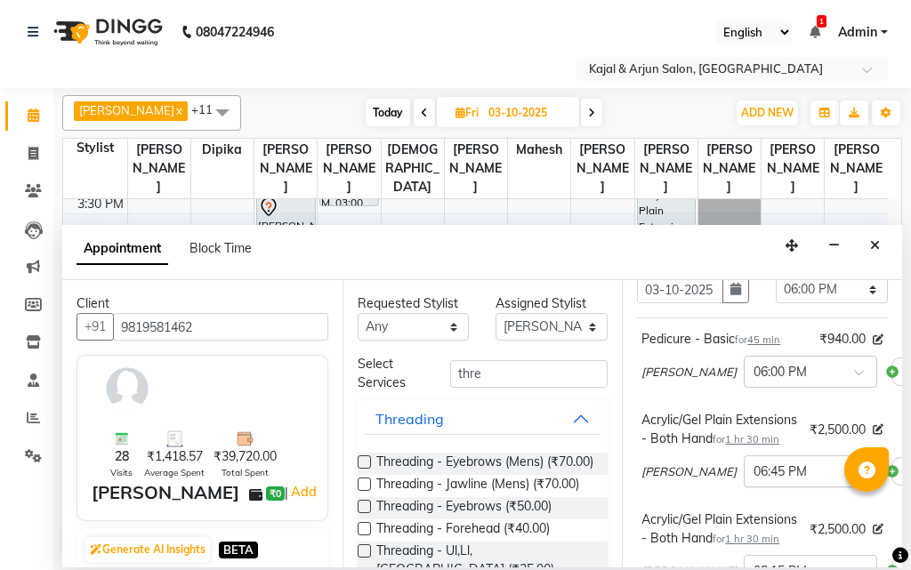
scroll to position [178, 0]
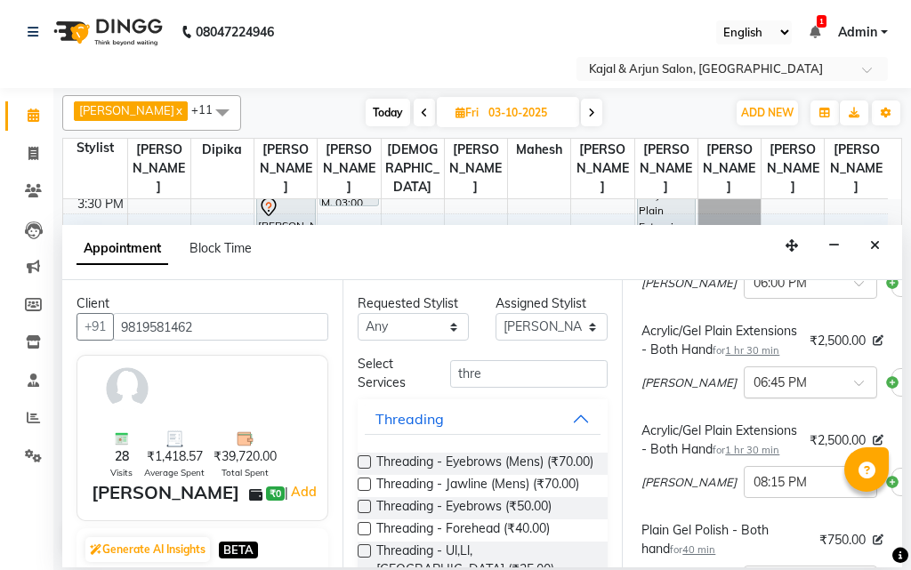
click at [813, 390] on div at bounding box center [810, 381] width 132 height 19
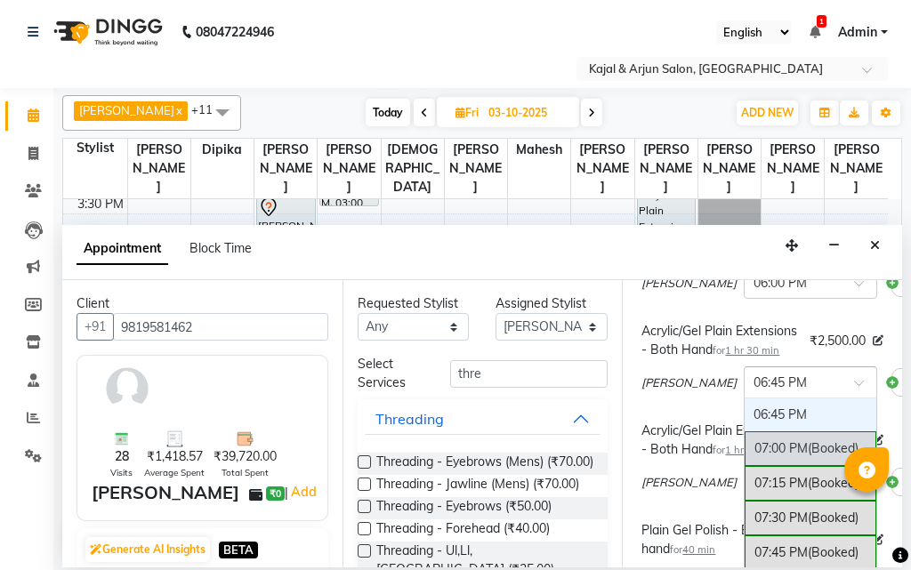
scroll to position [1086, 0]
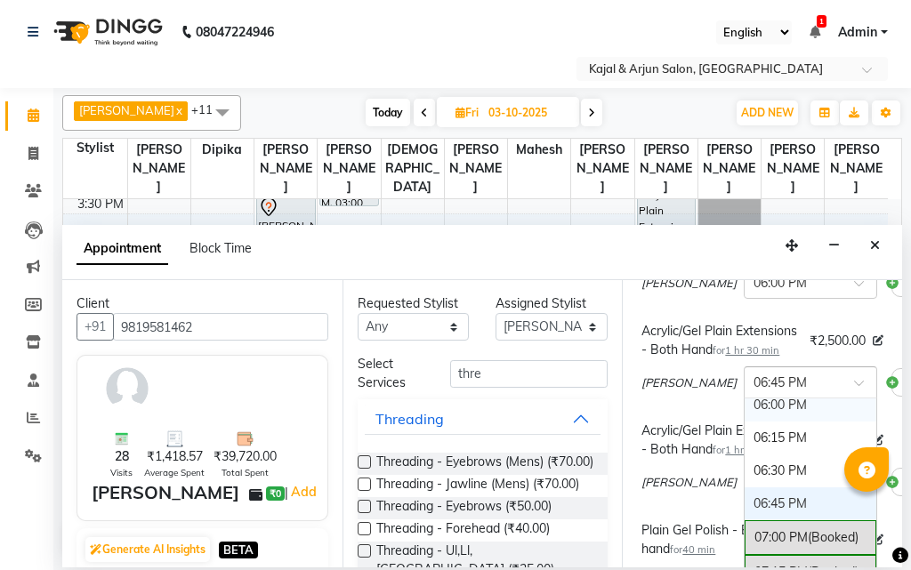
click at [780, 421] on div "06:00 PM" at bounding box center [810, 405] width 132 height 33
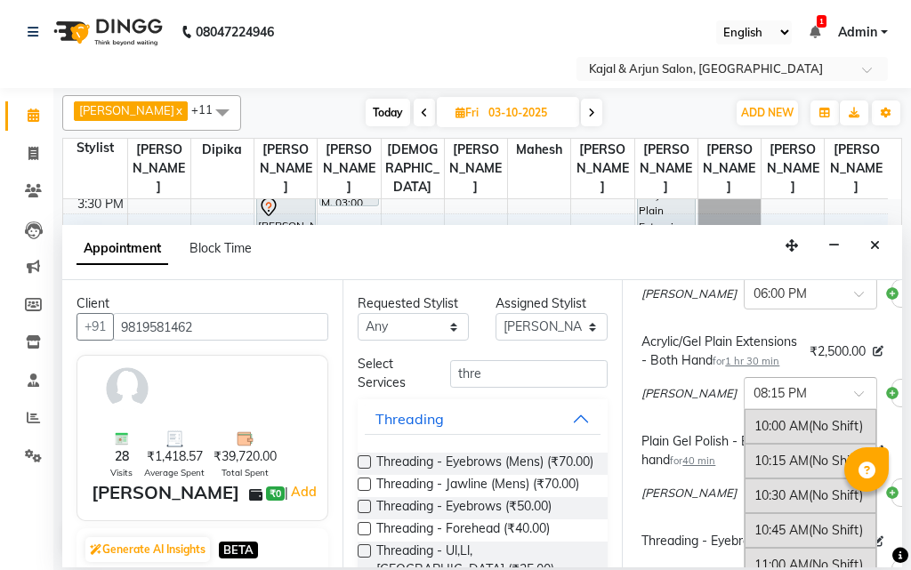
scroll to position [1399, 0]
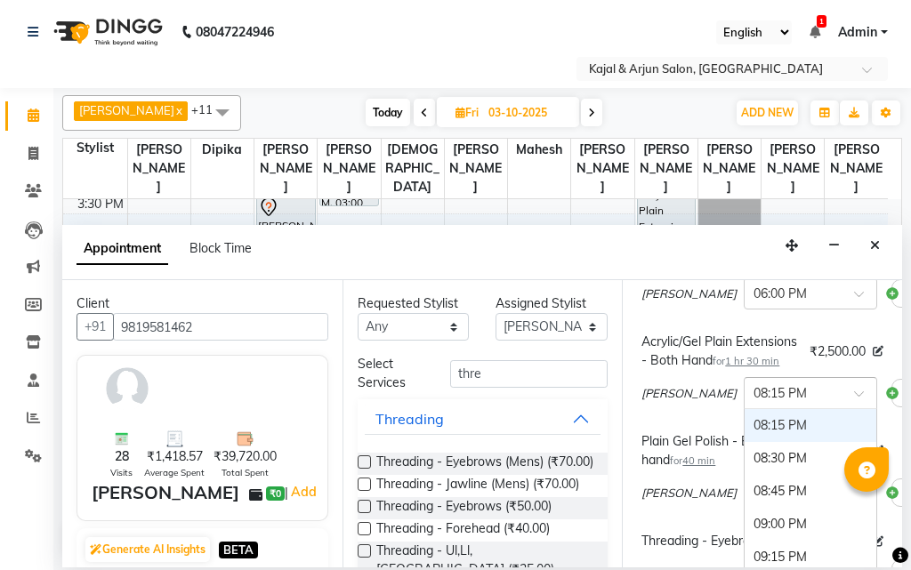
click at [854, 408] on span at bounding box center [865, 398] width 22 height 19
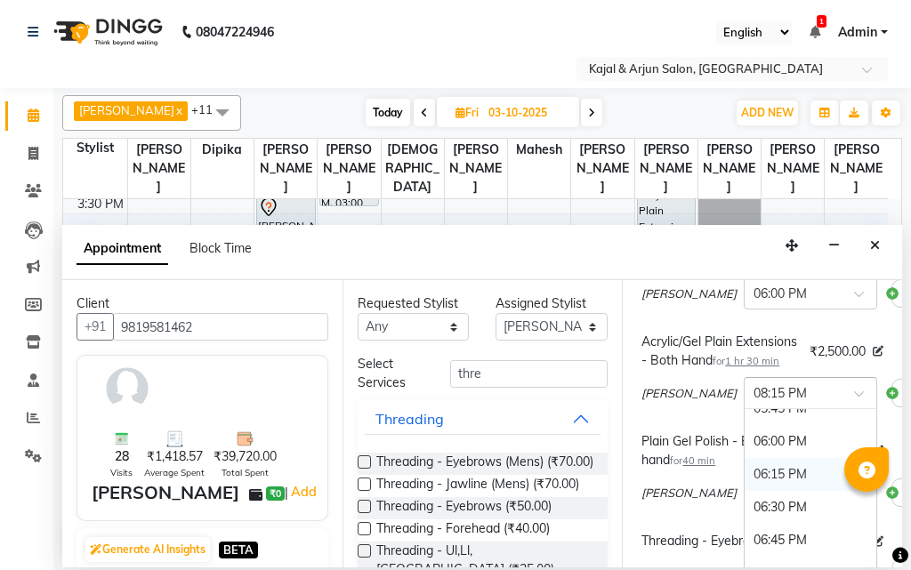
scroll to position [1043, 0]
click at [763, 501] on div "06:00 PM" at bounding box center [810, 485] width 132 height 33
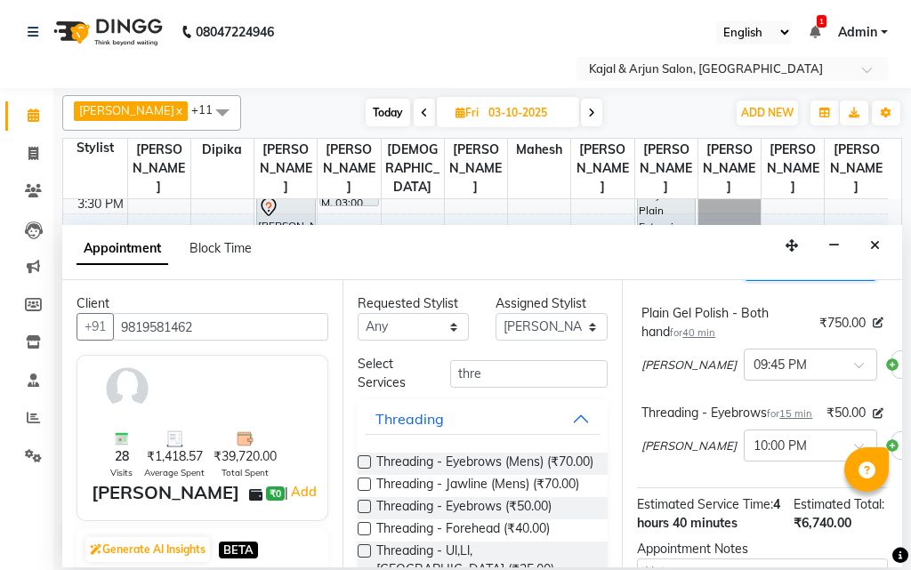
scroll to position [356, 0]
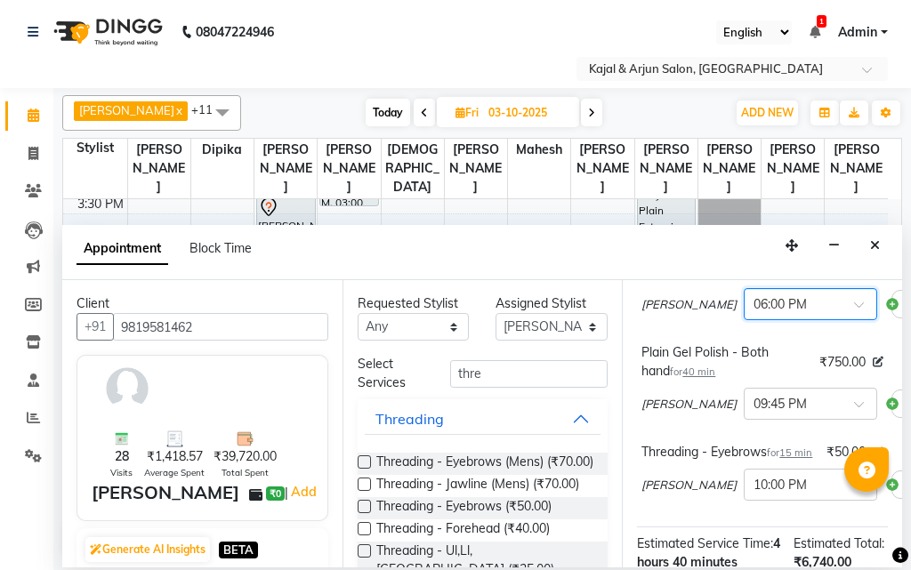
click at [854, 319] on span at bounding box center [865, 310] width 22 height 19
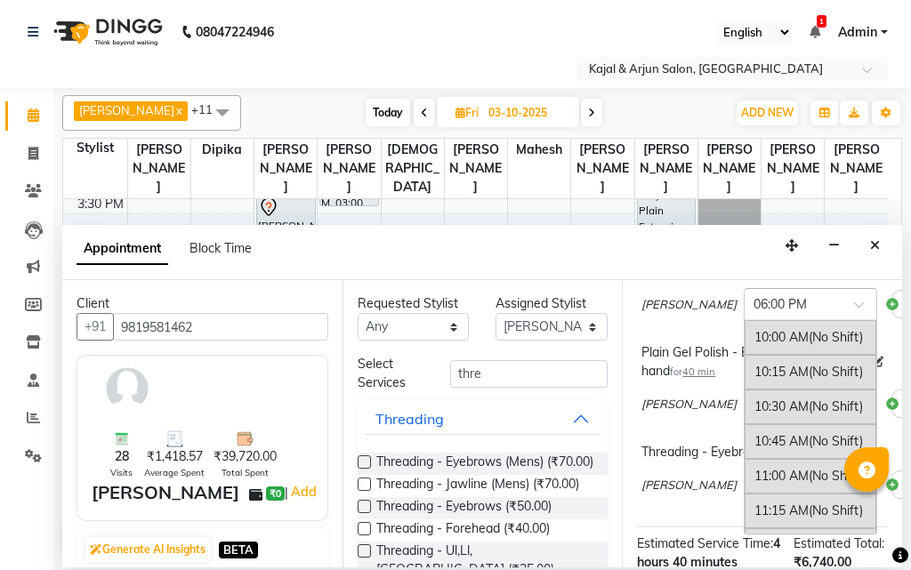
scroll to position [1103, 0]
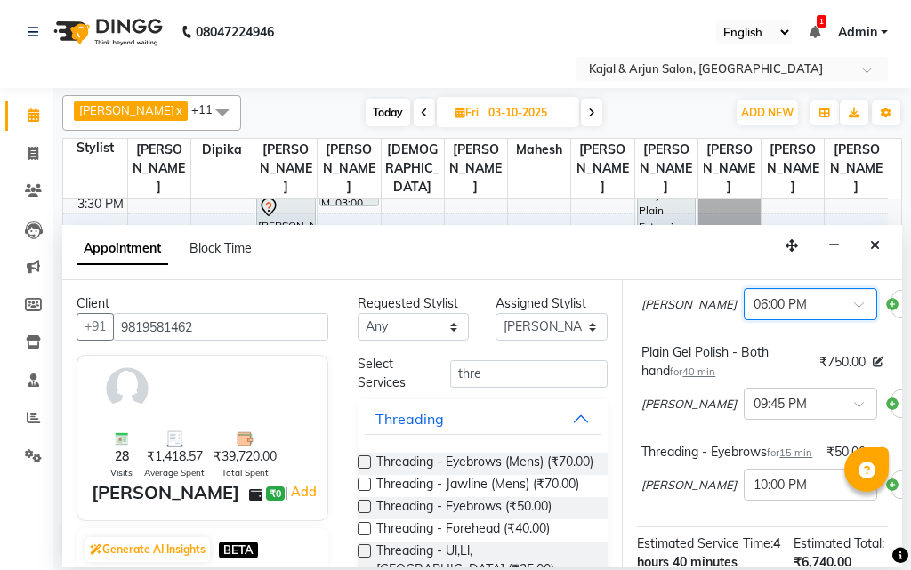
click at [854, 319] on span at bounding box center [865, 310] width 22 height 19
click at [801, 412] on div at bounding box center [810, 402] width 132 height 19
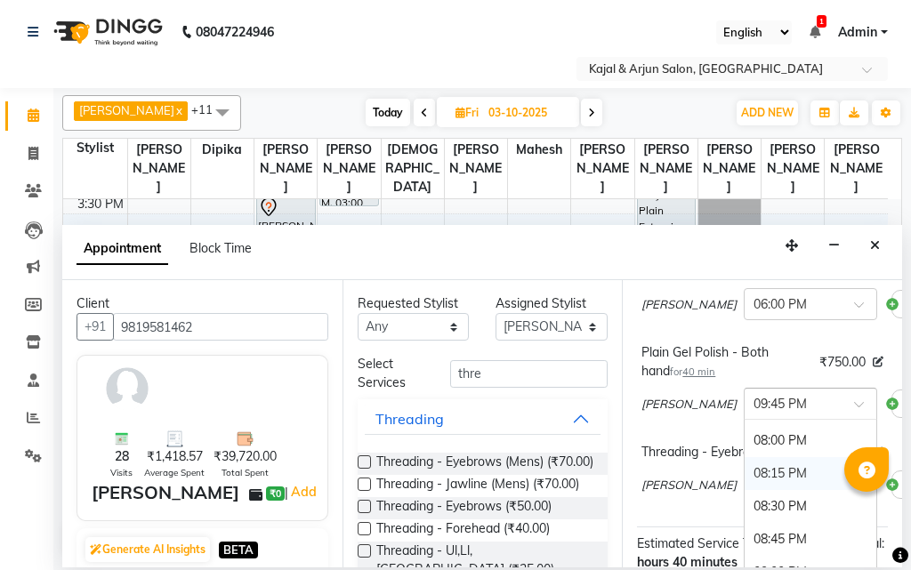
scroll to position [1272, 0]
click at [744, 480] on div "07:30 PM" at bounding box center [810, 463] width 132 height 33
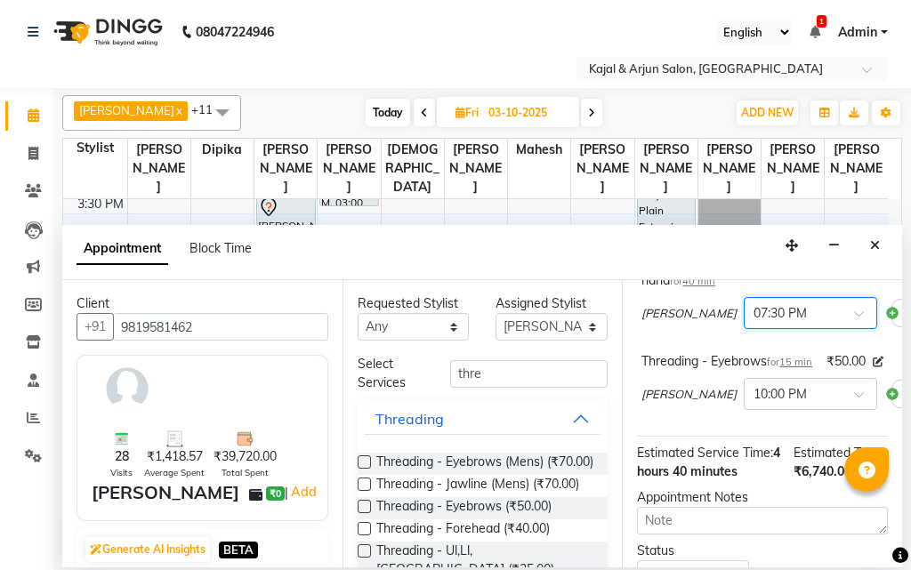
scroll to position [445, 0]
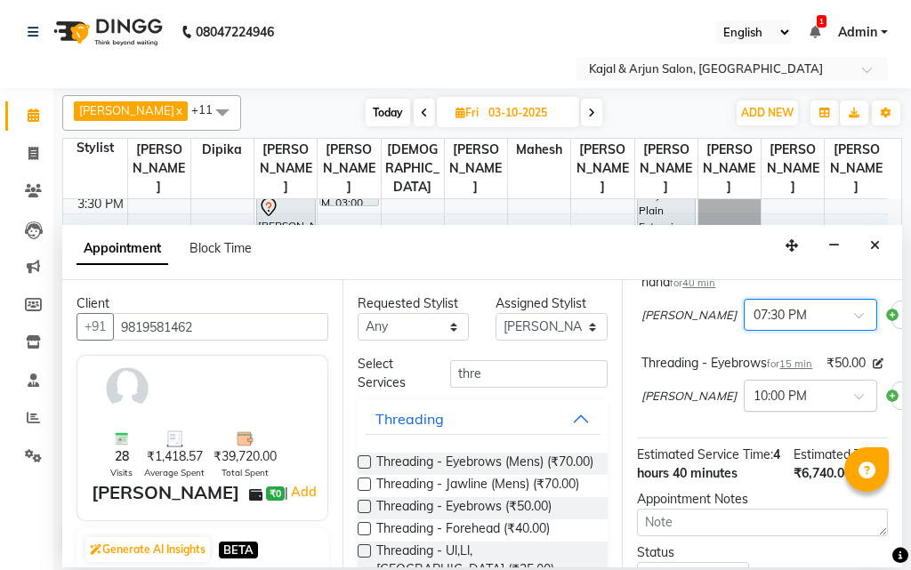
click at [854, 411] on span at bounding box center [865, 401] width 22 height 19
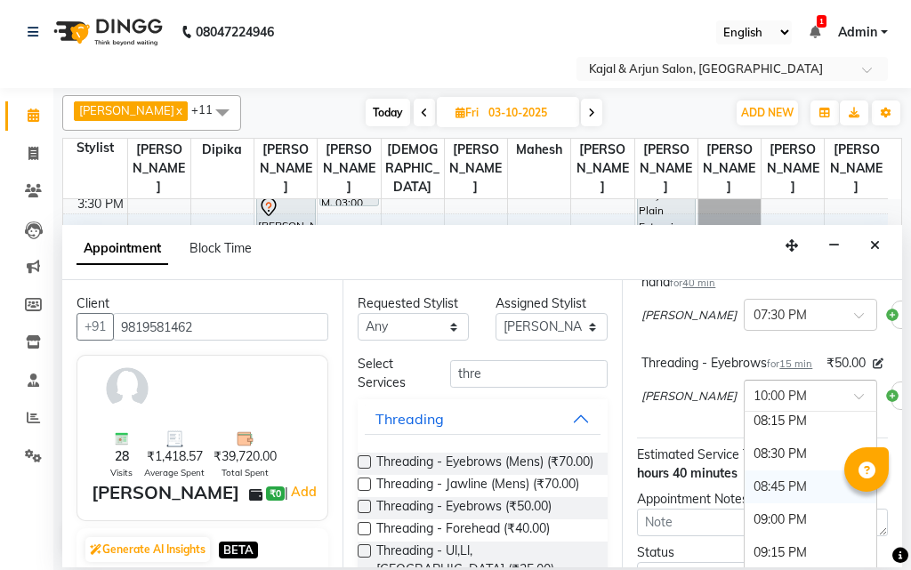
scroll to position [1326, 0]
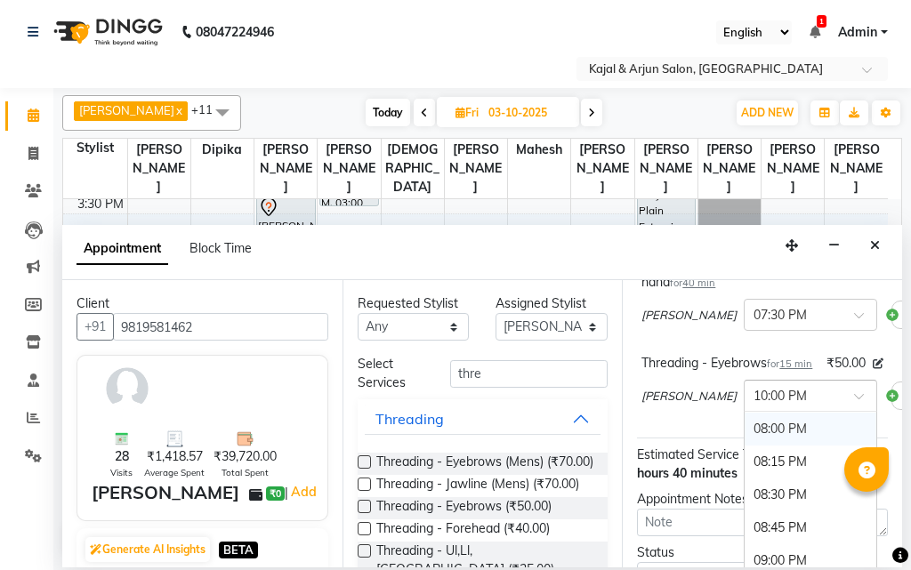
click at [788, 445] on div "08:00 PM" at bounding box center [810, 429] width 132 height 33
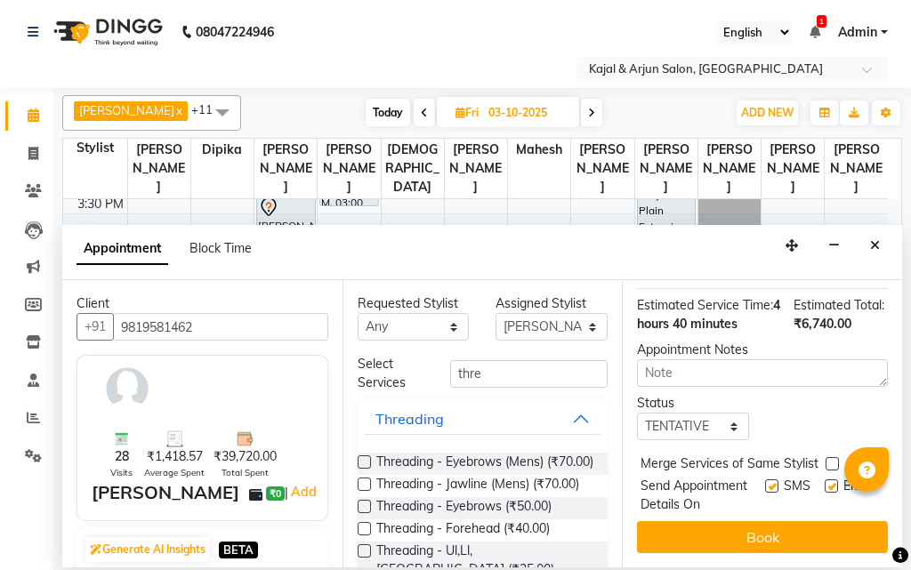
scroll to position [730, 0]
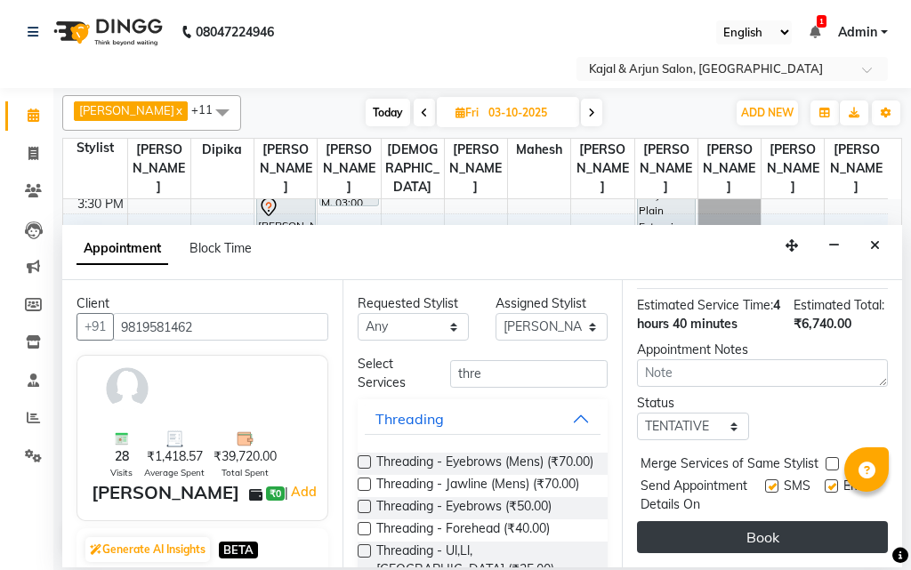
click at [761, 521] on button "Book" at bounding box center [762, 537] width 251 height 32
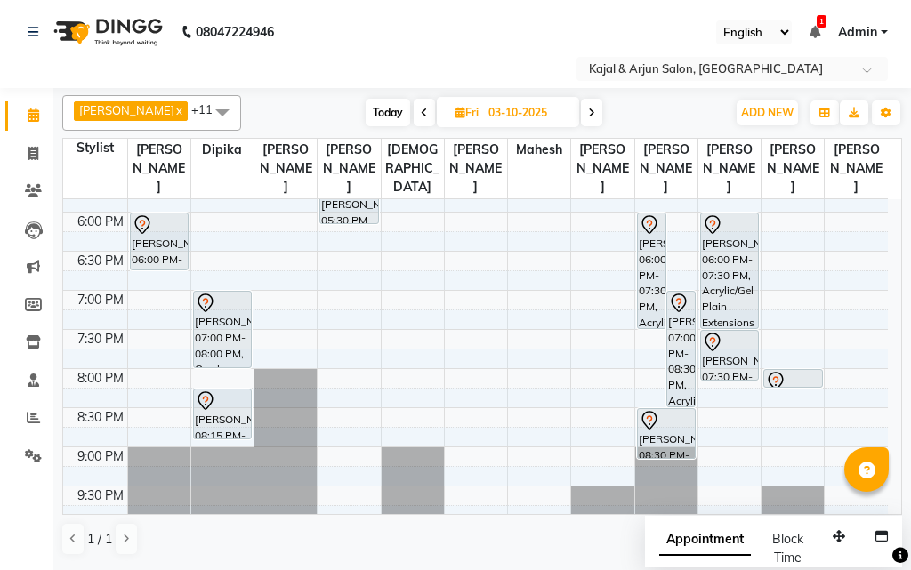
scroll to position [602, 0]
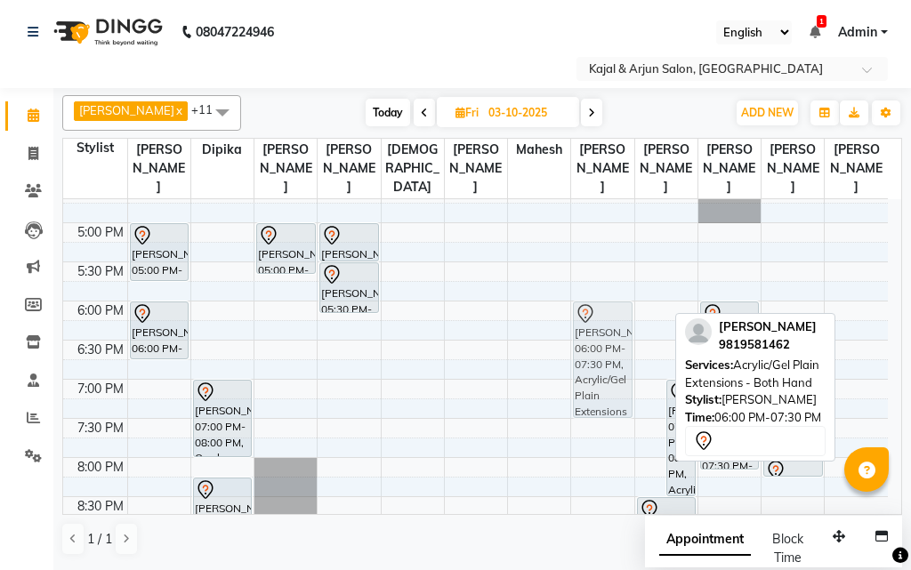
drag, startPoint x: 647, startPoint y: 352, endPoint x: 630, endPoint y: 354, distance: 17.9
click at [630, 354] on tr "[PERSON_NAME], 11:30 AM-12:15 PM, Pedicure - Basic [PERSON_NAME], 01:00 PM-01:4…" at bounding box center [475, 144] width 824 height 1095
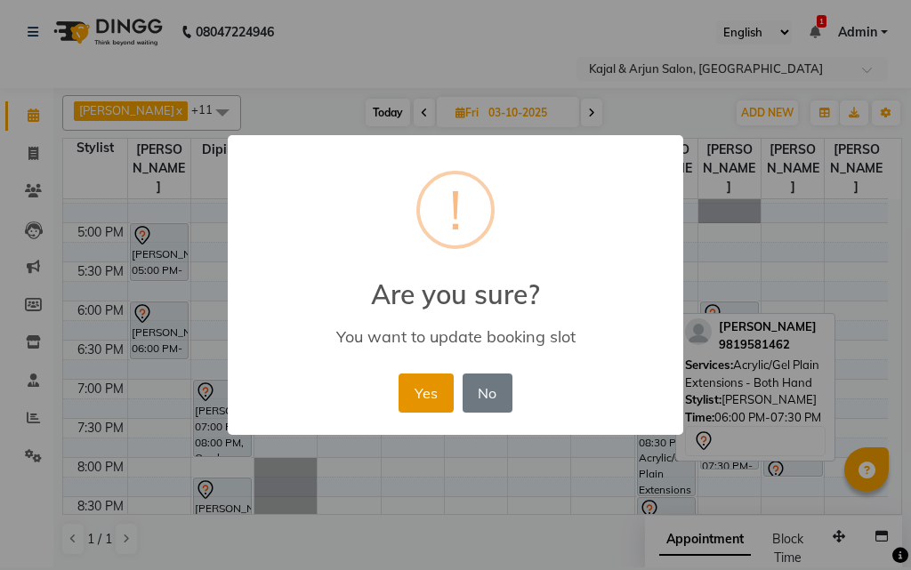
click at [421, 381] on button "Yes" at bounding box center [425, 392] width 54 height 39
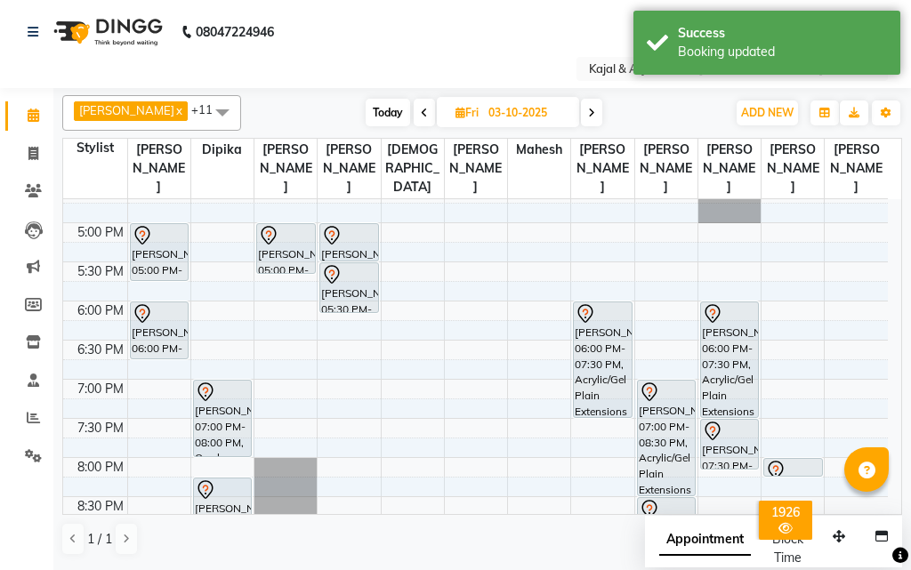
scroll to position [513, 0]
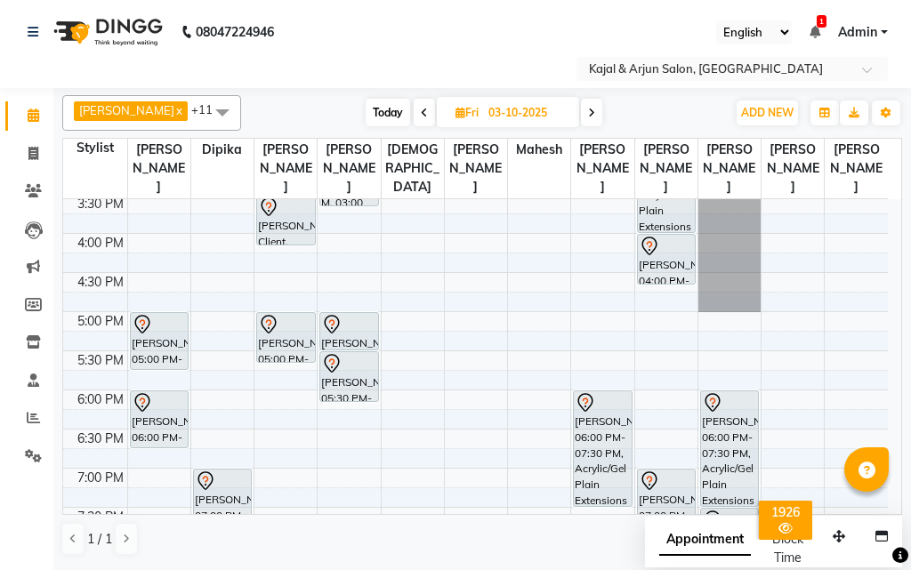
click at [421, 112] on icon at bounding box center [424, 113] width 7 height 11
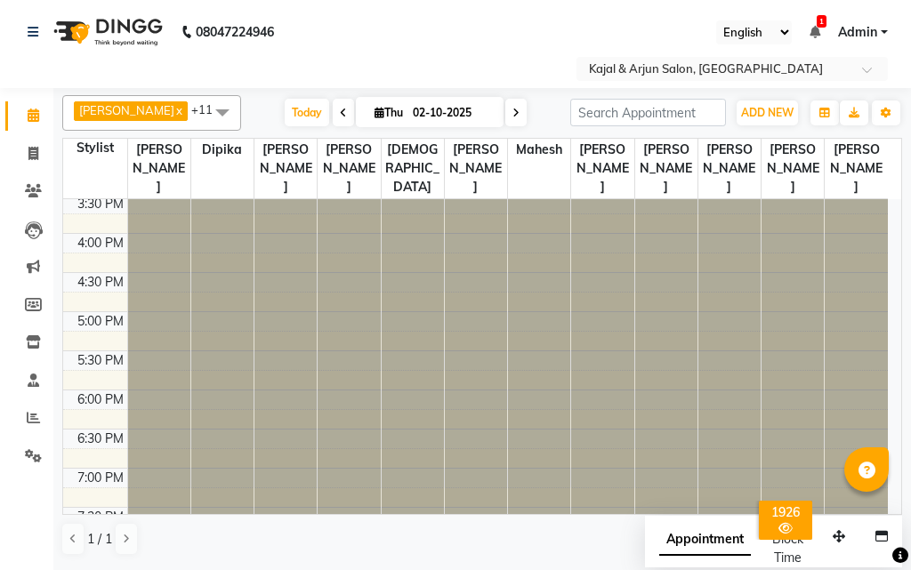
scroll to position [780, 0]
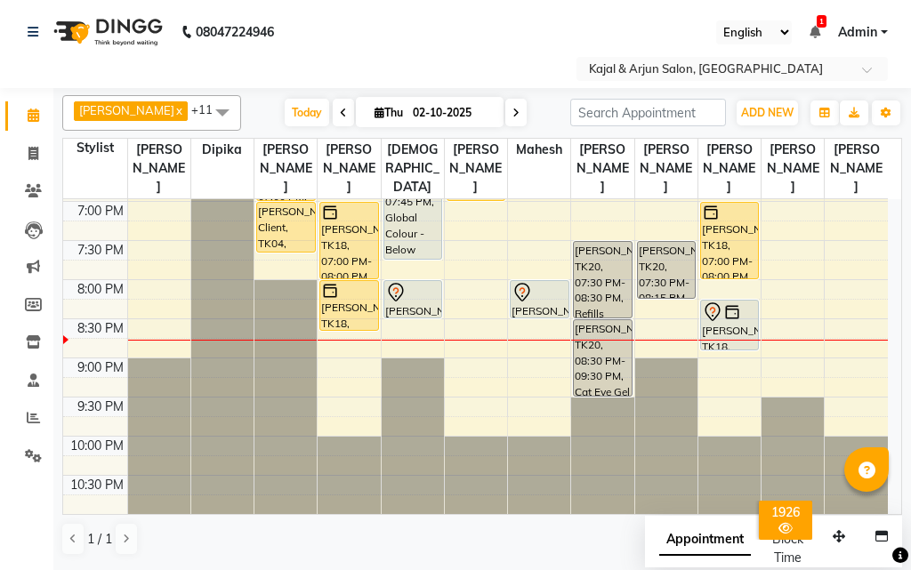
click at [512, 109] on icon at bounding box center [515, 113] width 7 height 11
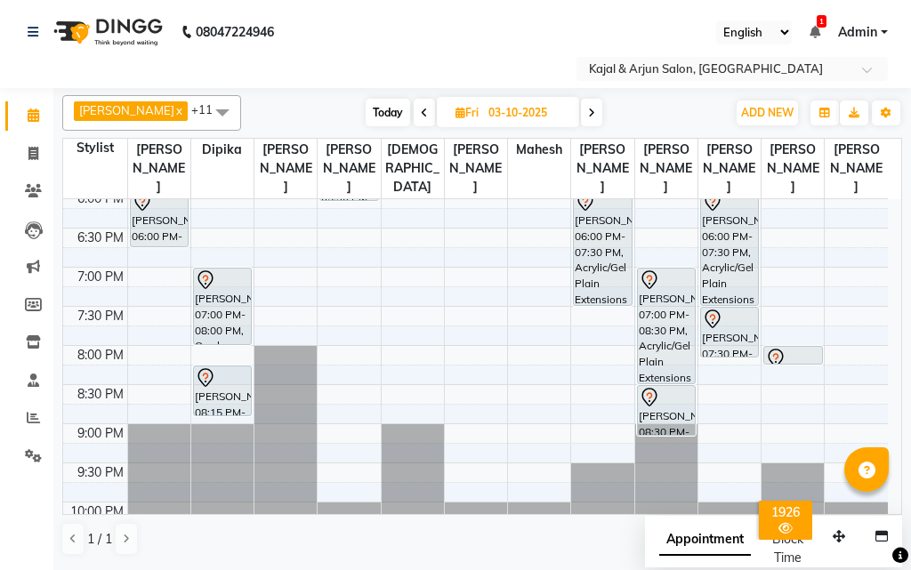
scroll to position [602, 0]
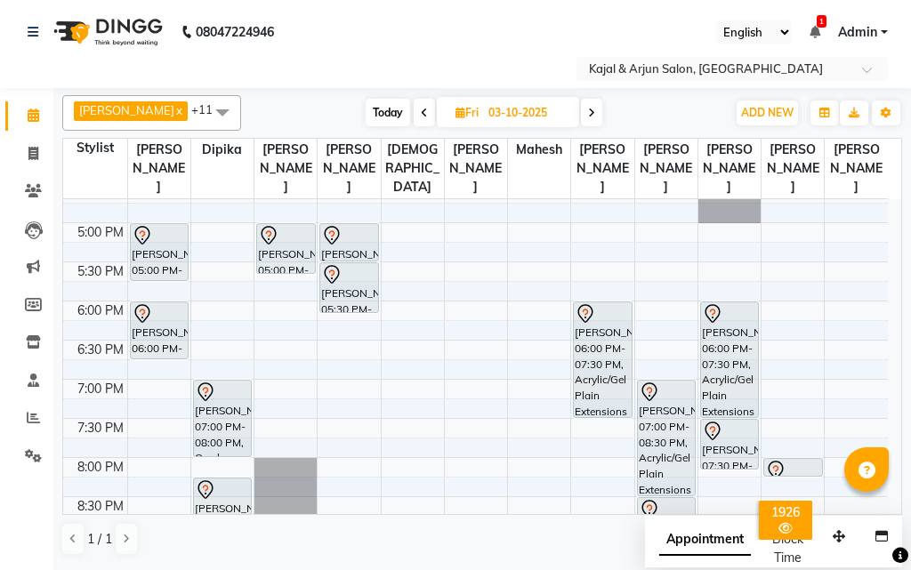
click at [590, 108] on icon at bounding box center [591, 113] width 7 height 11
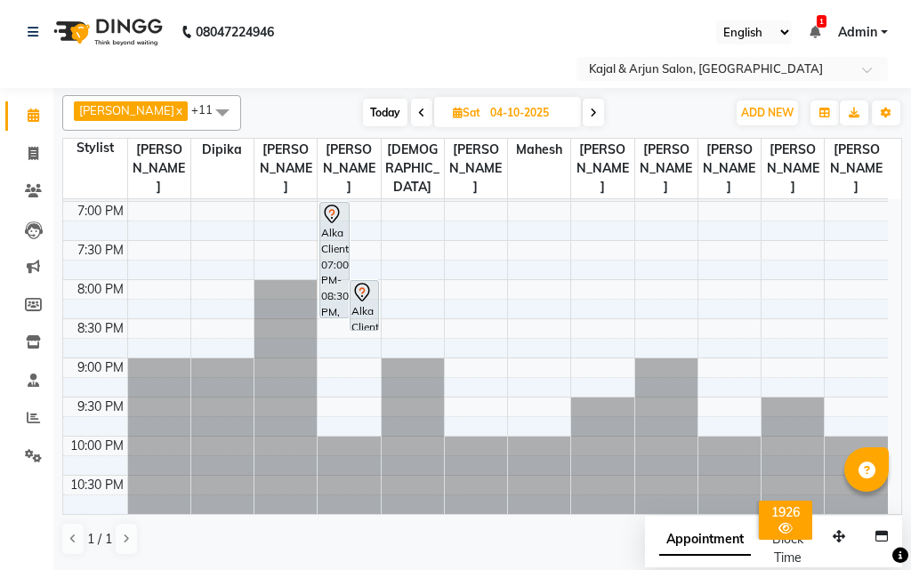
scroll to position [691, 0]
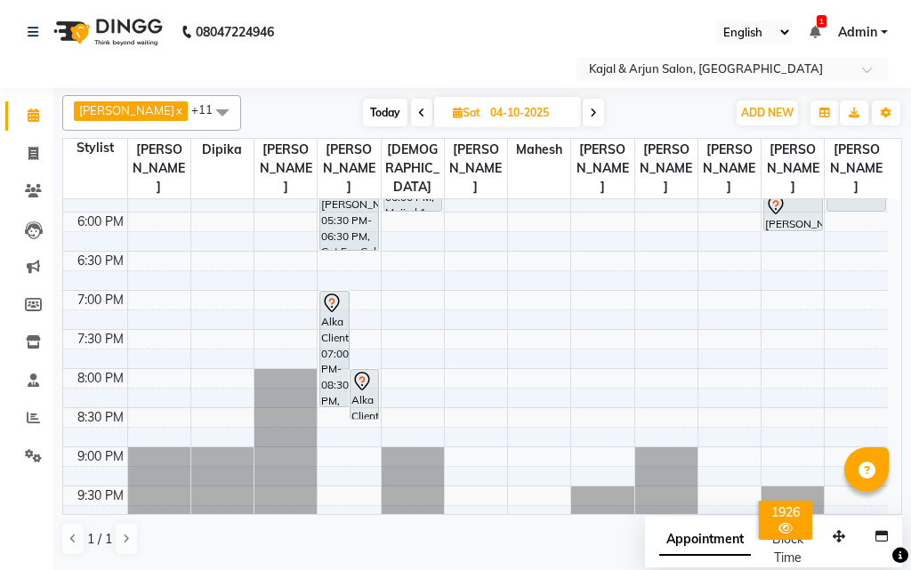
click at [418, 108] on icon at bounding box center [421, 113] width 7 height 11
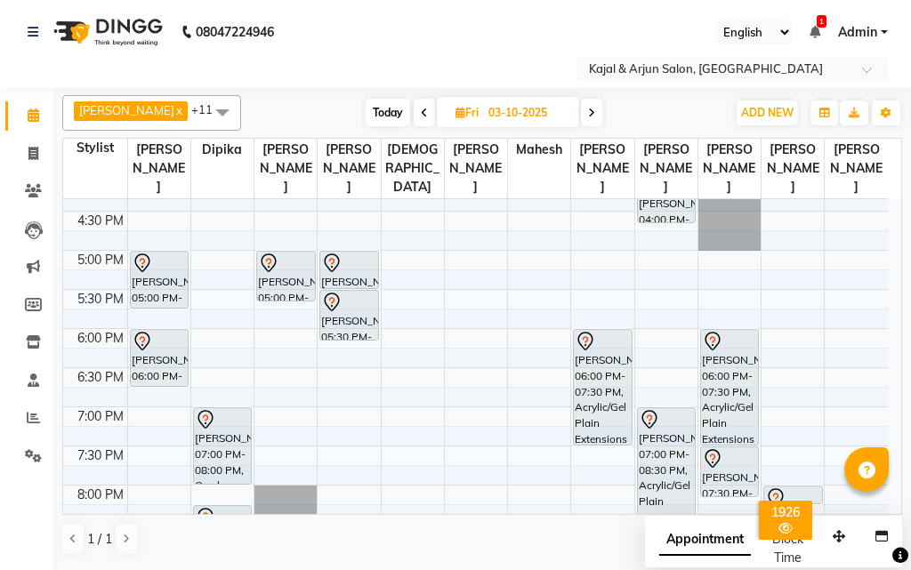
scroll to position [602, 0]
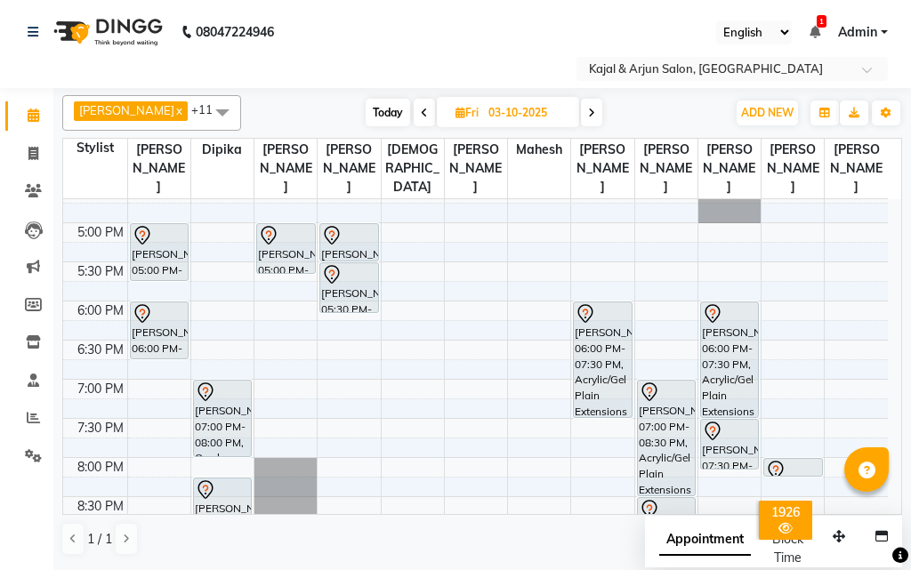
click at [421, 109] on icon at bounding box center [424, 113] width 7 height 11
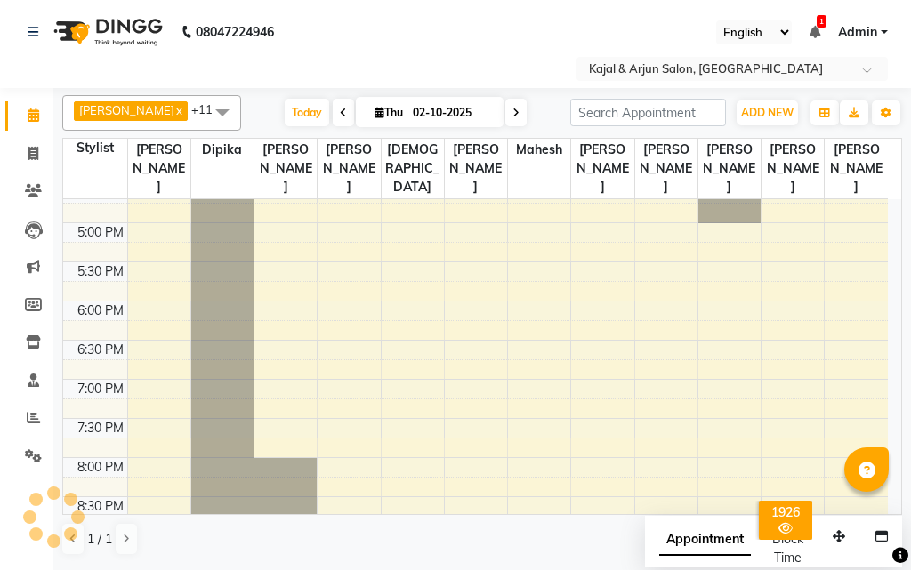
scroll to position [780, 0]
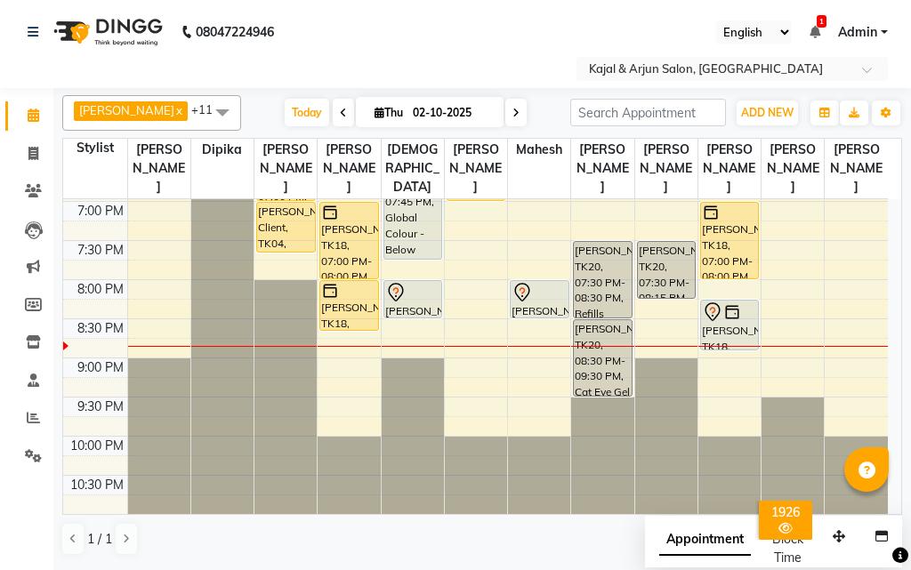
click at [512, 113] on icon at bounding box center [515, 113] width 7 height 11
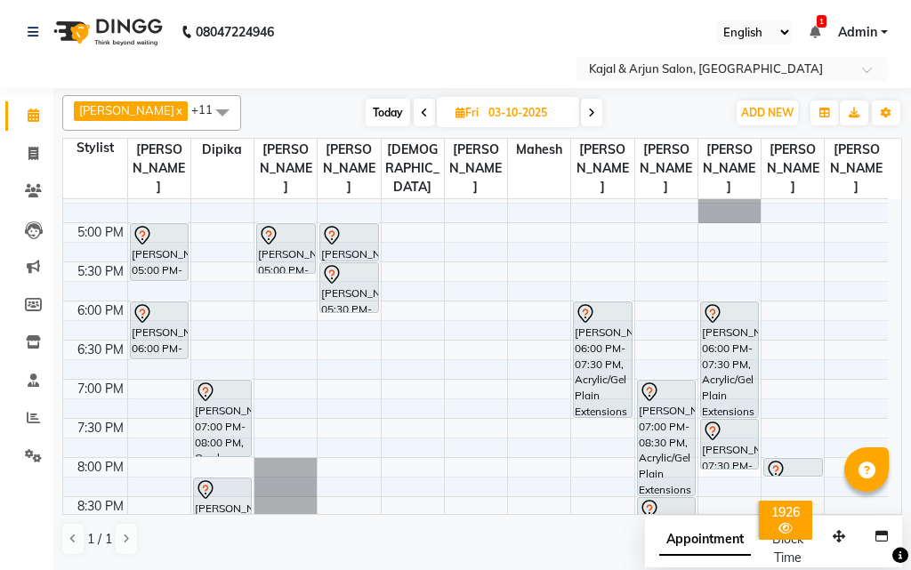
scroll to position [513, 0]
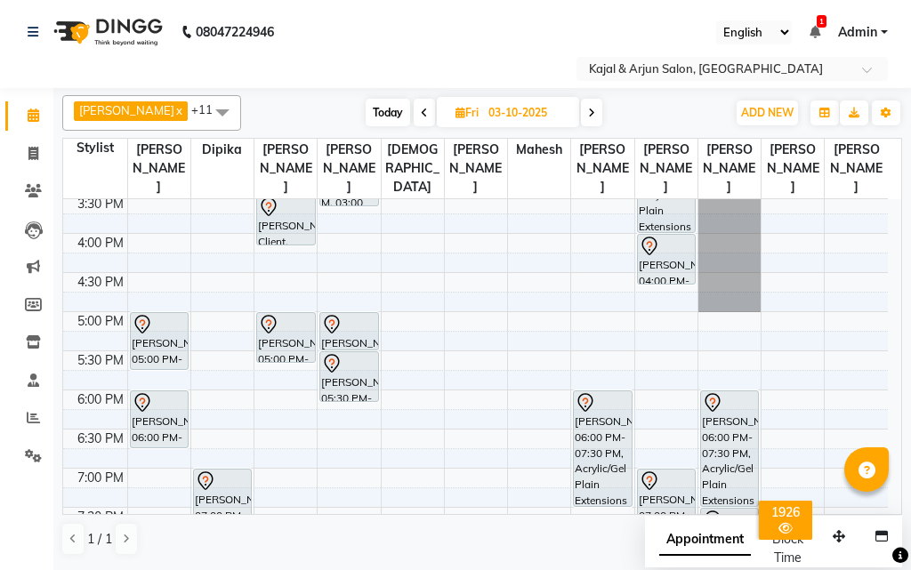
click at [588, 110] on icon at bounding box center [591, 113] width 7 height 11
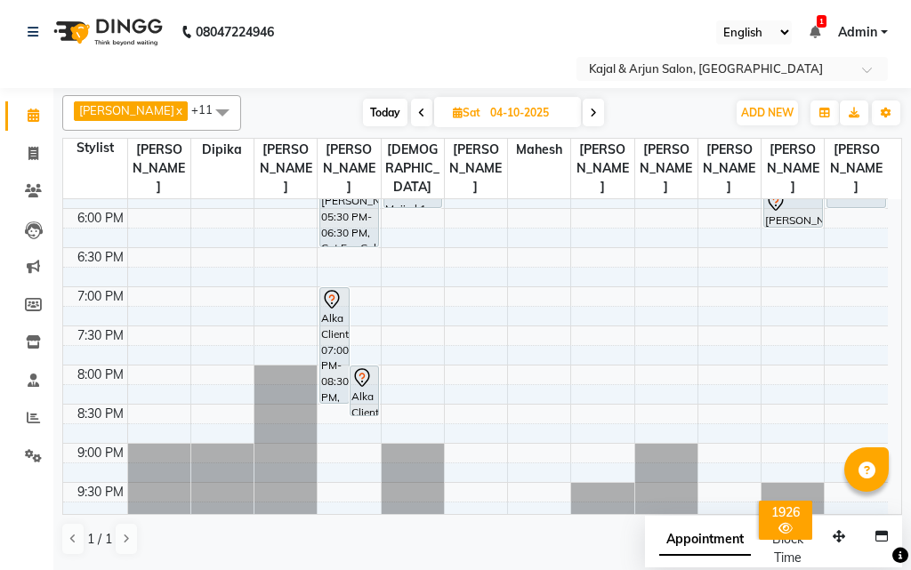
scroll to position [691, 0]
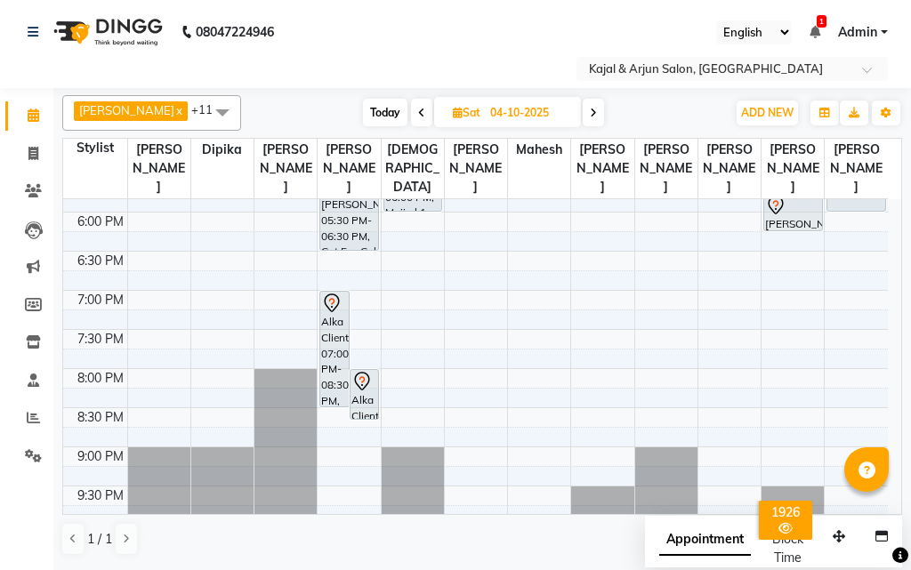
click at [418, 109] on icon at bounding box center [421, 113] width 7 height 11
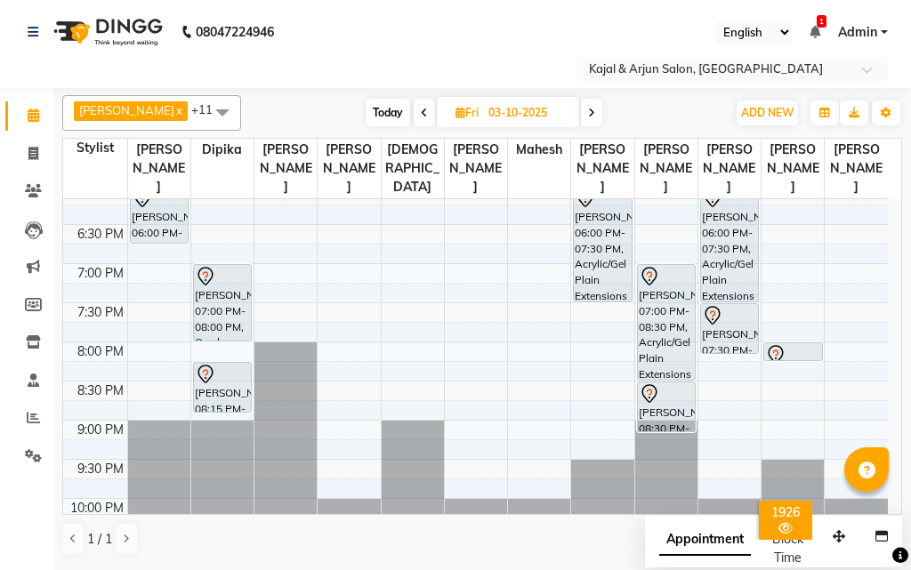
scroll to position [602, 0]
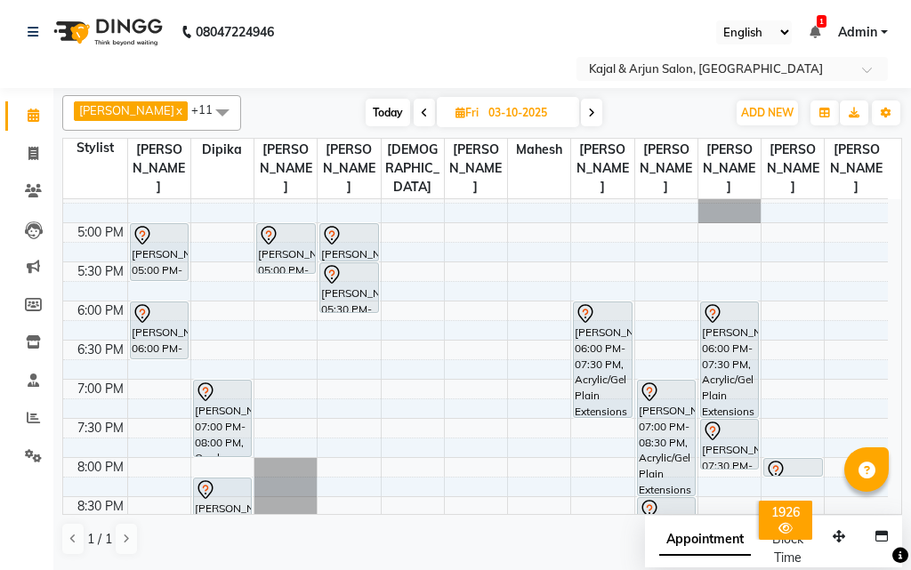
click at [589, 109] on icon at bounding box center [591, 113] width 7 height 11
type input "04-10-2025"
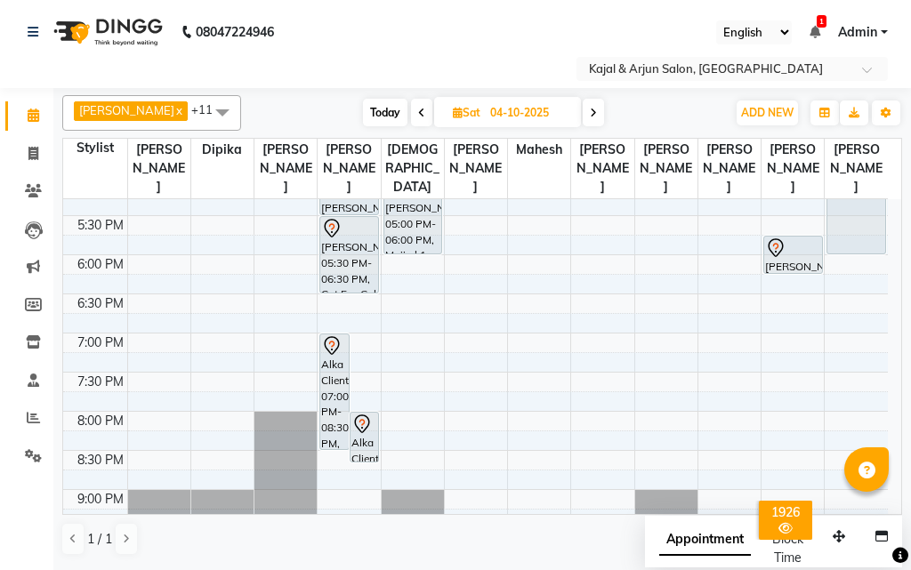
scroll to position [691, 0]
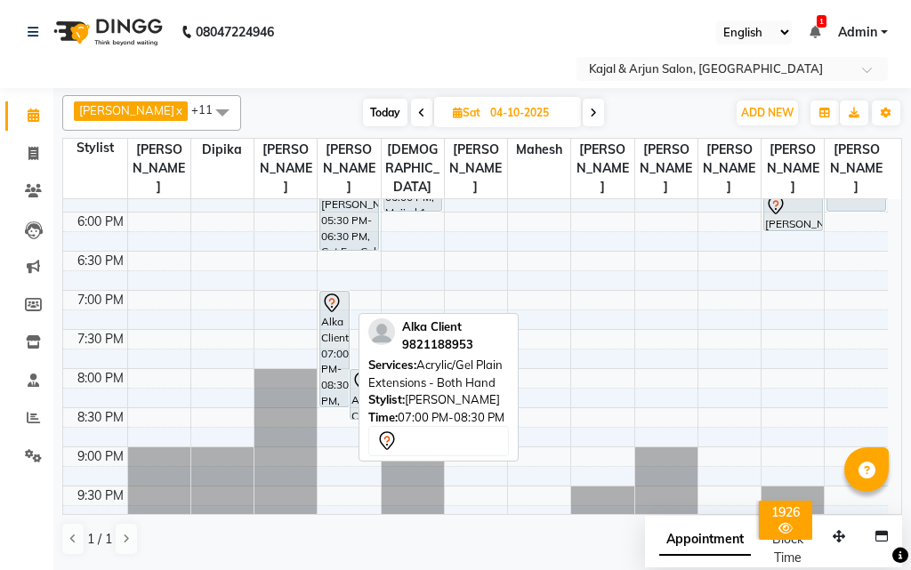
click at [341, 339] on div "Alka Client, 07:00 PM-08:30 PM, Acrylic/Gel Plain Extensions - Both Hand" at bounding box center [334, 349] width 28 height 115
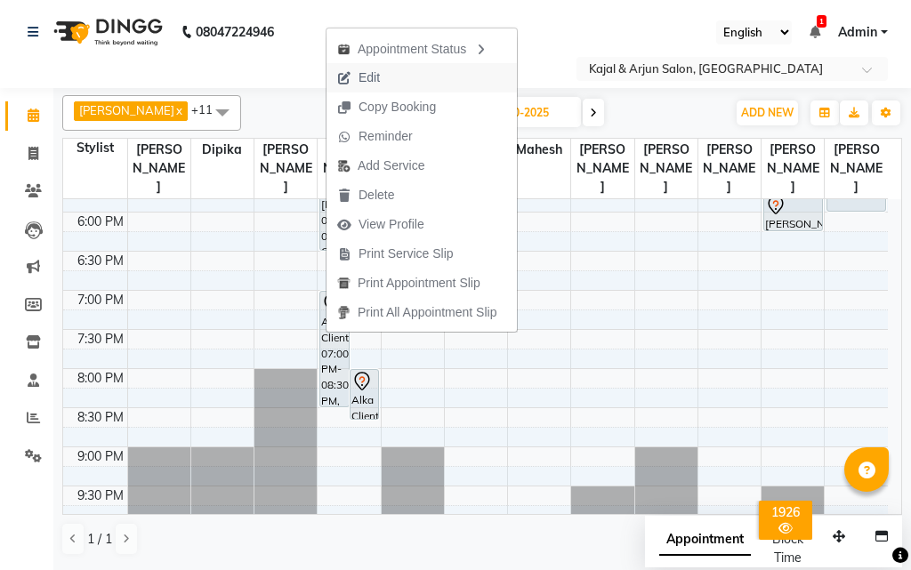
click at [405, 74] on button "Edit" at bounding box center [421, 77] width 190 height 29
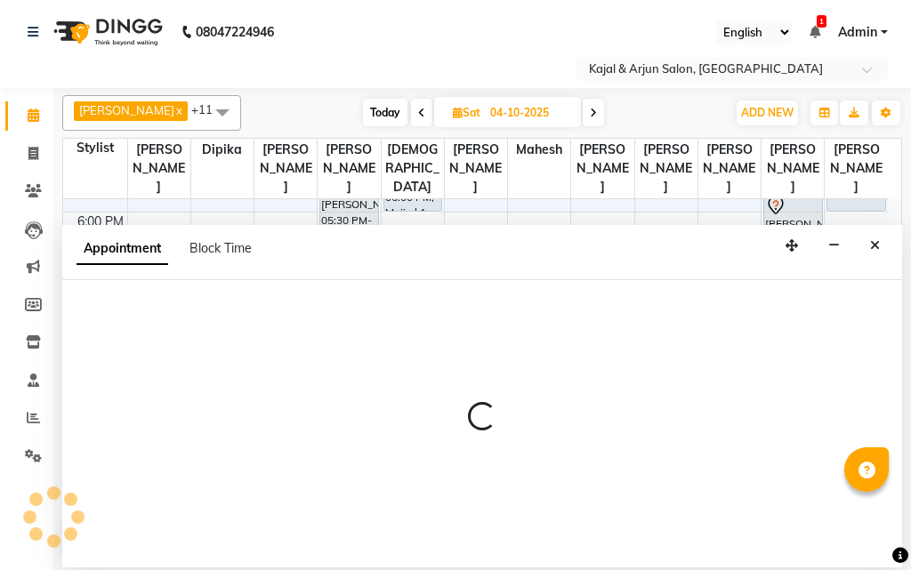
select select "6987"
select select "1140"
select select "tentative"
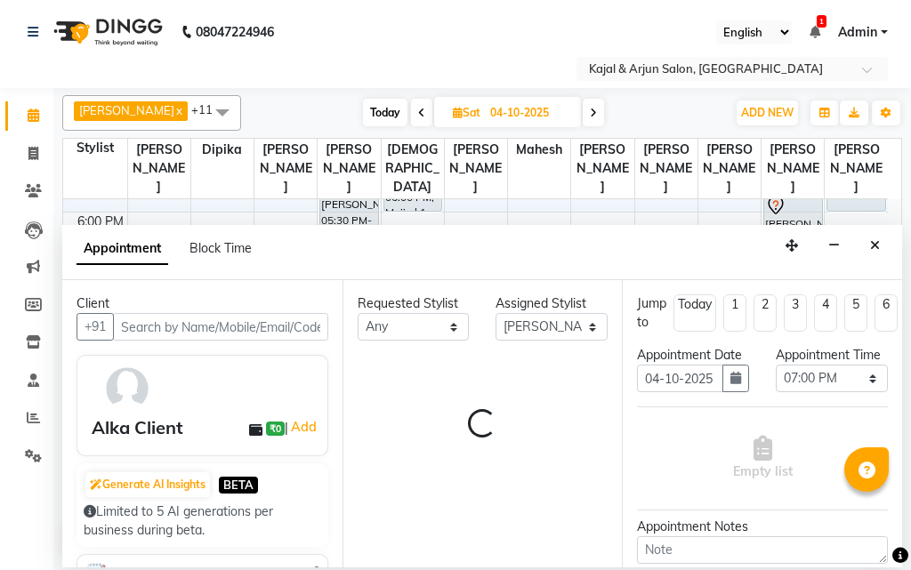
scroll to position [780, 0]
select select "118"
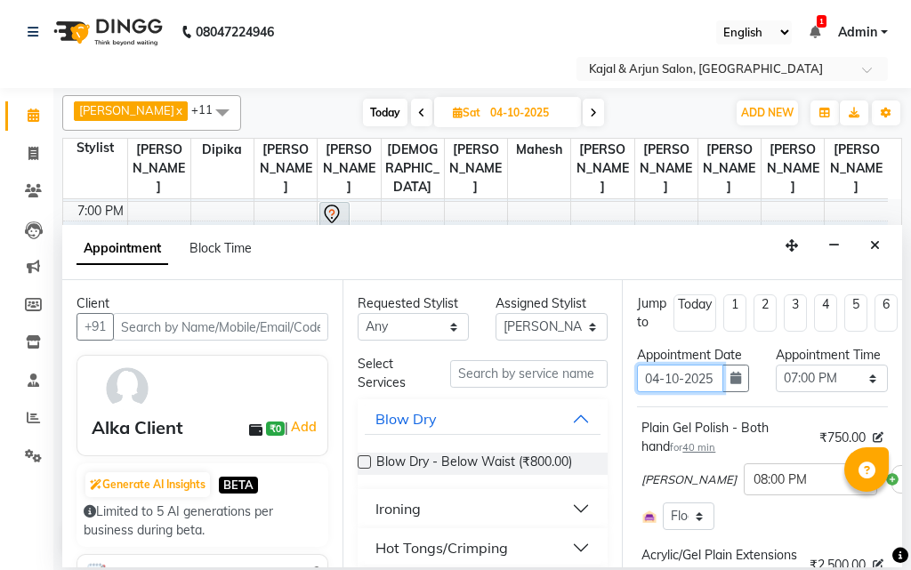
click at [659, 392] on input "04-10-2025" at bounding box center [680, 379] width 86 height 28
type input "0-10-2025"
type input "03-10-2025"
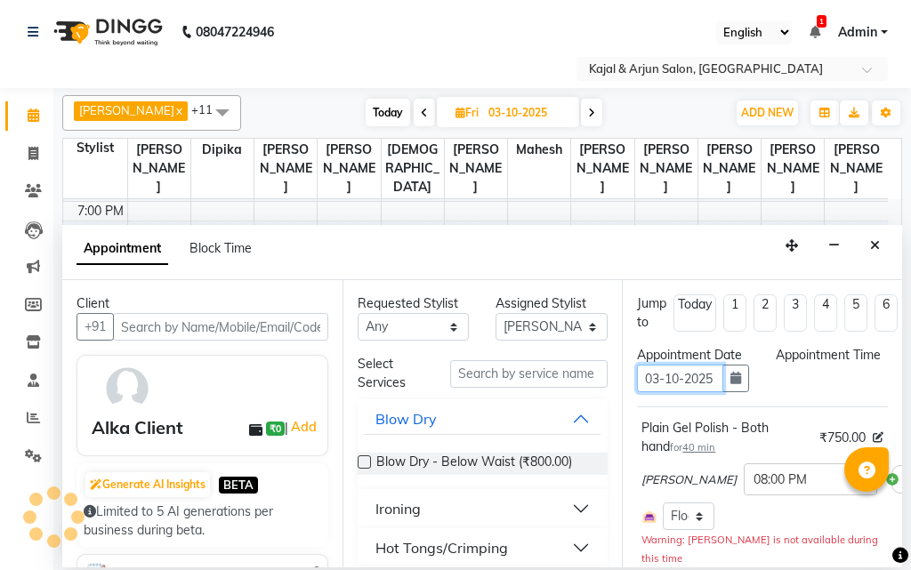
select select "1140"
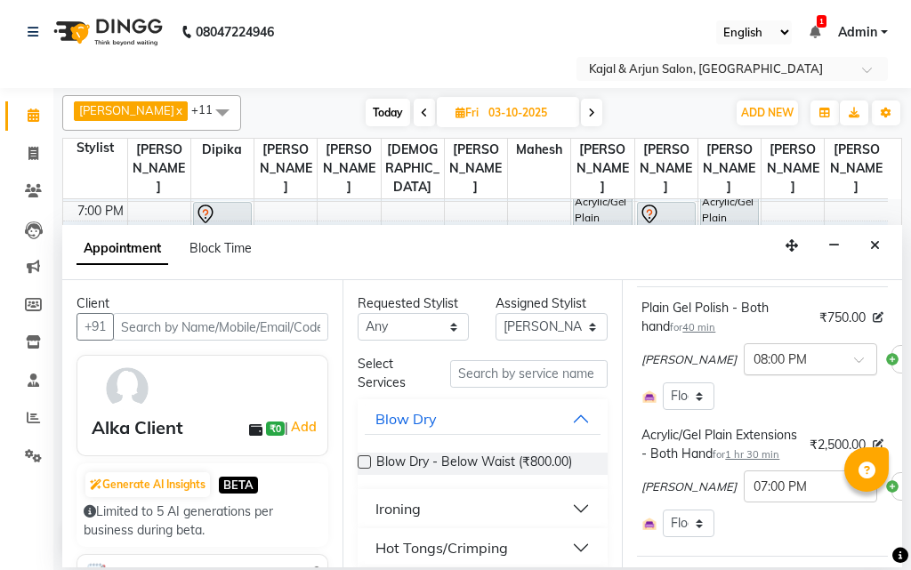
scroll to position [178, 0]
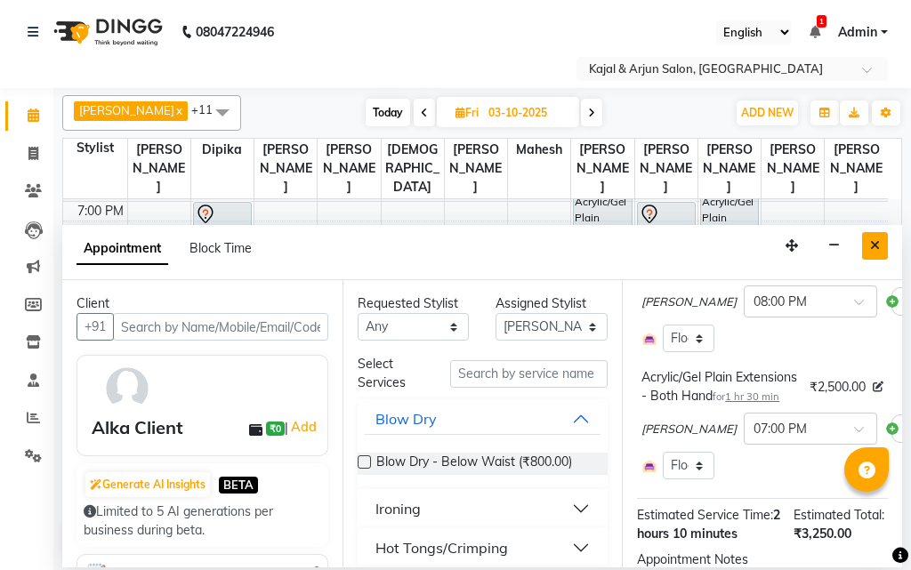
type input "03-10-2025"
click at [877, 242] on icon "Close" at bounding box center [875, 245] width 10 height 12
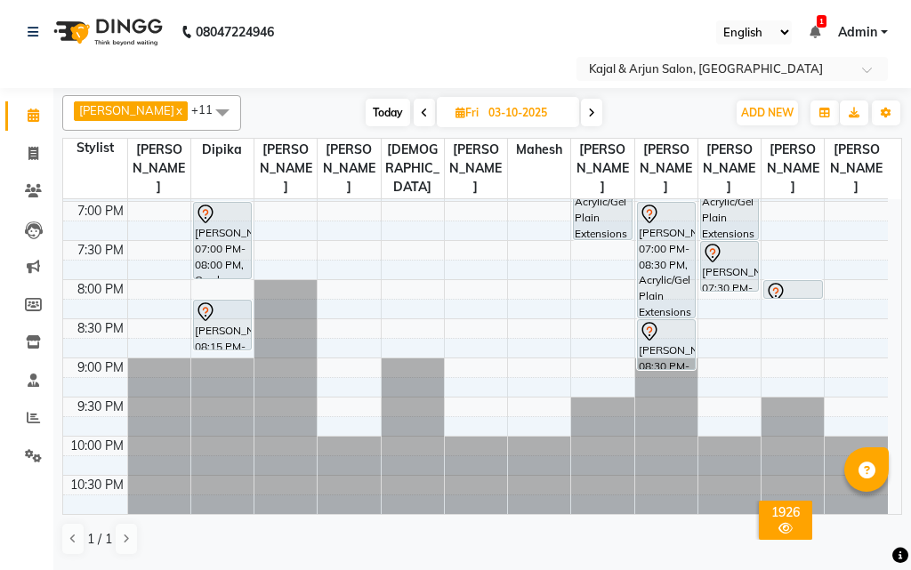
click at [589, 110] on icon at bounding box center [591, 113] width 7 height 11
type input "04-10-2025"
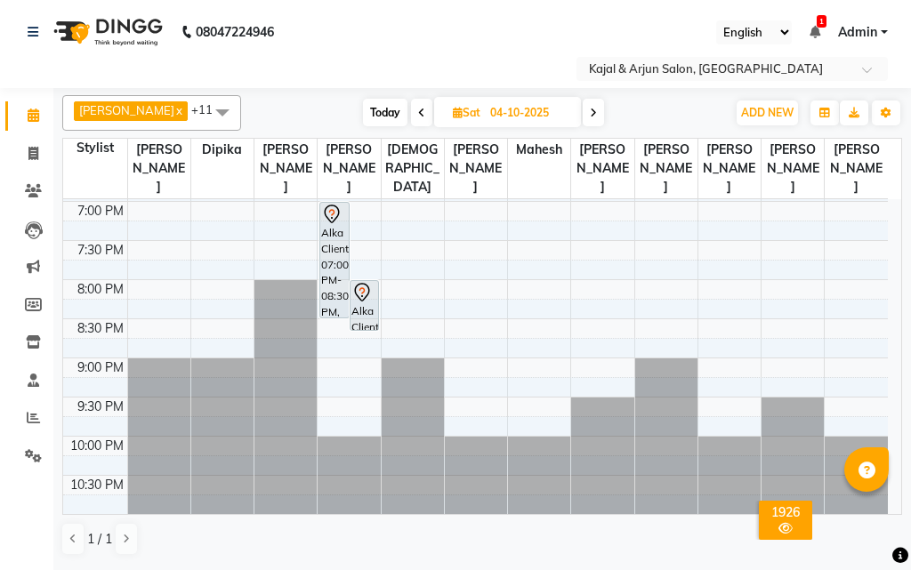
scroll to position [691, 0]
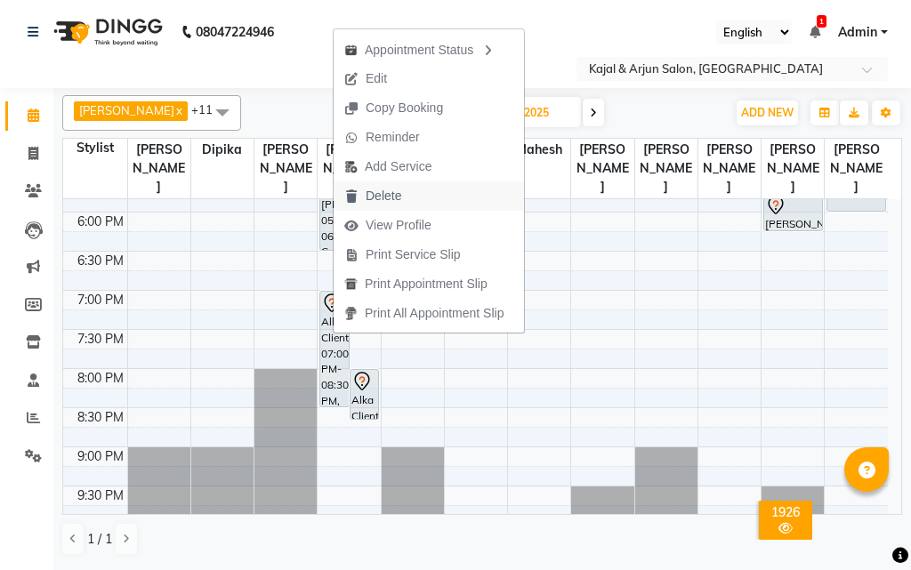
click at [386, 193] on span "Delete" at bounding box center [383, 196] width 36 height 19
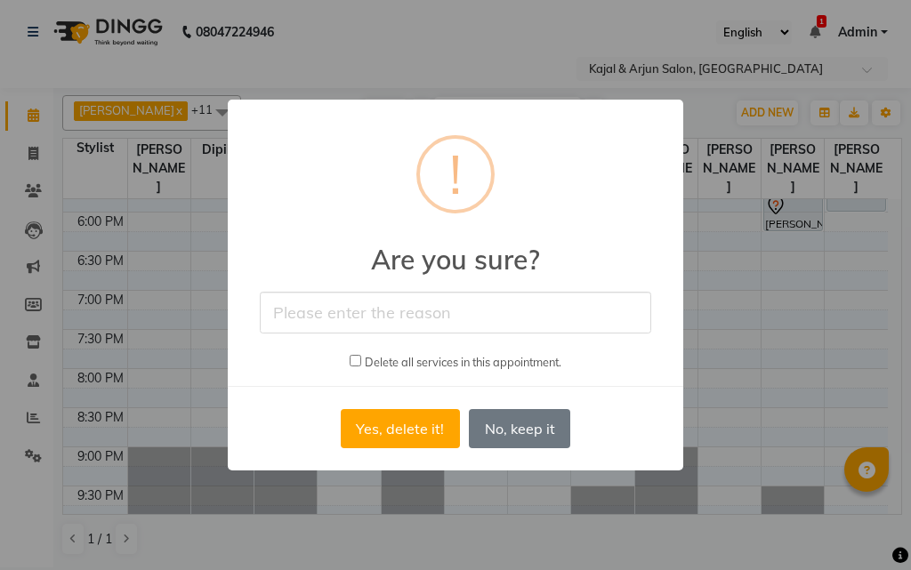
click at [356, 357] on input "checkbox" at bounding box center [355, 361] width 12 height 12
checkbox input "true"
click at [421, 420] on button "Yes, delete it!" at bounding box center [400, 428] width 119 height 39
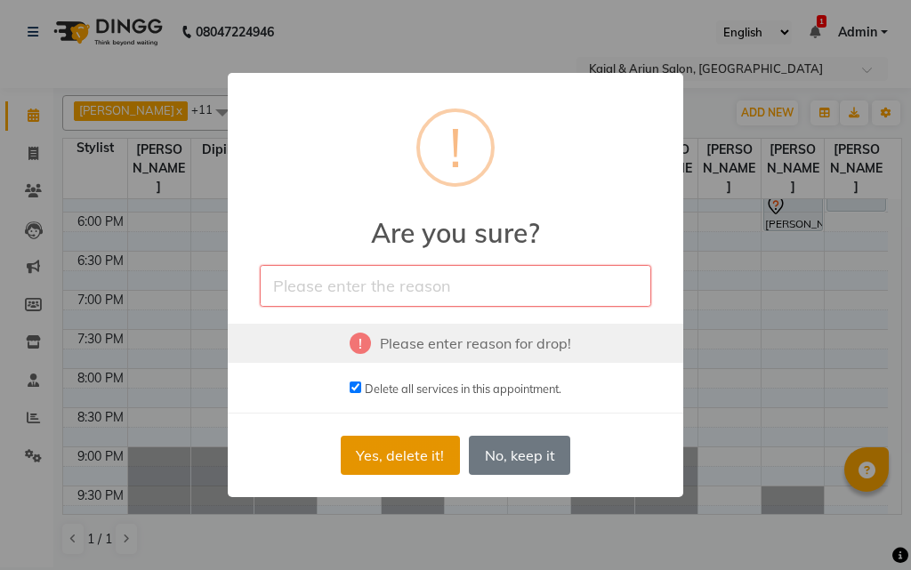
click at [398, 445] on button "Yes, delete it!" at bounding box center [400, 455] width 119 height 39
click at [356, 297] on input "text" at bounding box center [455, 286] width 391 height 42
type input "[PERSON_NAME]"
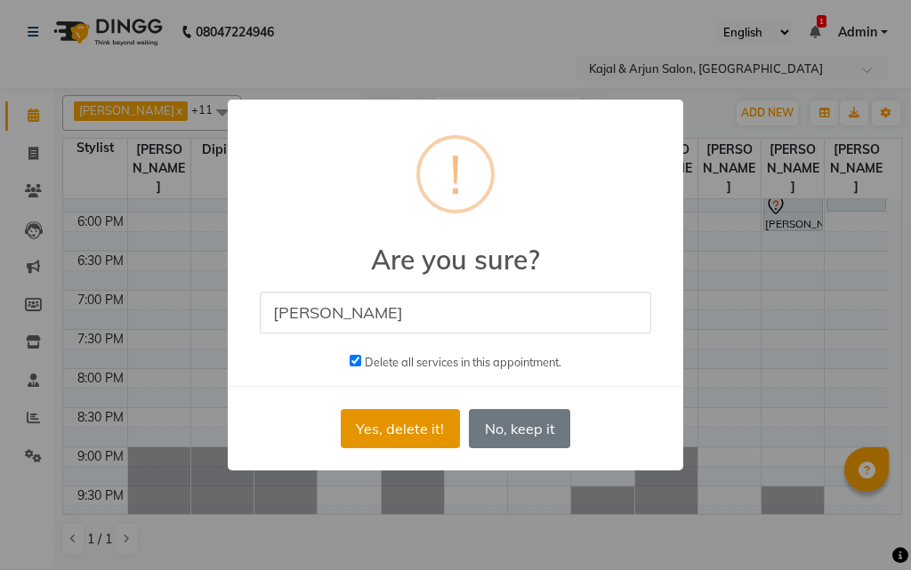
click at [403, 425] on button "Yes, delete it!" at bounding box center [400, 428] width 119 height 39
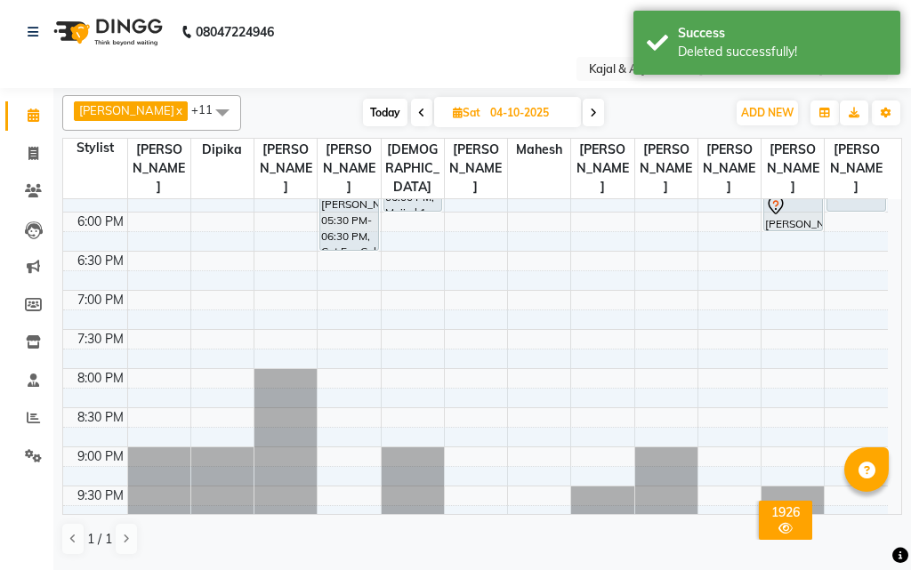
click at [418, 108] on icon at bounding box center [421, 113] width 7 height 11
type input "03-10-2025"
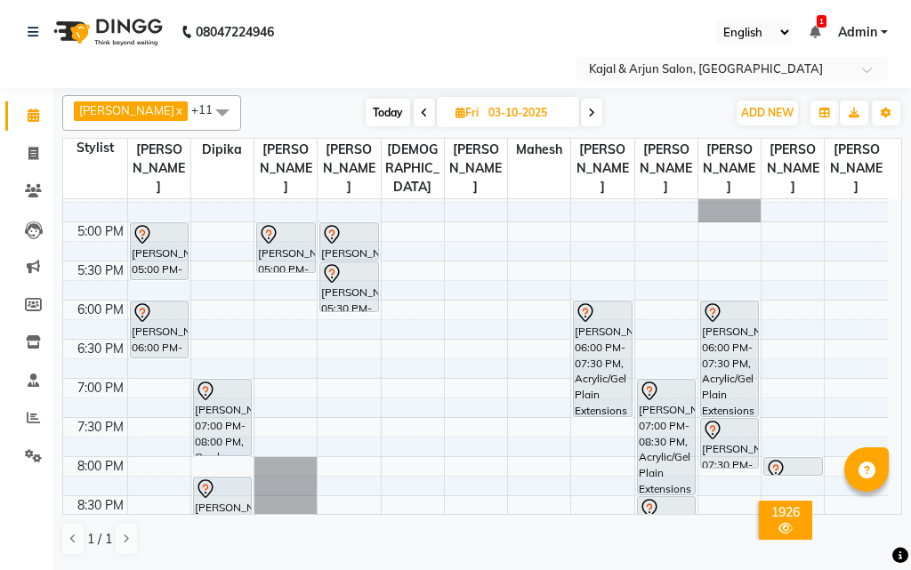
scroll to position [602, 0]
click at [347, 344] on div "9:00 AM 9:30 AM 10:00 AM 10:30 AM 11:00 AM 11:30 AM 12:00 PM 12:30 PM 1:00 PM 1…" at bounding box center [475, 144] width 824 height 1095
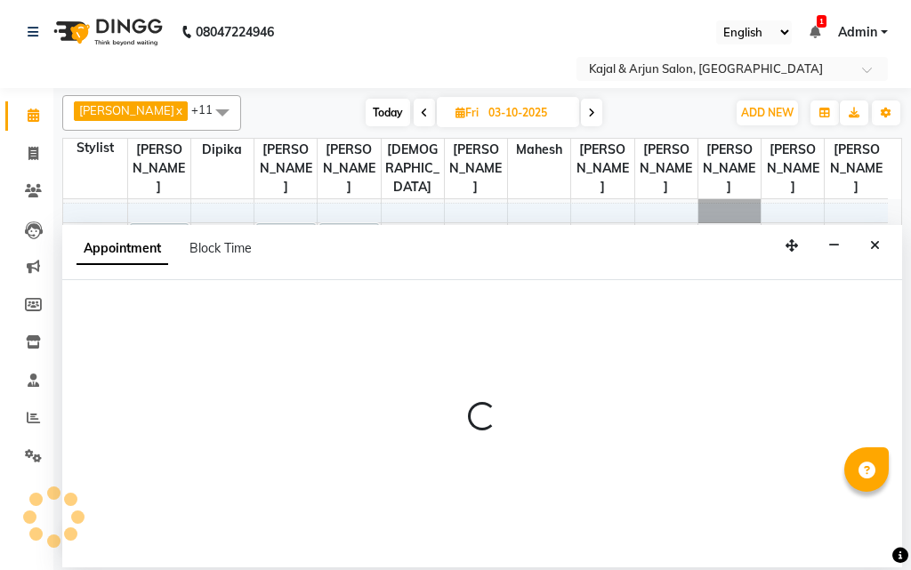
select select "6987"
select select "1110"
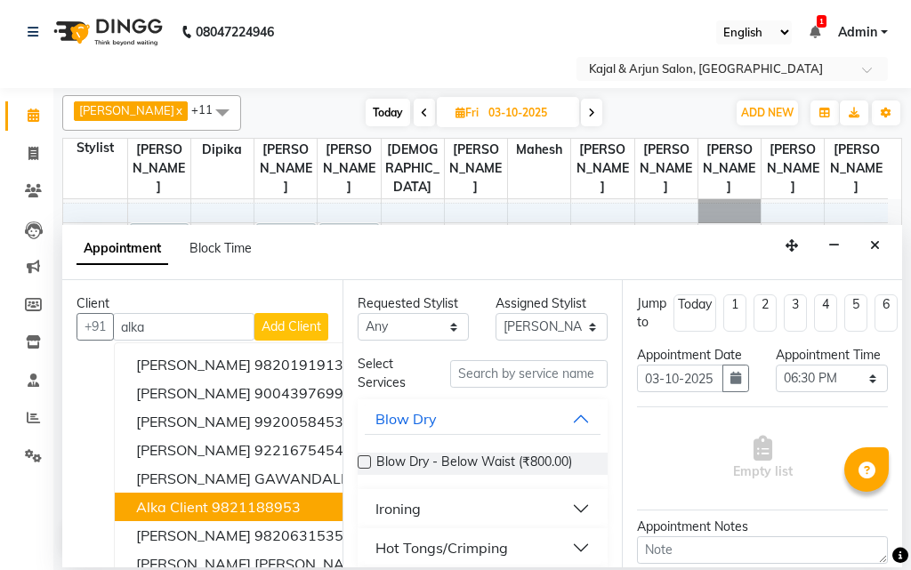
click at [252, 500] on ngb-highlight "9821188953" at bounding box center [256, 507] width 89 height 18
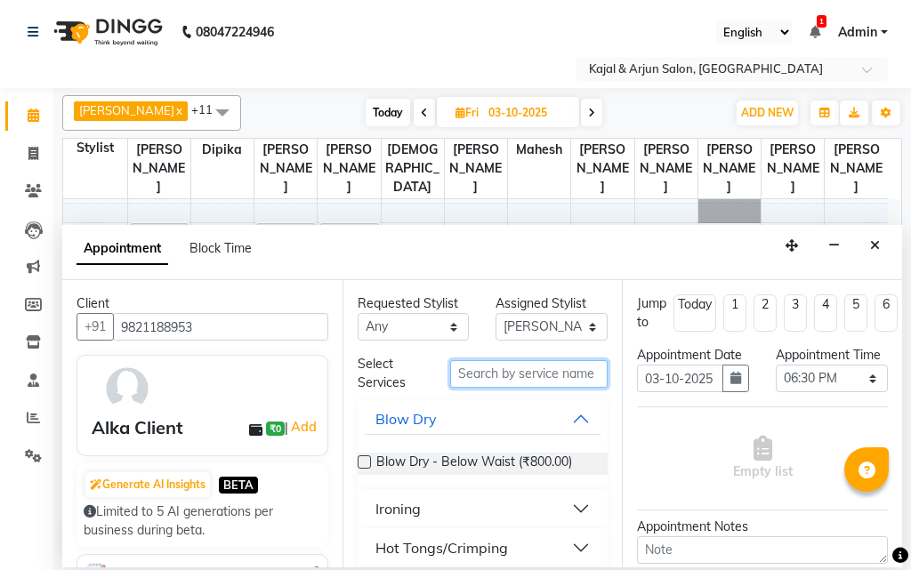
click at [481, 370] on input "text" at bounding box center [529, 374] width 158 height 28
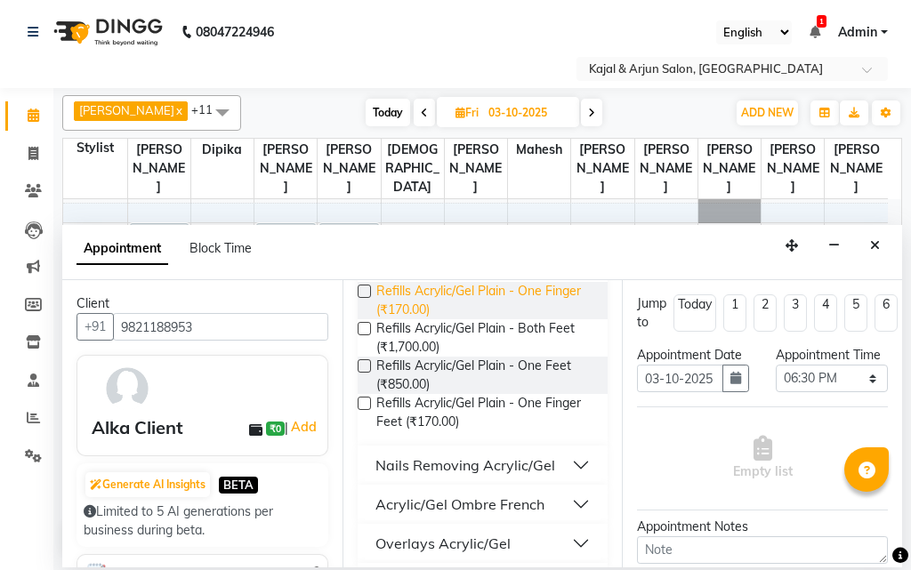
scroll to position [356, 0]
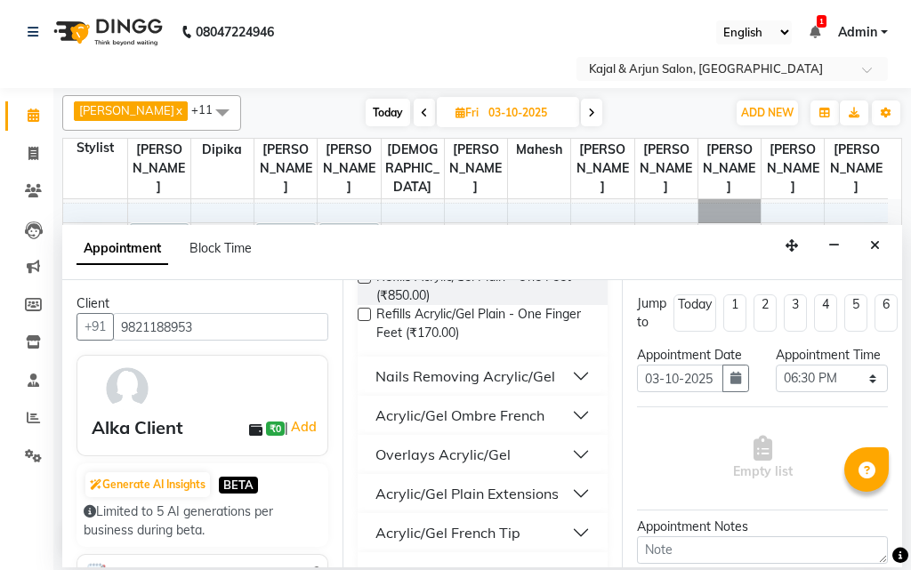
click at [467, 492] on div "Acrylic/Gel Plain Extensions" at bounding box center [466, 493] width 183 height 21
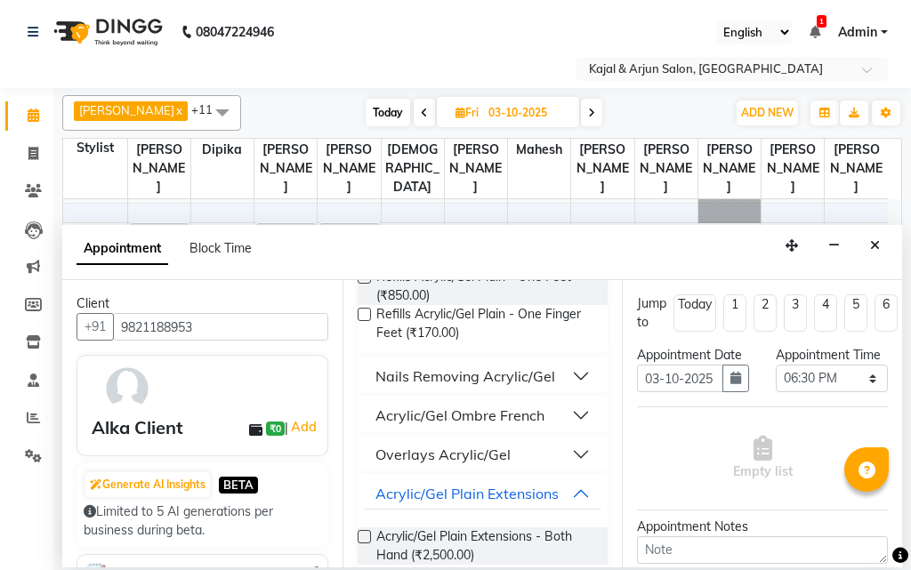
click at [360, 532] on label at bounding box center [363, 536] width 13 height 13
click at [360, 533] on input "checkbox" at bounding box center [363, 539] width 12 height 12
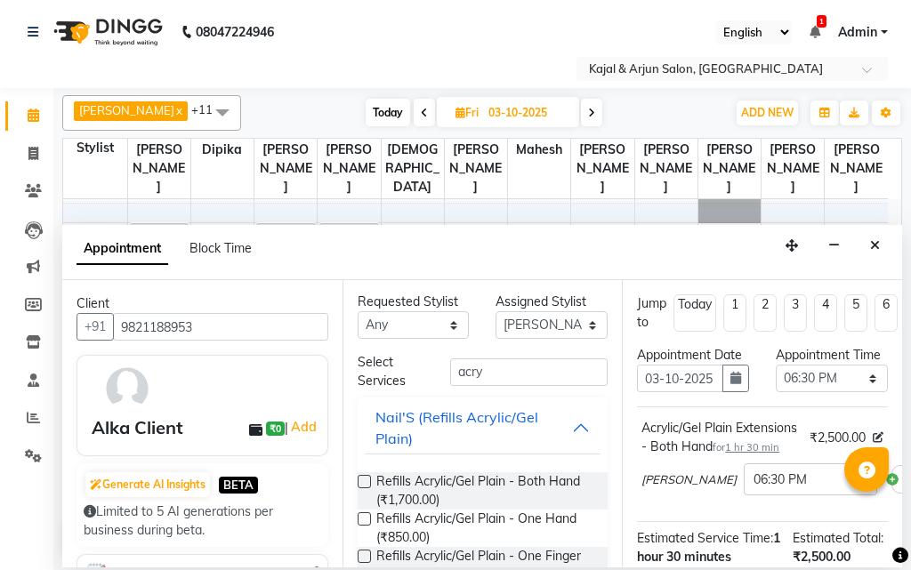
scroll to position [0, 0]
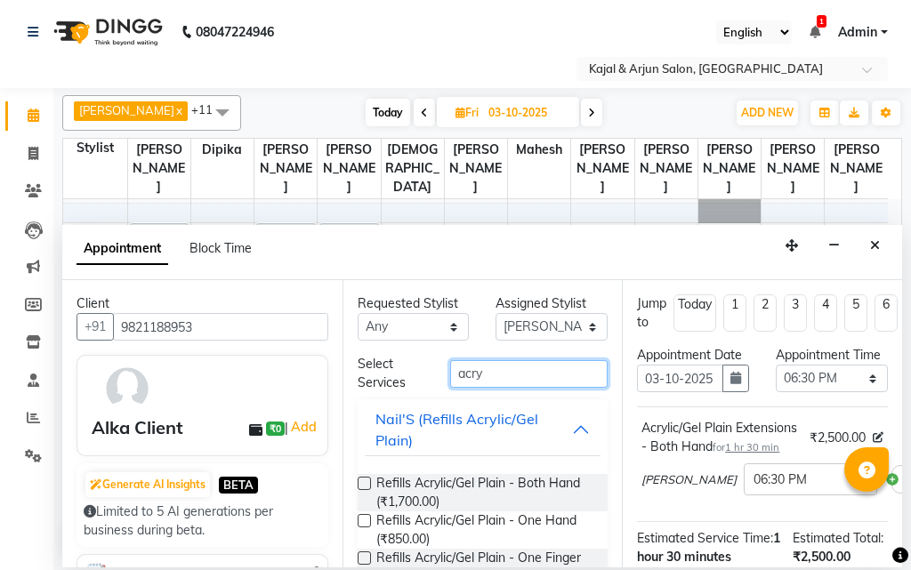
click at [494, 371] on input "acry" at bounding box center [529, 374] width 158 height 28
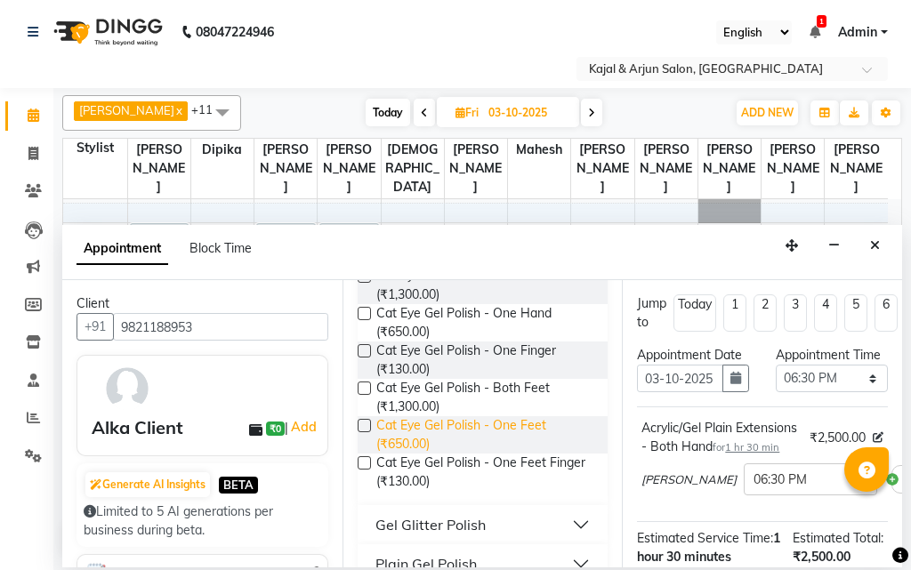
scroll to position [625, 0]
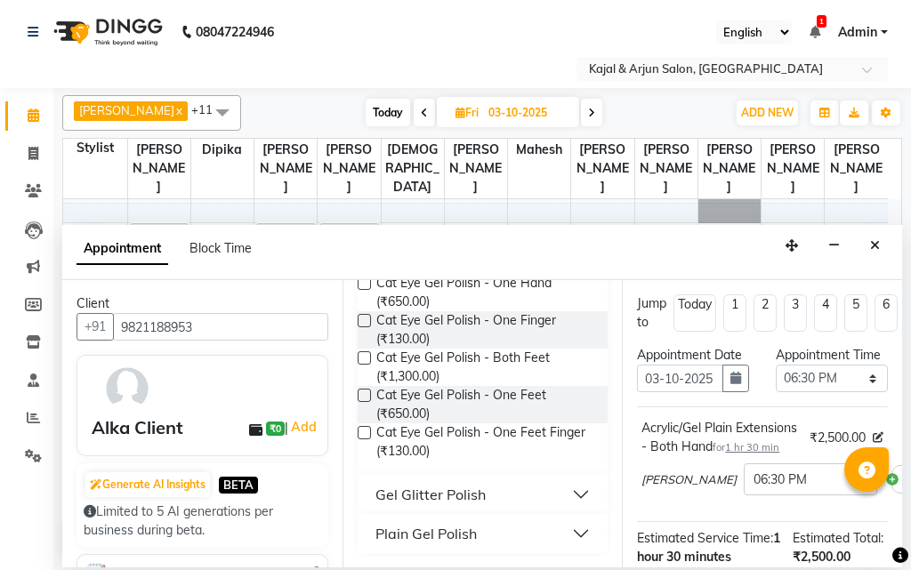
click at [497, 528] on button "Plain Gel Polish" at bounding box center [483, 533] width 237 height 32
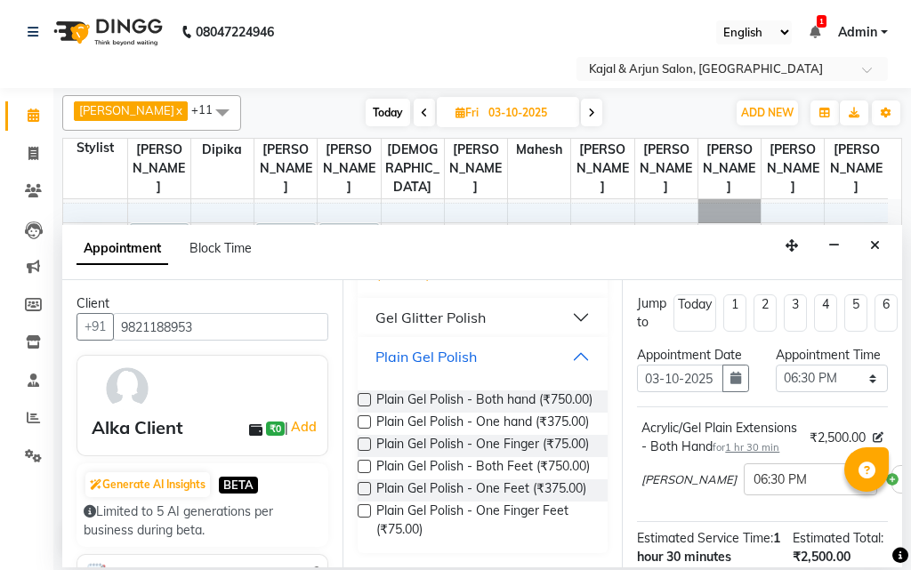
scroll to position [878, 0]
click at [366, 393] on label at bounding box center [363, 399] width 13 height 13
click at [366, 396] on input "checkbox" at bounding box center [363, 402] width 12 height 12
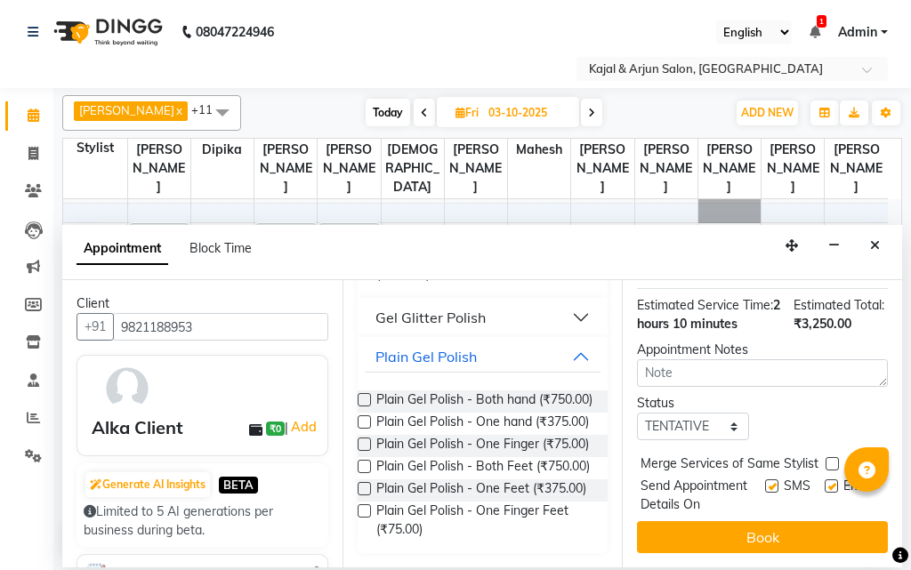
scroll to position [426, 0]
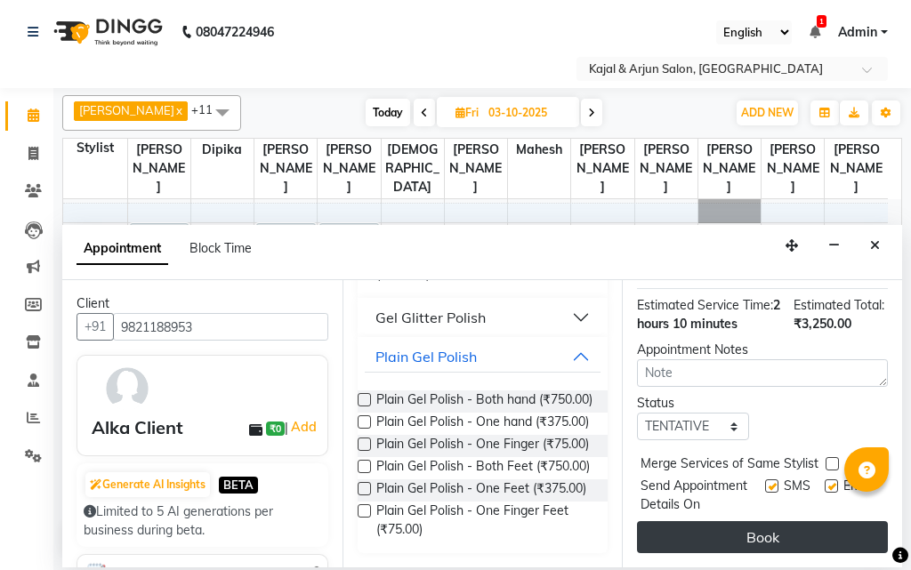
click at [742, 521] on button "Book" at bounding box center [762, 537] width 251 height 32
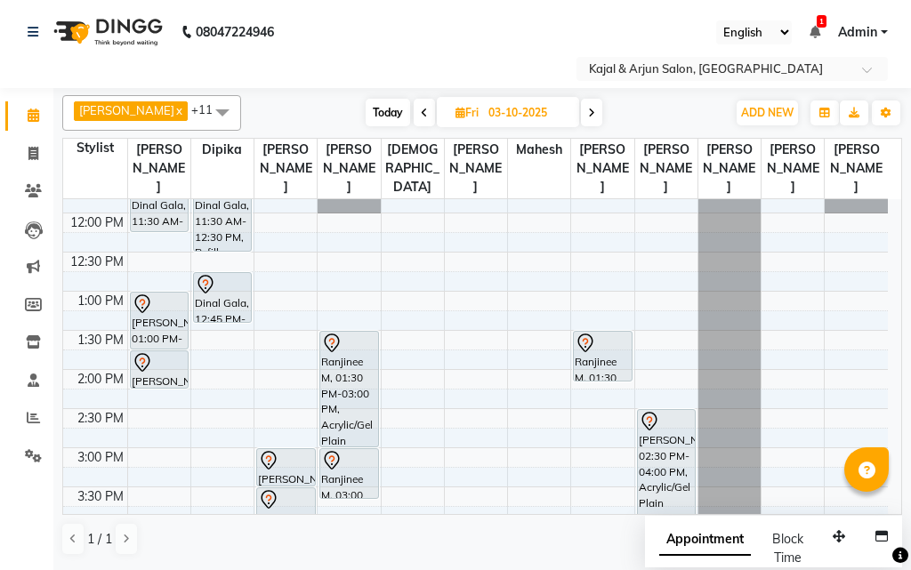
scroll to position [157, 0]
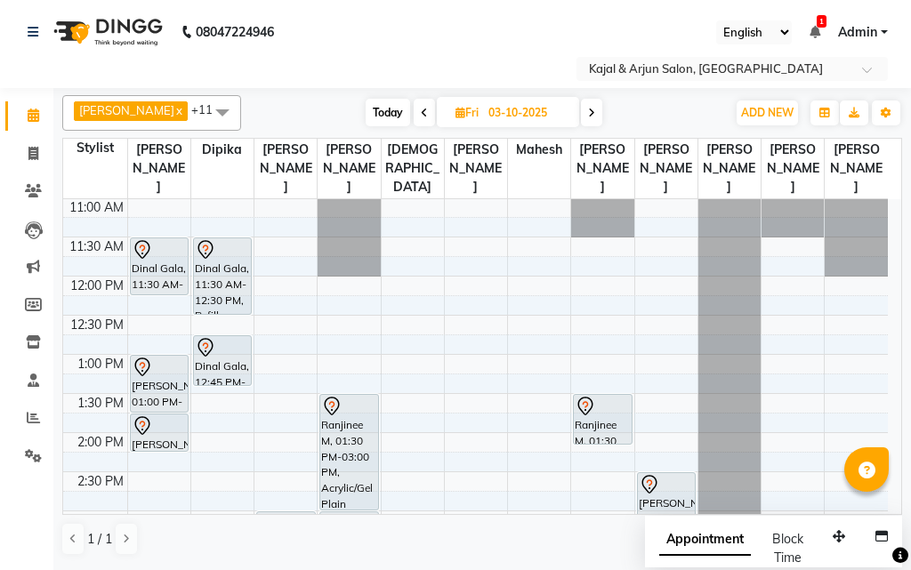
click at [421, 110] on icon at bounding box center [424, 113] width 7 height 11
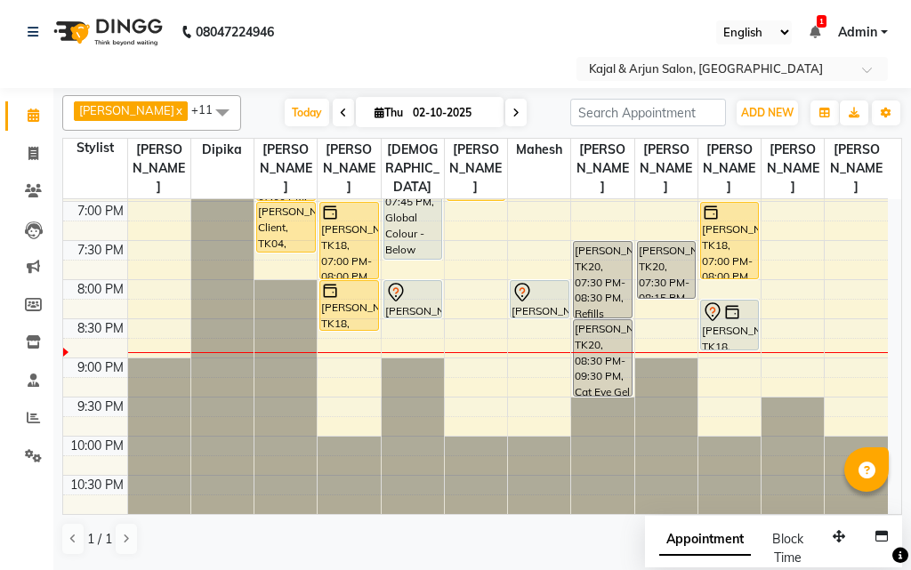
scroll to position [691, 0]
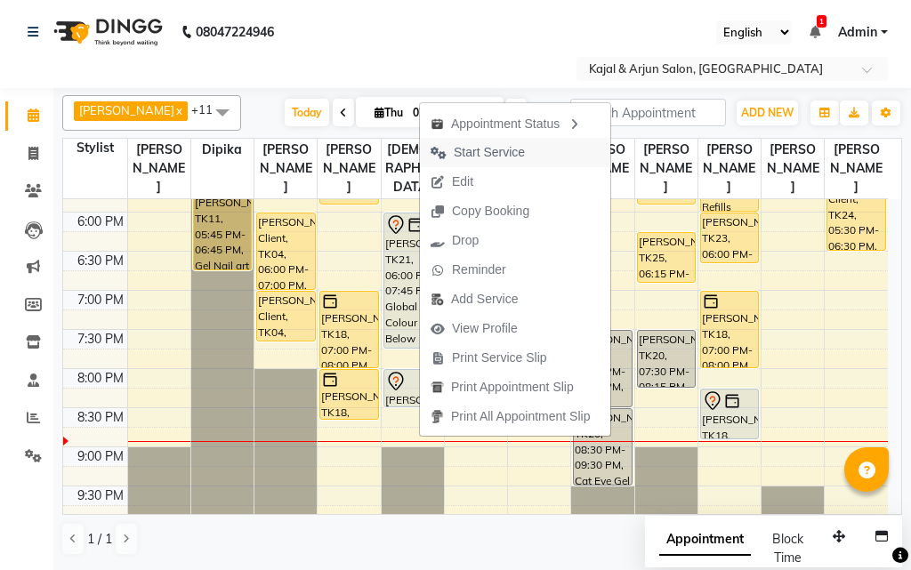
click at [501, 150] on span "Start Service" at bounding box center [488, 152] width 71 height 19
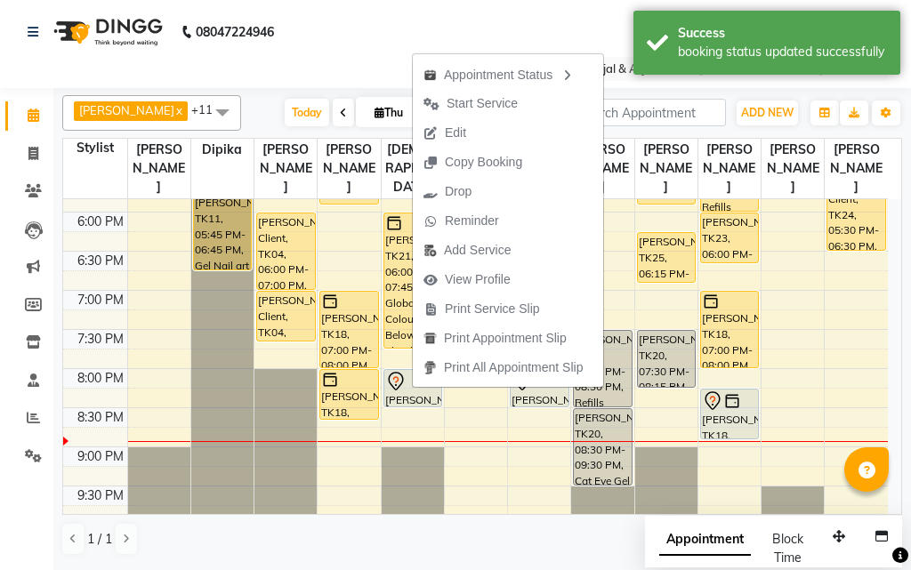
click at [500, 99] on span "Start Service" at bounding box center [481, 103] width 71 height 19
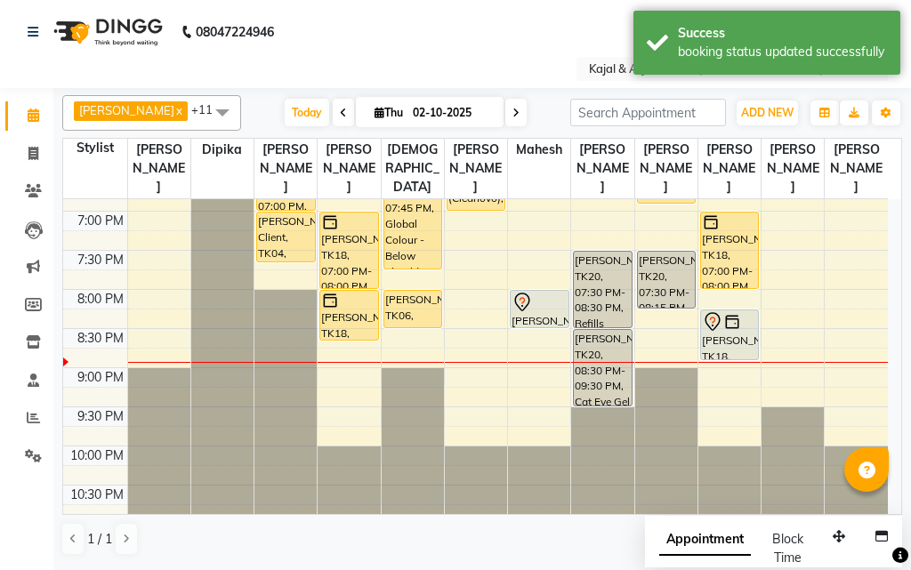
scroll to position [780, 0]
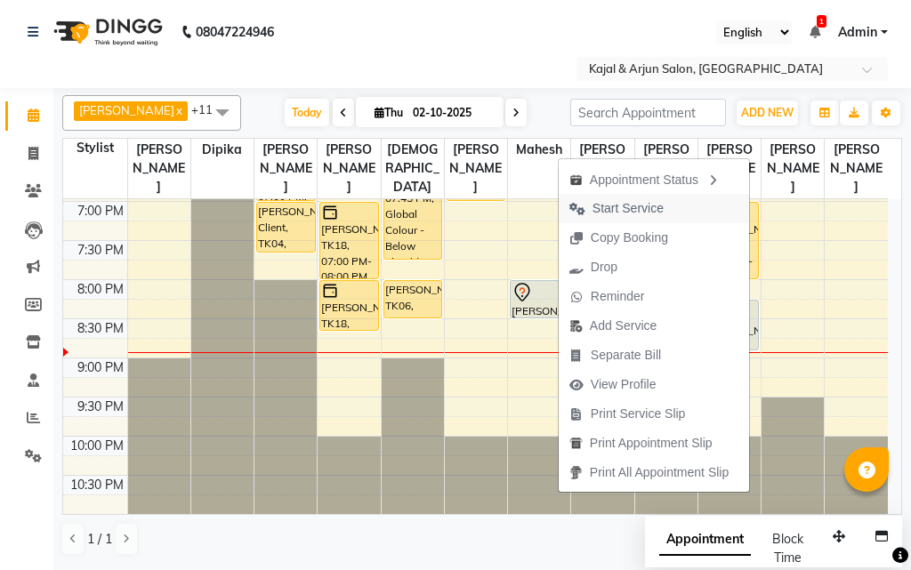
click at [657, 207] on span "Start Service" at bounding box center [616, 208] width 116 height 29
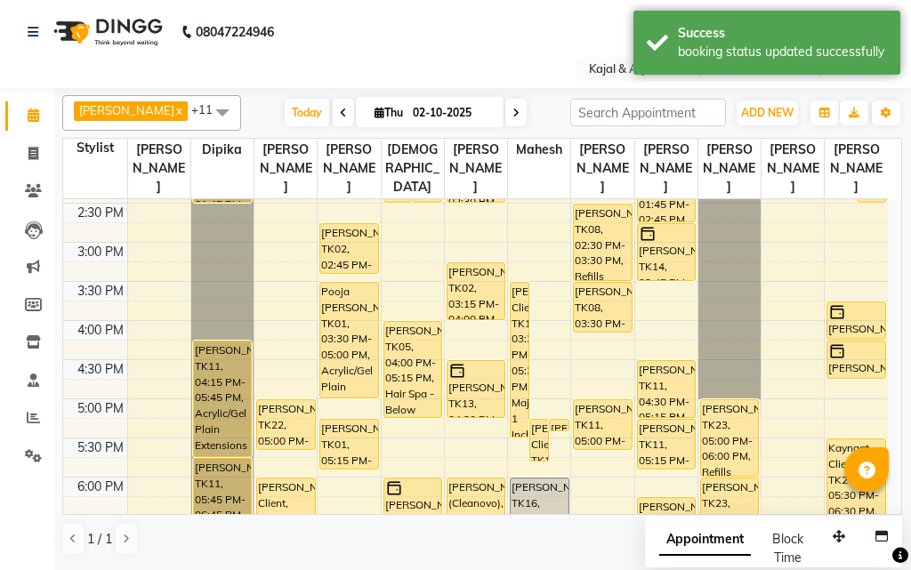
scroll to position [424, 0]
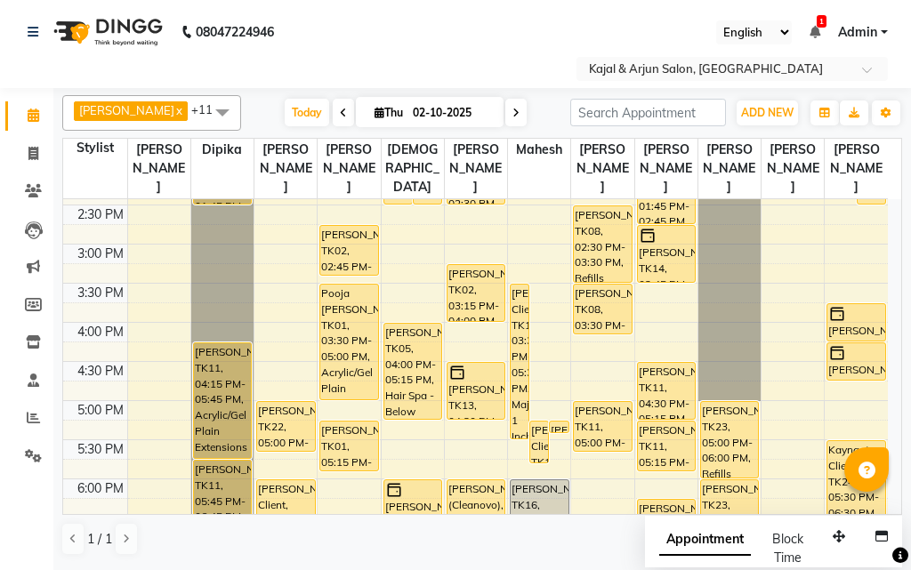
click at [512, 112] on icon at bounding box center [515, 113] width 7 height 11
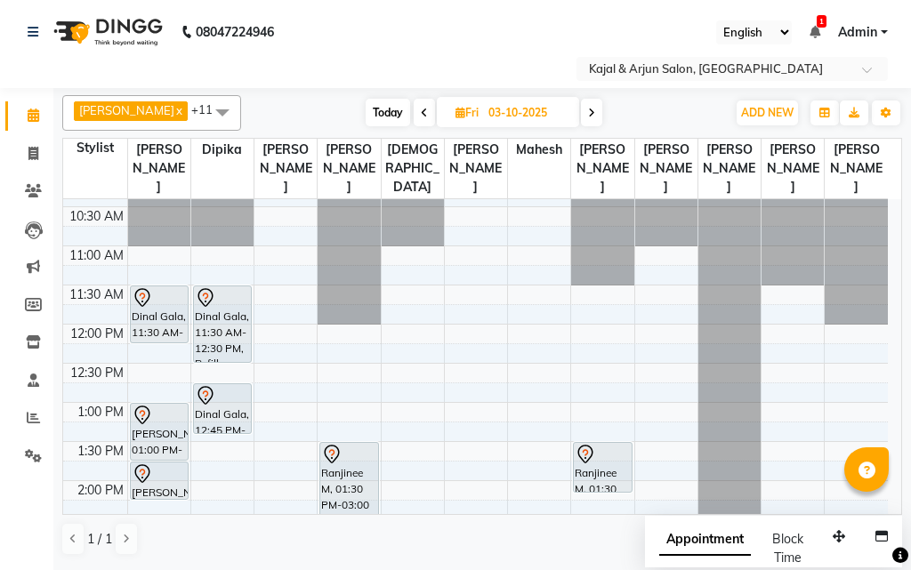
scroll to position [68, 0]
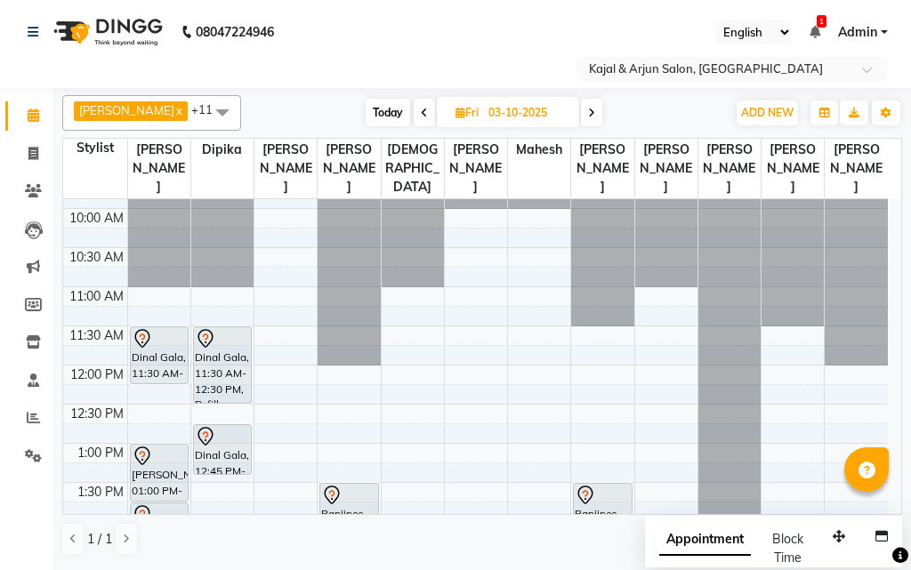
click at [421, 108] on icon at bounding box center [424, 113] width 7 height 11
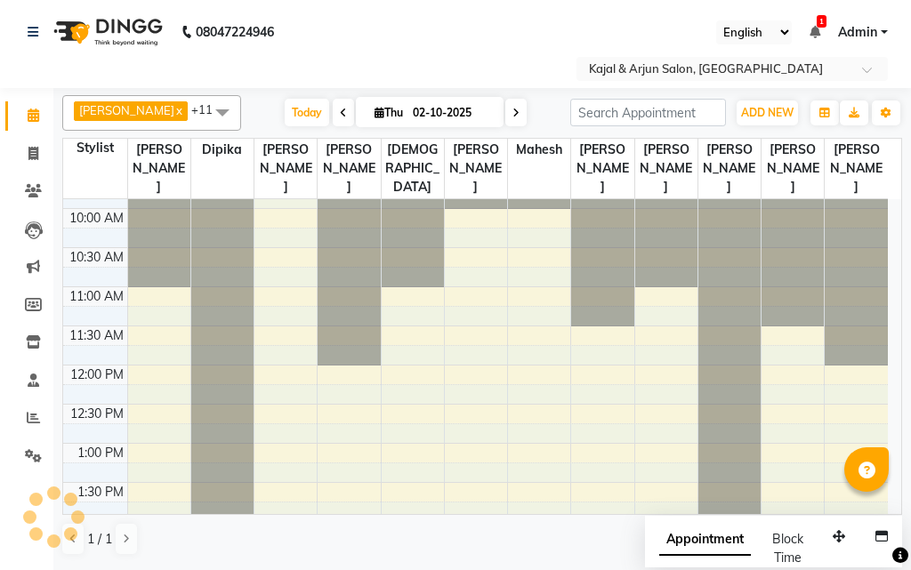
scroll to position [780, 0]
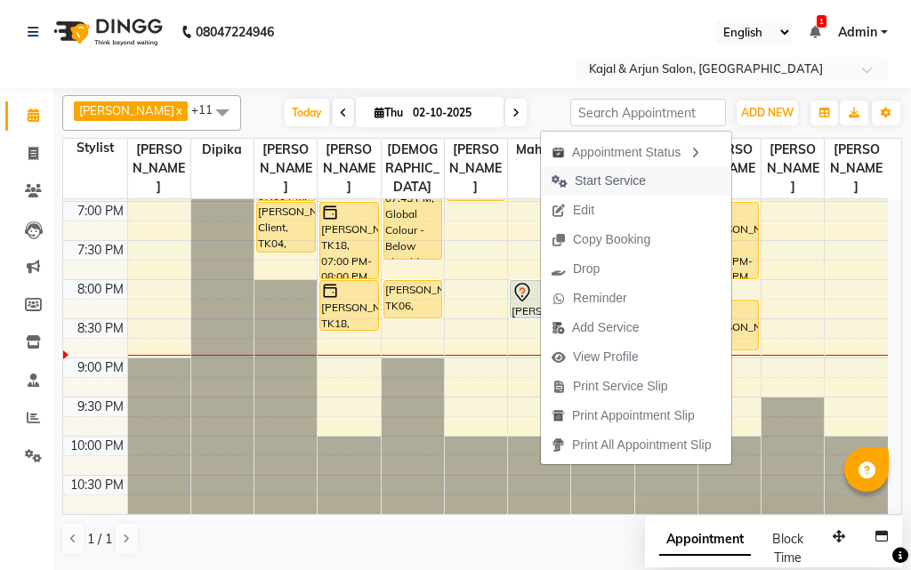
click at [617, 181] on span "Start Service" at bounding box center [609, 181] width 71 height 19
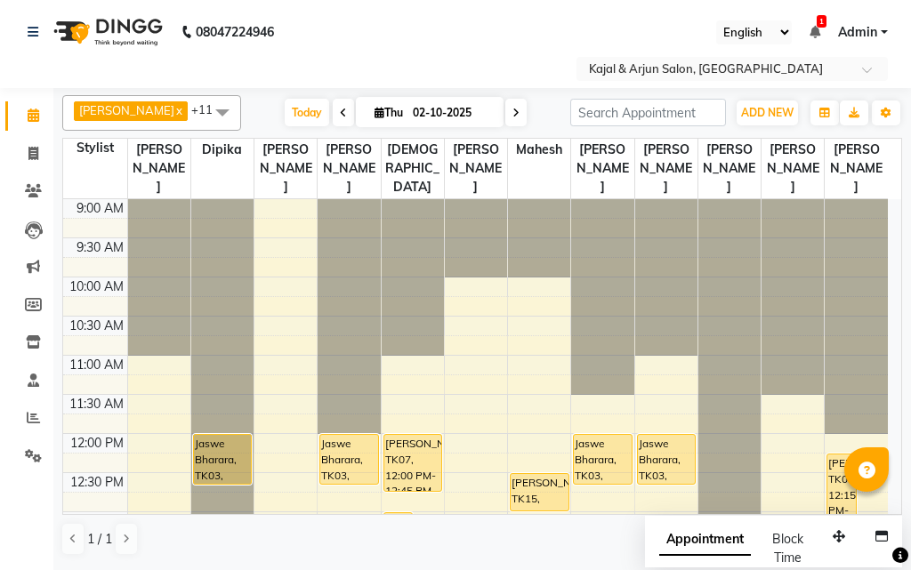
scroll to position [780, 0]
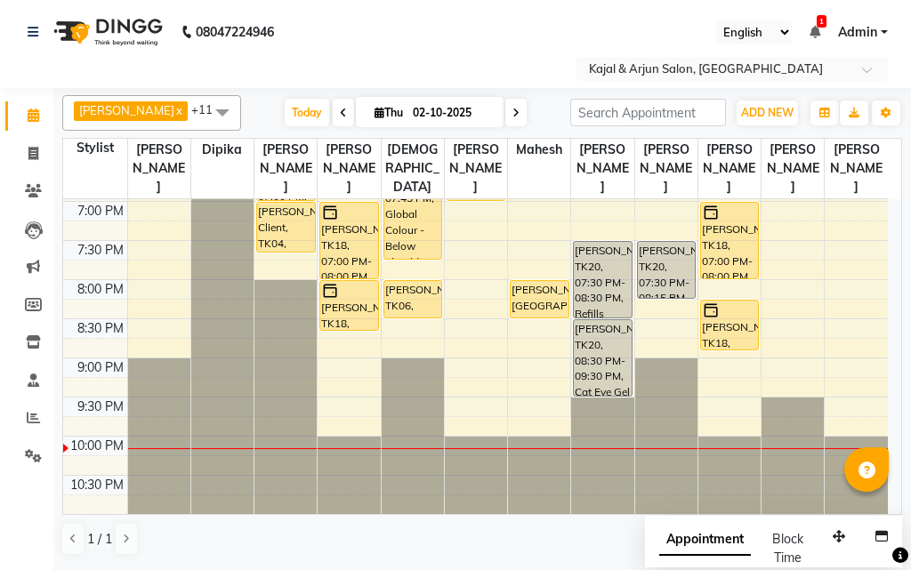
click at [512, 106] on span at bounding box center [515, 113] width 21 height 28
type input "03-10-2025"
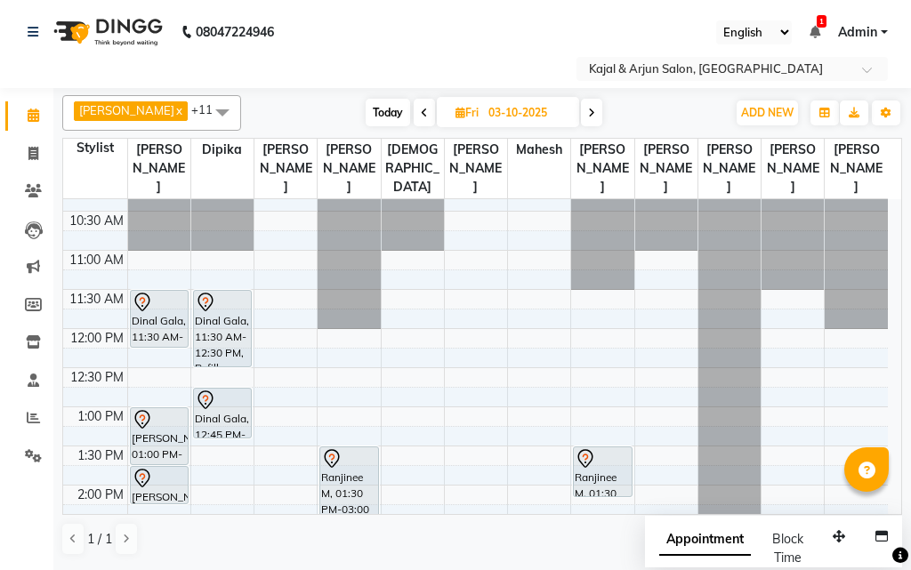
scroll to position [89, 0]
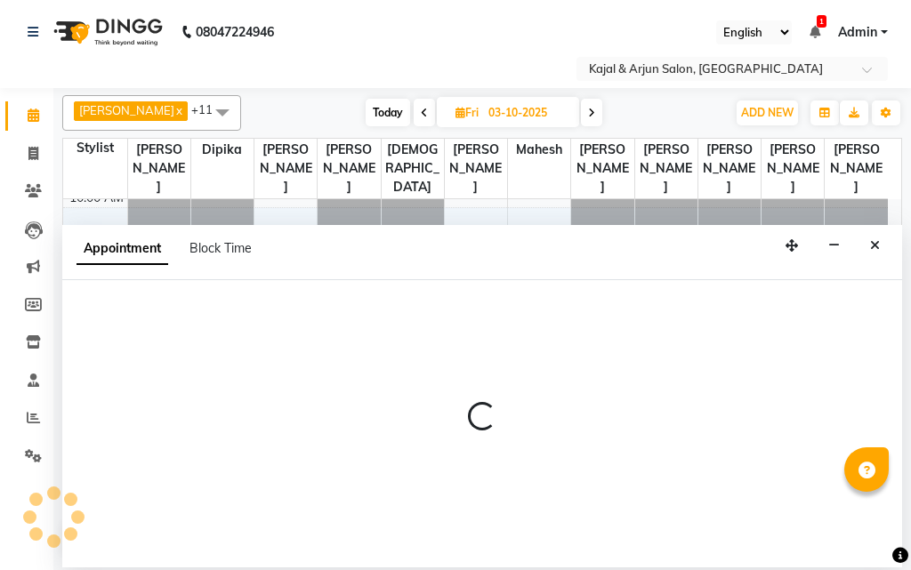
select select "25958"
select select "720"
select select "tentative"
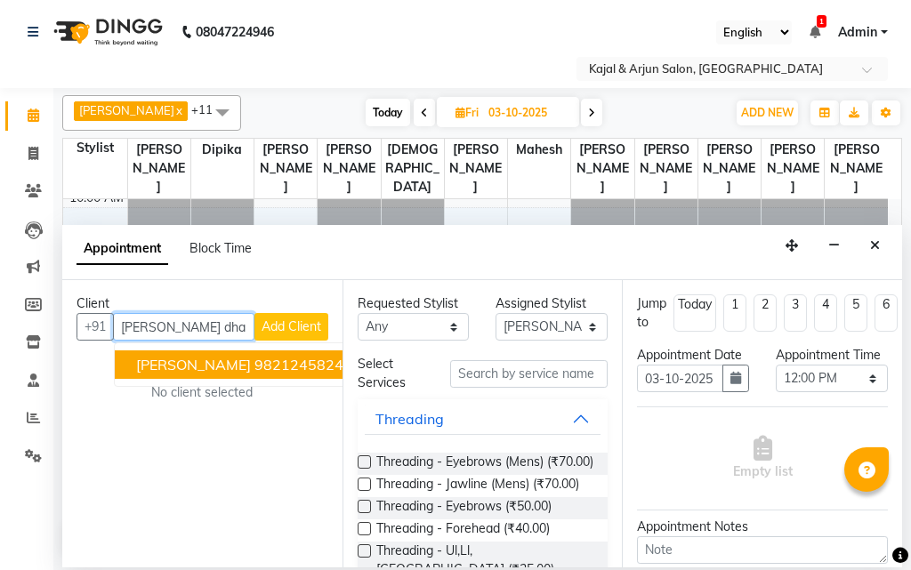
click at [304, 357] on button "Riya Dham 9821245824" at bounding box center [240, 364] width 250 height 28
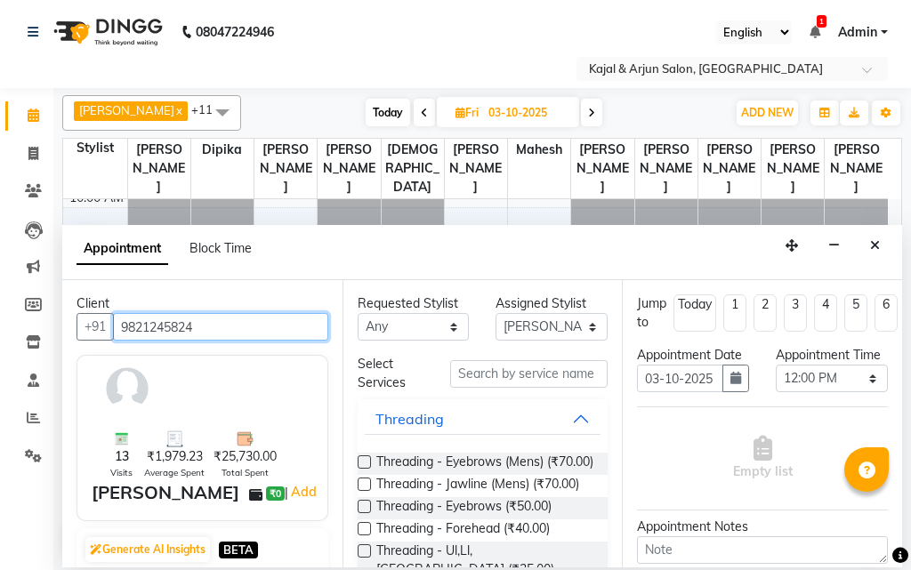
type input "9821245824"
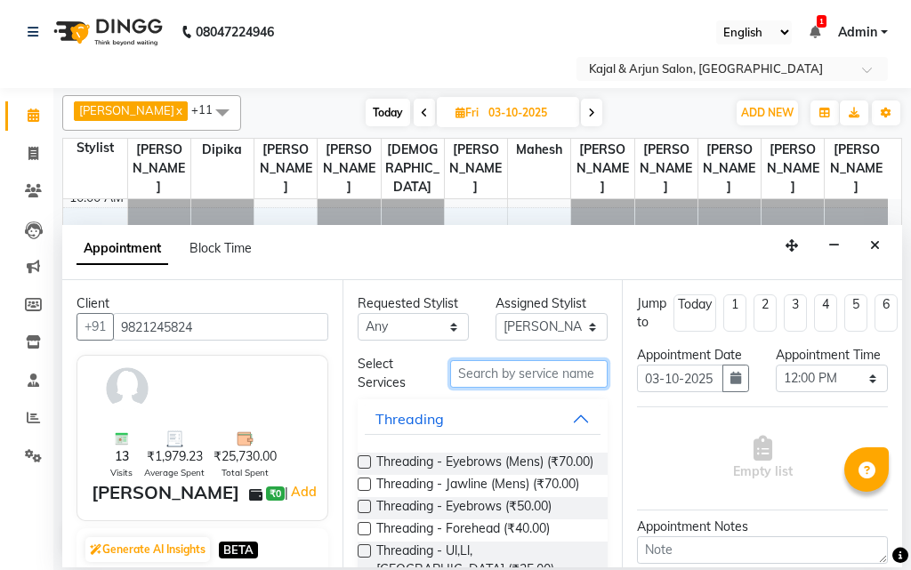
click at [510, 366] on input "text" at bounding box center [529, 374] width 158 height 28
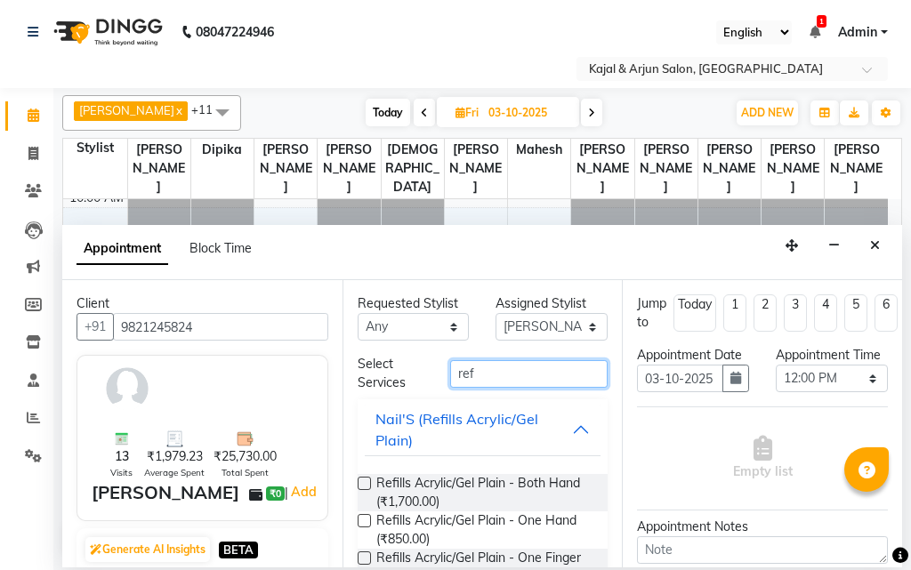
type input "ref"
click at [365, 481] on label at bounding box center [363, 483] width 13 height 13
click at [365, 481] on input "checkbox" at bounding box center [363, 485] width 12 height 12
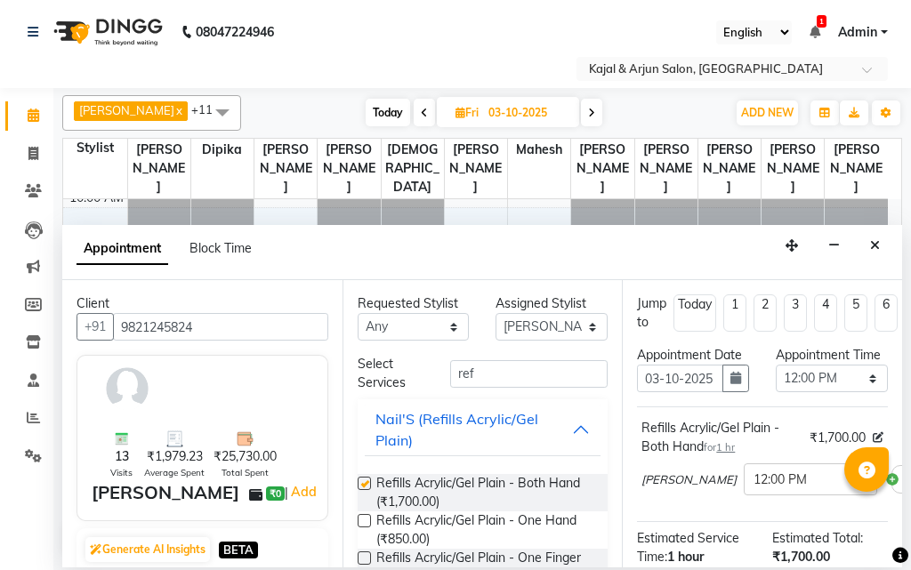
checkbox input "false"
click at [478, 368] on input "ref" at bounding box center [529, 374] width 158 height 28
type input "r"
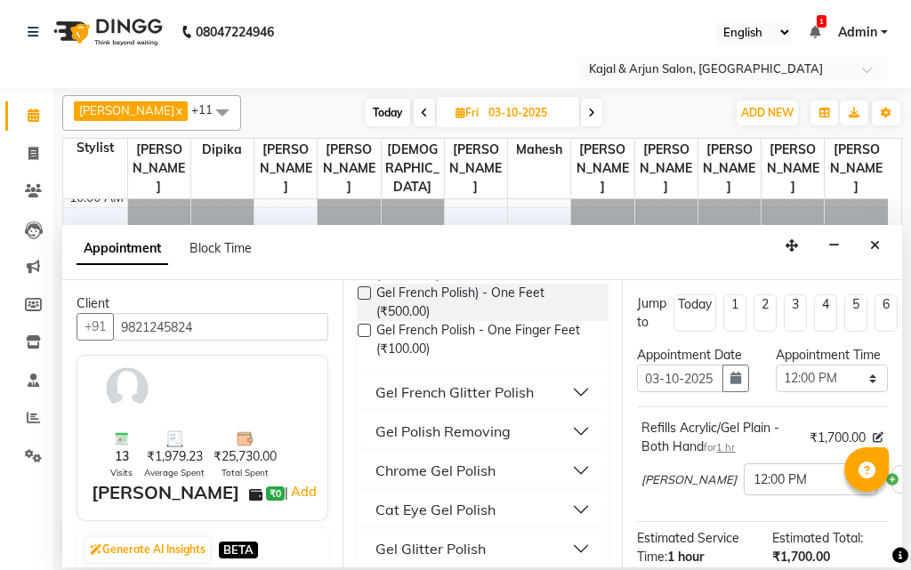
scroll to position [373, 0]
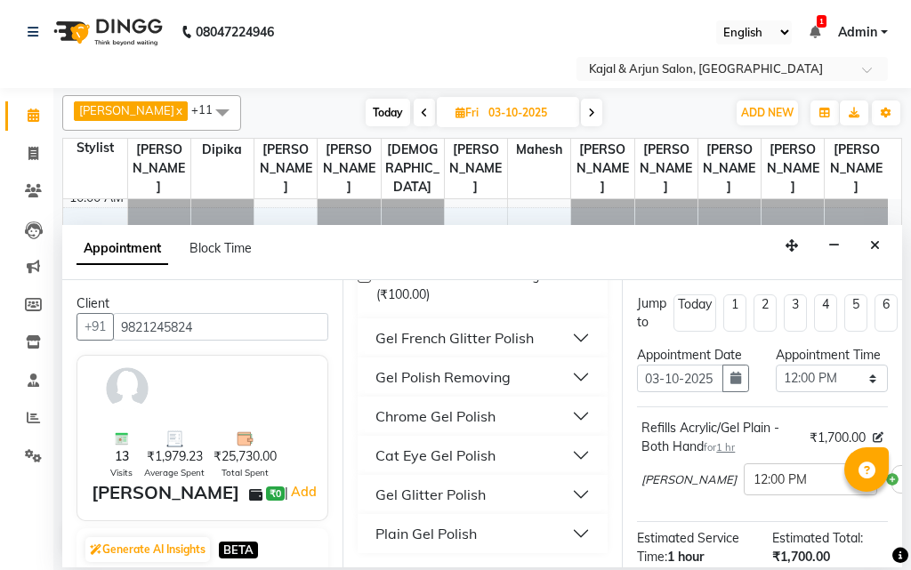
type input "gel po"
click at [477, 526] on button "Plain Gel Polish" at bounding box center [483, 533] width 237 height 32
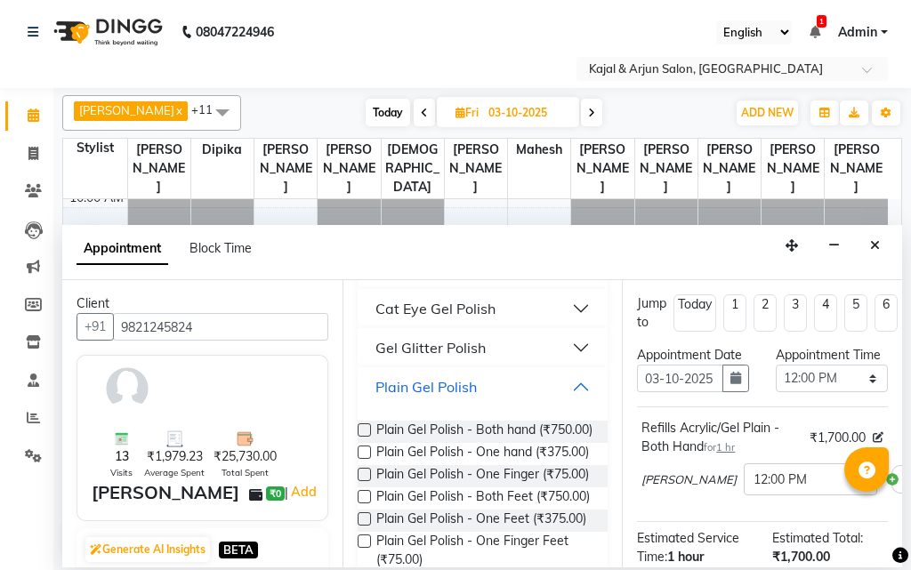
scroll to position [550, 0]
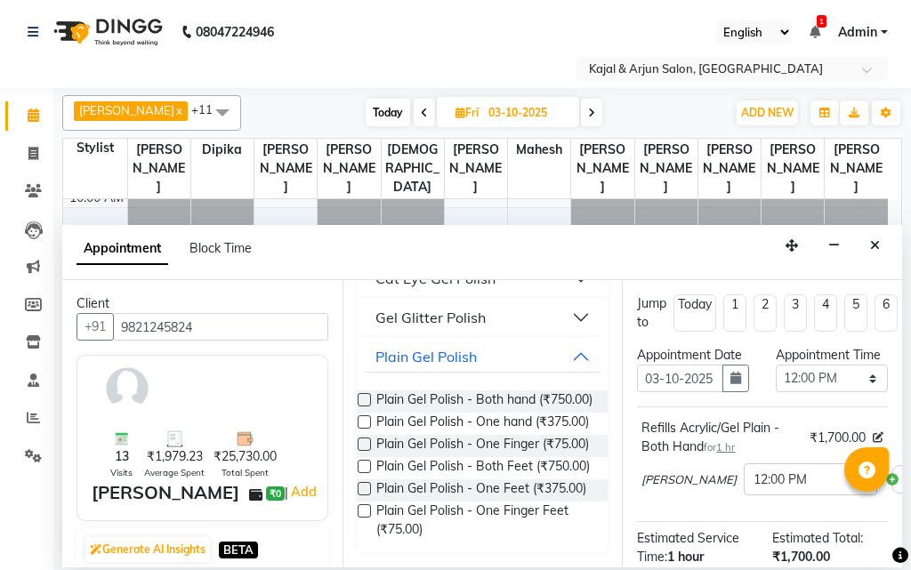
click at [367, 399] on label at bounding box center [363, 399] width 13 height 13
click at [367, 399] on input "checkbox" at bounding box center [363, 402] width 12 height 12
checkbox input "false"
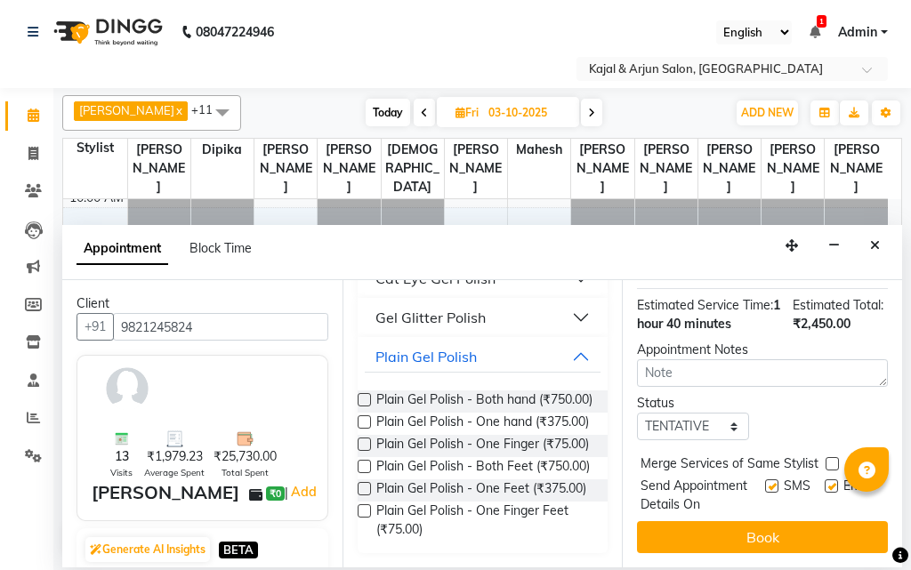
scroll to position [407, 0]
click at [765, 479] on label at bounding box center [771, 485] width 13 height 13
click at [765, 482] on input "checkbox" at bounding box center [771, 488] width 12 height 12
checkbox input "false"
click at [824, 479] on label at bounding box center [830, 485] width 13 height 13
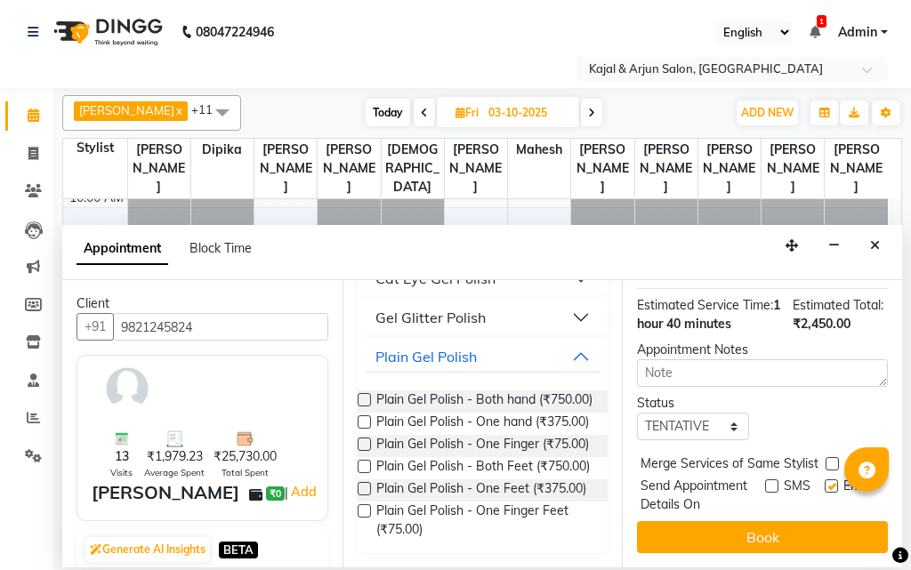
click at [824, 482] on input "checkbox" at bounding box center [830, 488] width 12 height 12
checkbox input "false"
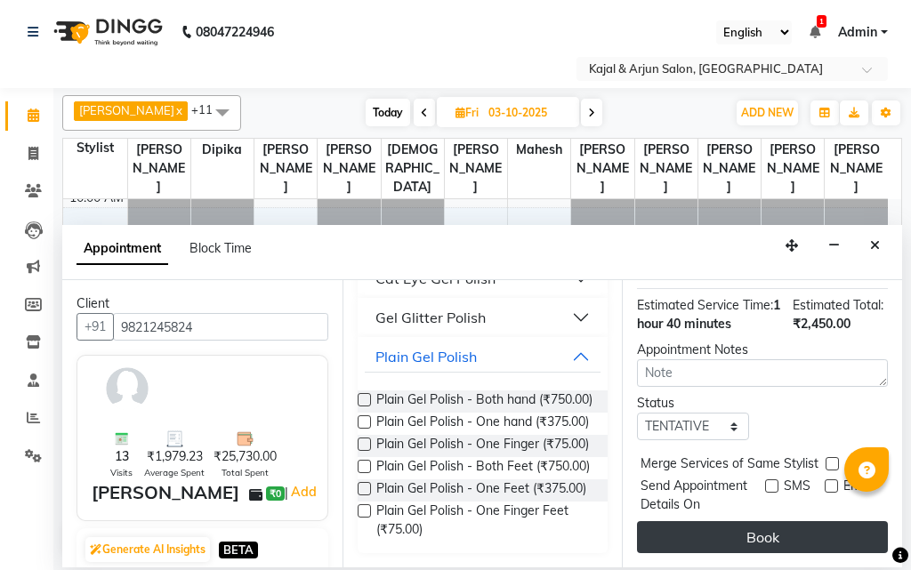
click at [793, 521] on button "Book" at bounding box center [762, 537] width 251 height 32
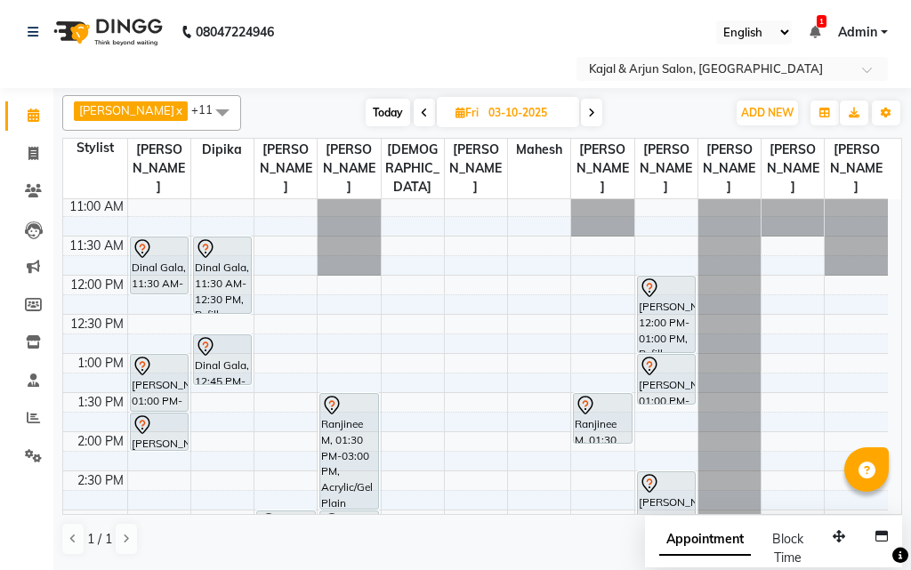
scroll to position [89, 0]
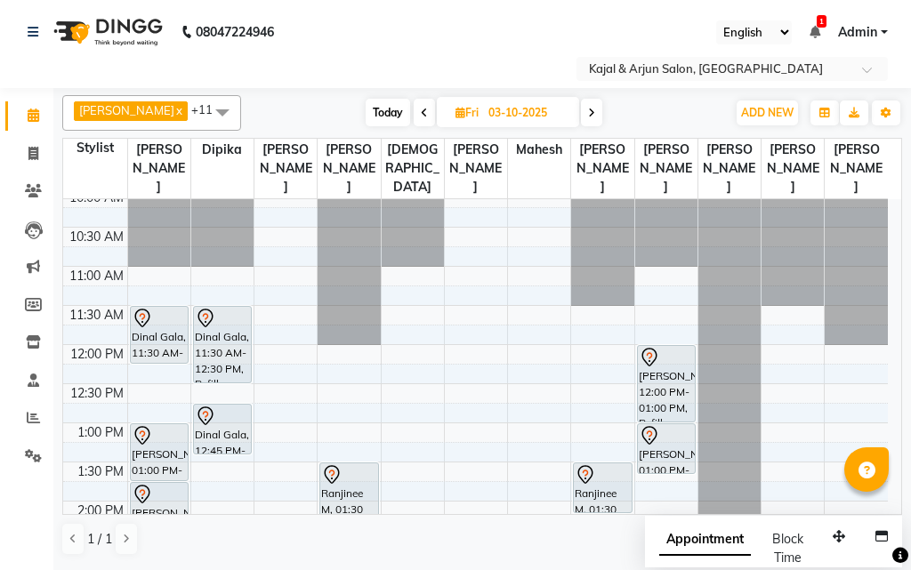
click at [588, 108] on icon at bounding box center [591, 113] width 7 height 11
type input "04-10-2025"
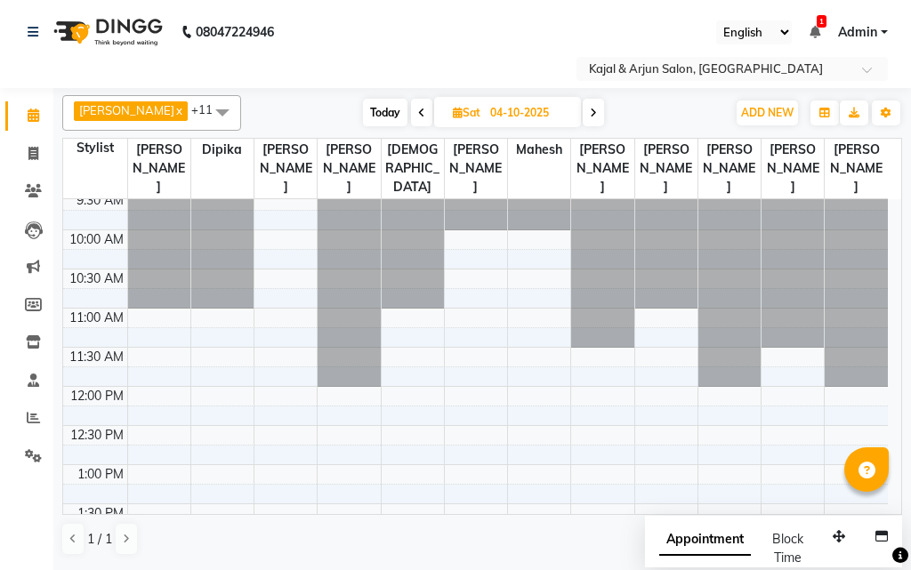
scroll to position [0, 0]
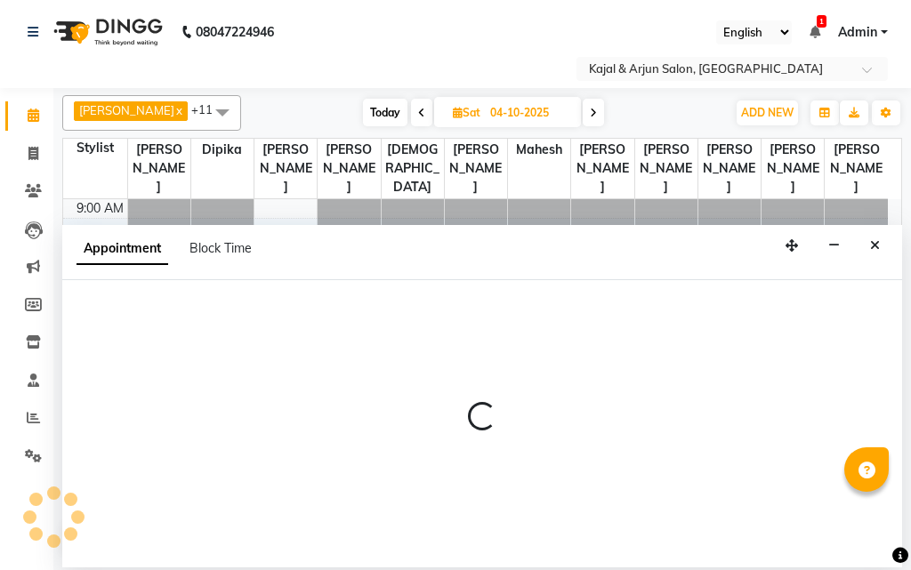
select select "6989"
select select "tentative"
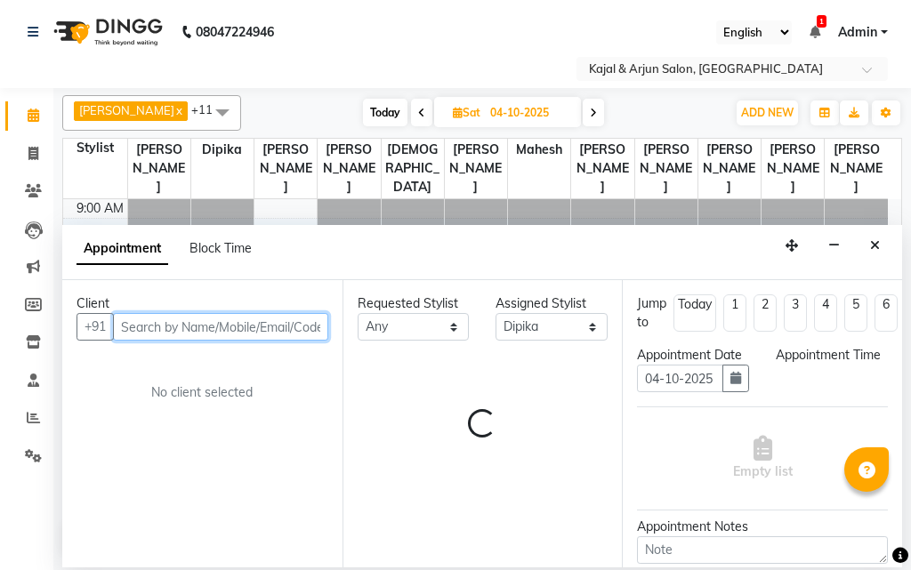
select select "690"
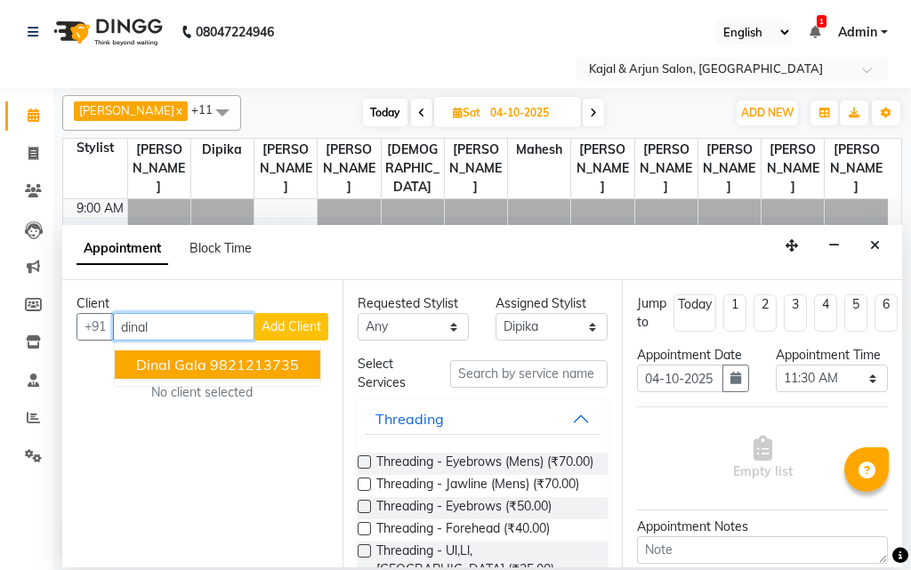
click at [193, 362] on span "Dinal Gala" at bounding box center [171, 365] width 70 height 18
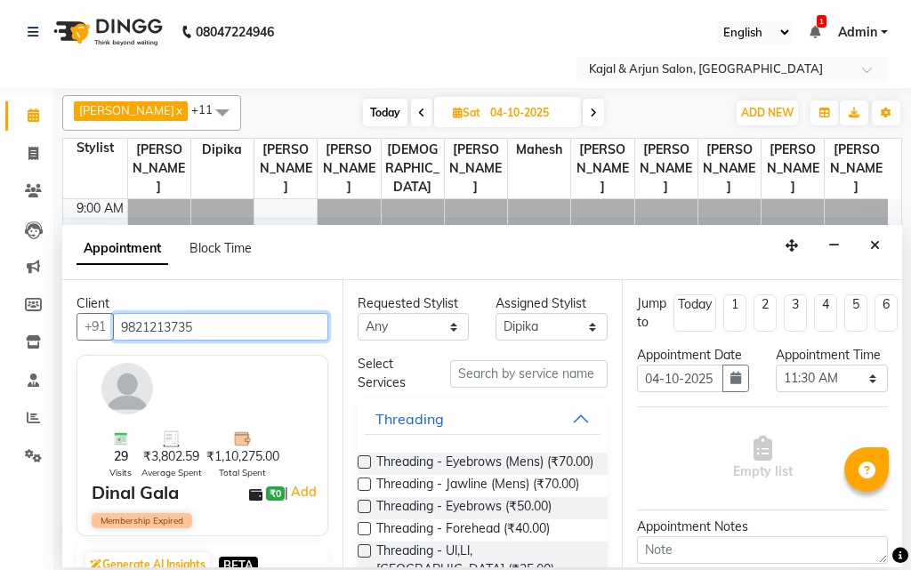
type input "9821213735"
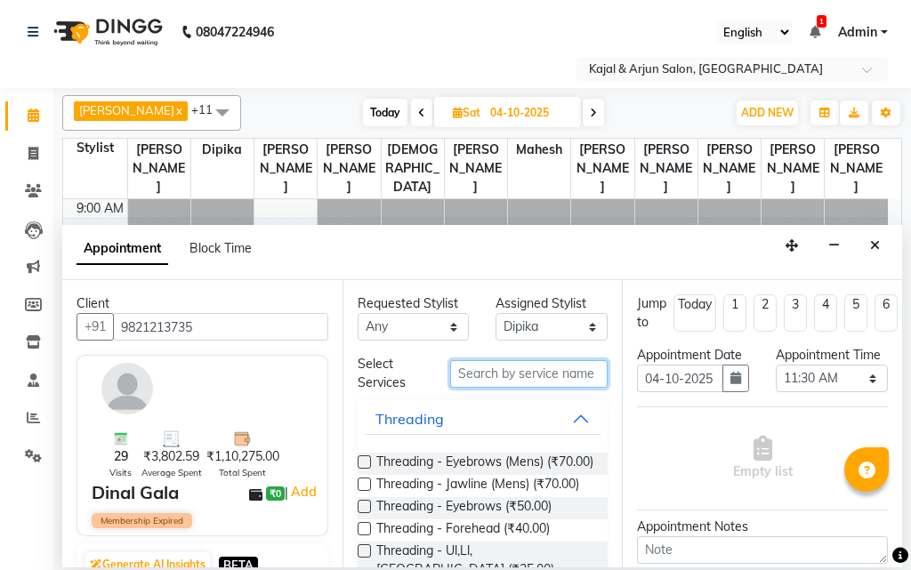
click at [485, 370] on input "text" at bounding box center [529, 374] width 158 height 28
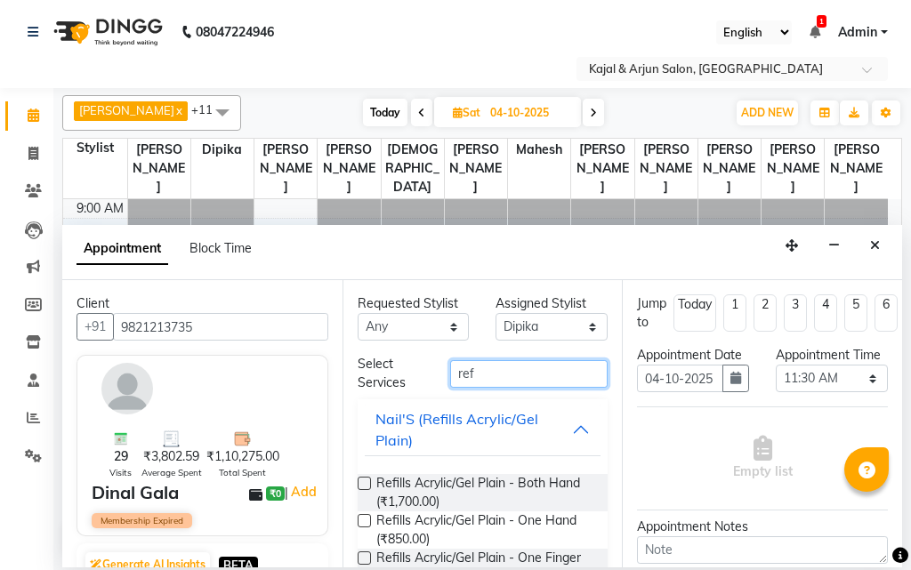
type input "ref"
click at [367, 478] on label at bounding box center [363, 483] width 13 height 13
click at [367, 479] on input "checkbox" at bounding box center [363, 485] width 12 height 12
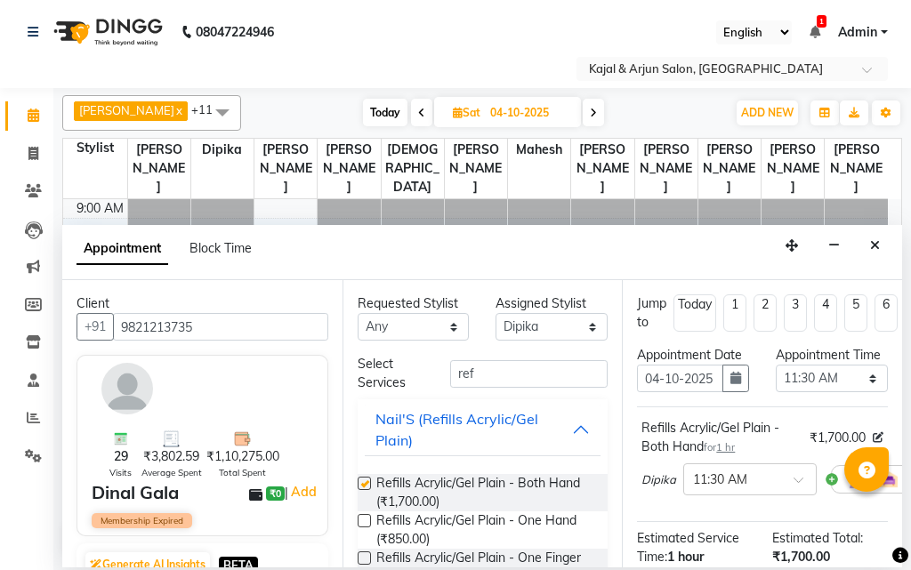
checkbox input "false"
click at [485, 367] on input "ref" at bounding box center [529, 374] width 158 height 28
type input "r"
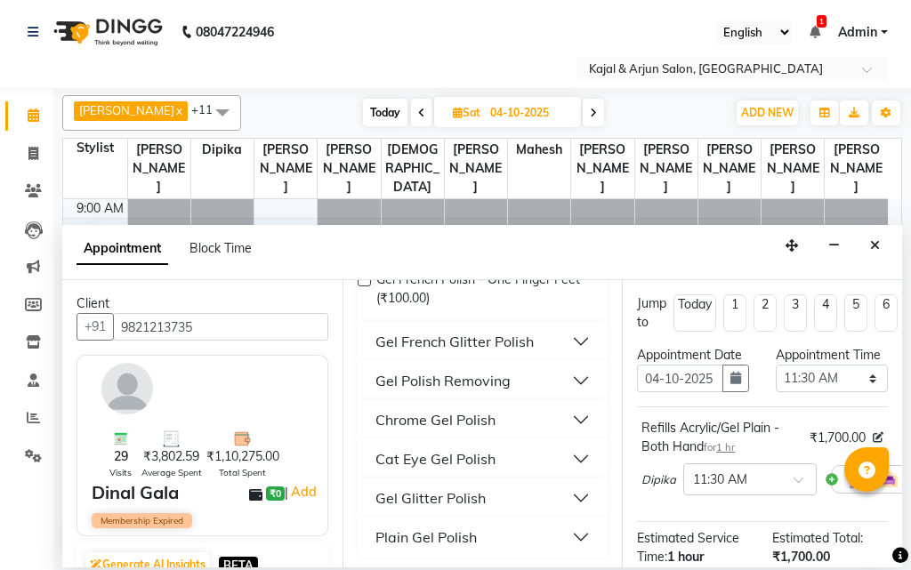
scroll to position [373, 0]
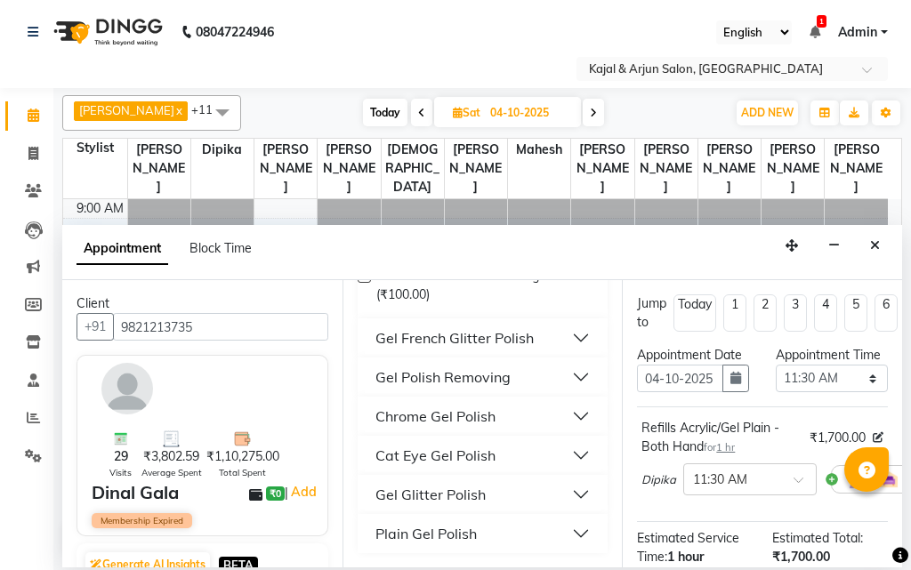
type input "gel poli"
click at [468, 529] on div "Plain Gel Polish" at bounding box center [425, 533] width 101 height 21
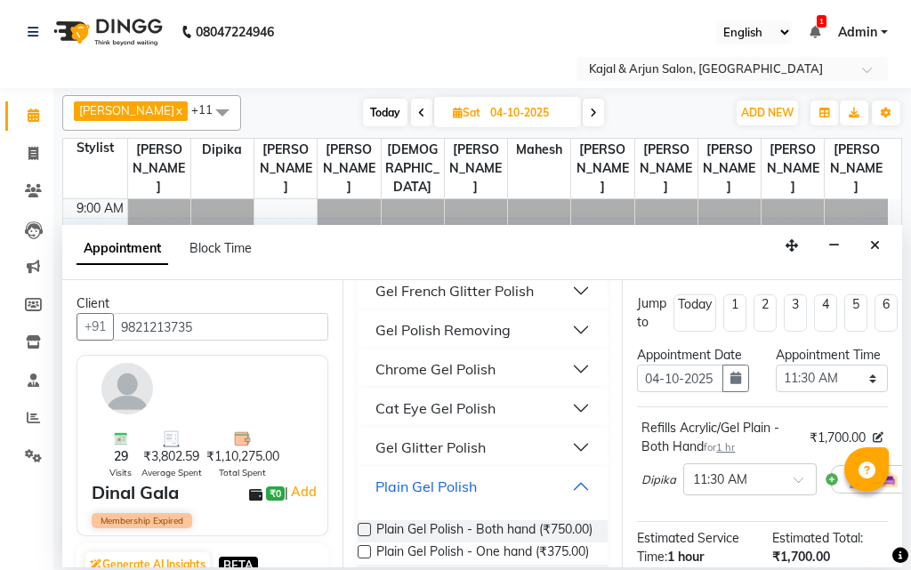
scroll to position [461, 0]
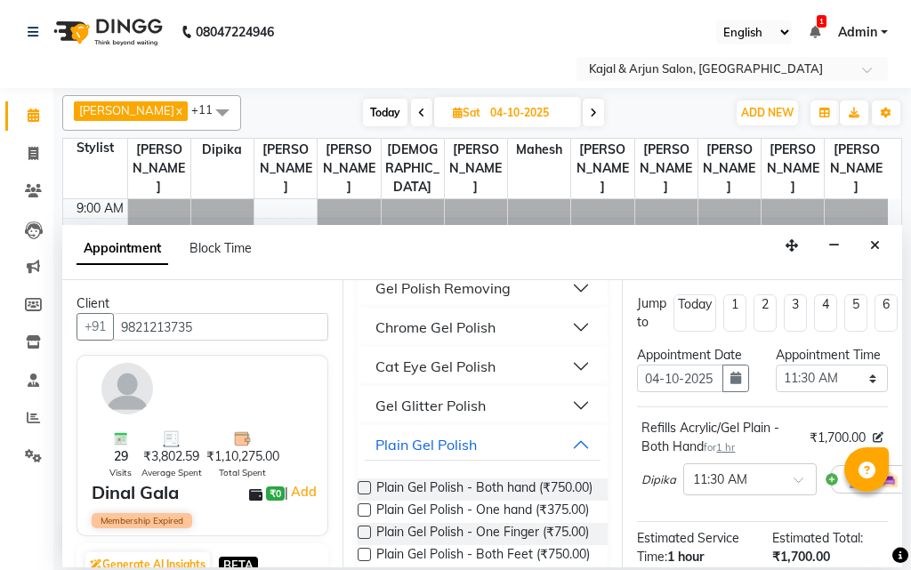
click at [362, 483] on label at bounding box center [363, 487] width 13 height 13
click at [362, 484] on input "checkbox" at bounding box center [363, 490] width 12 height 12
checkbox input "false"
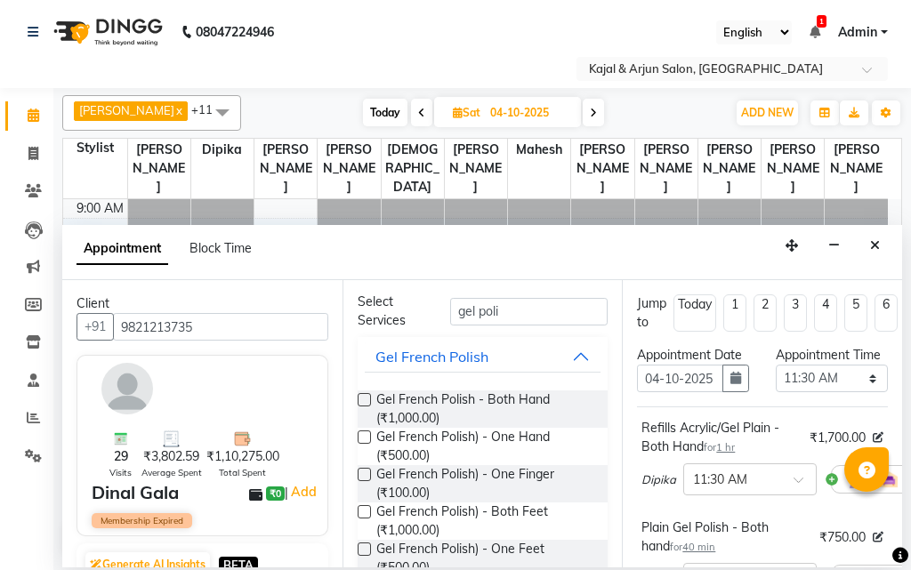
scroll to position [0, 0]
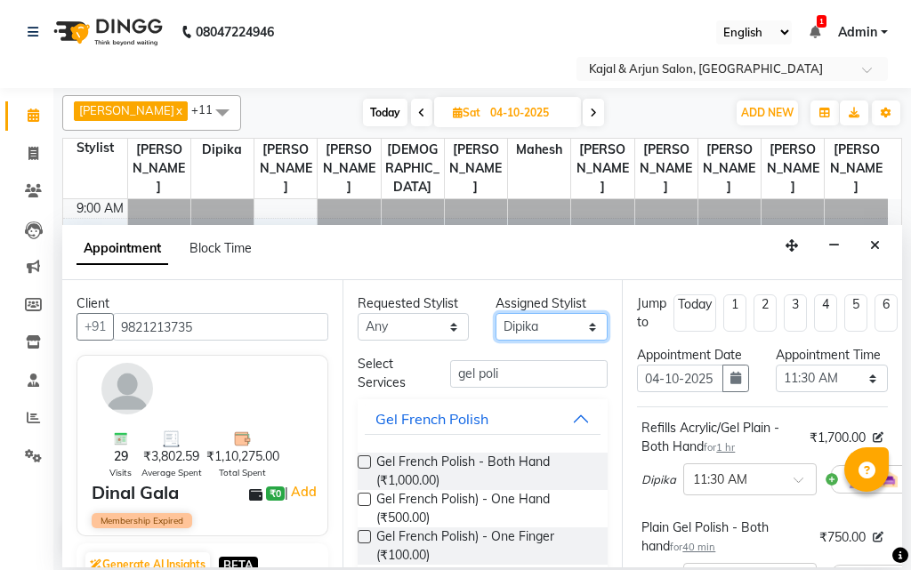
click at [579, 322] on select "Select Arjun Sir [PERSON_NAME] [PERSON_NAME] [PERSON_NAME] [PERSON_NAME] [PERSO…" at bounding box center [551, 327] width 112 height 28
select select "6990"
click at [495, 313] on select "Select Arjun Sir [PERSON_NAME] [PERSON_NAME] [PERSON_NAME] [PERSON_NAME] [PERSO…" at bounding box center [551, 327] width 112 height 28
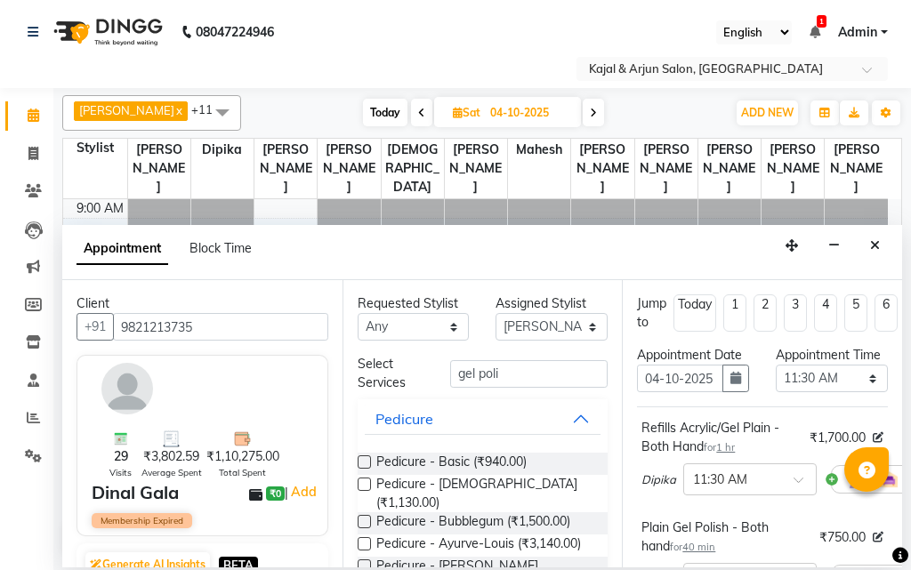
click at [366, 458] on label at bounding box center [363, 461] width 13 height 13
click at [366, 458] on input "checkbox" at bounding box center [363, 464] width 12 height 12
checkbox input "false"
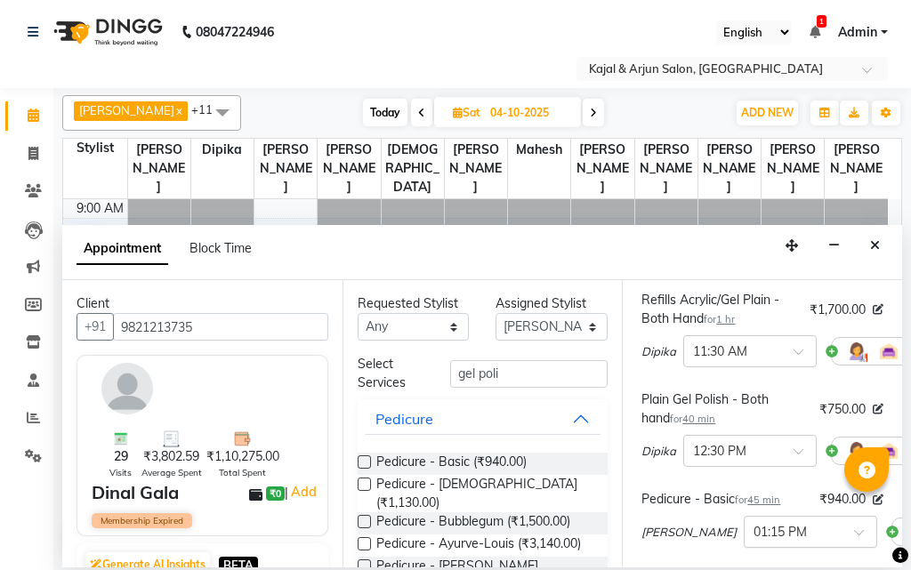
scroll to position [89, 0]
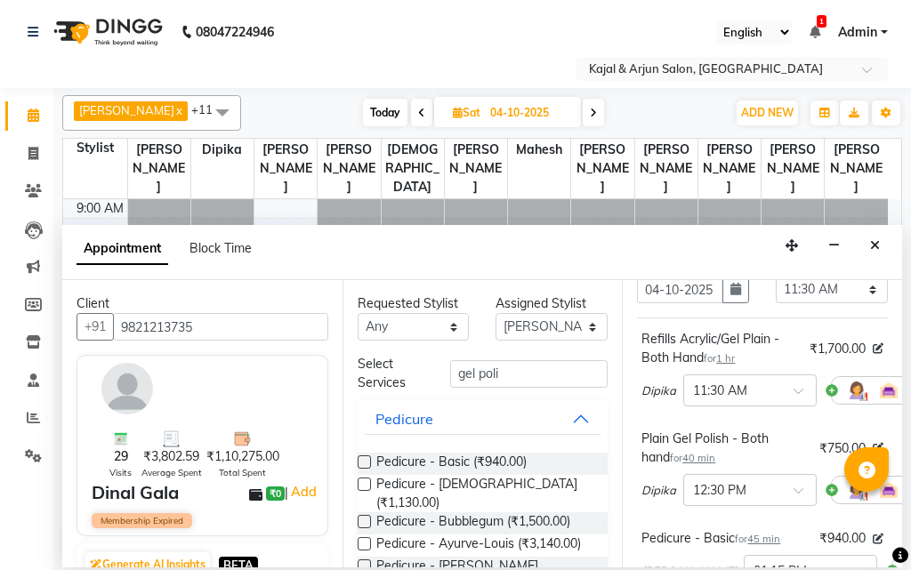
drag, startPoint x: 820, startPoint y: 559, endPoint x: 471, endPoint y: 268, distance: 454.5
click at [471, 268] on div "Appointment Block Time" at bounding box center [481, 252] width 839 height 55
click at [871, 247] on icon "Close" at bounding box center [875, 245] width 10 height 12
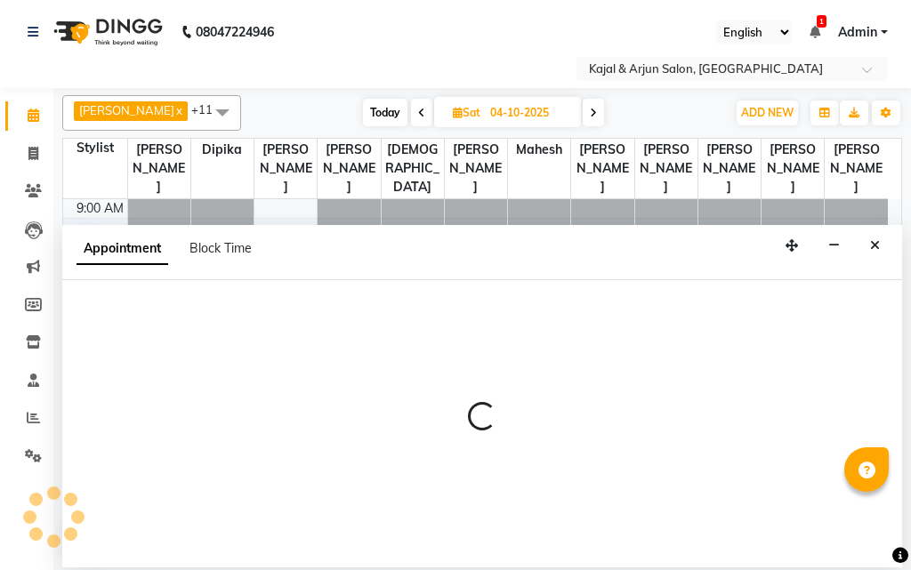
select select "6990"
select select "690"
select select "tentative"
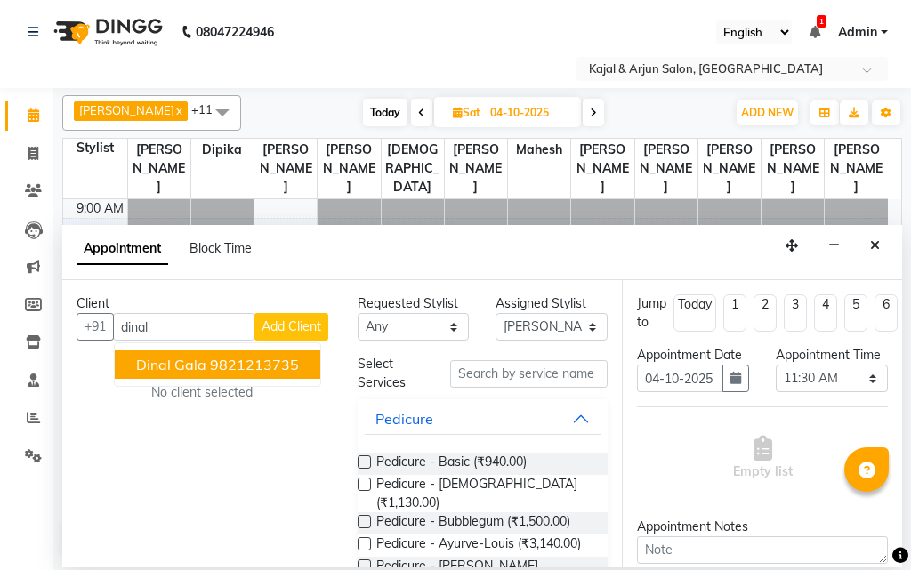
click at [210, 365] on ngb-highlight "9821213735" at bounding box center [254, 365] width 89 height 18
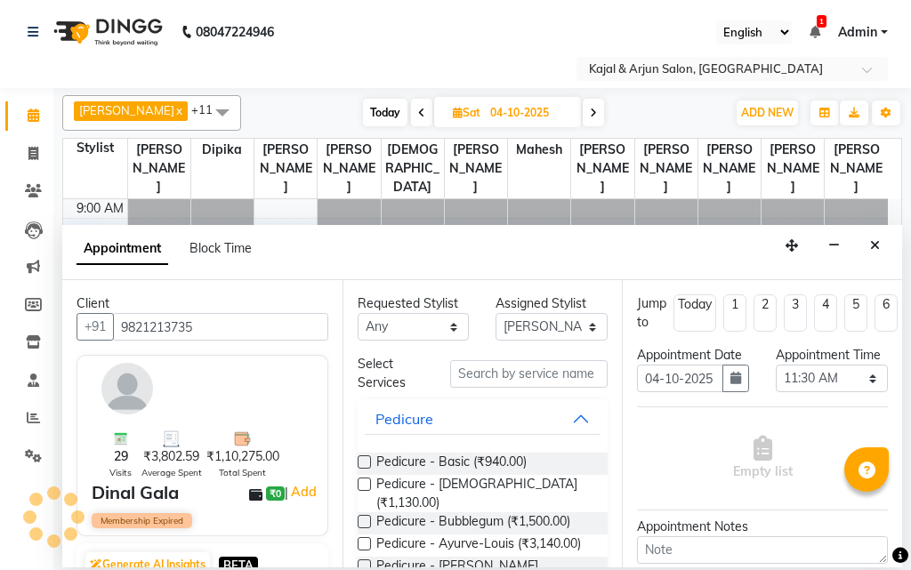
type input "9821213735"
click at [364, 458] on label at bounding box center [363, 461] width 13 height 13
click at [364, 458] on input "checkbox" at bounding box center [363, 464] width 12 height 12
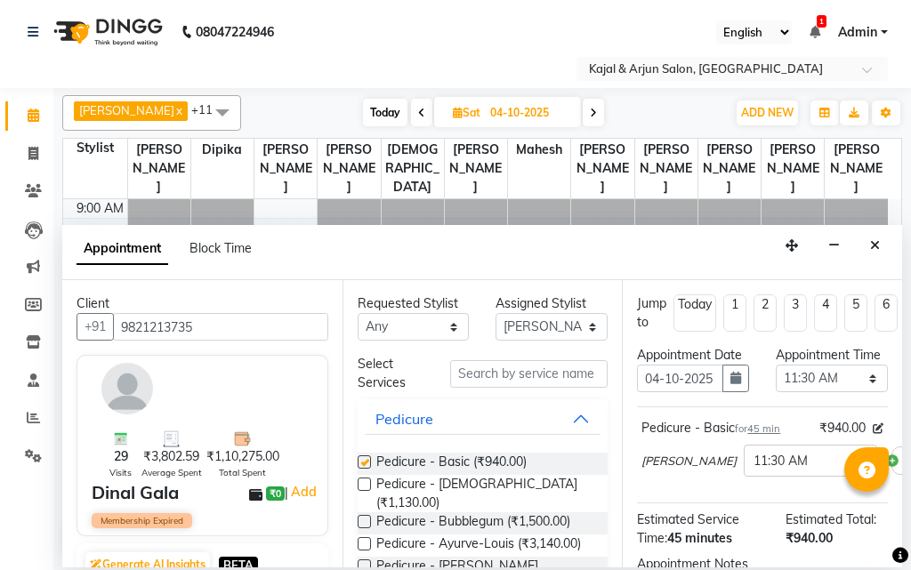
checkbox input "false"
click at [577, 323] on select "Select Arjun Sir [PERSON_NAME] [PERSON_NAME] [PERSON_NAME] [PERSON_NAME] [PERSO…" at bounding box center [551, 327] width 112 height 28
select select "6989"
click at [495, 313] on select "Select Arjun Sir [PERSON_NAME] [PERSON_NAME] [PERSON_NAME] [PERSON_NAME] [PERSO…" at bounding box center [551, 327] width 112 height 28
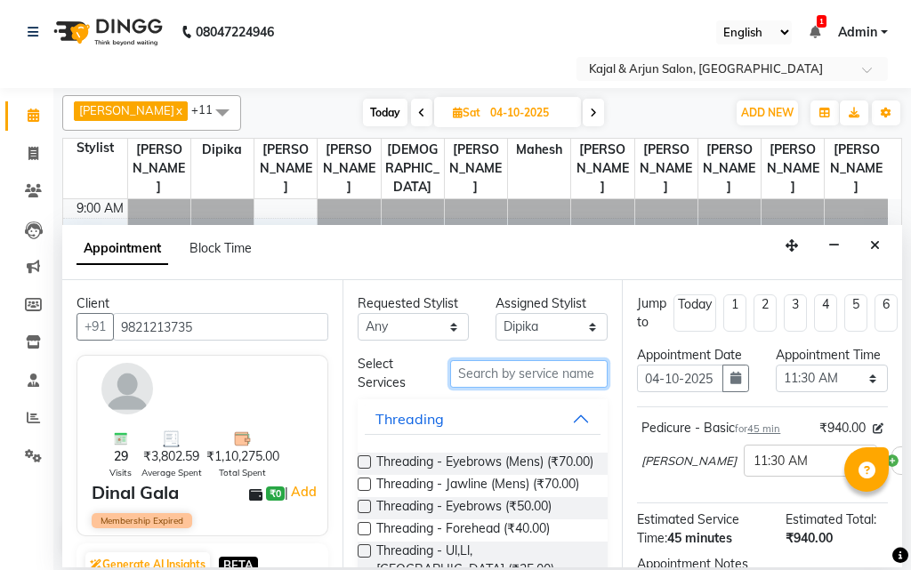
click at [488, 373] on input "text" at bounding box center [529, 374] width 158 height 28
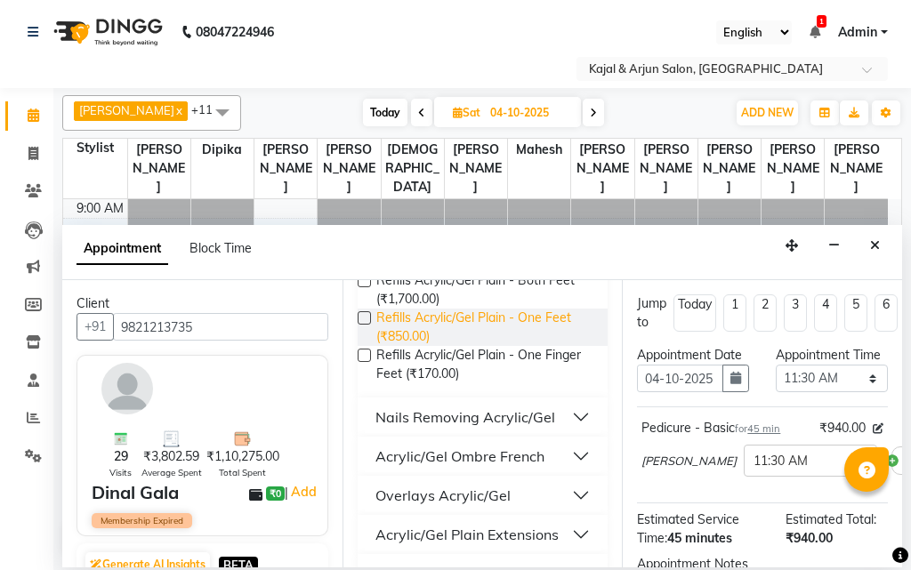
scroll to position [356, 0]
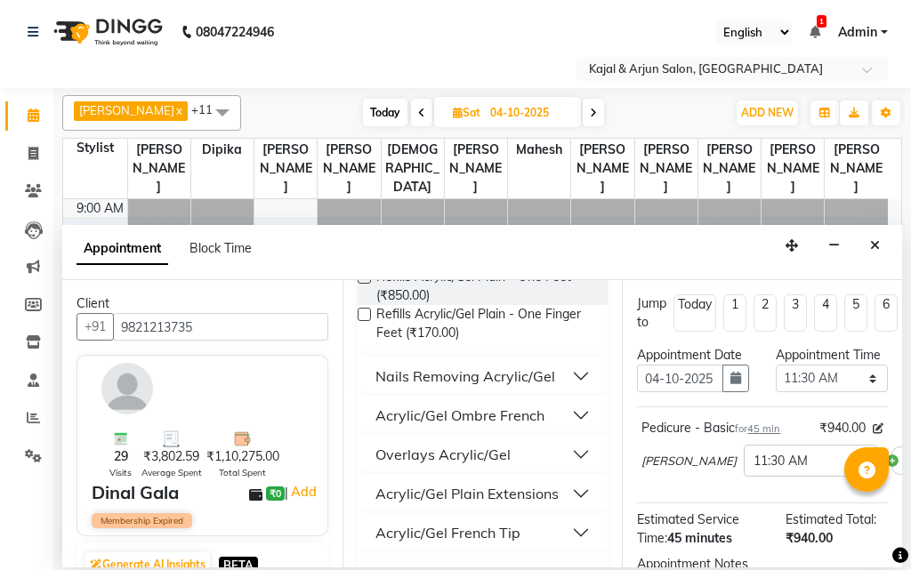
type input "acr"
click at [484, 488] on div "Acrylic/Gel Plain Extensions" at bounding box center [466, 493] width 183 height 21
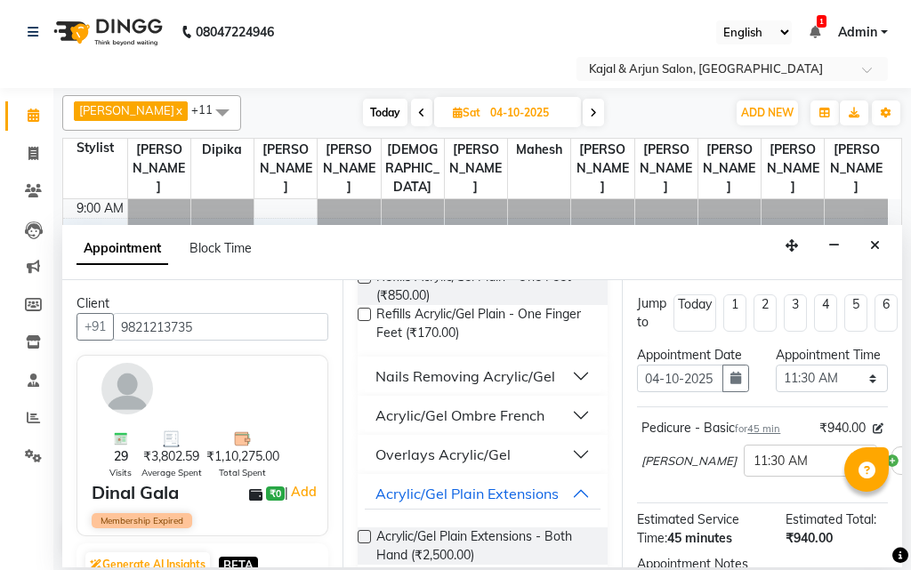
click at [365, 534] on label at bounding box center [363, 536] width 13 height 13
click at [365, 534] on input "checkbox" at bounding box center [363, 539] width 12 height 12
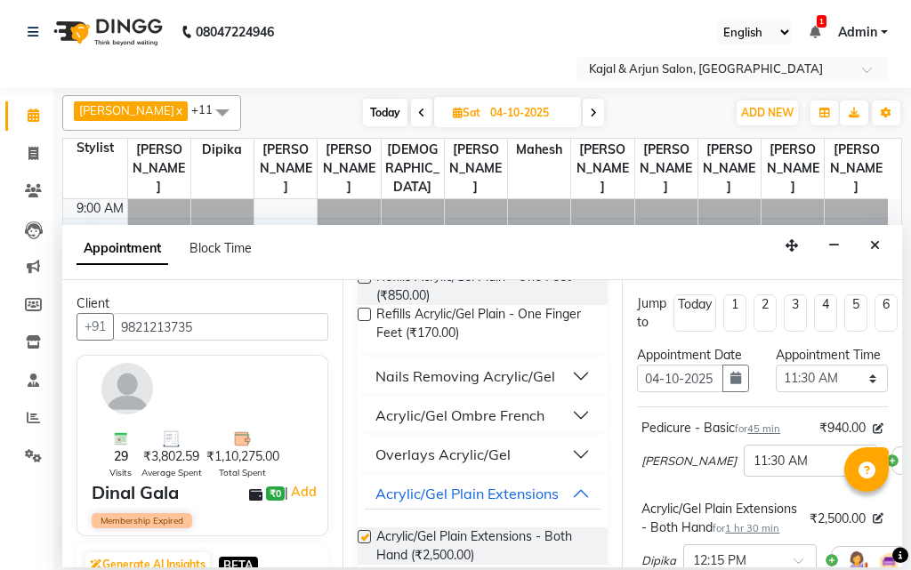
checkbox input "false"
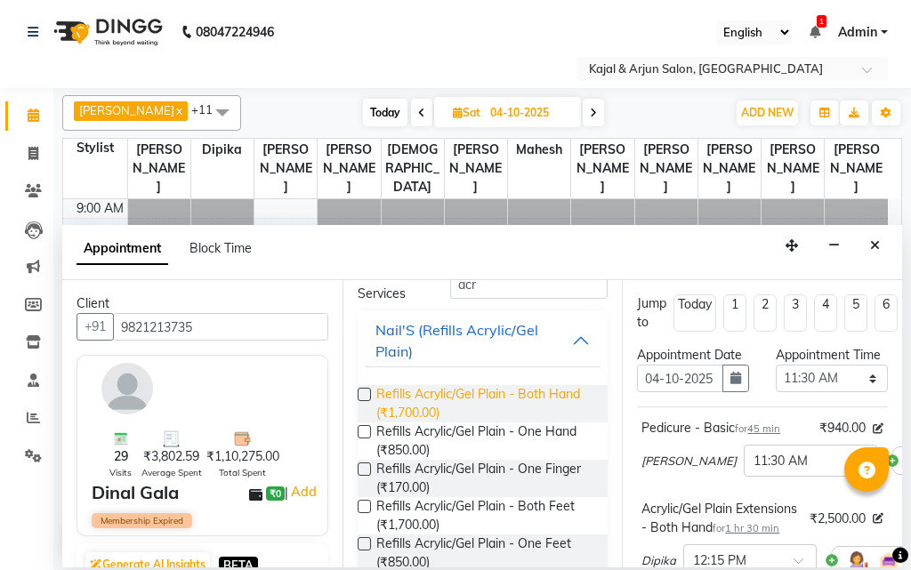
scroll to position [0, 0]
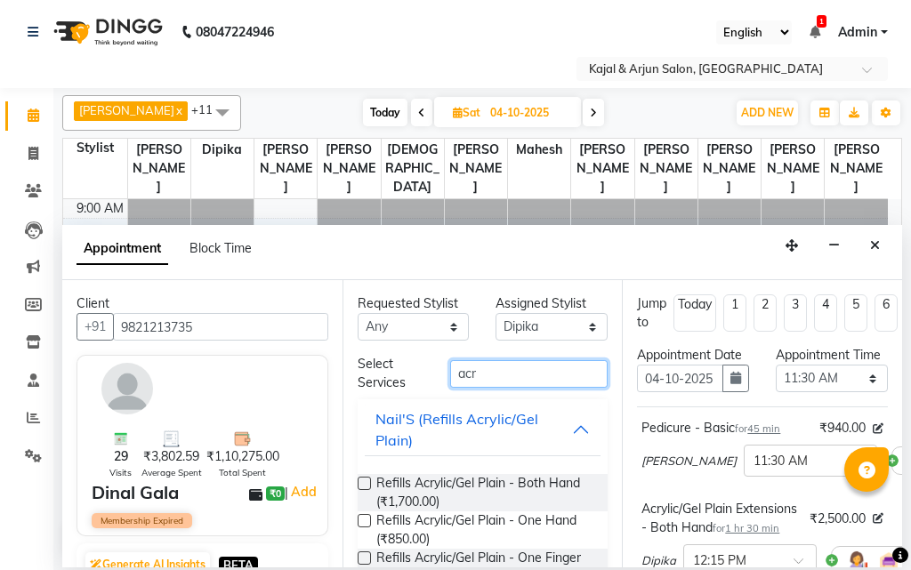
click at [480, 369] on input "acr" at bounding box center [529, 374] width 158 height 28
type input "a"
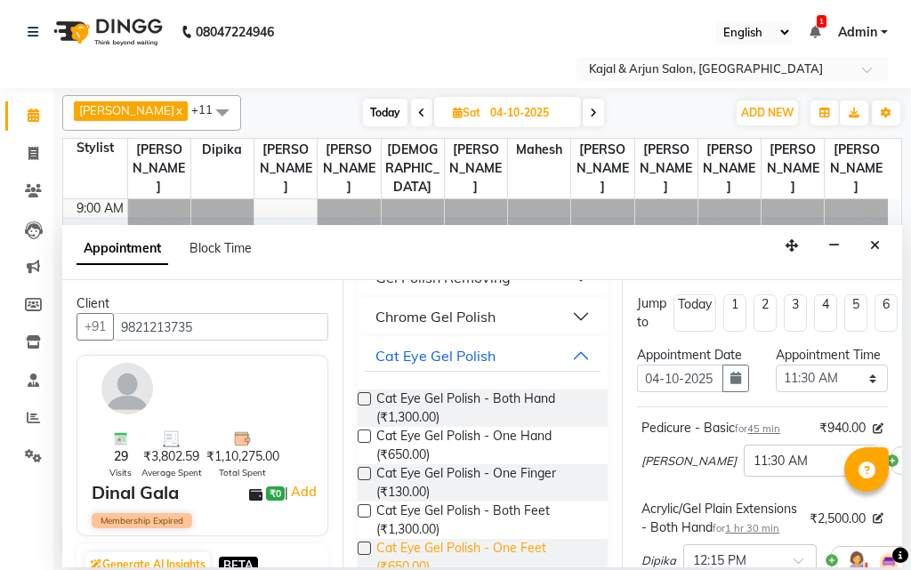
scroll to position [625, 0]
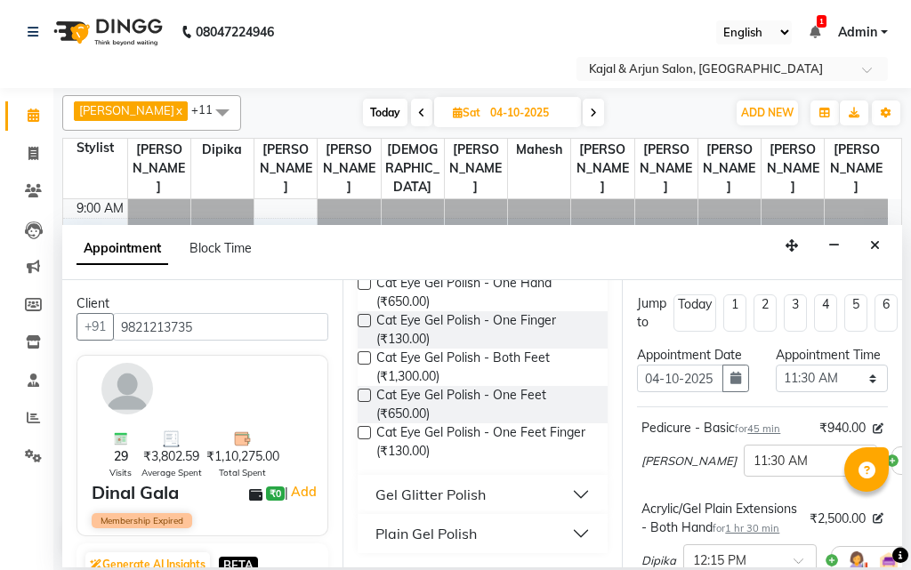
type input "gel po"
click at [450, 530] on div "Plain Gel Polish" at bounding box center [425, 533] width 101 height 21
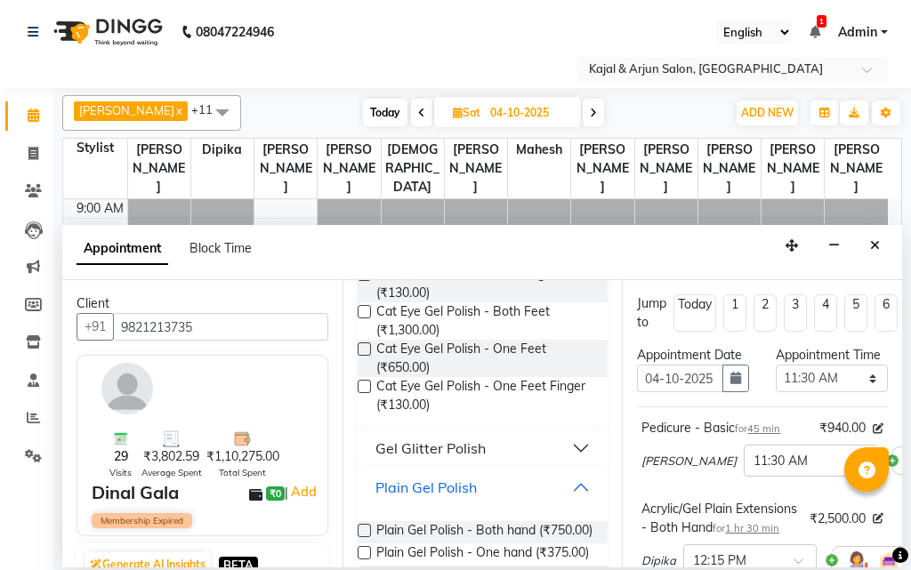
scroll to position [714, 0]
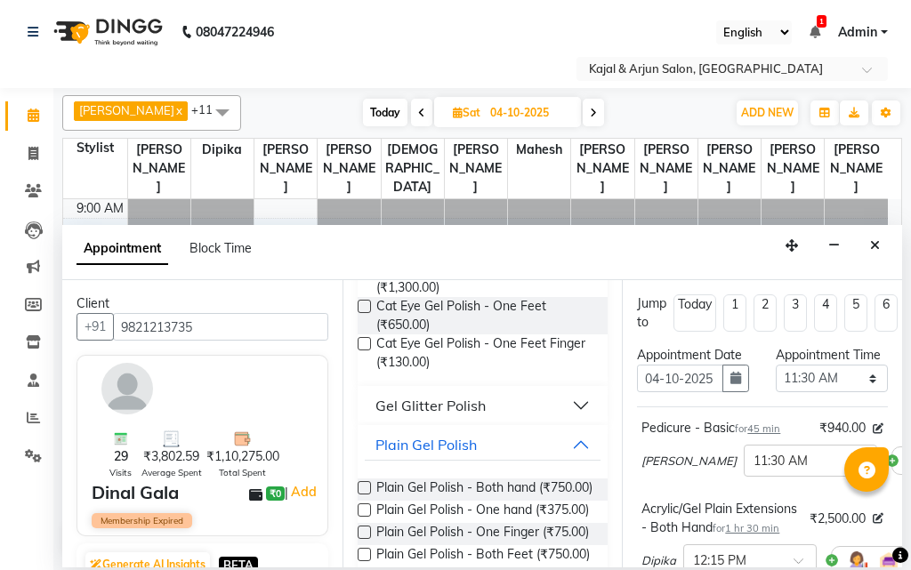
click at [360, 485] on label at bounding box center [363, 487] width 13 height 13
click at [360, 485] on input "checkbox" at bounding box center [363, 490] width 12 height 12
checkbox input "false"
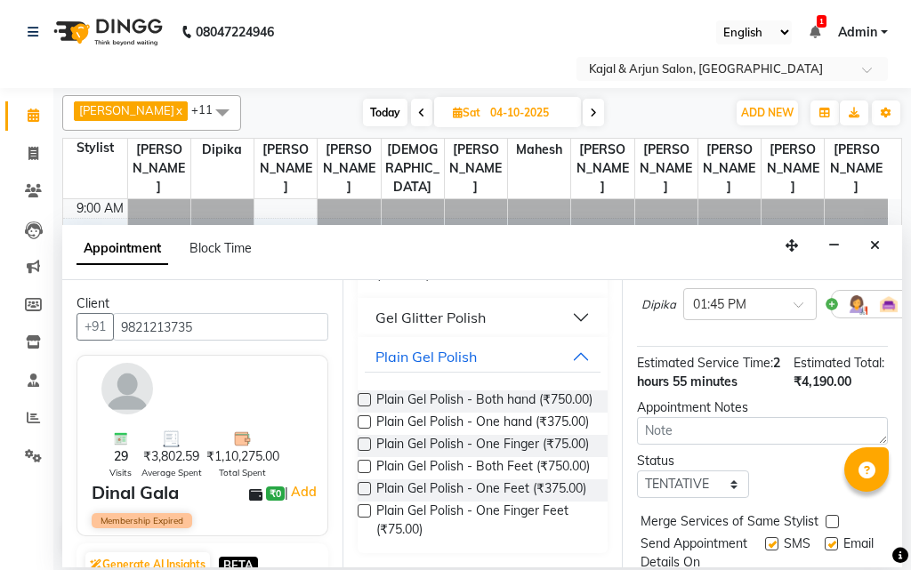
scroll to position [501, 0]
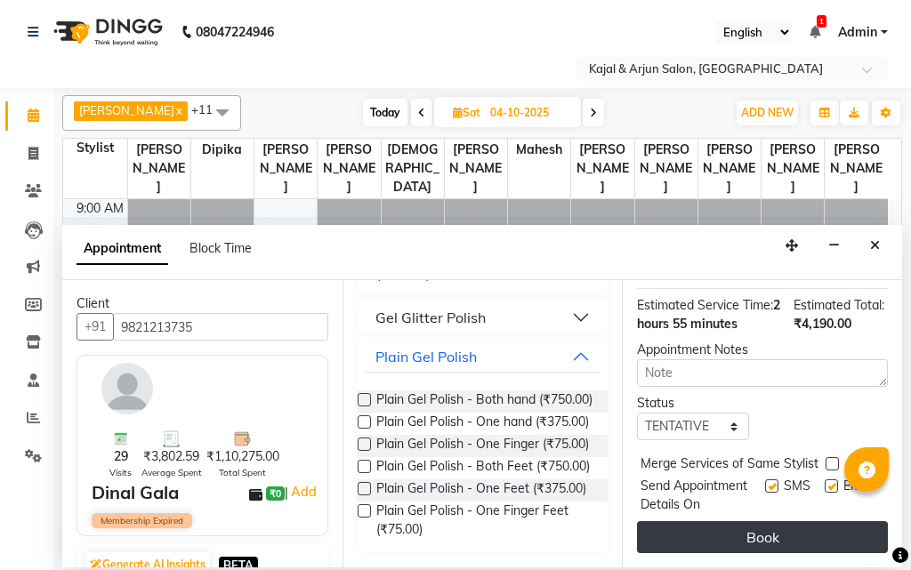
click at [767, 522] on button "Book" at bounding box center [762, 537] width 251 height 32
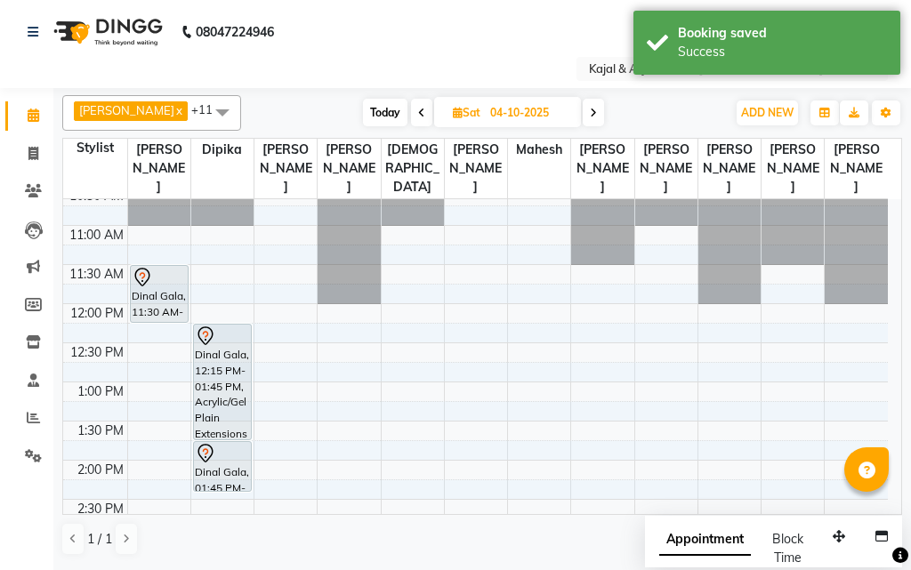
scroll to position [89, 0]
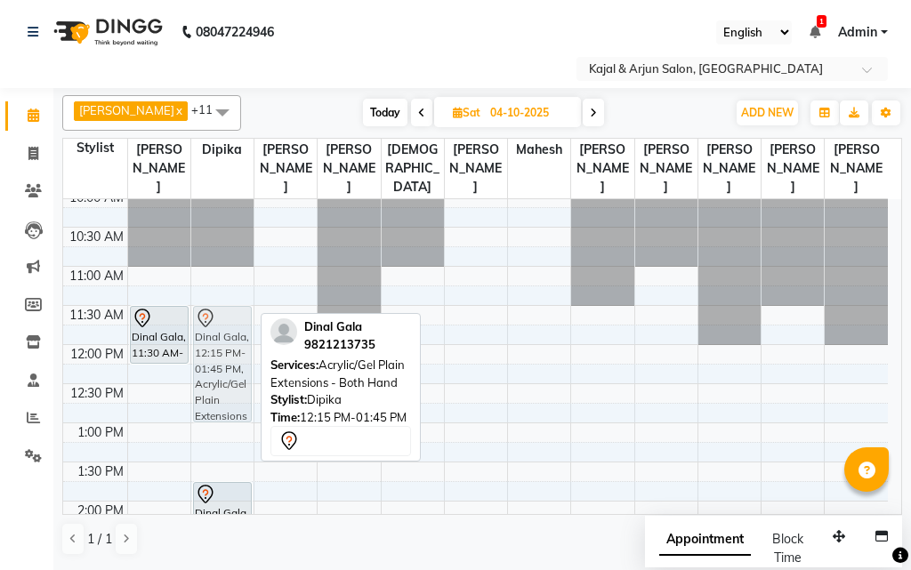
drag, startPoint x: 242, startPoint y: 386, endPoint x: 233, endPoint y: 333, distance: 53.2
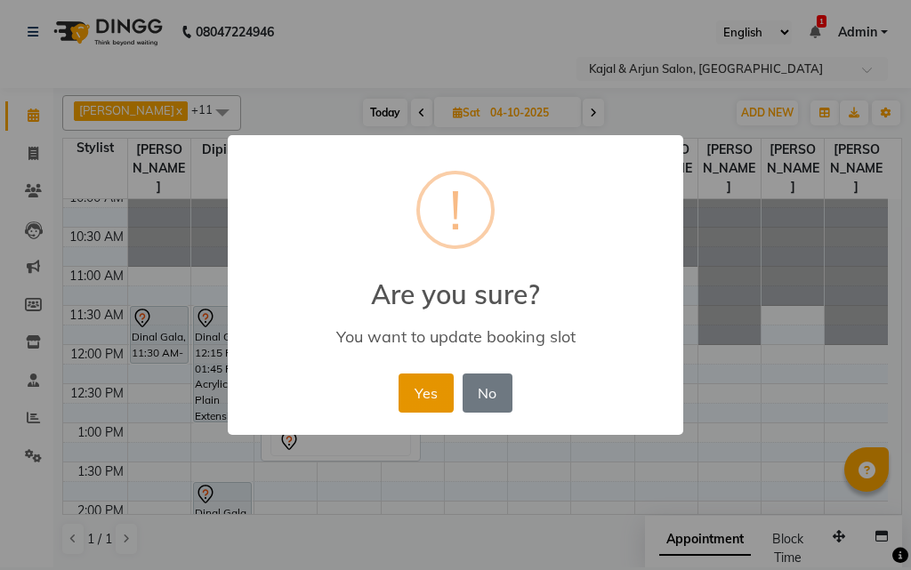
click at [422, 387] on button "Yes" at bounding box center [425, 392] width 54 height 39
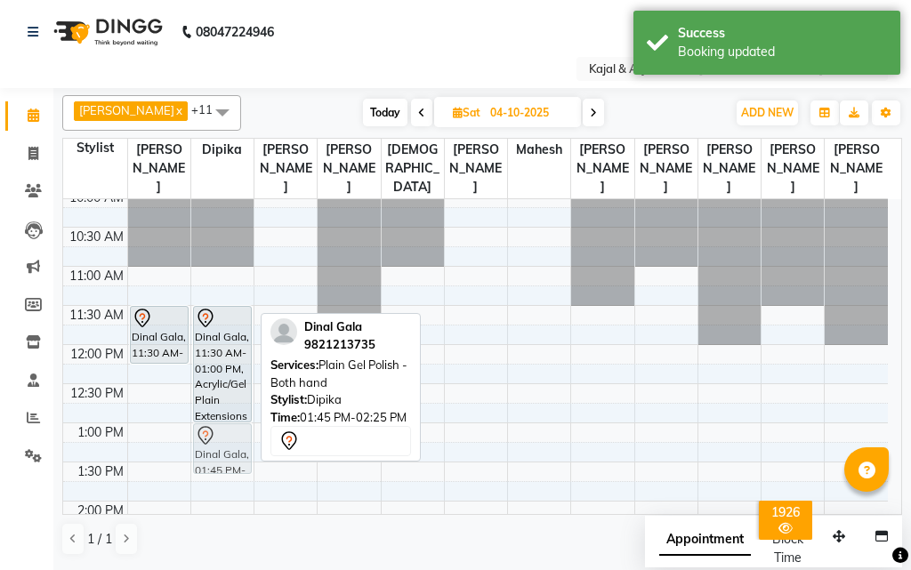
drag, startPoint x: 240, startPoint y: 495, endPoint x: 232, endPoint y: 455, distance: 40.8
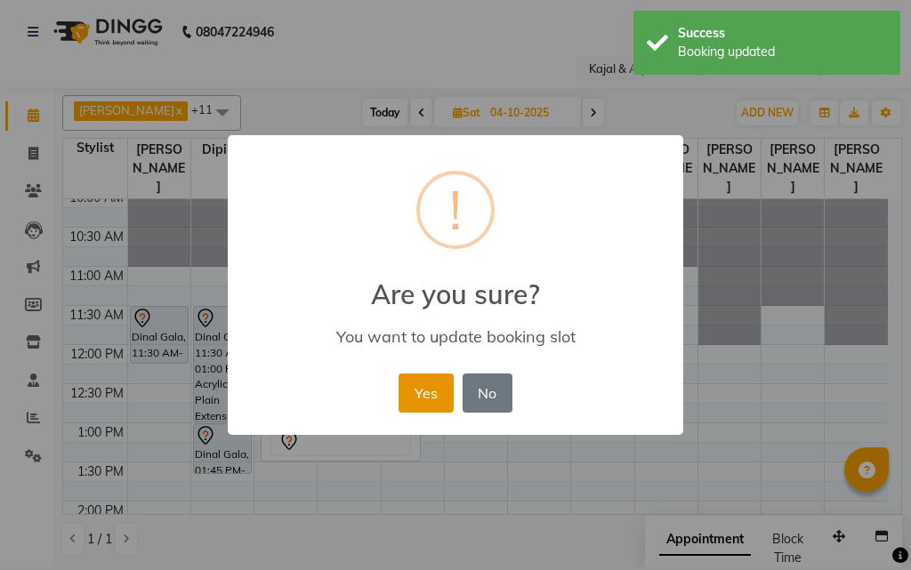
click at [433, 386] on button "Yes" at bounding box center [425, 392] width 54 height 39
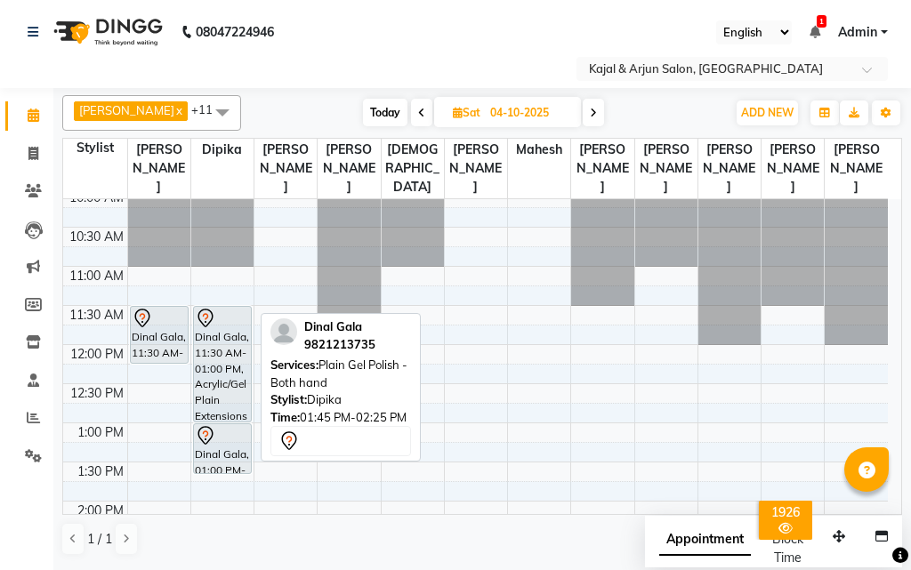
click at [422, 108] on span at bounding box center [421, 113] width 21 height 28
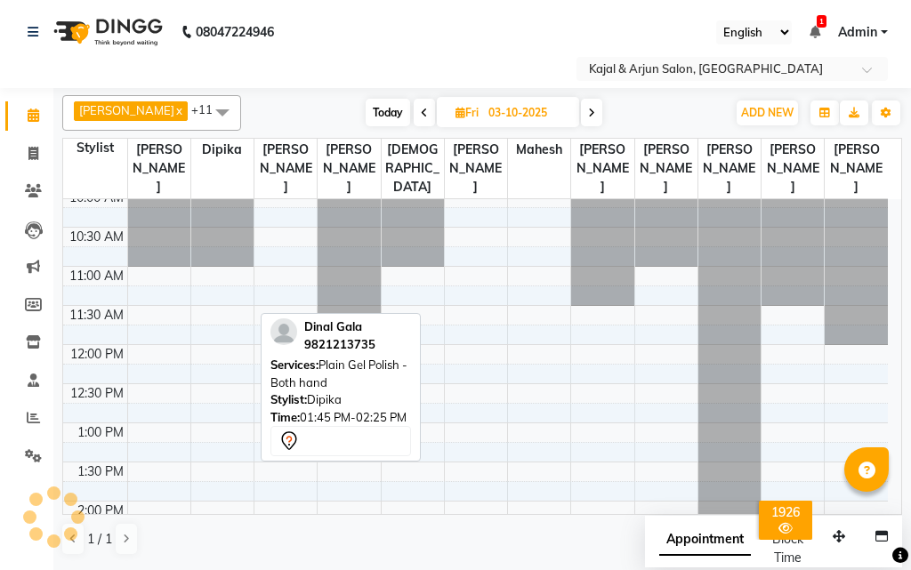
scroll to position [780, 0]
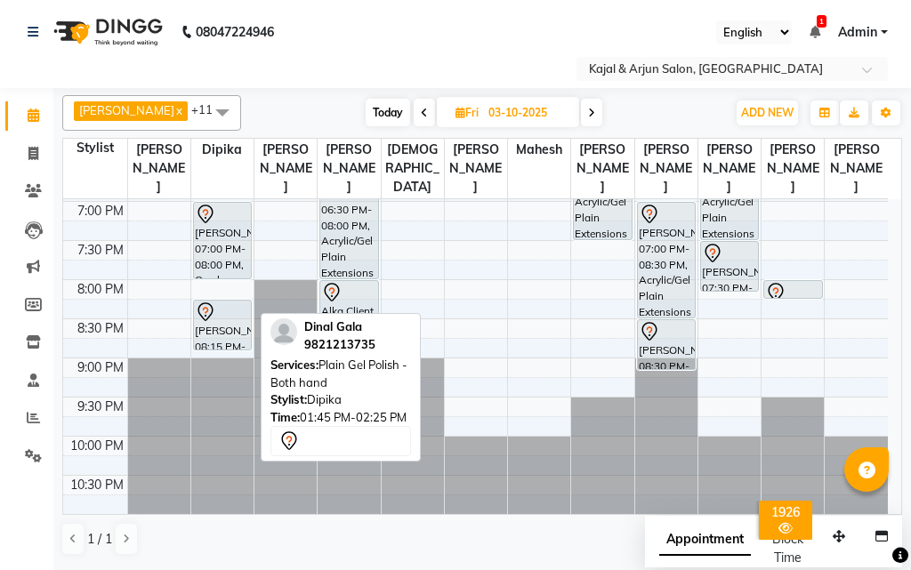
click at [421, 104] on span at bounding box center [423, 113] width 21 height 28
type input "02-10-2025"
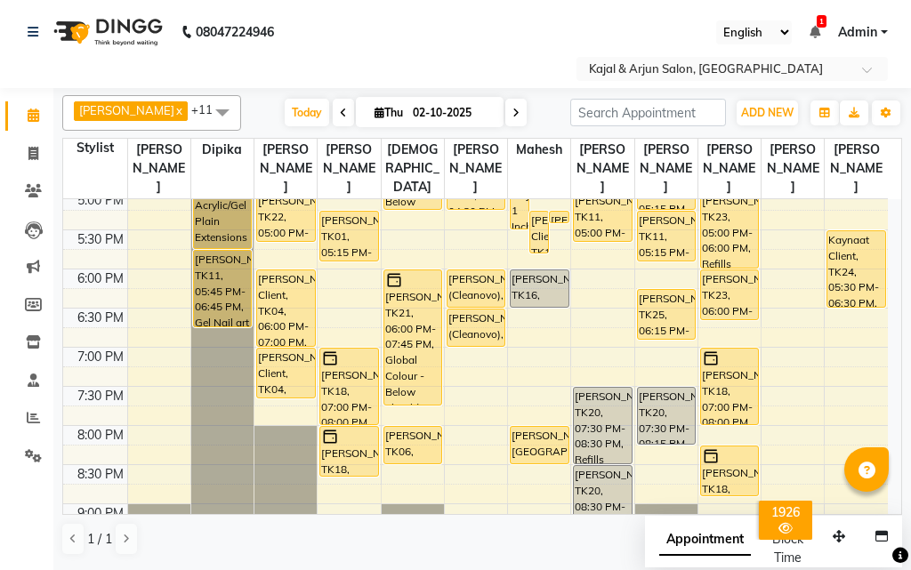
scroll to position [602, 0]
